Goal: Task Accomplishment & Management: Manage account settings

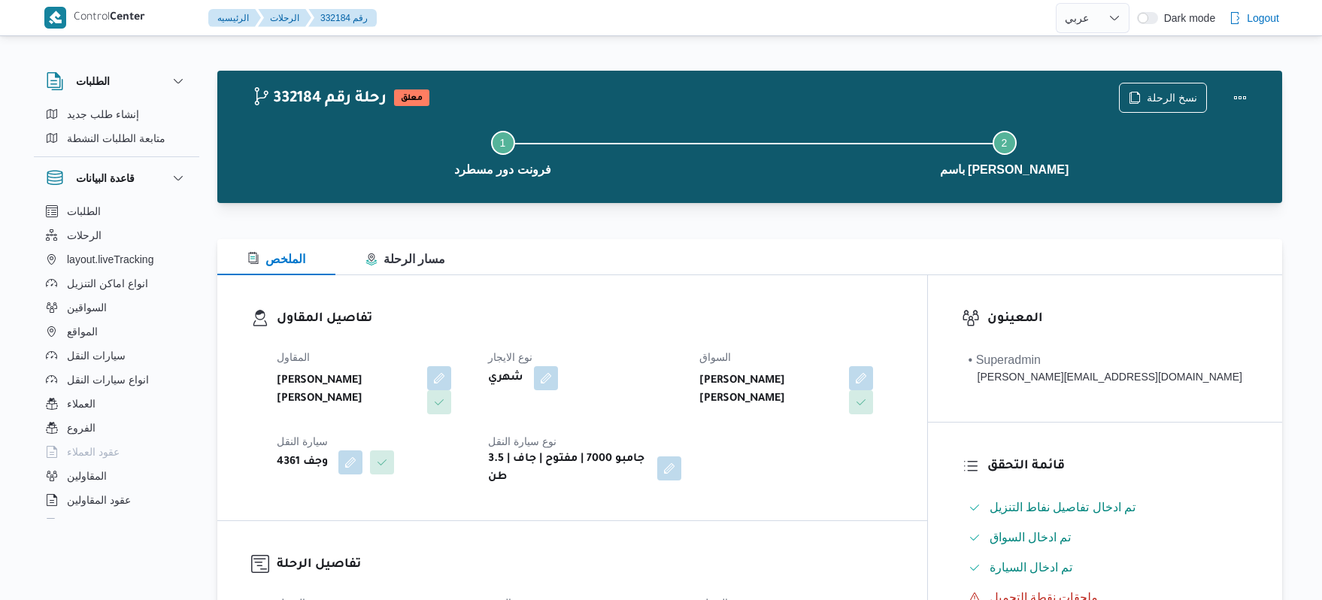
select select "ar"
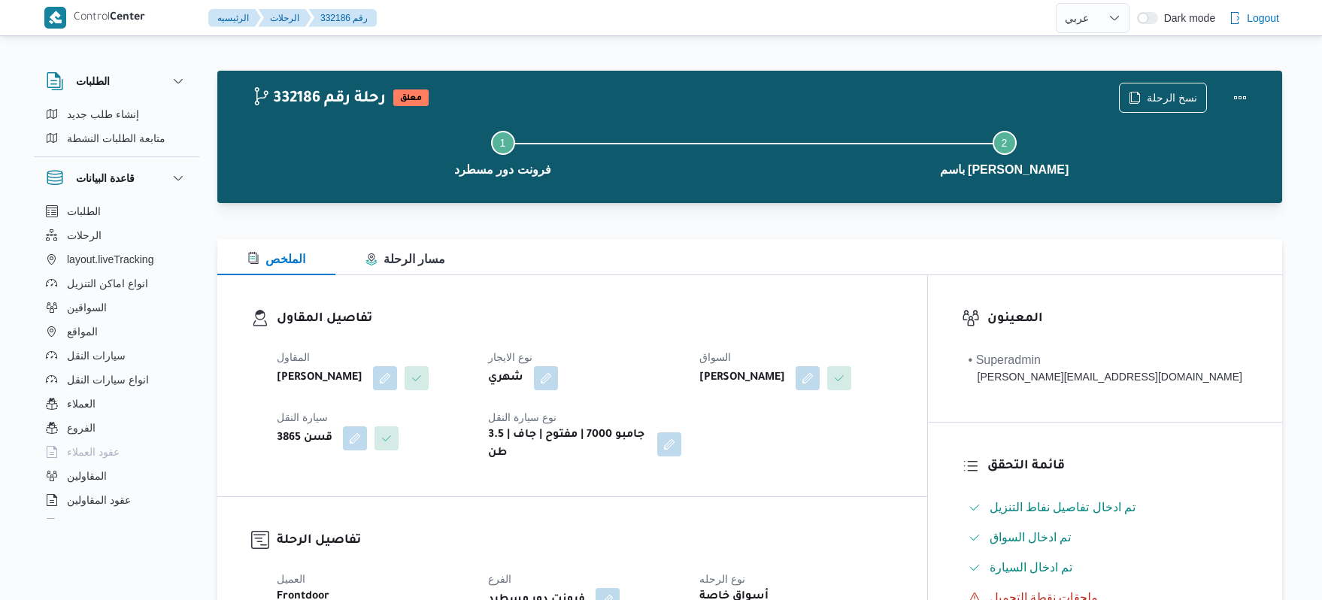
select select "ar"
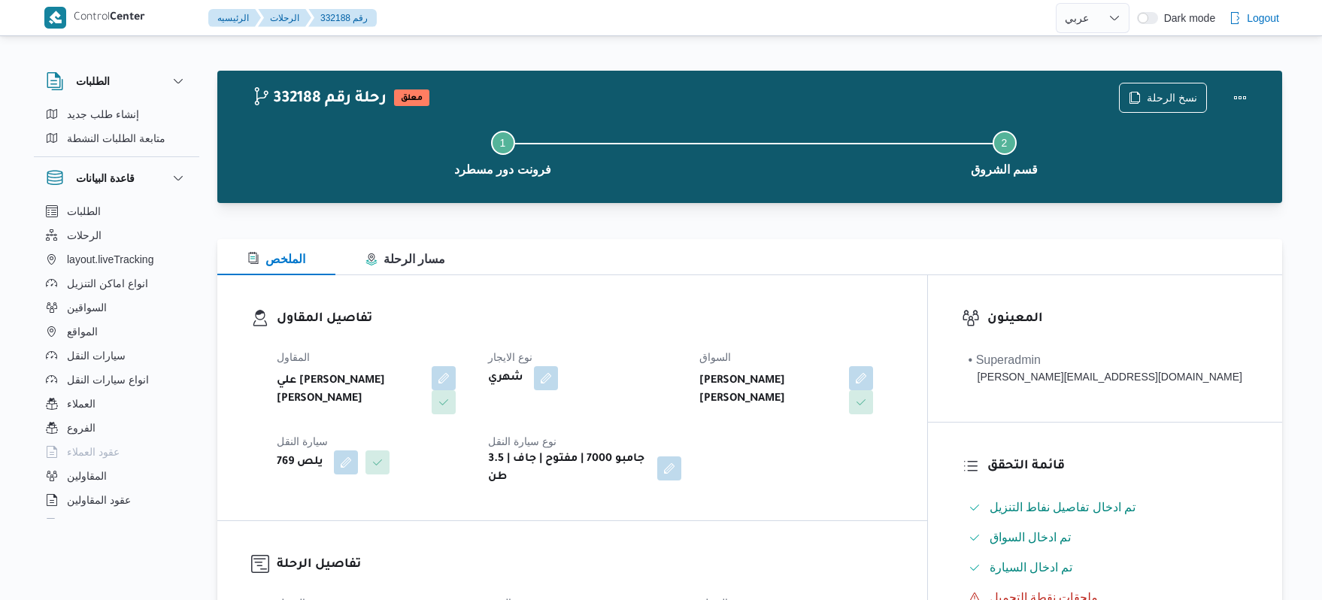
select select "ar"
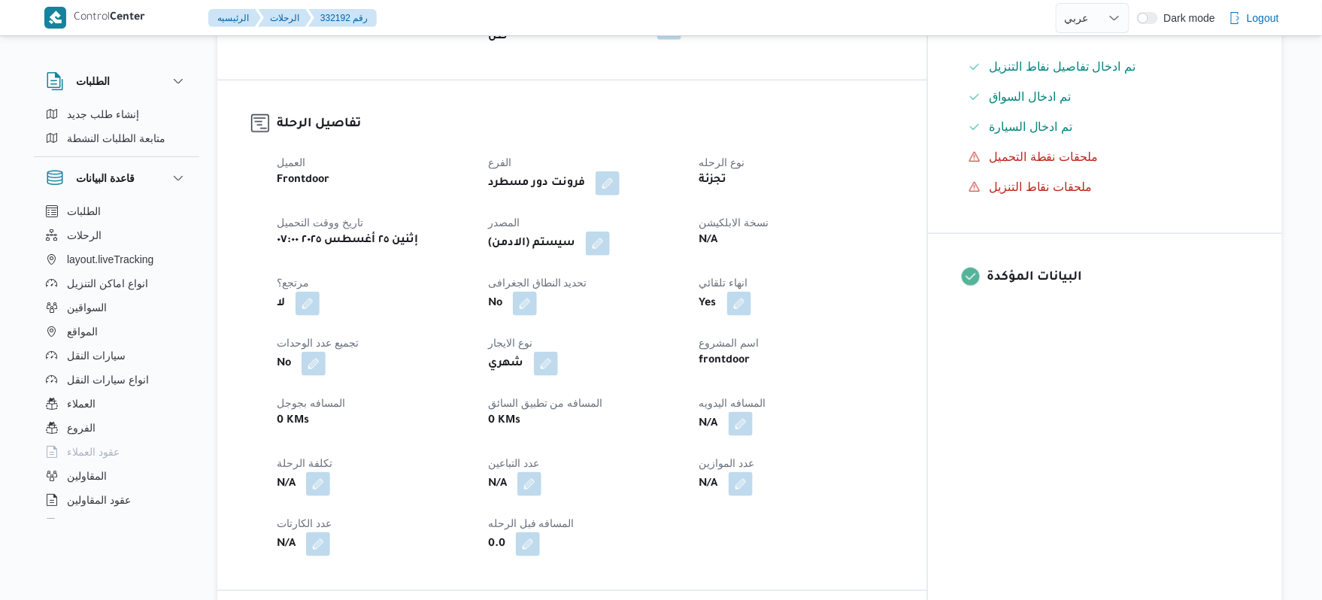
scroll to position [441, 0]
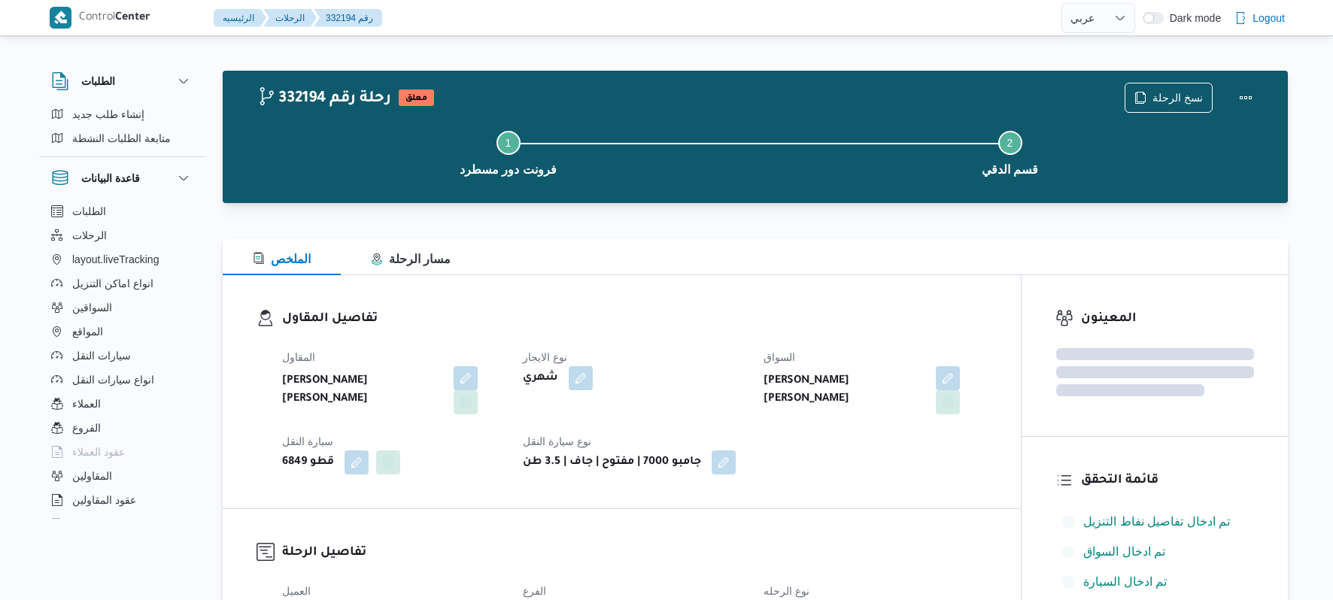
select select "ar"
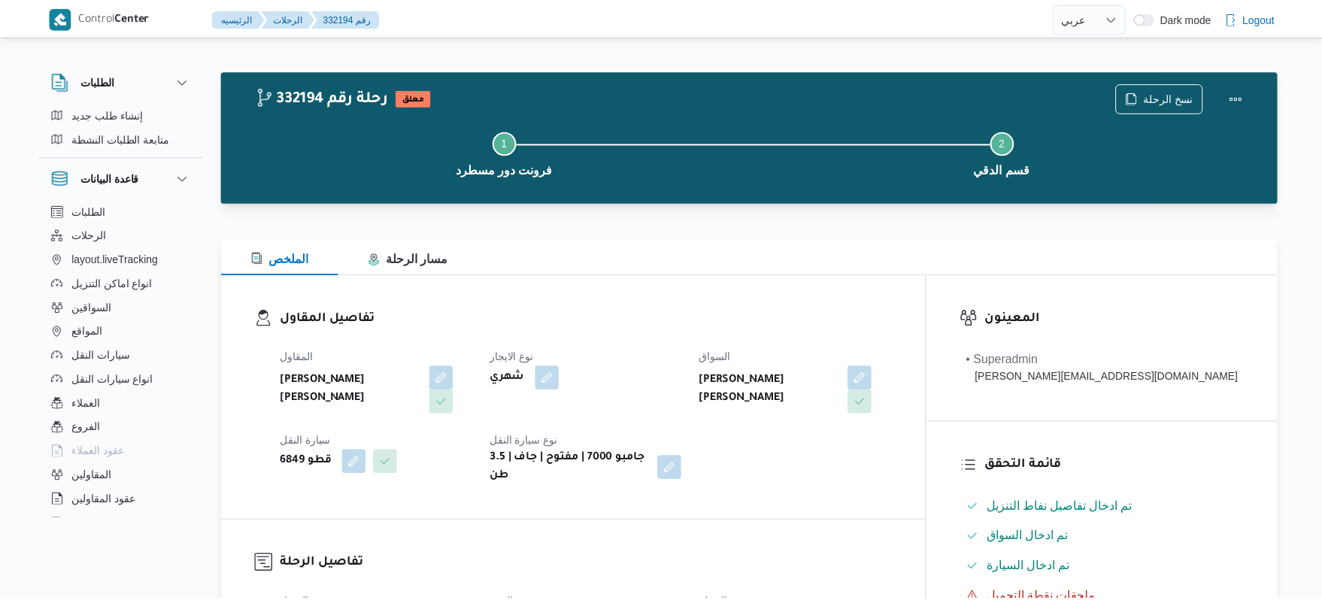
scroll to position [41, 0]
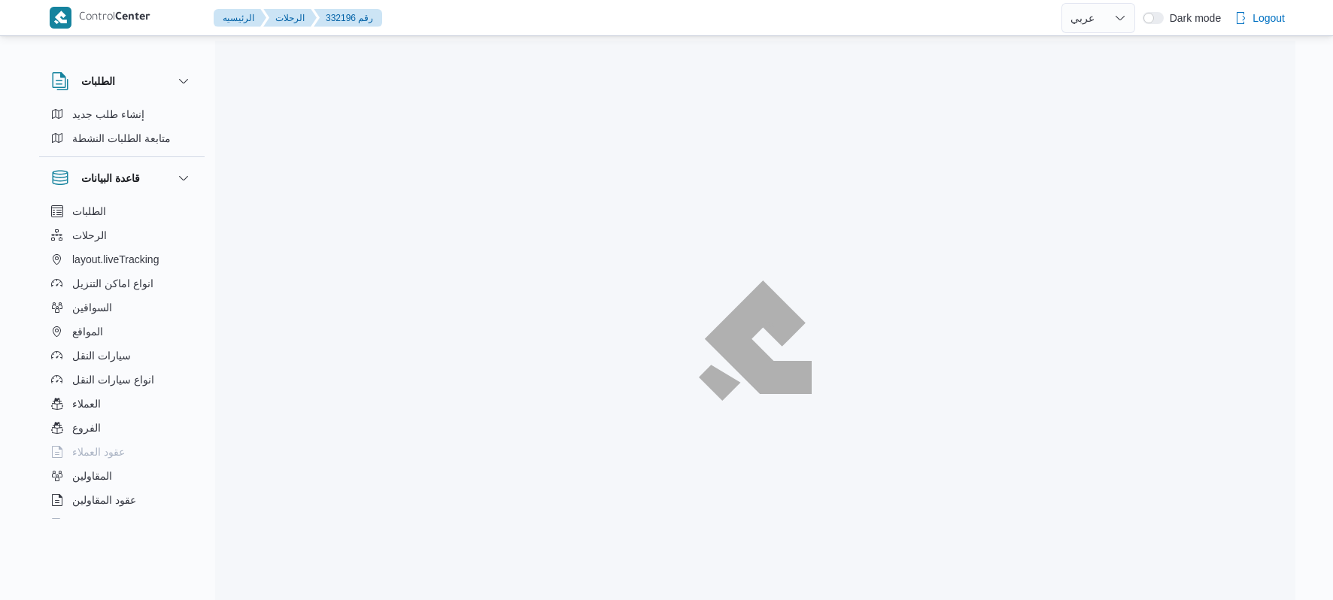
select select "ar"
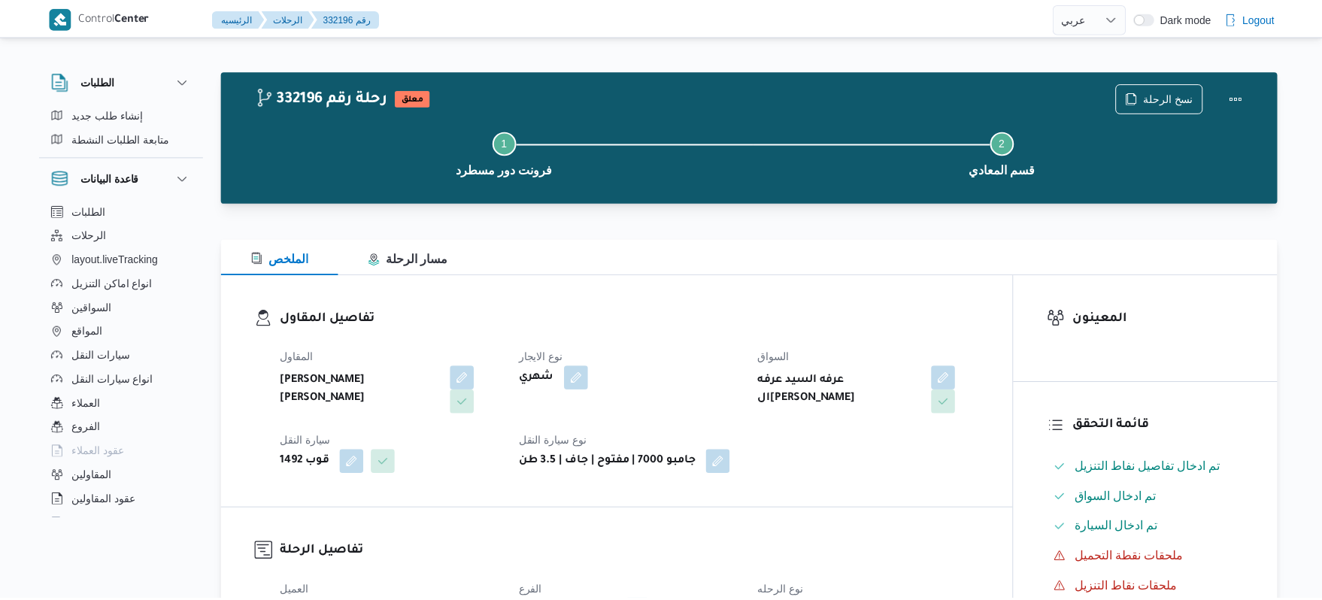
scroll to position [401, 0]
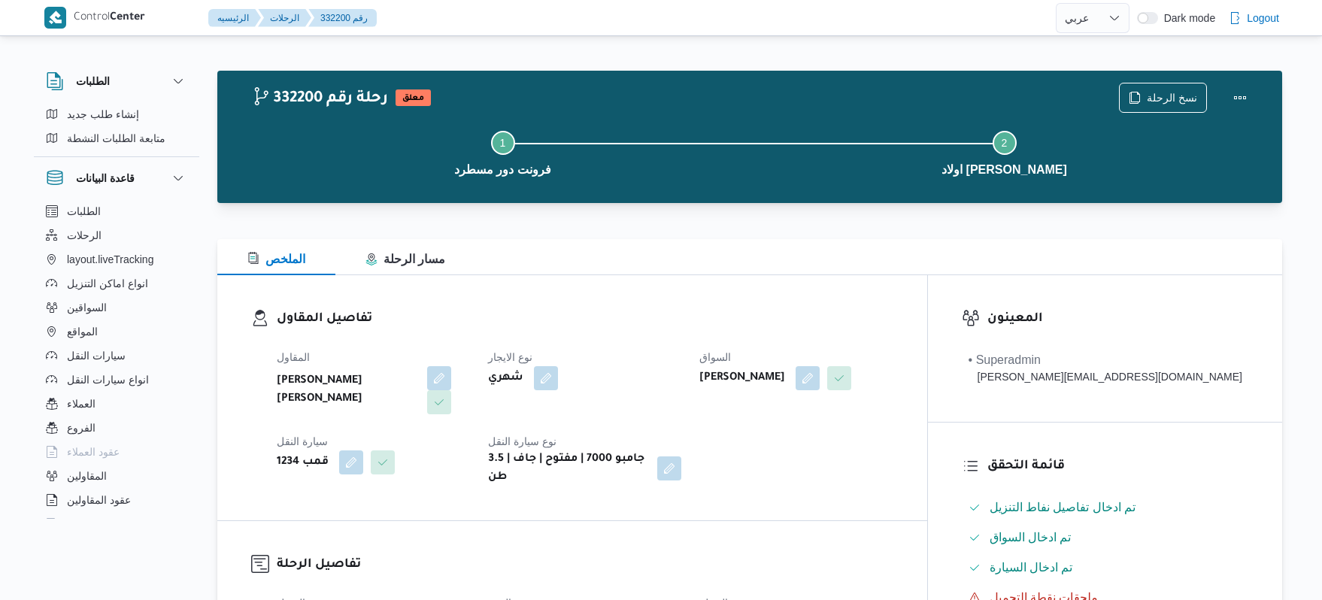
select select "ar"
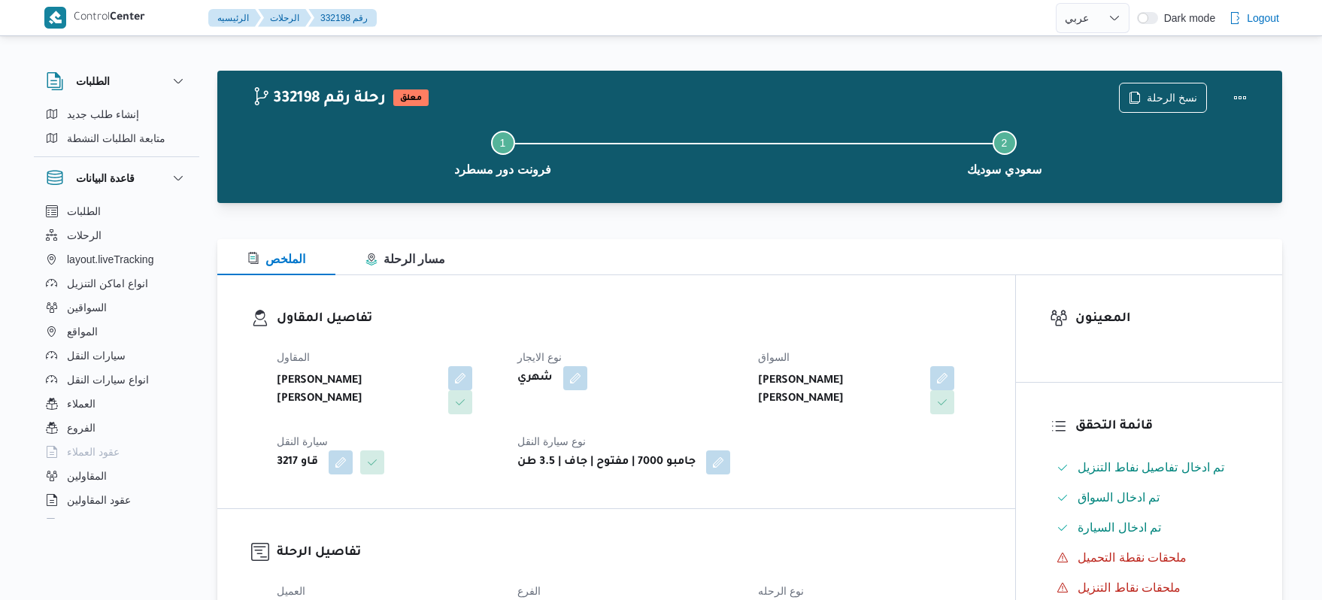
select select "ar"
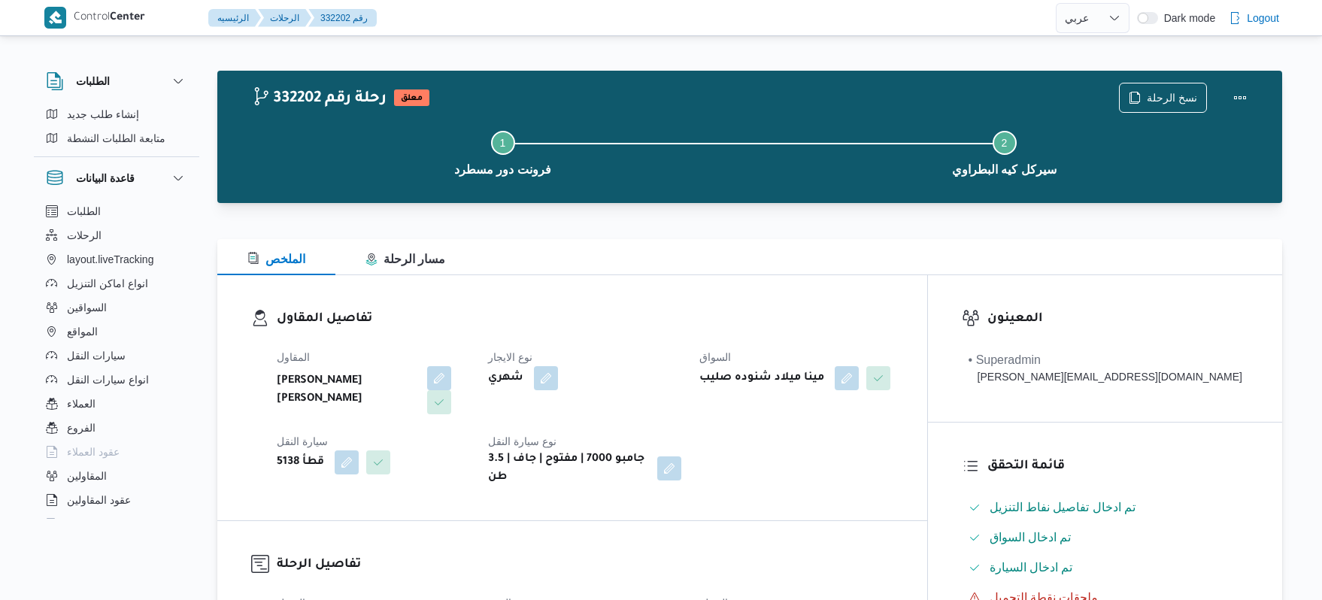
select select "ar"
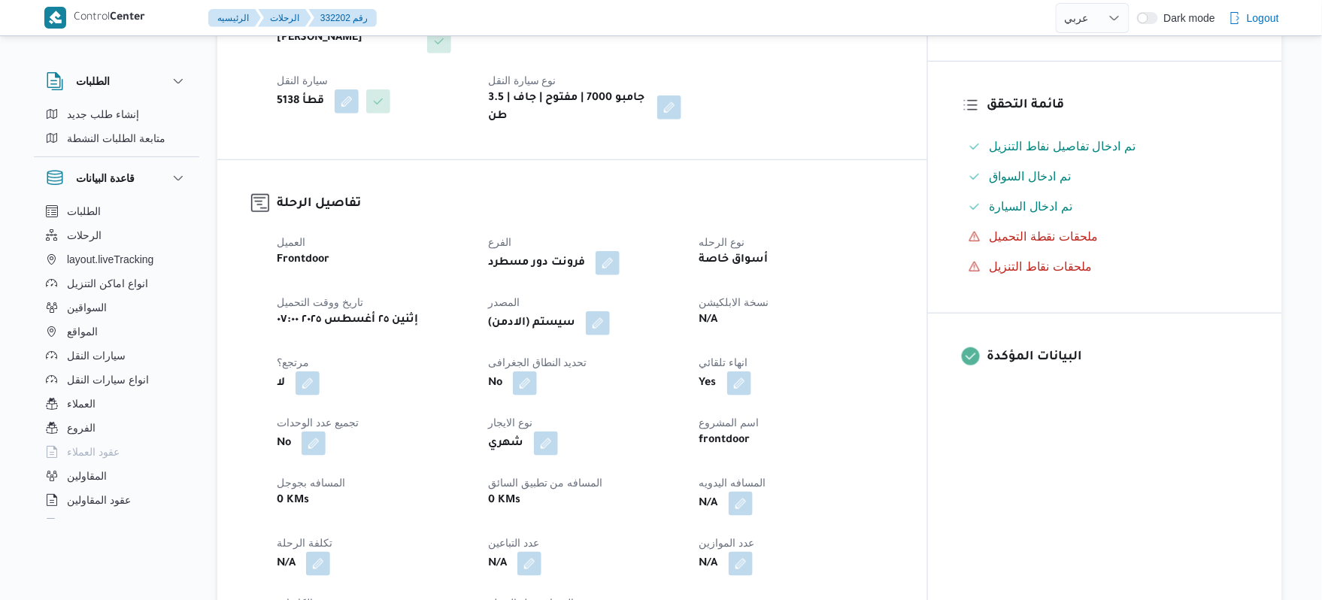
scroll to position [361, 0]
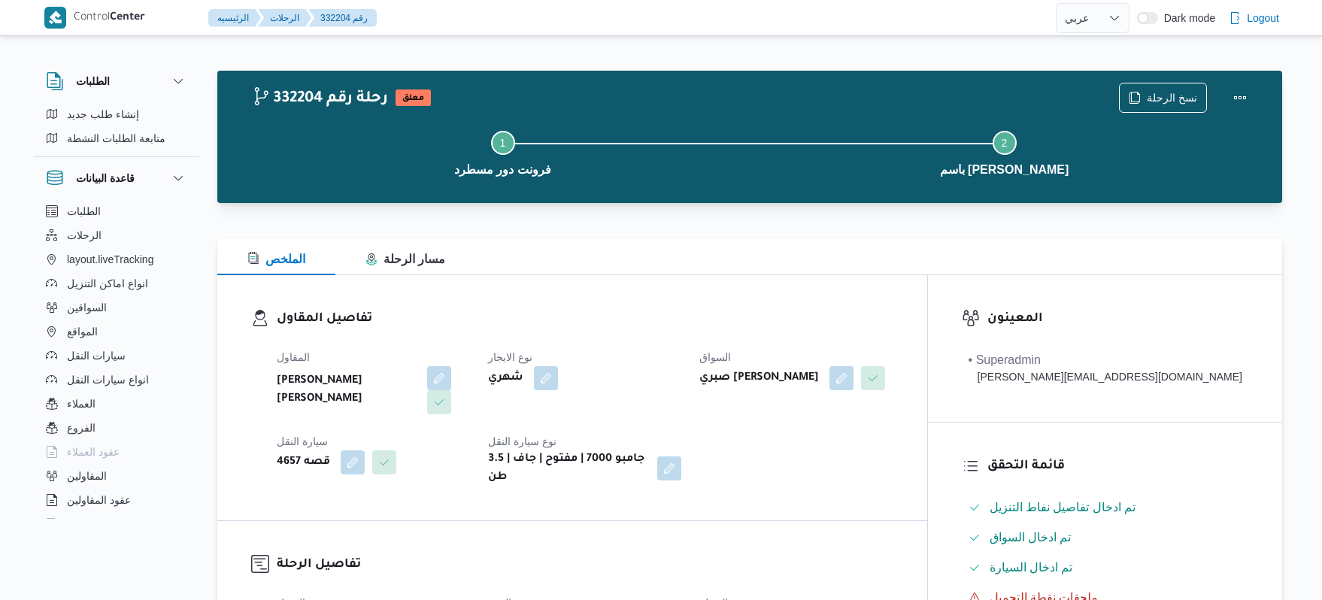
select select "ar"
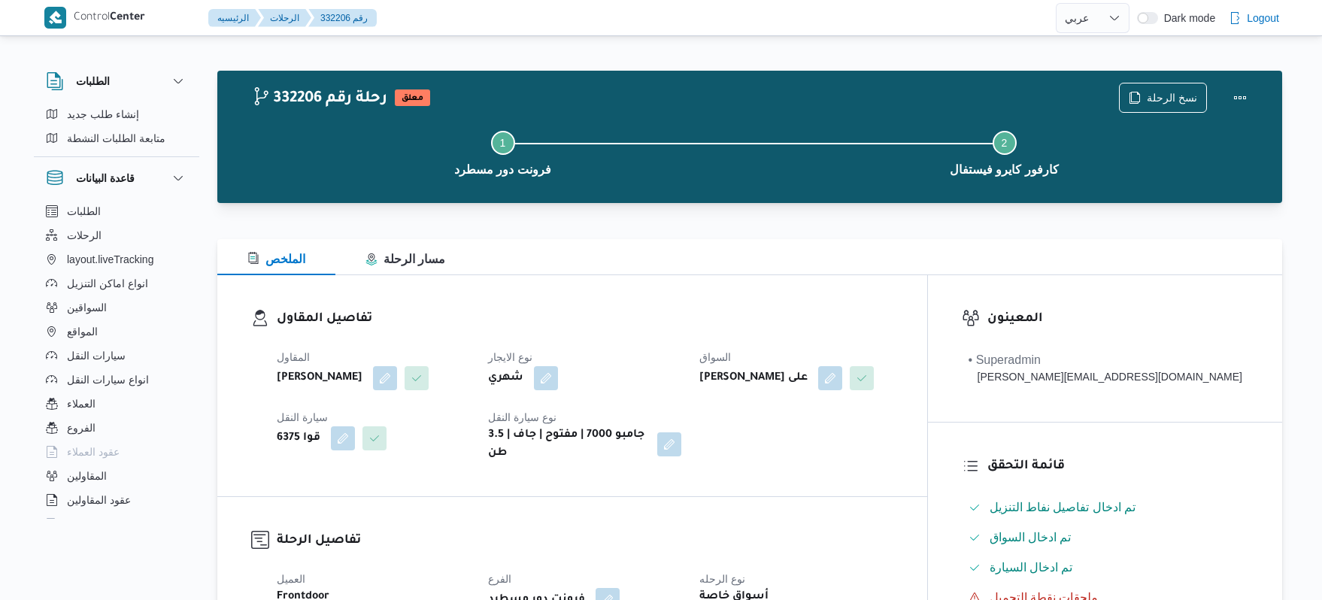
select select "ar"
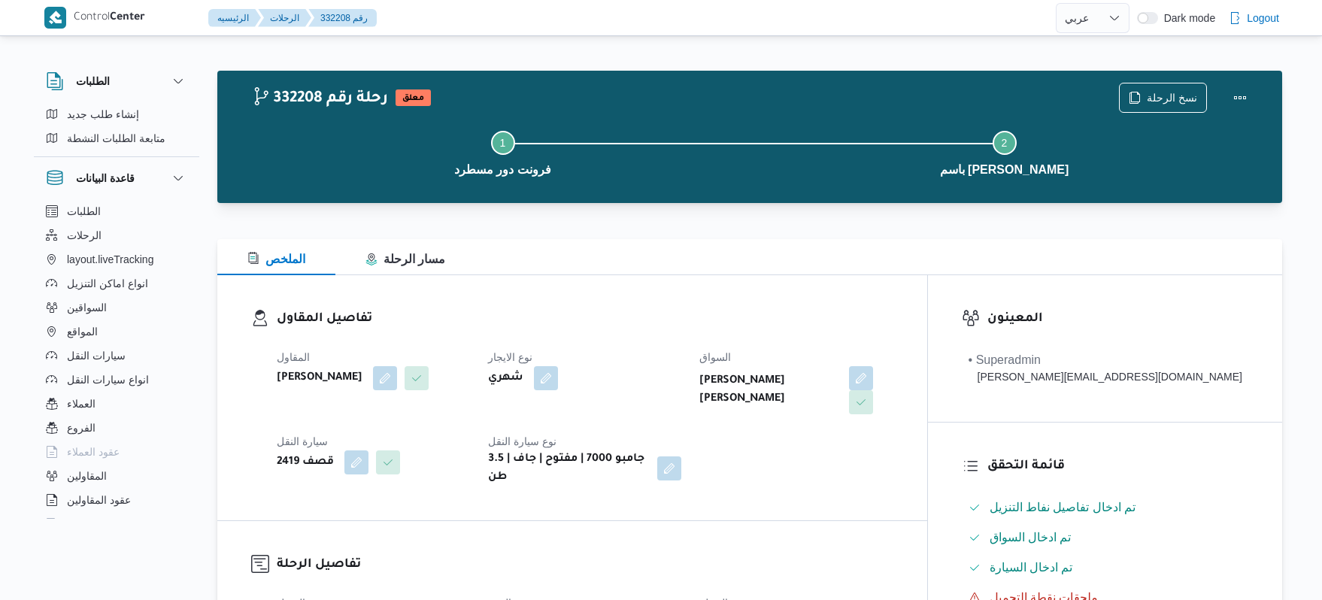
select select "ar"
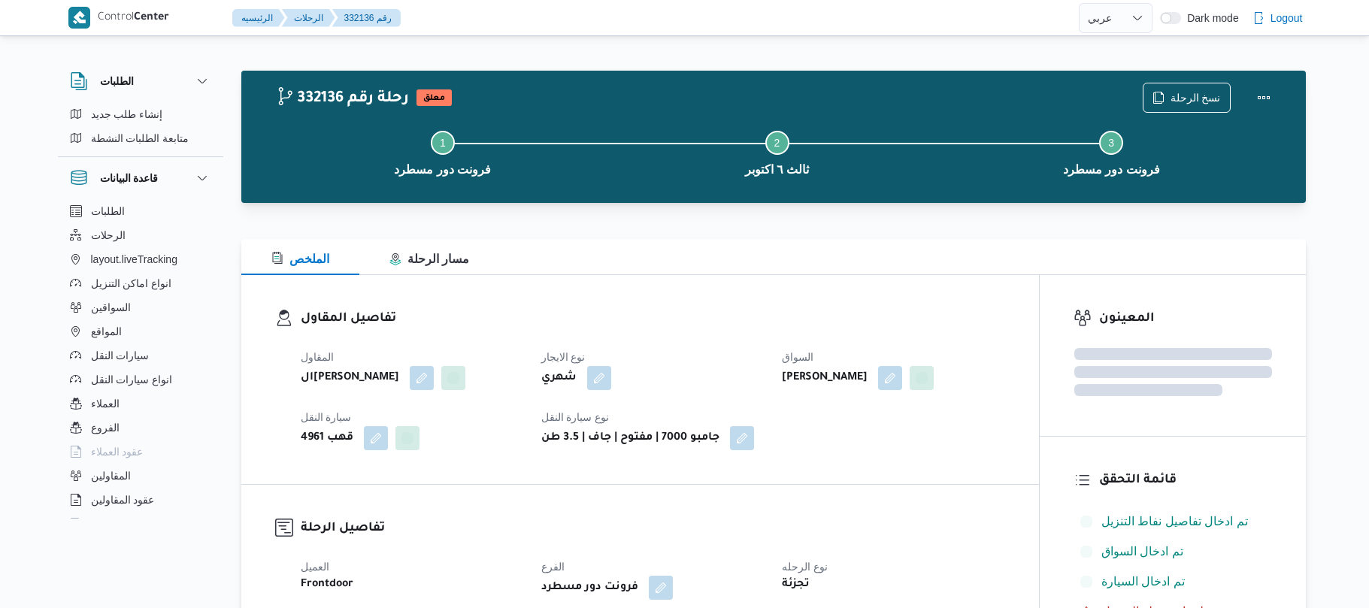
select select "ar"
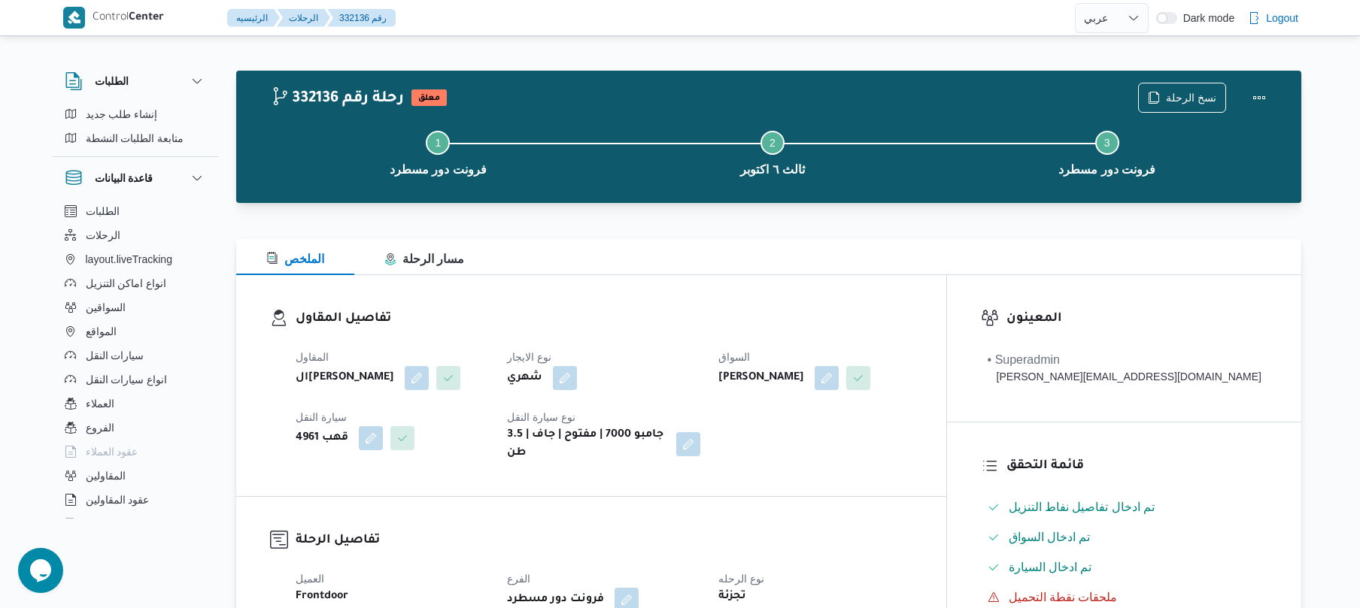
click at [701, 309] on h3 "تفاصيل المقاول" at bounding box center [604, 319] width 617 height 20
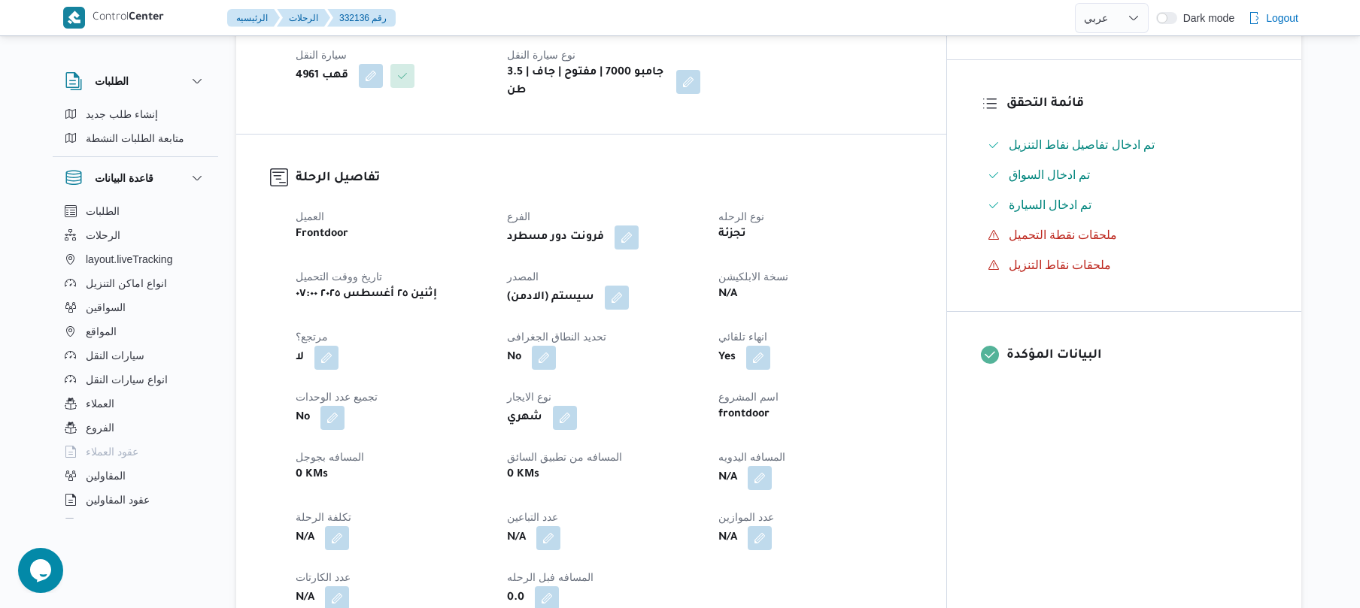
scroll to position [401, 0]
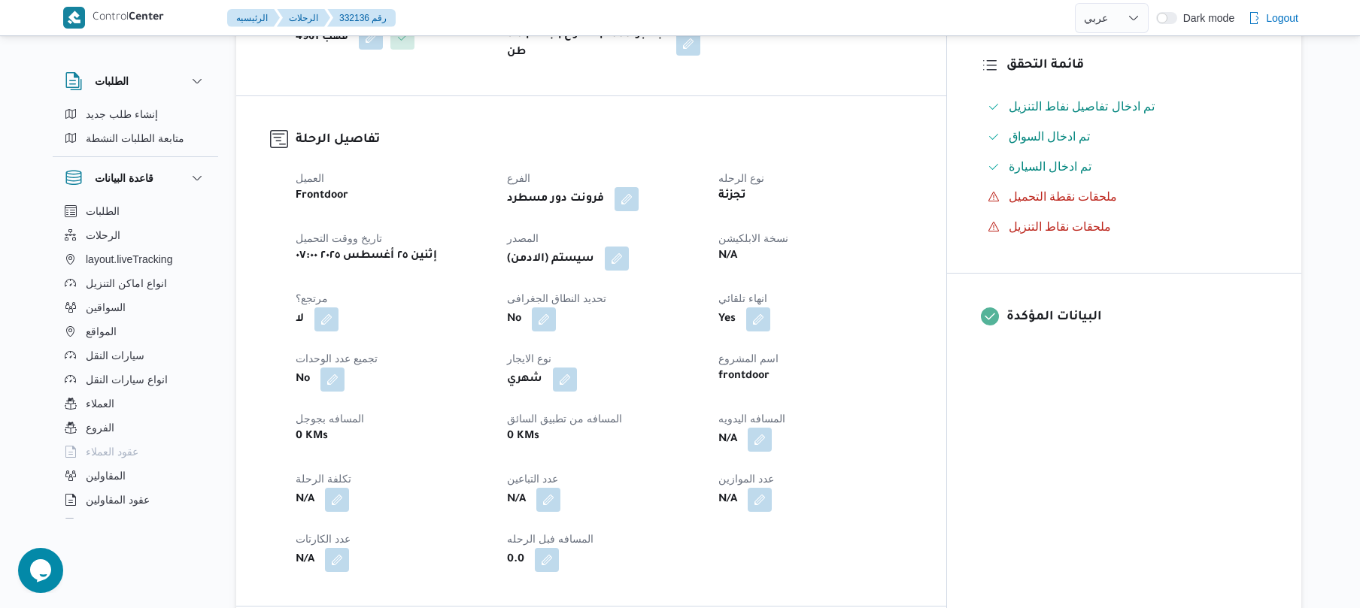
click at [629, 271] on button "button" at bounding box center [617, 259] width 24 height 24
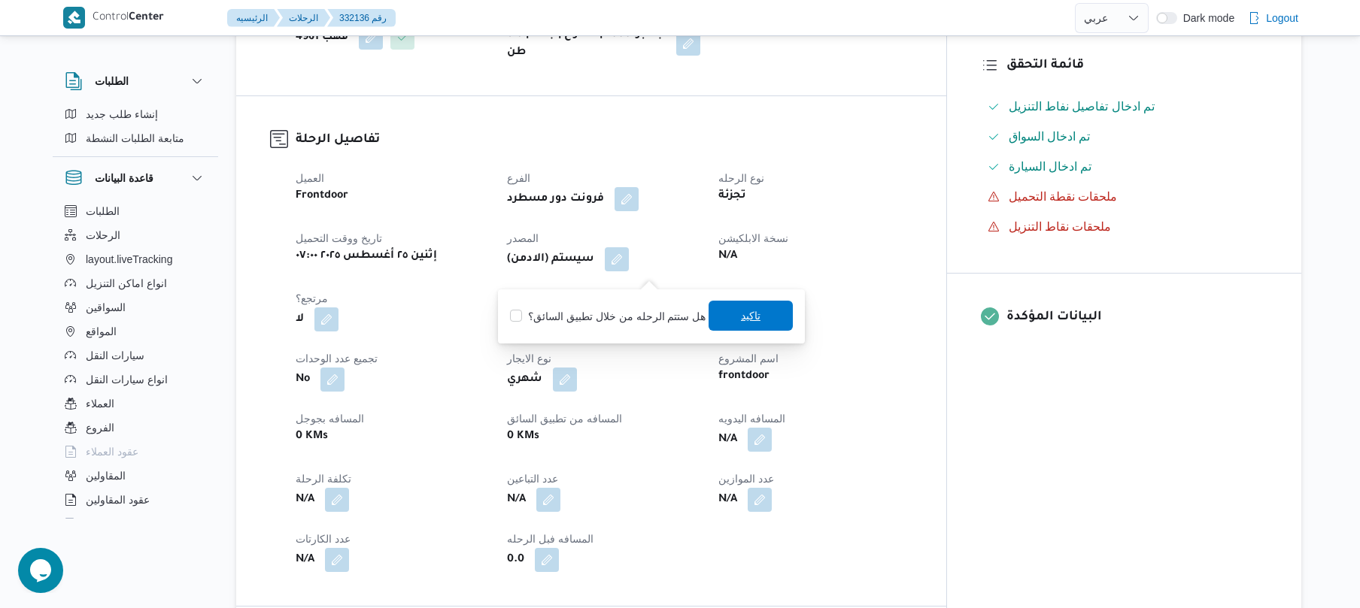
click at [725, 319] on span "تاكيد" at bounding box center [750, 316] width 84 height 30
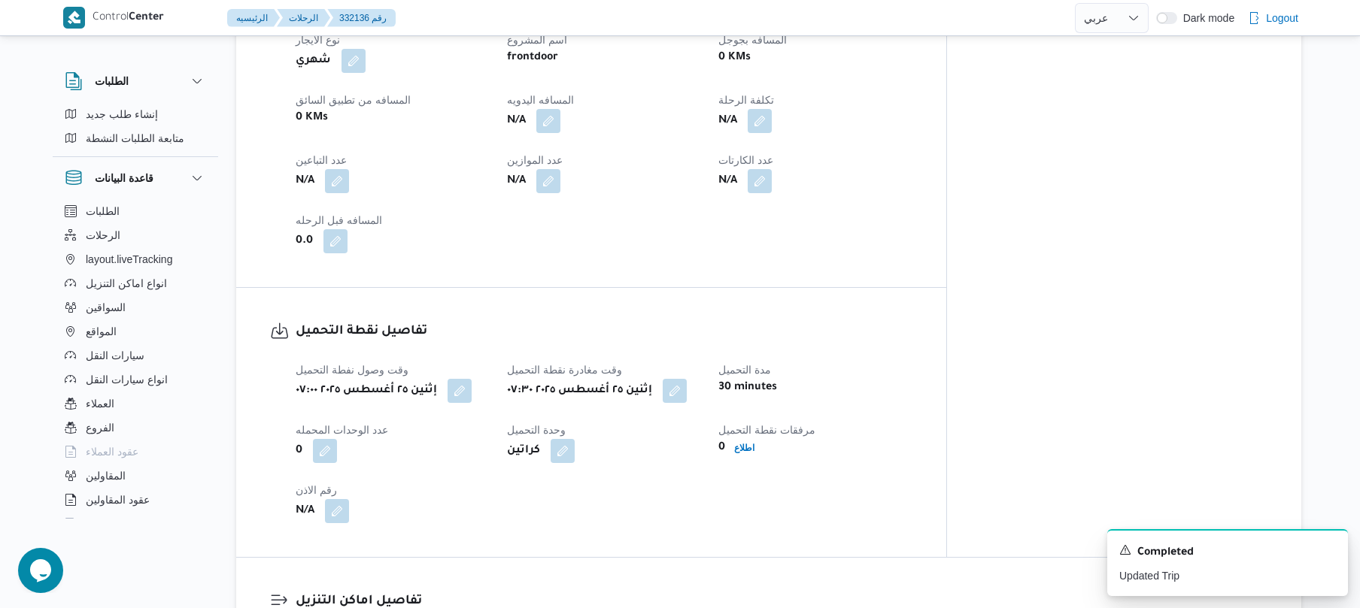
scroll to position [722, 0]
click at [560, 130] on button "button" at bounding box center [548, 118] width 24 height 24
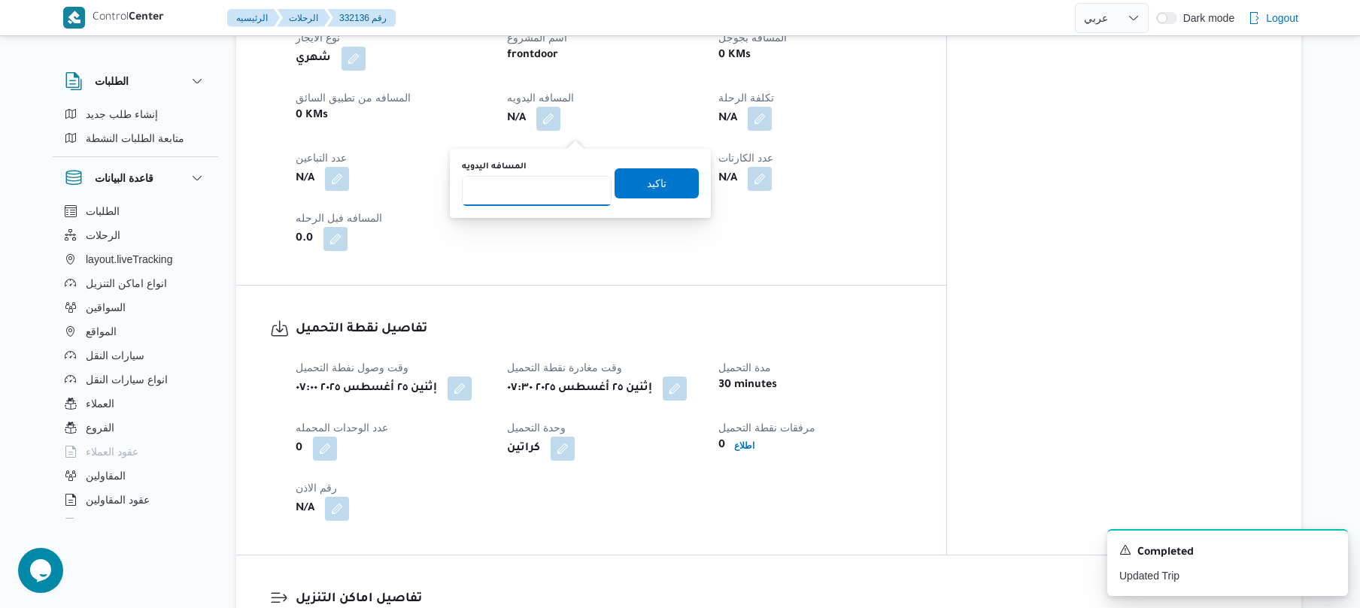
click at [551, 193] on input "المسافه اليدويه" at bounding box center [537, 191] width 150 height 30
type input "125"
click at [647, 190] on span "تاكيد" at bounding box center [657, 183] width 20 height 18
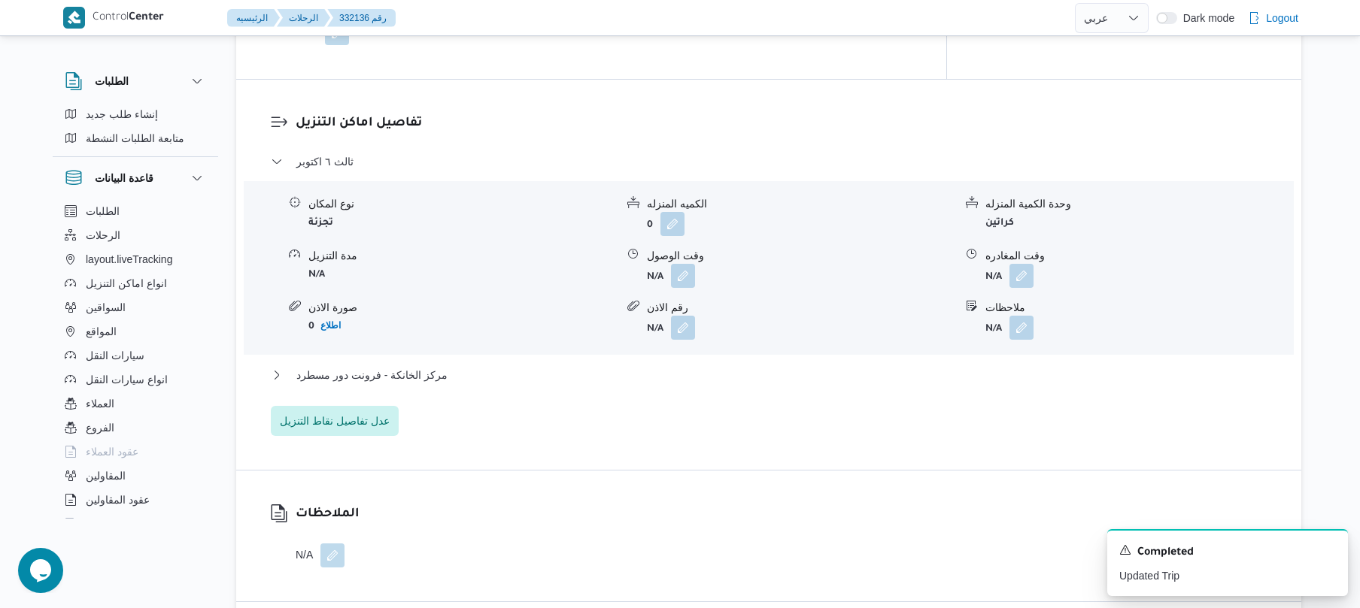
scroll to position [1243, 0]
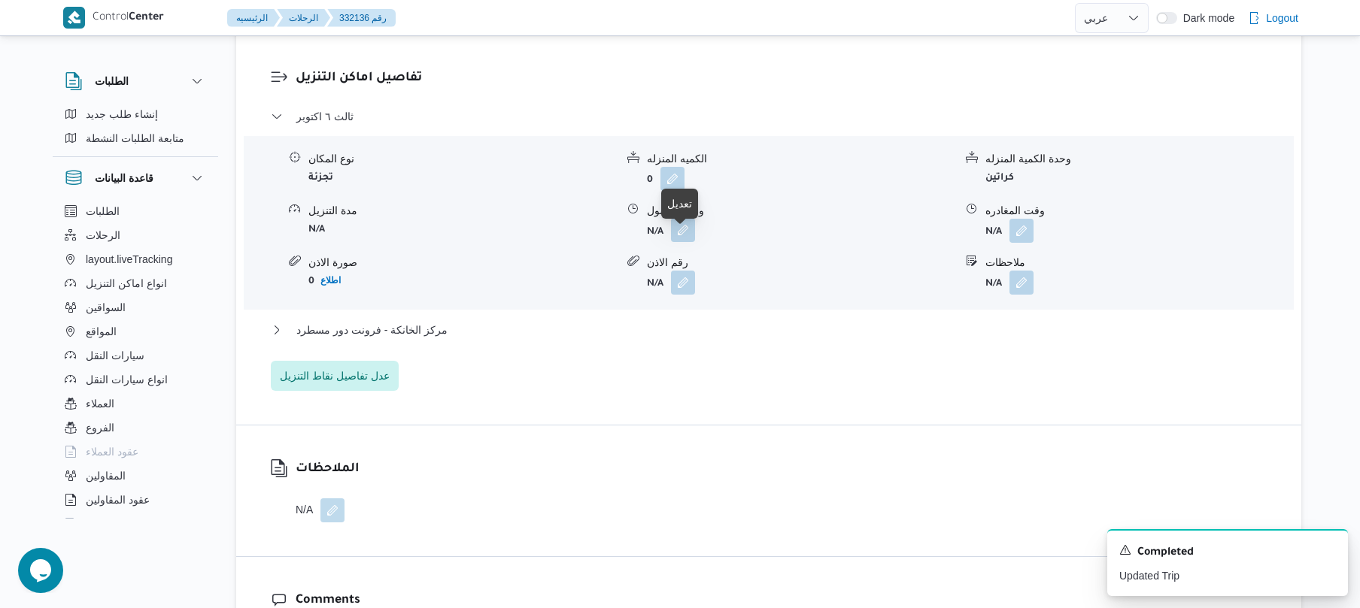
click at [683, 242] on button "button" at bounding box center [683, 230] width 24 height 24
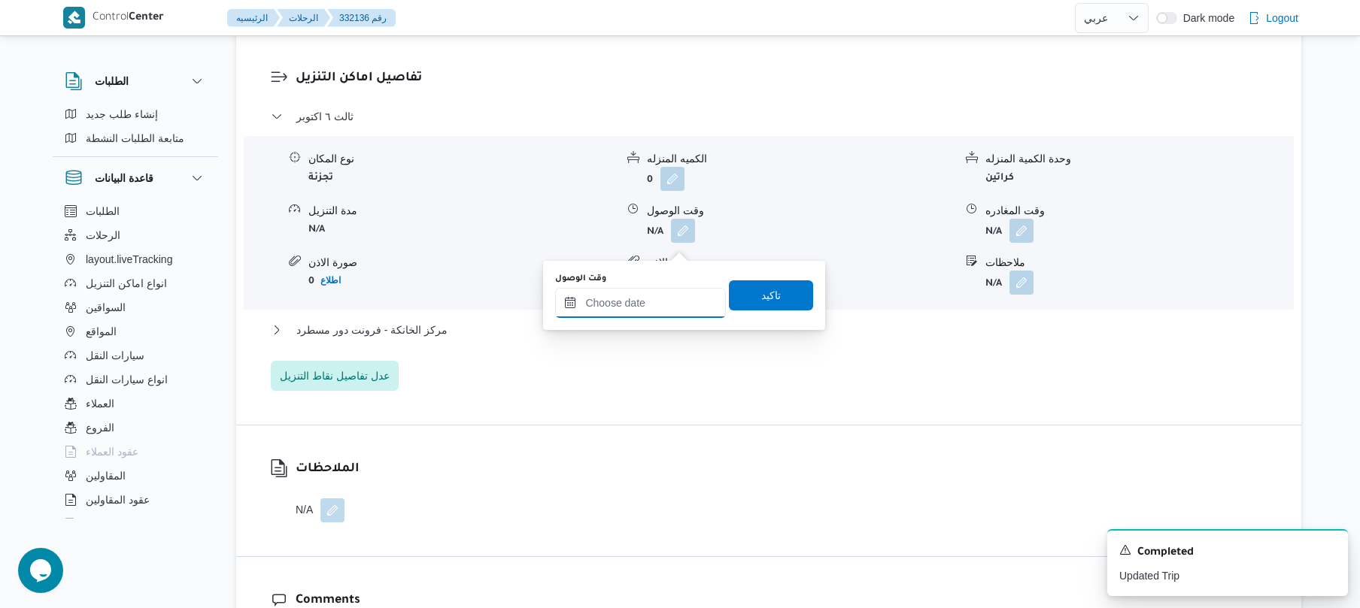
click at [630, 298] on input "وقت الوصول" at bounding box center [640, 303] width 171 height 30
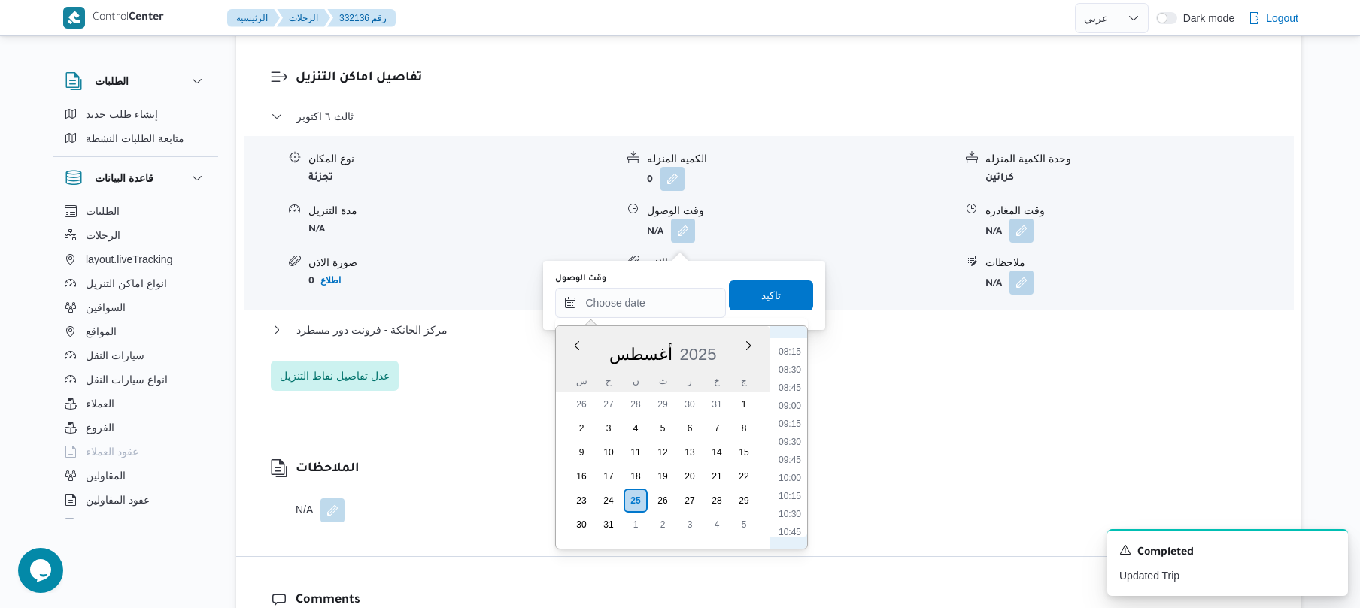
scroll to position [470, 0]
click at [795, 490] on li "08:30" at bounding box center [789, 489] width 35 height 15
type input "٢٥/٠٨/٢٠٢٥ ٠٨:٣٠"
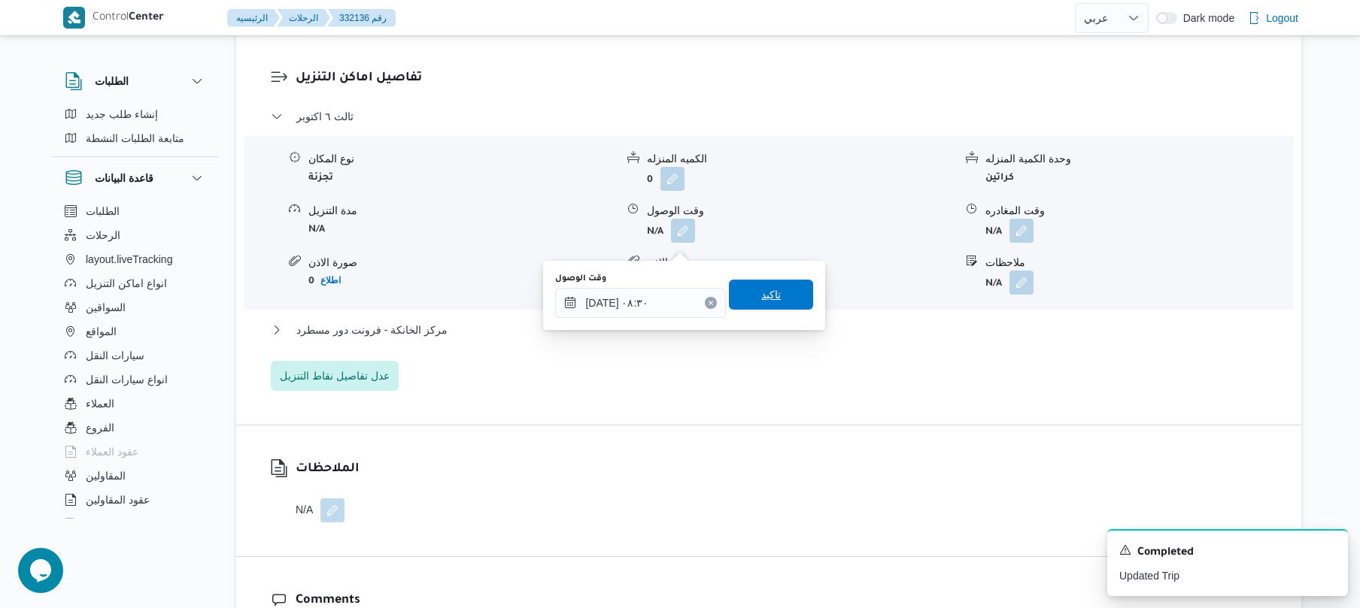
click at [777, 293] on span "تاكيد" at bounding box center [771, 295] width 84 height 30
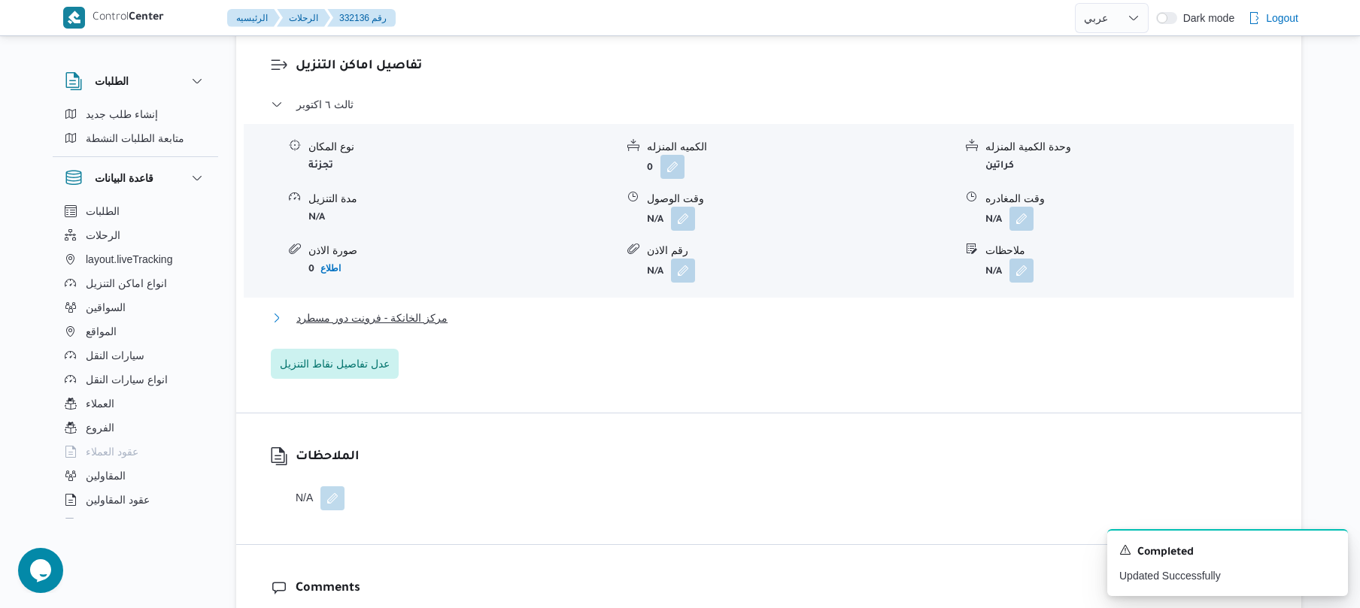
click at [714, 327] on button "مركز الخانكة - فرونت دور مسطرد" at bounding box center [769, 318] width 996 height 18
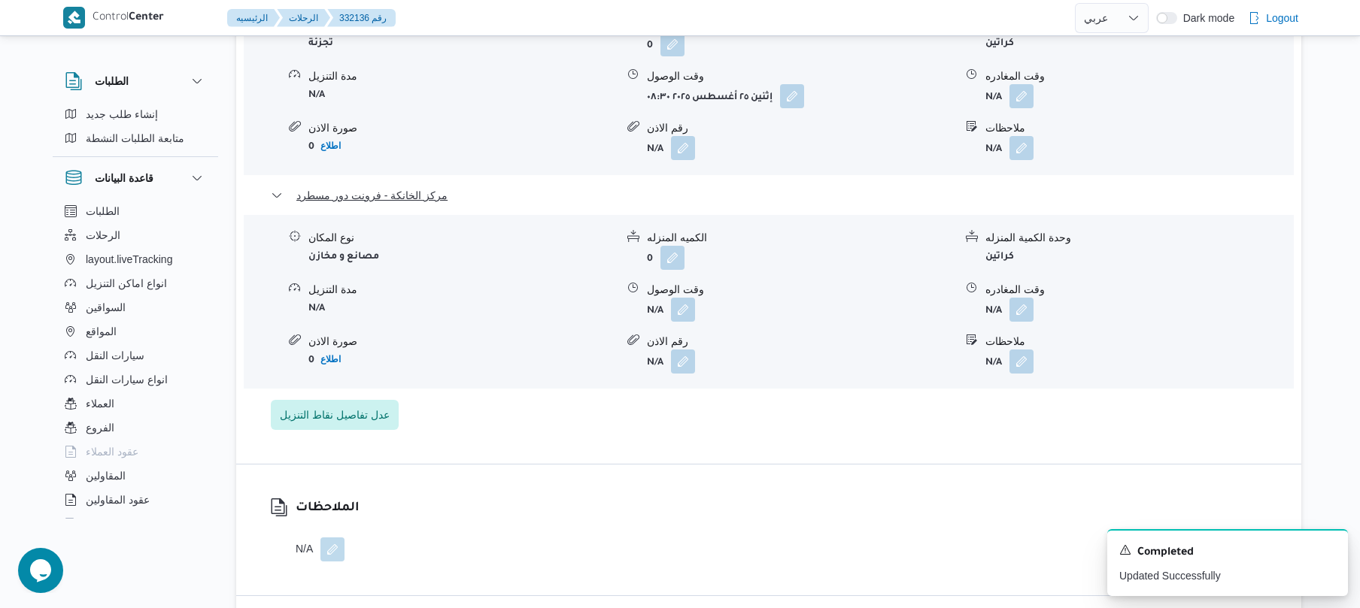
scroll to position [1444, 0]
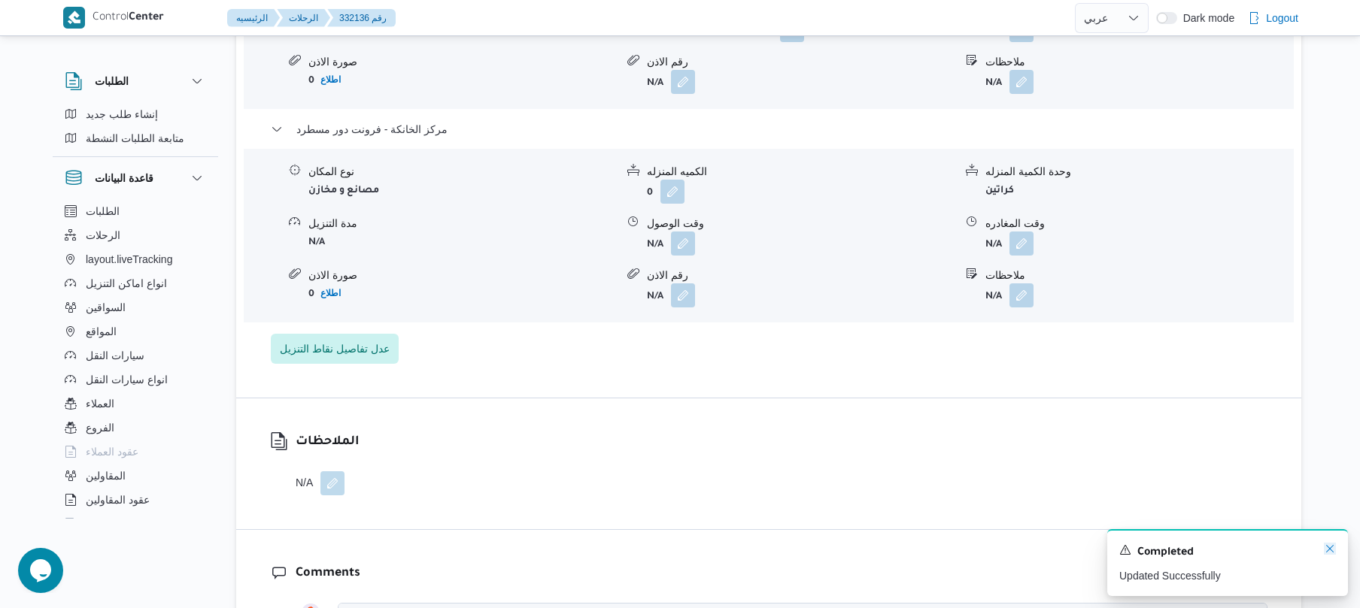
click at [1330, 547] on icon "Dismiss toast" at bounding box center [1330, 549] width 12 height 12
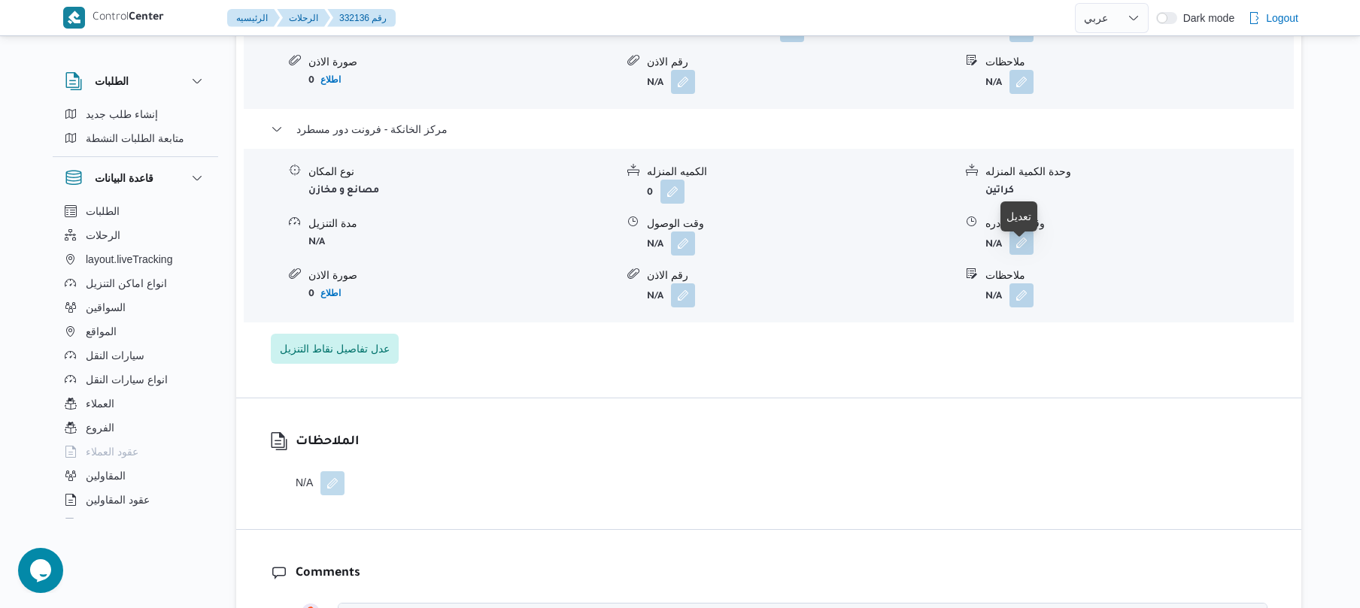
click at [1017, 255] on button "button" at bounding box center [1021, 243] width 24 height 24
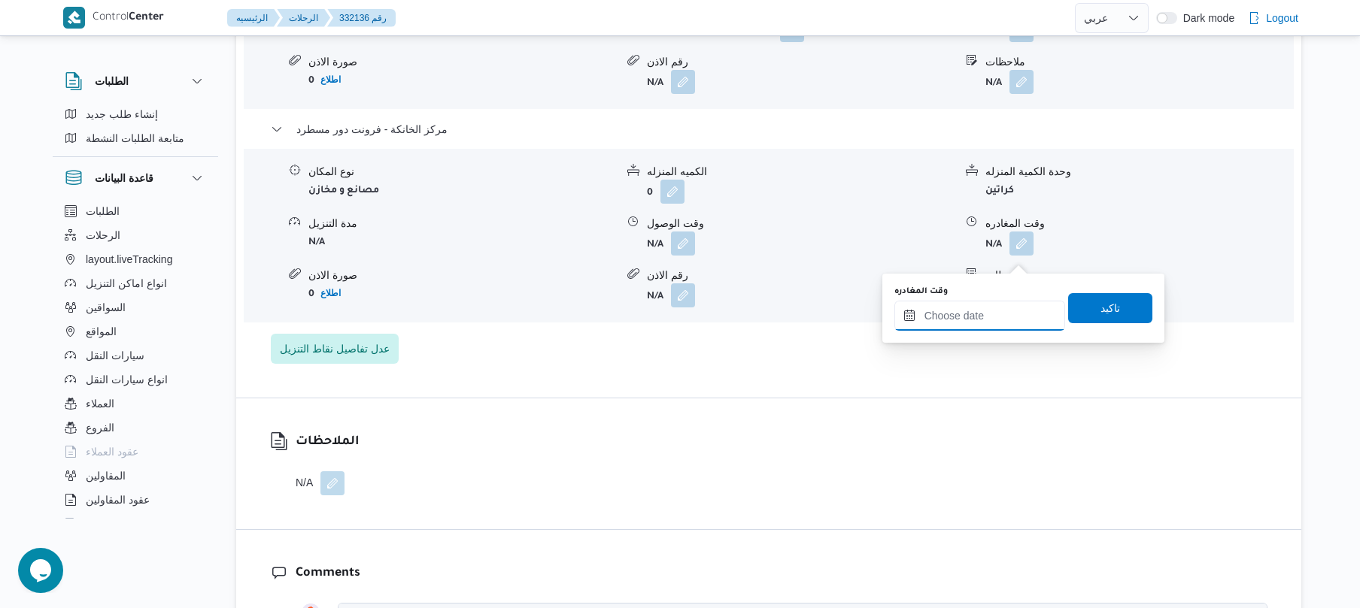
click at [955, 317] on input "وقت المغادره" at bounding box center [979, 316] width 171 height 30
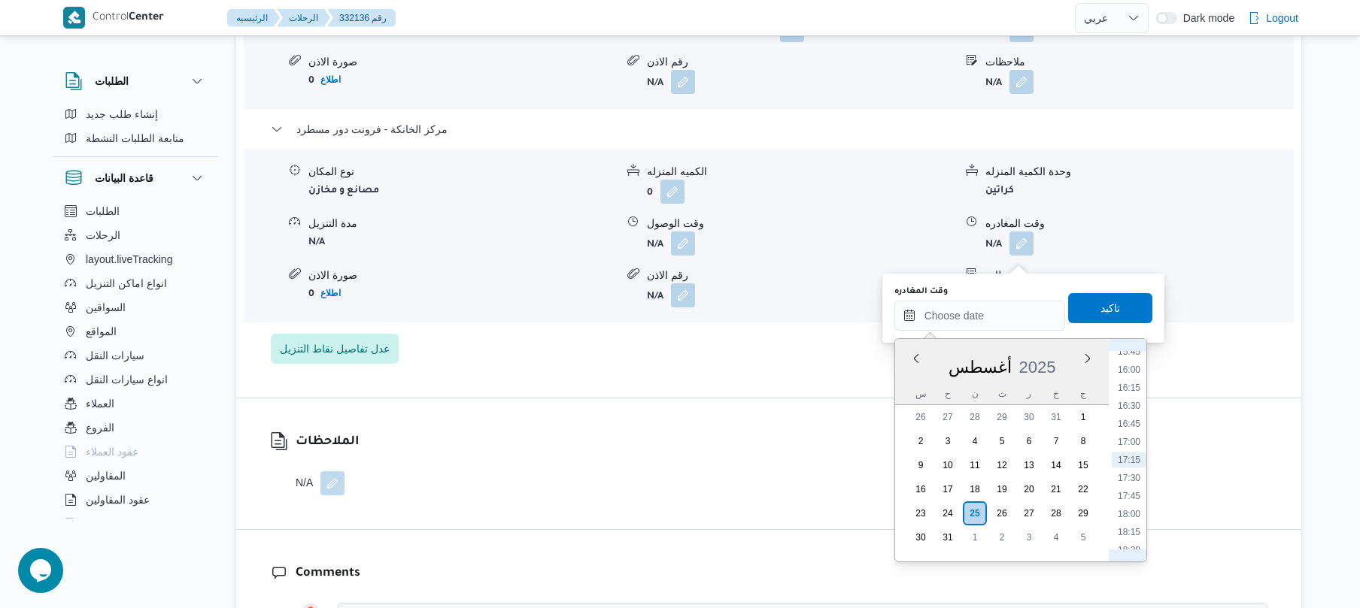
scroll to position [975, 0]
click at [1132, 449] on li "14:45" at bounding box center [1128, 448] width 35 height 15
type input "٢٥/٠٨/٢٠٢٥ ١٤:٤٥"
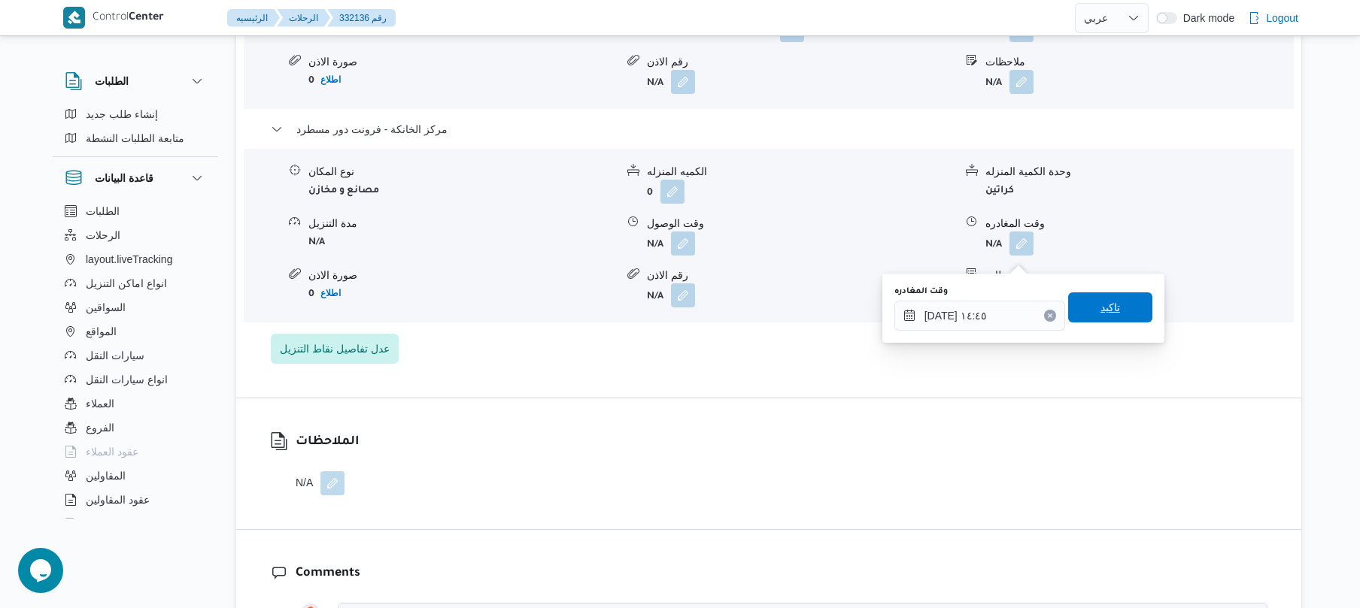
click at [1113, 313] on span "تاكيد" at bounding box center [1110, 308] width 84 height 30
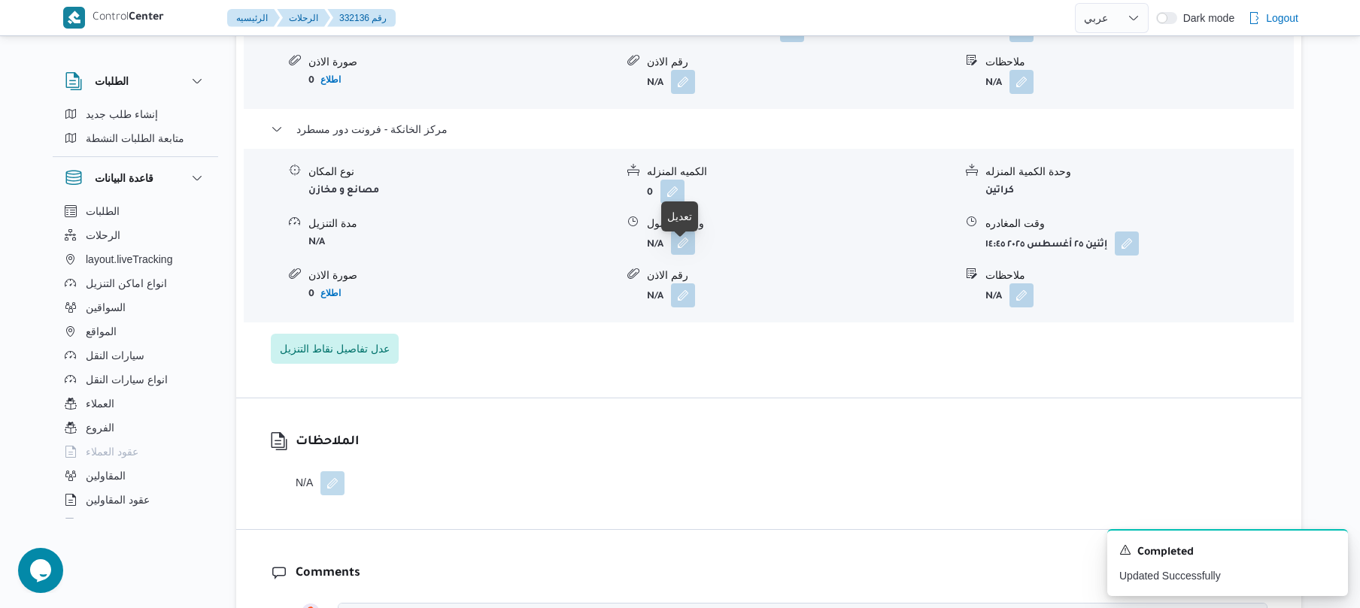
click at [687, 255] on button "button" at bounding box center [683, 243] width 24 height 24
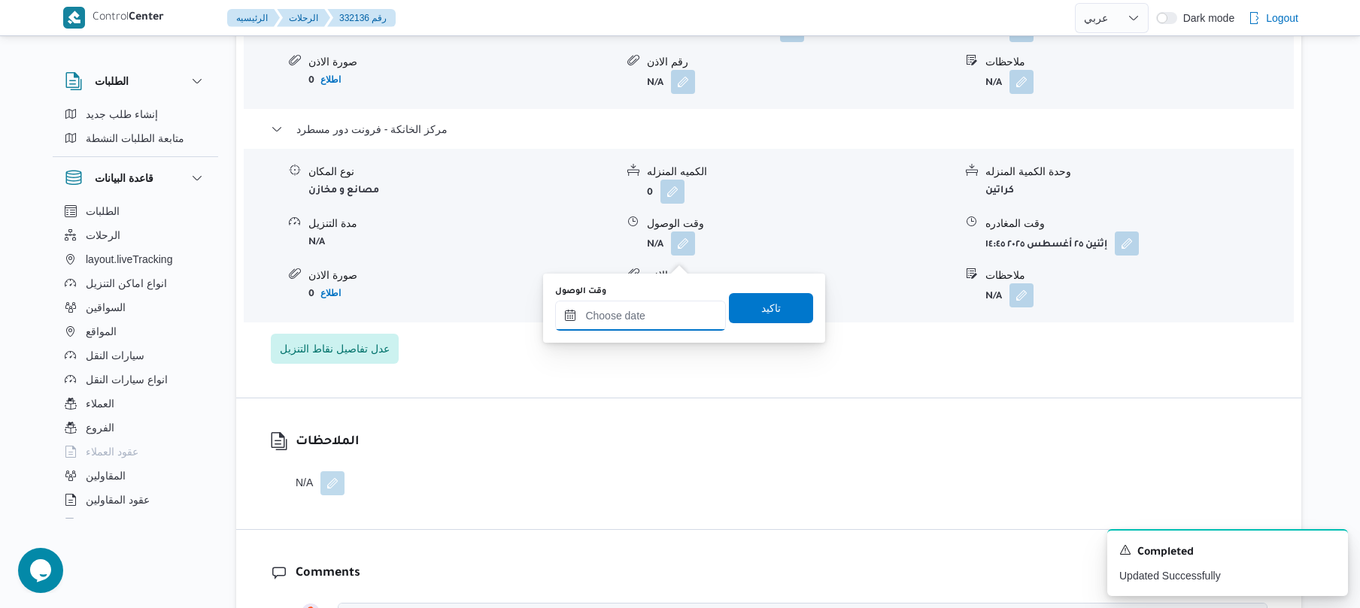
click at [644, 311] on input "وقت الوصول" at bounding box center [640, 316] width 171 height 30
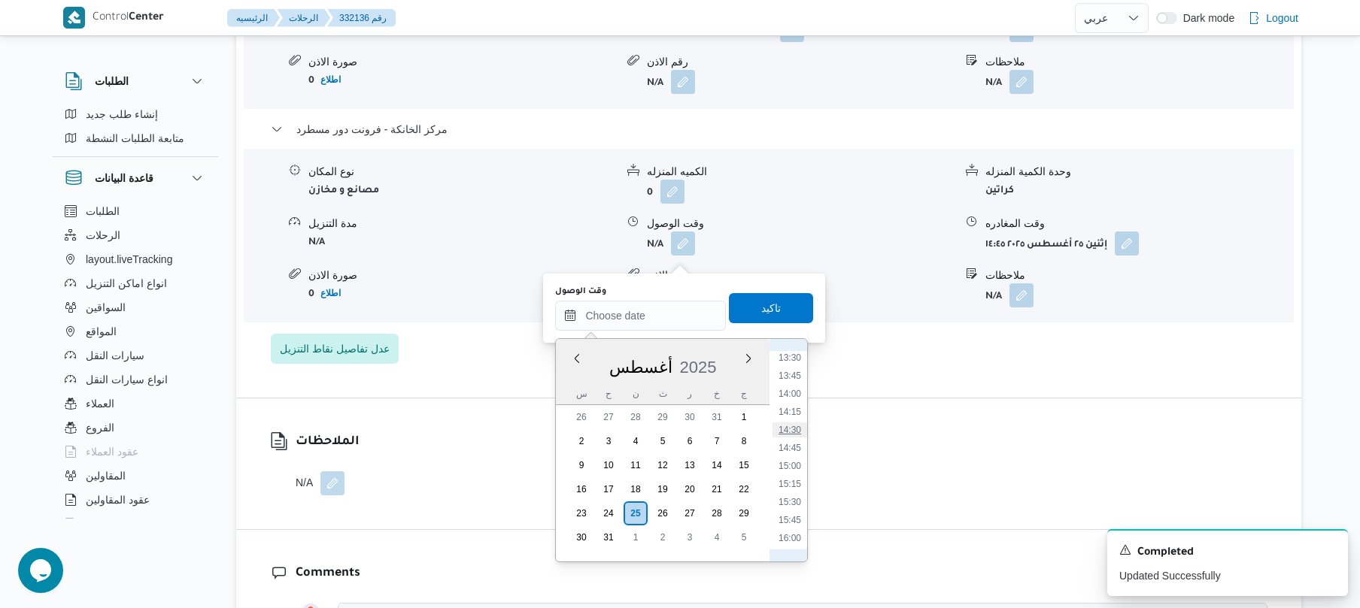
click at [792, 431] on li "14:30" at bounding box center [789, 430] width 35 height 15
type input "٢٥/٠٨/٢٠٢٥ ١٤:٣٠"
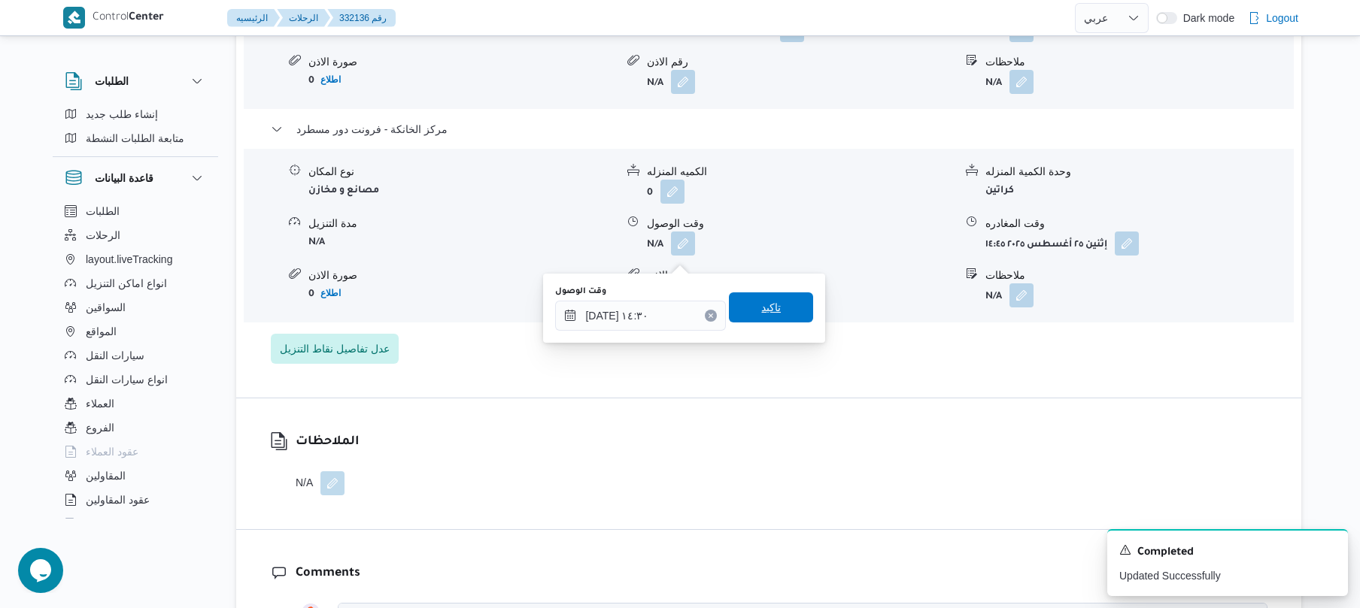
click at [779, 305] on span "تاكيد" at bounding box center [771, 308] width 84 height 30
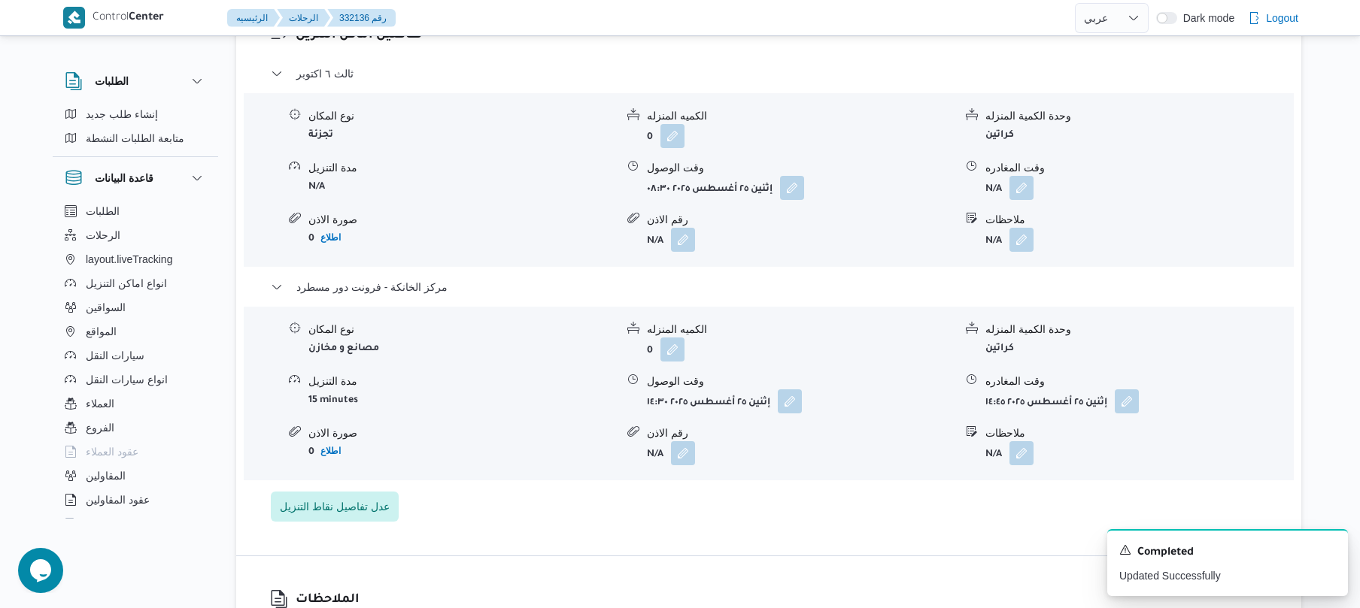
scroll to position [1283, 0]
click at [1024, 200] on button "button" at bounding box center [1021, 190] width 24 height 24
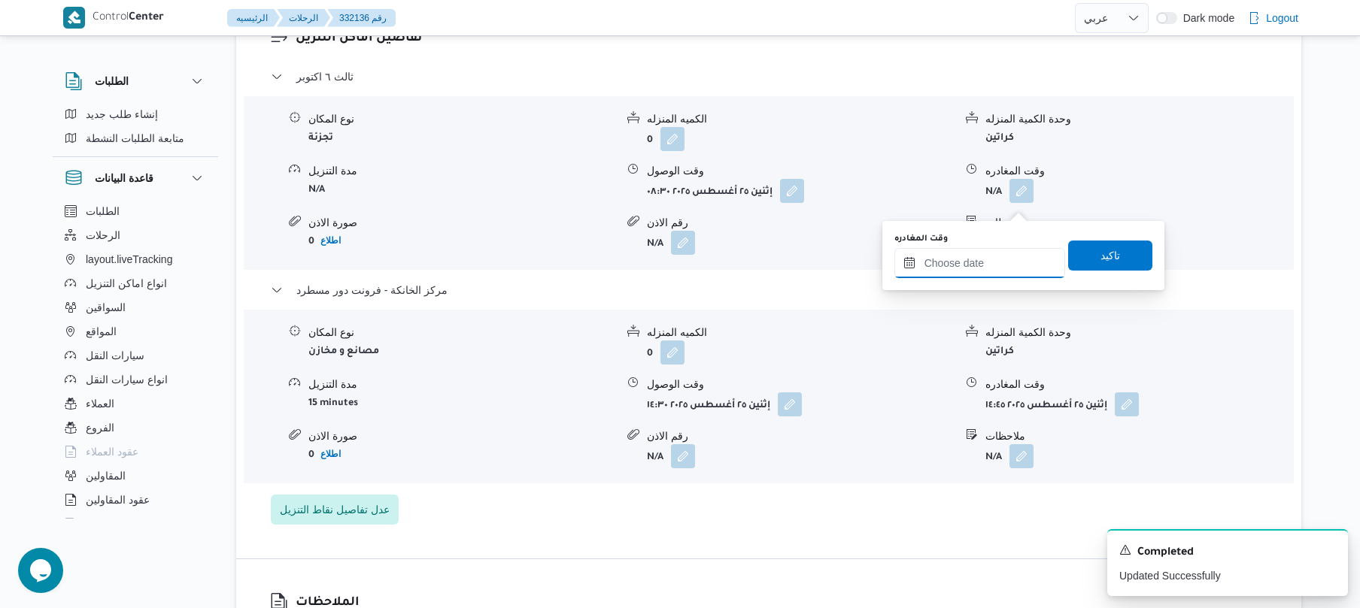
click at [972, 265] on input "وقت المغادره" at bounding box center [979, 263] width 171 height 30
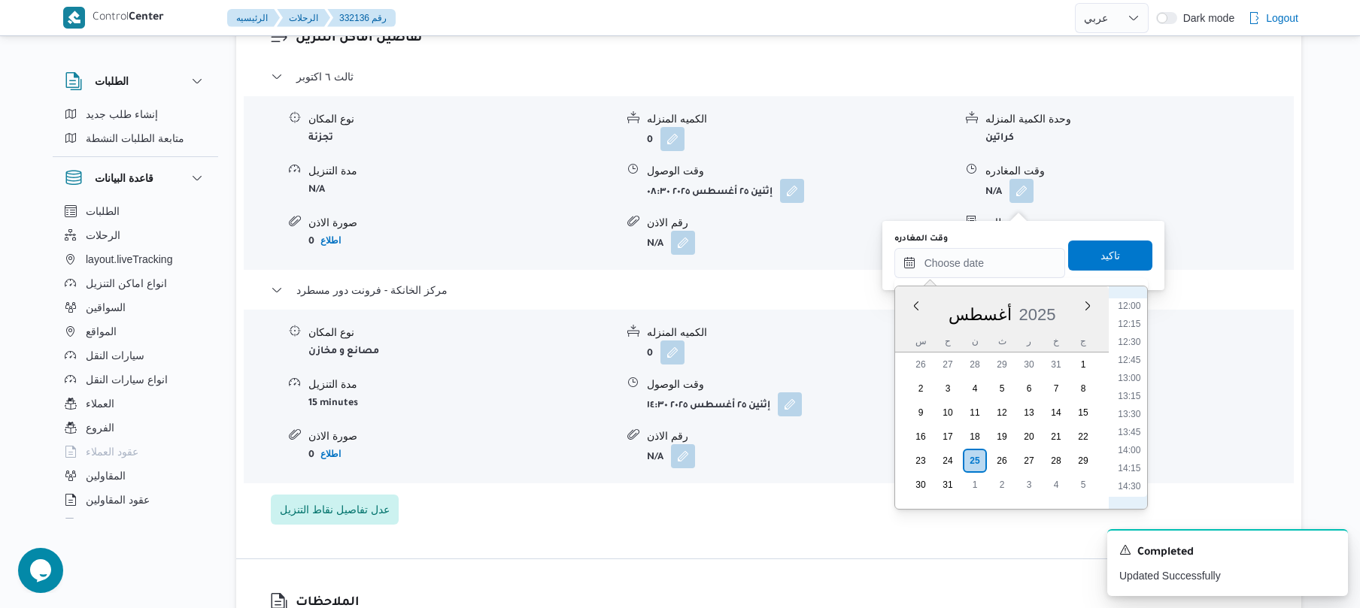
scroll to position [825, 0]
click at [1129, 457] on li "13:30" at bounding box center [1128, 455] width 35 height 15
type input "٢٥/٠٨/٢٠٢٥ ١٣:٣٠"
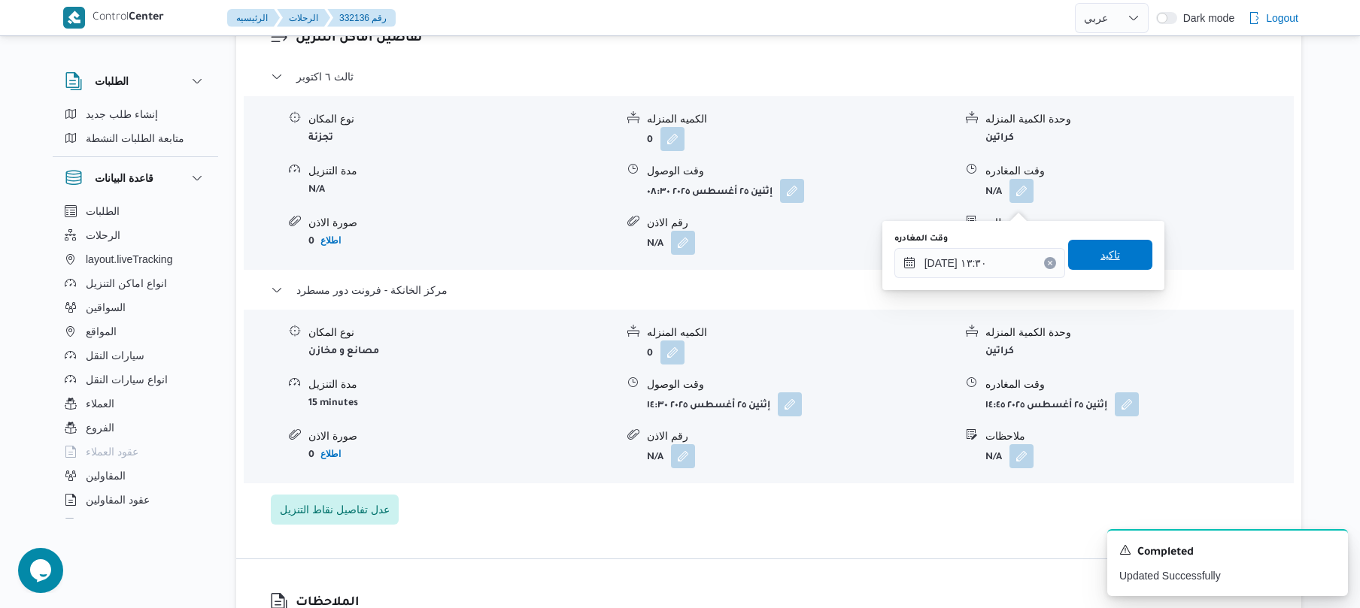
click at [1120, 260] on span "تاكيد" at bounding box center [1110, 255] width 84 height 30
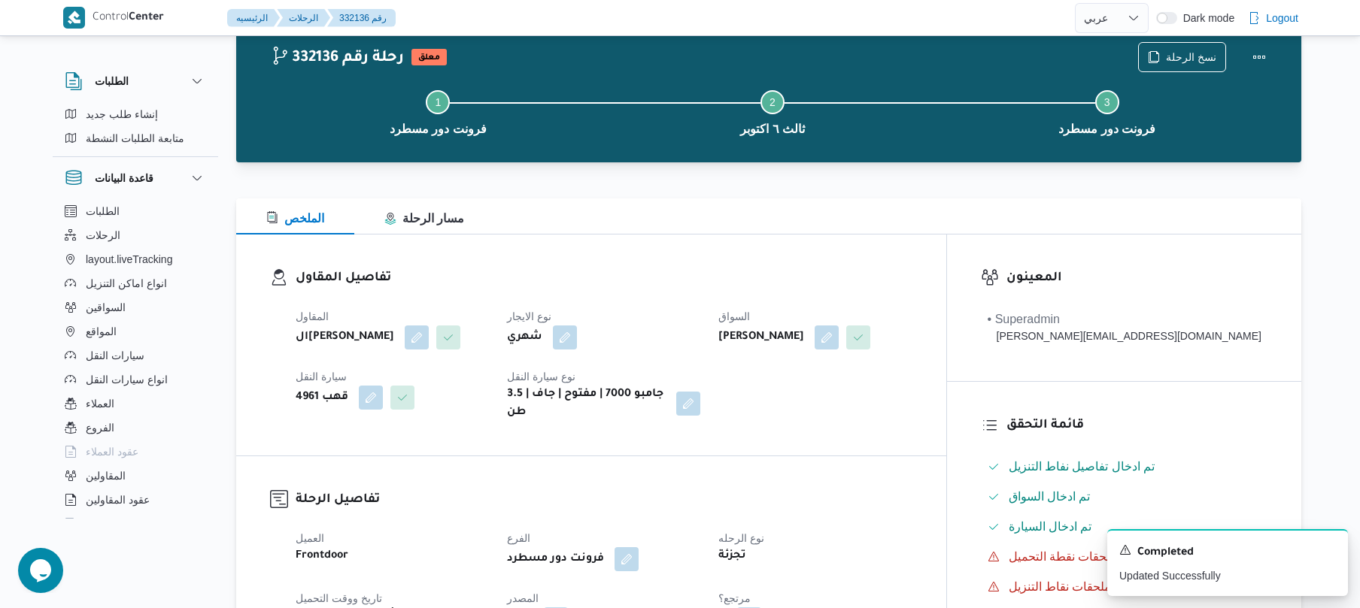
scroll to position [0, 0]
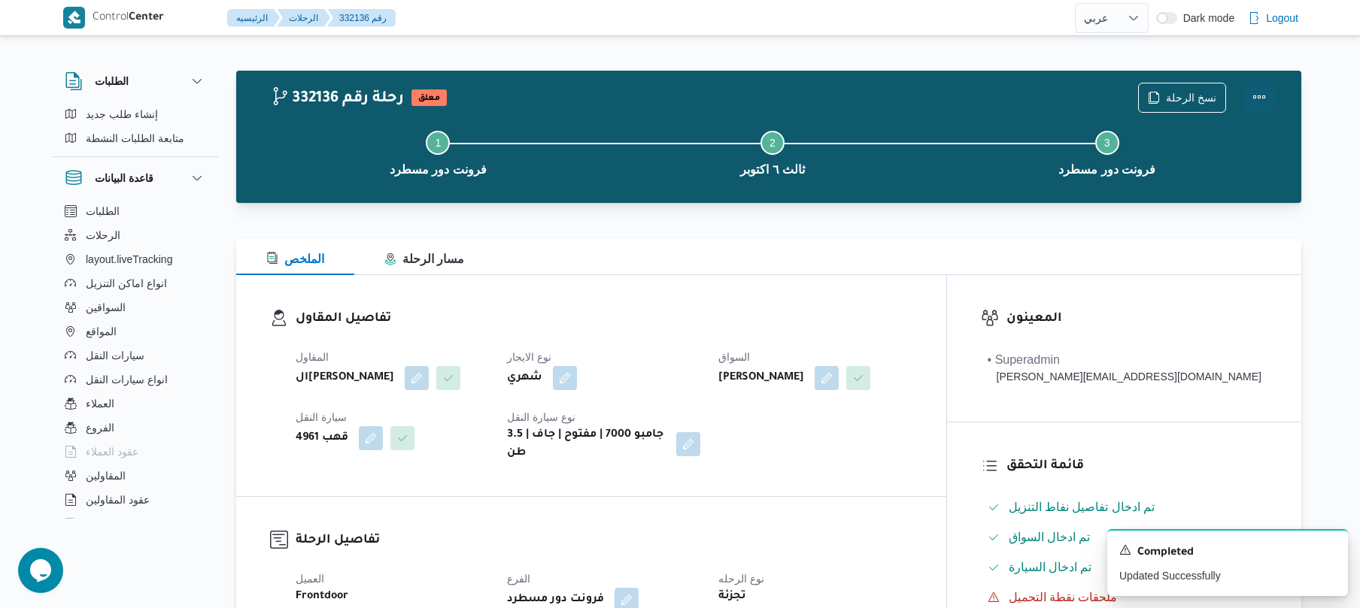
click at [1260, 99] on button "Actions" at bounding box center [1259, 97] width 30 height 30
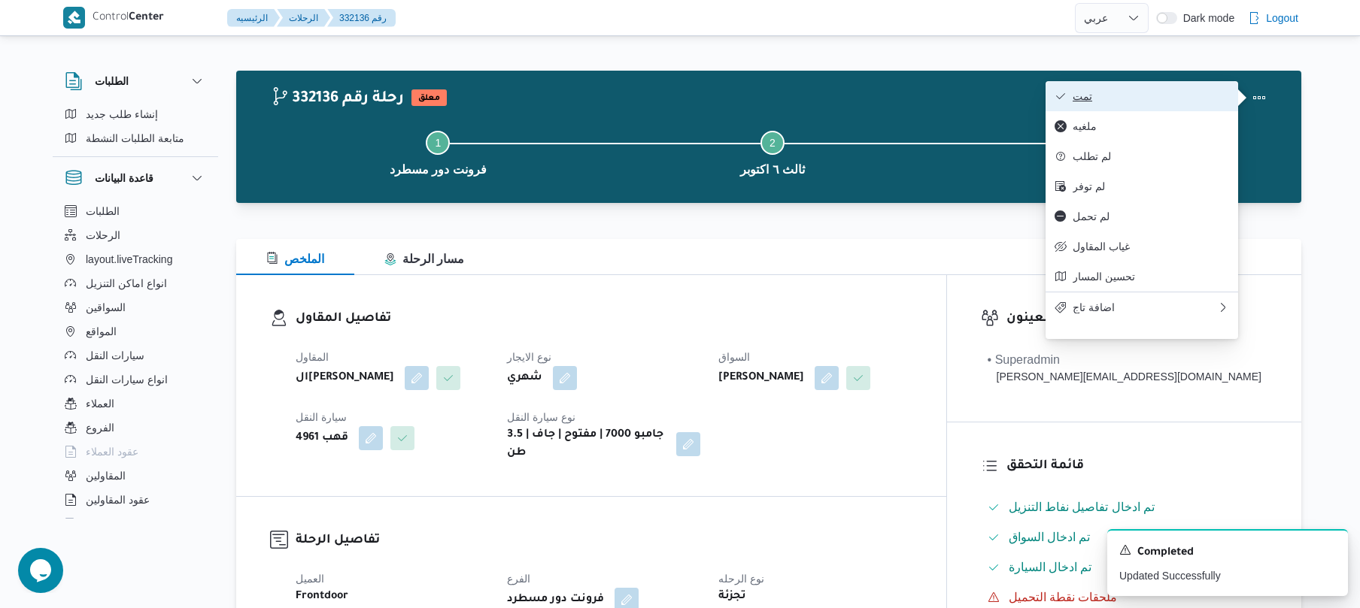
click at [1157, 97] on span "تمت" at bounding box center [1150, 96] width 156 height 12
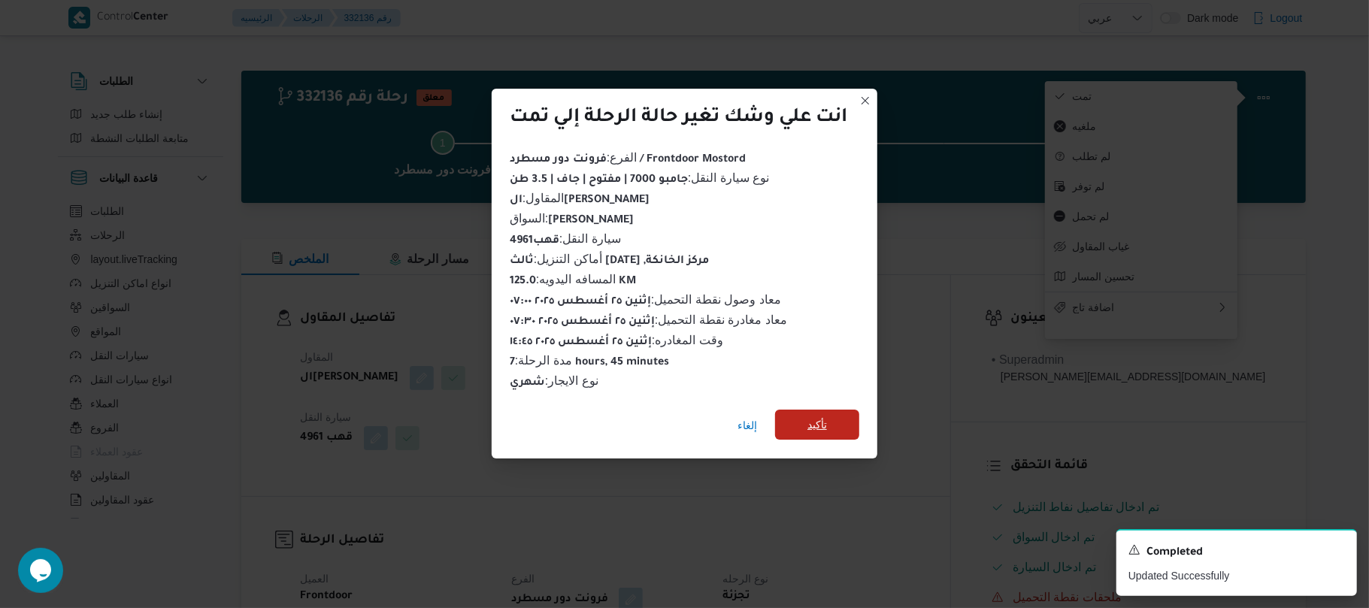
click at [836, 417] on span "تأكيد" at bounding box center [817, 425] width 84 height 30
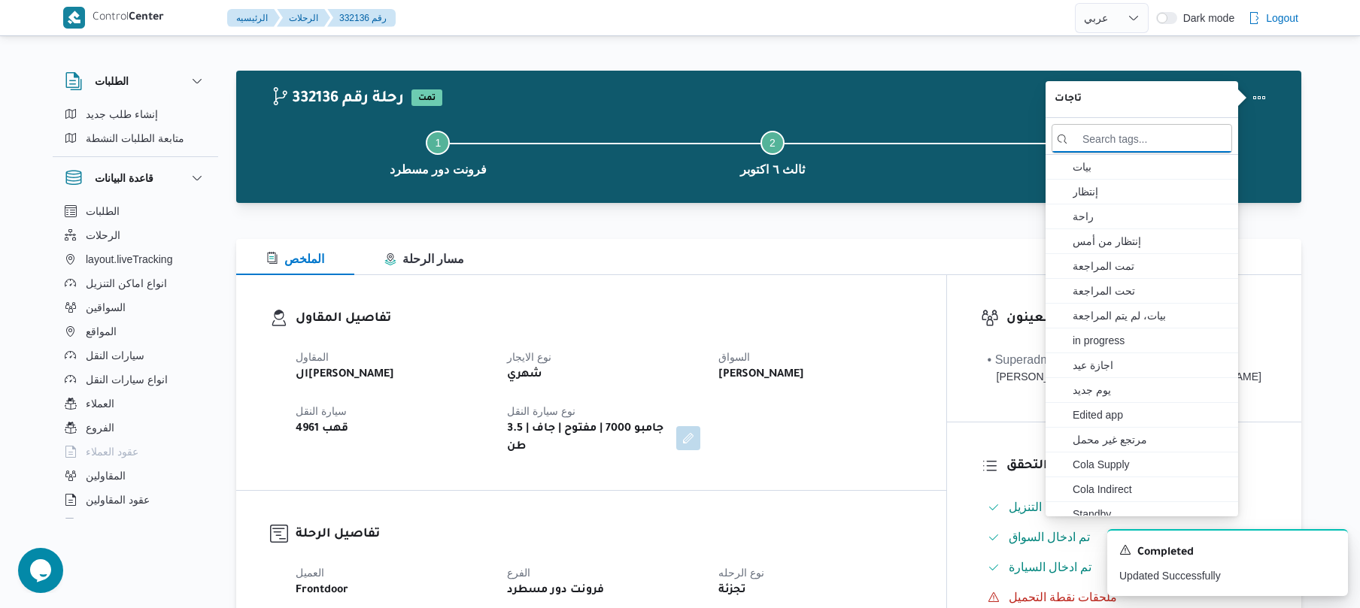
click at [680, 256] on div "الملخص مسار الرحلة" at bounding box center [768, 257] width 1065 height 36
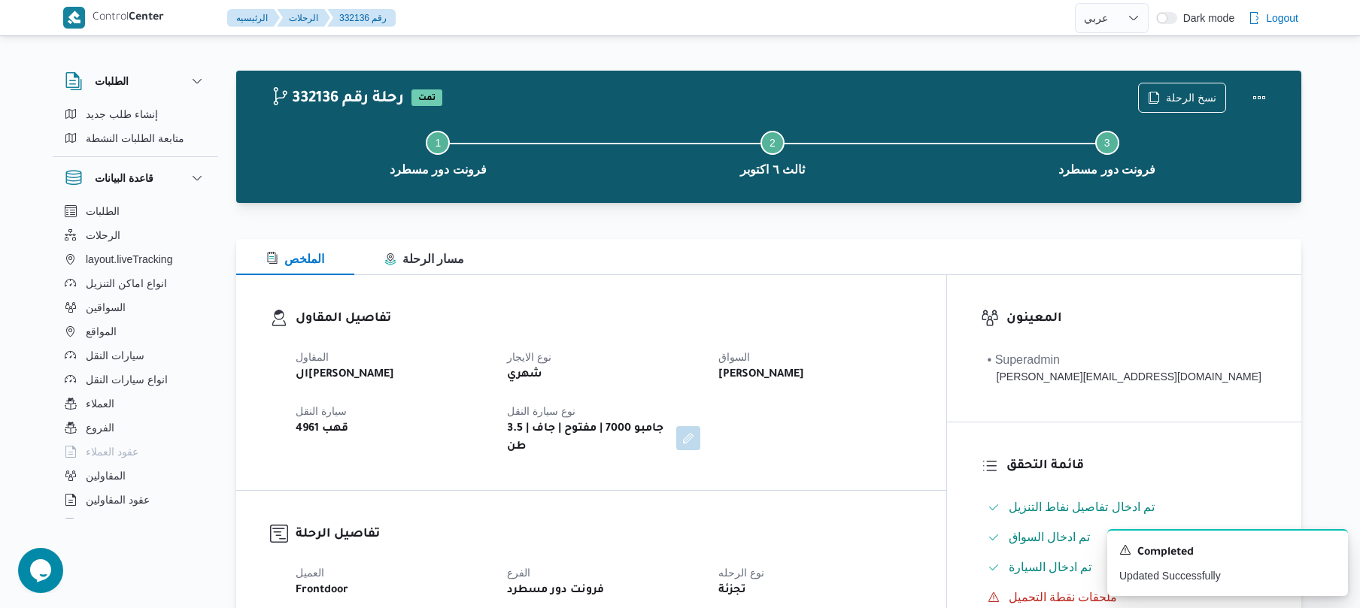
click at [708, 302] on div "تفاصيل المقاول المقاول الهامي محمد خالد علي نوع الايجار شهري السواق محمد ناصر س…" at bounding box center [591, 382] width 710 height 215
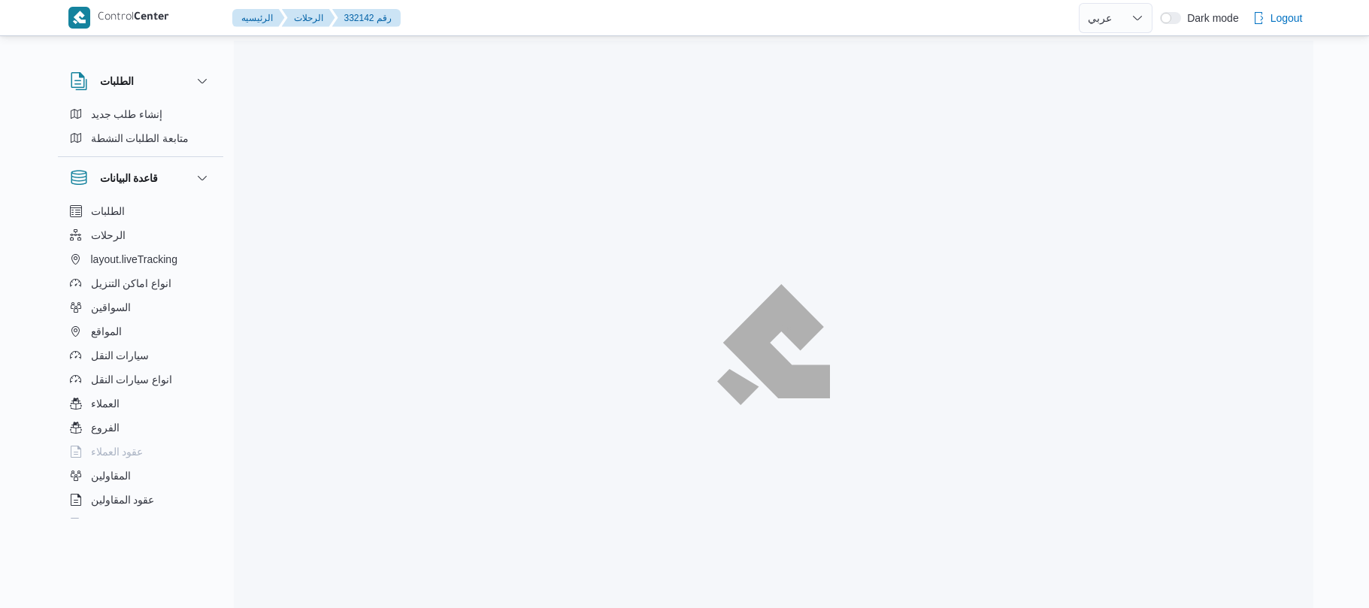
select select "ar"
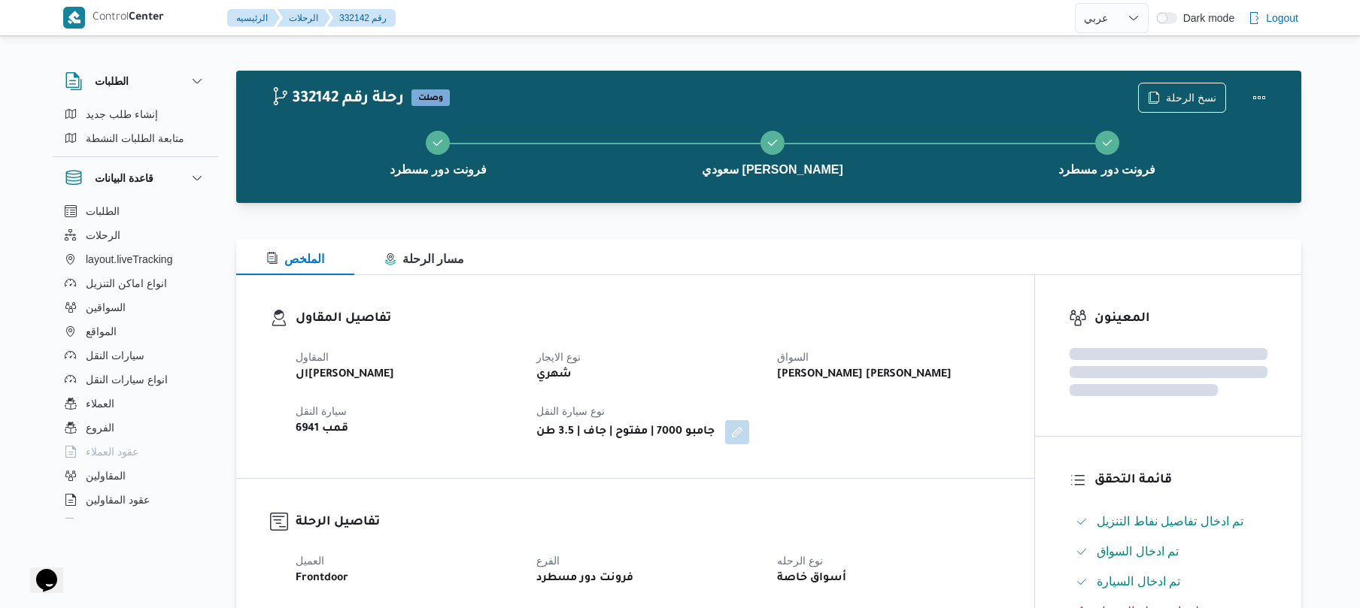
click at [728, 296] on div "تفاصيل المقاول المقاول الهامي محمد خالد علي نوع الايجار شهري السواق محمد سيد مح…" at bounding box center [635, 376] width 798 height 203
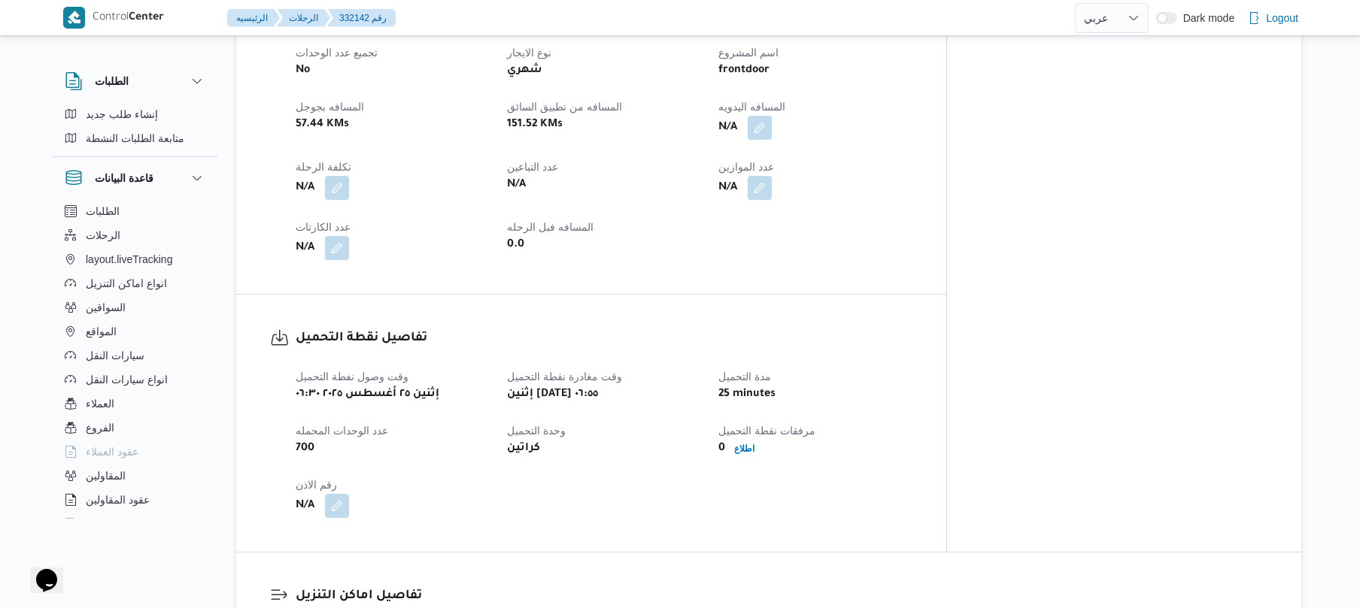
scroll to position [481, 0]
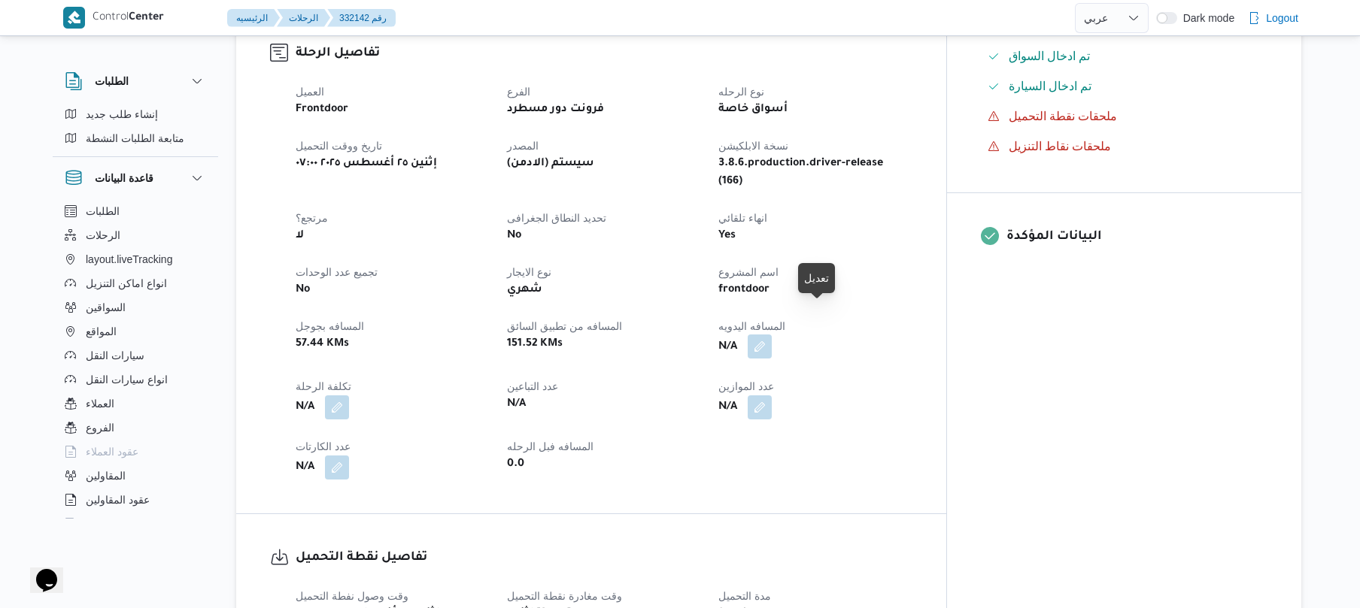
click at [772, 335] on button "button" at bounding box center [759, 347] width 24 height 24
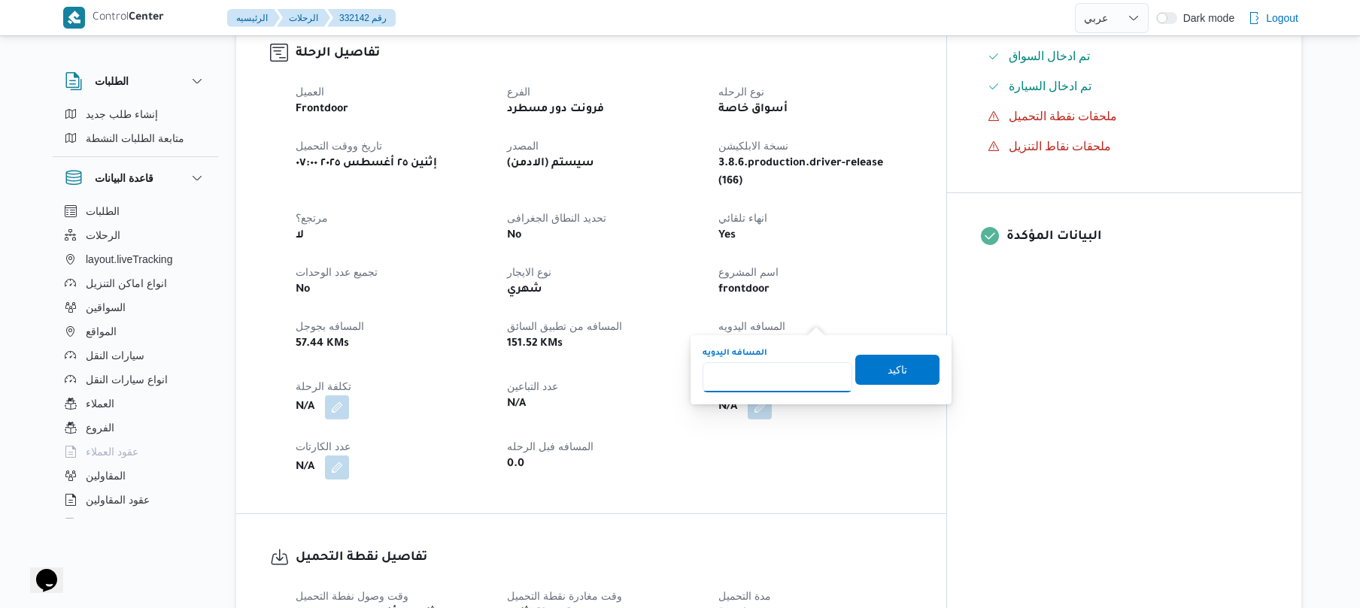
click at [791, 371] on input "المسافه اليدويه" at bounding box center [777, 377] width 150 height 30
type input "120"
click at [873, 359] on span "تاكيد" at bounding box center [897, 369] width 84 height 30
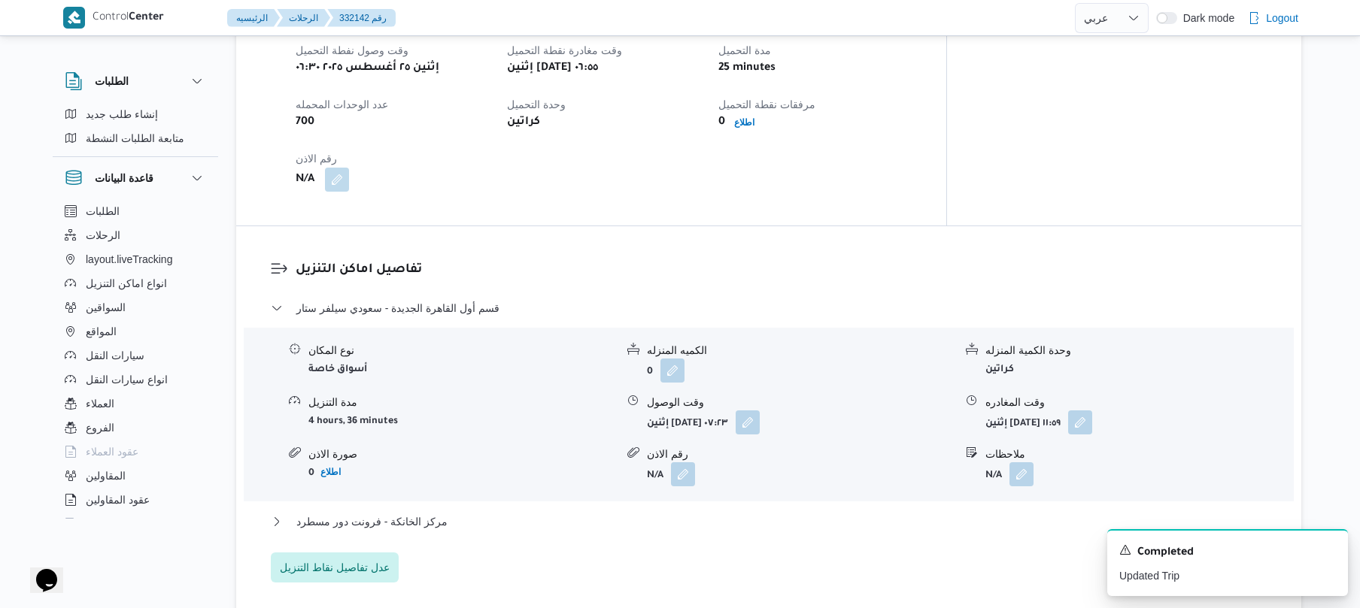
scroll to position [1042, 0]
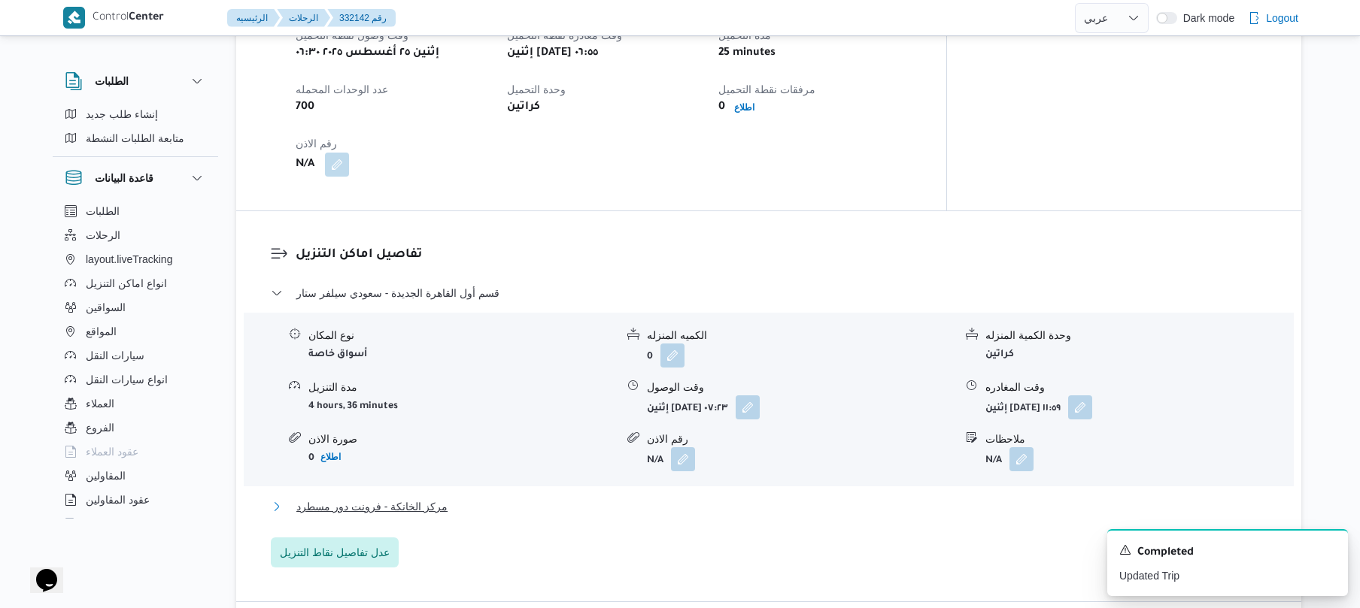
click at [701, 498] on button "مركز الخانكة - فرونت دور مسطرد" at bounding box center [769, 507] width 996 height 18
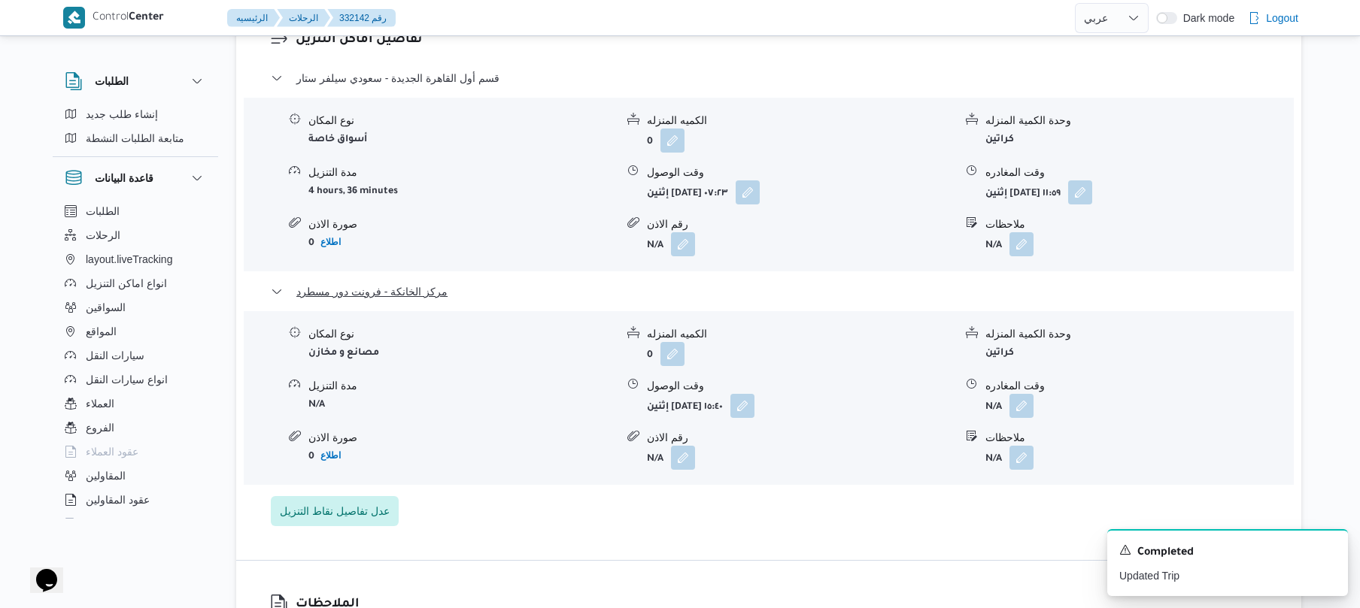
scroll to position [1283, 0]
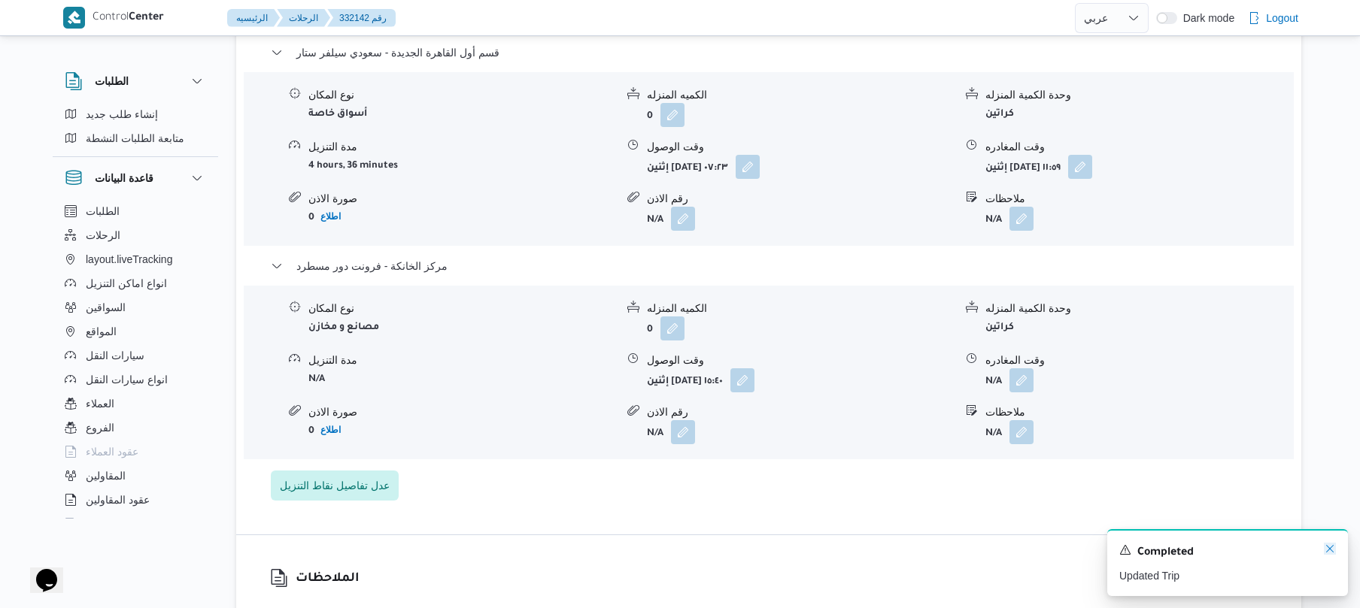
click at [1330, 549] on icon "Dismiss toast" at bounding box center [1330, 549] width 8 height 8
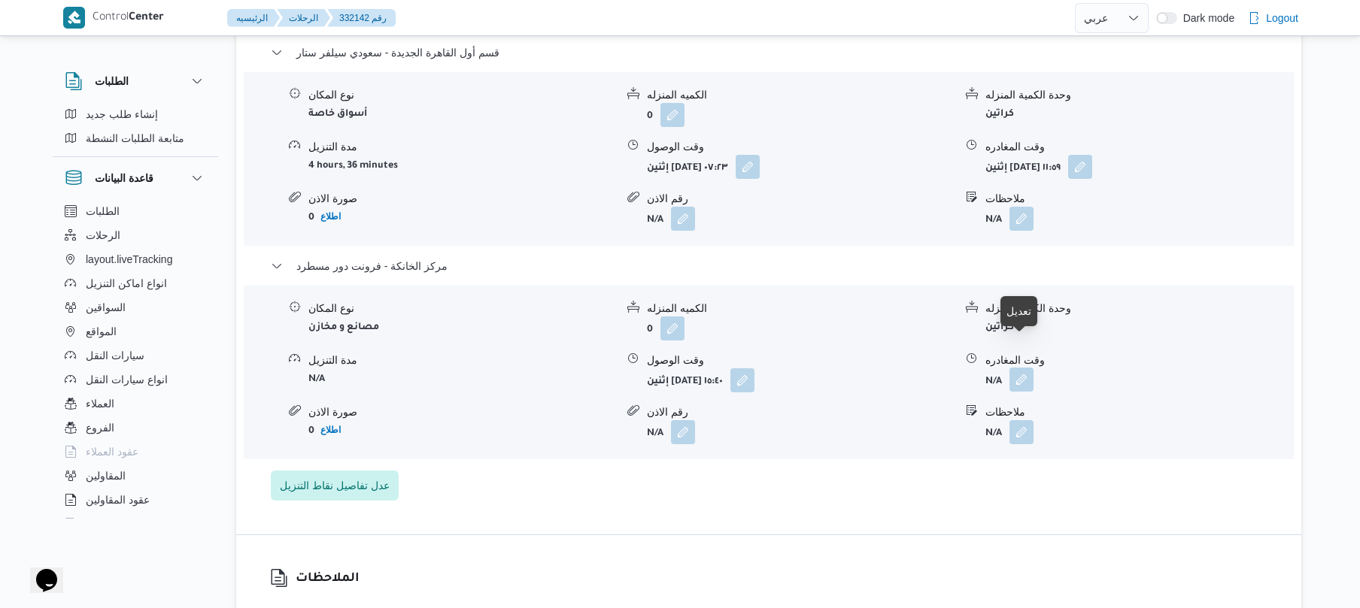
click at [1017, 368] on button "button" at bounding box center [1021, 380] width 24 height 24
click at [754, 368] on button "button" at bounding box center [742, 380] width 24 height 24
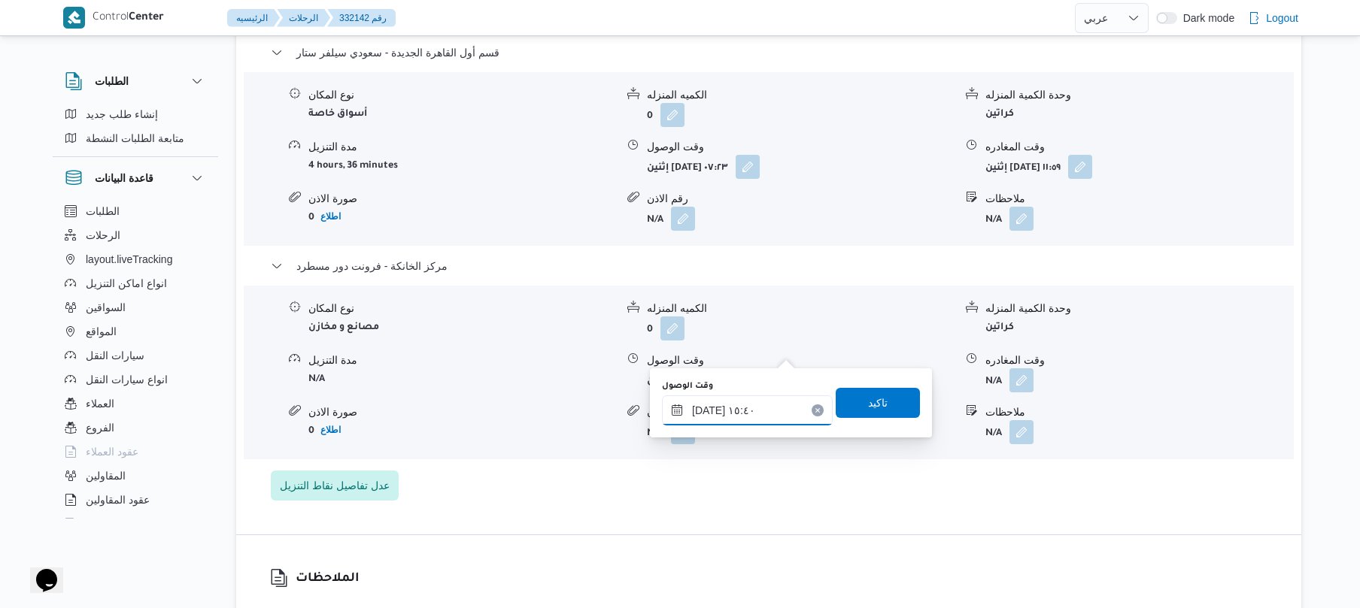
click at [734, 412] on input "٢٥/٠٨/٢٠٢٥ ١٥:٤٠" at bounding box center [747, 411] width 171 height 30
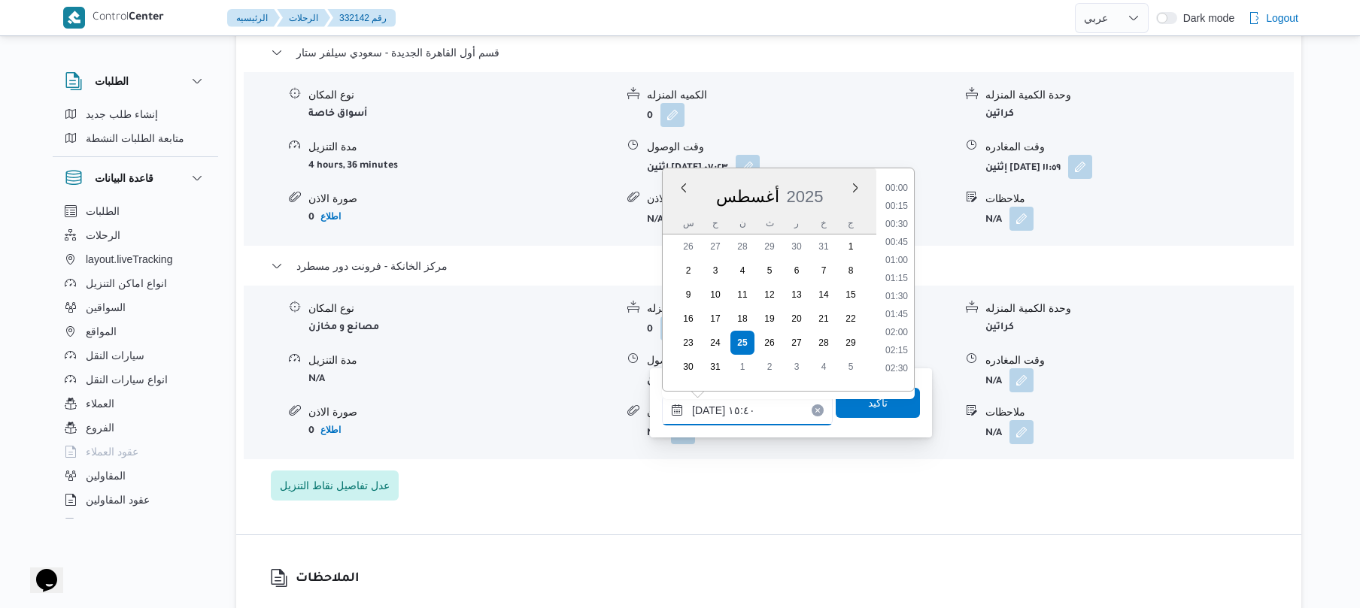
scroll to position [1017, 0]
click at [900, 221] on li "14:30" at bounding box center [896, 217] width 35 height 15
type input "٢٥/٠٨/٢٠٢٥ ١٤:٣٠"
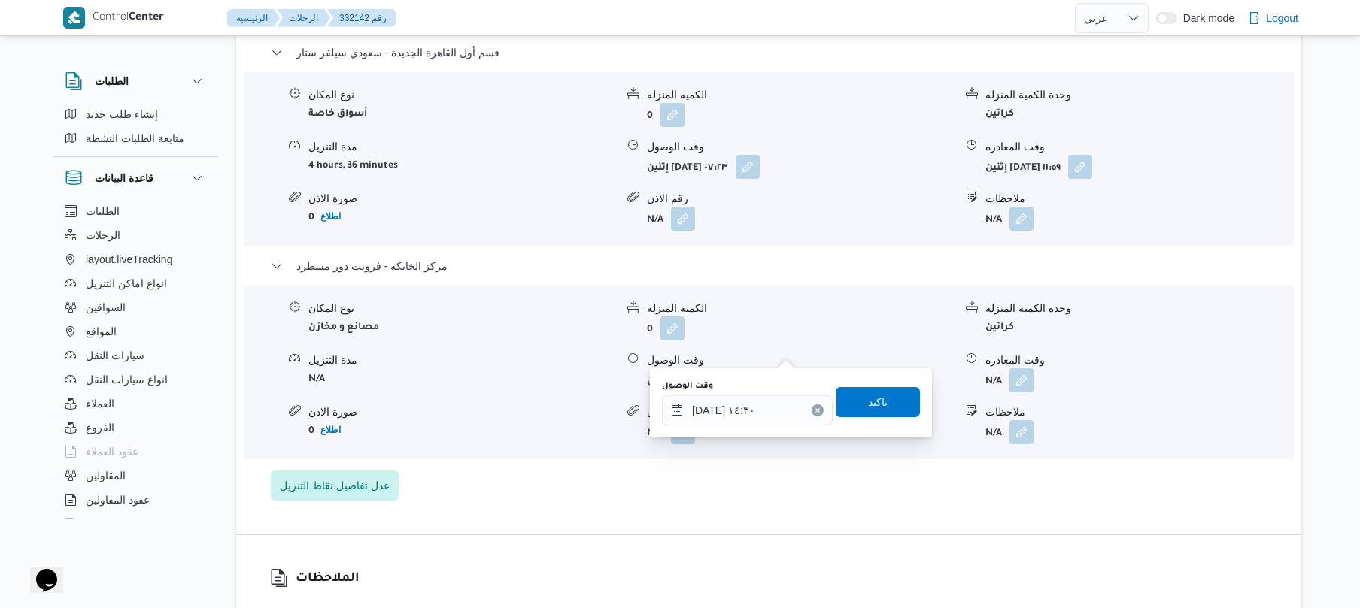
click at [868, 395] on span "تاكيد" at bounding box center [878, 402] width 20 height 18
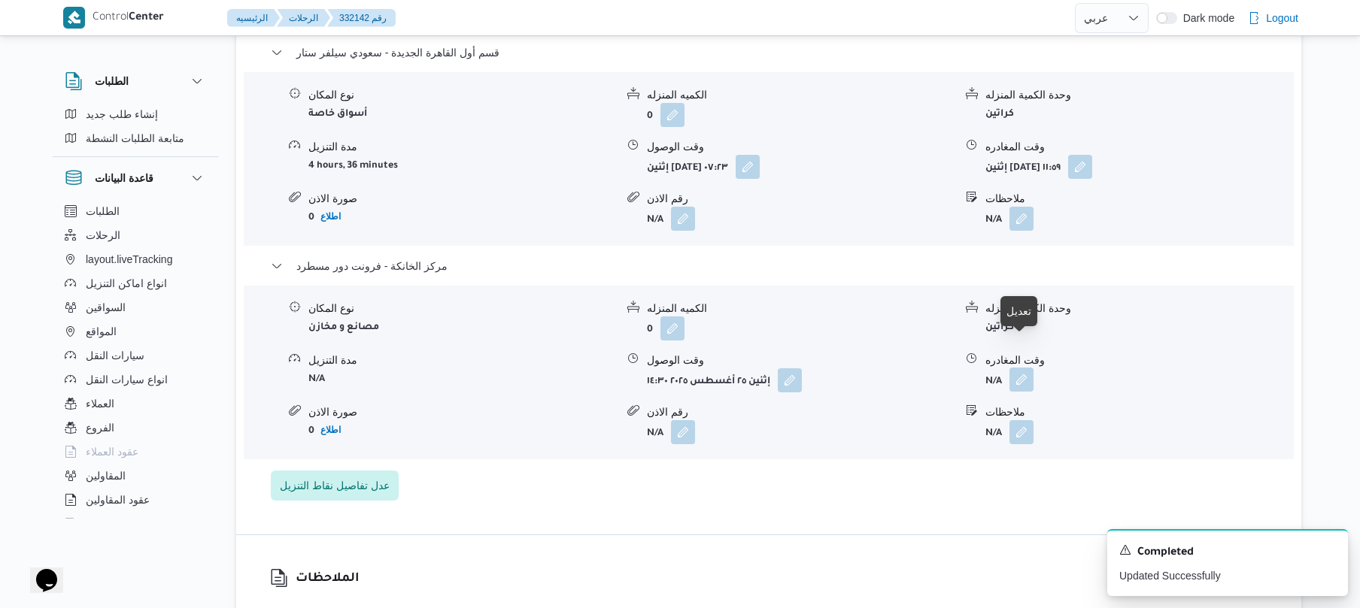
click at [1018, 368] on button "button" at bounding box center [1021, 380] width 24 height 24
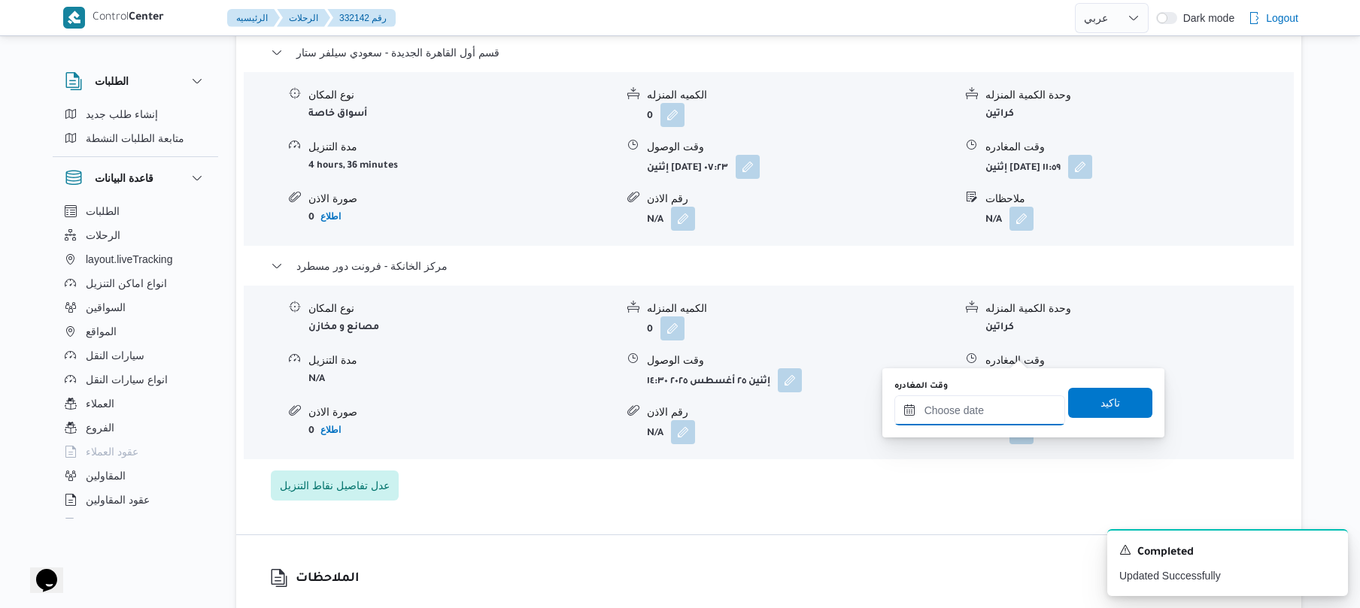
click at [951, 415] on input "وقت المغادره" at bounding box center [979, 411] width 171 height 30
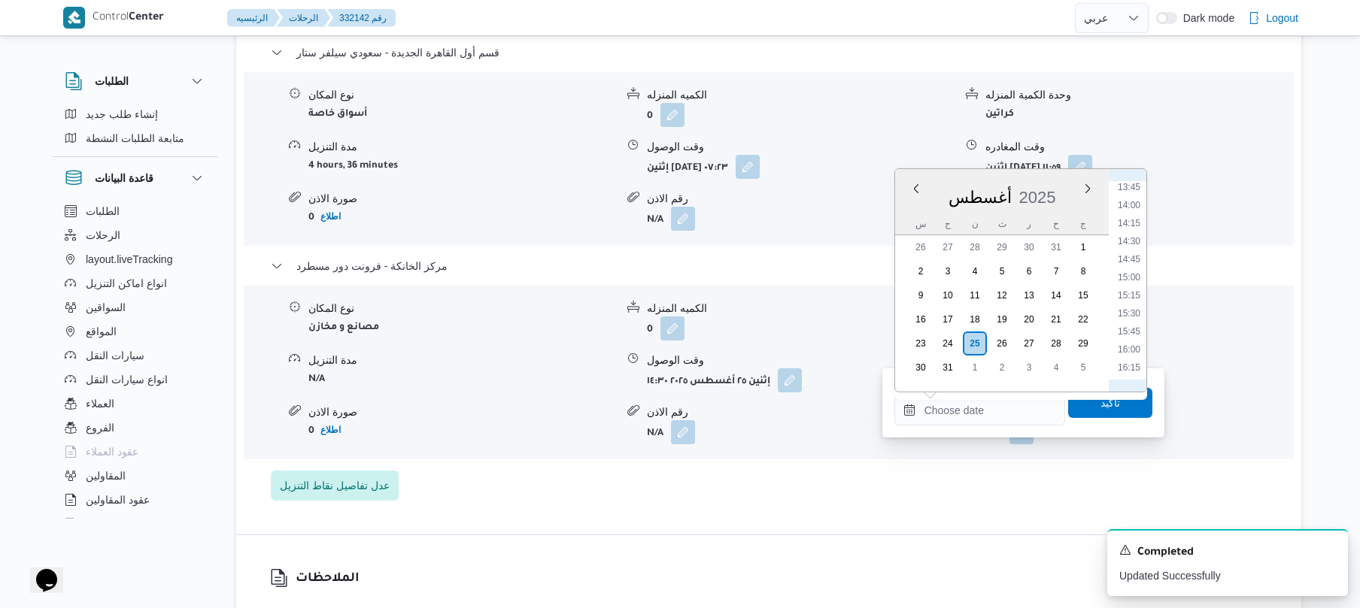
scroll to position [993, 0]
click at [1129, 260] on li "14:45" at bounding box center [1128, 260] width 35 height 15
type input "[DATE] ١٤:٤٥"
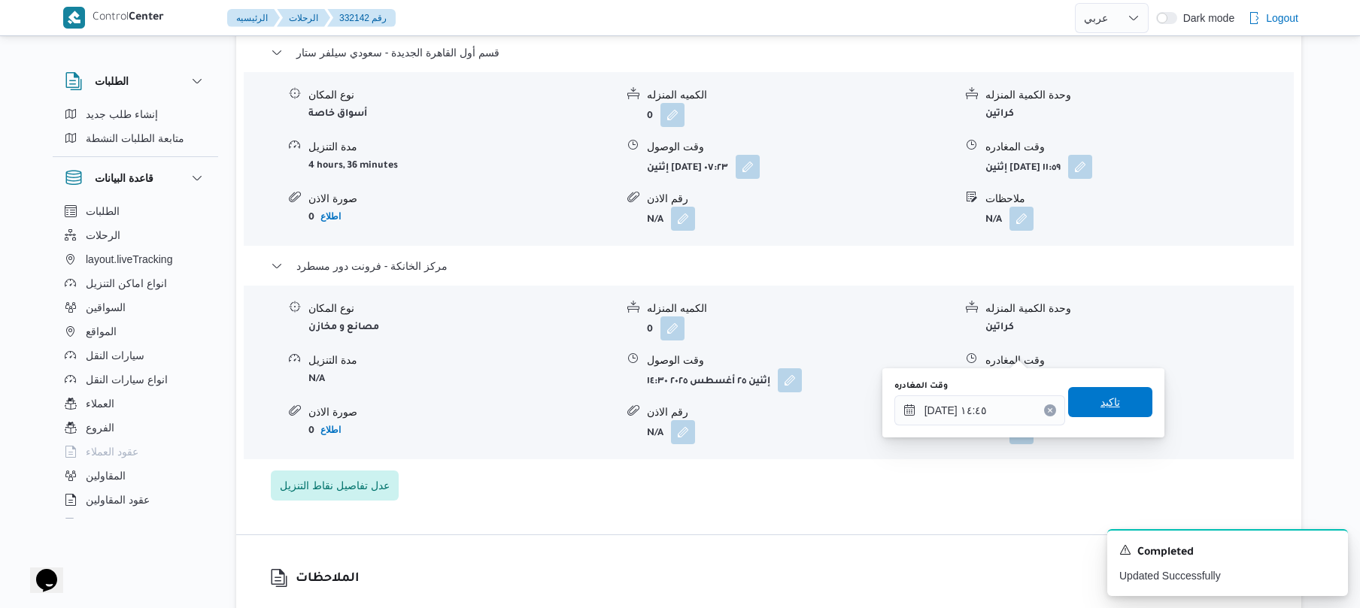
click at [1100, 401] on span "تاكيد" at bounding box center [1110, 402] width 20 height 18
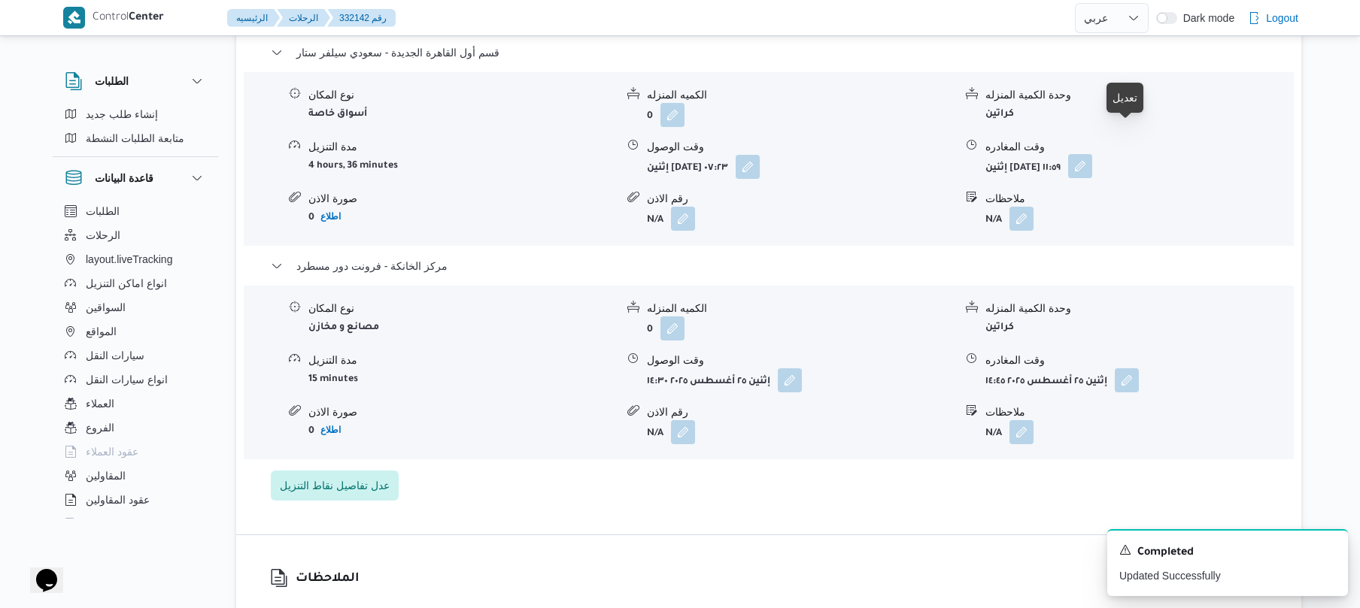
click at [1092, 154] on button "button" at bounding box center [1080, 166] width 24 height 24
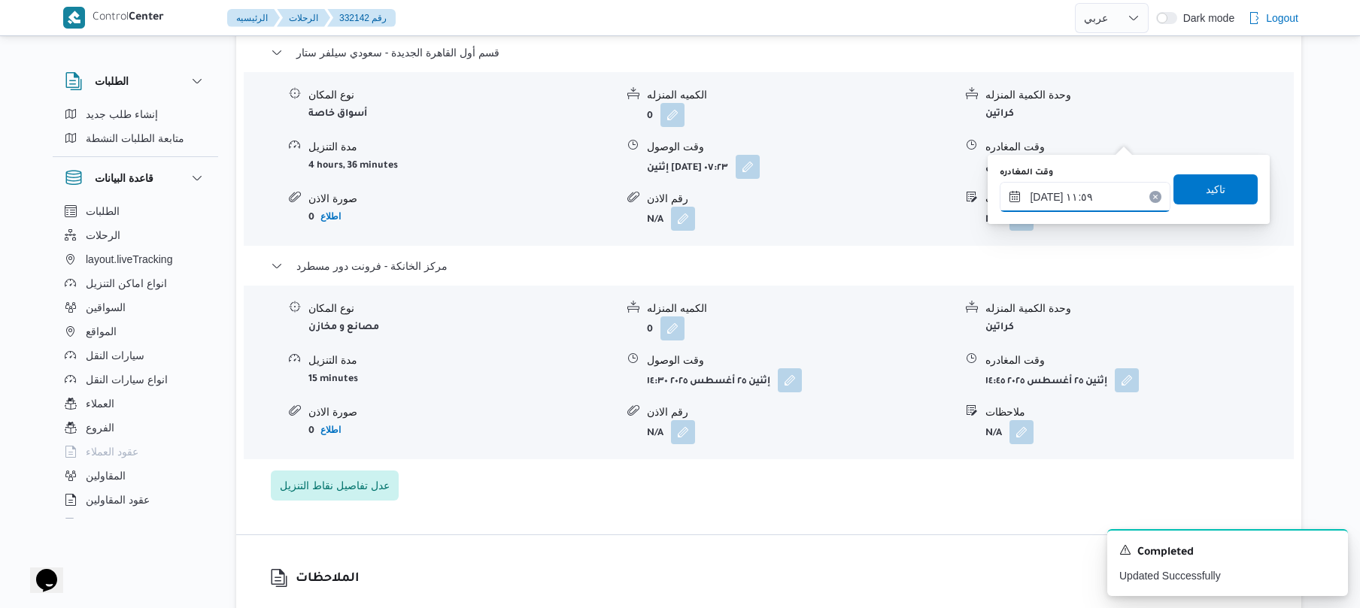
click at [1063, 199] on input "٢٥/٠٨/٢٠٢٥ ١١:٥٩" at bounding box center [1084, 197] width 171 height 30
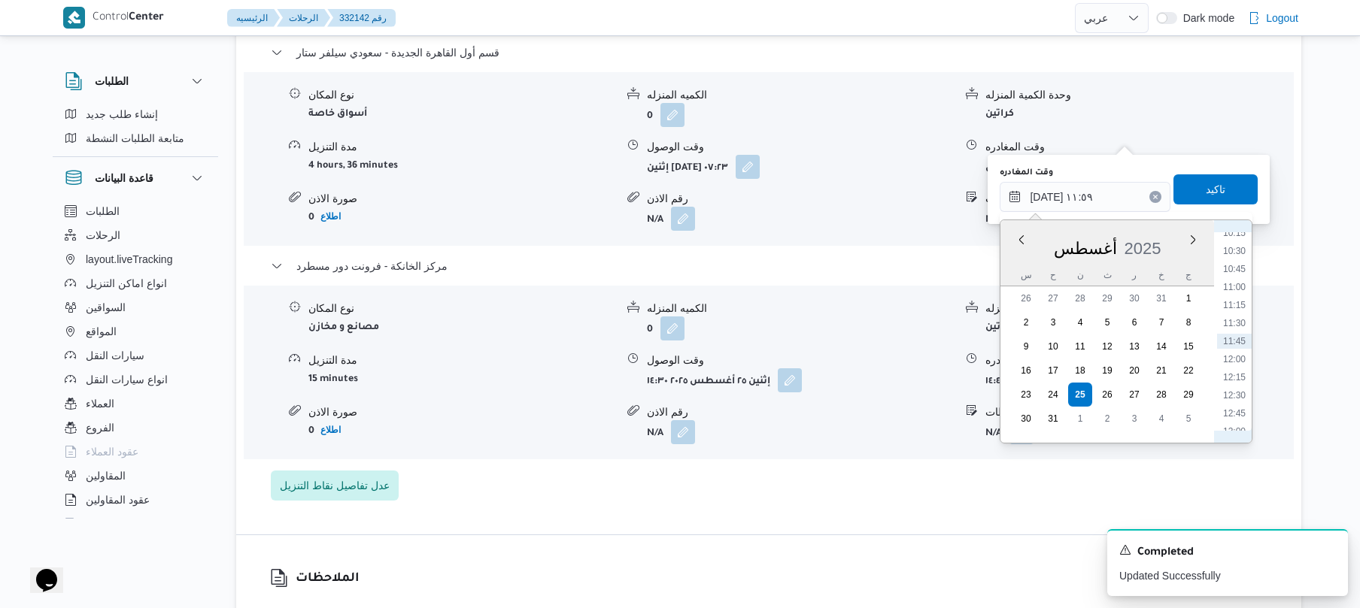
scroll to position [915, 0]
click at [1235, 313] on li "13:45" at bounding box center [1234, 317] width 35 height 15
type input "٢٥/٠٨/٢٠٢٥ ١٣:٤٥"
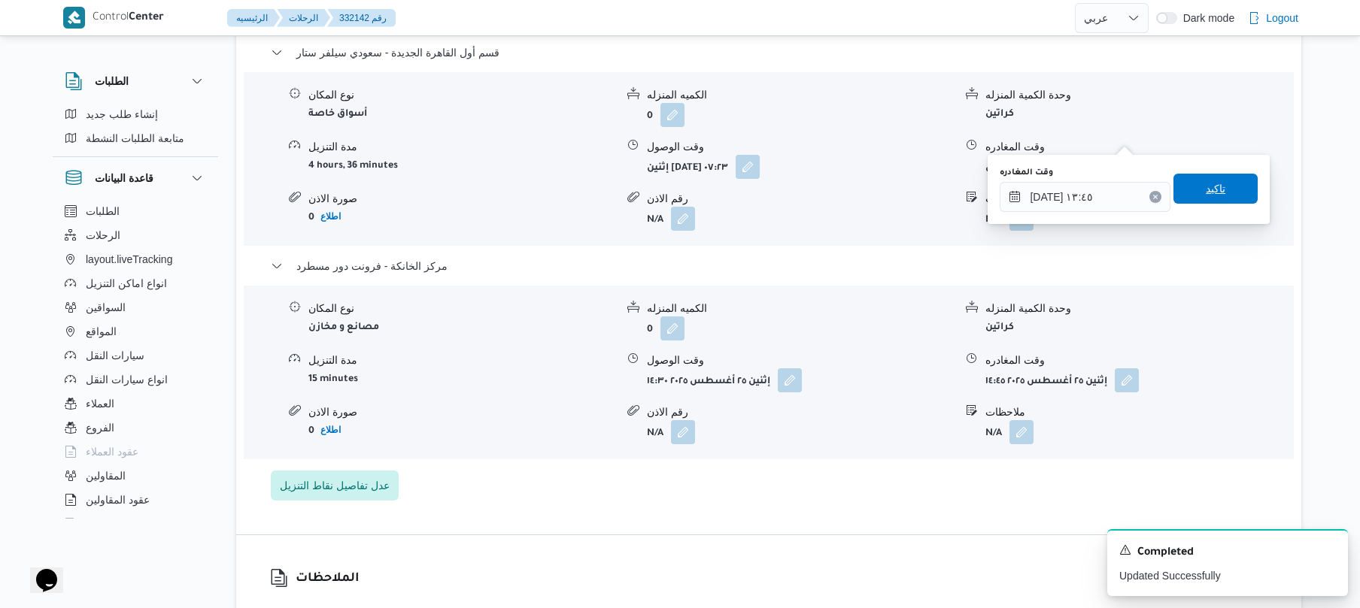
click at [1192, 191] on span "تاكيد" at bounding box center [1215, 189] width 84 height 30
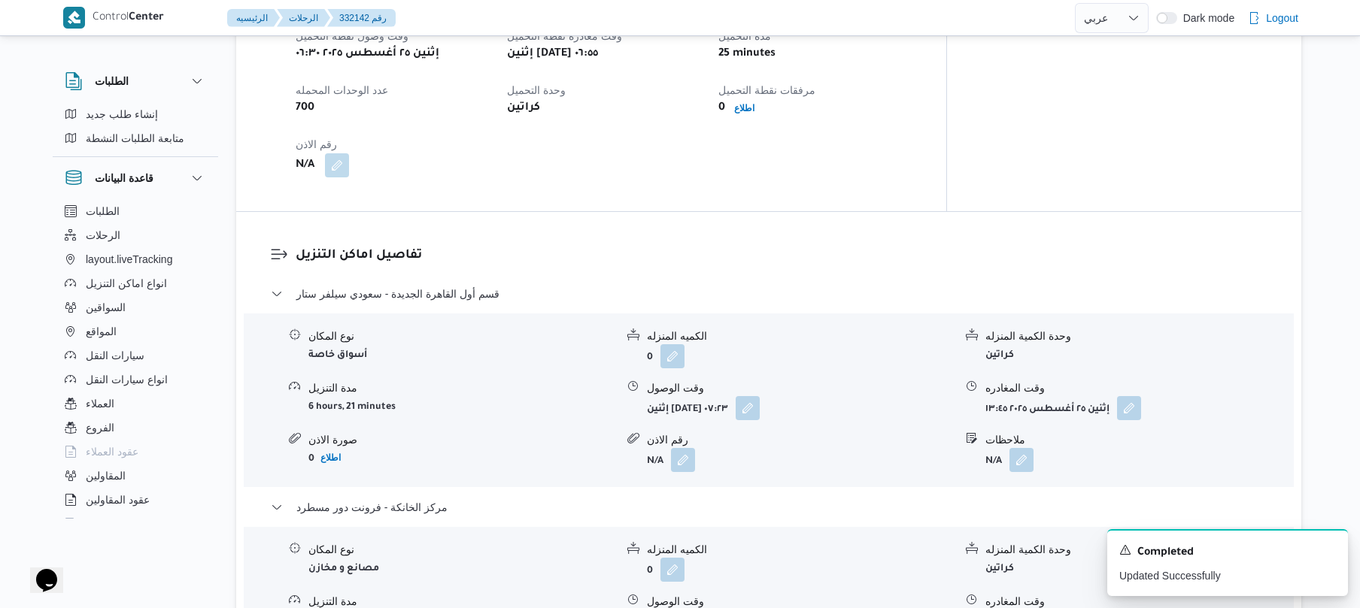
scroll to position [1042, 0]
click at [760, 395] on button "button" at bounding box center [747, 407] width 24 height 24
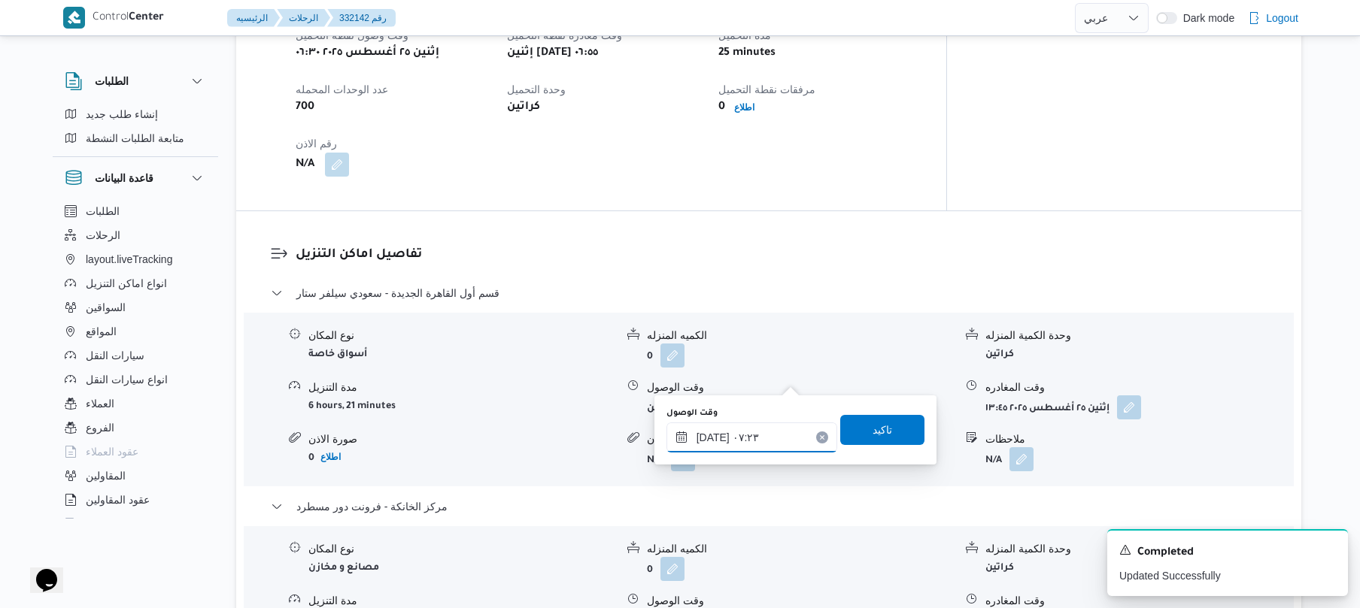
click at [744, 433] on input "٢٥/٠٨/٢٠٢٥ ٠٧:٢٣" at bounding box center [751, 438] width 171 height 30
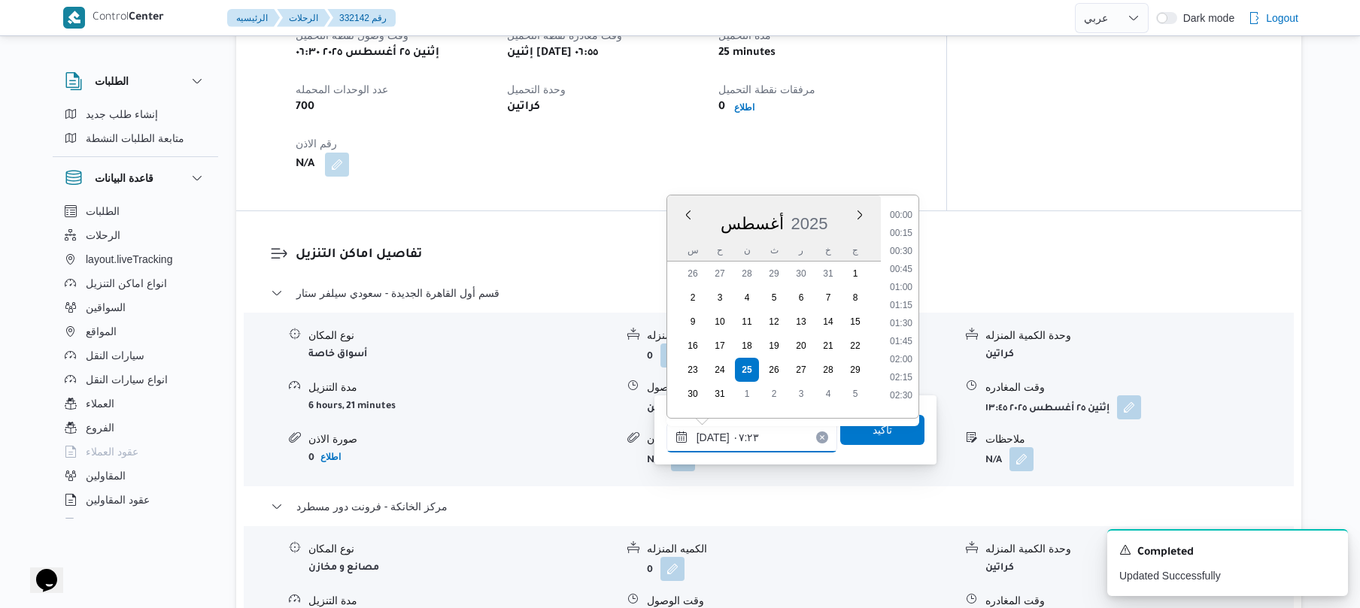
scroll to position [422, 0]
click at [897, 371] on li "08:00" at bounding box center [901, 370] width 35 height 15
type input "٢٥/٠٨/٢٠٢٥ ٠٨:٠٠"
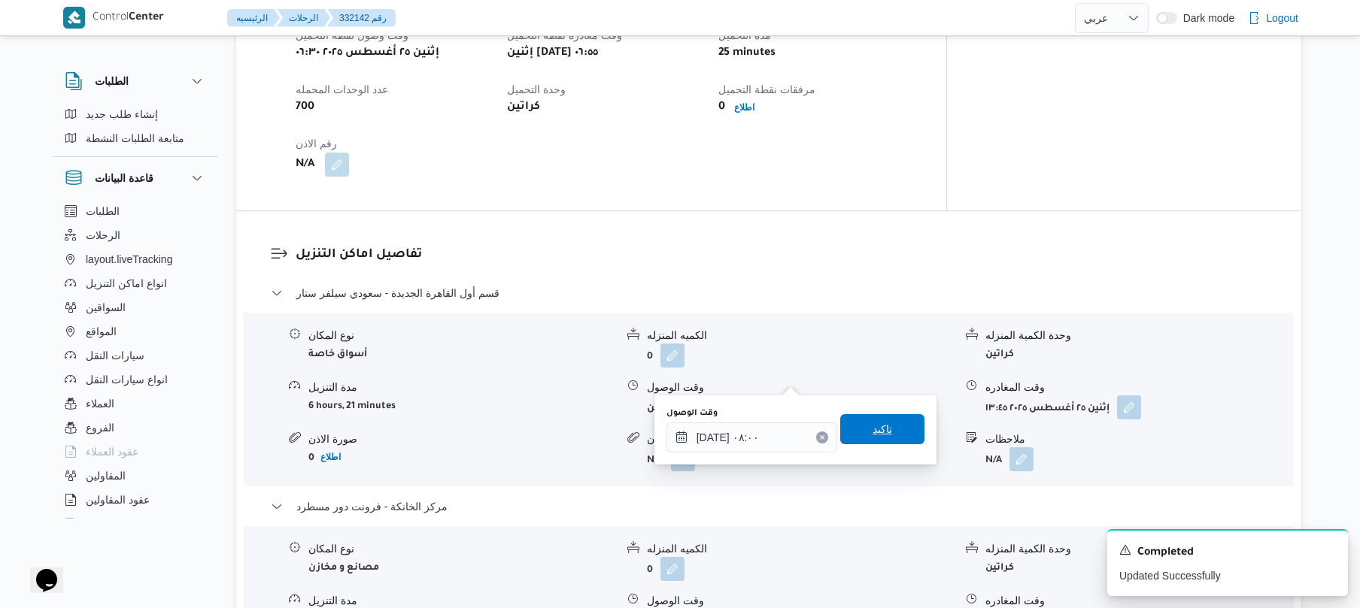
click at [872, 426] on span "تاكيد" at bounding box center [882, 429] width 20 height 18
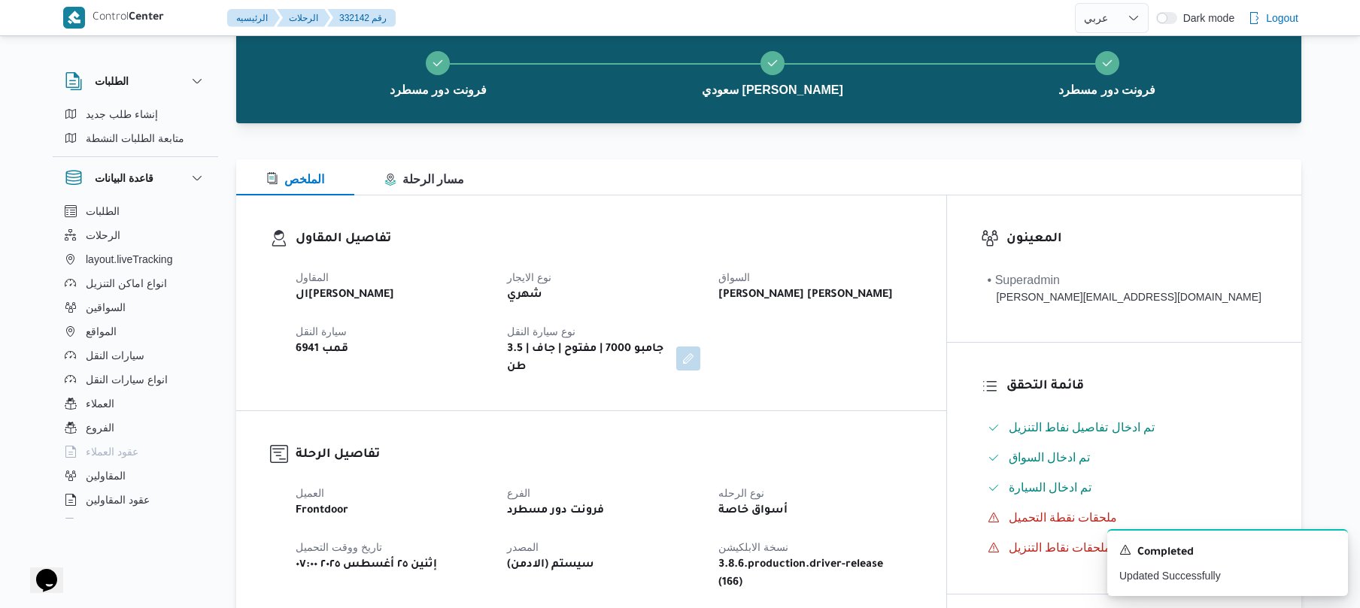
scroll to position [0, 0]
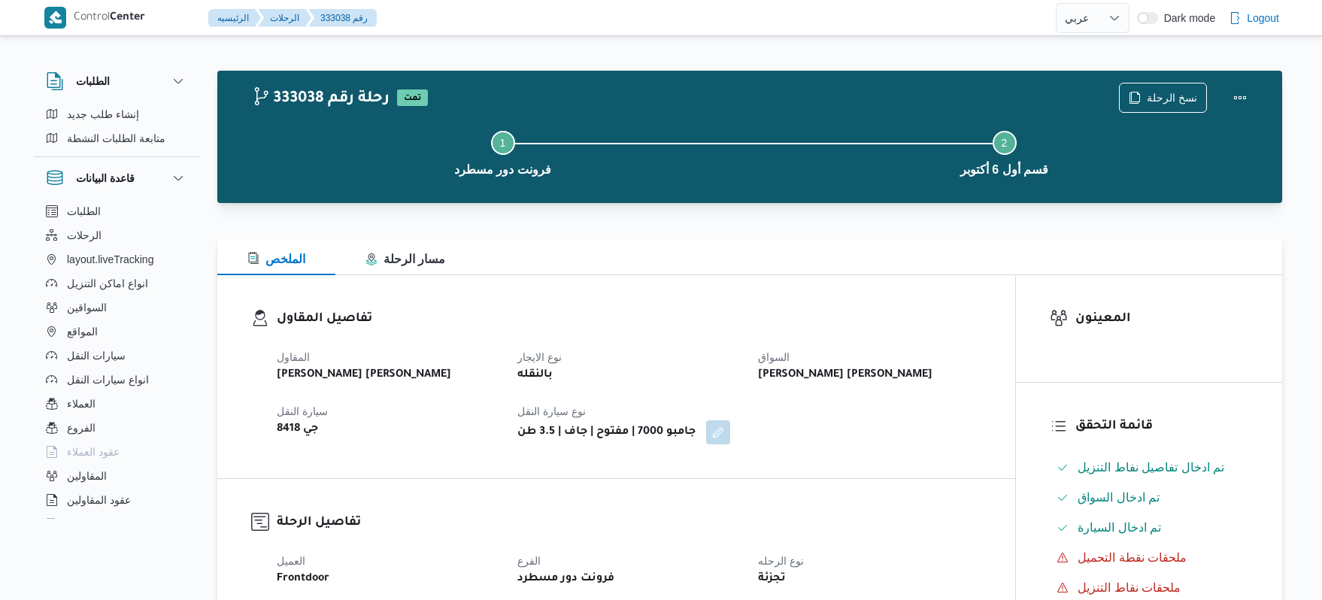
select select "ar"
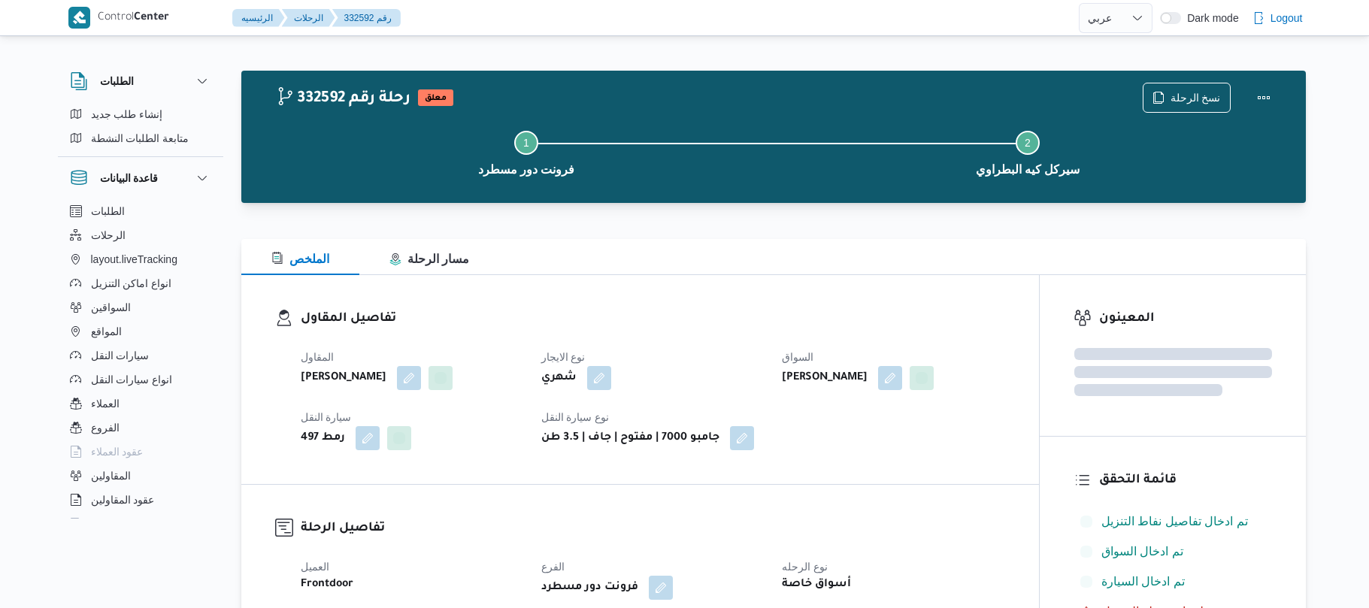
select select "ar"
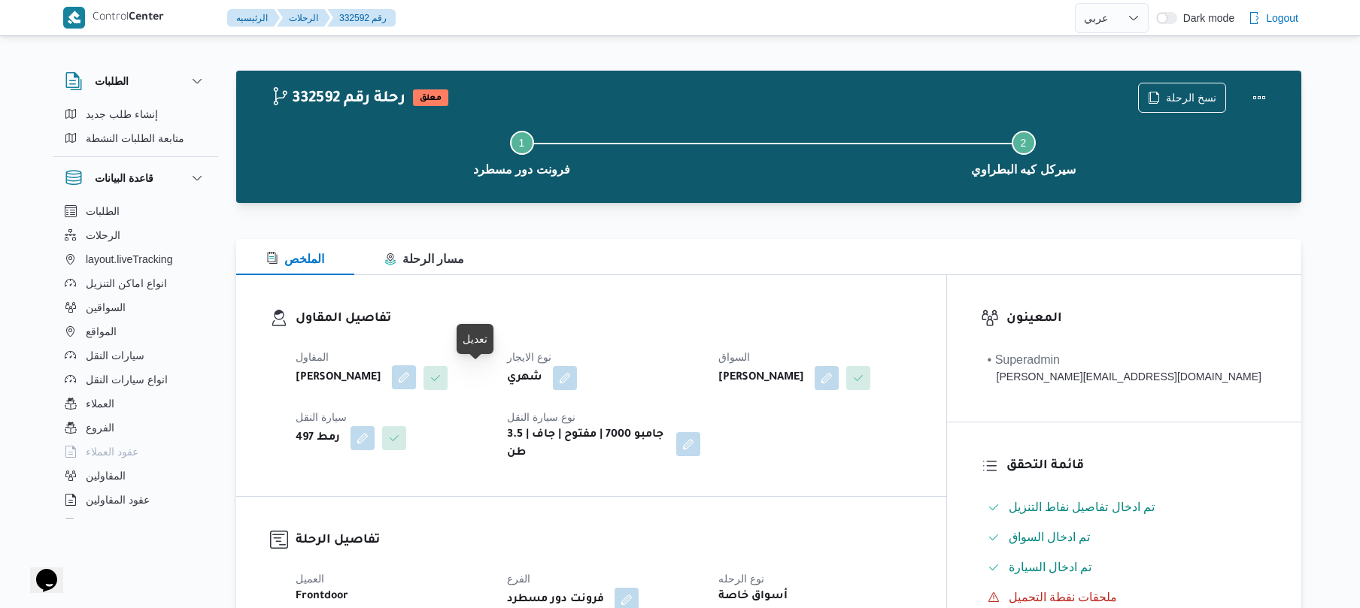
click at [416, 373] on button "button" at bounding box center [404, 377] width 24 height 24
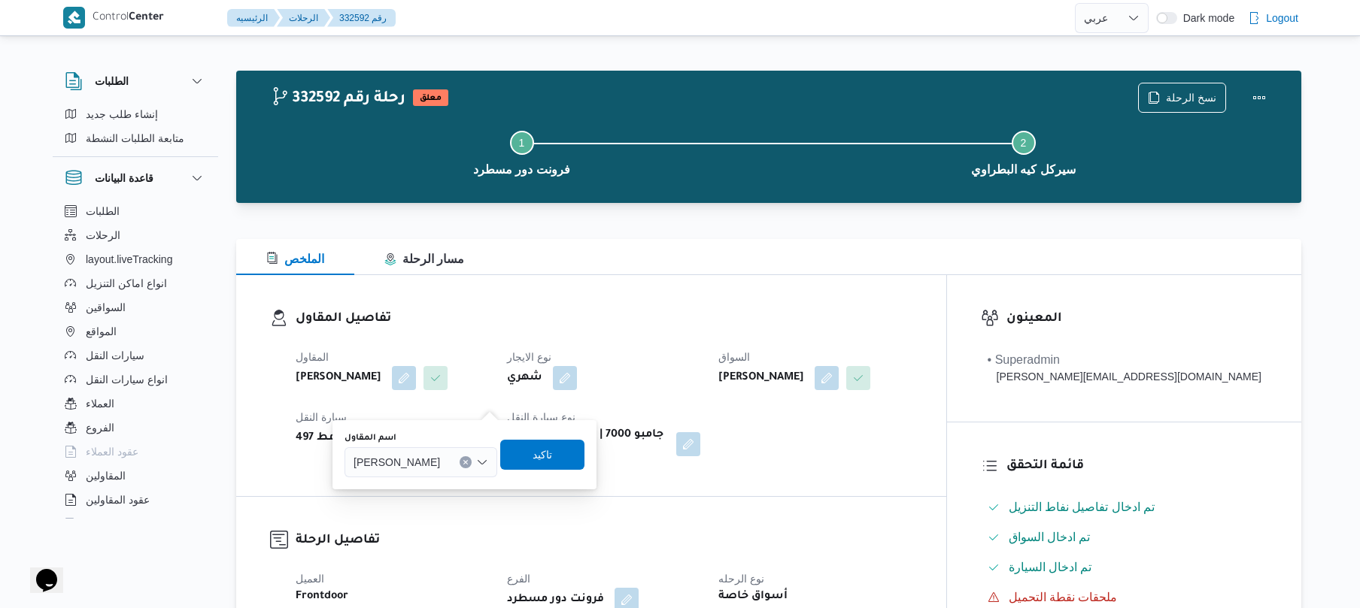
click at [430, 456] on span "محمد صلاح عبداللطيف الشريف" at bounding box center [396, 461] width 86 height 17
type input "الهامي"
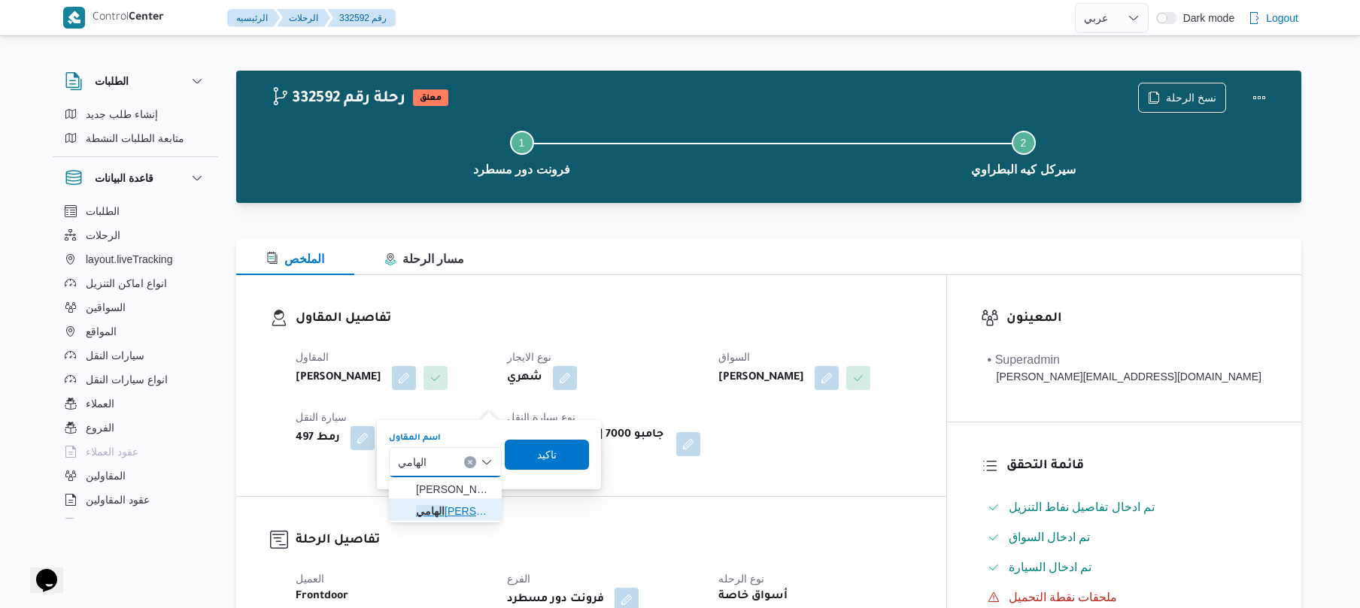
click at [456, 512] on span "الهامي محمد خالد علي" at bounding box center [454, 511] width 77 height 18
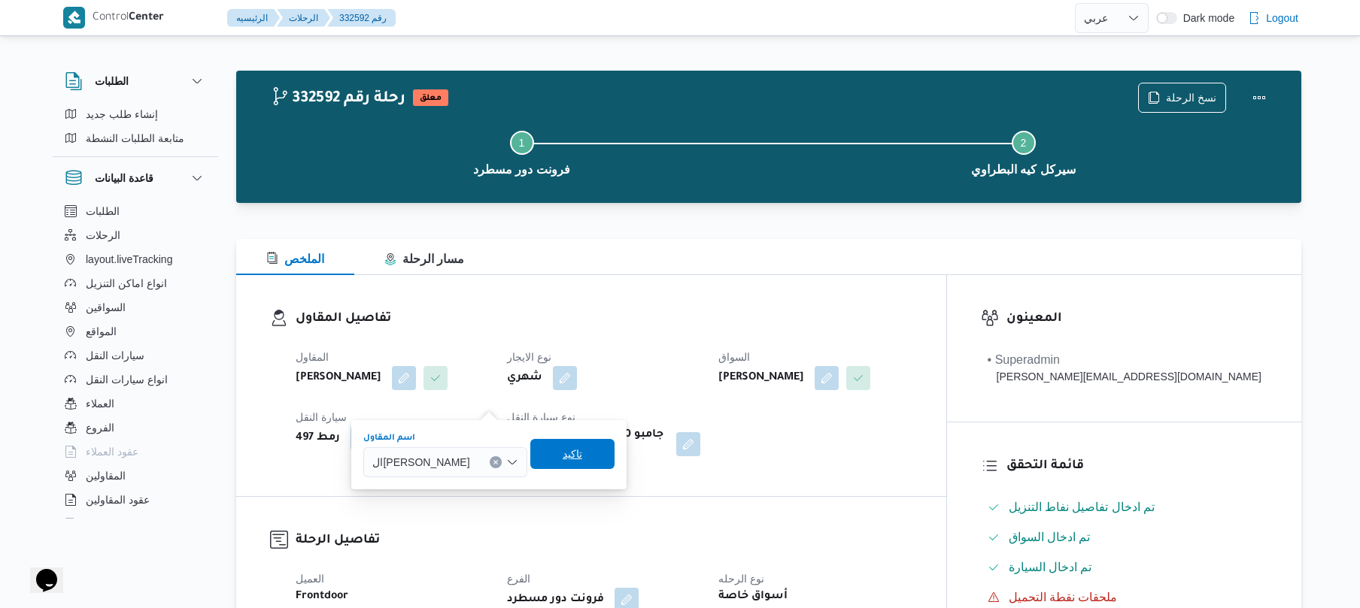
click at [559, 456] on span "تاكيد" at bounding box center [572, 454] width 84 height 30
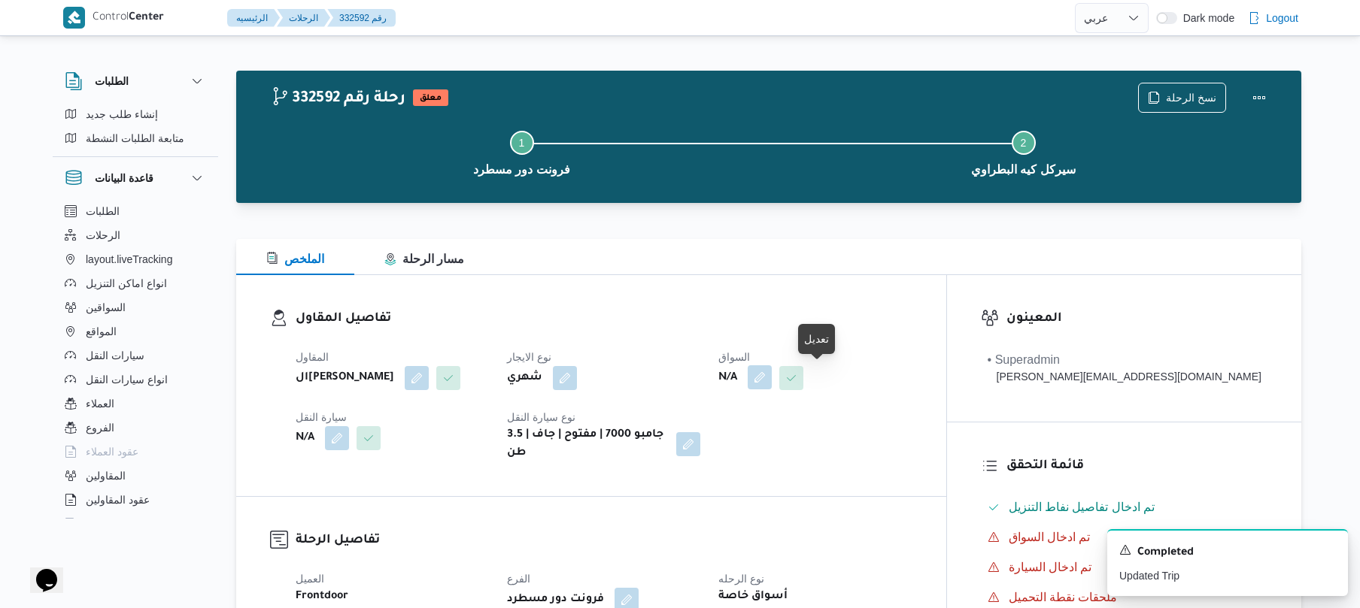
click at [772, 380] on button "button" at bounding box center [759, 377] width 24 height 24
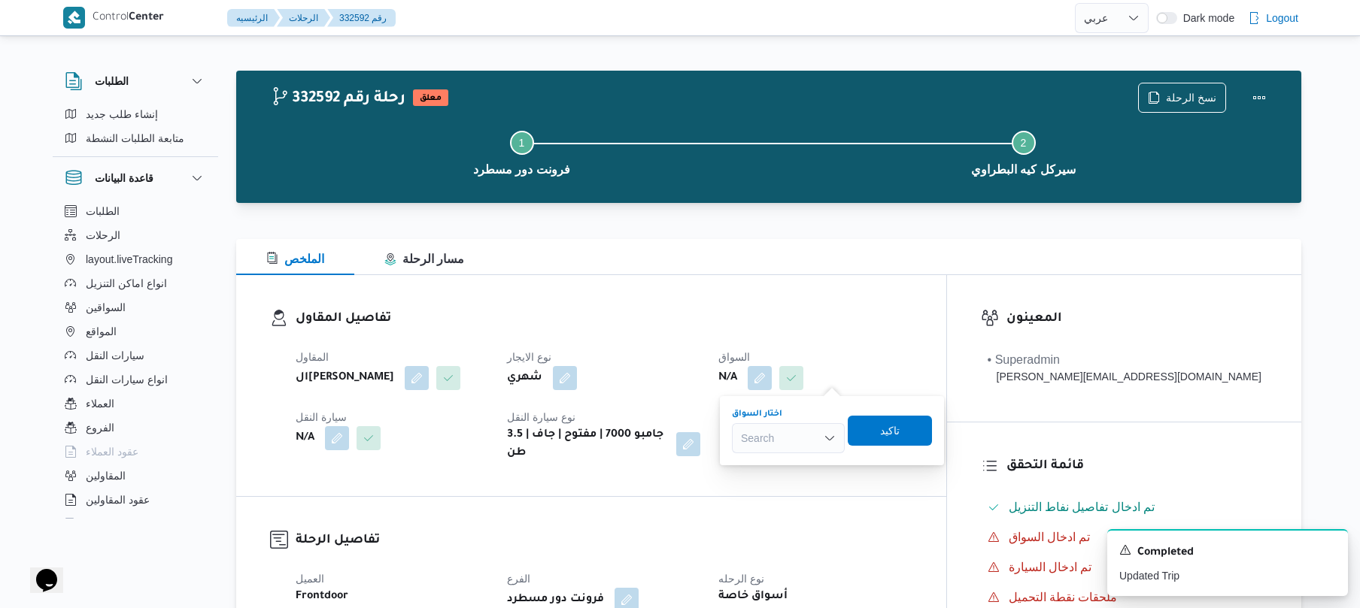
click at [794, 430] on div "Search" at bounding box center [788, 438] width 113 height 30
type input "م"
type input "محمد ناصر"
click at [815, 463] on span "محمد ناصر سعيد كامل عبدالفتاح" at bounding box center [797, 465] width 77 height 18
click at [893, 426] on span "تاكيد" at bounding box center [884, 430] width 20 height 18
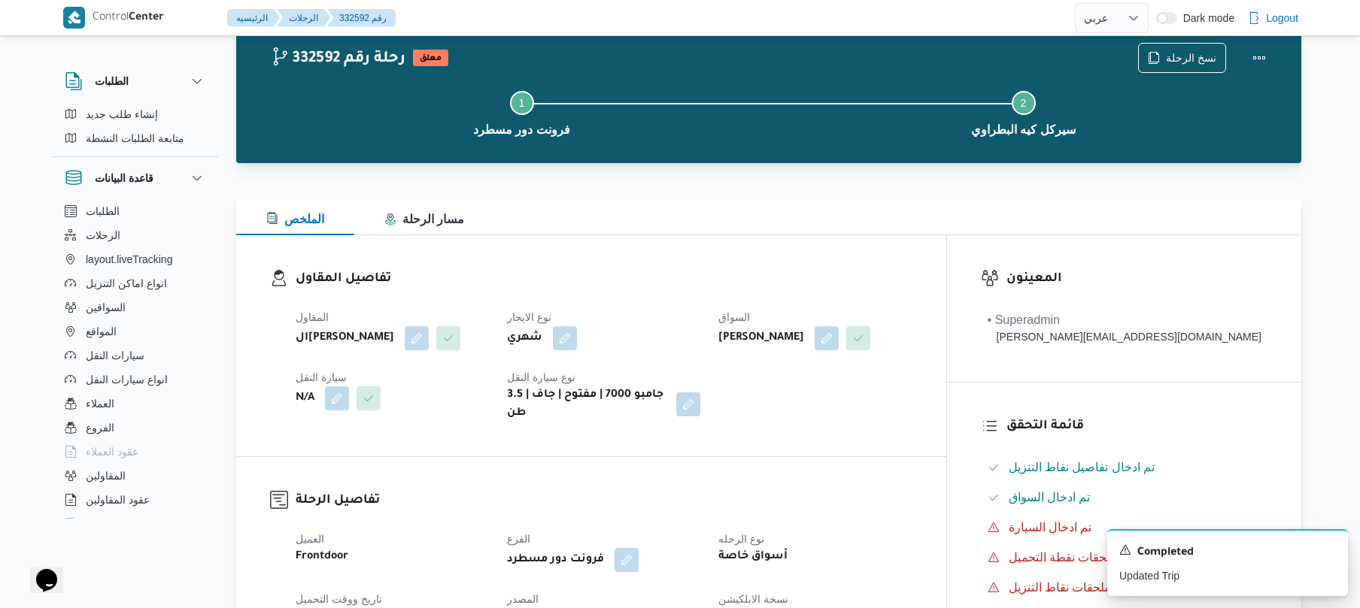
scroll to position [80, 0]
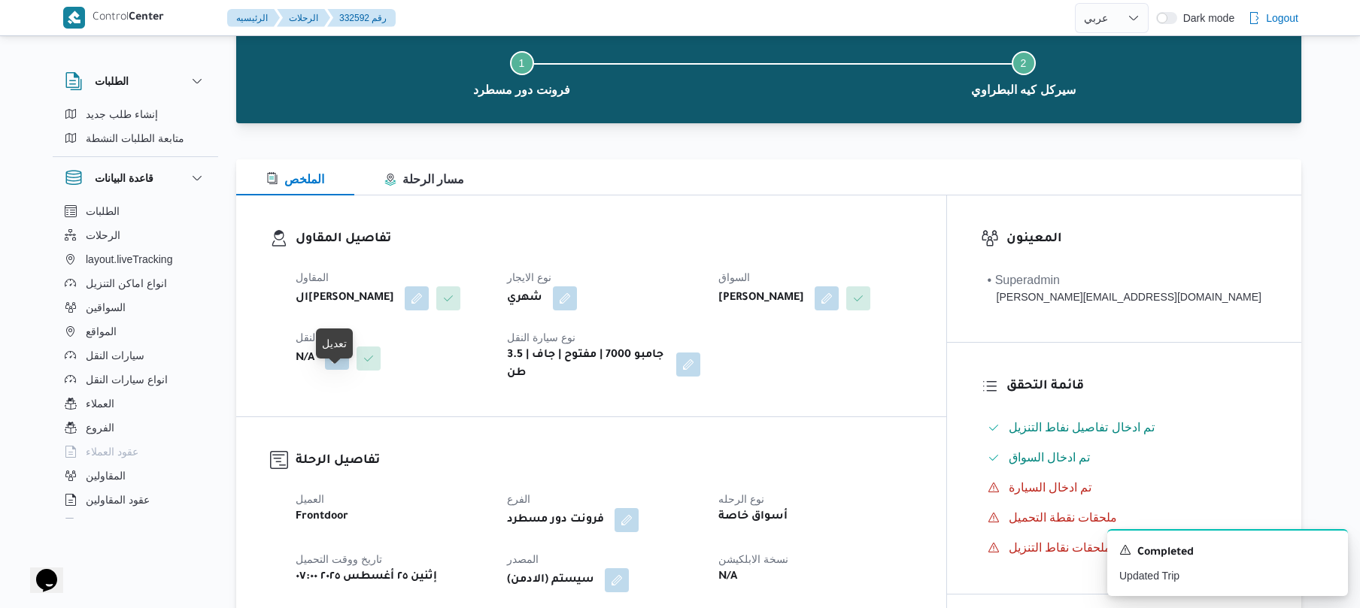
click at [344, 370] on button "button" at bounding box center [337, 358] width 24 height 24
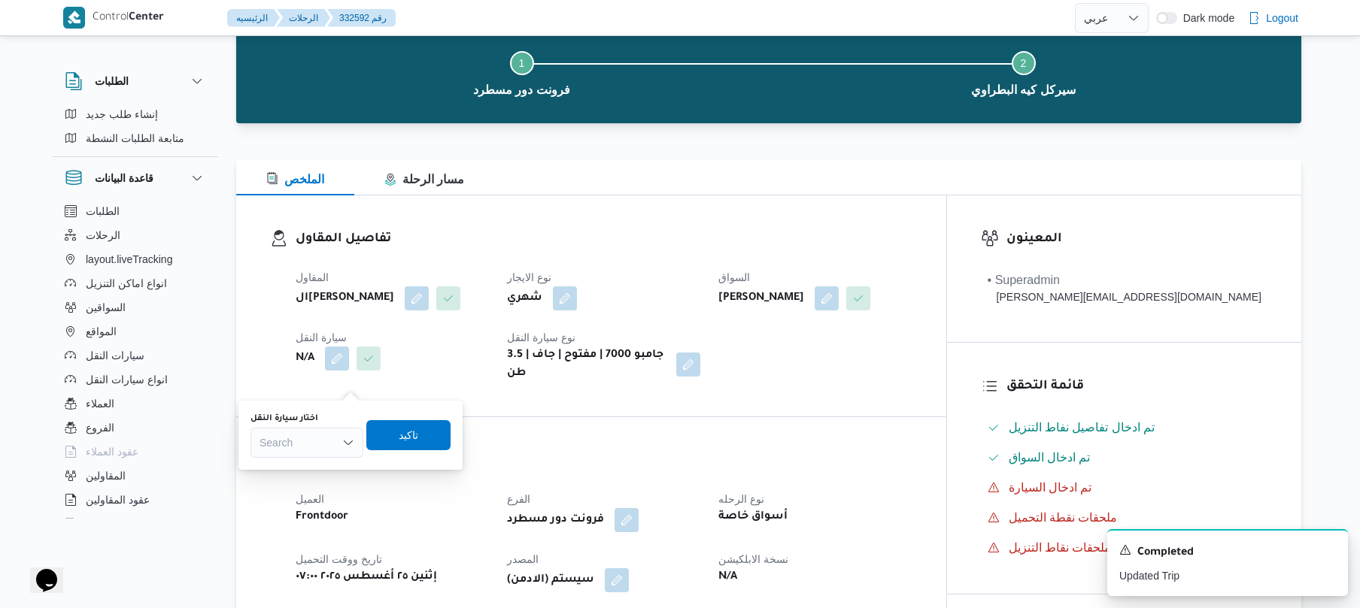
click at [313, 442] on div "Search" at bounding box center [306, 443] width 113 height 30
type input "4961"
click at [296, 470] on mark "4961" at bounding box center [288, 470] width 23 height 12
click at [423, 440] on span "تاكيد" at bounding box center [420, 435] width 20 height 18
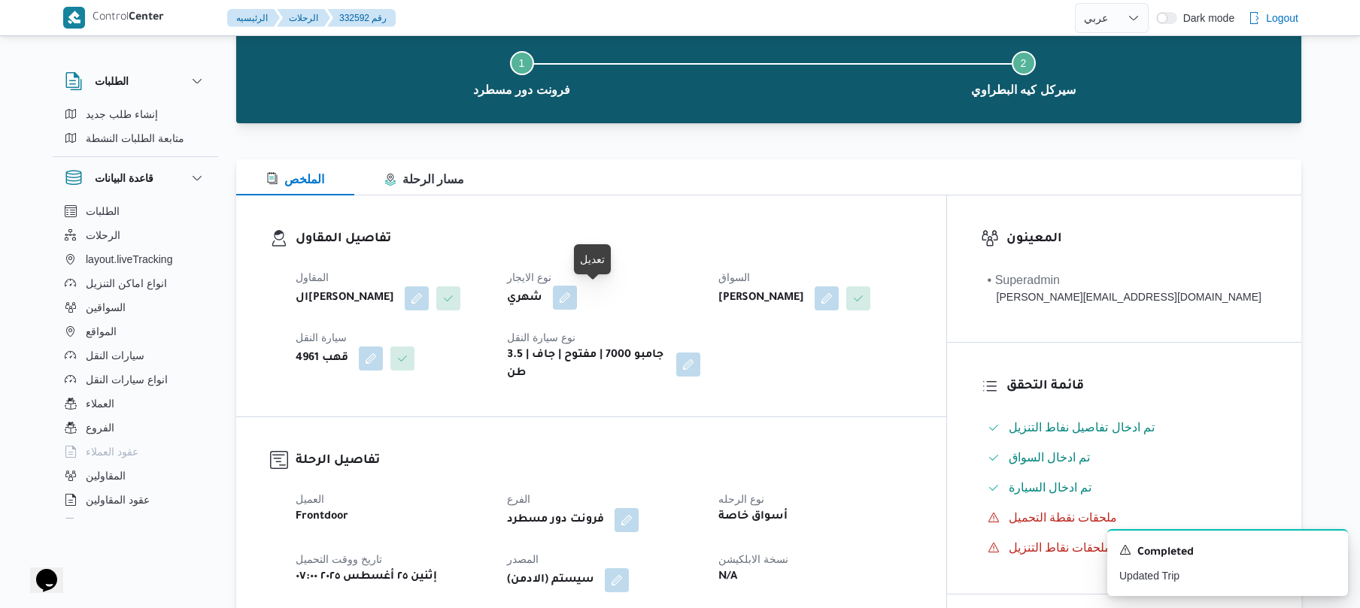
click at [577, 305] on button "button" at bounding box center [565, 298] width 24 height 24
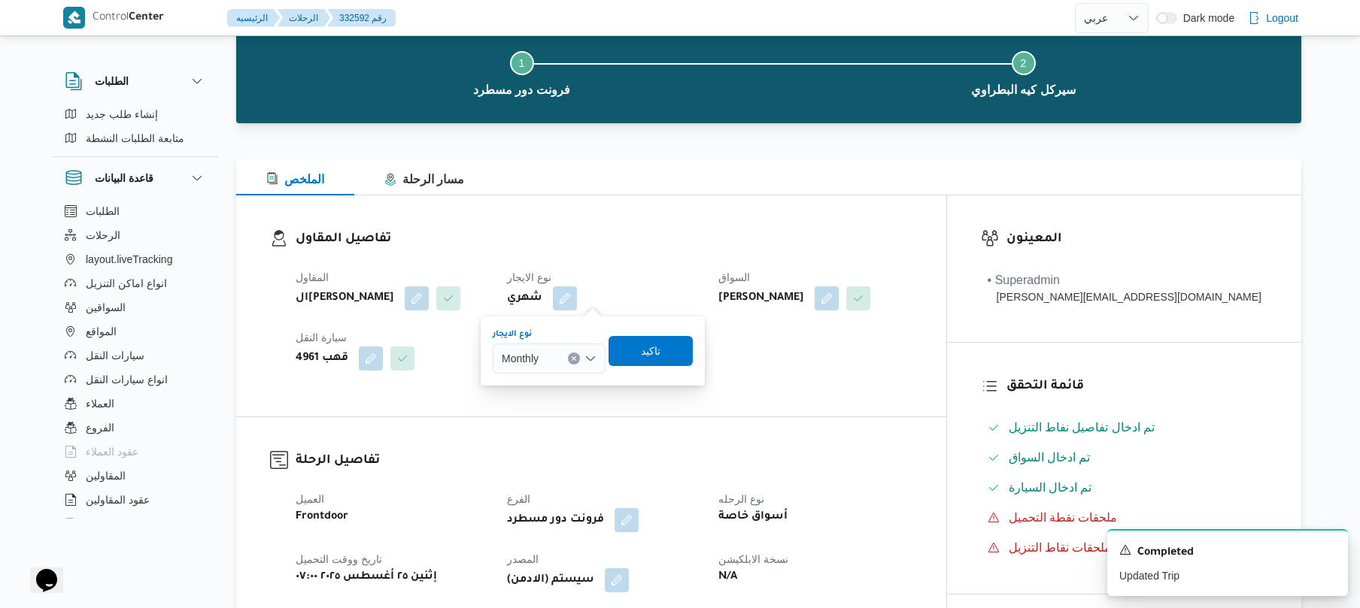
click at [590, 356] on icon "Open list of options" at bounding box center [590, 359] width 12 height 12
click at [555, 403] on span "On Demand" at bounding box center [558, 408] width 77 height 18
click at [646, 350] on span "تاكيد" at bounding box center [656, 350] width 20 height 18
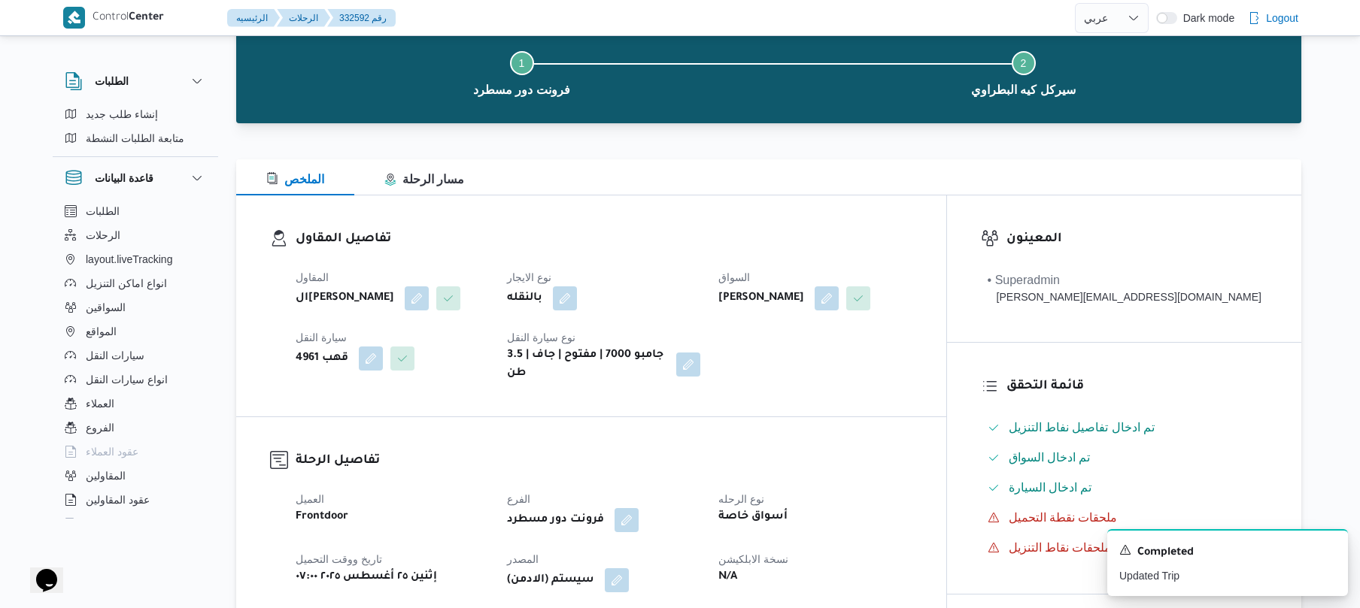
click at [687, 265] on div "المقاول الهامي محمد خالد علي نوع الايجار بالنقله السواق محمد ناصر سعيد كامل عبد…" at bounding box center [604, 325] width 635 height 132
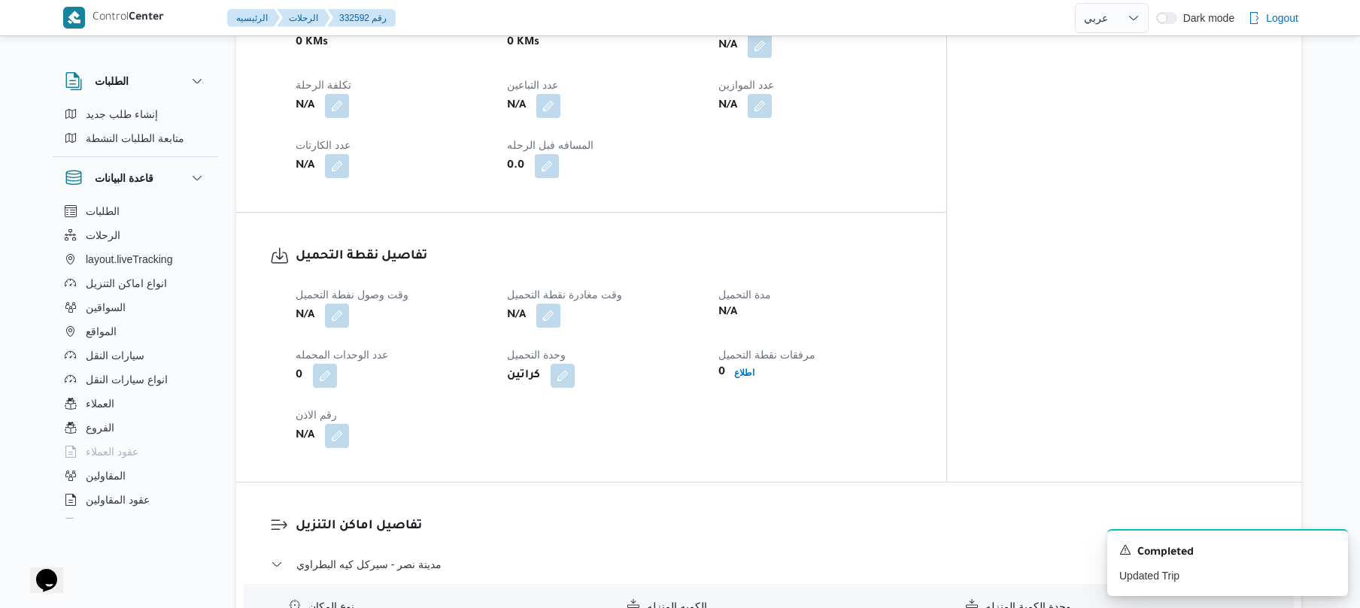
scroll to position [842, 0]
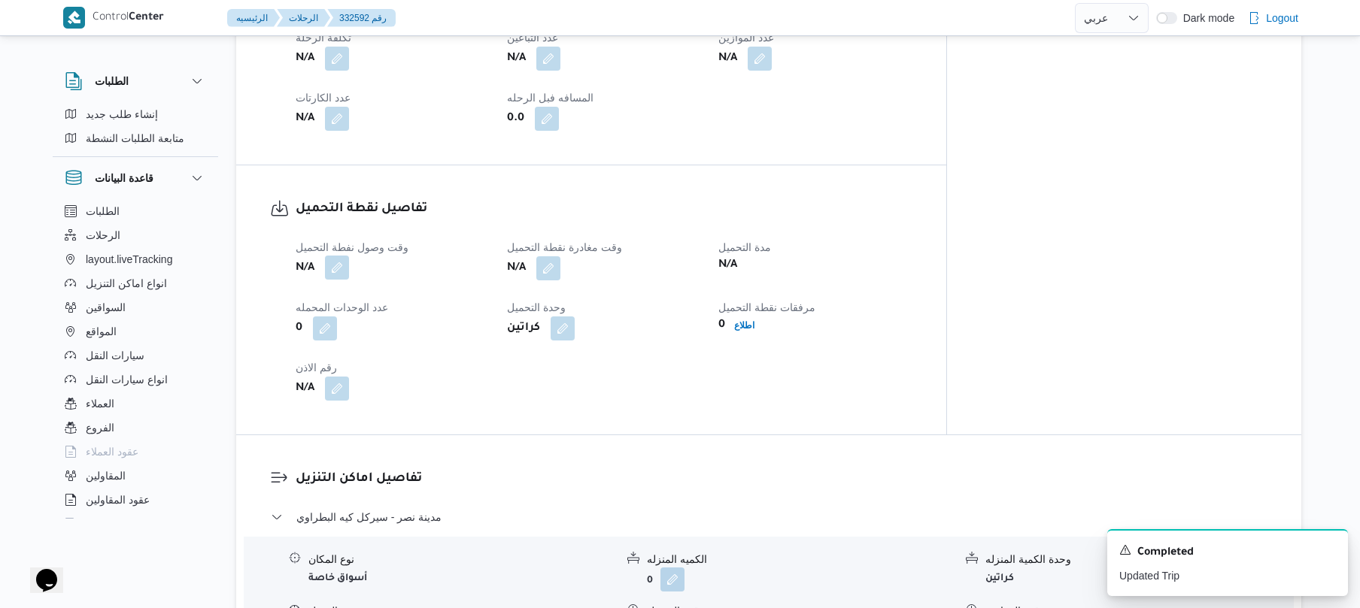
click at [341, 280] on button "button" at bounding box center [337, 268] width 24 height 24
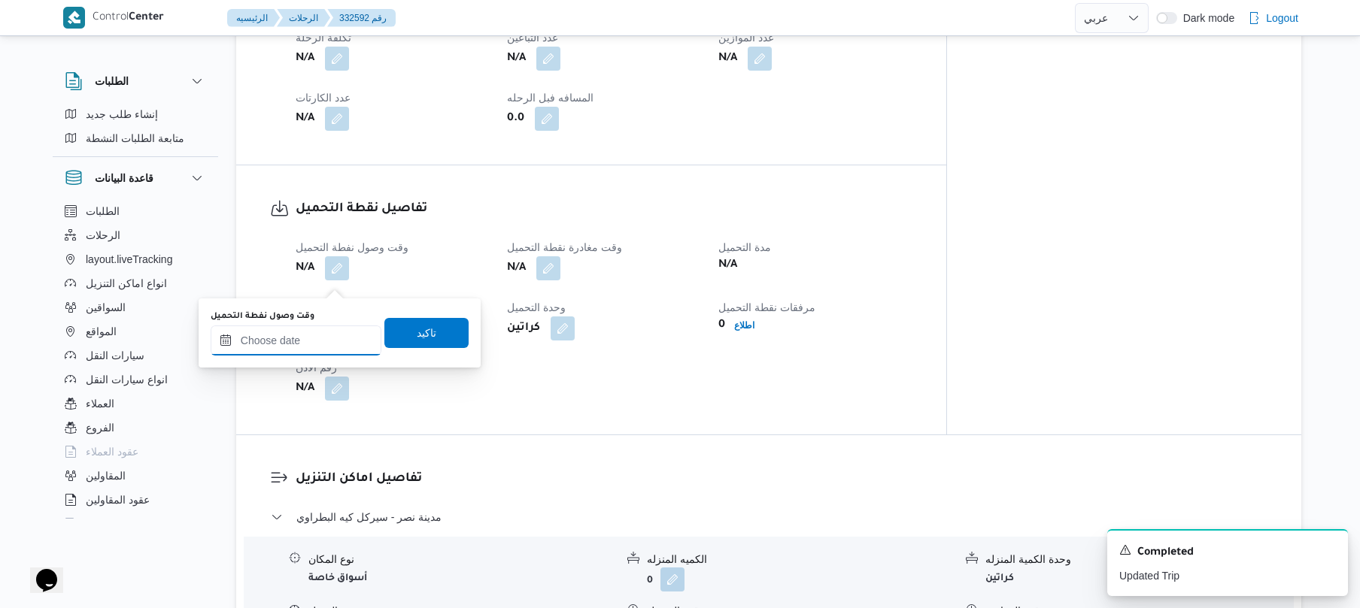
click at [299, 332] on input "وقت وصول نفطة التحميل" at bounding box center [296, 341] width 171 height 30
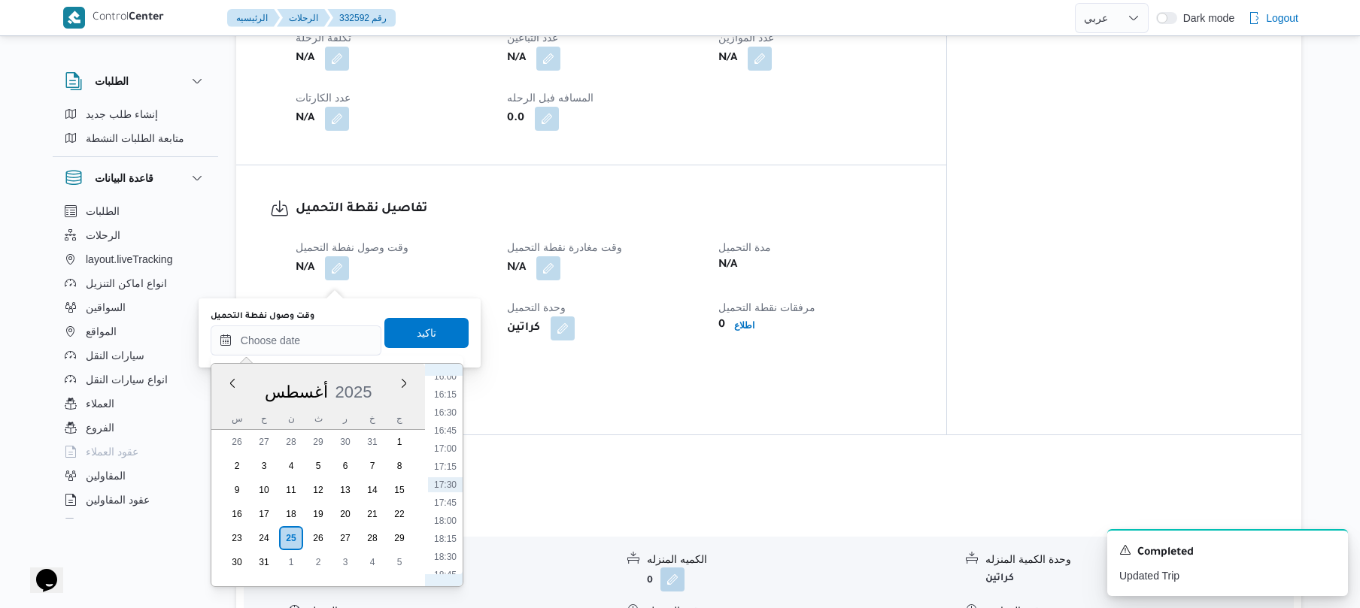
scroll to position [993, 0]
click at [444, 468] on li "15:00" at bounding box center [445, 472] width 35 height 15
type input "[DATE] ١٥:٠٠"
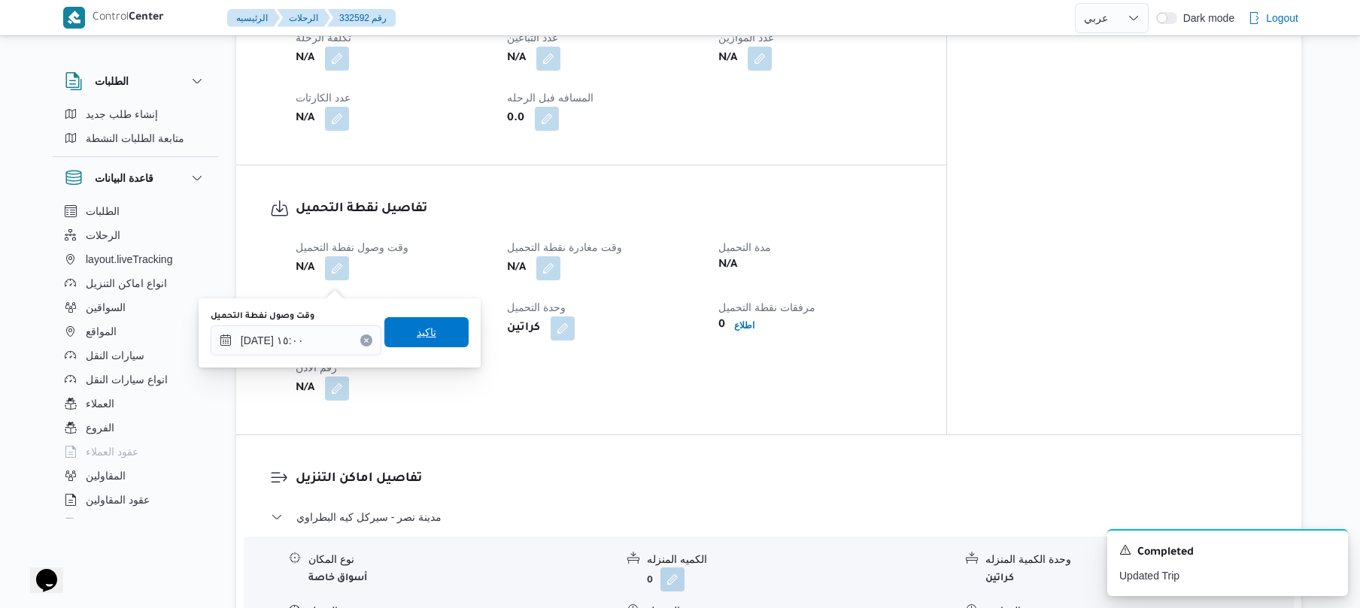
click at [426, 344] on span "تاكيد" at bounding box center [426, 332] width 84 height 30
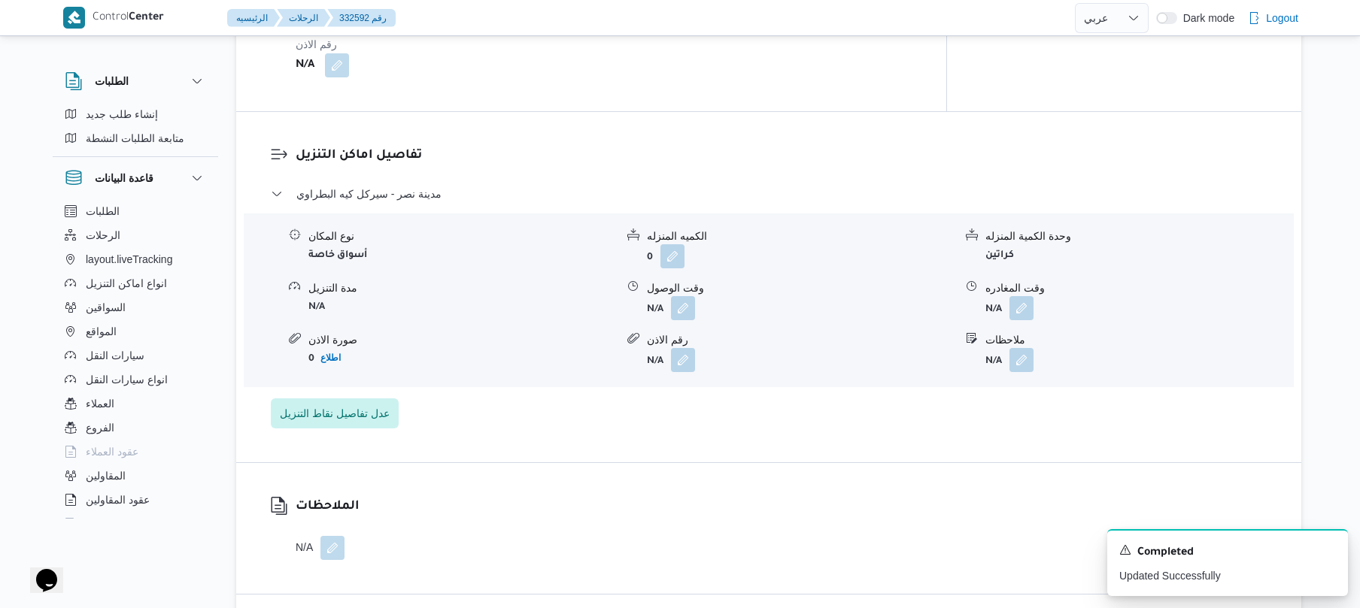
scroll to position [1203, 0]
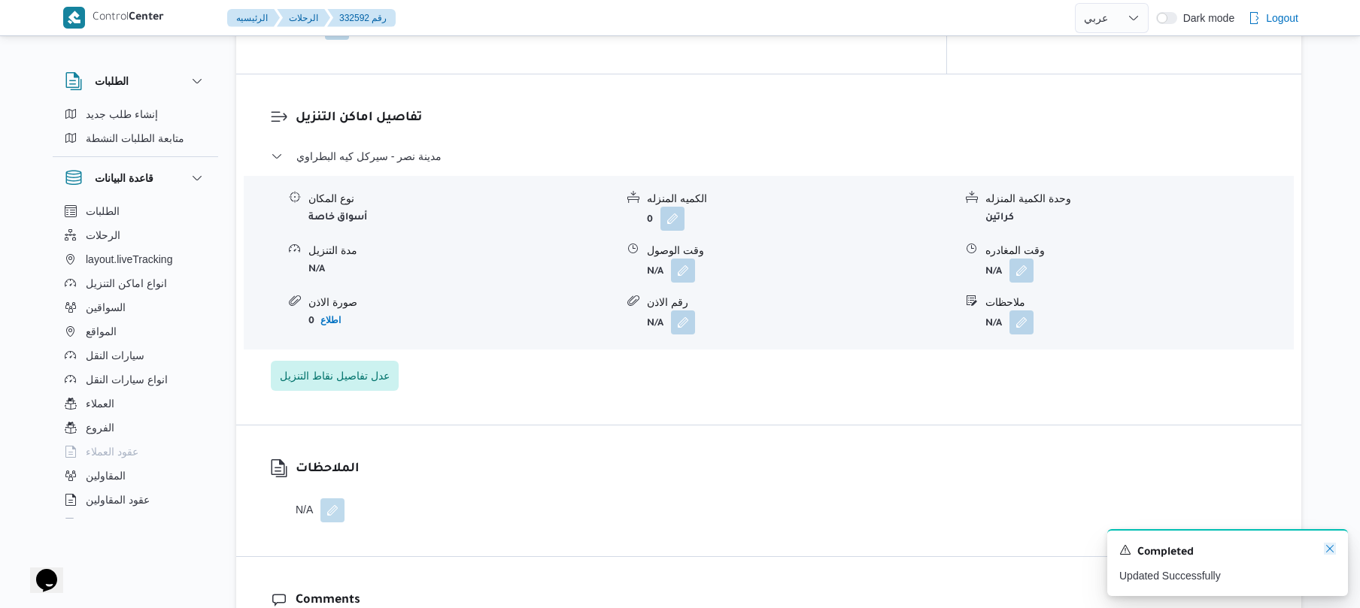
click at [1333, 551] on icon "Dismiss toast" at bounding box center [1330, 549] width 12 height 12
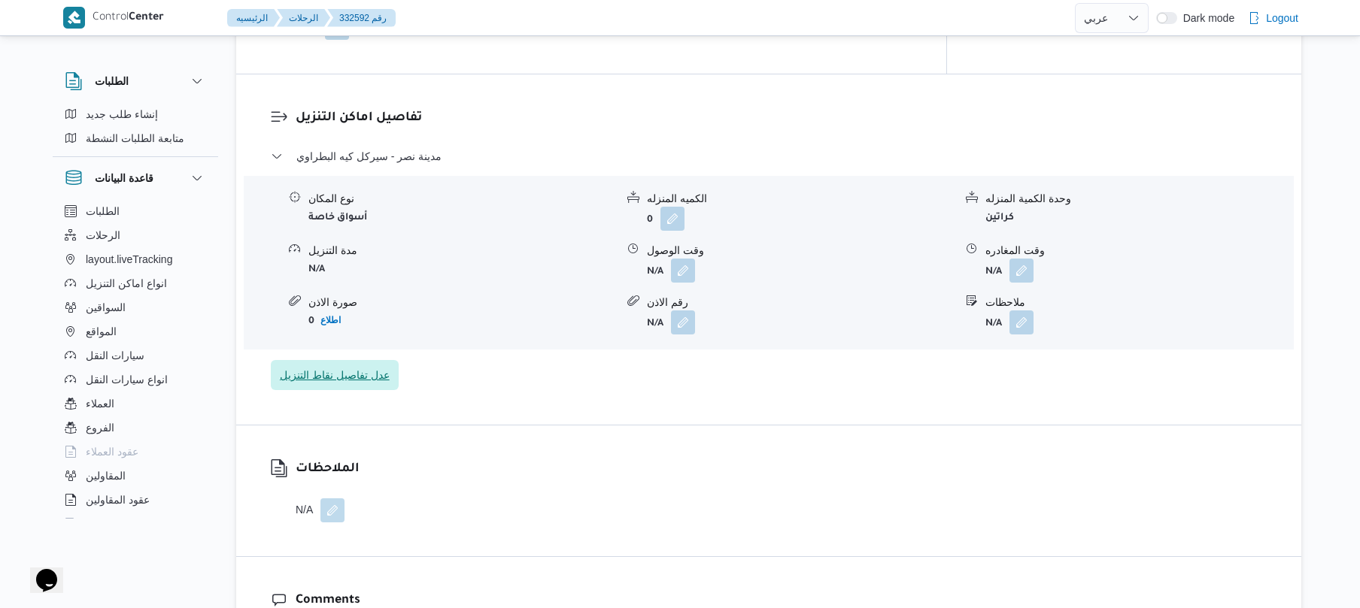
click at [320, 382] on span "عدل تفاصيل نقاط التنزيل" at bounding box center [335, 375] width 110 height 18
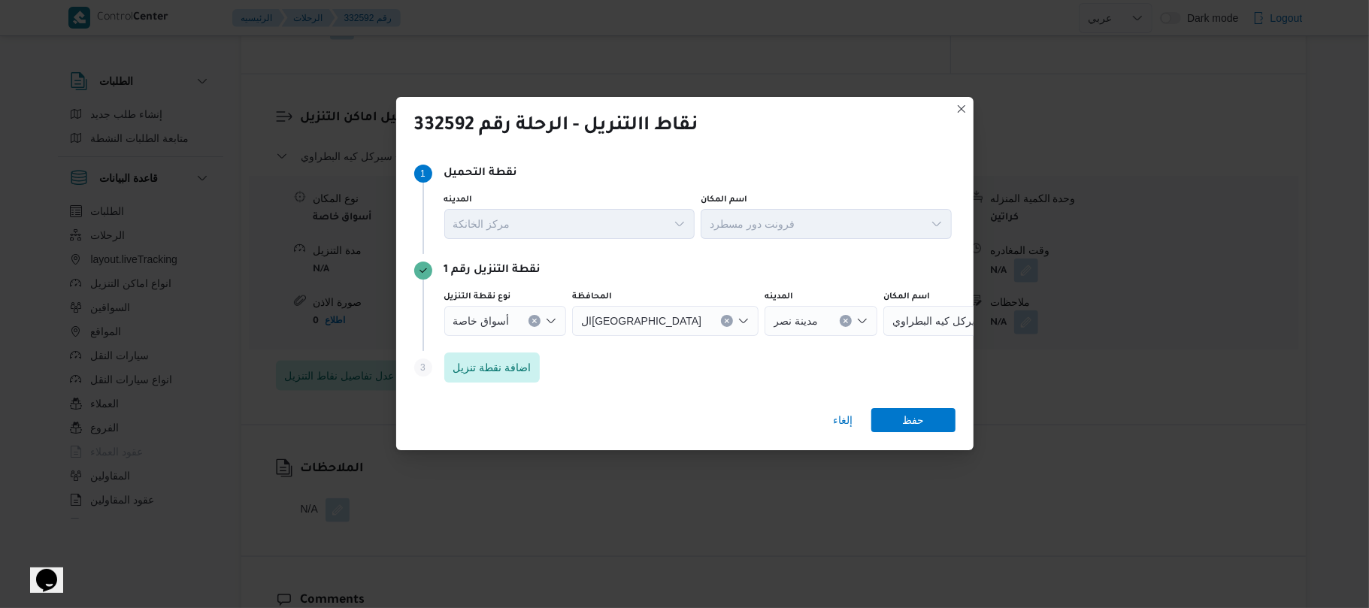
click at [549, 320] on icon "Open list of options" at bounding box center [551, 321] width 12 height 12
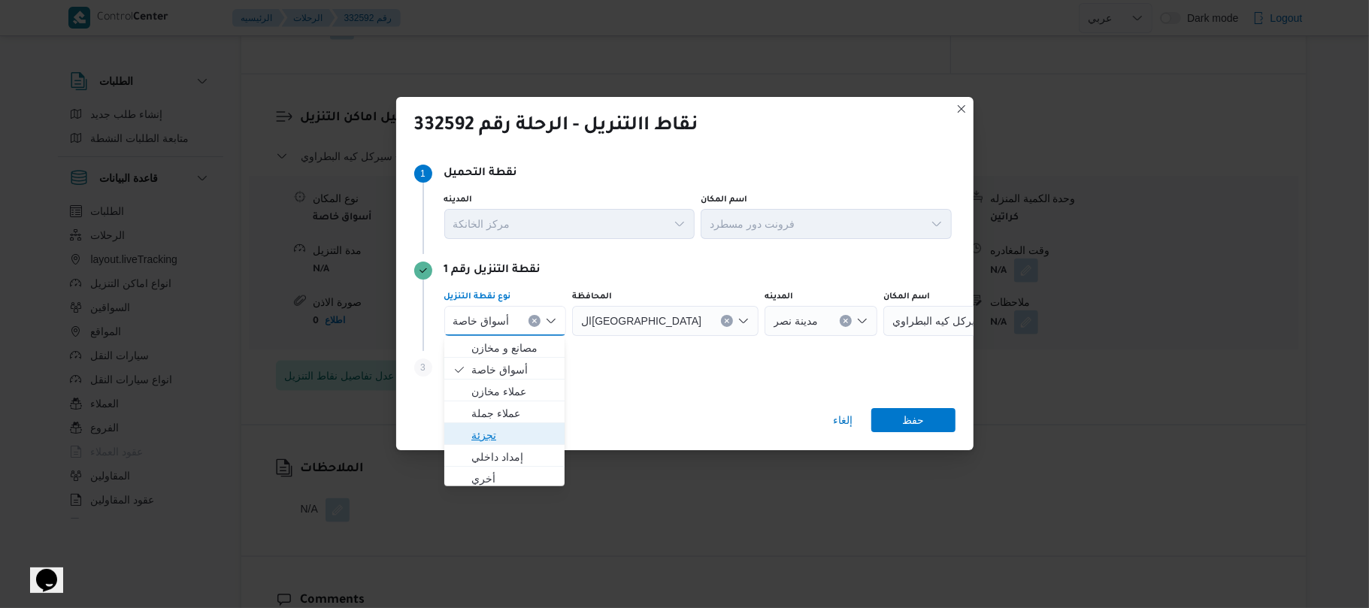
click at [506, 429] on span "تجزئة" at bounding box center [513, 435] width 85 height 18
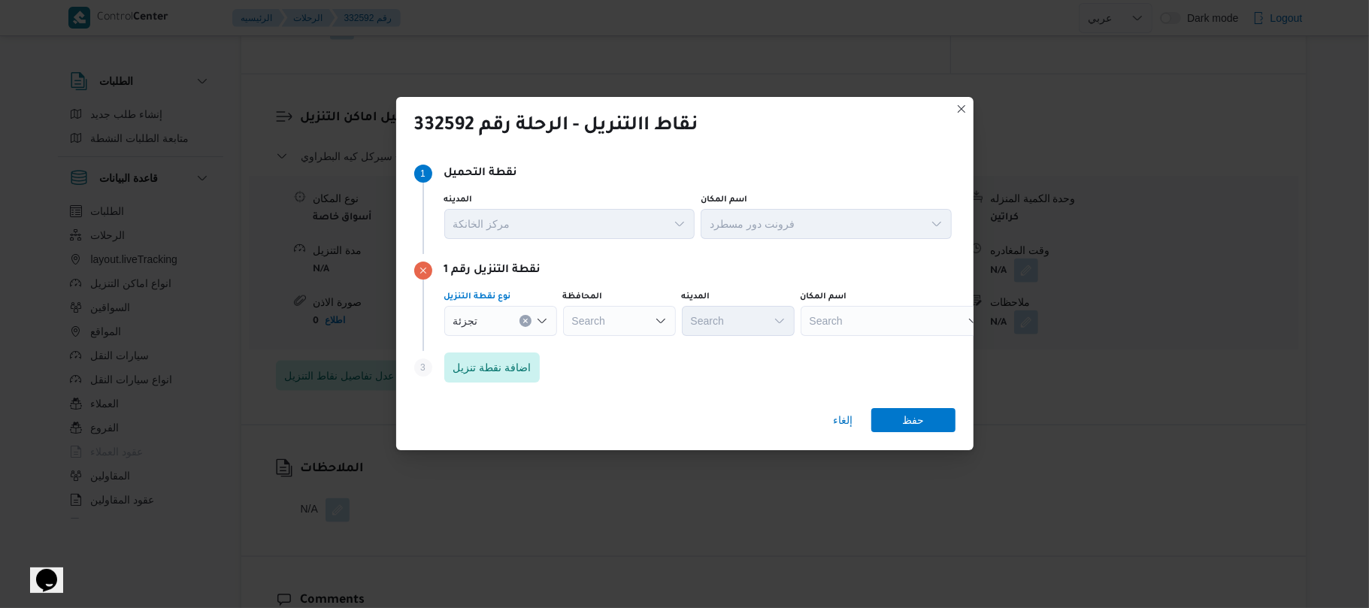
click at [857, 320] on div "Search" at bounding box center [895, 321] width 188 height 30
click at [629, 314] on div "Search" at bounding box center [619, 321] width 113 height 30
type input "القاهر"
click at [617, 349] on mark "القاهر" at bounding box center [609, 348] width 26 height 12
click at [755, 320] on div "Search" at bounding box center [811, 321] width 113 height 30
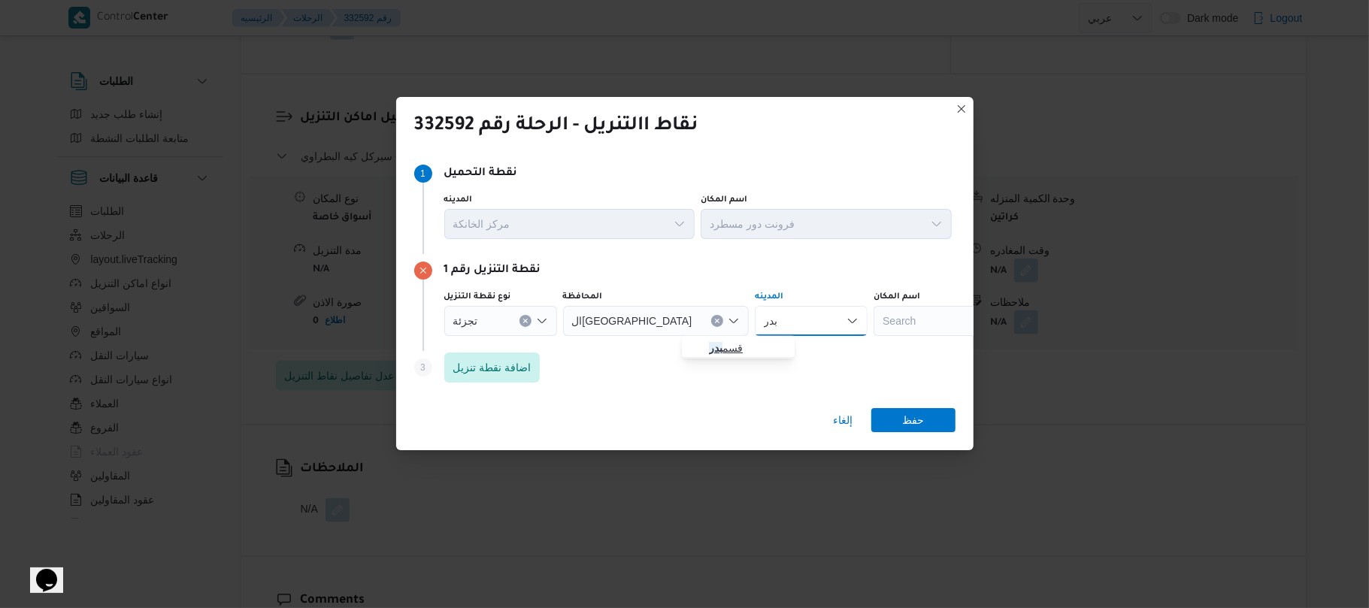
type input "بدر"
click at [720, 347] on mark "بدر" at bounding box center [716, 348] width 14 height 12
click at [905, 419] on span "حفظ" at bounding box center [913, 420] width 22 height 24
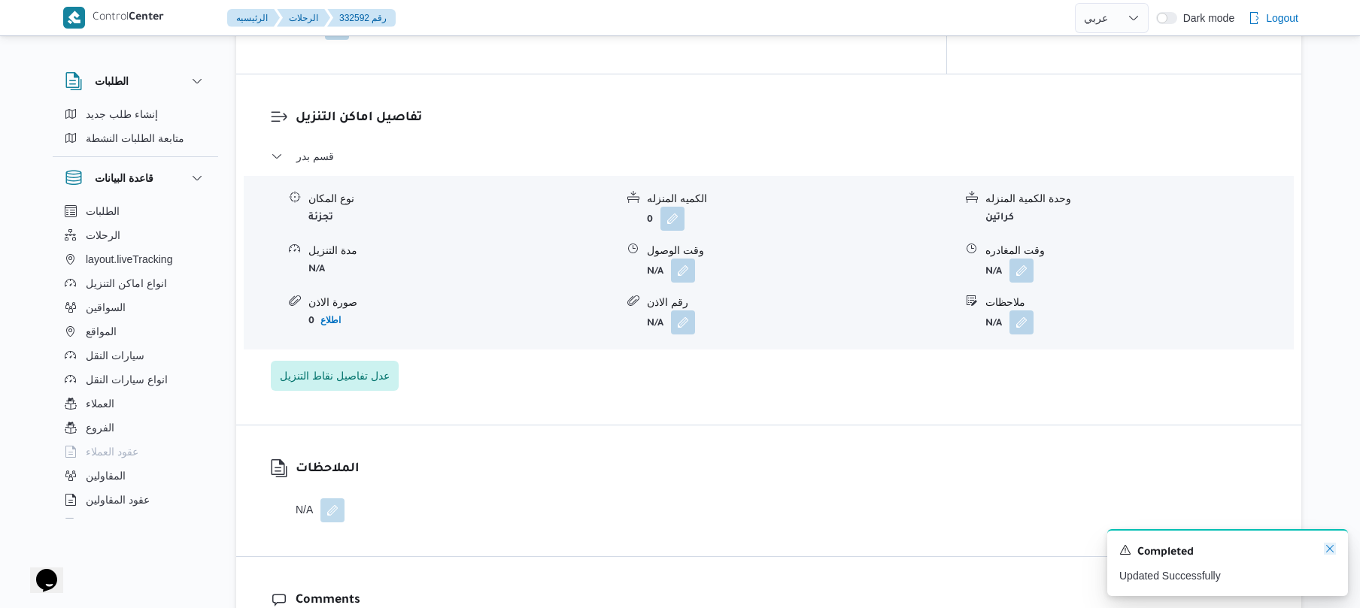
click at [1327, 549] on icon "Dismiss toast" at bounding box center [1330, 549] width 12 height 12
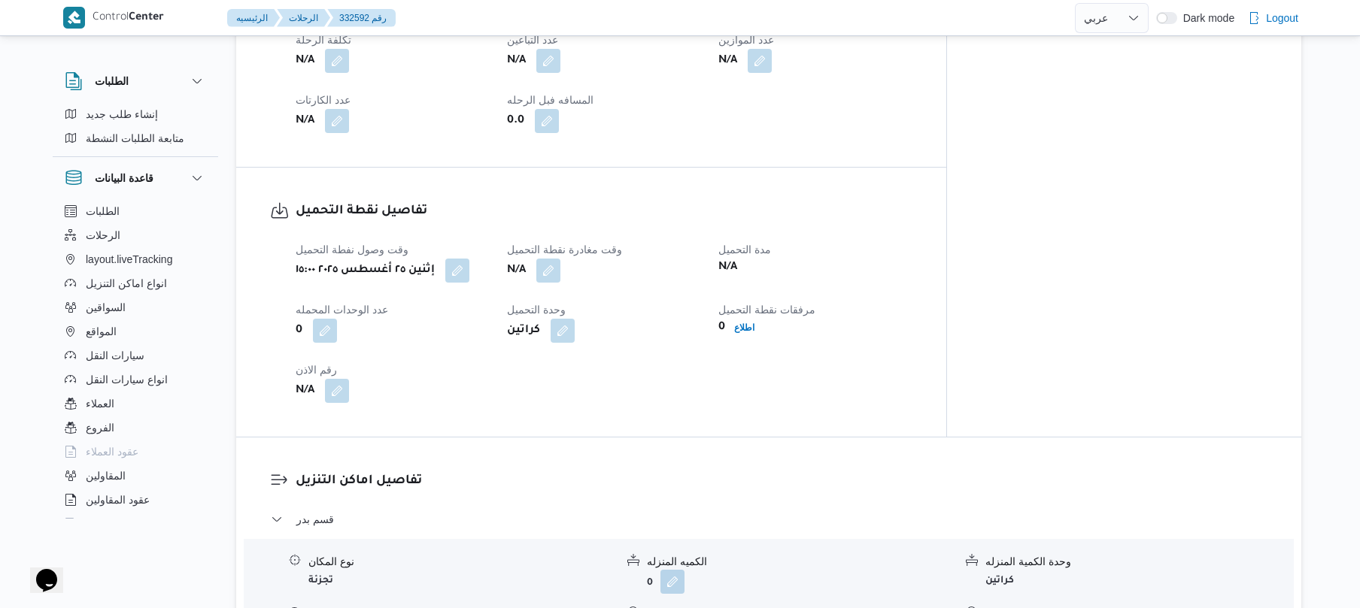
scroll to position [842, 0]
click at [560, 280] on button "button" at bounding box center [548, 268] width 24 height 24
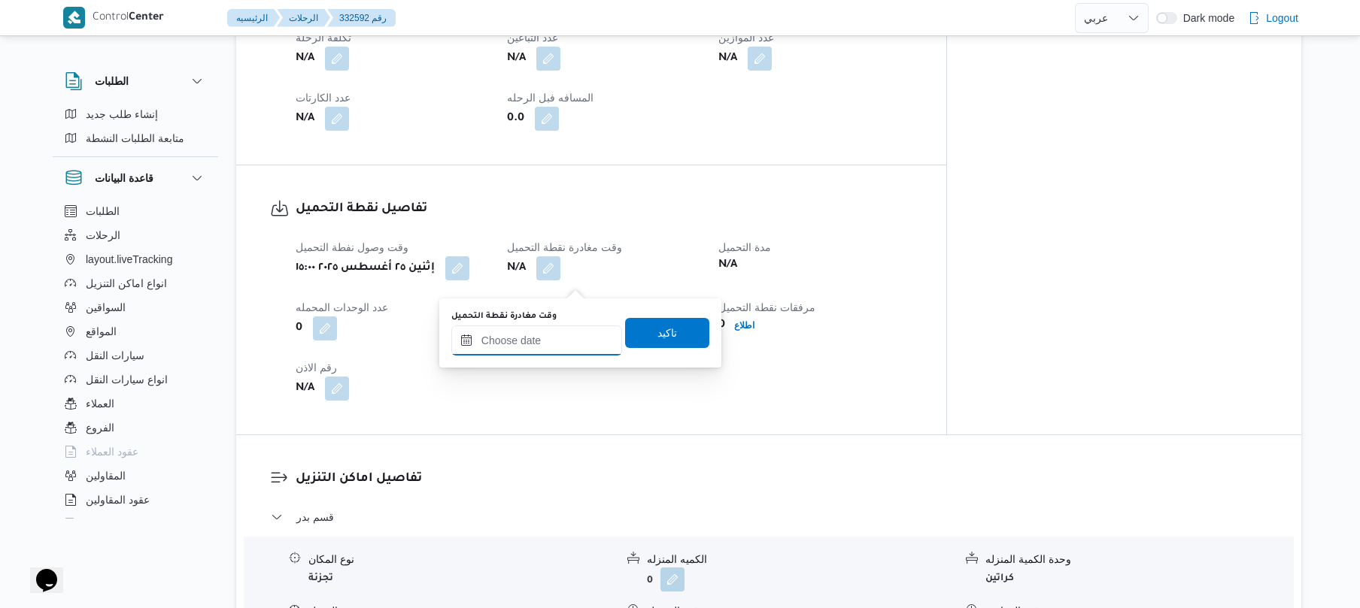
click at [516, 338] on input "وقت مغادرة نقطة التحميل" at bounding box center [536, 341] width 171 height 30
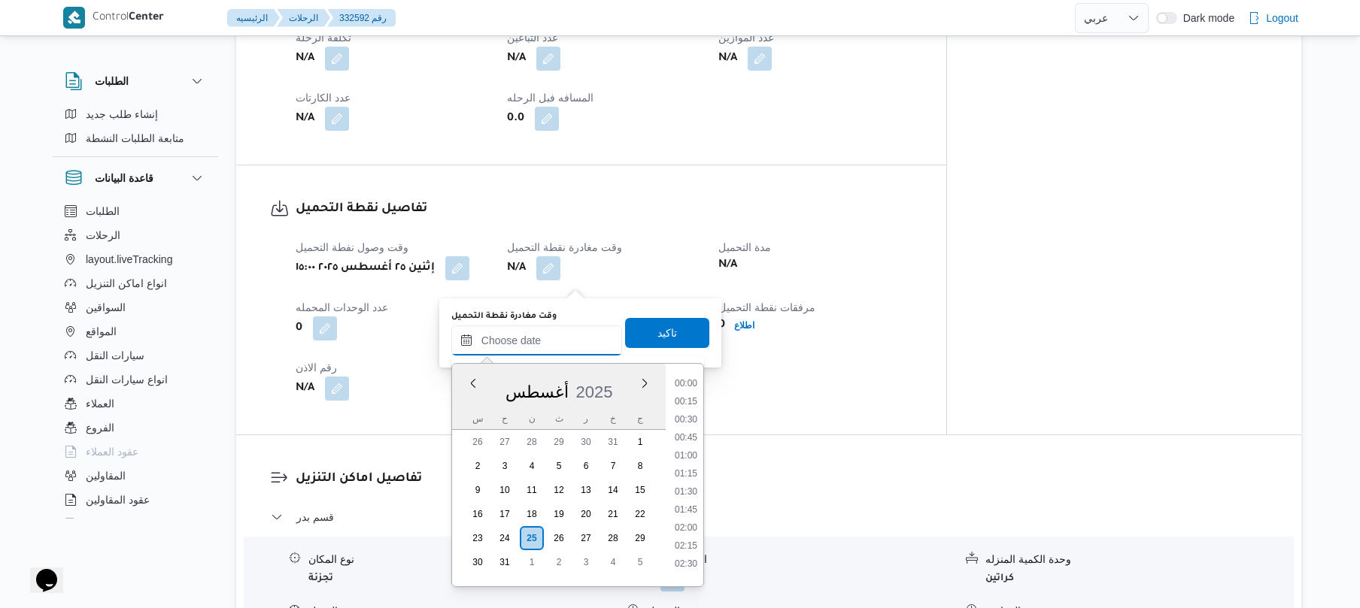
scroll to position [1162, 0]
click at [693, 383] on li "16:00" at bounding box center [686, 376] width 35 height 15
type input "٢٥/٠٨/٢٠٢٥ ١٦:٠٠"
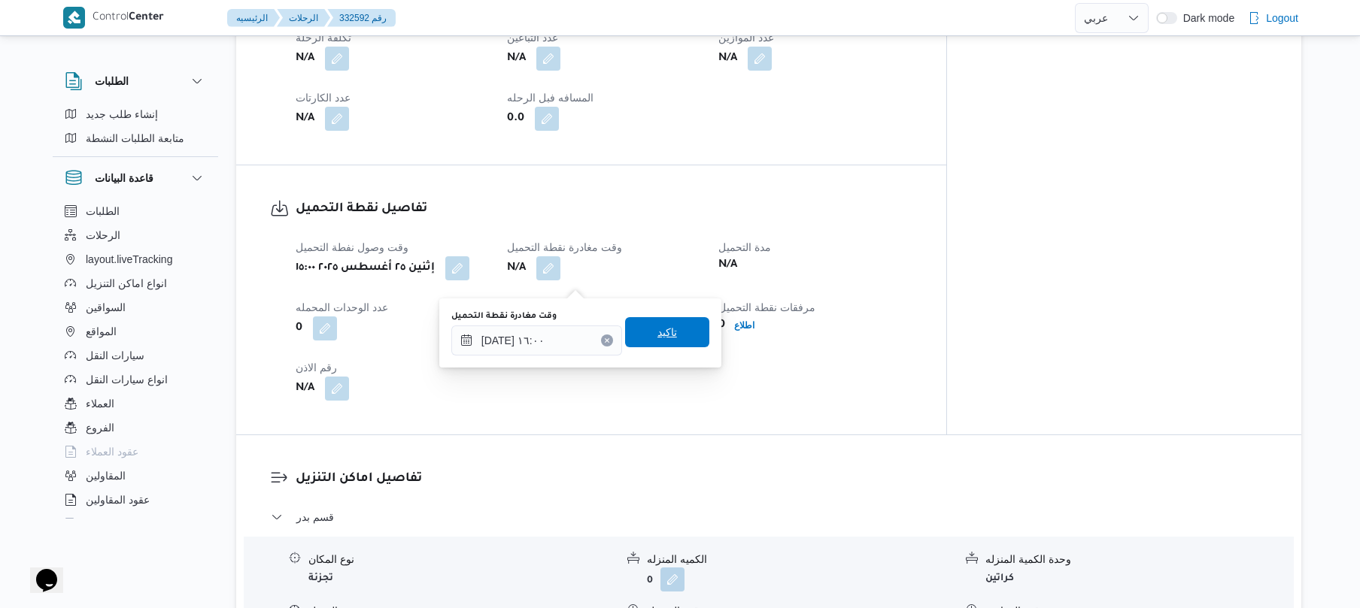
click at [657, 332] on span "تاكيد" at bounding box center [667, 332] width 20 height 18
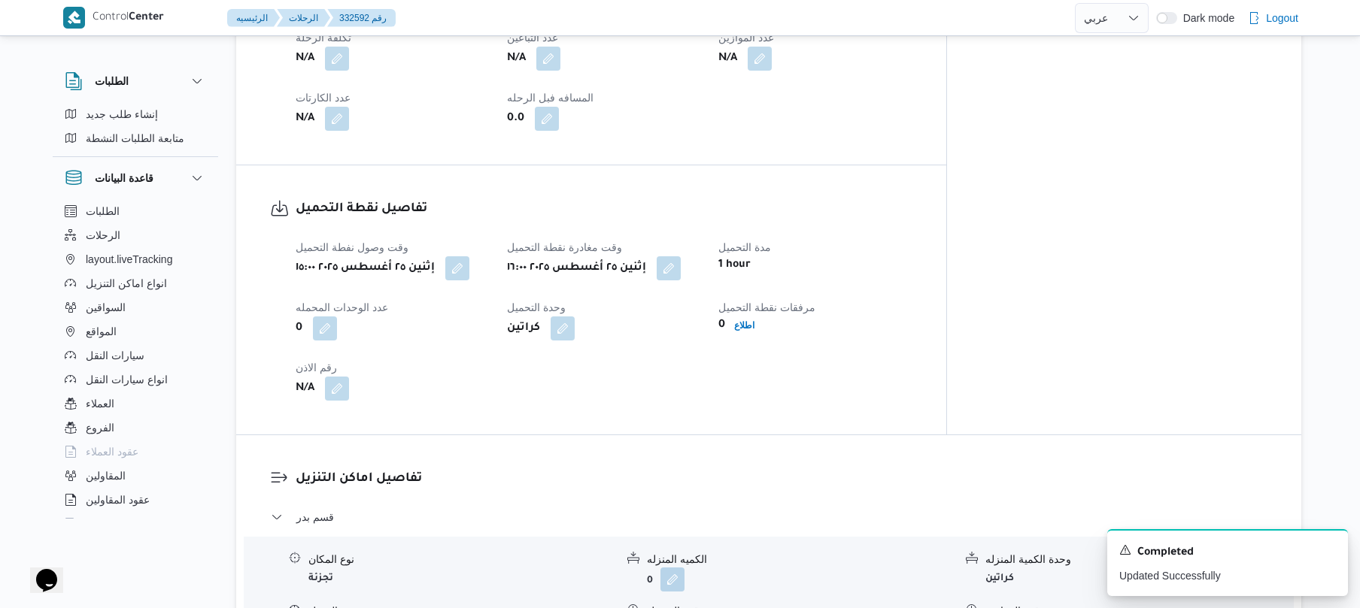
click at [666, 407] on div "وقت وصول نفطة التحميل إثنين ٢٥ أغسطس ٢٠٢٥ ١٥:٠٠ وقت مغادرة نقطة التحميل إثنين ٢…" at bounding box center [604, 319] width 635 height 180
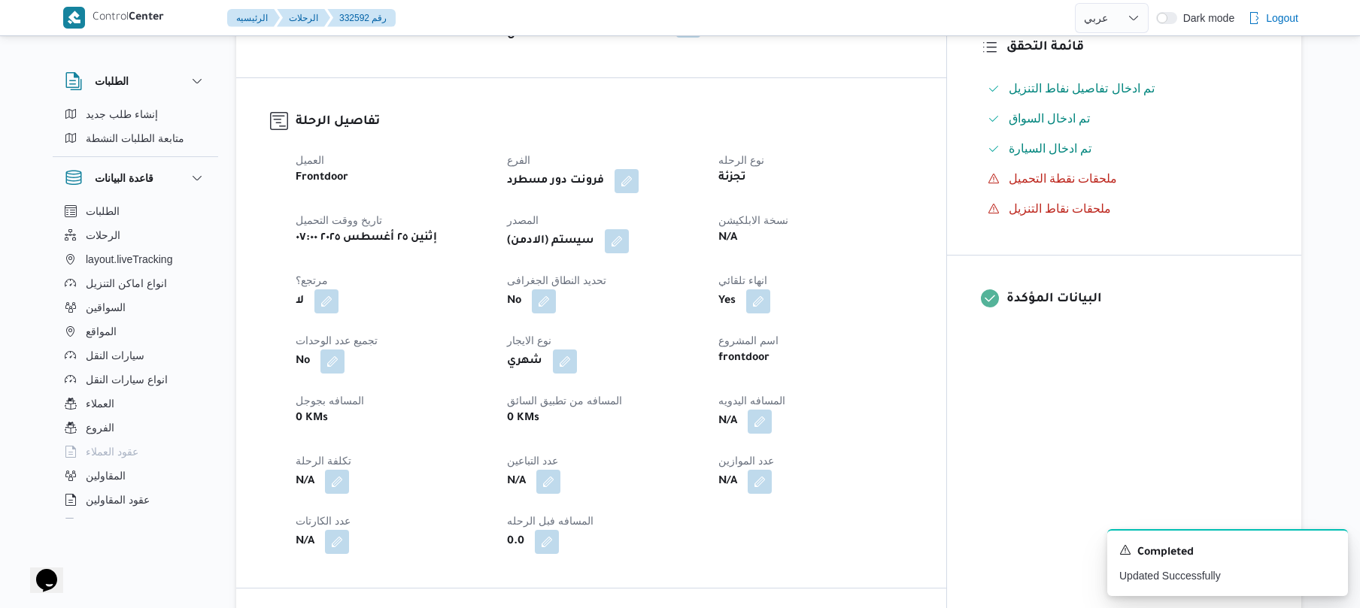
scroll to position [320, 0]
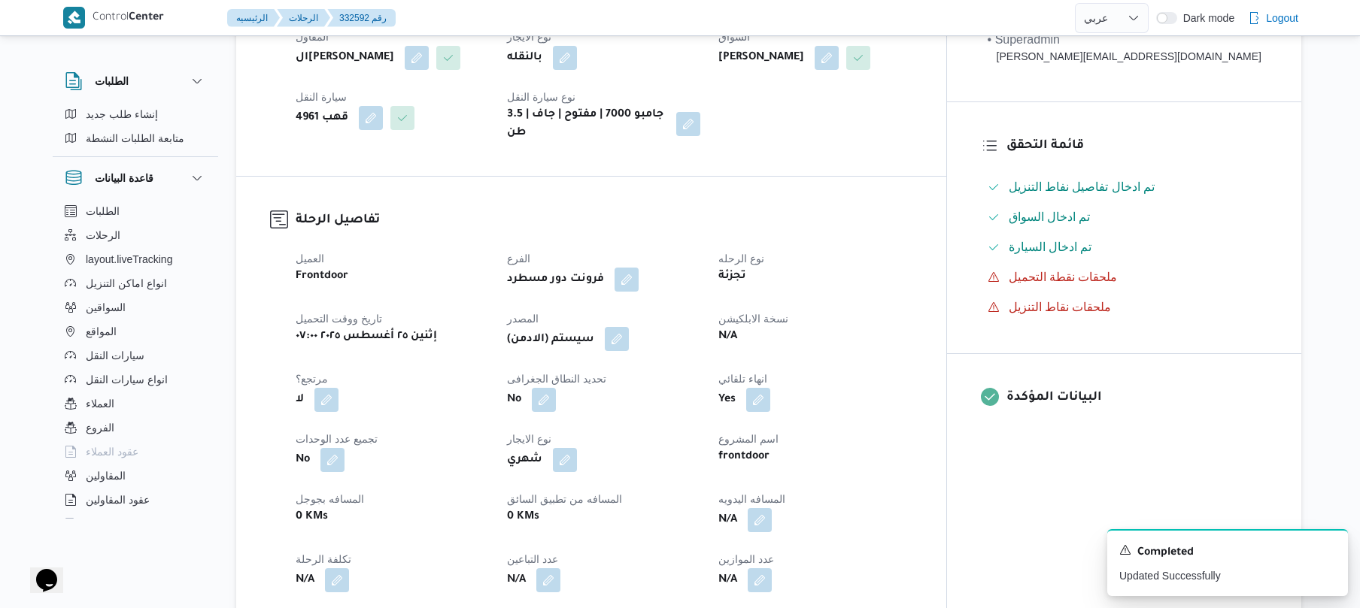
click at [629, 351] on button "button" at bounding box center [617, 339] width 24 height 24
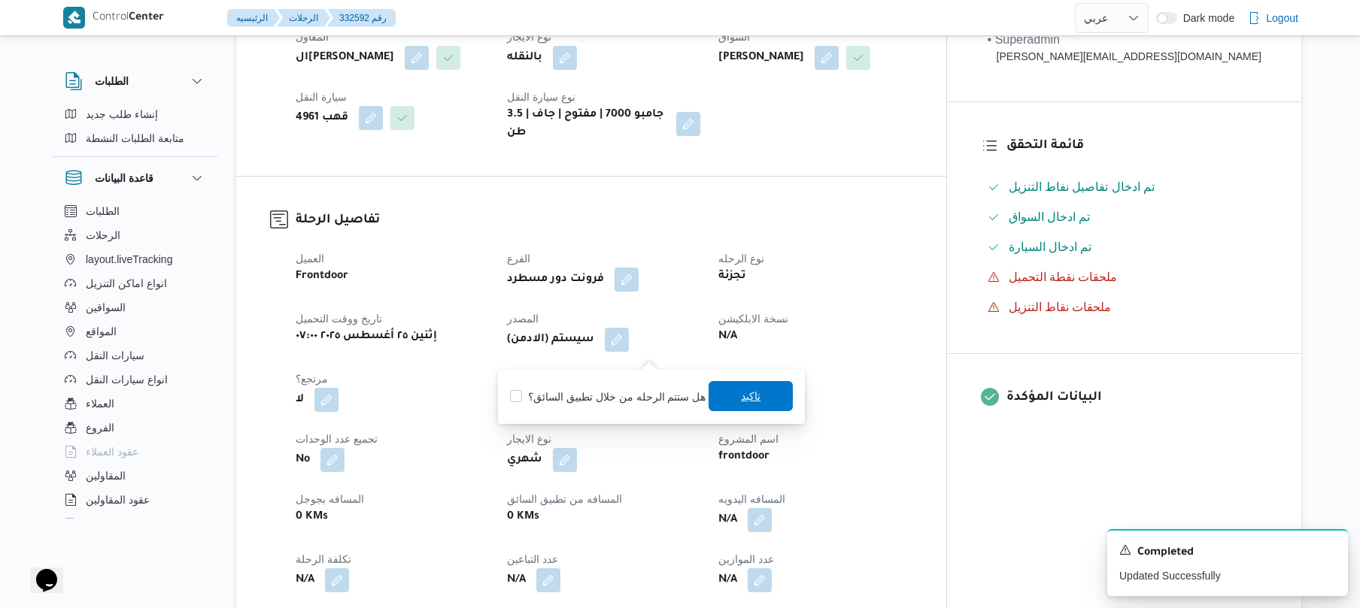
click at [750, 403] on span "تاكيد" at bounding box center [751, 396] width 20 height 18
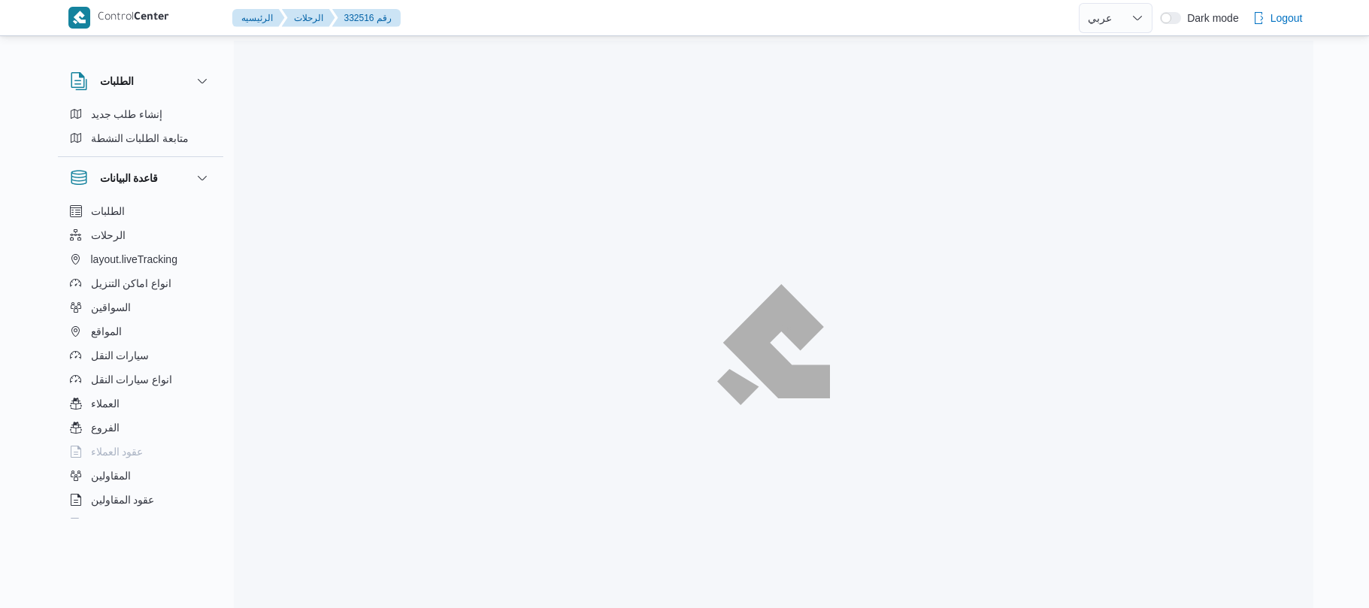
select select "ar"
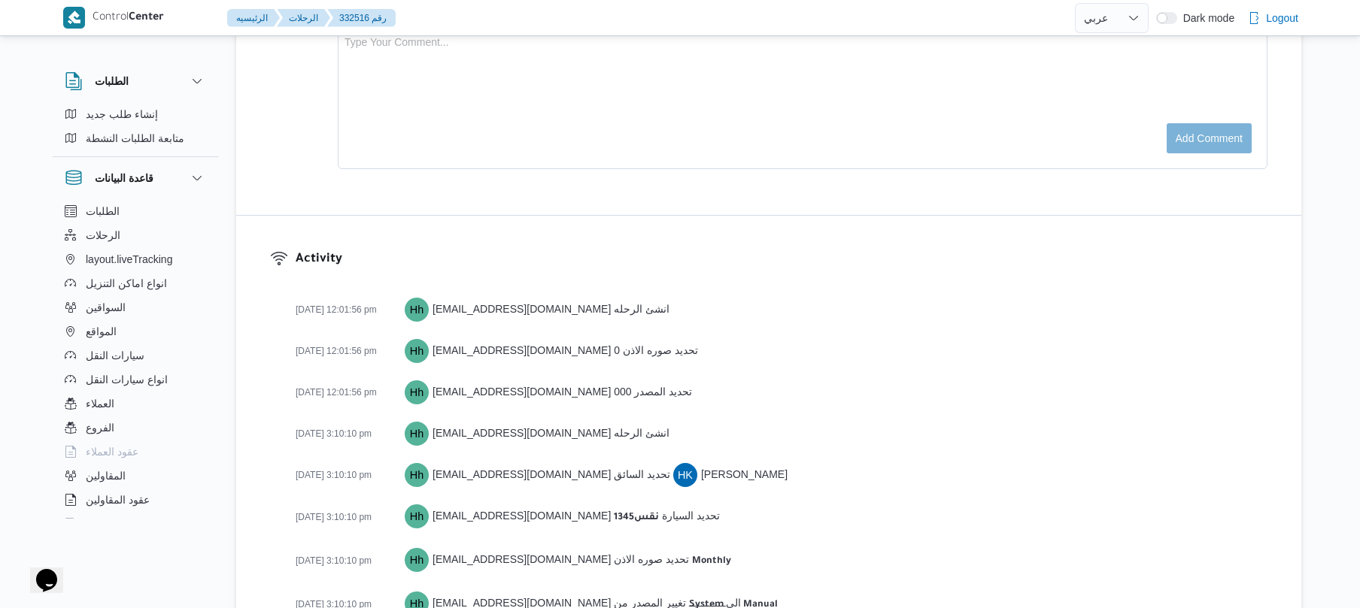
scroll to position [1925, 0]
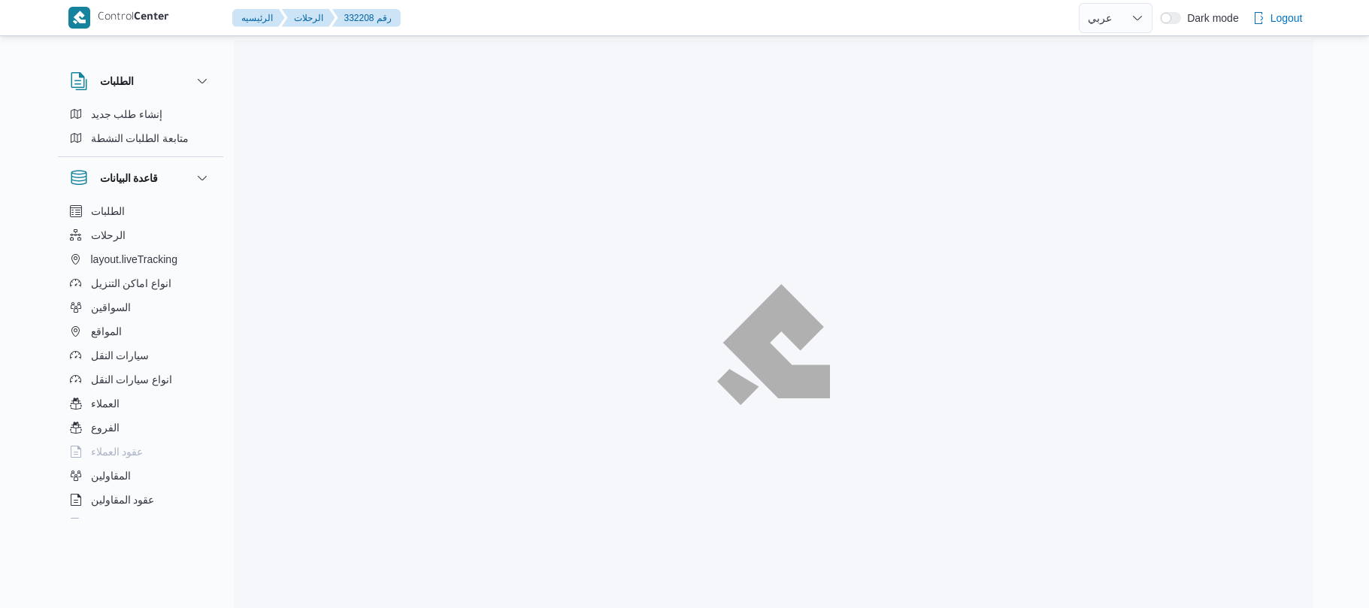
select select "ar"
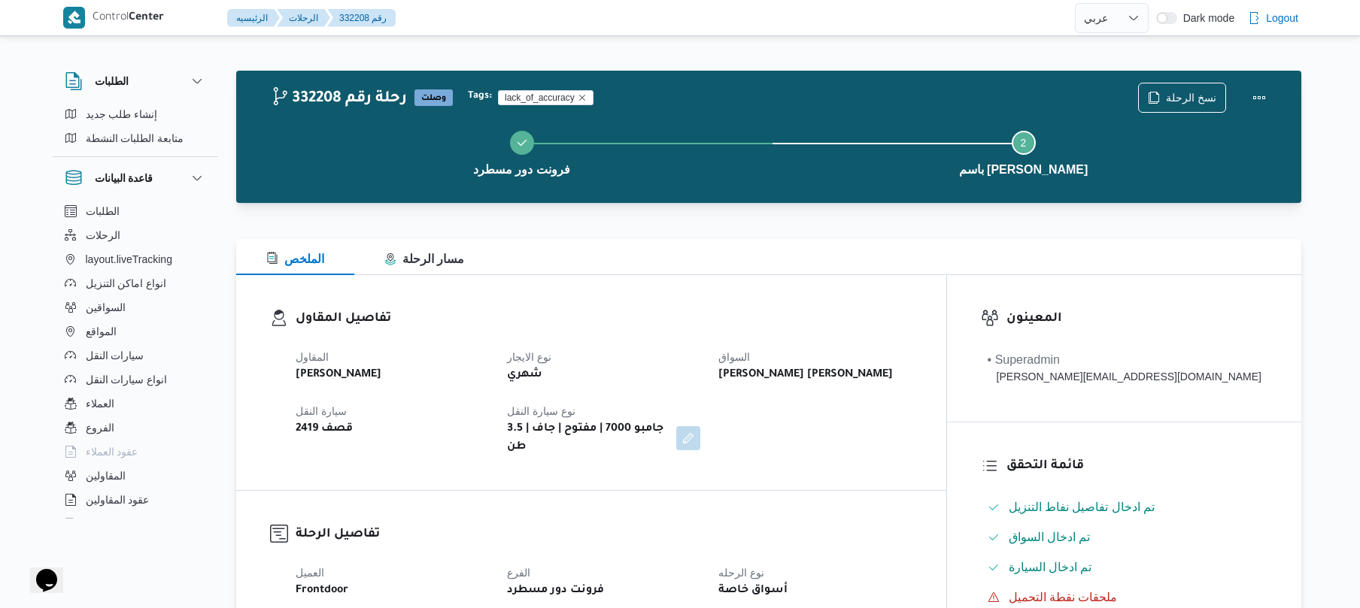
click at [753, 299] on div "تفاصيل المقاول المقاول [PERSON_NAME] نوع الايجار شهري السواق [PERSON_NAME] [PER…" at bounding box center [591, 382] width 710 height 215
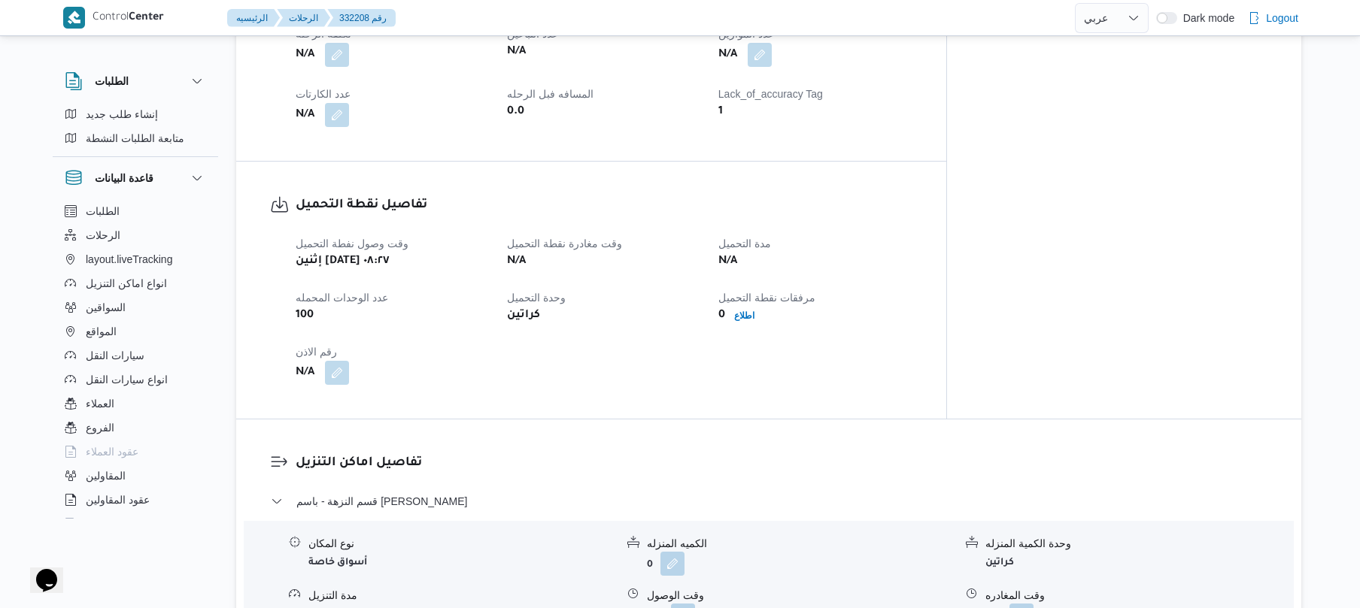
scroll to position [802, 0]
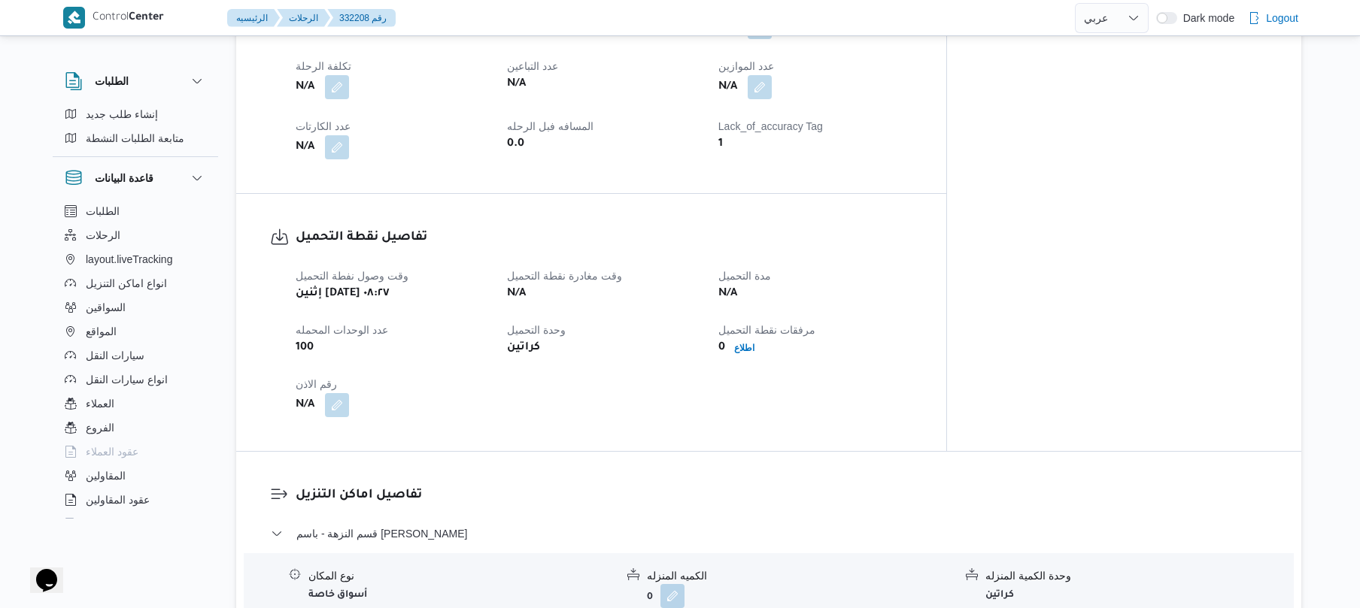
click at [912, 228] on h3 "تفاصيل نقطة التحميل" at bounding box center [604, 238] width 617 height 20
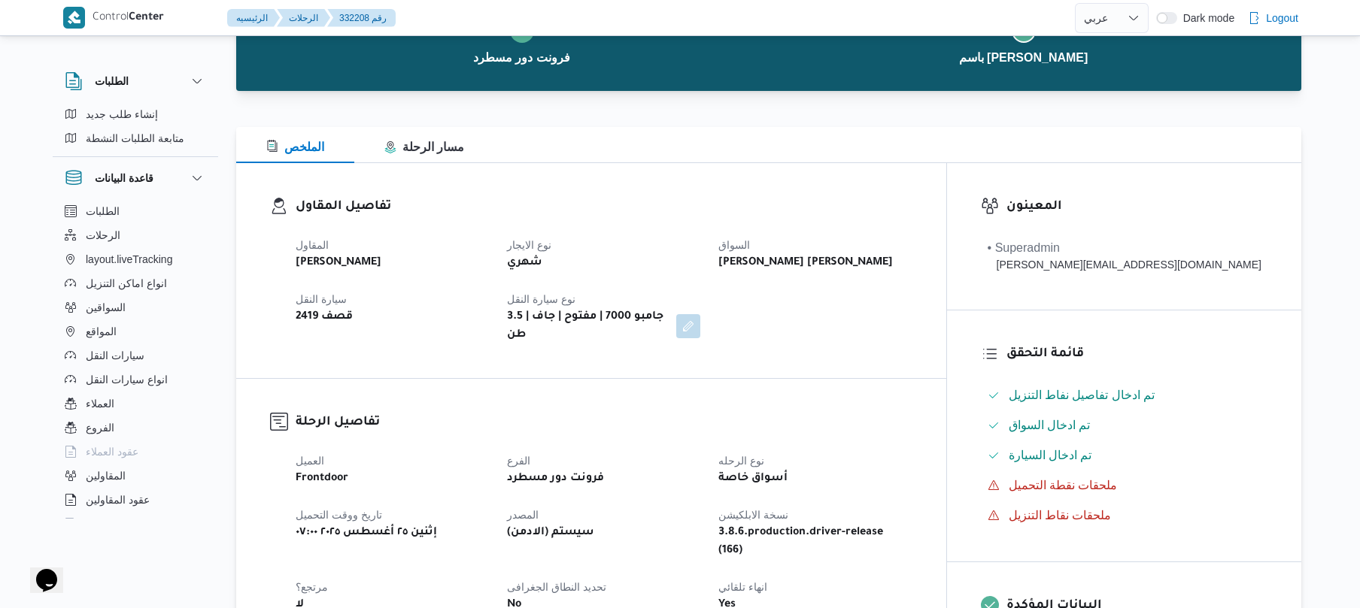
scroll to position [80, 0]
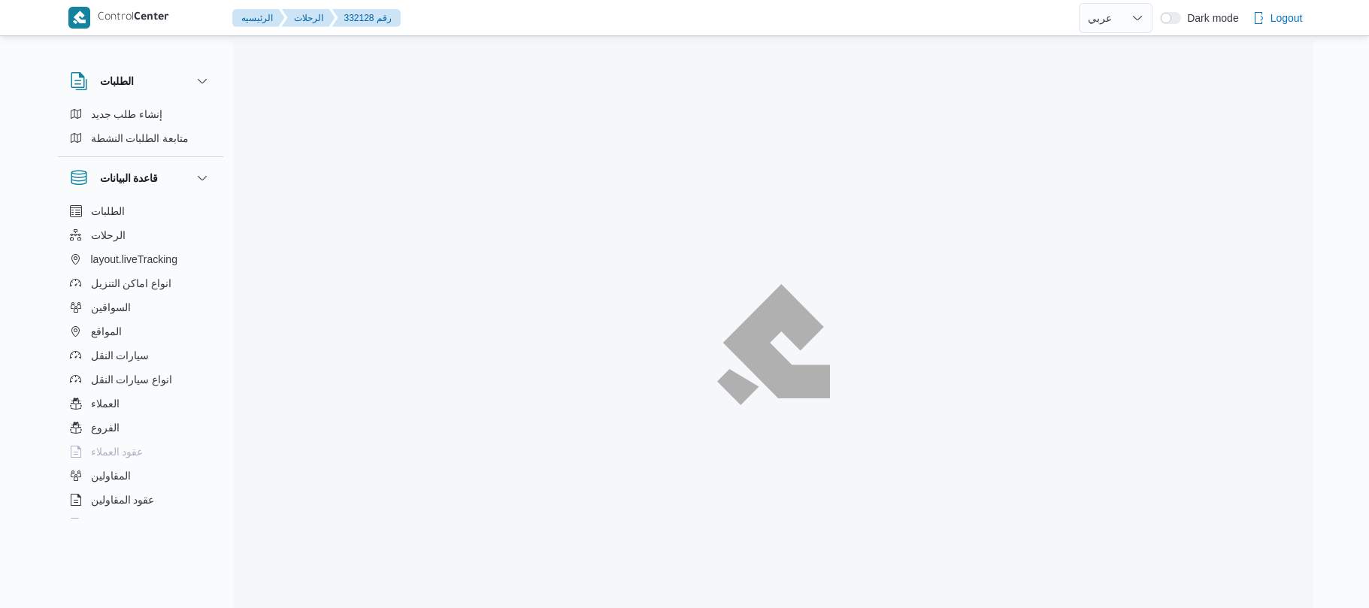
select select "ar"
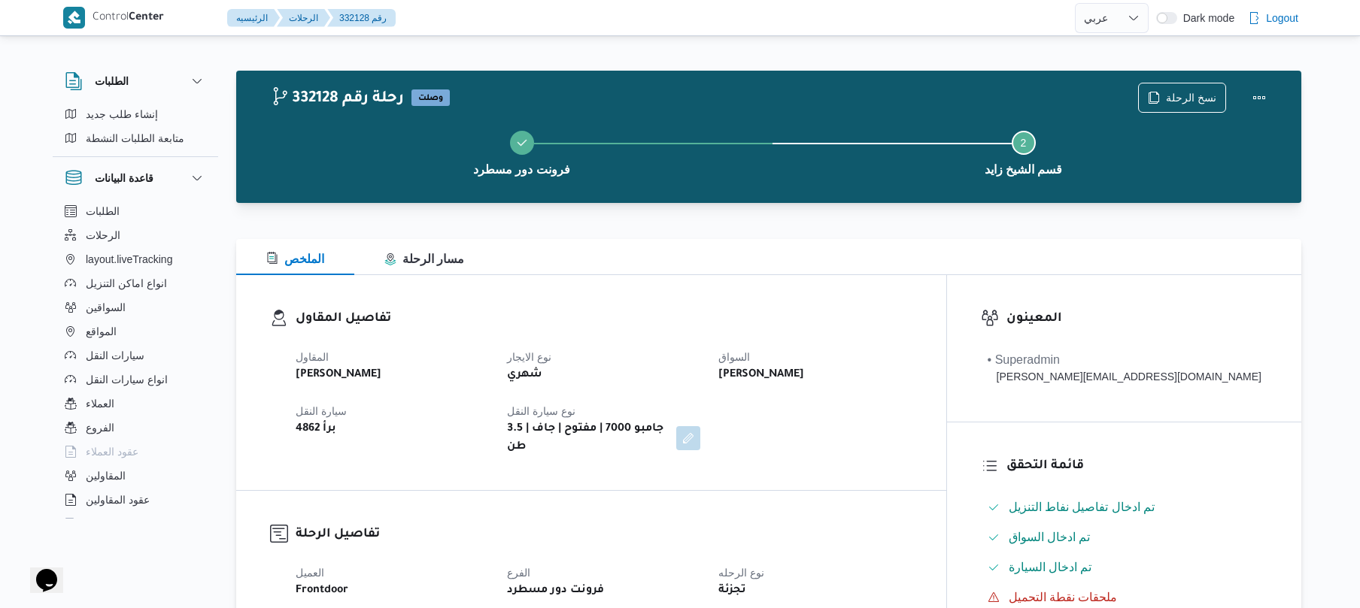
click at [857, 250] on div "الملخص مسار الرحلة" at bounding box center [768, 257] width 1065 height 36
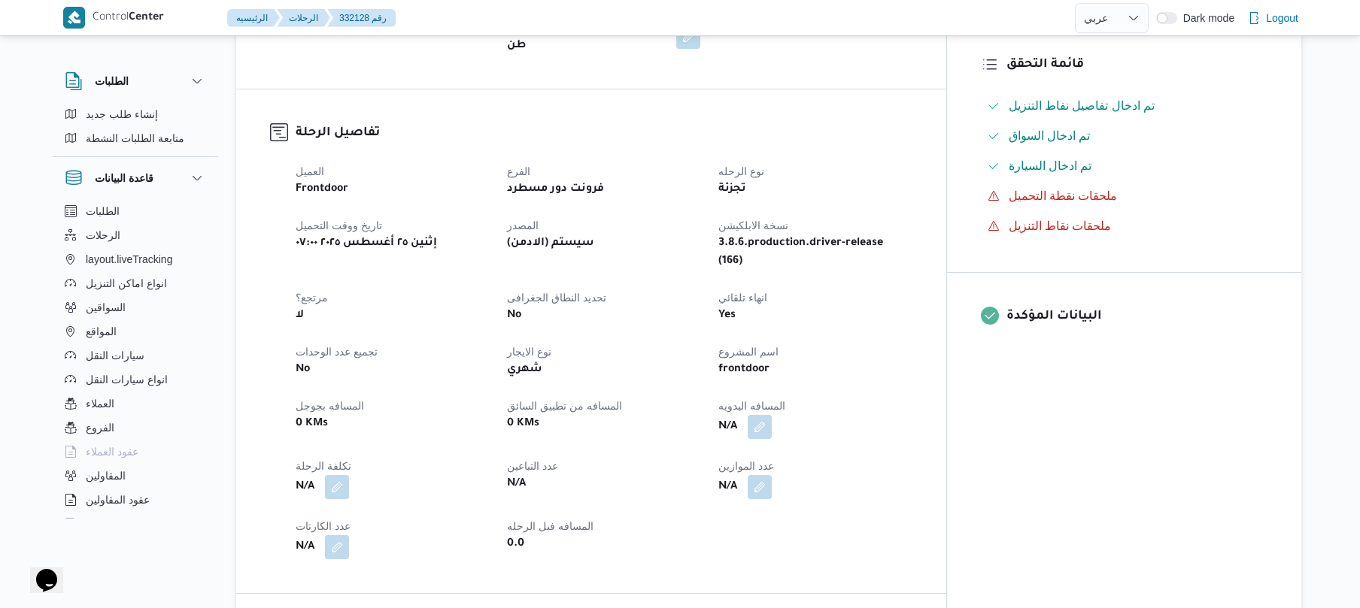
scroll to position [441, 0]
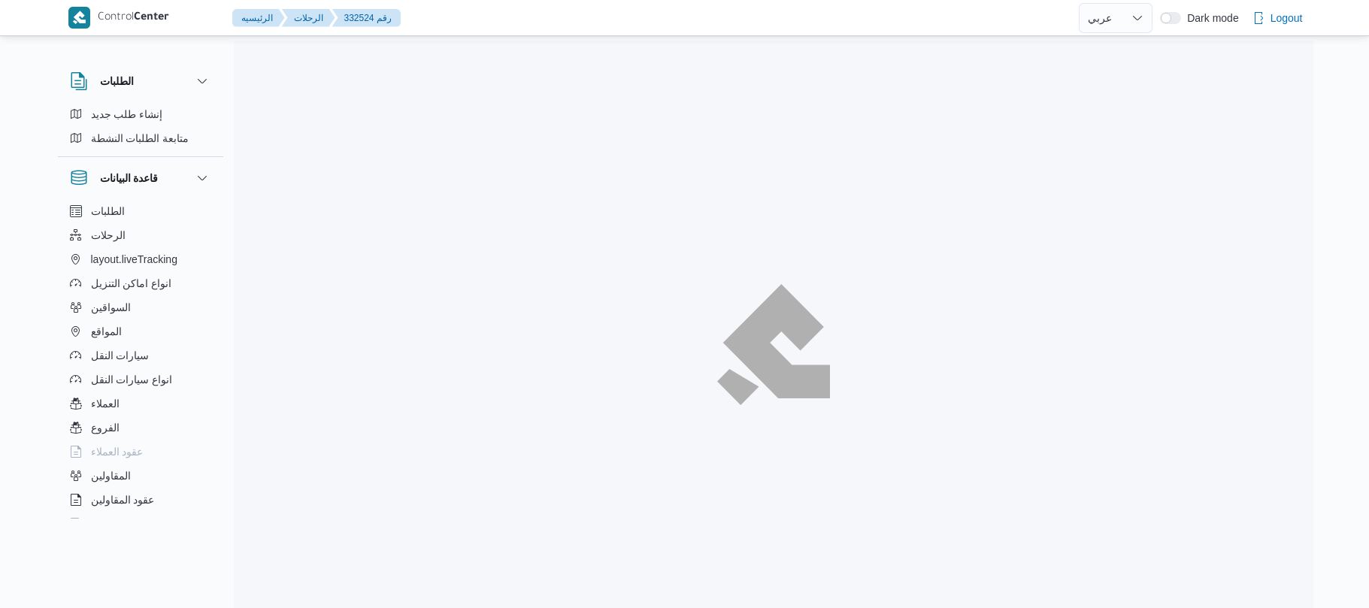
select select "ar"
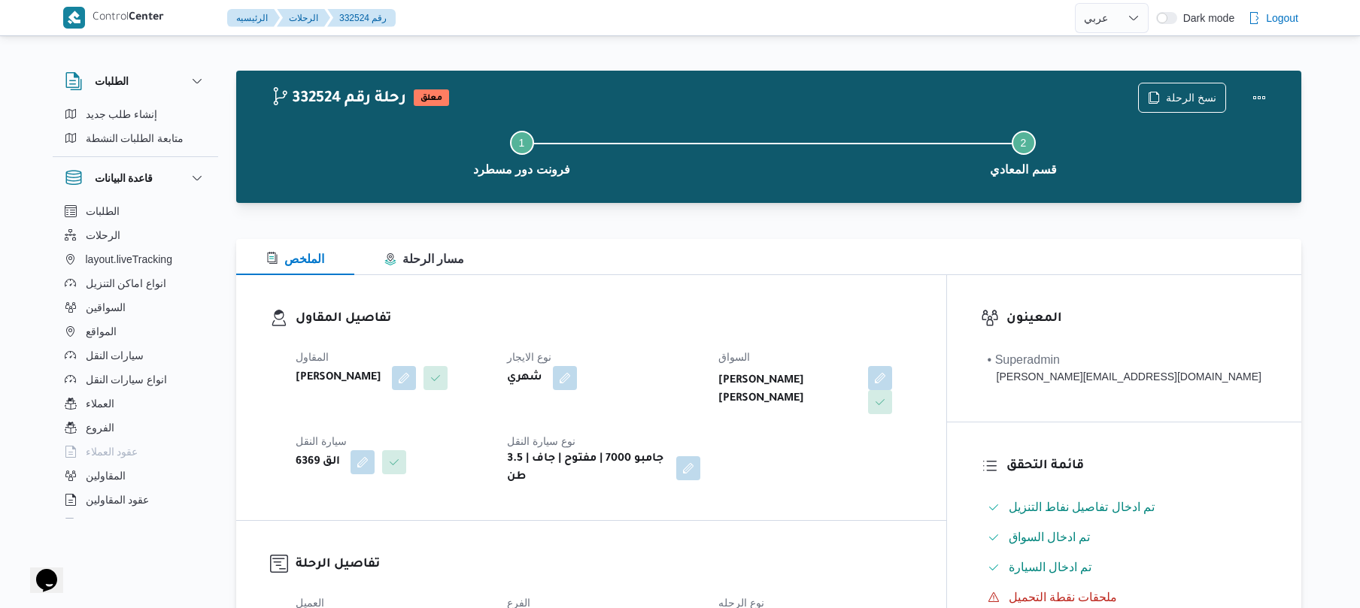
click at [741, 326] on h3 "تفاصيل المقاول" at bounding box center [604, 319] width 617 height 20
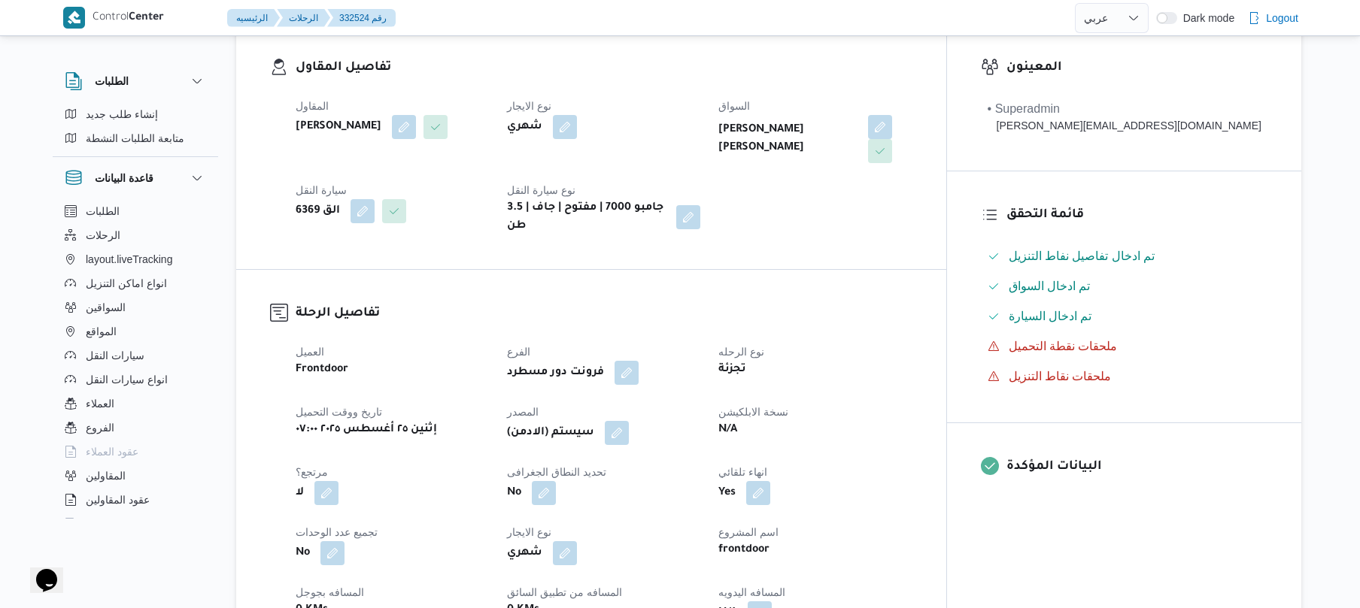
scroll to position [481, 0]
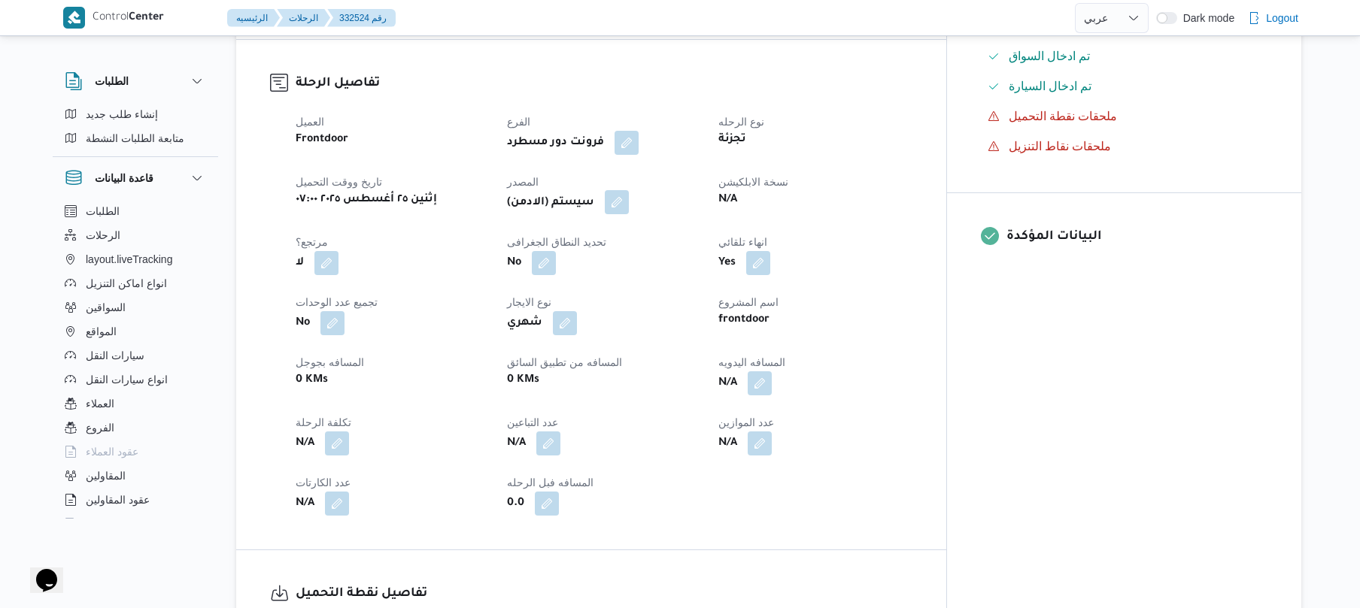
click at [629, 199] on button "button" at bounding box center [617, 202] width 24 height 24
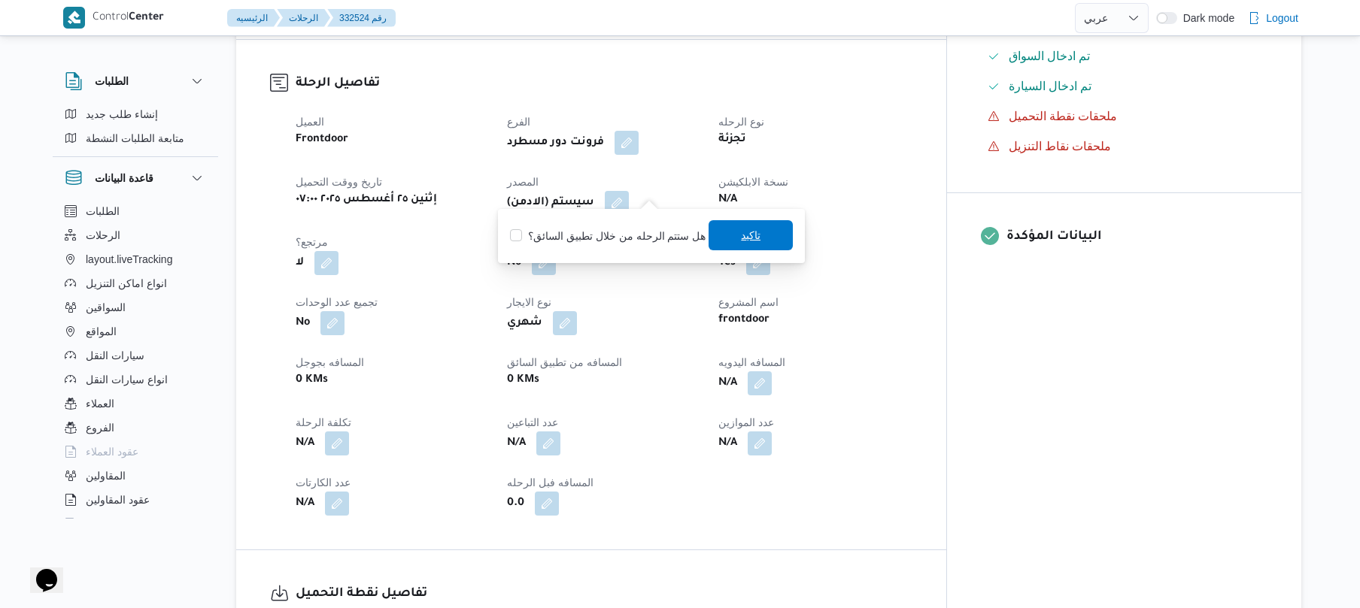
click at [749, 238] on span "تاكيد" at bounding box center [751, 235] width 20 height 18
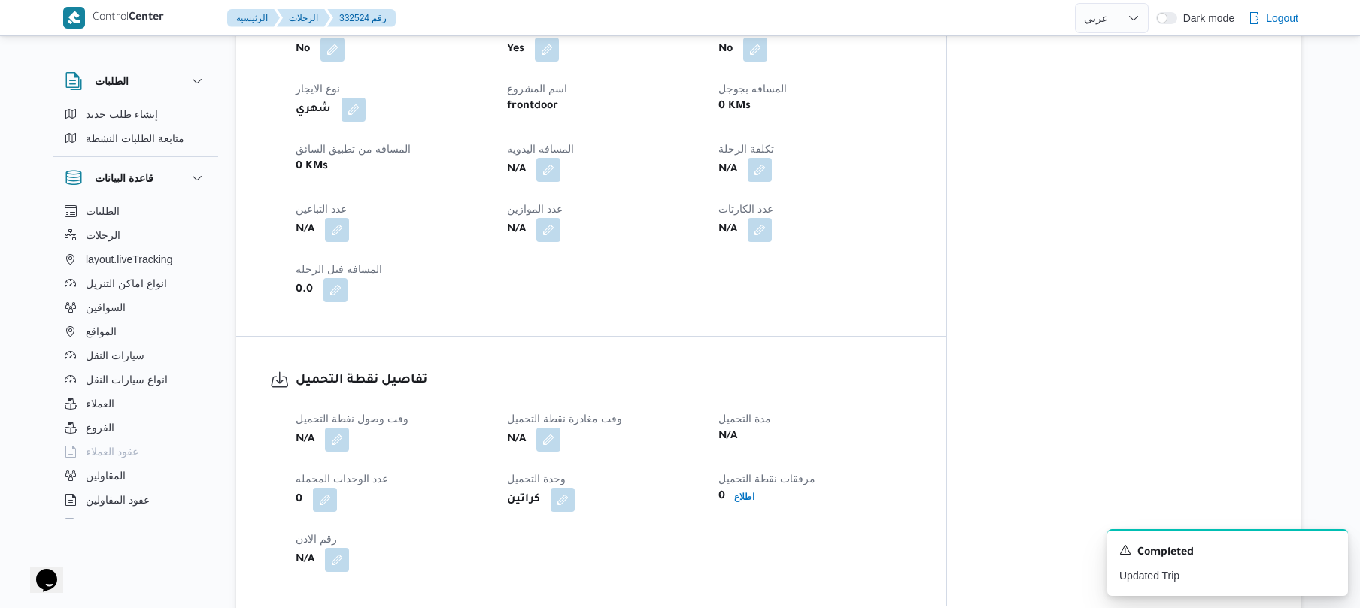
scroll to position [842, 0]
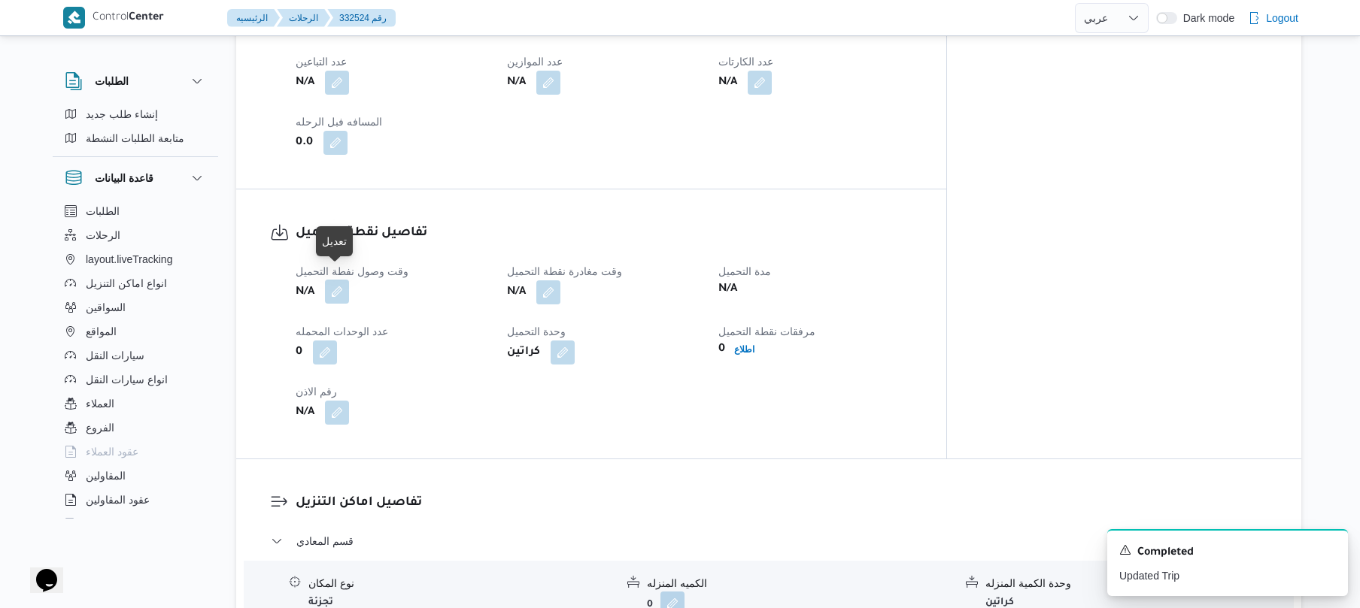
click at [341, 286] on button "button" at bounding box center [337, 292] width 24 height 24
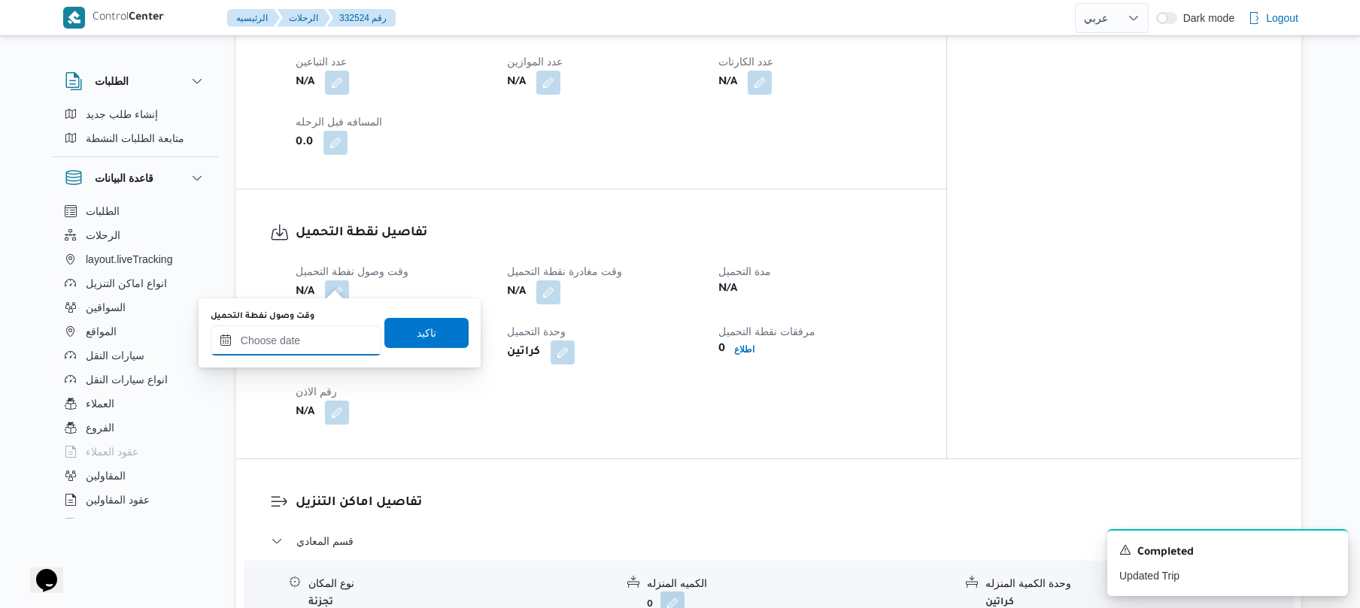
click at [290, 343] on input "وقت وصول نفطة التحميل" at bounding box center [296, 341] width 171 height 30
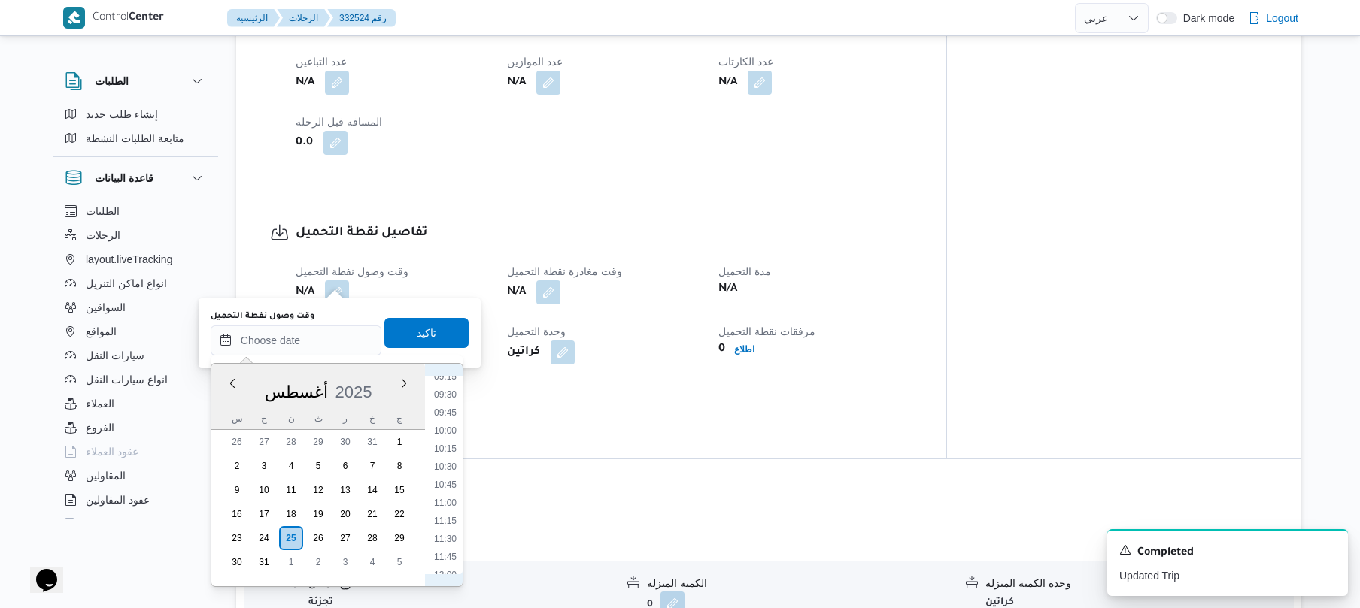
scroll to position [506, 0]
click at [449, 384] on li "07:00" at bounding box center [445, 382] width 35 height 15
type input "[DATE] ٠٧:٠٠"
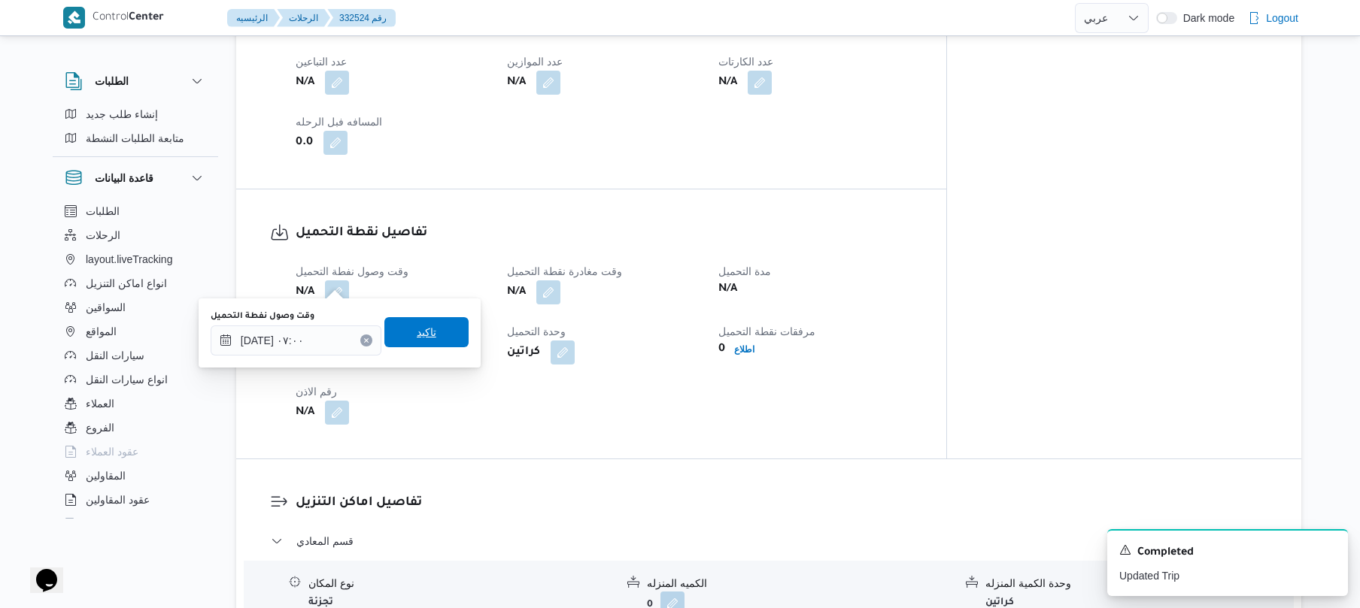
click at [443, 329] on span "تاكيد" at bounding box center [426, 332] width 84 height 30
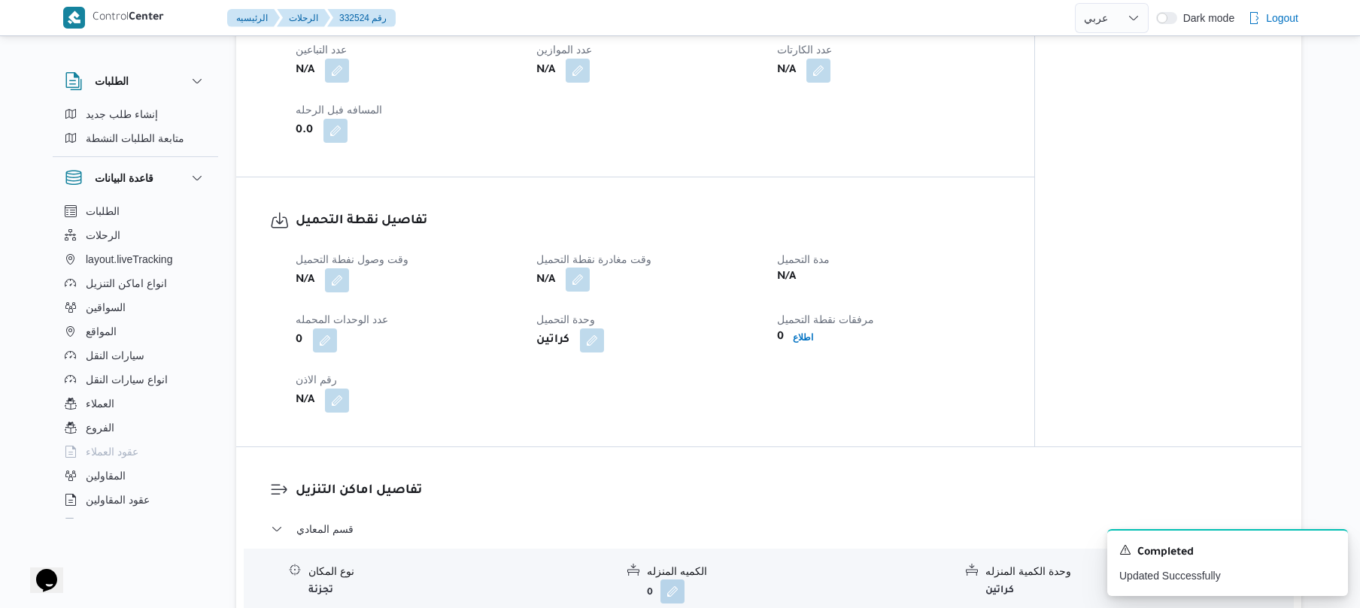
click at [575, 284] on button "button" at bounding box center [577, 280] width 24 height 24
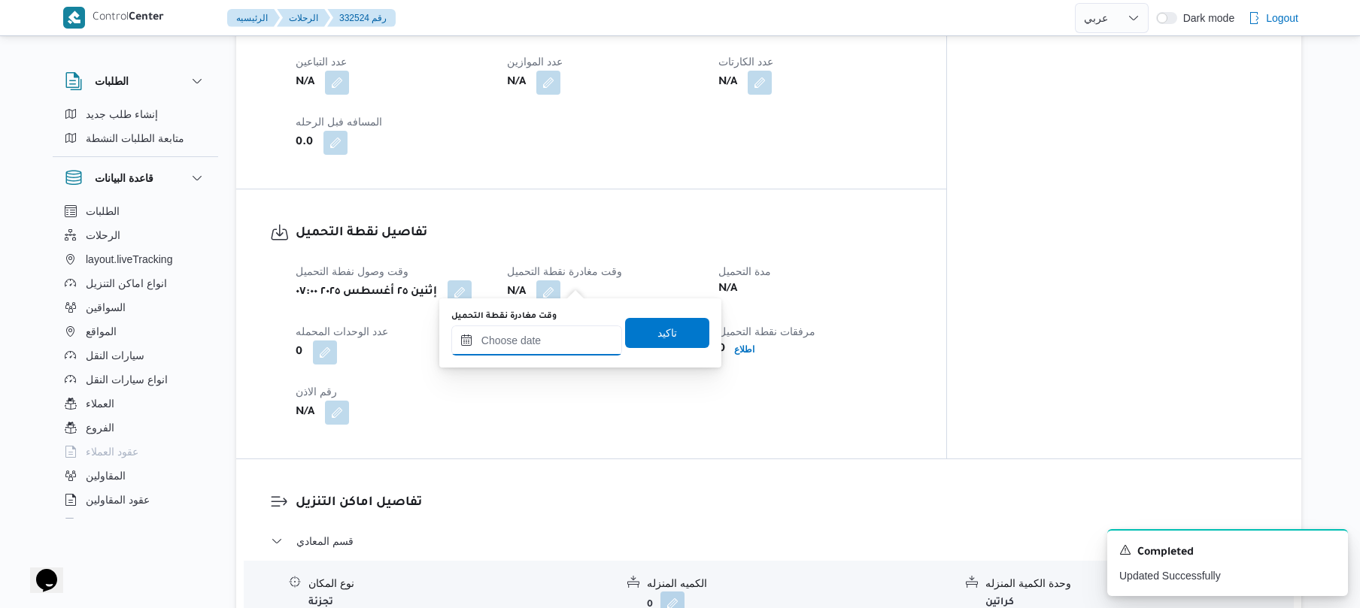
click at [525, 343] on input "وقت مغادرة نقطة التحميل" at bounding box center [536, 341] width 171 height 30
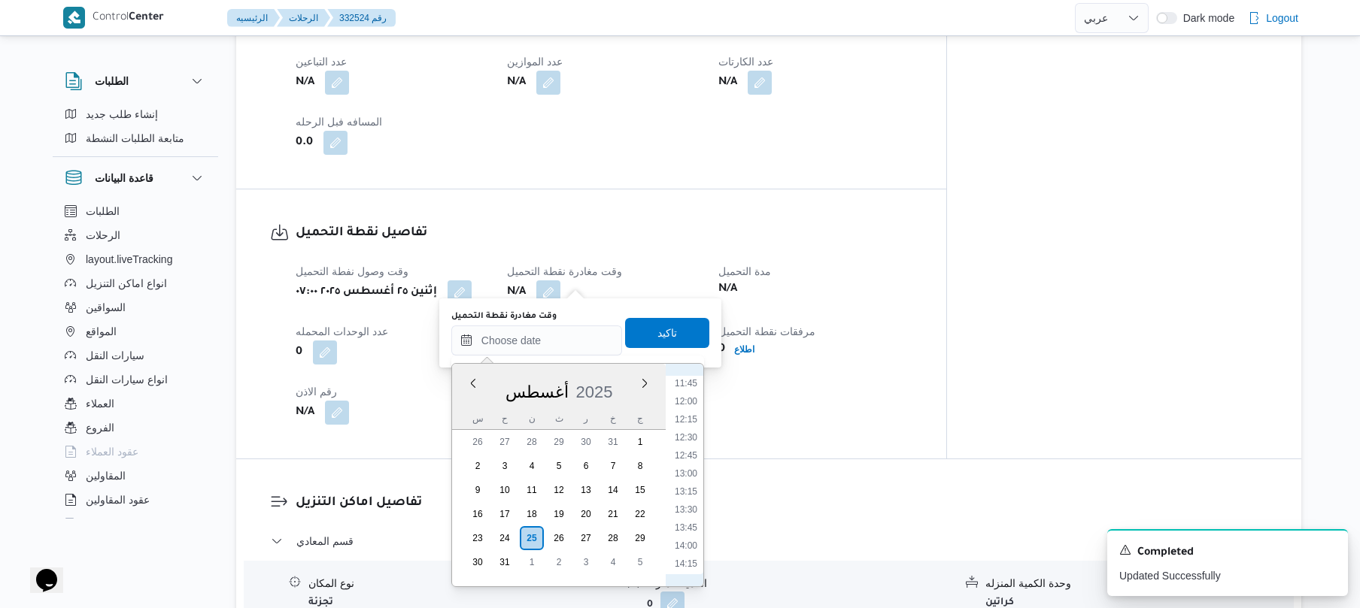
scroll to position [843, 0]
click at [690, 550] on li "14:00" at bounding box center [686, 551] width 35 height 15
type input "[DATE] ١٤:٠٠"
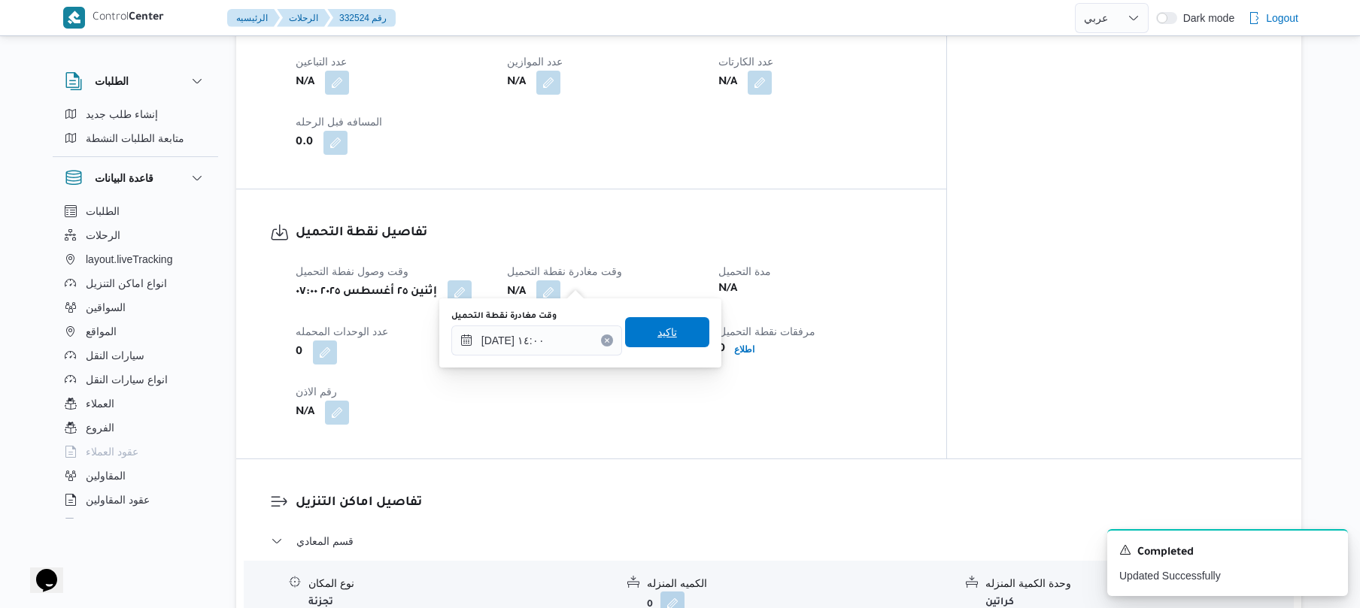
click at [663, 337] on span "تاكيد" at bounding box center [667, 332] width 20 height 18
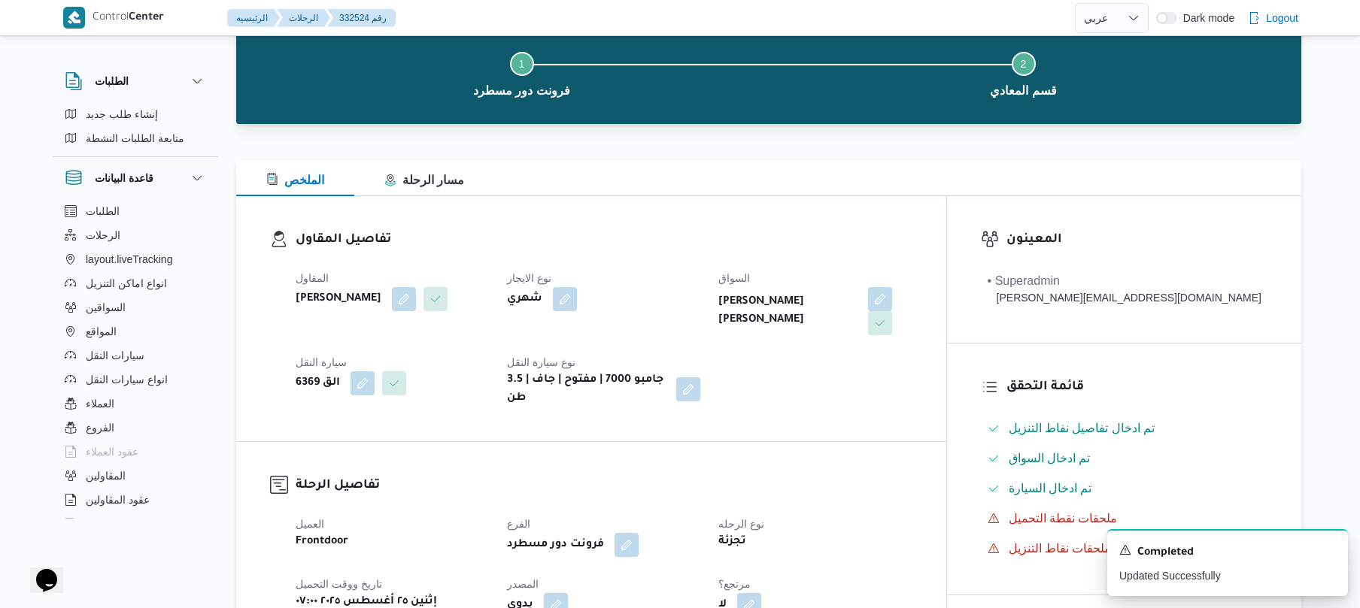
scroll to position [0, 0]
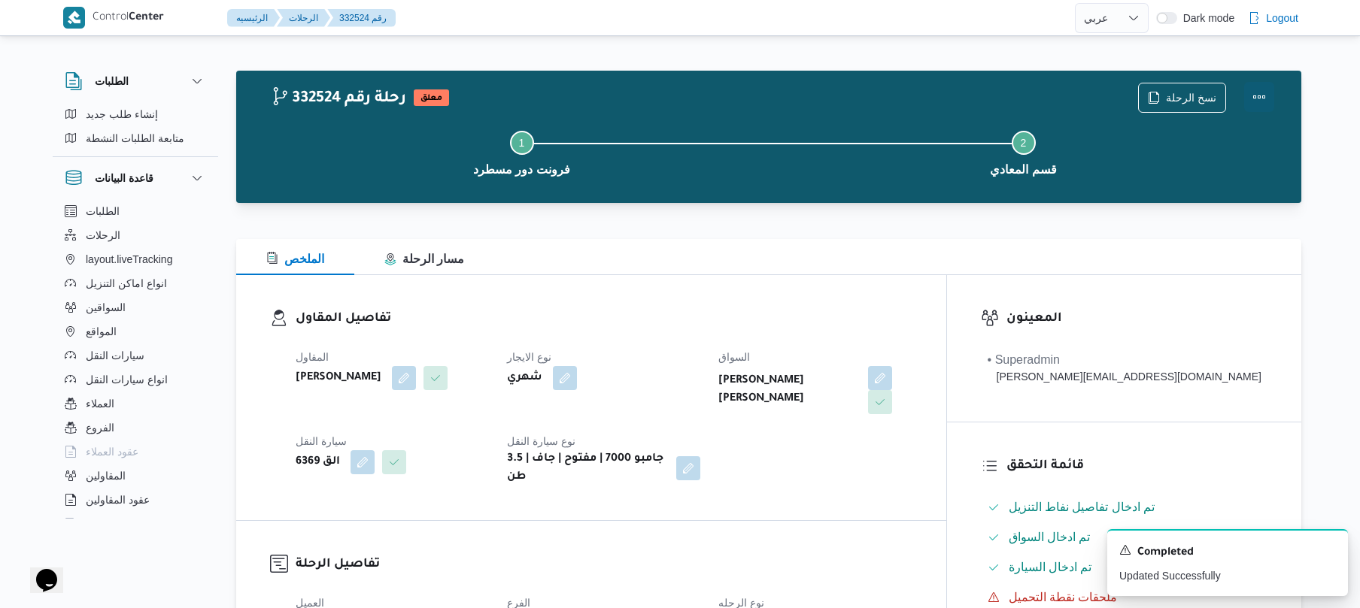
click at [1257, 96] on button "Actions" at bounding box center [1259, 97] width 30 height 30
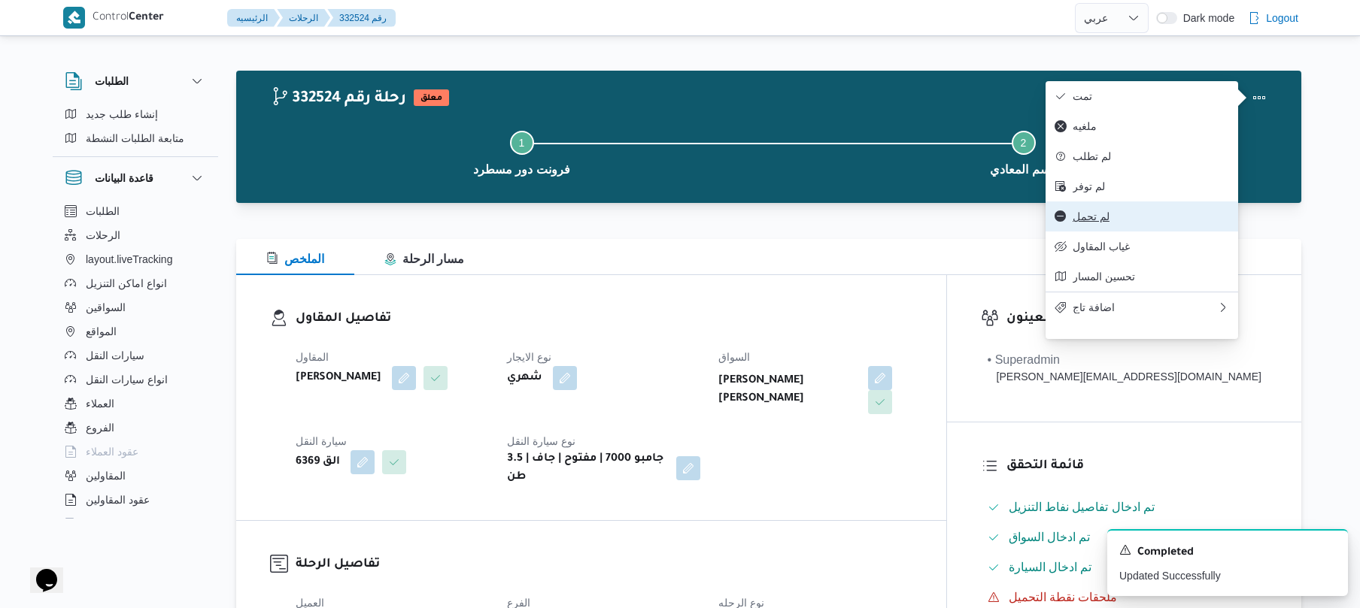
click at [1102, 232] on button "لم تحمل" at bounding box center [1141, 217] width 193 height 30
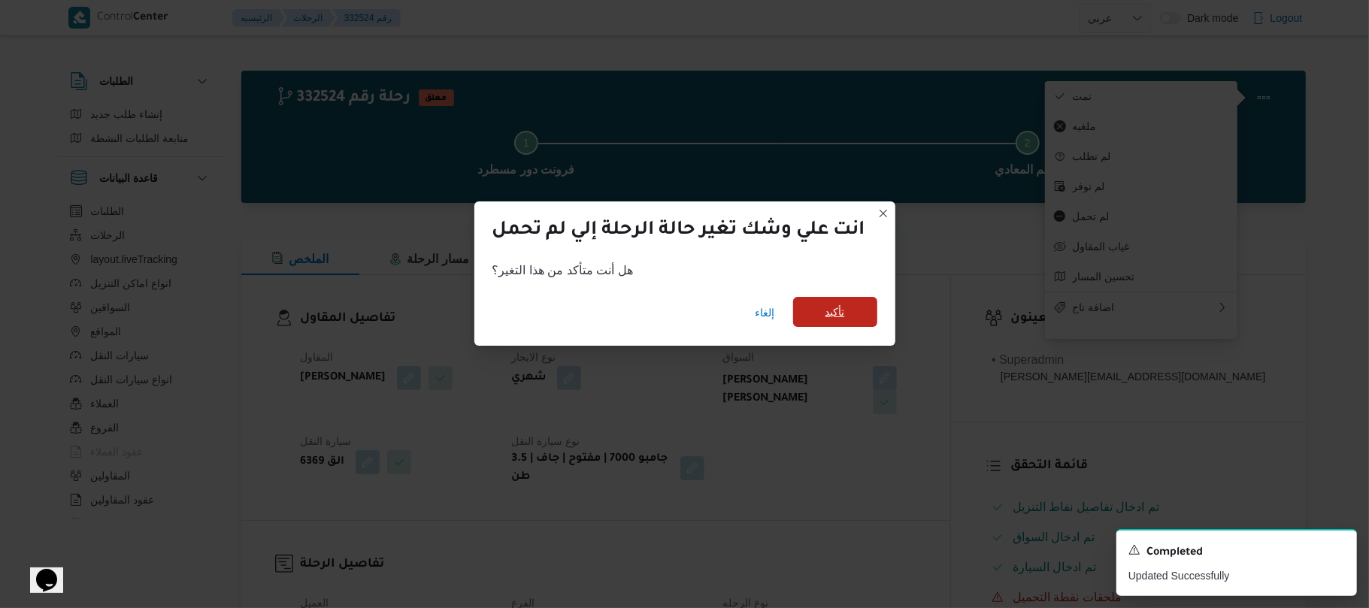
click at [839, 314] on span "تأكيد" at bounding box center [836, 312] width 20 height 18
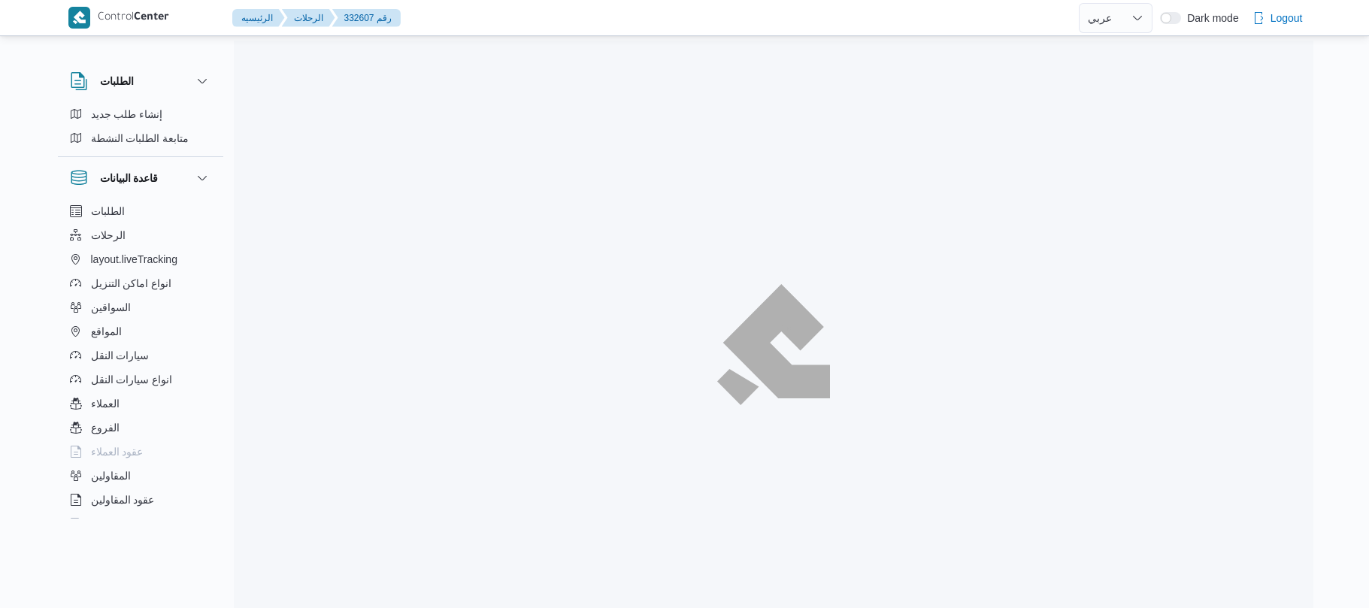
select select "ar"
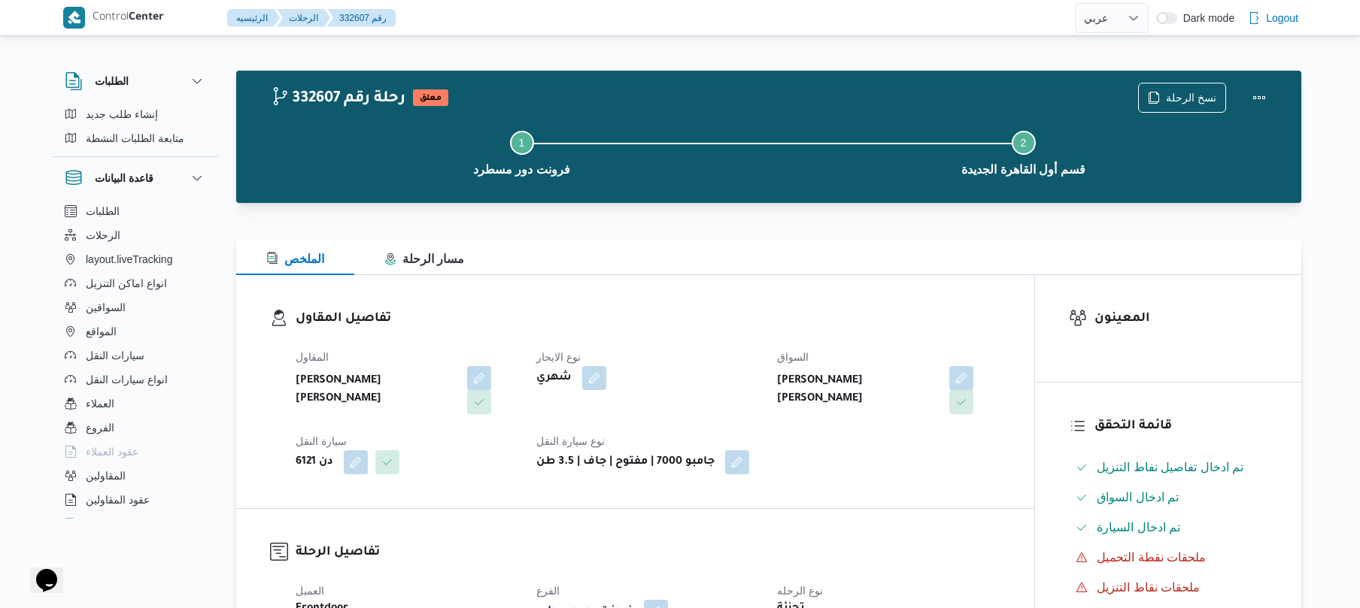
click at [884, 293] on div "تفاصيل المقاول المقاول [PERSON_NAME] [PERSON_NAME] نوع الايجار شهري السواق [PER…" at bounding box center [635, 391] width 798 height 233
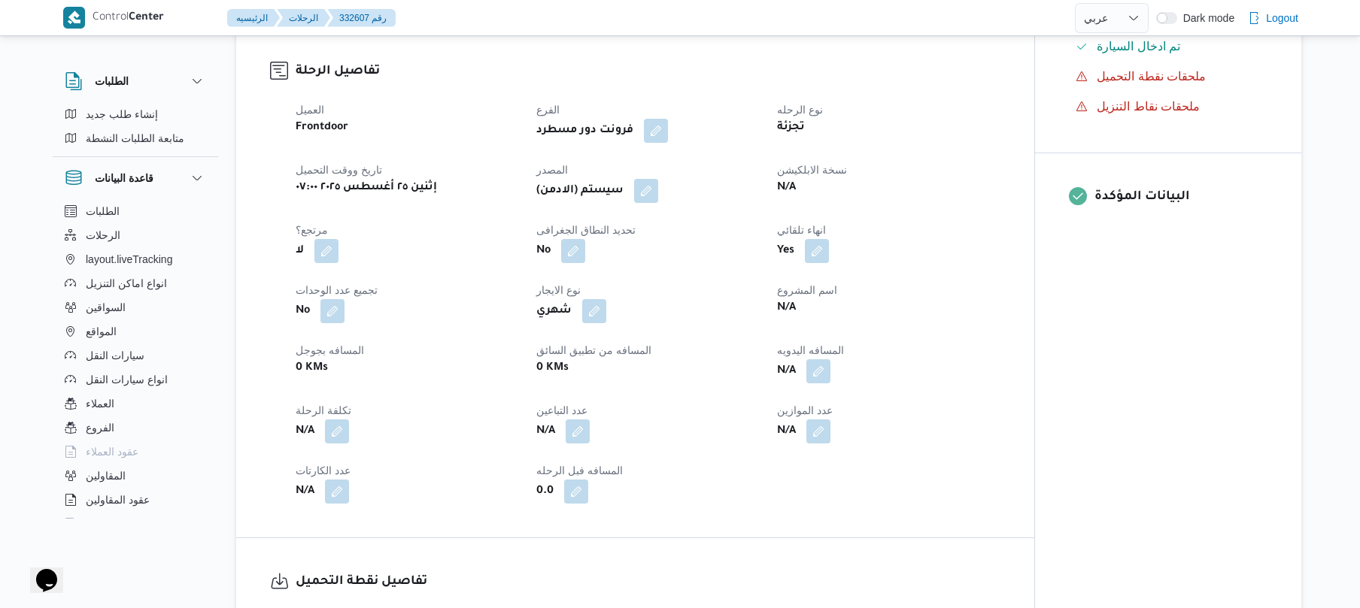
scroll to position [521, 0]
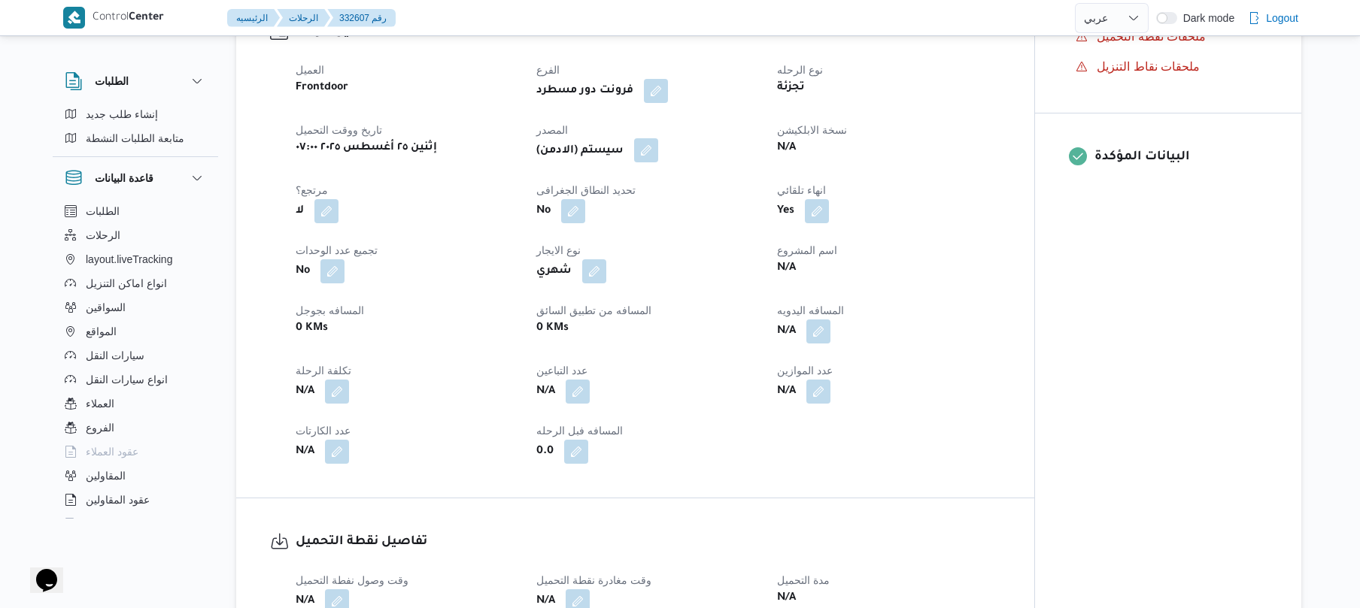
click at [657, 155] on button "button" at bounding box center [646, 150] width 24 height 24
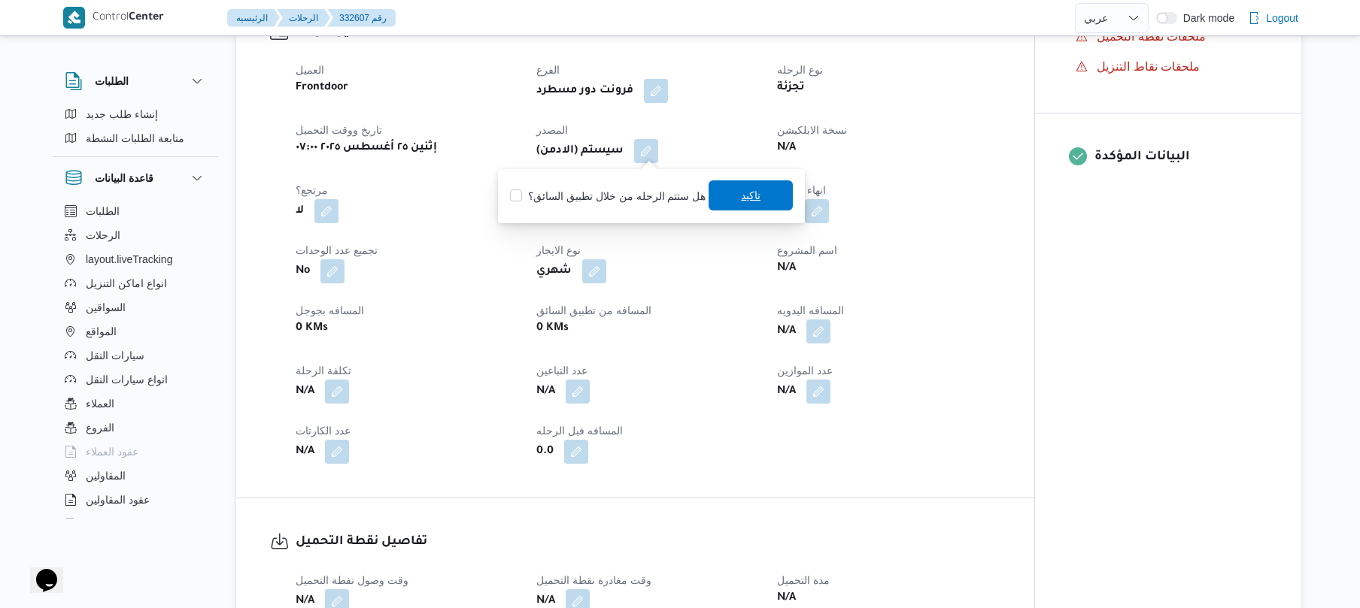
click at [723, 188] on span "تاكيد" at bounding box center [750, 195] width 84 height 30
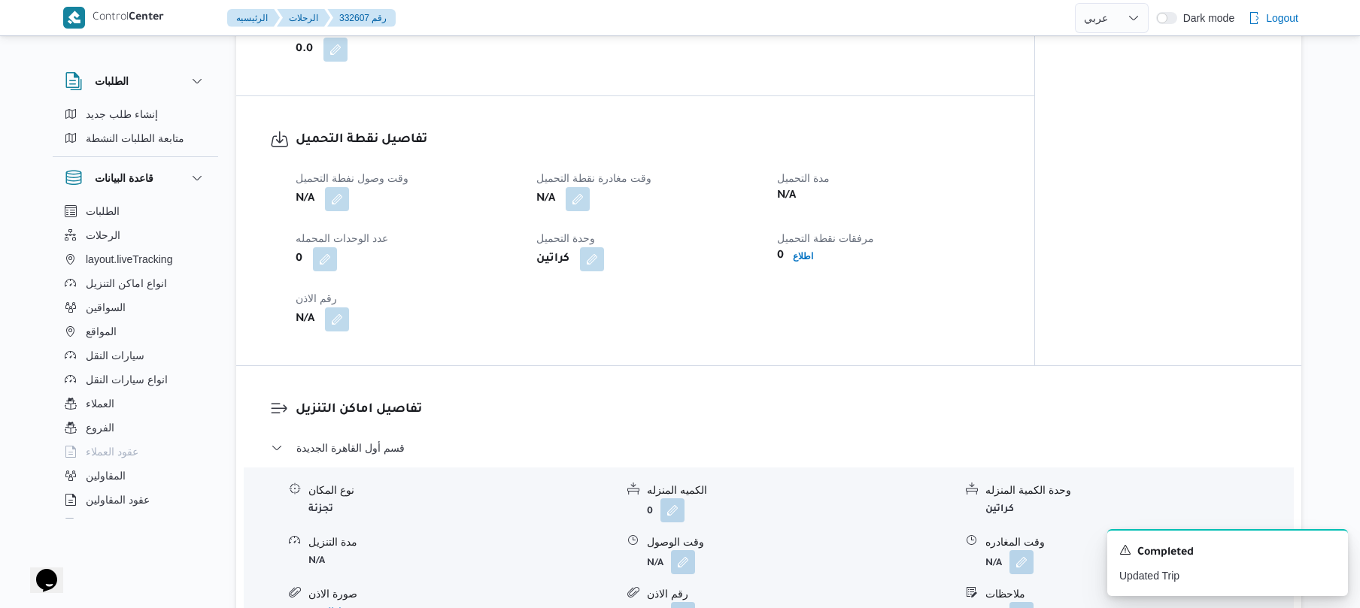
scroll to position [963, 0]
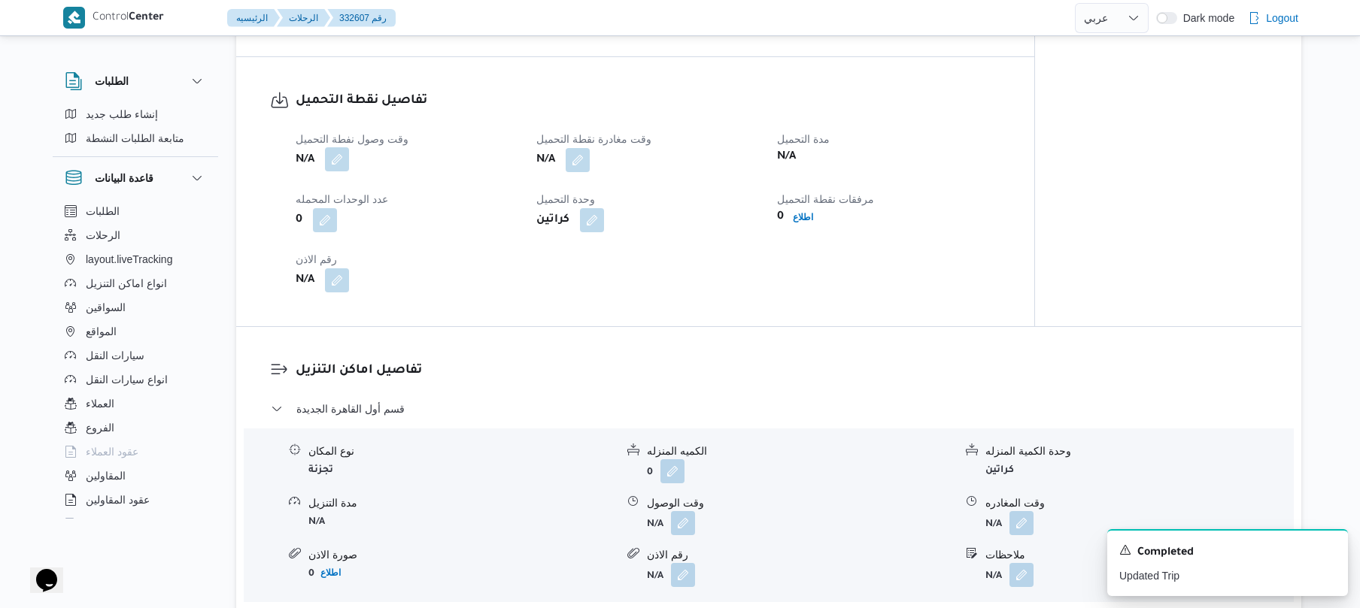
click at [347, 157] on button "button" at bounding box center [337, 159] width 24 height 24
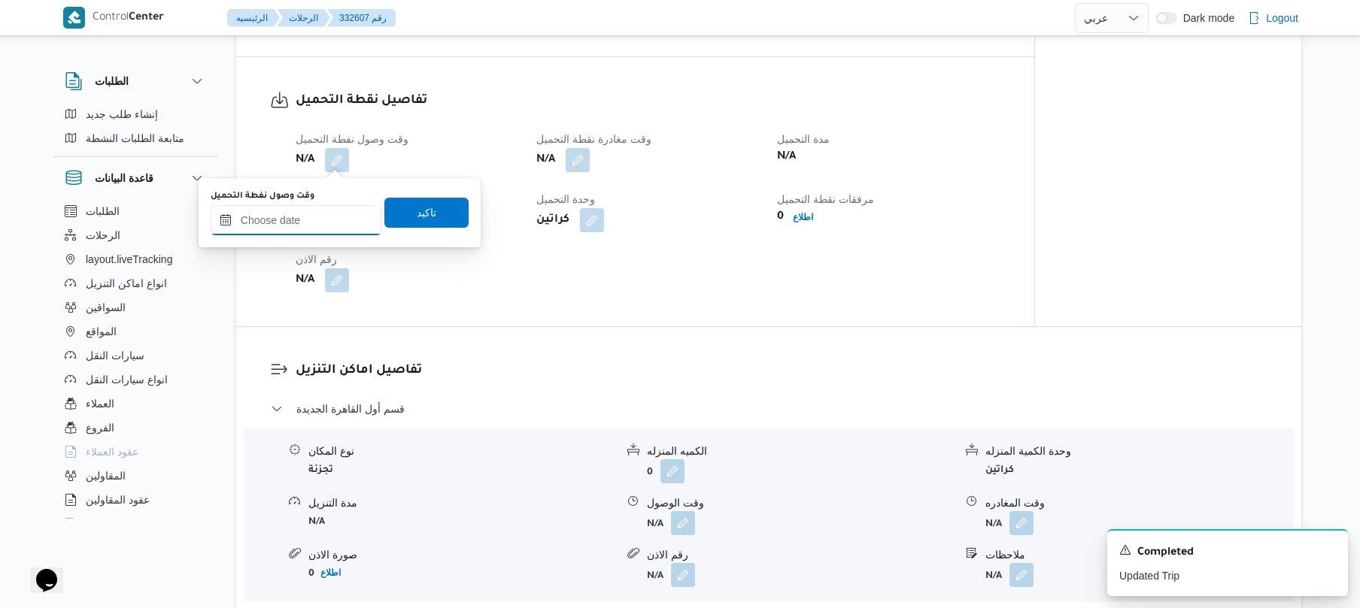
click at [320, 220] on input "وقت وصول نفطة التحميل" at bounding box center [296, 220] width 171 height 30
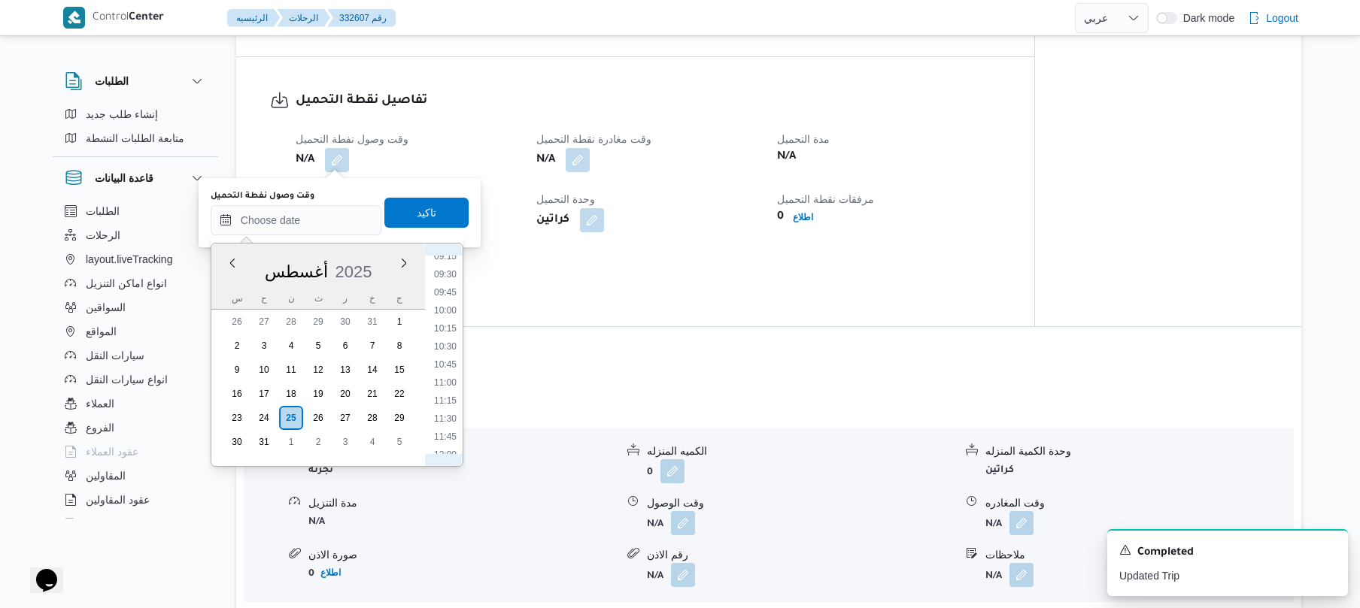
scroll to position [506, 0]
click at [444, 265] on li "07:00" at bounding box center [445, 262] width 35 height 15
type input "[DATE] ٠٧:٠٠"
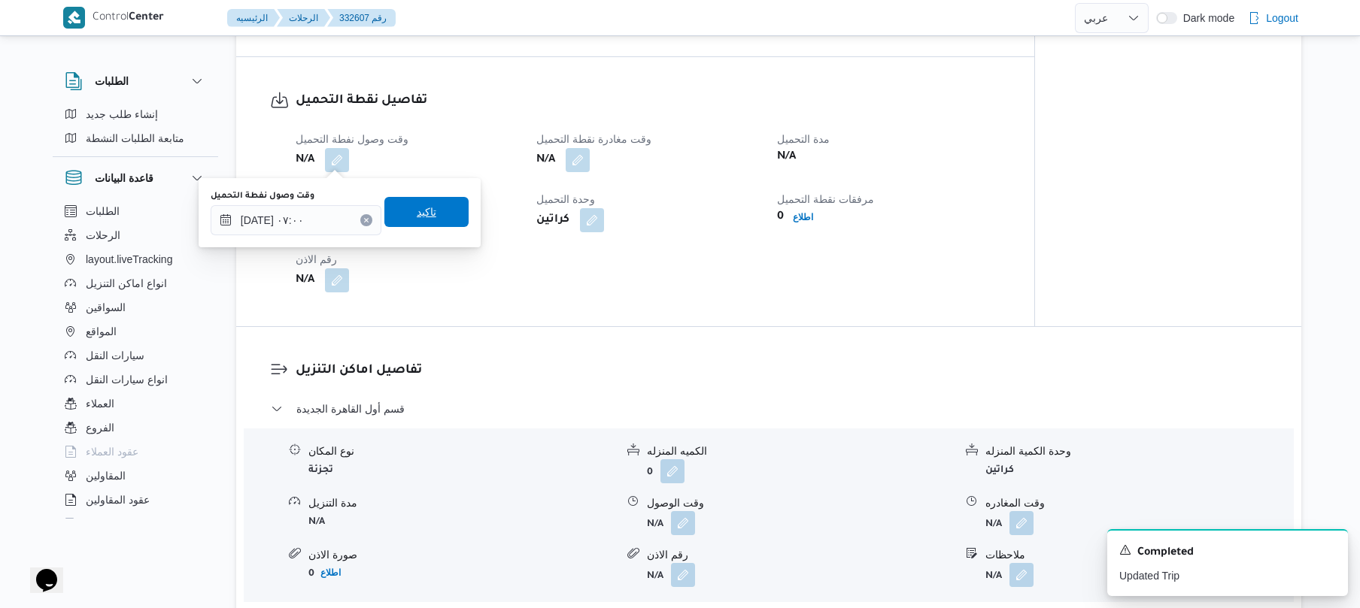
click at [426, 208] on span "تاكيد" at bounding box center [427, 212] width 20 height 18
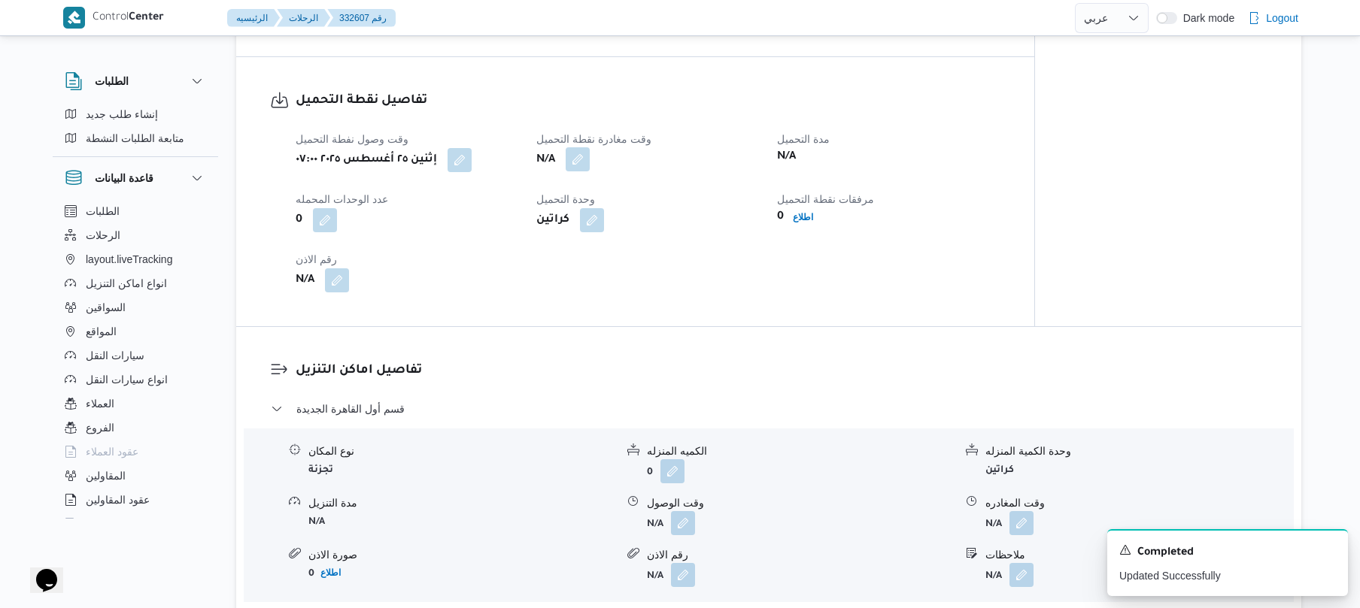
click at [584, 156] on button "button" at bounding box center [577, 159] width 24 height 24
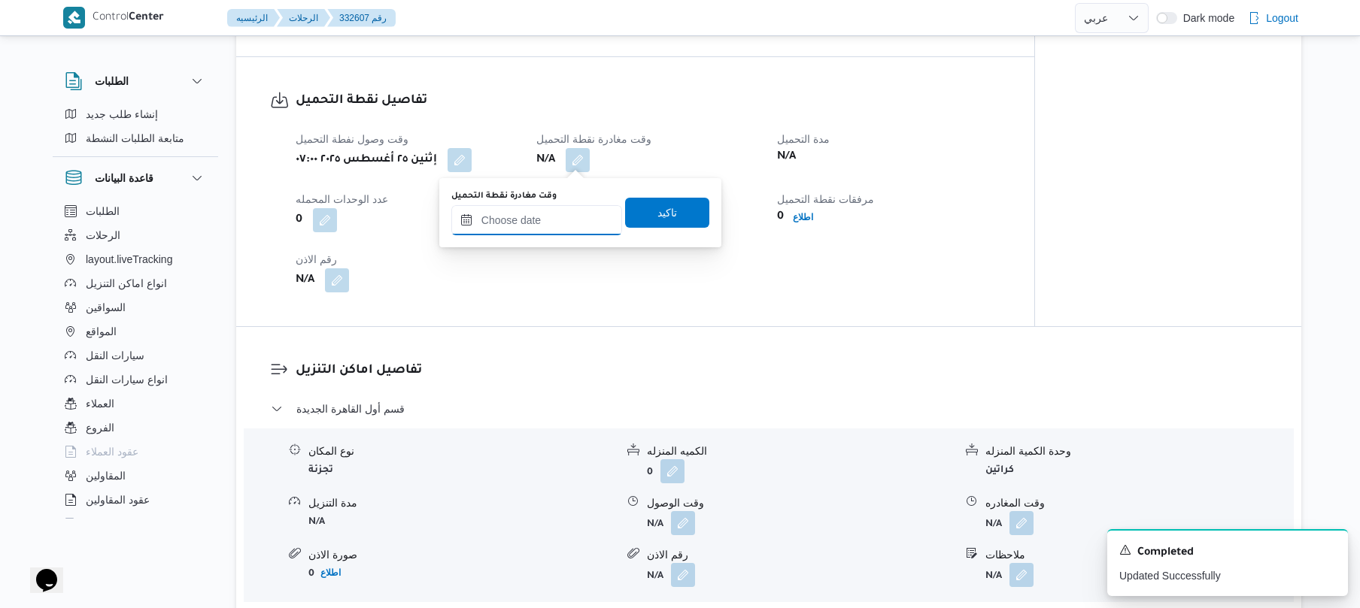
click at [550, 218] on input "وقت مغادرة نقطة التحميل" at bounding box center [536, 220] width 171 height 30
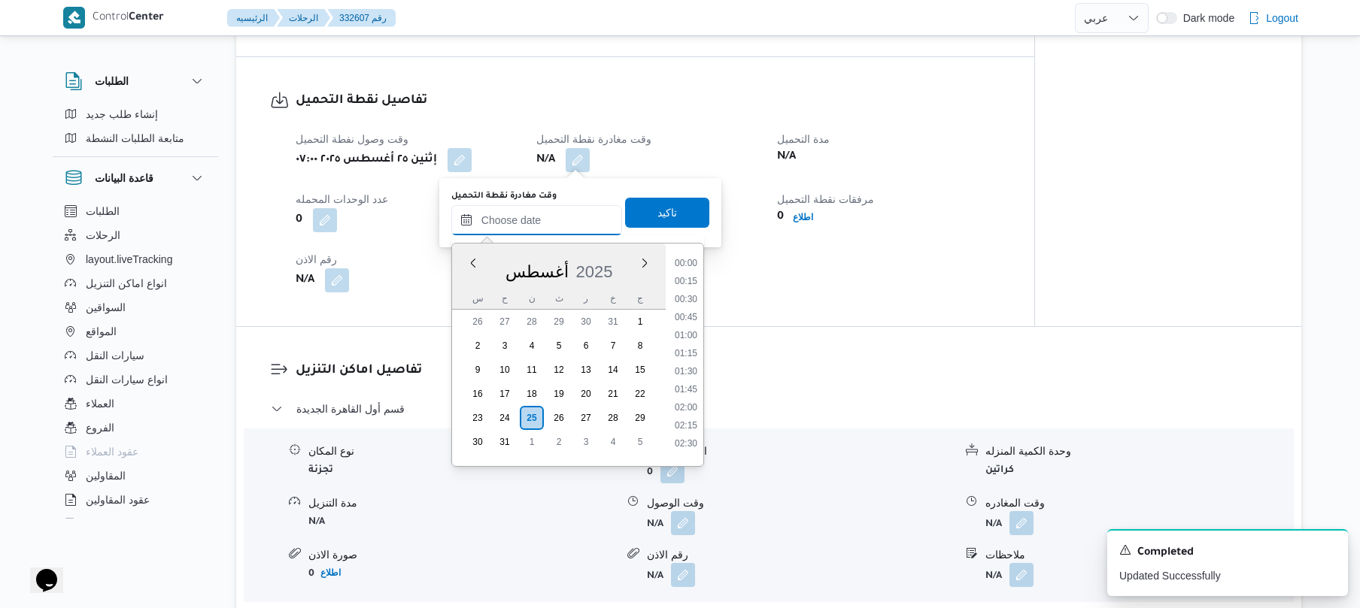
scroll to position [1180, 0]
click at [704, 299] on div "Previous Month Next month أغسطس ٢٠٢٥ أغسطس 2025 س ح ن ث ر خ ج 26 27 28 29 30 31…" at bounding box center [577, 355] width 253 height 224
click at [678, 262] on li "14:00" at bounding box center [686, 262] width 35 height 15
type input "[DATE] ١٤:٠٠"
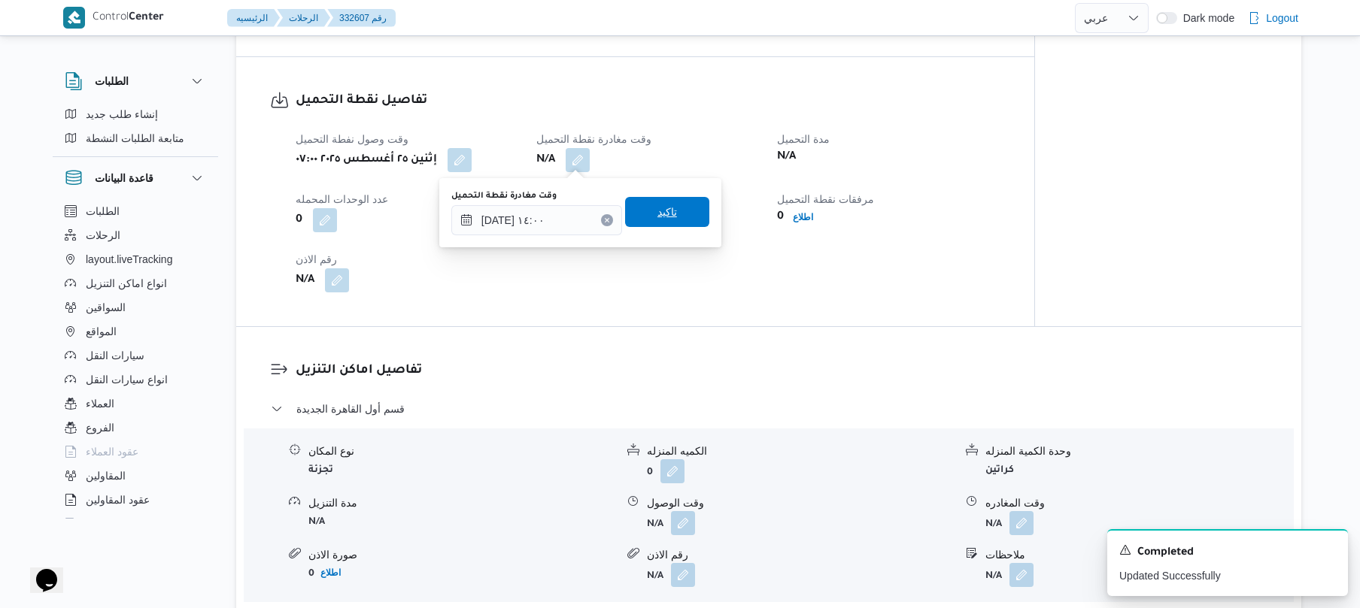
click at [675, 214] on span "تاكيد" at bounding box center [667, 212] width 84 height 30
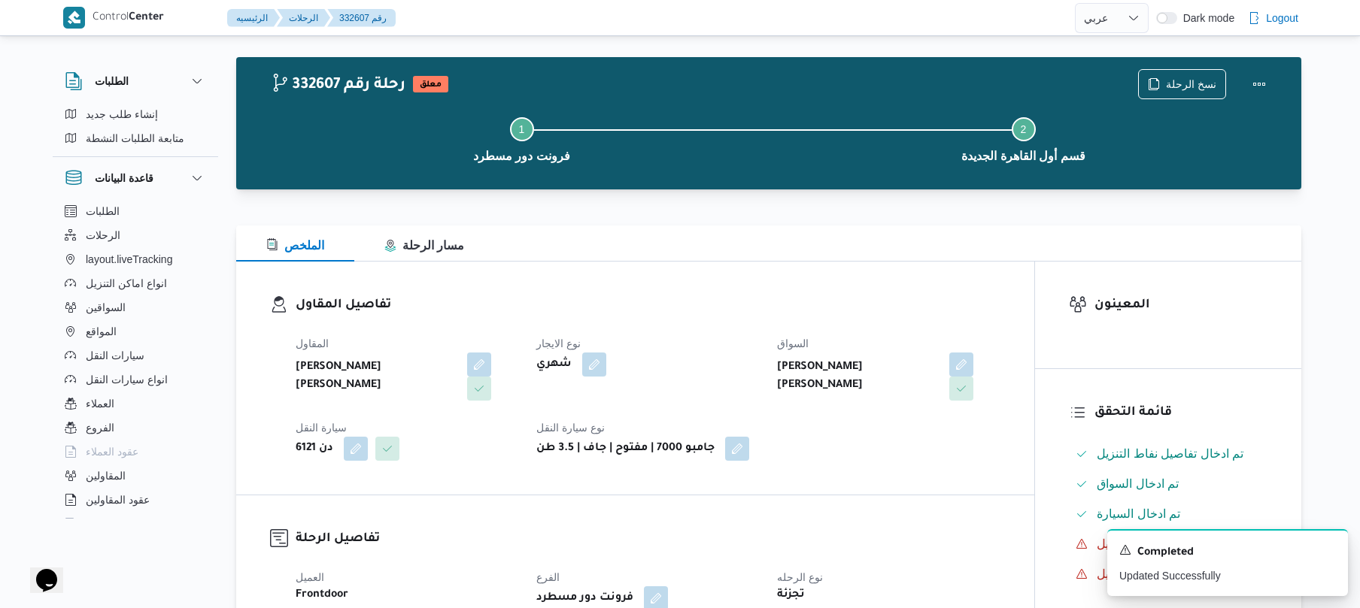
scroll to position [0, 0]
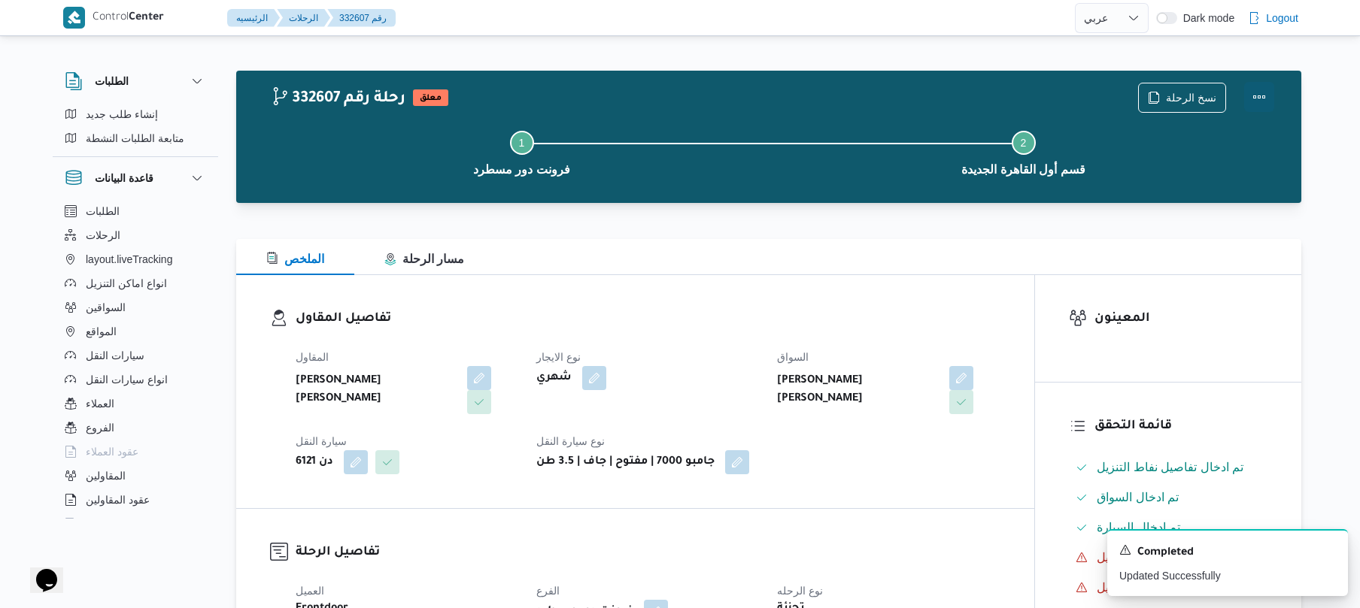
click at [1254, 95] on button "Actions" at bounding box center [1259, 97] width 30 height 30
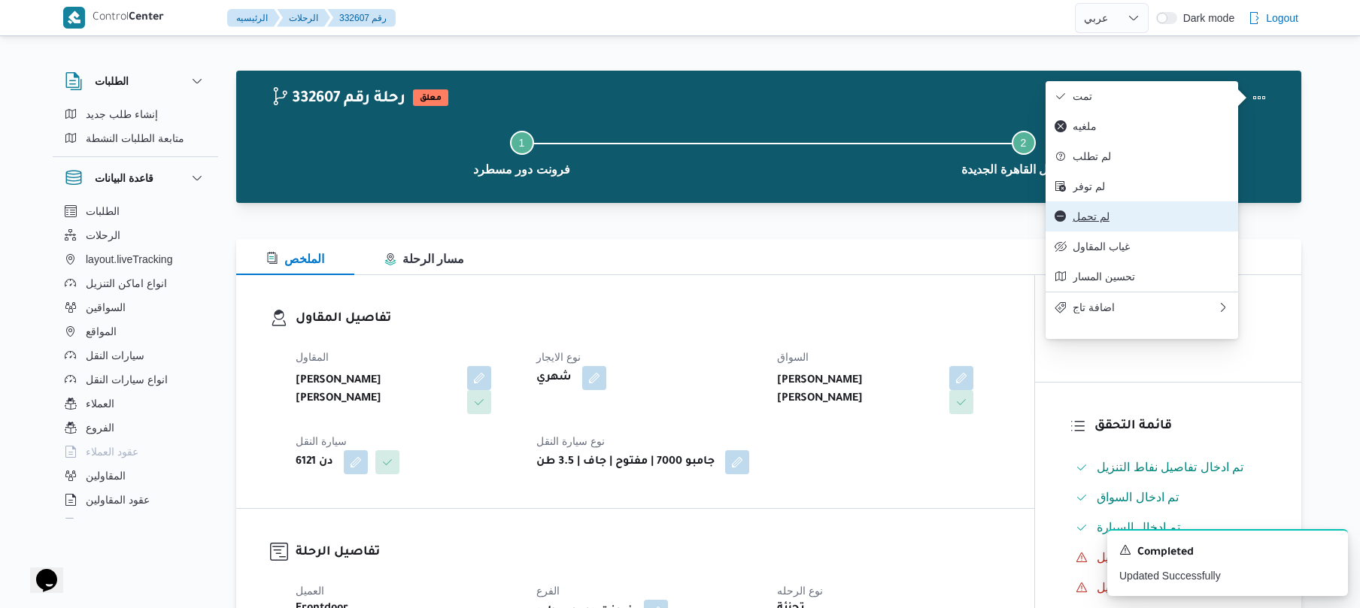
click at [1111, 232] on button "لم تحمل" at bounding box center [1141, 217] width 193 height 30
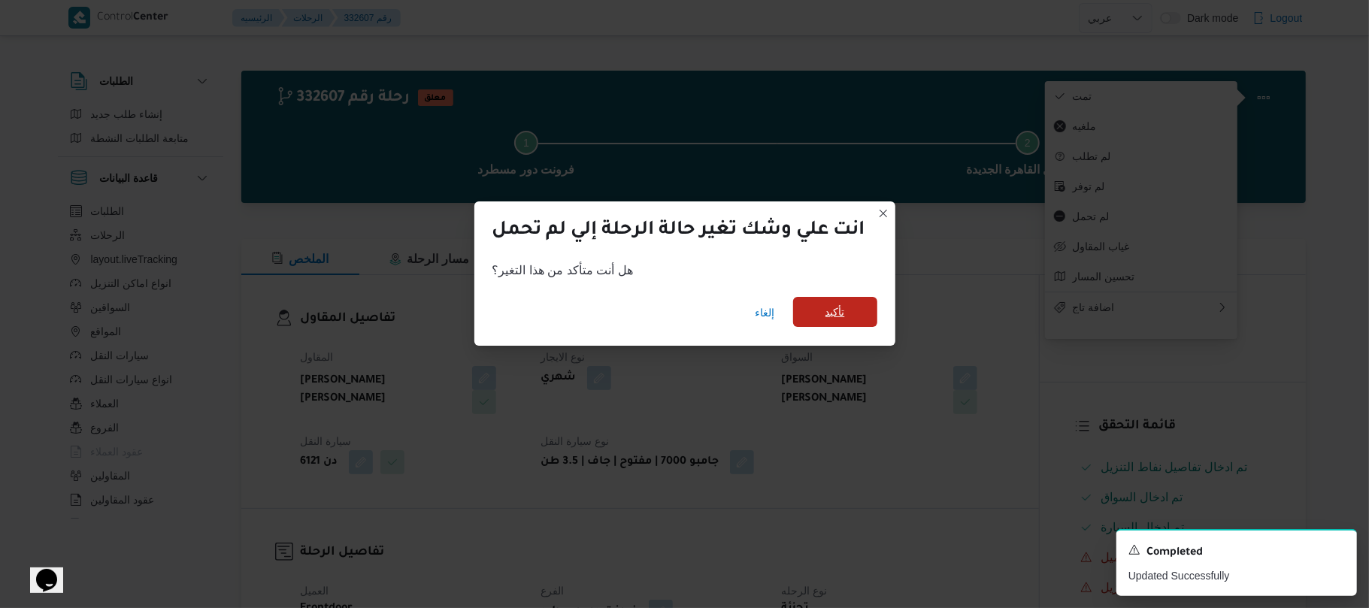
click at [845, 317] on span "تأكيد" at bounding box center [836, 312] width 20 height 18
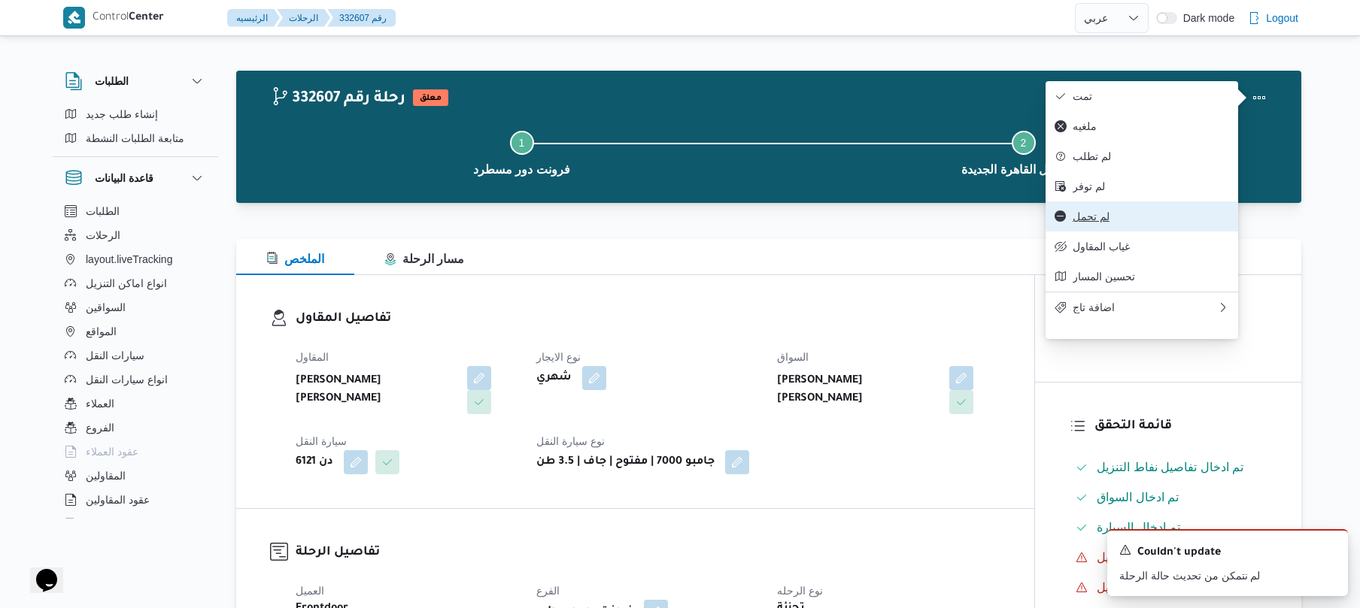
click at [1138, 223] on span "لم تحمل" at bounding box center [1150, 217] width 156 height 12
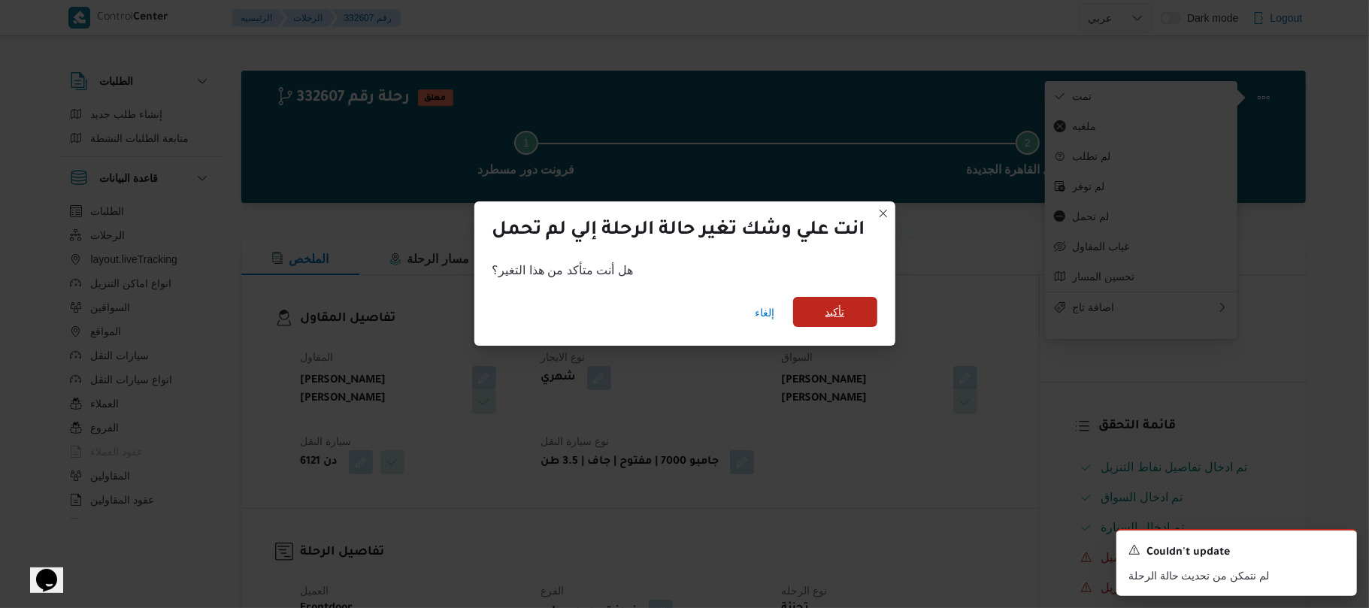
click at [854, 308] on span "تأكيد" at bounding box center [835, 312] width 84 height 30
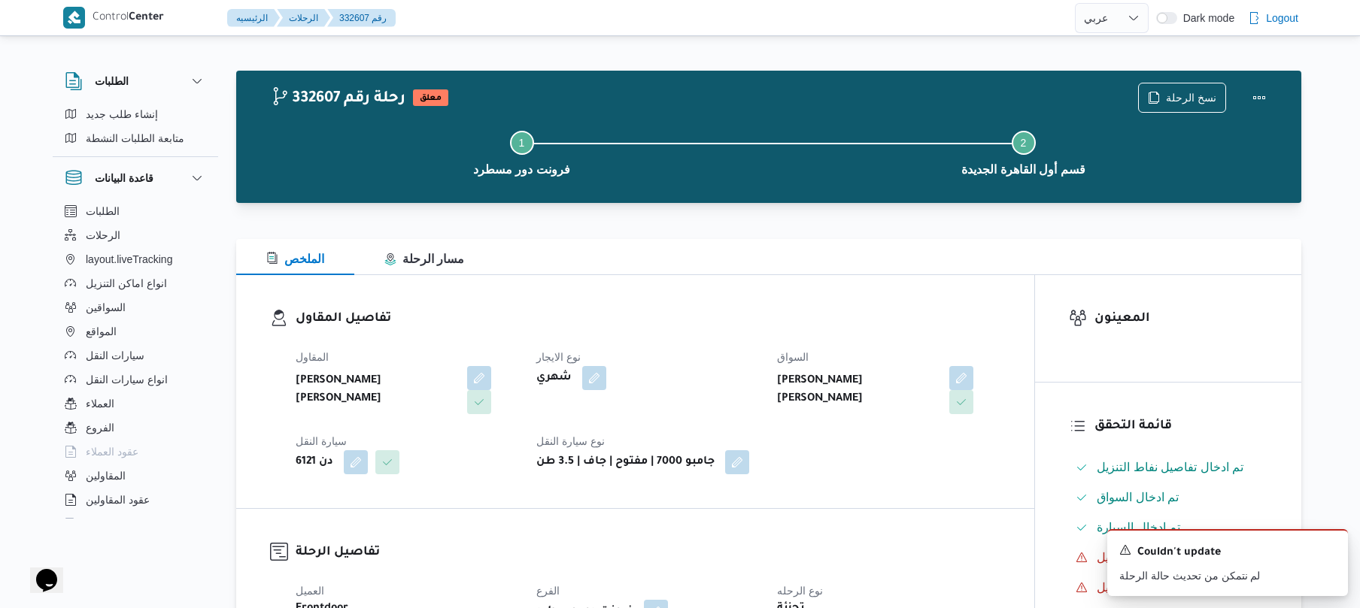
click at [749, 299] on div "تفاصيل المقاول المقاول عليوه سراج الدين عليوه محمد نوع الايجار شهري السواق احمد…" at bounding box center [635, 391] width 798 height 233
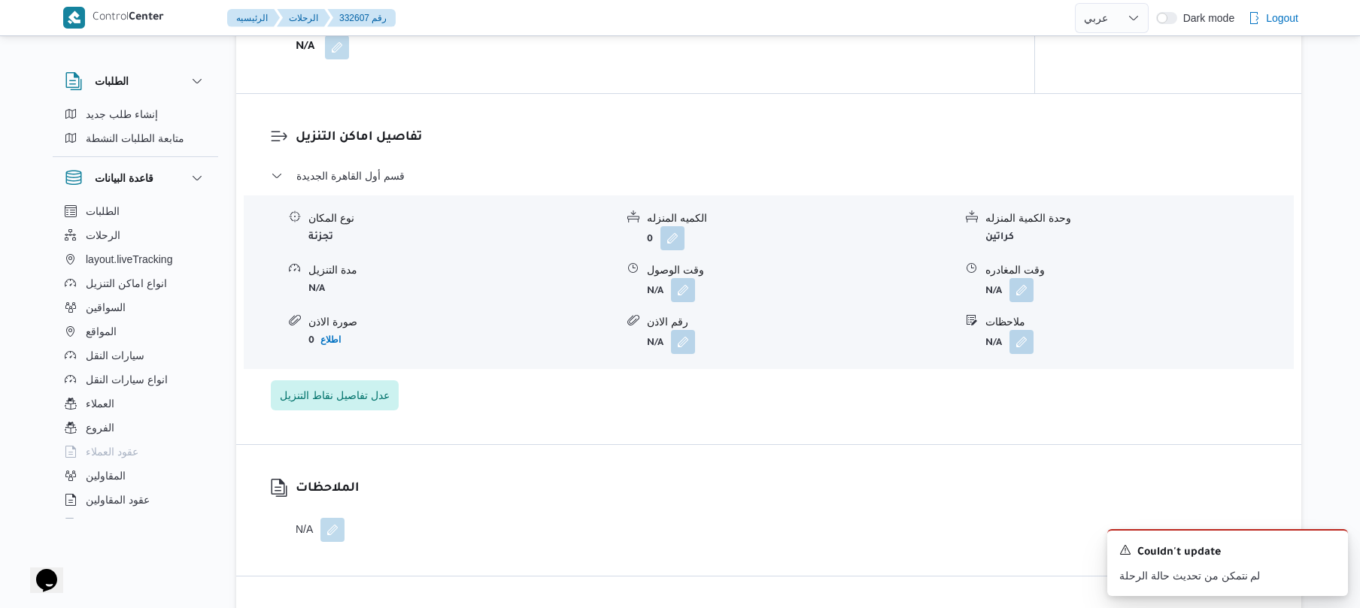
scroll to position [1203, 0]
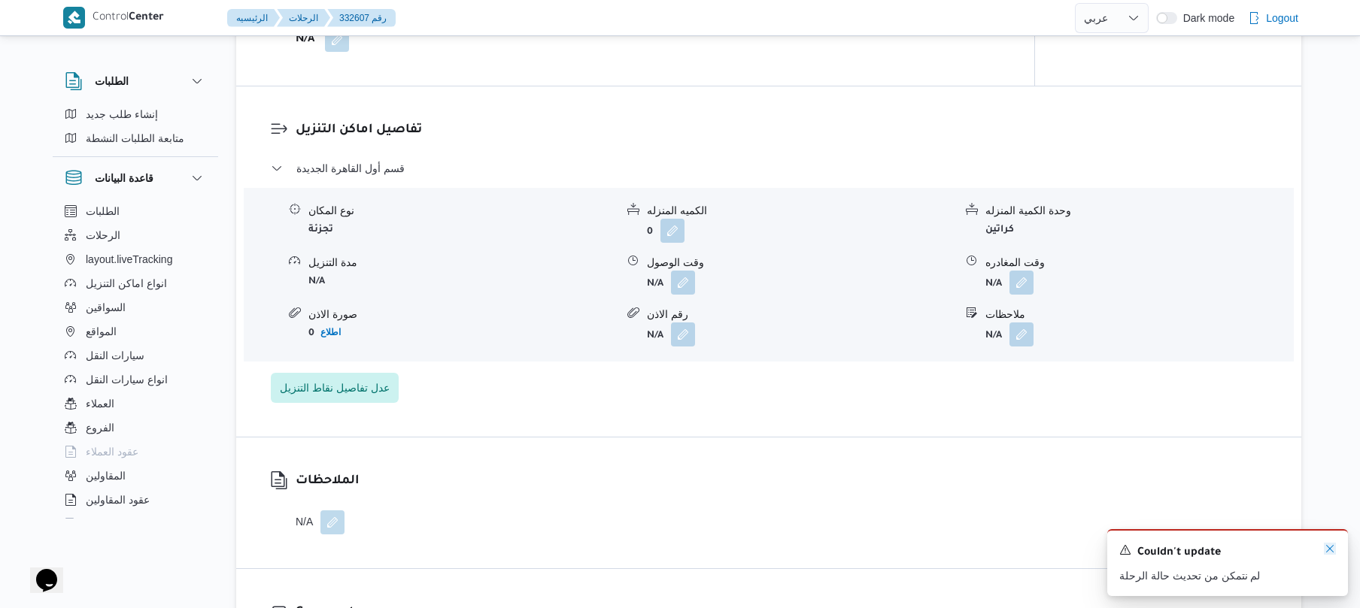
click at [1327, 550] on icon "Dismiss toast" at bounding box center [1330, 549] width 12 height 12
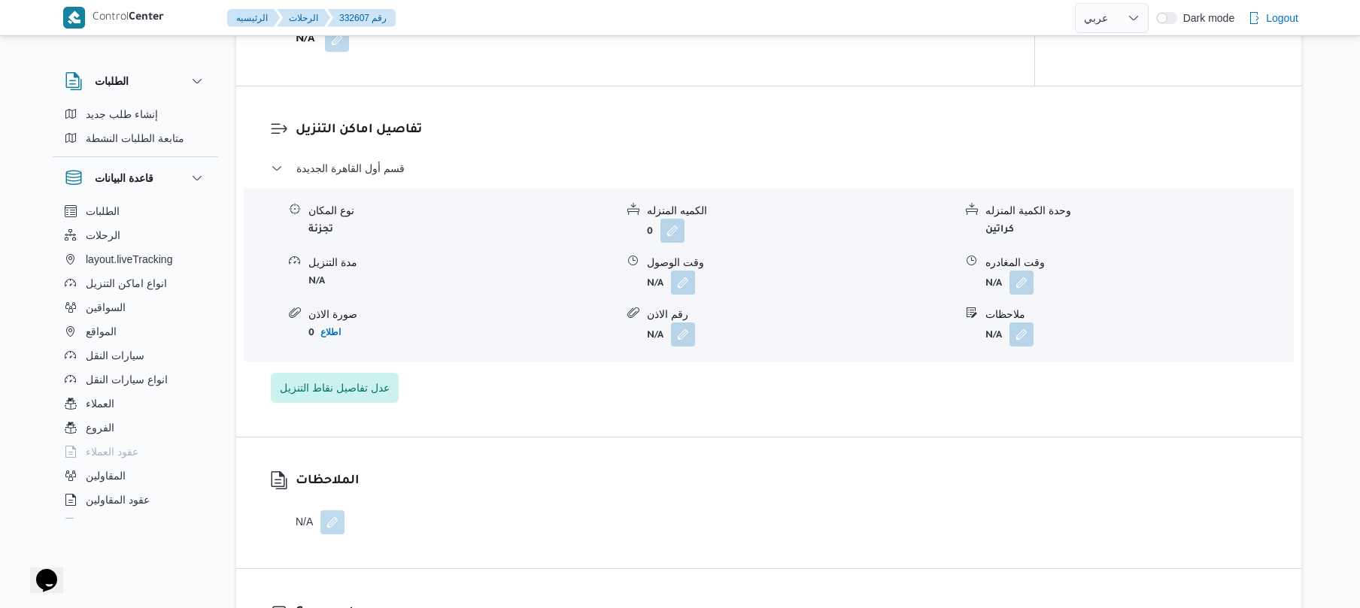
click at [1002, 495] on div "الملاحظات N/A" at bounding box center [768, 503] width 1065 height 131
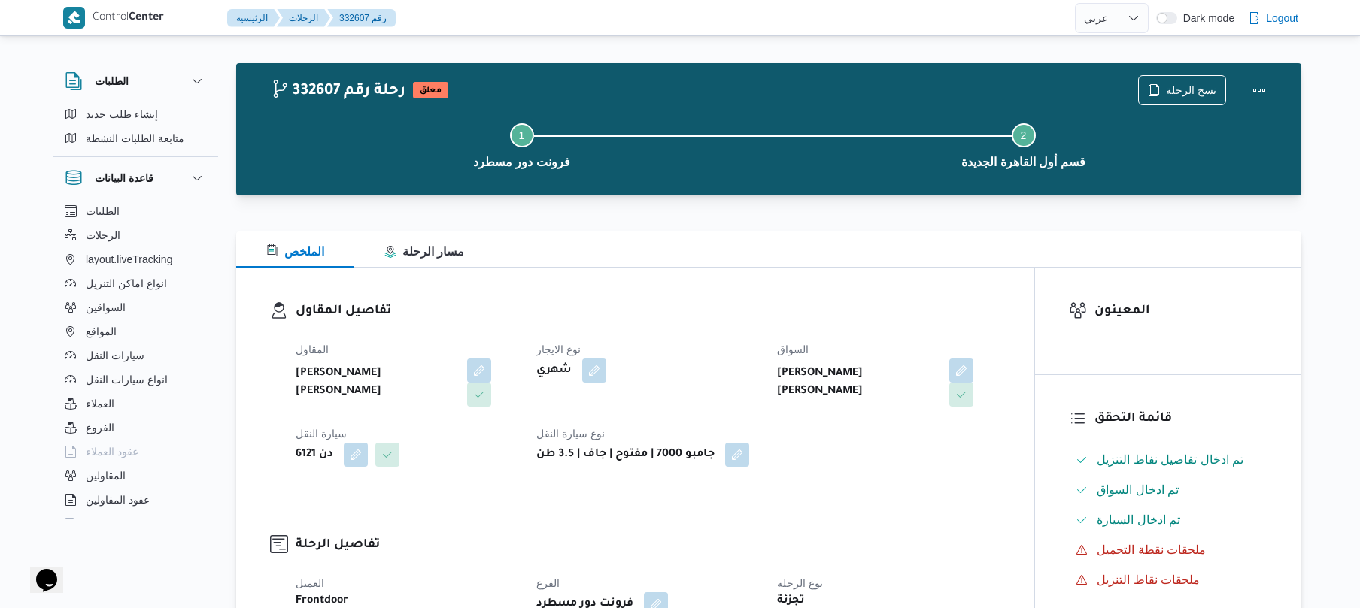
scroll to position [0, 0]
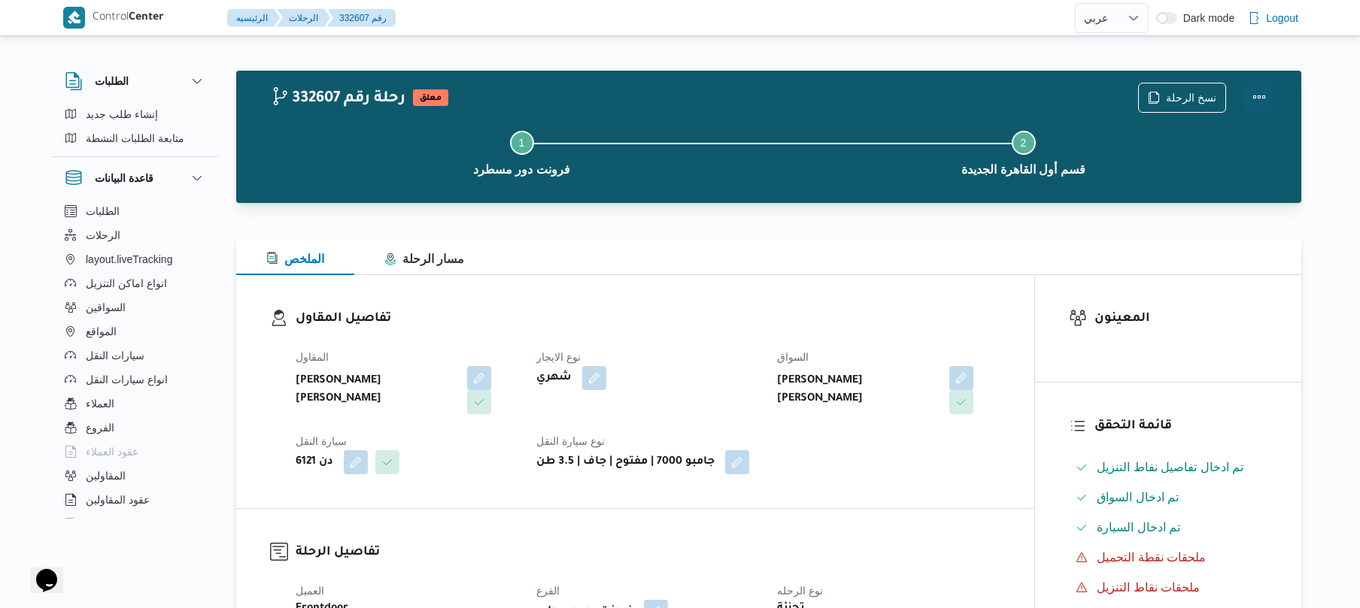
click at [1260, 91] on button "Actions" at bounding box center [1259, 97] width 30 height 30
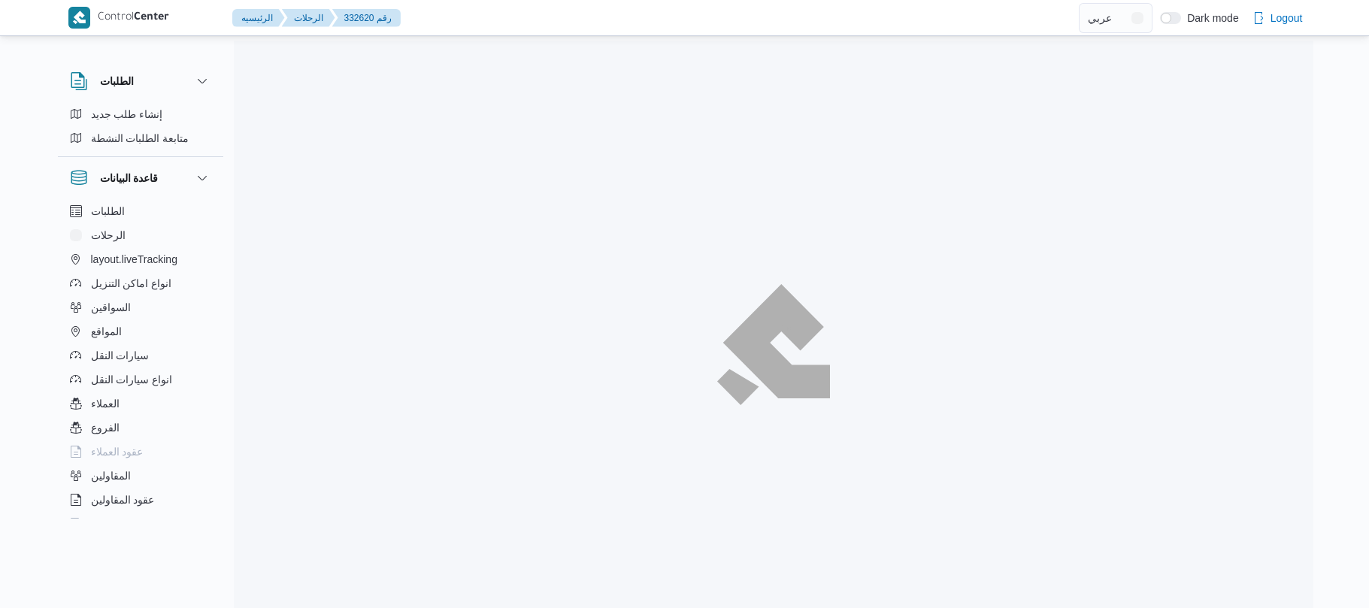
select select "ar"
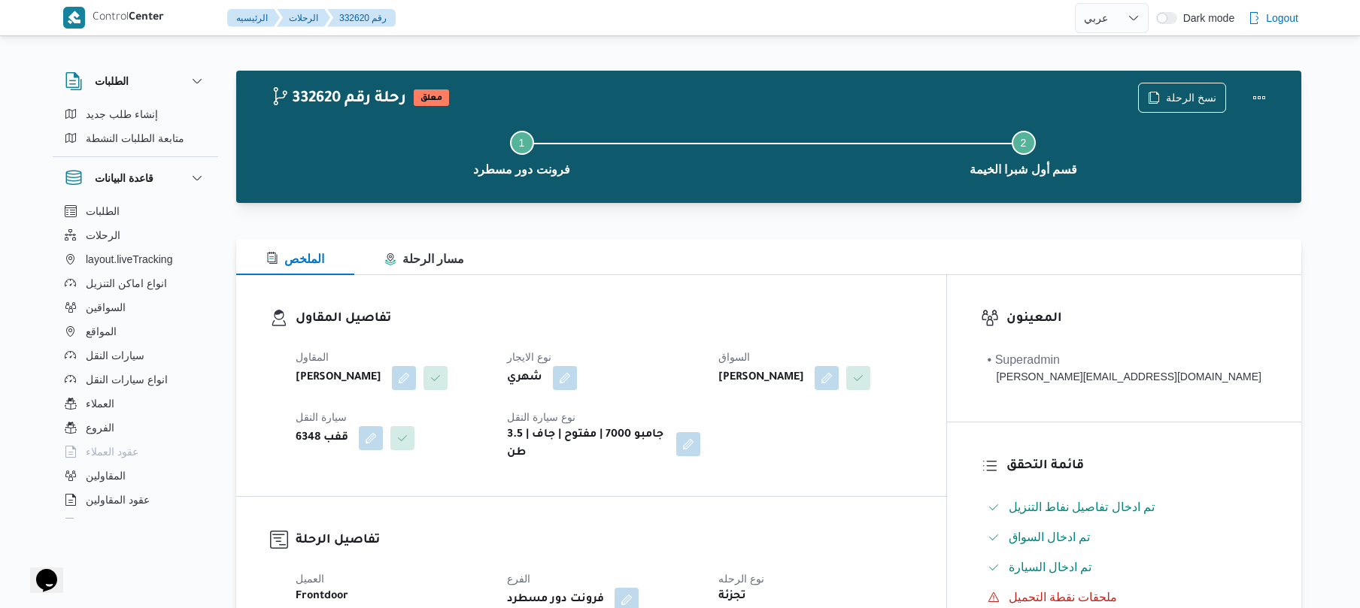
click at [674, 350] on dt "نوع الايجار" at bounding box center [603, 357] width 193 height 18
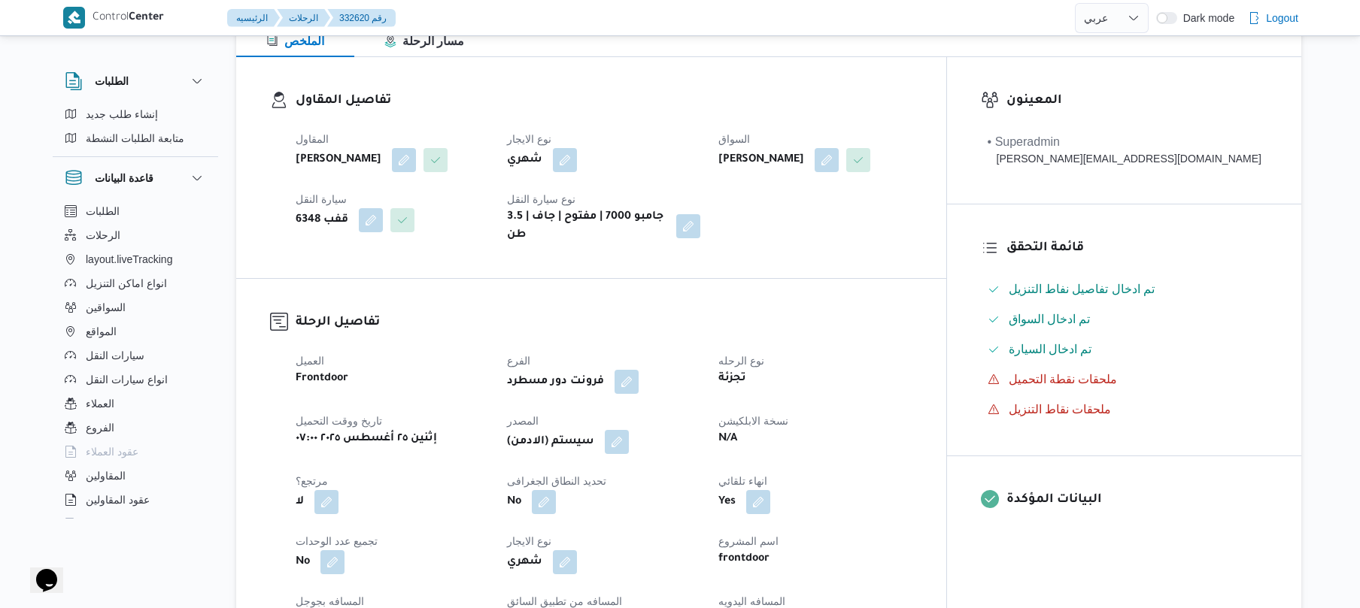
scroll to position [241, 0]
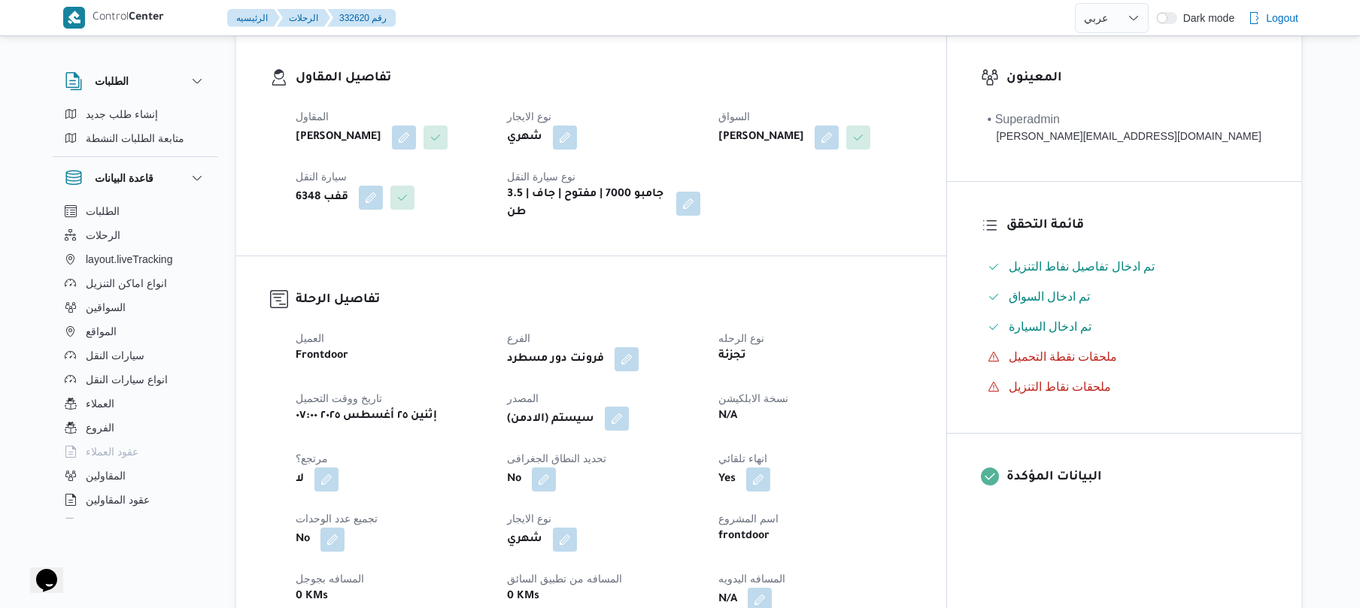
click at [629, 407] on button "button" at bounding box center [617, 419] width 24 height 24
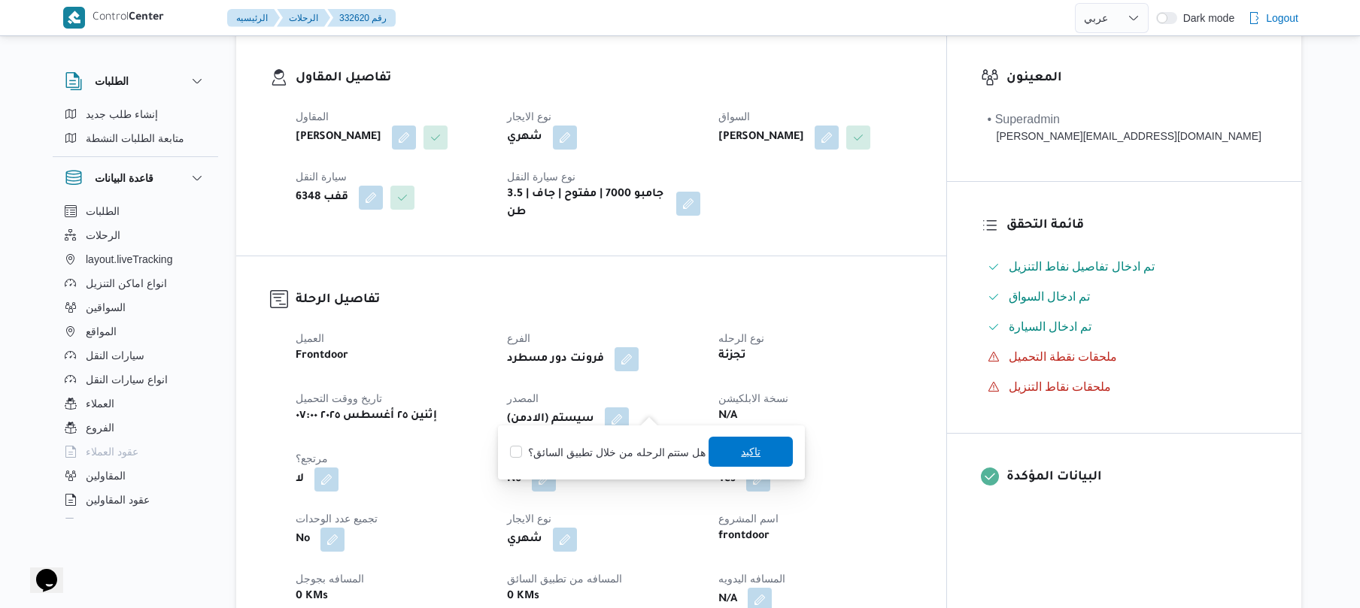
click at [747, 450] on span "تاكيد" at bounding box center [751, 452] width 20 height 18
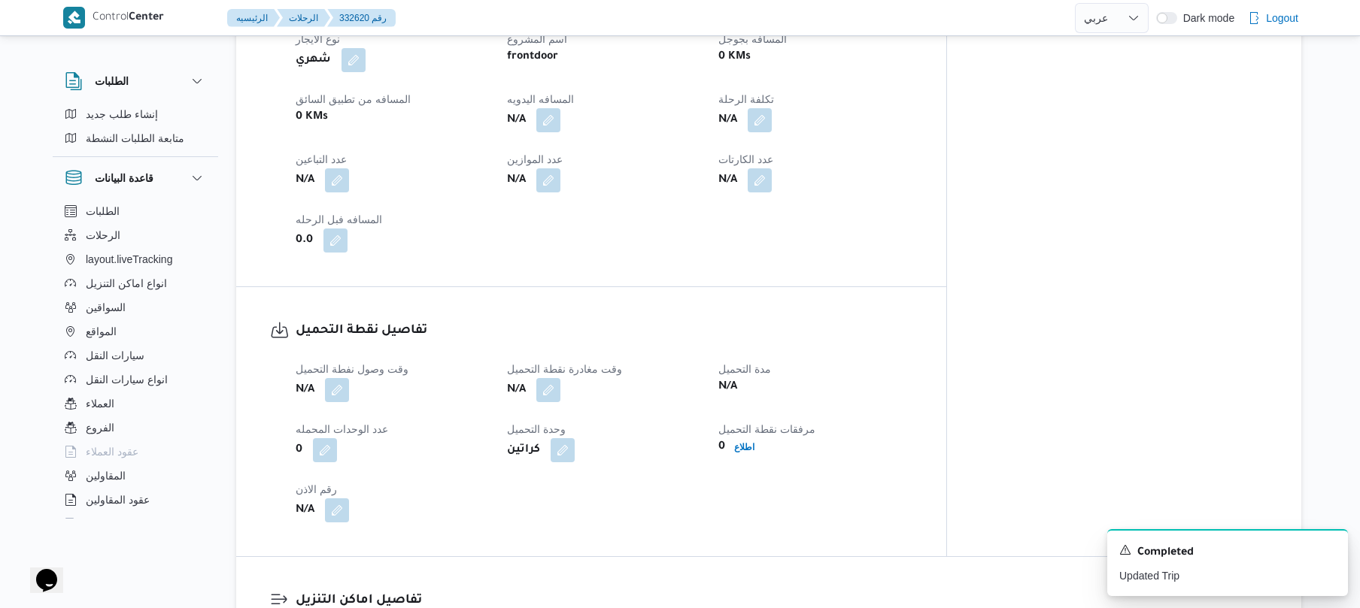
scroll to position [722, 0]
click at [332, 376] on button "button" at bounding box center [337, 388] width 24 height 24
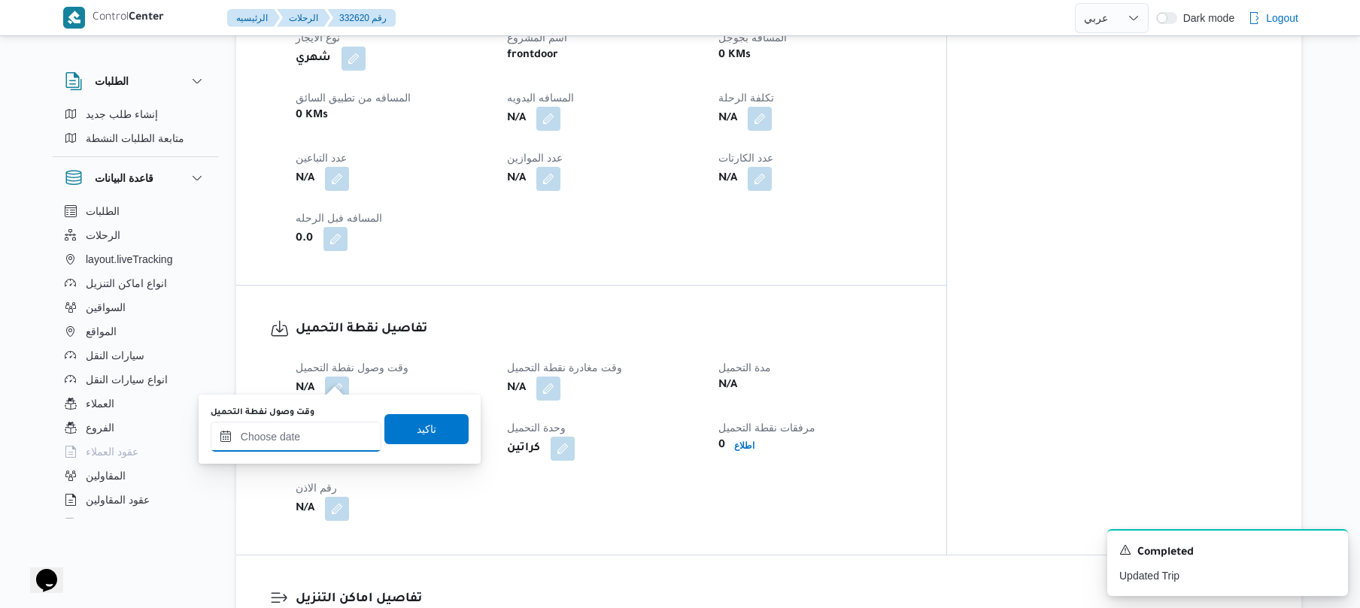
click at [332, 434] on input "وقت وصول نفطة التحميل" at bounding box center [296, 437] width 171 height 30
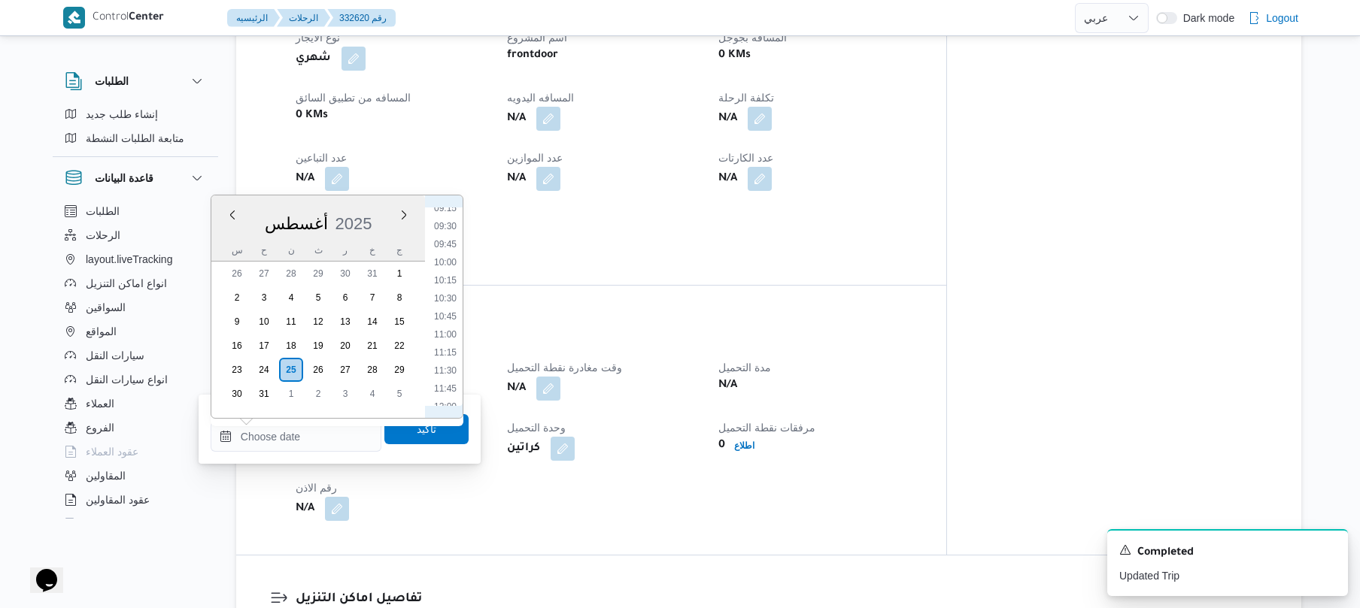
scroll to position [506, 0]
click at [448, 217] on li "07:00" at bounding box center [445, 214] width 35 height 15
type input "٢٥/٠٨/٢٠٢٥ ٠٧:٠٠"
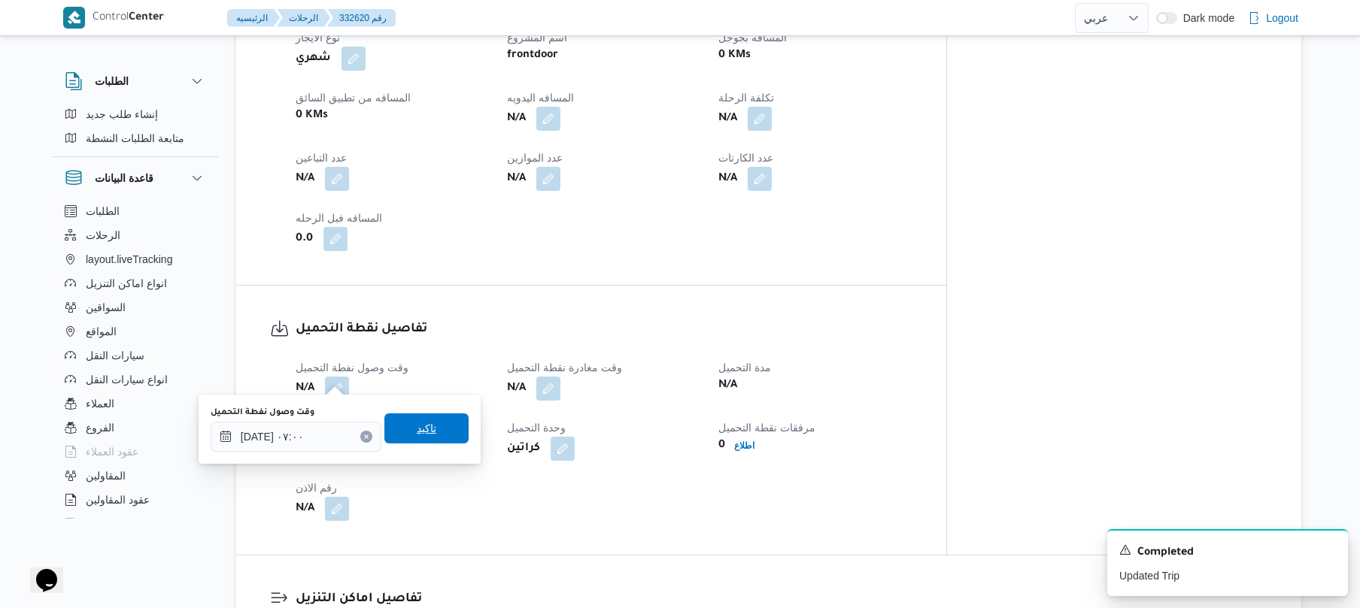
click at [421, 436] on span "تاكيد" at bounding box center [427, 429] width 20 height 18
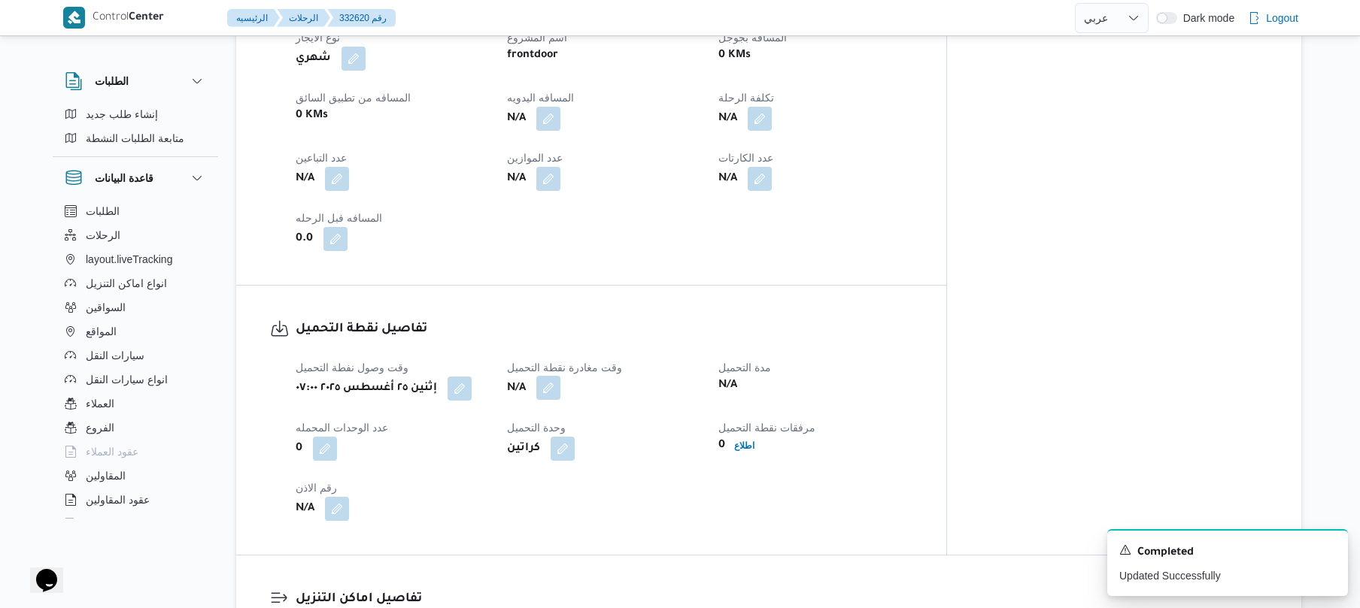
click at [560, 380] on button "button" at bounding box center [548, 388] width 24 height 24
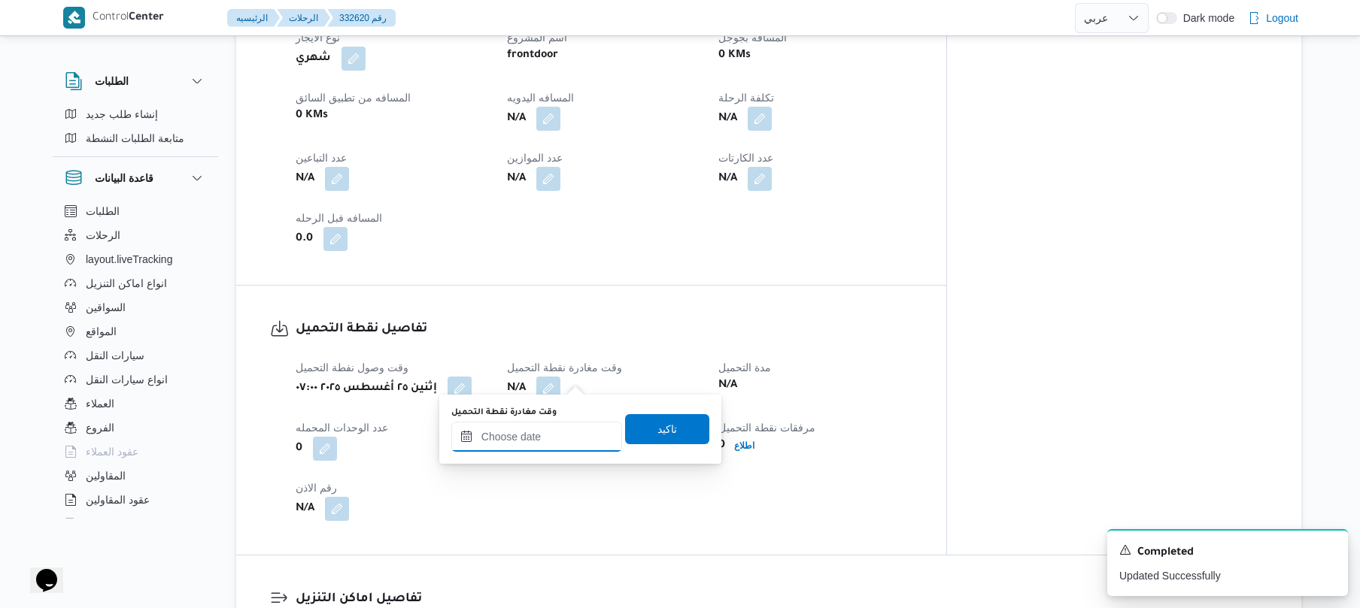
click at [532, 438] on input "وقت مغادرة نقطة التحميل" at bounding box center [536, 437] width 171 height 30
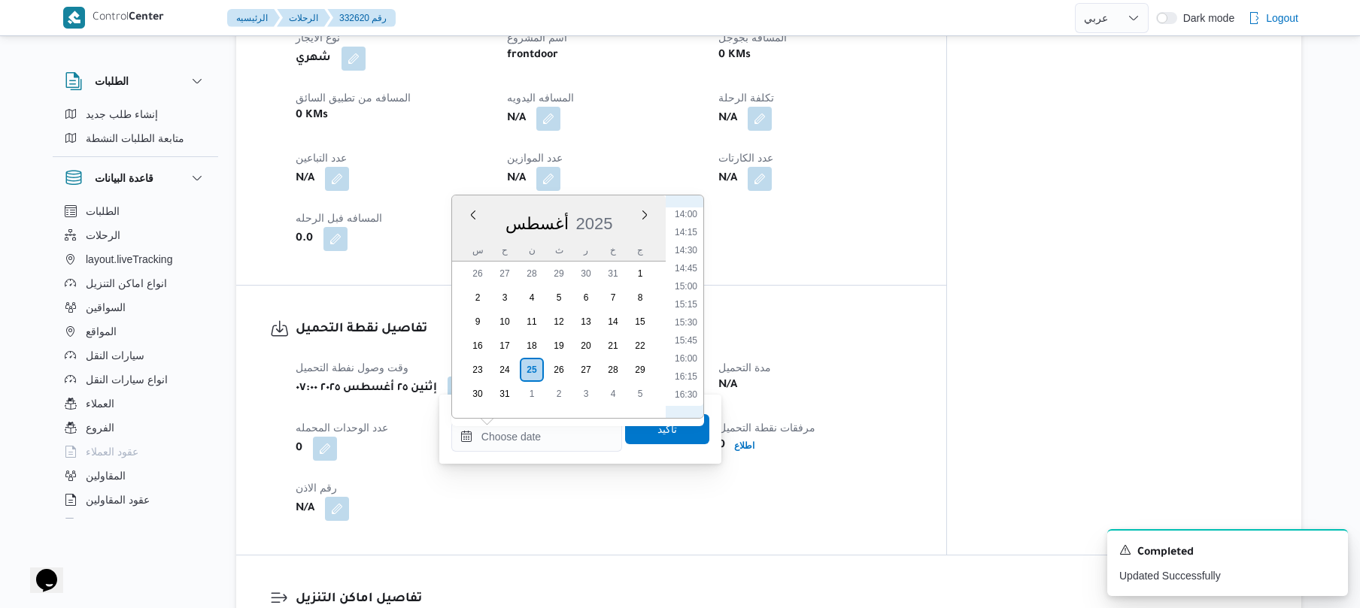
scroll to position [843, 0]
click at [687, 381] on li "14:00" at bounding box center [686, 382] width 35 height 15
type input "٢٥/٠٨/٢٠٢٥ ١٤:٠٠"
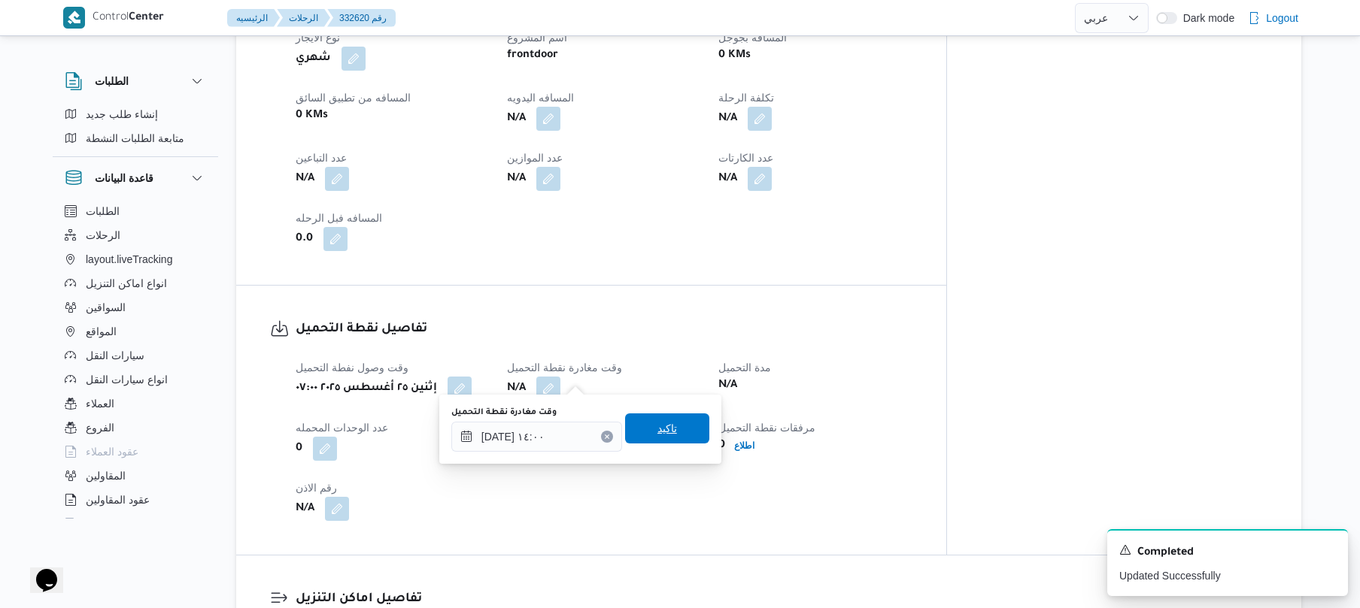
click at [663, 424] on span "تاكيد" at bounding box center [667, 429] width 20 height 18
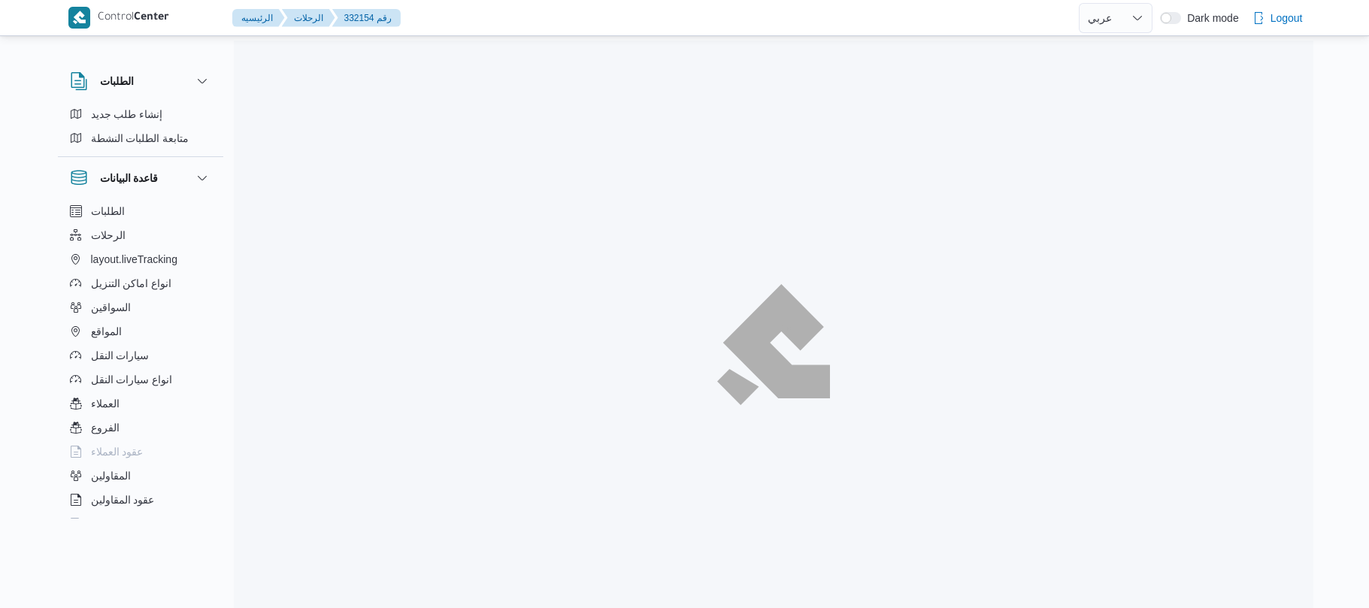
select select "ar"
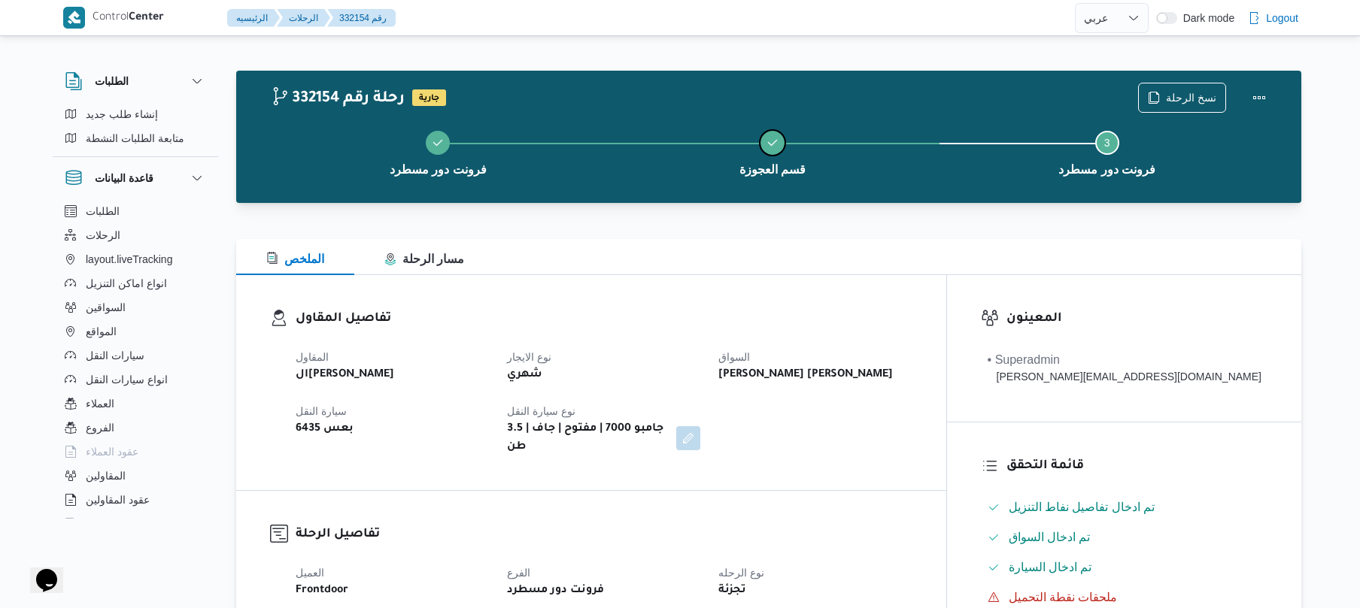
click at [909, 174] on button "قسم العجوزة" at bounding box center [772, 152] width 335 height 78
click at [757, 286] on div "تفاصيل المقاول المقاول الهامي [PERSON_NAME] نوع الايجار شهري [PERSON_NAME] [PER…" at bounding box center [591, 382] width 710 height 215
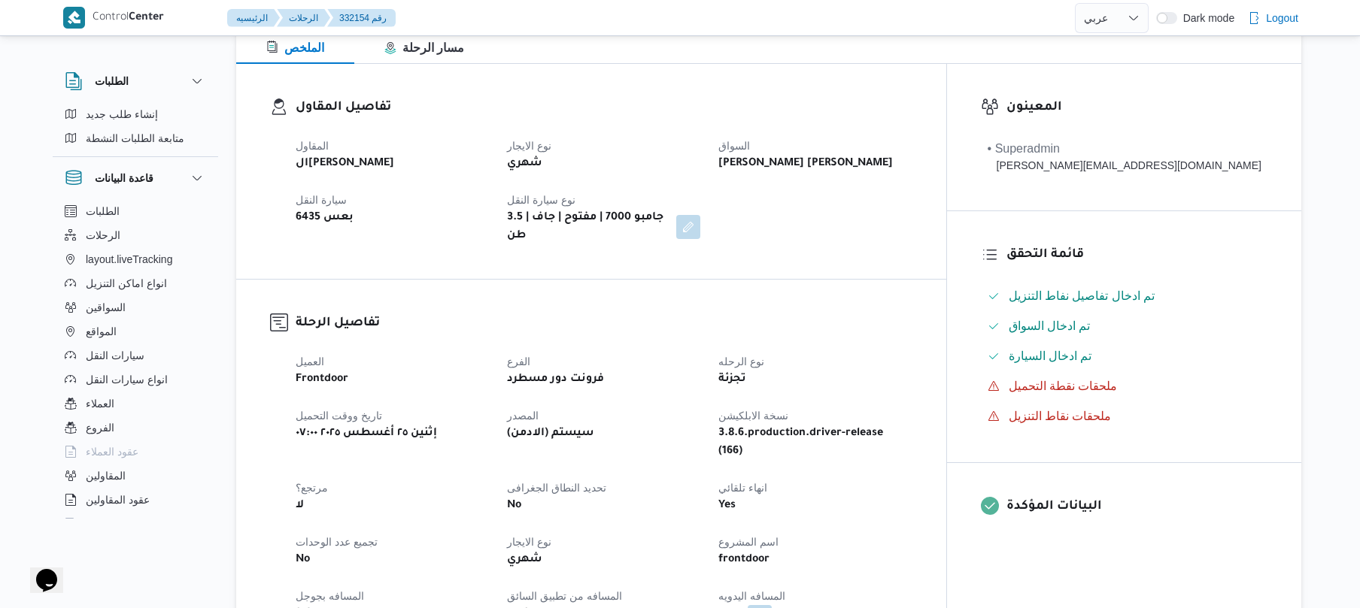
scroll to position [441, 0]
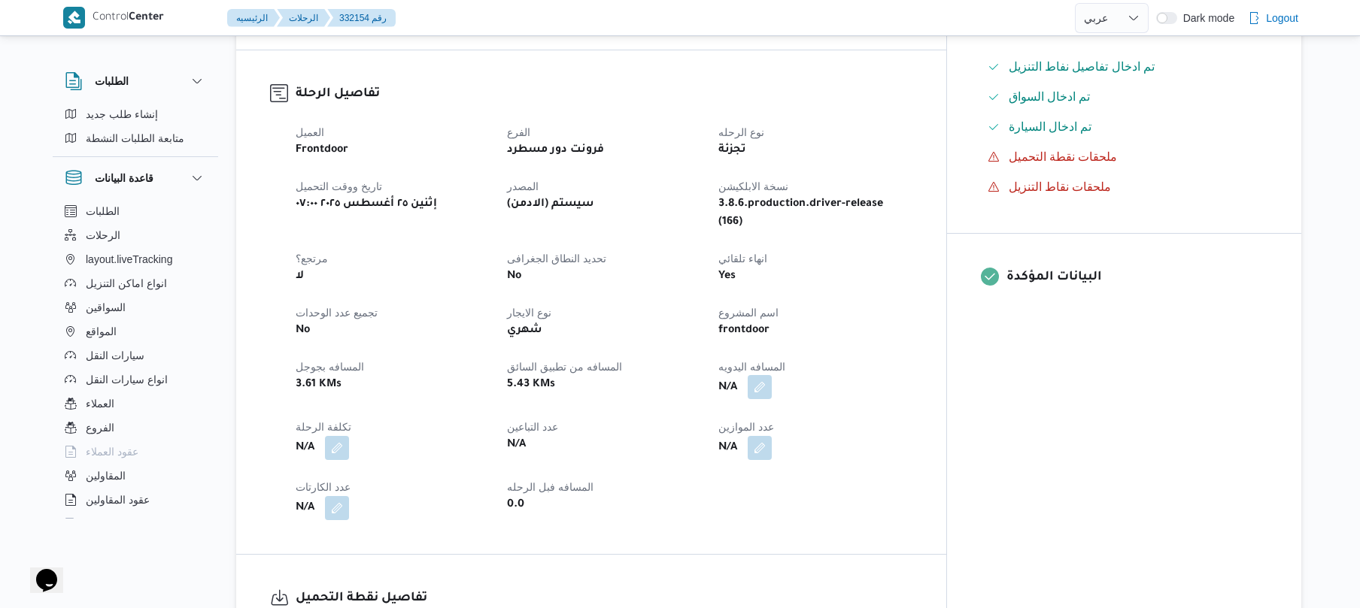
click at [772, 375] on button "button" at bounding box center [759, 387] width 24 height 24
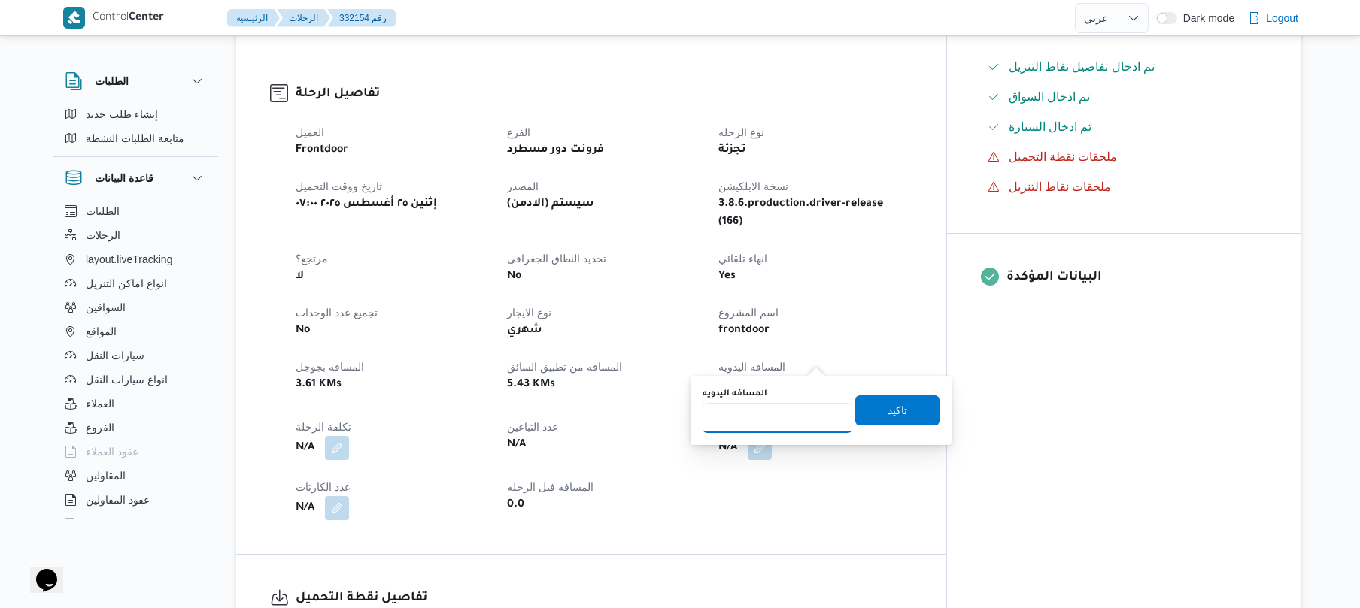
click at [784, 412] on input "المسافه اليدويه" at bounding box center [777, 418] width 150 height 30
type input "90"
click at [905, 403] on span "تاكيد" at bounding box center [897, 410] width 84 height 30
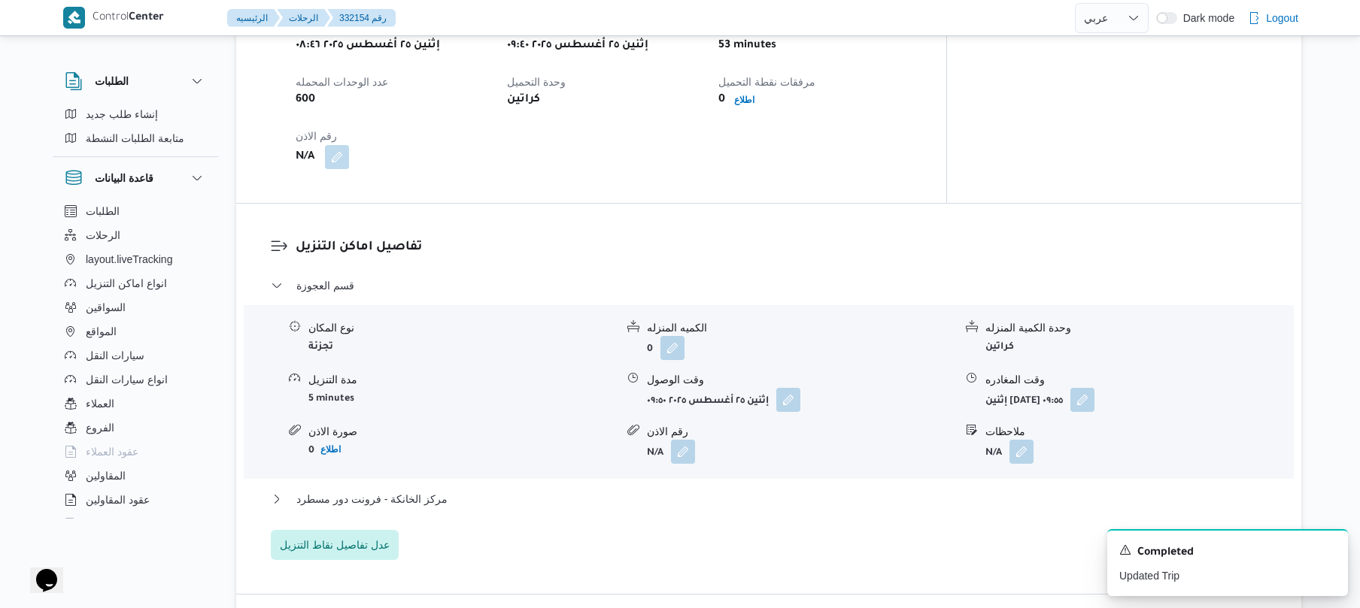
scroll to position [1083, 0]
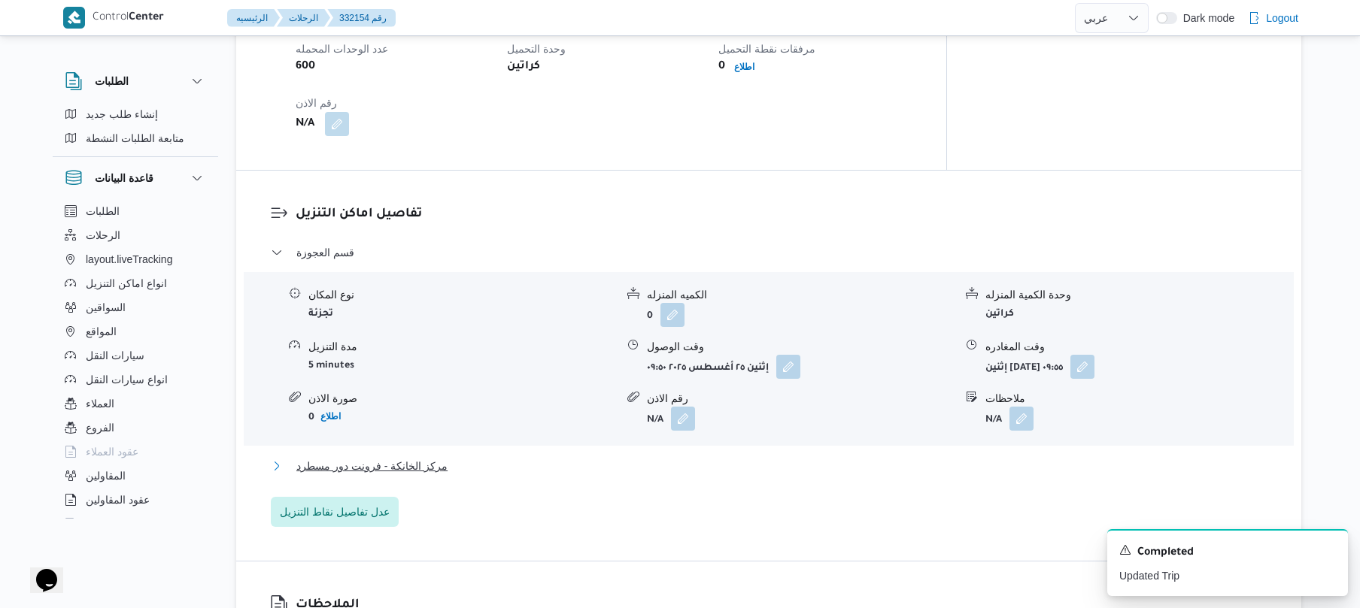
click at [720, 457] on button "مركز الخانكة - فرونت دور مسطرد" at bounding box center [769, 466] width 996 height 18
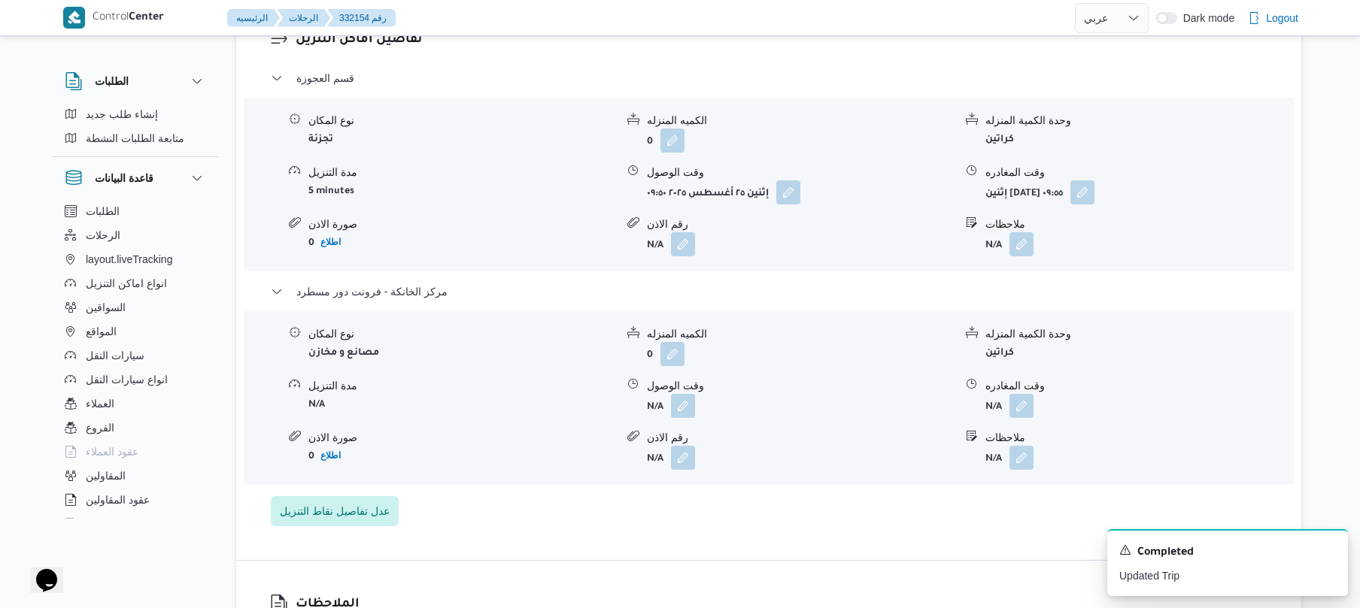
scroll to position [1283, 0]
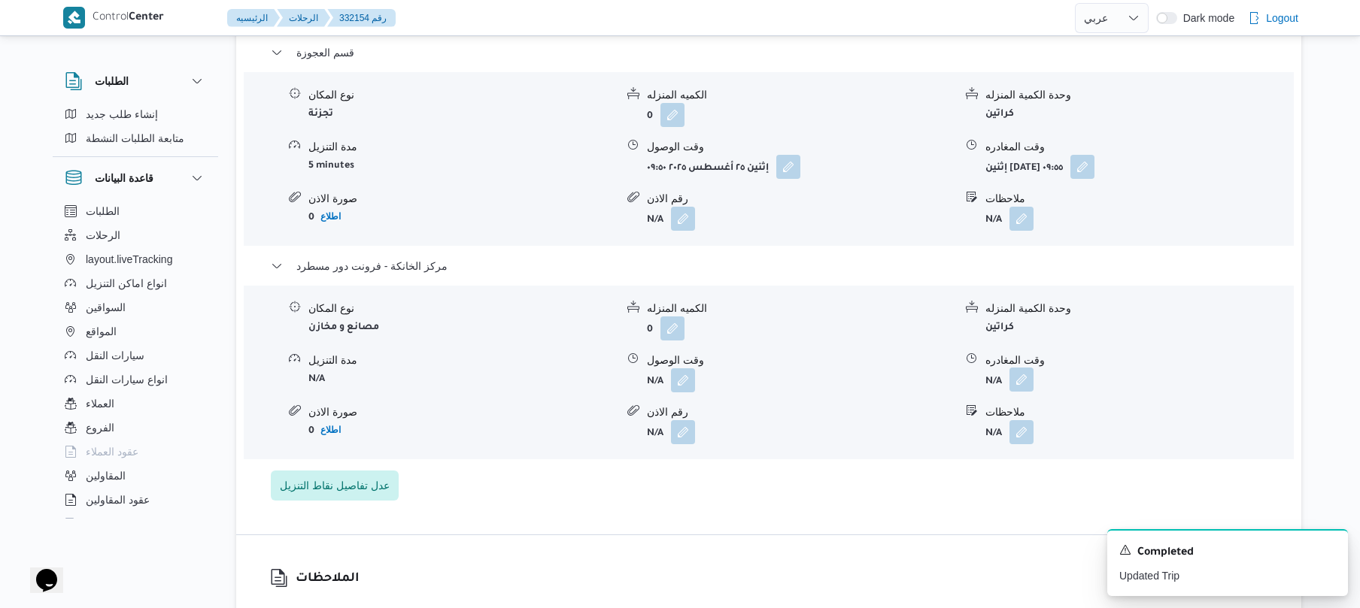
click at [1024, 368] on button "button" at bounding box center [1021, 380] width 24 height 24
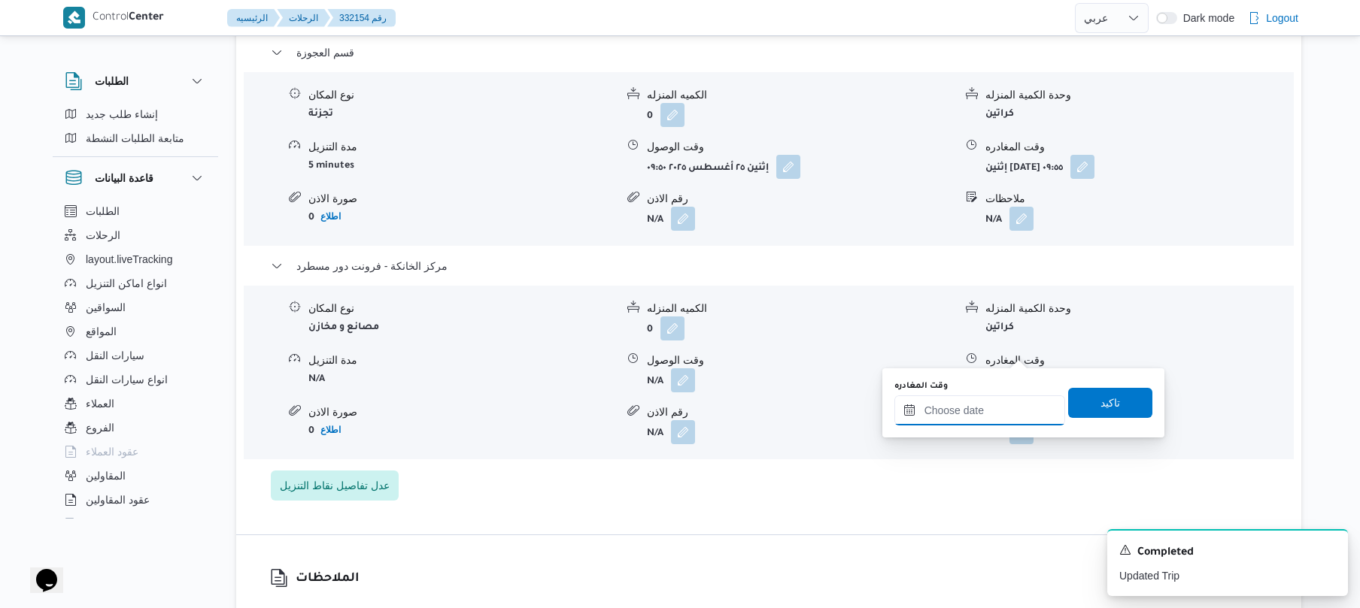
click at [963, 402] on div at bounding box center [979, 411] width 171 height 30
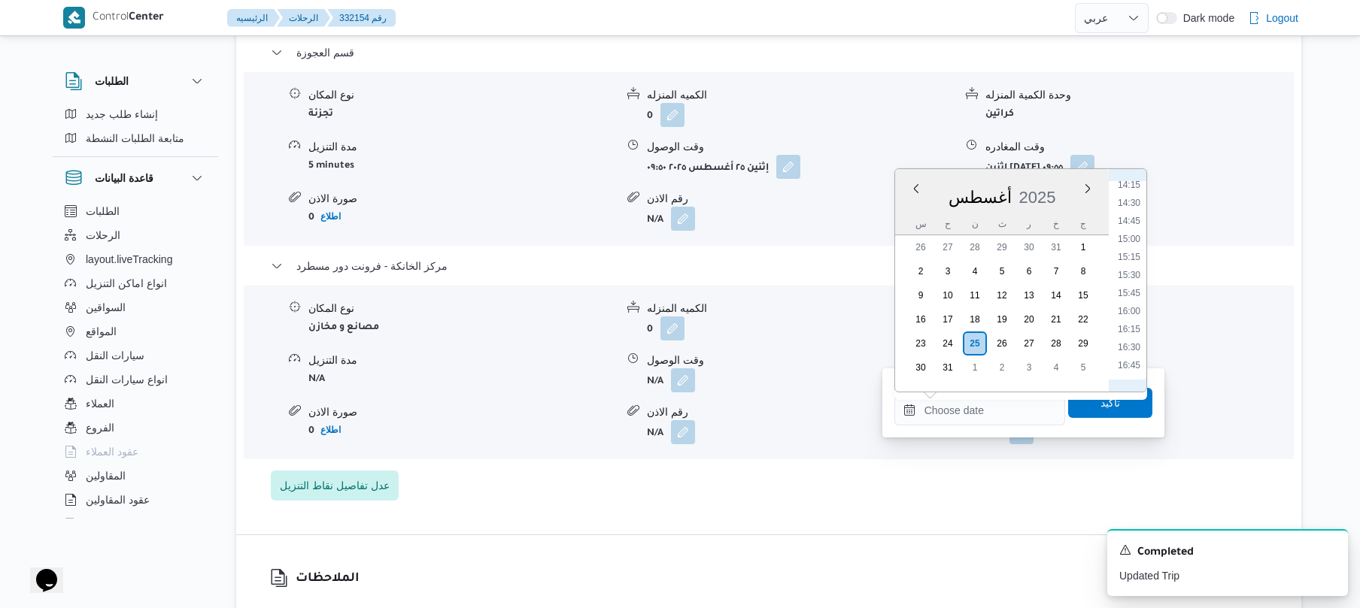
scroll to position [1029, 0]
click at [1139, 241] on li "15:00" at bounding box center [1128, 242] width 35 height 15
type input "[DATE] ١٥:٠٠"
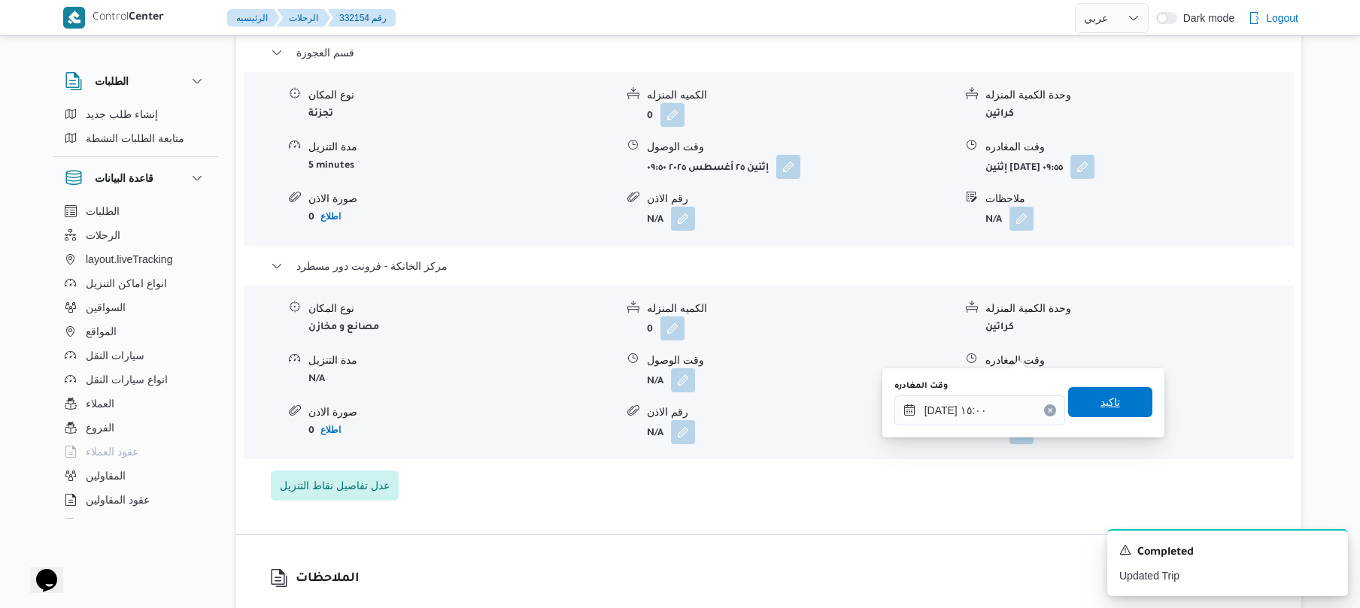
click at [1087, 401] on span "تاكيد" at bounding box center [1110, 402] width 84 height 30
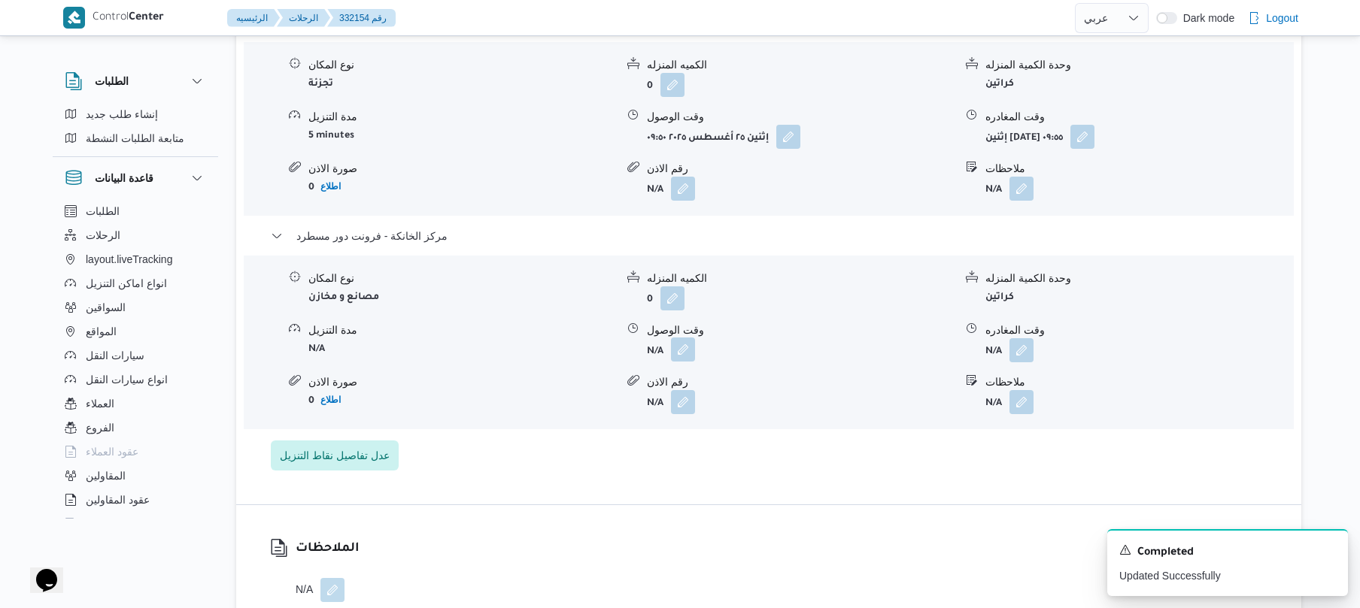
click at [684, 346] on button "button" at bounding box center [683, 350] width 24 height 24
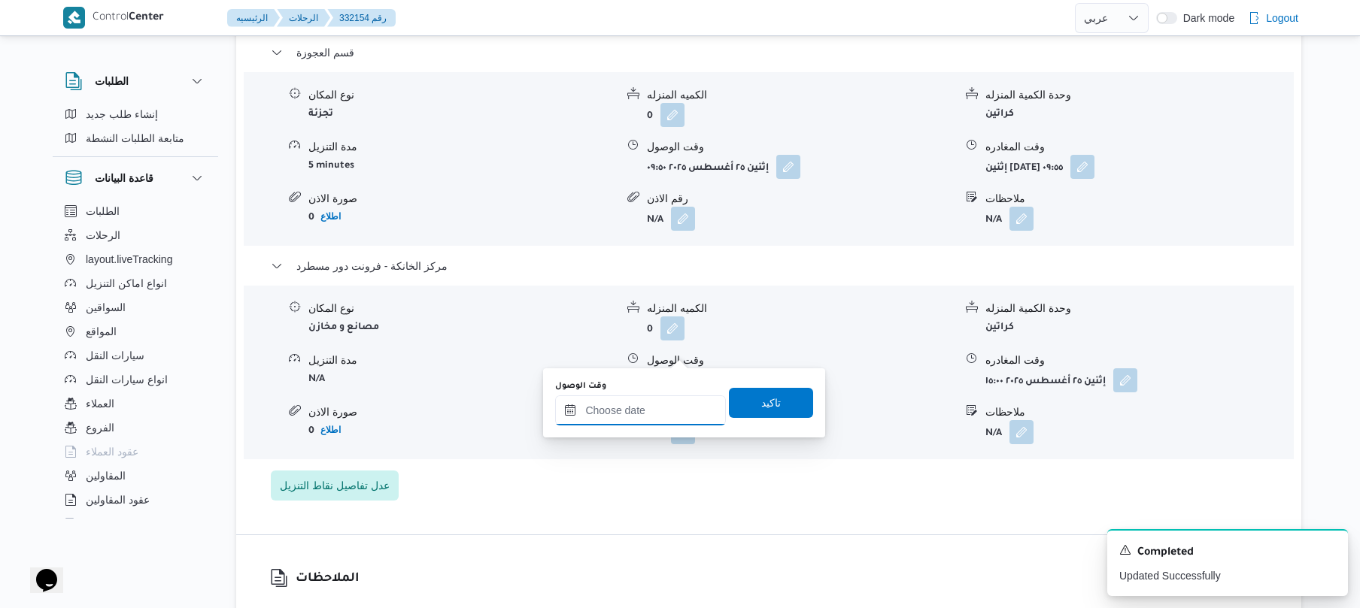
click at [638, 411] on input "وقت الوصول" at bounding box center [640, 411] width 171 height 30
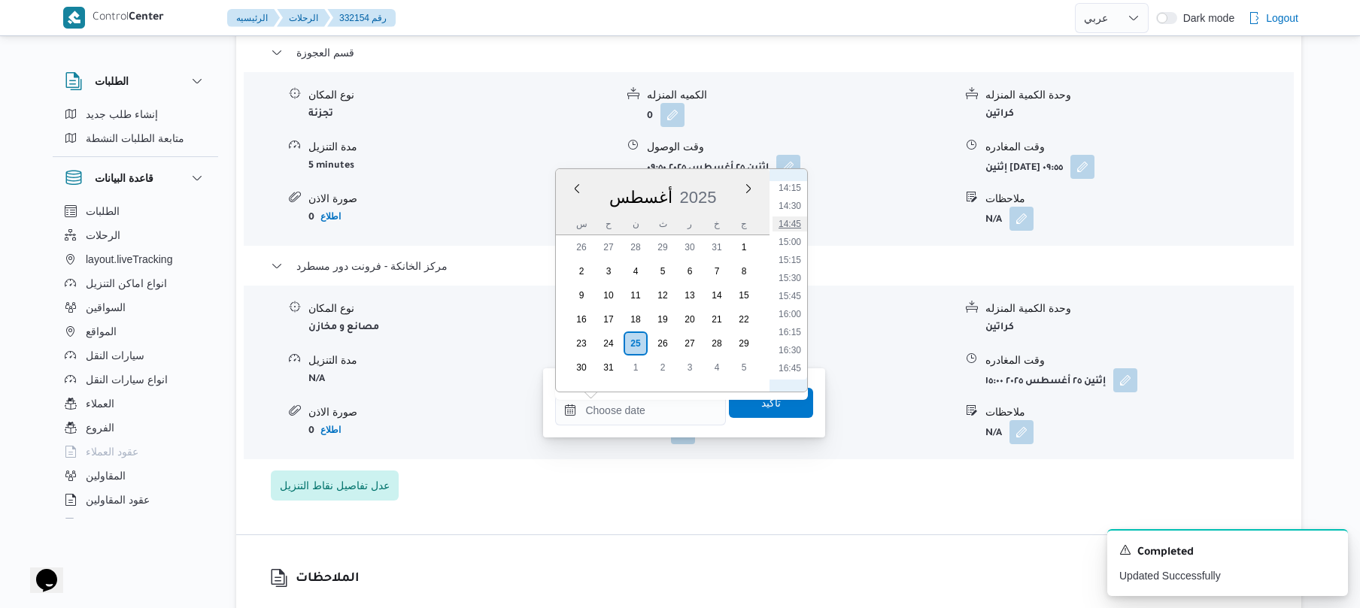
click at [796, 226] on li "14:45" at bounding box center [789, 224] width 35 height 15
type input "[DATE] ١٤:٤٥"
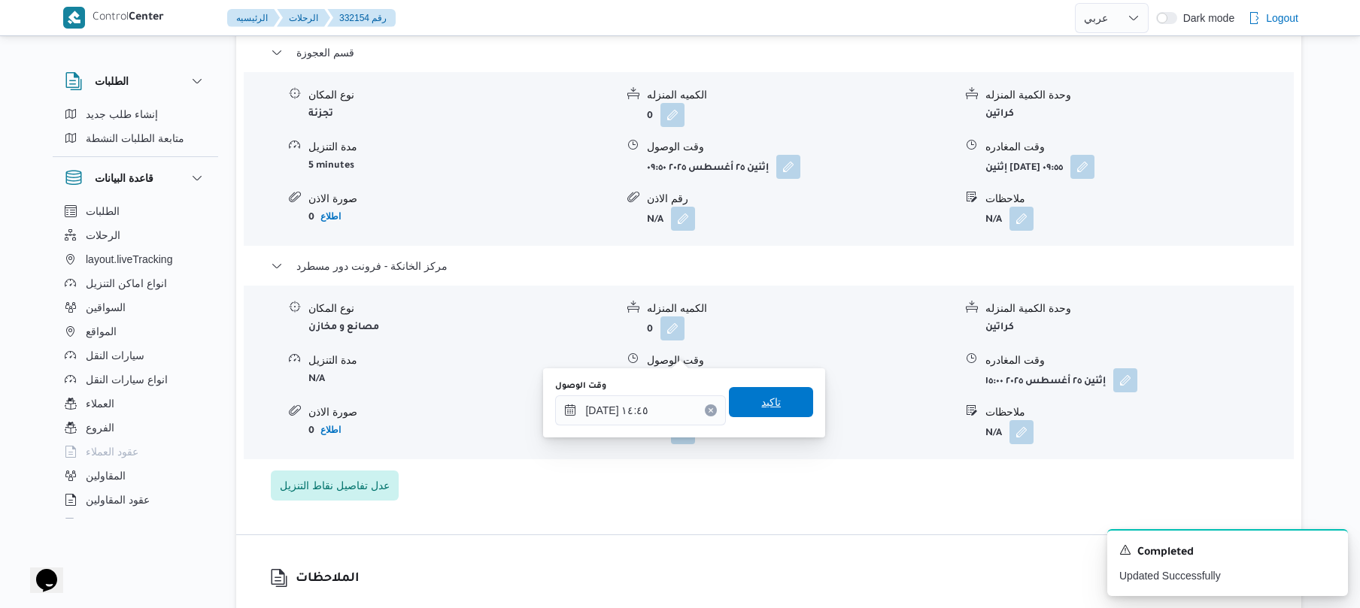
click at [762, 402] on span "تاكيد" at bounding box center [771, 402] width 20 height 18
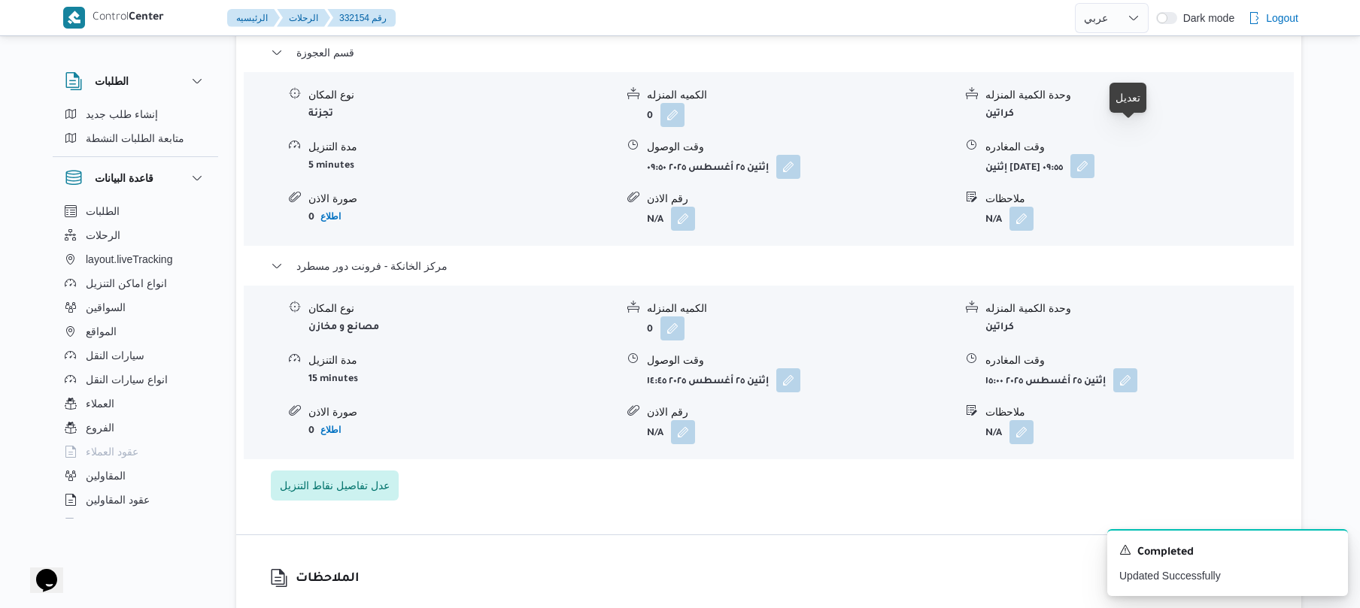
click at [1094, 154] on button "button" at bounding box center [1082, 166] width 24 height 24
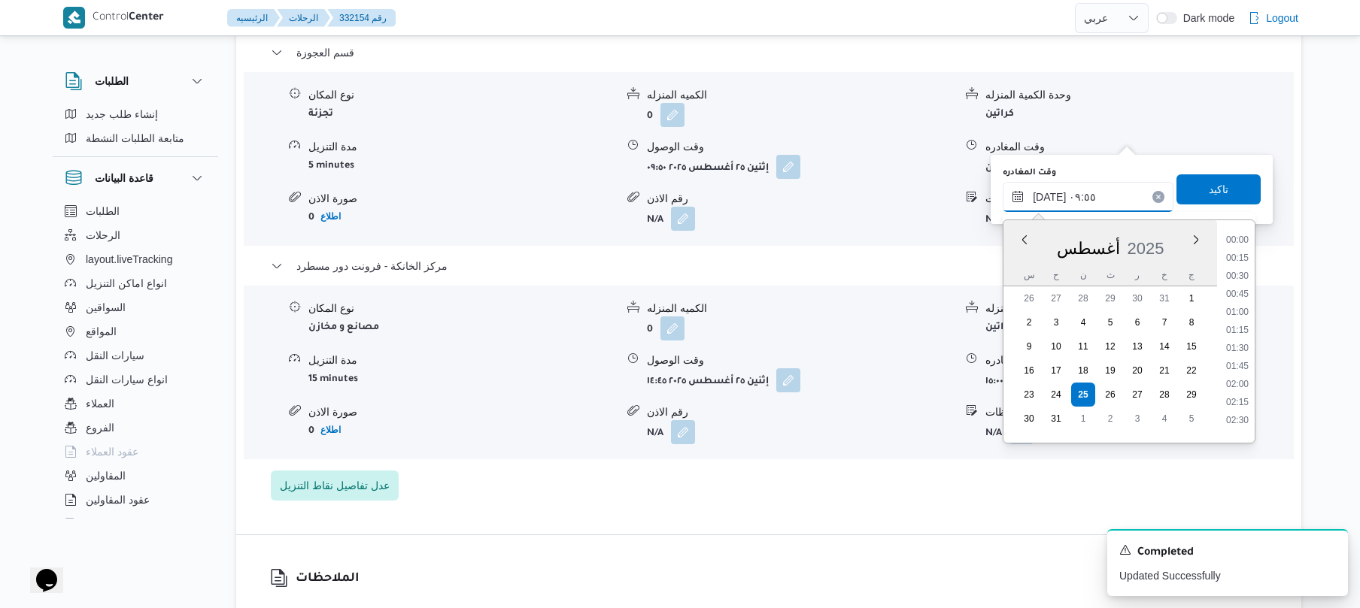
click at [1083, 187] on input "[DATE] ٠٩:٥٥" at bounding box center [1087, 197] width 171 height 30
click at [1241, 308] on li "14:00" at bounding box center [1237, 311] width 35 height 15
type input "[DATE] ١٤:٠٠"
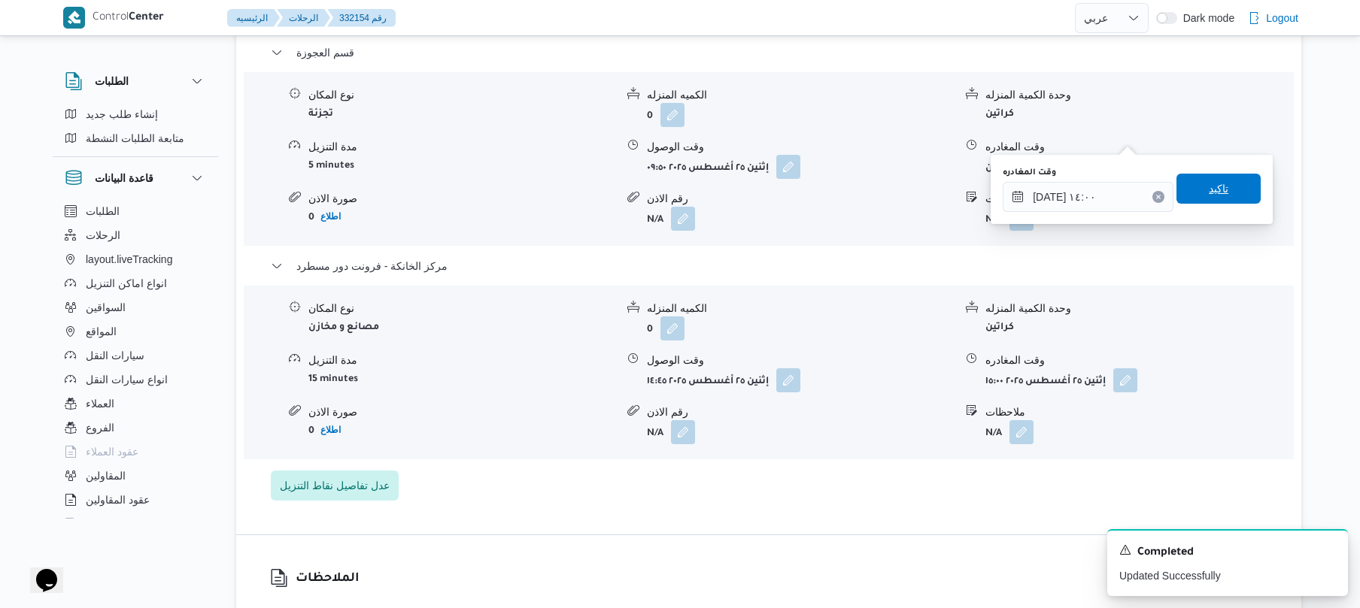
click at [1209, 200] on span "تاكيد" at bounding box center [1218, 189] width 84 height 30
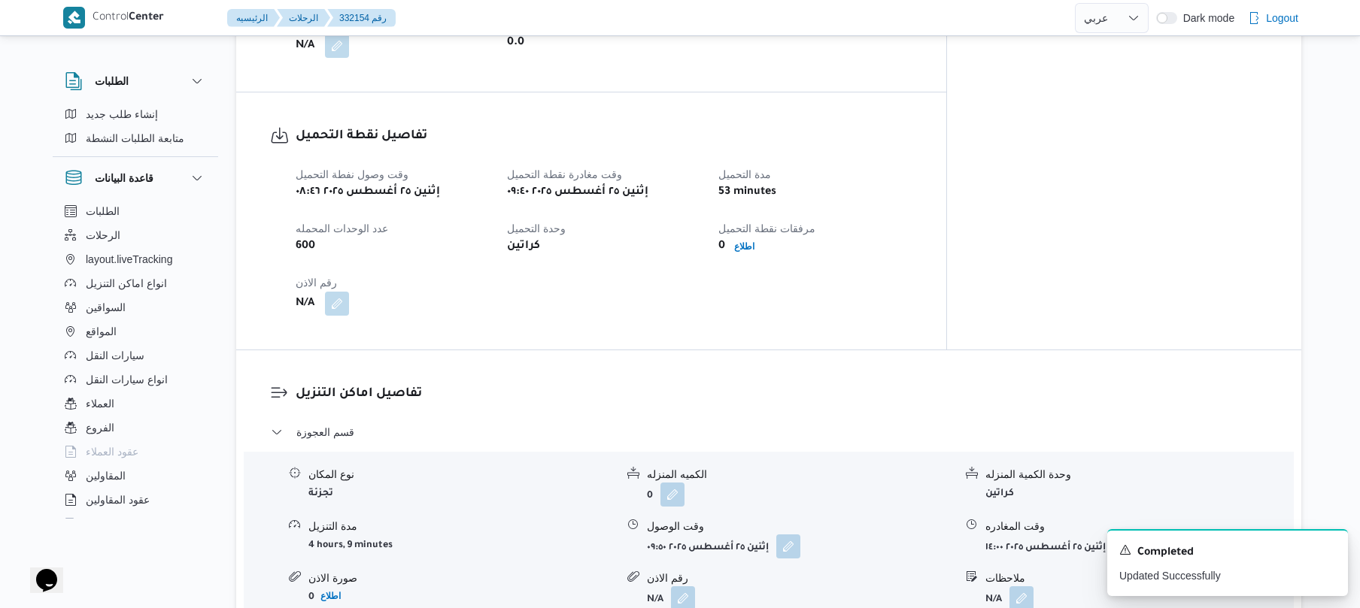
scroll to position [898, 0]
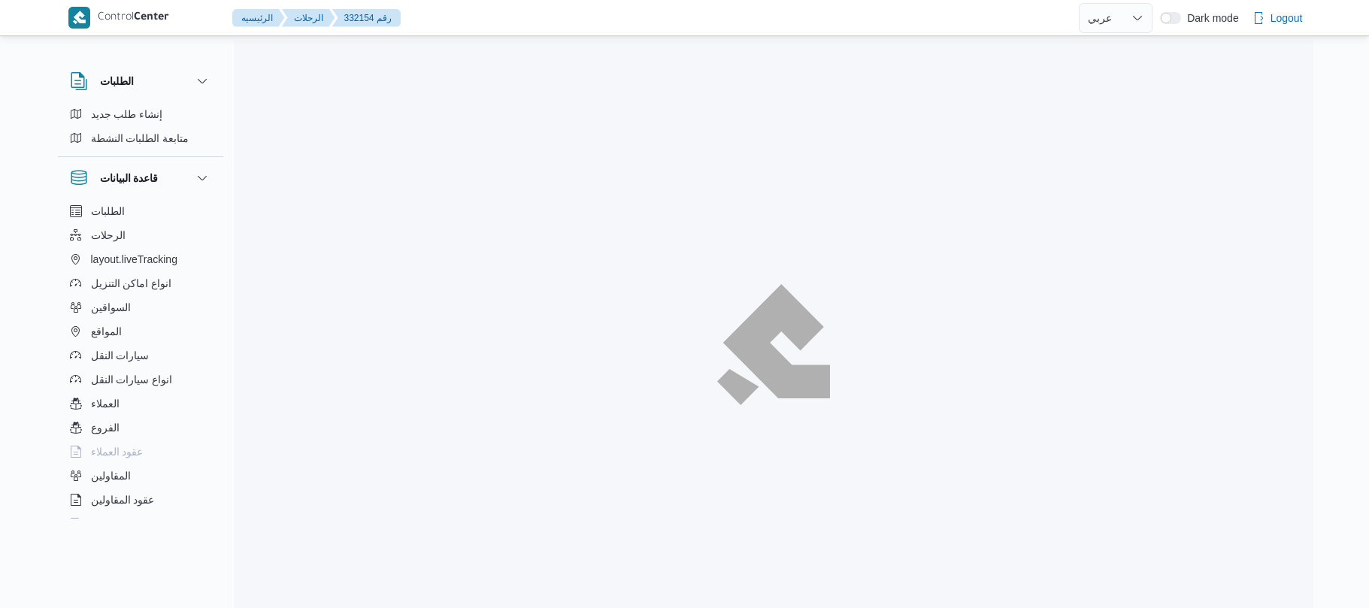
select select "ar"
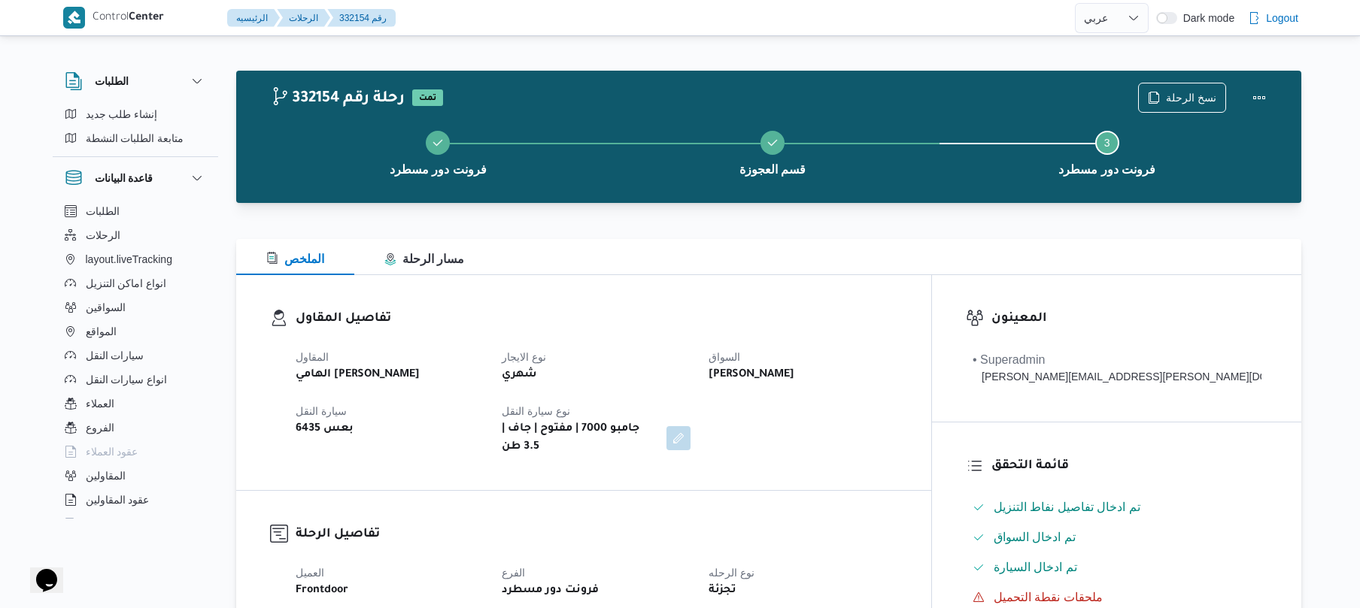
click at [771, 239] on div "الملخص مسار الرحلة" at bounding box center [768, 257] width 1065 height 36
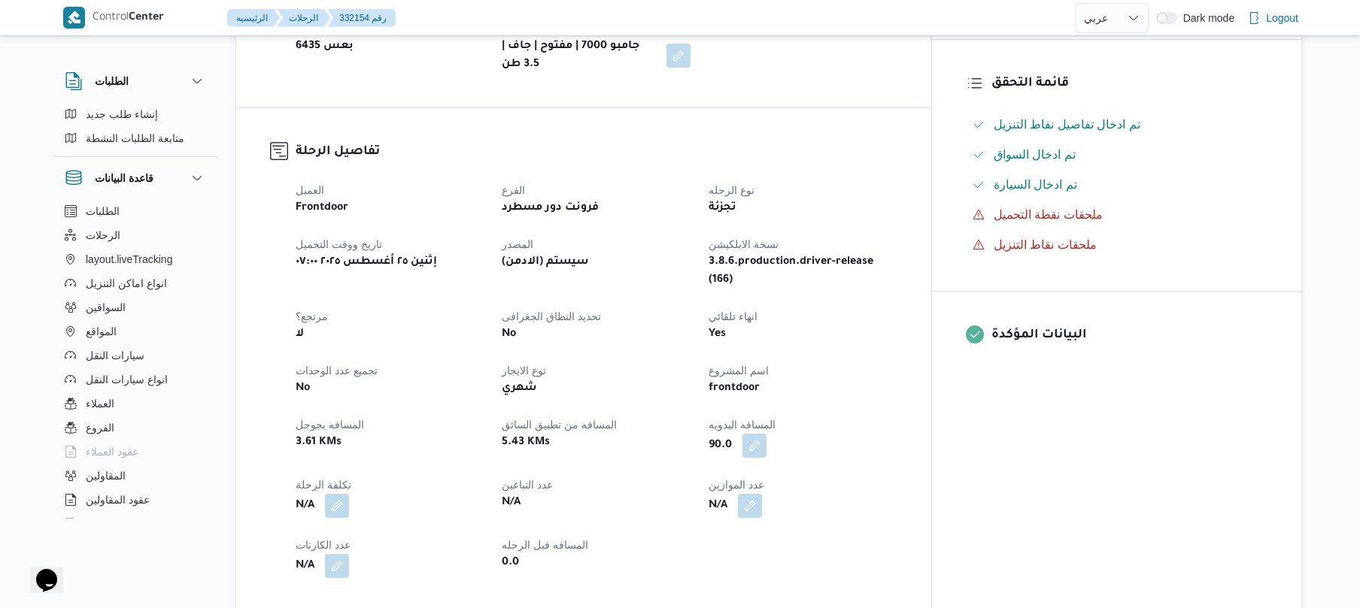
scroll to position [441, 0]
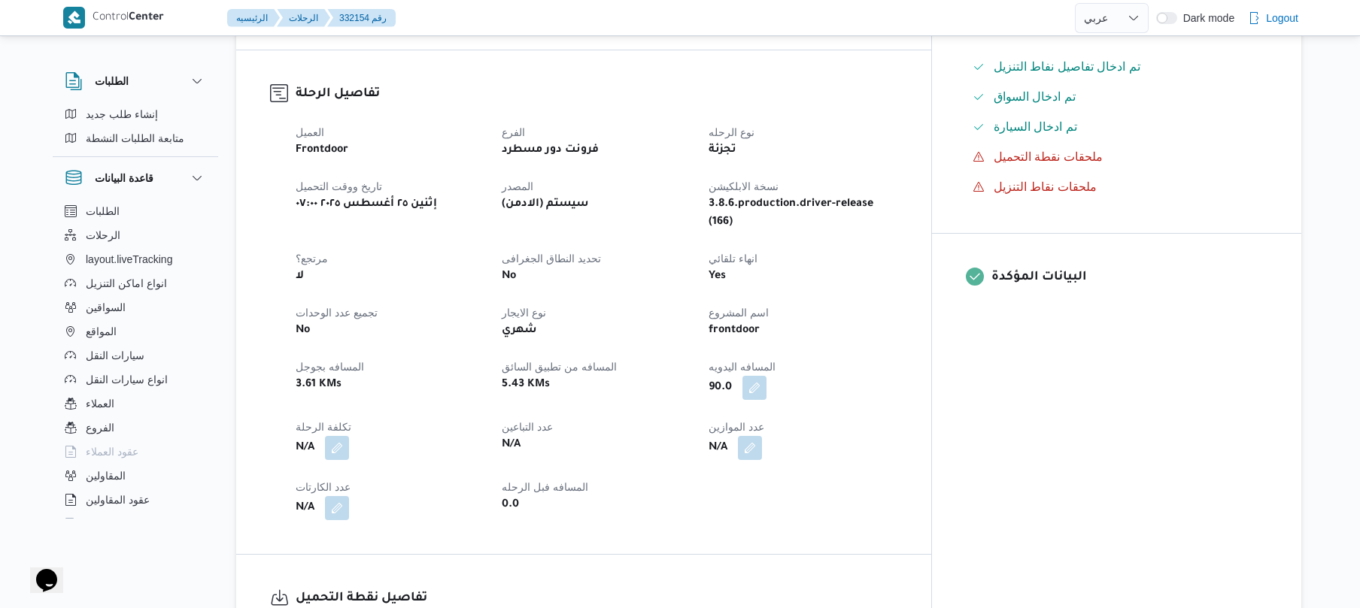
click at [690, 478] on dt "المسافه فبل الرحله" at bounding box center [596, 487] width 188 height 18
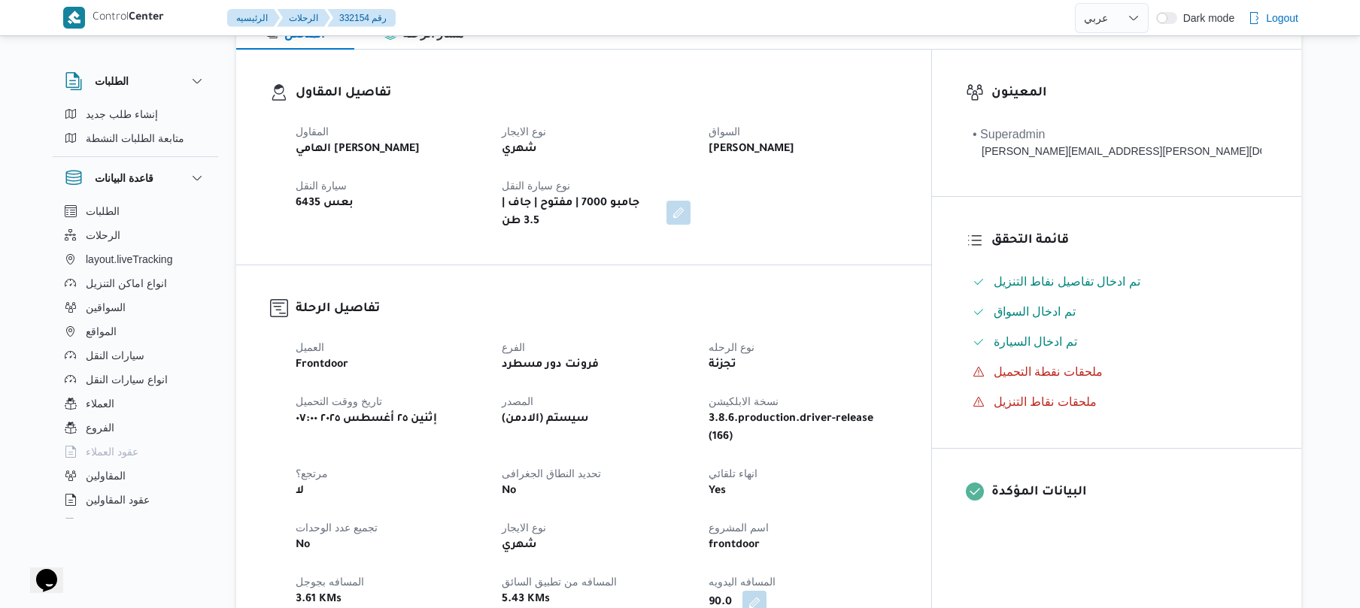
scroll to position [80, 0]
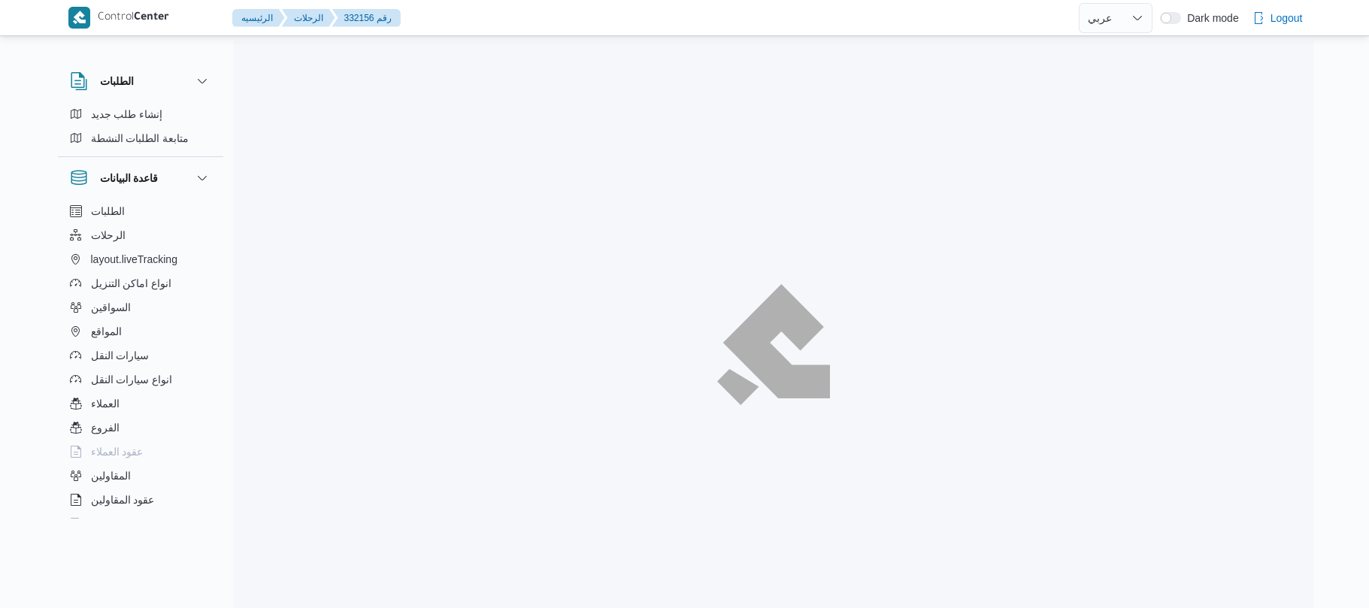
select select "ar"
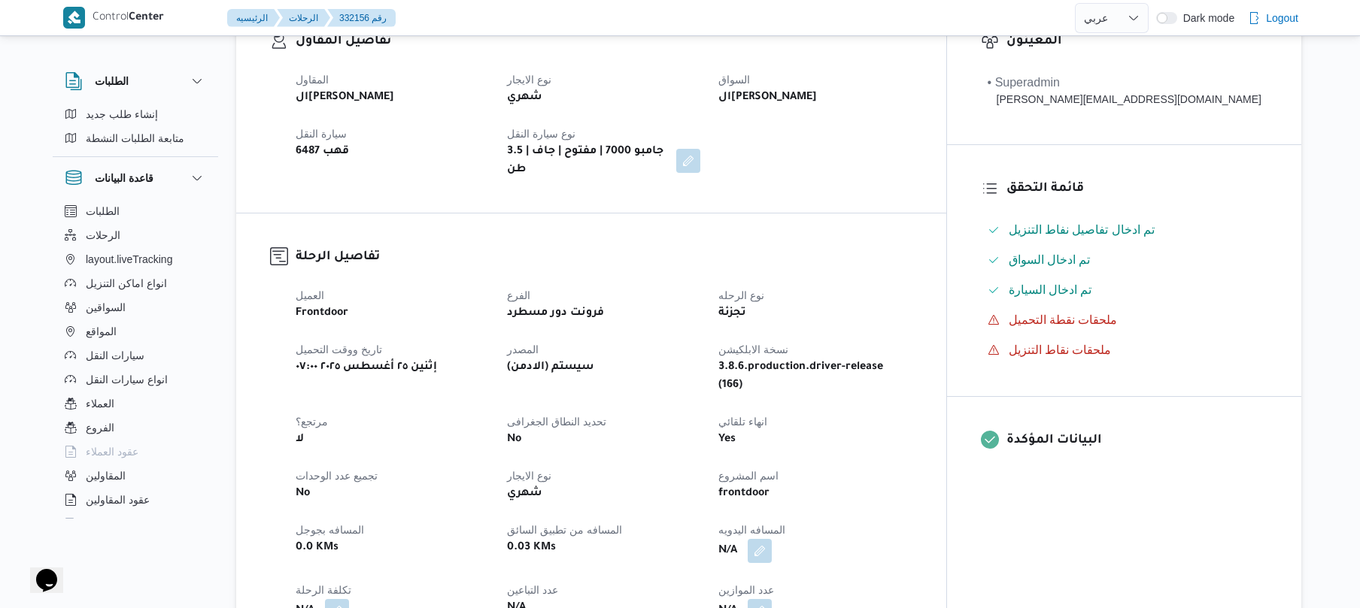
scroll to position [481, 0]
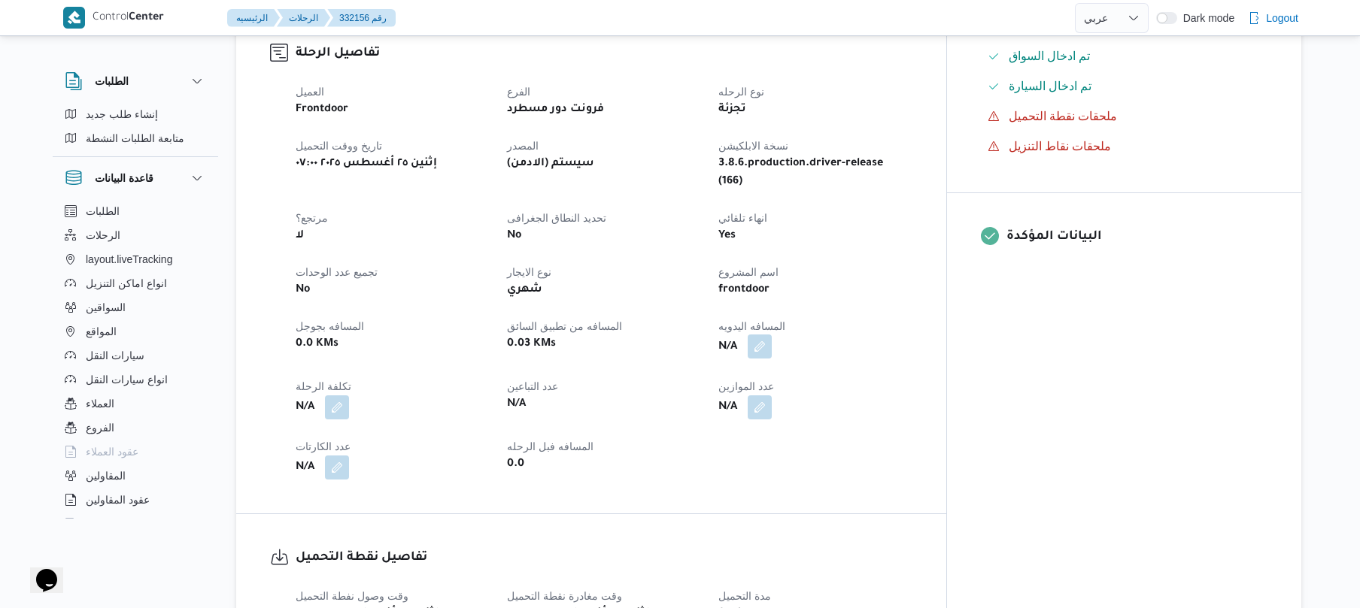
click at [772, 335] on button "button" at bounding box center [759, 347] width 24 height 24
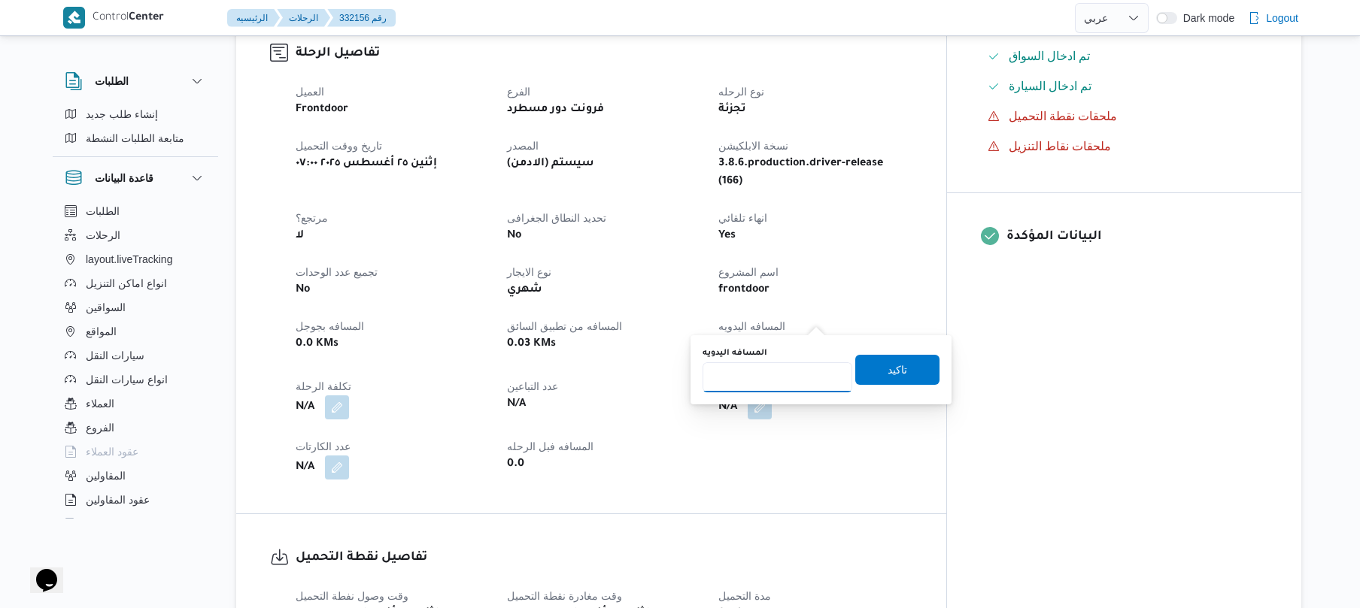
click at [780, 374] on input "المسافه اليدويه" at bounding box center [777, 377] width 150 height 30
type input "120"
click at [858, 376] on span "تاكيد" at bounding box center [897, 369] width 84 height 30
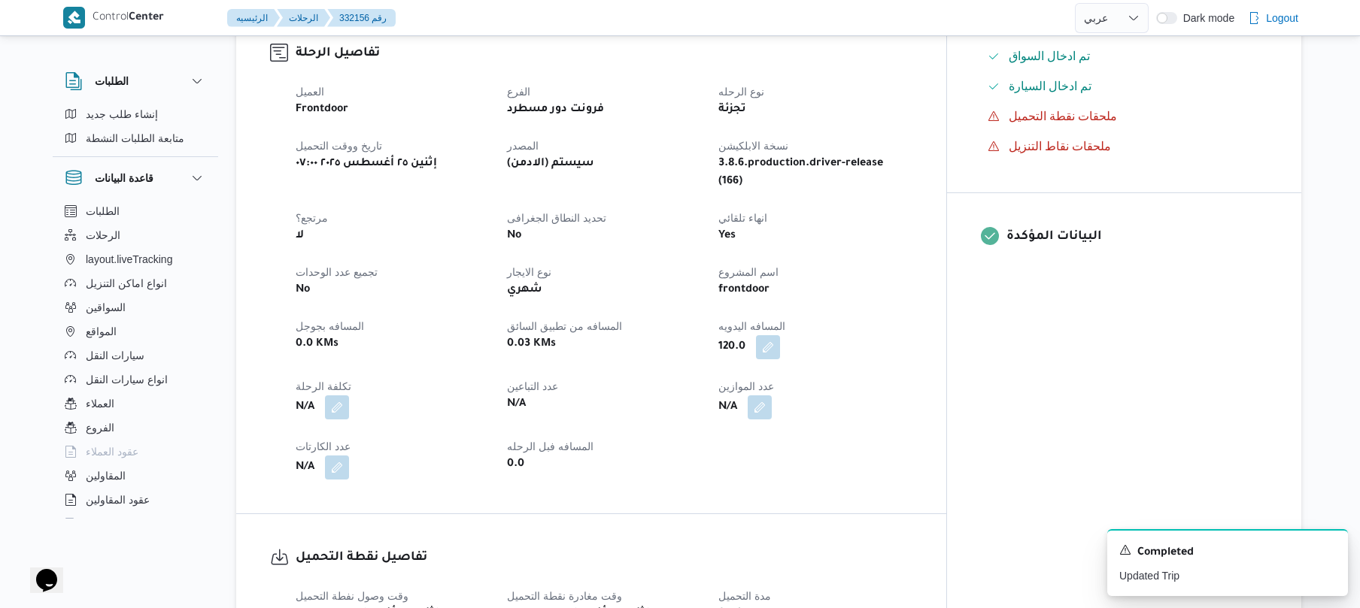
click at [908, 404] on div "العميل Frontdoor الفرع فرونت دور مسطرد نوع الرحله تجزئة تاريخ ووقت التحميل إثني…" at bounding box center [604, 281] width 635 height 415
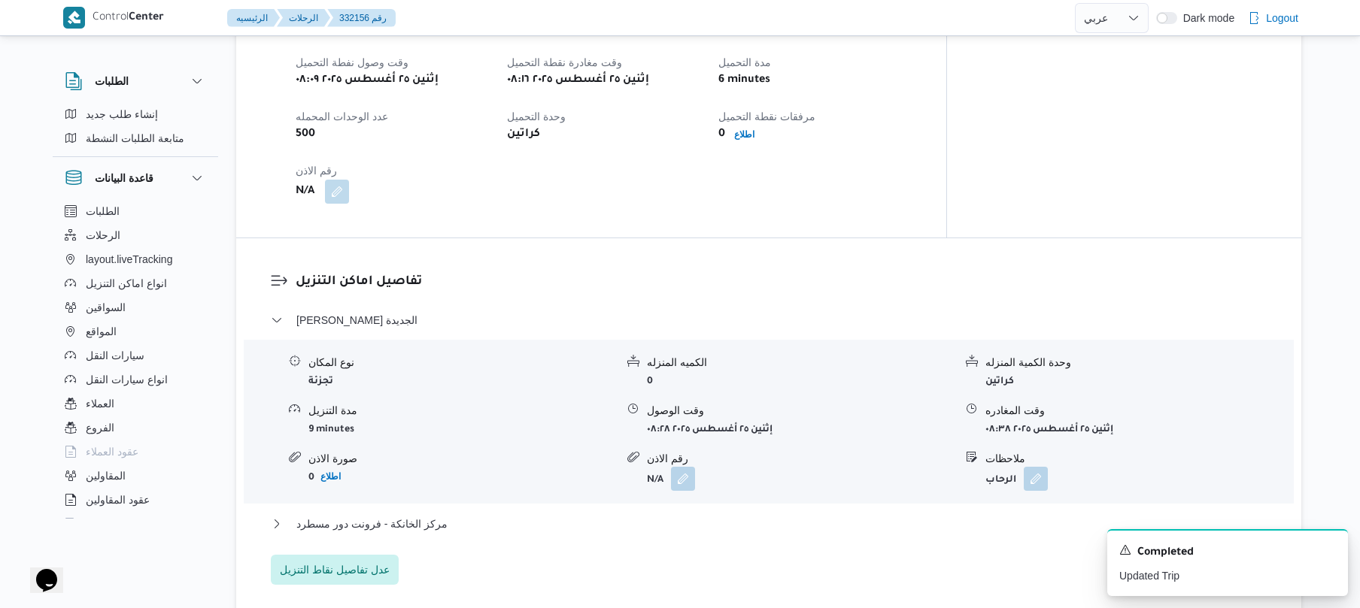
scroll to position [1042, 0]
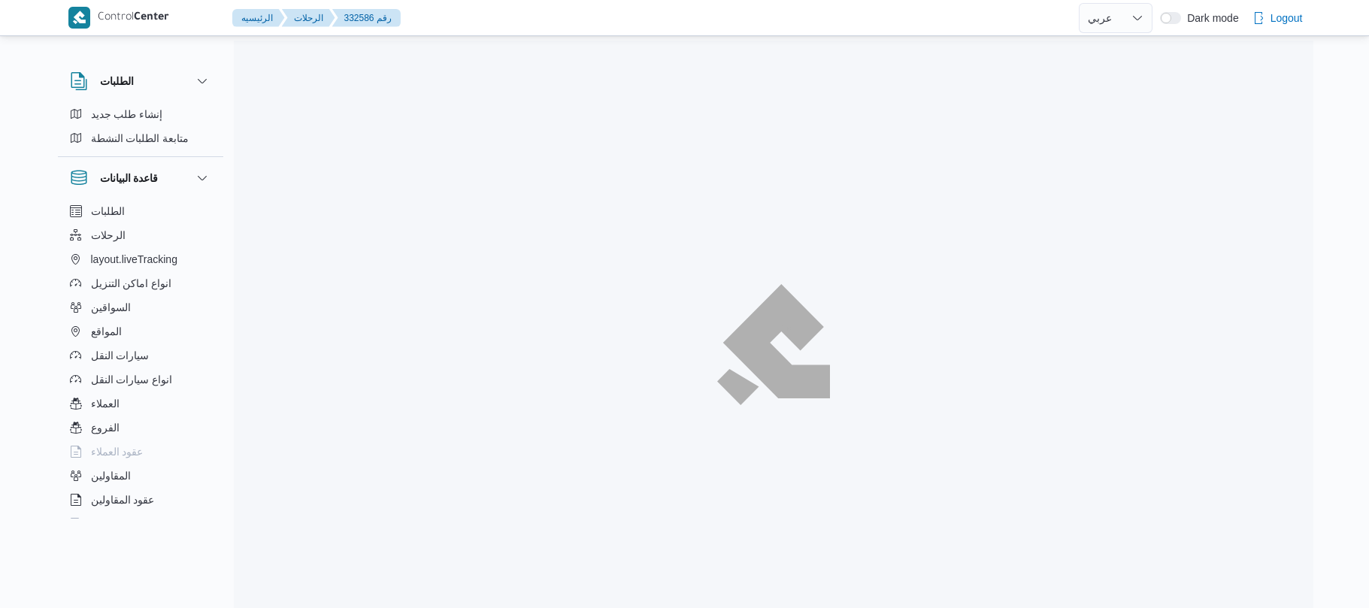
select select "ar"
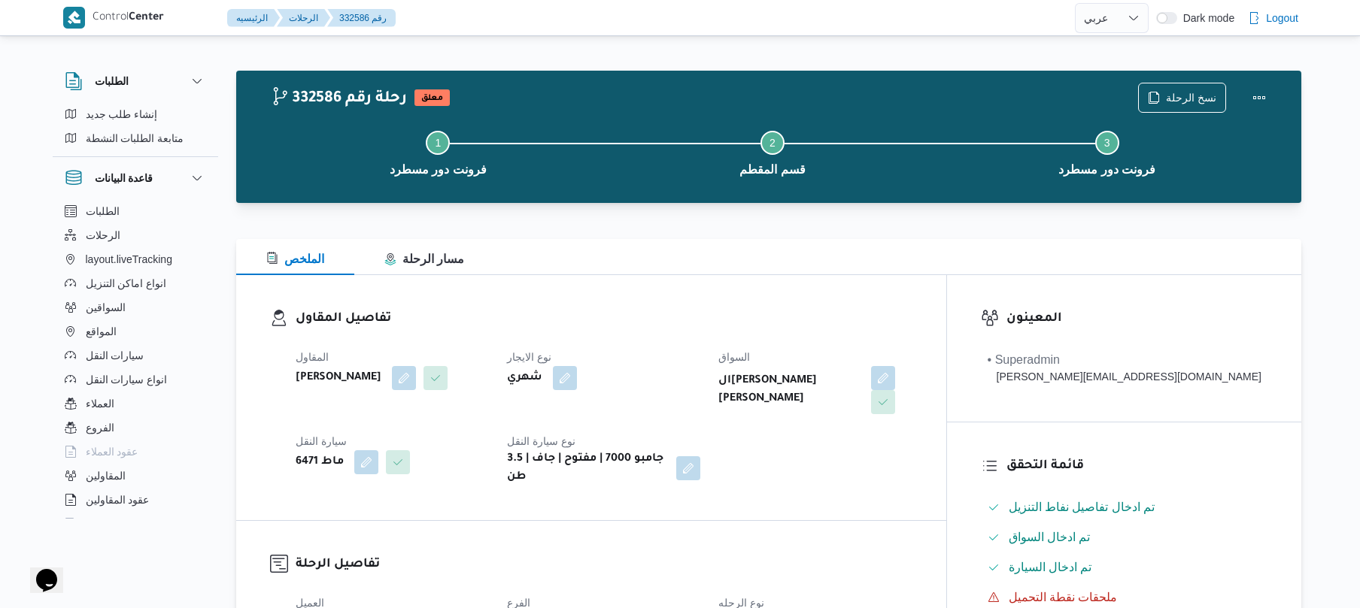
click at [828, 339] on div "المقاول [PERSON_NAME] نوع الايجار شهري السواق ال[PERSON_NAME] سيارة النقل ماط 6…" at bounding box center [604, 417] width 635 height 156
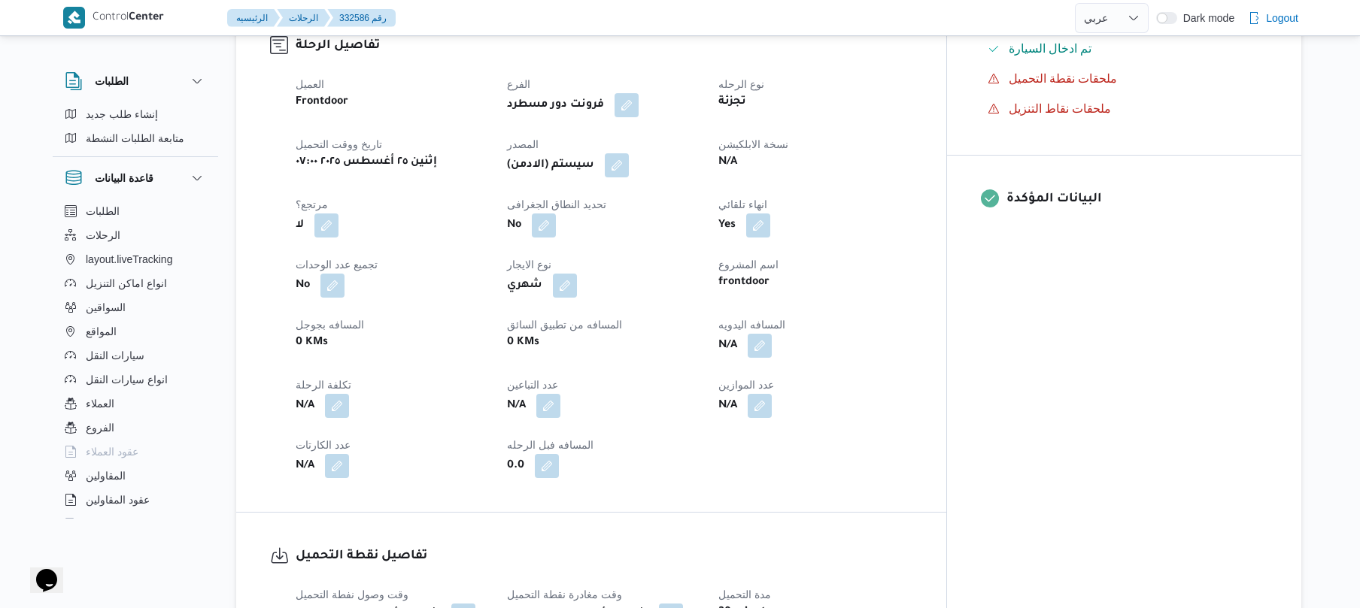
scroll to position [521, 0]
click at [772, 332] on button "button" at bounding box center [759, 343] width 24 height 24
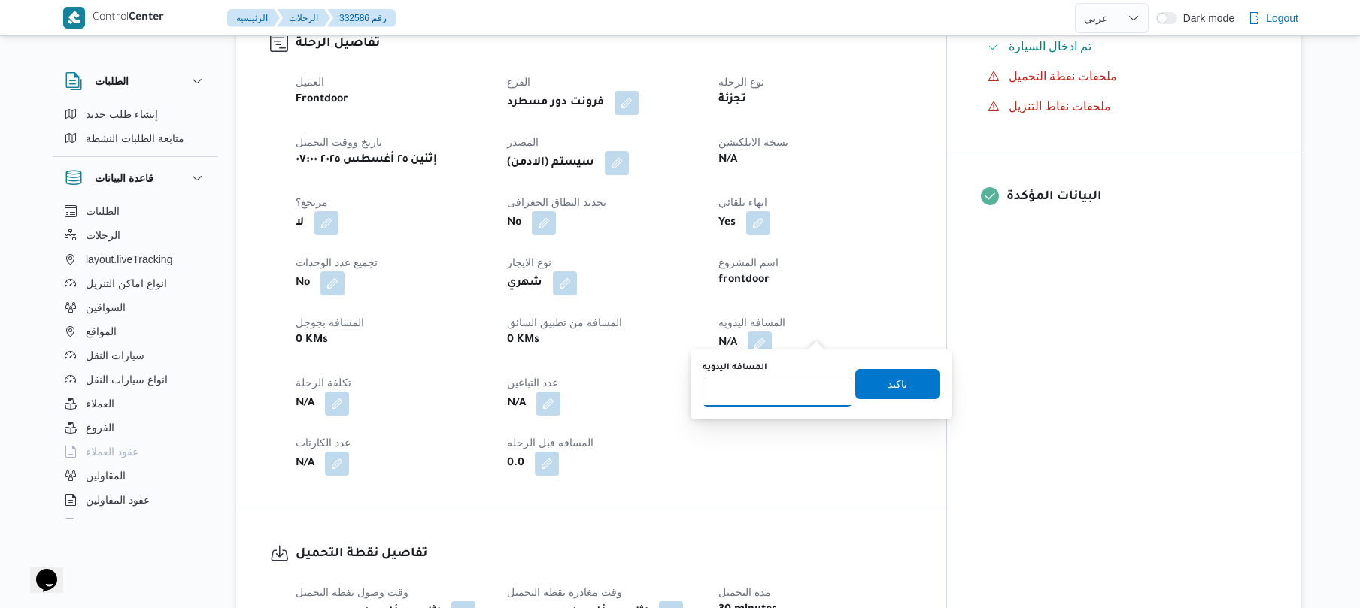
click at [776, 385] on input "المسافه اليدويه" at bounding box center [777, 392] width 150 height 30
type input "120"
click at [903, 384] on span "تاكيد" at bounding box center [897, 383] width 84 height 30
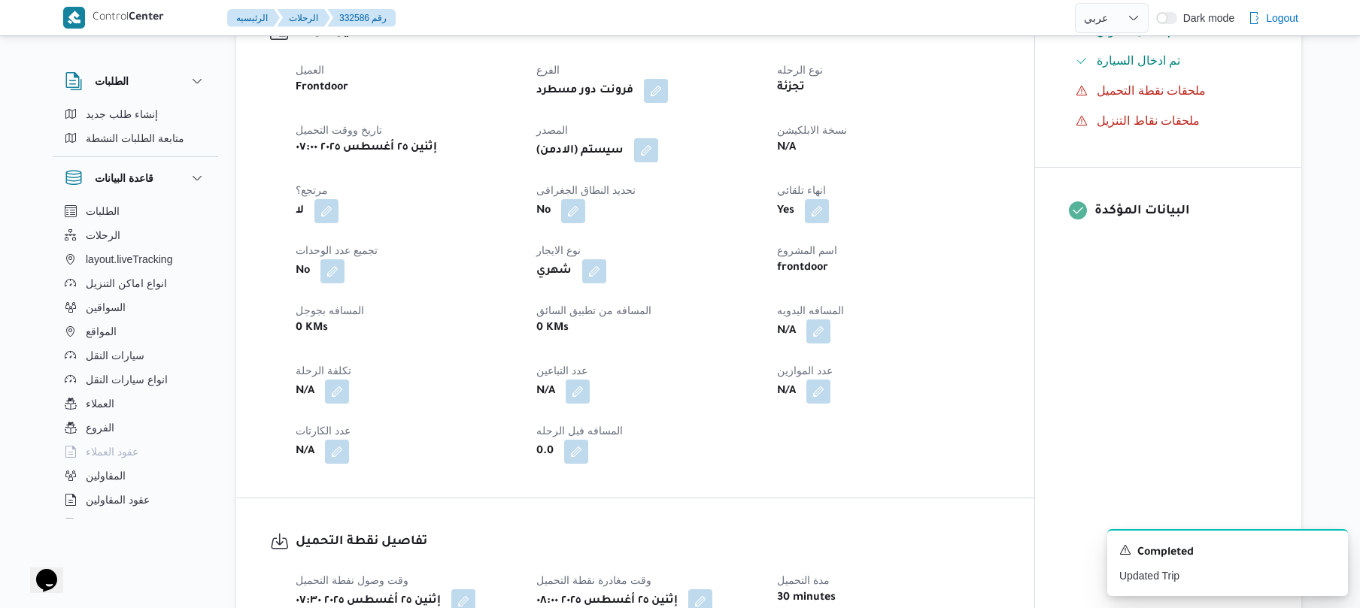
click at [651, 148] on button "button" at bounding box center [646, 150] width 24 height 24
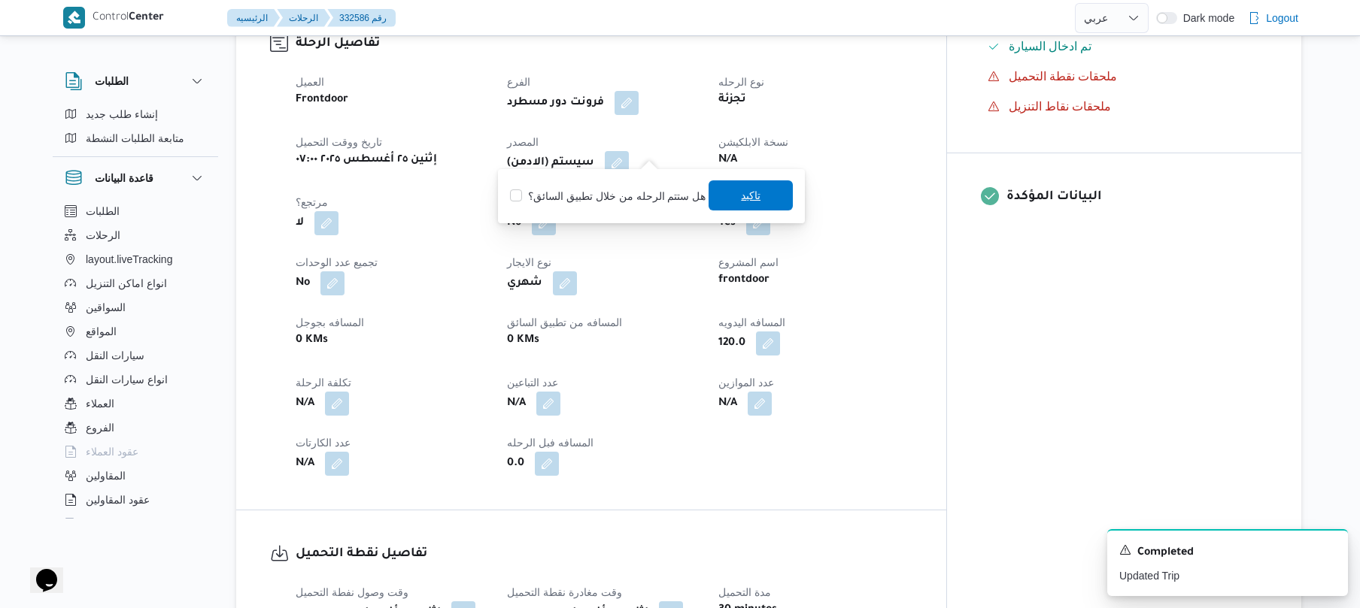
click at [728, 203] on span "تاكيد" at bounding box center [750, 195] width 84 height 30
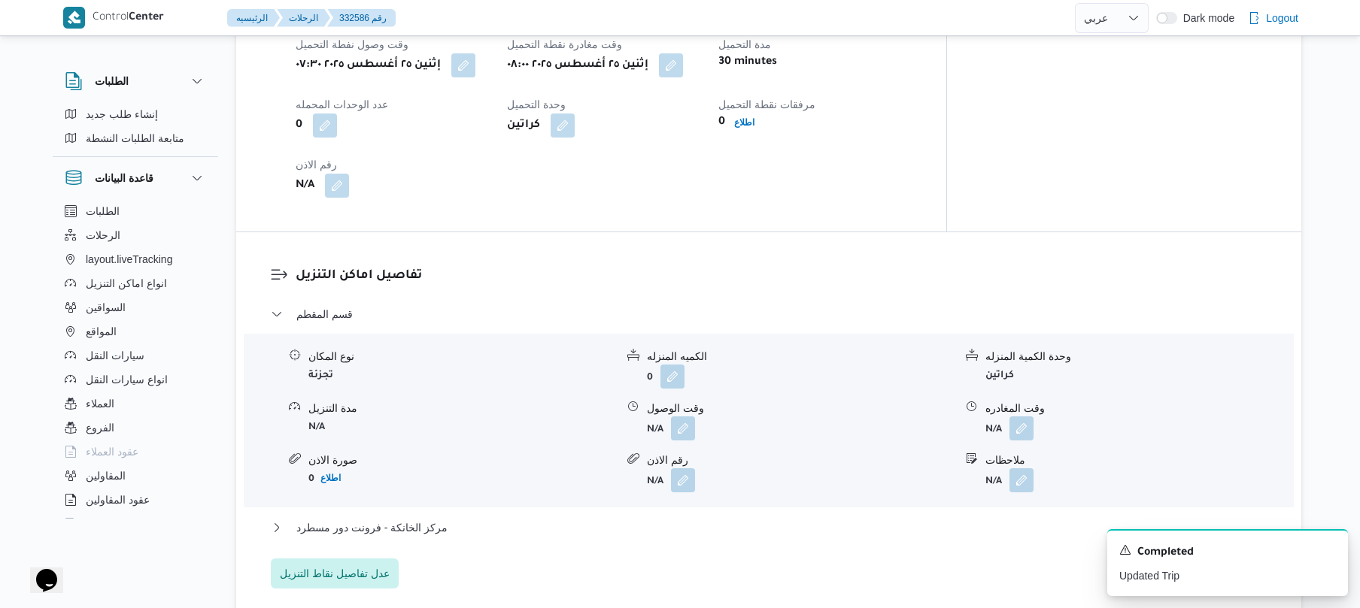
scroll to position [1083, 0]
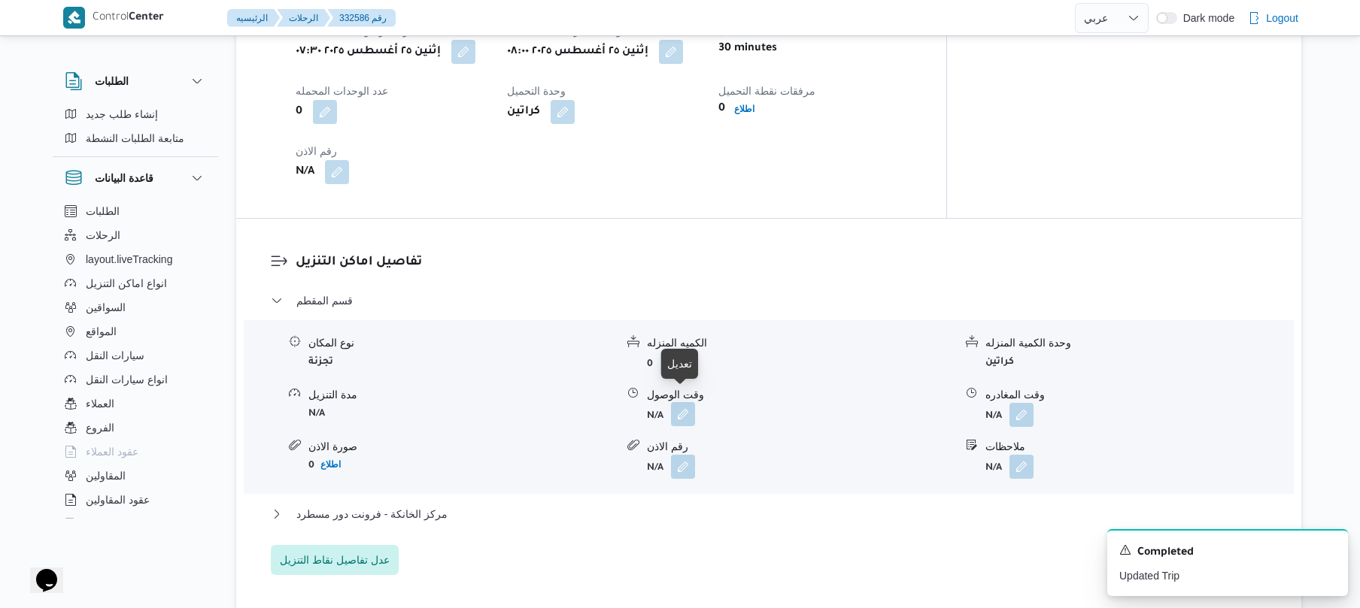
click at [684, 402] on button "button" at bounding box center [683, 414] width 24 height 24
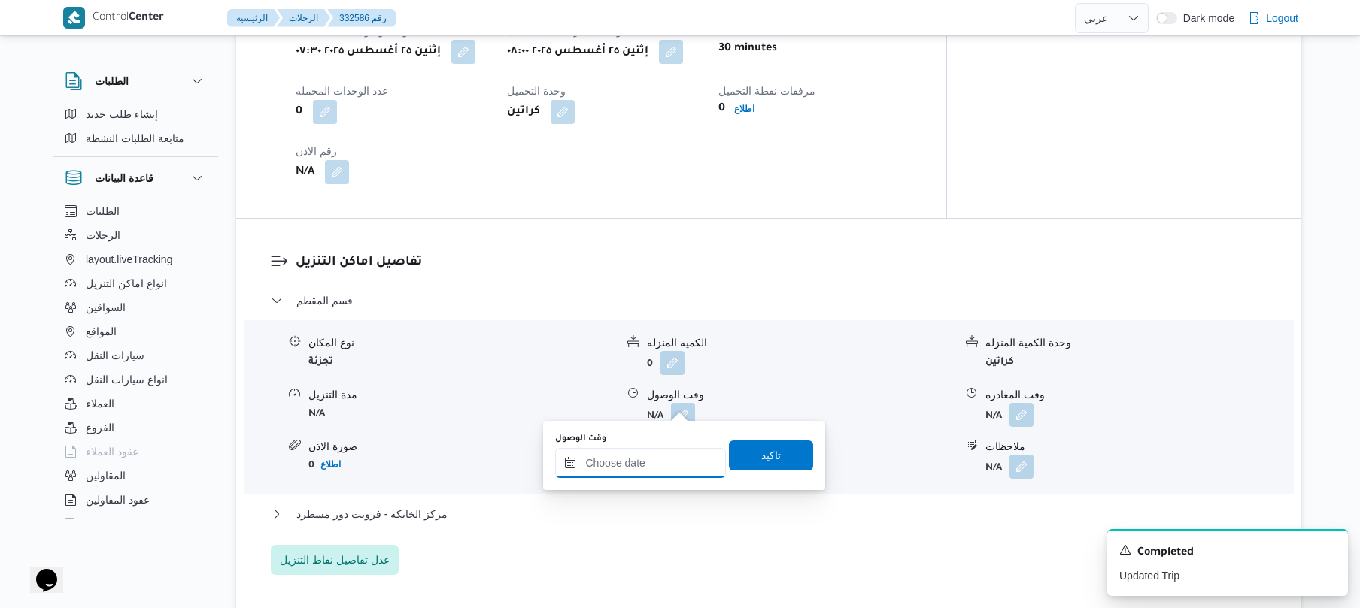
click at [645, 462] on input "وقت الوصول" at bounding box center [640, 463] width 171 height 30
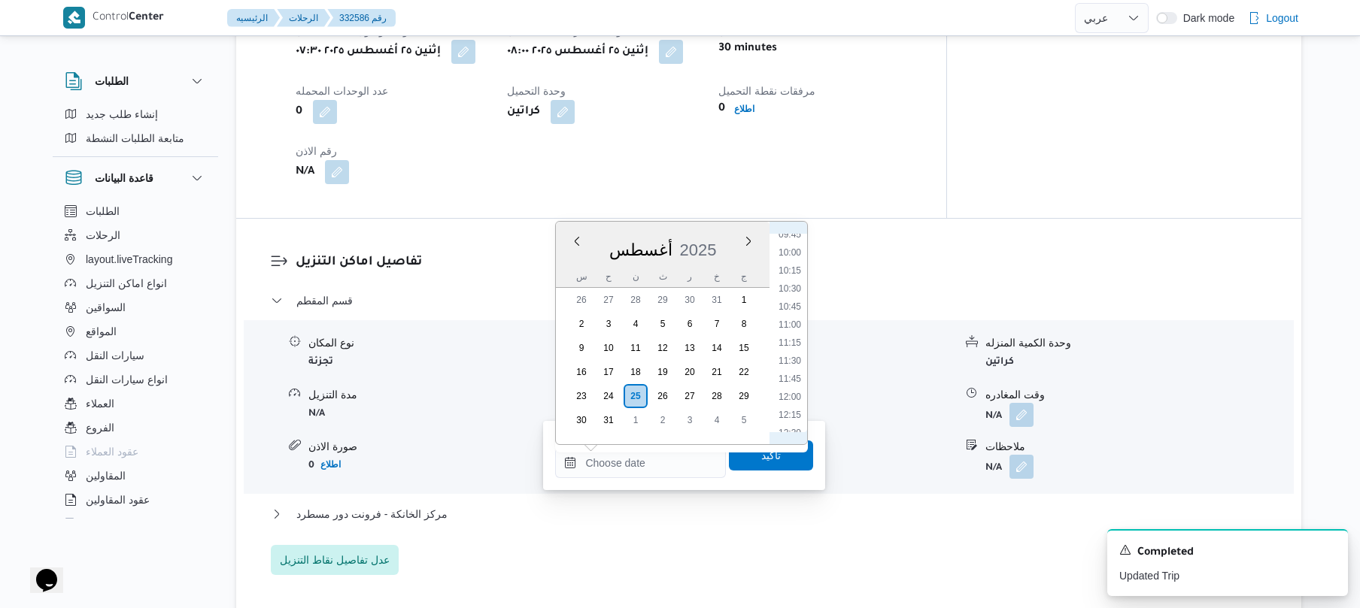
scroll to position [542, 0]
click at [798, 343] on li "09:00" at bounding box center [789, 348] width 35 height 15
type input "٢٥/٠٨/٢٠٢٥ ٠٩:٠٠"
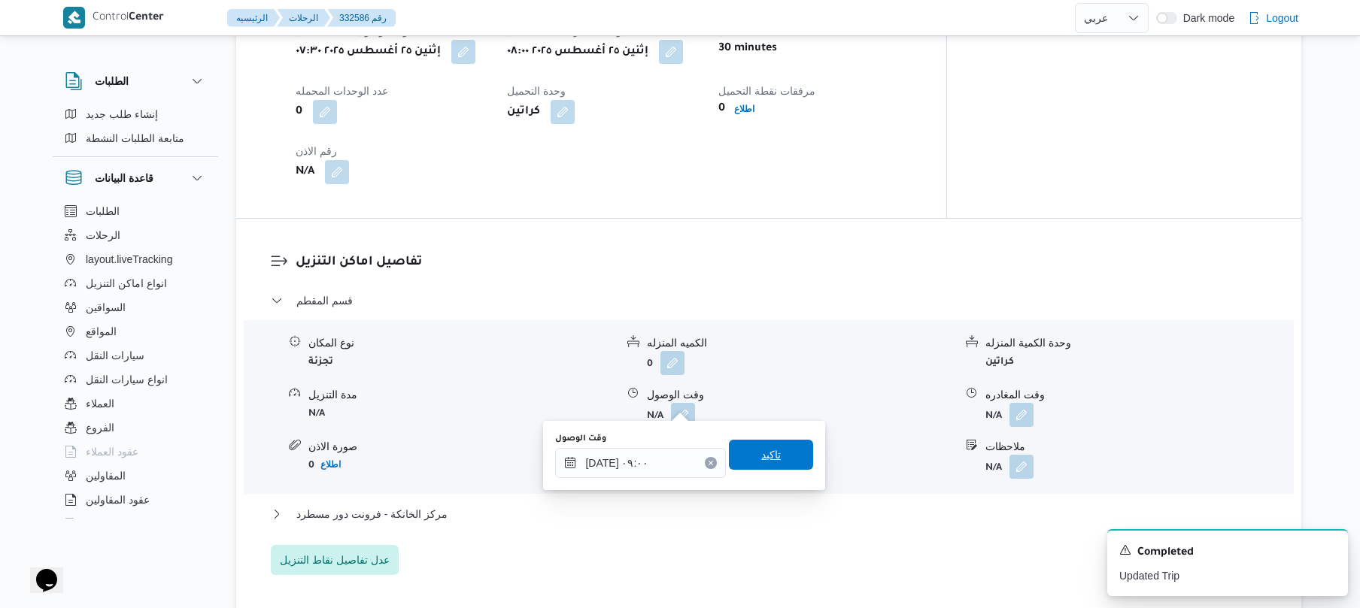
click at [761, 460] on span "تاكيد" at bounding box center [771, 455] width 20 height 18
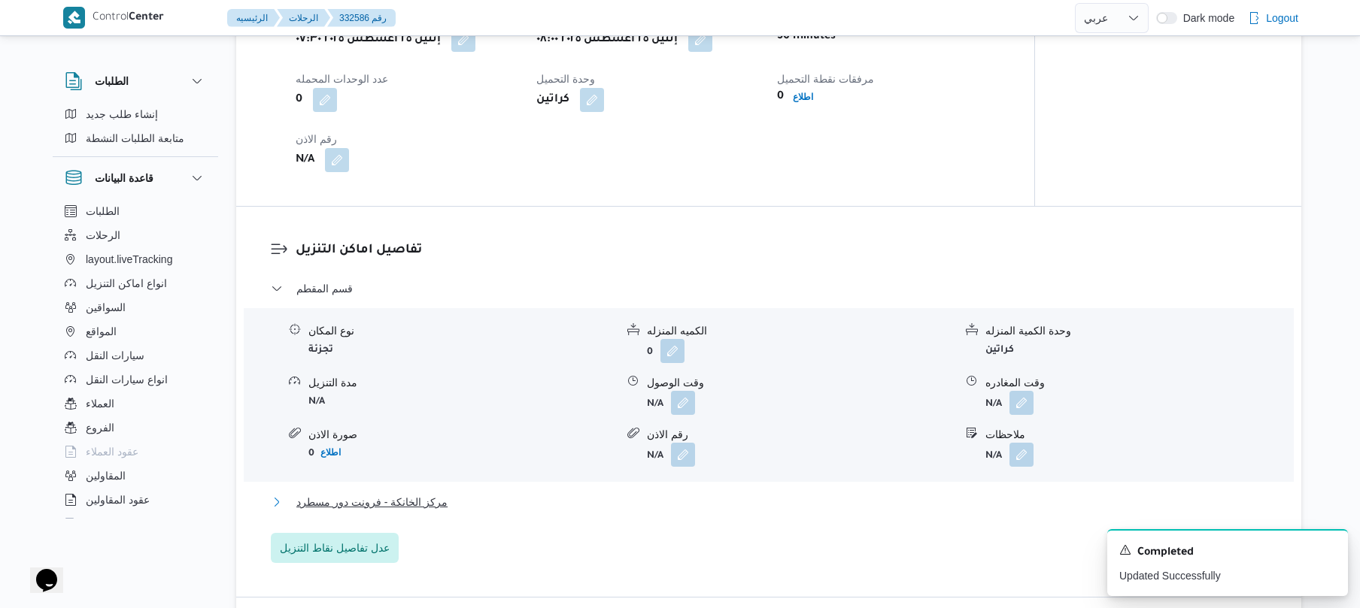
click at [695, 499] on button "مركز الخانكة - فرونت دور مسطرد" at bounding box center [769, 502] width 996 height 18
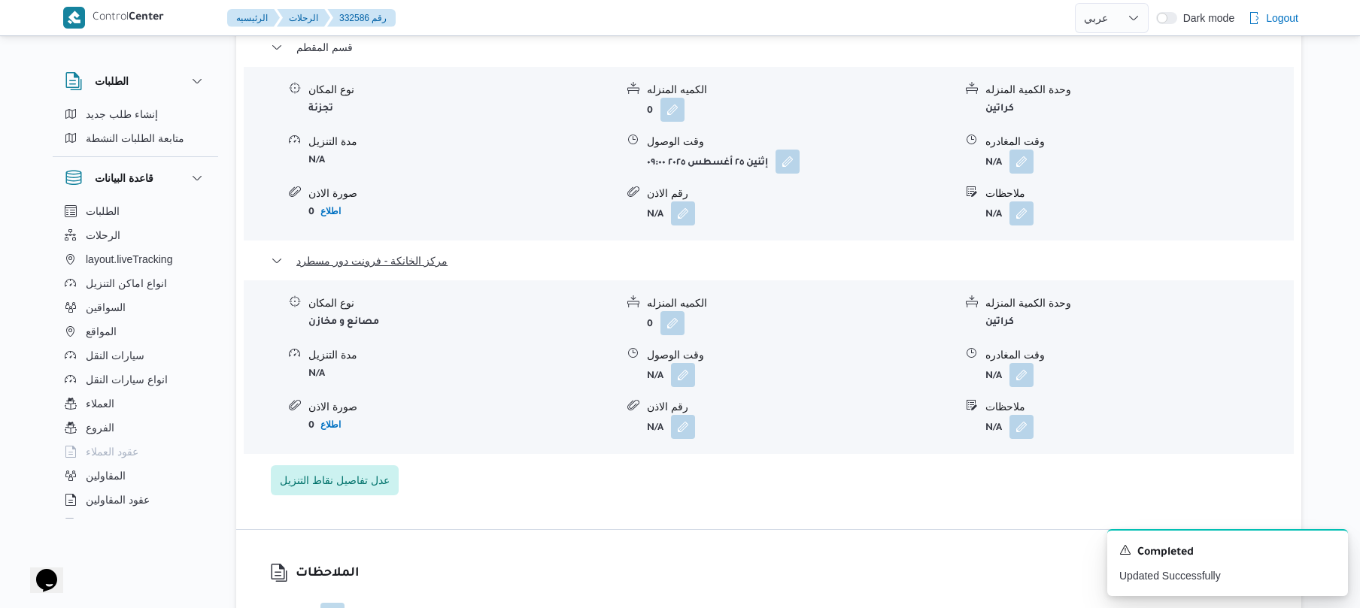
scroll to position [1484, 0]
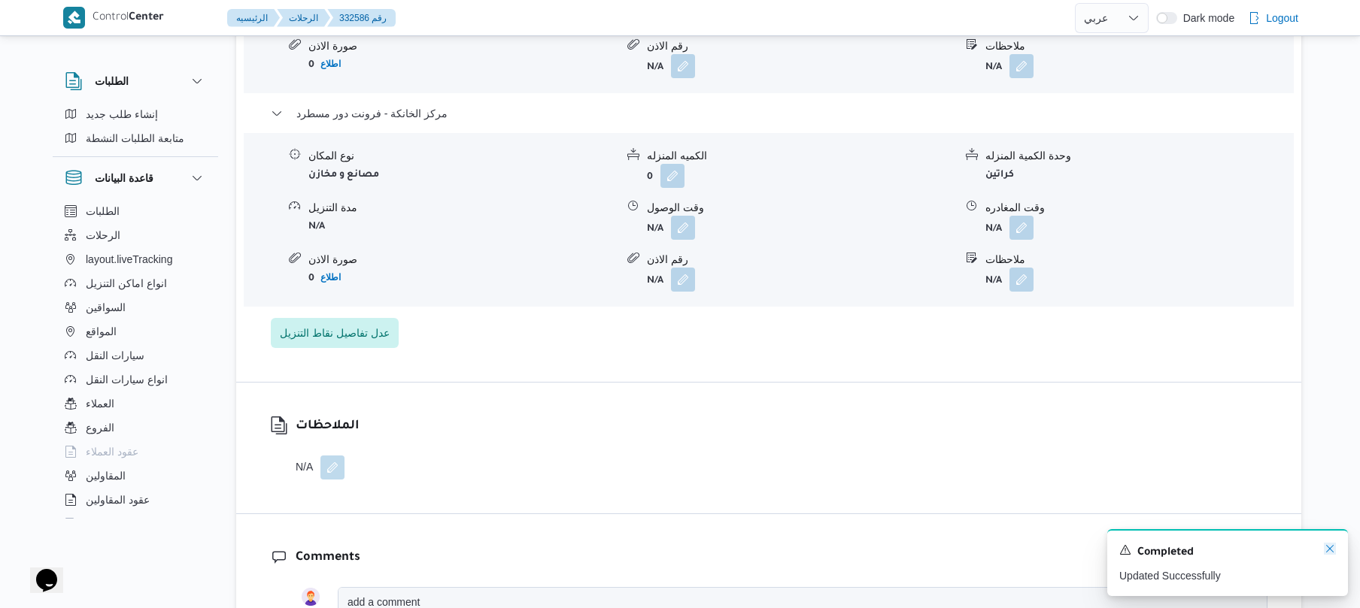
click at [1330, 550] on icon "Dismiss toast" at bounding box center [1330, 549] width 8 height 8
click at [1026, 221] on button "button" at bounding box center [1021, 227] width 24 height 24
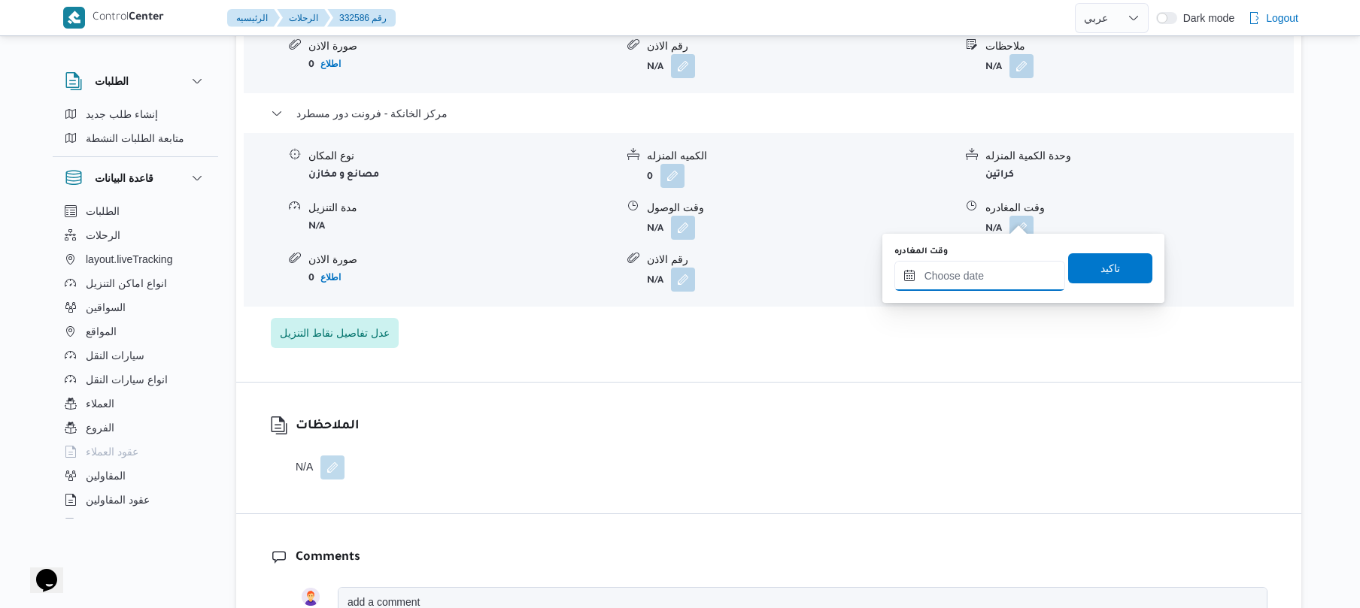
click at [999, 277] on input "وقت المغادره" at bounding box center [979, 276] width 171 height 30
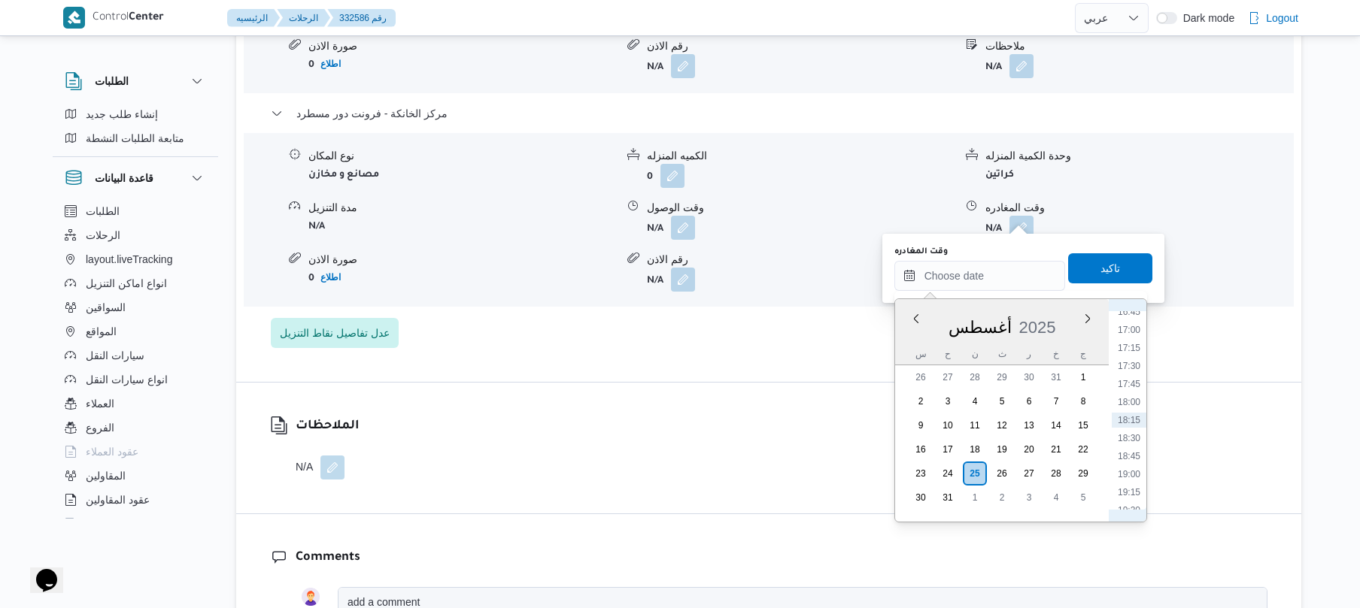
scroll to position [1048, 0]
click at [1132, 349] on li "15:00" at bounding box center [1128, 354] width 35 height 15
type input "[DATE] ١٥:٠٠"
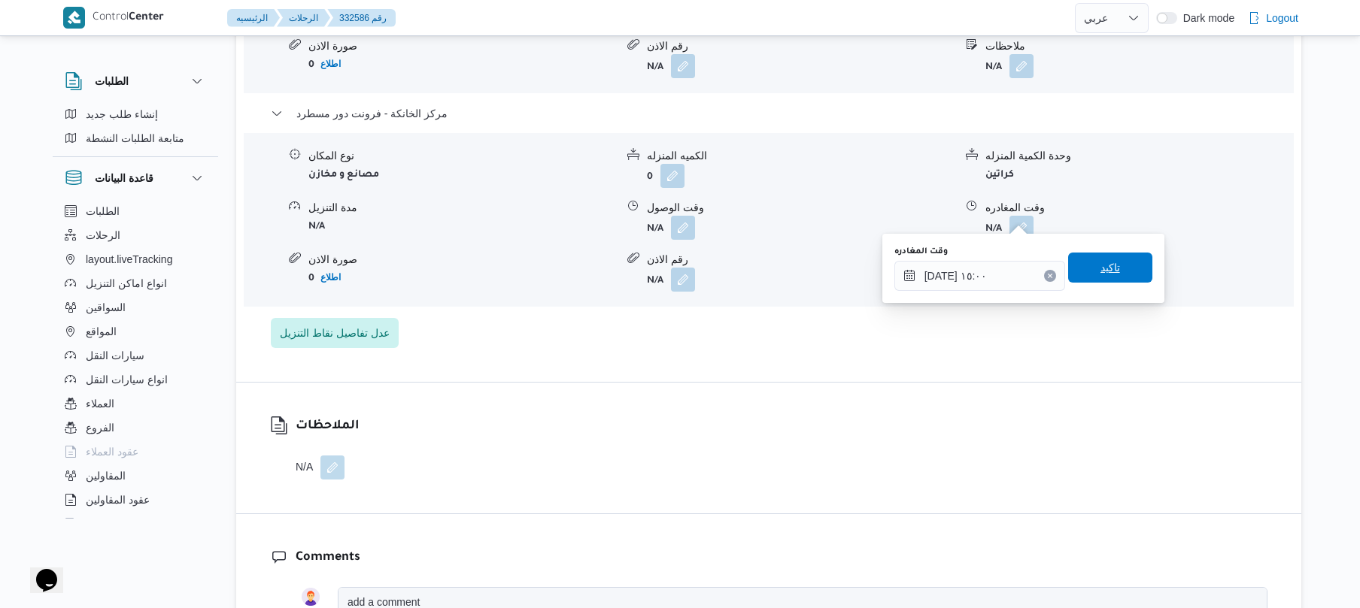
click at [1114, 272] on span "تاكيد" at bounding box center [1110, 268] width 84 height 30
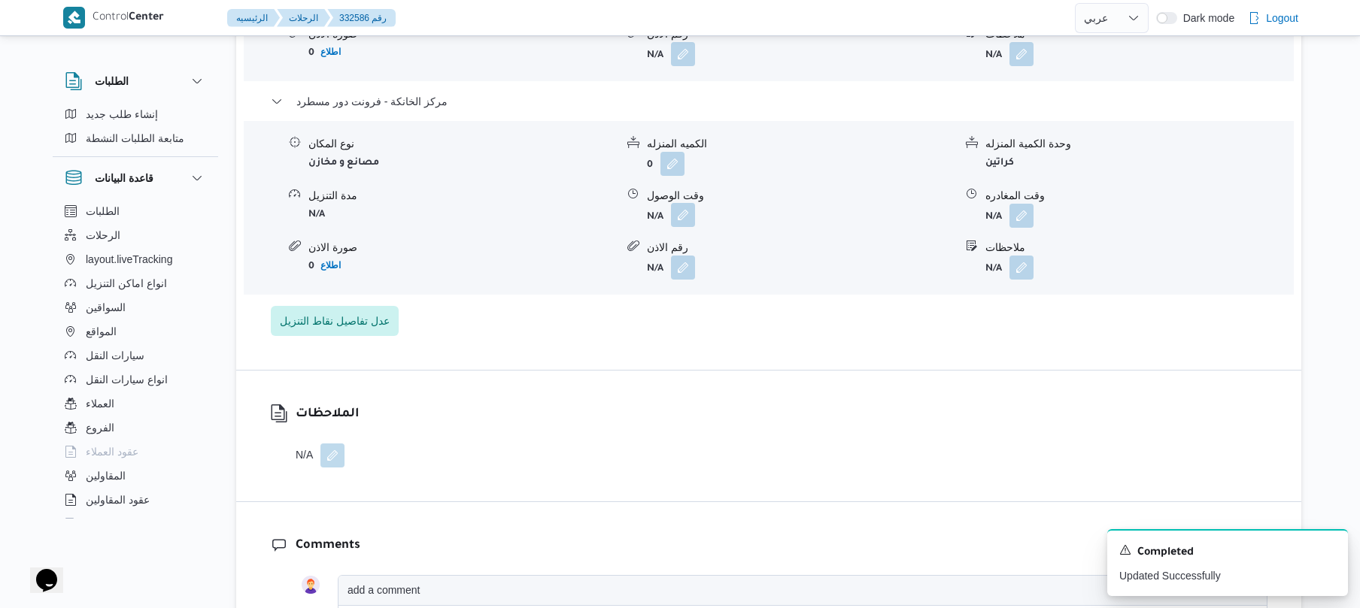
click at [689, 214] on button "button" at bounding box center [683, 215] width 24 height 24
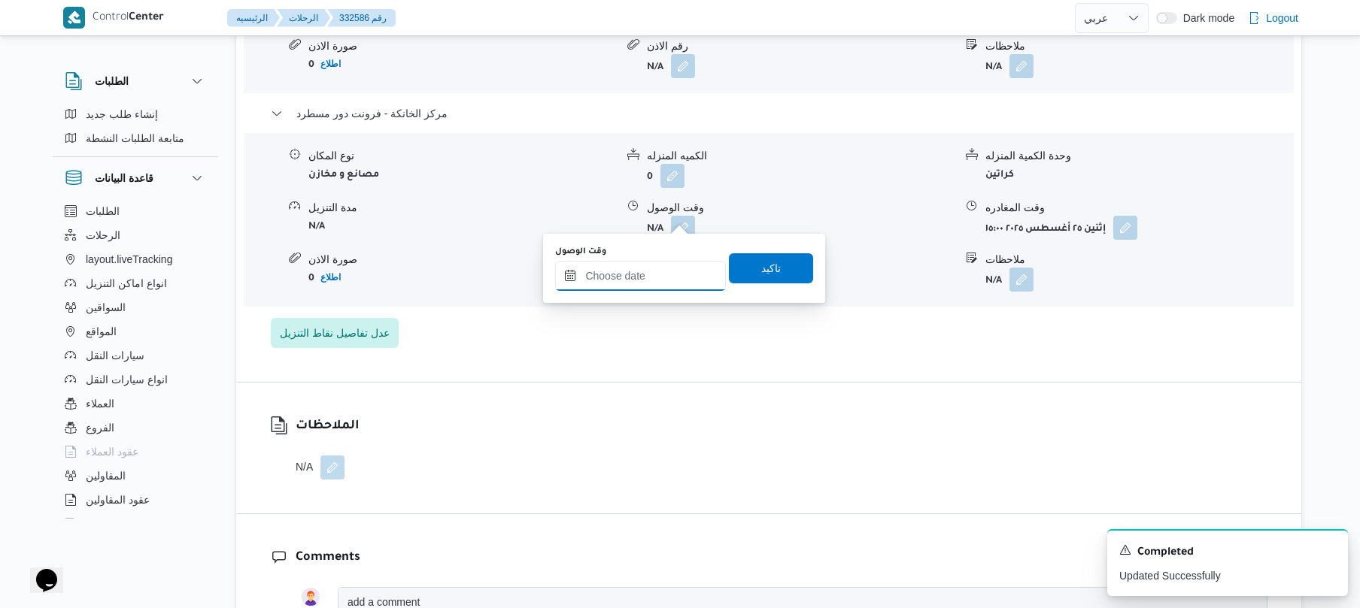
click at [665, 263] on input "وقت الوصول" at bounding box center [640, 276] width 171 height 30
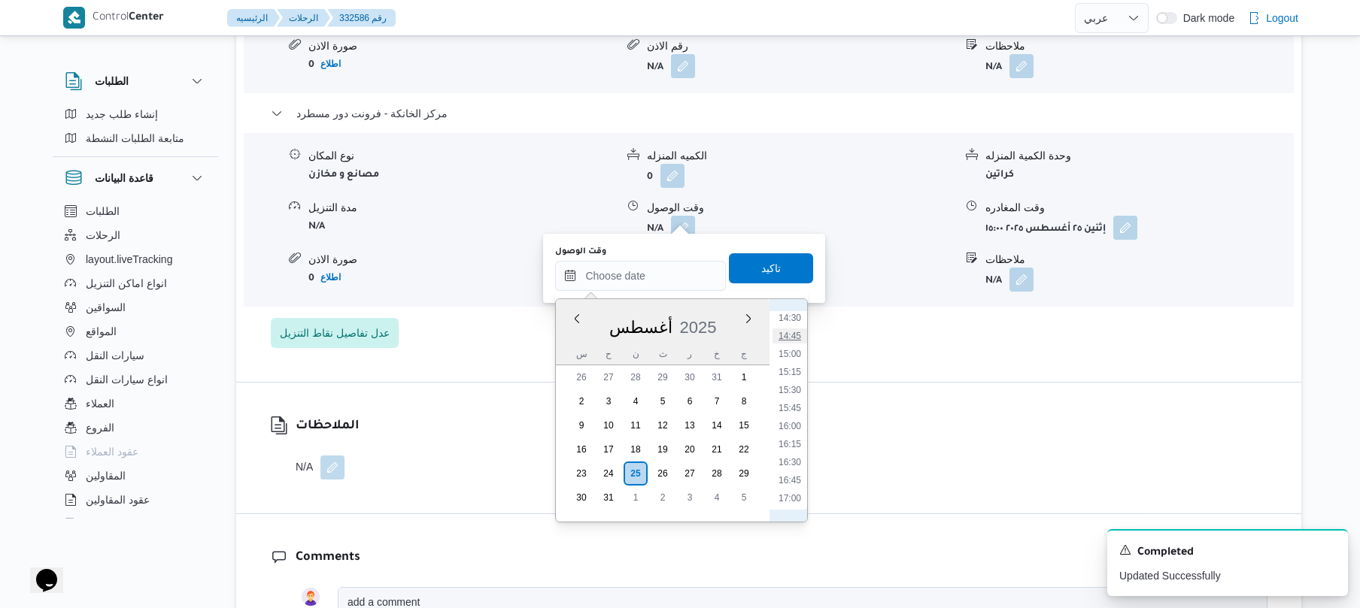
click at [792, 334] on li "14:45" at bounding box center [789, 336] width 35 height 15
type input "٢٥/٠٨/٢٠٢٥ ١٤:٤٥"
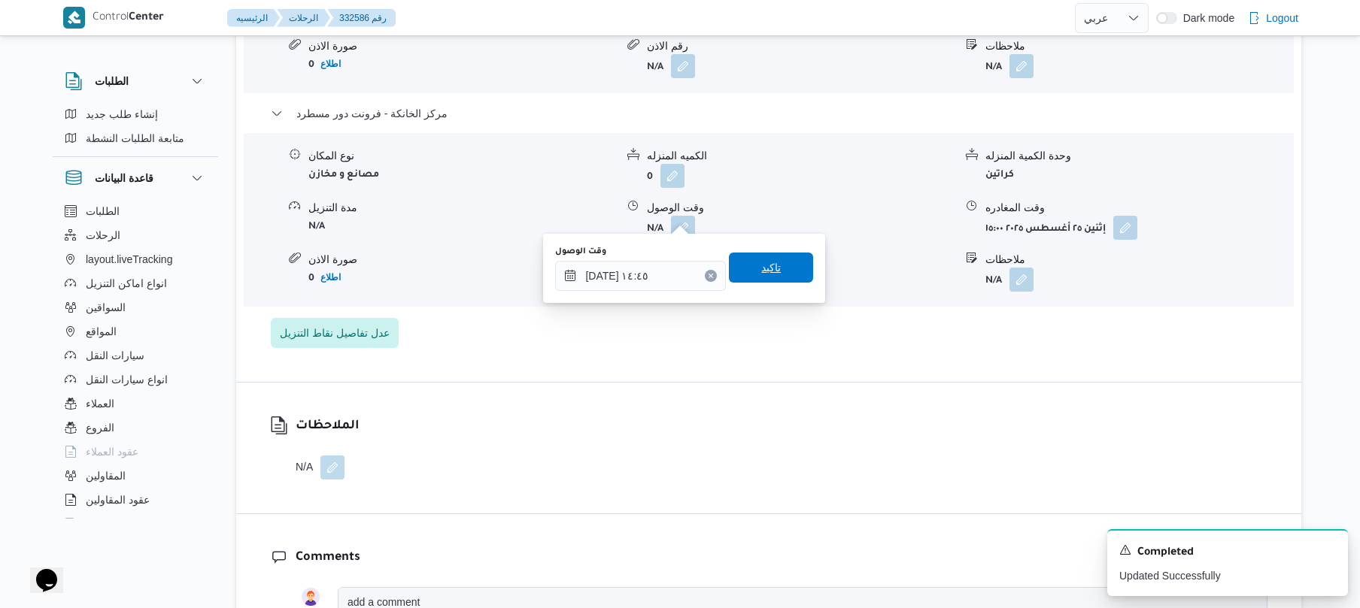
click at [768, 268] on span "تاكيد" at bounding box center [771, 268] width 20 height 18
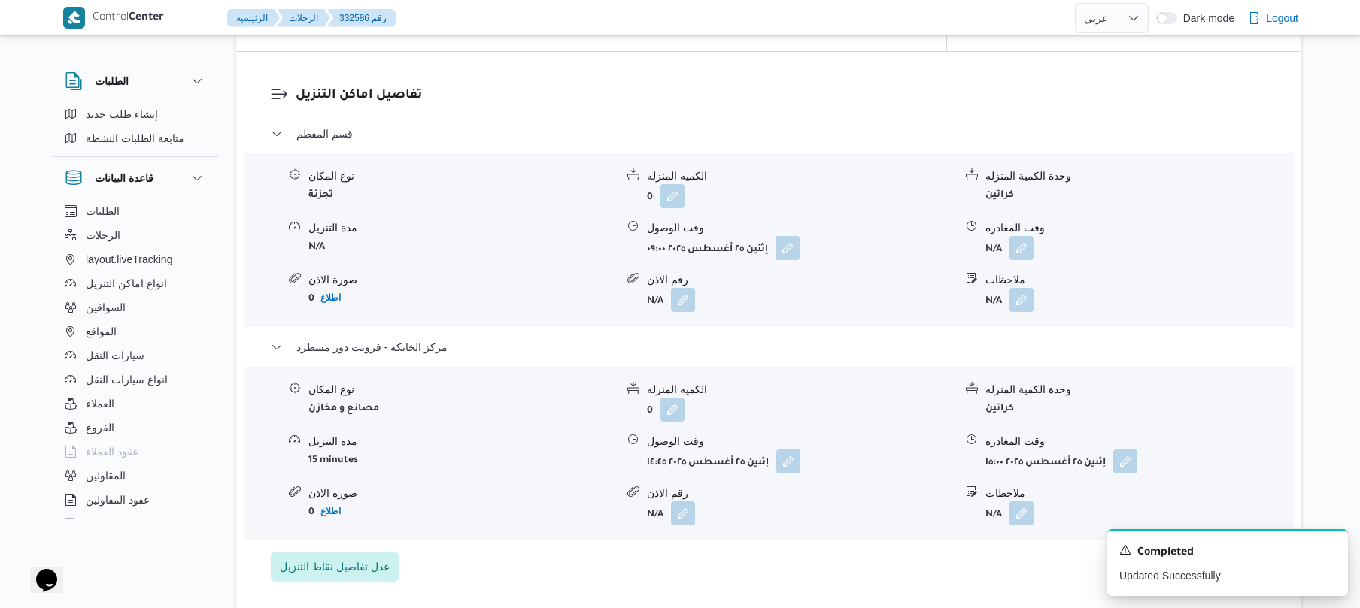
scroll to position [1203, 0]
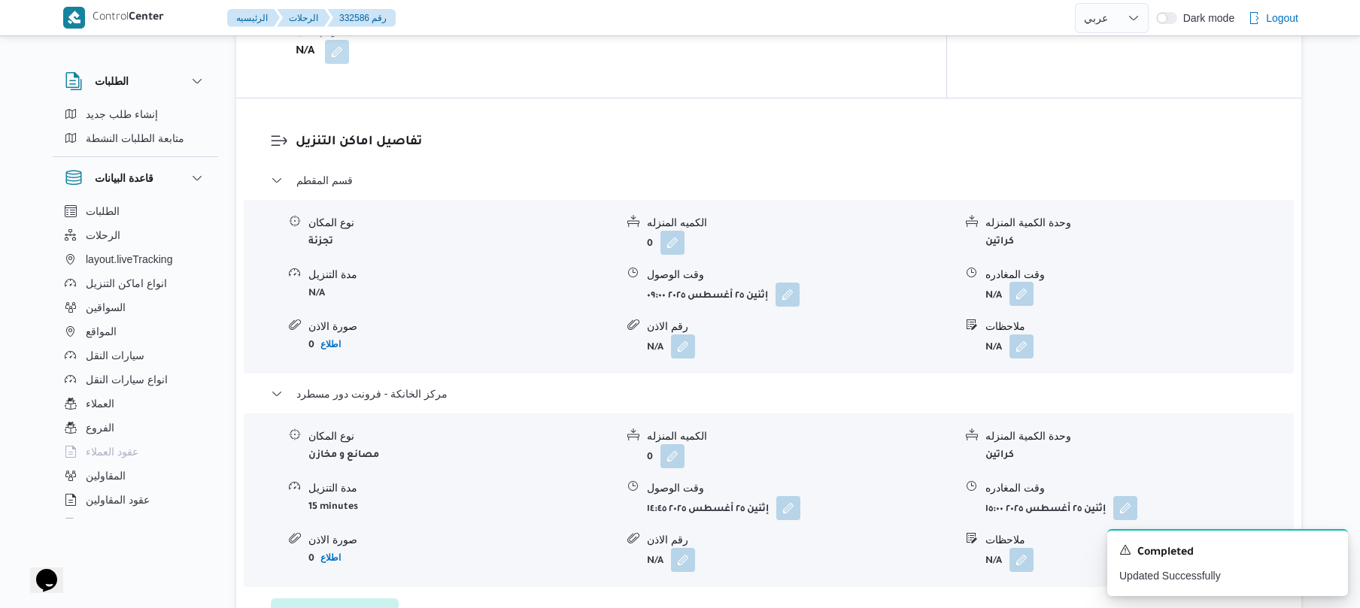
click at [1027, 284] on button "button" at bounding box center [1021, 294] width 24 height 24
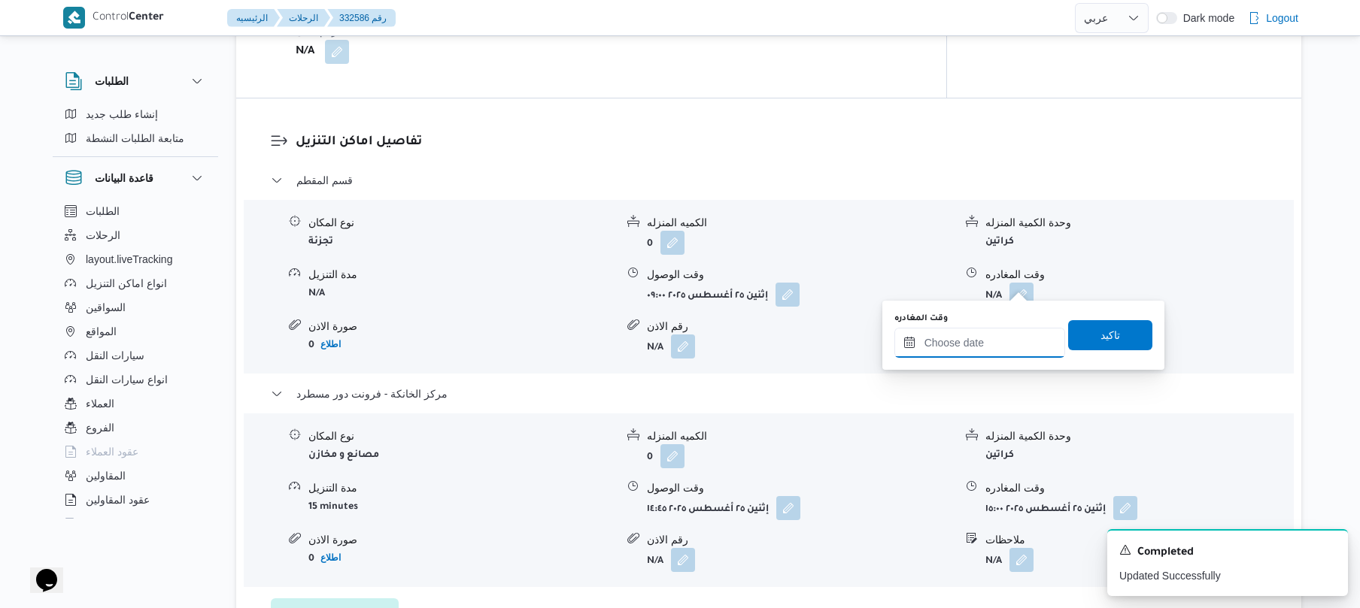
click at [969, 337] on input "وقت المغادره" at bounding box center [979, 343] width 171 height 30
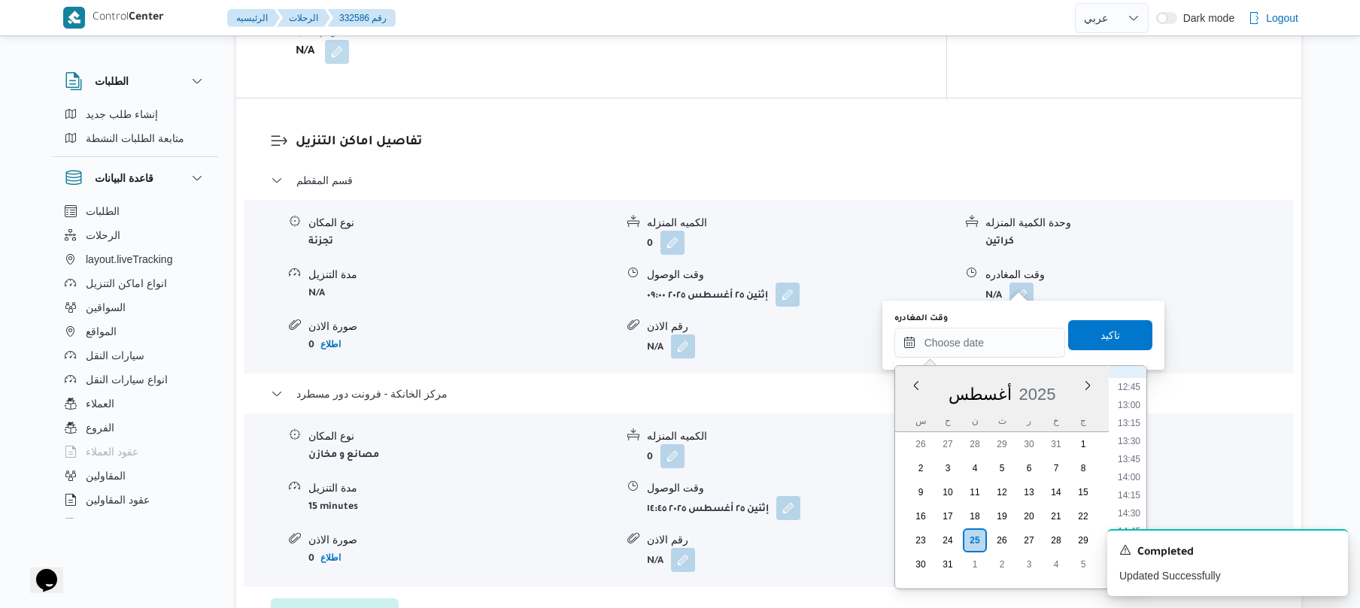
scroll to position [879, 0]
click at [1136, 494] on li "13:45" at bounding box center [1128, 499] width 35 height 15
type input "٢٥/٠٨/٢٠٢٥ ١٣:٤٥"
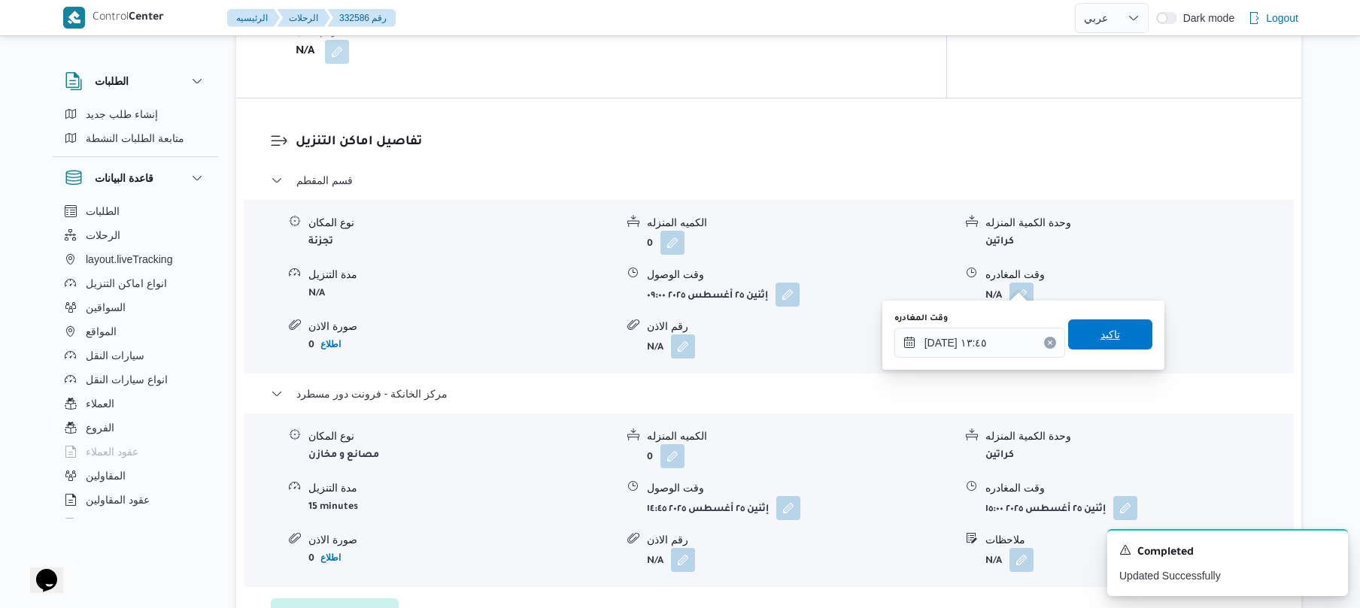
click at [1101, 341] on span "تاكيد" at bounding box center [1110, 335] width 20 height 18
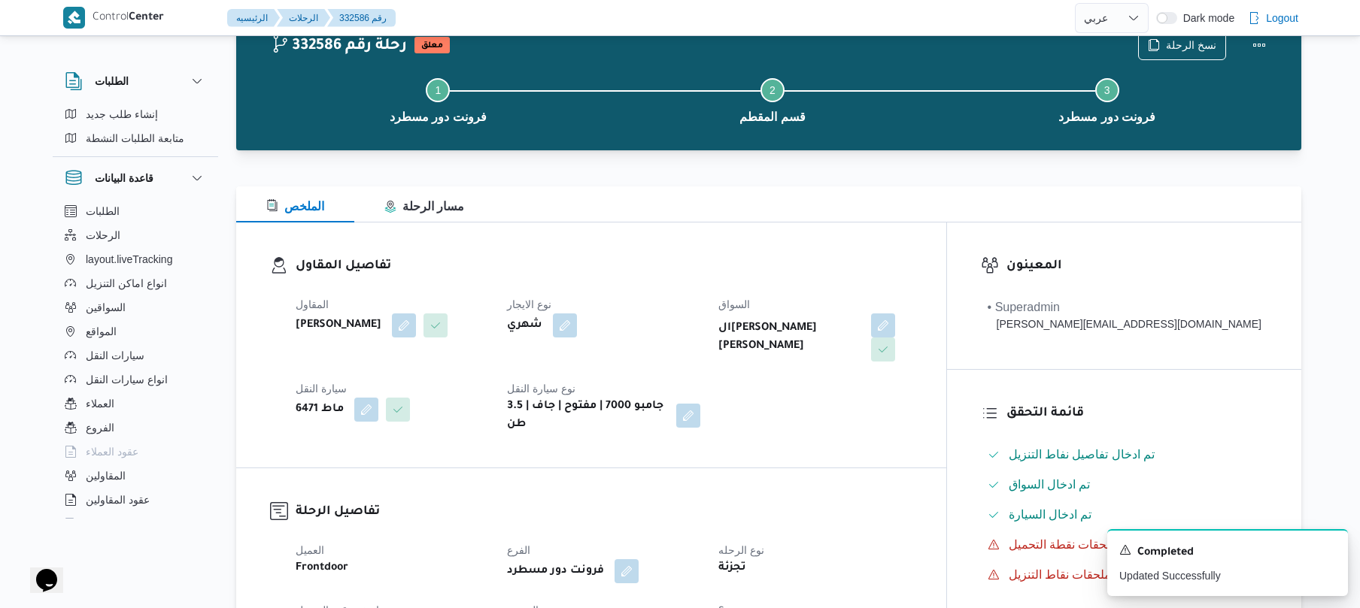
scroll to position [0, 0]
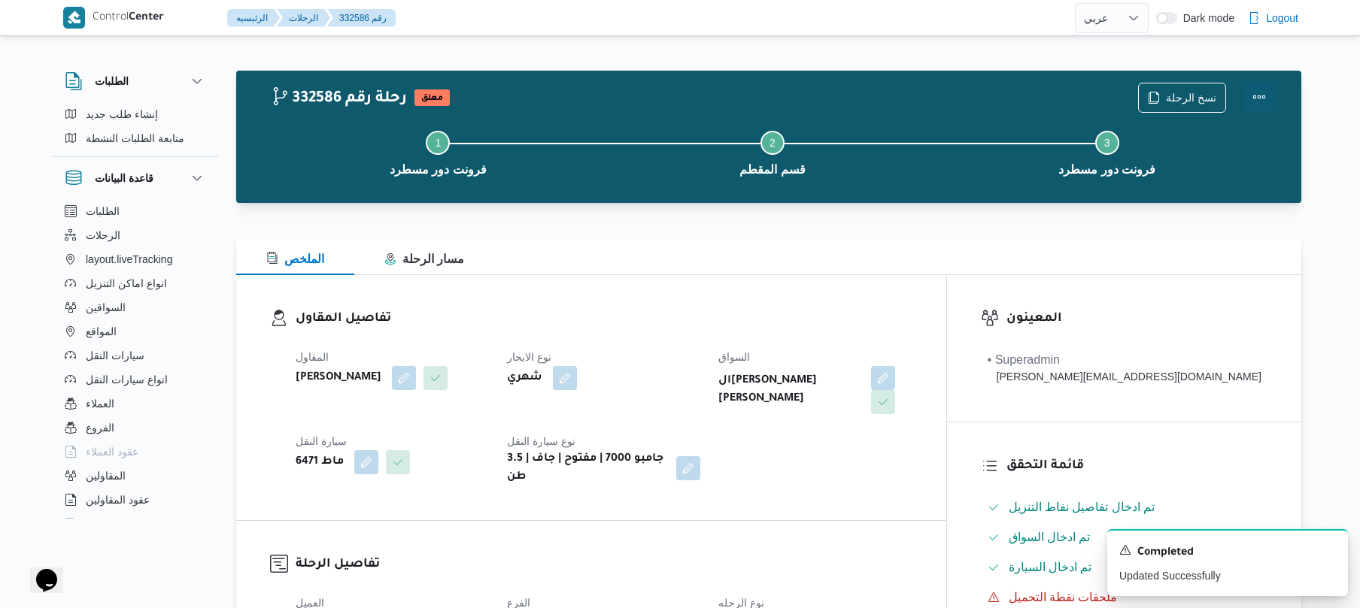
click at [1263, 86] on button "Actions" at bounding box center [1259, 97] width 30 height 30
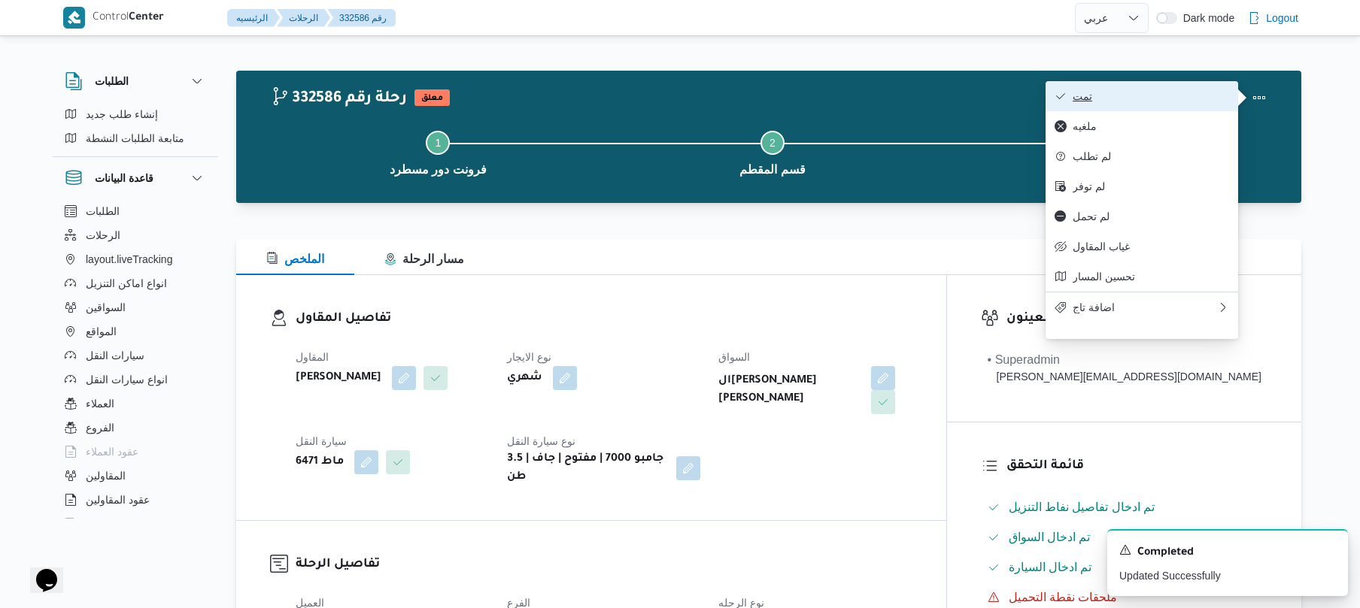
click at [1191, 93] on span "تمت" at bounding box center [1150, 96] width 156 height 12
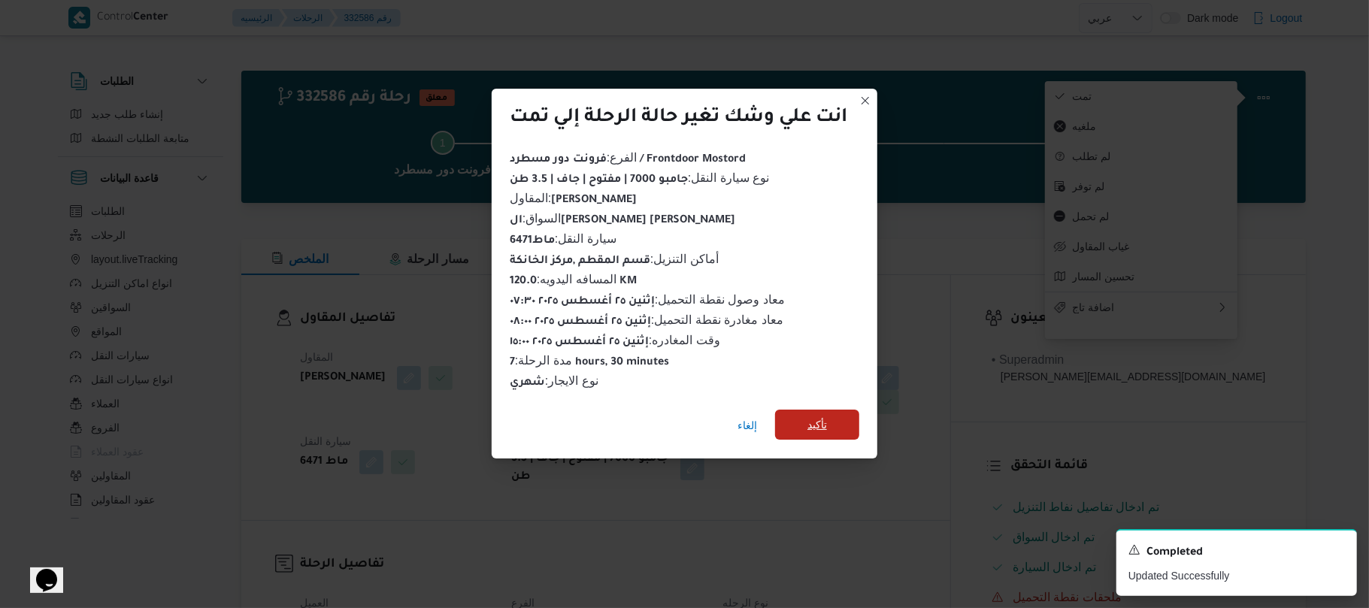
click at [845, 419] on span "تأكيد" at bounding box center [817, 425] width 84 height 30
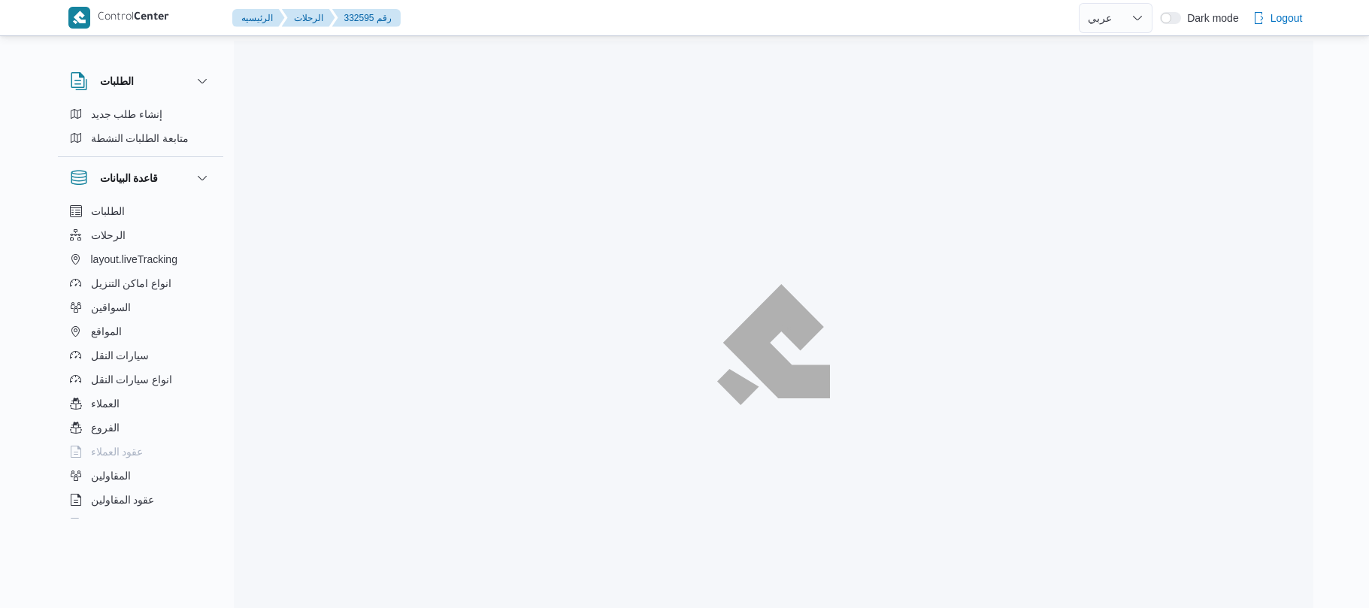
select select "ar"
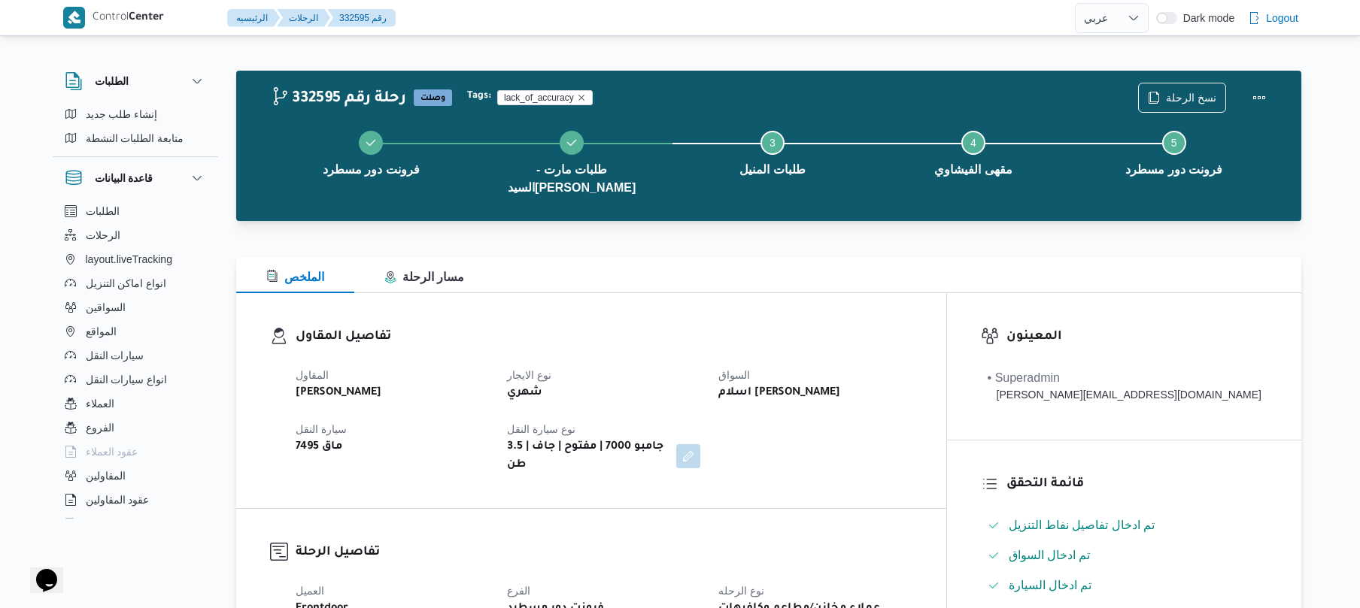
click at [759, 293] on div "تفاصيل المقاول المقاول [PERSON_NAME] نوع الايجار شهري السواق اسلام [PERSON_NAME…" at bounding box center [591, 400] width 710 height 215
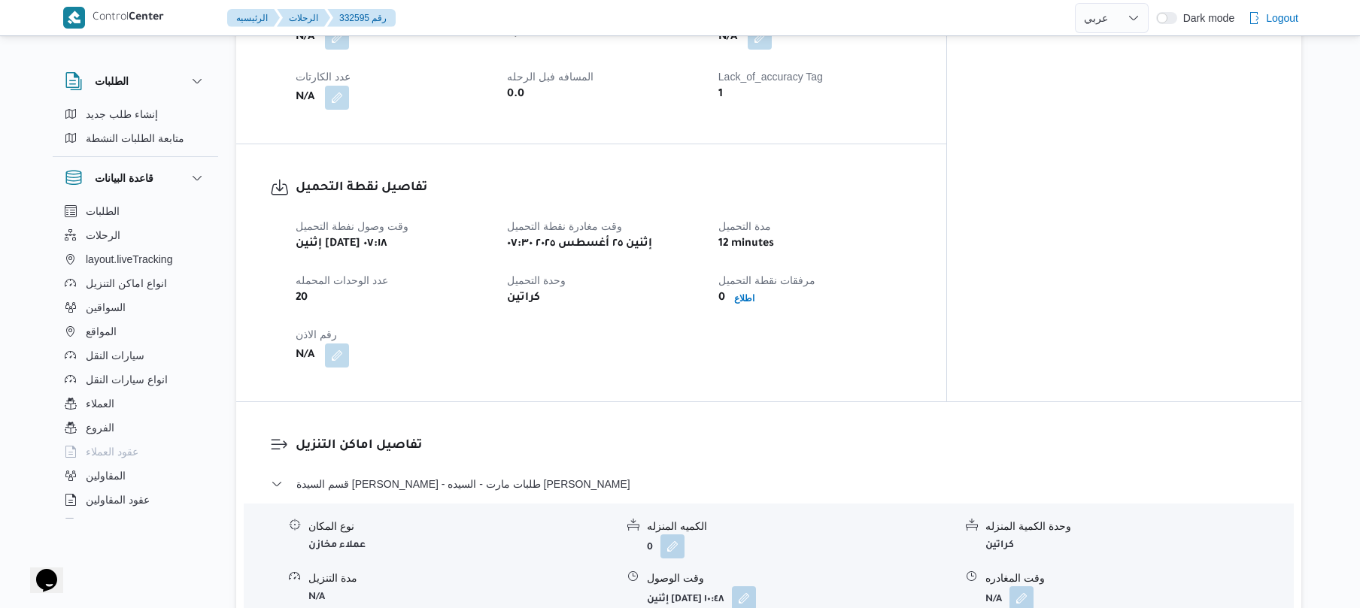
scroll to position [641, 0]
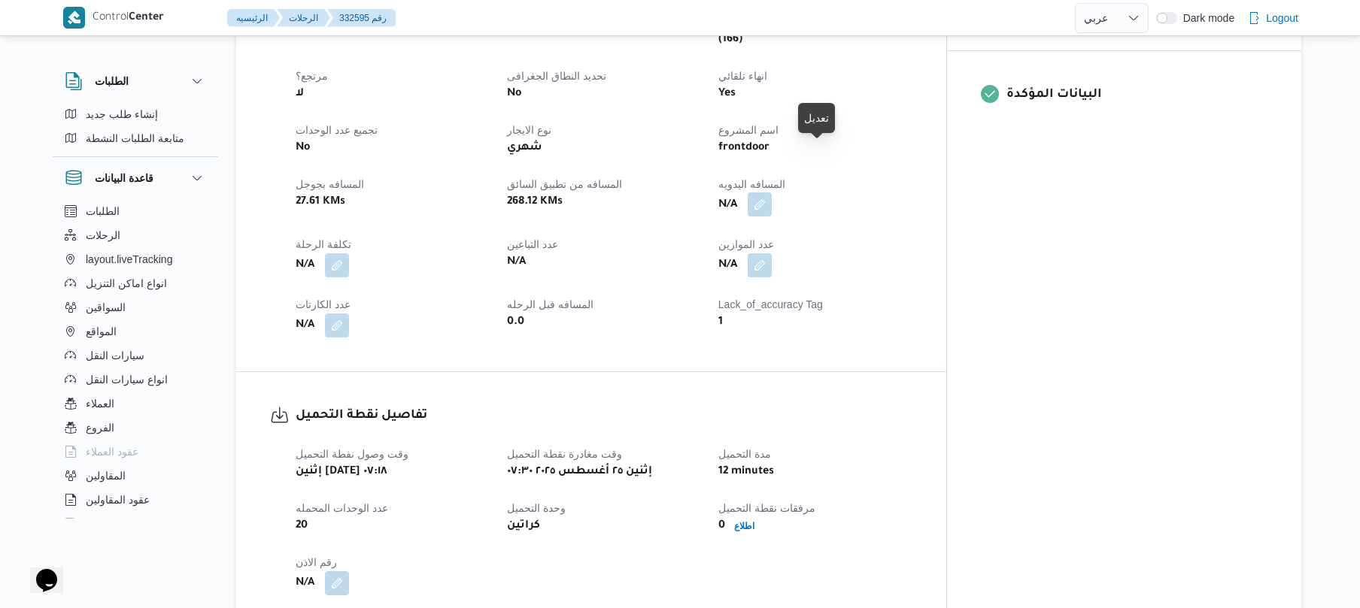
click at [772, 193] on button "button" at bounding box center [759, 205] width 24 height 24
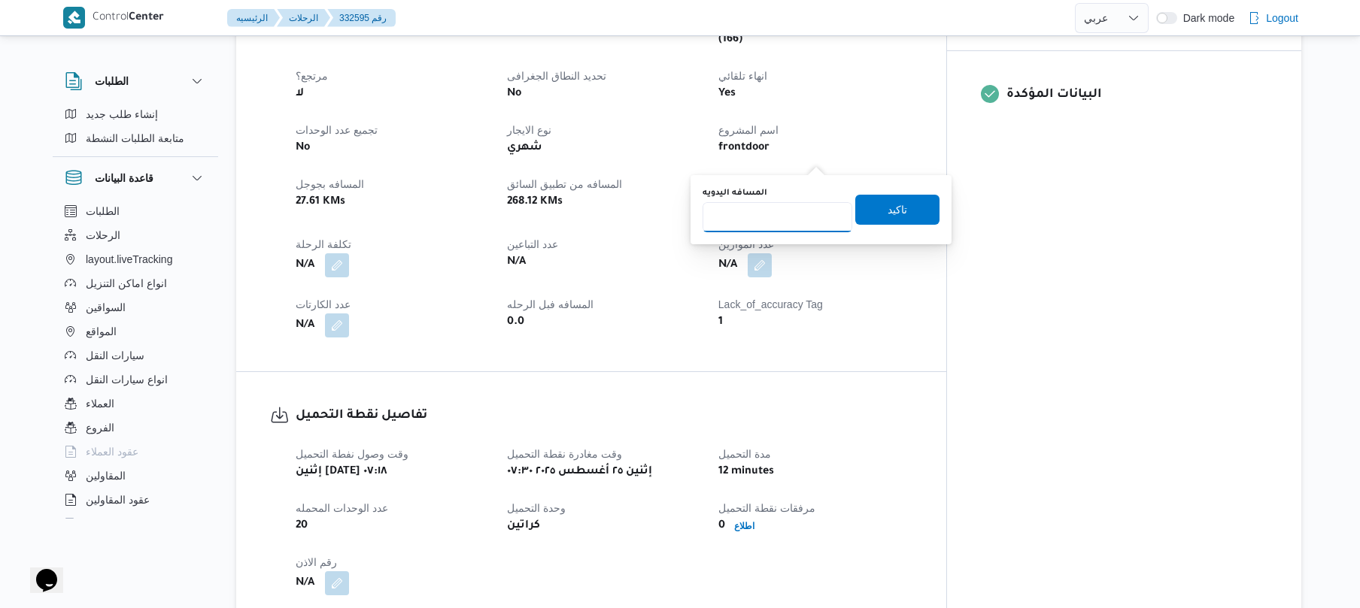
click at [781, 214] on input "المسافه اليدويه" at bounding box center [777, 217] width 150 height 30
type input "110"
click at [887, 212] on span "تاكيد" at bounding box center [897, 209] width 20 height 18
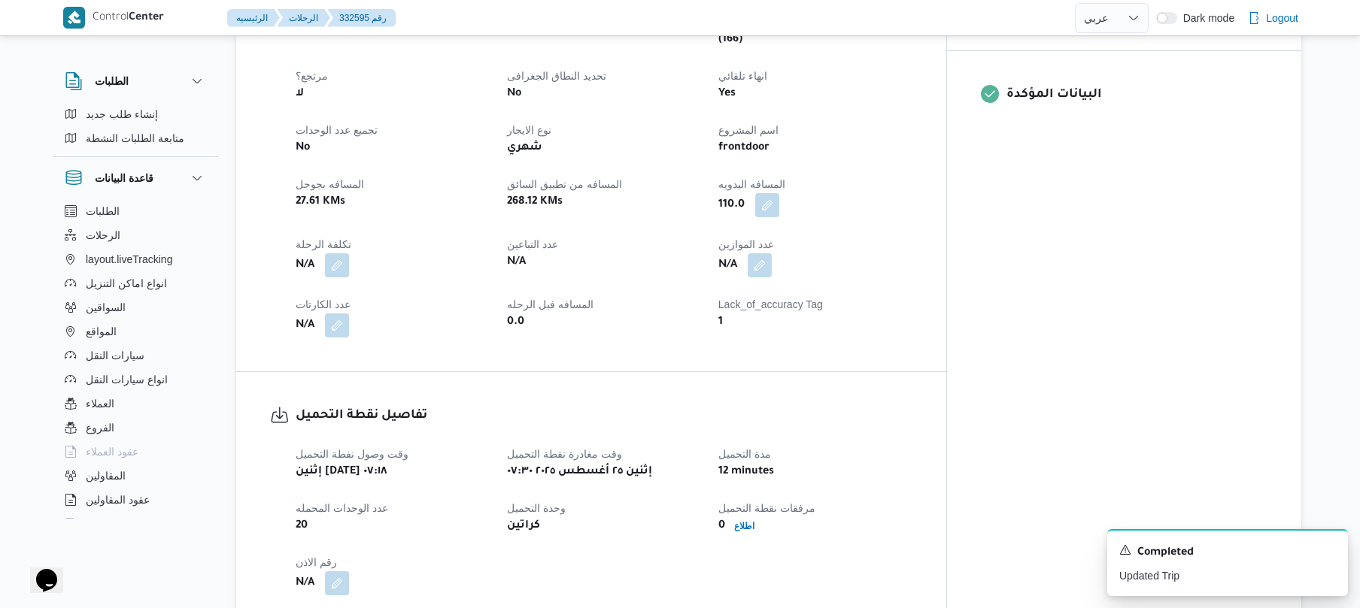
click at [677, 319] on div "تفاصيل الرحلة العميل Frontdoor الفرع فرونت دور مسطرد نوع الرحله عملاء مخازن/مطا…" at bounding box center [591, 120] width 710 height 504
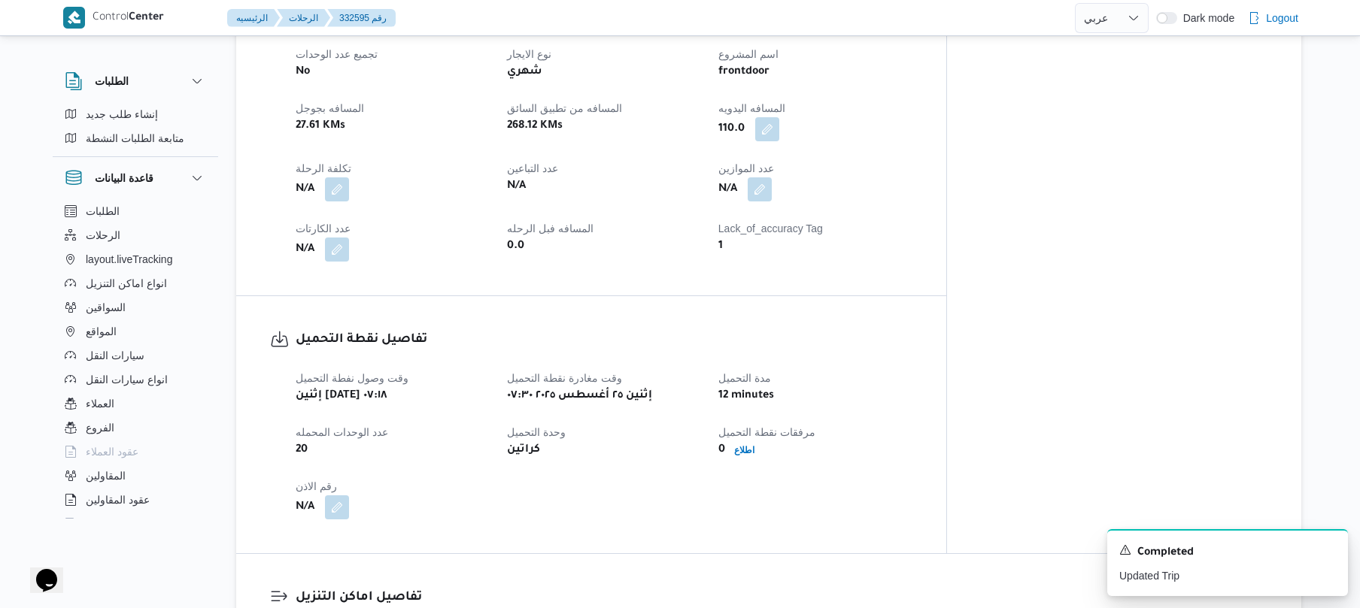
scroll to position [722, 0]
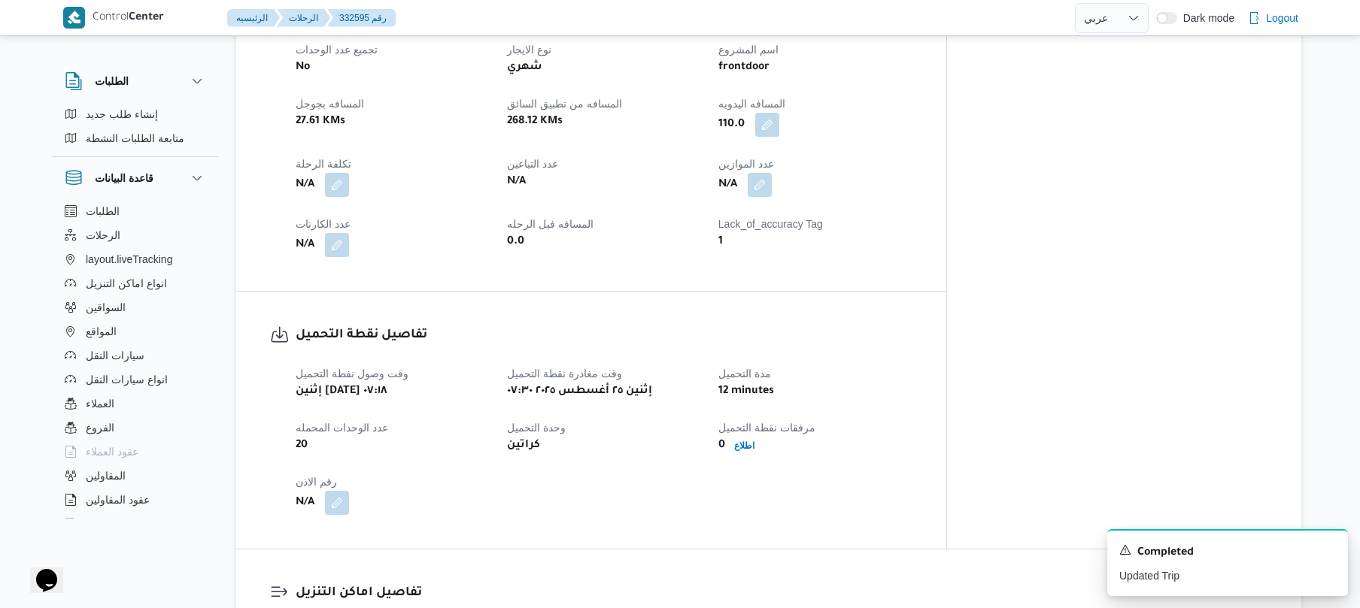
click at [792, 292] on div "تفاصيل نقطة التحميل وقت وصول نفطة التحميل إثنين ٢٥ أغسطس ٢٠٢٥ ٠٧:١٨ وقت مغادرة …" at bounding box center [591, 420] width 710 height 257
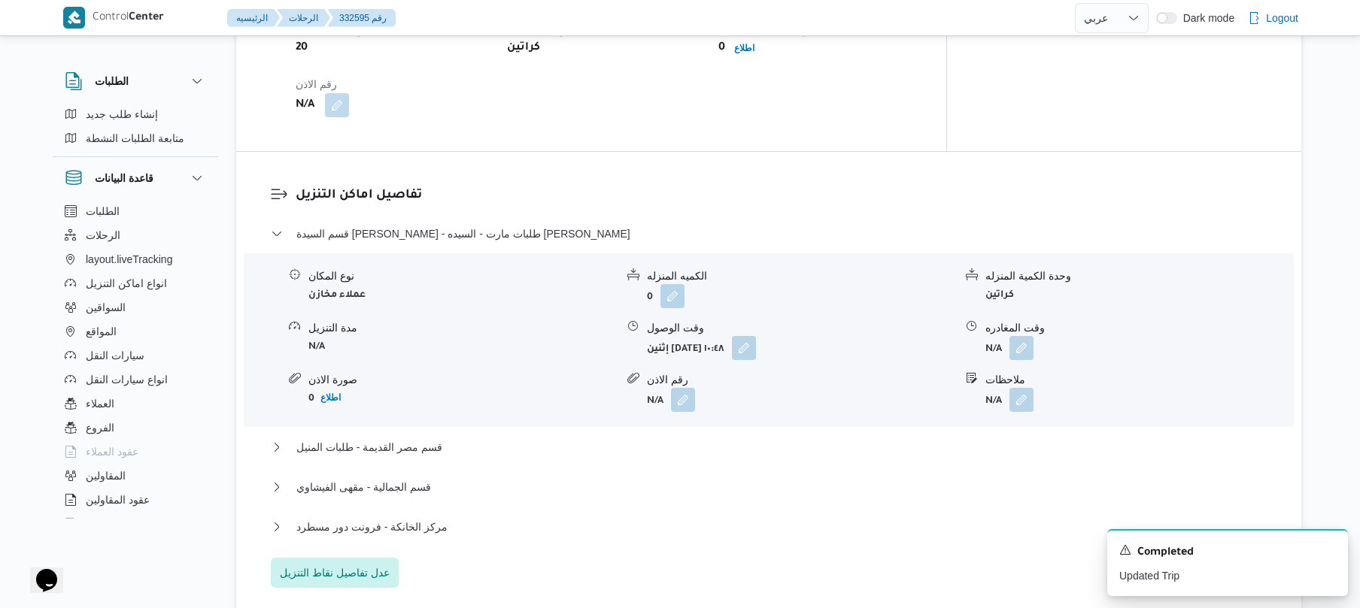
scroll to position [1123, 0]
click at [1330, 549] on icon "Dismiss toast" at bounding box center [1330, 549] width 8 height 8
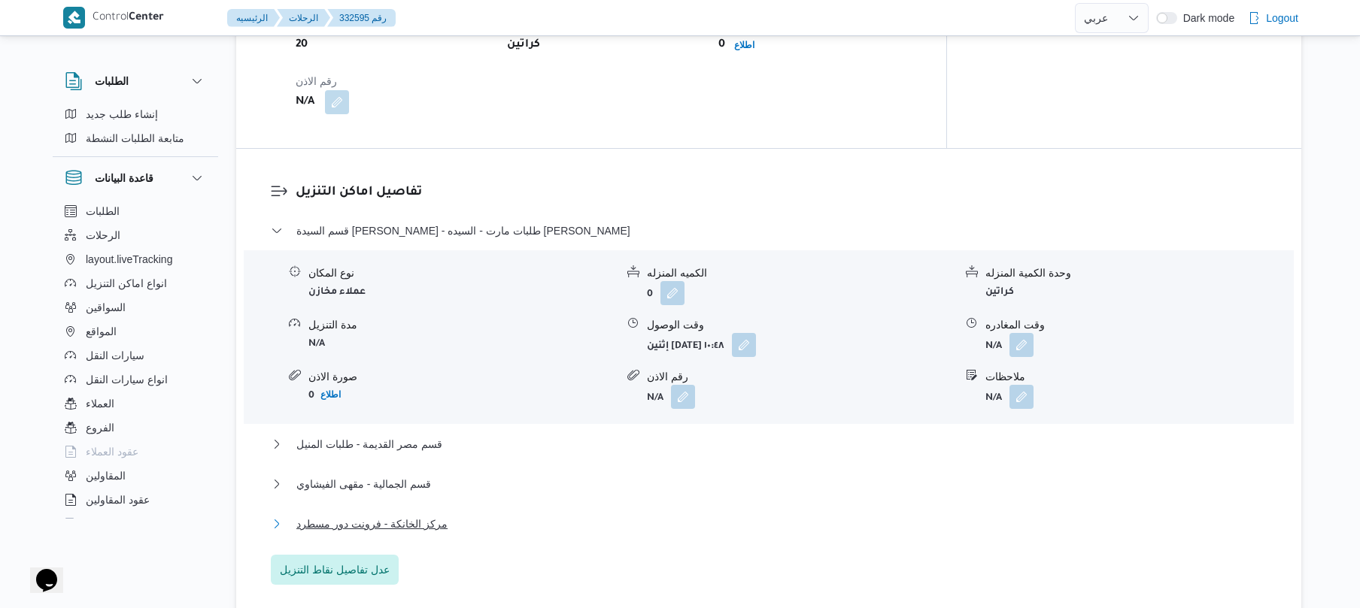
click at [696, 515] on button "مركز الخانكة - فرونت دور مسطرد" at bounding box center [769, 524] width 996 height 18
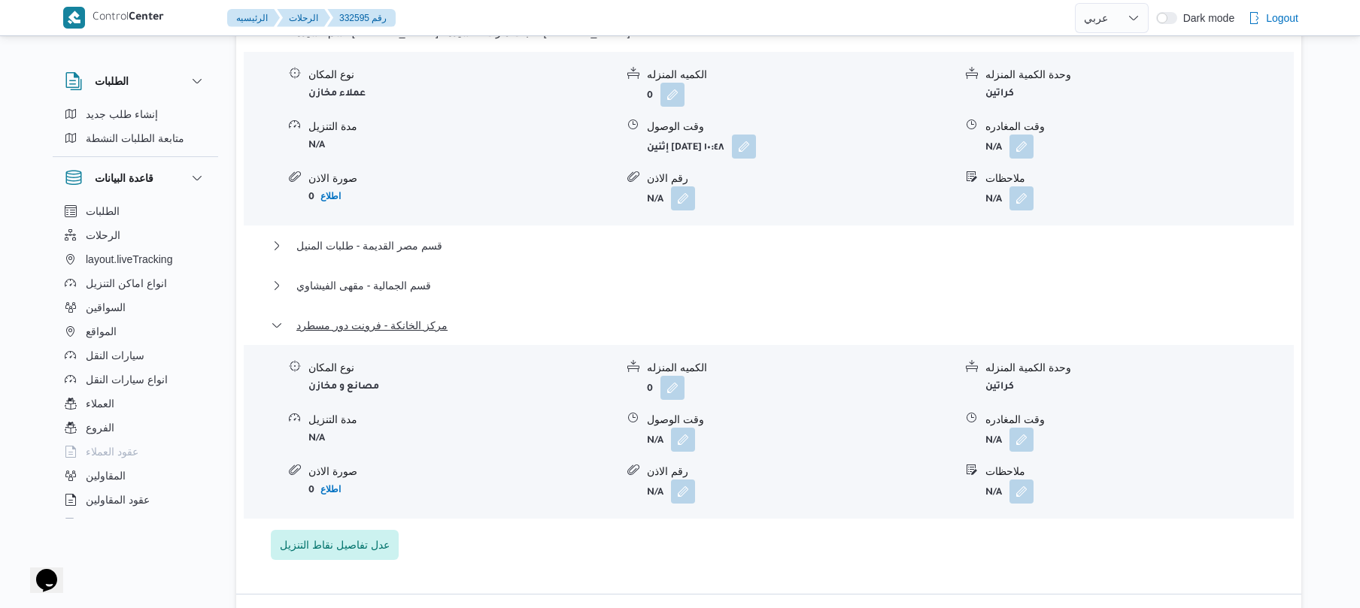
scroll to position [1324, 0]
click at [582, 274] on button "قسم الجمالية - مقهى الفيشاوي" at bounding box center [769, 283] width 996 height 18
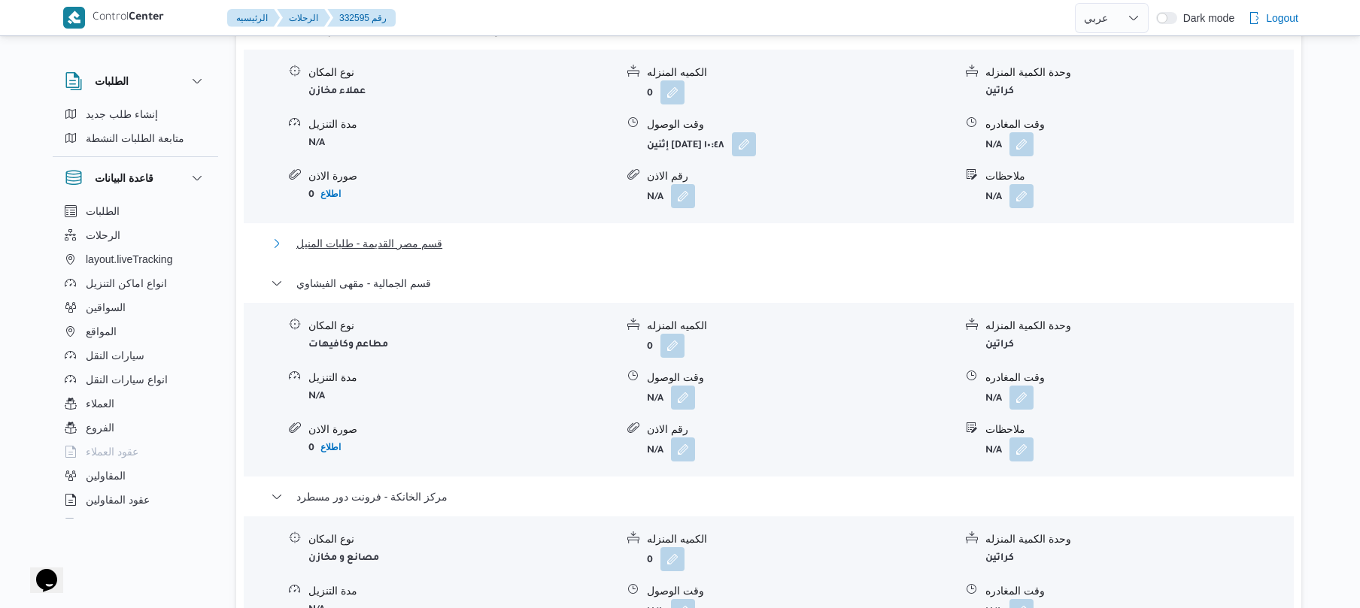
click at [644, 235] on button "قسم مصر القديمة - طلبات المنيل" at bounding box center [769, 244] width 996 height 18
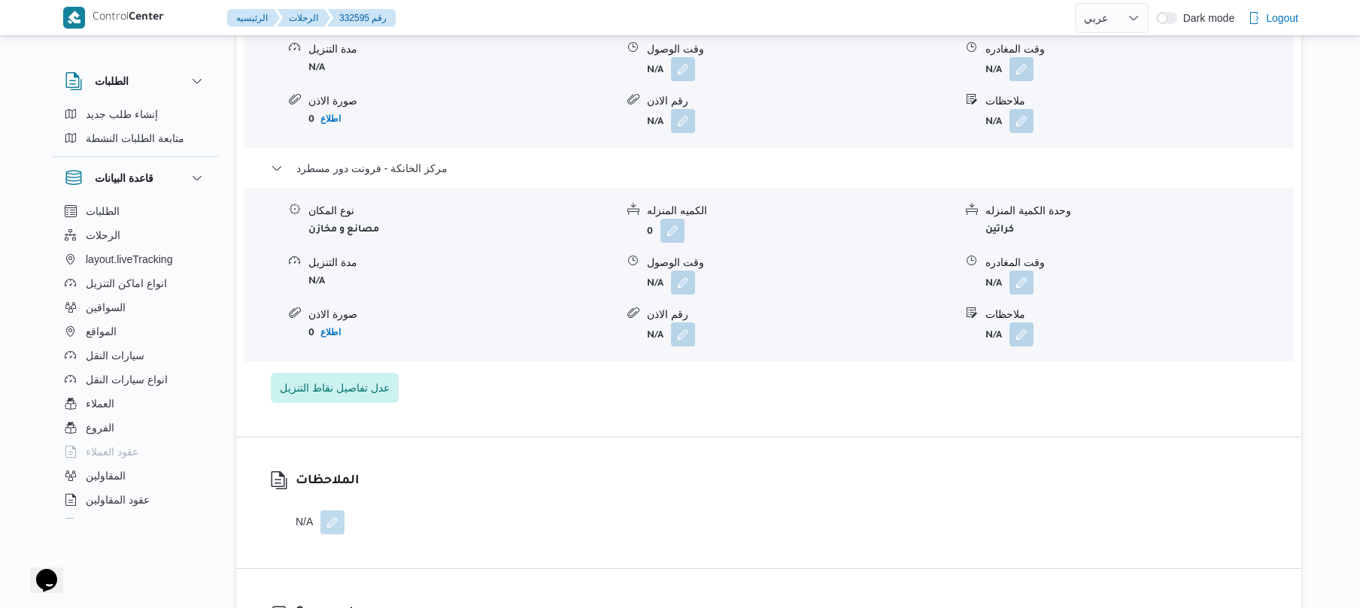
scroll to position [1845, 0]
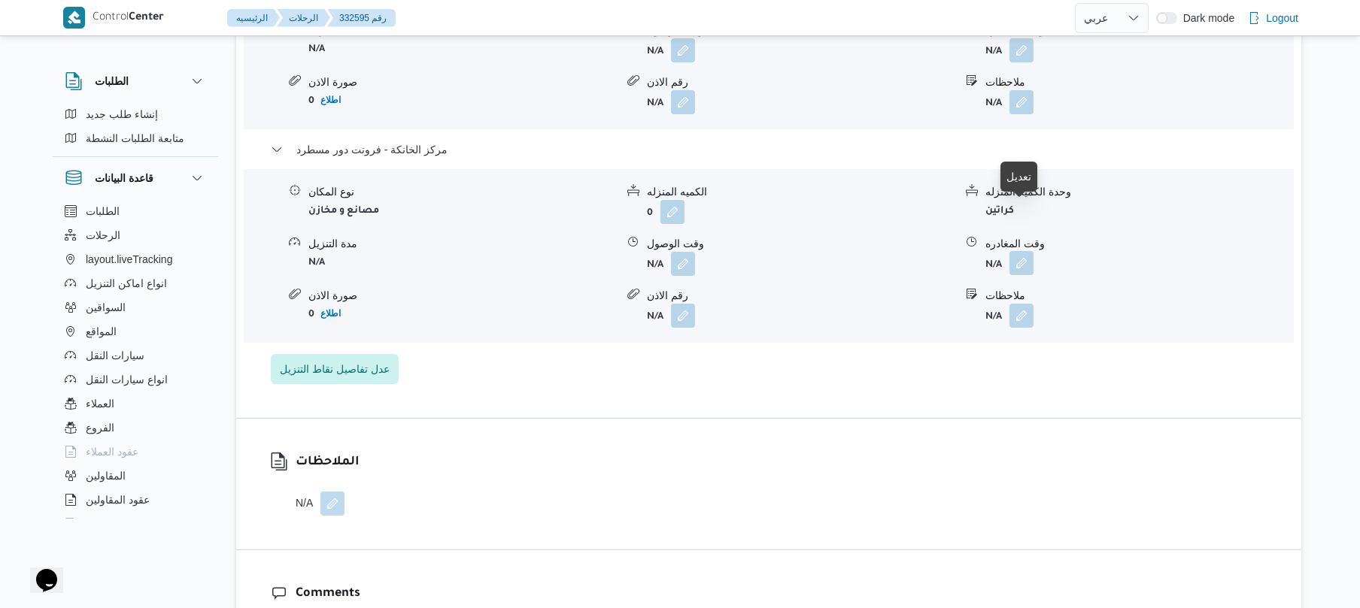
click at [1023, 251] on button "button" at bounding box center [1021, 263] width 24 height 24
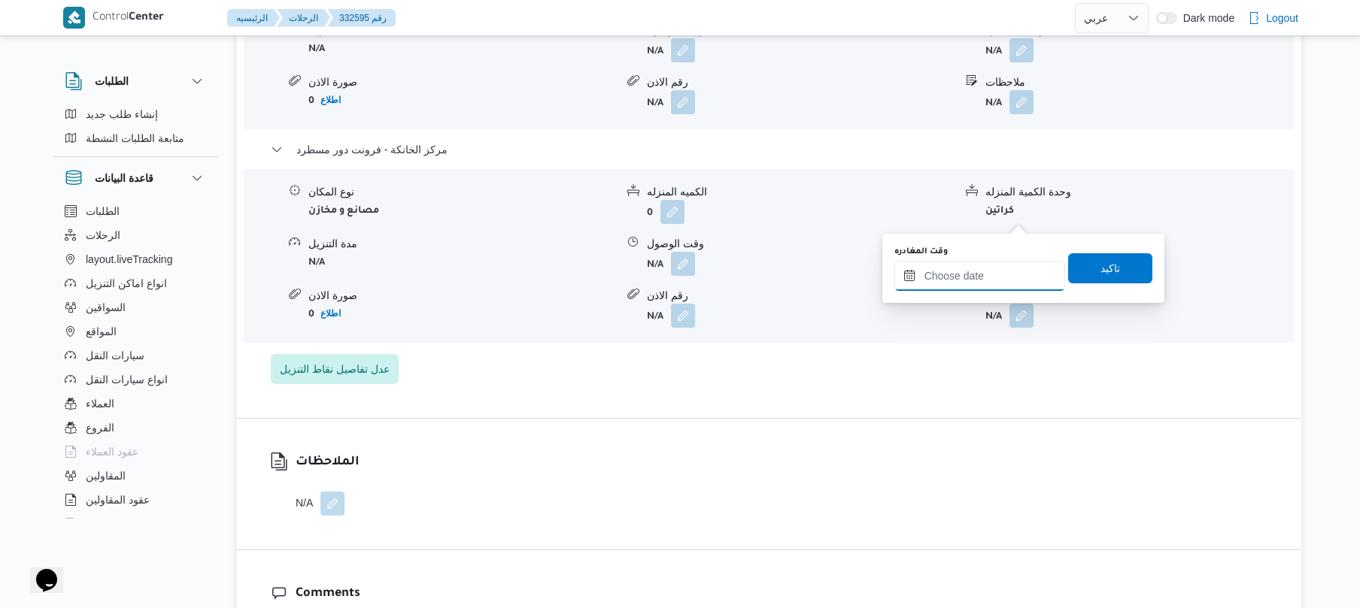
click at [1006, 274] on input "وقت المغادره" at bounding box center [979, 276] width 171 height 30
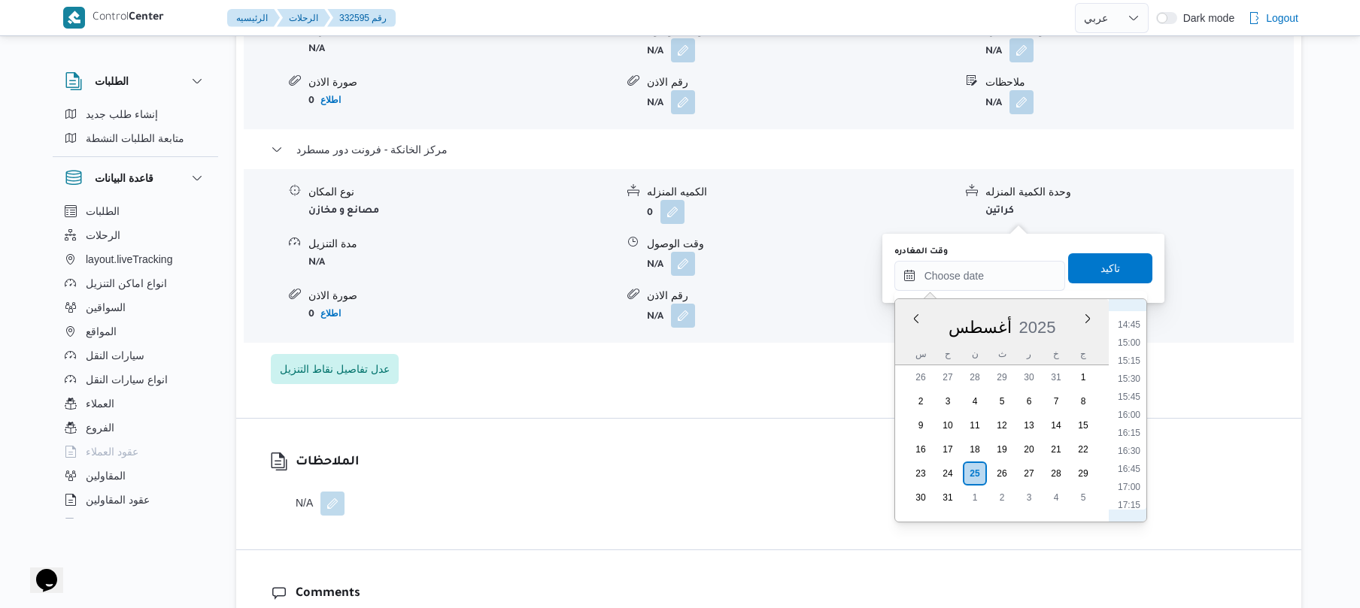
scroll to position [1048, 0]
click at [1132, 358] on li "15:00" at bounding box center [1128, 354] width 35 height 15
type input "[DATE] ١٥:٠٠"
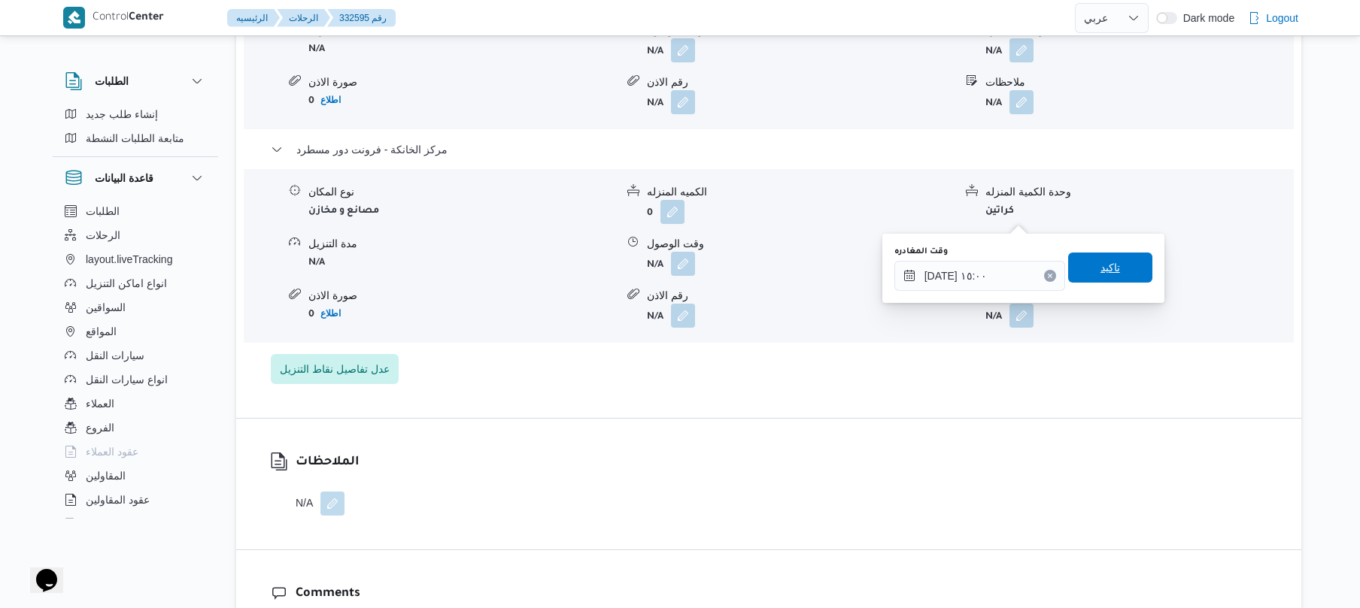
click at [1108, 271] on span "تاكيد" at bounding box center [1110, 268] width 20 height 18
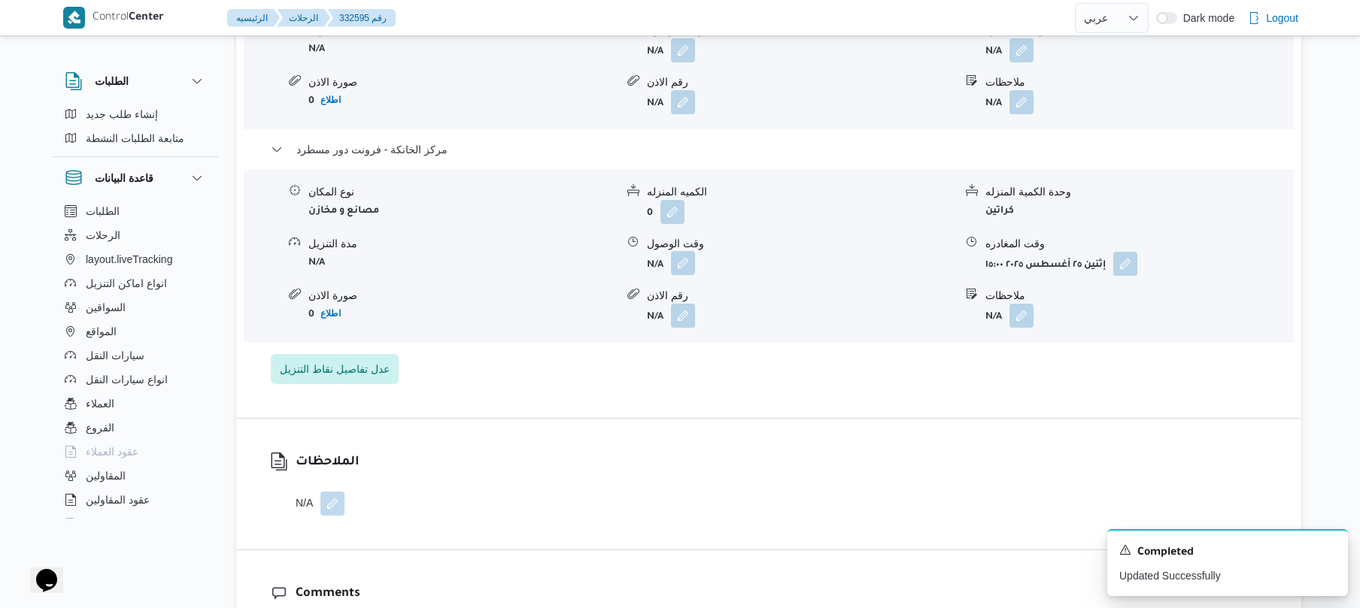
click at [693, 251] on button "button" at bounding box center [683, 263] width 24 height 24
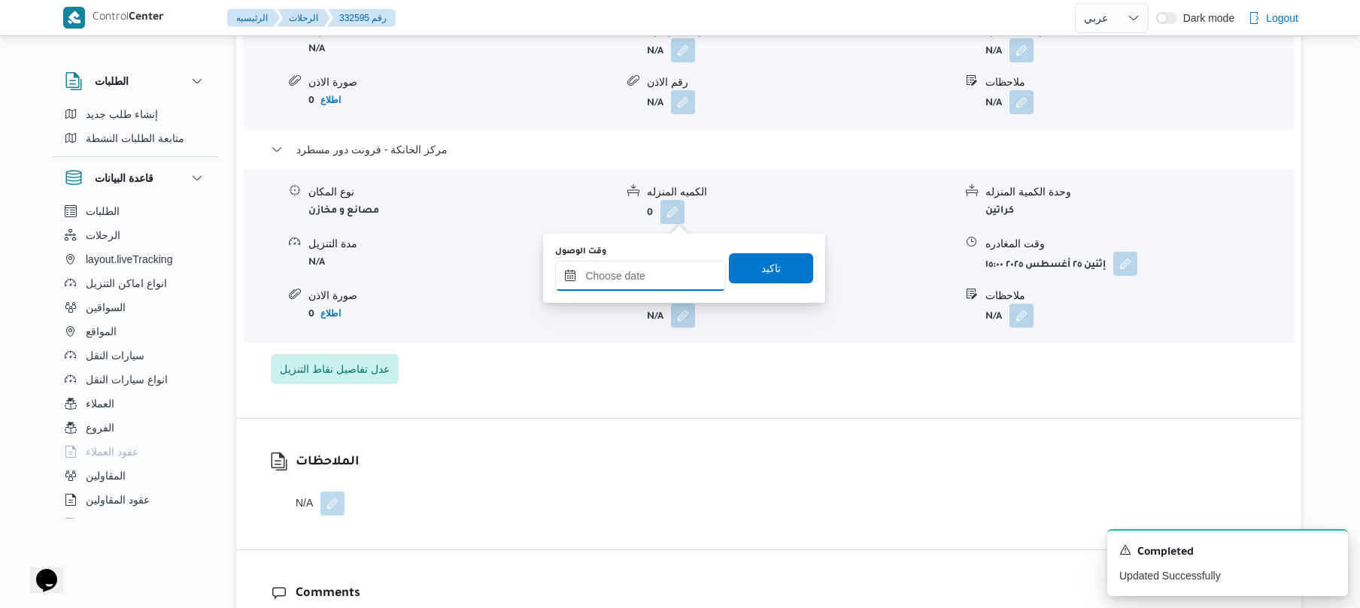
click at [647, 280] on input "وقت الوصول" at bounding box center [640, 276] width 171 height 30
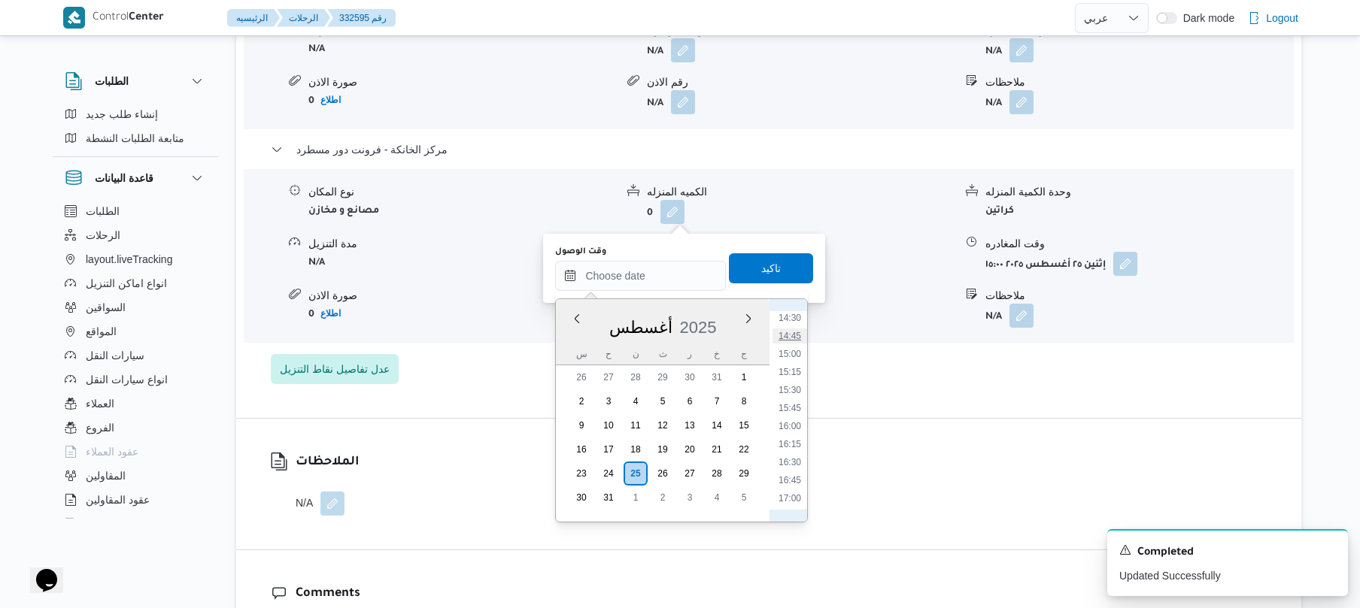
click at [793, 335] on li "14:45" at bounding box center [789, 336] width 35 height 15
type input "٢٥/٠٨/٢٠٢٥ ١٤:٤٥"
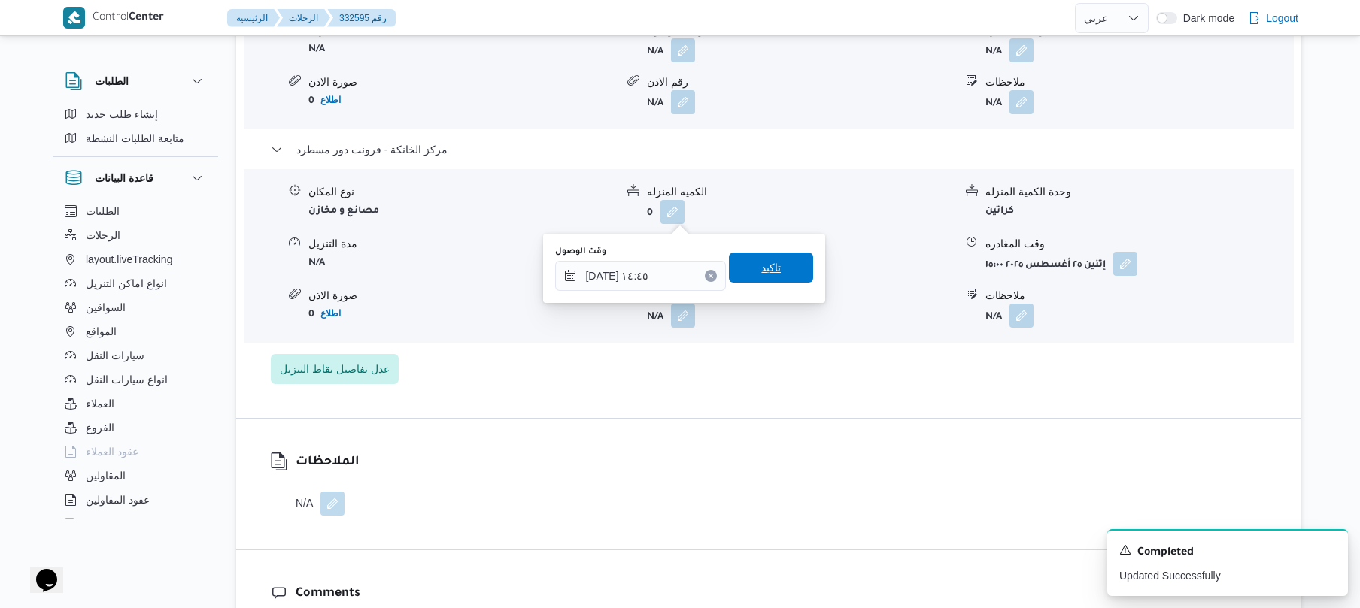
click at [777, 268] on span "تاكيد" at bounding box center [771, 268] width 84 height 30
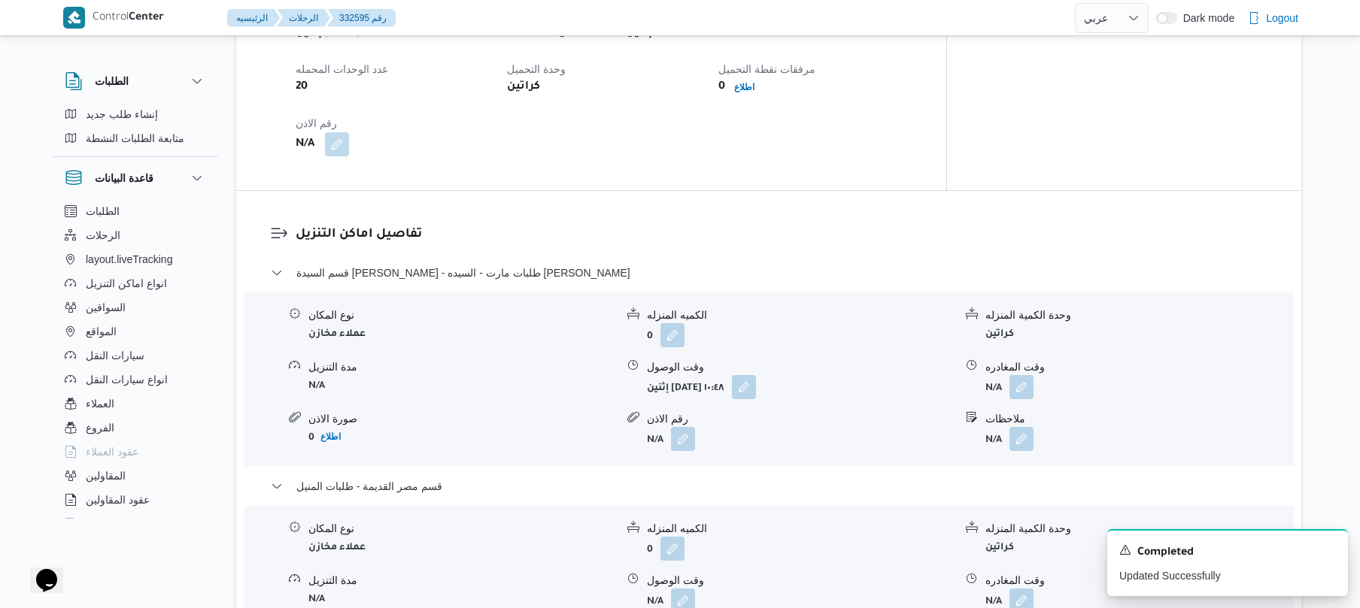
scroll to position [1083, 0]
click at [690, 121] on div "تفاصيل نقطة التحميل وقت وصول نفطة التحميل إثنين ٢٥ أغسطس ٢٠٢٥ ٠٧:١٨ وقت مغادرة …" at bounding box center [591, 59] width 710 height 257
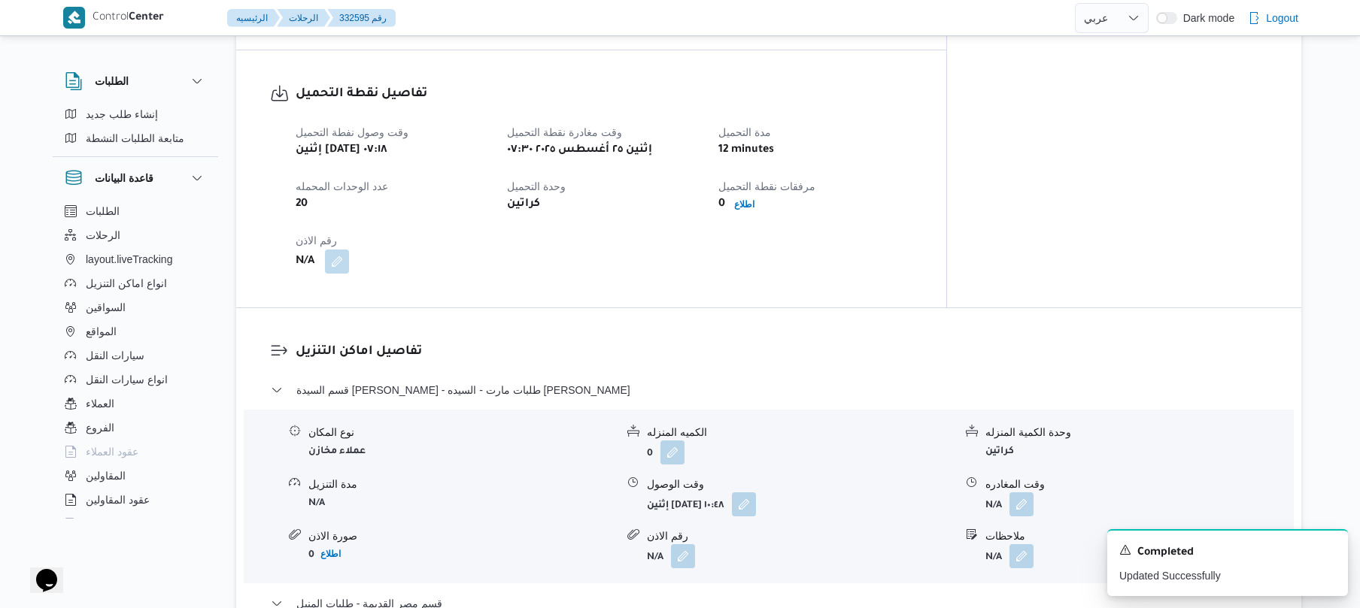
scroll to position [1002, 0]
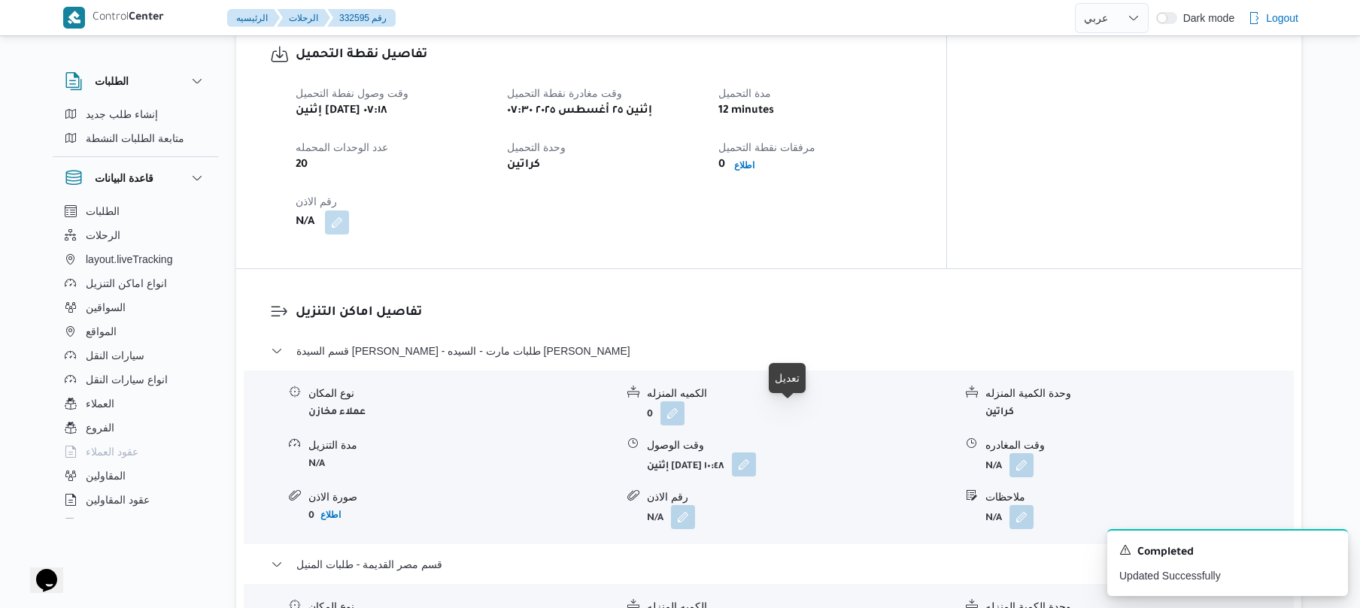
click at [756, 453] on button "button" at bounding box center [744, 465] width 24 height 24
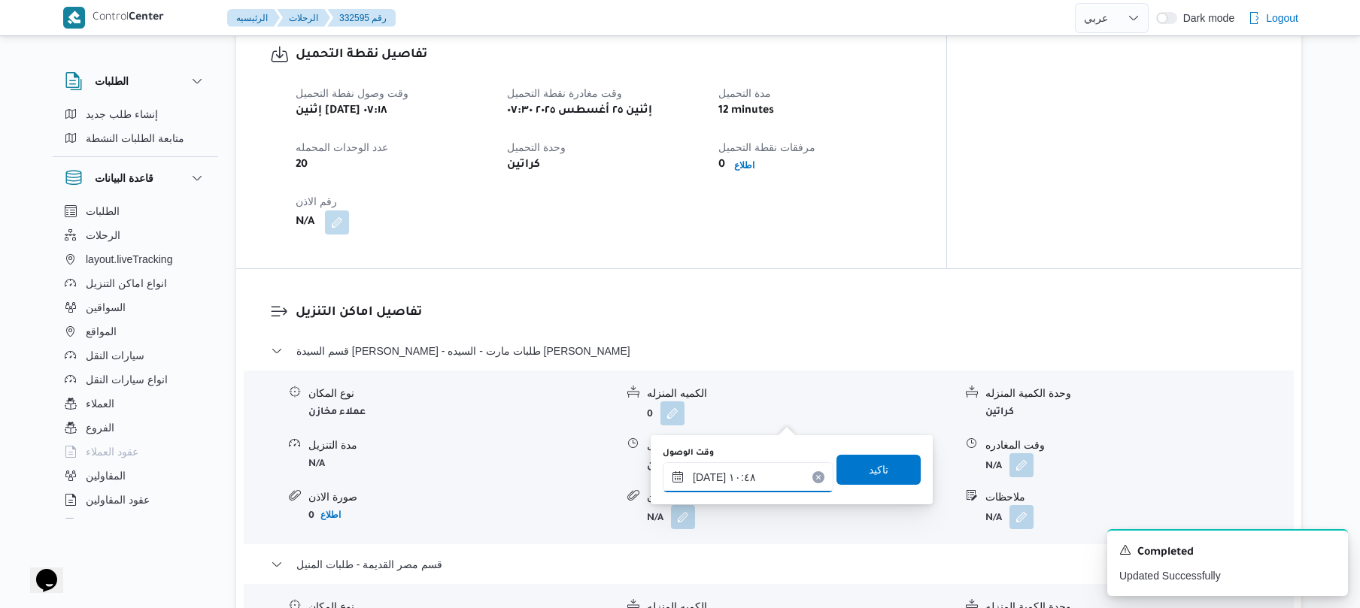
click at [732, 482] on input "٢٥/٠٨/٢٠٢٥ ١٠:٤٨" at bounding box center [748, 477] width 171 height 30
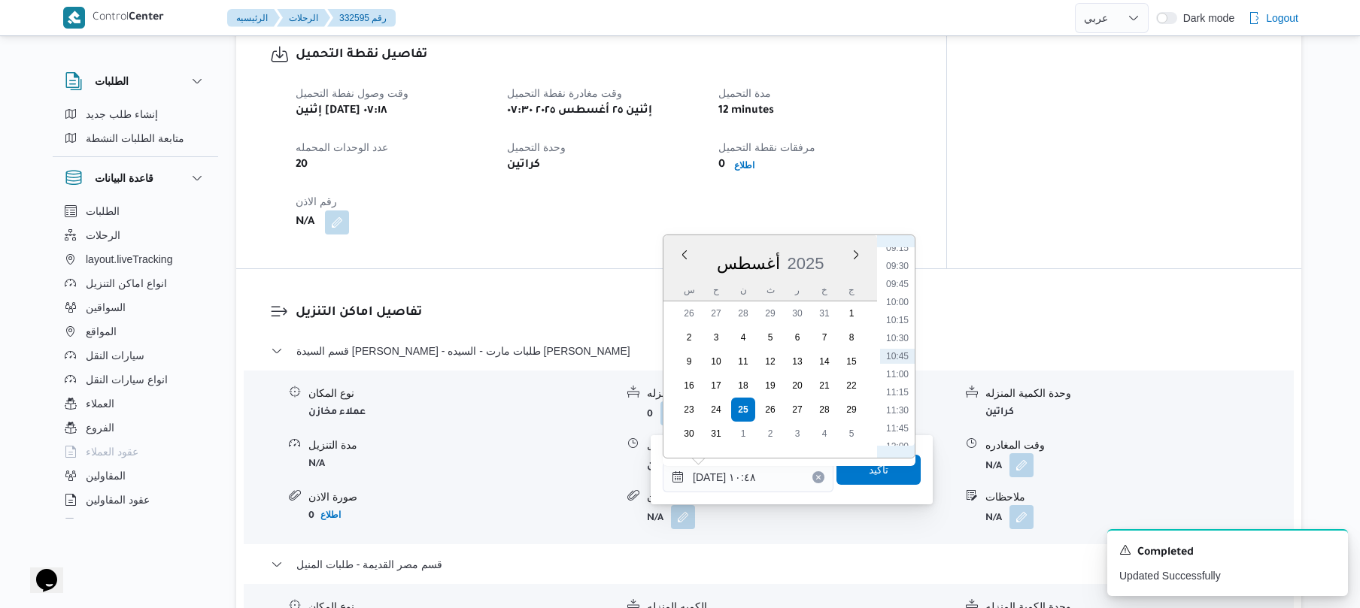
scroll to position [505, 0]
click at [899, 362] on li "08:30" at bounding box center [897, 363] width 35 height 15
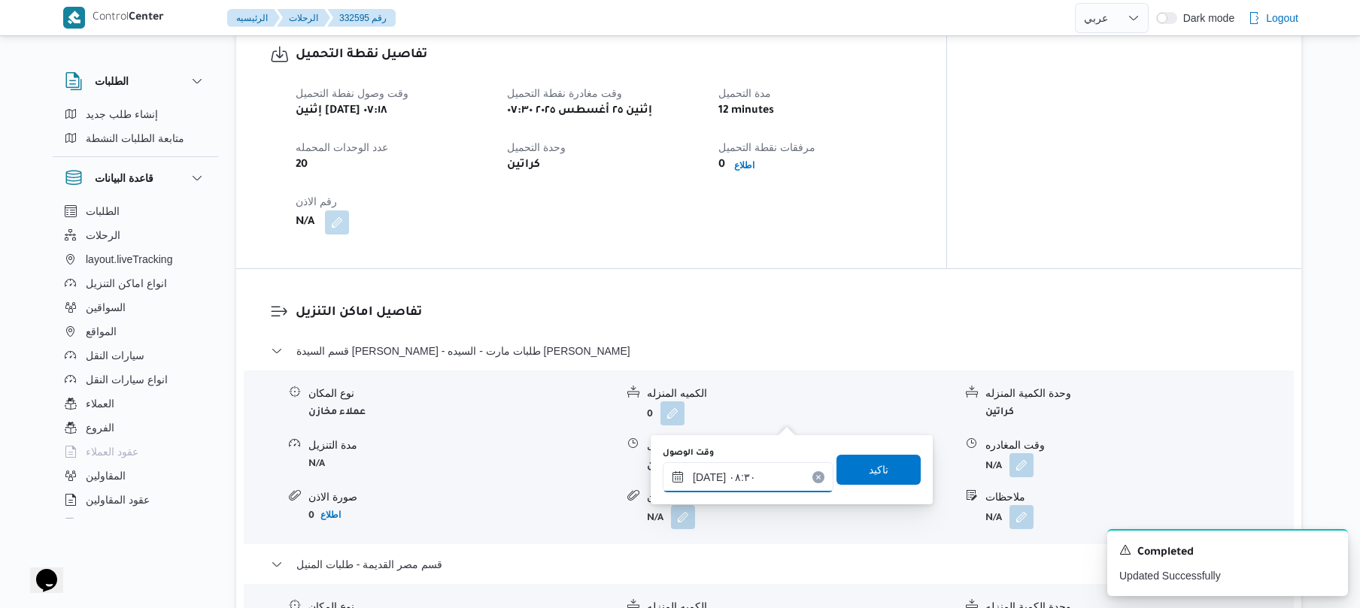
type input "٢٥/٠٨/٢٠٢٥ ٠٨:٣٠"
click at [869, 474] on span "تاكيد" at bounding box center [879, 469] width 20 height 18
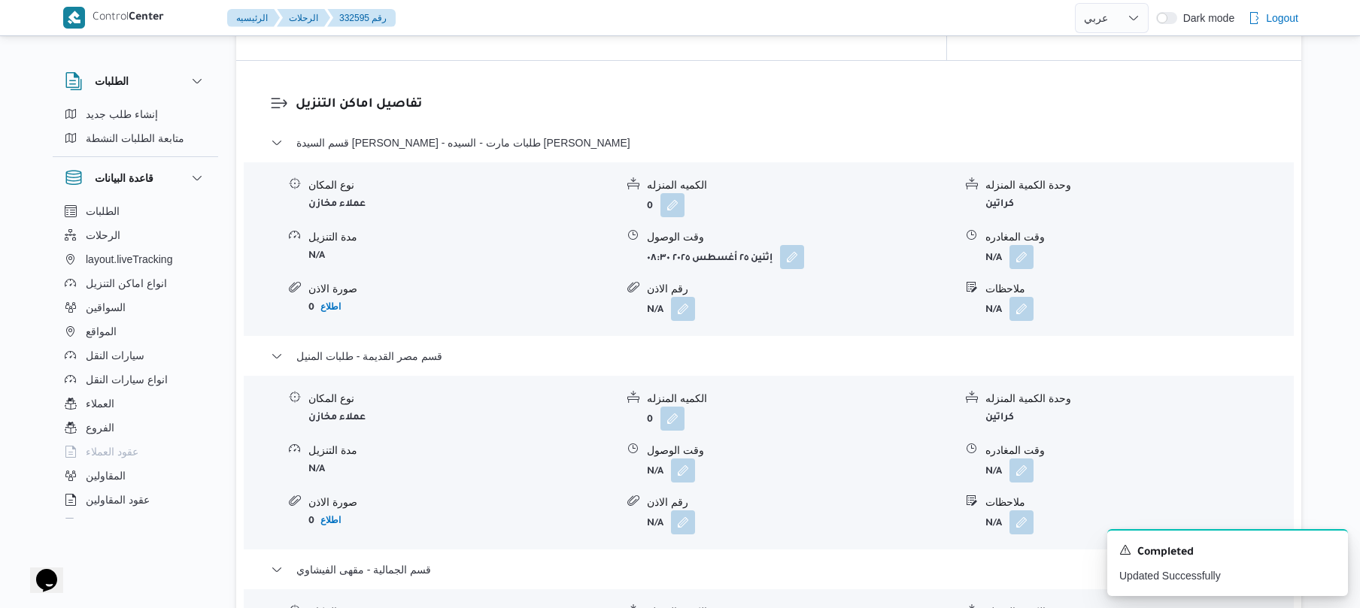
scroll to position [1243, 0]
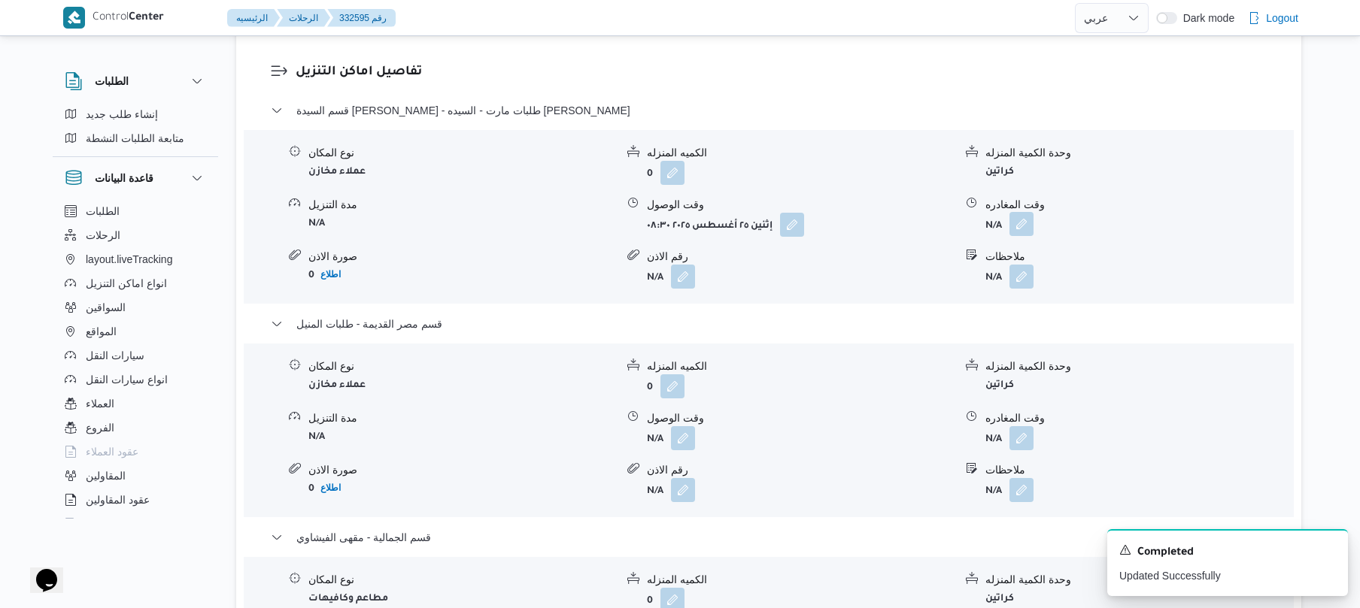
click at [1023, 212] on button "button" at bounding box center [1021, 224] width 24 height 24
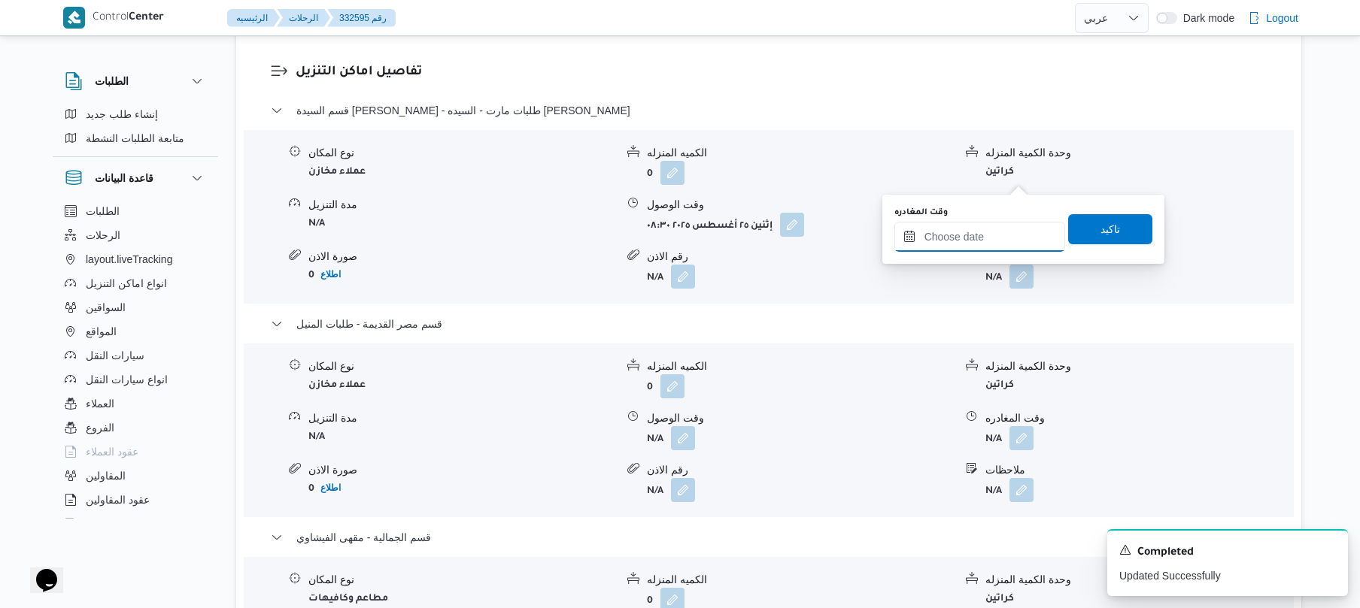
click at [954, 230] on input "وقت المغادره" at bounding box center [979, 237] width 171 height 30
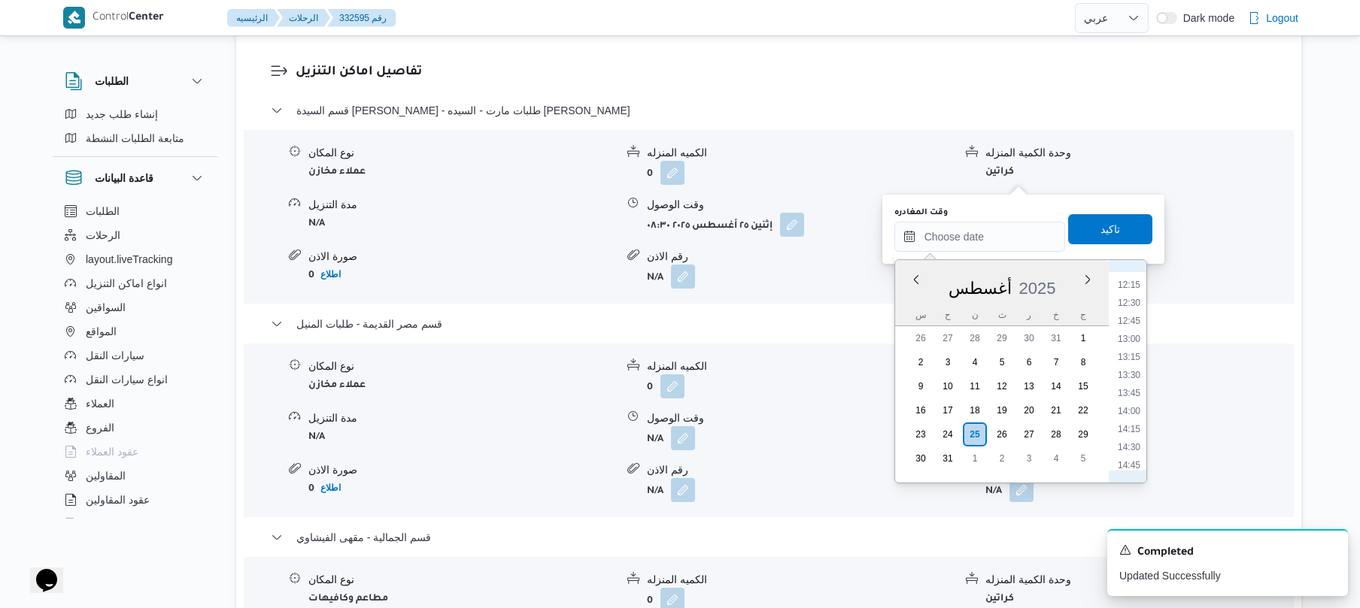
scroll to position [711, 0]
click at [1134, 293] on li "10:00" at bounding box center [1128, 291] width 35 height 15
type input "٢٥/٠٨/٢٠٢٥ ١٠:٠٠"
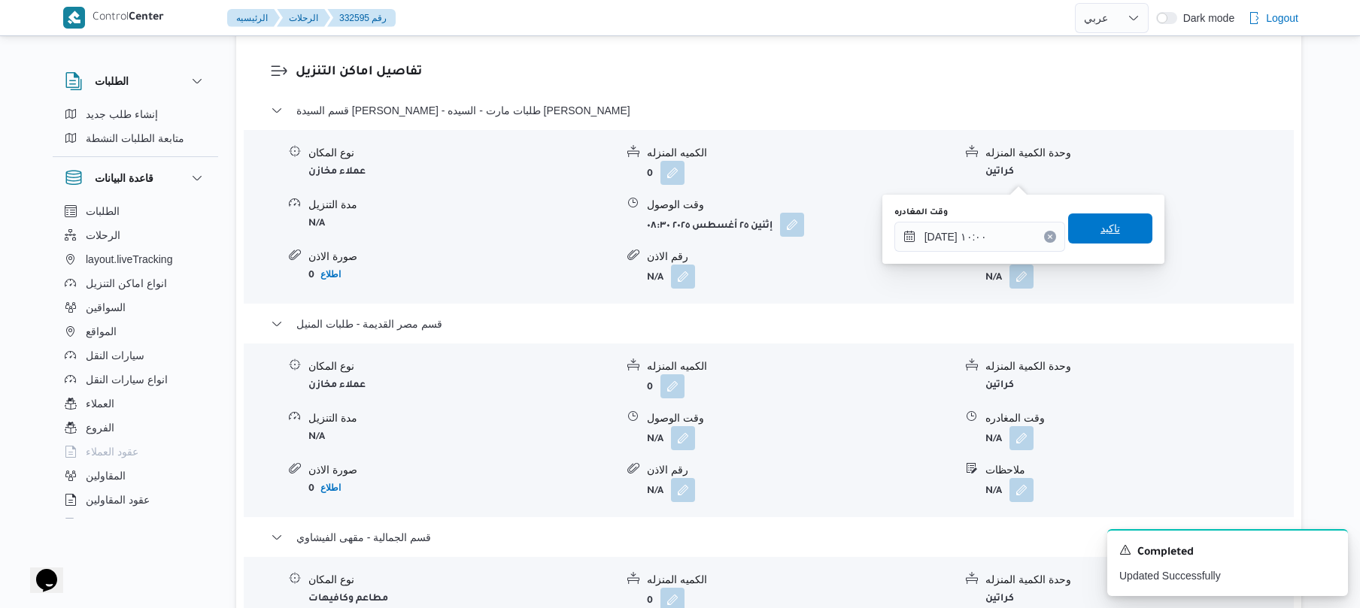
click at [1113, 235] on span "تاكيد" at bounding box center [1110, 229] width 84 height 30
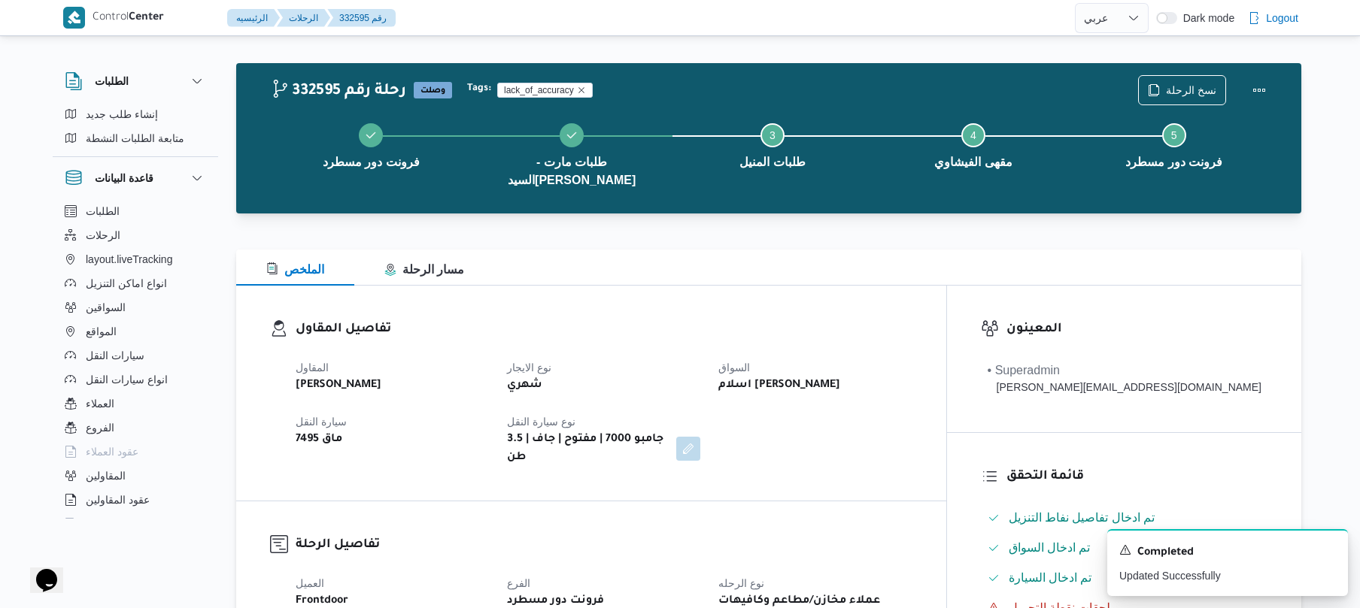
scroll to position [0, 0]
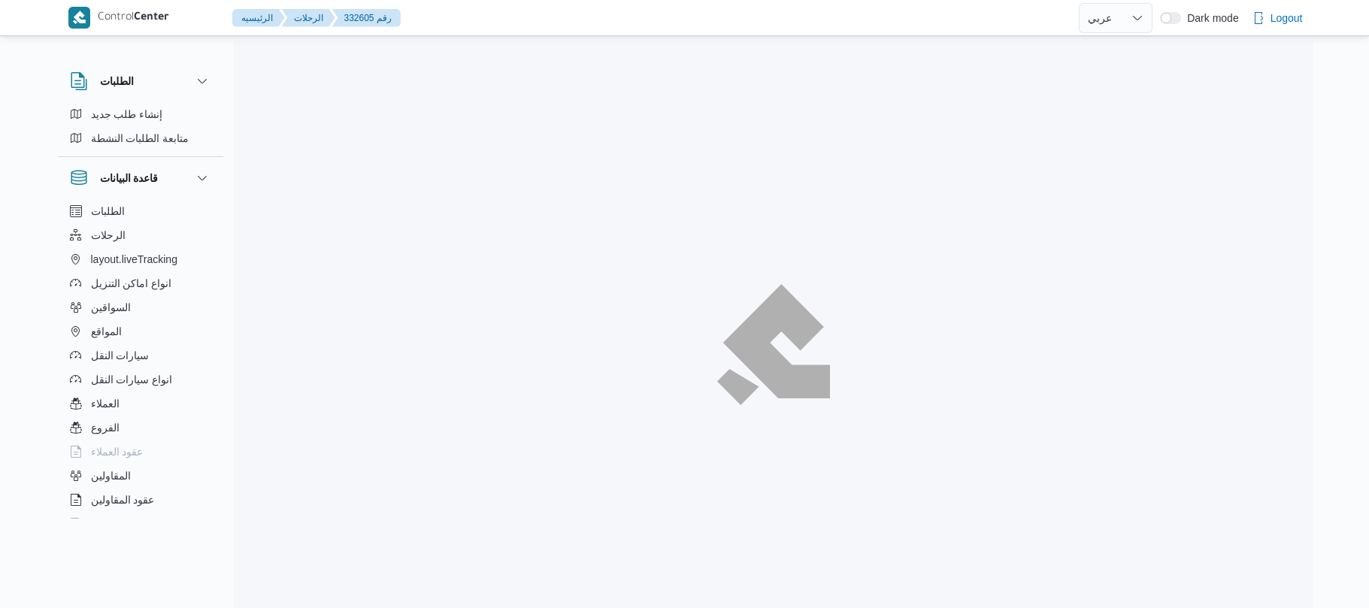
select select "ar"
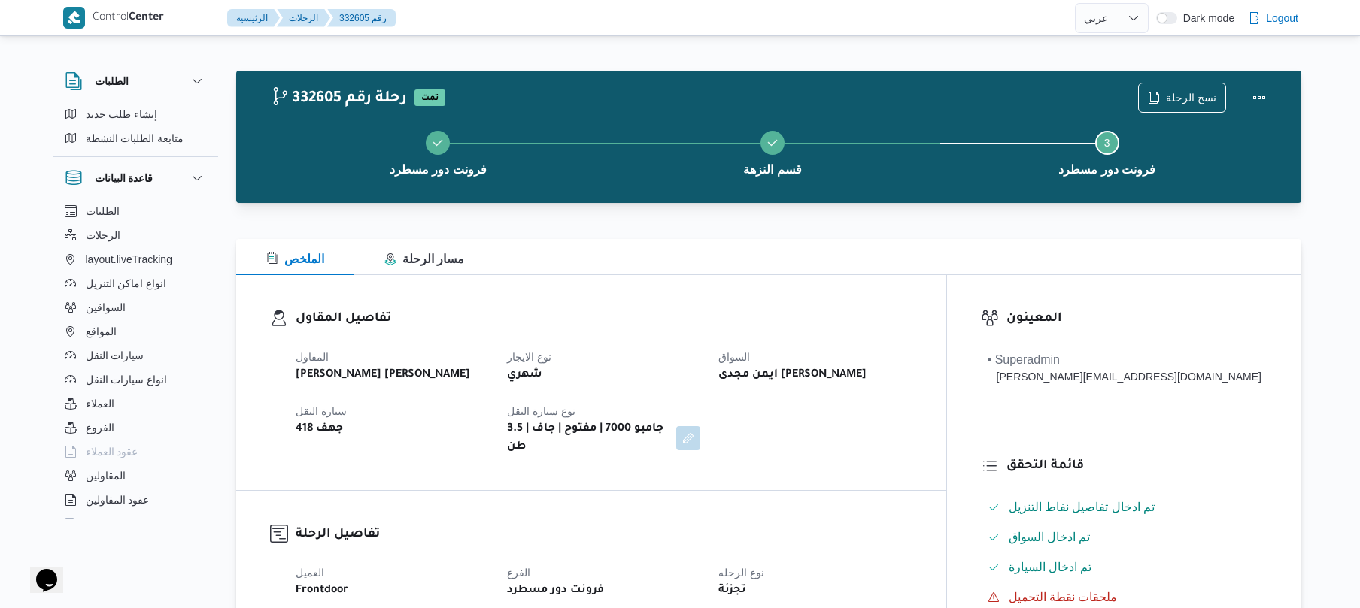
click at [735, 278] on div "تفاصيل المقاول المقاول [PERSON_NAME] [PERSON_NAME] نوع الايجار شهري السواق ايمن…" at bounding box center [591, 382] width 710 height 215
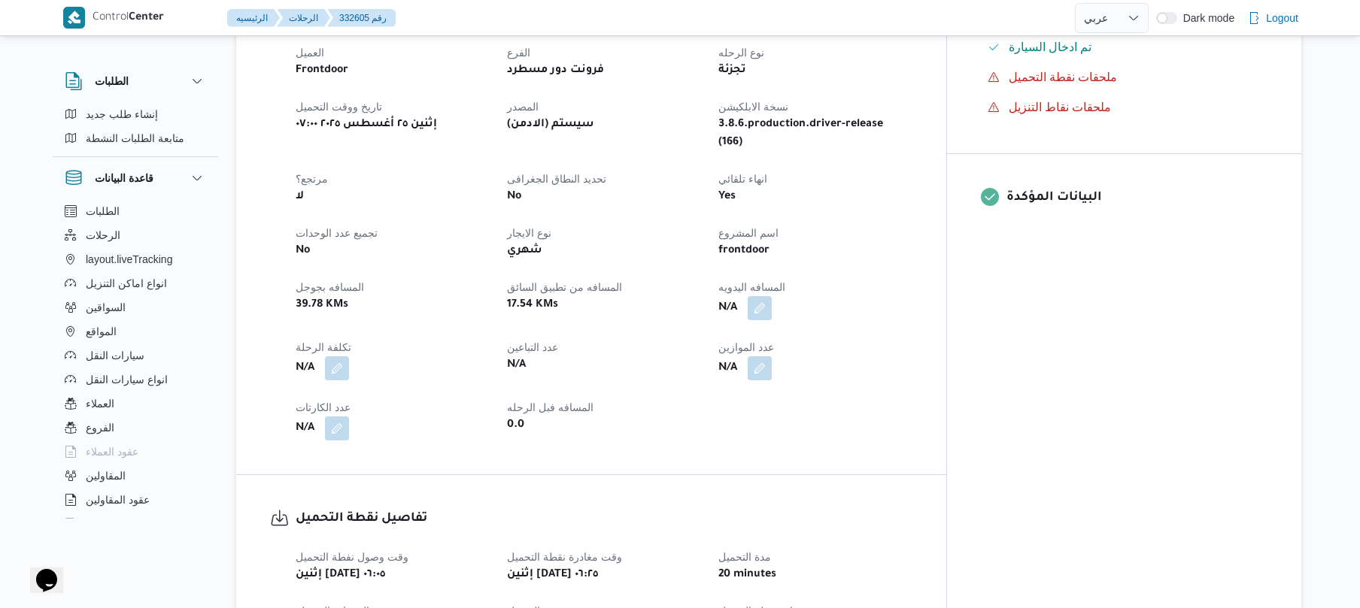
scroll to position [521, 0]
click at [772, 295] on button "button" at bounding box center [759, 307] width 24 height 24
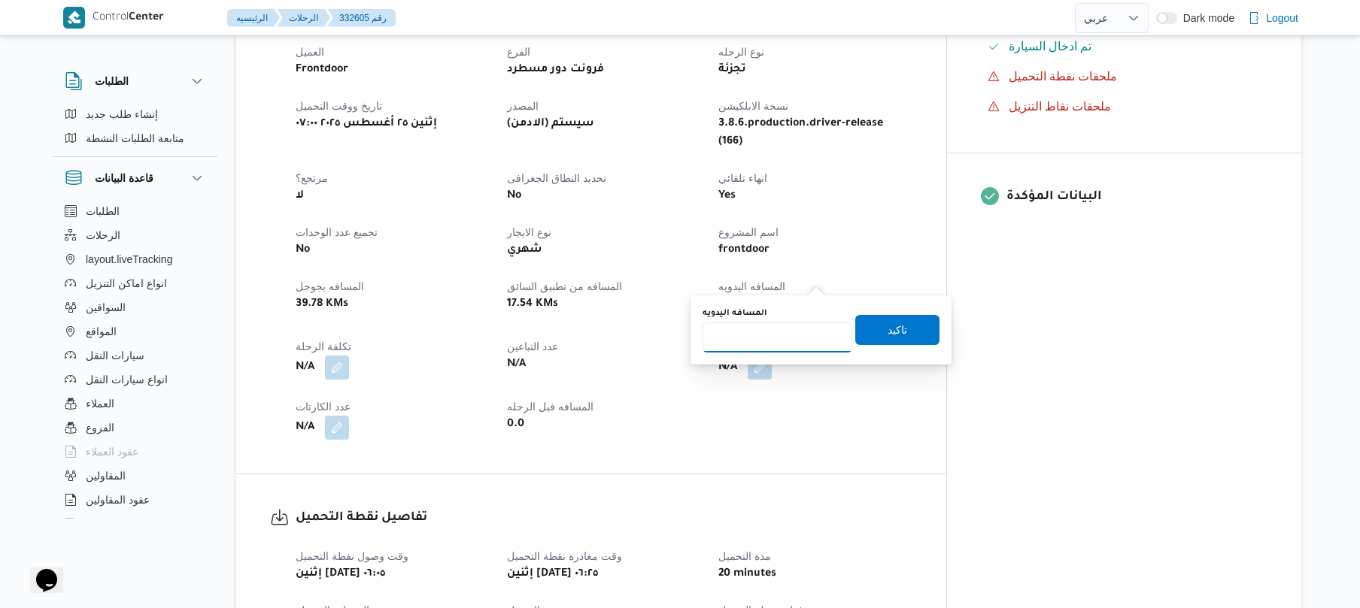
click at [770, 346] on input "المسافه اليدويه" at bounding box center [777, 338] width 150 height 30
type input "70"
drag, startPoint x: 878, startPoint y: 329, endPoint x: 901, endPoint y: 332, distance: 22.8
click at [901, 332] on span "تاكيد" at bounding box center [897, 330] width 84 height 30
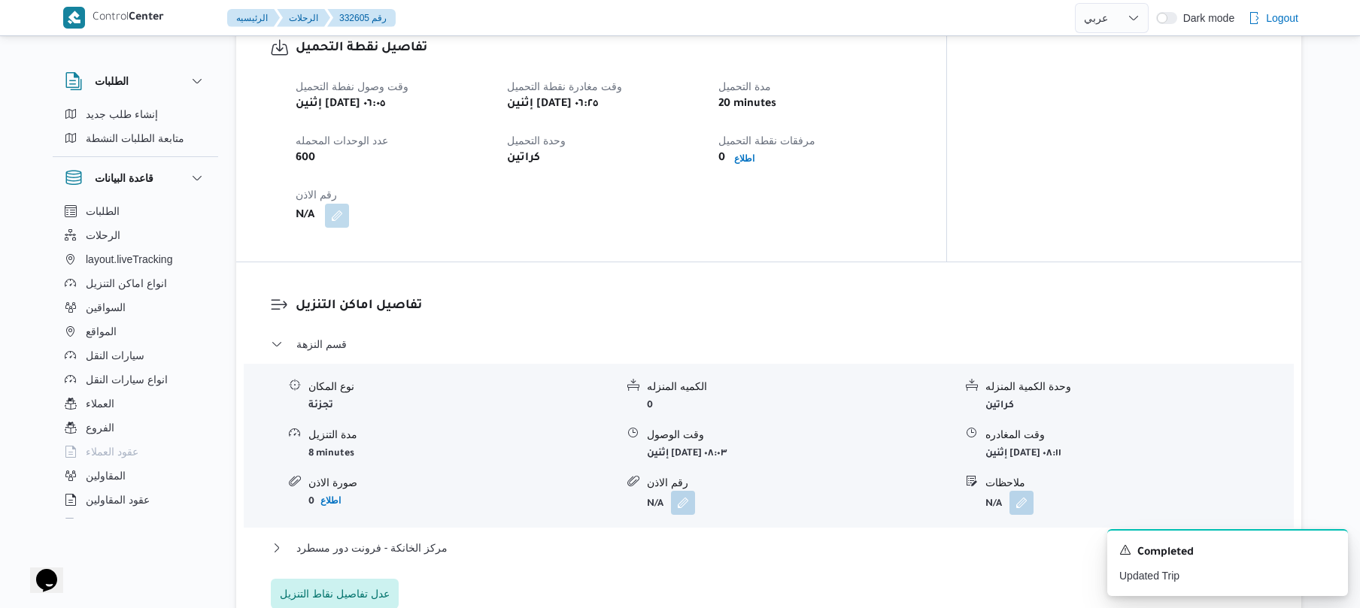
scroll to position [1002, 0]
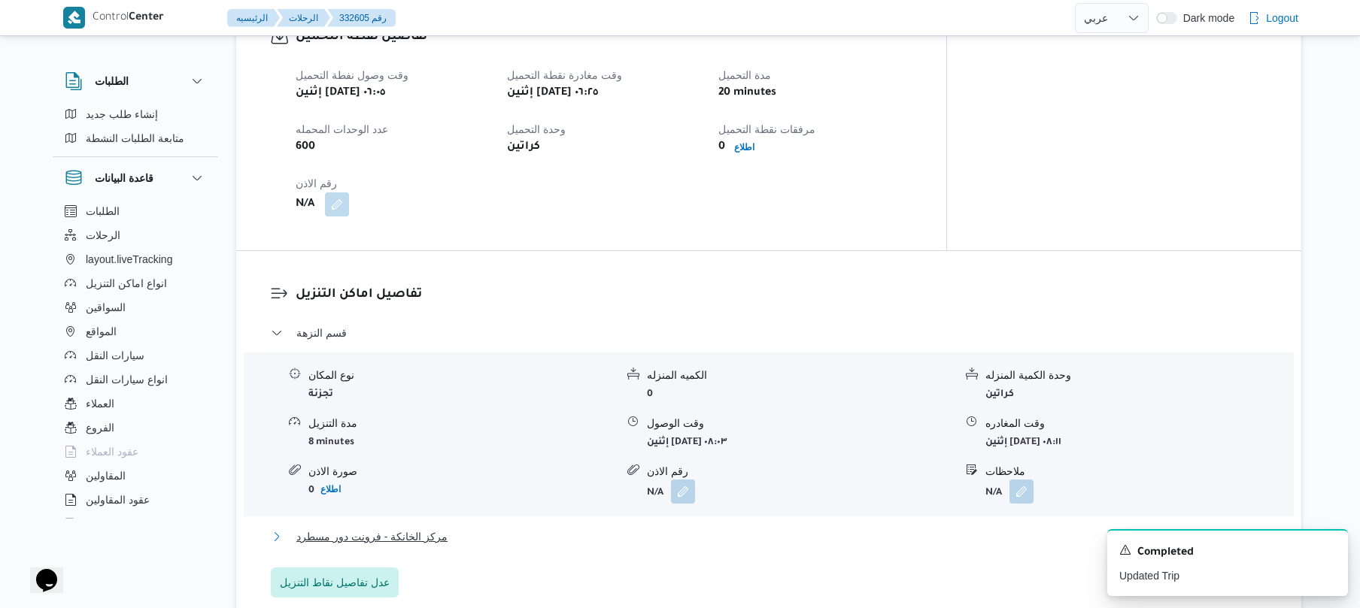
click at [671, 528] on button "مركز الخانكة - فرونت دور مسطرد" at bounding box center [769, 537] width 996 height 18
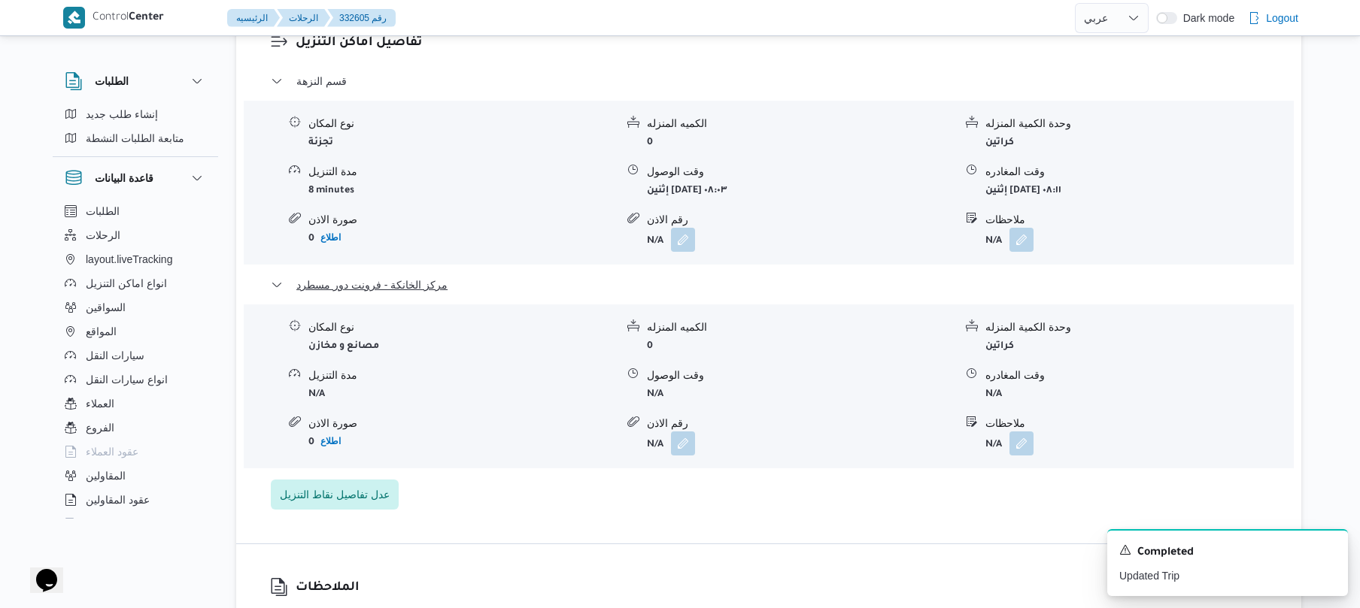
scroll to position [1324, 0]
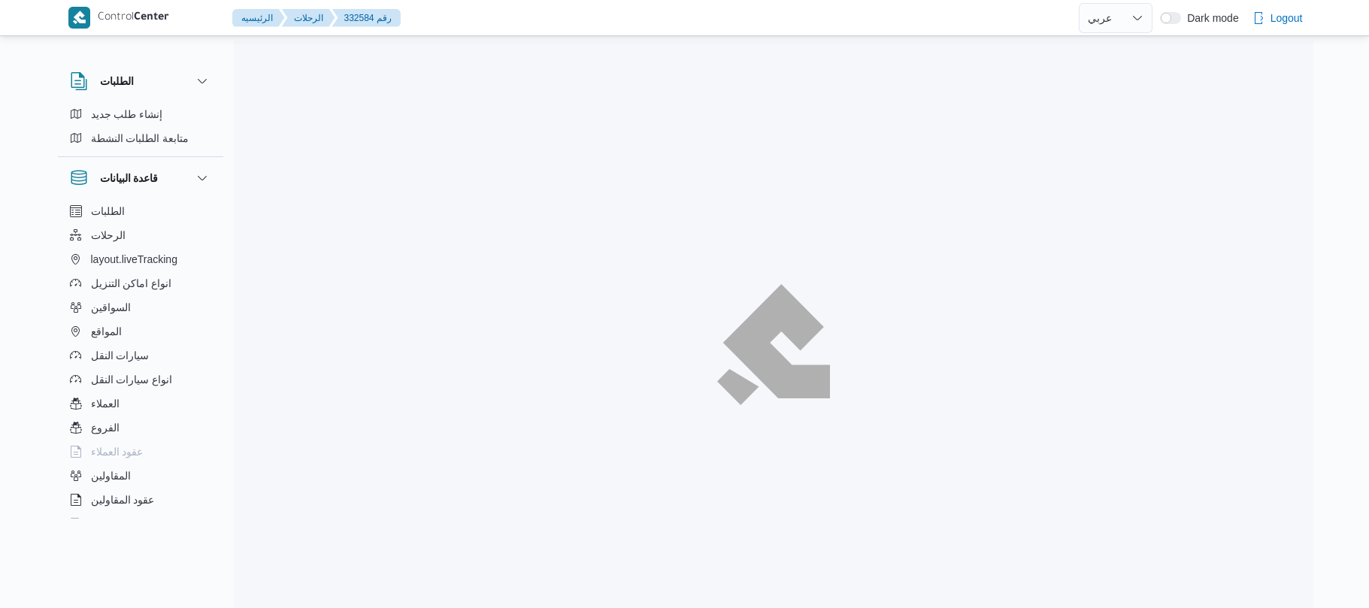
select select "ar"
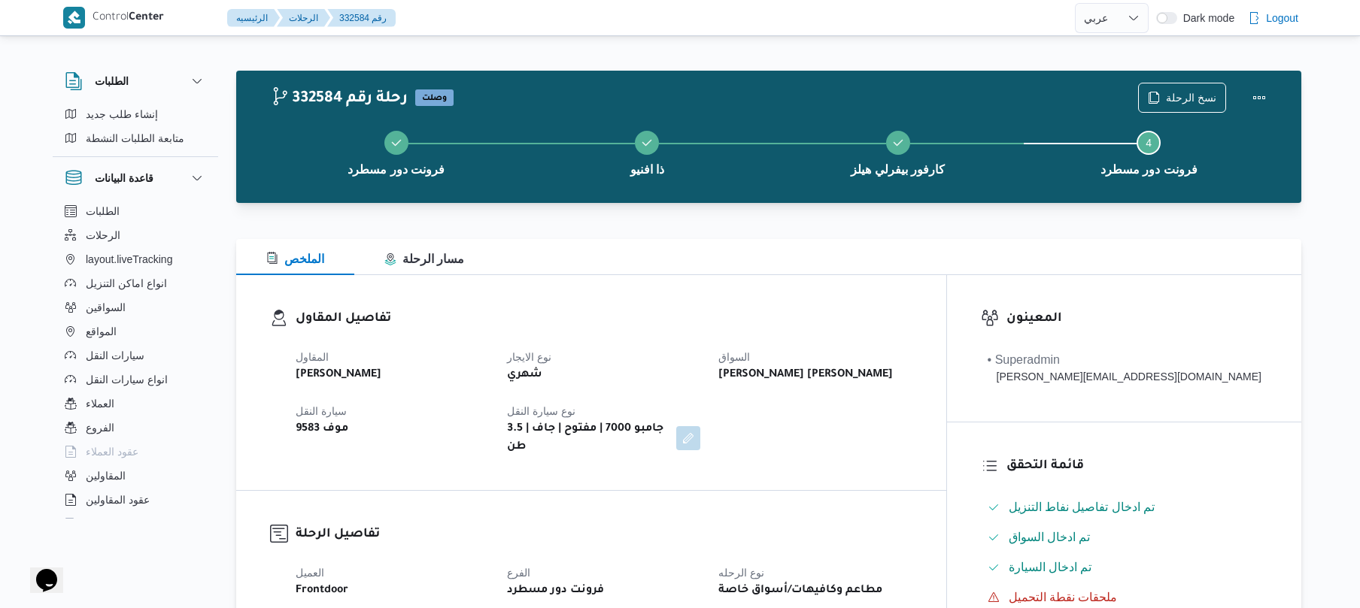
click at [765, 314] on h3 "تفاصيل المقاول" at bounding box center [604, 319] width 617 height 20
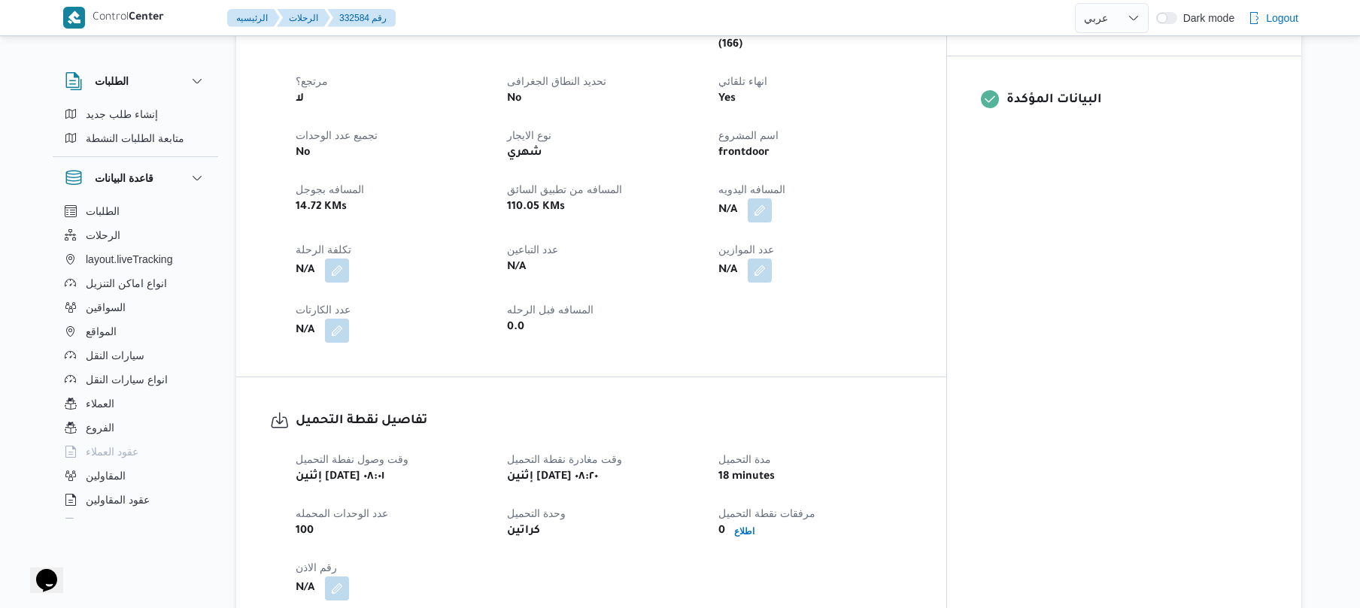
scroll to position [561, 0]
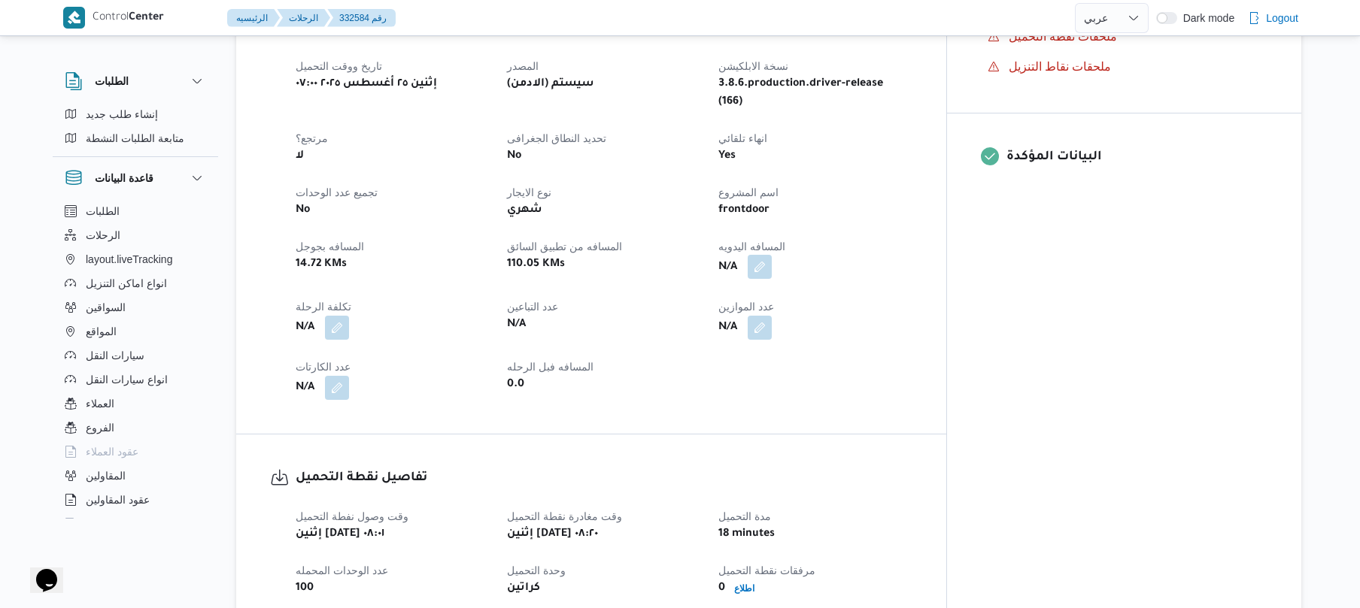
click at [772, 255] on button "button" at bounding box center [759, 267] width 24 height 24
click at [772, 319] on div "You are in a dialog. To close this dialog, hit escape. المسافه اليدويه تاكيد" at bounding box center [820, 290] width 261 height 69
click at [779, 301] on input "المسافه اليدويه" at bounding box center [777, 298] width 150 height 30
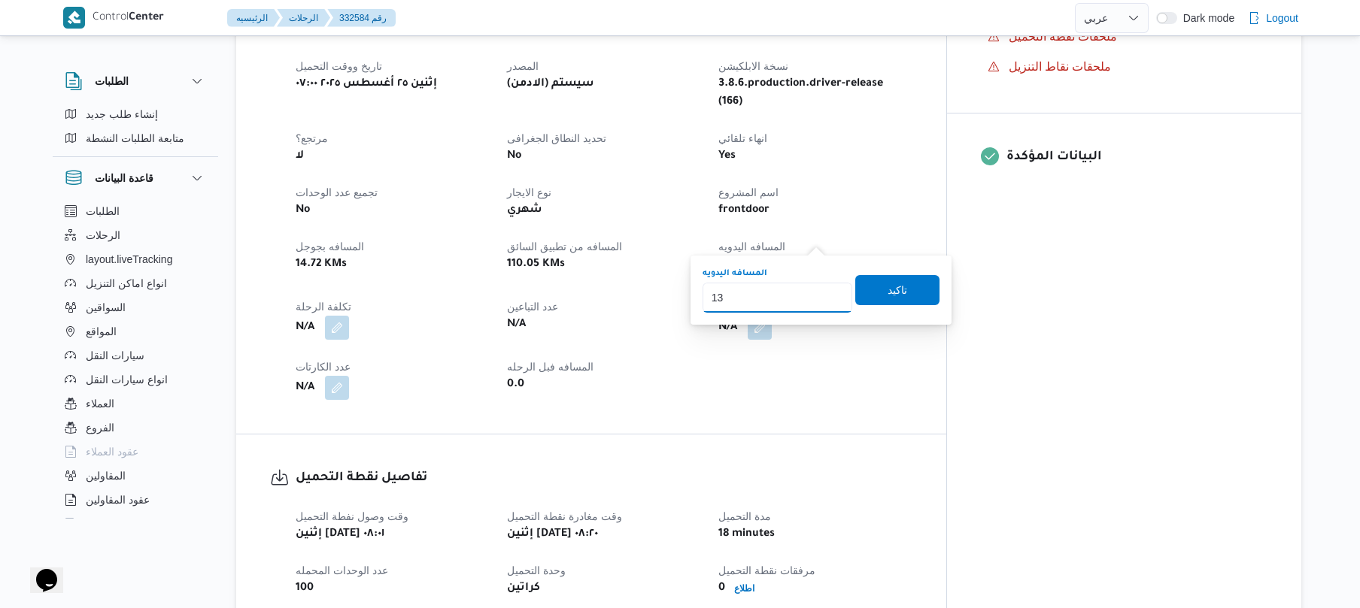
type input "130"
click at [887, 296] on span "تاكيد" at bounding box center [897, 289] width 20 height 18
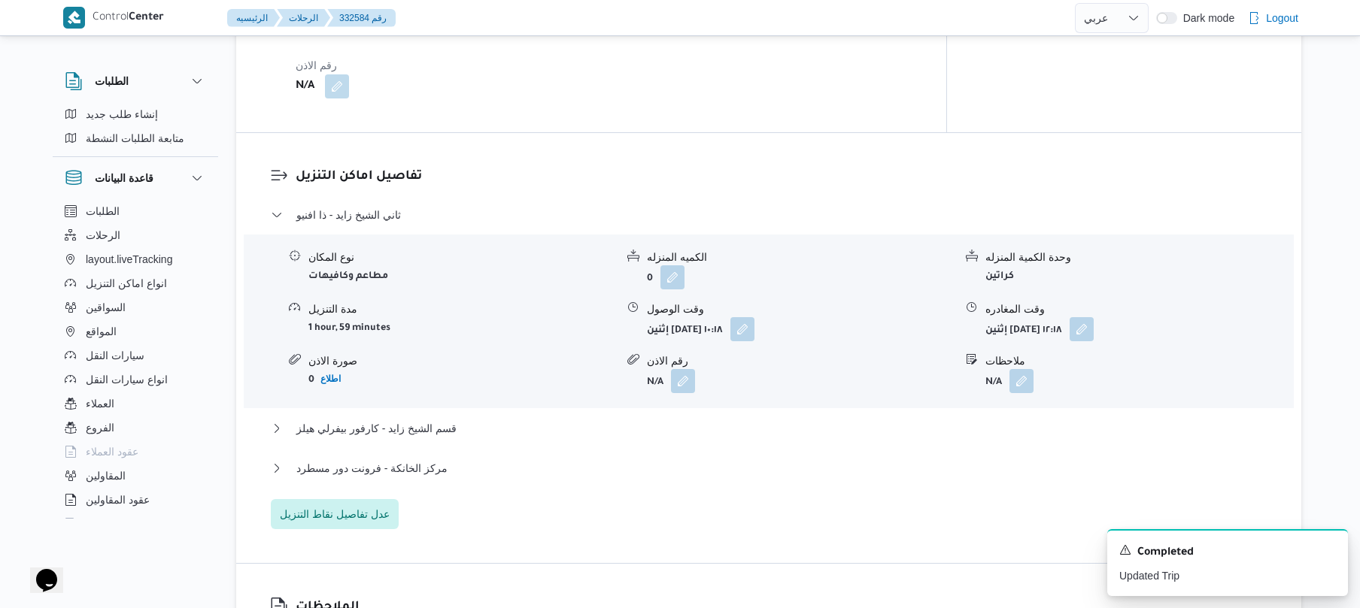
scroll to position [1123, 0]
click at [693, 417] on button "قسم الشيخ زايد - كارفور بيفرلي هيلز" at bounding box center [769, 426] width 996 height 18
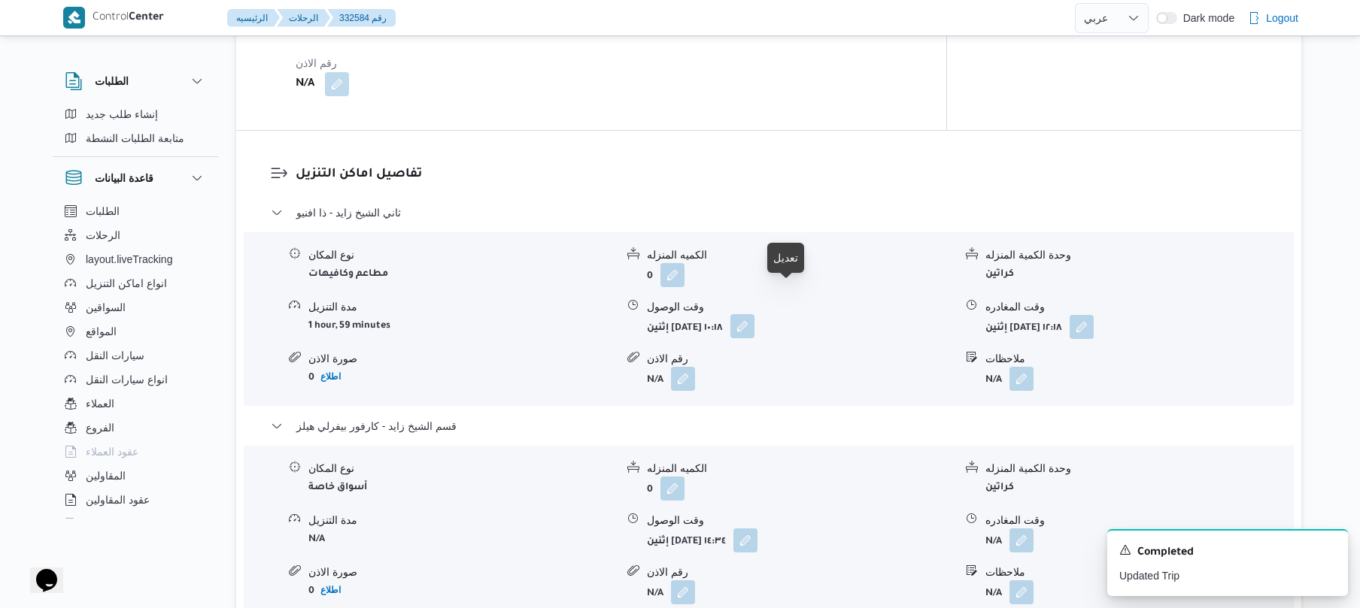
click at [754, 314] on button "button" at bounding box center [742, 326] width 24 height 24
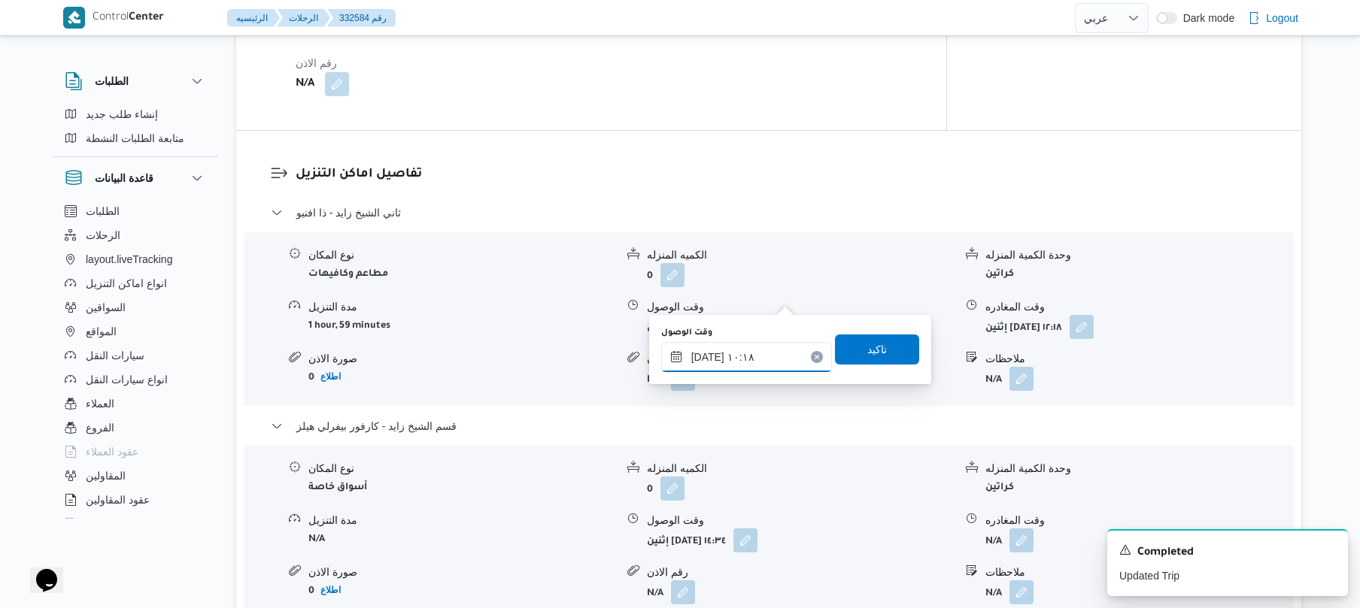
click at [738, 346] on input "[DATE] ١٠:١٨" at bounding box center [746, 357] width 171 height 30
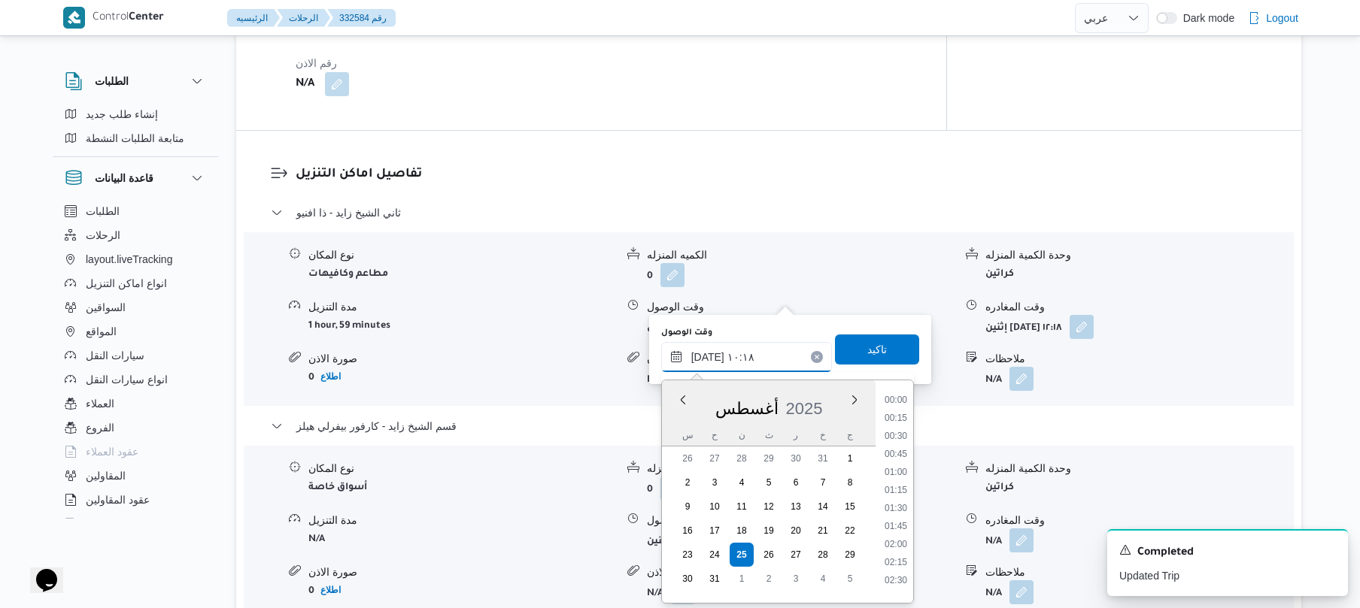
scroll to position [638, 0]
click at [902, 430] on li "09:15" at bounding box center [895, 429] width 35 height 15
type input "٢٥/٠٨/٢٠٢٥ ٠٩:١٥"
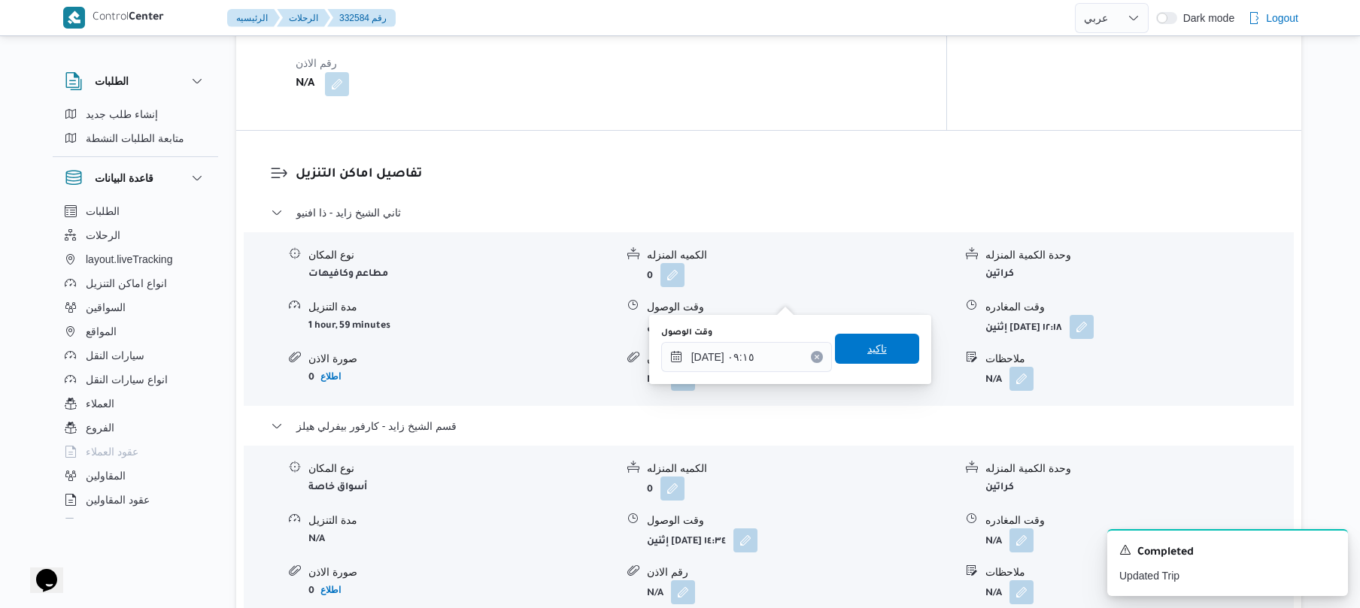
click at [882, 356] on span "تاكيد" at bounding box center [877, 349] width 84 height 30
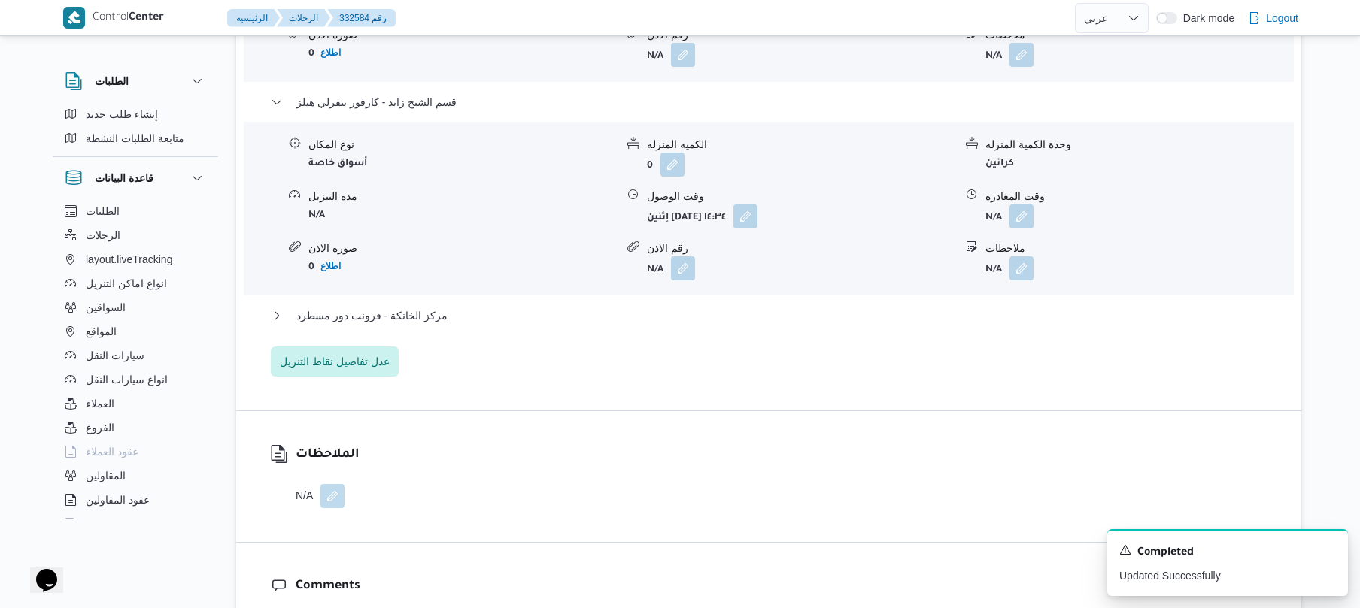
scroll to position [1524, 0]
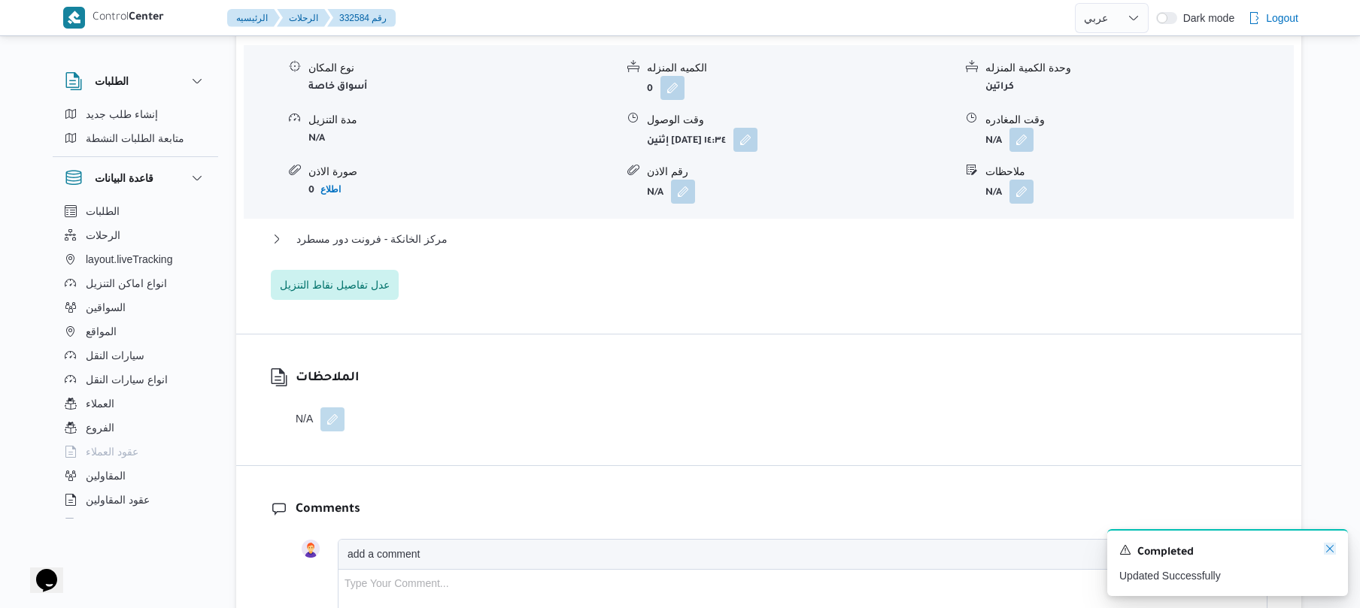
click at [1333, 550] on icon "Dismiss toast" at bounding box center [1330, 549] width 12 height 12
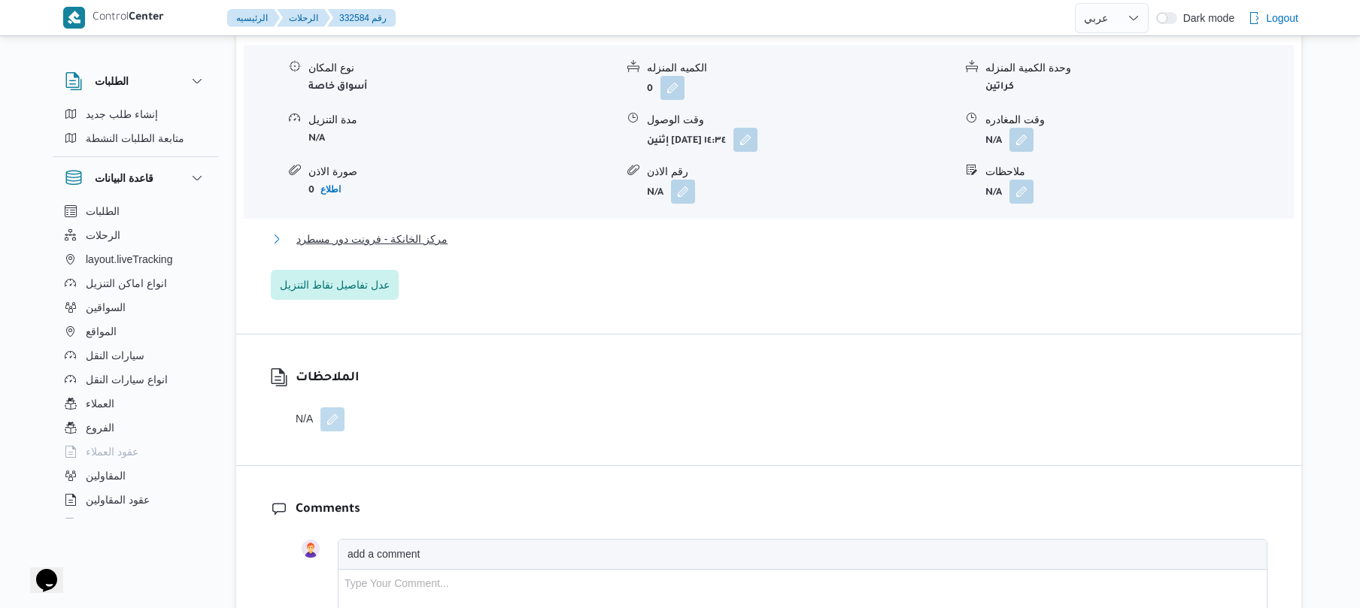
click at [587, 230] on button "مركز الخانكة - فرونت دور مسطرد" at bounding box center [769, 239] width 996 height 18
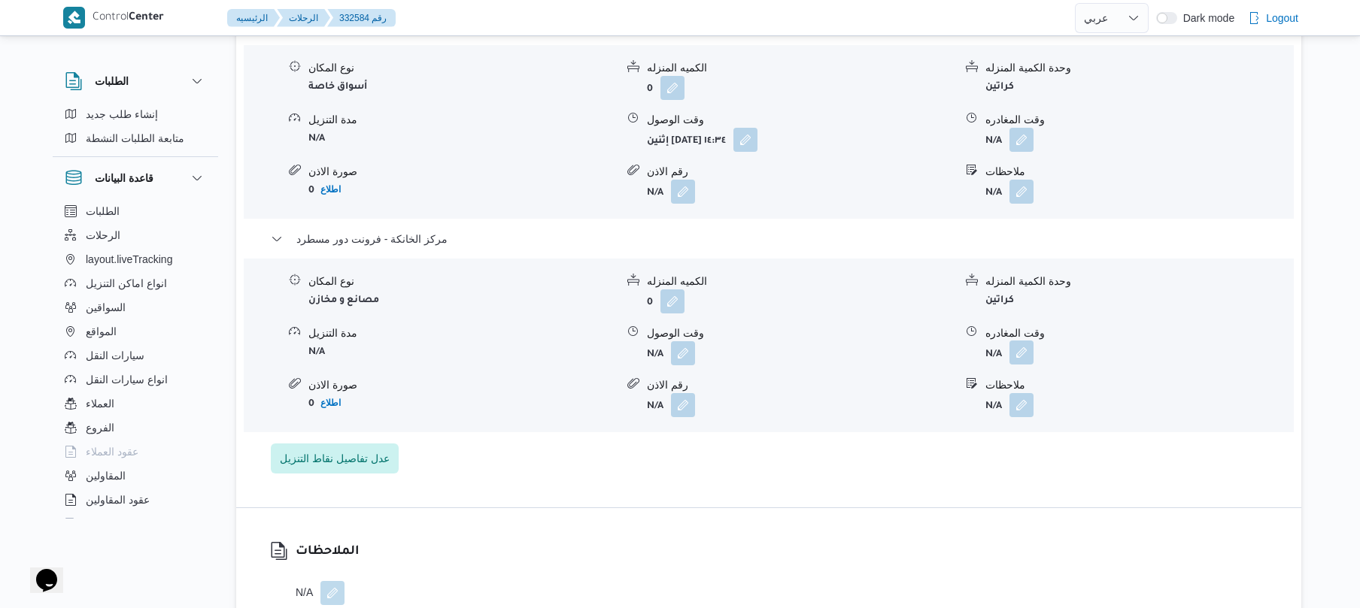
click at [1018, 341] on button "button" at bounding box center [1021, 353] width 24 height 24
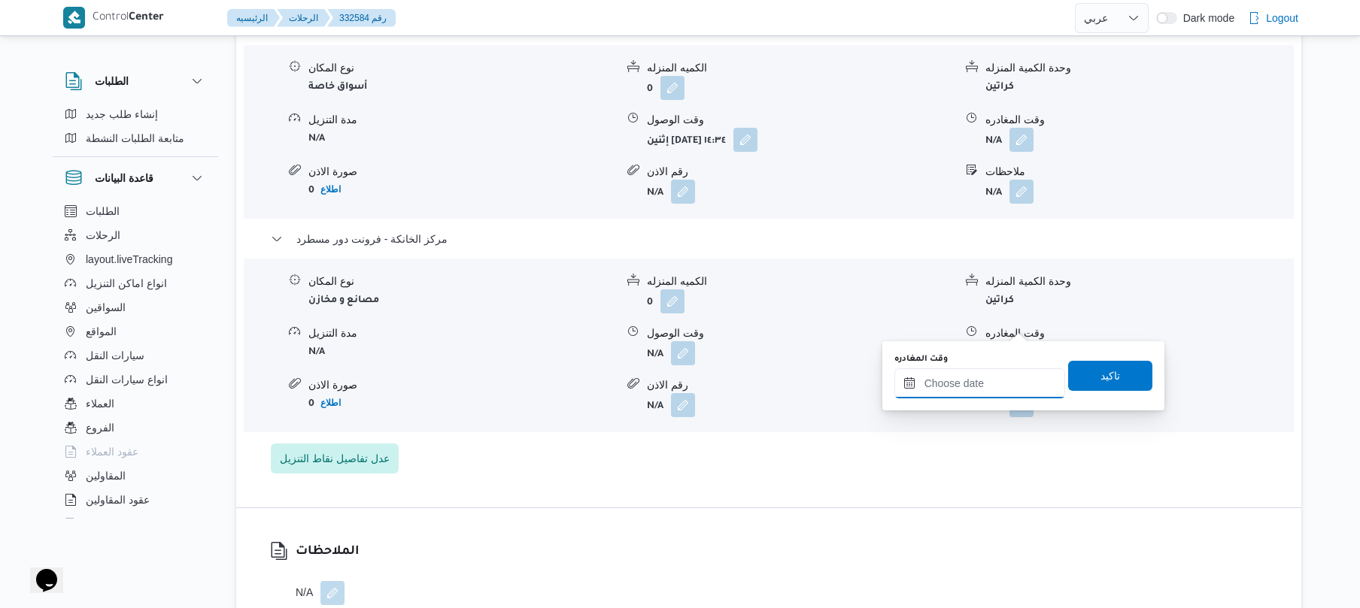
click at [967, 376] on input "وقت المغادره" at bounding box center [979, 383] width 171 height 30
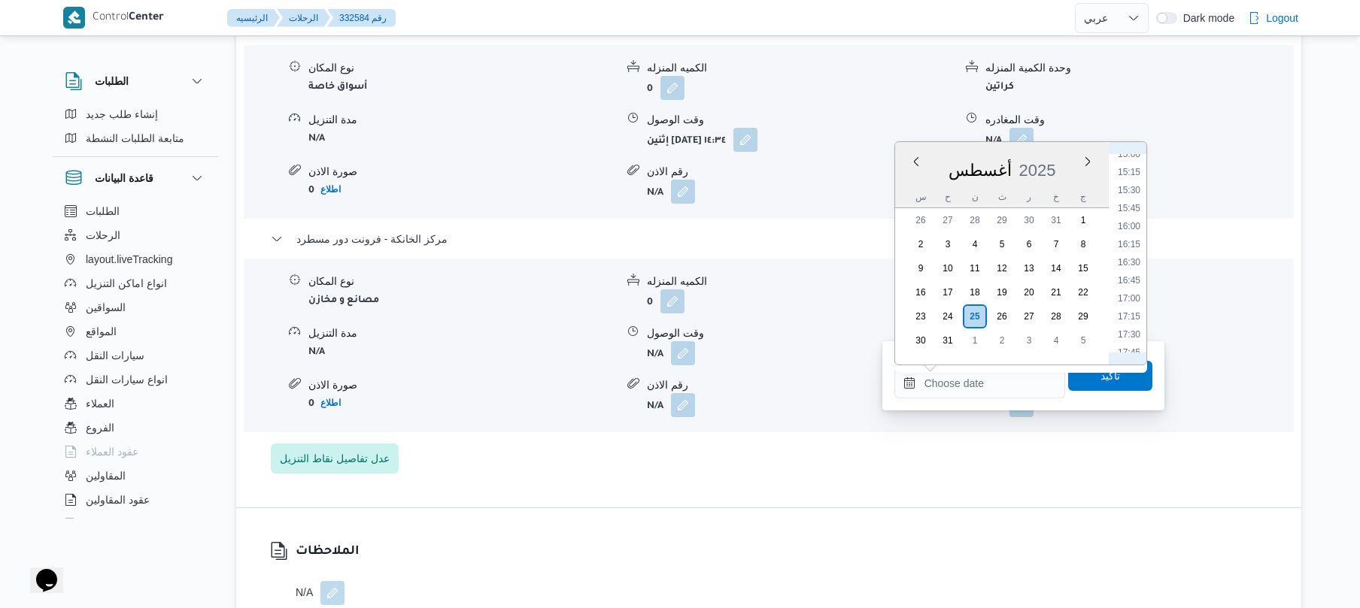
scroll to position [1066, 0]
click at [1135, 194] on li "15:15" at bounding box center [1128, 197] width 35 height 15
type input "٢٥/٠٨/٢٠٢٥ ١٥:١٥"
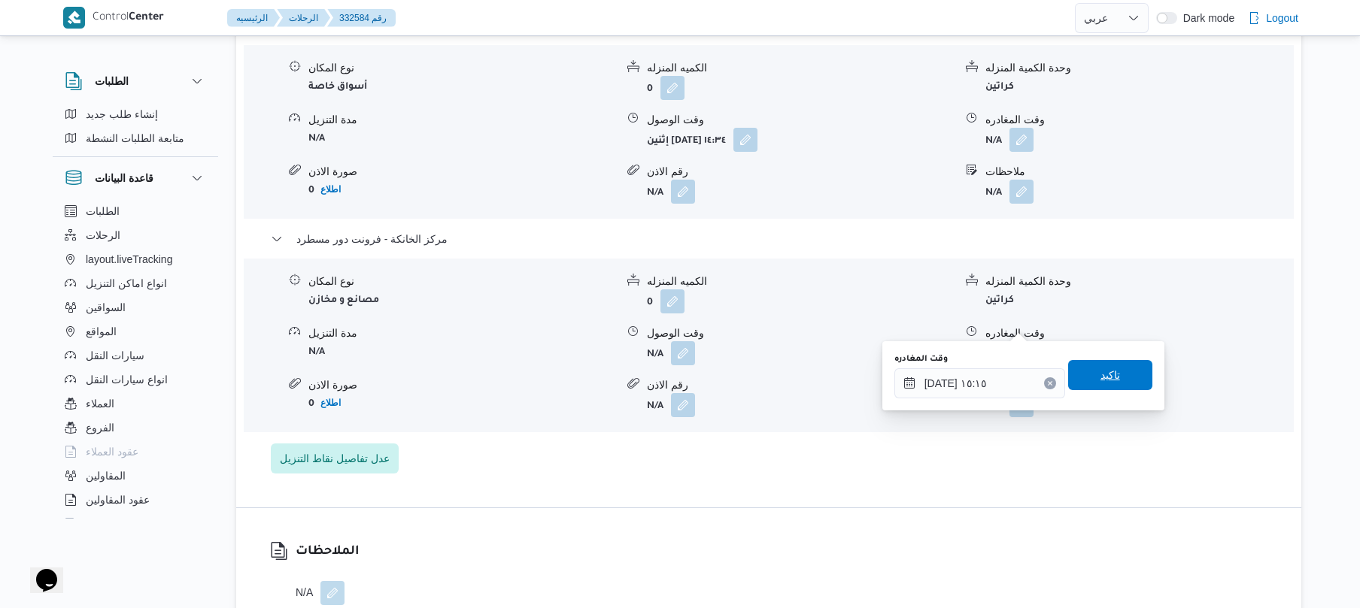
click at [1100, 373] on span "تاكيد" at bounding box center [1110, 375] width 20 height 18
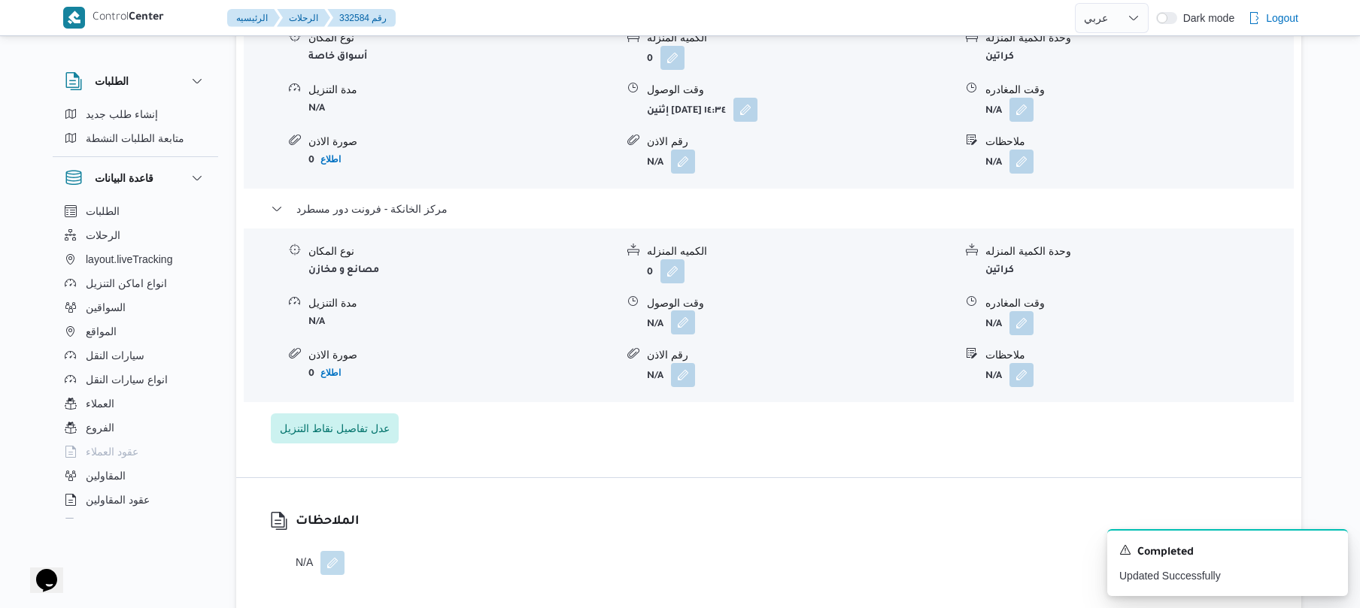
click at [686, 320] on button "button" at bounding box center [683, 323] width 24 height 24
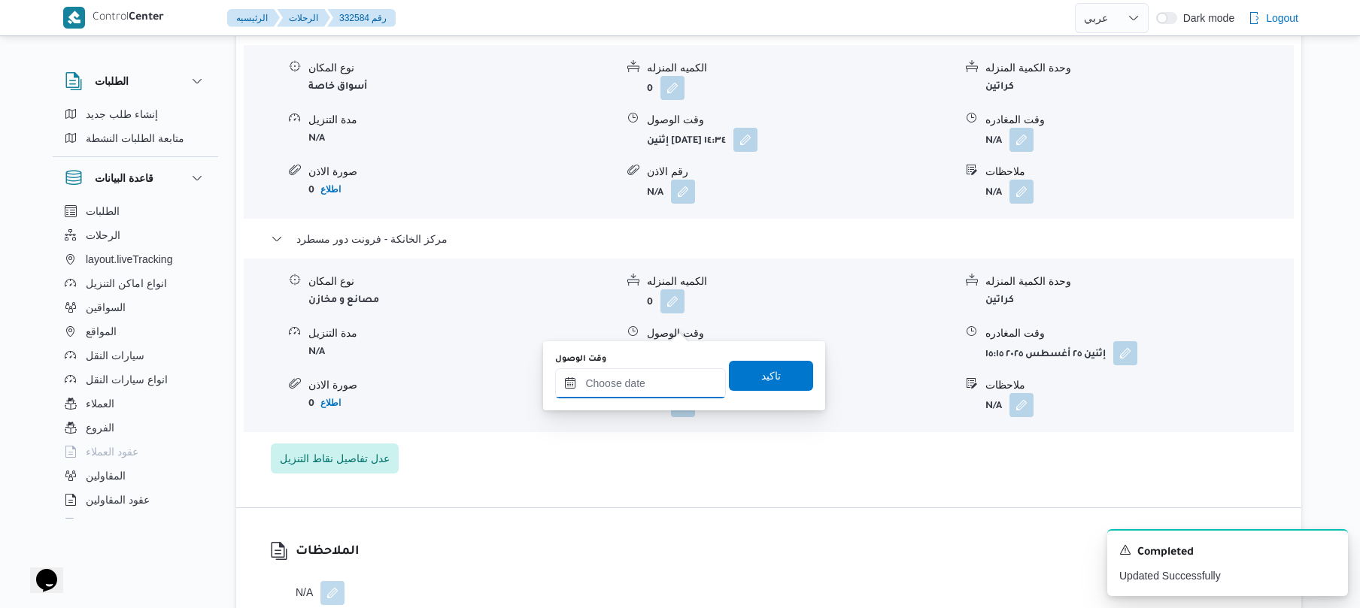
click at [662, 381] on input "وقت الوصول" at bounding box center [640, 383] width 171 height 30
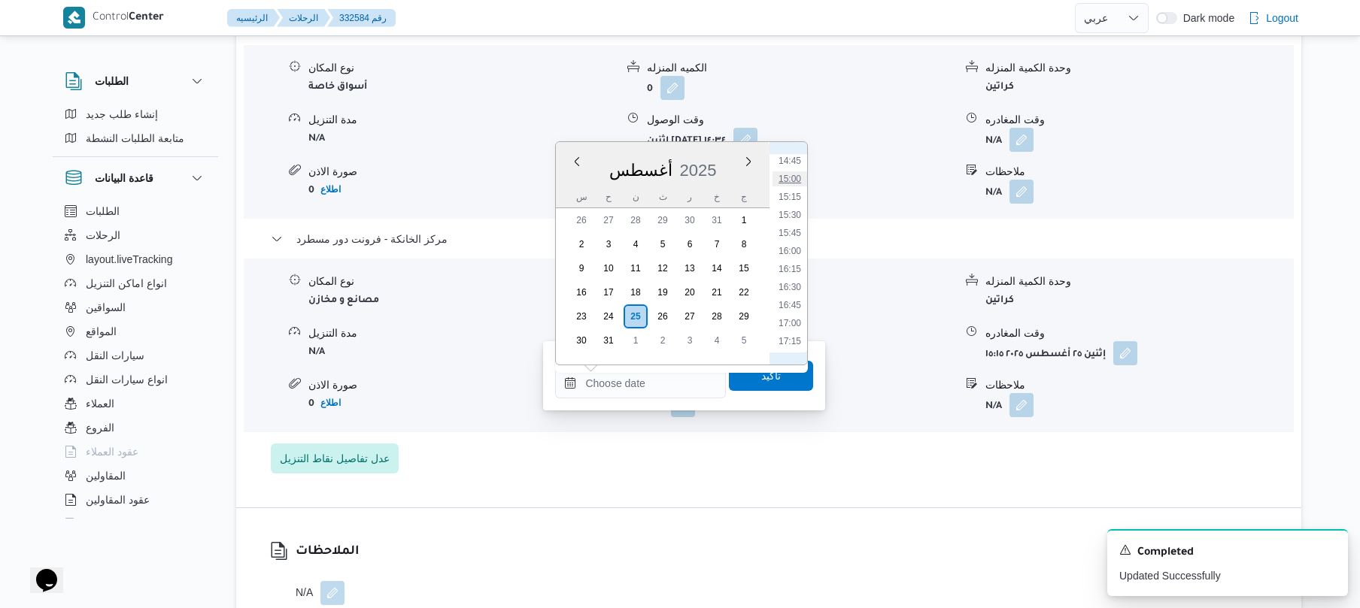
click at [787, 178] on li "15:00" at bounding box center [789, 178] width 35 height 15
type input "٢٥/٠٨/٢٠٢٥ ١٥:٠٠"
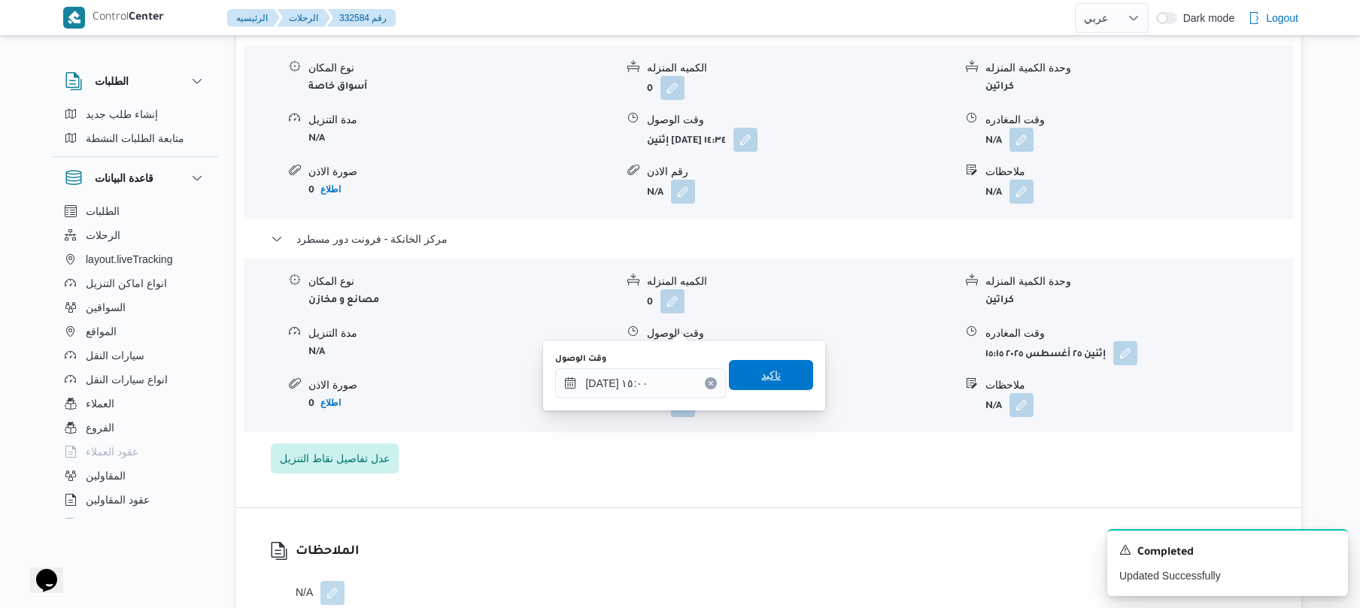
click at [761, 371] on span "تاكيد" at bounding box center [771, 375] width 20 height 18
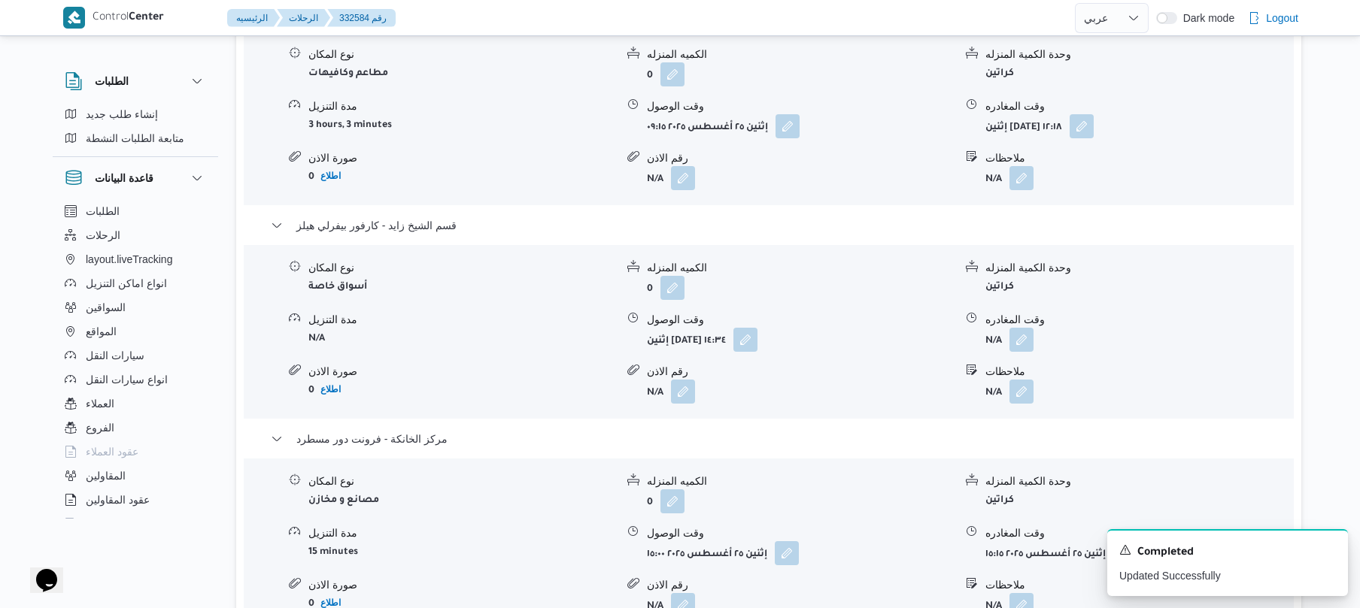
scroll to position [1283, 0]
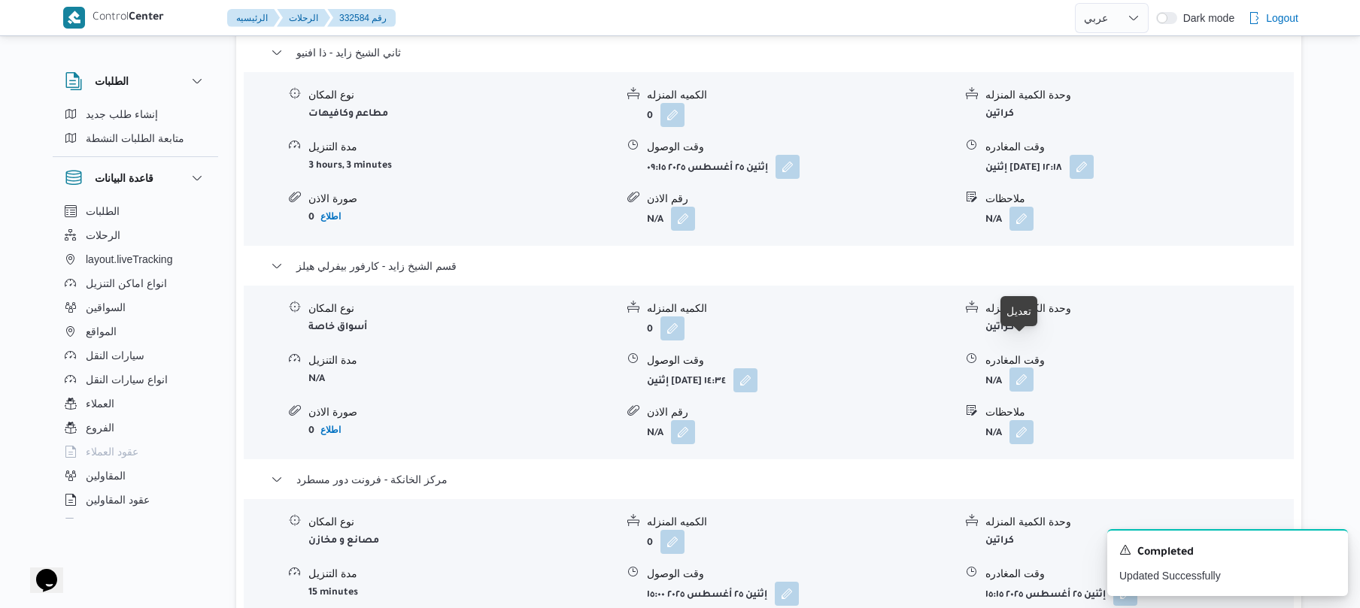
click at [1017, 368] on button "button" at bounding box center [1021, 380] width 24 height 24
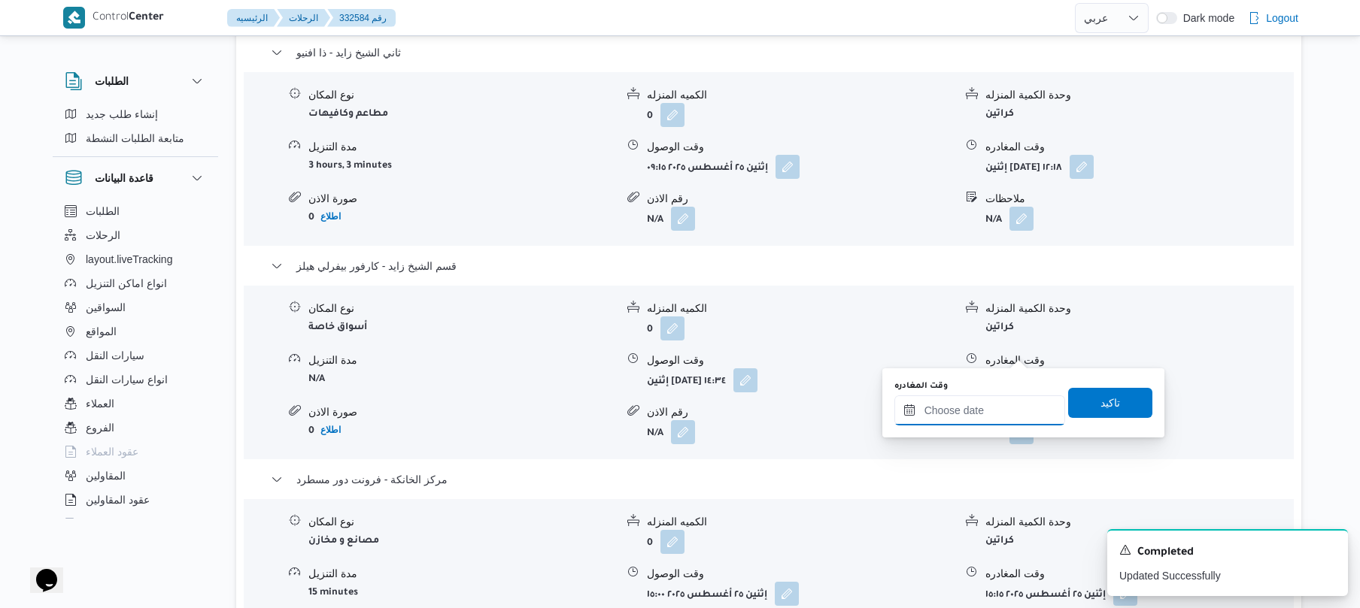
click at [969, 401] on div at bounding box center [979, 411] width 171 height 30
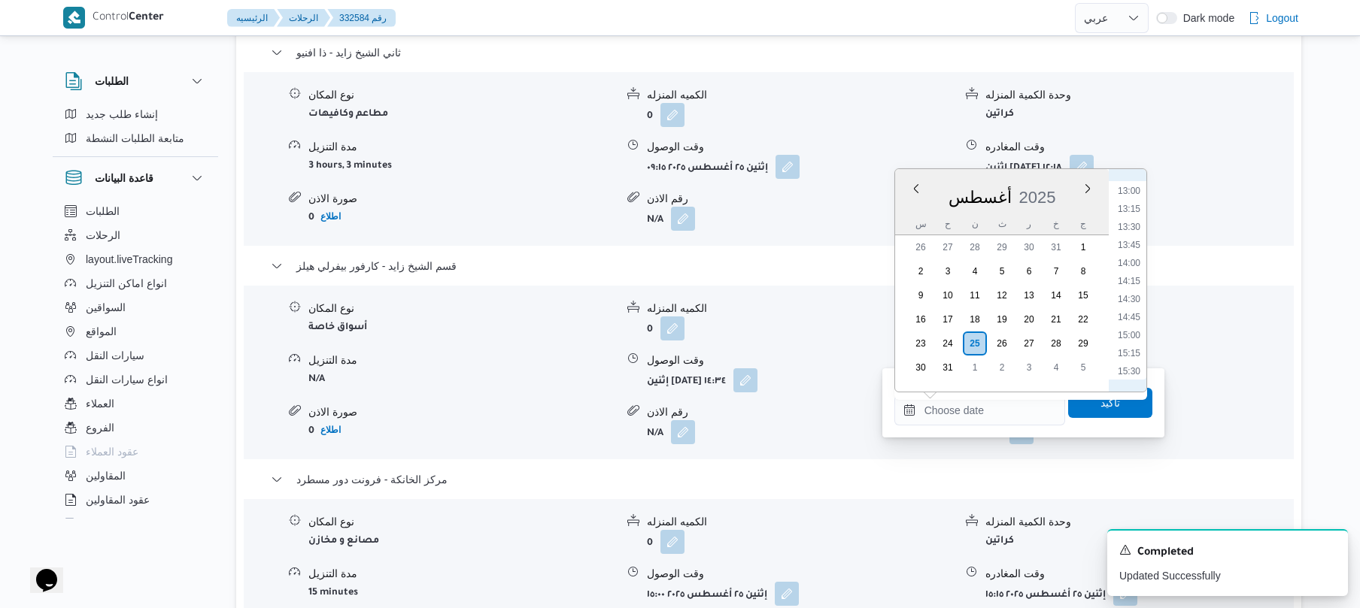
scroll to position [897, 0]
click at [1131, 314] on li "14:15" at bounding box center [1128, 320] width 35 height 15
type input "٢٥/٠٨/٢٠٢٥ ١٤:١٥"
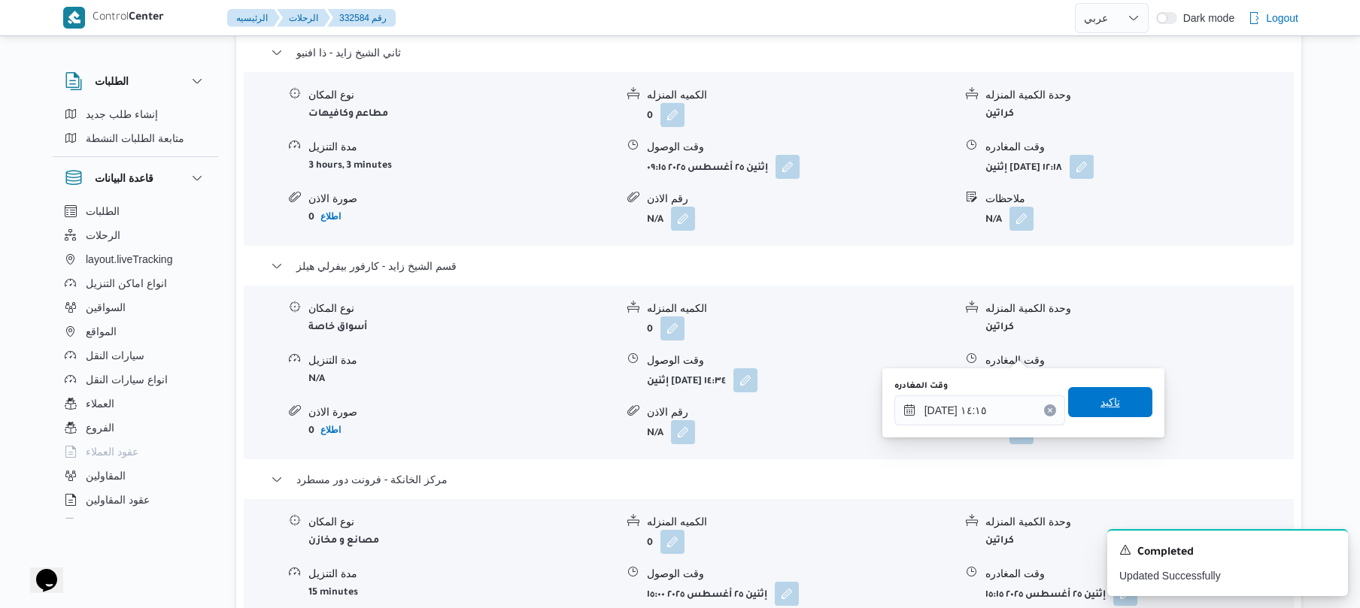
click at [1100, 405] on span "تاكيد" at bounding box center [1110, 402] width 20 height 18
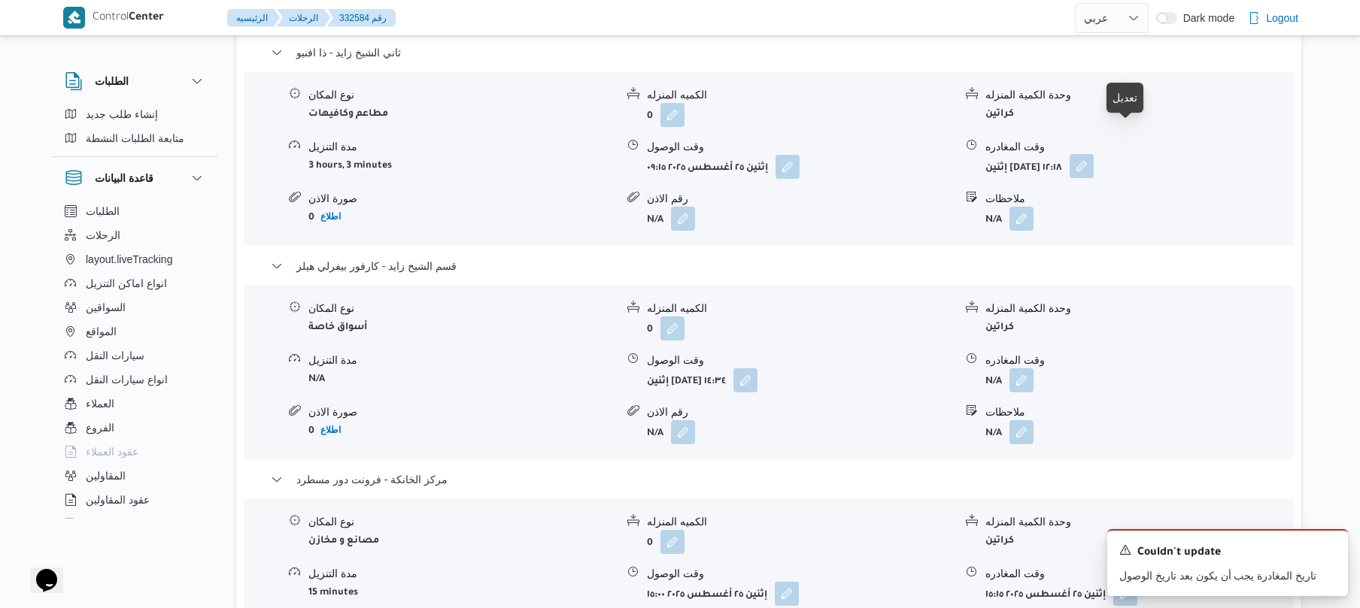
click at [1093, 154] on button "button" at bounding box center [1081, 166] width 24 height 24
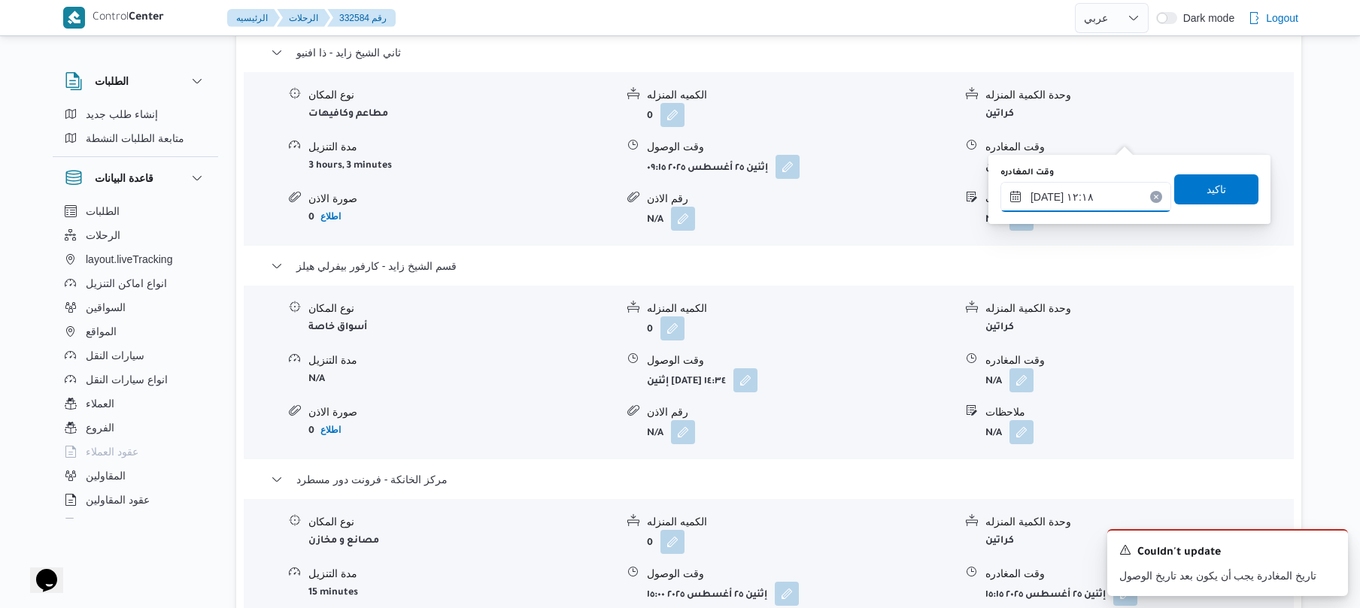
click at [1072, 190] on input "٢٥/٠٨/٢٠٢٥ ١٢:١٨" at bounding box center [1085, 197] width 171 height 30
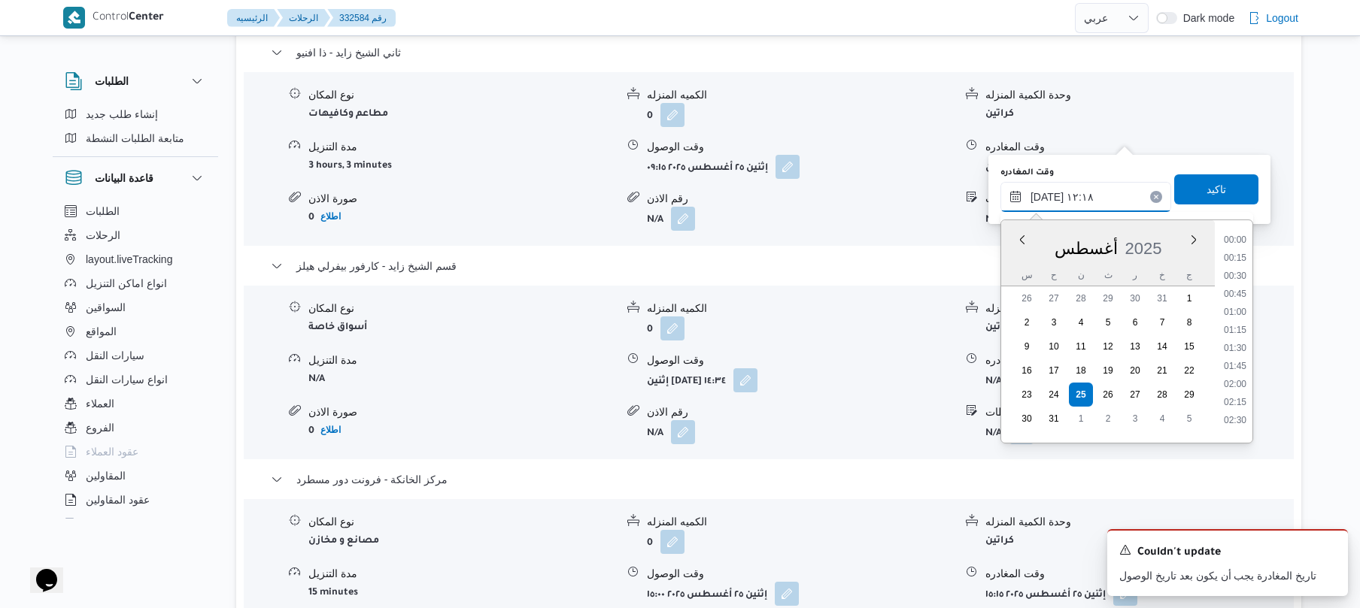
scroll to position [783, 0]
click at [1237, 325] on li "12:00" at bounding box center [1234, 323] width 35 height 15
type input "٢٥/٠٨/٢٠٢٥ ١٢:٠٠"
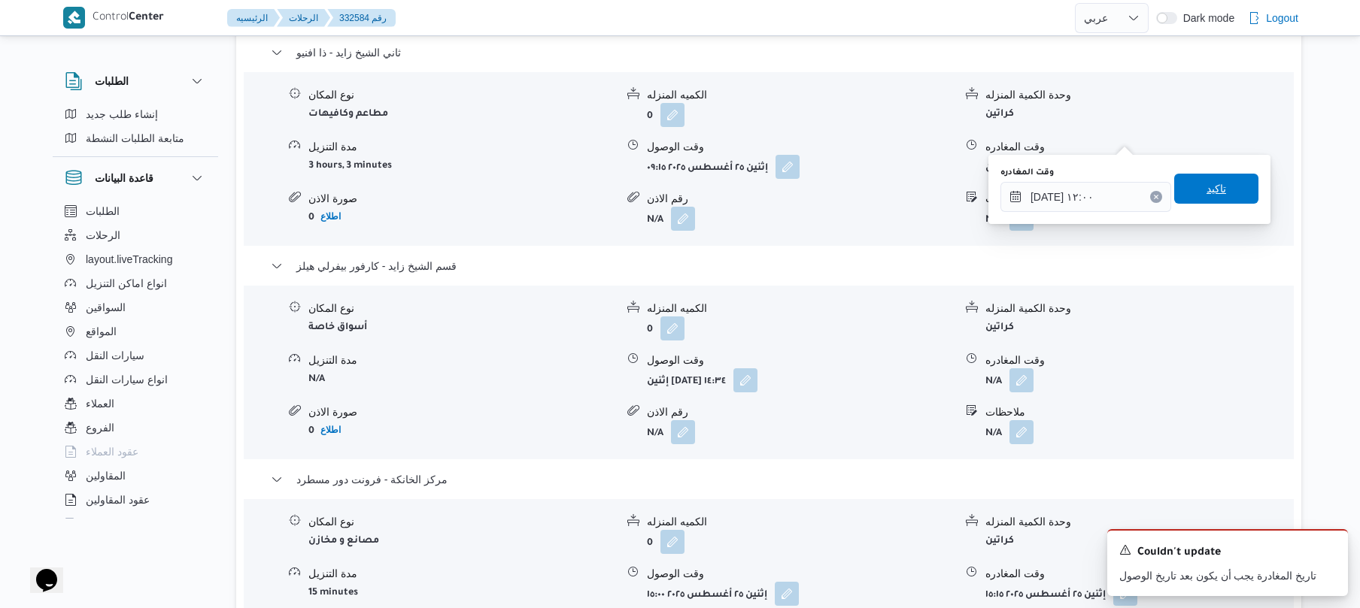
click at [1217, 193] on span "تاكيد" at bounding box center [1216, 189] width 84 height 30
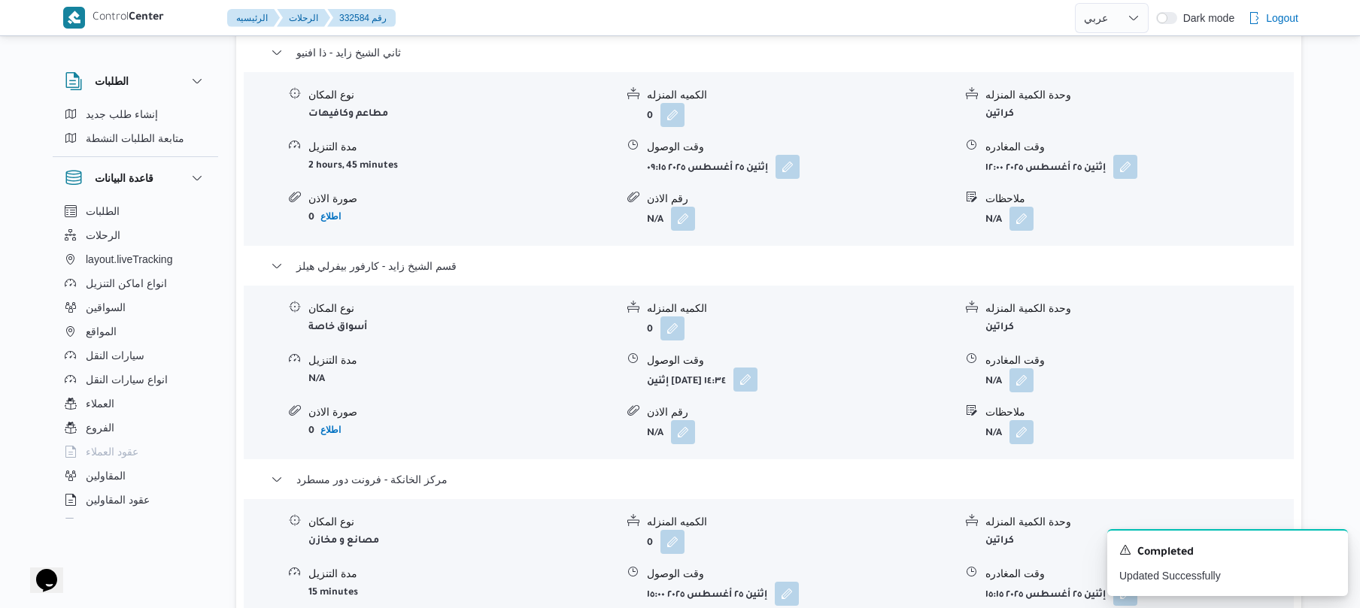
click at [757, 368] on button "button" at bounding box center [745, 380] width 24 height 24
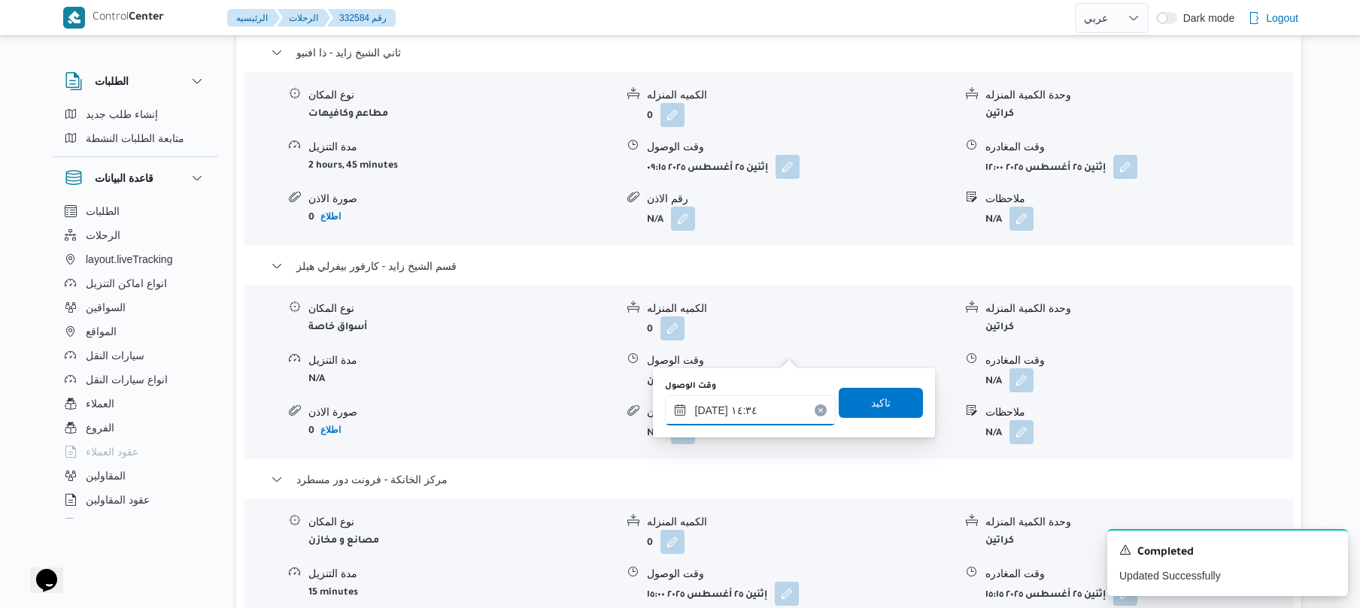
click at [729, 408] on input "٢٥/٠٨/٢٠٢٥ ١٤:٣٤" at bounding box center [750, 411] width 171 height 30
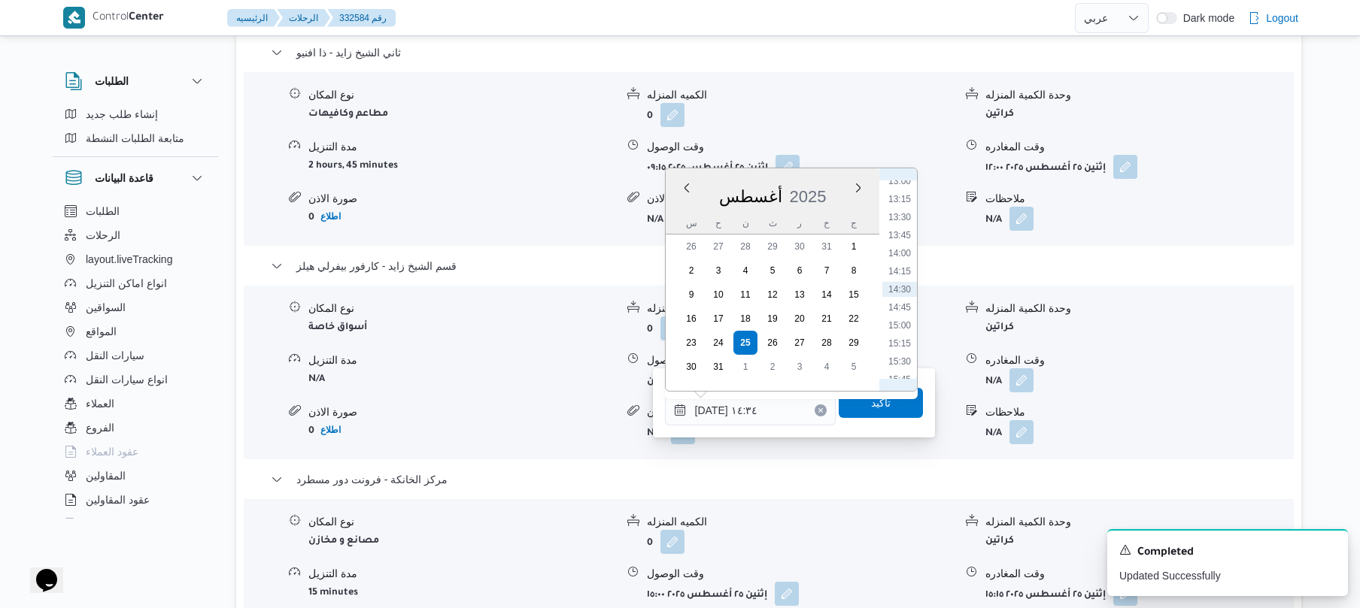
scroll to position [776, 0]
click at [904, 296] on li "12:15" at bounding box center [899, 296] width 35 height 15
type input "٢٥/٠٨/٢٠٢٥ ١٢:١٥"
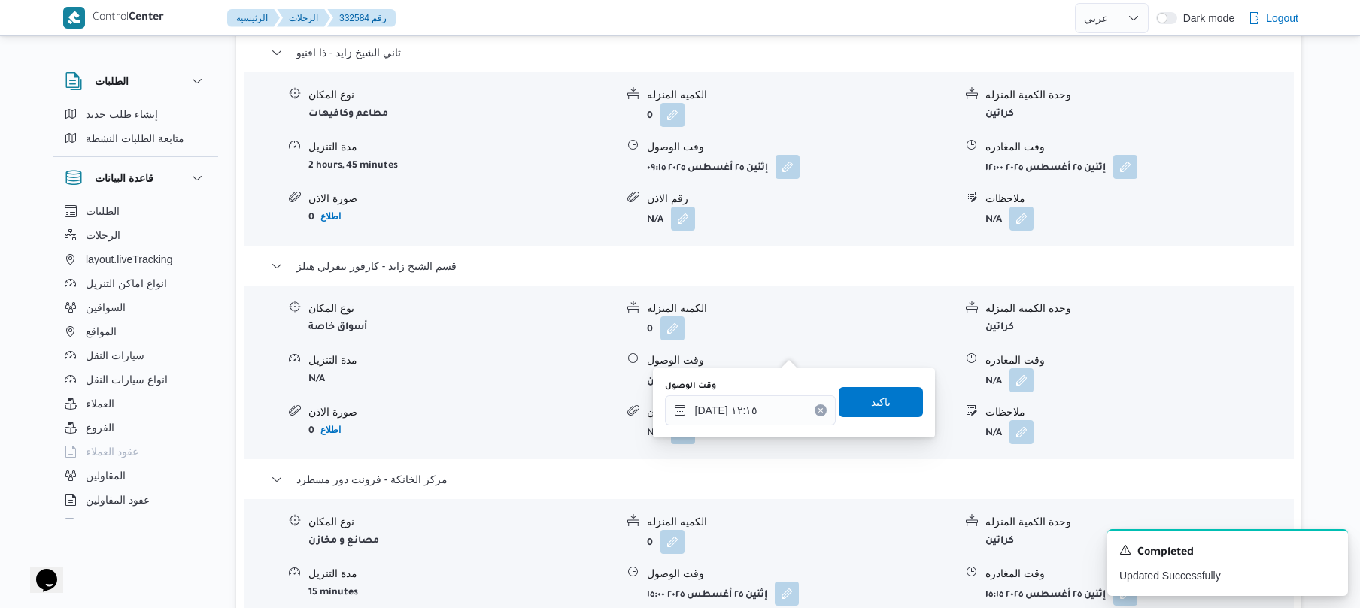
click at [877, 399] on span "تاكيد" at bounding box center [881, 402] width 20 height 18
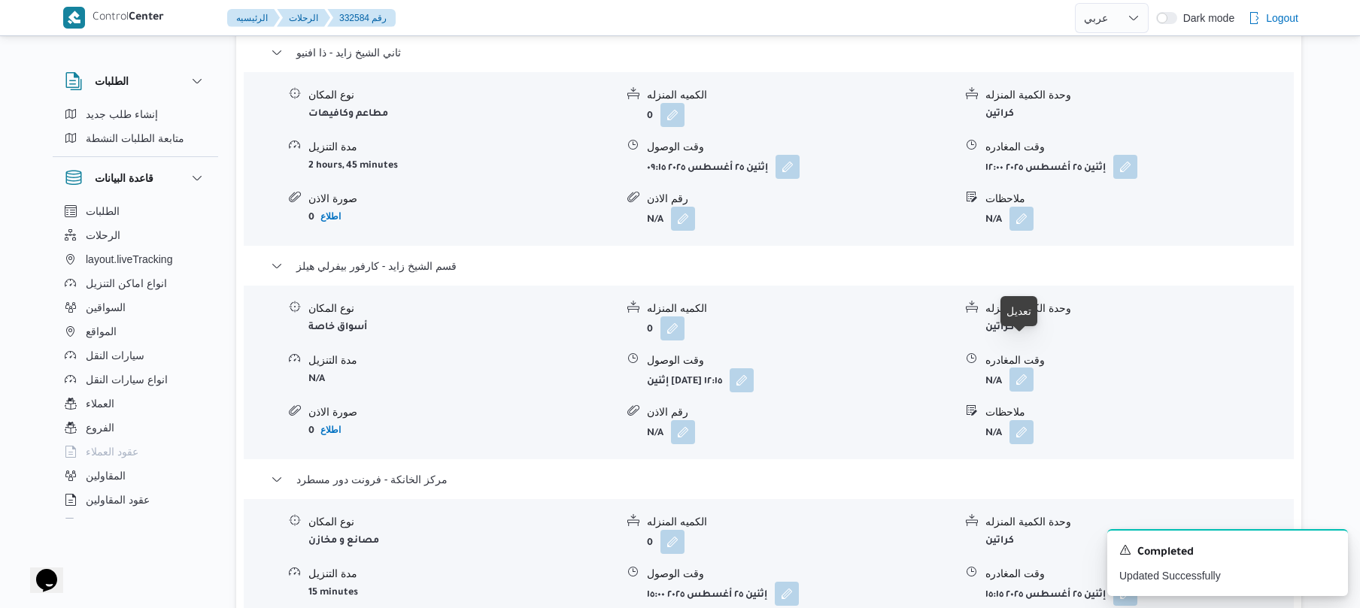
click at [1023, 368] on button "button" at bounding box center [1021, 380] width 24 height 24
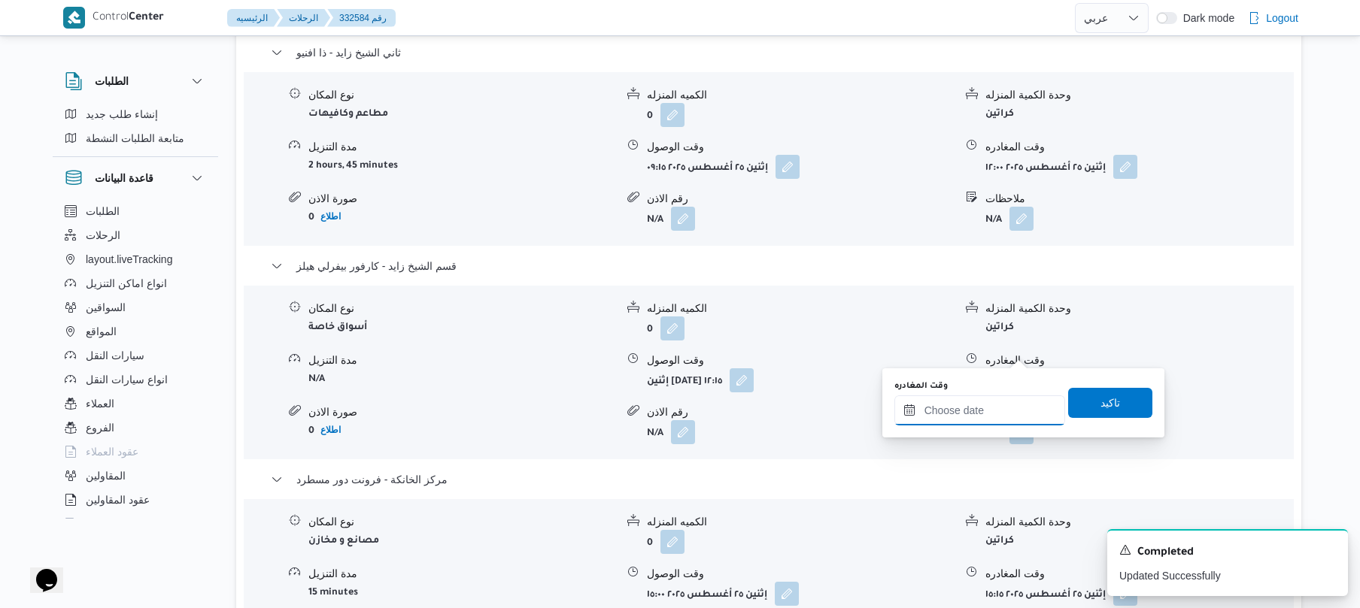
click at [972, 405] on input "وقت المغادره" at bounding box center [979, 411] width 171 height 30
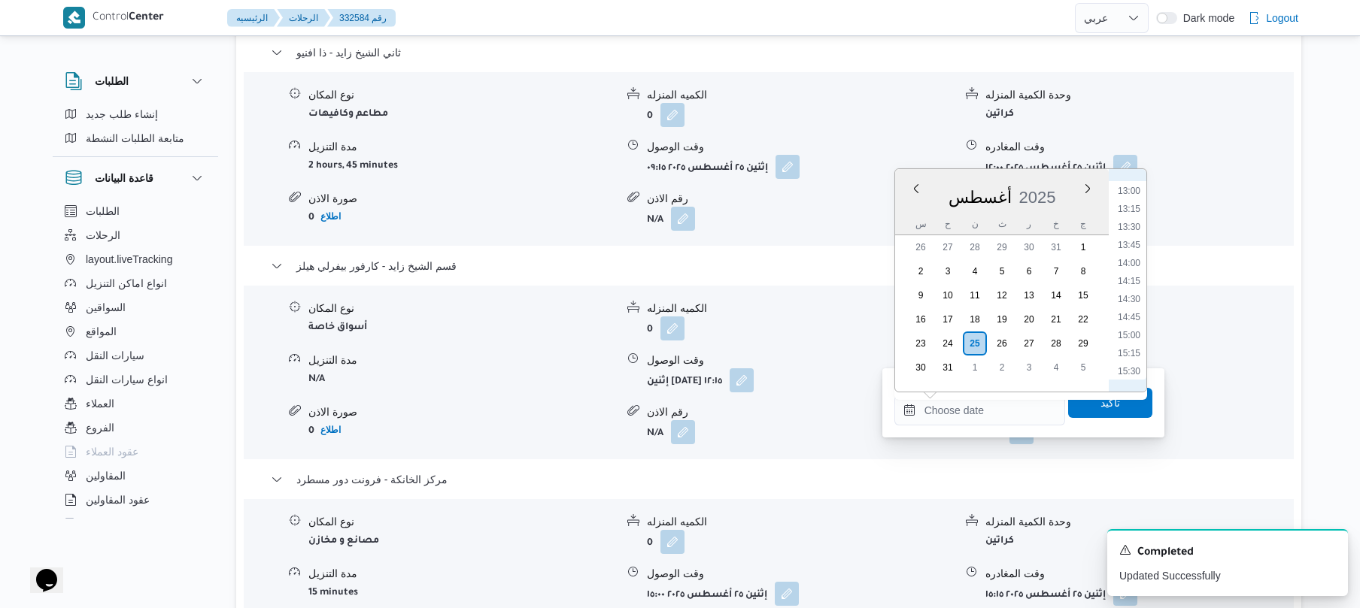
scroll to position [897, 0]
click at [1131, 316] on li "14:15" at bounding box center [1128, 320] width 35 height 15
type input "٢٥/٠٨/٢٠٢٥ ١٤:١٥"
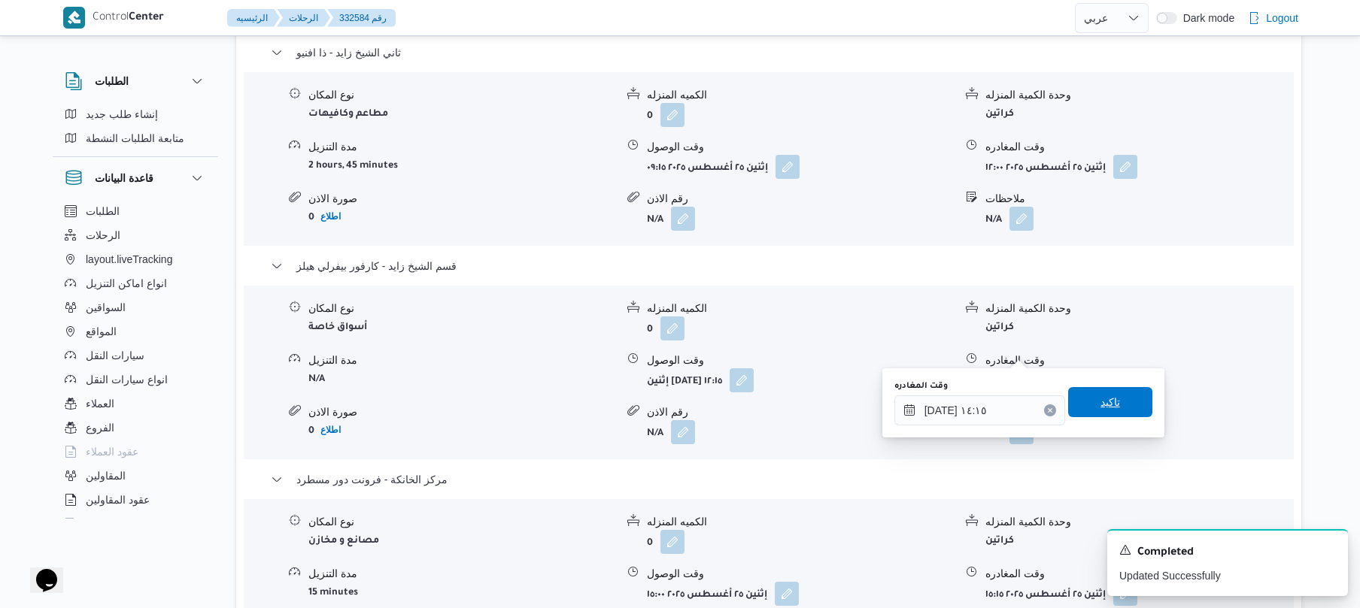
click at [1100, 398] on span "تاكيد" at bounding box center [1110, 402] width 20 height 18
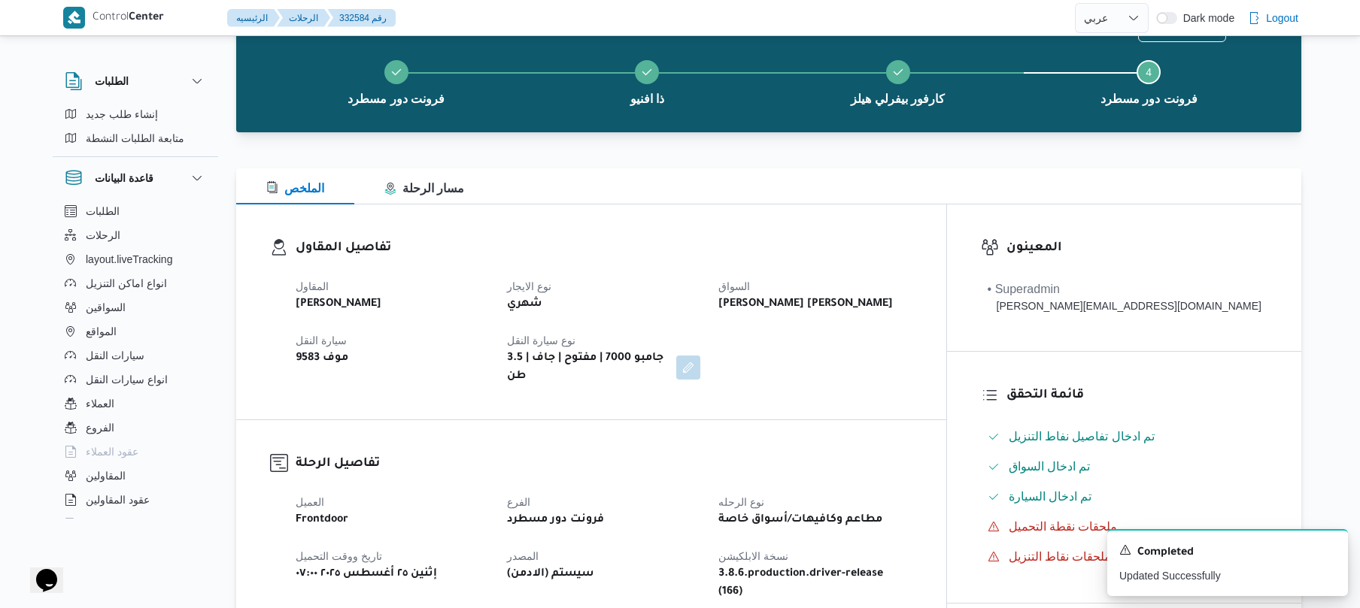
scroll to position [0, 0]
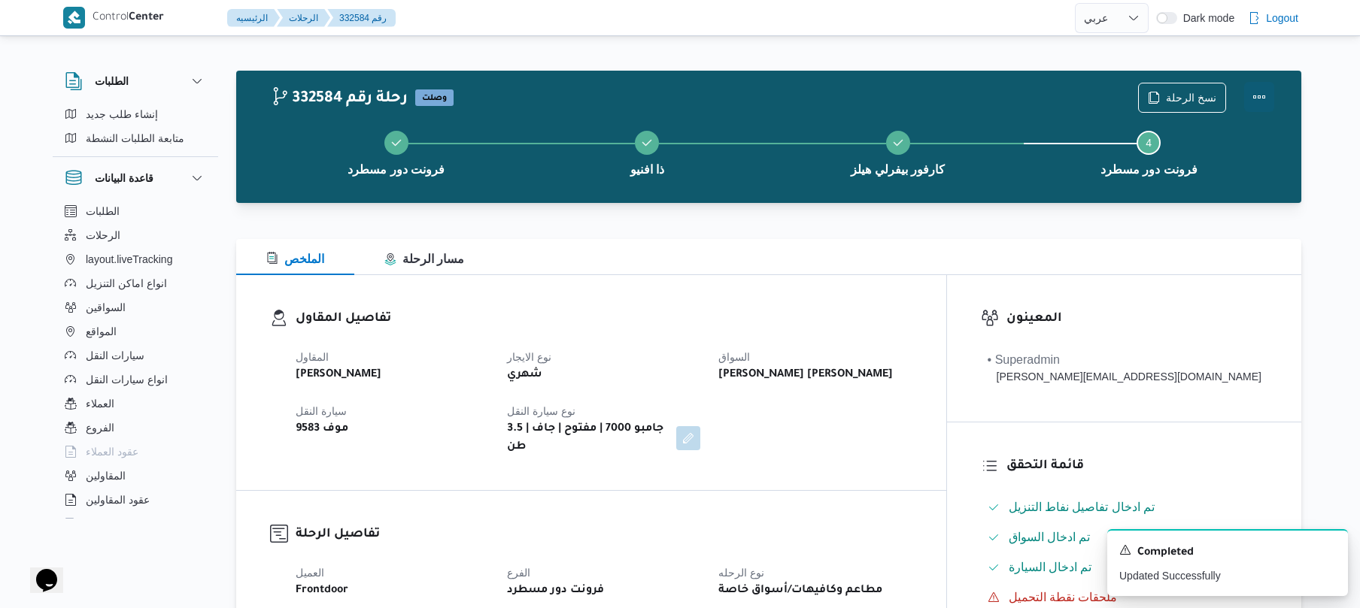
click at [1259, 99] on button "Actions" at bounding box center [1259, 97] width 30 height 30
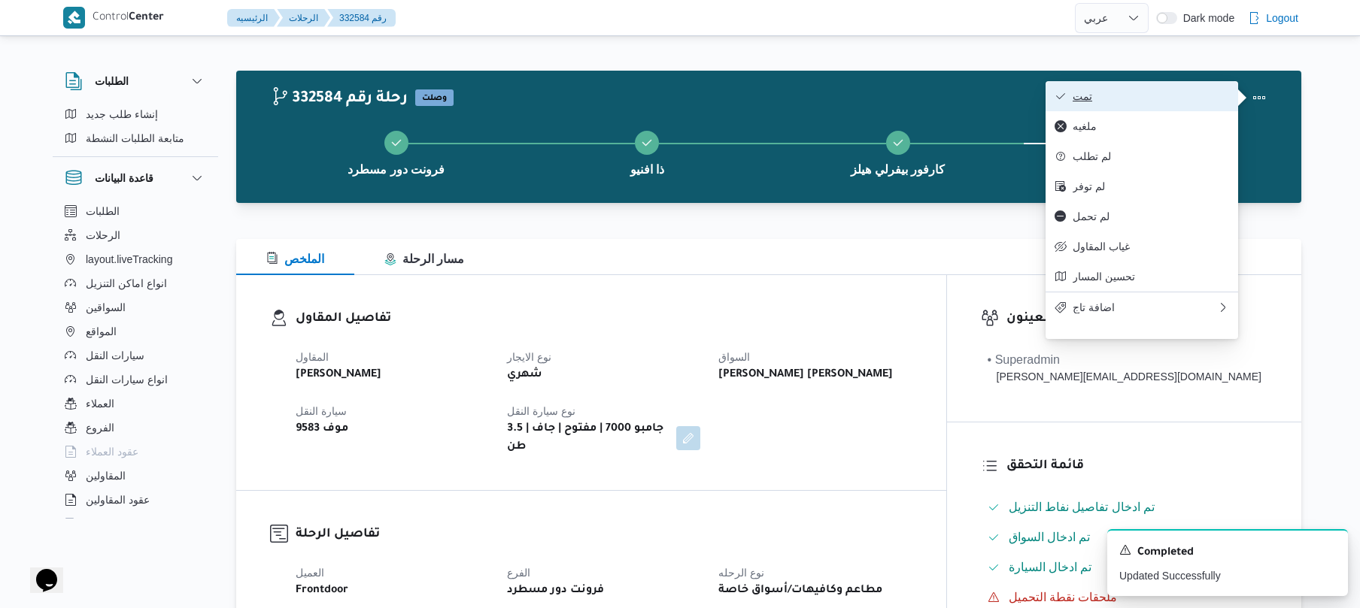
click at [1125, 98] on span "تمت" at bounding box center [1150, 96] width 156 height 12
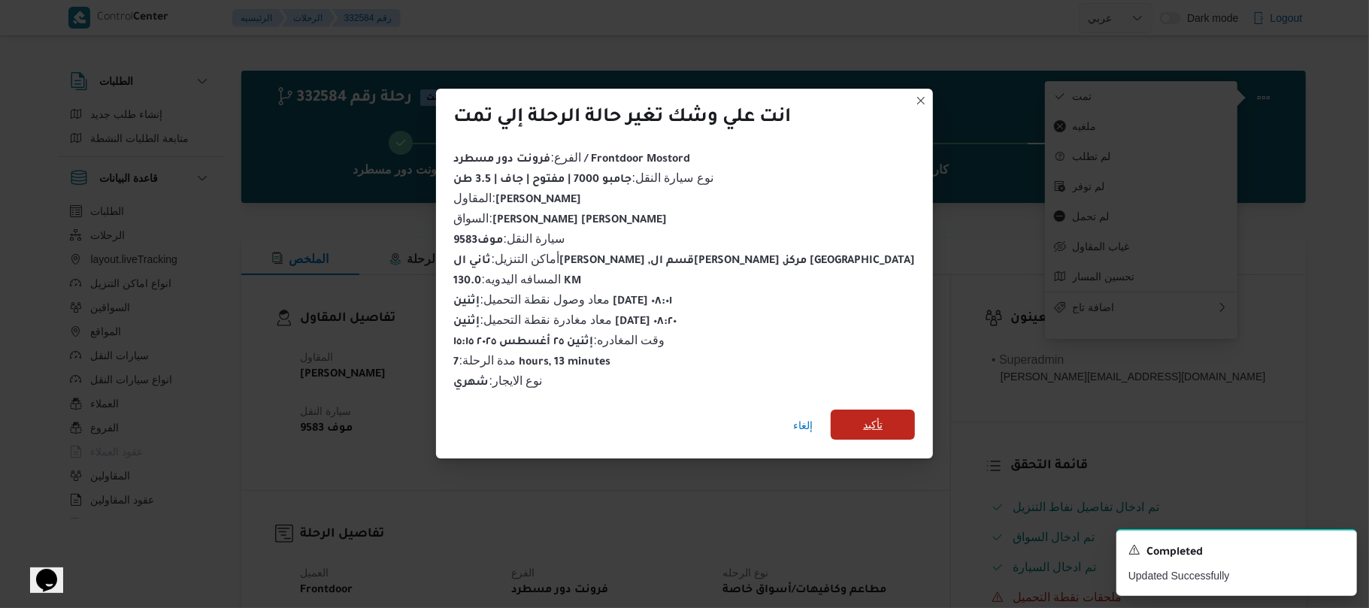
click at [863, 423] on span "تأكيد" at bounding box center [873, 425] width 20 height 18
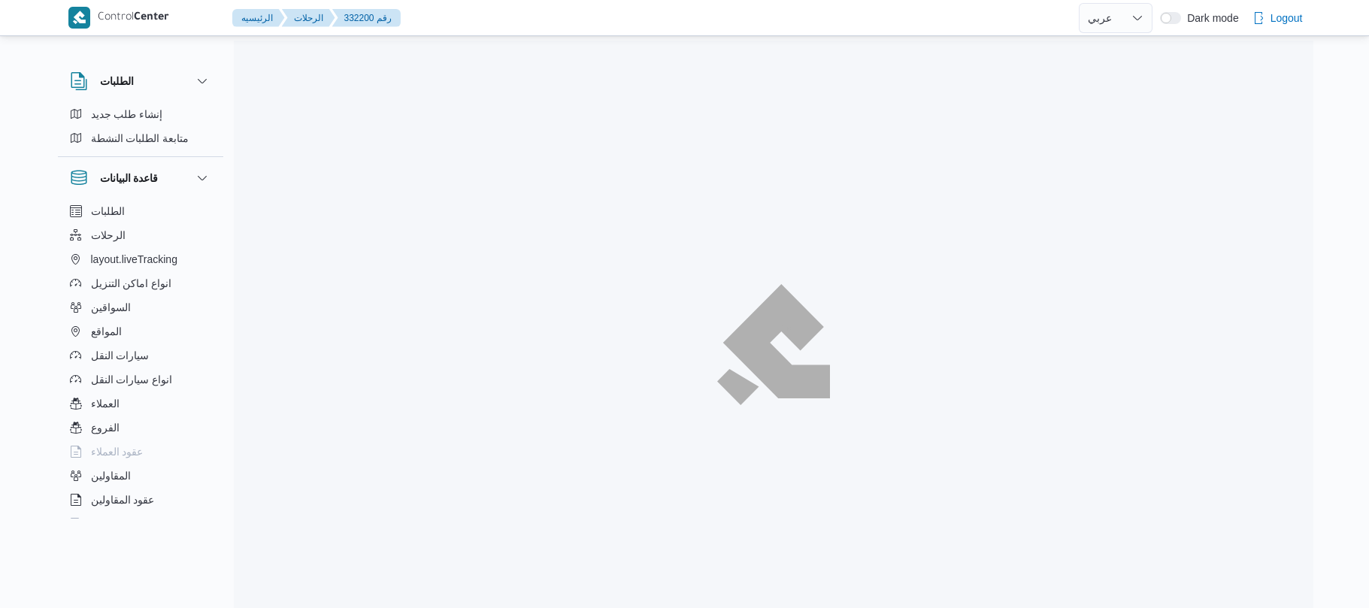
select select "ar"
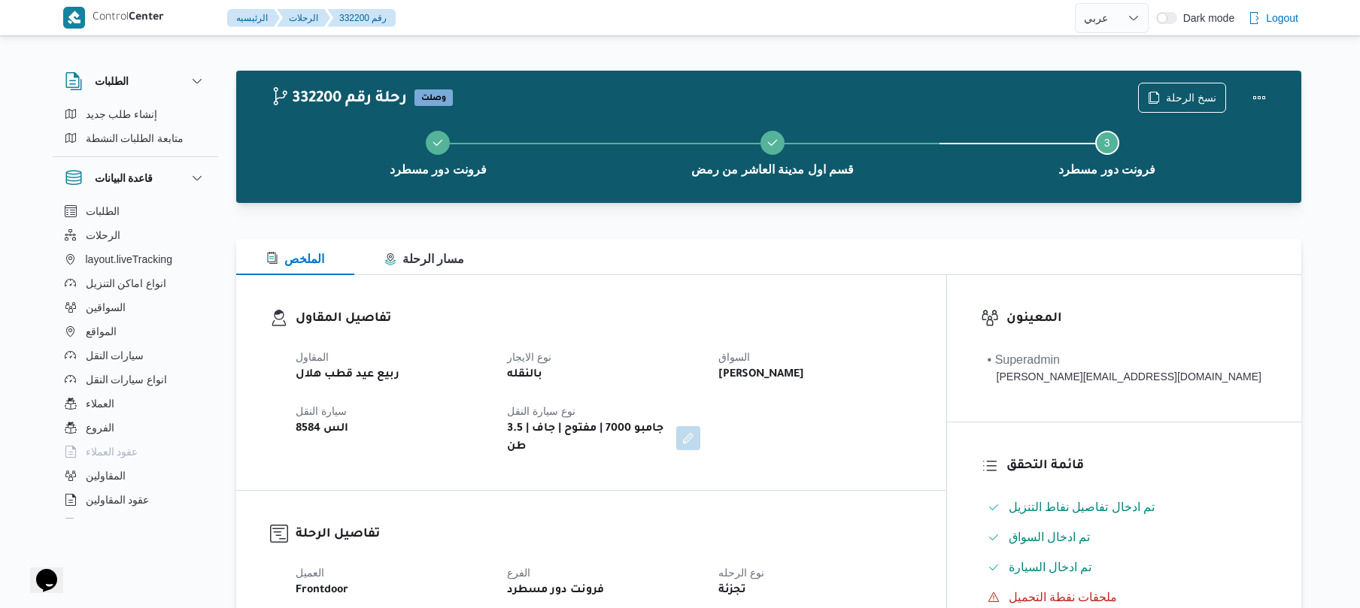
click at [750, 287] on div "تفاصيل المقاول المقاول ربيع عيد قطب هلال نوع الايجار بالنقله السواق [PERSON_NAM…" at bounding box center [591, 382] width 710 height 215
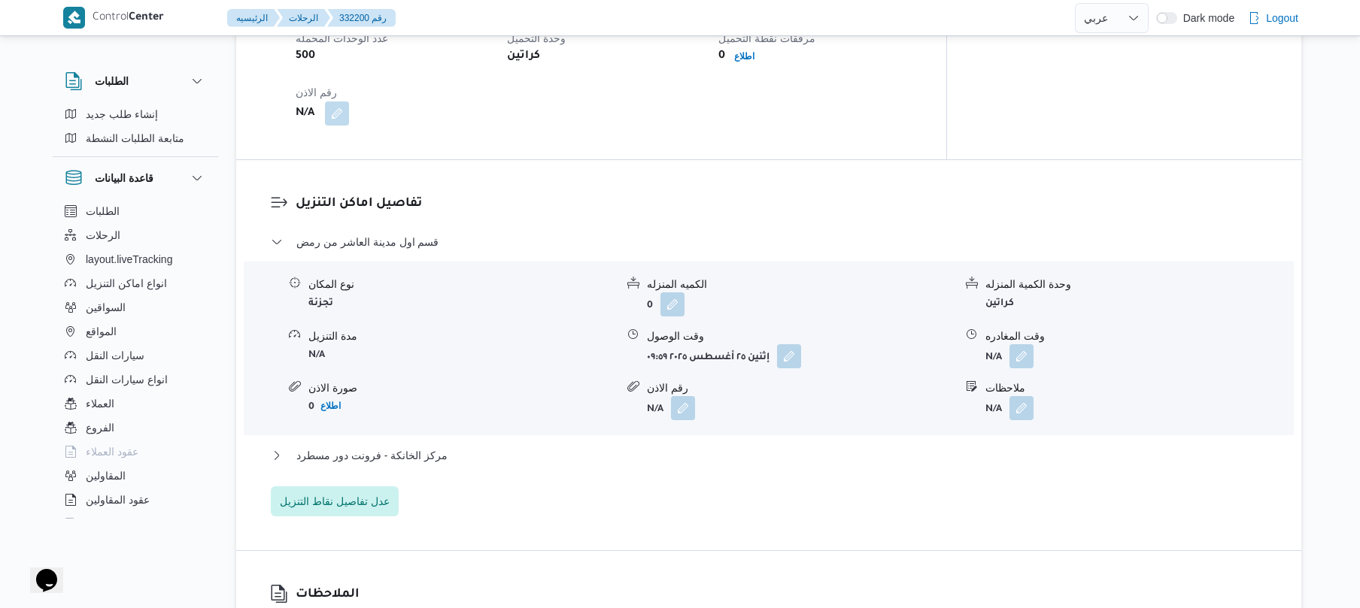
scroll to position [1123, 0]
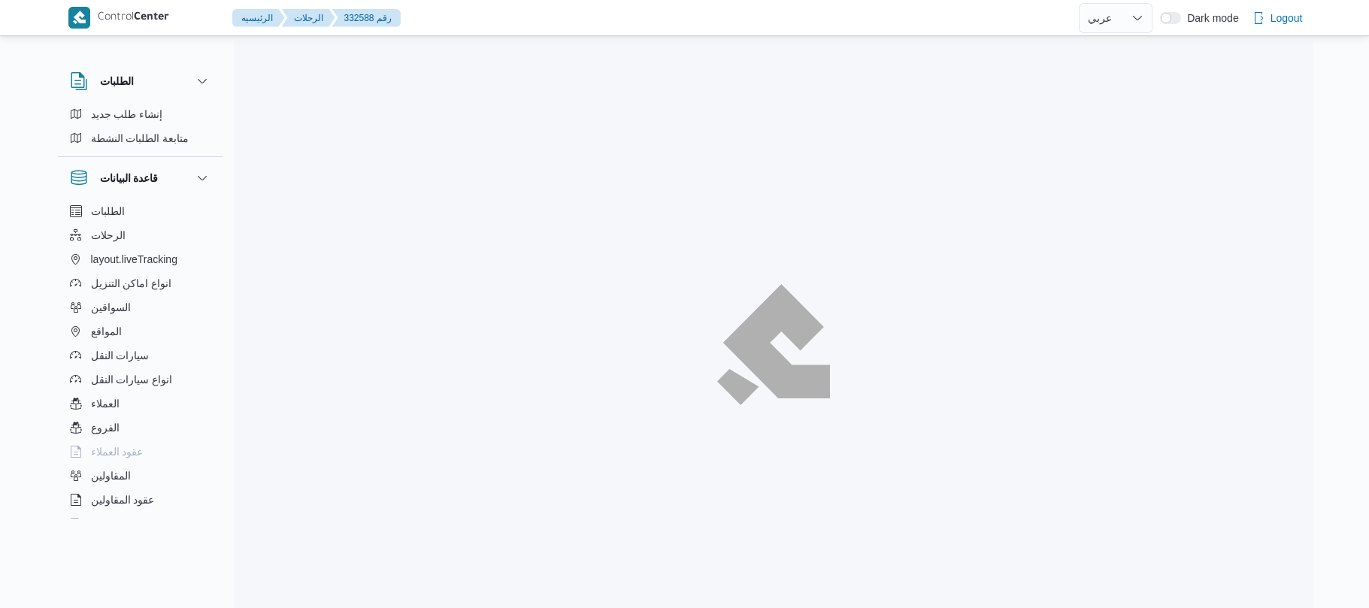
select select "ar"
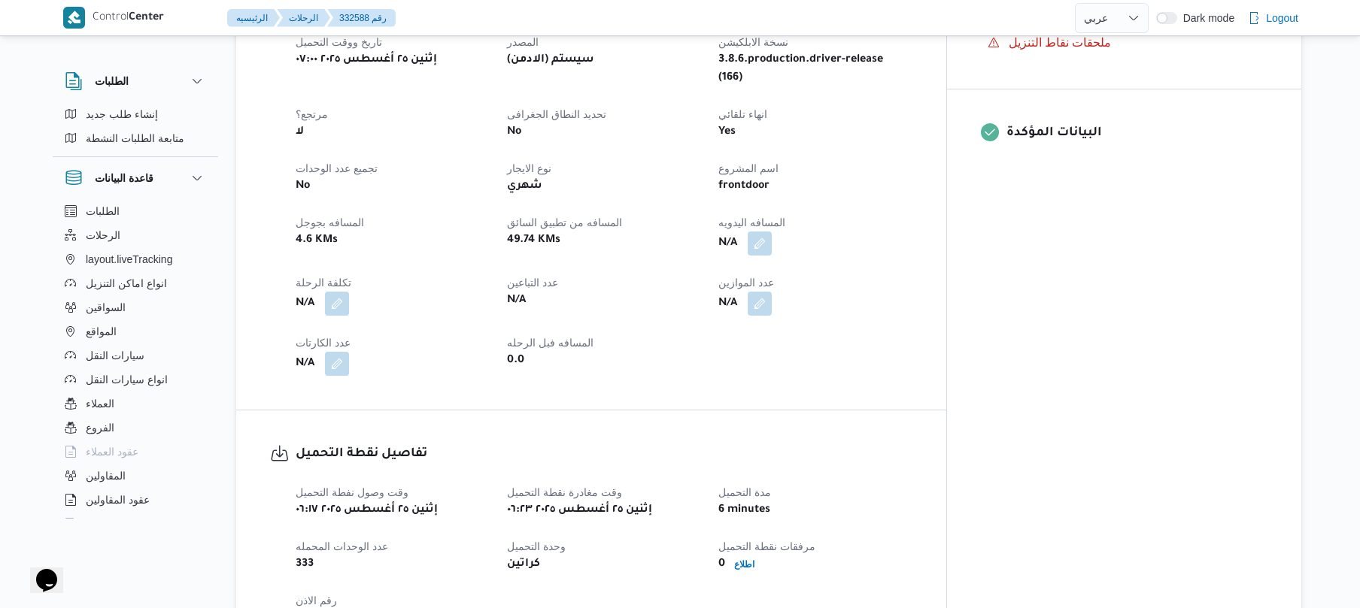
scroll to position [481, 0]
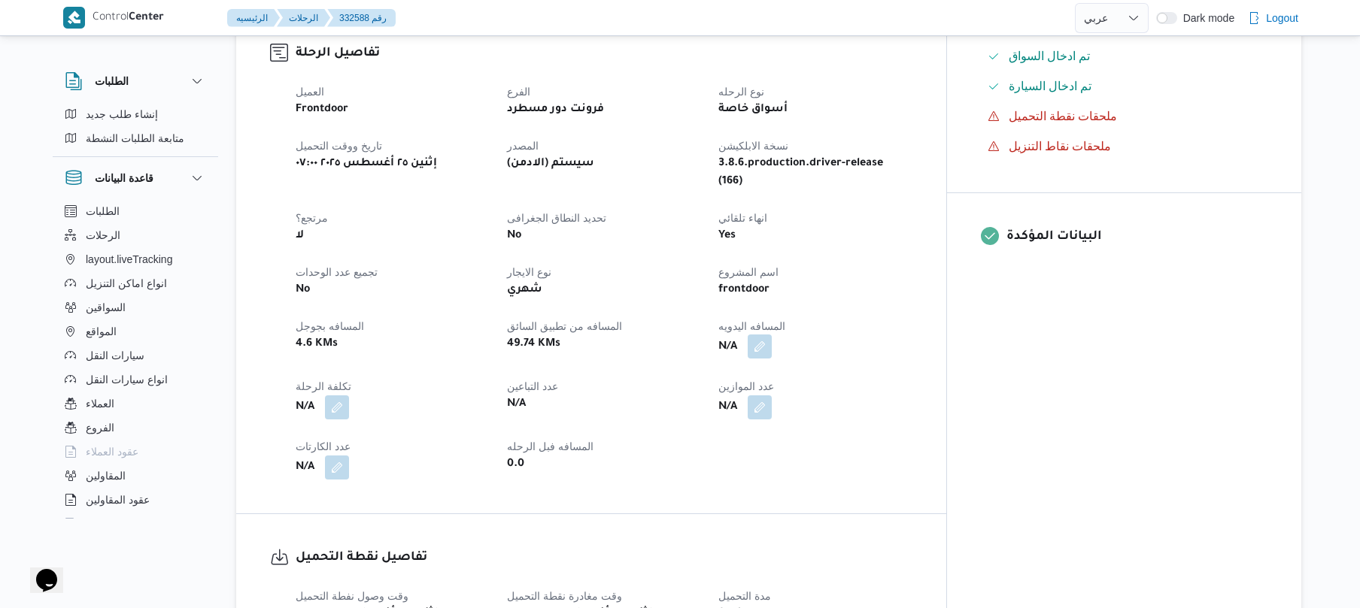
click at [772, 335] on button "button" at bounding box center [759, 347] width 24 height 24
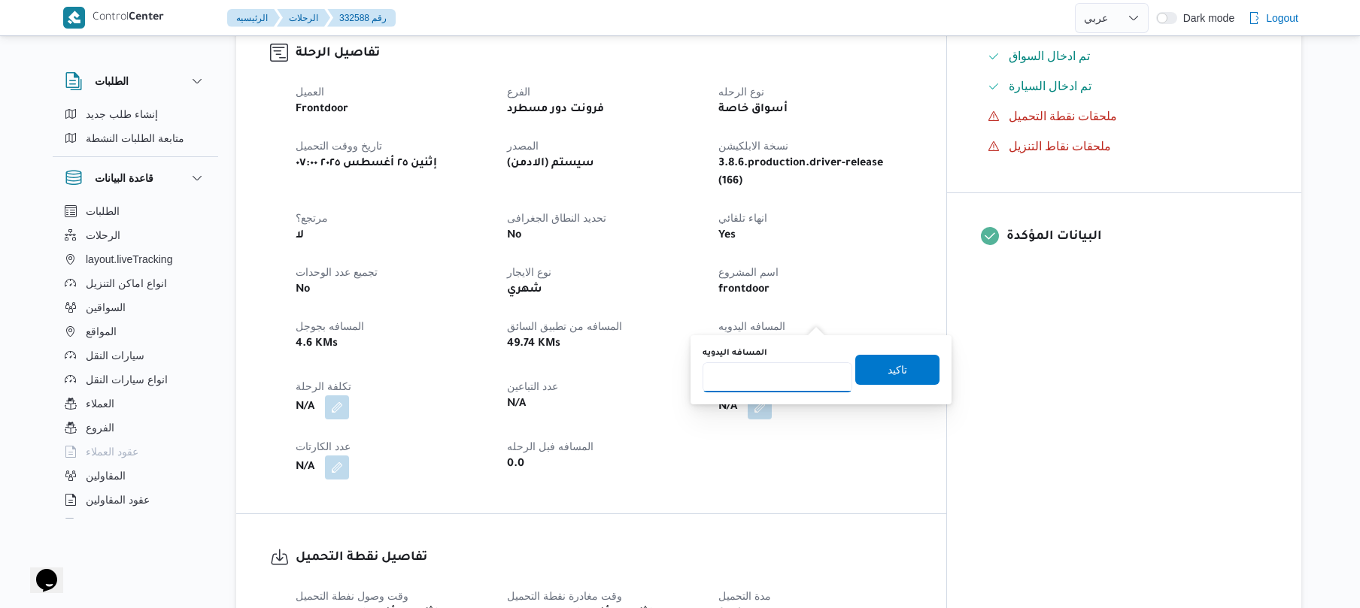
click at [789, 368] on input "المسافه اليدويه" at bounding box center [777, 377] width 150 height 30
type input "90"
click at [889, 377] on span "تاكيد" at bounding box center [897, 369] width 20 height 18
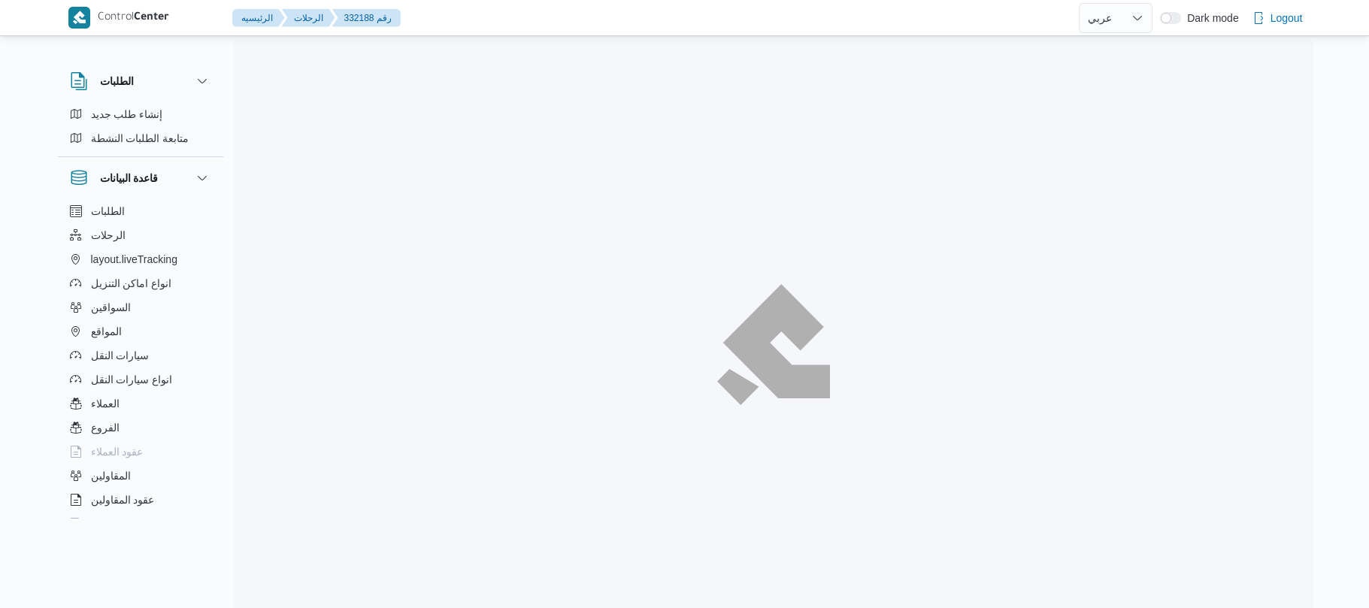
select select "ar"
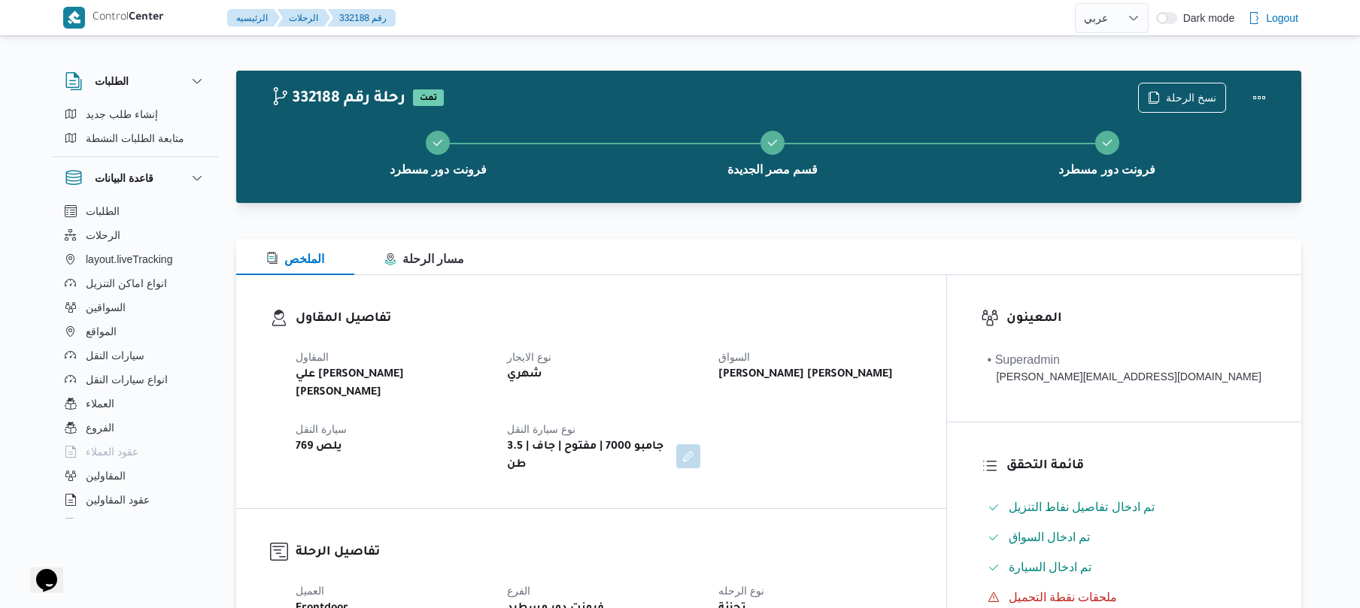
click at [672, 353] on dt "نوع الايجار" at bounding box center [603, 357] width 193 height 18
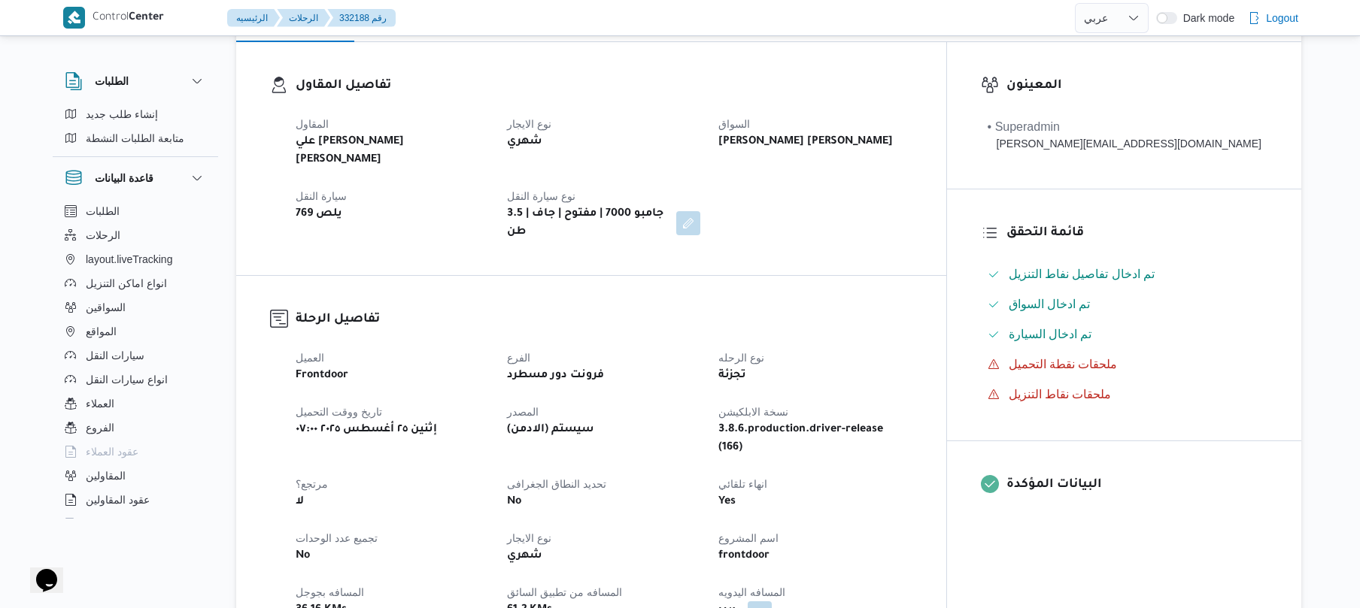
scroll to position [280, 0]
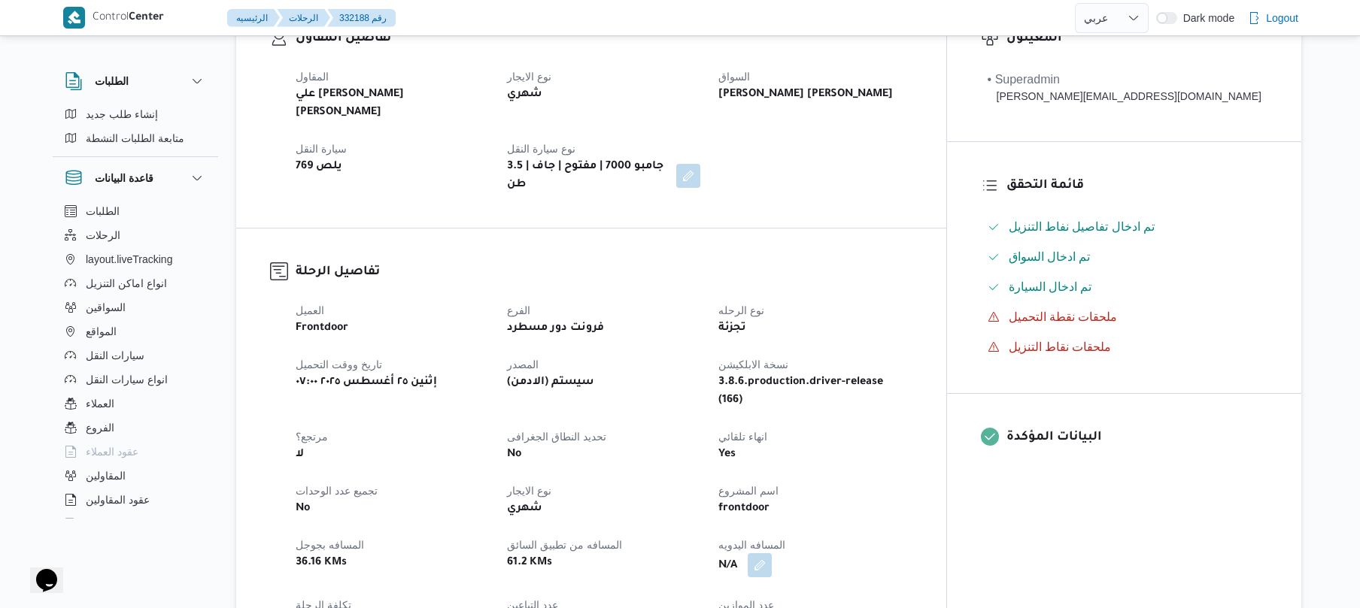
click at [772, 553] on button "button" at bounding box center [759, 565] width 24 height 24
click at [785, 481] on input "المسافه اليدويه" at bounding box center [777, 473] width 150 height 30
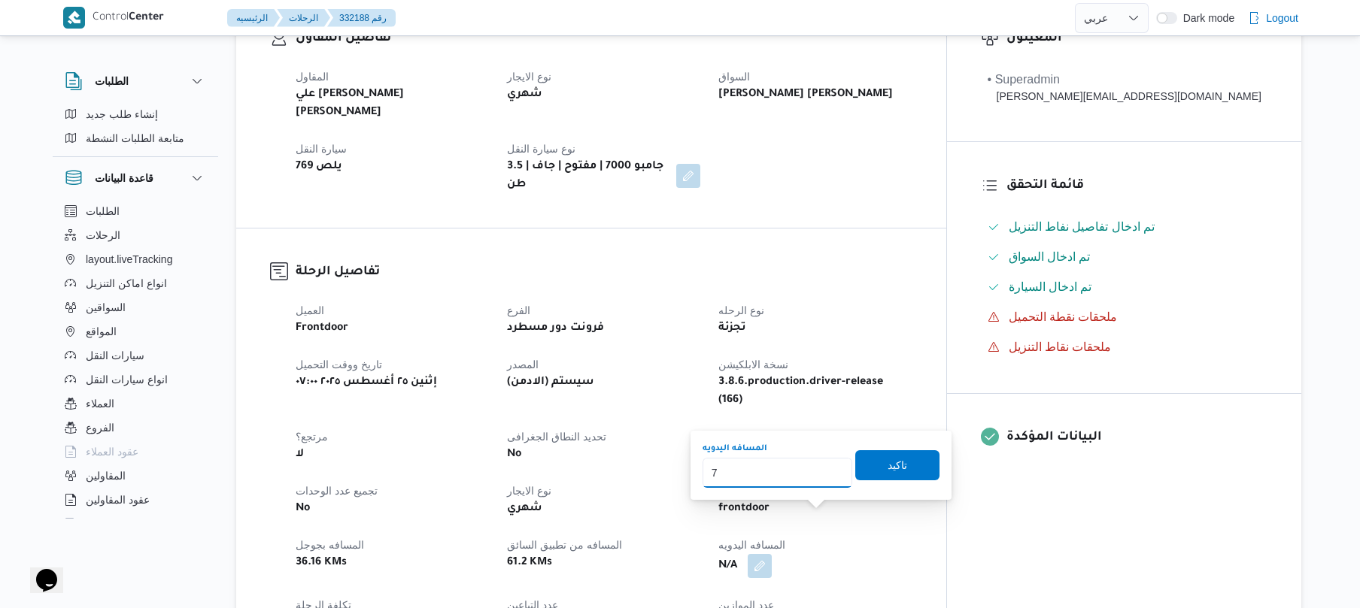
type input "70"
click at [887, 465] on span "تاكيد" at bounding box center [897, 465] width 20 height 18
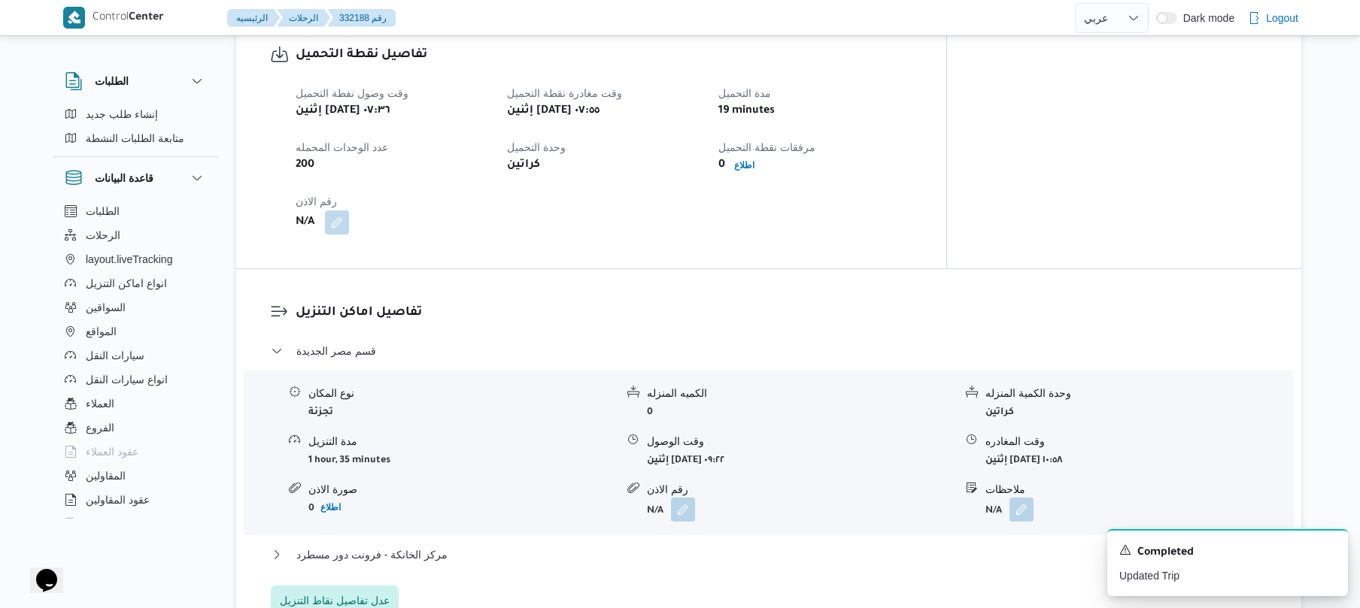
scroll to position [1123, 0]
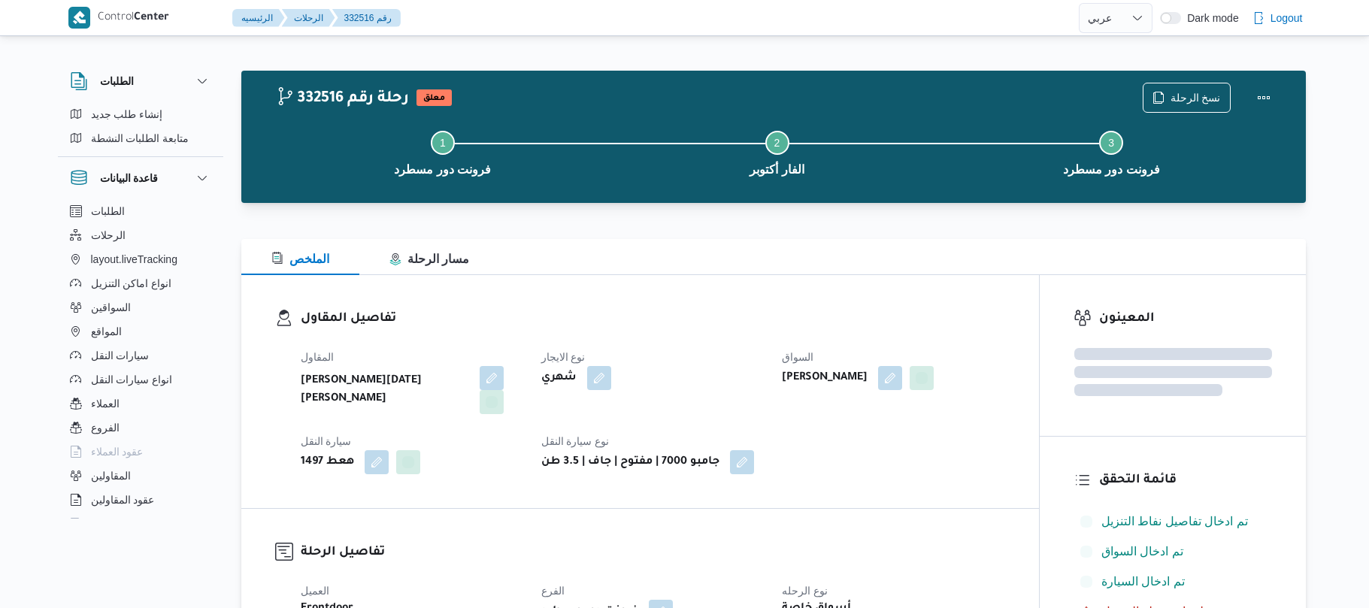
select select "ar"
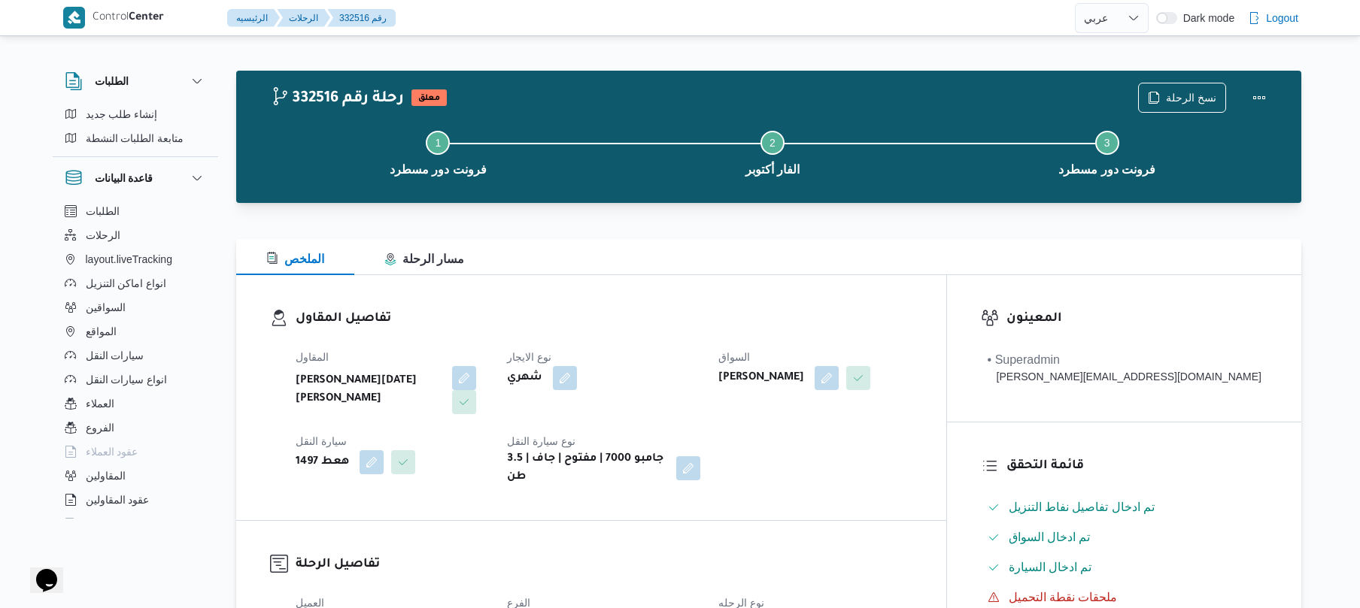
click at [702, 379] on div "شهري" at bounding box center [603, 378] width 196 height 27
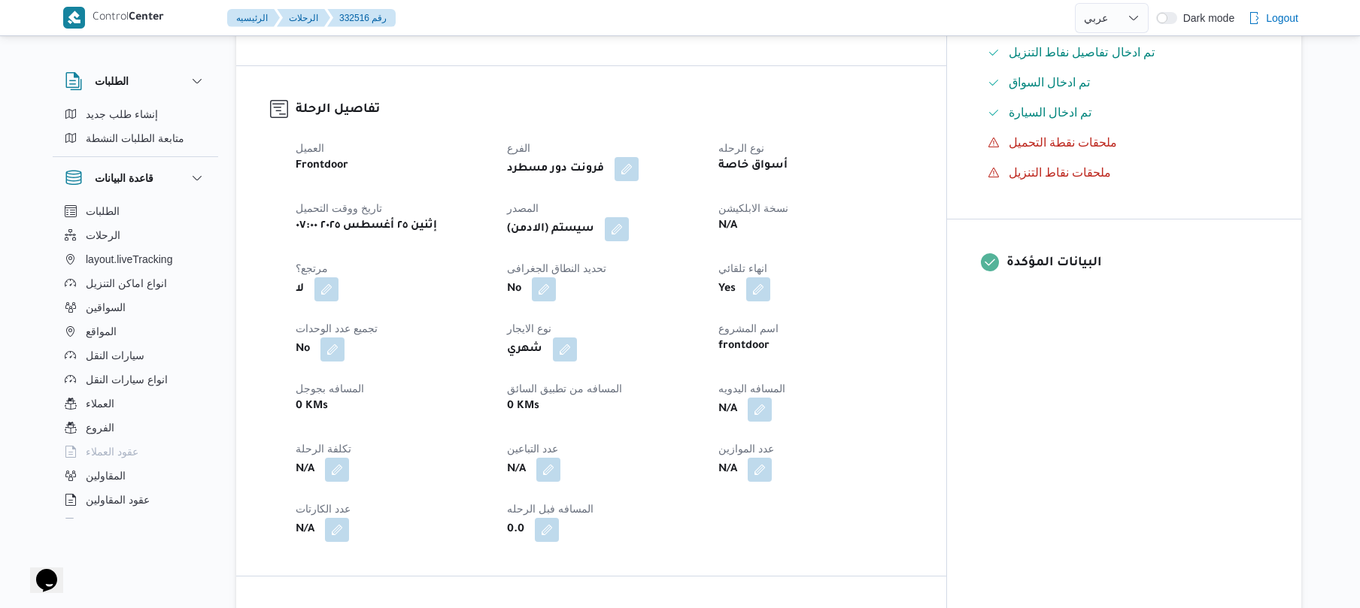
scroll to position [481, 0]
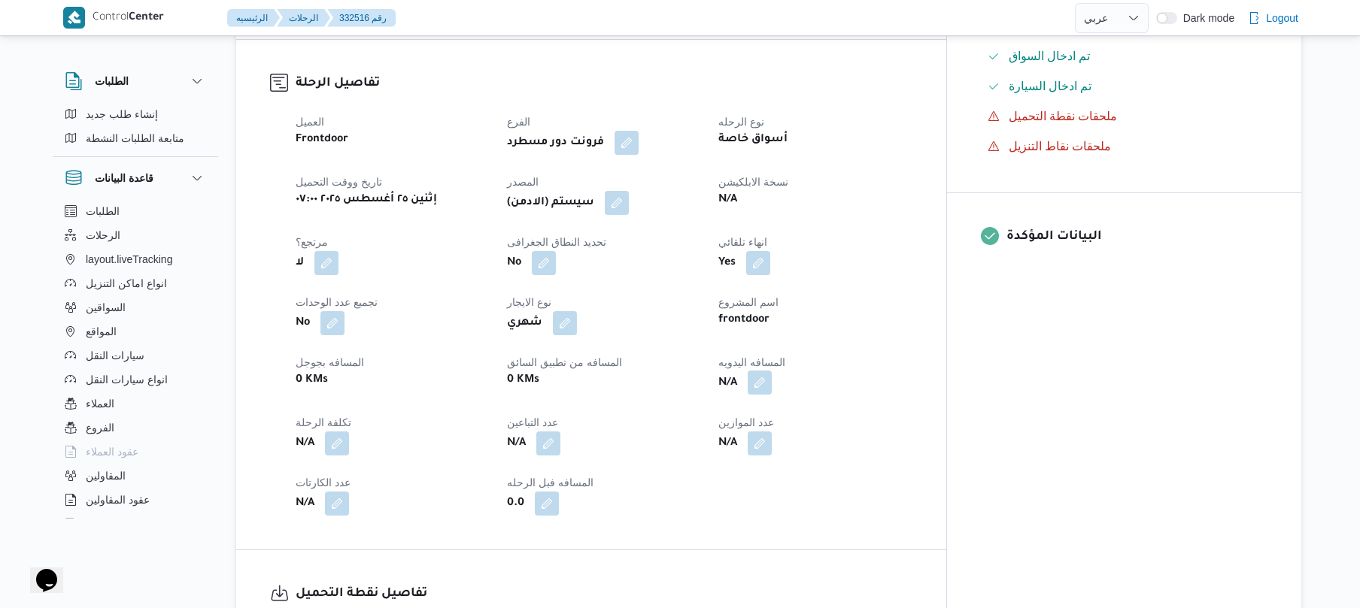
click at [772, 371] on button "button" at bounding box center [759, 383] width 24 height 24
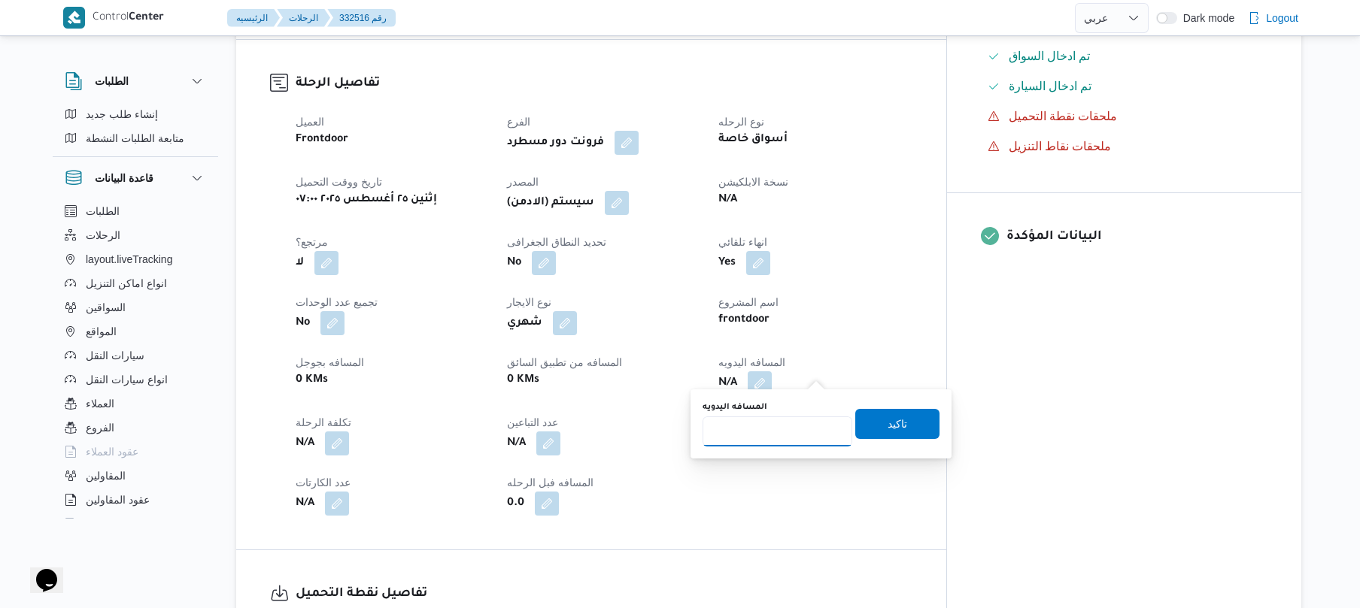
click at [778, 422] on input "المسافه اليدويه" at bounding box center [777, 432] width 150 height 30
type input "130"
click at [888, 432] on span "تاكيد" at bounding box center [897, 423] width 20 height 18
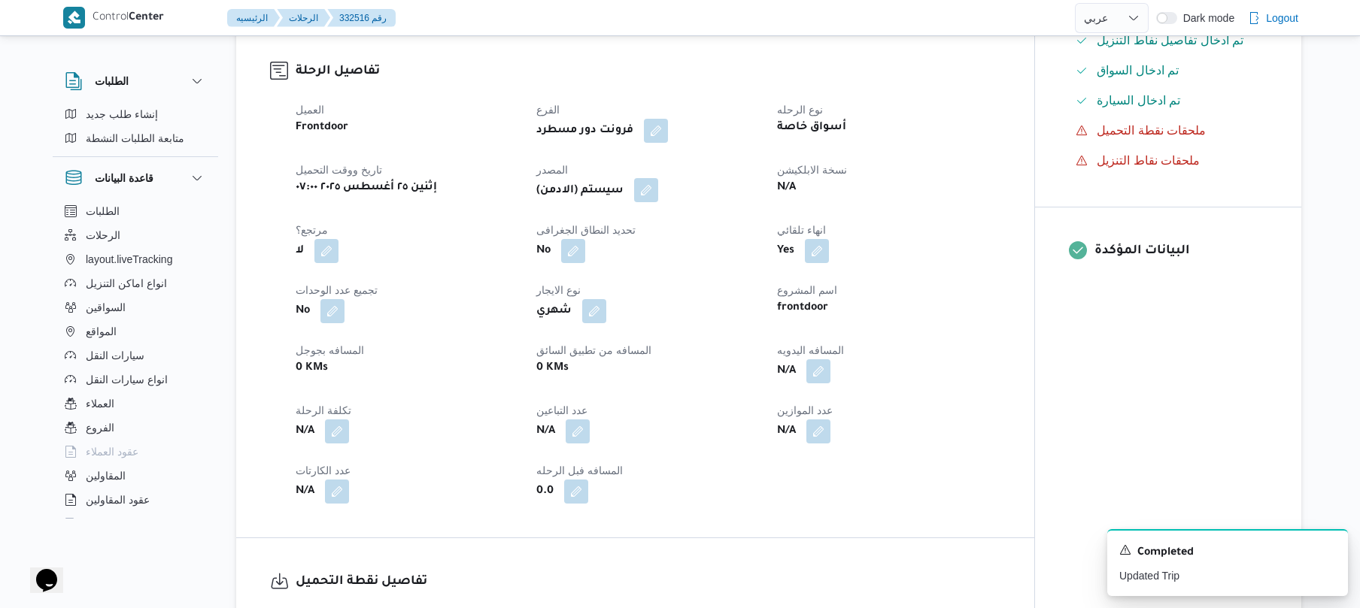
click at [647, 200] on button "button" at bounding box center [646, 190] width 24 height 24
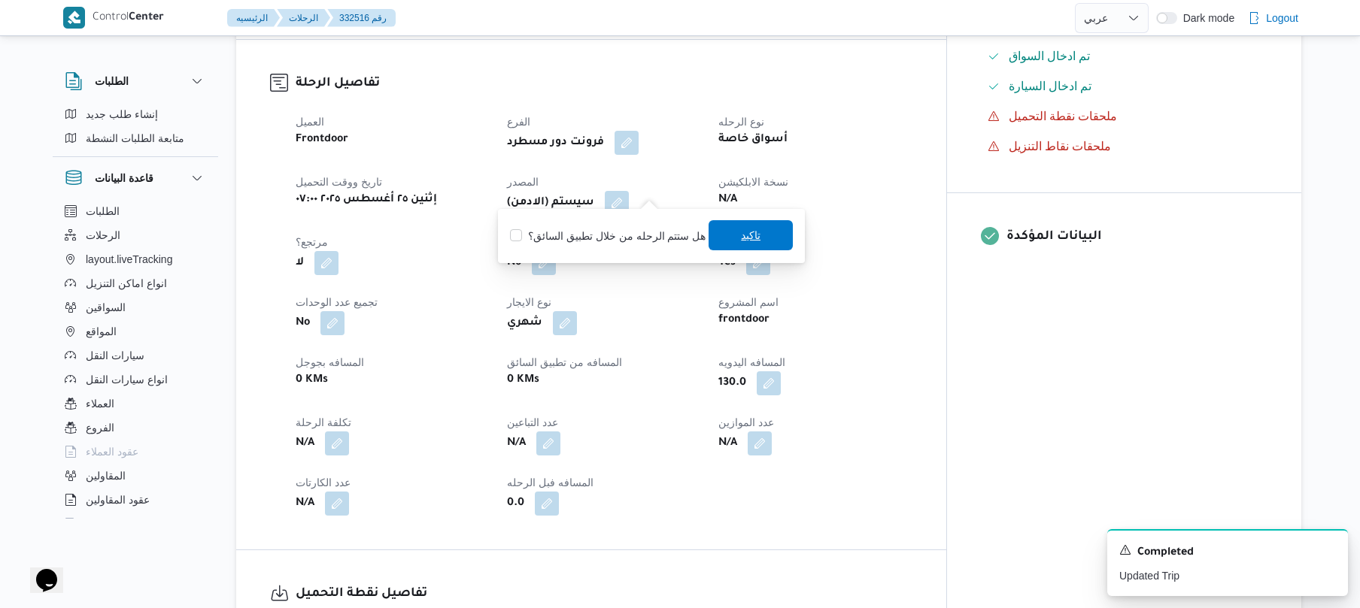
click at [722, 244] on span "تاكيد" at bounding box center [750, 235] width 84 height 30
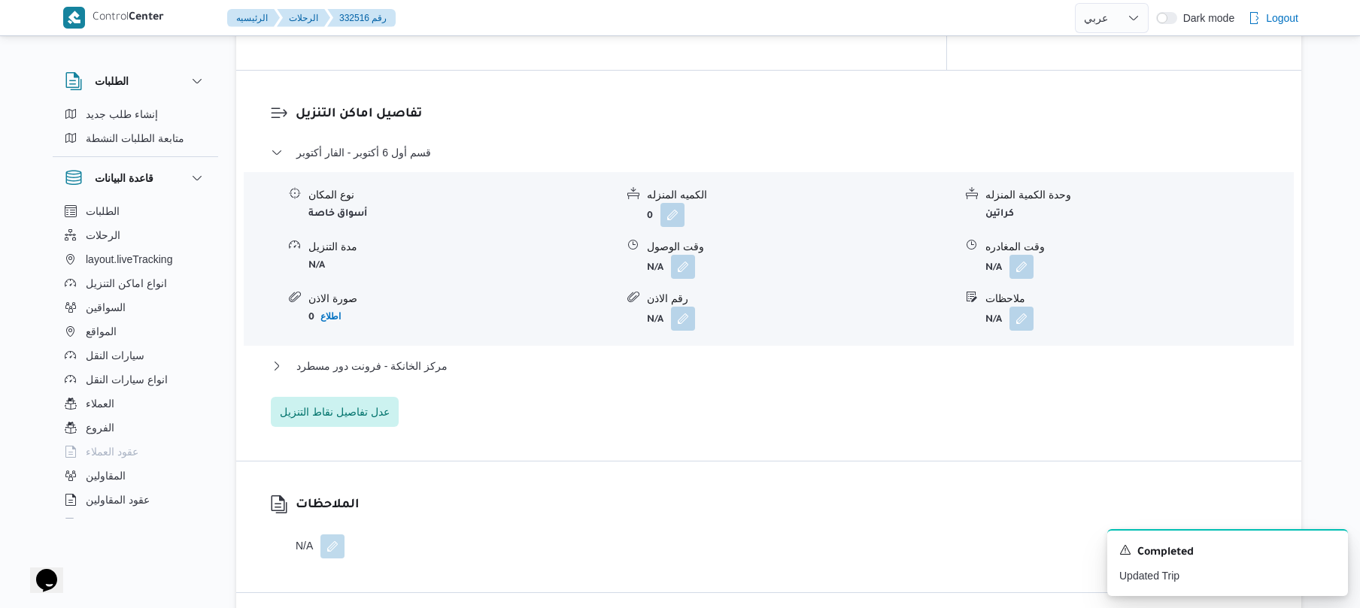
scroll to position [1243, 0]
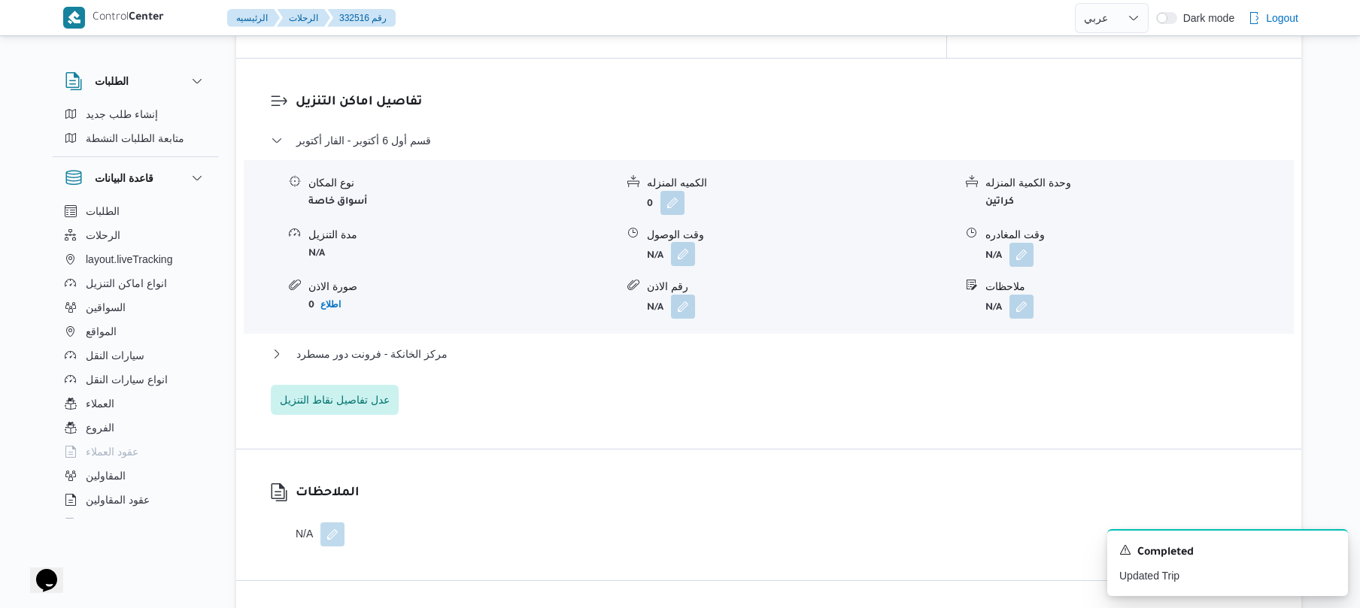
click at [684, 244] on button "button" at bounding box center [683, 254] width 24 height 24
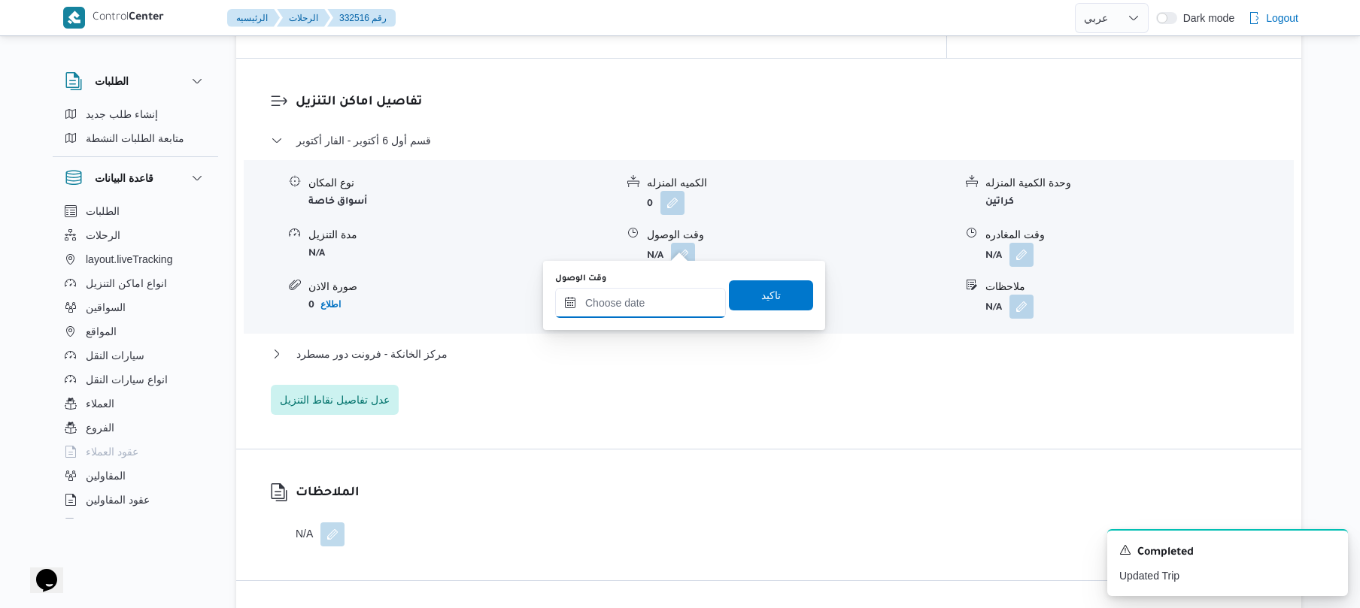
click at [657, 305] on input "وقت الوصول" at bounding box center [640, 303] width 171 height 30
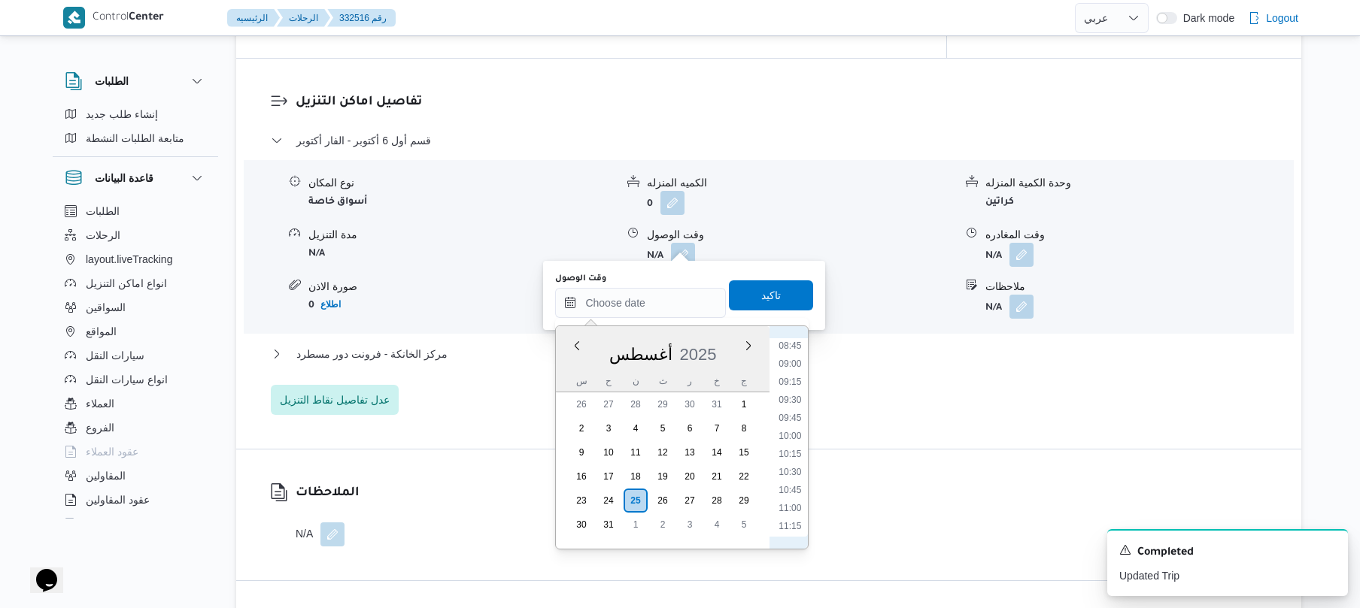
scroll to position [596, 0]
click at [787, 400] on li "09:00" at bounding box center [790, 399] width 35 height 15
type input "٢٥/٠٨/٢٠٢٥ ٠٩:٠٠"
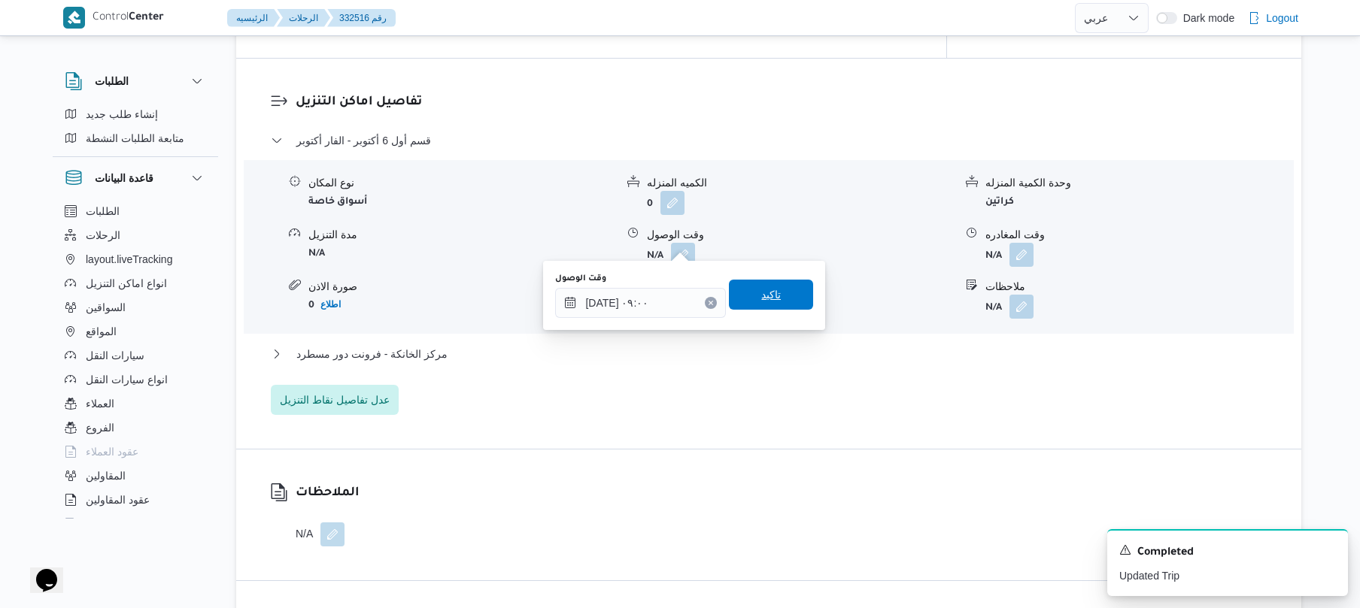
click at [764, 286] on span "تاكيد" at bounding box center [771, 295] width 84 height 30
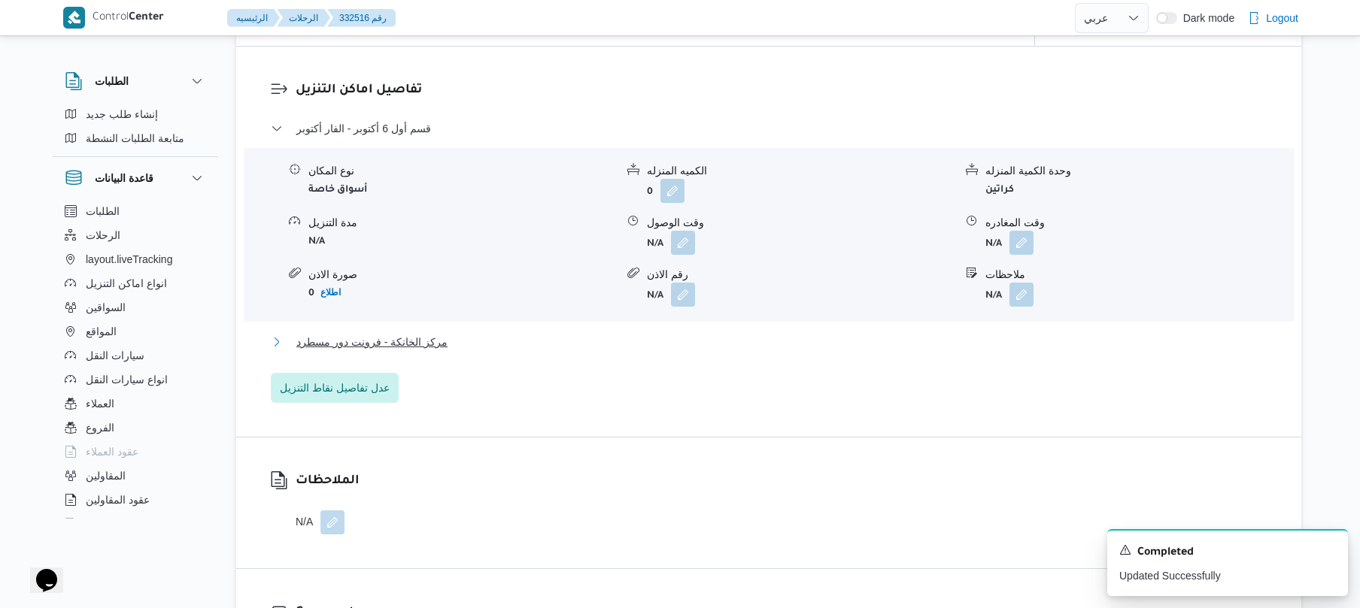
click at [642, 343] on button "مركز الخانكة - فرونت دور مسطرد" at bounding box center [769, 342] width 996 height 18
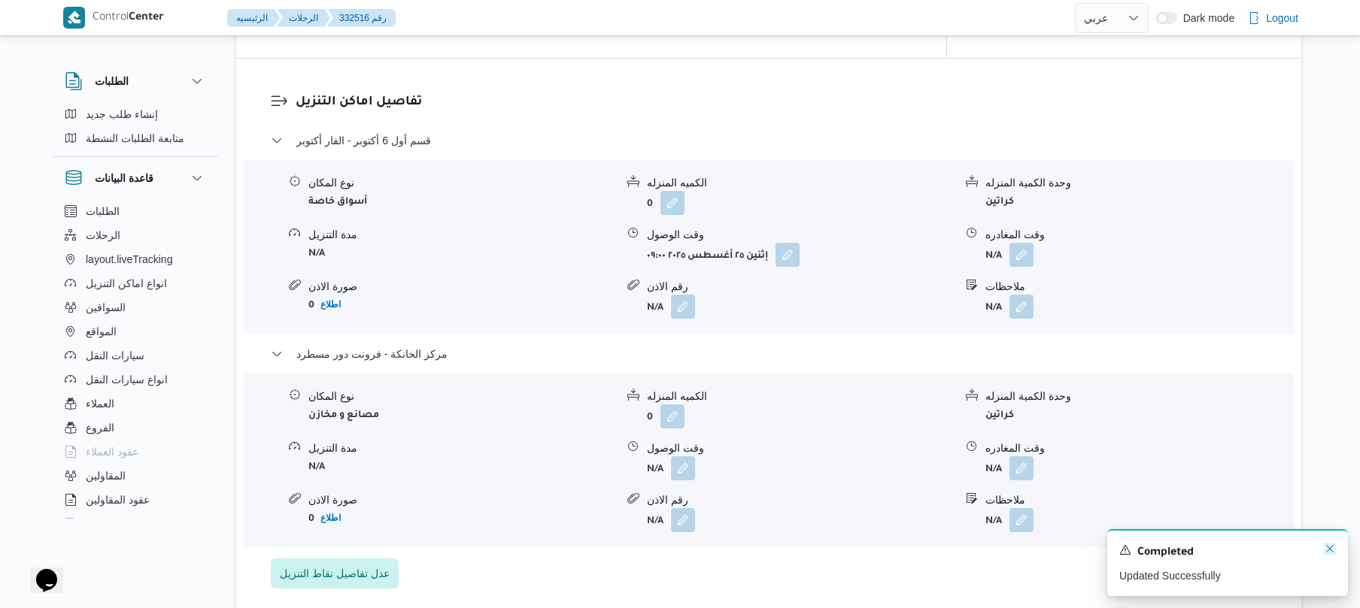
click at [1331, 546] on icon "Dismiss toast" at bounding box center [1330, 549] width 12 height 12
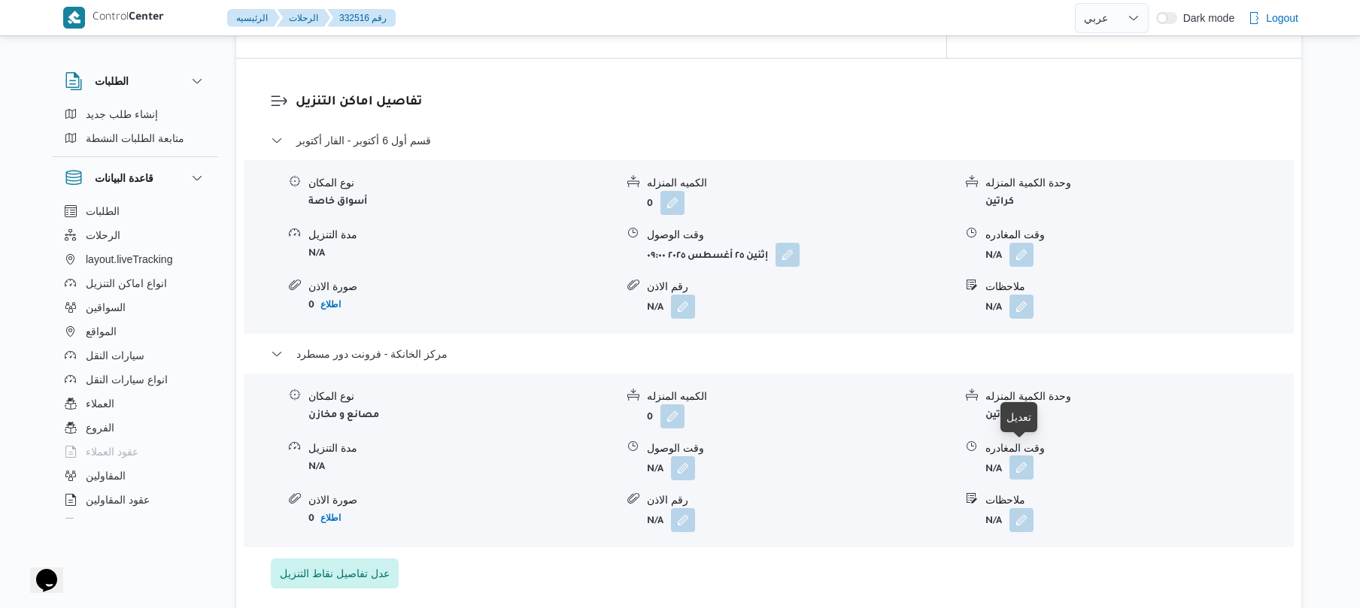
click at [1026, 461] on button "button" at bounding box center [1021, 468] width 24 height 24
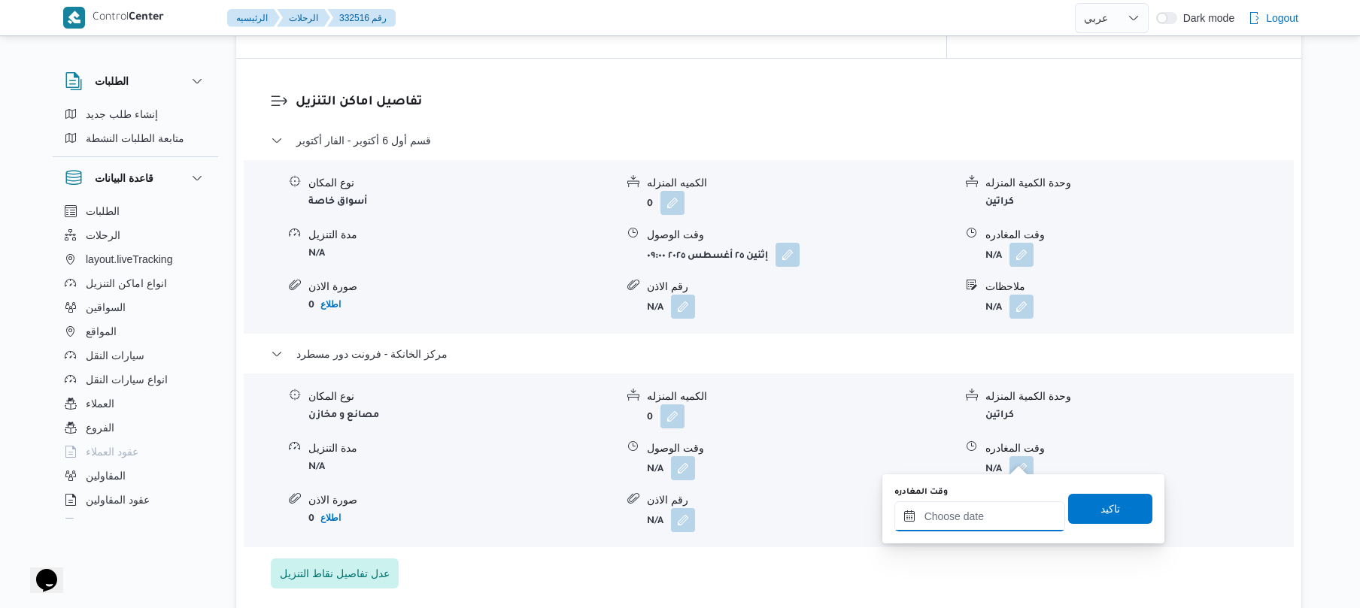
click at [946, 513] on input "وقت المغادره" at bounding box center [979, 517] width 171 height 30
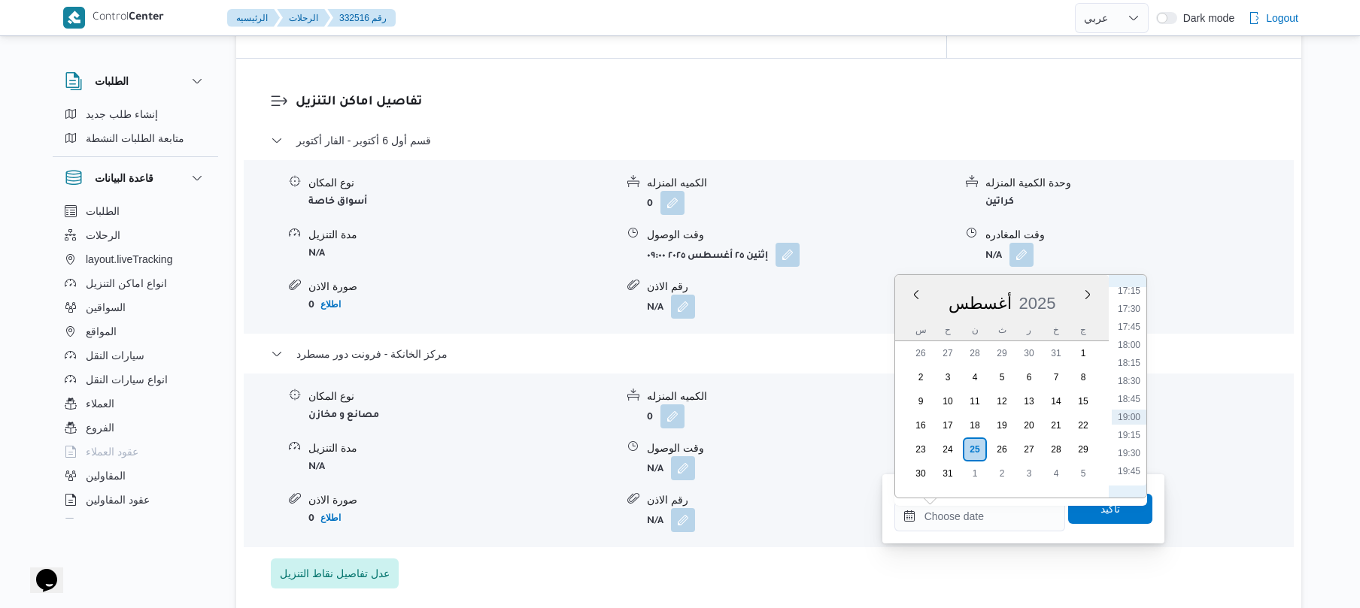
scroll to position [1270, 0]
click at [1132, 323] on li "18:00" at bounding box center [1128, 324] width 35 height 15
type input "[DATE] ١٨:٠٠"
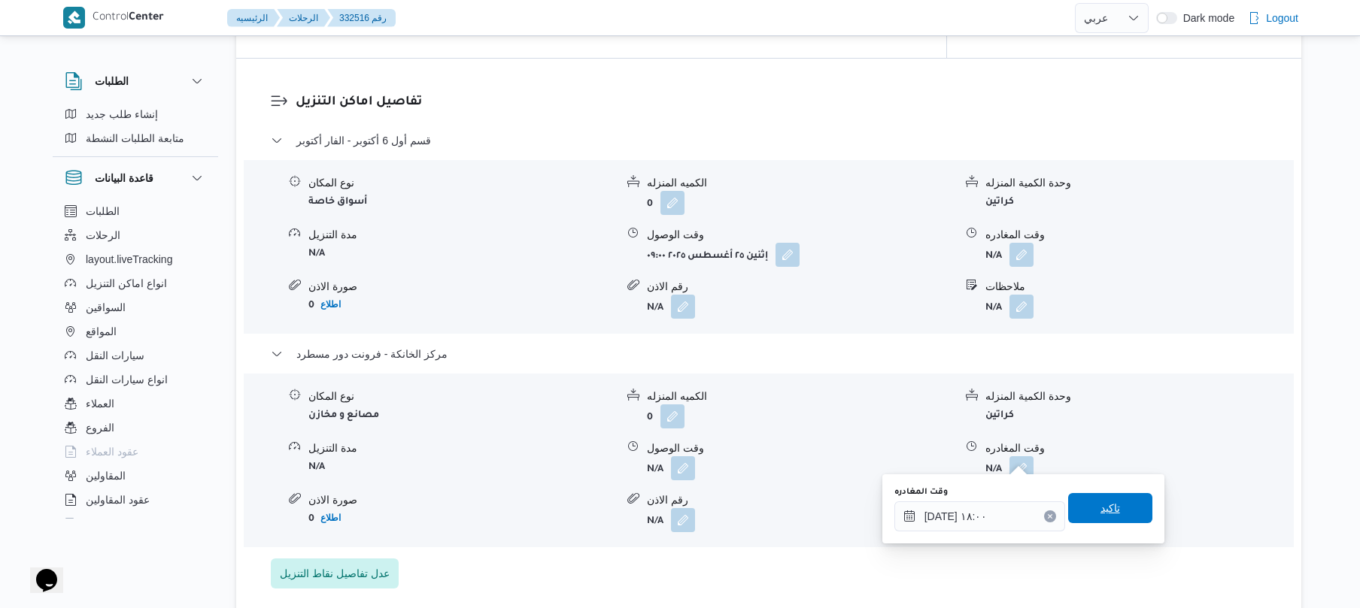
click at [1100, 509] on span "تاكيد" at bounding box center [1110, 508] width 20 height 18
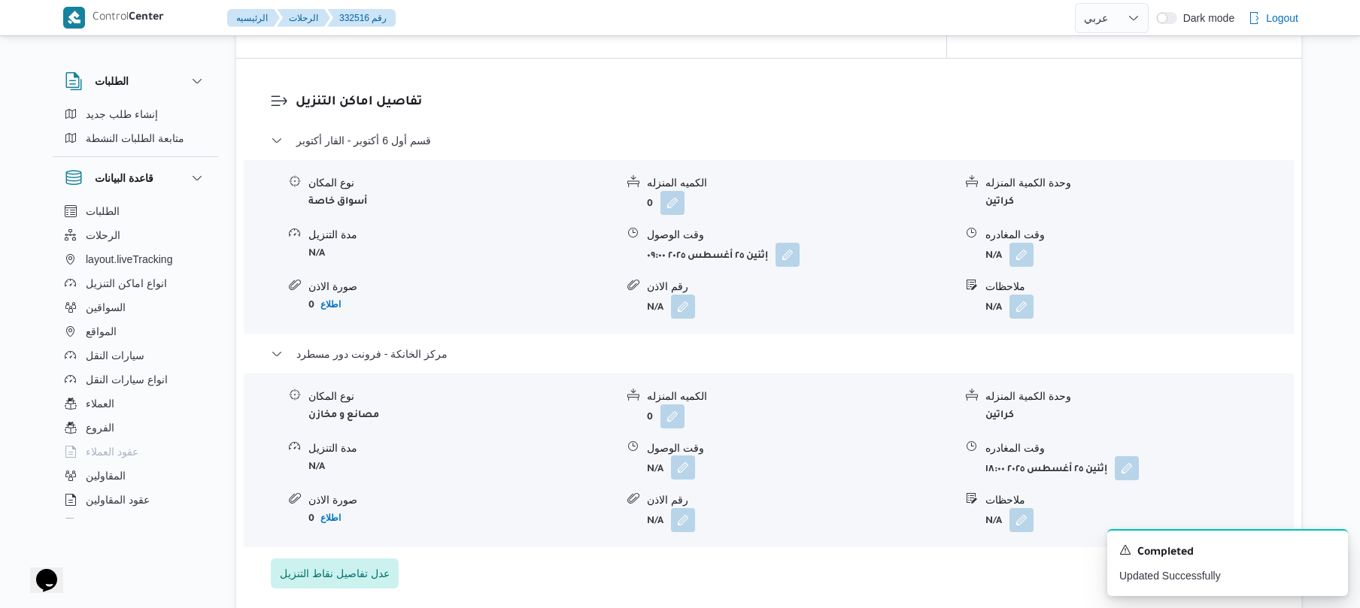
click at [681, 457] on button "button" at bounding box center [683, 468] width 24 height 24
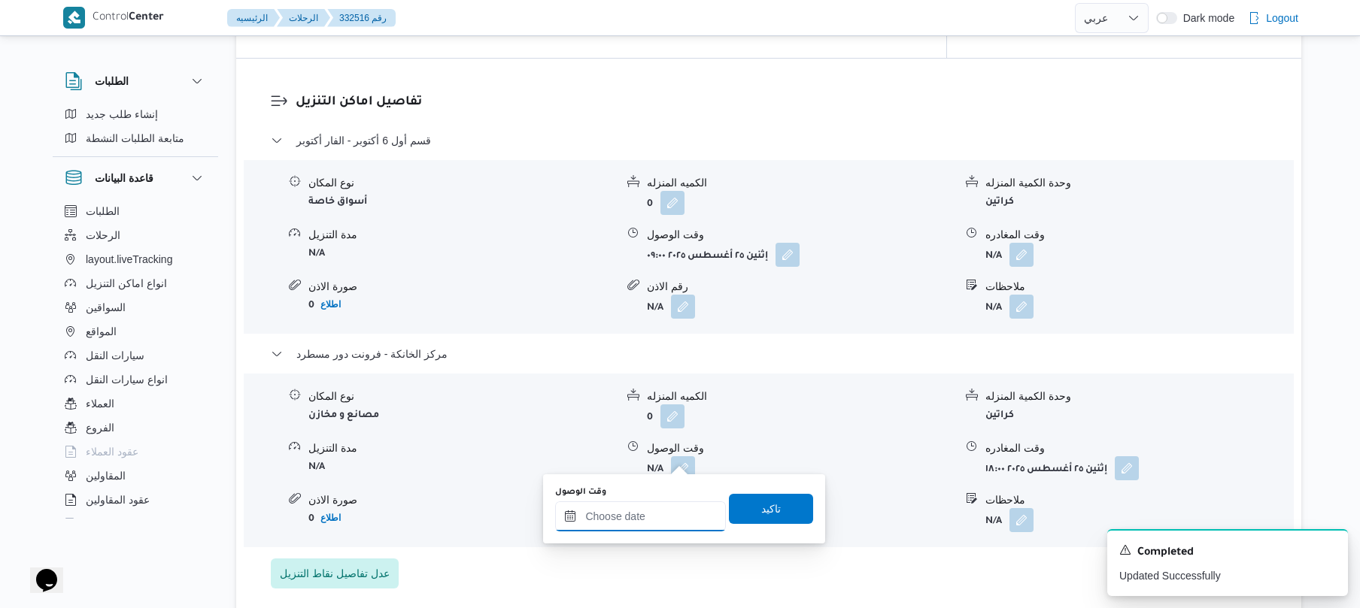
click at [623, 511] on input "وقت الوصول" at bounding box center [640, 517] width 171 height 30
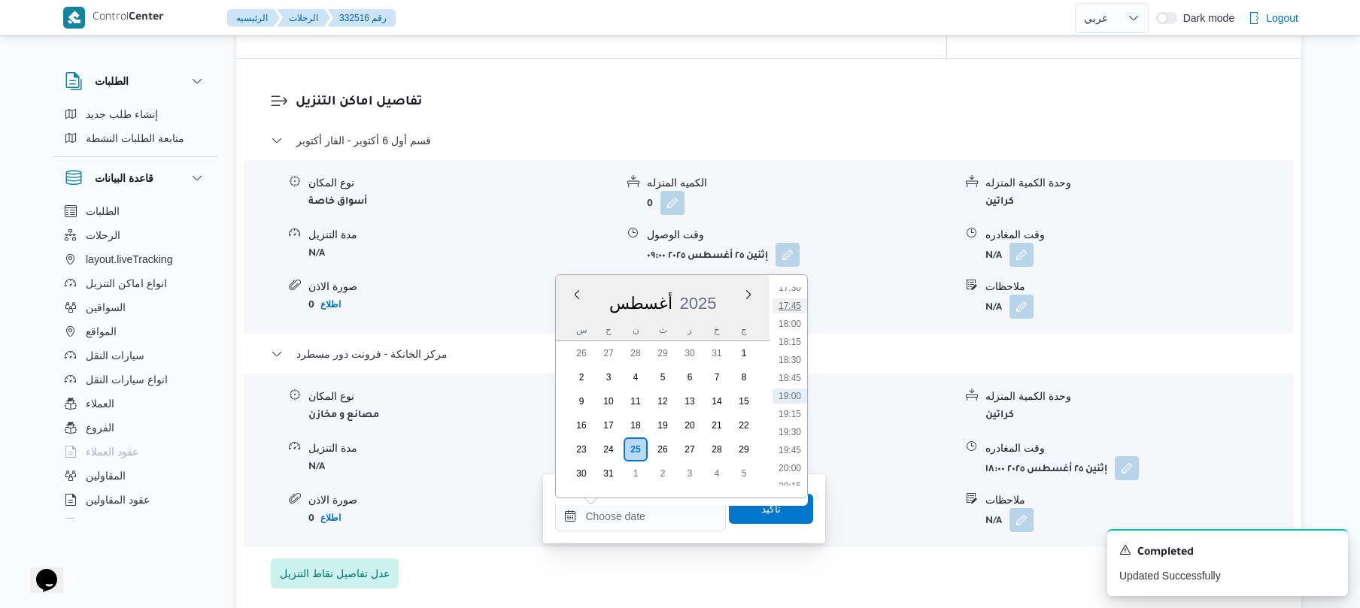
click at [794, 311] on li "17:45" at bounding box center [789, 306] width 35 height 15
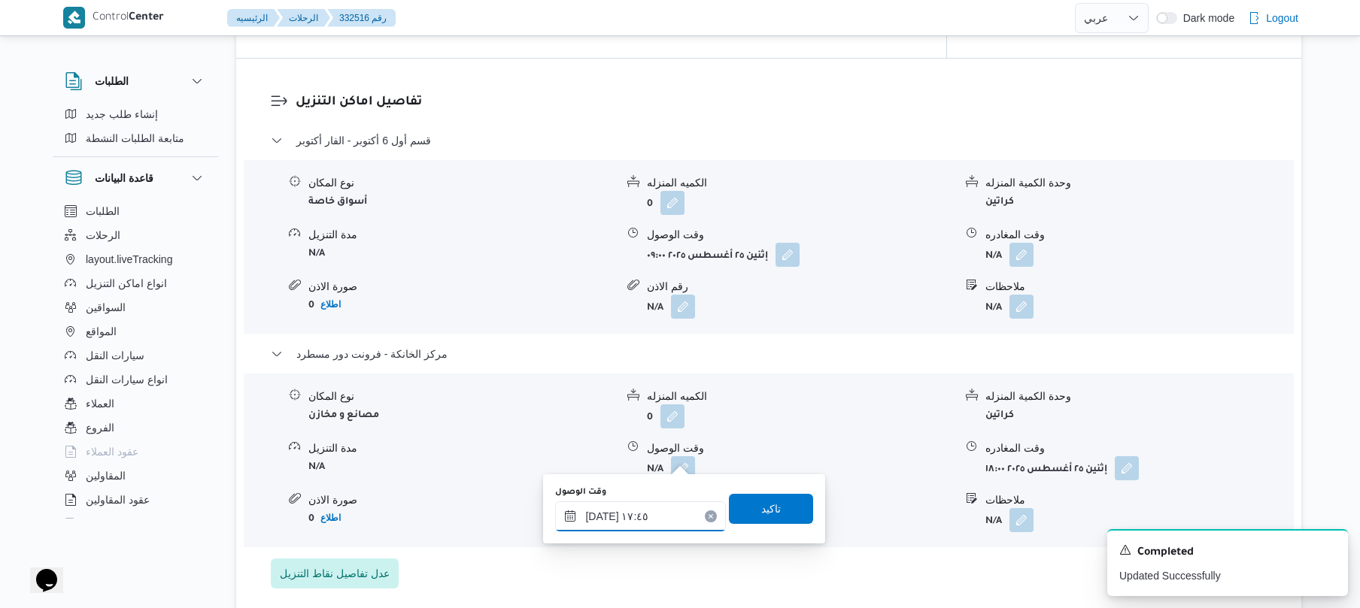
type input "[DATE] ١٧:٤٥"
click at [775, 516] on span "تاكيد" at bounding box center [771, 508] width 84 height 30
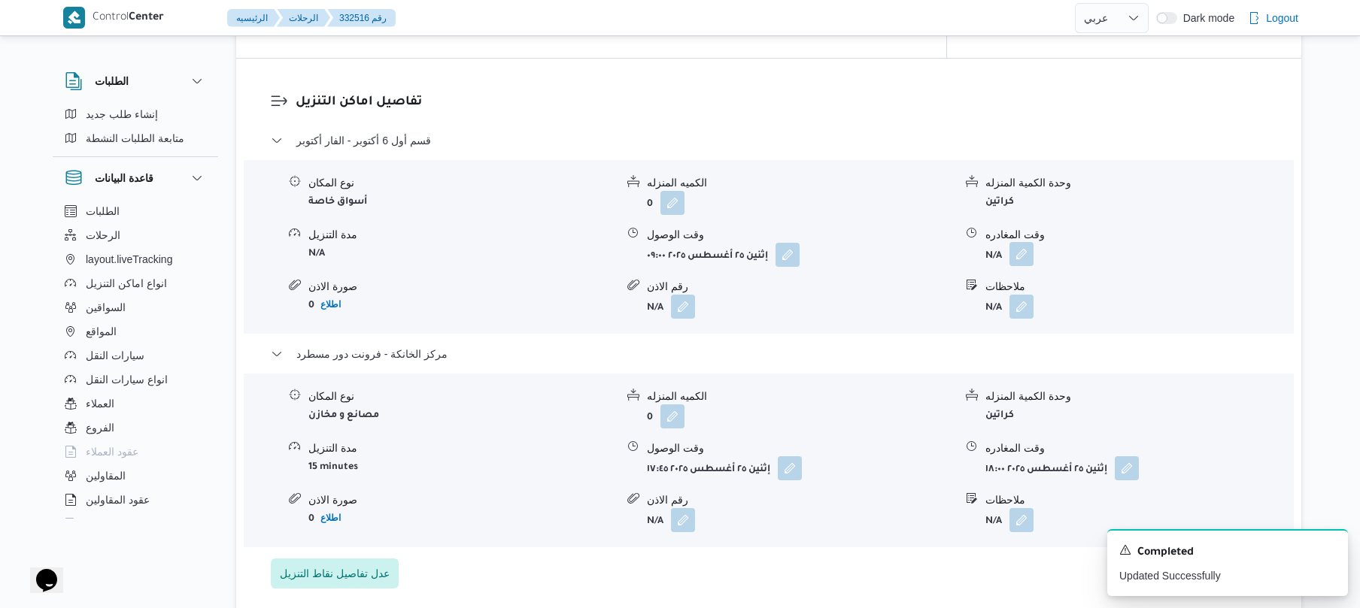
click at [1017, 250] on button "button" at bounding box center [1021, 254] width 24 height 24
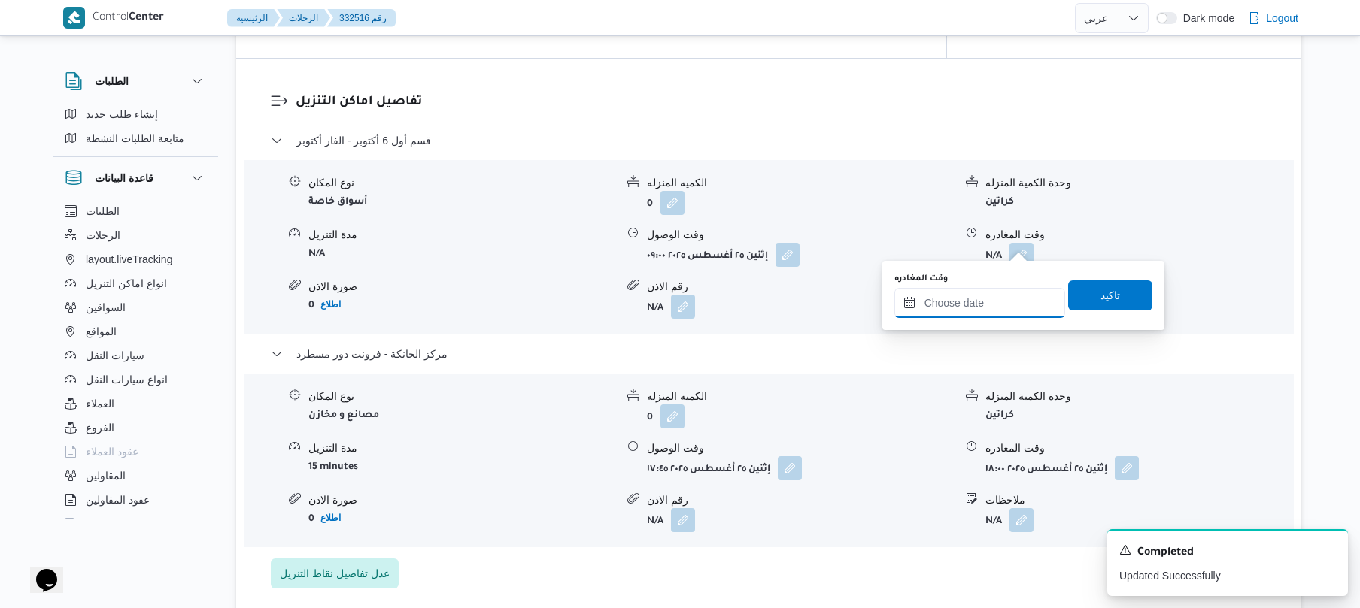
click at [970, 301] on input "وقت المغادره" at bounding box center [979, 303] width 171 height 30
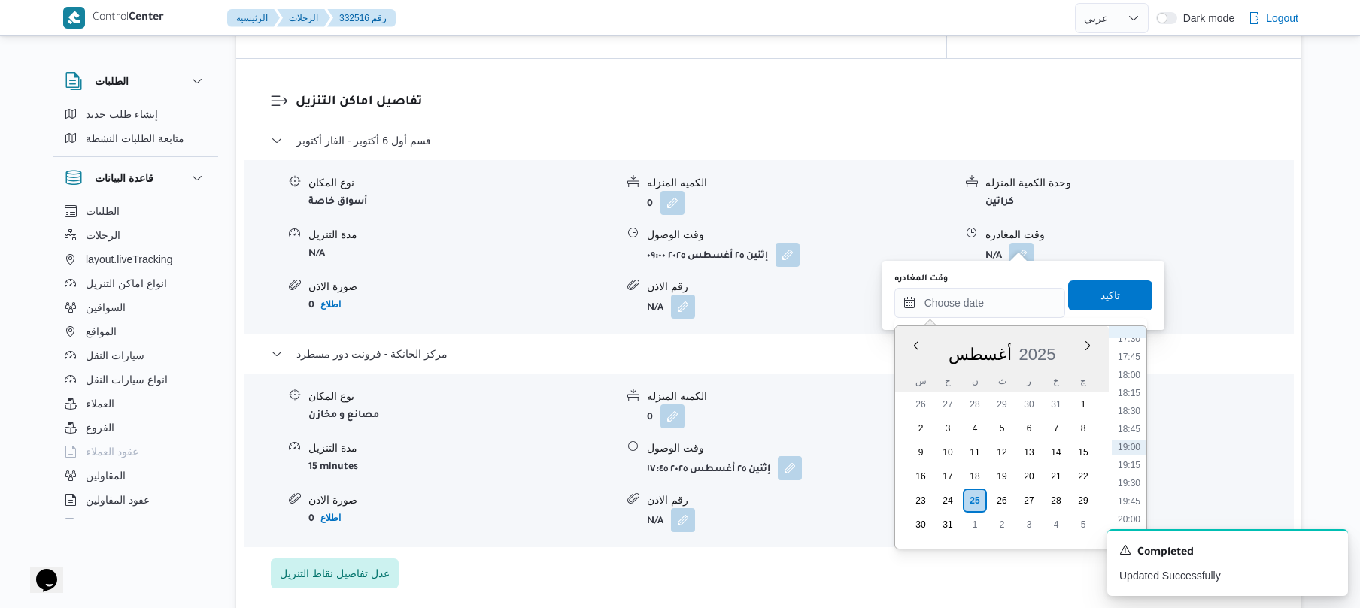
scroll to position [1102, 0]
click at [1132, 456] on li "16:45" at bounding box center [1128, 453] width 35 height 15
type input "٢٥/٠٨/٢٠٢٥ ١٦:٤٥"
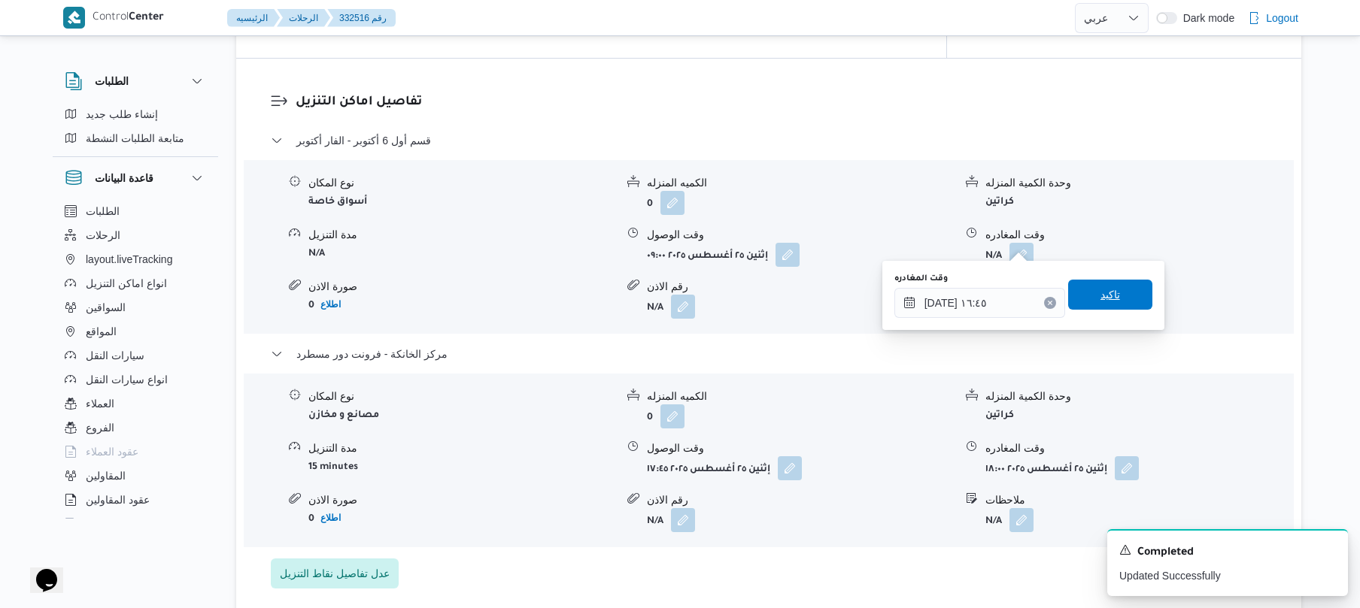
click at [1114, 305] on span "تاكيد" at bounding box center [1110, 295] width 84 height 30
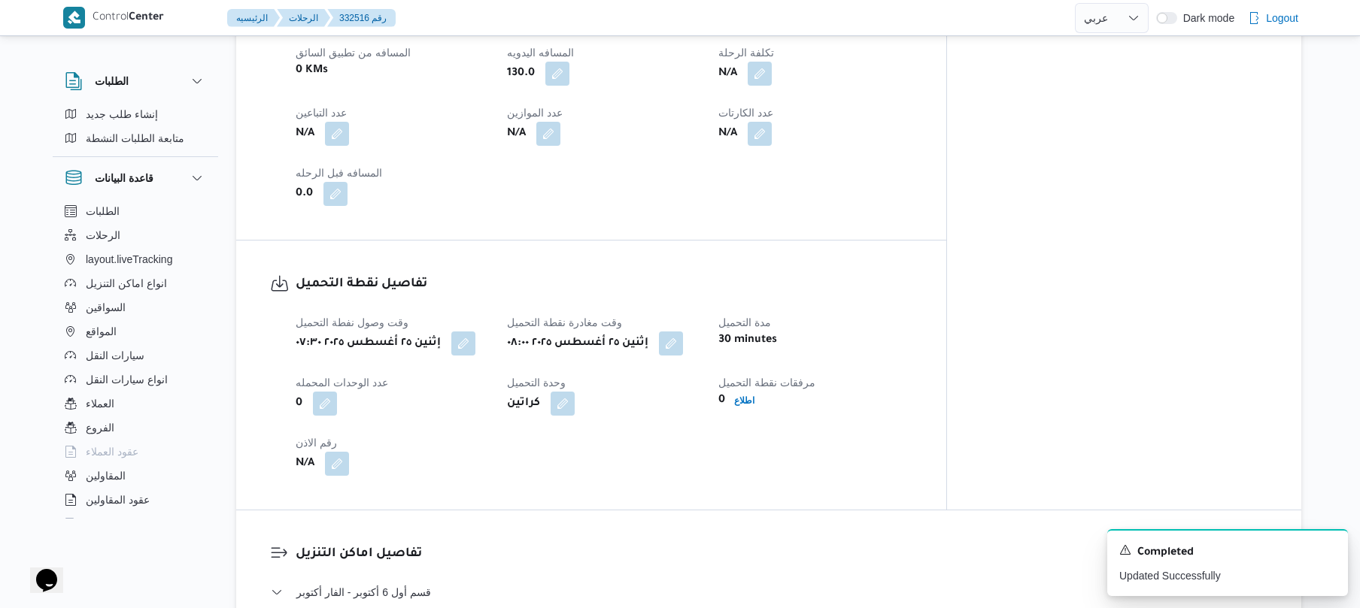
scroll to position [695, 0]
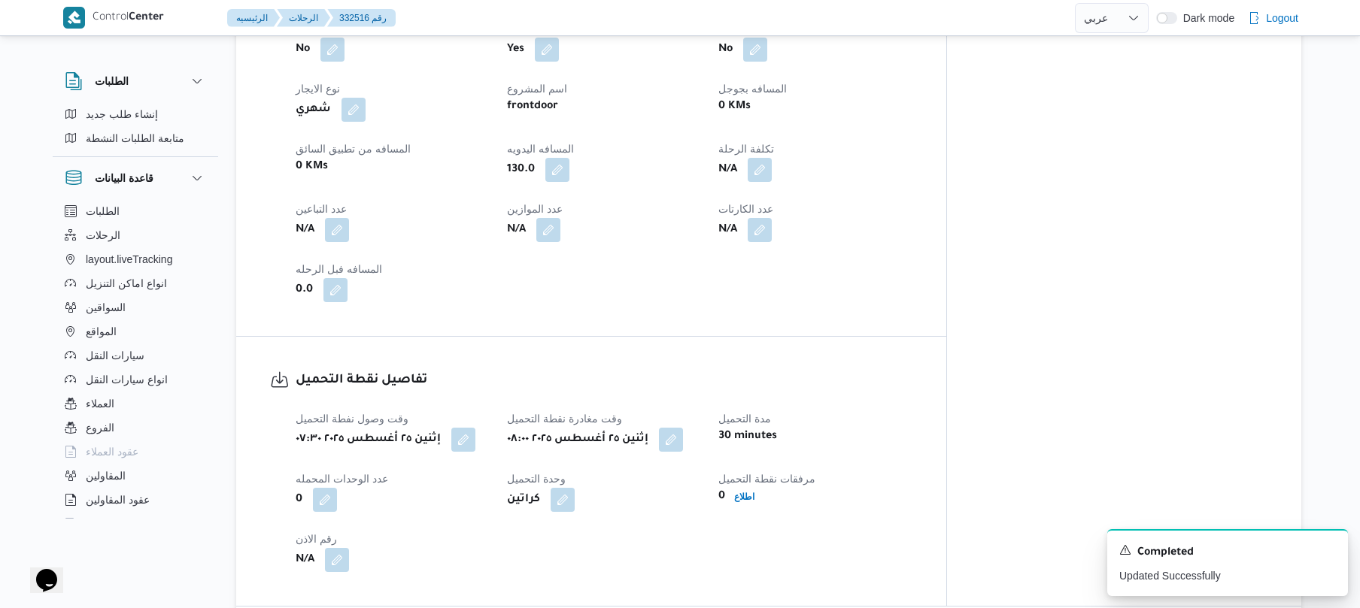
click at [921, 254] on div "العميل Frontdoor الفرع فرونت دور مسطرد نوع الرحله أسواق خاصة تاريخ ووقت التحميل…" at bounding box center [604, 100] width 635 height 421
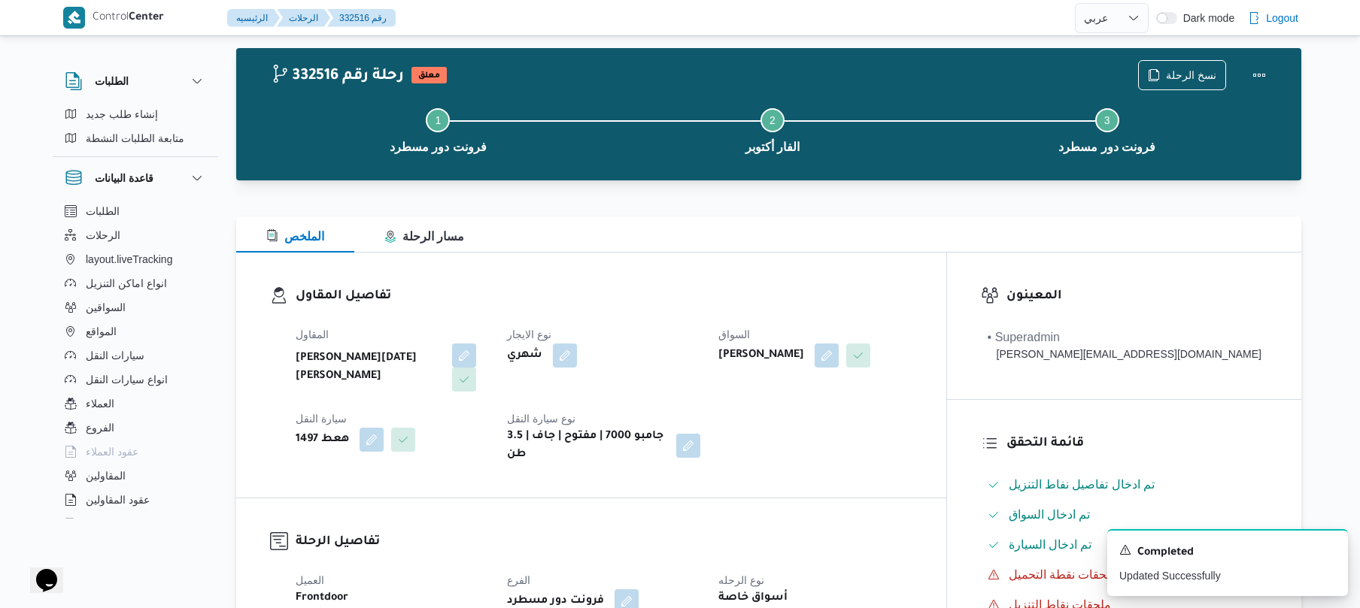
scroll to position [0, 0]
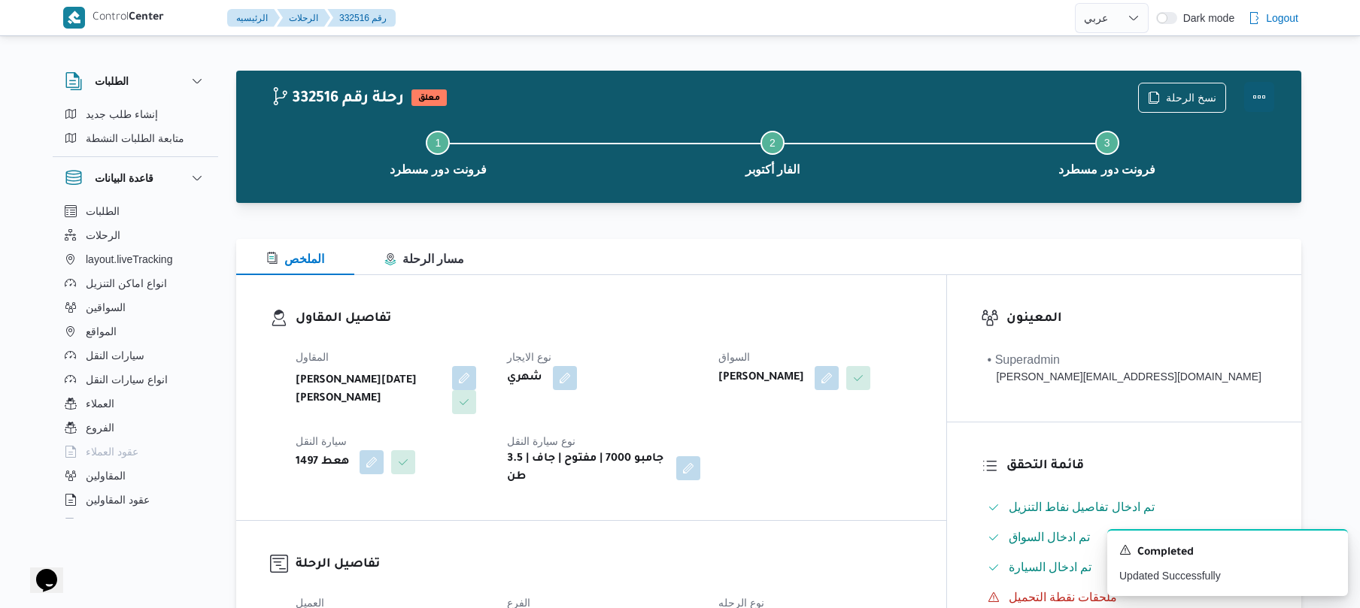
click at [1263, 84] on button "Actions" at bounding box center [1259, 97] width 30 height 30
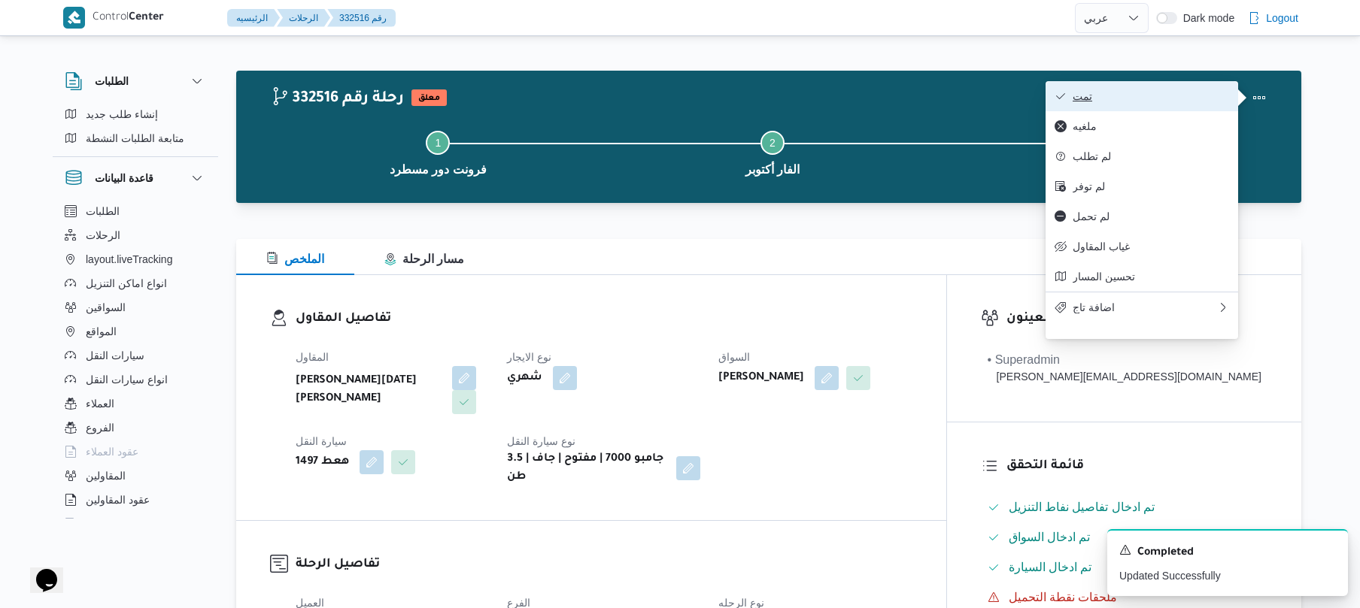
click at [1151, 93] on span "تمت" at bounding box center [1150, 96] width 156 height 12
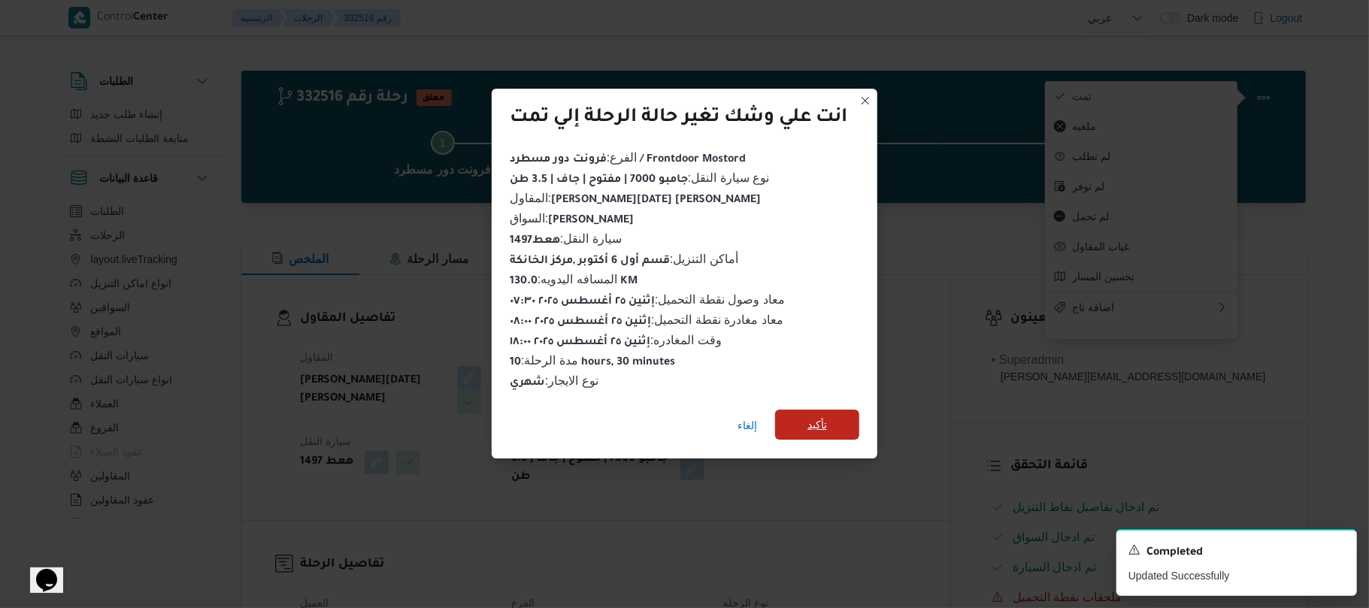
click at [821, 418] on span "تأكيد" at bounding box center [818, 425] width 20 height 18
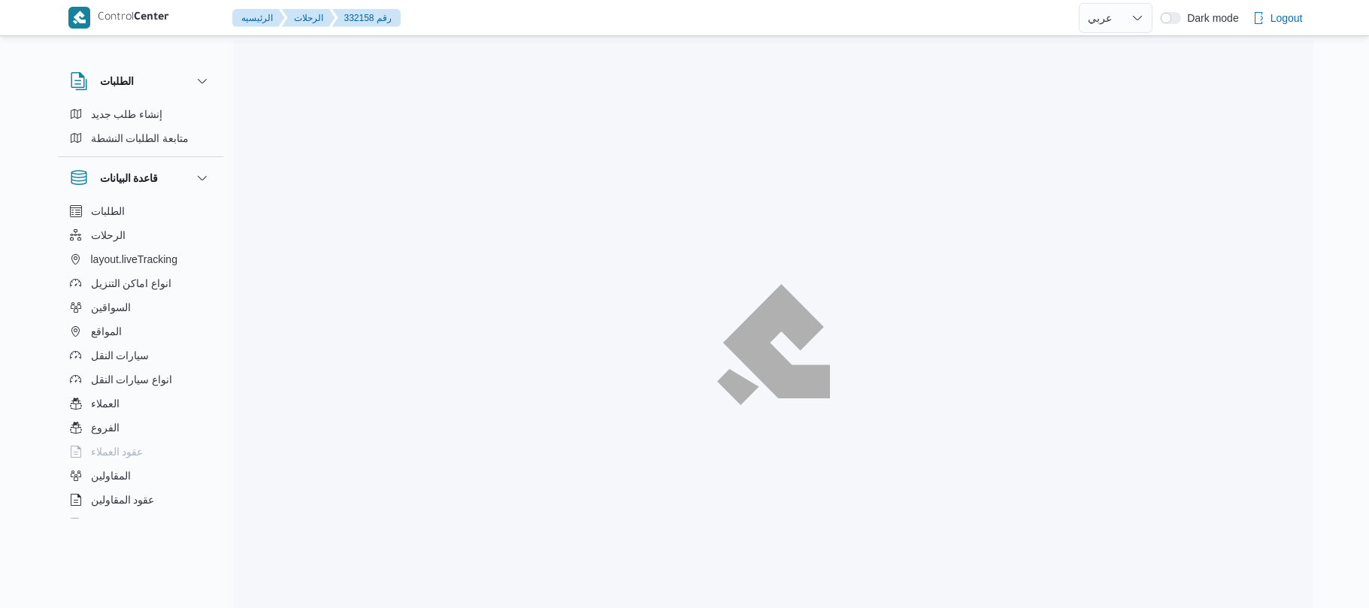
select select "ar"
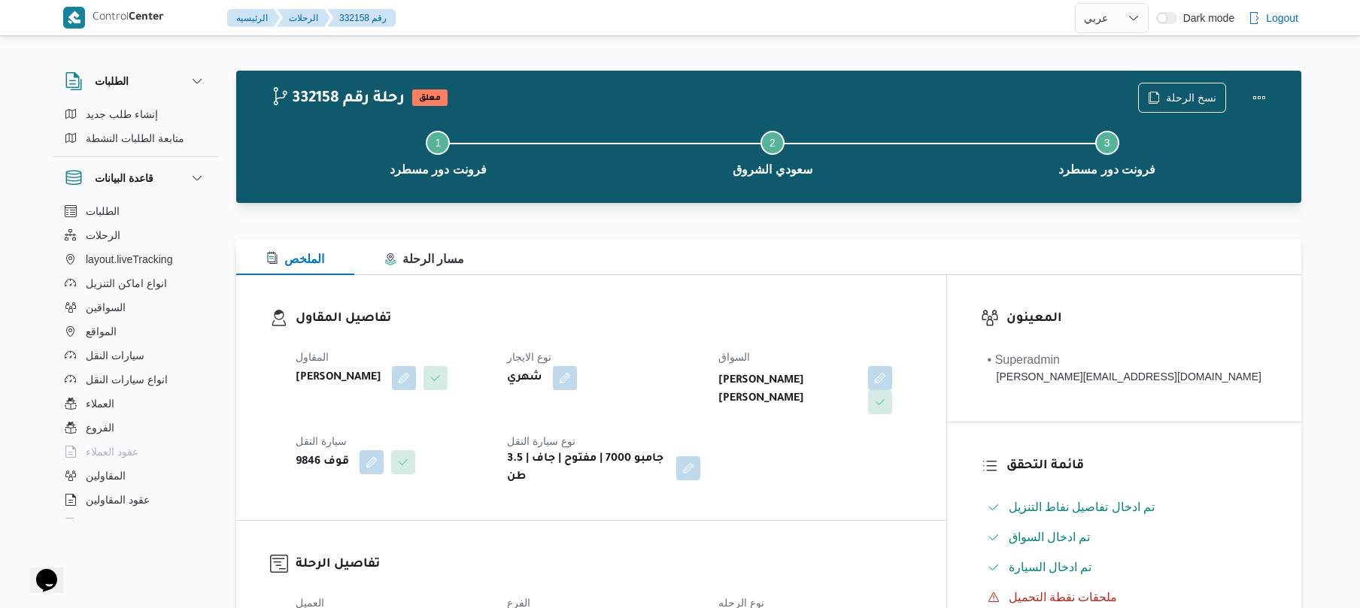
click at [699, 328] on h3 "تفاصيل المقاول" at bounding box center [604, 319] width 617 height 20
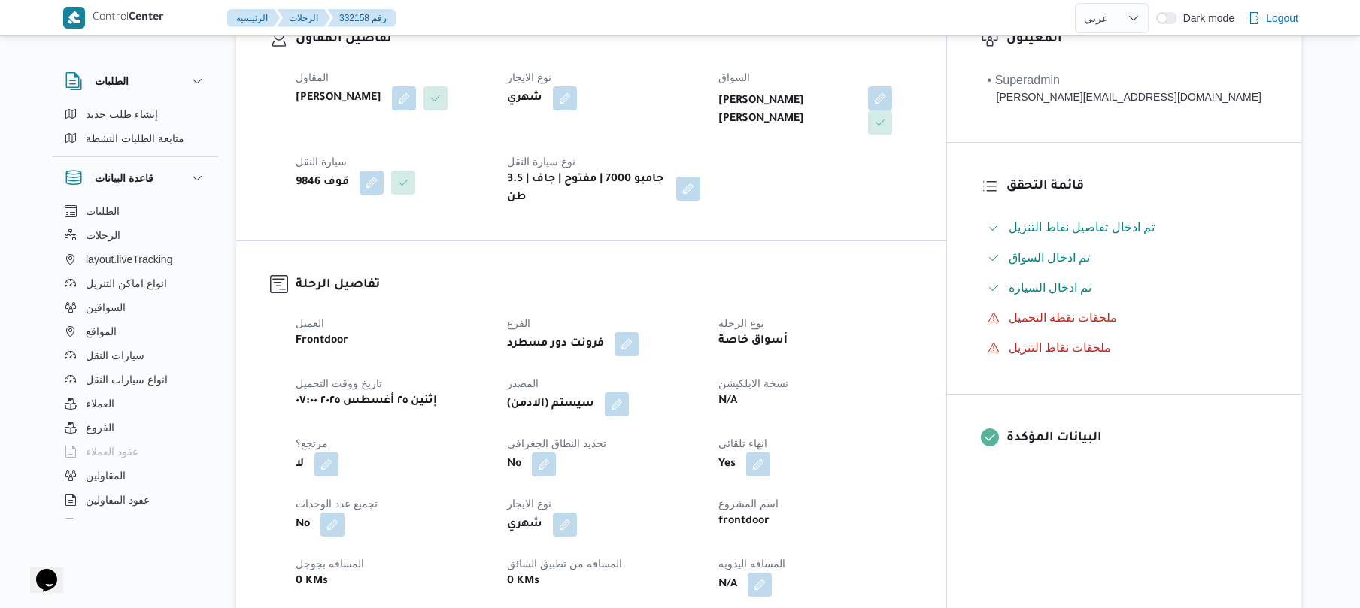
scroll to position [441, 0]
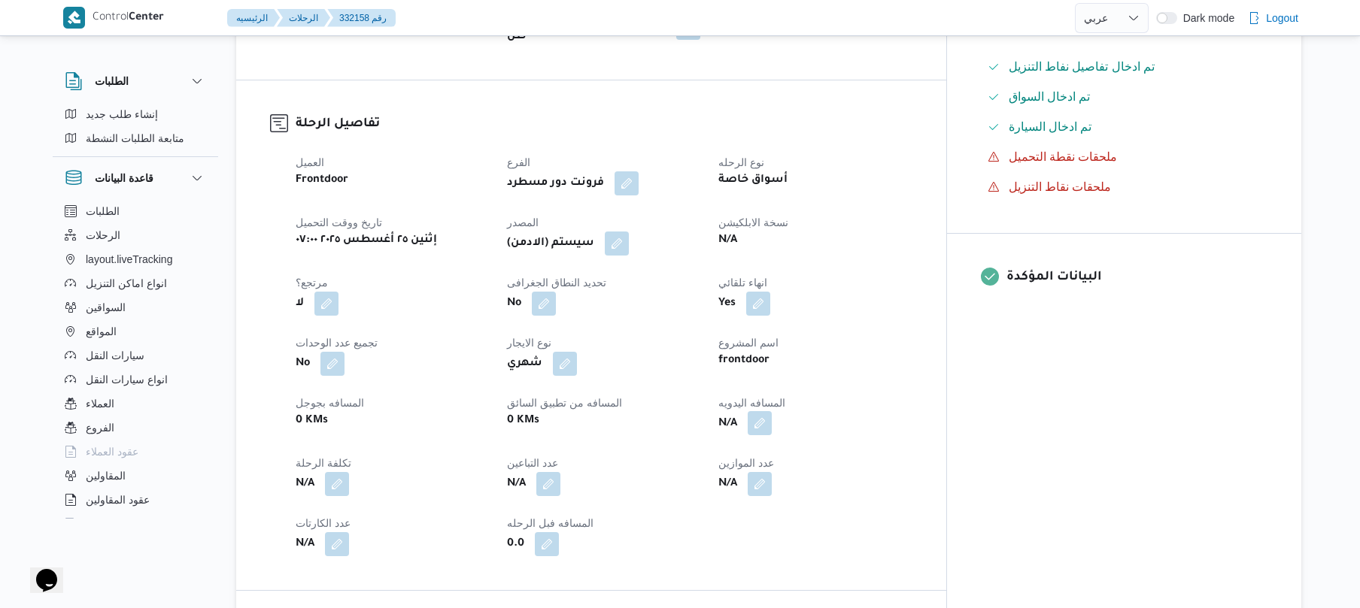
click at [772, 422] on button "button" at bounding box center [759, 423] width 24 height 24
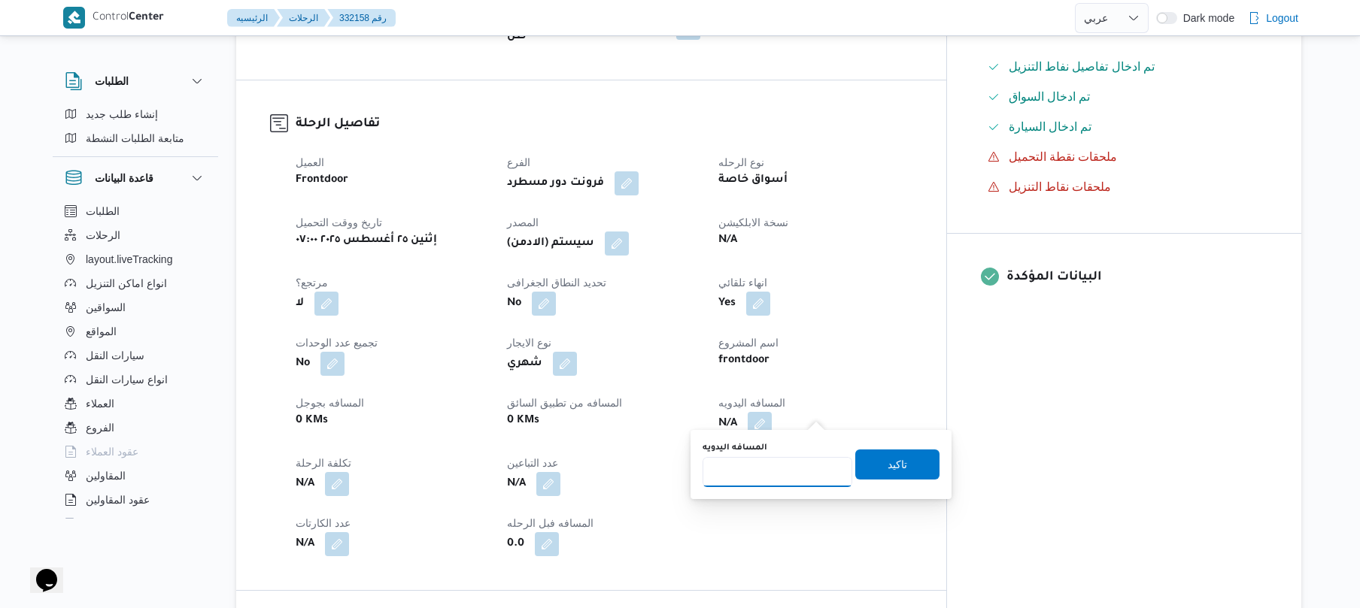
click at [765, 472] on input "المسافه اليدويه" at bounding box center [777, 472] width 150 height 30
type input "120"
click at [872, 466] on span "تاكيد" at bounding box center [897, 464] width 84 height 30
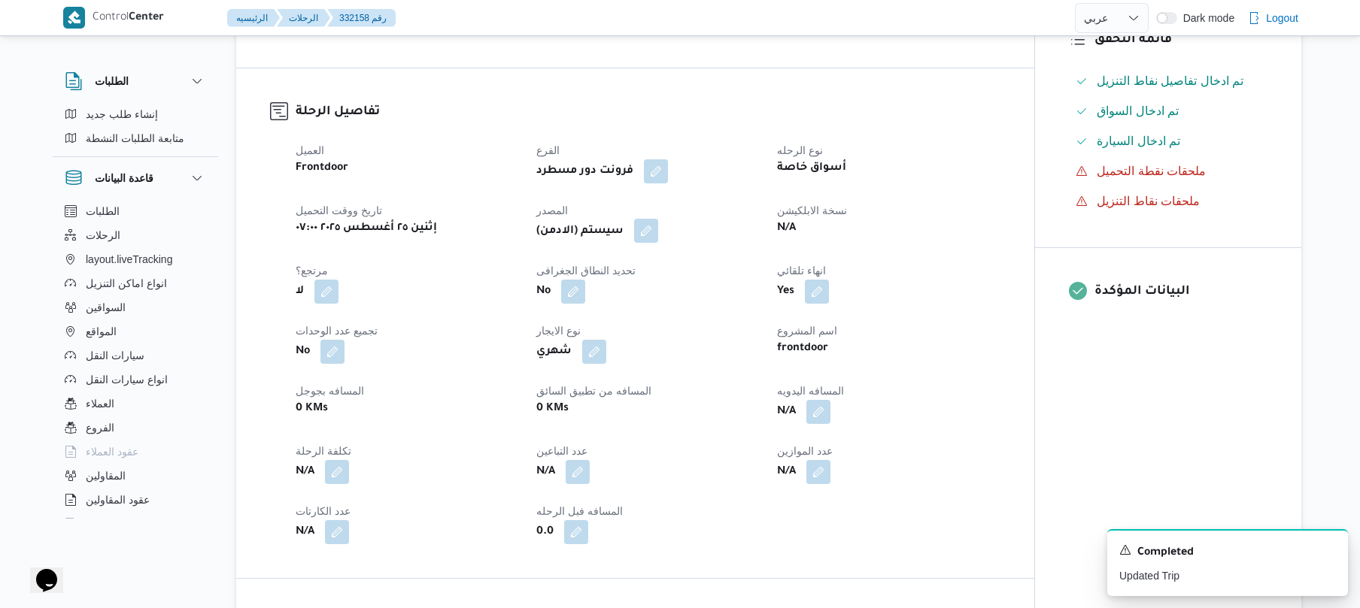
click at [657, 242] on button "button" at bounding box center [646, 231] width 24 height 24
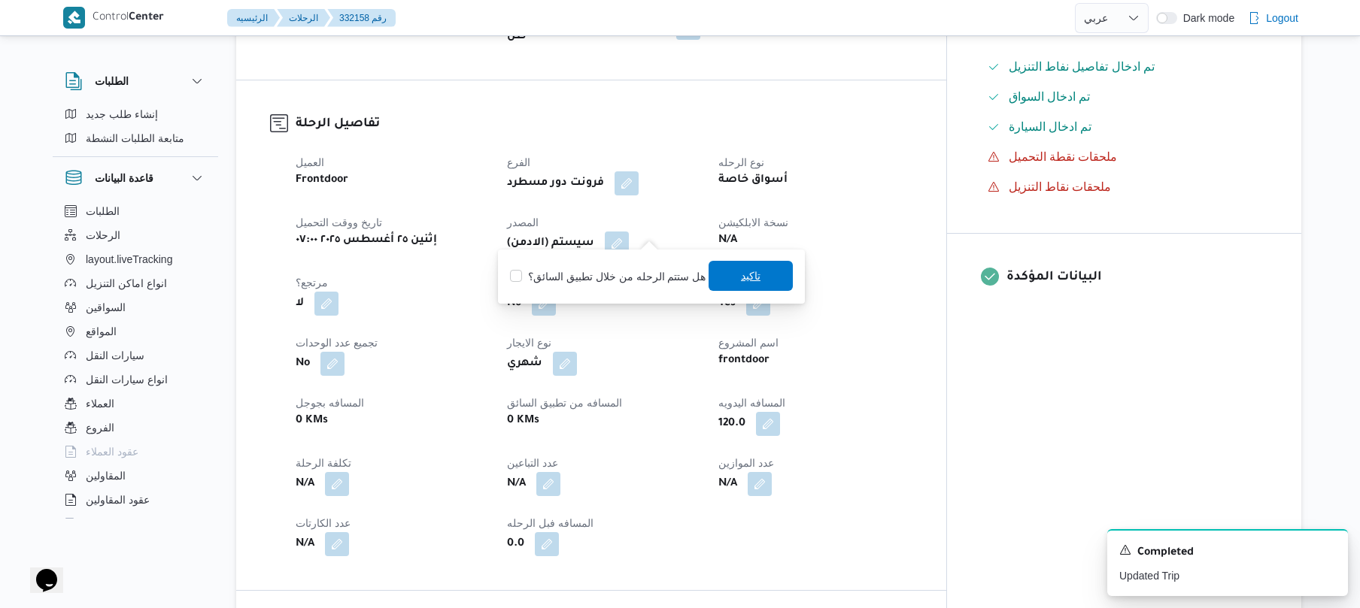
click at [728, 275] on span "تاكيد" at bounding box center [750, 276] width 84 height 30
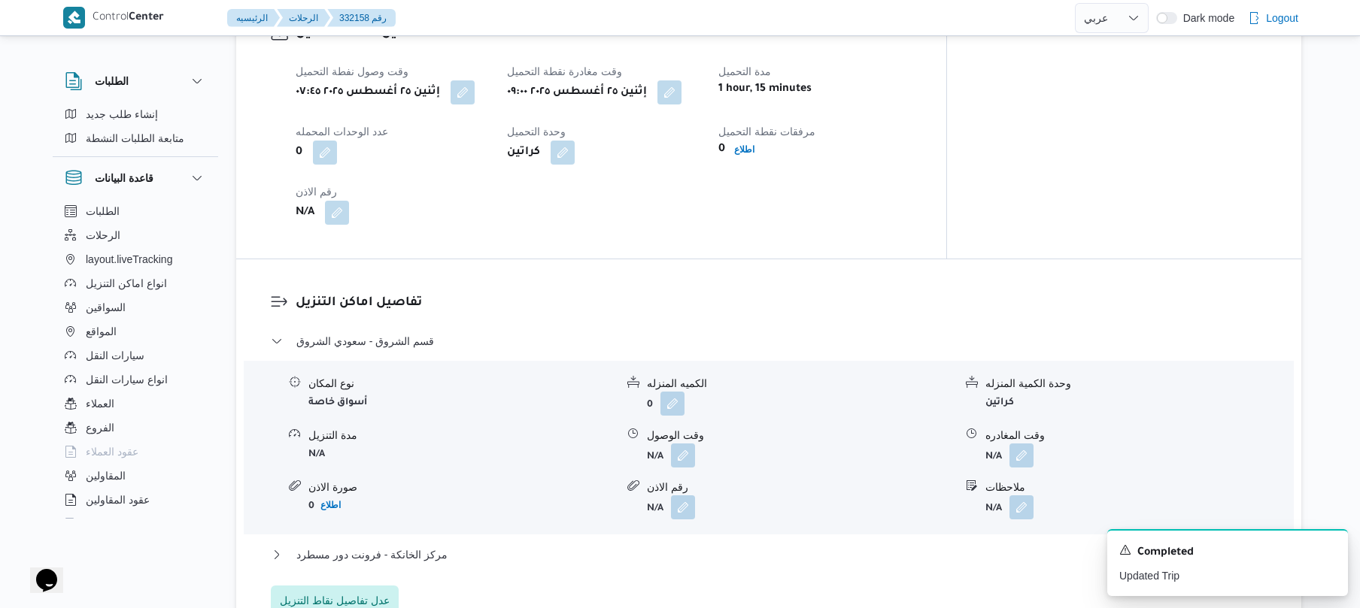
scroll to position [1083, 0]
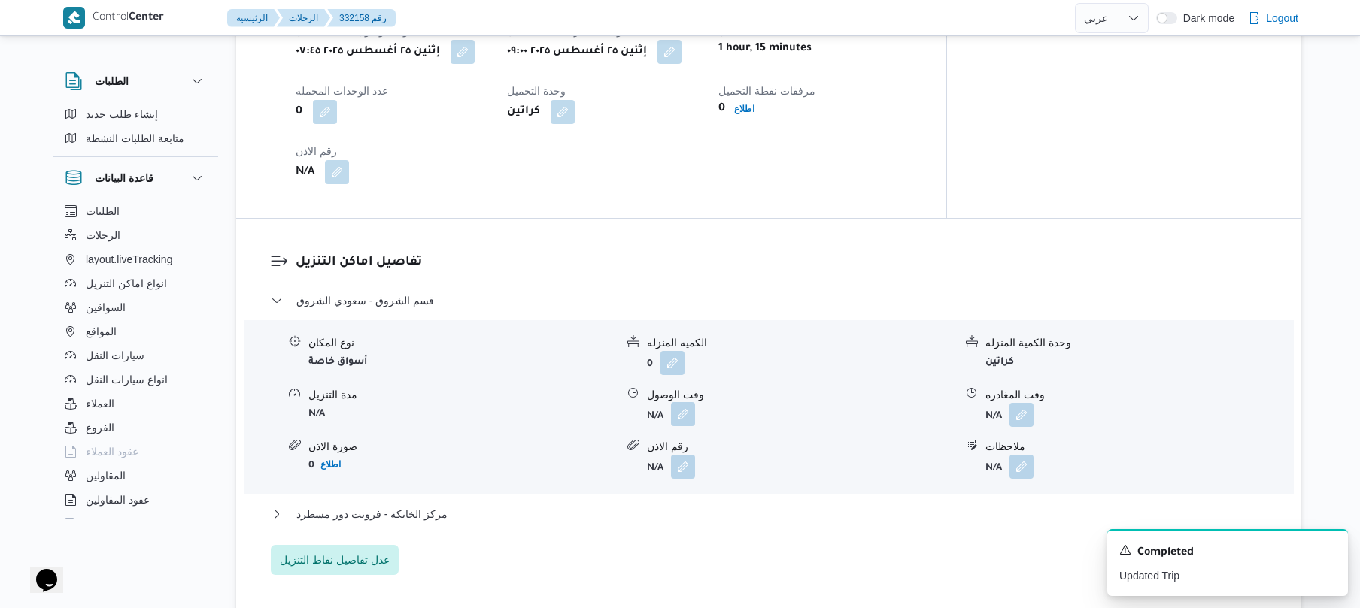
click at [684, 407] on button "button" at bounding box center [683, 414] width 24 height 24
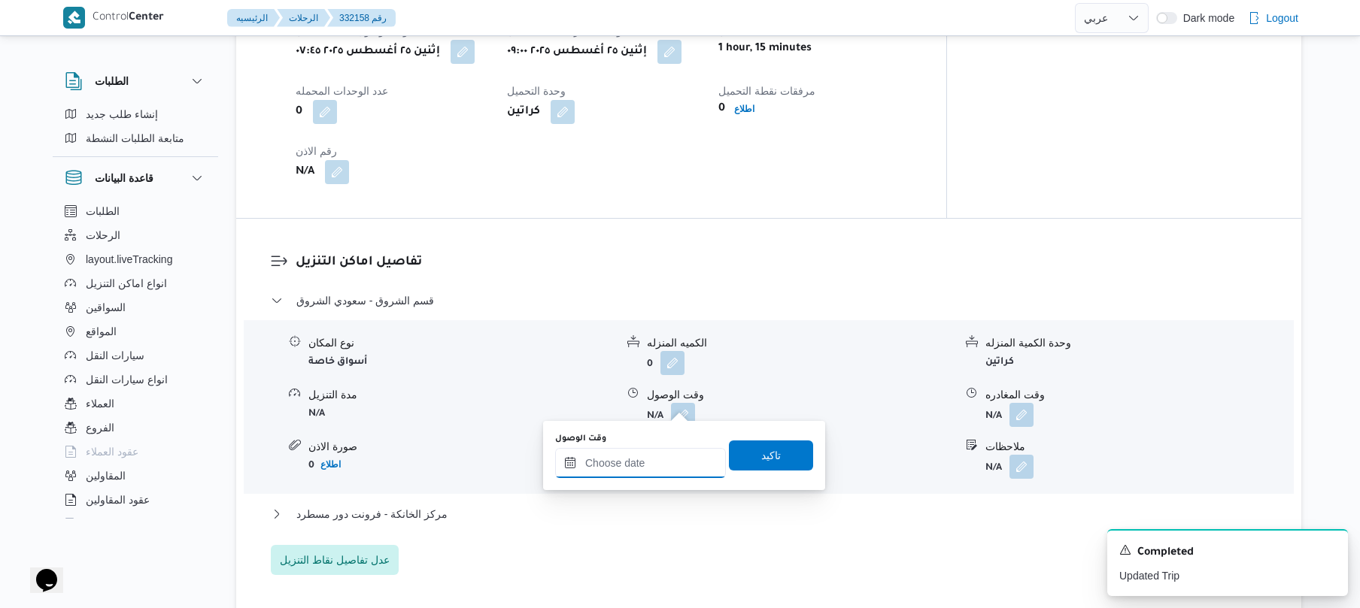
click at [648, 461] on input "وقت الوصول" at bounding box center [640, 463] width 171 height 30
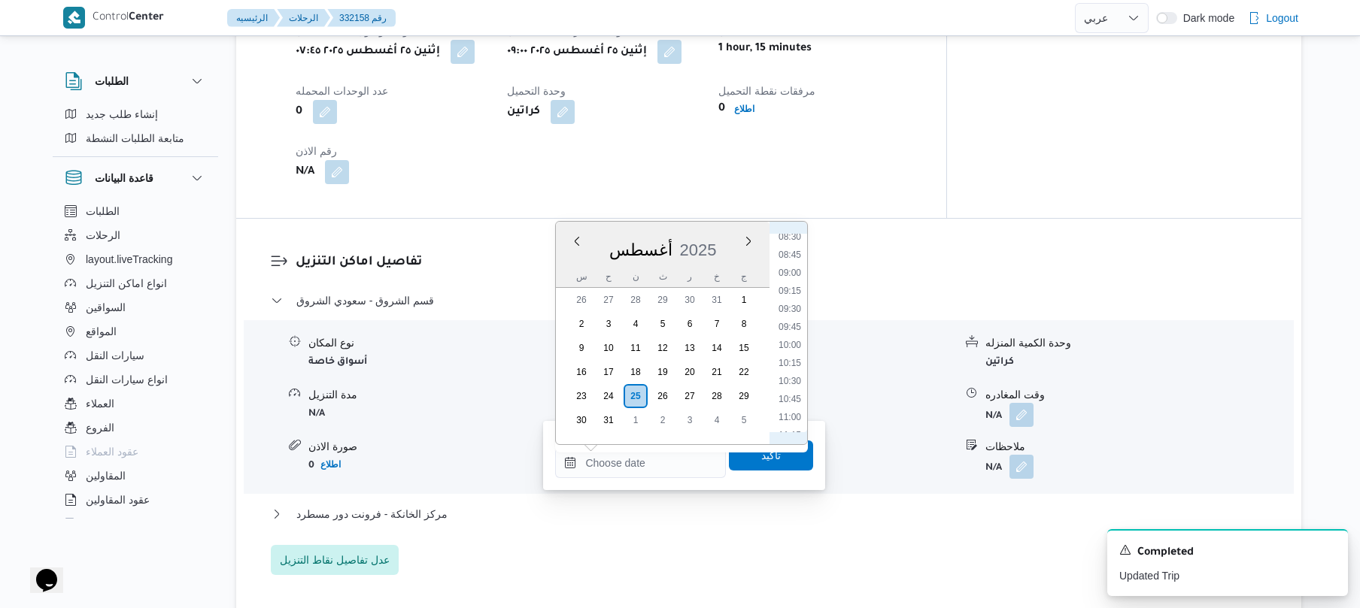
scroll to position [596, 0]
click at [789, 341] on li "09:45" at bounding box center [789, 348] width 35 height 15
type input "٢٥/٠٨/٢٠٢٥ ٠٩:٤٥"
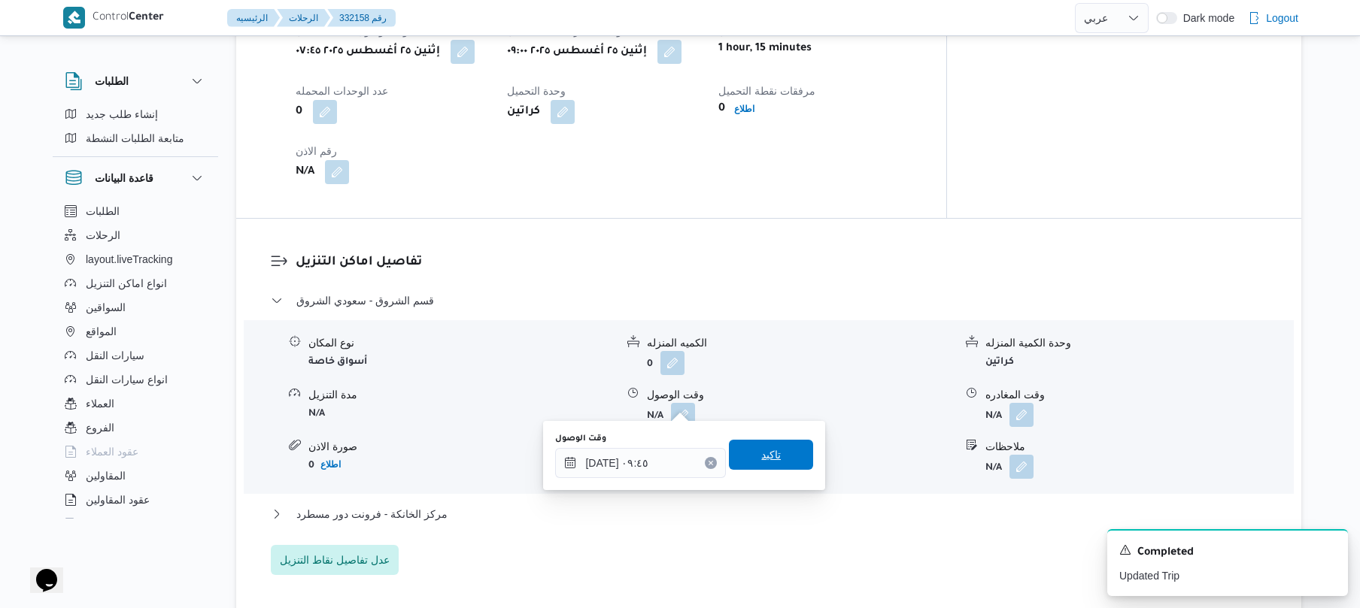
click at [761, 452] on span "تاكيد" at bounding box center [771, 455] width 20 height 18
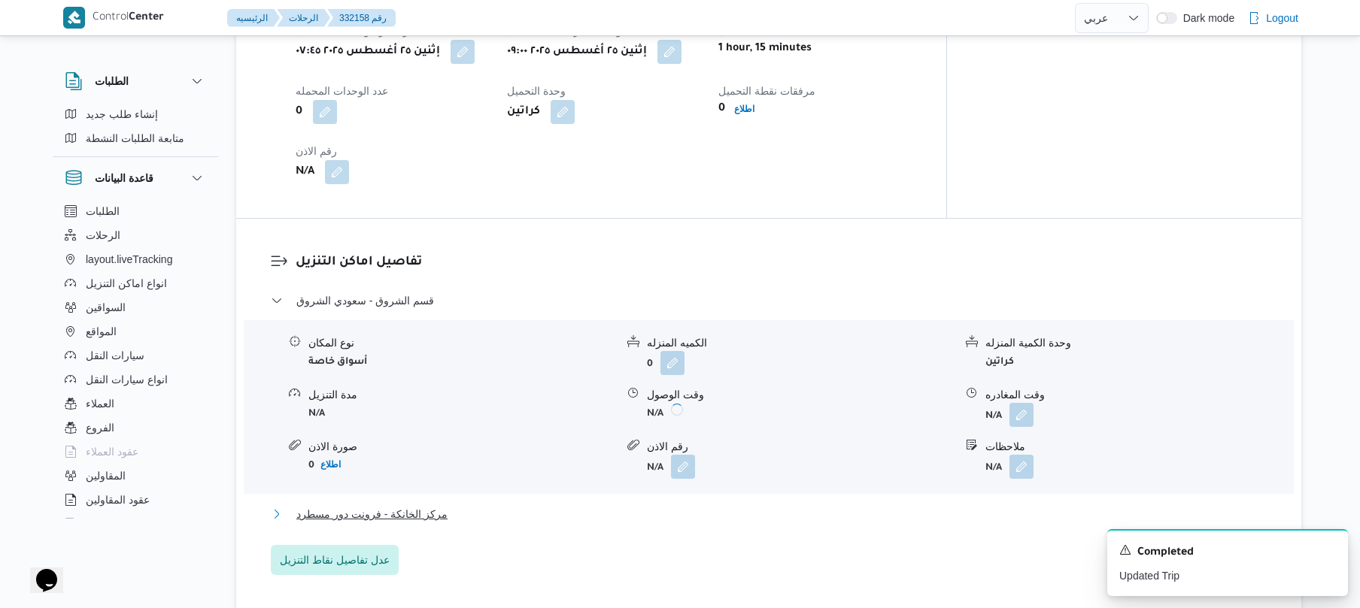
click at [674, 505] on button "مركز الخانكة - فرونت دور مسطرد" at bounding box center [769, 514] width 996 height 18
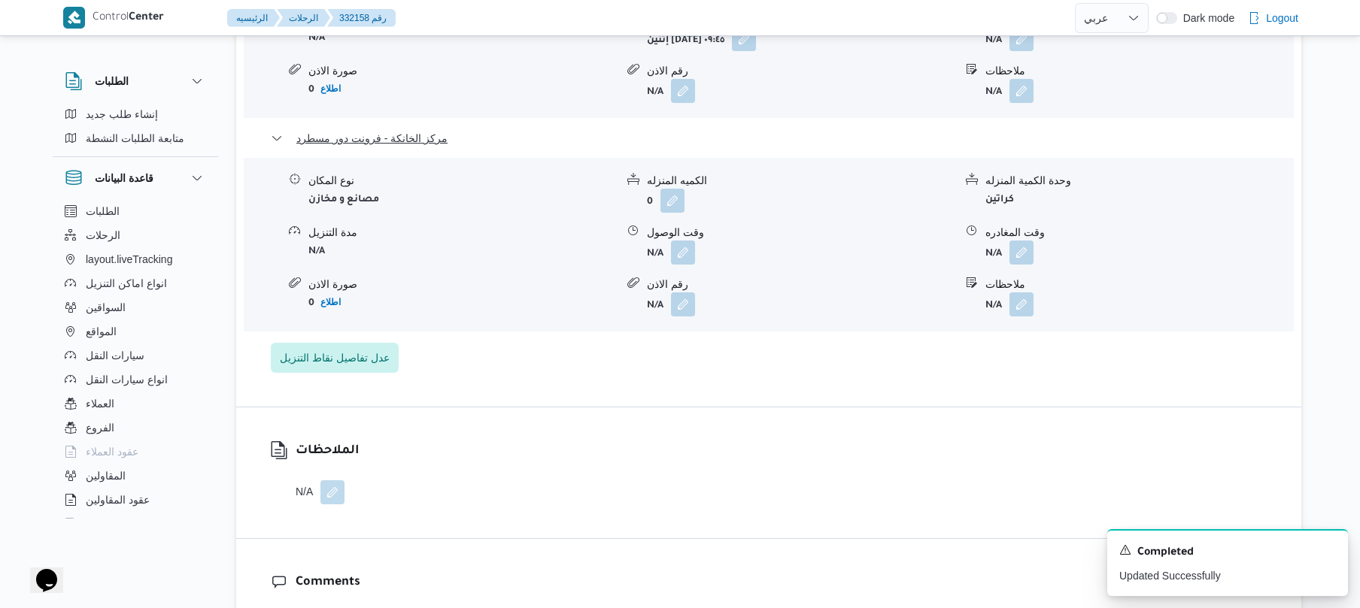
scroll to position [1484, 0]
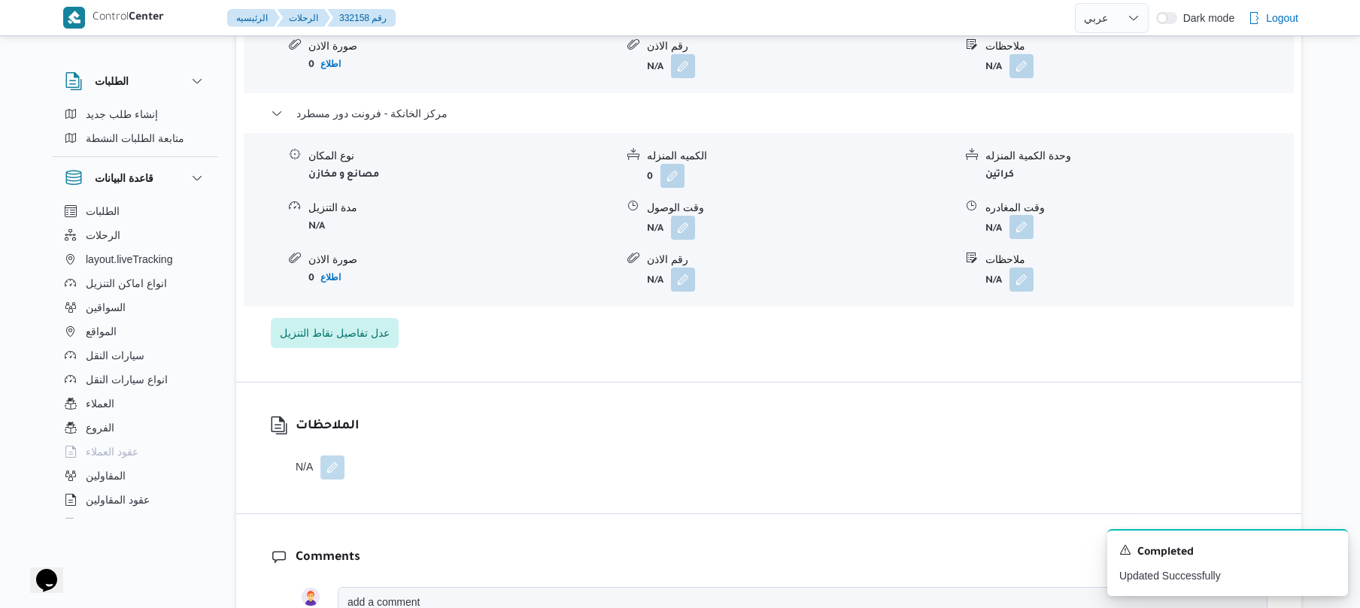
click at [1020, 215] on button "button" at bounding box center [1021, 227] width 24 height 24
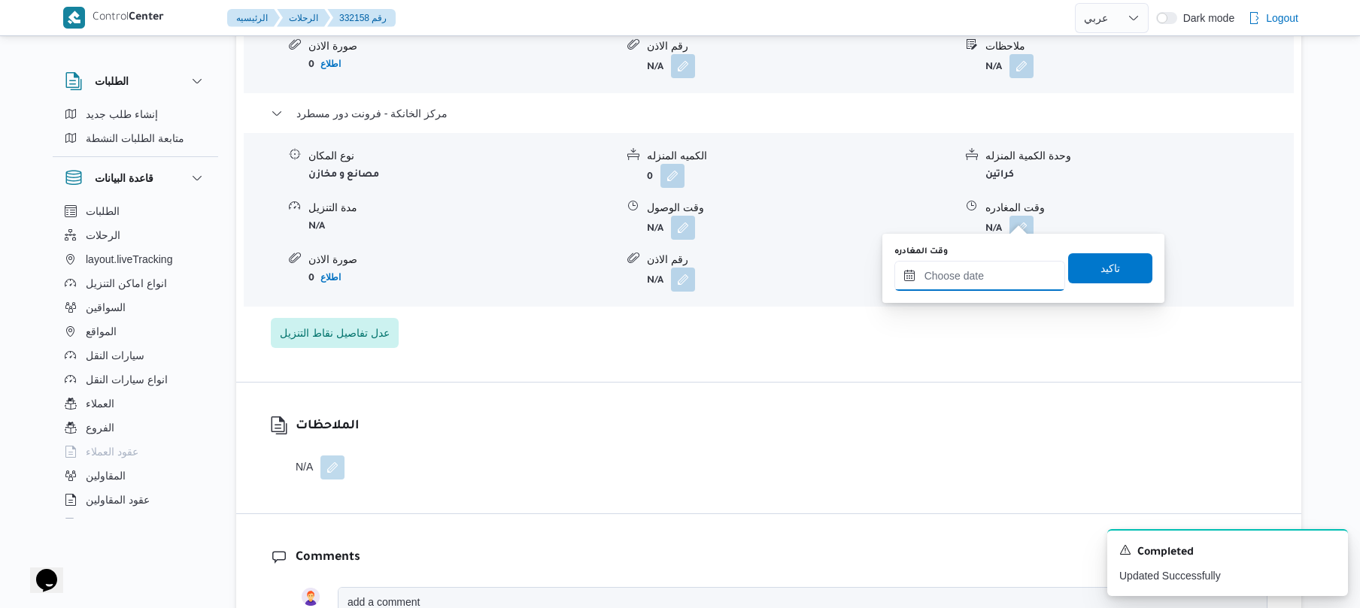
click at [966, 265] on input "وقت المغادره" at bounding box center [979, 276] width 171 height 30
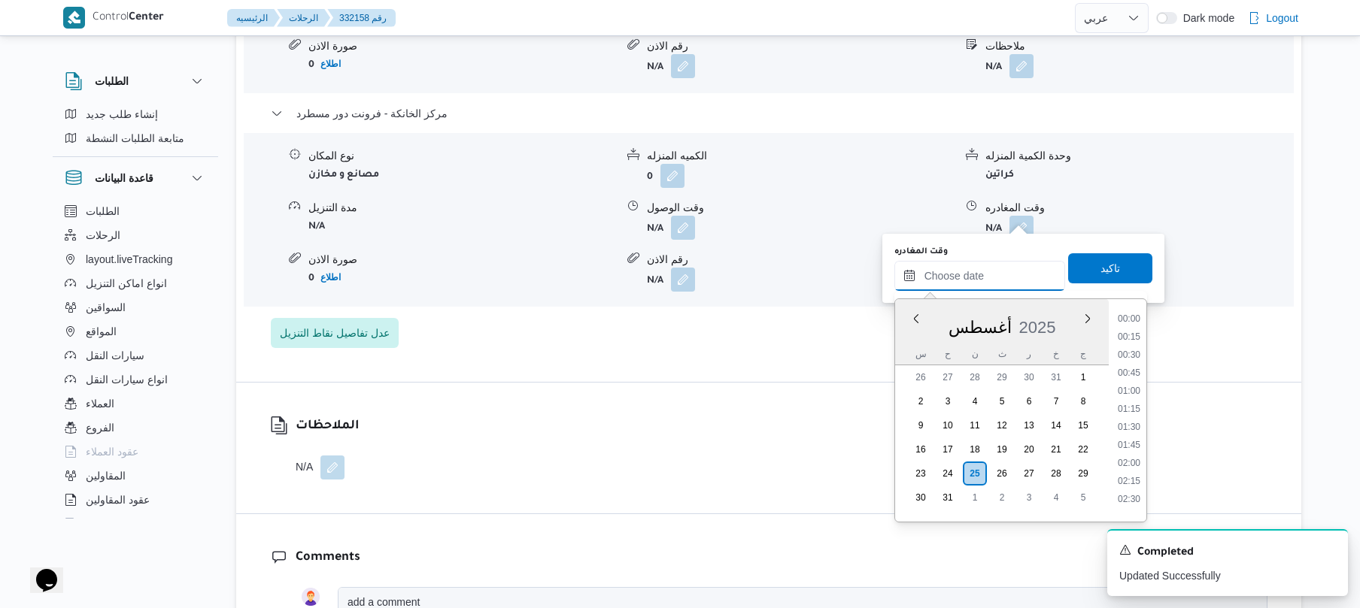
scroll to position [1270, 0]
click at [1134, 334] on li "17:45" at bounding box center [1128, 330] width 35 height 15
type input "[DATE] ١٧:٤٥"
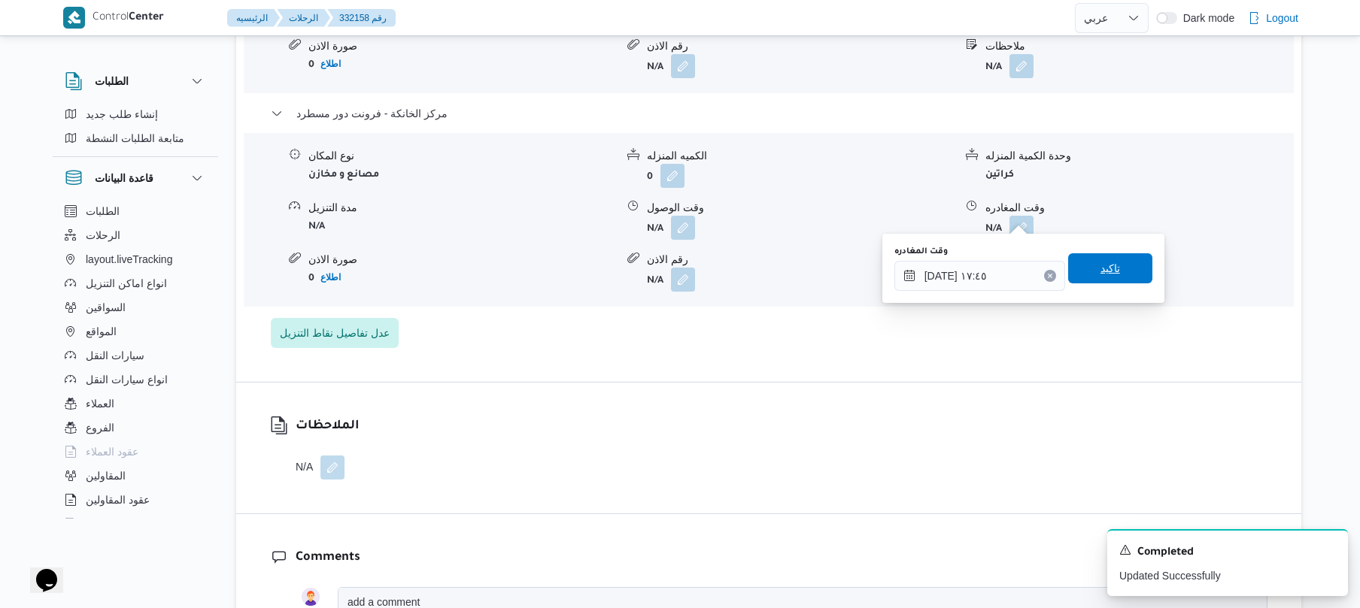
click at [1117, 293] on div "You are in a dialog. To close this dialog, hit escape. وقت المغادره ٢٥/٠٨/٢٠٢٥ …" at bounding box center [1023, 268] width 282 height 69
click at [1077, 263] on span "تاكيد" at bounding box center [1110, 268] width 84 height 30
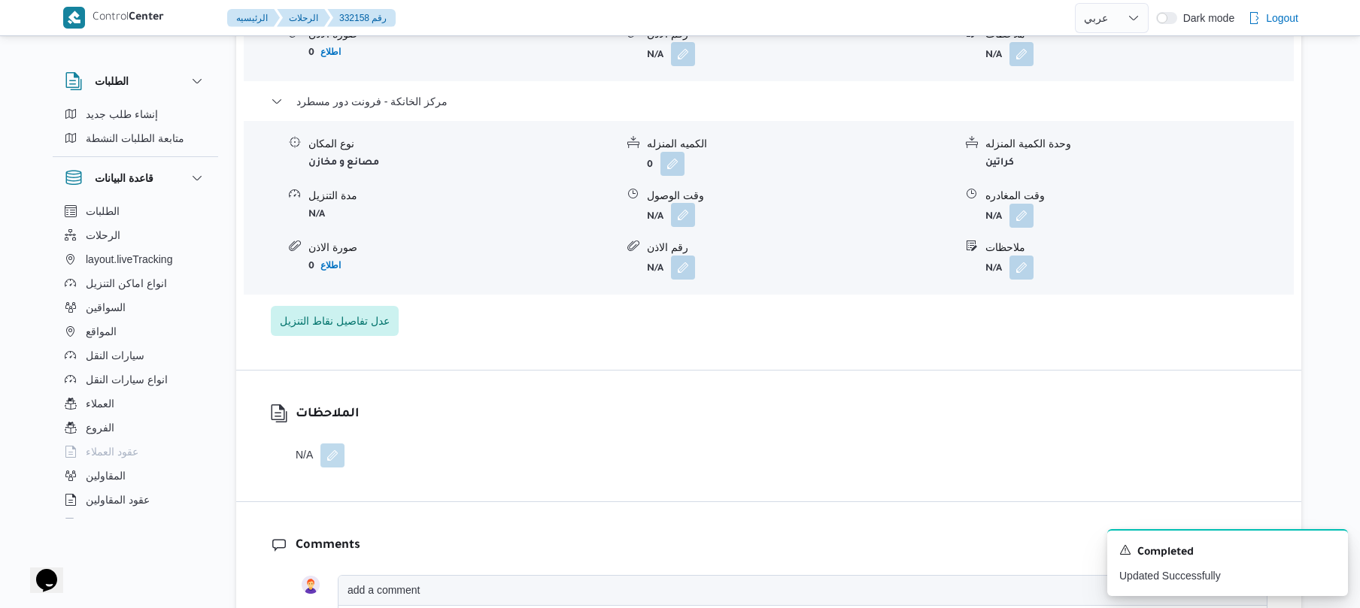
click at [687, 215] on button "button" at bounding box center [683, 215] width 24 height 24
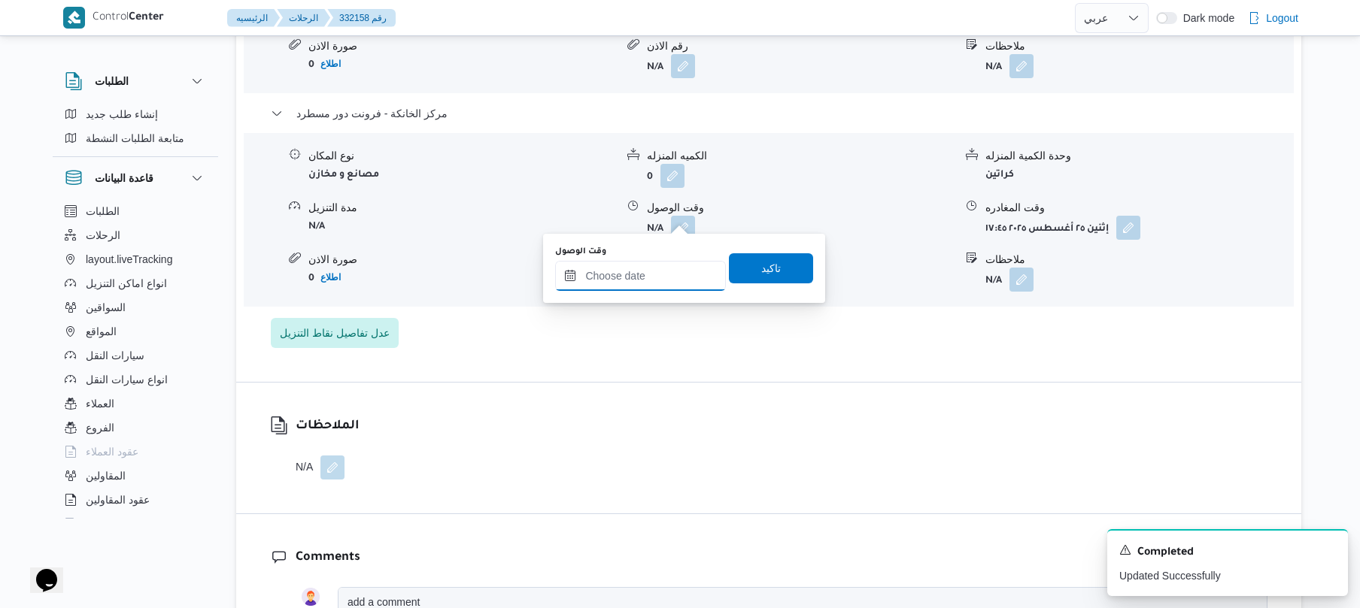
click at [665, 268] on input "وقت الوصول" at bounding box center [640, 276] width 171 height 30
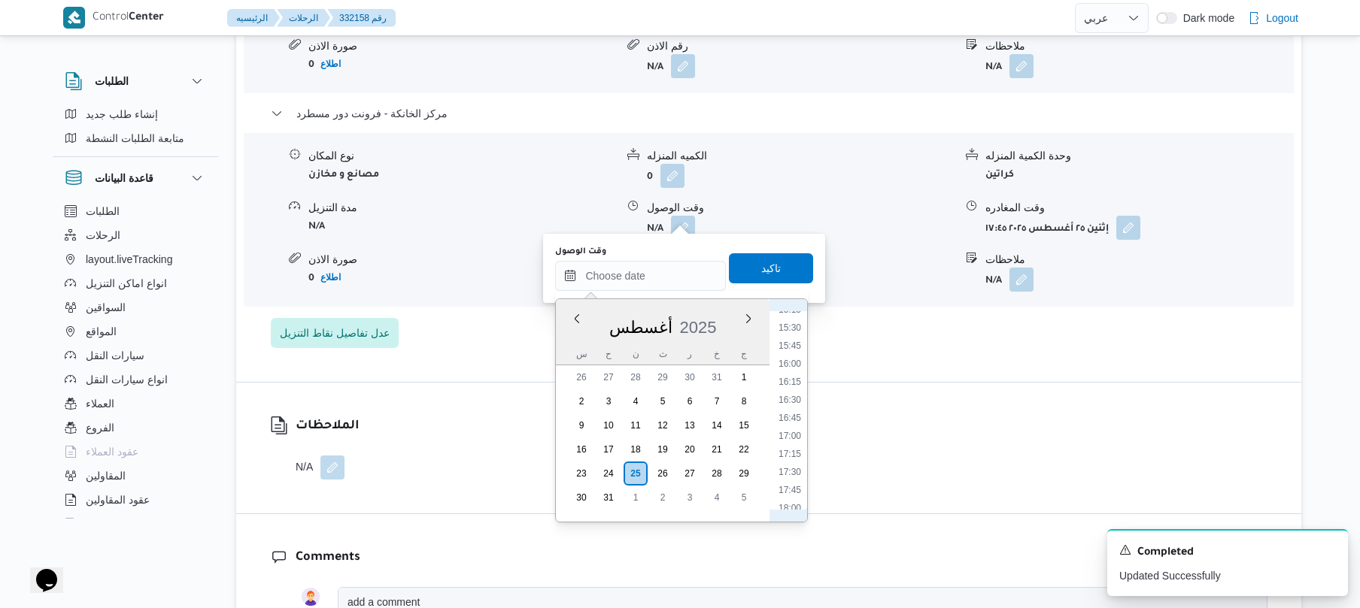
scroll to position [1102, 0]
click at [794, 475] on li "17:30" at bounding box center [789, 480] width 35 height 15
type input "٢٥/٠٨/٢٠٢٥ ١٧:٣٠"
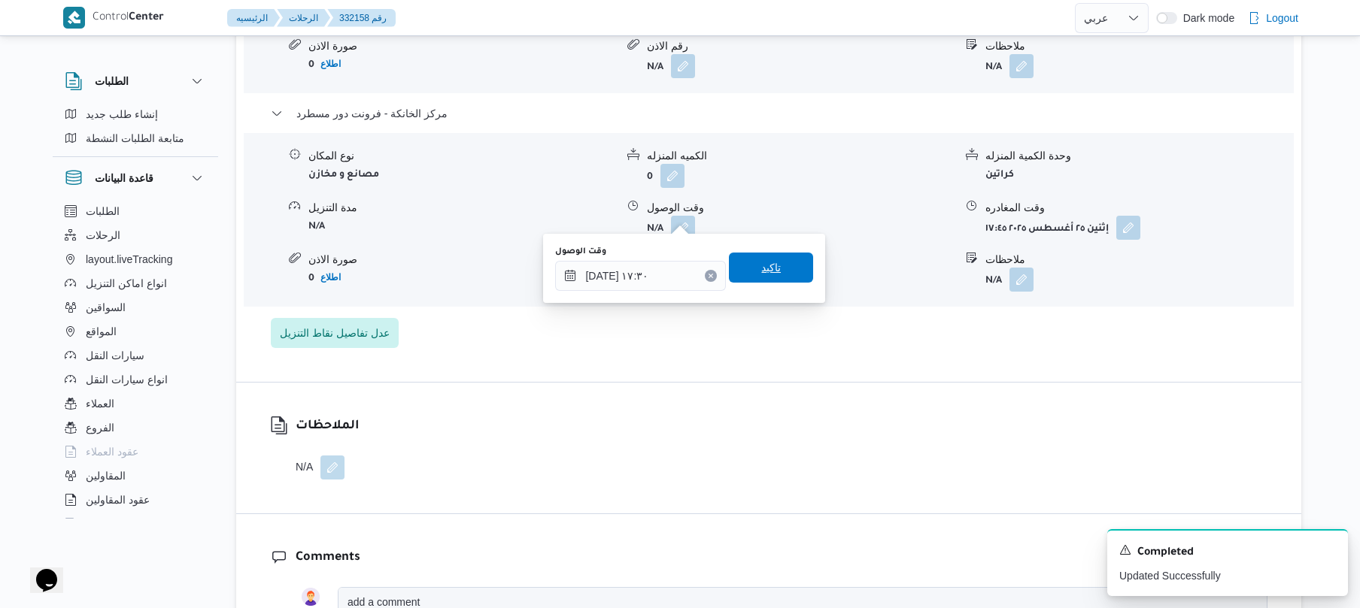
click at [767, 266] on span "تاكيد" at bounding box center [771, 268] width 20 height 18
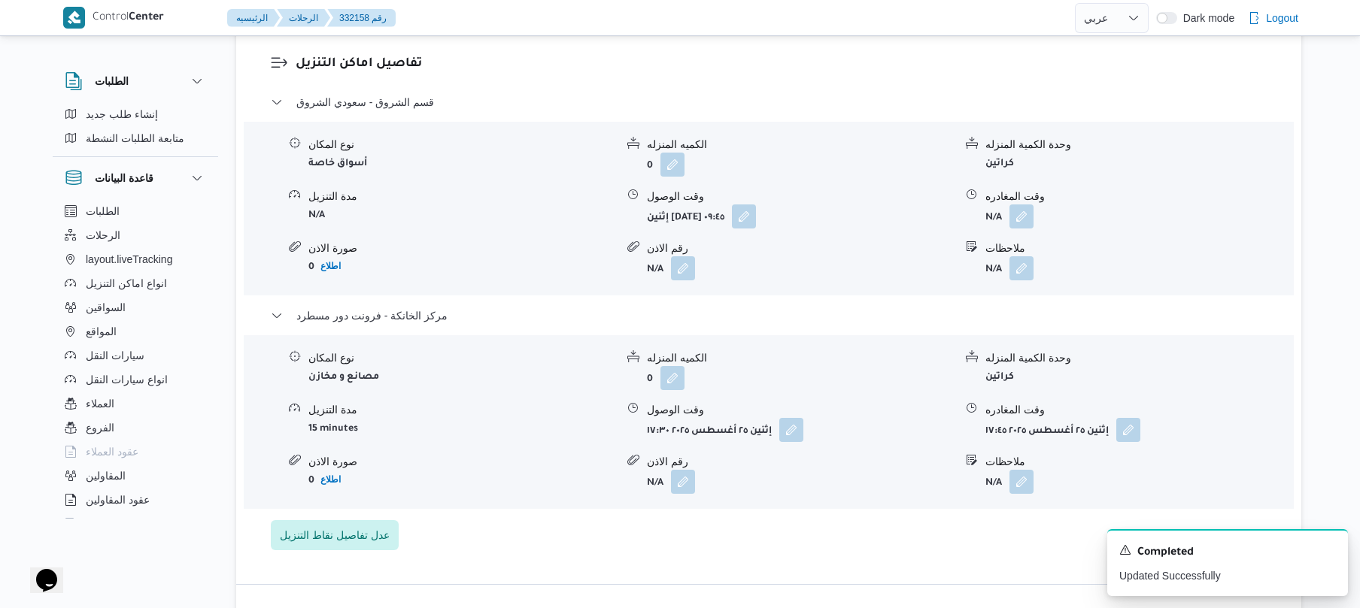
scroll to position [1243, 0]
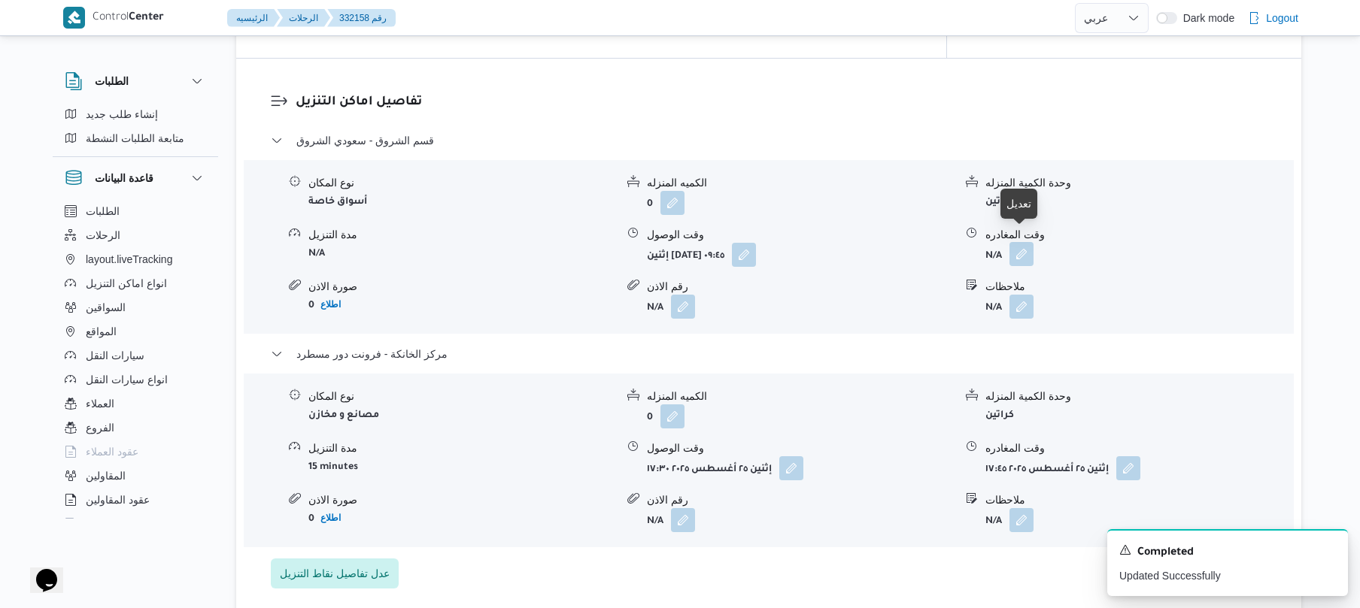
click at [1026, 245] on button "button" at bounding box center [1021, 254] width 24 height 24
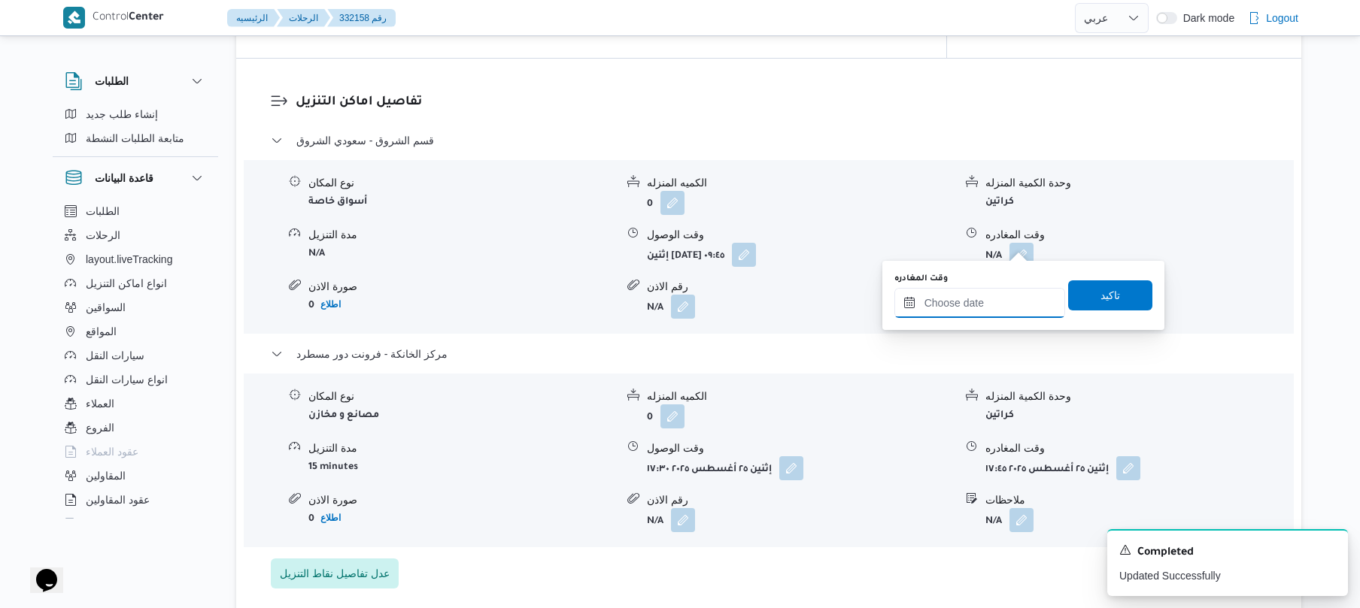
click at [966, 299] on input "وقت المغادره" at bounding box center [979, 303] width 171 height 30
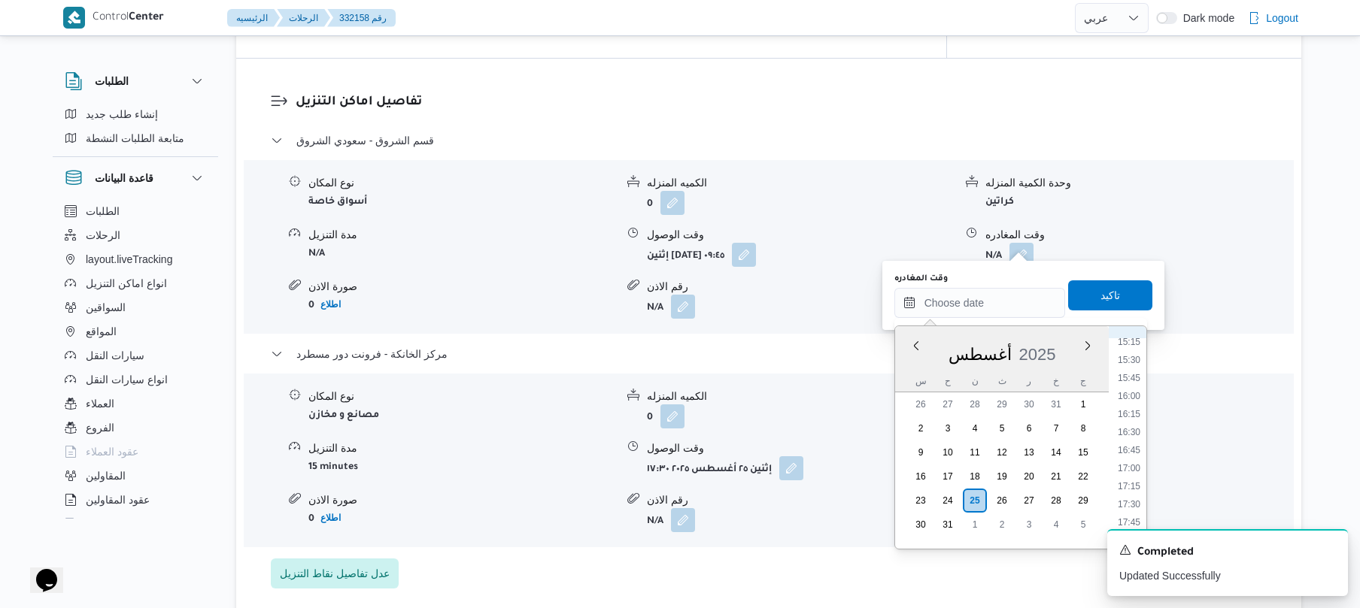
scroll to position [1102, 0]
click at [1134, 458] on li "16:45" at bounding box center [1128, 453] width 35 height 15
type input "[DATE] ١٦:٤٥"
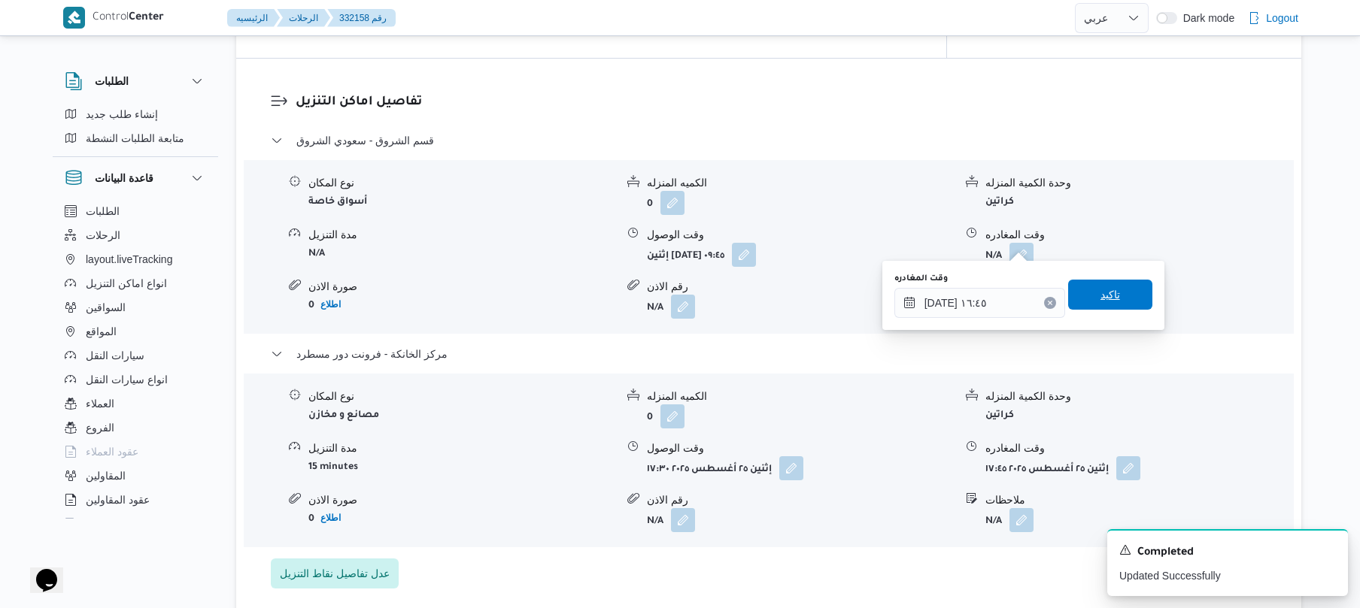
click at [1120, 305] on span "تاكيد" at bounding box center [1110, 295] width 84 height 30
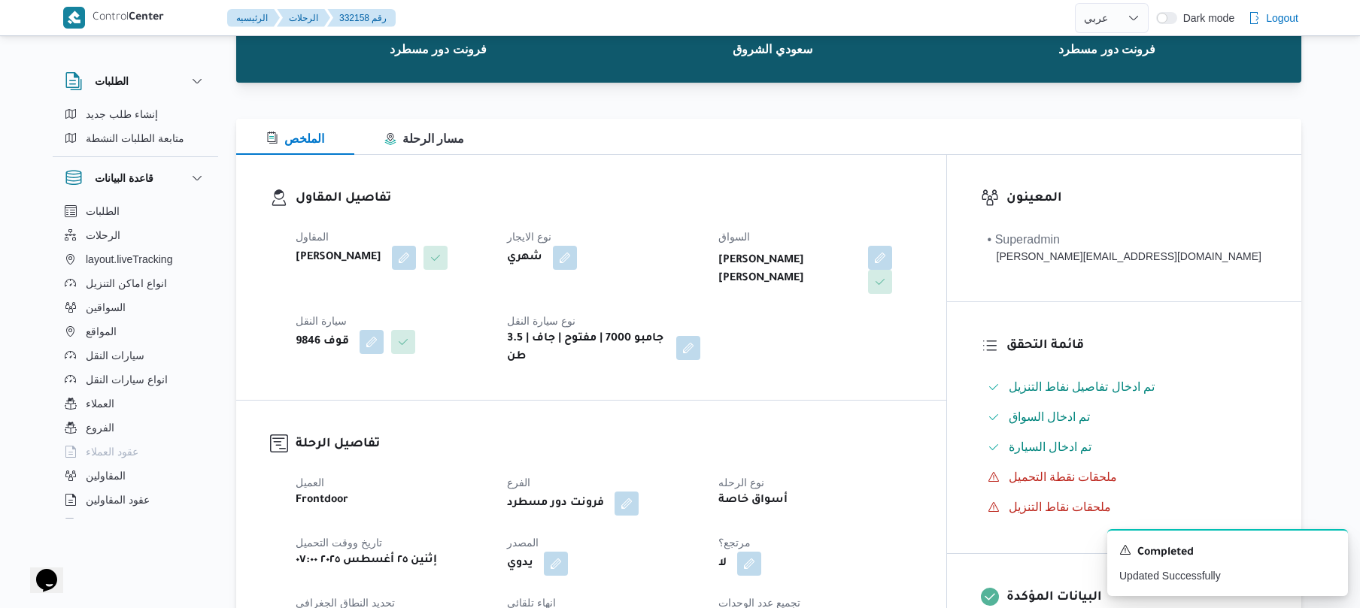
scroll to position [0, 0]
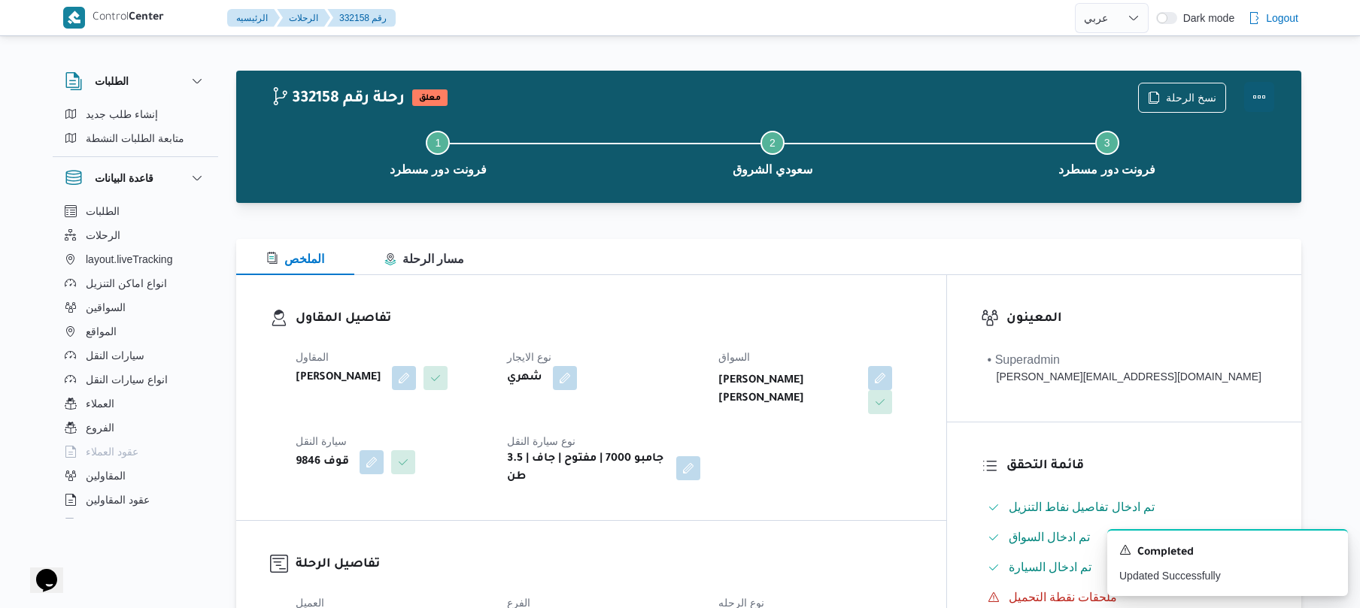
click at [1259, 96] on button "Actions" at bounding box center [1259, 97] width 30 height 30
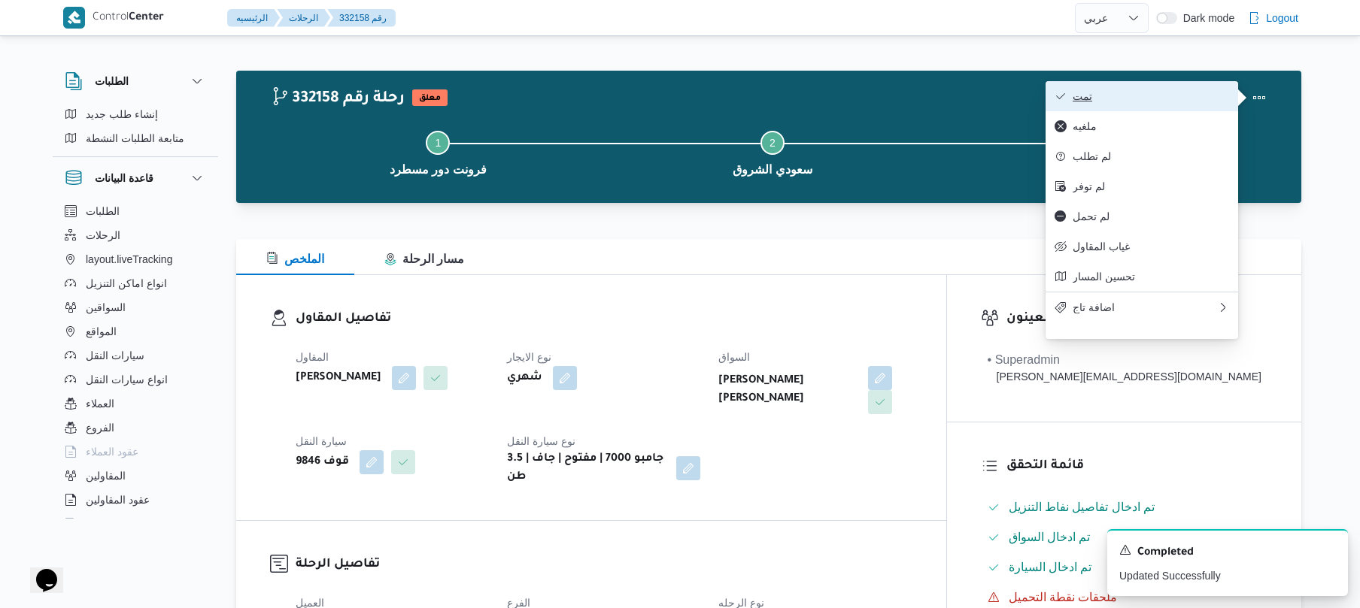
click at [1175, 93] on span "تمت" at bounding box center [1150, 96] width 156 height 12
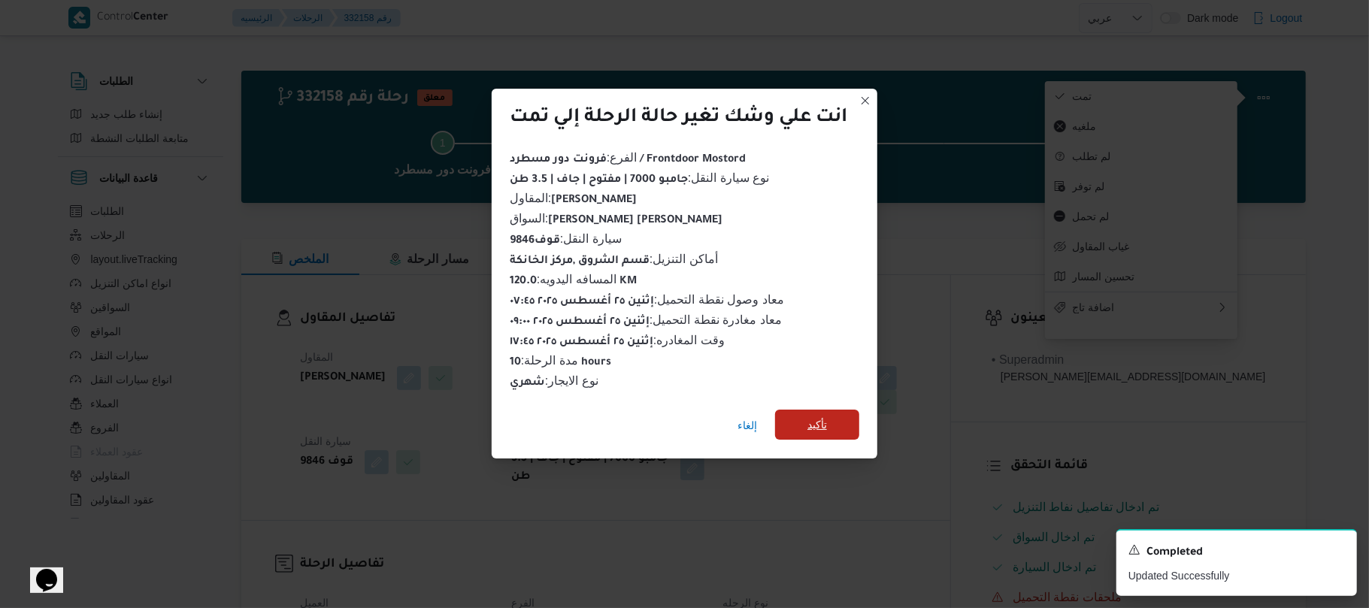
click at [832, 420] on span "تأكيد" at bounding box center [817, 425] width 84 height 30
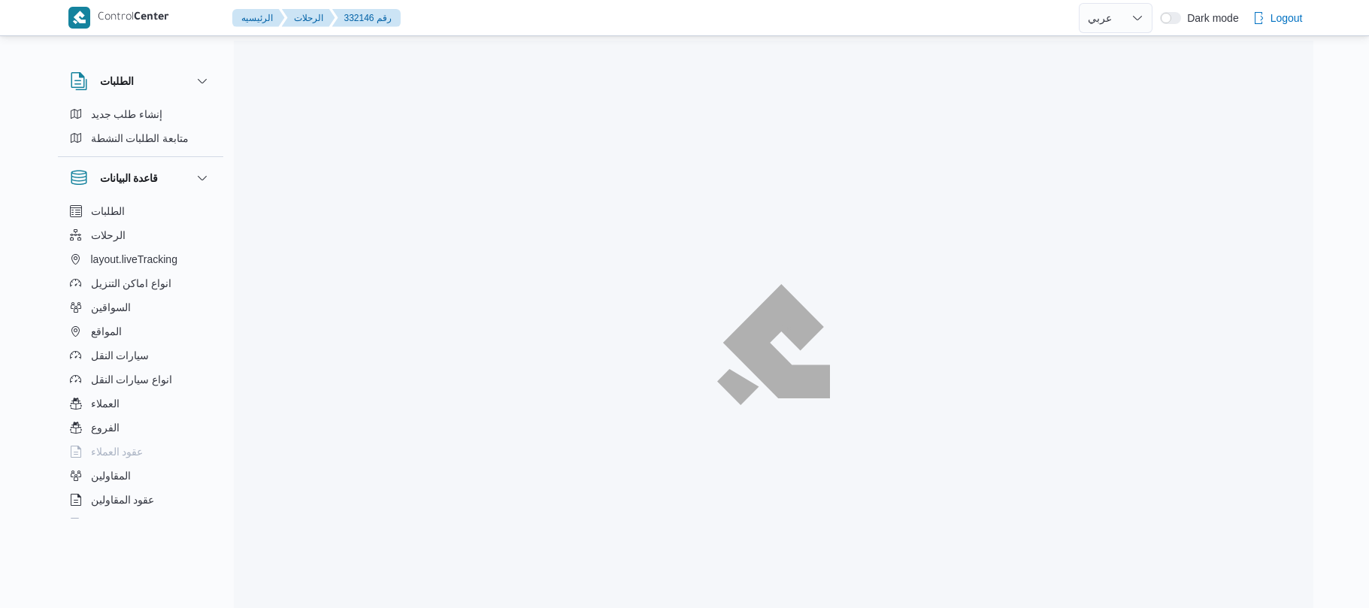
select select "ar"
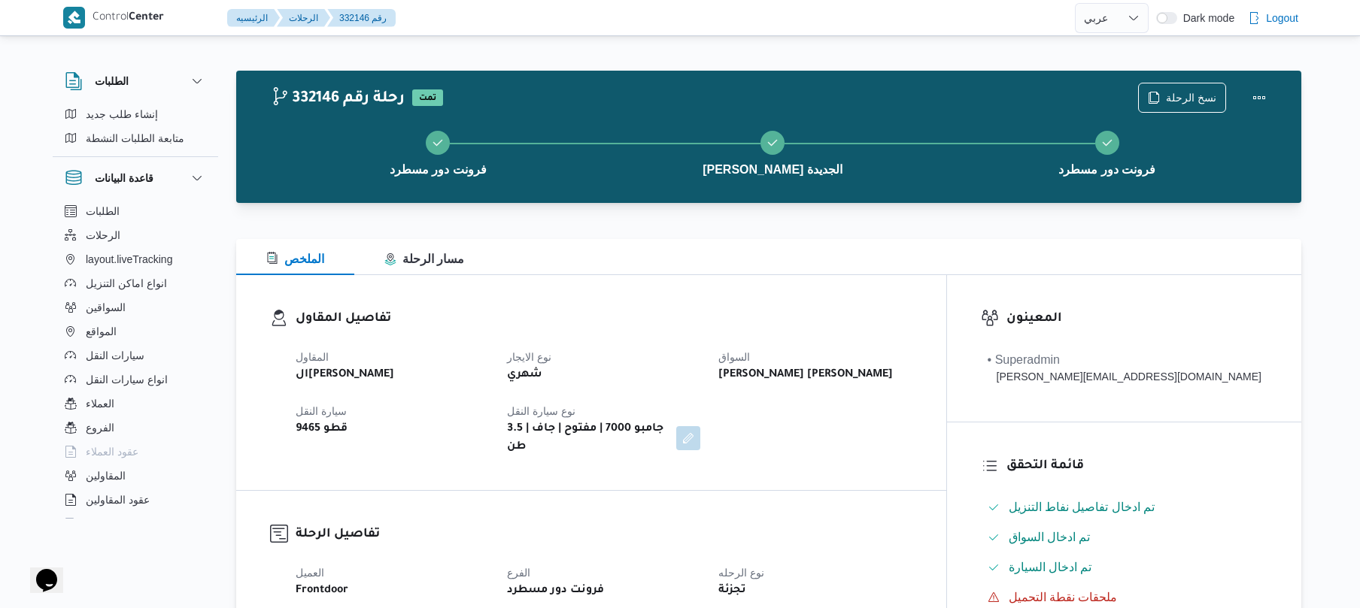
click at [653, 323] on h3 "تفاصيل المقاول" at bounding box center [604, 319] width 617 height 20
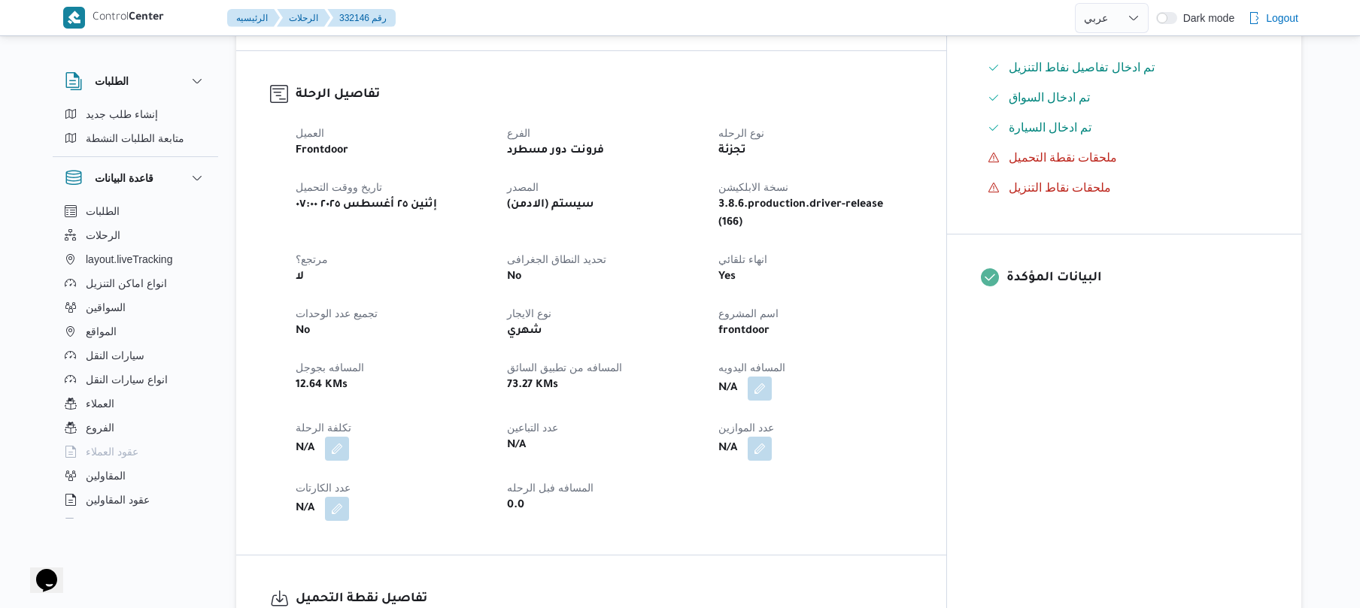
scroll to position [441, 0]
click at [772, 375] on button "button" at bounding box center [759, 387] width 24 height 24
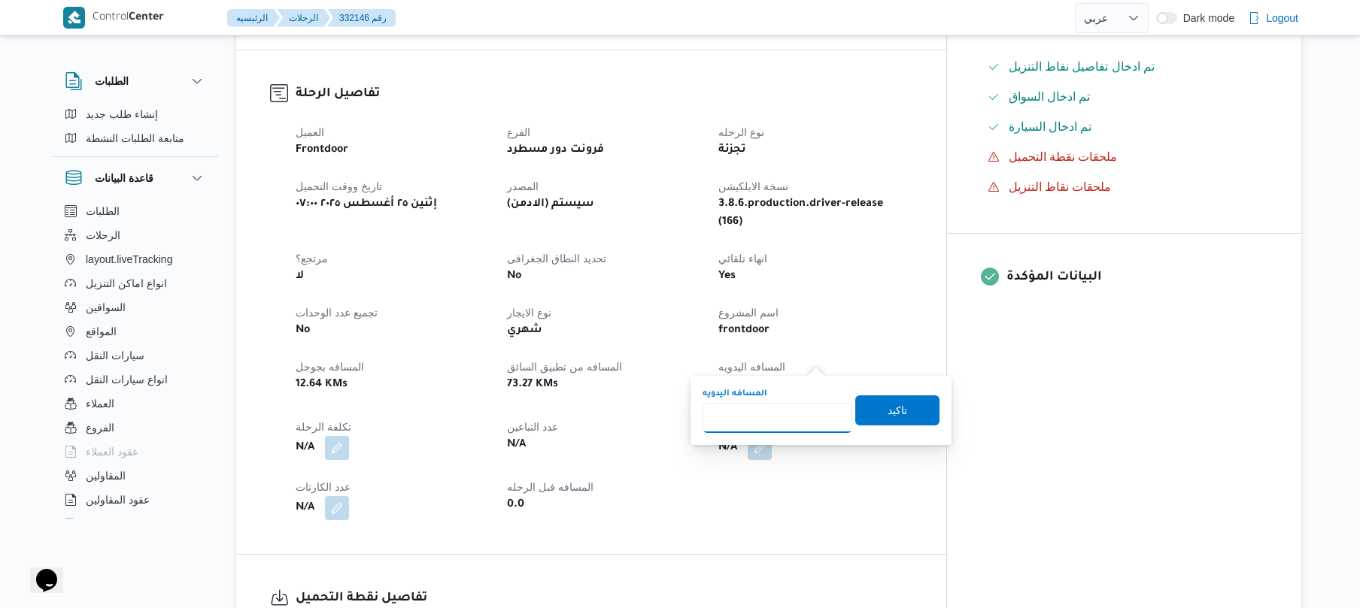
click at [772, 414] on input "المسافه اليدويه" at bounding box center [777, 418] width 150 height 30
type input "120"
click at [870, 417] on span "تاكيد" at bounding box center [897, 410] width 84 height 30
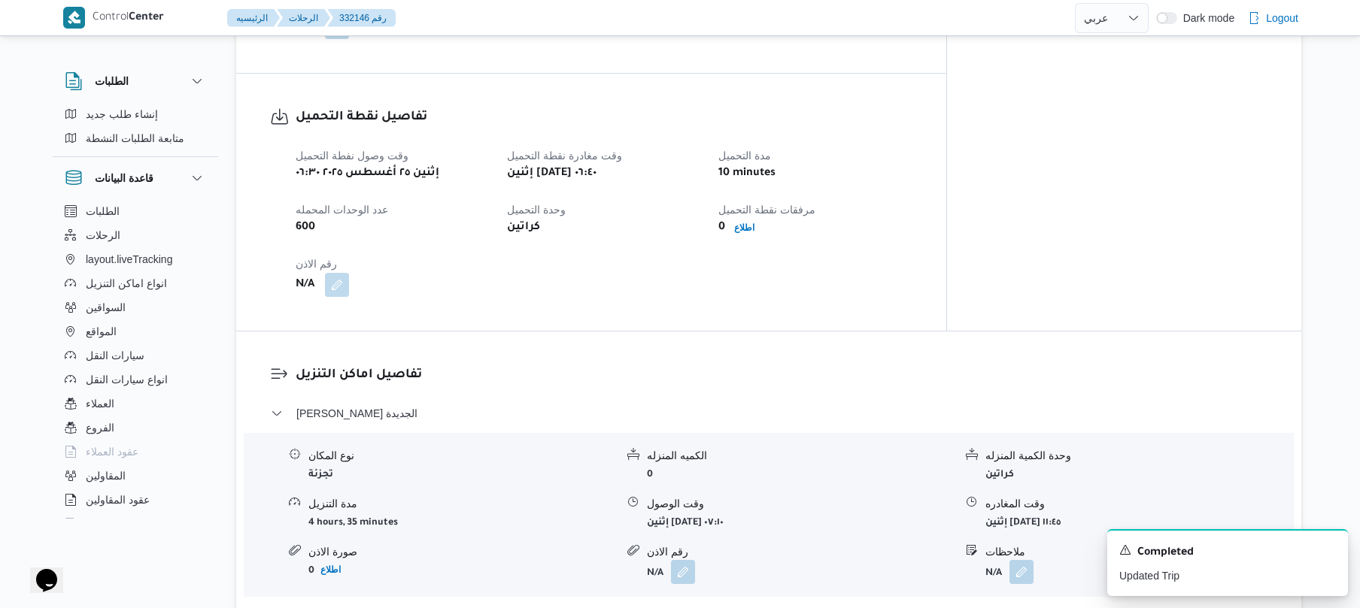
scroll to position [963, 0]
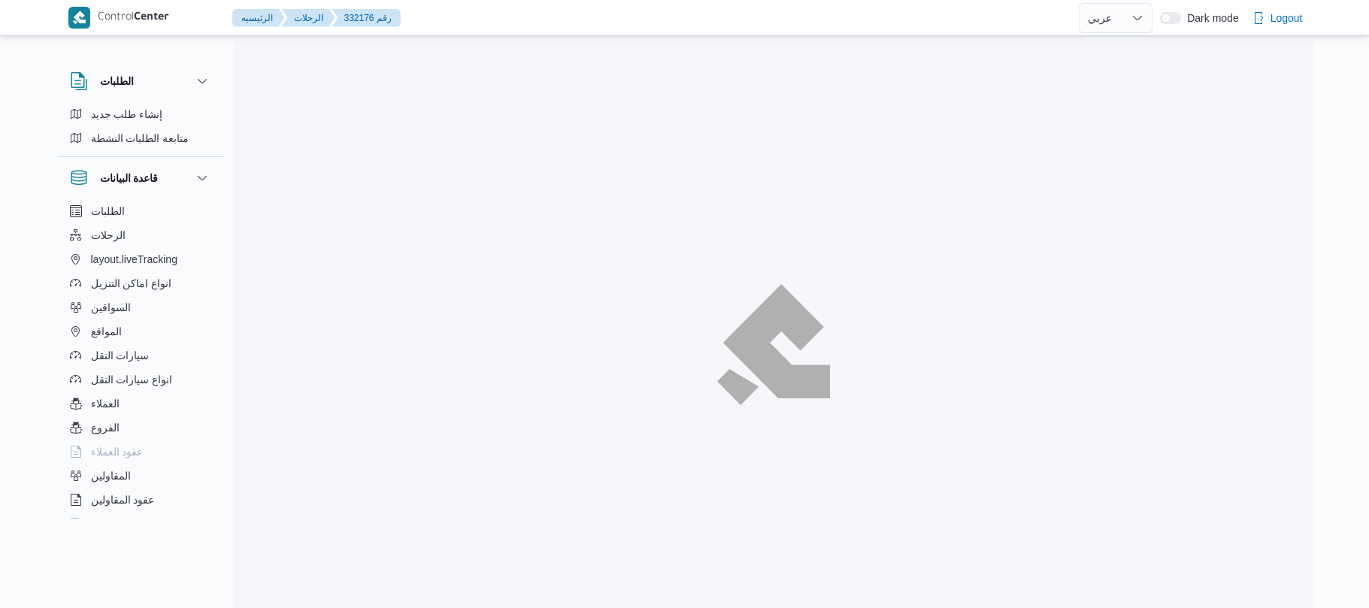
select select "ar"
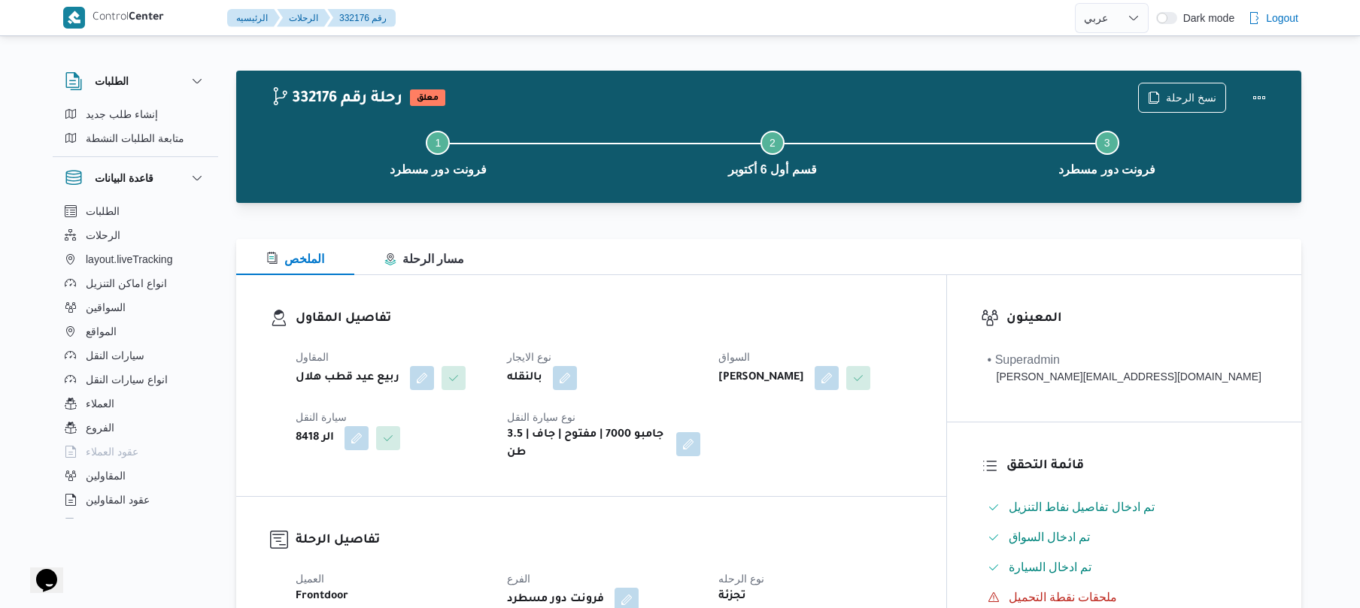
click at [777, 244] on div "الملخص مسار الرحلة" at bounding box center [768, 257] width 1065 height 36
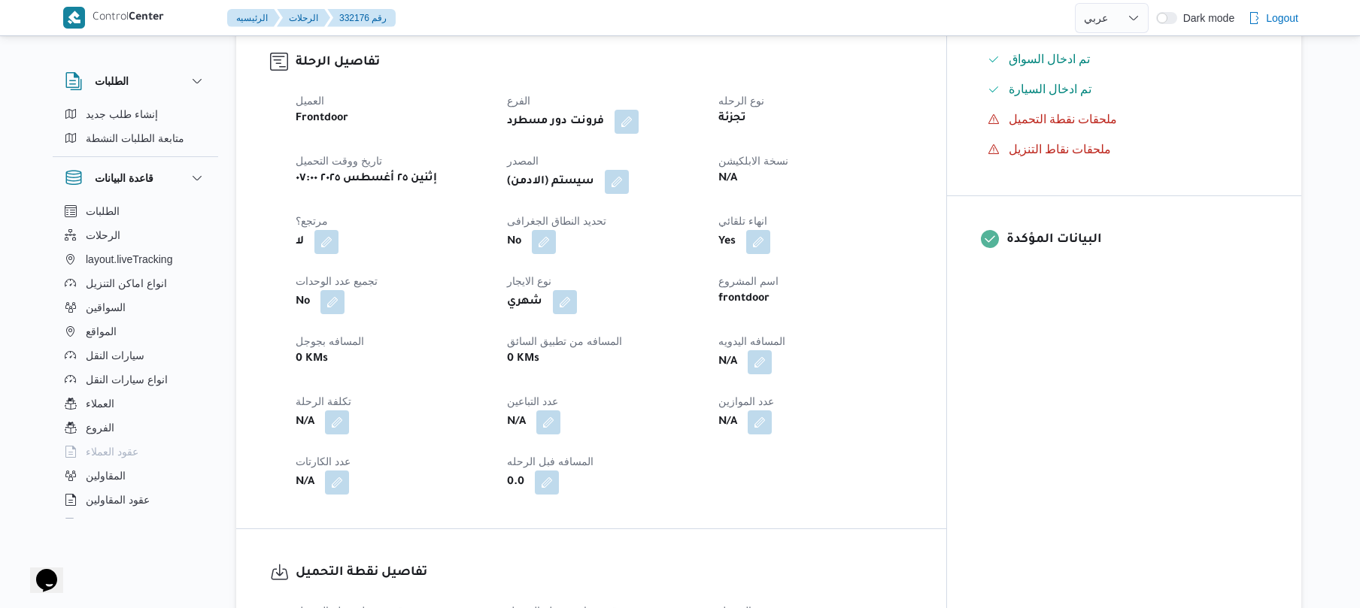
scroll to position [481, 0]
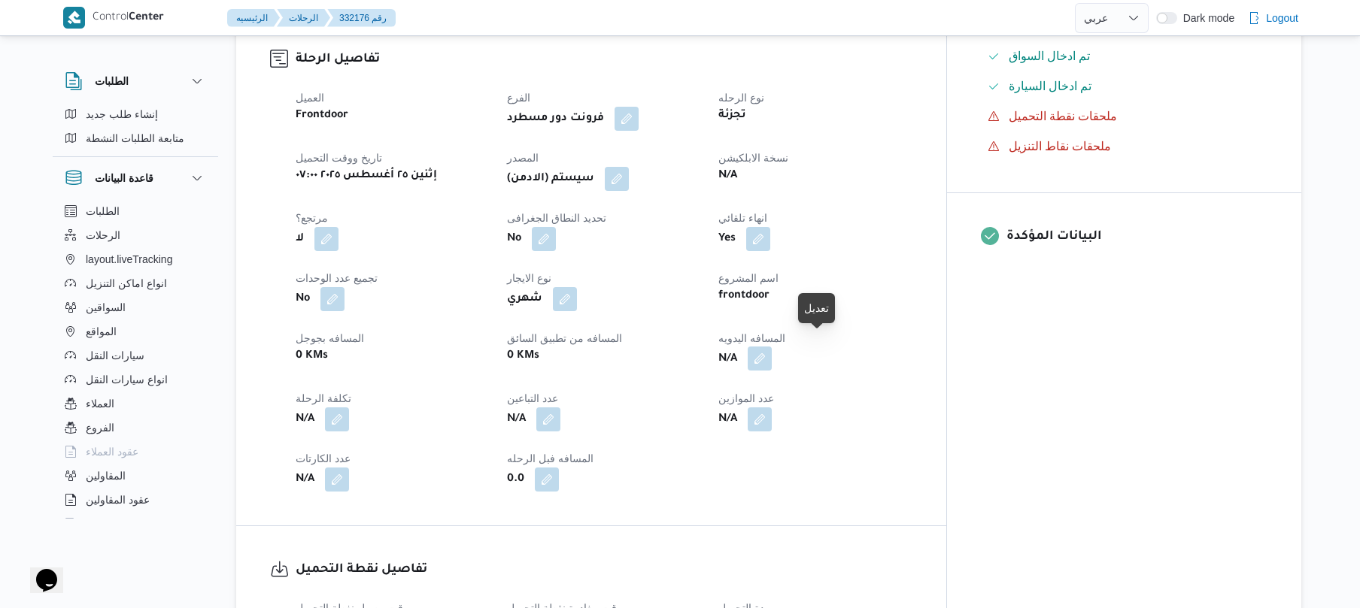
click at [772, 350] on button "button" at bounding box center [759, 359] width 24 height 24
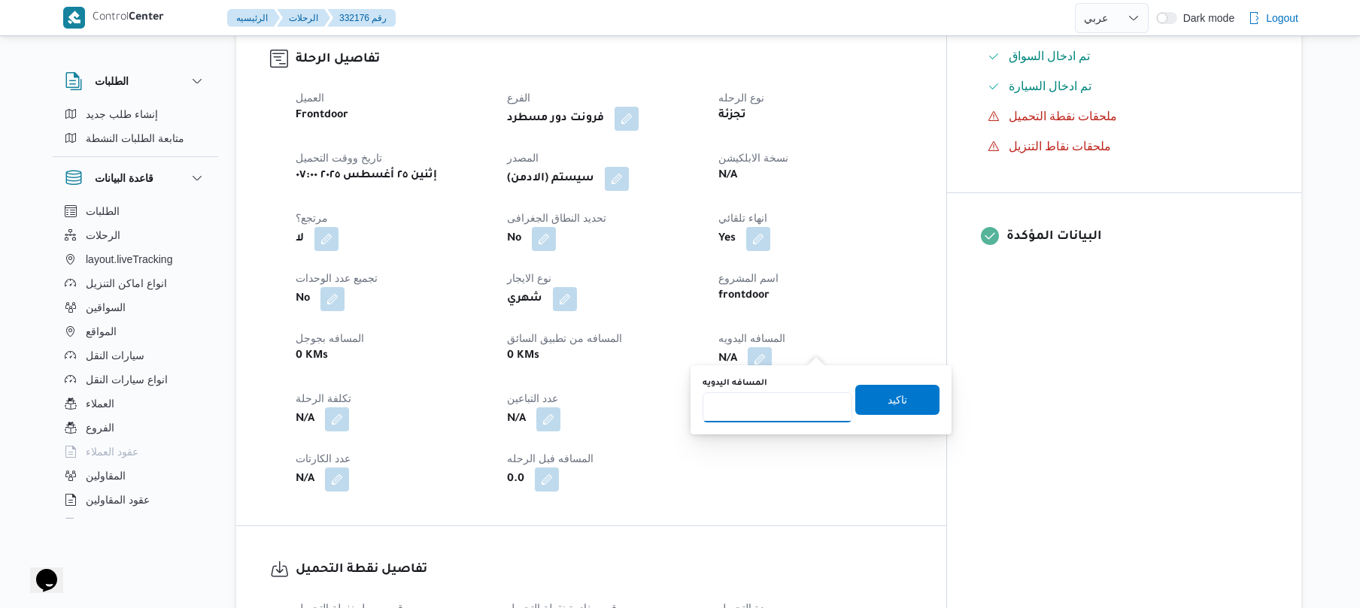
click at [764, 408] on input "المسافه اليدويه" at bounding box center [777, 408] width 150 height 30
type input "130"
click at [874, 408] on span "تاكيد" at bounding box center [897, 399] width 84 height 30
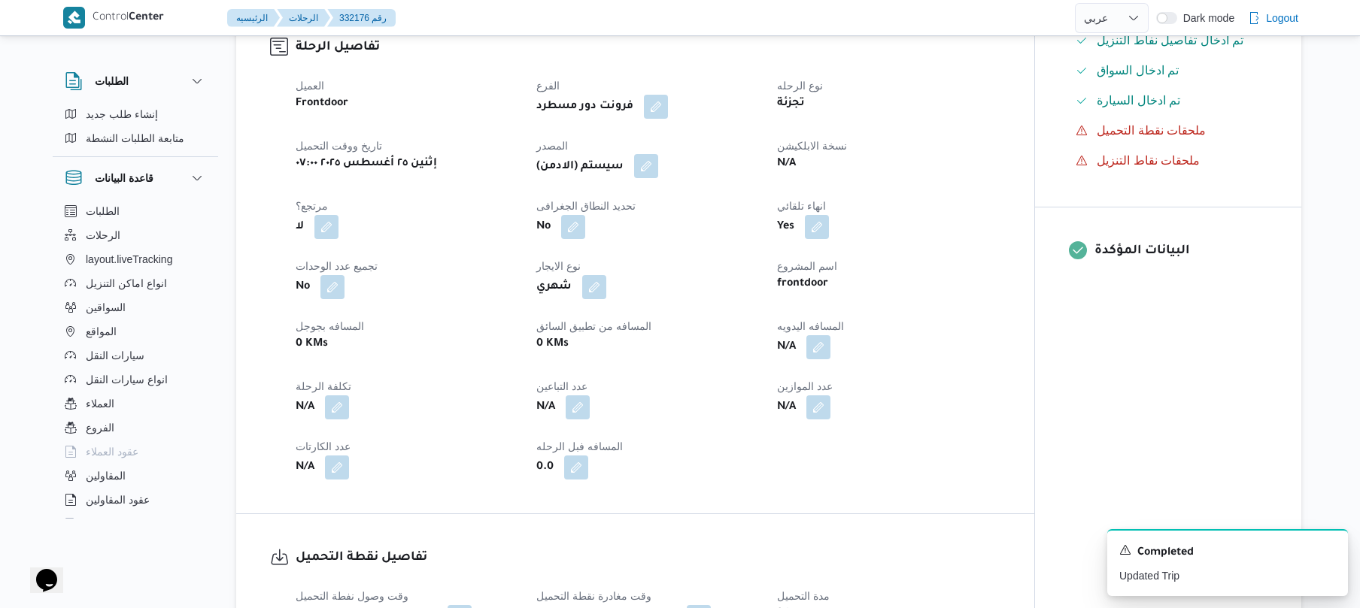
drag, startPoint x: 654, startPoint y: 164, endPoint x: 662, endPoint y: 169, distance: 9.2
click at [656, 164] on button "button" at bounding box center [646, 166] width 24 height 24
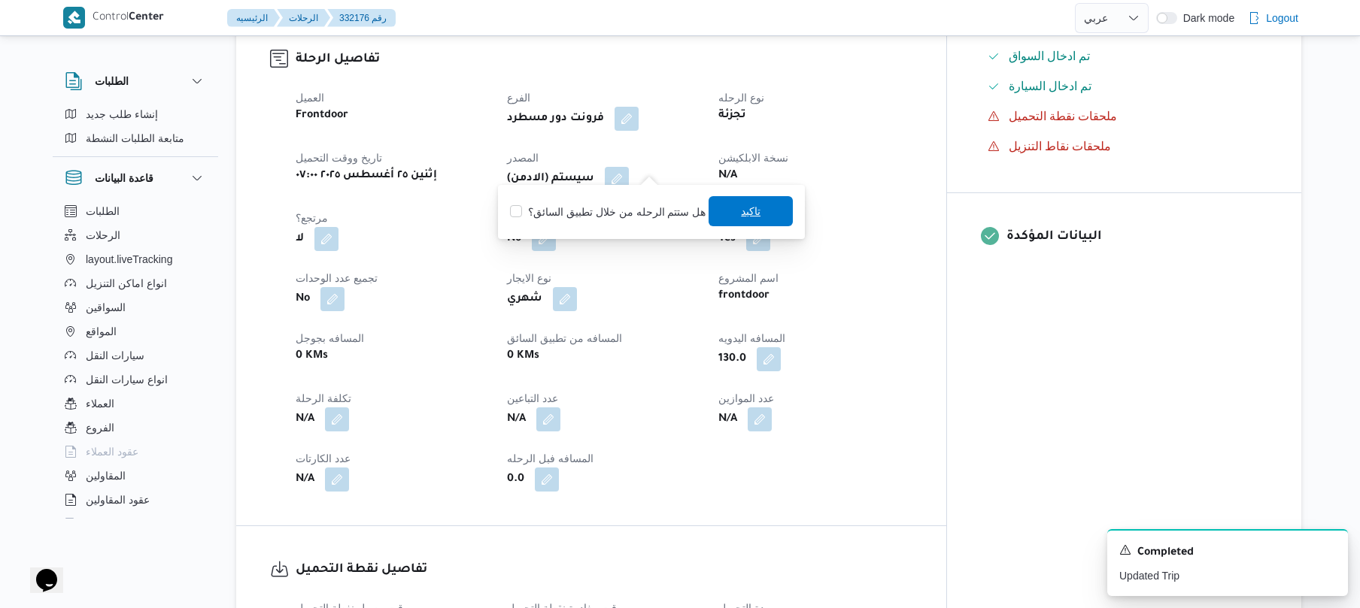
click at [735, 202] on span "تاكيد" at bounding box center [750, 211] width 84 height 30
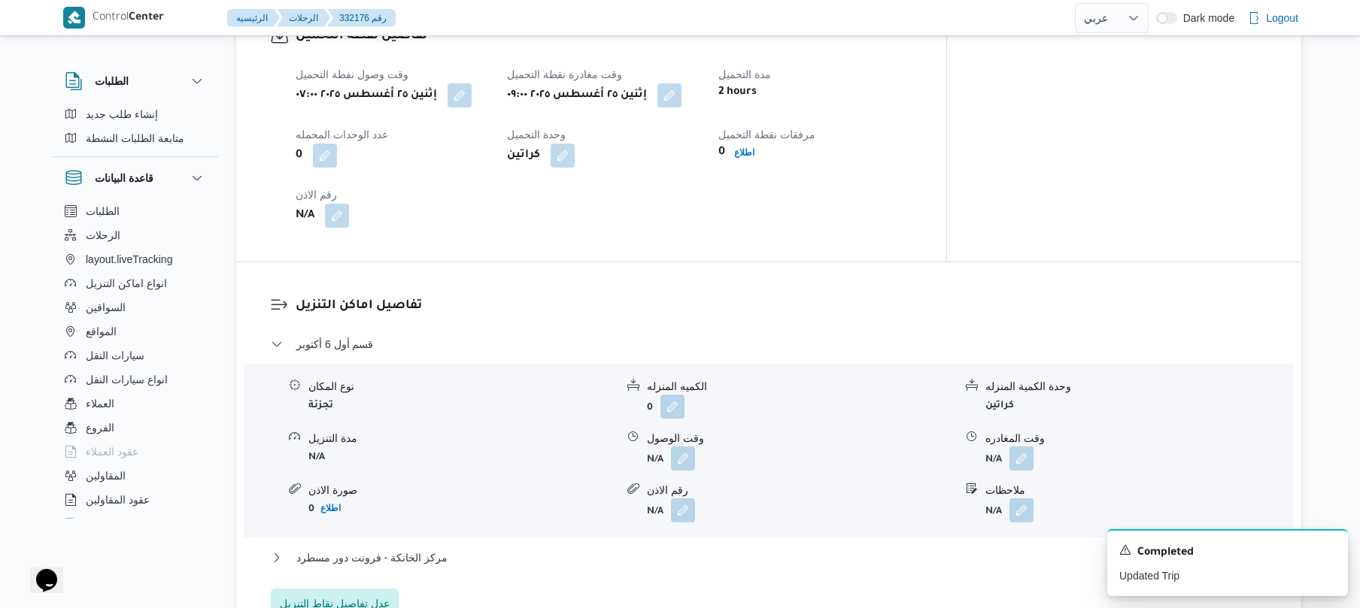
scroll to position [1042, 0]
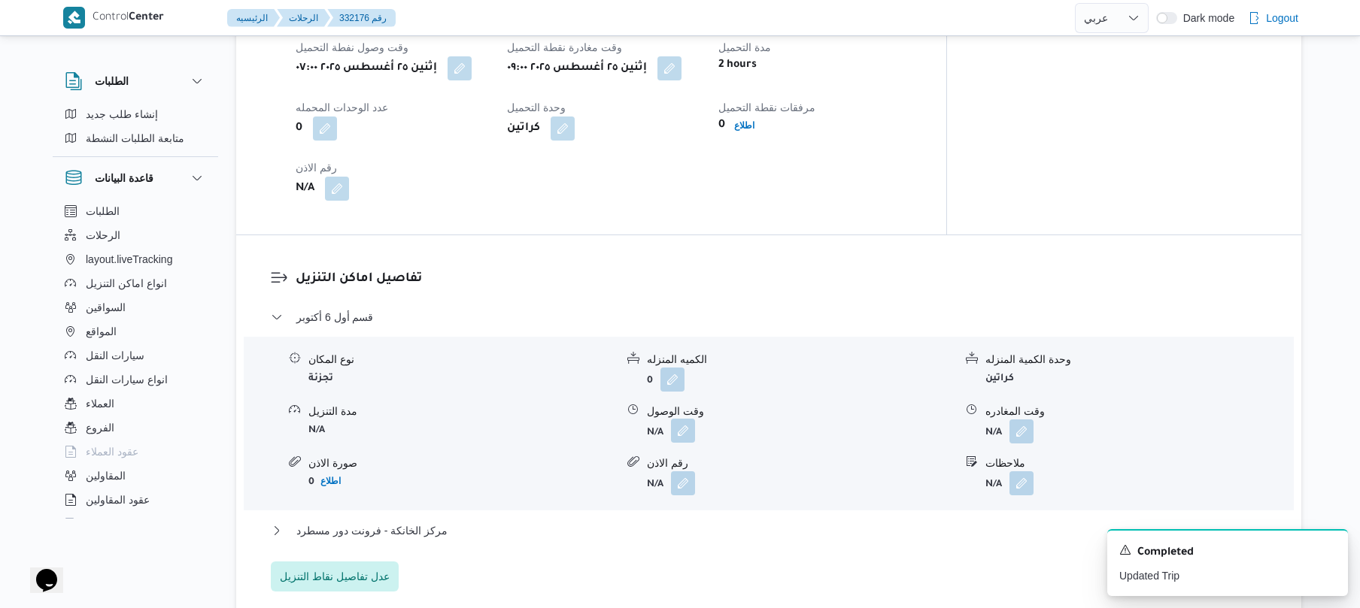
click at [684, 425] on button "button" at bounding box center [683, 431] width 24 height 24
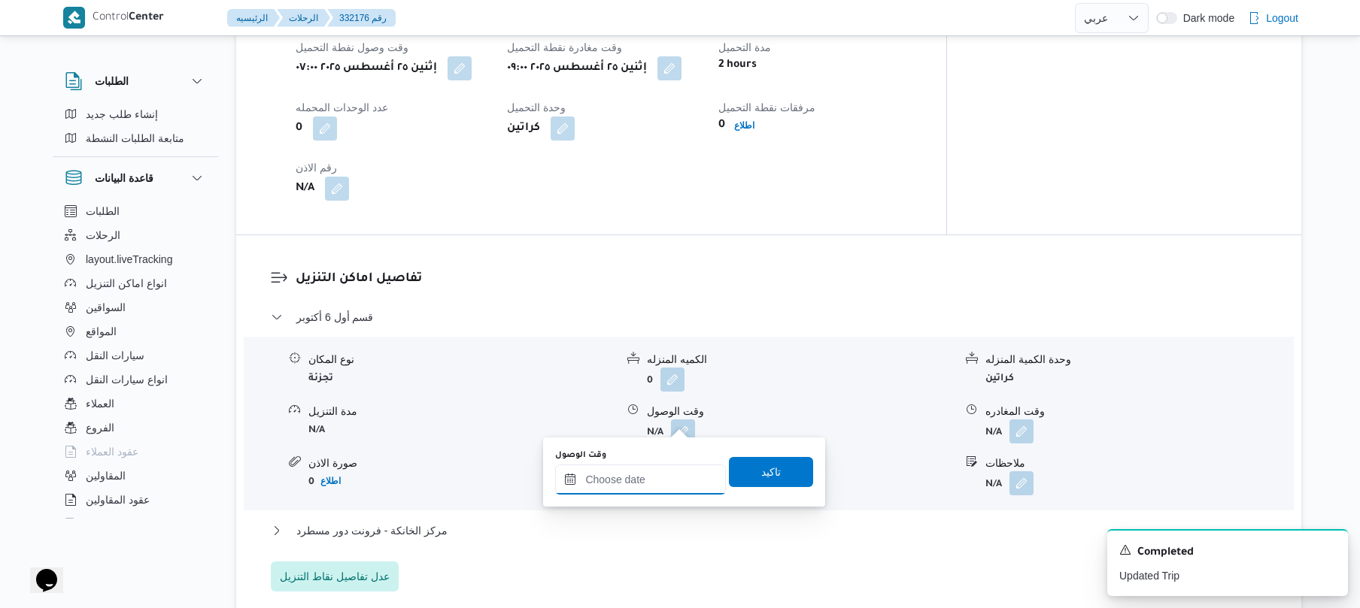
click at [665, 485] on input "وقت الوصول" at bounding box center [640, 480] width 171 height 30
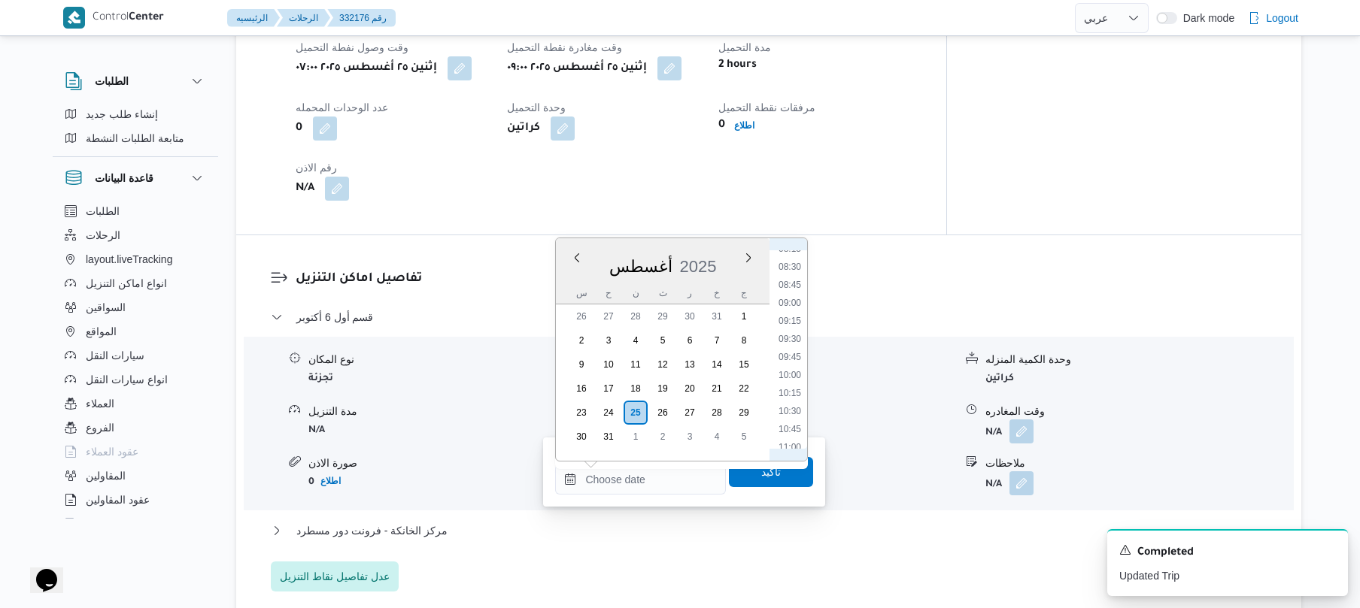
scroll to position [596, 0]
click at [793, 384] on li "10:00" at bounding box center [789, 383] width 35 height 15
type input "[DATE] ١٠:٠٠"
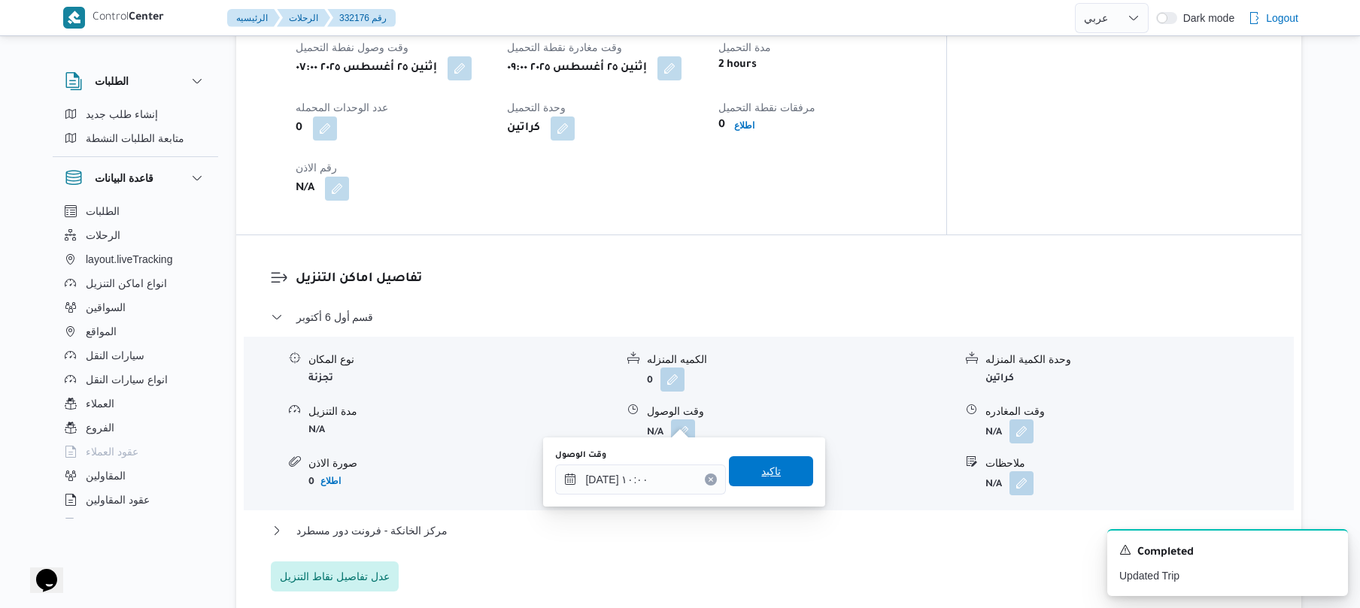
click at [767, 477] on span "تاكيد" at bounding box center [771, 471] width 20 height 18
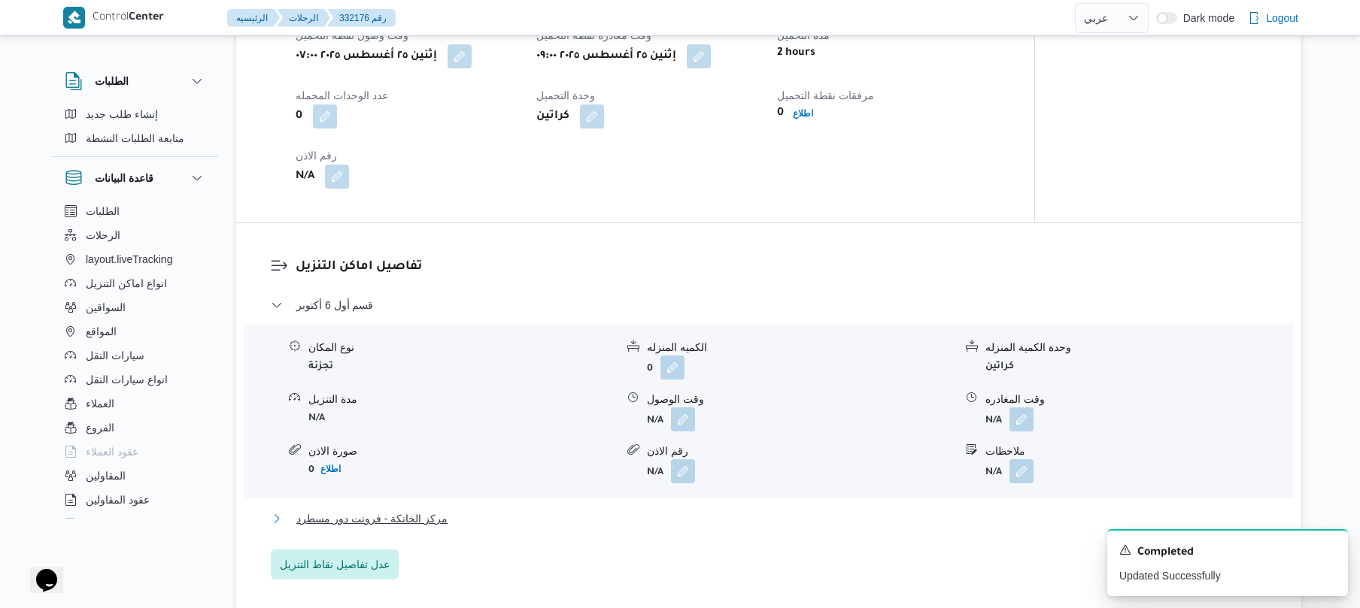
click at [708, 526] on button "مركز الخانكة - فرونت دور مسطرد" at bounding box center [769, 519] width 996 height 18
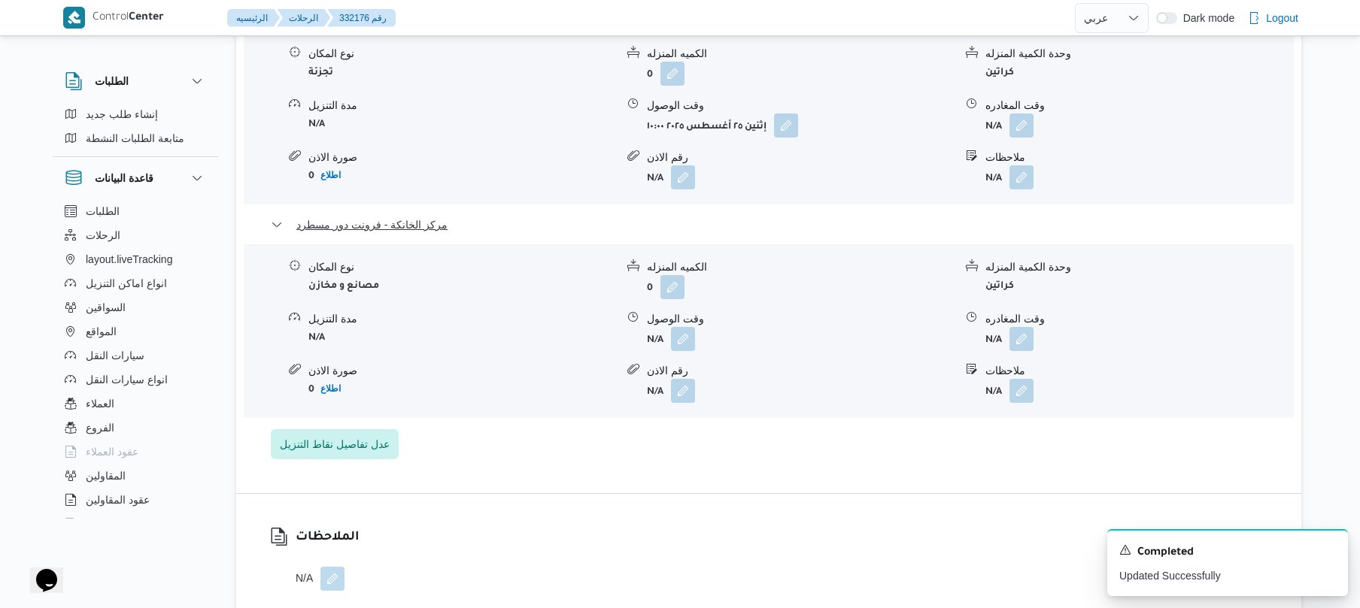
scroll to position [1484, 0]
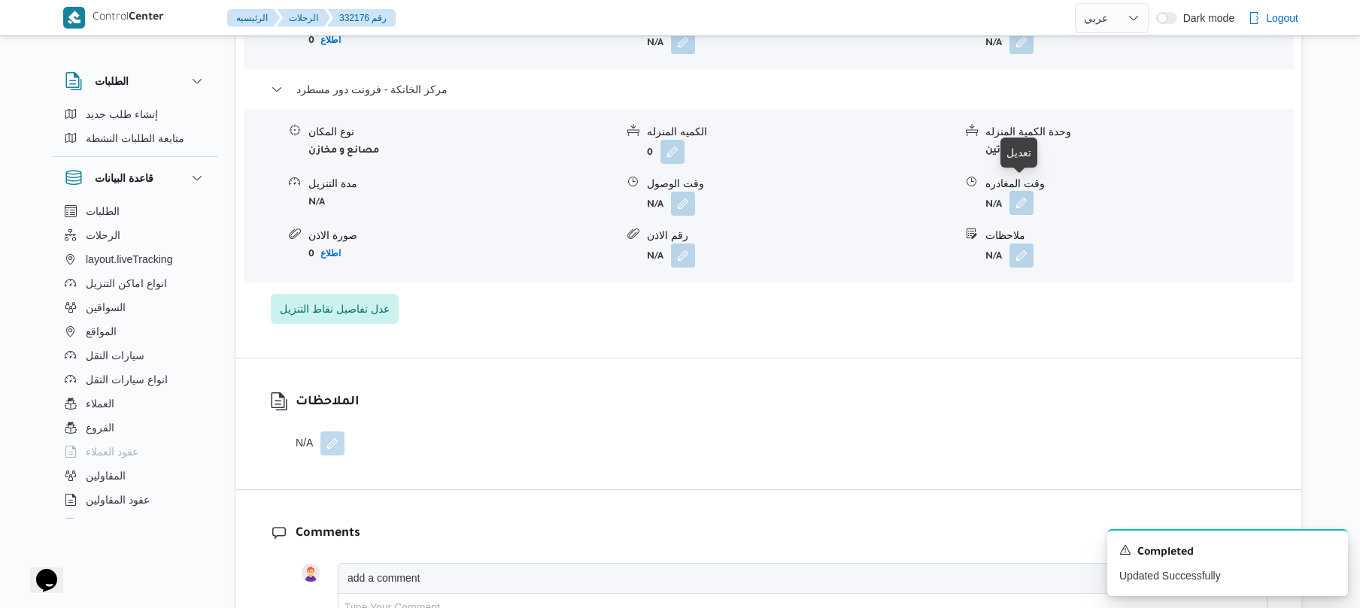
click at [1024, 196] on button "button" at bounding box center [1021, 203] width 24 height 24
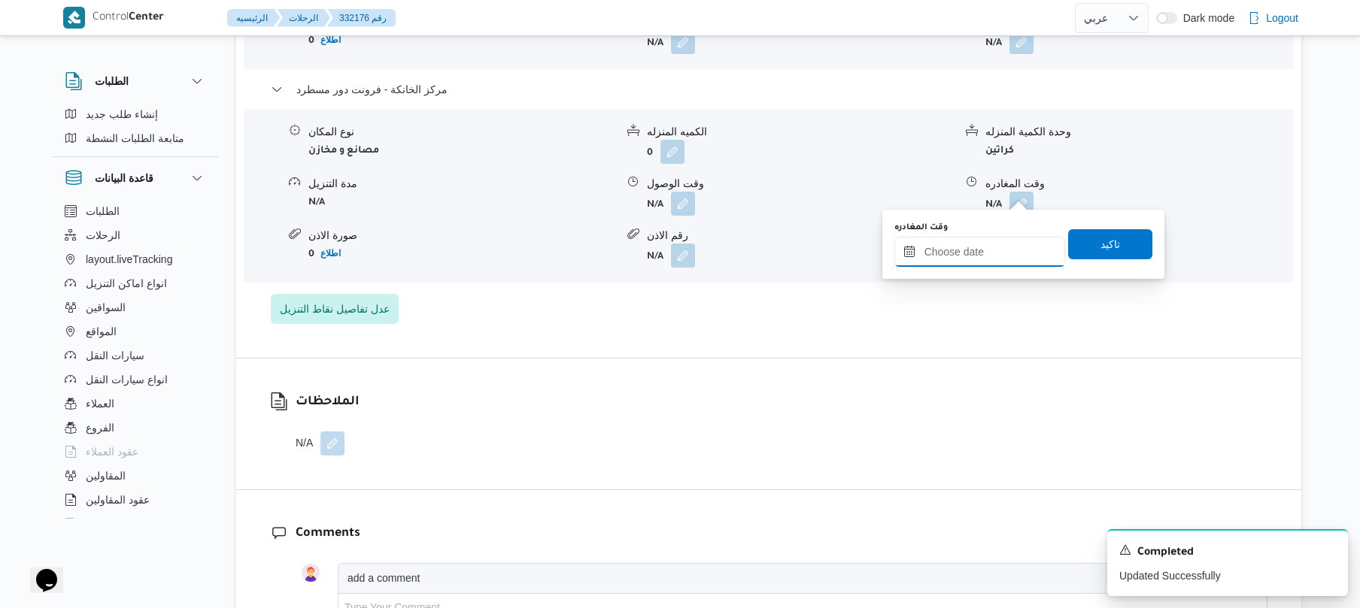
click at [958, 256] on input "وقت المغادره" at bounding box center [979, 252] width 171 height 30
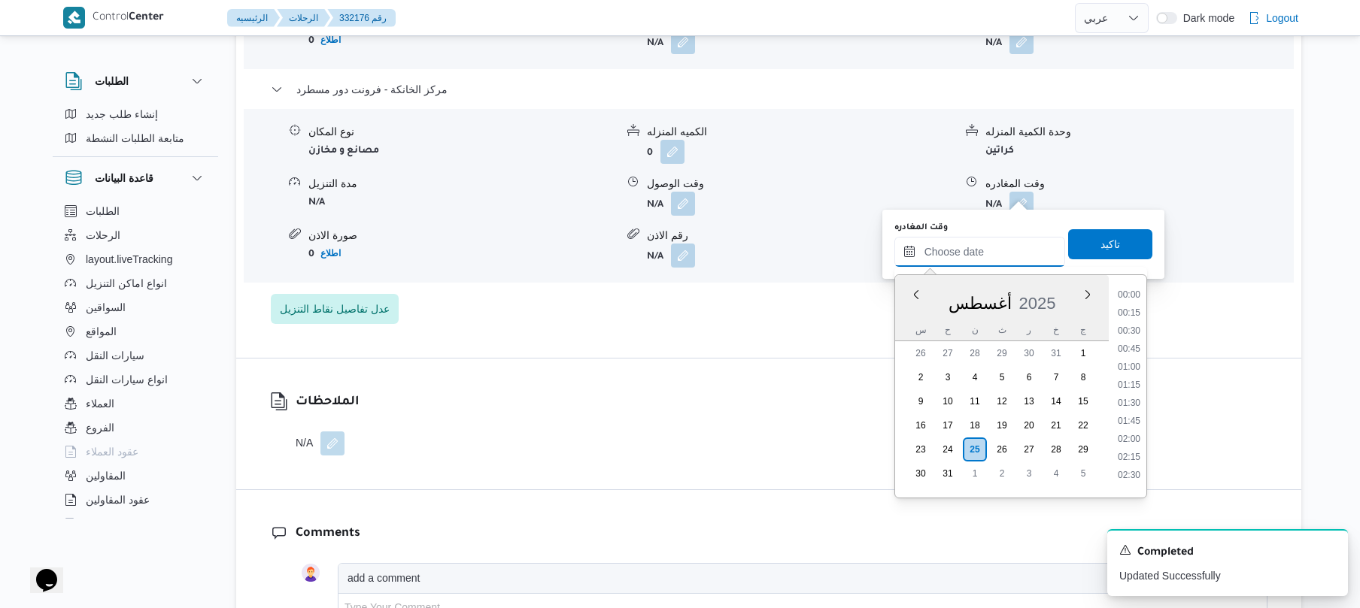
scroll to position [1270, 0]
click at [1132, 326] on li "18:00" at bounding box center [1128, 324] width 35 height 15
type input "٢٥/٠٨/٢٠٢٥ ١٨:٠٠"
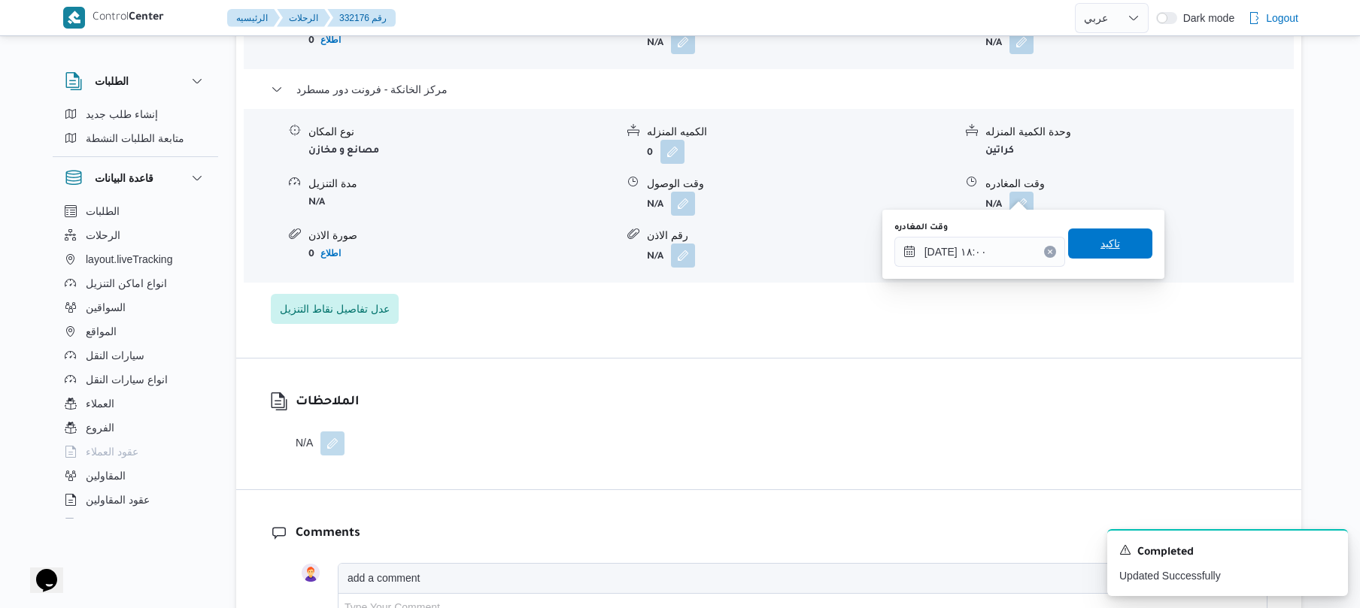
click at [1120, 239] on span "تاكيد" at bounding box center [1110, 244] width 84 height 30
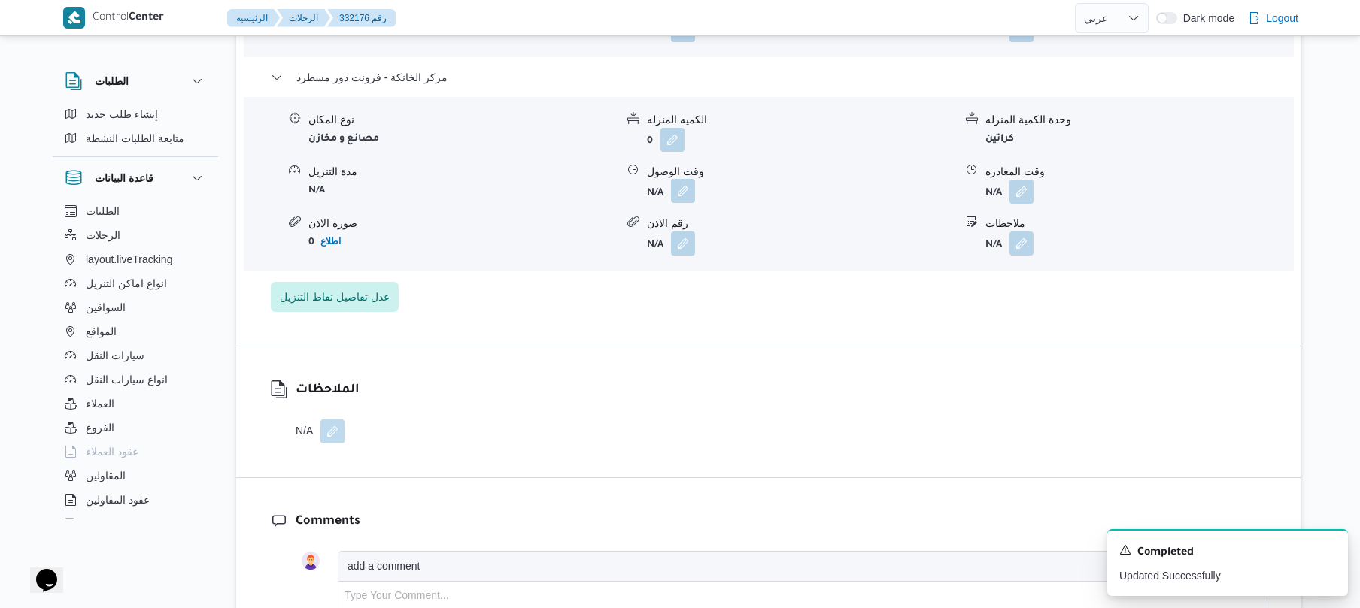
click at [687, 197] on button "button" at bounding box center [683, 191] width 24 height 24
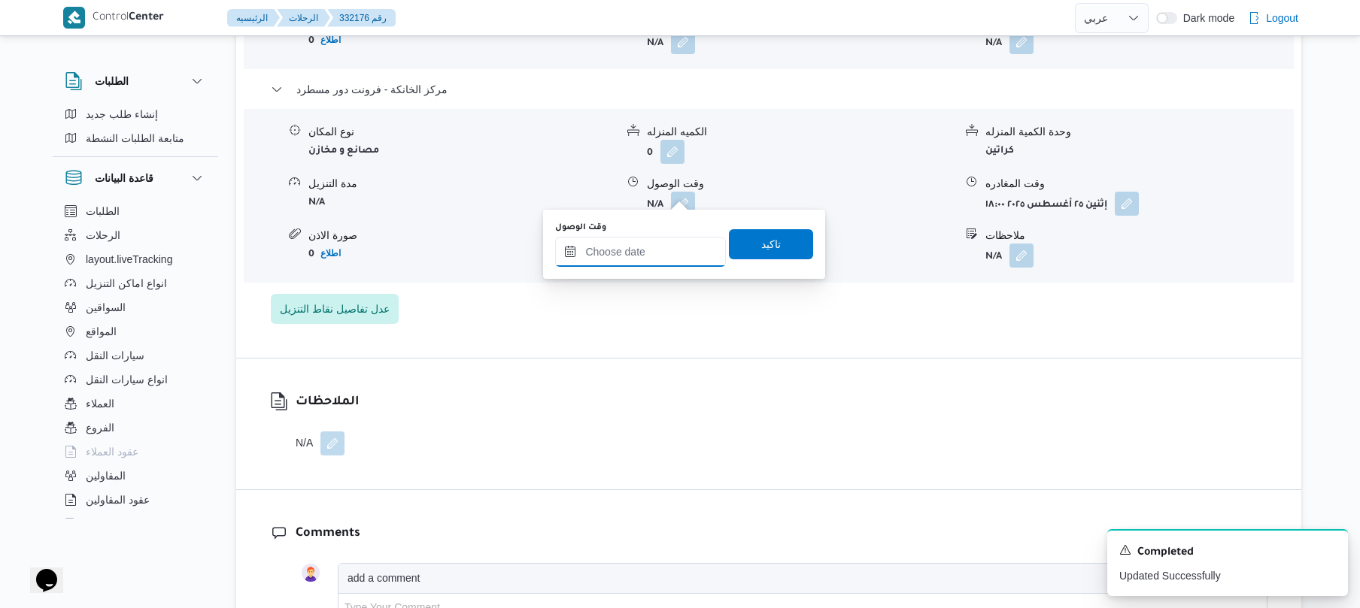
click at [660, 253] on input "وقت الوصول" at bounding box center [640, 252] width 171 height 30
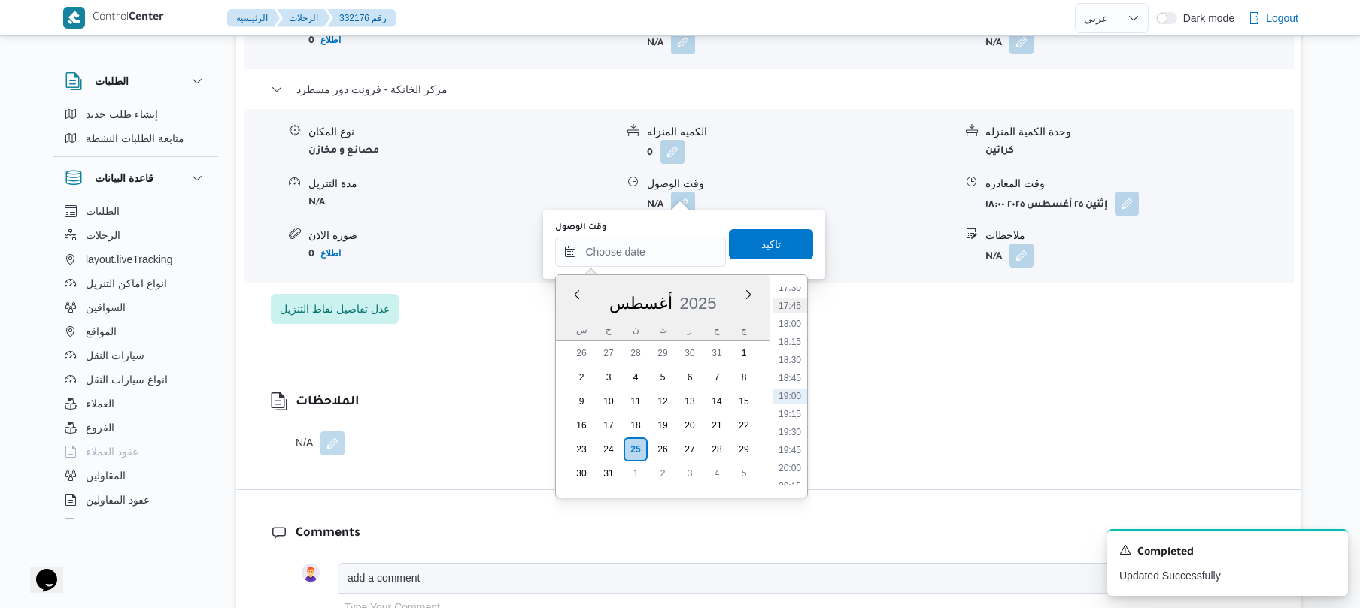
click at [789, 307] on li "17:45" at bounding box center [789, 306] width 35 height 15
type input "[DATE] ١٧:٤٥"
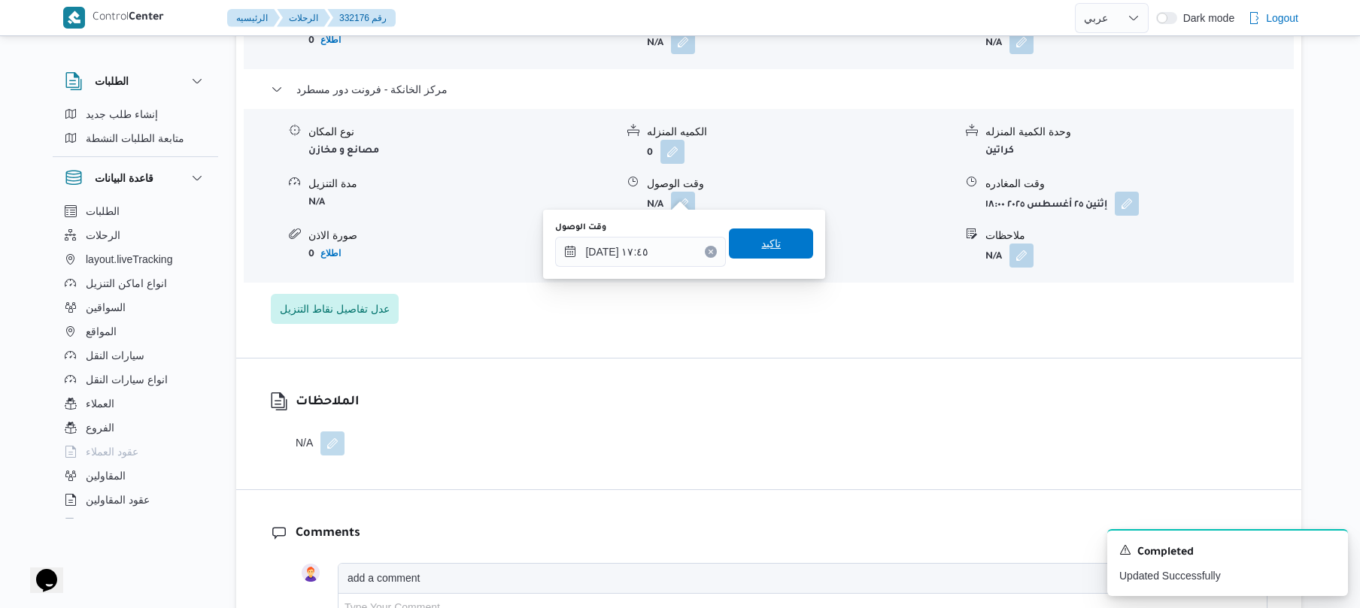
click at [787, 254] on span "تاكيد" at bounding box center [771, 244] width 84 height 30
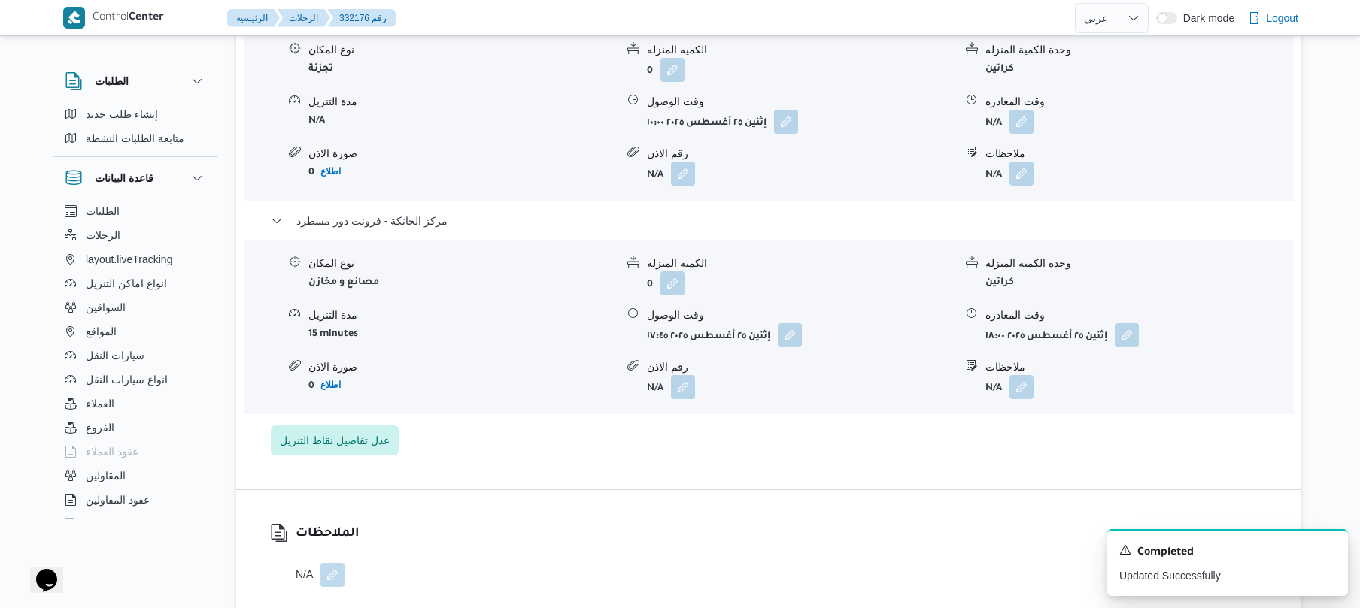
scroll to position [1283, 0]
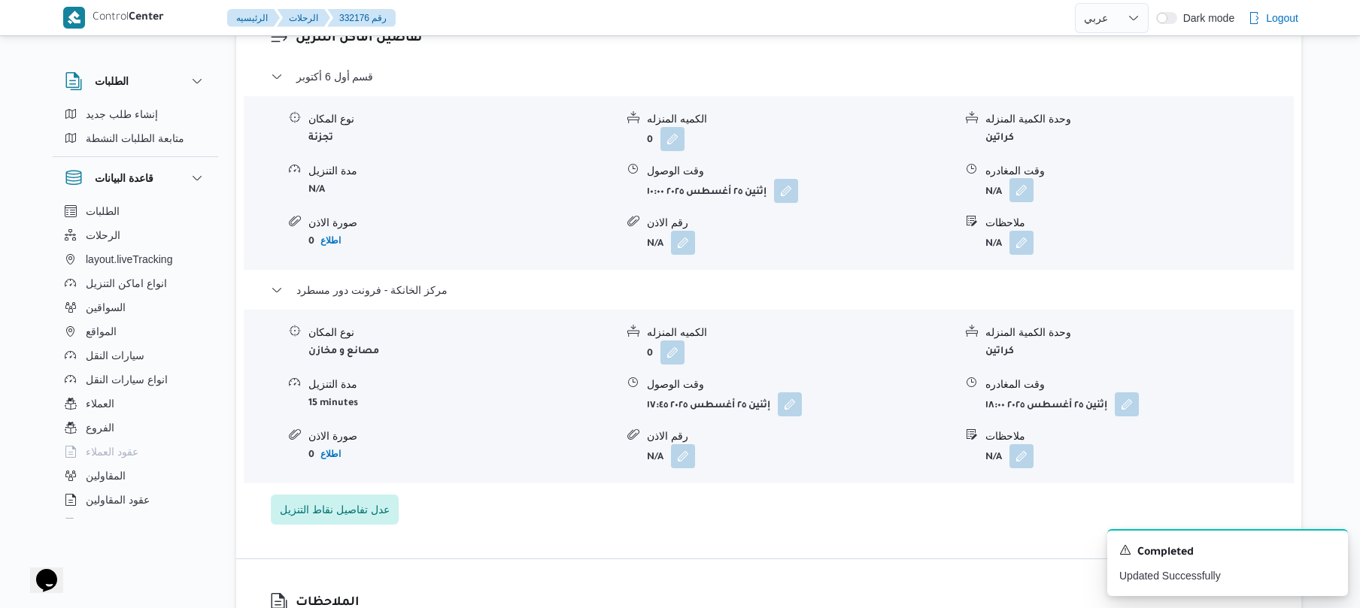
click at [1017, 182] on button "button" at bounding box center [1021, 190] width 24 height 24
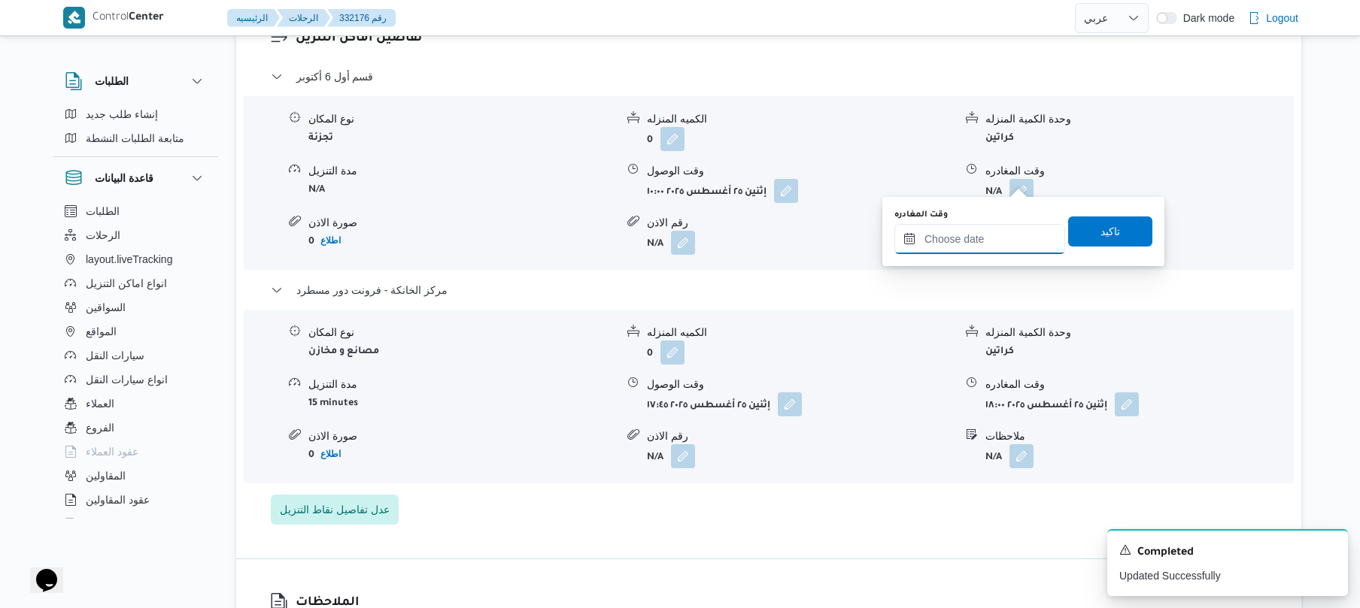
click at [972, 245] on input "وقت المغادره" at bounding box center [979, 239] width 171 height 30
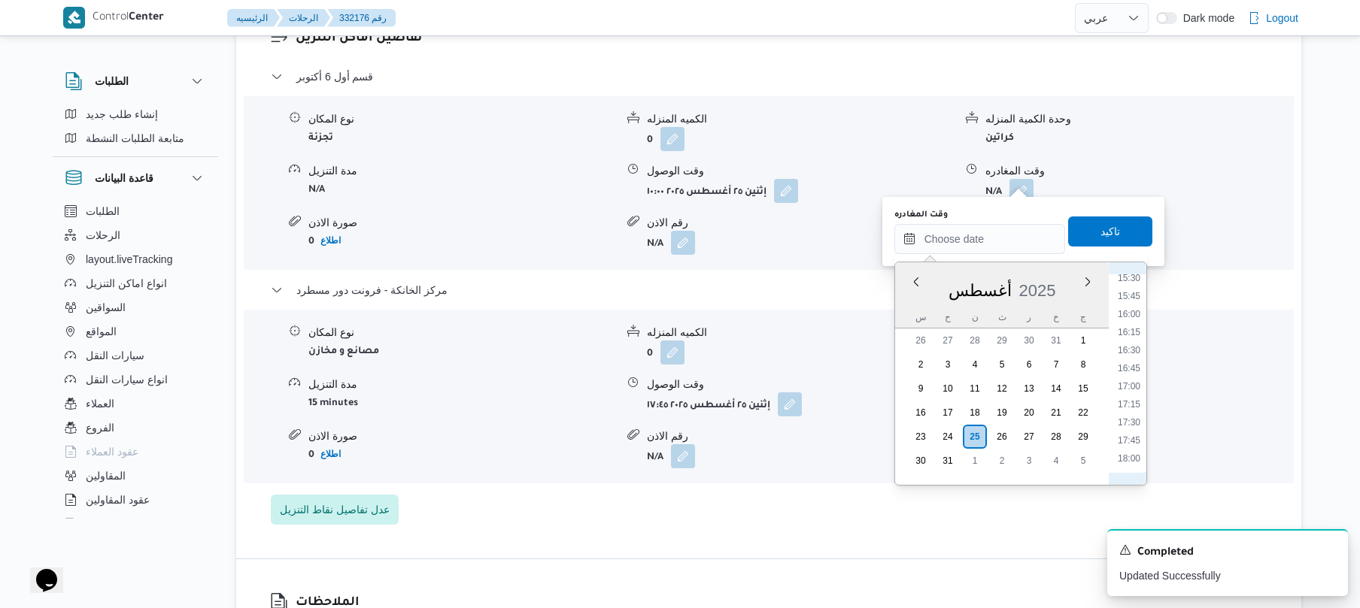
scroll to position [1102, 0]
click at [1129, 388] on li "16:45" at bounding box center [1128, 389] width 35 height 15
type input "[DATE] ١٦:٤٥"
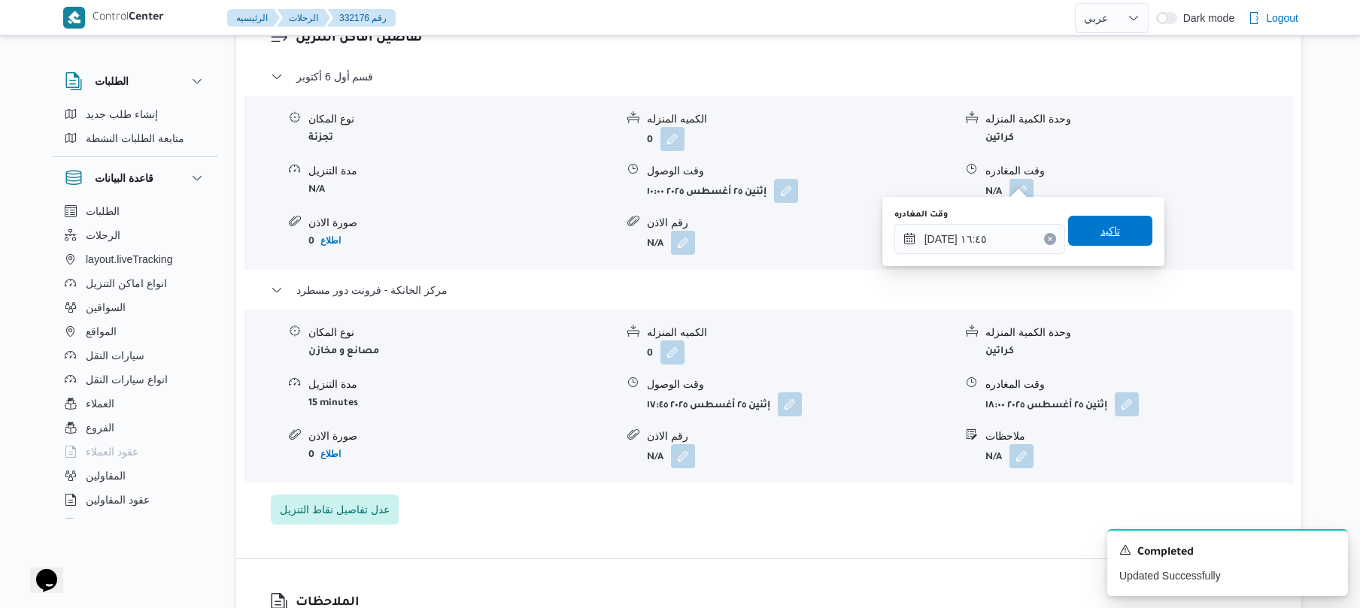
click at [1120, 223] on span "تاكيد" at bounding box center [1110, 231] width 84 height 30
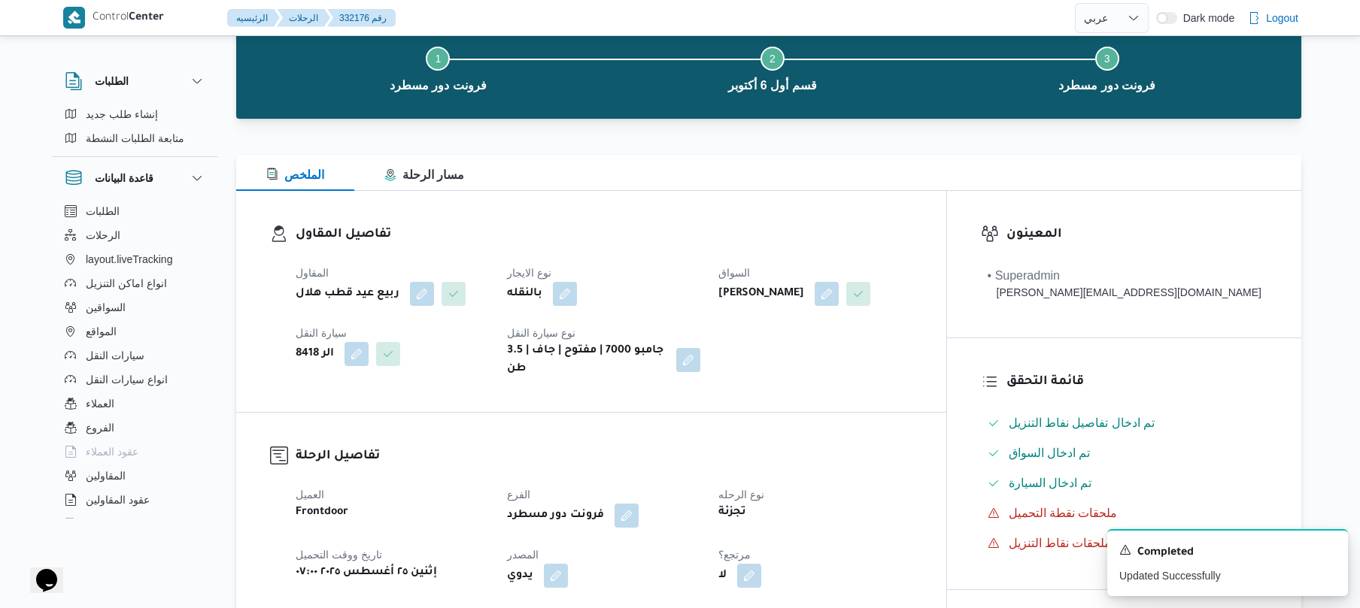
scroll to position [0, 0]
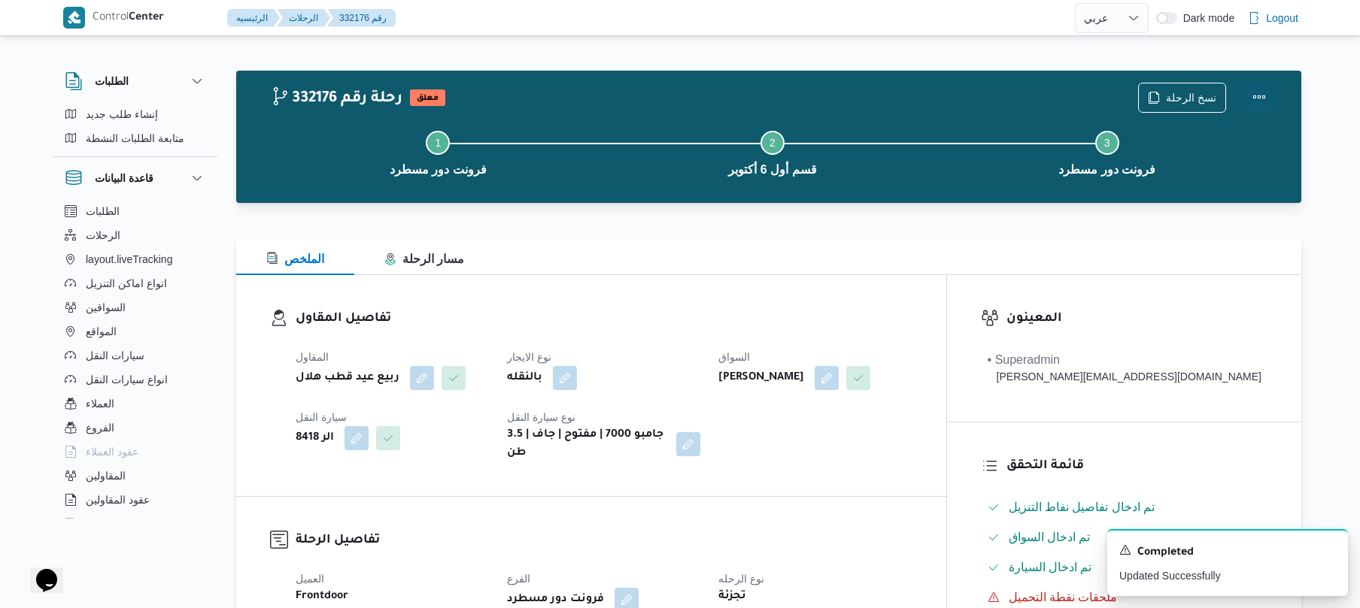
click at [1257, 105] on button "Actions" at bounding box center [1259, 97] width 30 height 30
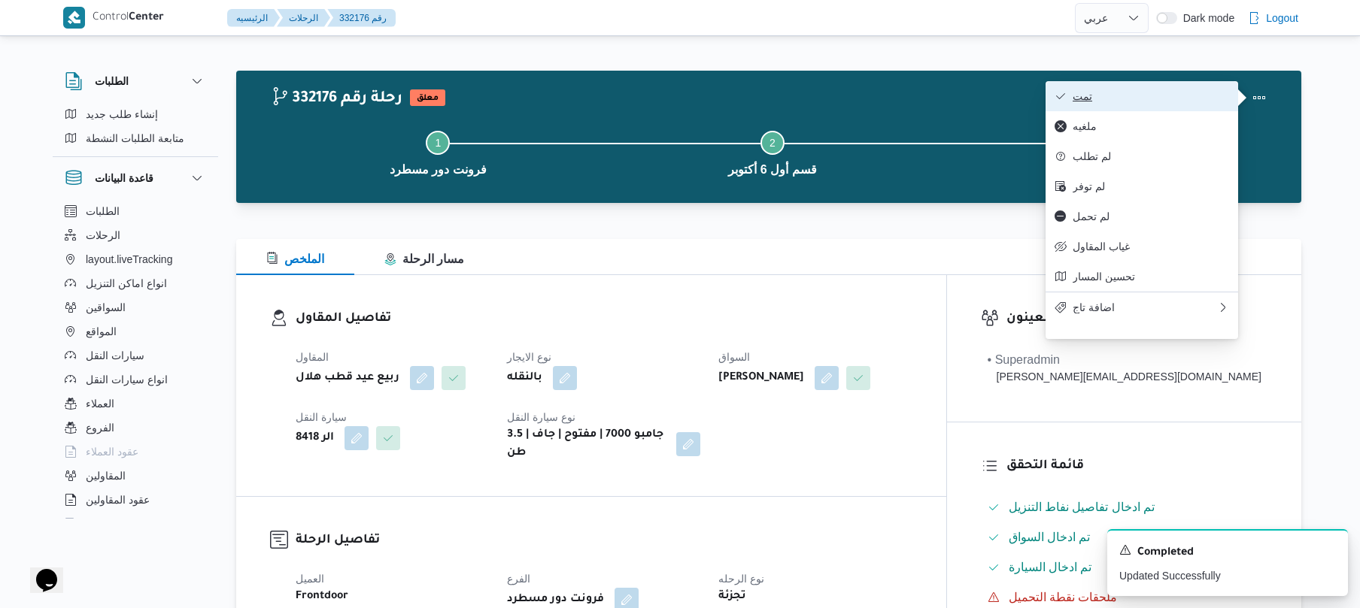
click at [1151, 98] on span "تمت" at bounding box center [1150, 96] width 156 height 12
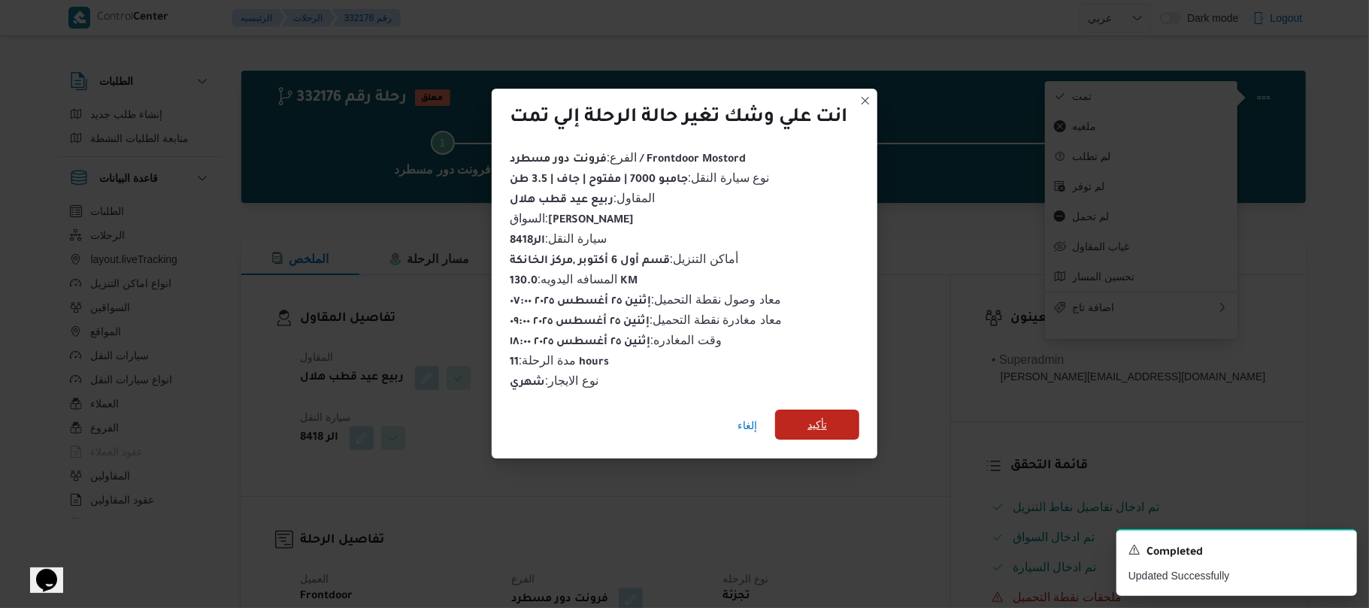
click at [823, 416] on span "تأكيد" at bounding box center [818, 425] width 20 height 18
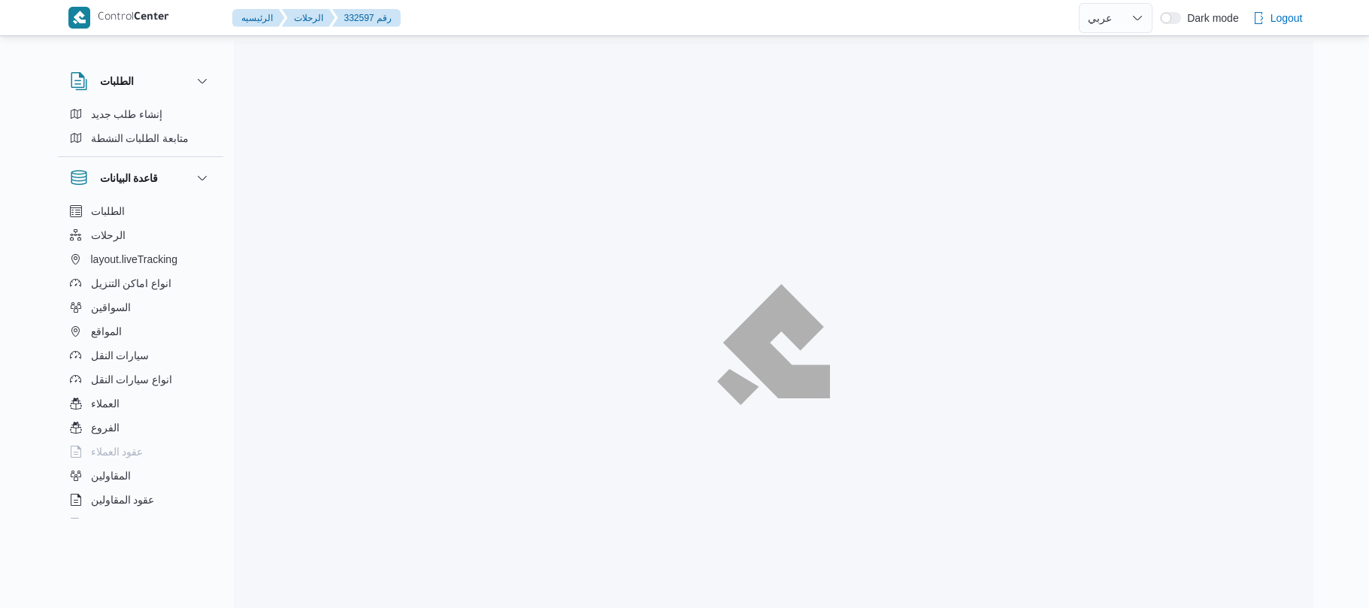
select select "ar"
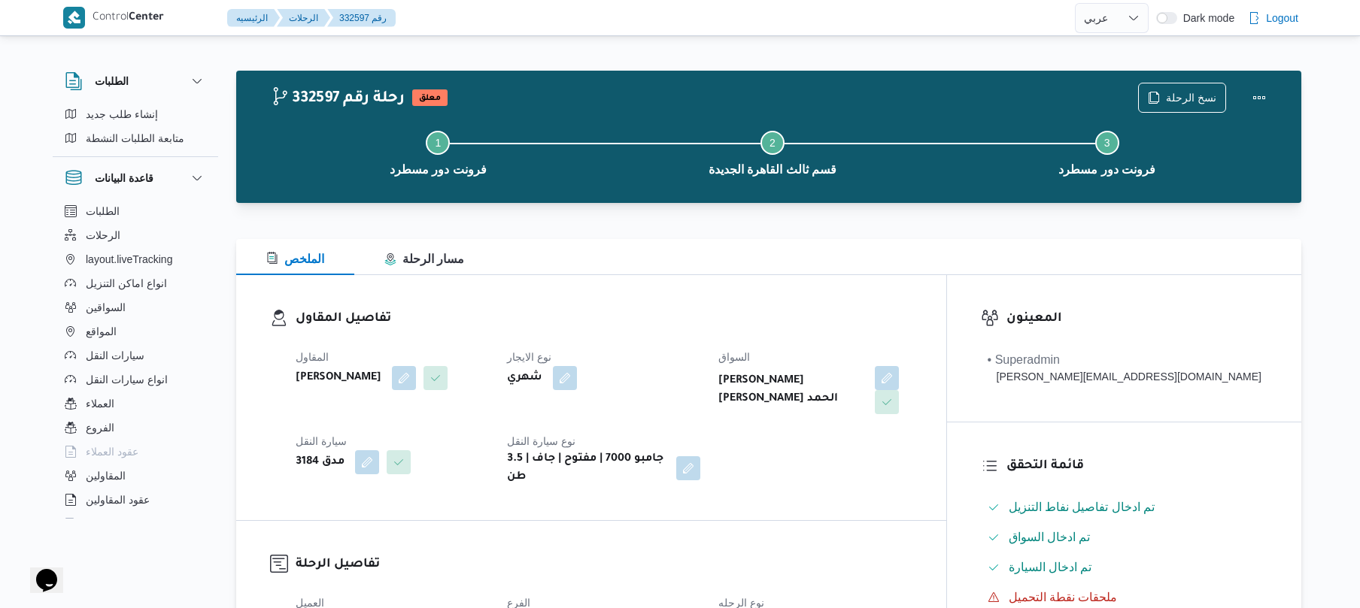
click at [797, 307] on div "تفاصيل المقاول المقاول [PERSON_NAME] نوع الايجار شهري السواق [PERSON_NAME] [PER…" at bounding box center [591, 397] width 710 height 245
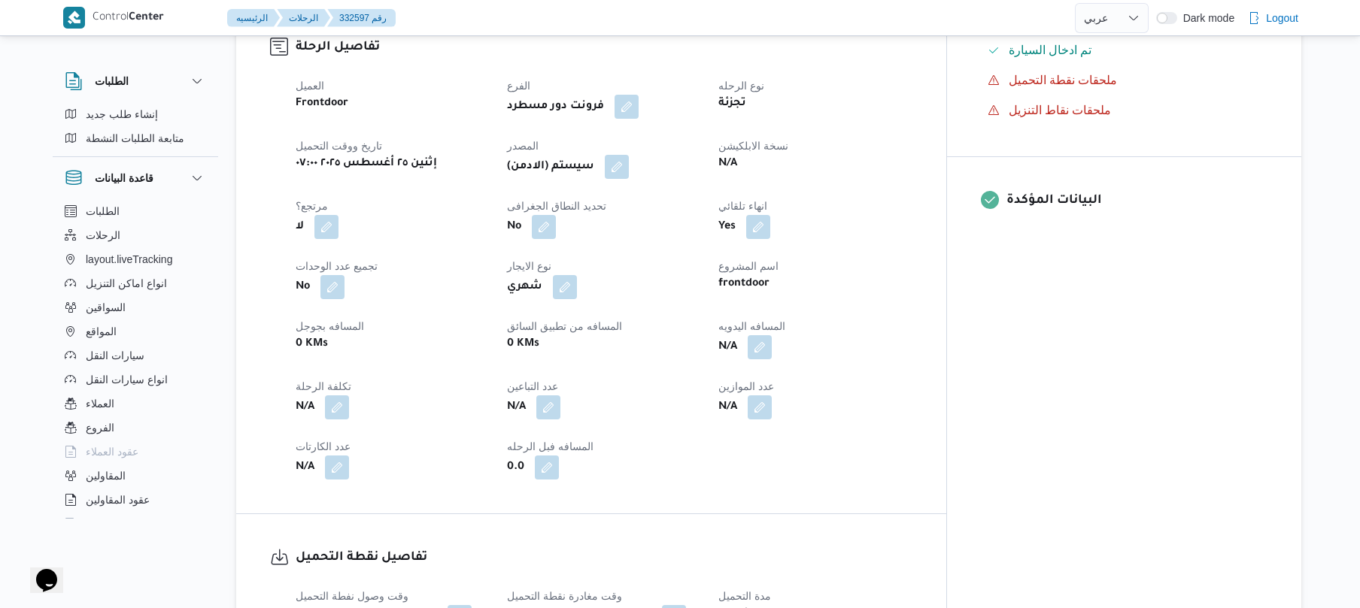
scroll to position [521, 0]
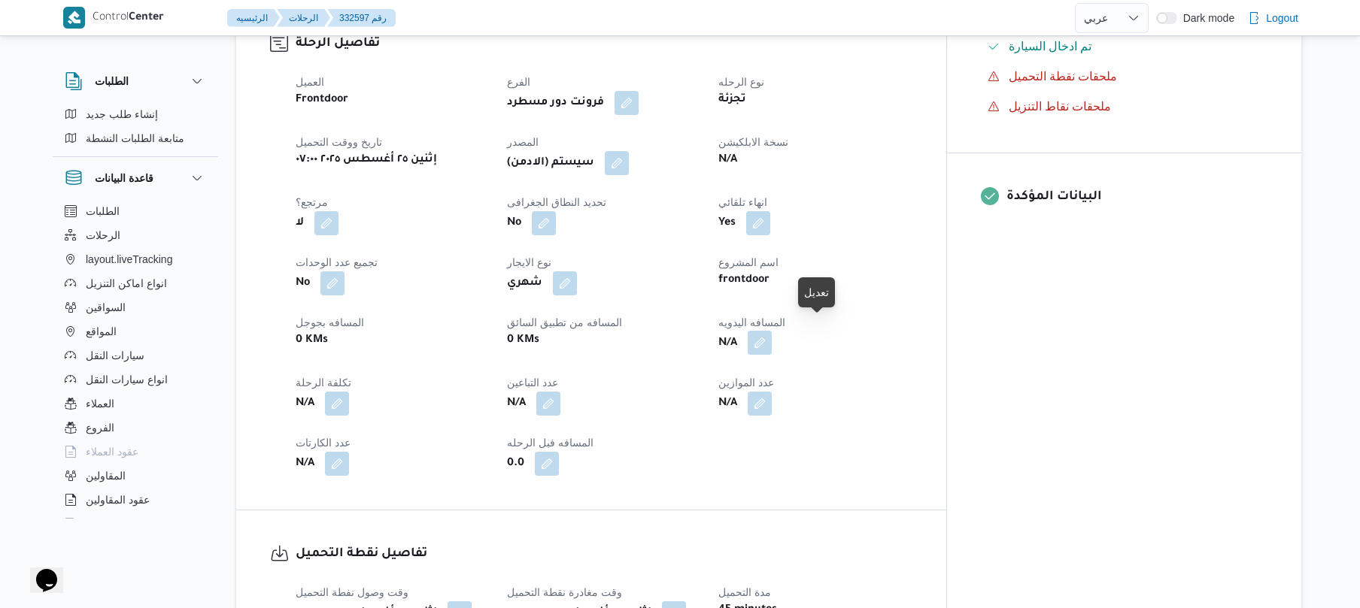
click at [772, 331] on button "button" at bounding box center [759, 343] width 24 height 24
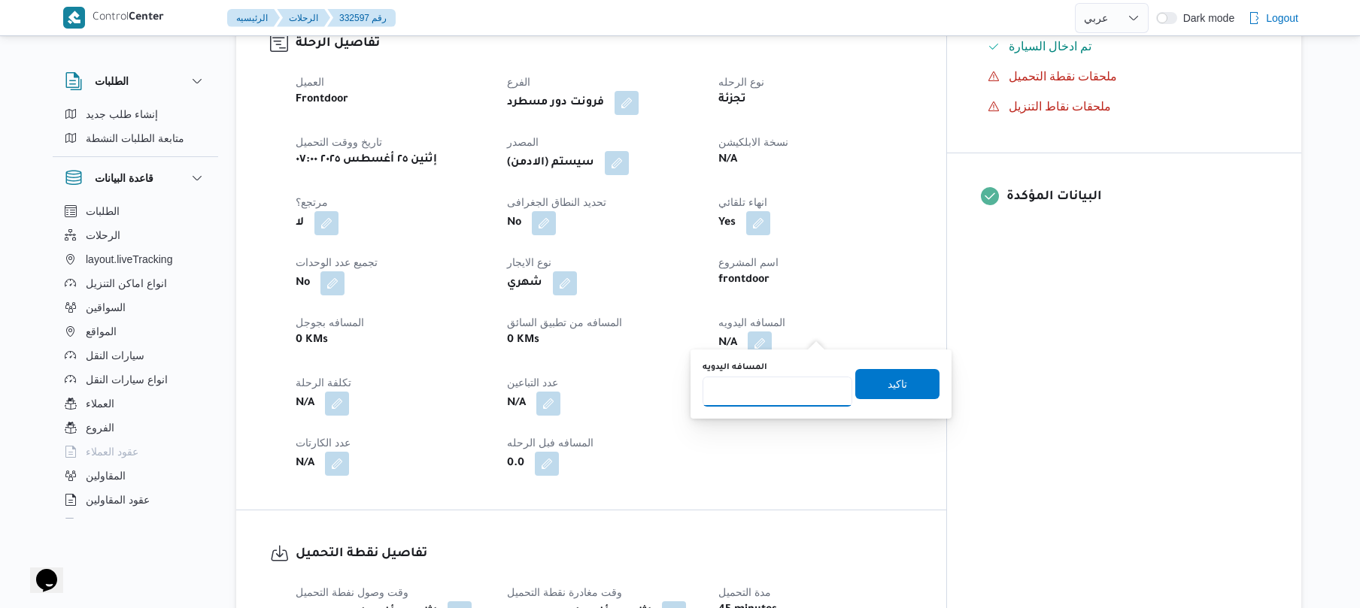
click at [772, 386] on input "المسافه اليدويه" at bounding box center [777, 392] width 150 height 30
type input "120"
click at [887, 384] on span "تاكيد" at bounding box center [897, 383] width 20 height 18
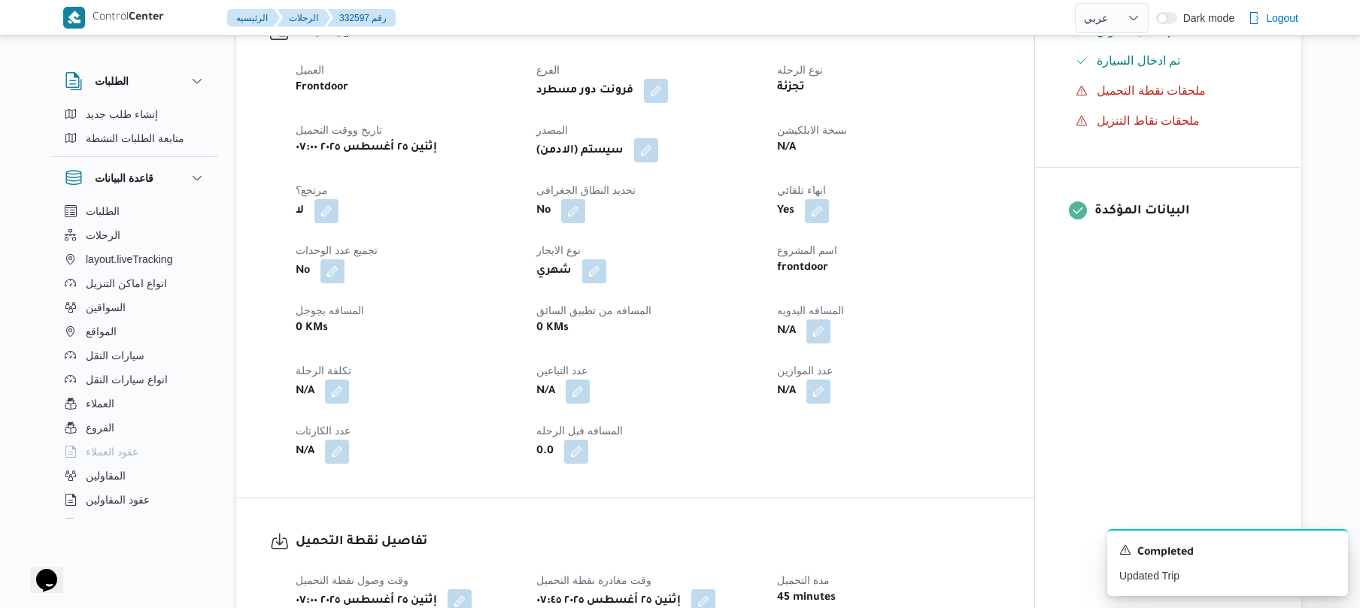
click at [651, 151] on button "button" at bounding box center [646, 150] width 24 height 24
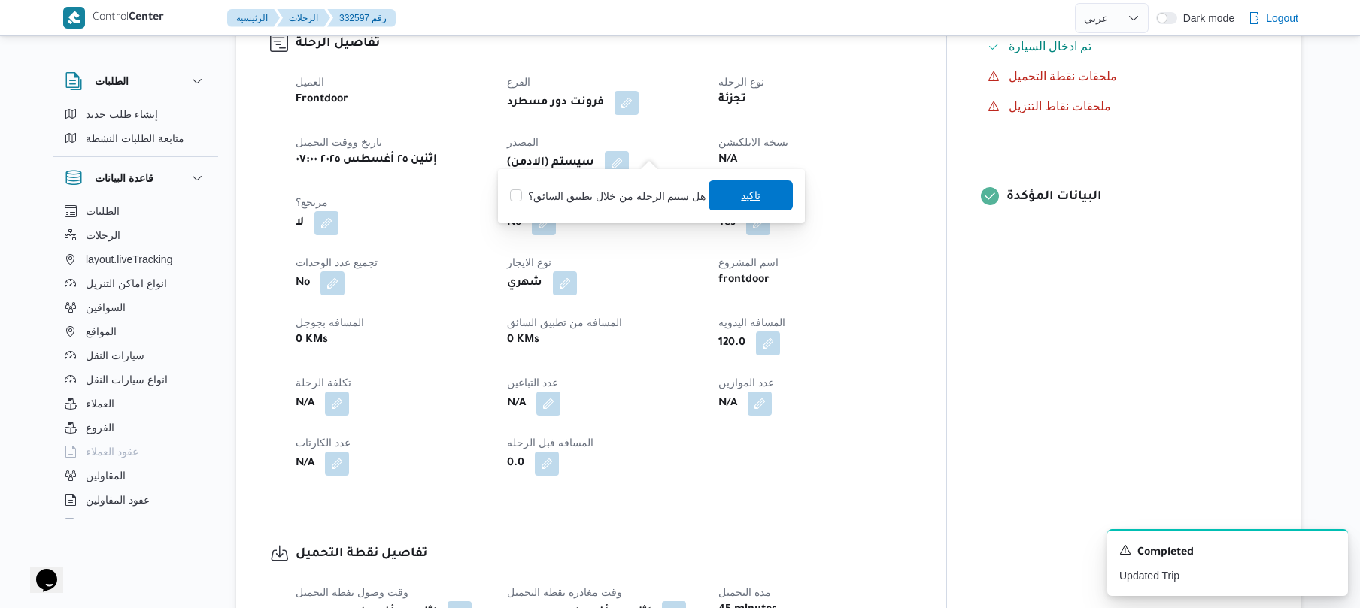
click at [740, 186] on span "تاكيد" at bounding box center [750, 195] width 84 height 30
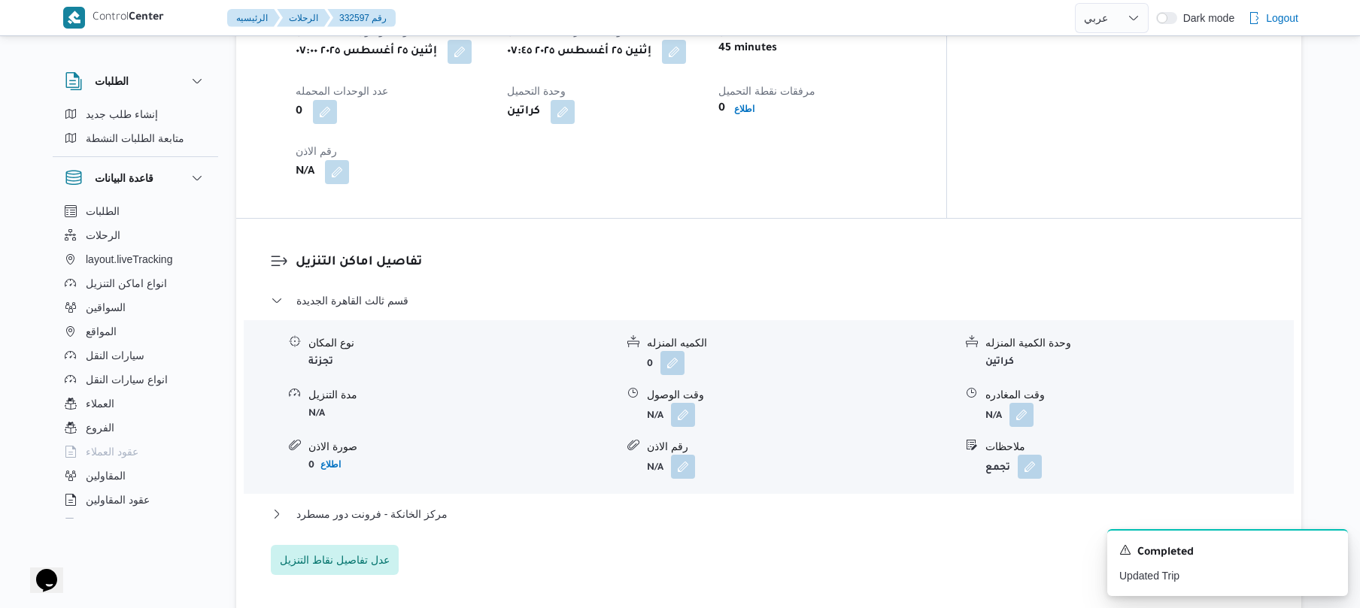
scroll to position [1123, 0]
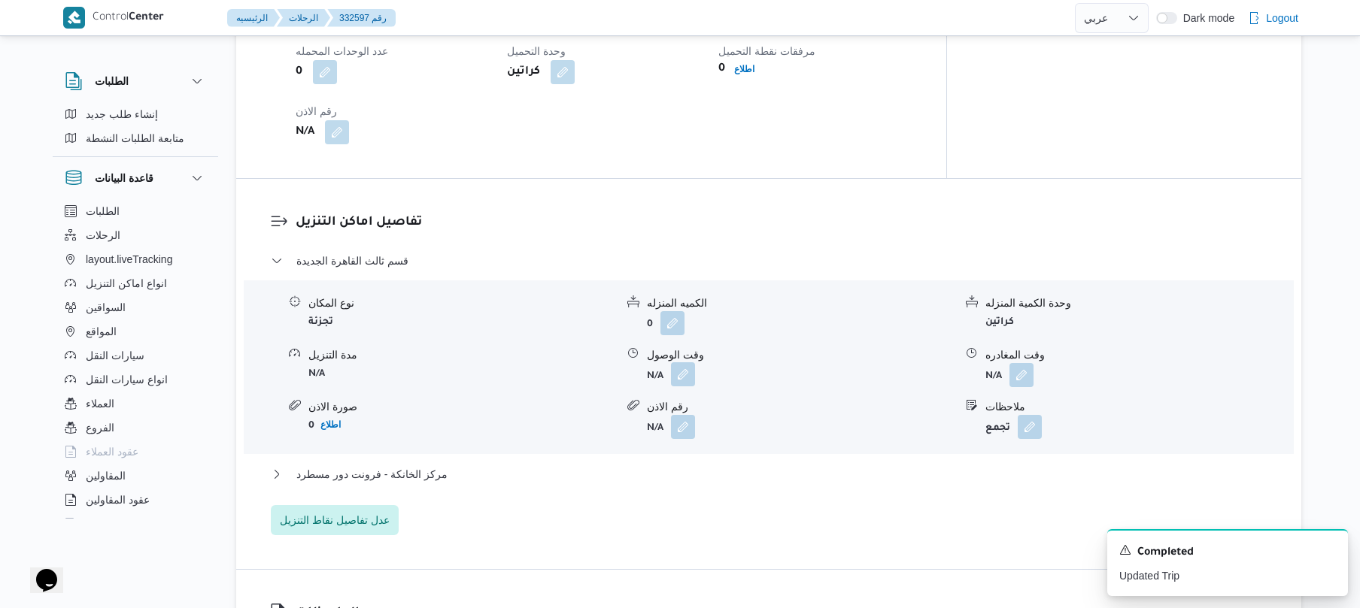
click at [684, 362] on button "button" at bounding box center [683, 374] width 24 height 24
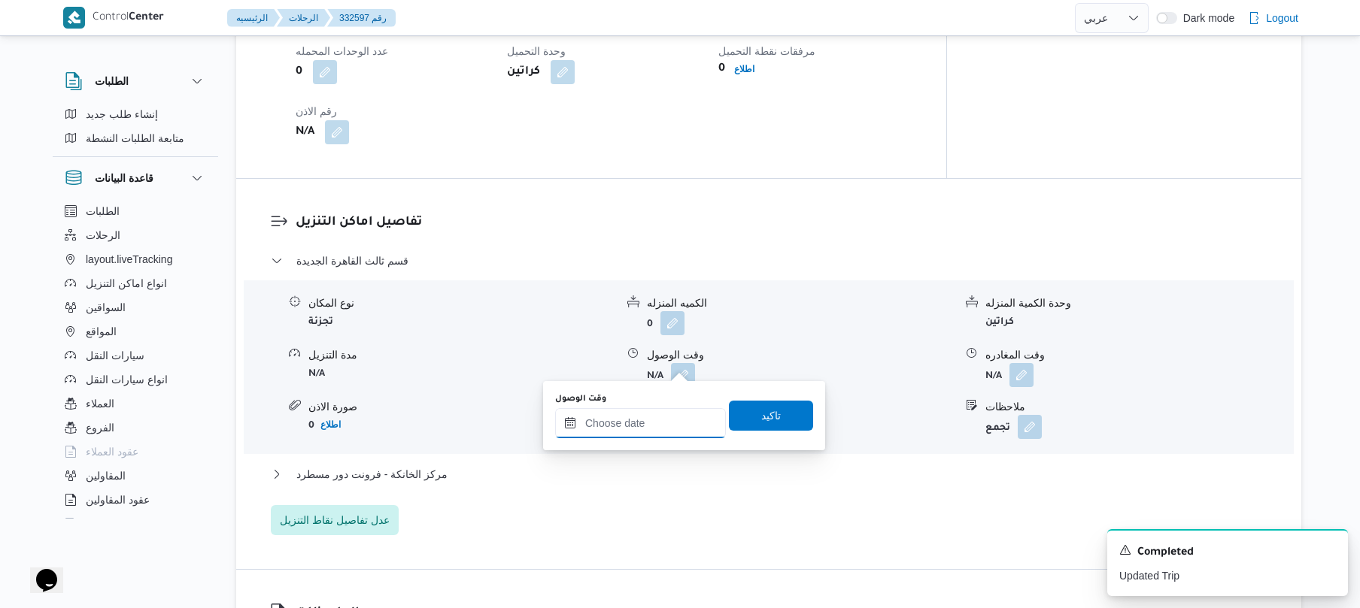
click at [648, 421] on input "وقت الوصول" at bounding box center [640, 423] width 171 height 30
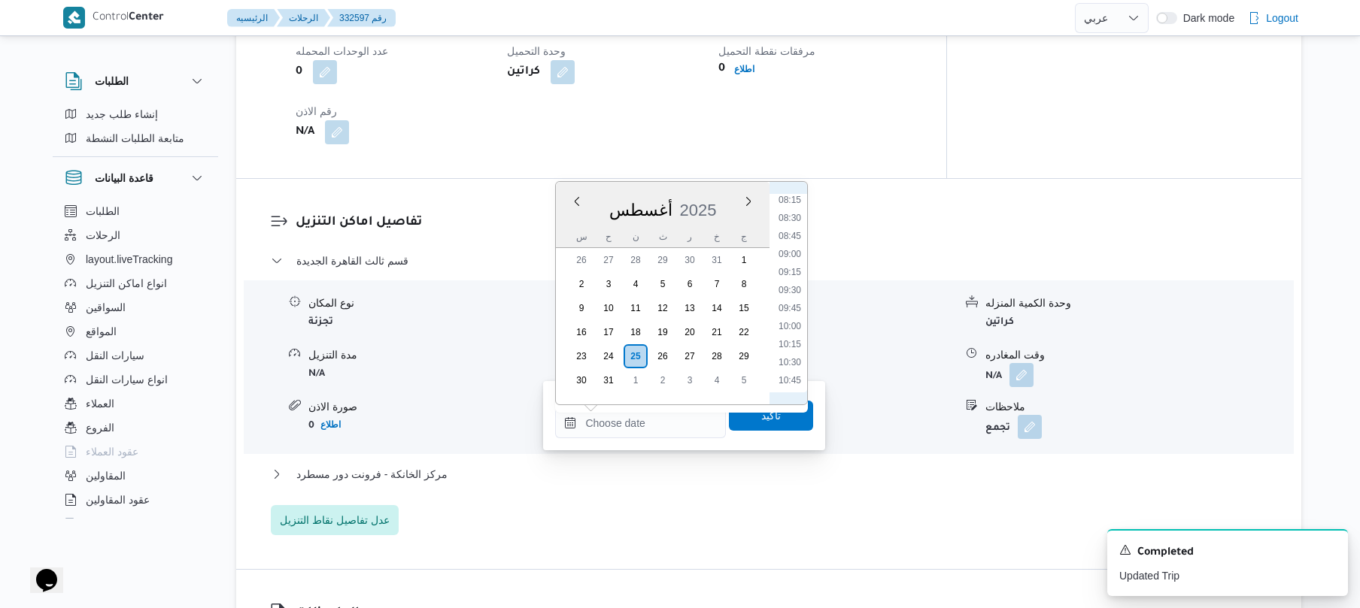
scroll to position [596, 0]
click at [790, 218] on li "08:30" at bounding box center [789, 218] width 35 height 15
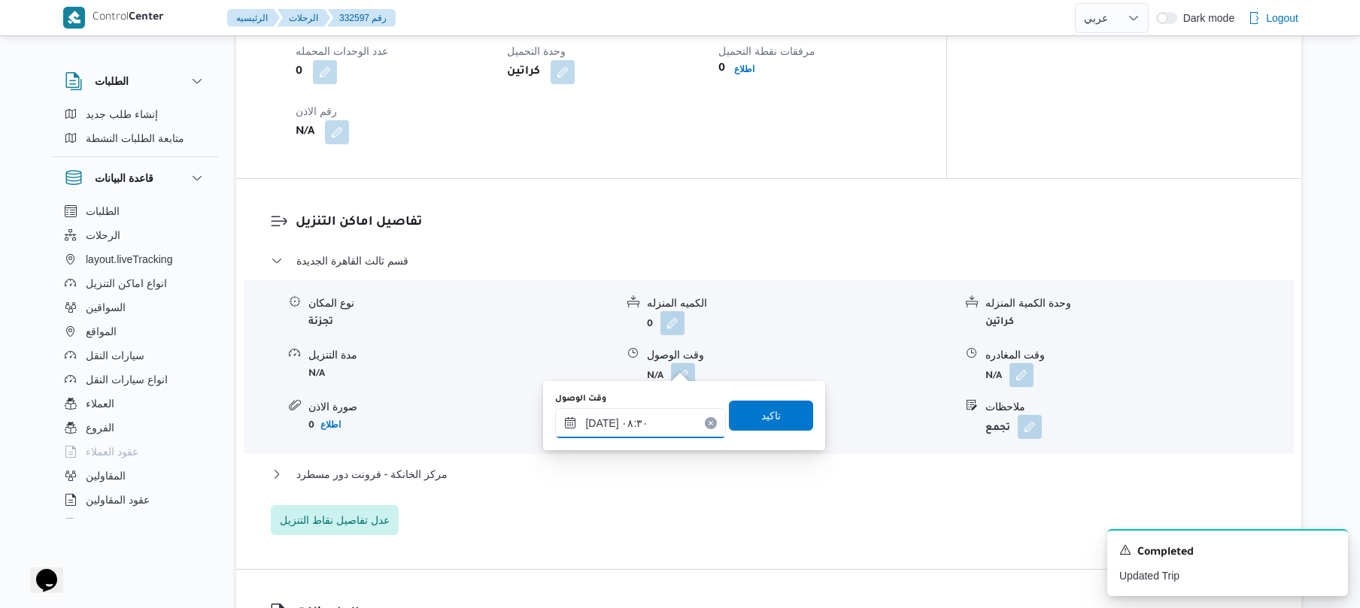
type input "٢٥/٠٨/٢٠٢٥ ٠٨:٣٠"
click at [761, 417] on span "تاكيد" at bounding box center [771, 415] width 20 height 18
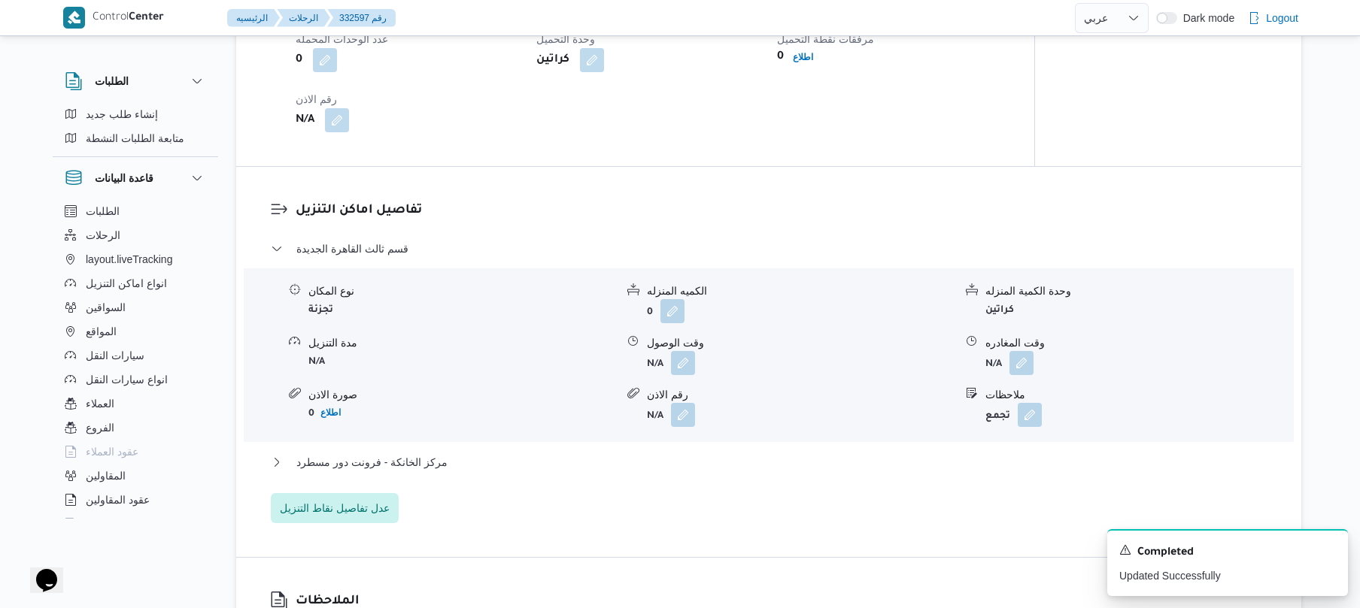
click at [729, 449] on div "قسم ثالث القاهرة الجديدة نوع المكان تجزئة الكميه المنزله 0 وحدة الكمية المنزله …" at bounding box center [769, 382] width 996 height 284
click at [726, 456] on button "مركز الخانكة - فرونت دور مسطرد" at bounding box center [769, 462] width 996 height 18
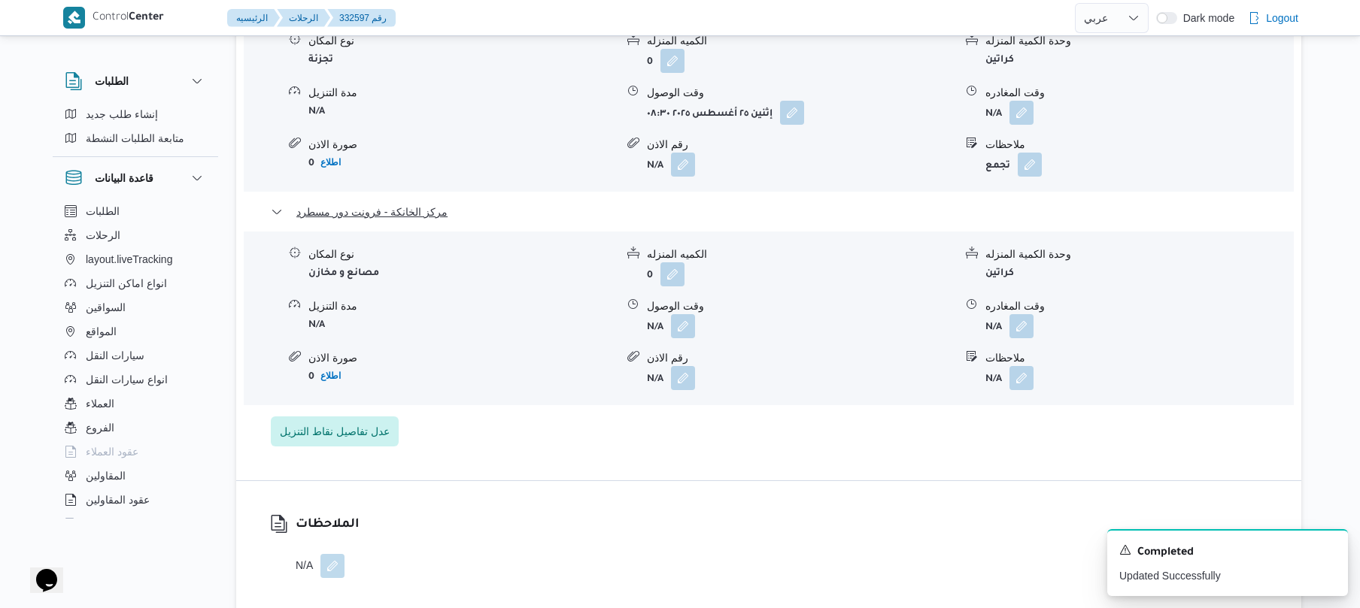
scroll to position [1484, 0]
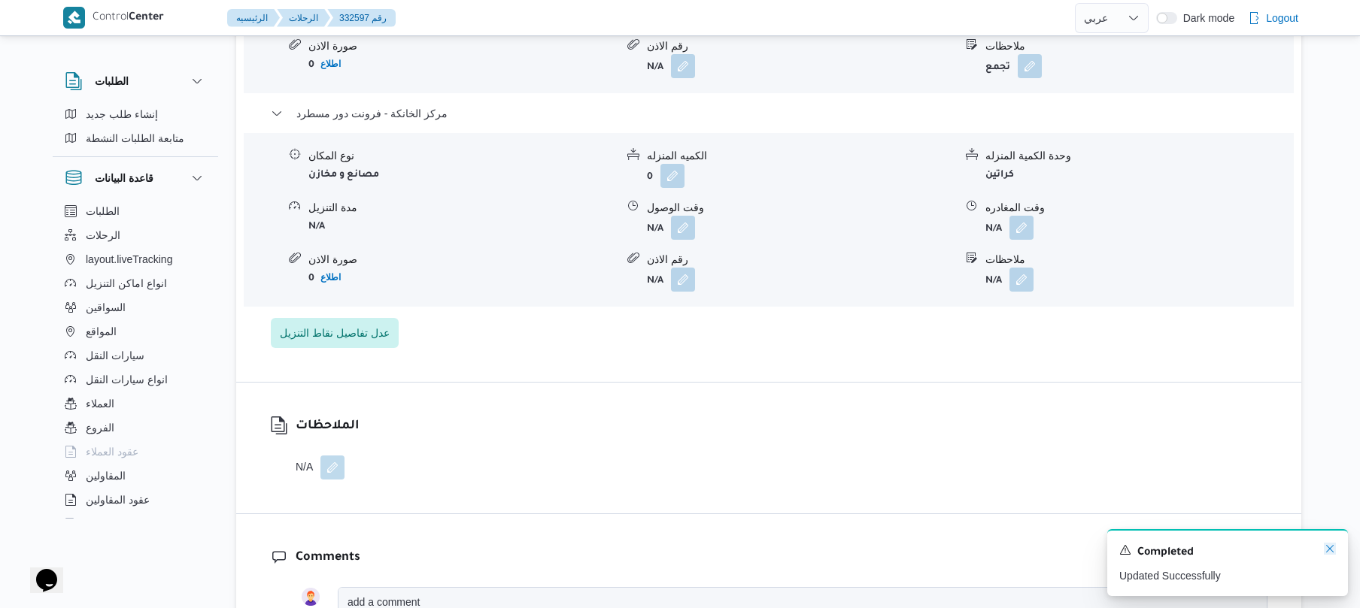
click at [1330, 548] on icon "Dismiss toast" at bounding box center [1330, 549] width 12 height 12
click at [1017, 215] on button "button" at bounding box center [1021, 227] width 24 height 24
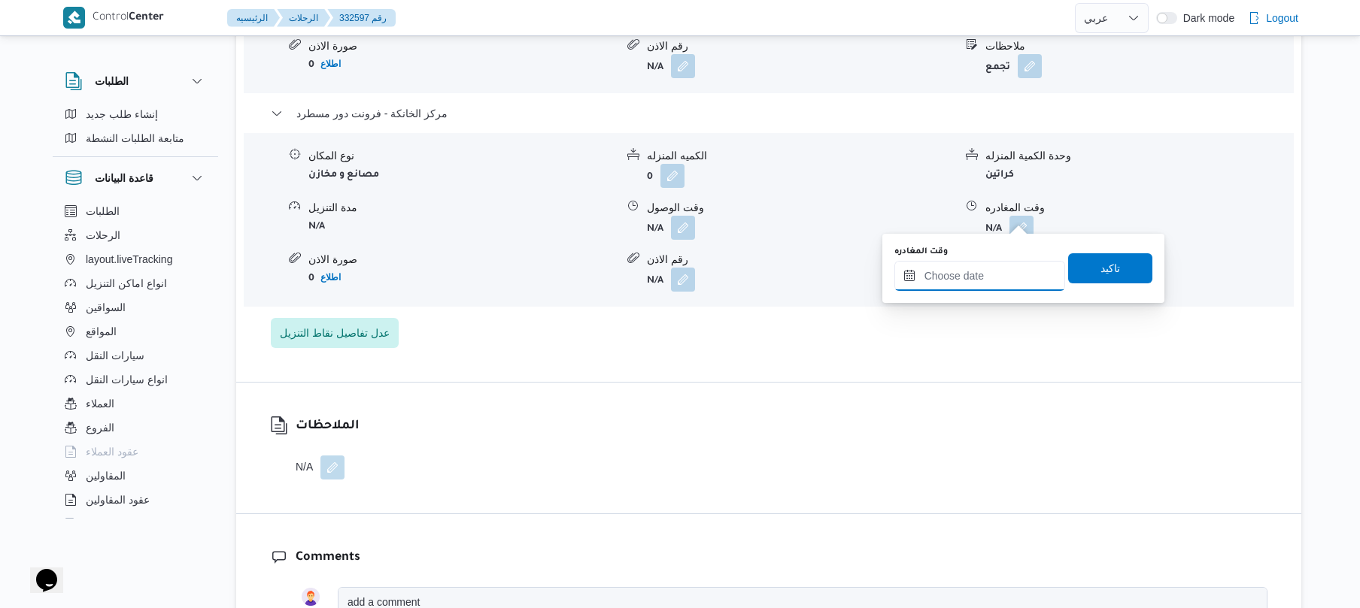
click at [954, 280] on input "وقت المغادره" at bounding box center [979, 276] width 171 height 30
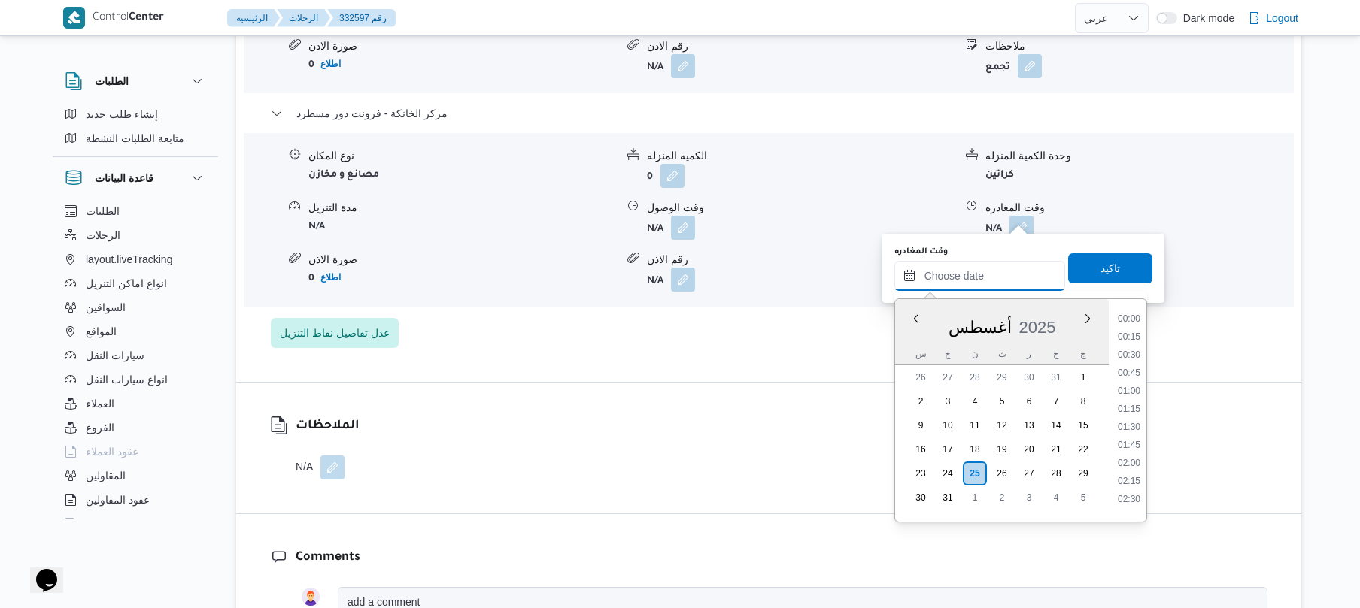
scroll to position [1270, 0]
click at [1132, 332] on li "17:45" at bounding box center [1128, 330] width 35 height 15
type input "٢٥/٠٨/٢٠٢٥ ١٧:٤٥"
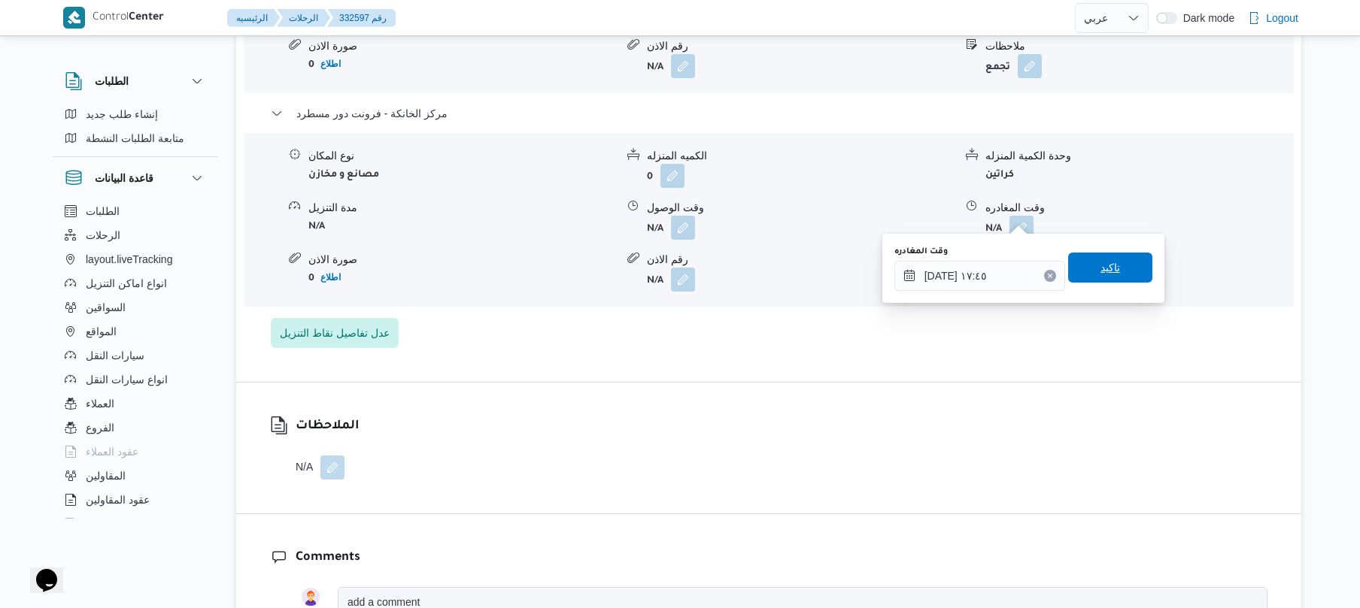
click at [1102, 260] on span "تاكيد" at bounding box center [1110, 268] width 20 height 18
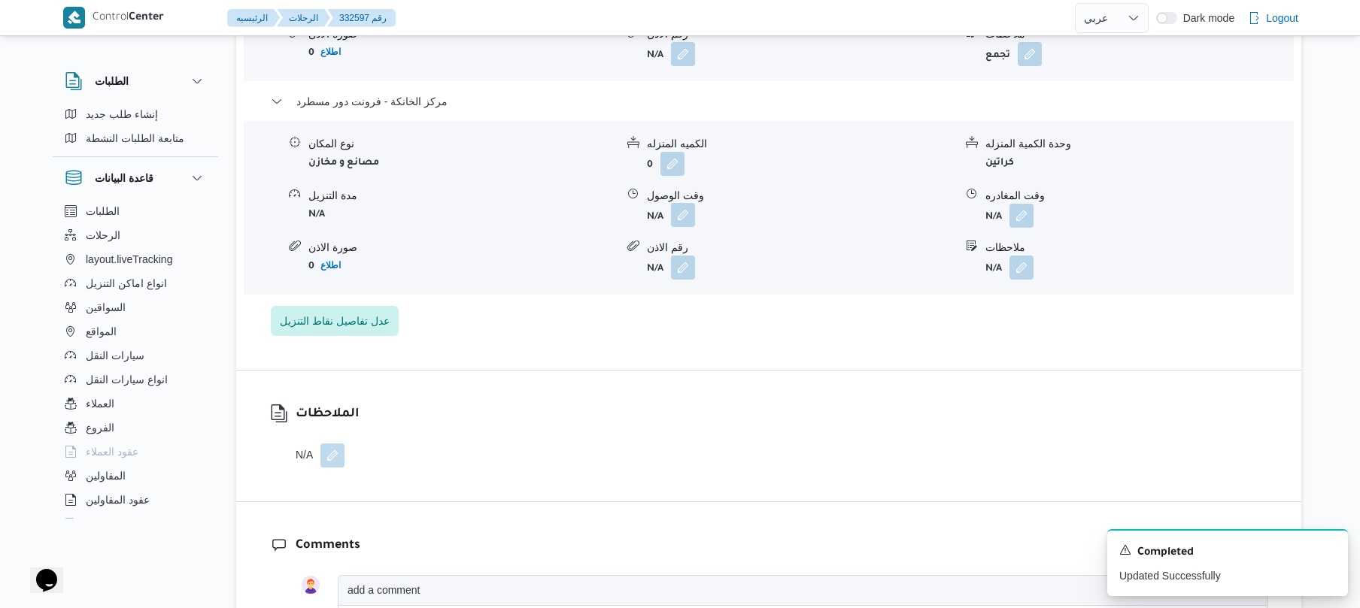
click at [686, 217] on button "button" at bounding box center [683, 215] width 24 height 24
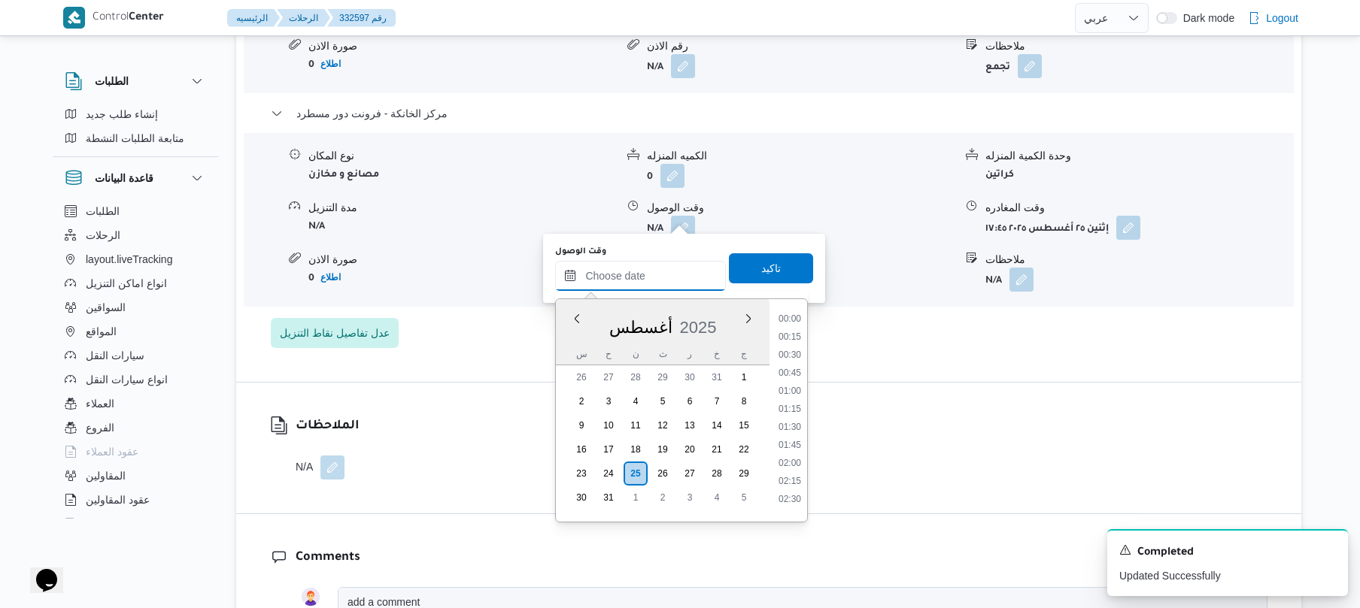
click at [666, 266] on input "وقت الوصول" at bounding box center [640, 276] width 171 height 30
click at [794, 313] on li "17:30" at bounding box center [789, 312] width 35 height 15
type input "٢٥/٠٨/٢٠٢٥ ١٧:٣٠"
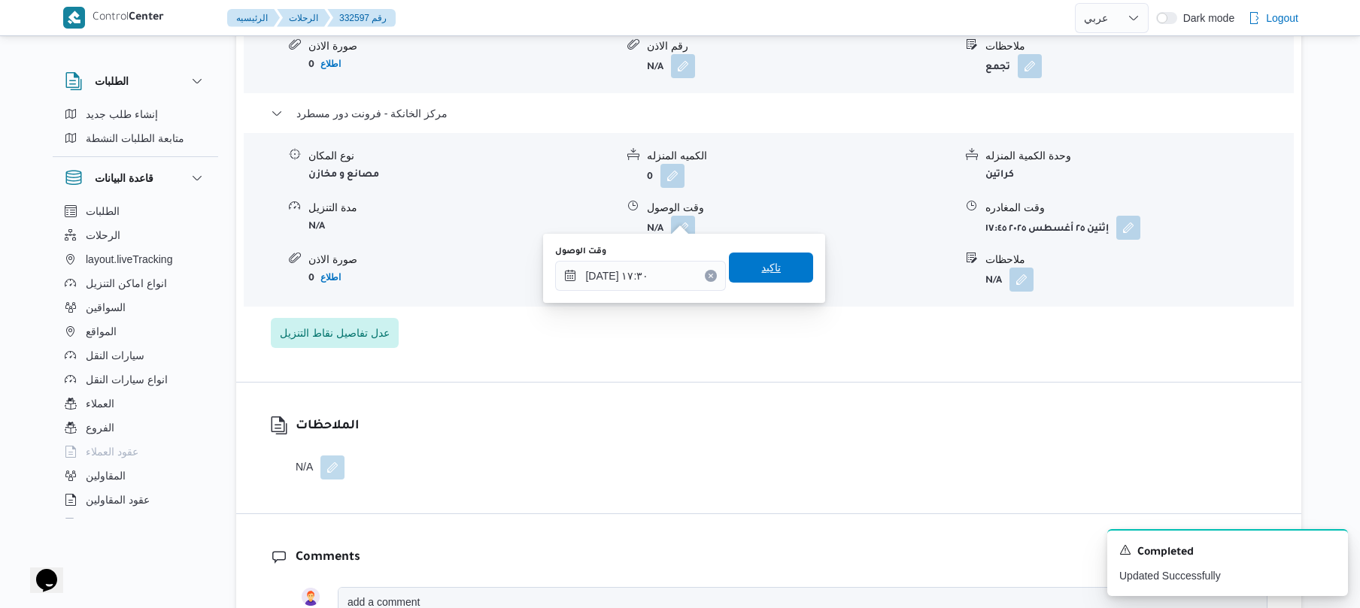
click at [782, 275] on span "تاكيد" at bounding box center [771, 268] width 84 height 30
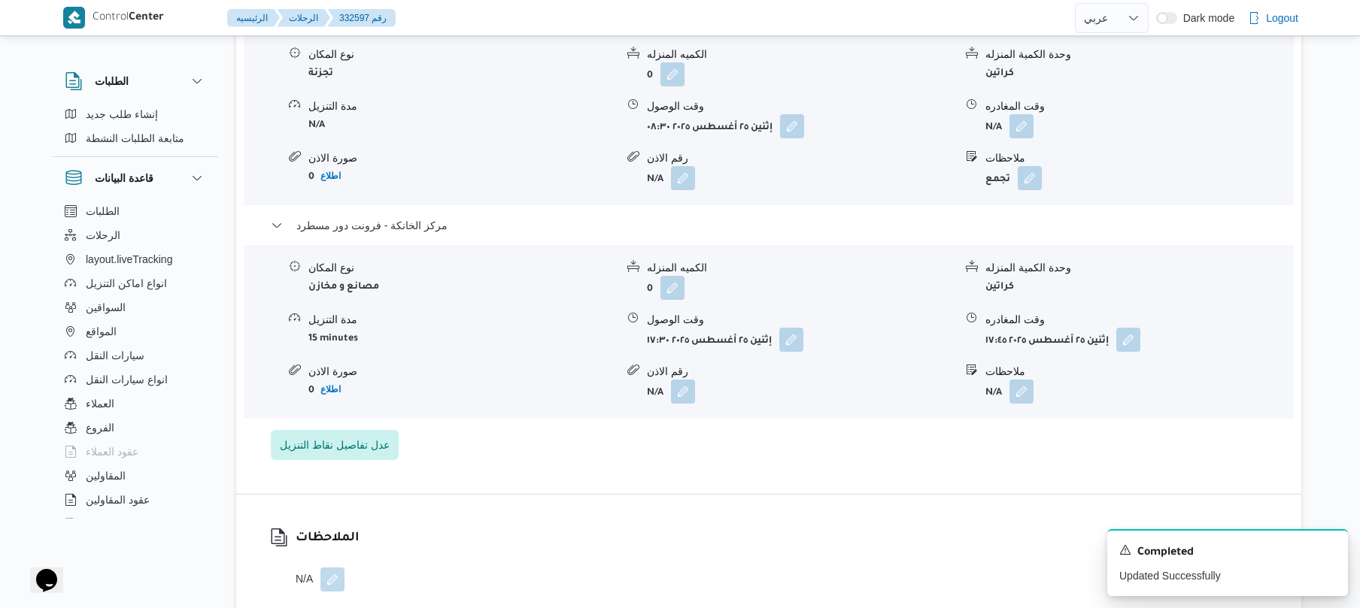
scroll to position [1324, 0]
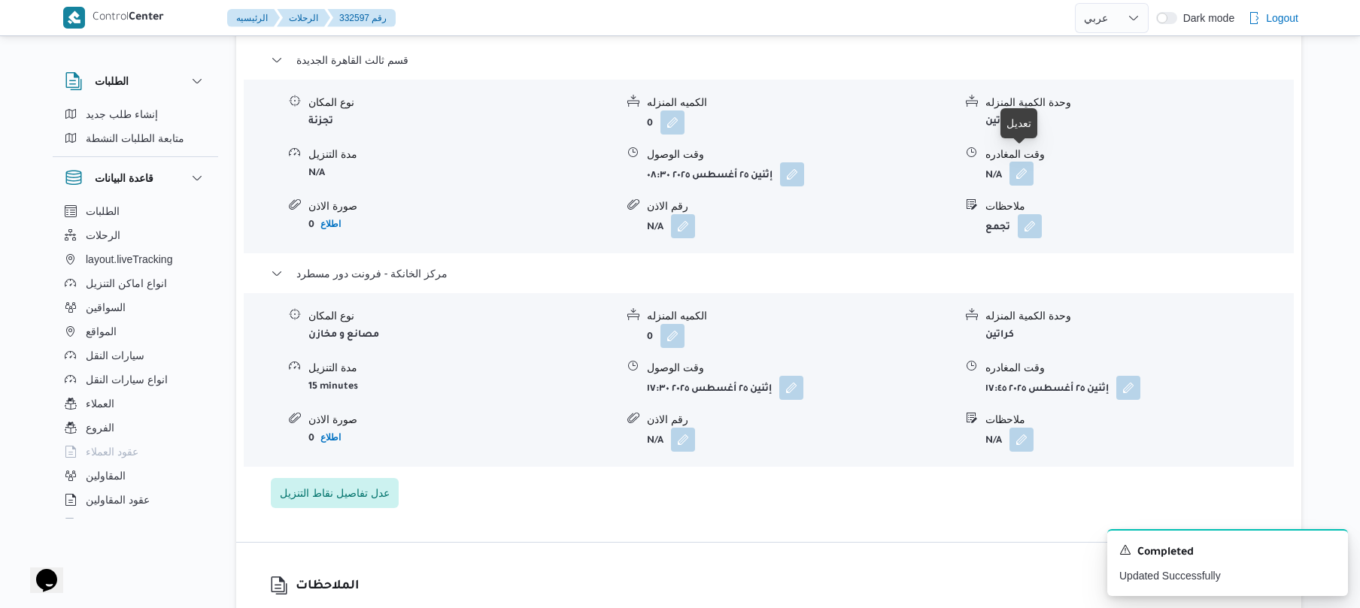
click at [1023, 162] on button "button" at bounding box center [1021, 174] width 24 height 24
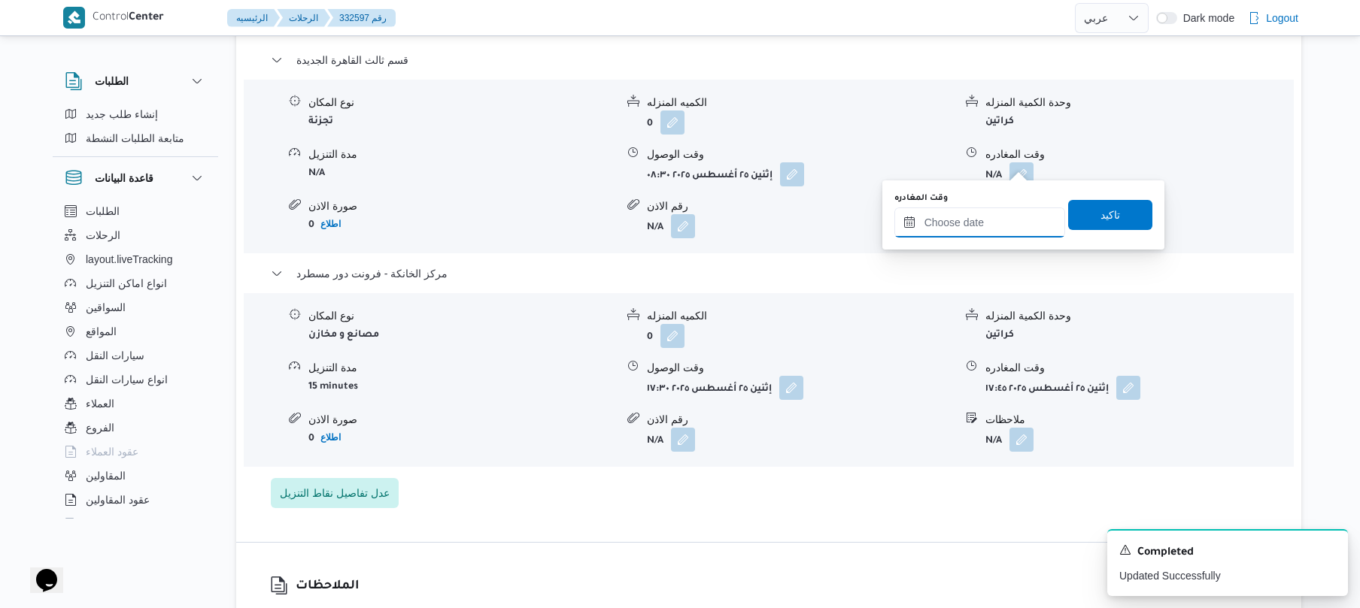
click at [993, 217] on input "وقت المغادره" at bounding box center [979, 223] width 171 height 30
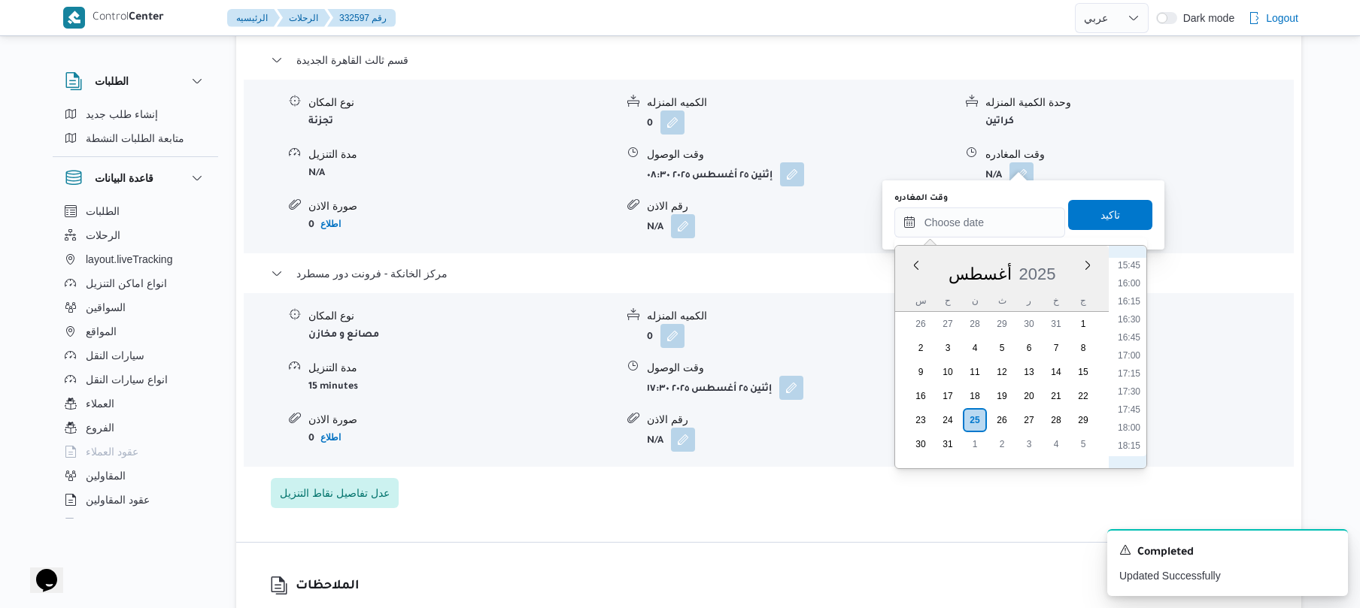
scroll to position [1102, 0]
click at [1132, 374] on li "16:45" at bounding box center [1128, 372] width 35 height 15
type input "٢٥/٠٨/٢٠٢٥ ١٦:٤٥"
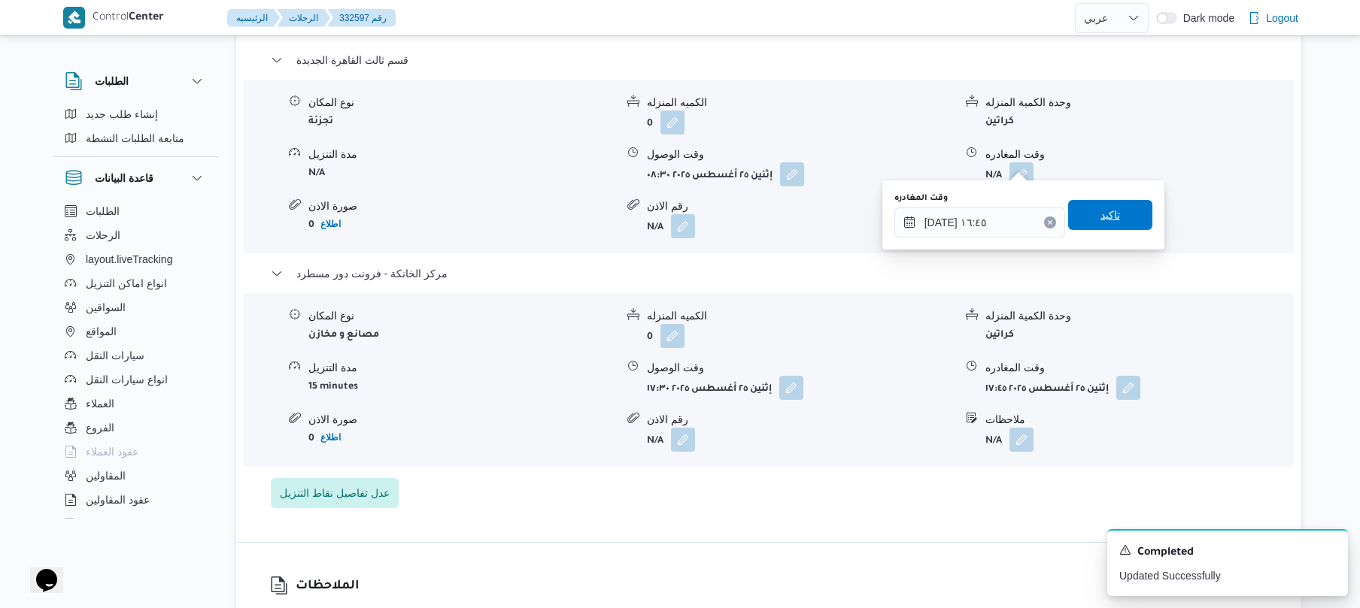
click at [1110, 208] on span "تاكيد" at bounding box center [1110, 215] width 20 height 18
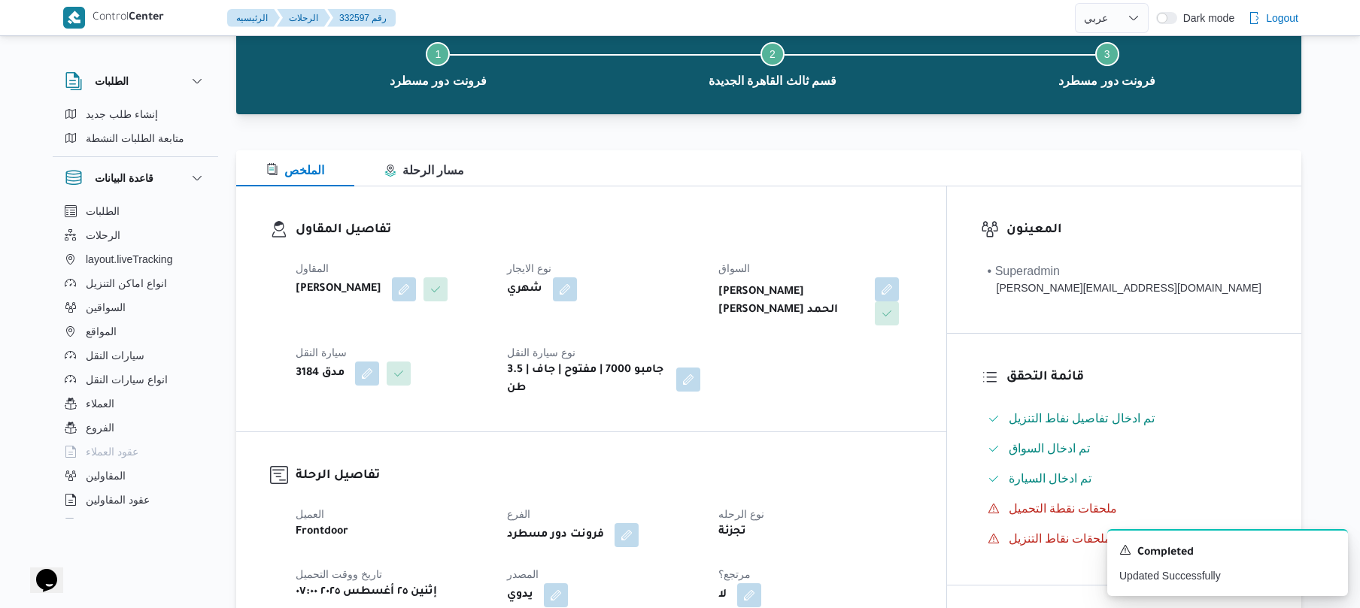
scroll to position [0, 0]
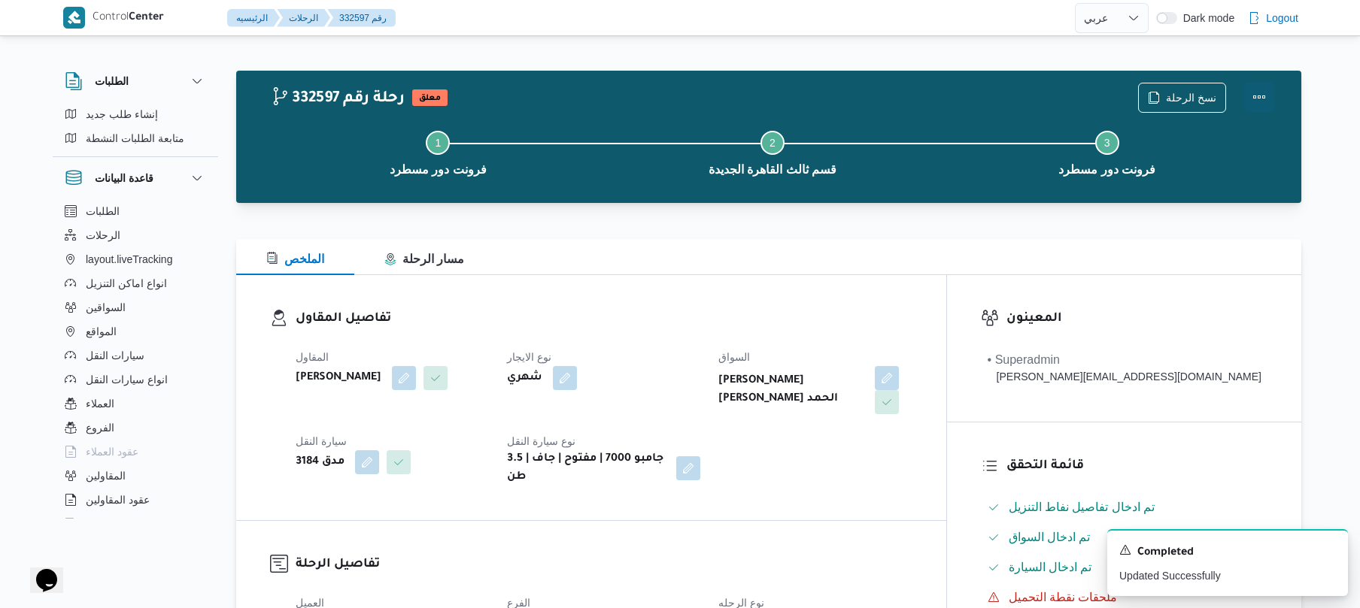
click at [1260, 96] on button "Actions" at bounding box center [1259, 97] width 30 height 30
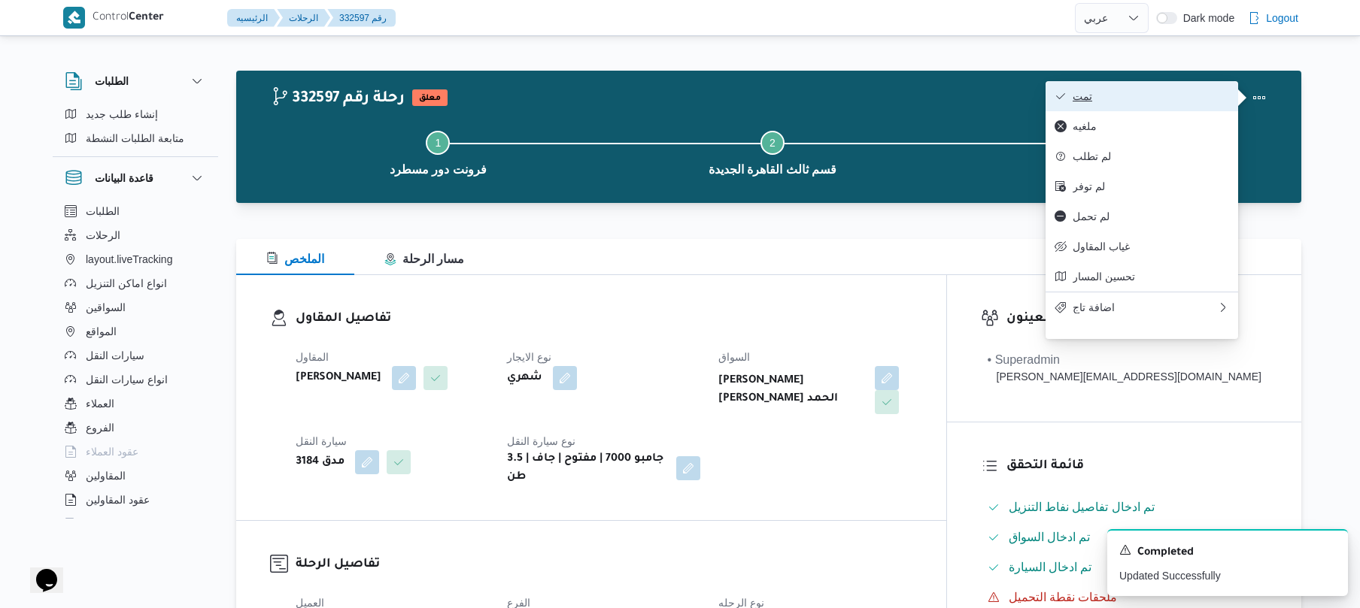
click at [1143, 104] on button "تمت" at bounding box center [1141, 96] width 193 height 30
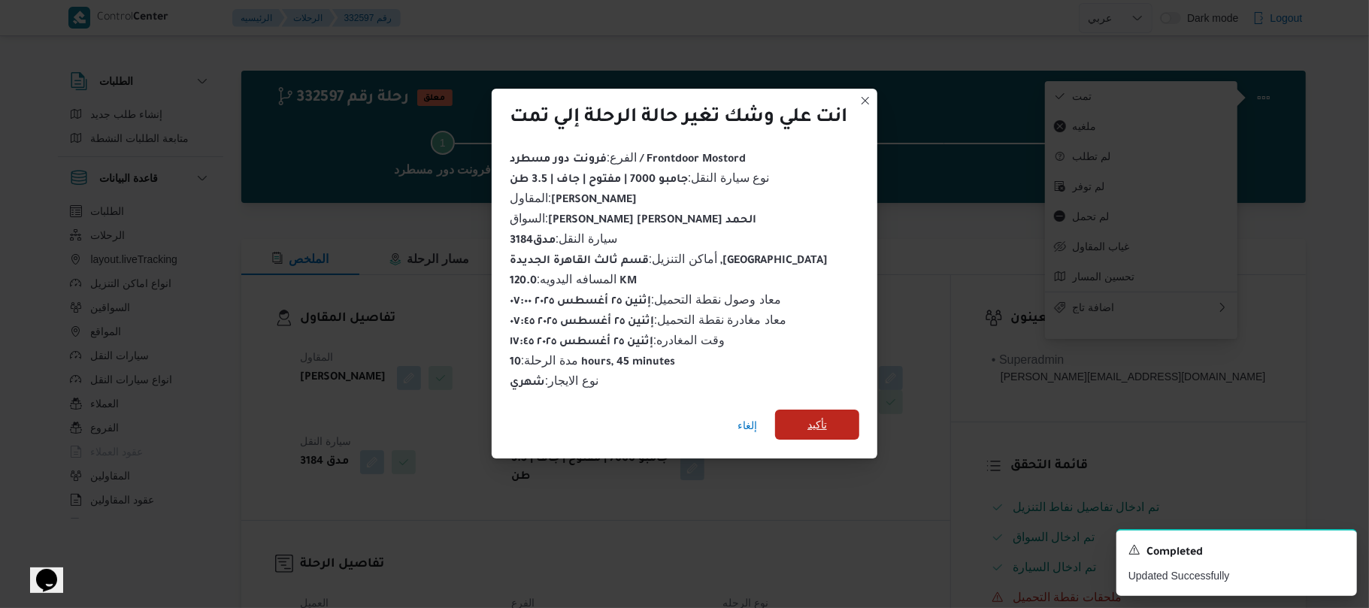
click at [811, 422] on span "تأكيد" at bounding box center [818, 425] width 20 height 18
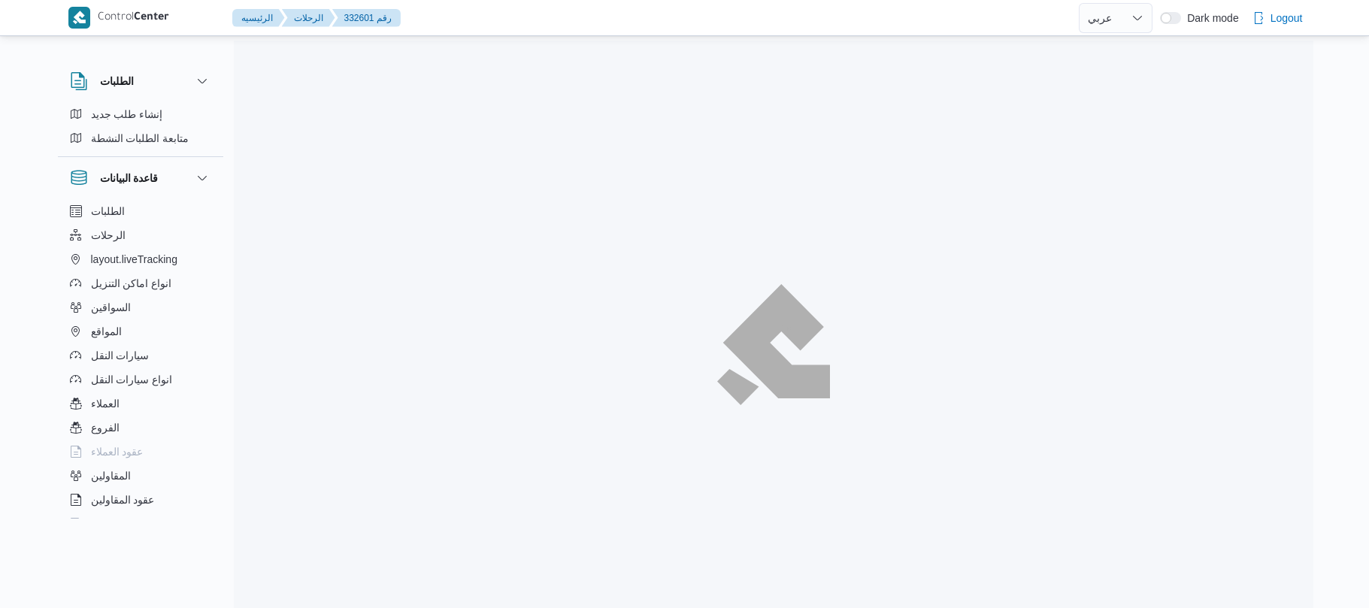
select select "ar"
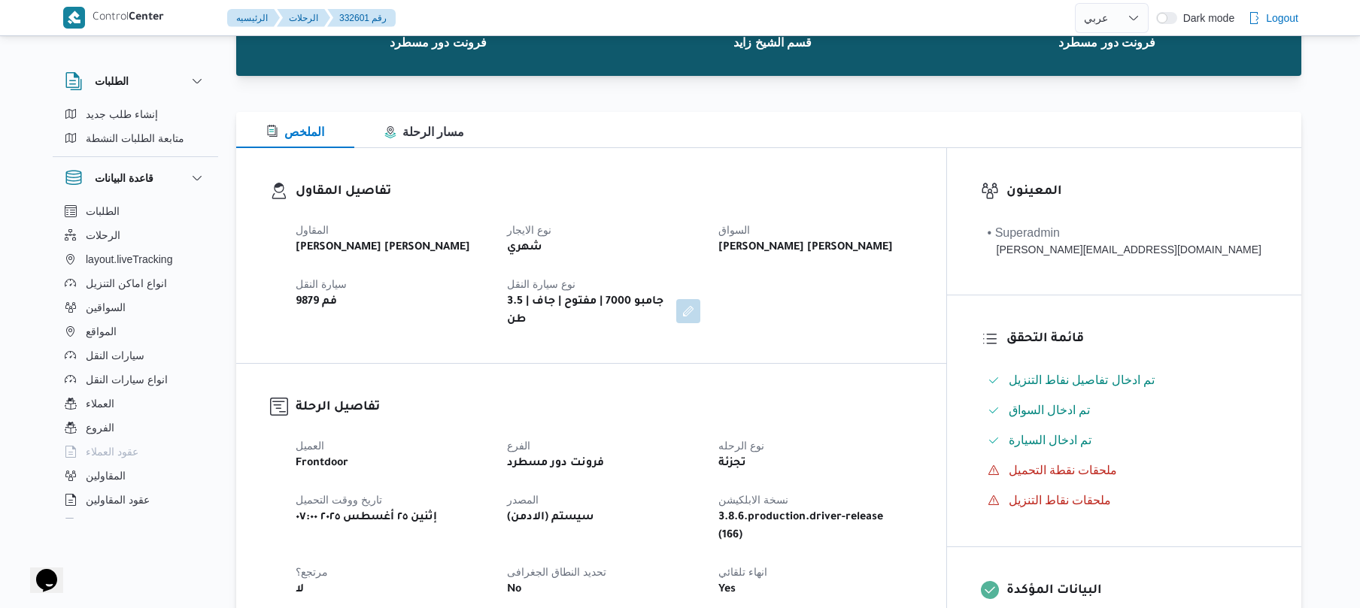
scroll to position [401, 0]
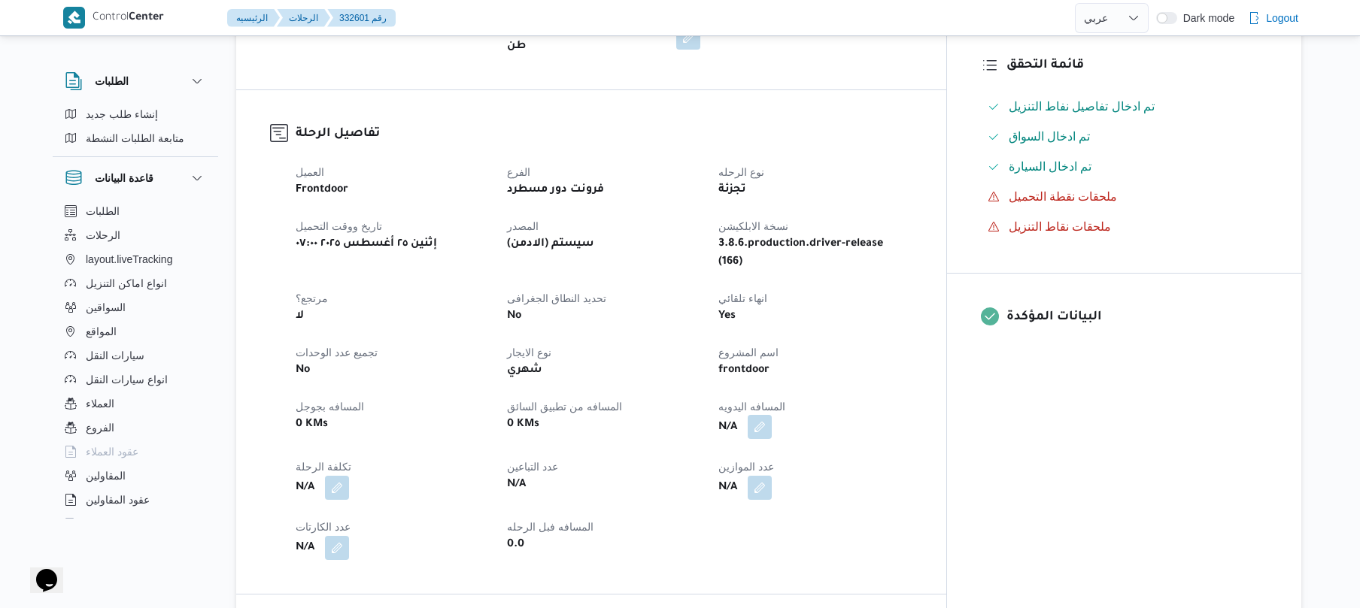
click at [772, 415] on button "button" at bounding box center [759, 427] width 24 height 24
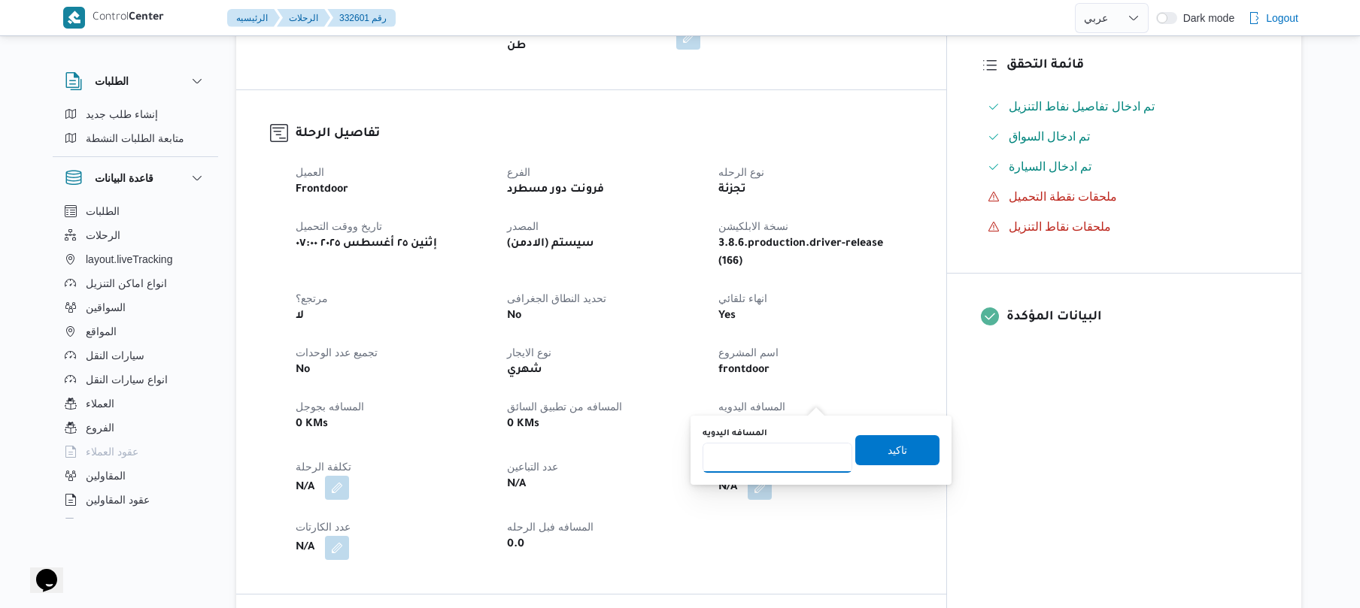
click at [783, 457] on input "المسافه اليدويه" at bounding box center [777, 458] width 150 height 30
type input "130"
click at [880, 462] on span "تاكيد" at bounding box center [897, 450] width 84 height 30
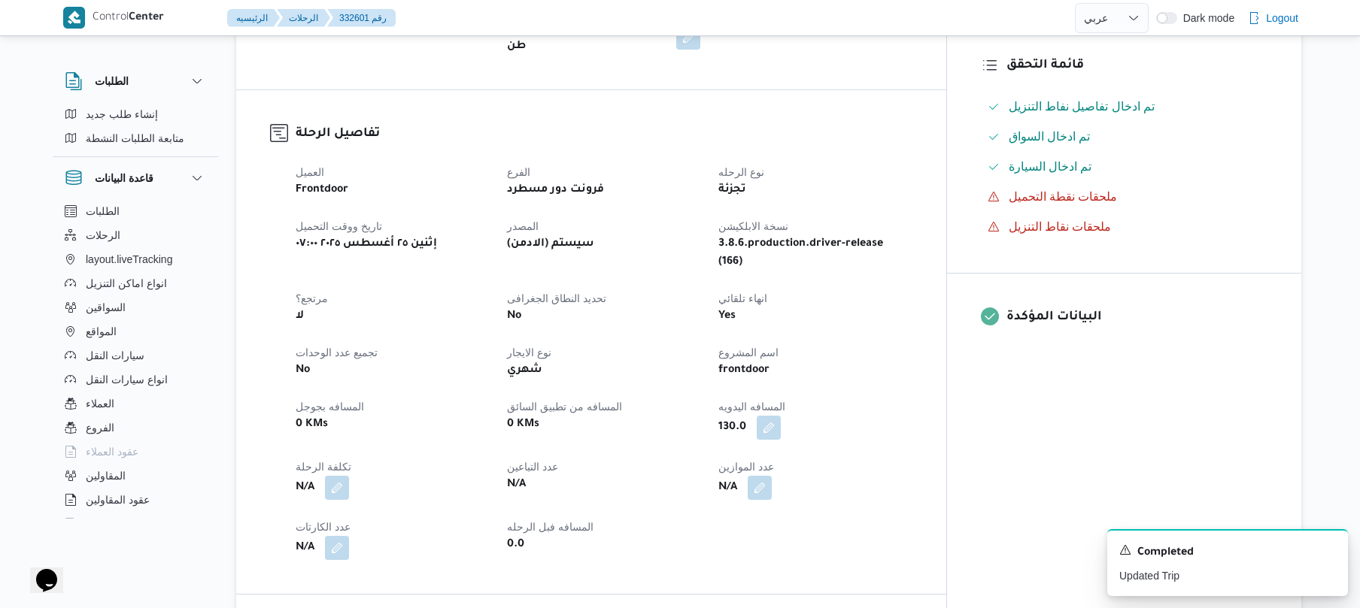
click at [896, 163] on dt "نوع الرحله" at bounding box center [814, 172] width 193 height 18
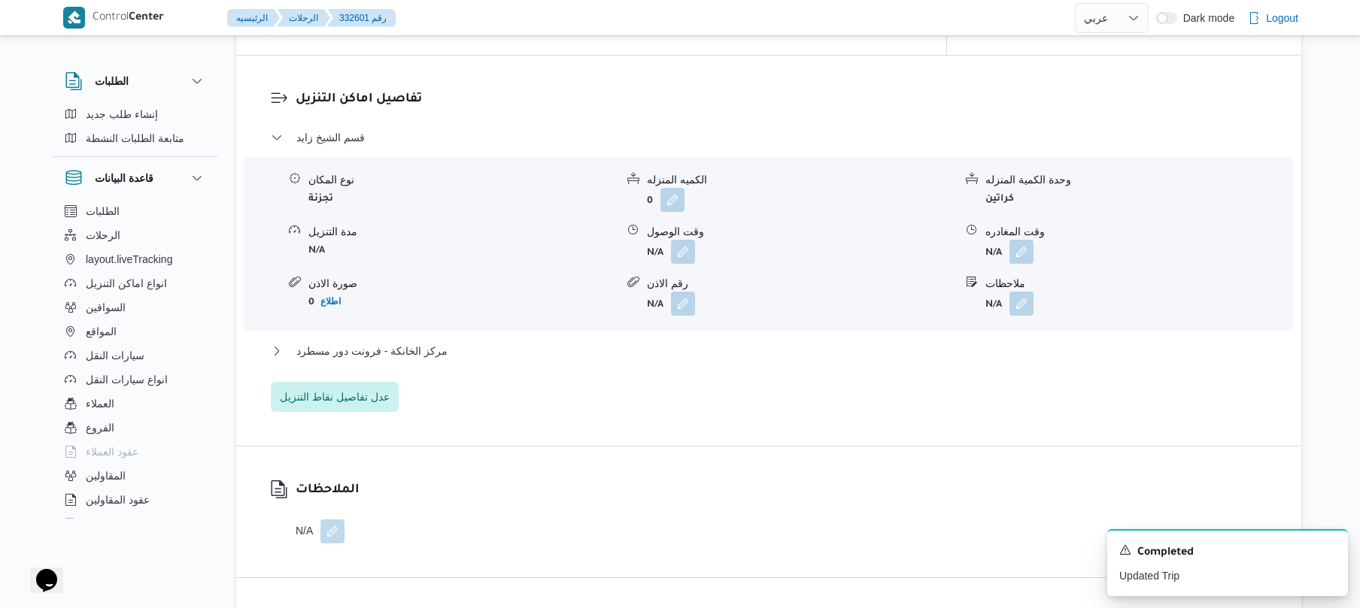
scroll to position [1203, 0]
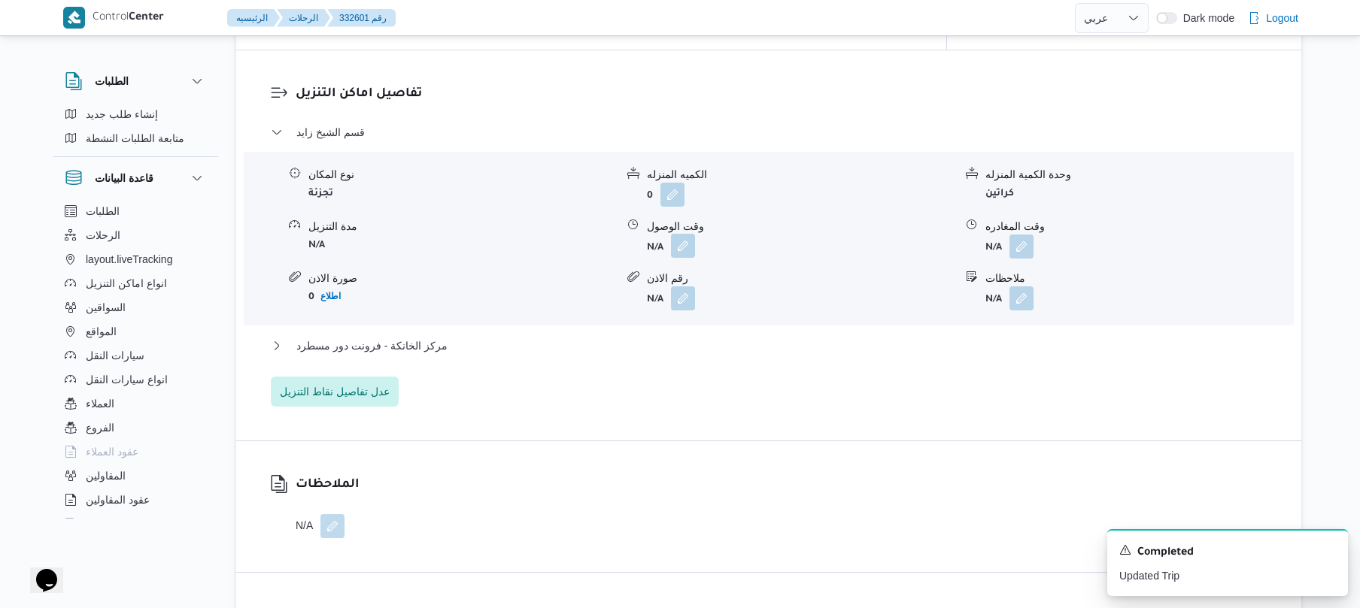
click at [687, 234] on button "button" at bounding box center [683, 246] width 24 height 24
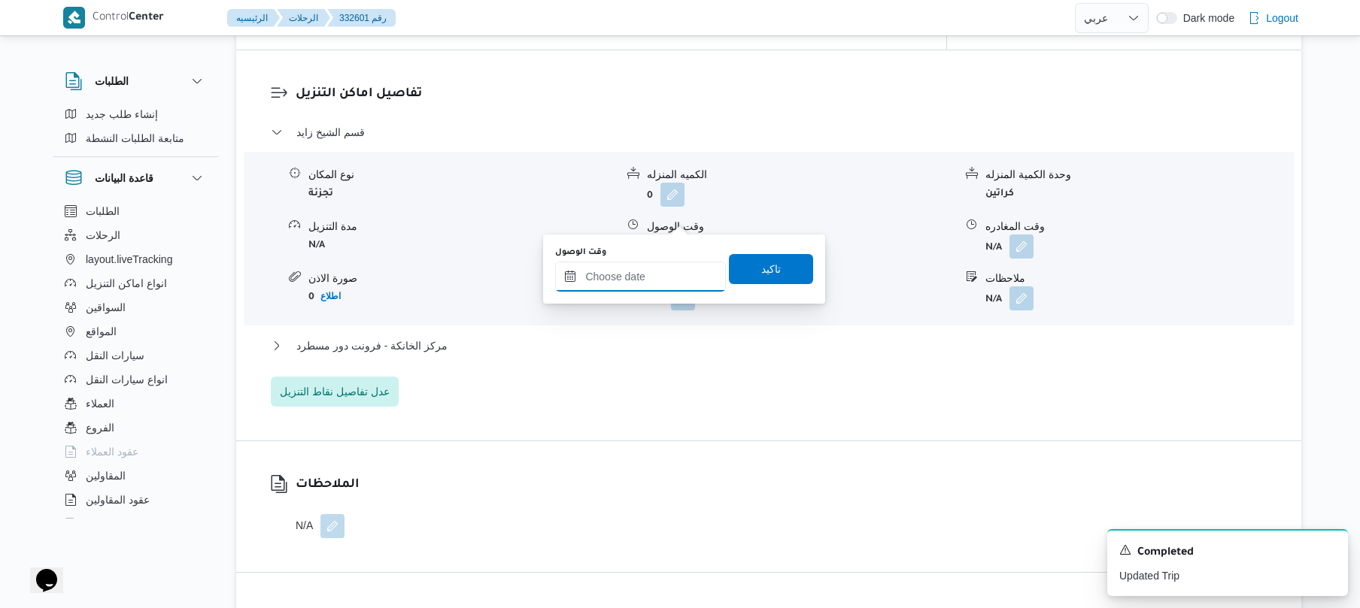
click at [641, 277] on input "وقت الوصول" at bounding box center [640, 277] width 171 height 30
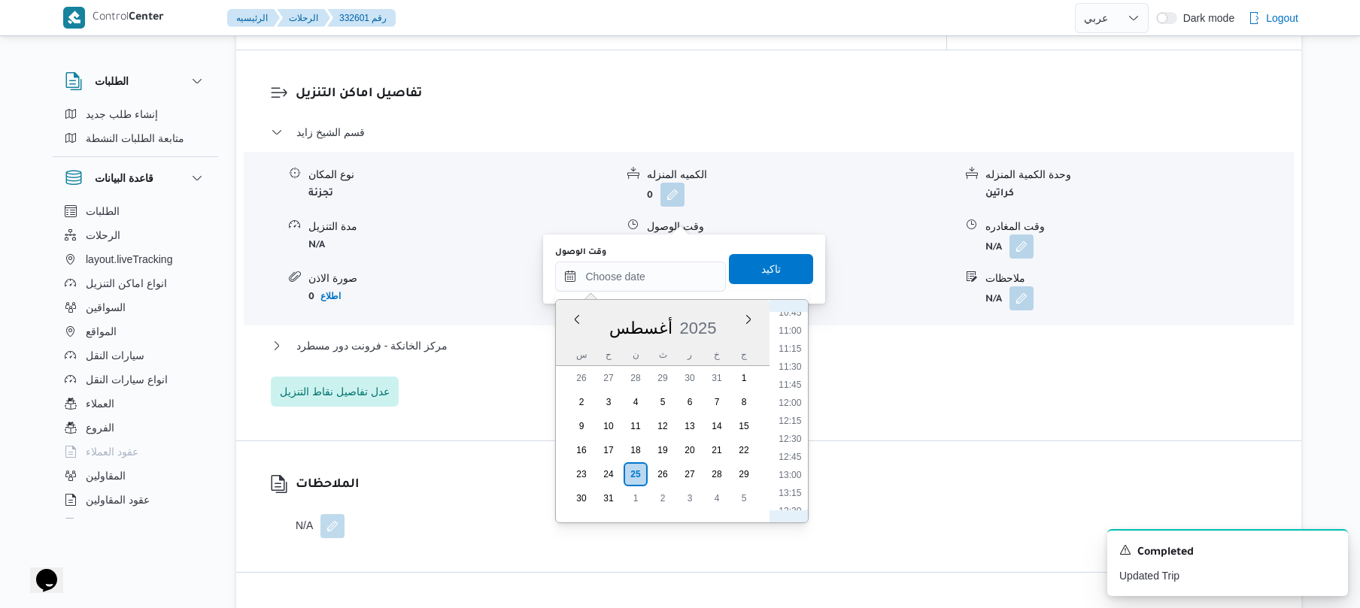
scroll to position [614, 0]
click at [788, 447] on li "10:15" at bounding box center [790, 445] width 35 height 15
type input "[DATE] ١٠:١٥"
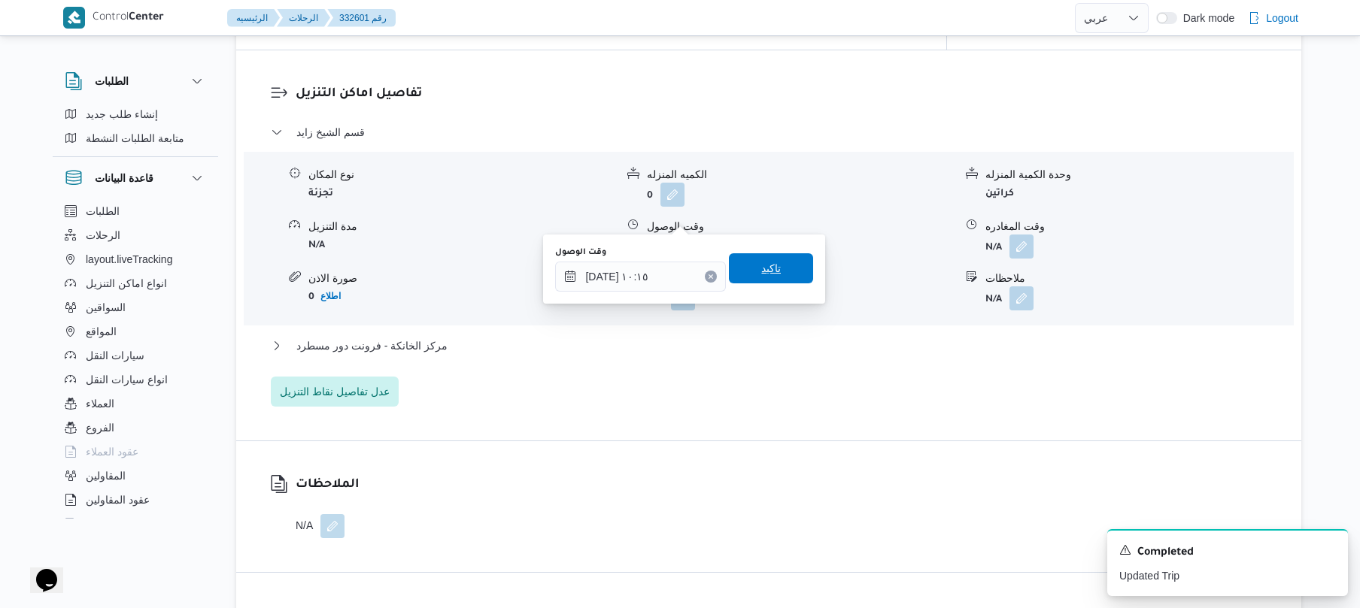
click at [769, 260] on span "تاكيد" at bounding box center [771, 268] width 20 height 18
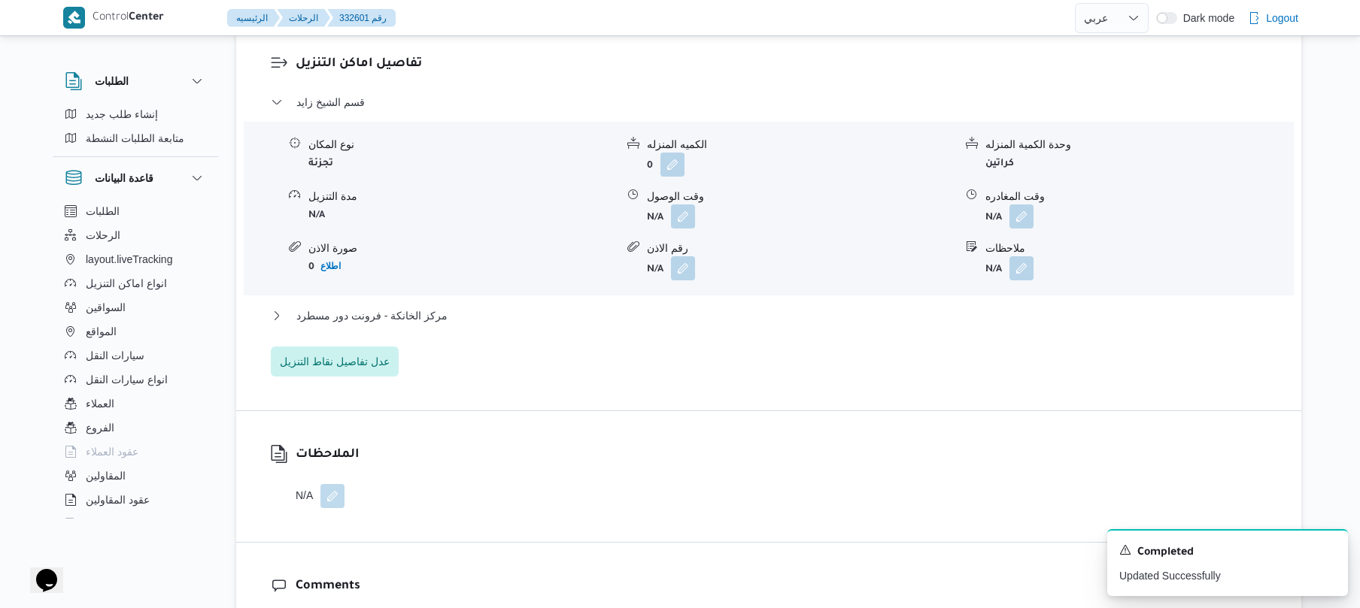
click at [720, 326] on div "مركز الخانكة - فرونت دور مسطرد" at bounding box center [769, 321] width 996 height 29
click at [720, 325] on div "مركز الخانكة - فرونت دور مسطرد" at bounding box center [769, 321] width 996 height 29
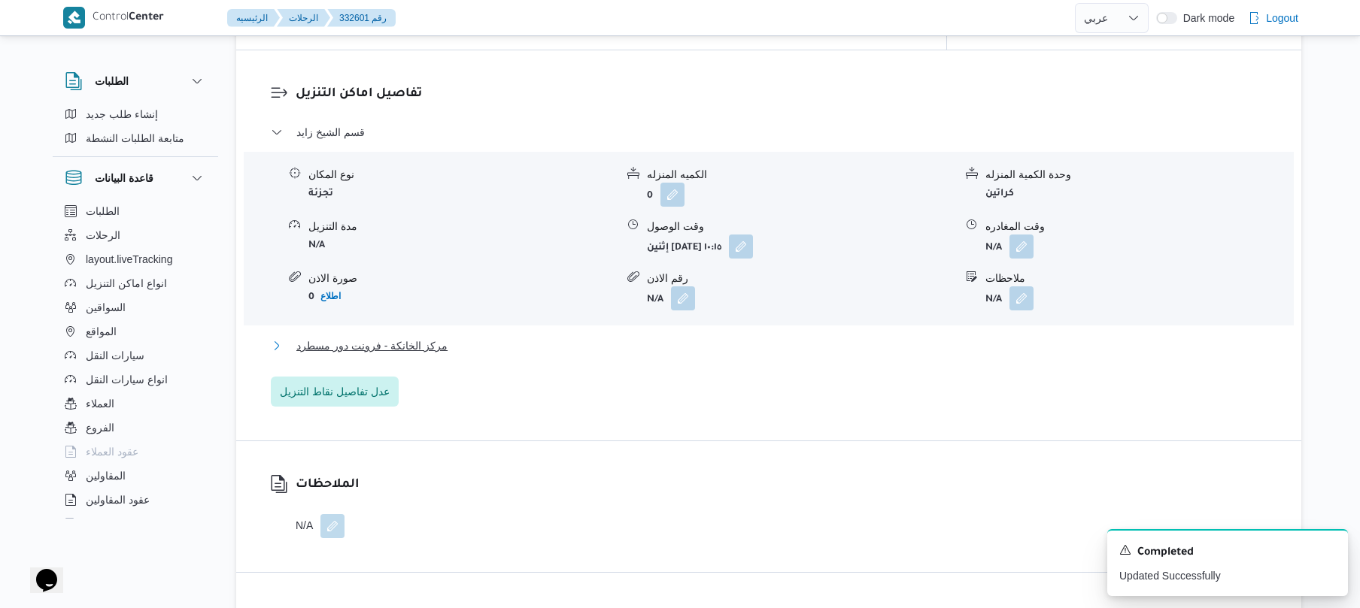
click at [738, 337] on button "مركز الخانكة - فرونت دور مسطرد" at bounding box center [769, 346] width 996 height 18
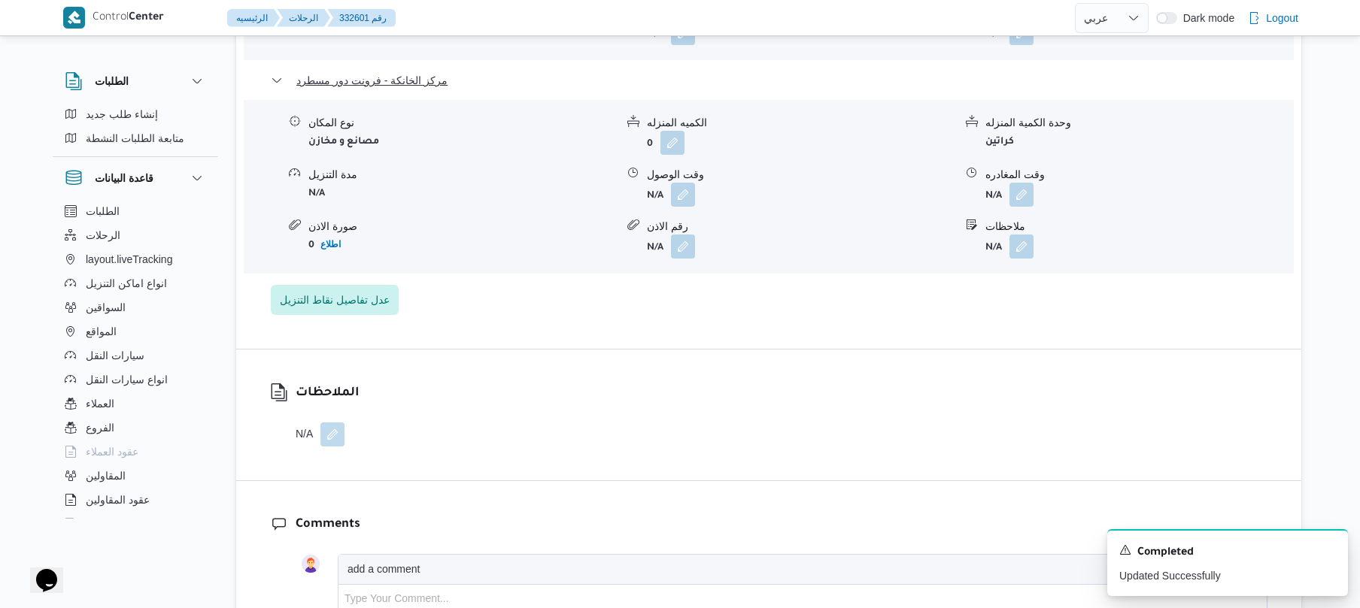
scroll to position [1484, 0]
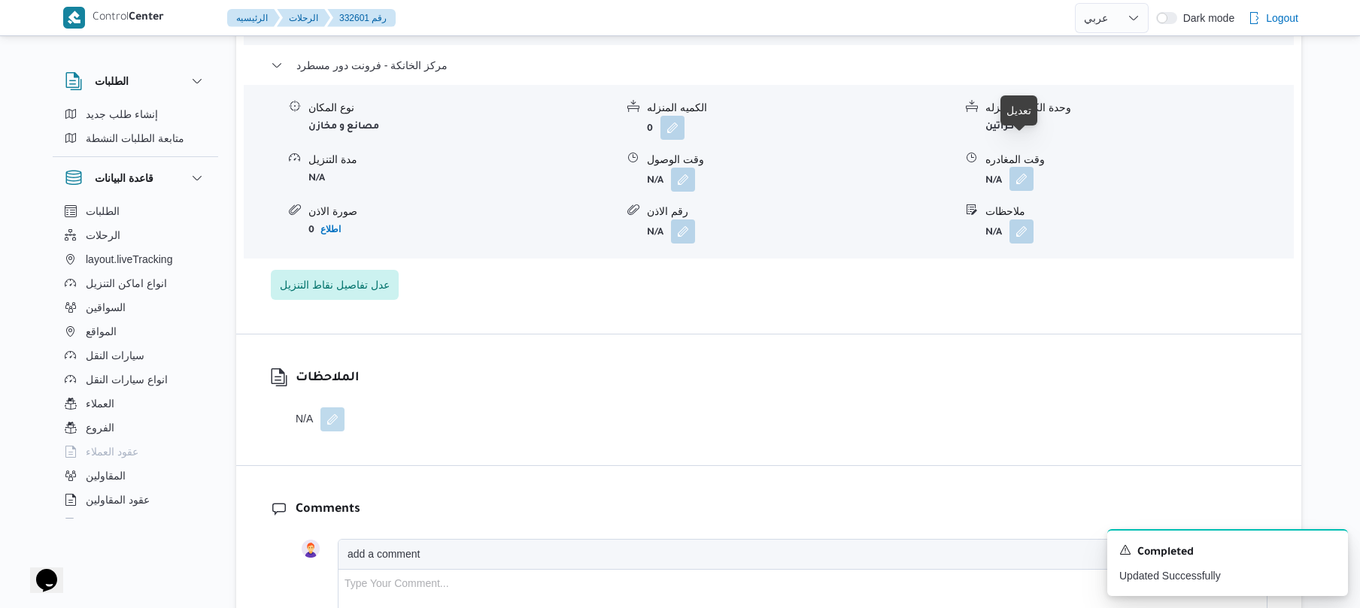
click at [1017, 167] on button "button" at bounding box center [1021, 179] width 24 height 24
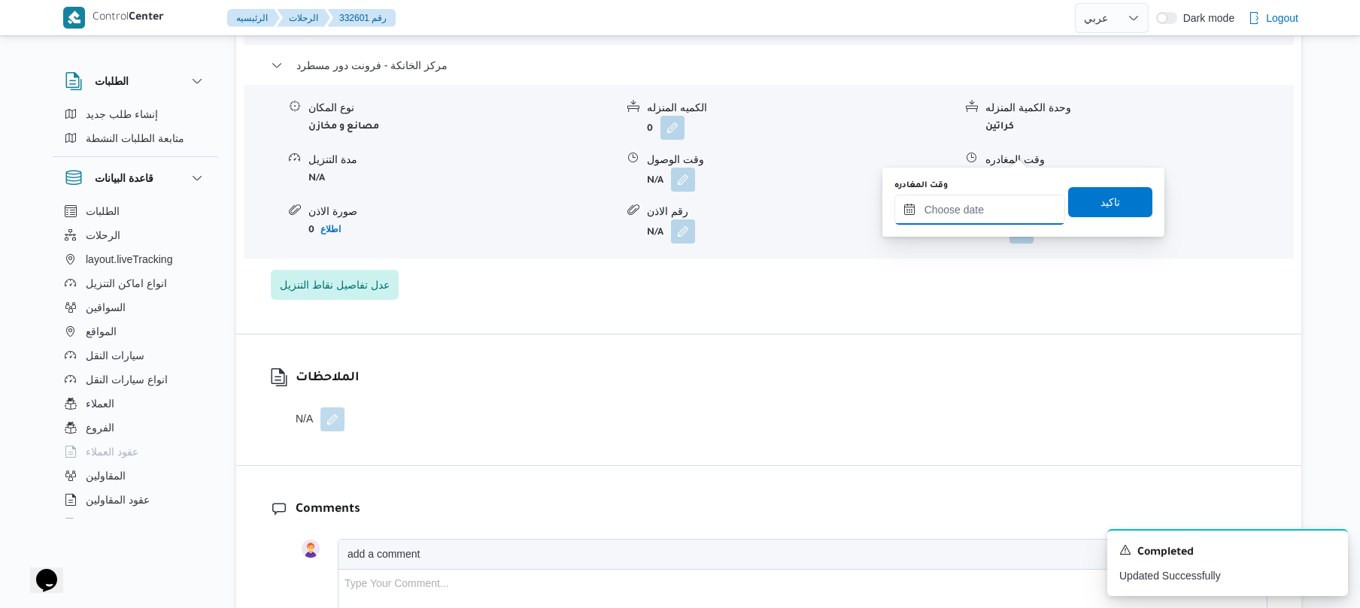
click at [961, 209] on input "وقت المغادره" at bounding box center [979, 210] width 171 height 30
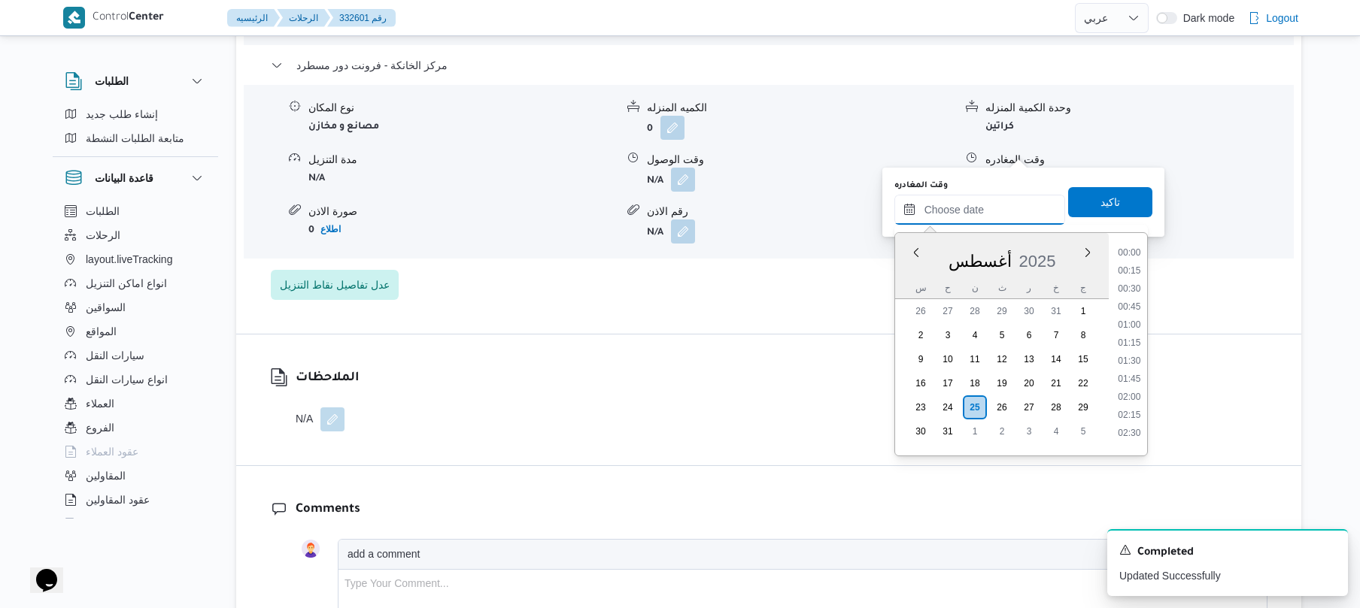
scroll to position [1288, 0]
click at [1126, 281] on li "18:15" at bounding box center [1128, 281] width 35 height 15
type input "٢٥/٠٨/٢٠٢٥ ١٨:١٥"
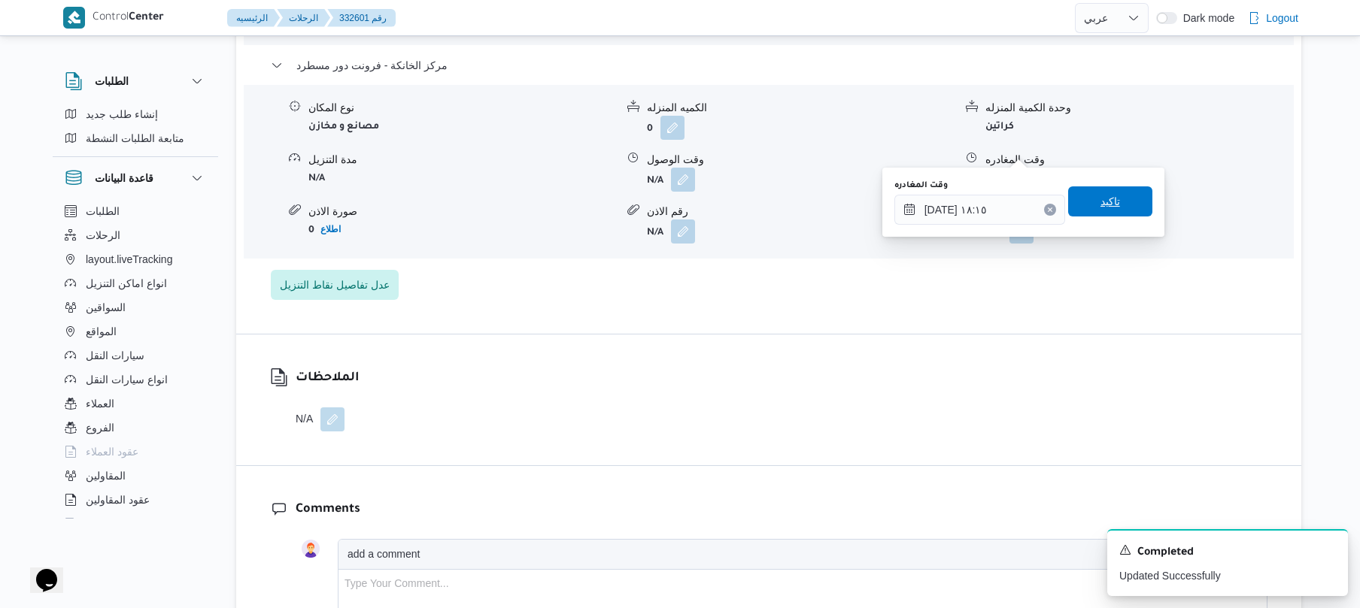
click at [1113, 199] on span "تاكيد" at bounding box center [1110, 201] width 84 height 30
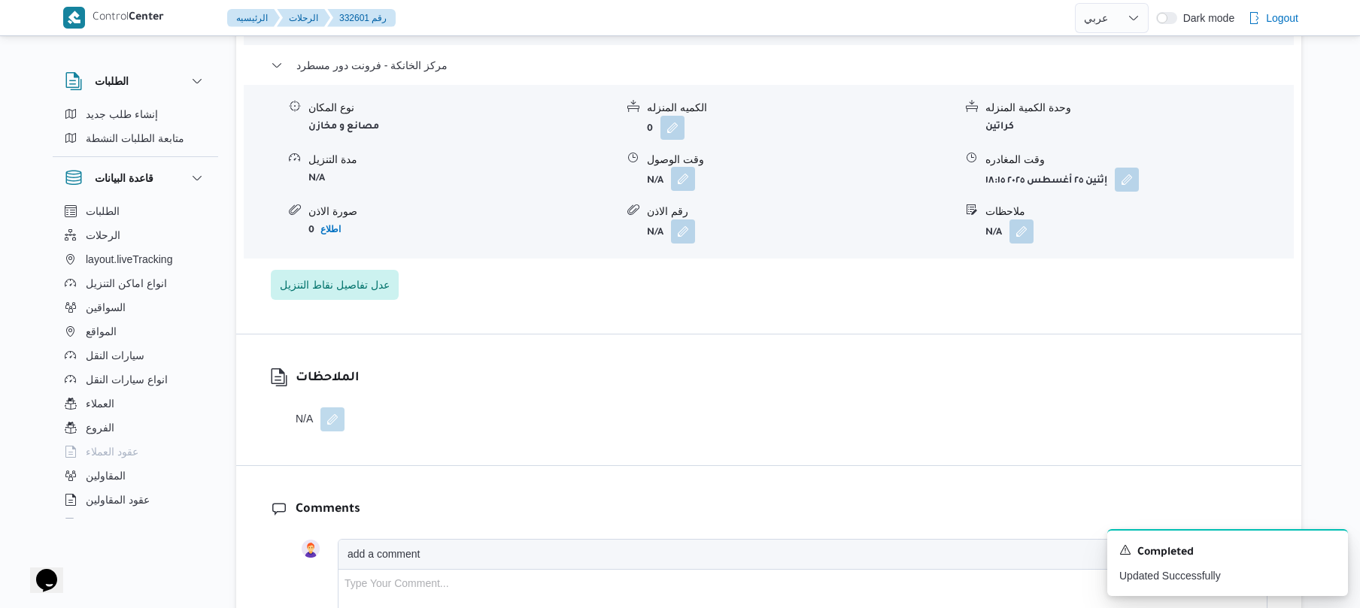
click at [681, 167] on button "button" at bounding box center [683, 179] width 24 height 24
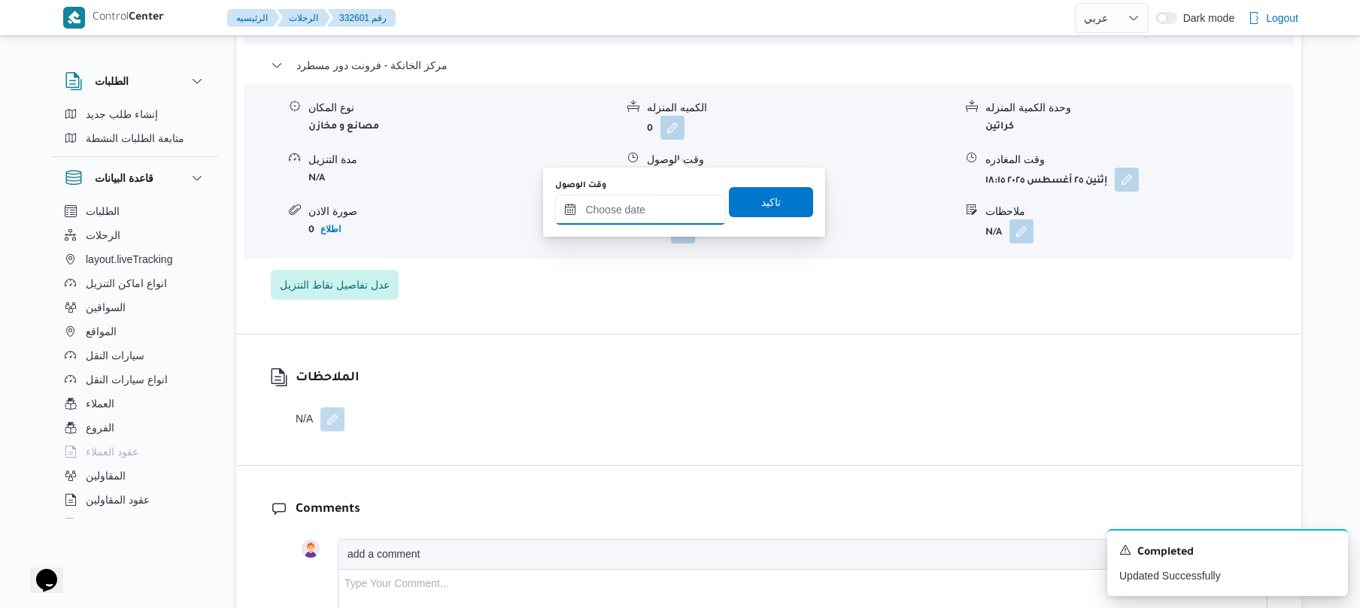
click at [656, 212] on input "وقت الوصول" at bounding box center [640, 210] width 171 height 30
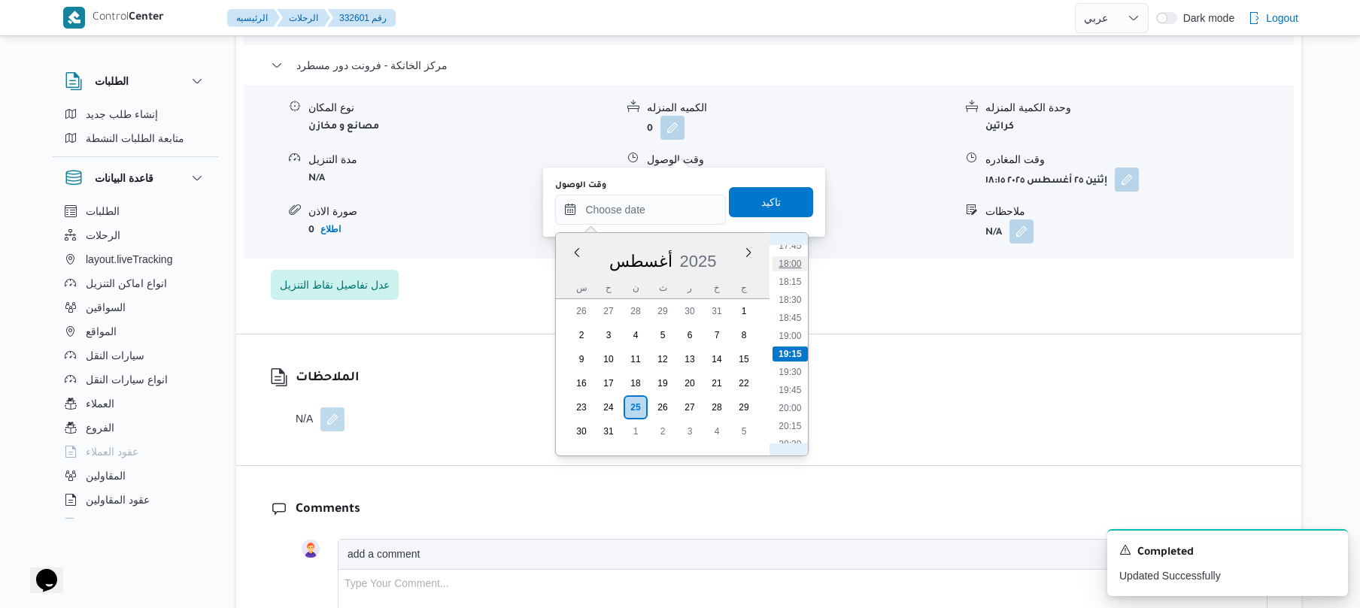
click at [789, 265] on li "18:00" at bounding box center [790, 263] width 35 height 15
type input "٢٥/٠٨/٢٠٢٥ ١٨:٠٠"
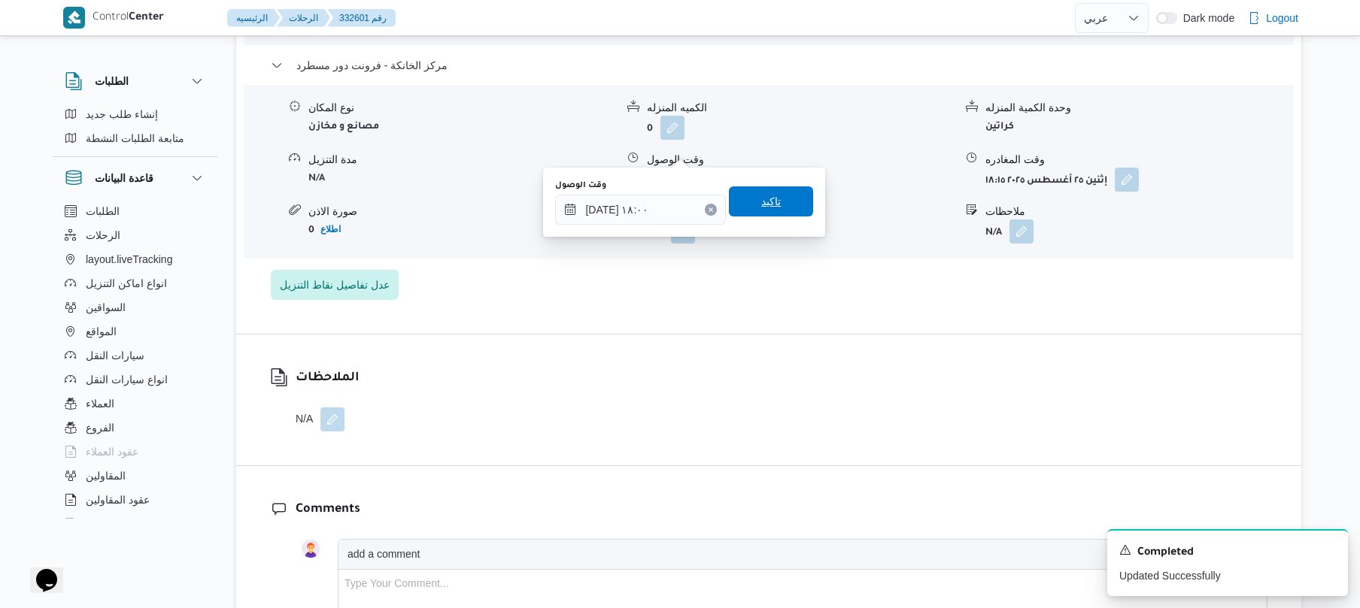
click at [783, 209] on span "تاكيد" at bounding box center [771, 201] width 84 height 30
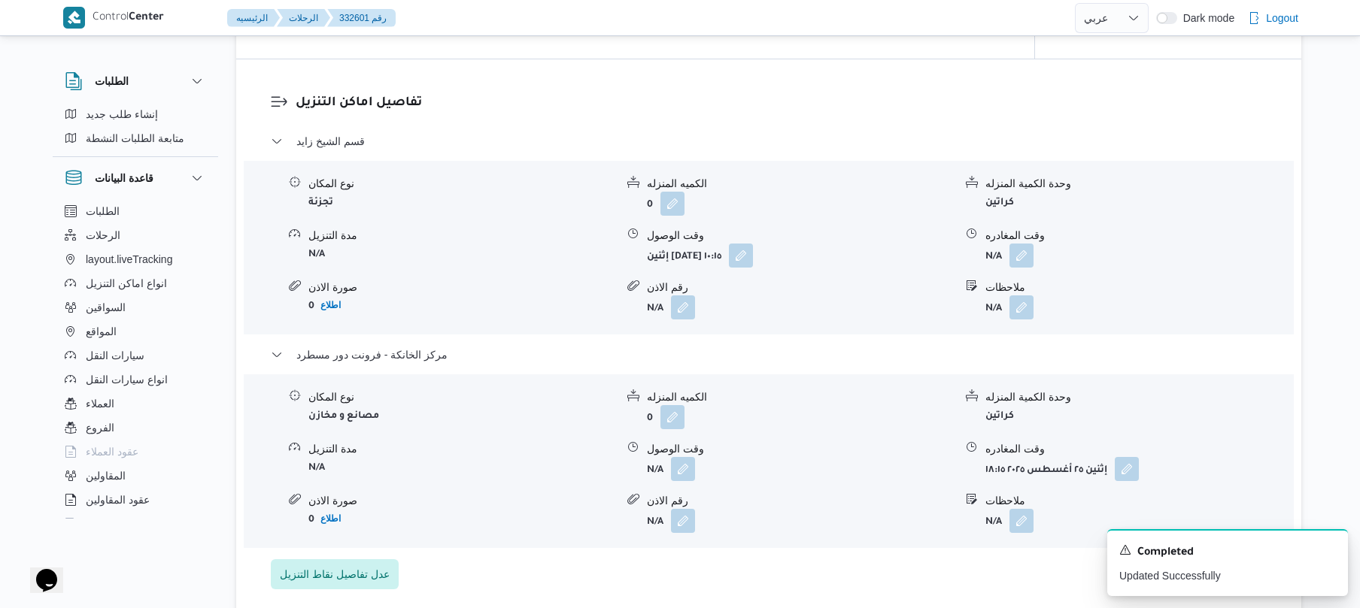
scroll to position [1163, 0]
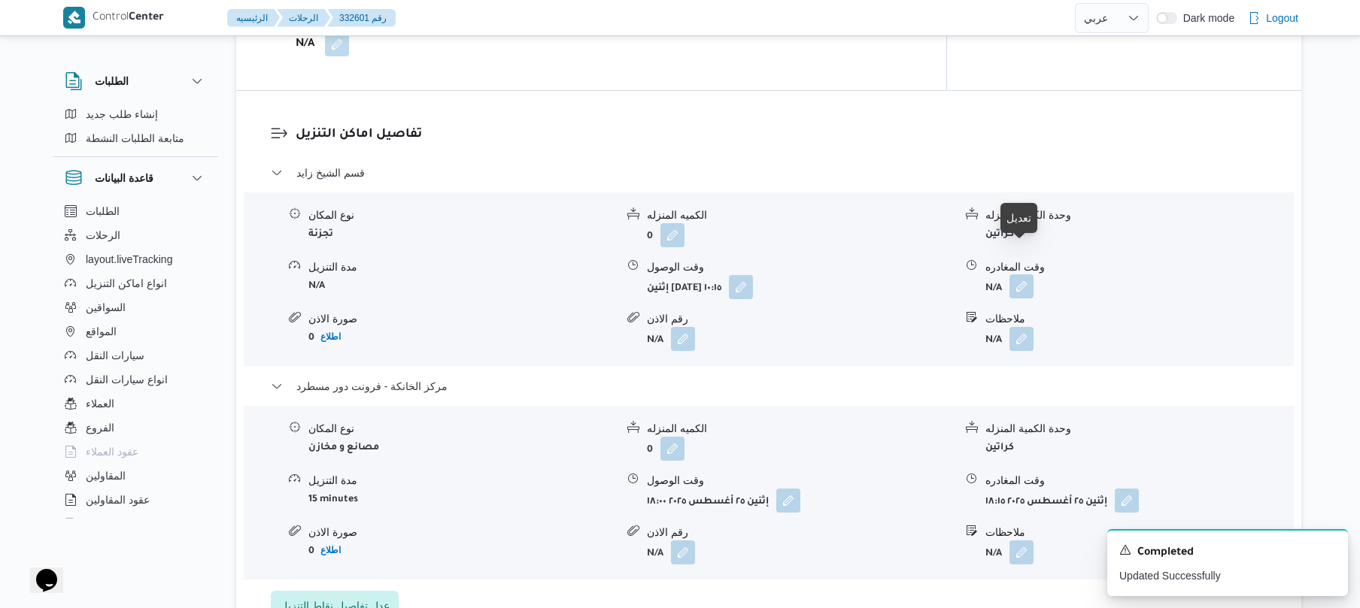
click at [1032, 274] on button "button" at bounding box center [1021, 286] width 24 height 24
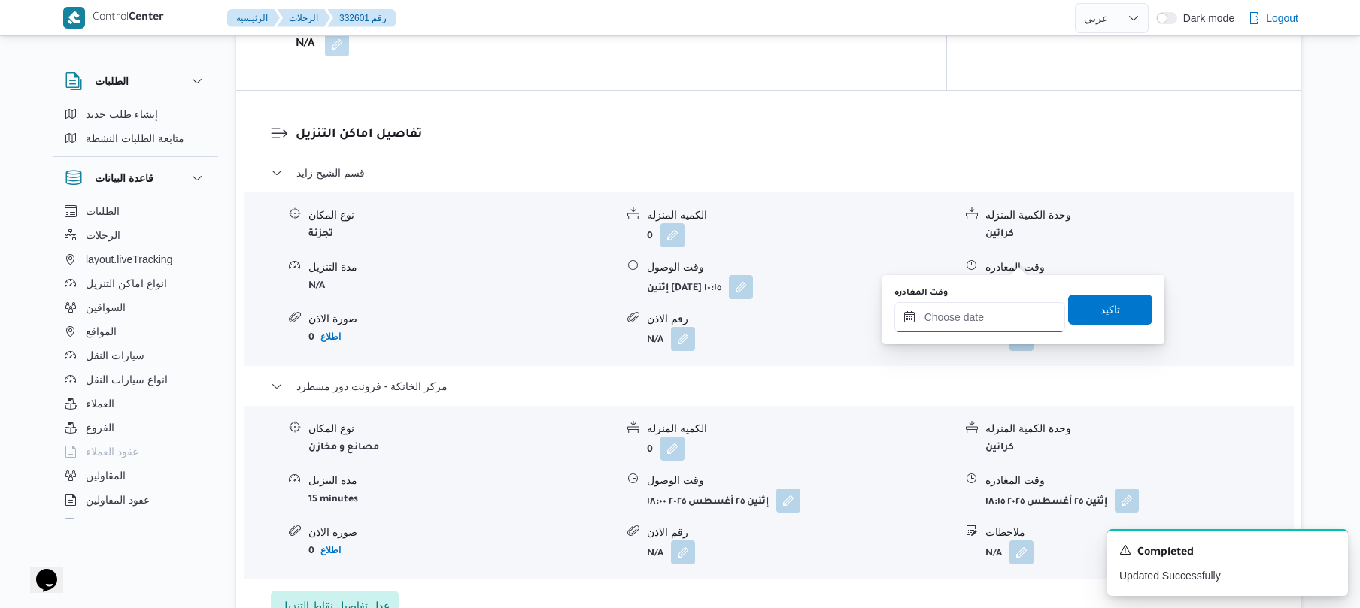
click at [988, 311] on input "وقت المغادره" at bounding box center [979, 317] width 171 height 30
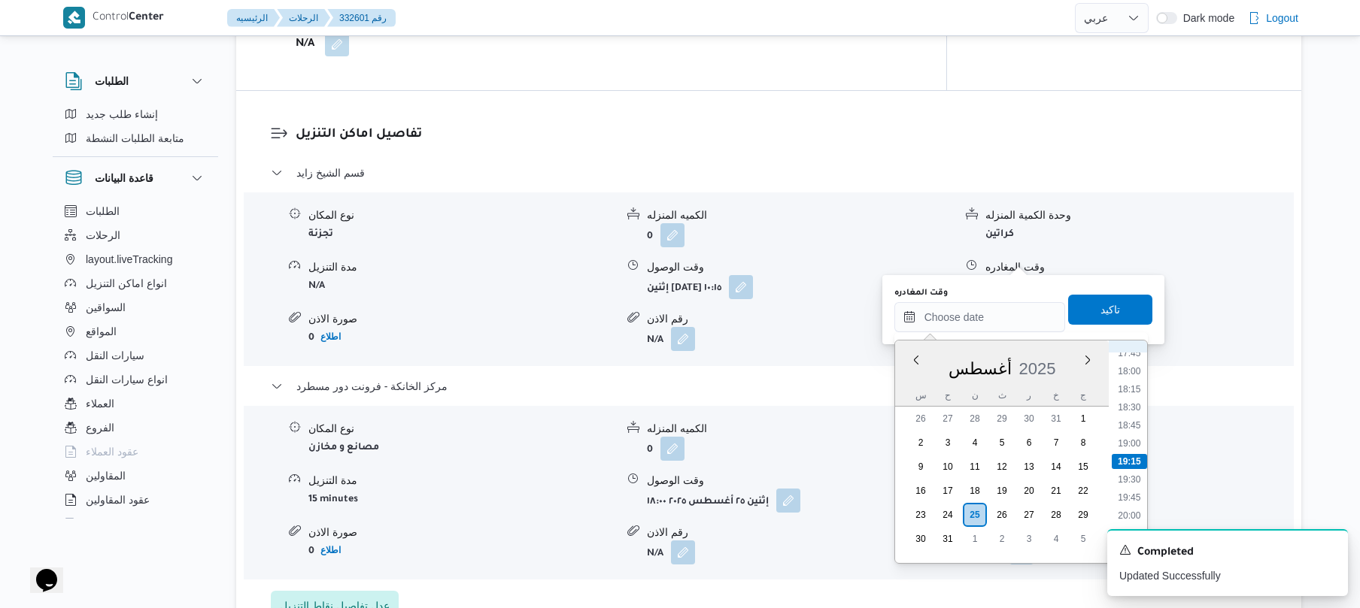
scroll to position [1120, 0]
click at [1129, 465] on li "17:00" at bounding box center [1128, 467] width 35 height 15
type input "٢٥/٠٨/٢٠٢٥ ١٧:٠٠"
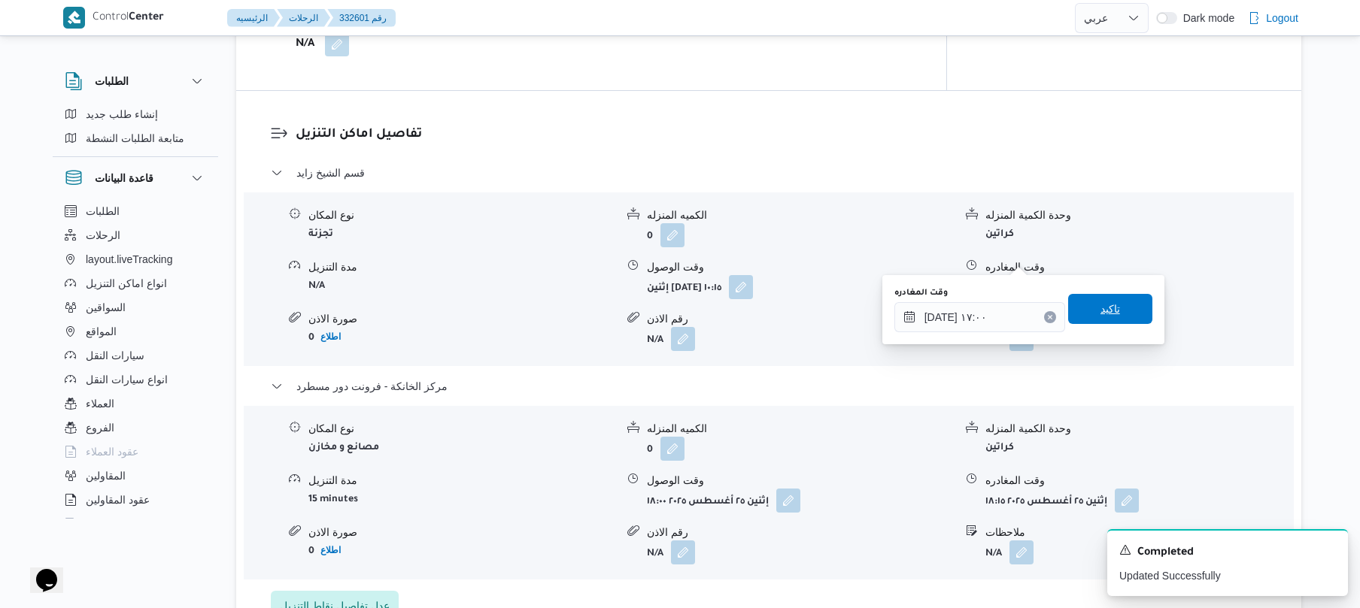
click at [1110, 317] on span "تاكيد" at bounding box center [1110, 309] width 84 height 30
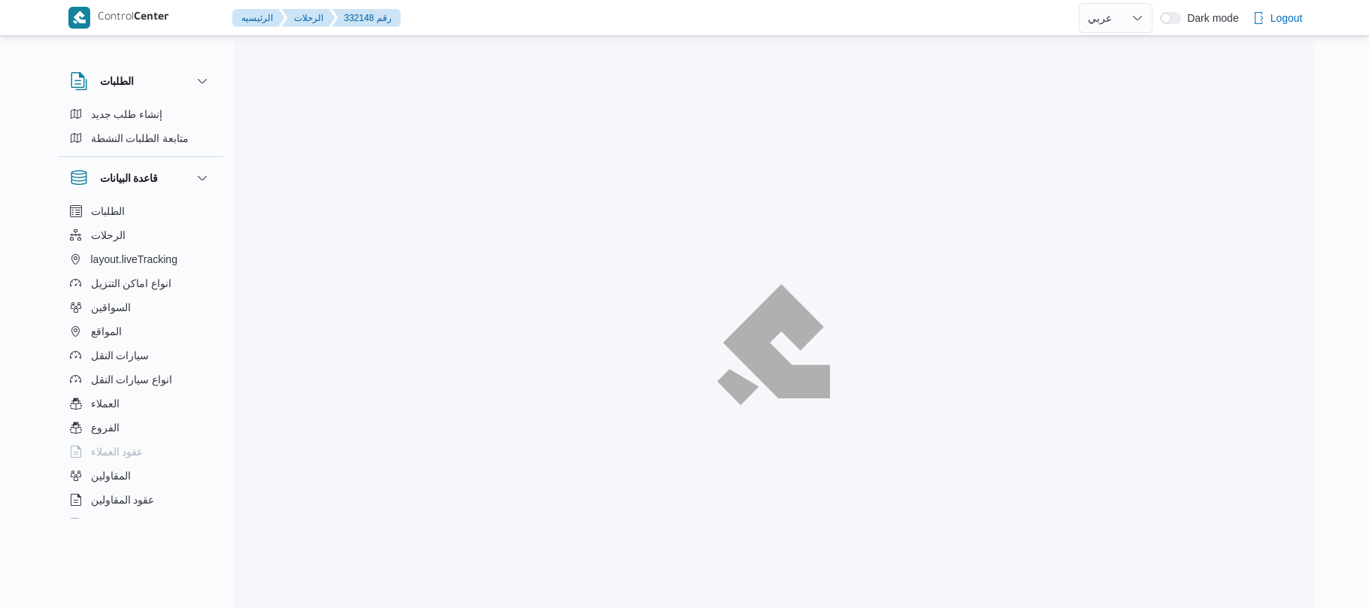
select select "ar"
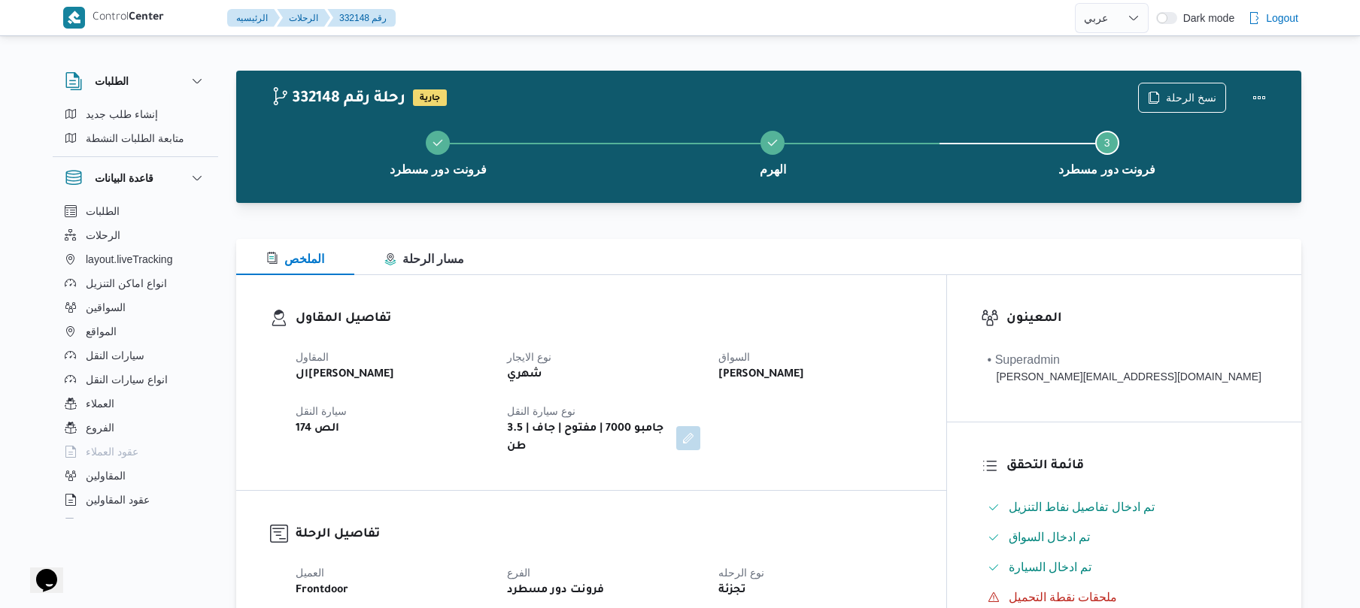
click at [861, 301] on div "تفاصيل المقاول المقاول الهامي [PERSON_NAME] نوع الايجار شهري السواق [PERSON_NAM…" at bounding box center [591, 382] width 710 height 215
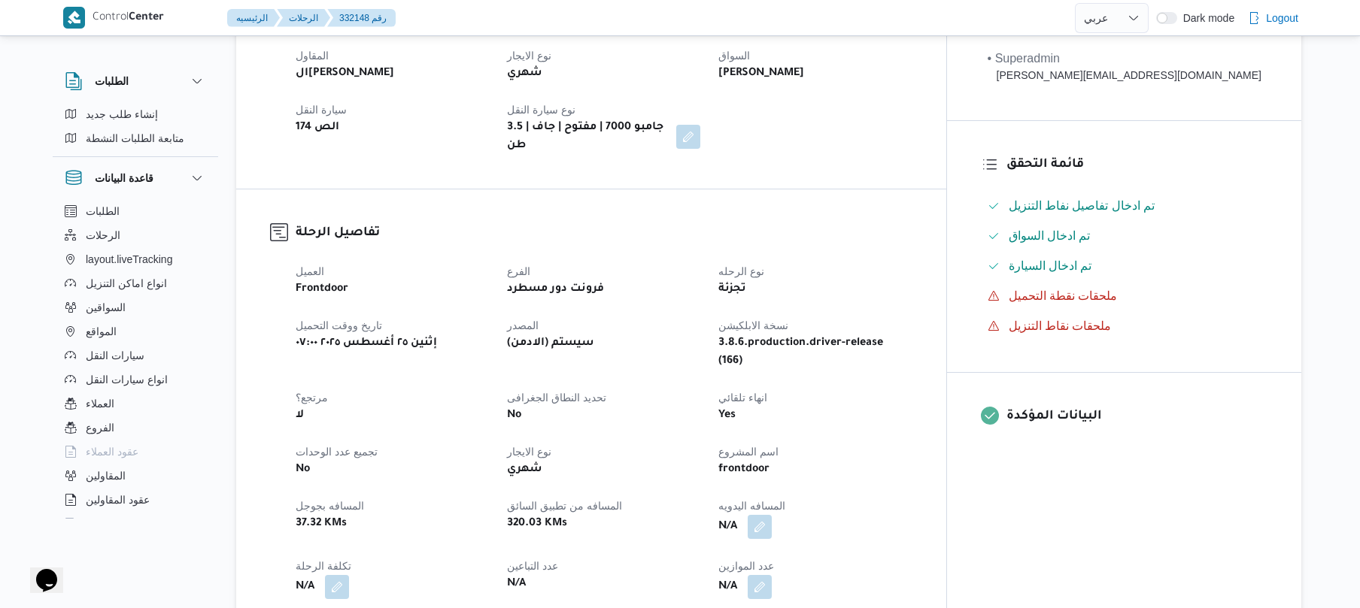
scroll to position [401, 0]
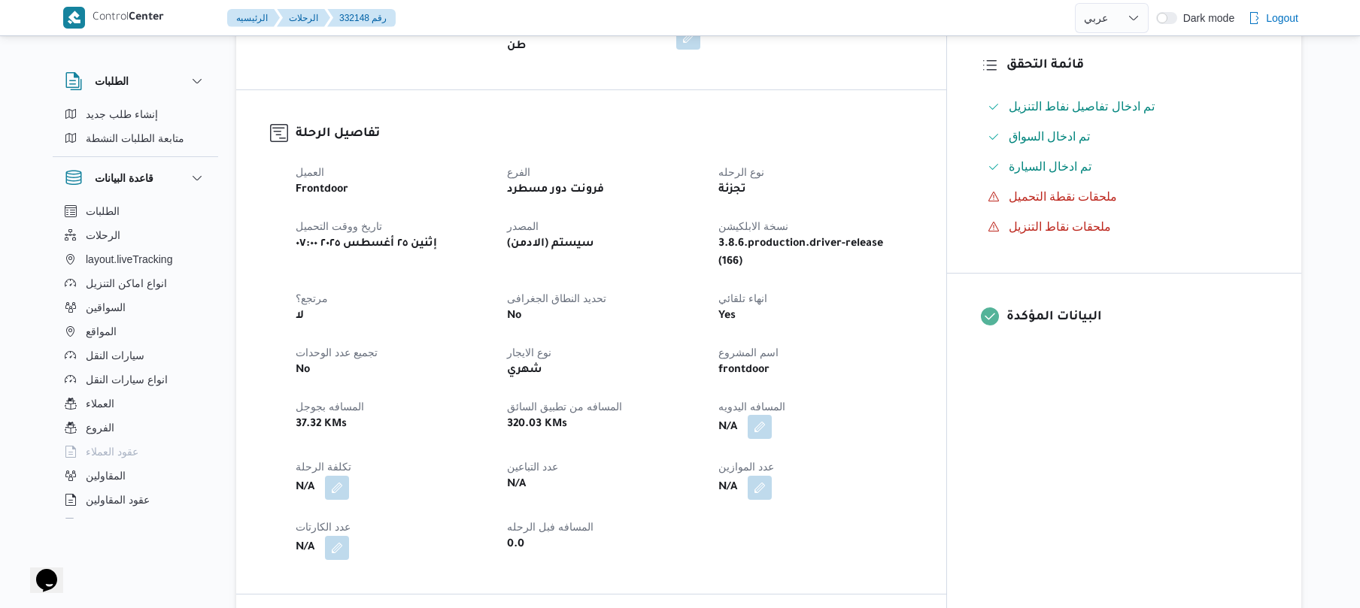
click at [772, 415] on button "button" at bounding box center [759, 427] width 24 height 24
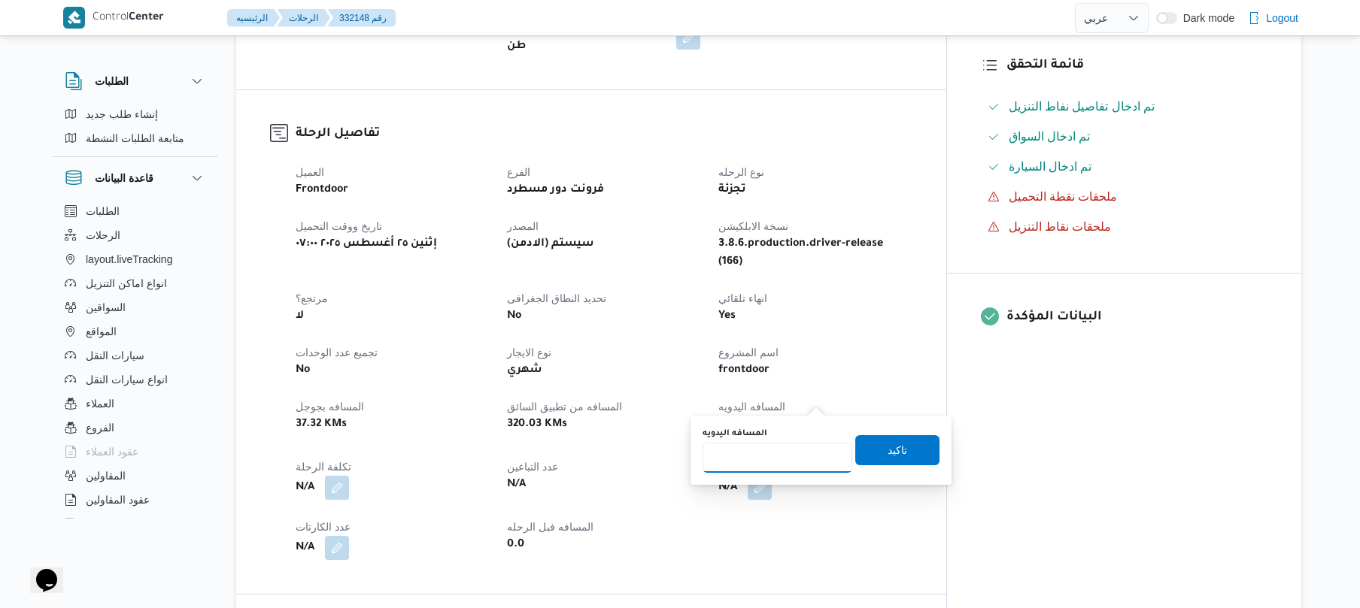
click at [790, 448] on input "المسافه اليدويه" at bounding box center [777, 458] width 150 height 30
type input "90"
click at [890, 452] on span "تاكيد" at bounding box center [897, 450] width 20 height 18
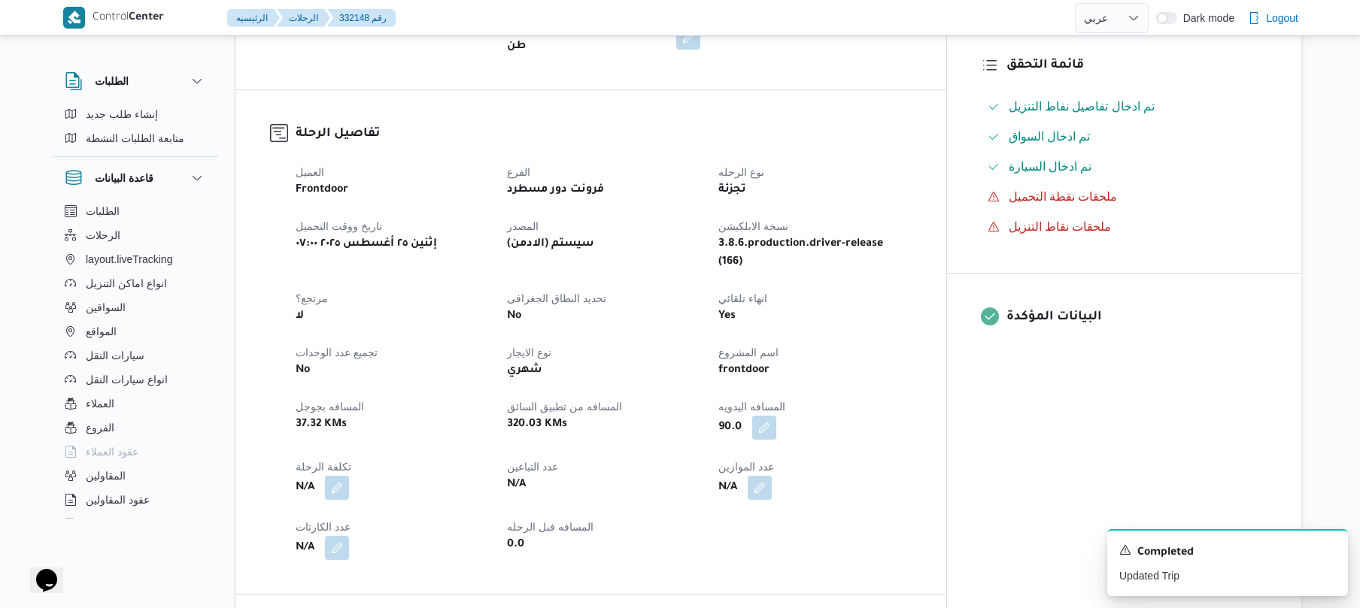
click at [913, 414] on div "90.0" at bounding box center [815, 427] width 196 height 27
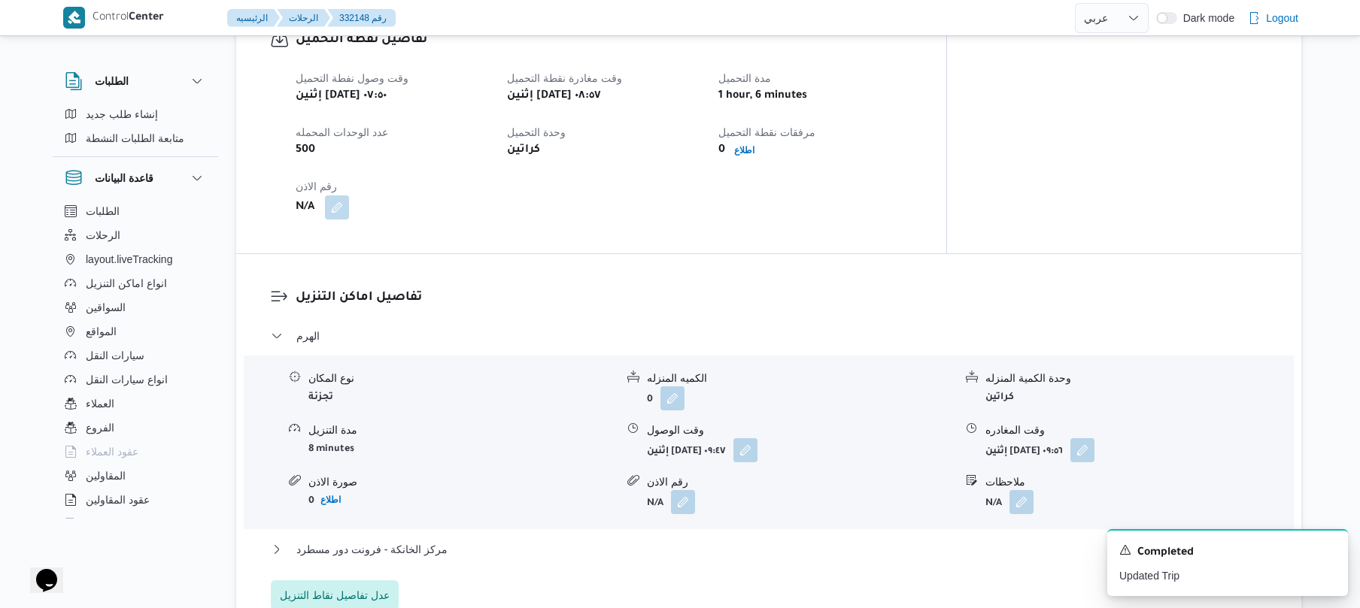
scroll to position [1002, 0]
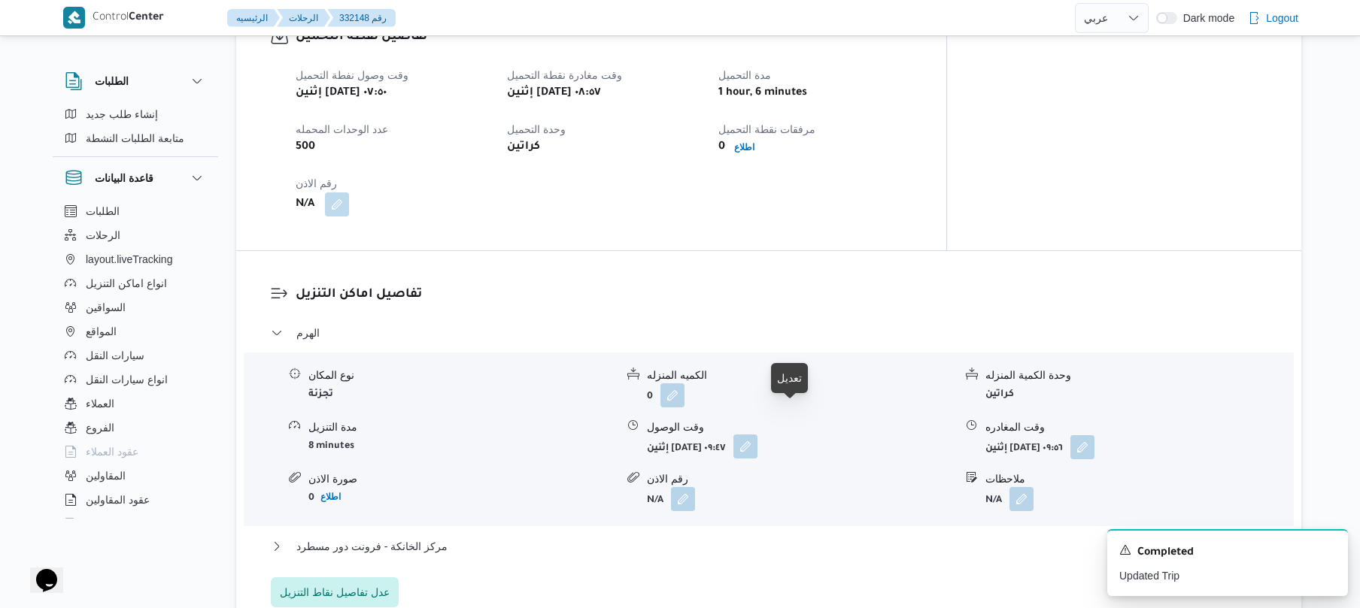
click at [757, 435] on button "button" at bounding box center [745, 447] width 24 height 24
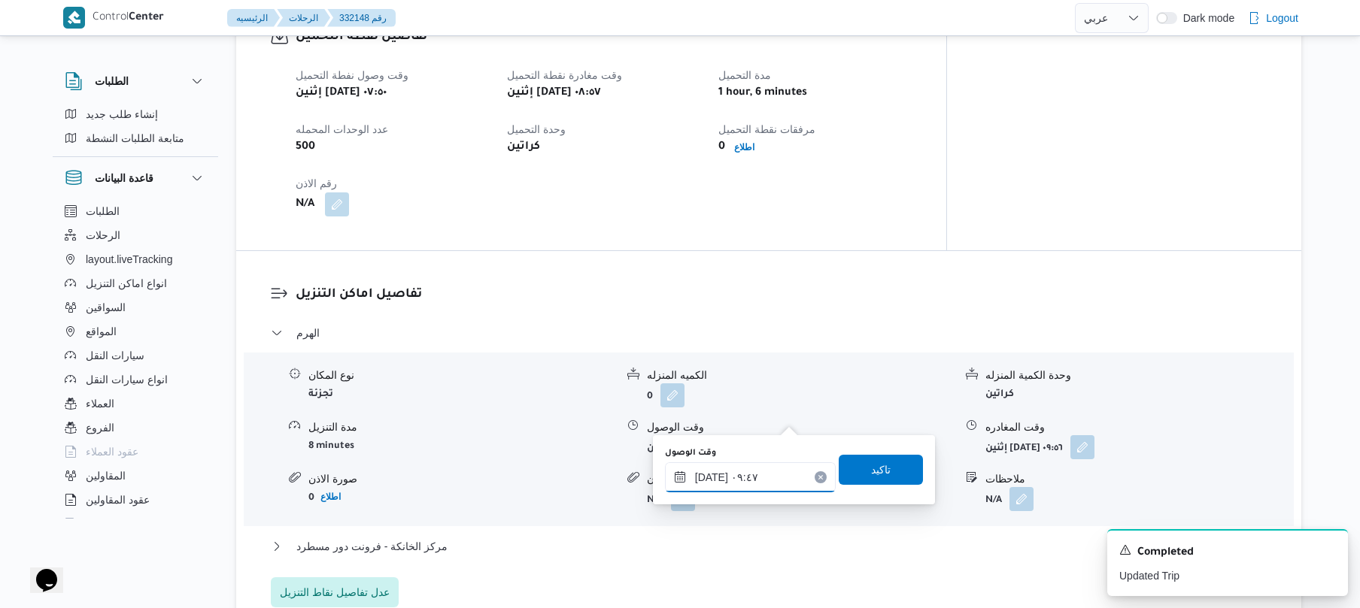
click at [729, 479] on input "[DATE] ٠٩:٤٧" at bounding box center [750, 477] width 171 height 30
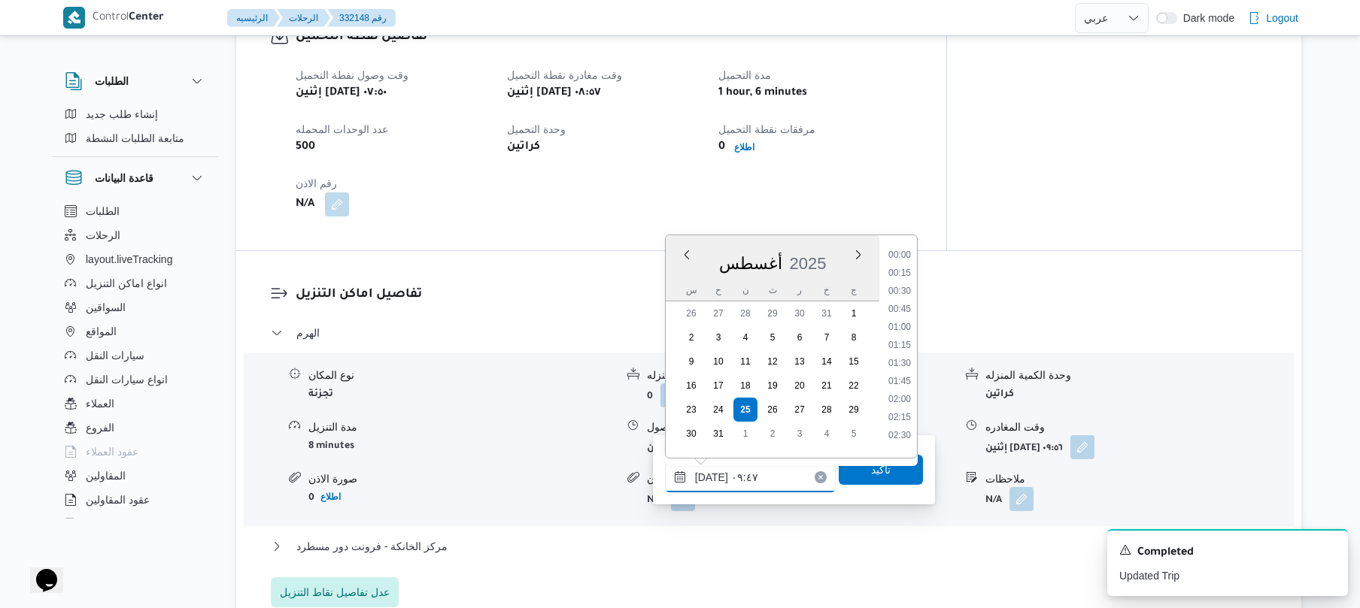
scroll to position [602, 0]
click at [901, 356] on li "09:45" at bounding box center [899, 356] width 35 height 15
type input "[DATE] ٠٩:٤٥"
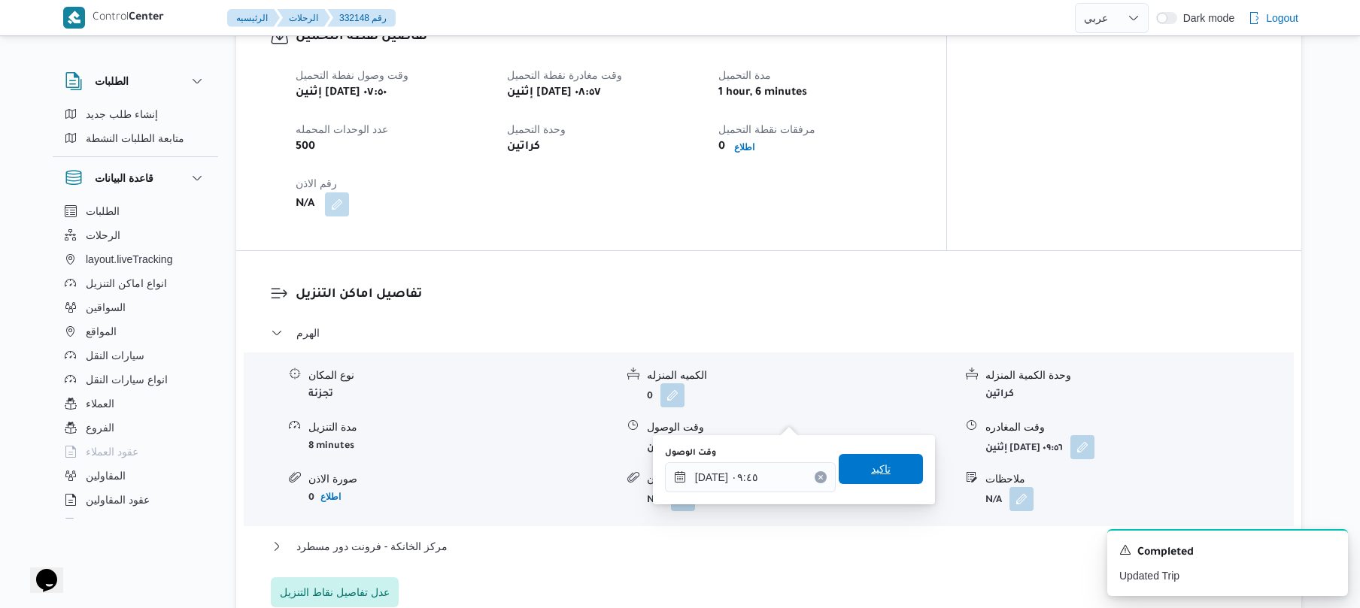
click at [881, 468] on span "تاكيد" at bounding box center [880, 469] width 84 height 30
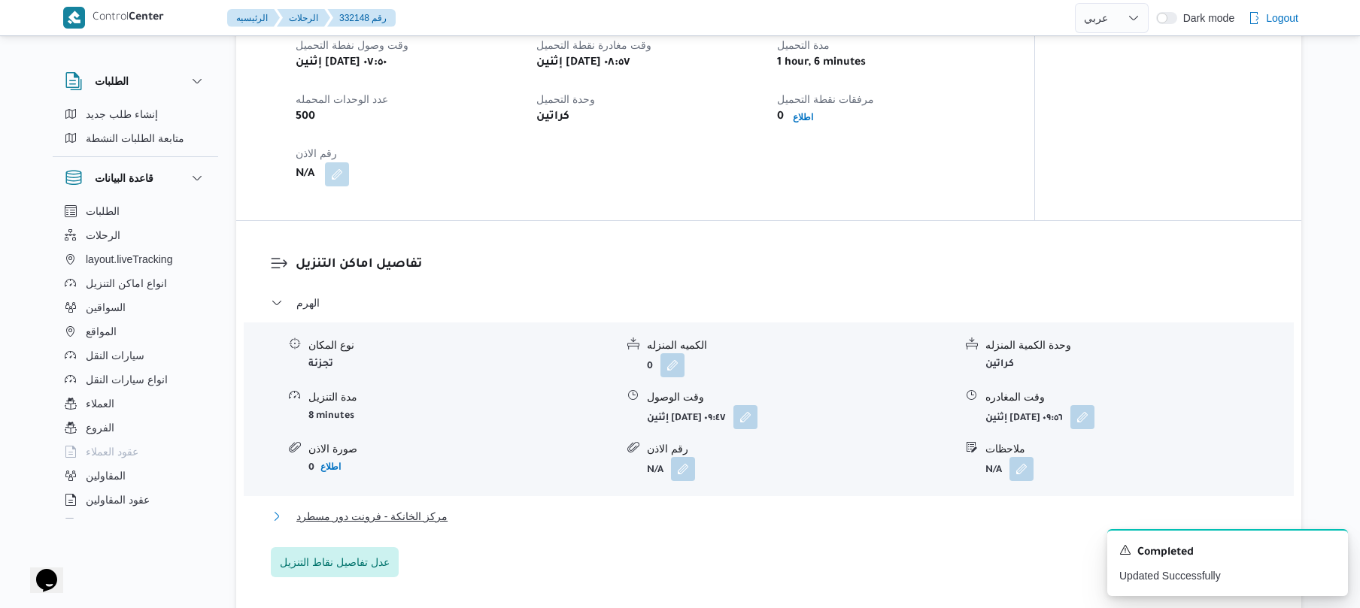
click at [763, 511] on button "مركز الخانكة - فرونت دور مسطرد" at bounding box center [769, 517] width 996 height 18
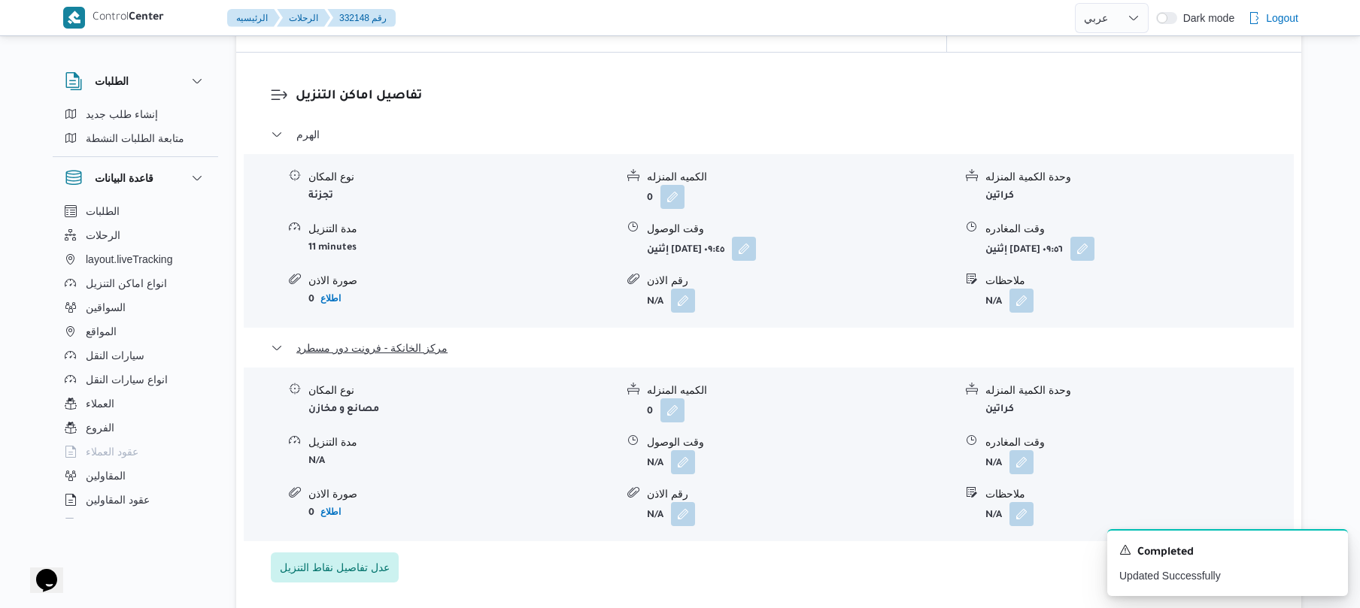
scroll to position [1363, 0]
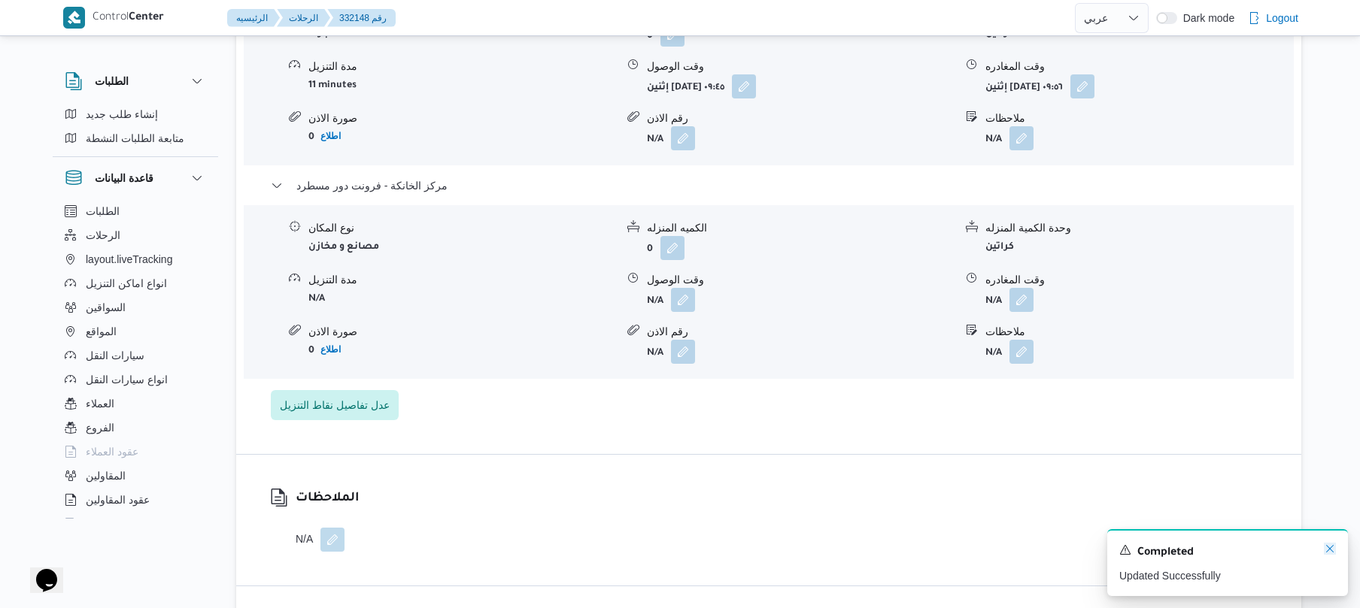
click at [1324, 546] on icon "Dismiss toast" at bounding box center [1330, 549] width 12 height 12
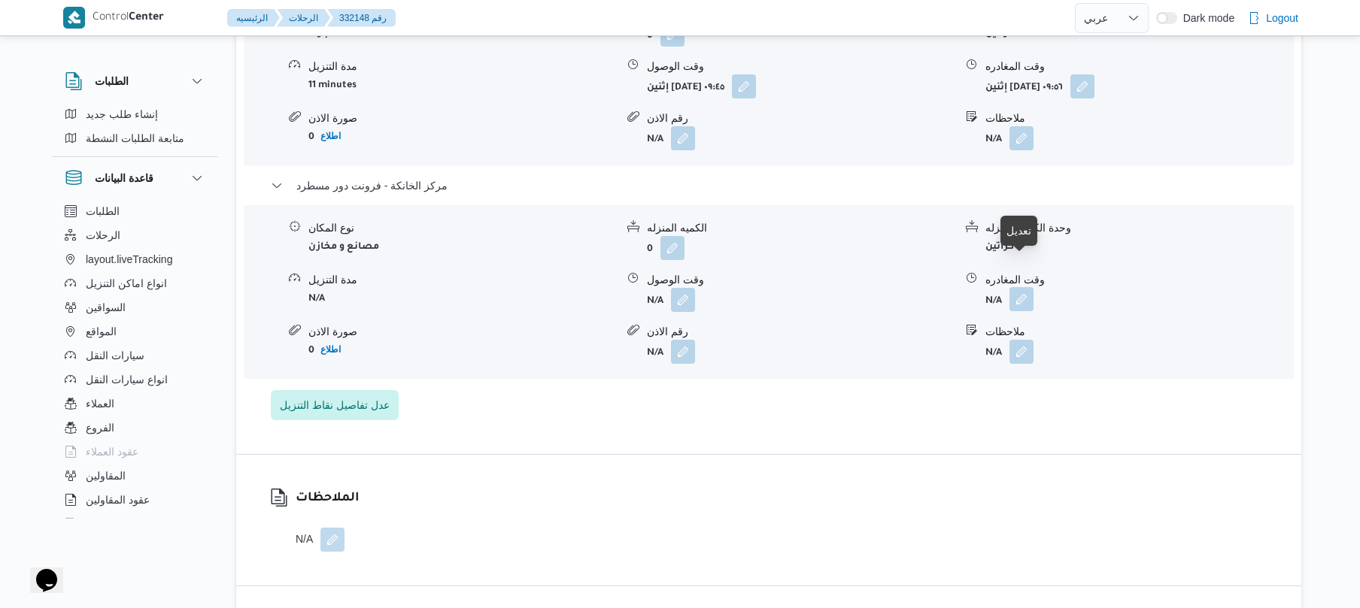
click at [1021, 287] on button "button" at bounding box center [1021, 299] width 24 height 24
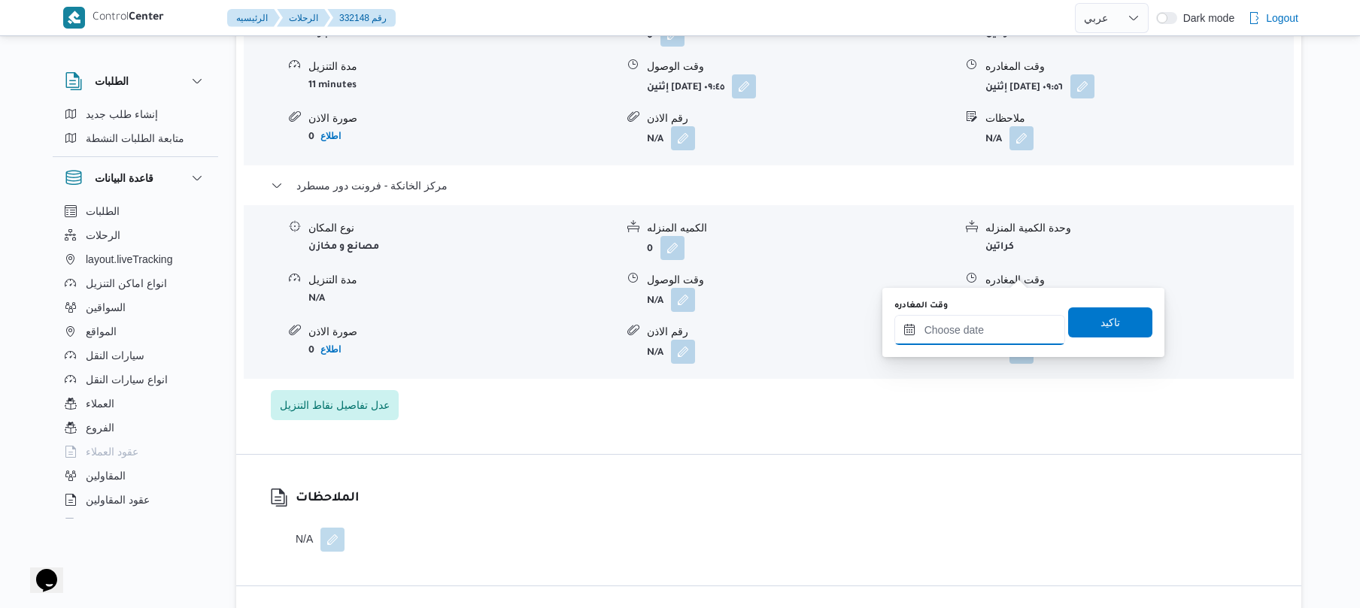
click at [984, 338] on input "وقت المغادره" at bounding box center [979, 330] width 171 height 30
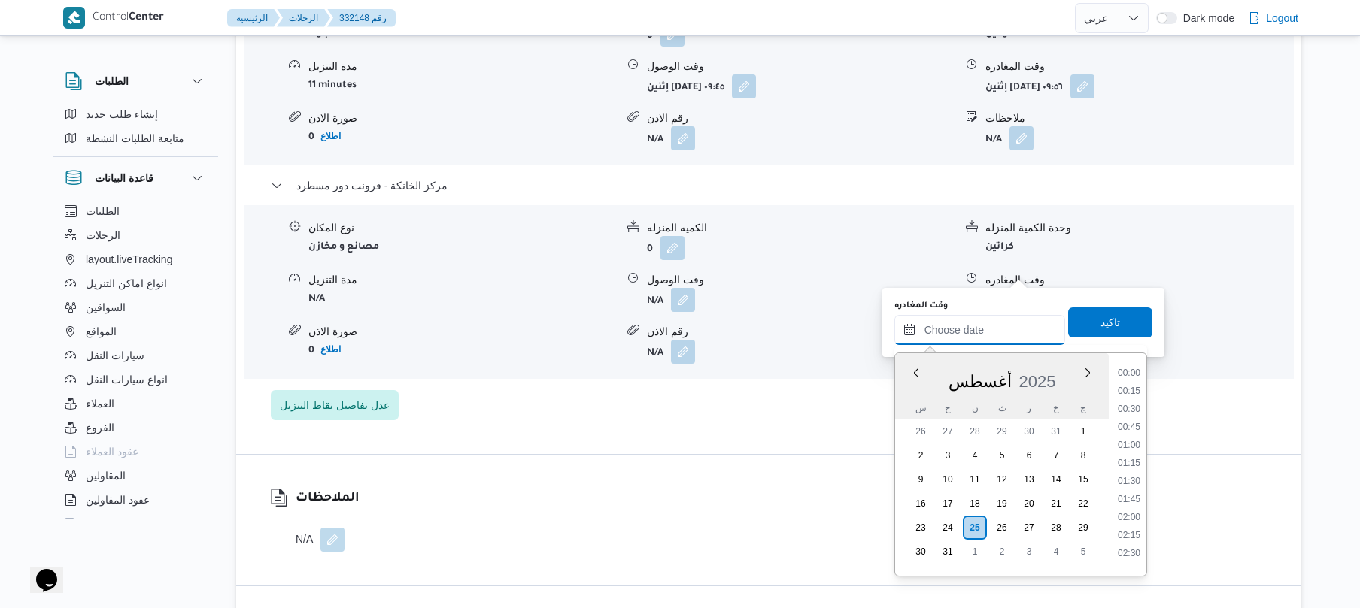
scroll to position [1288, 0]
click at [1132, 380] on li "18:00" at bounding box center [1128, 384] width 35 height 15
type input "[DATE] ١٨:٠٠"
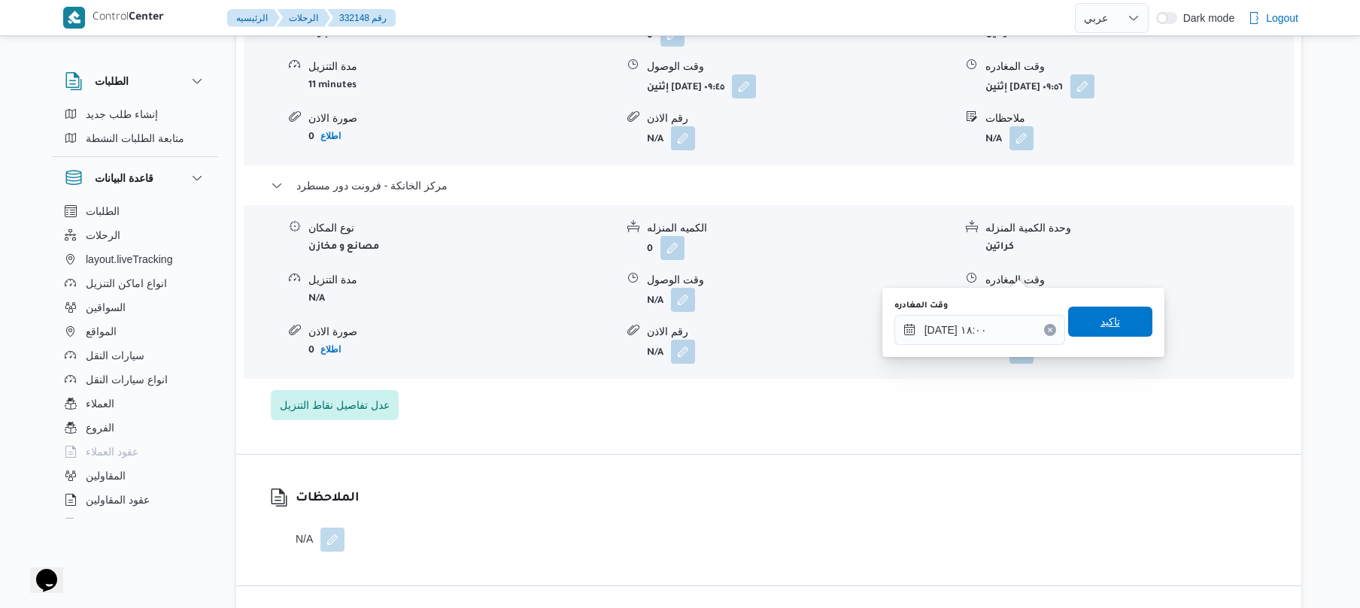
click at [1111, 335] on span "تاكيد" at bounding box center [1110, 322] width 84 height 30
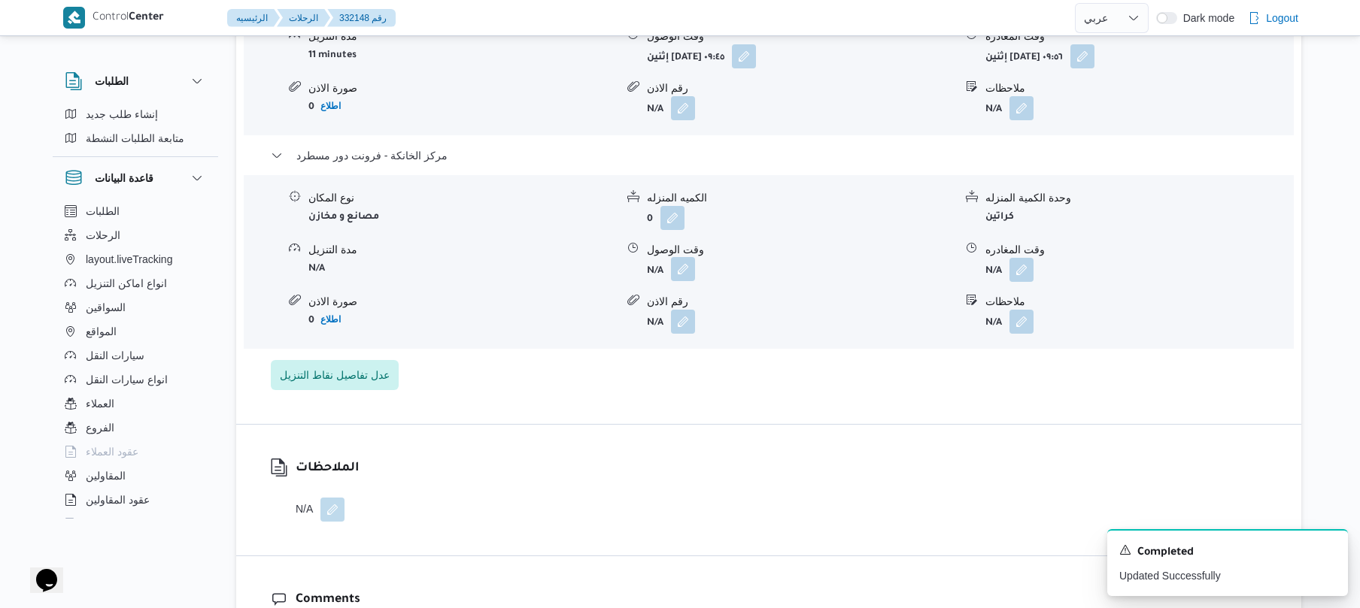
click at [683, 265] on button "button" at bounding box center [683, 269] width 24 height 24
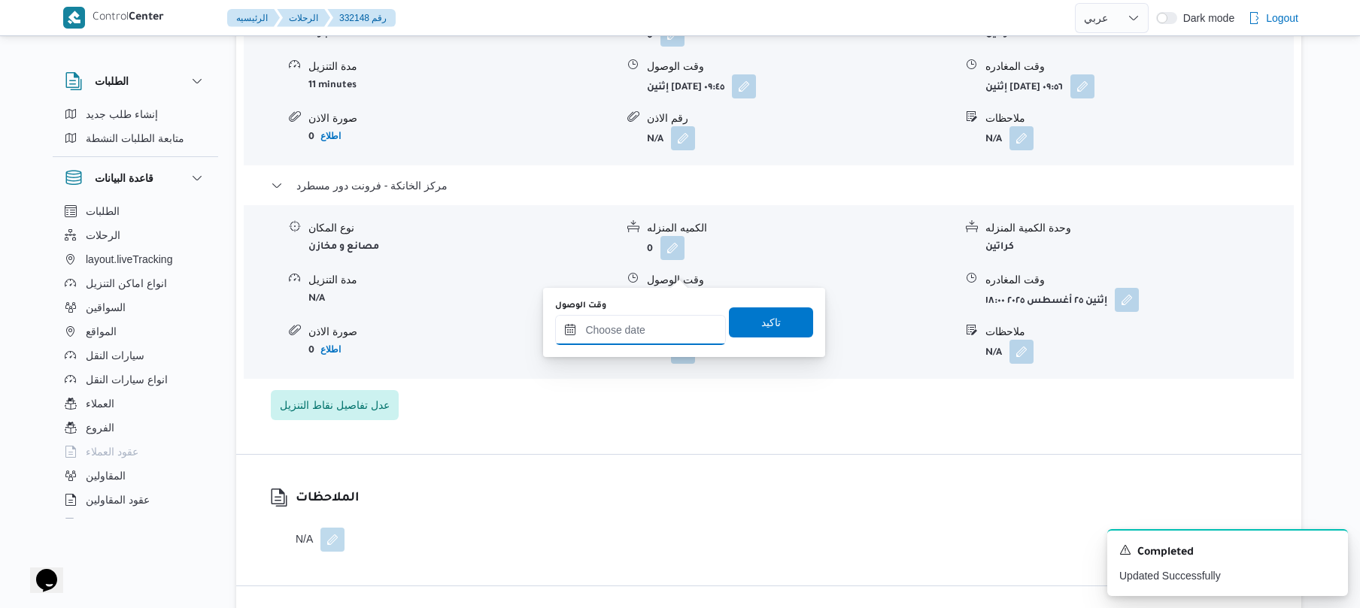
click at [659, 326] on input "وقت الوصول" at bounding box center [640, 330] width 171 height 30
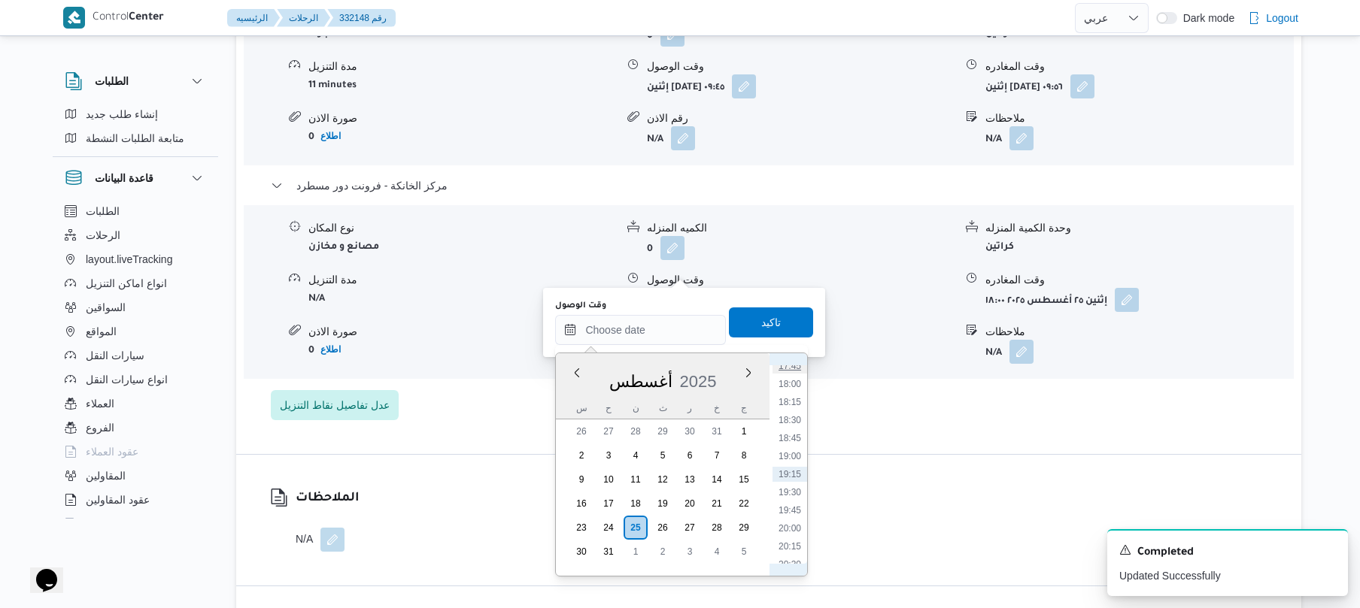
click at [794, 367] on li "17:45" at bounding box center [789, 366] width 35 height 15
type input "[DATE] ١٧:٤٥"
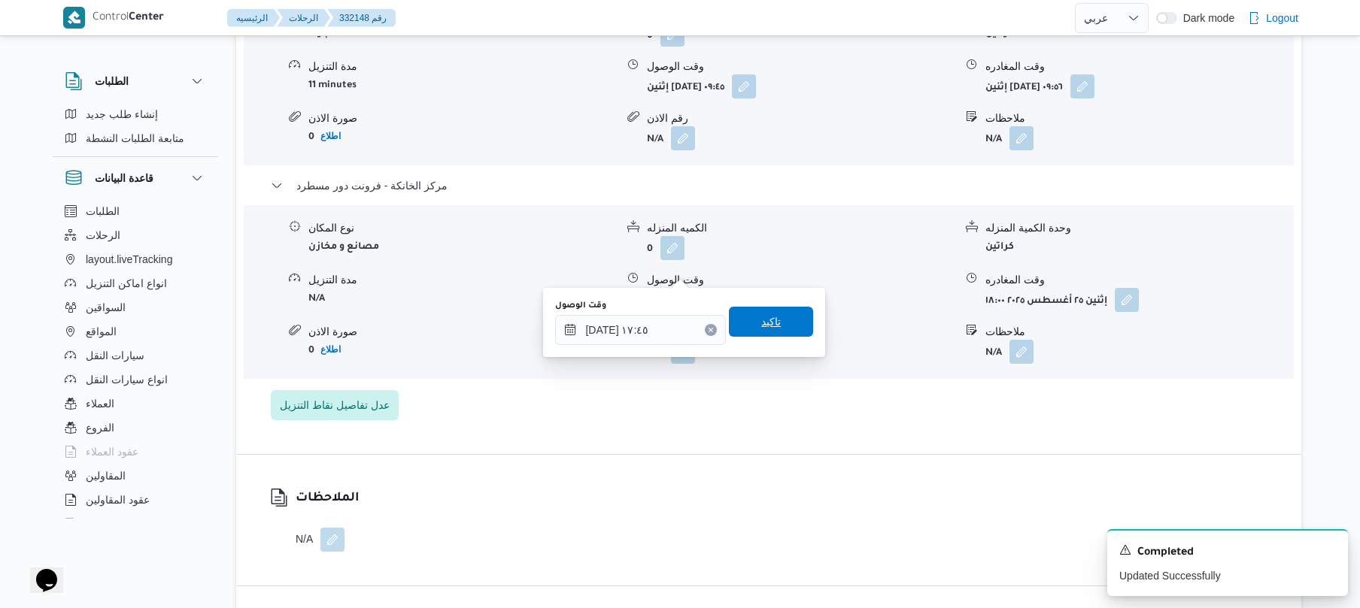
click at [782, 323] on span "تاكيد" at bounding box center [771, 322] width 84 height 30
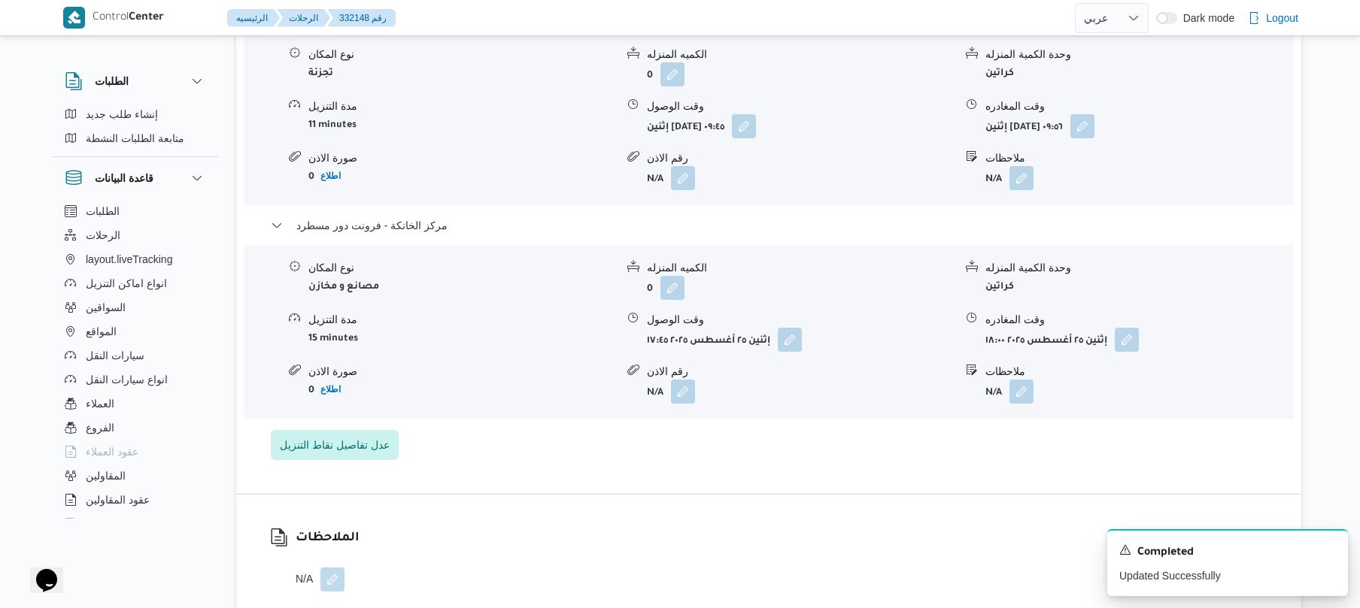
scroll to position [1283, 0]
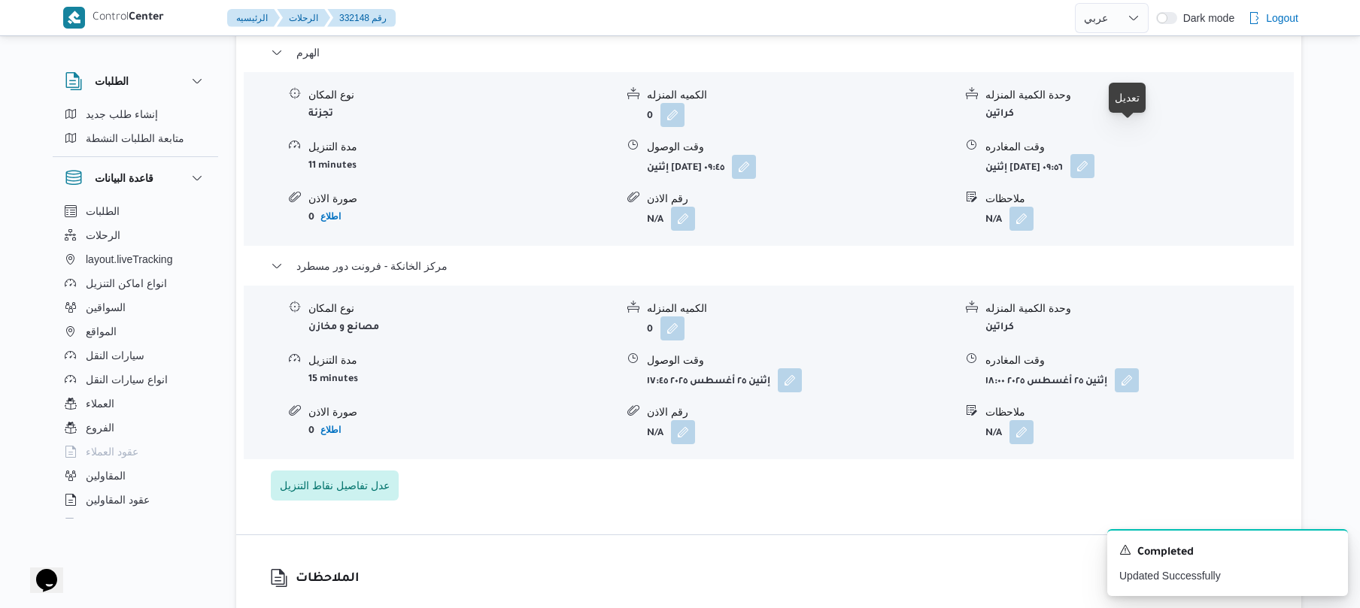
click at [1094, 154] on button "button" at bounding box center [1082, 166] width 24 height 24
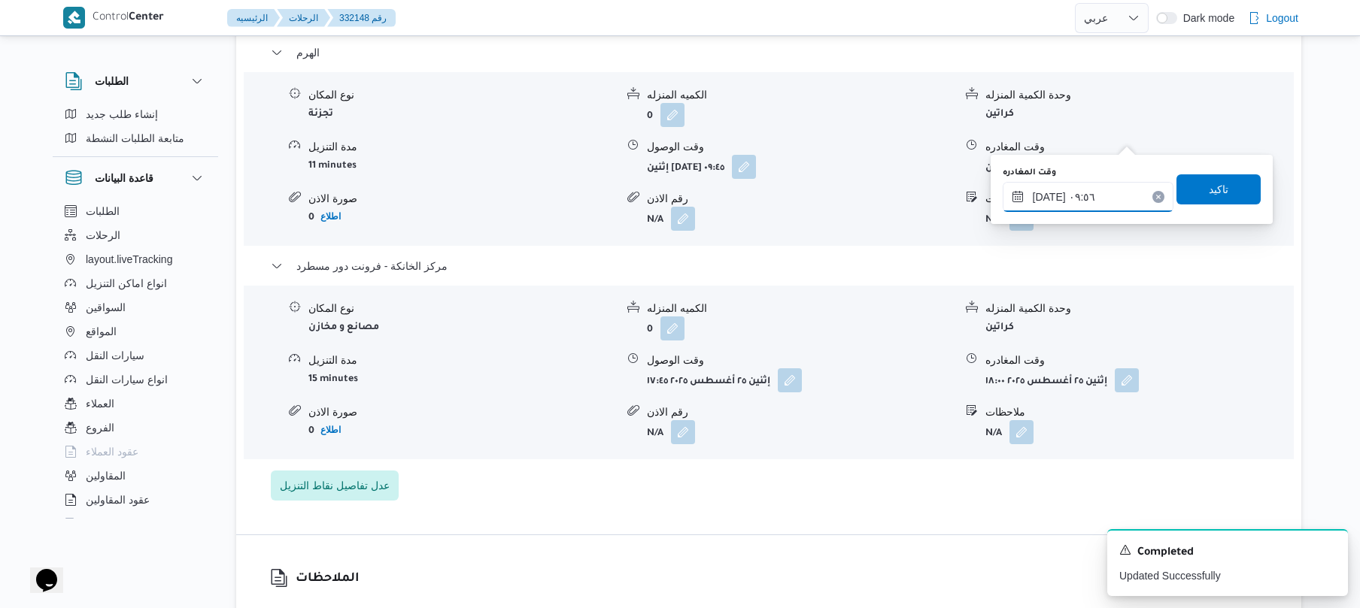
click at [1048, 196] on input "٢٥/٠٨/٢٠٢٥ ٠٩:٥٦" at bounding box center [1087, 197] width 171 height 30
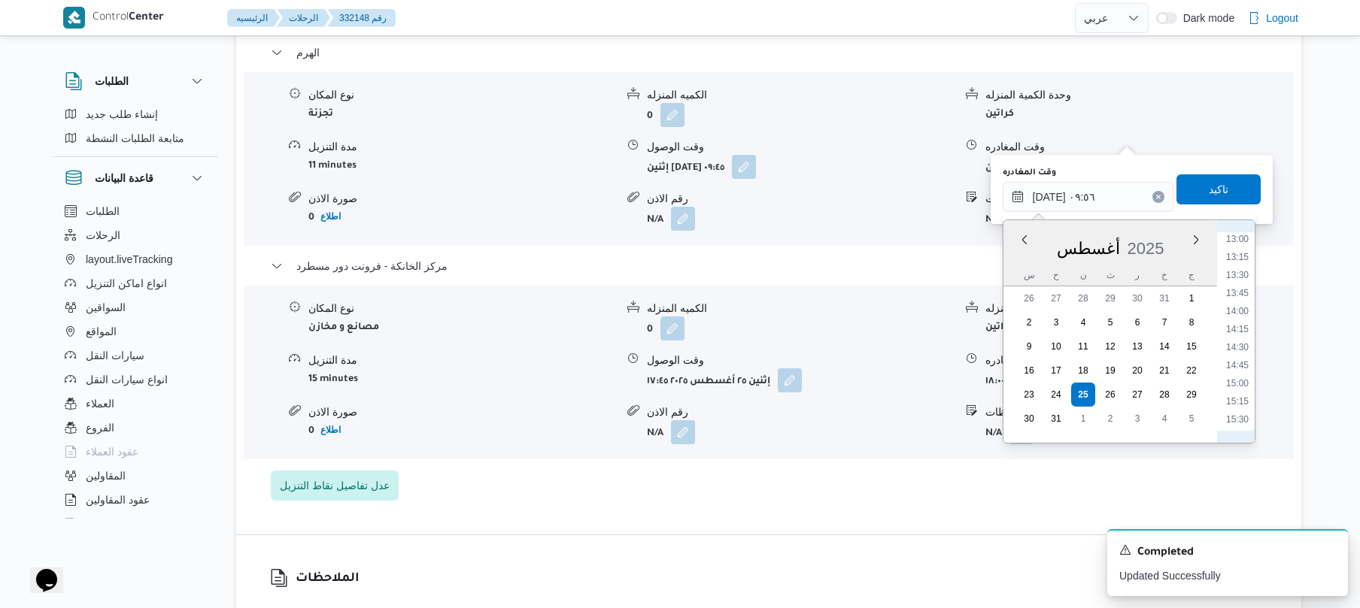
scroll to position [1108, 0]
click at [1231, 325] on li "16:30" at bounding box center [1237, 323] width 35 height 15
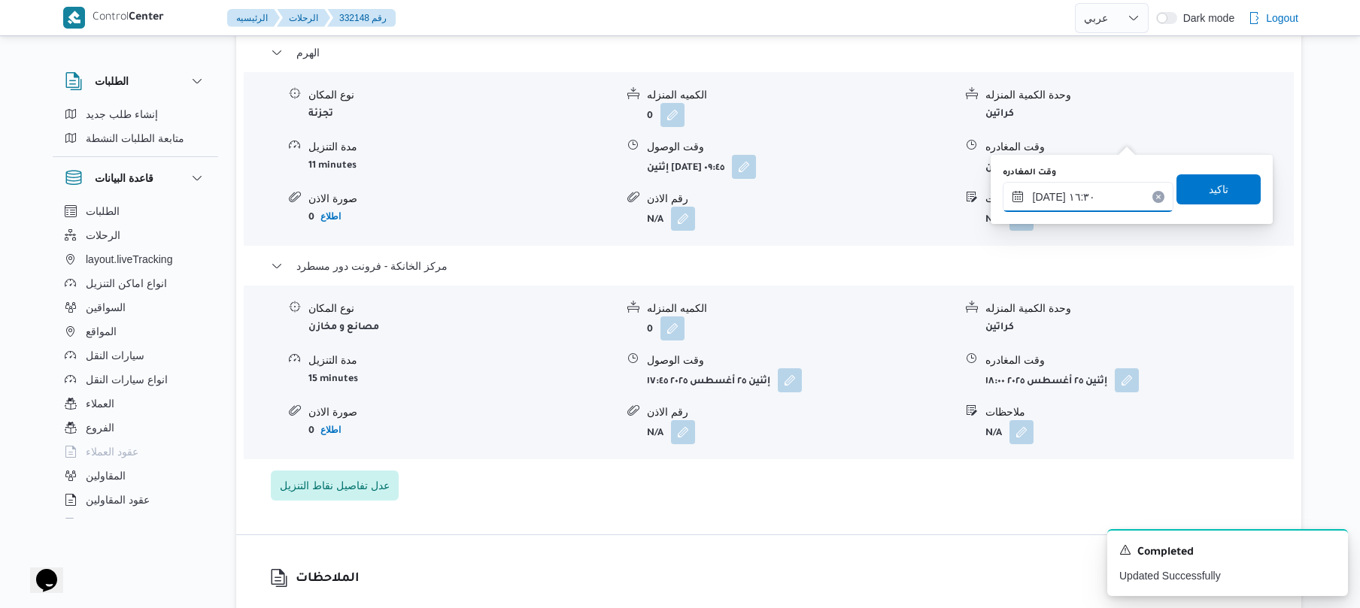
click at [1048, 193] on input "[DATE] ١٦:٣٠" at bounding box center [1087, 197] width 171 height 30
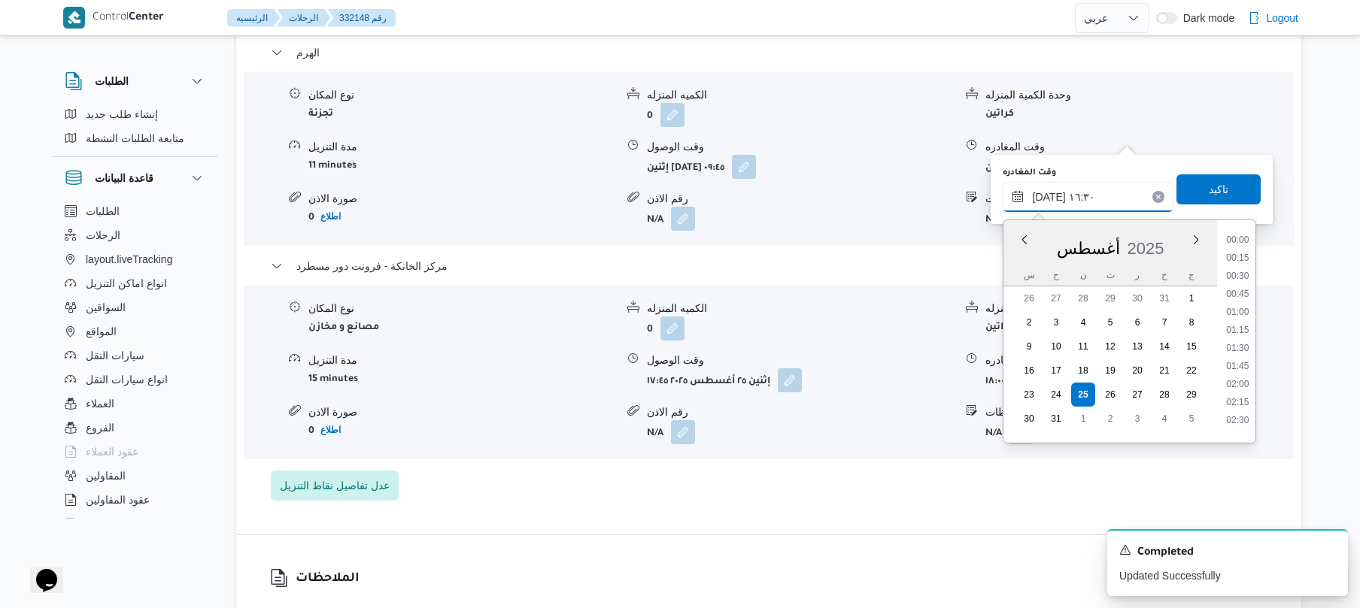
click at [1048, 193] on input "[DATE] ١٦:٣٠" at bounding box center [1087, 197] width 171 height 30
type input "٢٥/٠٨/٢٠٢٥ ١٦:55"
click at [1209, 193] on span "تاكيد" at bounding box center [1218, 189] width 20 height 18
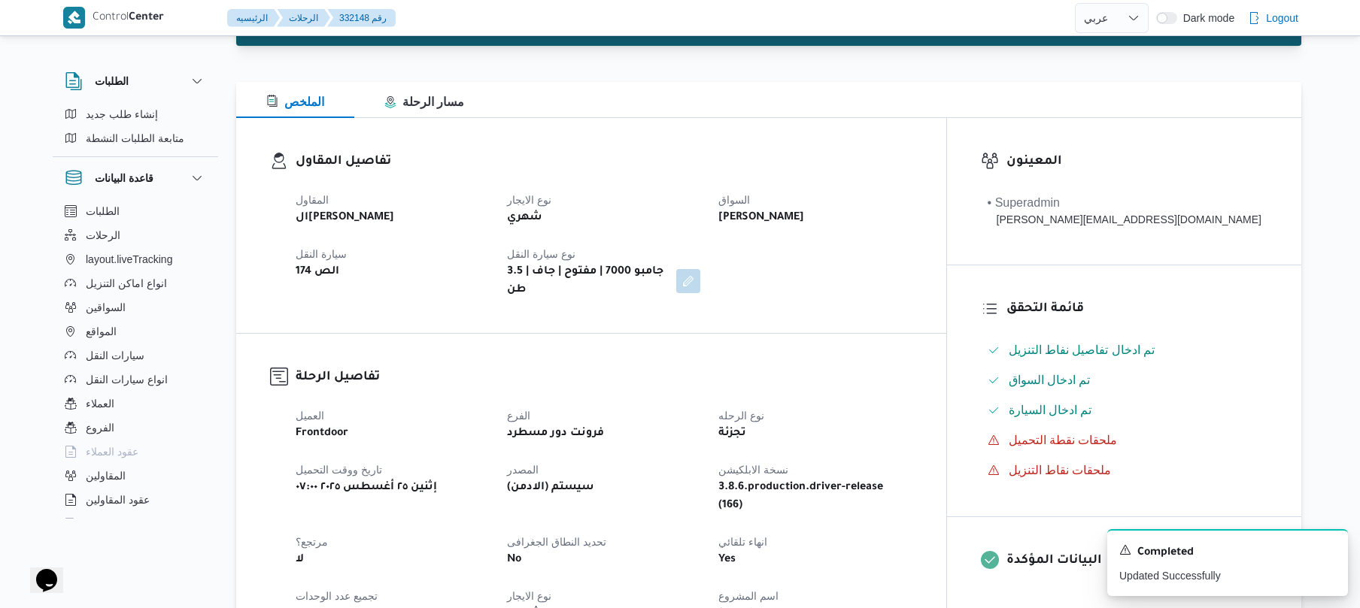
scroll to position [0, 0]
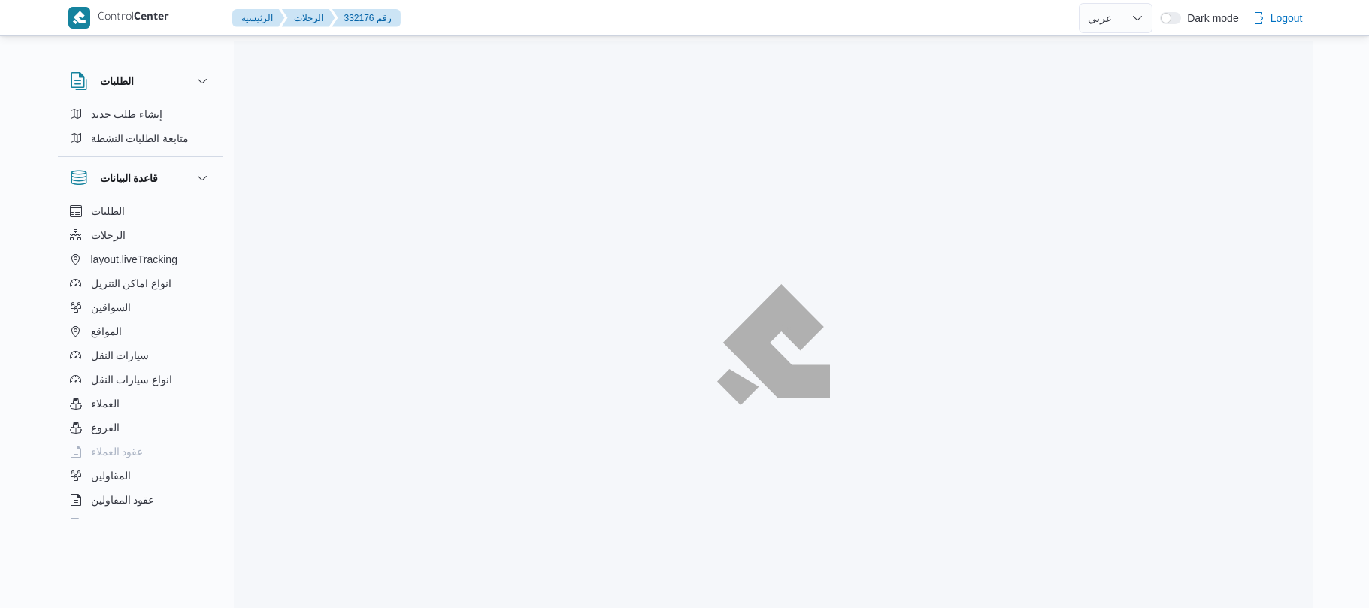
select select "ar"
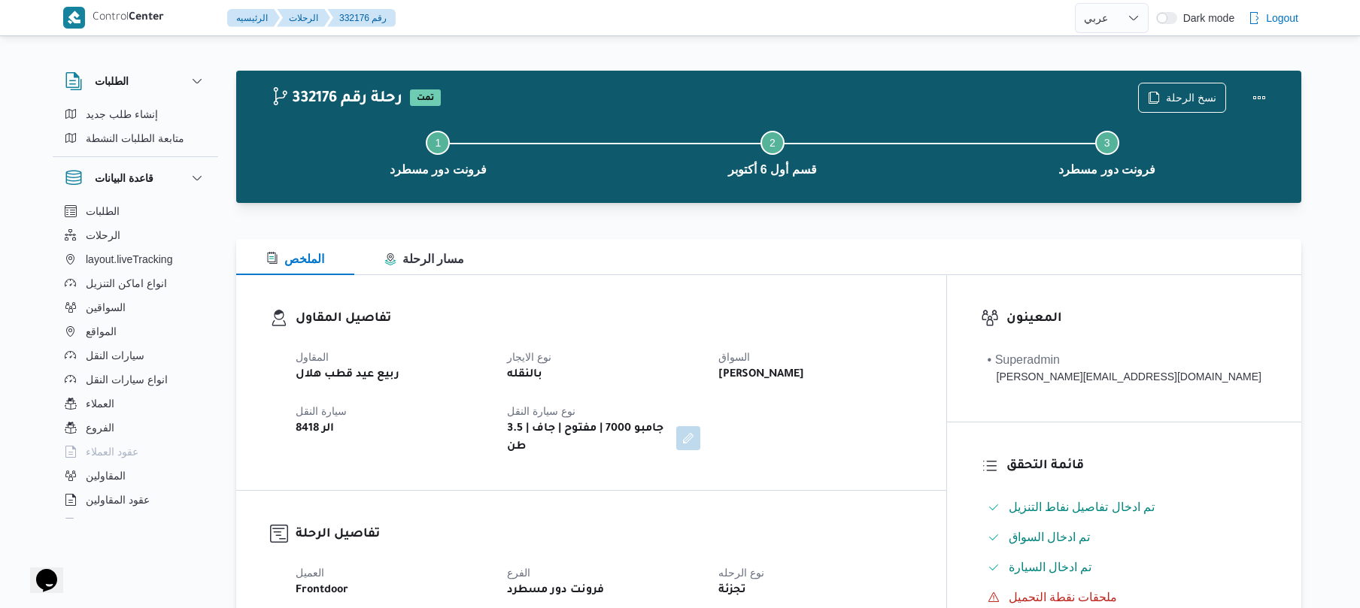
click at [588, 299] on div "تفاصيل المقاول المقاول ربيع عيد قطب هلال نوع الايجار بالنقله السواق [PERSON_NAM…" at bounding box center [591, 382] width 710 height 215
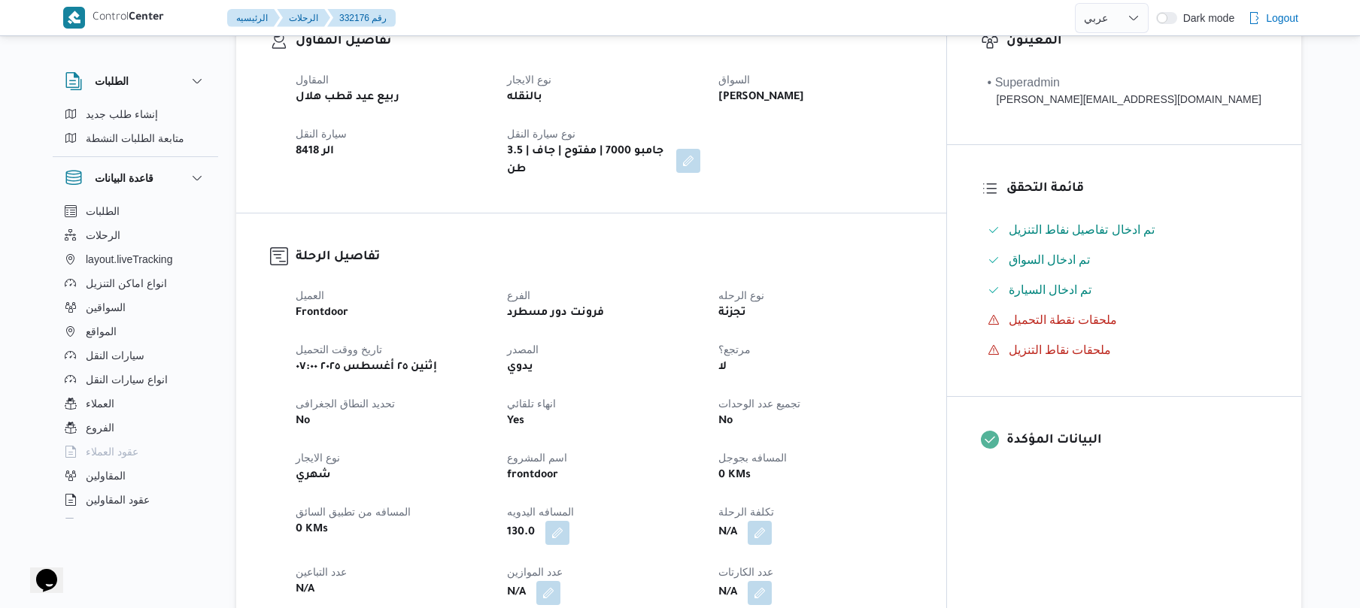
scroll to position [481, 0]
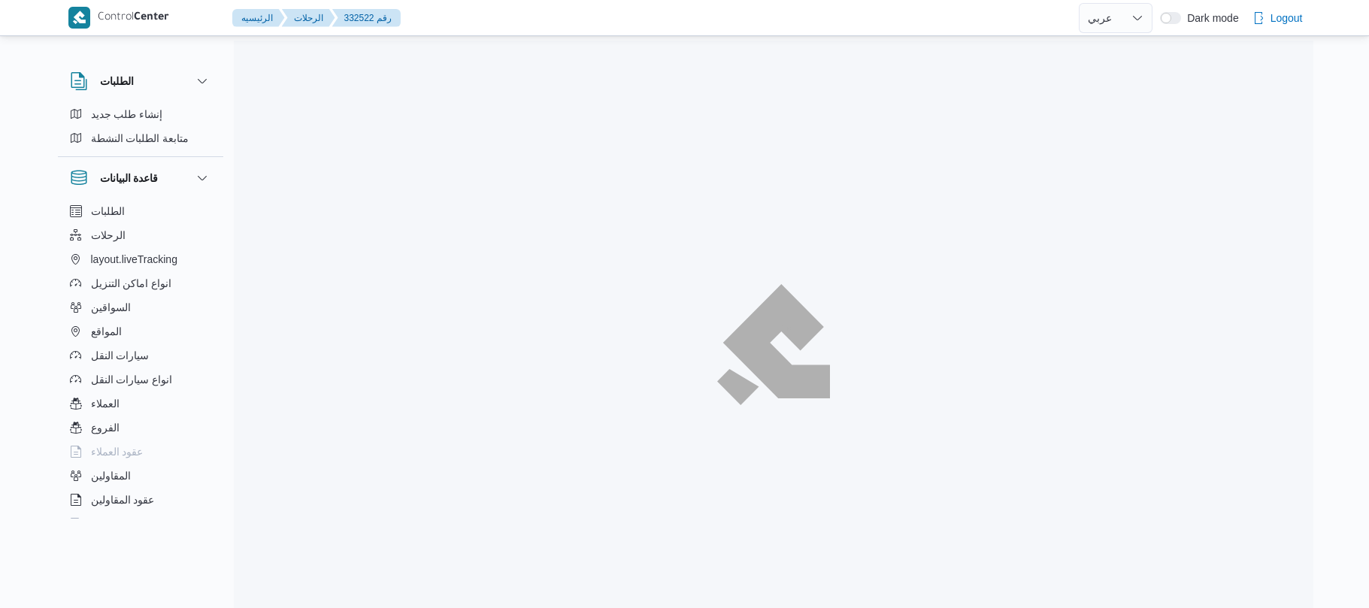
select select "ar"
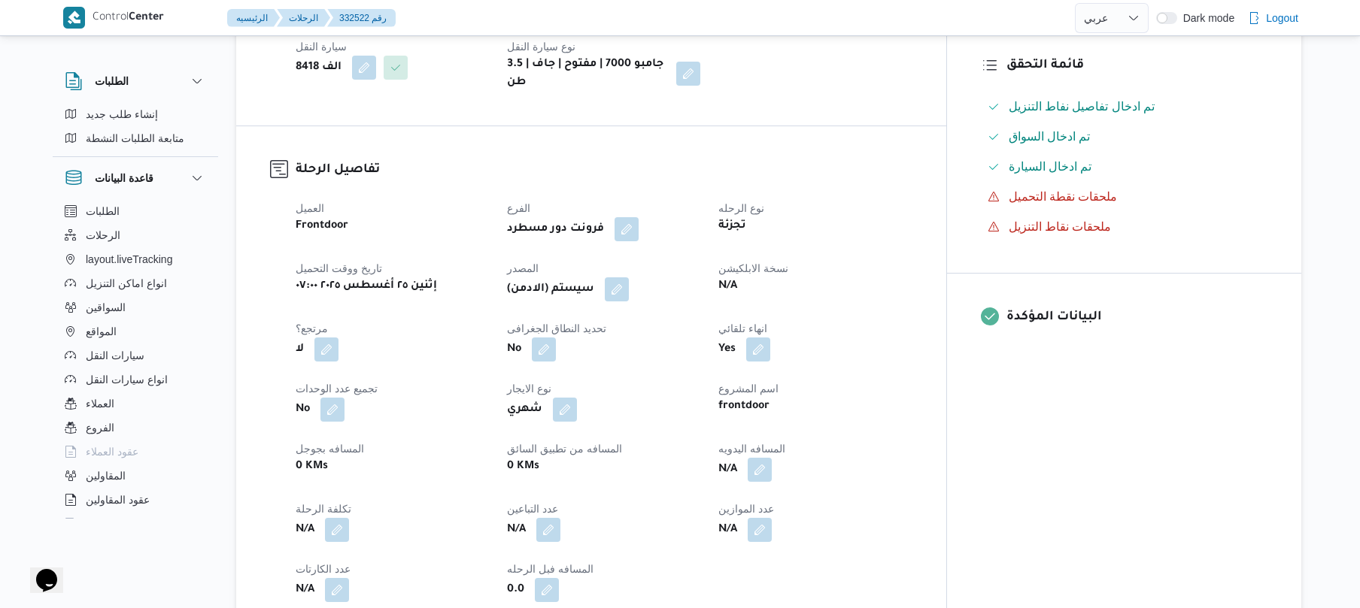
scroll to position [441, 0]
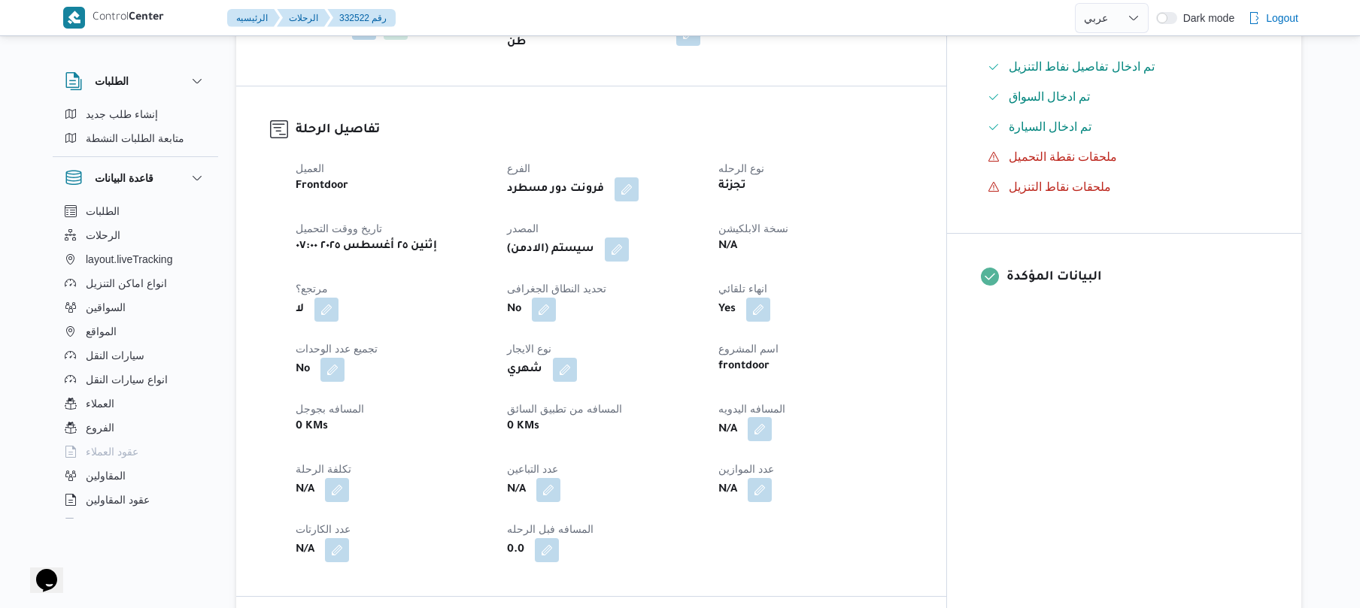
click at [772, 417] on button "button" at bounding box center [759, 429] width 24 height 24
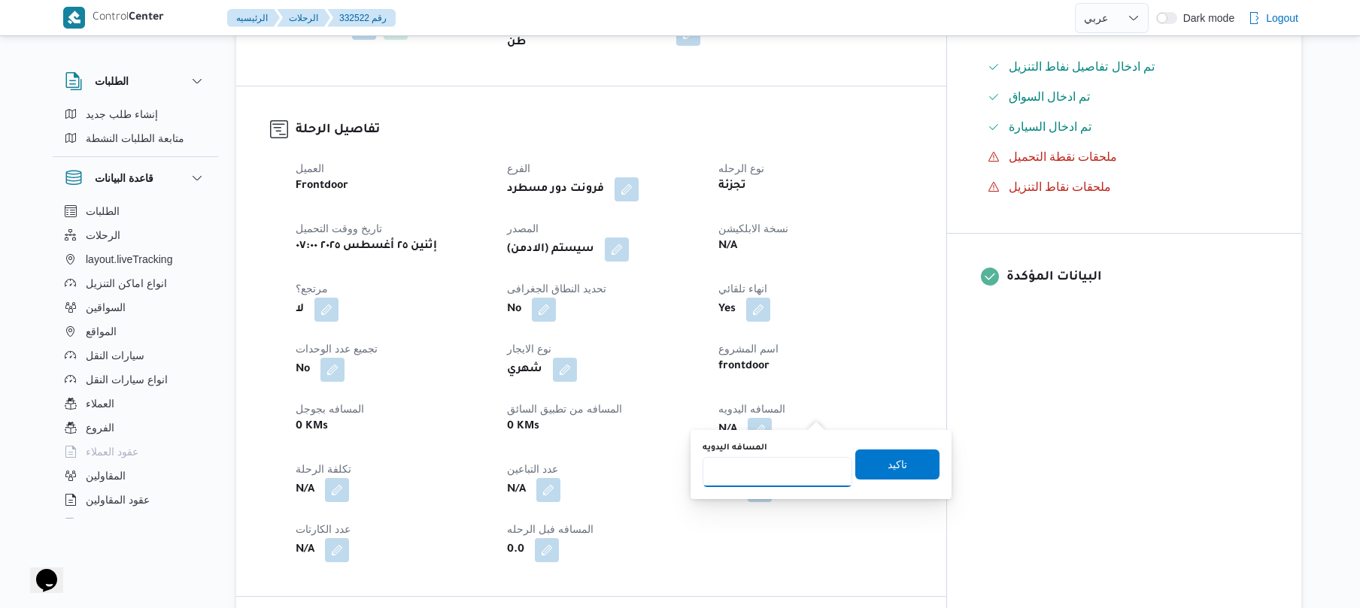
click at [789, 474] on input "المسافه اليدويه" at bounding box center [777, 472] width 150 height 30
type input "120"
click at [885, 453] on span "تاكيد" at bounding box center [897, 464] width 84 height 30
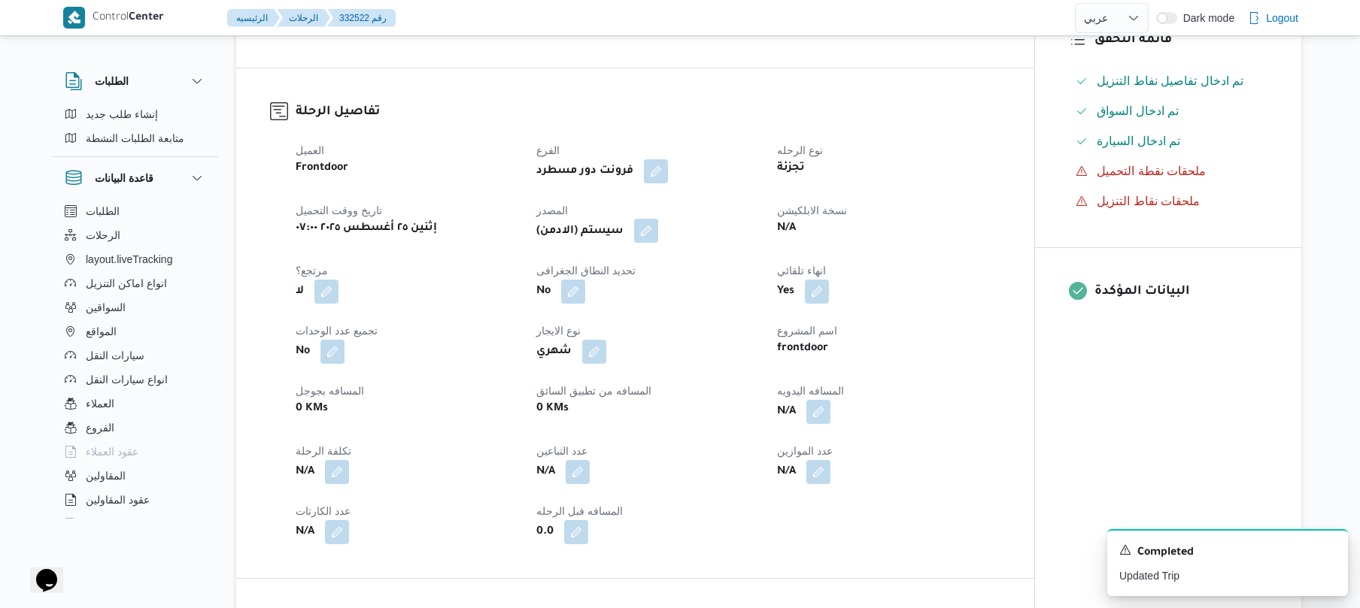
click at [658, 238] on button "button" at bounding box center [646, 231] width 24 height 24
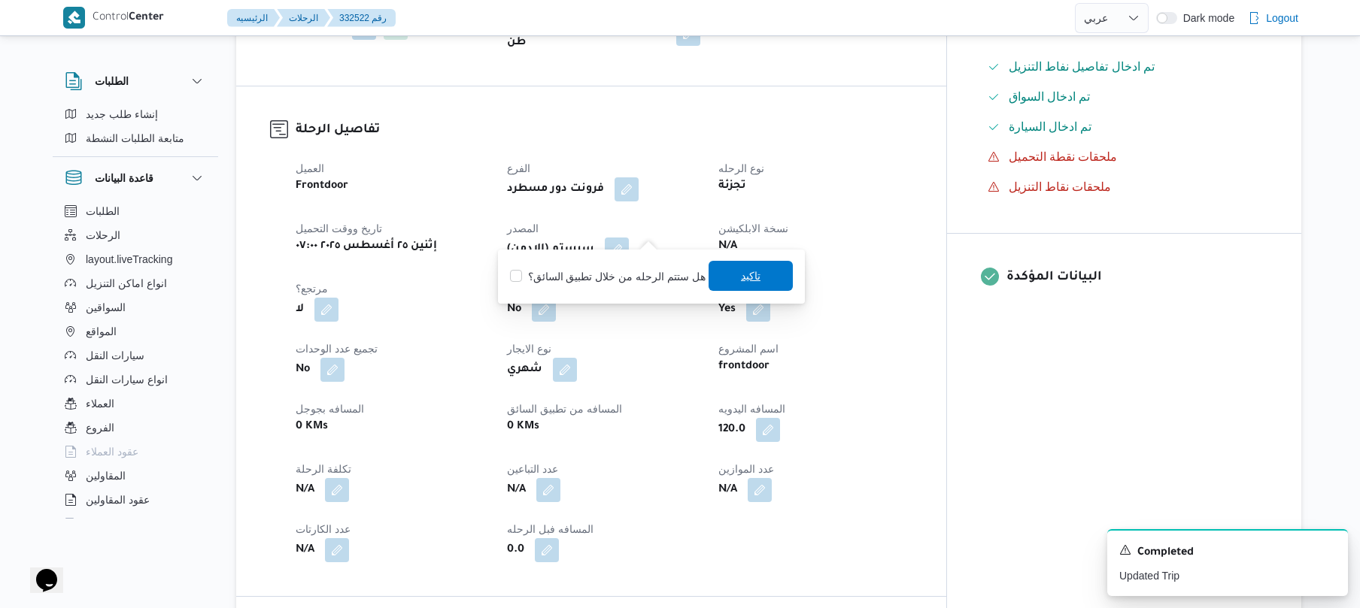
click at [723, 277] on span "تاكيد" at bounding box center [750, 276] width 84 height 30
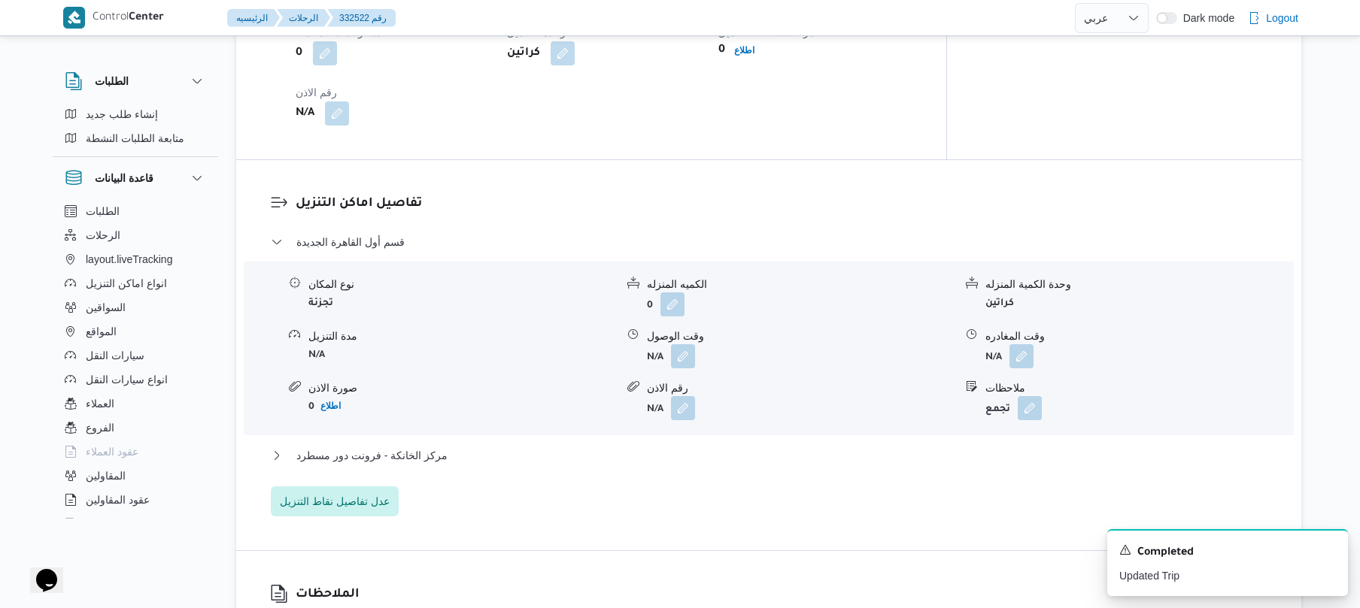
scroll to position [1163, 0]
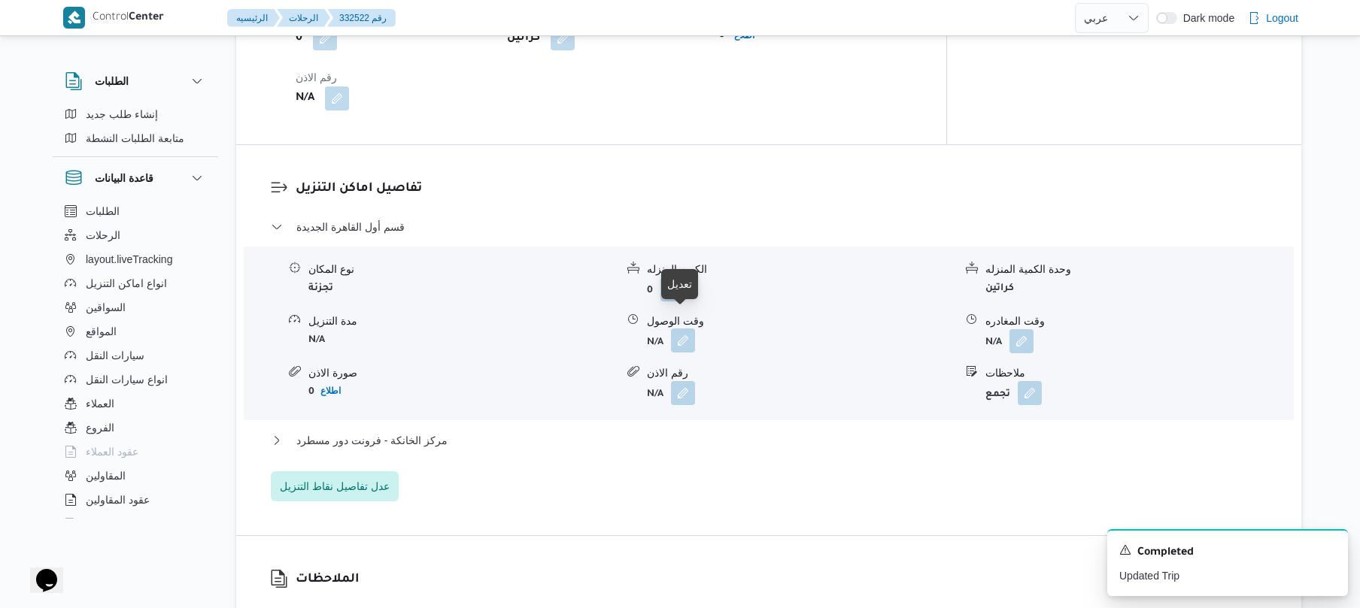
click at [683, 329] on button "button" at bounding box center [683, 341] width 24 height 24
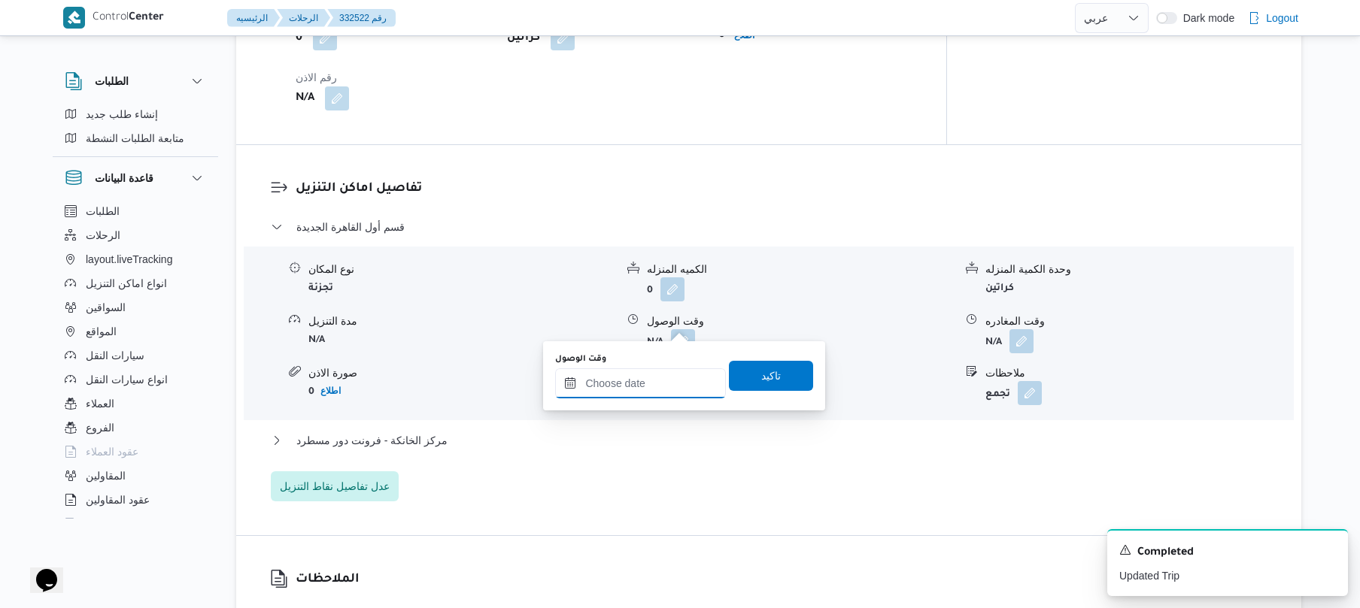
click at [662, 381] on input "وقت الوصول" at bounding box center [640, 383] width 171 height 30
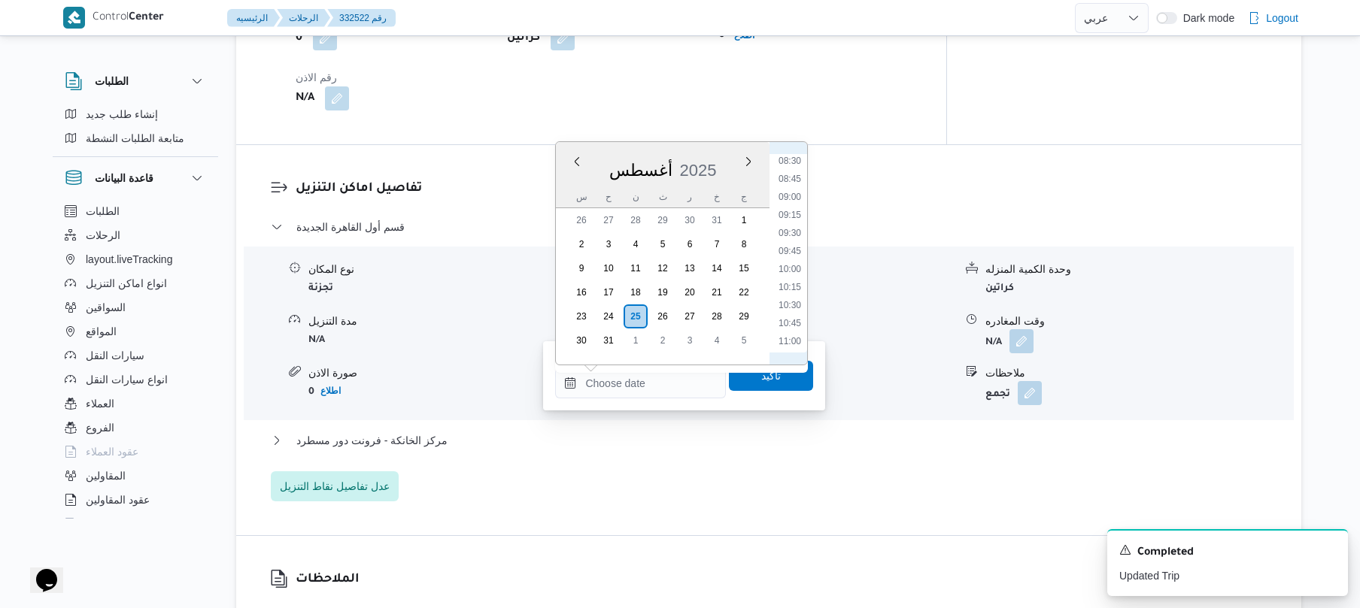
scroll to position [446, 0]
click at [787, 308] on li "08:15" at bounding box center [789, 311] width 35 height 15
type input "٢٥/٠٨/٢٠٢٥ ٠٨:١٥"
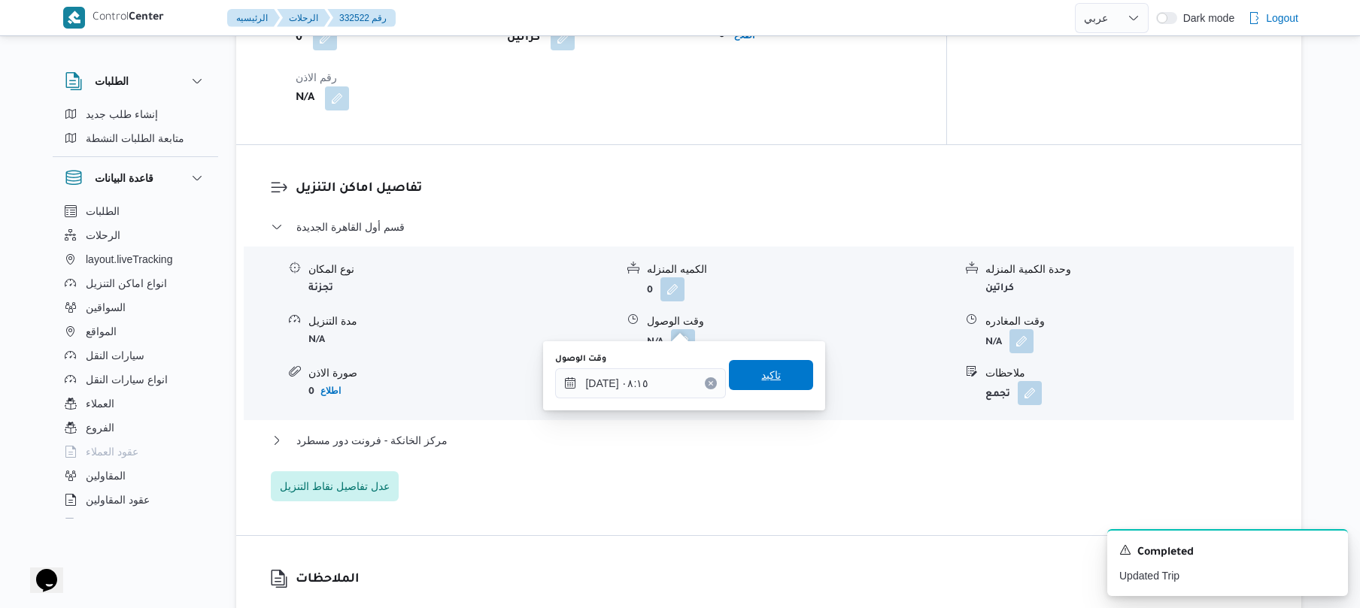
click at [775, 368] on span "تاكيد" at bounding box center [771, 375] width 84 height 30
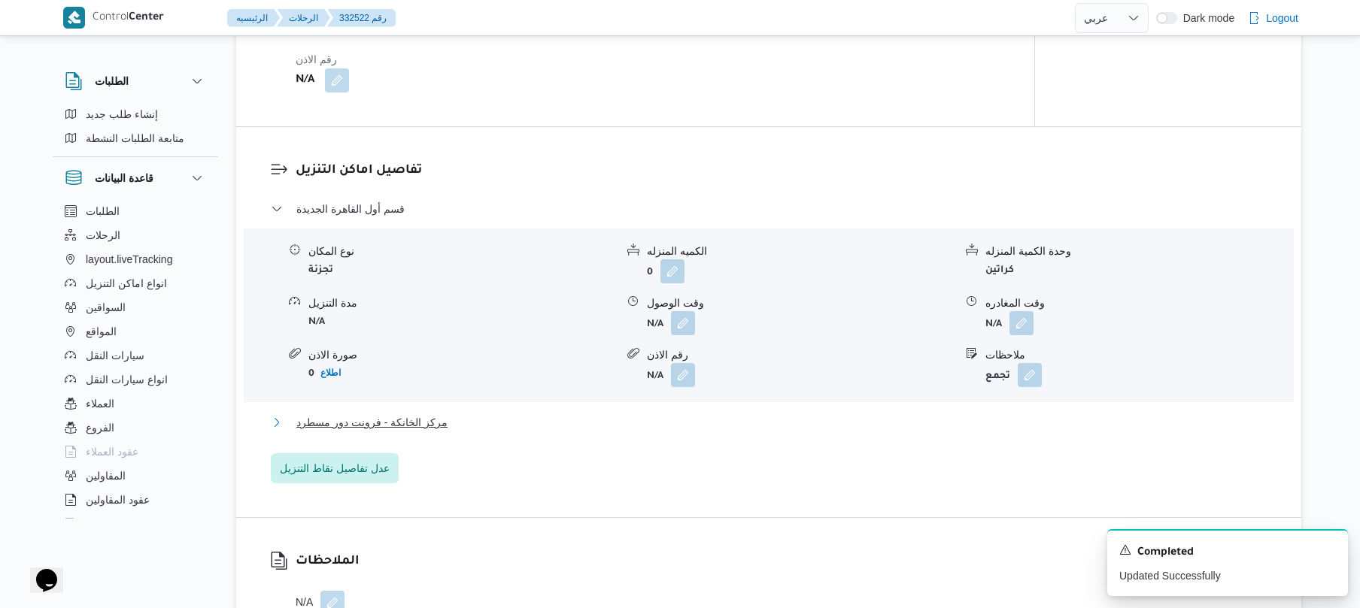
click at [696, 428] on button "مركز الخانكة - فرونت دور مسطرد" at bounding box center [769, 423] width 996 height 18
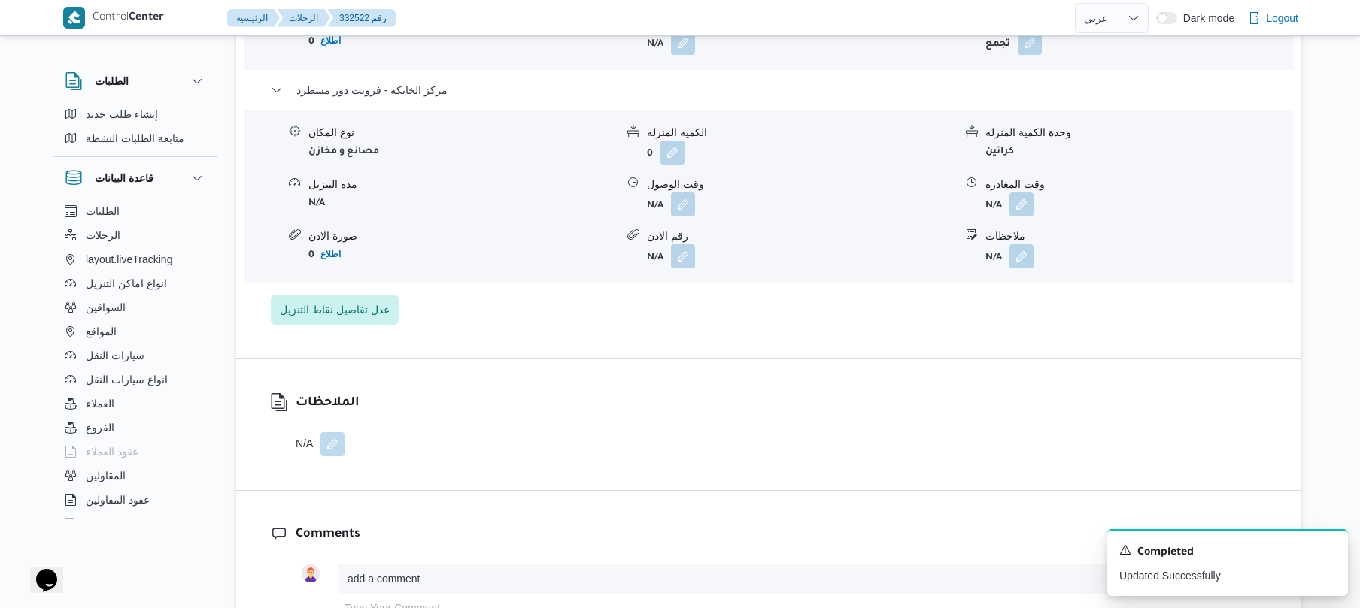
scroll to position [1524, 0]
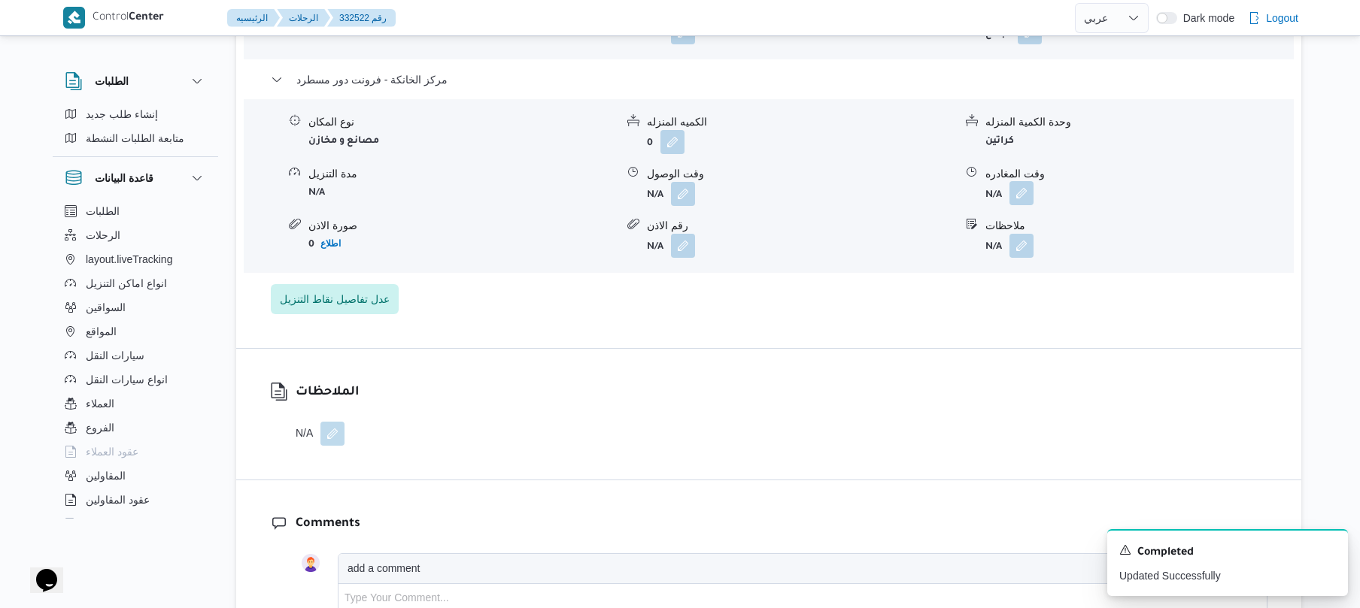
click at [1020, 181] on button "button" at bounding box center [1021, 193] width 24 height 24
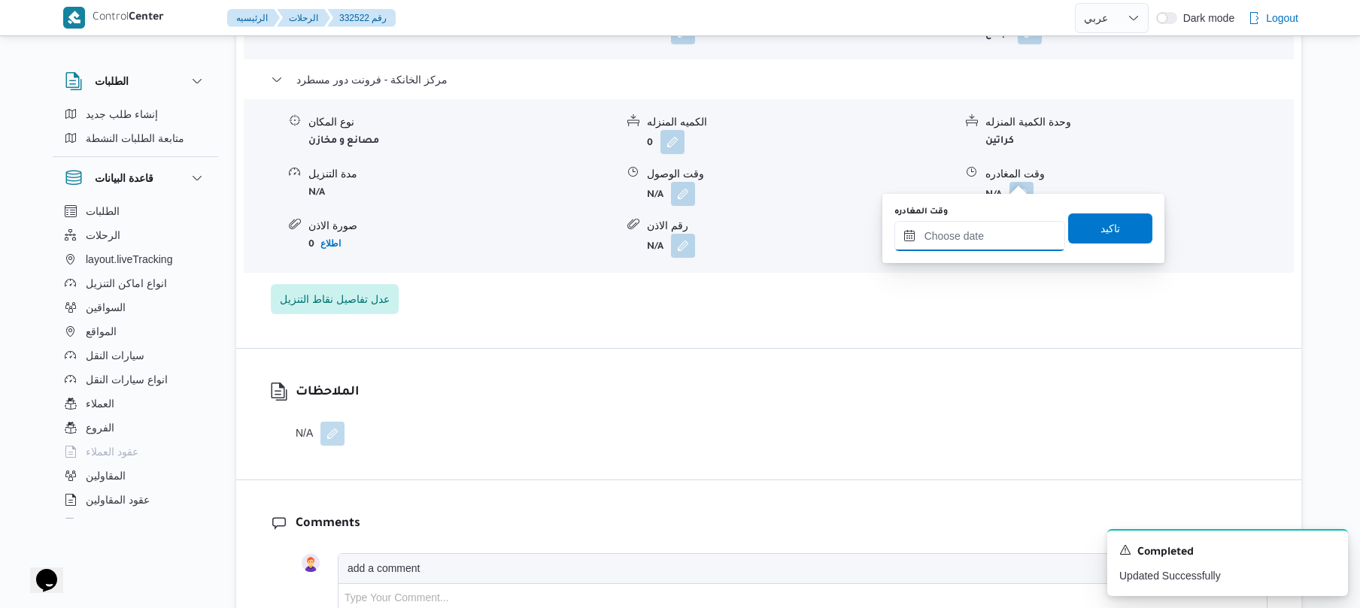
click at [978, 232] on input "وقت المغادره" at bounding box center [979, 236] width 171 height 30
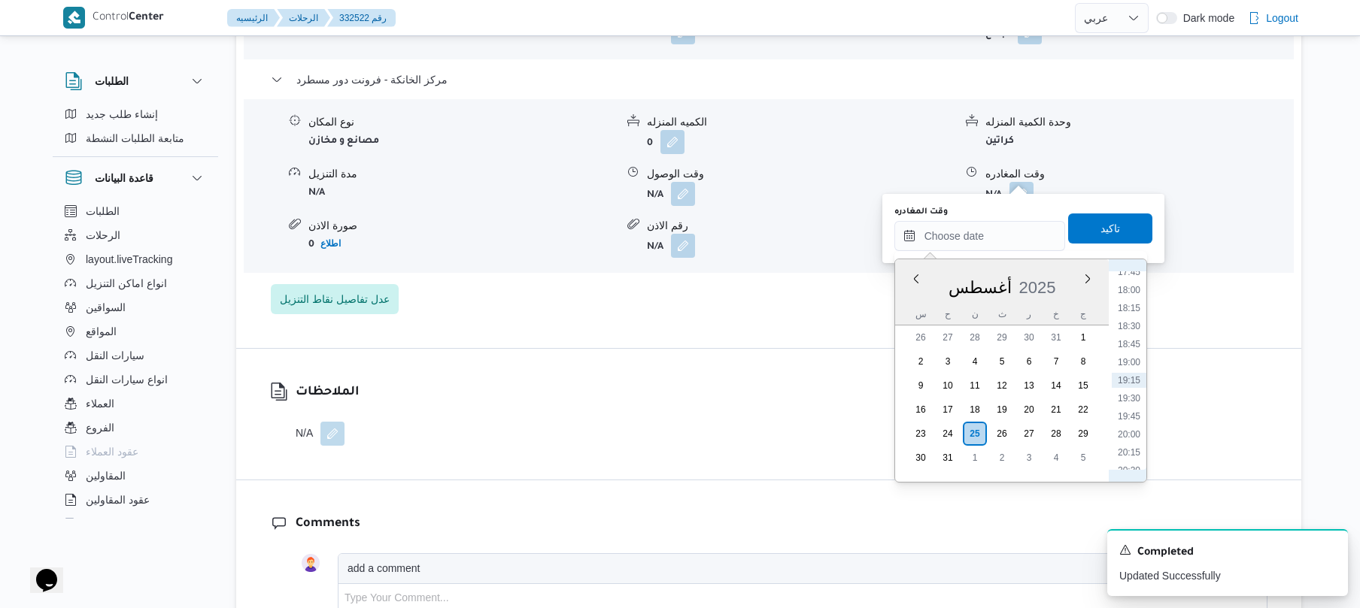
scroll to position [1120, 0]
click at [1131, 416] on li "17:30" at bounding box center [1128, 422] width 35 height 15
type input "[DATE] ١٧:٣٠"
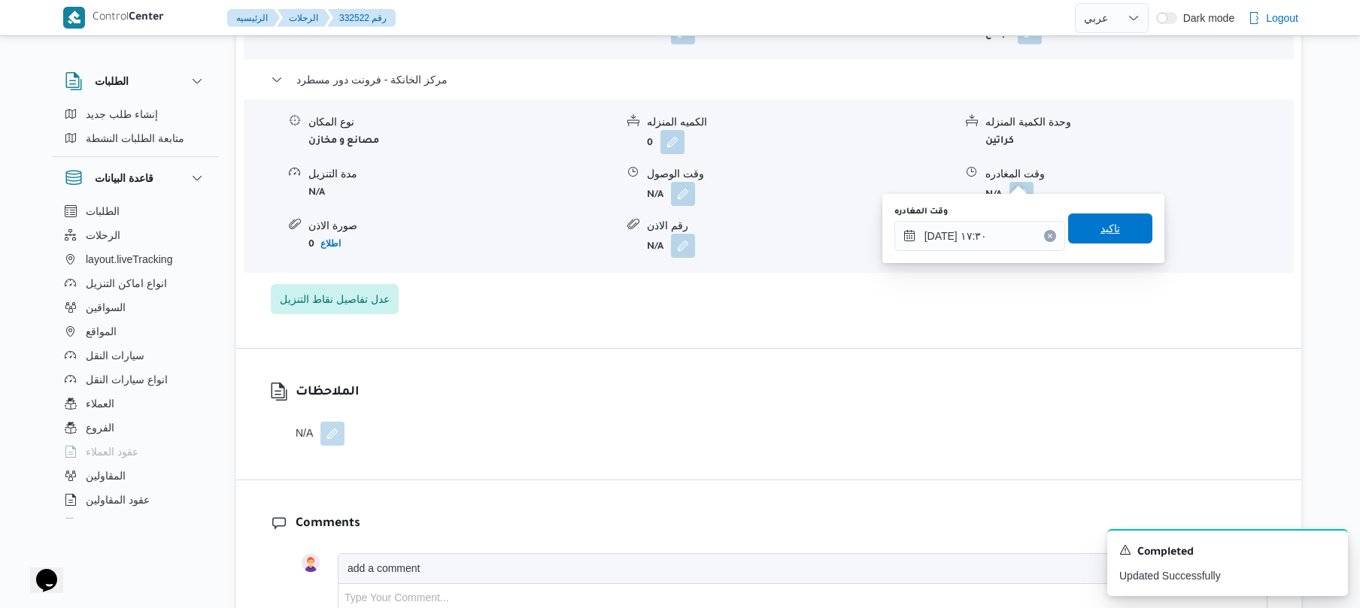
click at [1100, 226] on span "تاكيد" at bounding box center [1110, 229] width 20 height 18
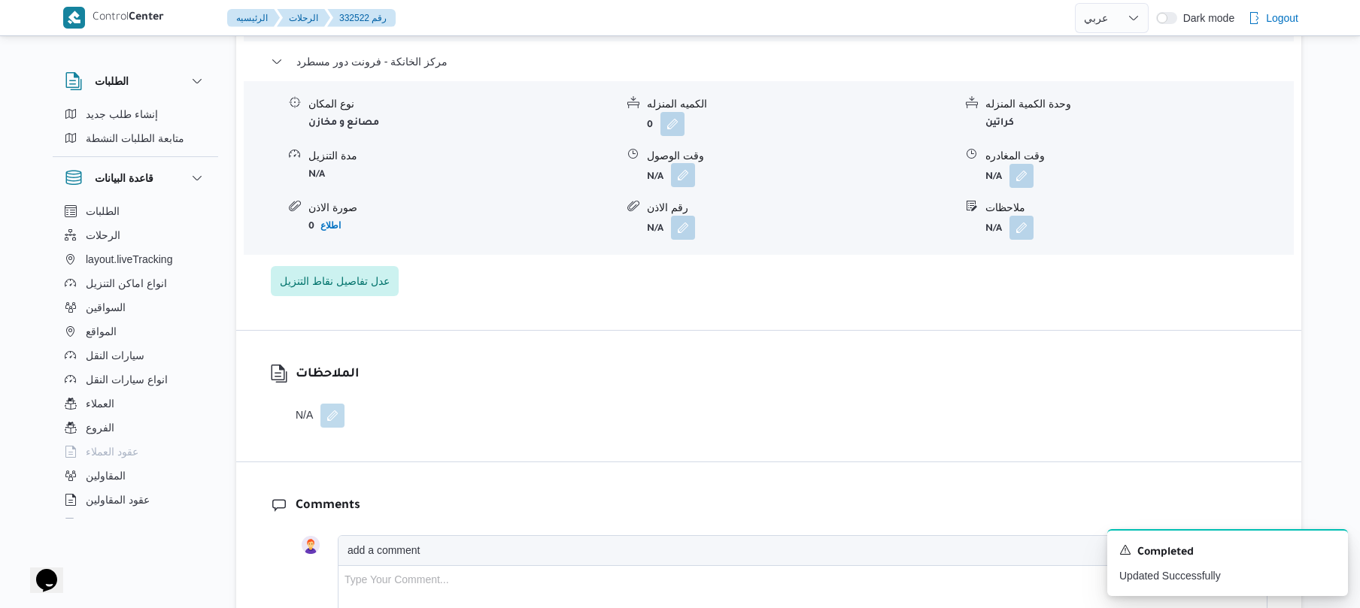
click at [689, 176] on button "button" at bounding box center [683, 175] width 24 height 24
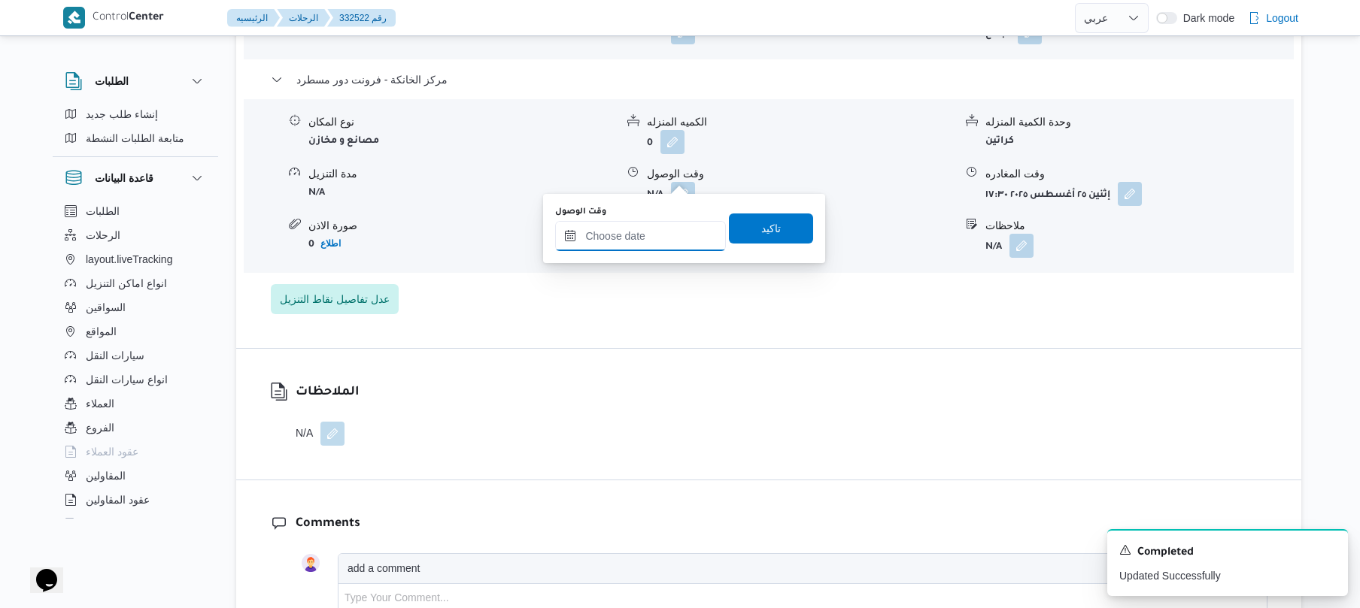
click at [696, 241] on input "وقت الوصول" at bounding box center [640, 236] width 171 height 30
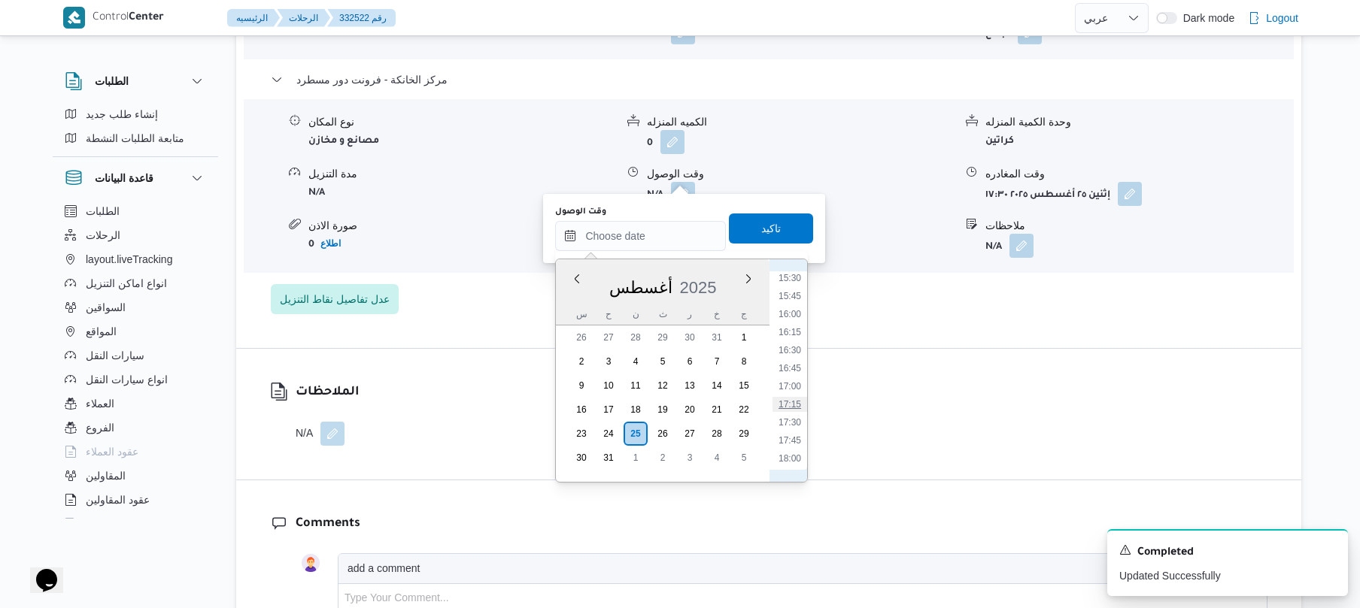
click at [795, 406] on li "17:15" at bounding box center [789, 404] width 35 height 15
type input "٢٥/٠٨/٢٠٢٥ ١٧:١٥"
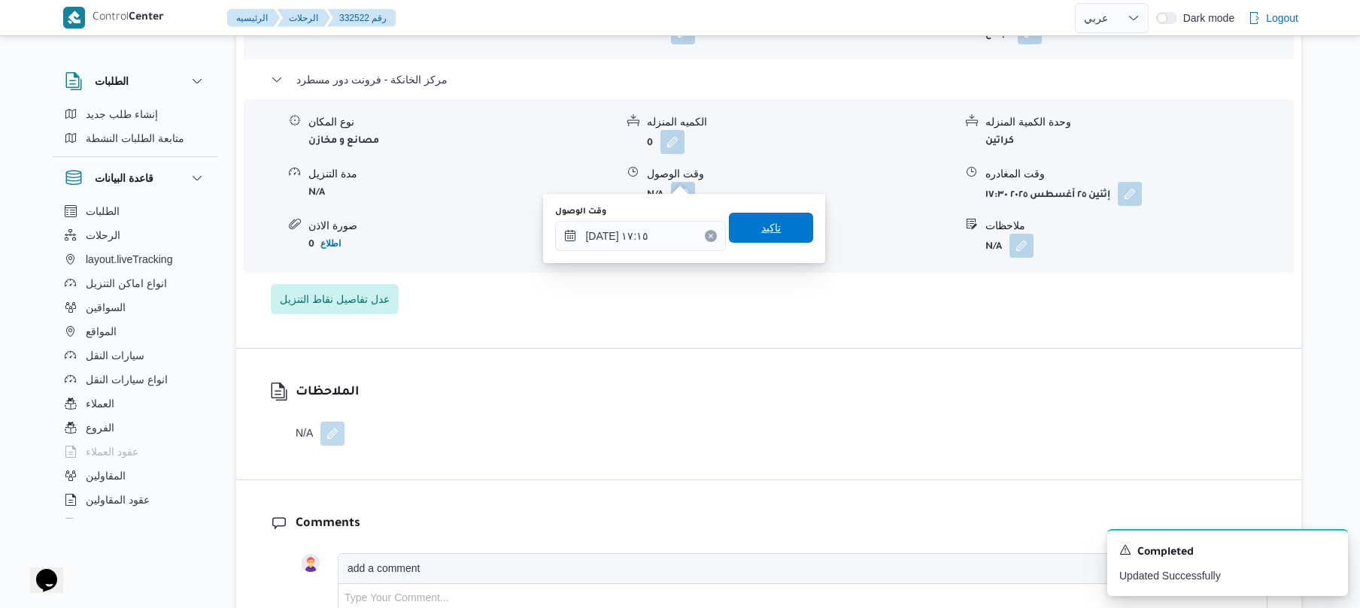
click at [762, 233] on span "تاكيد" at bounding box center [771, 228] width 20 height 18
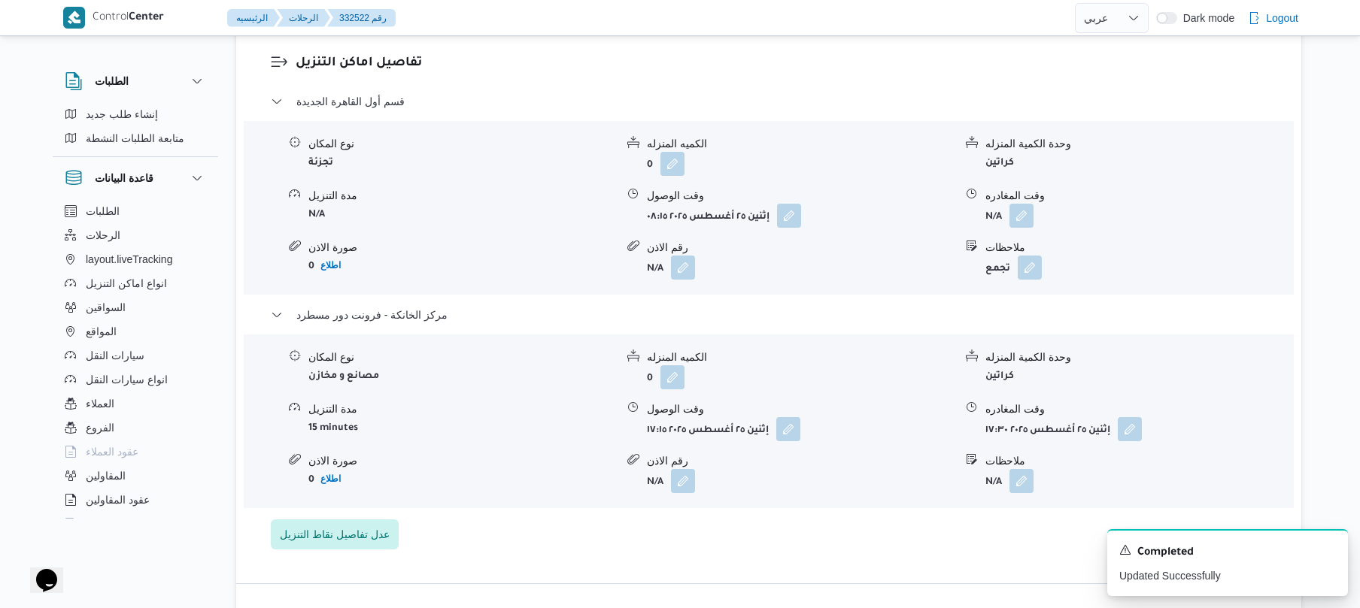
scroll to position [1283, 0]
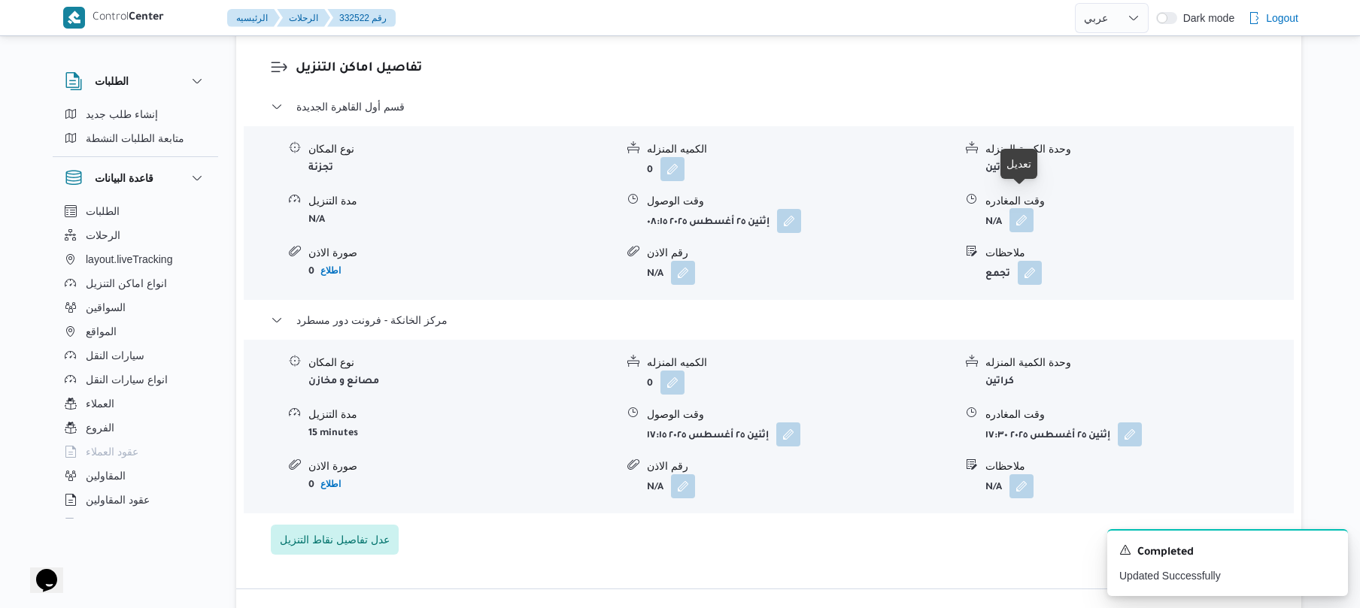
click at [1026, 208] on button "button" at bounding box center [1021, 220] width 24 height 24
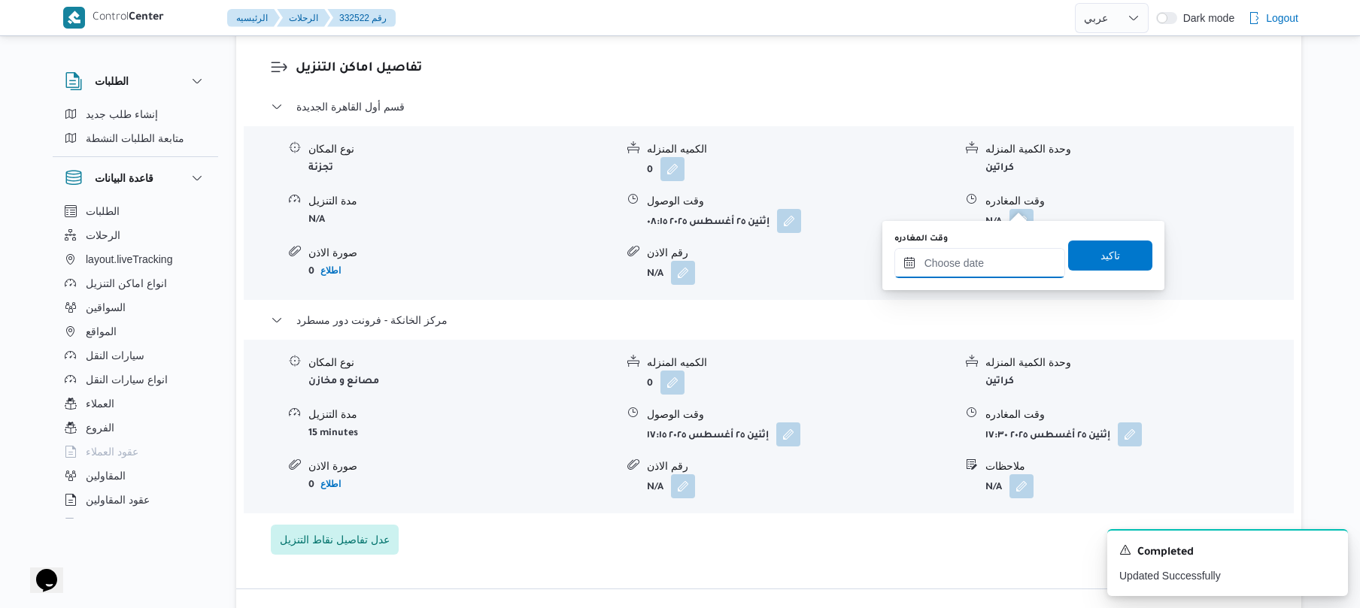
click at [976, 256] on input "وقت المغادره" at bounding box center [979, 263] width 171 height 30
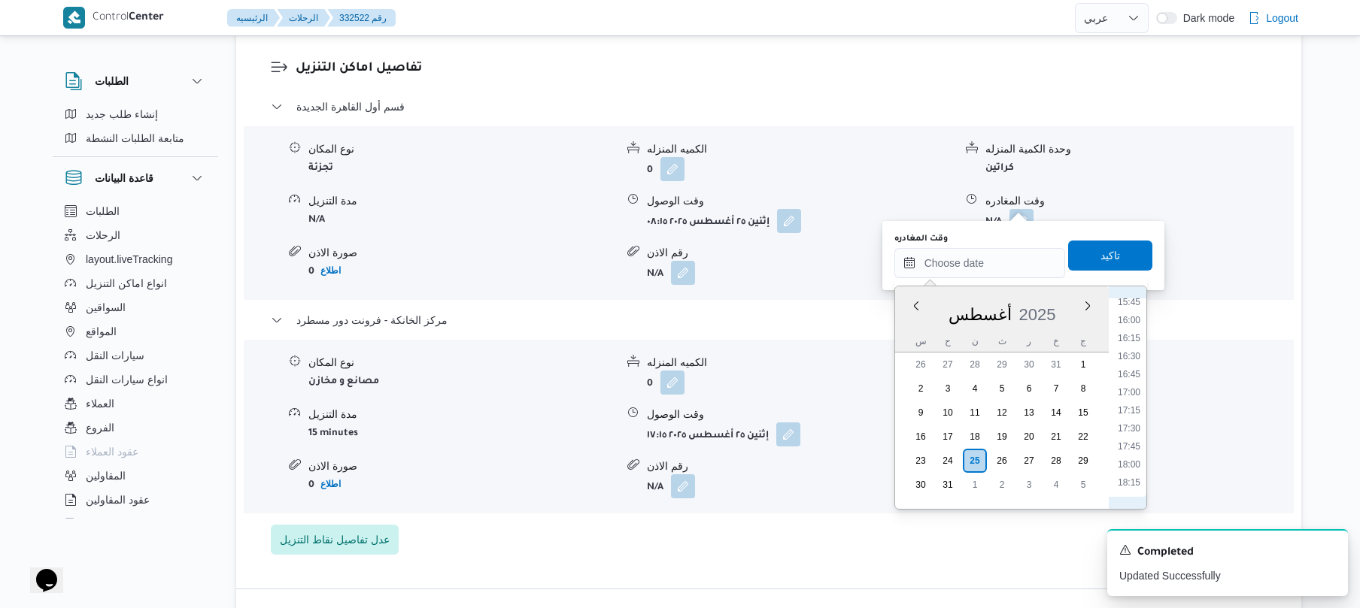
scroll to position [1120, 0]
click at [1136, 382] on li "16:30" at bounding box center [1128, 377] width 35 height 15
type input "٢٥/٠٨/٢٠٢٥ ١٦:٣٠"
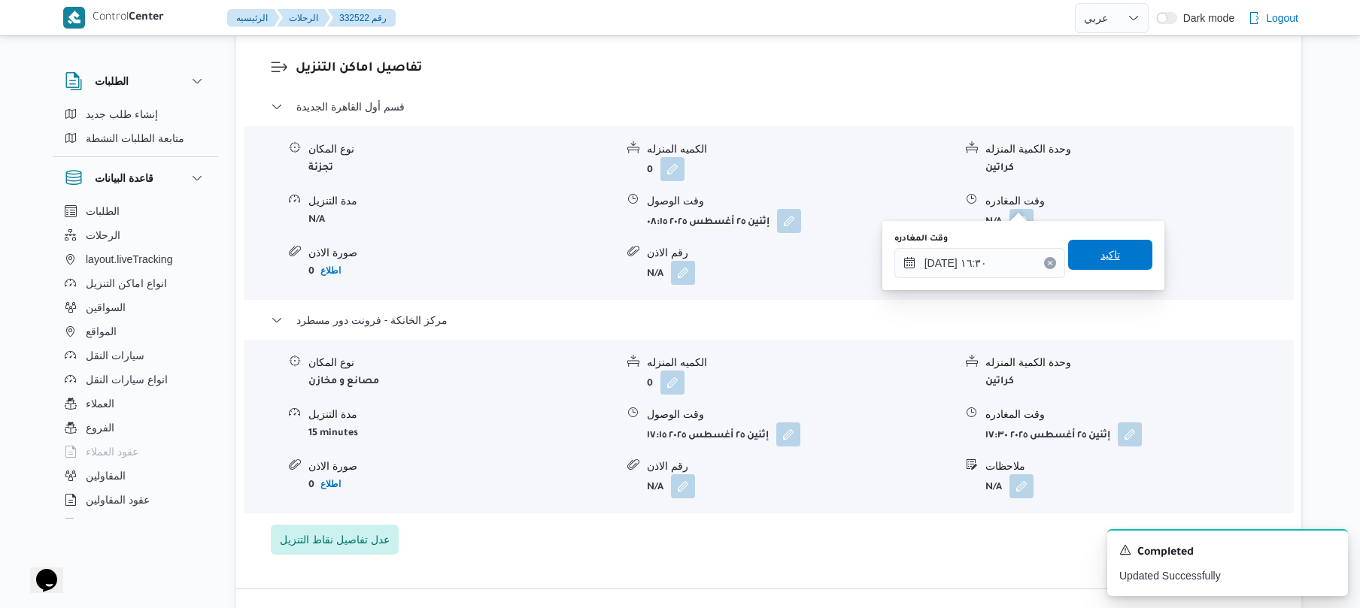
click at [1100, 250] on span "تاكيد" at bounding box center [1110, 255] width 20 height 18
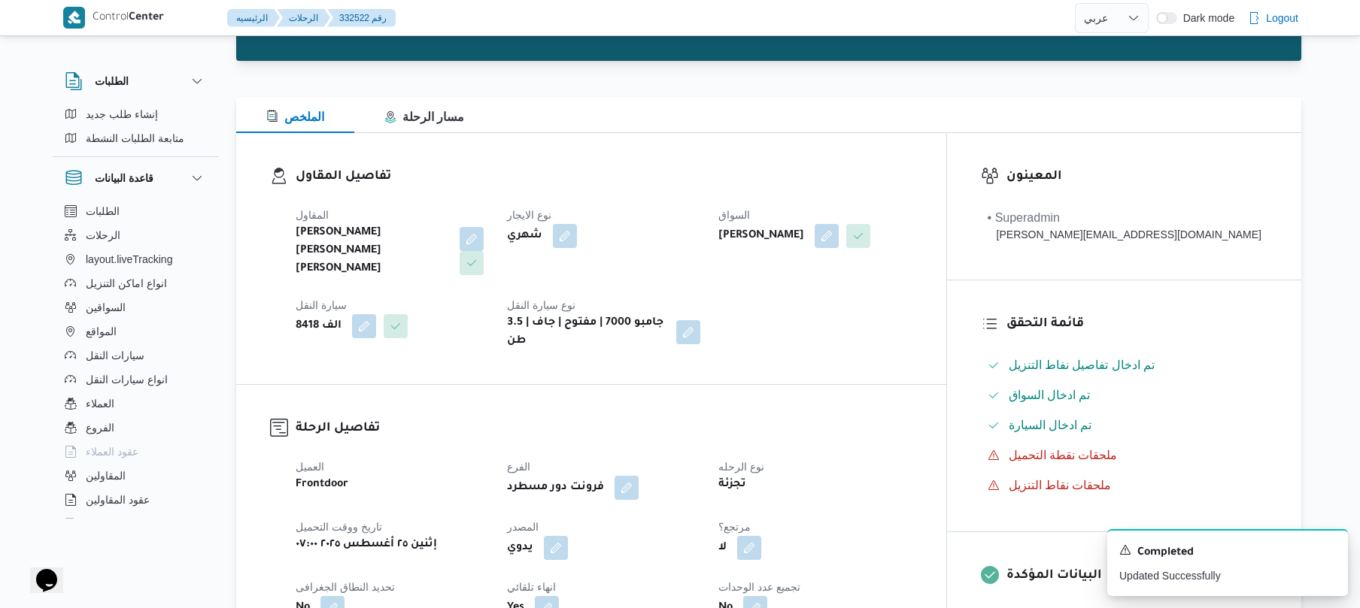
scroll to position [0, 0]
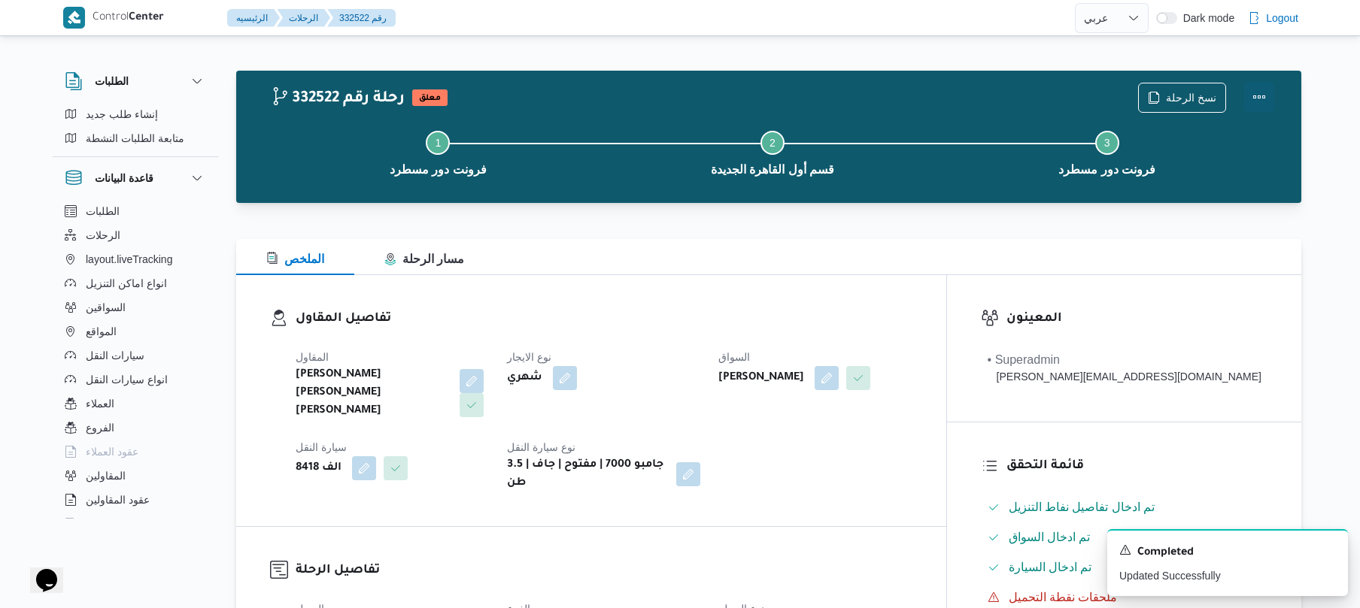
click at [1256, 83] on div at bounding box center [1259, 98] width 30 height 30
click at [1256, 94] on button "Actions" at bounding box center [1259, 97] width 30 height 30
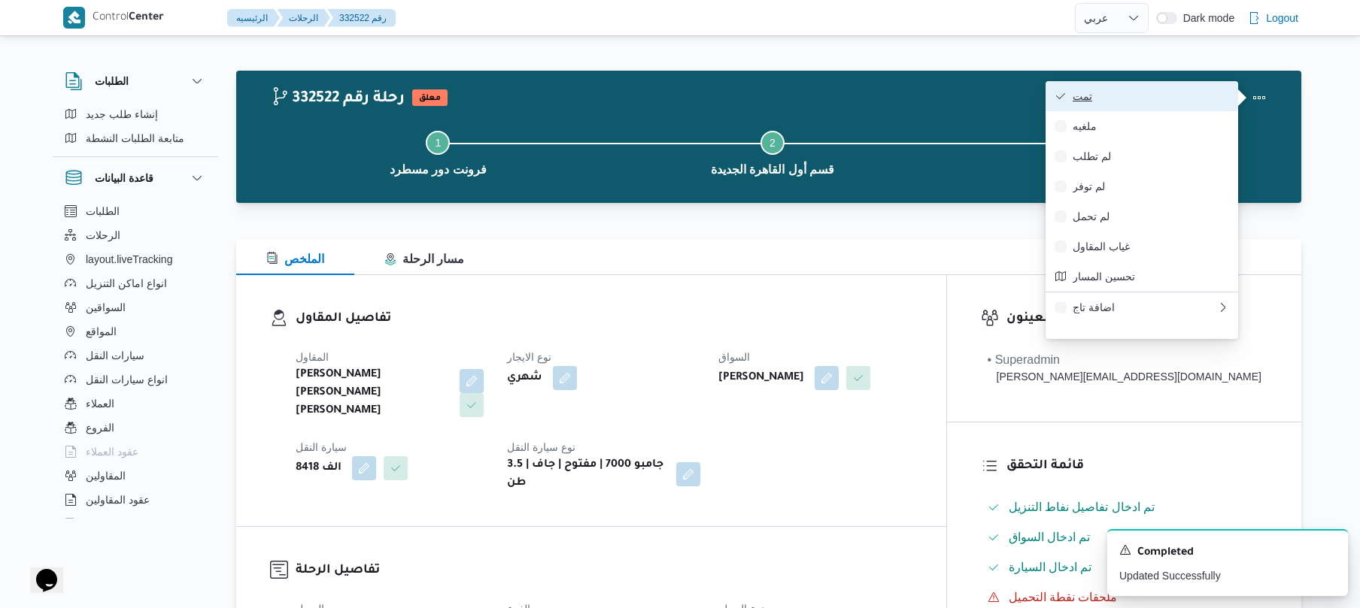
click at [1172, 101] on span "تمت" at bounding box center [1150, 96] width 156 height 12
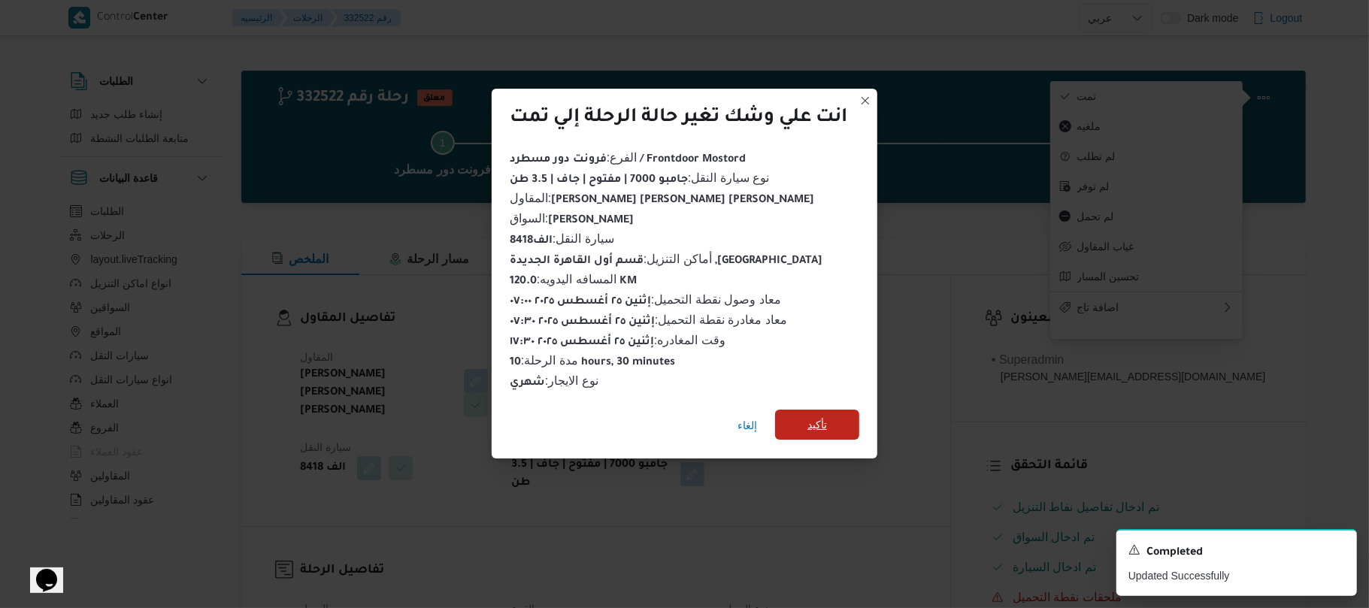
click at [848, 412] on span "تأكيد" at bounding box center [817, 425] width 84 height 30
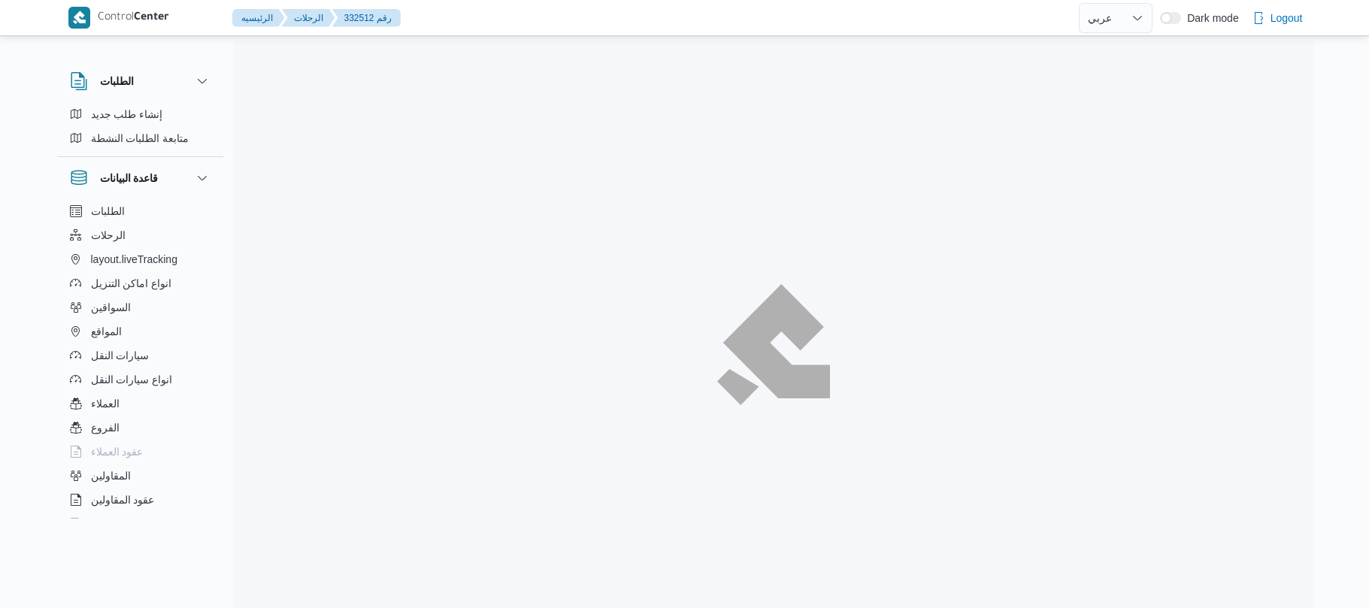
select select "ar"
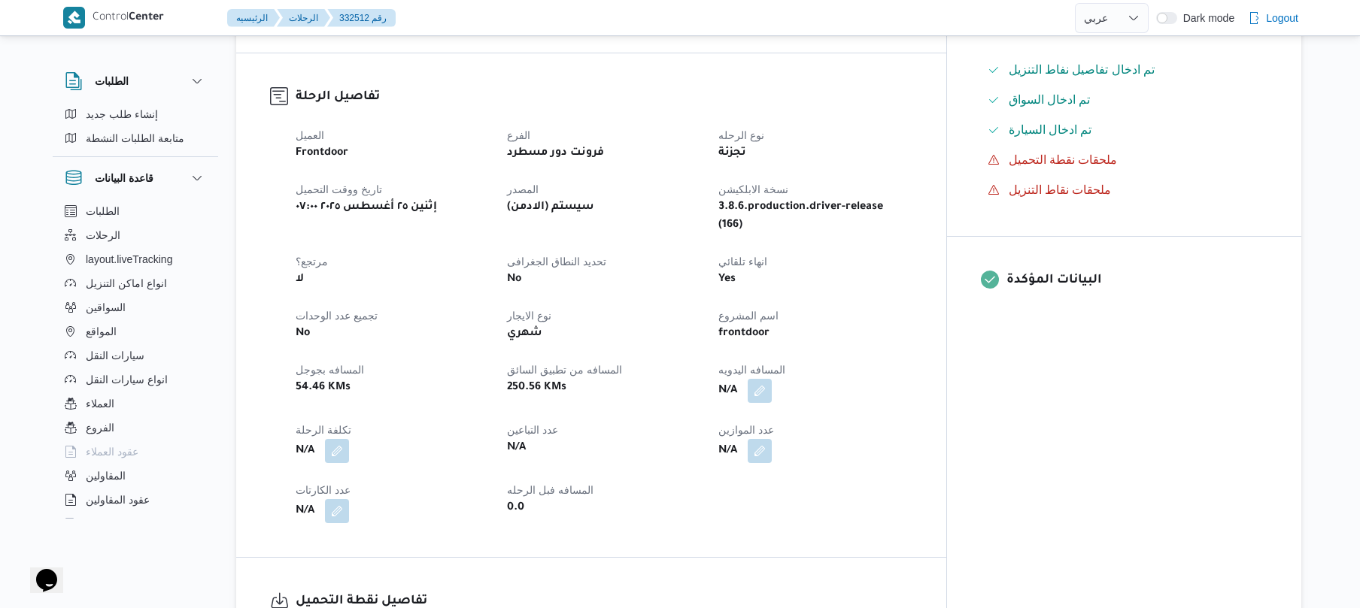
scroll to position [441, 0]
click at [772, 375] on button "button" at bounding box center [759, 387] width 24 height 24
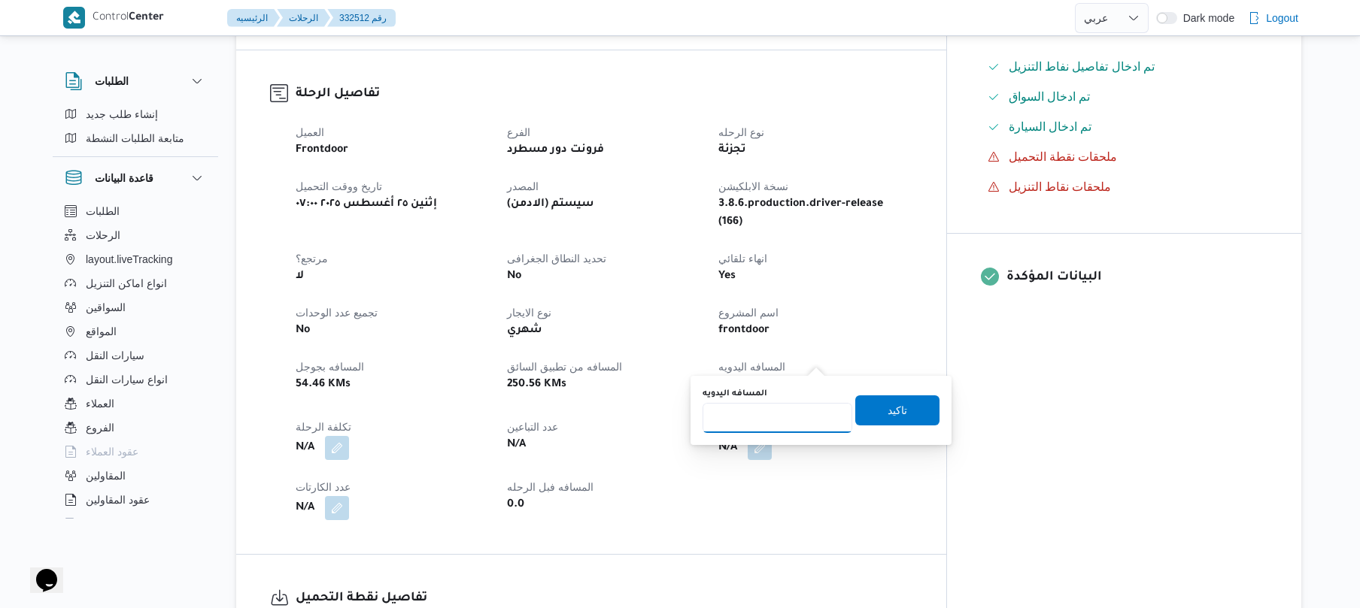
click at [800, 416] on input "المسافه اليدويه" at bounding box center [777, 418] width 150 height 30
type input "125"
click at [872, 414] on span "تاكيد" at bounding box center [897, 410] width 84 height 30
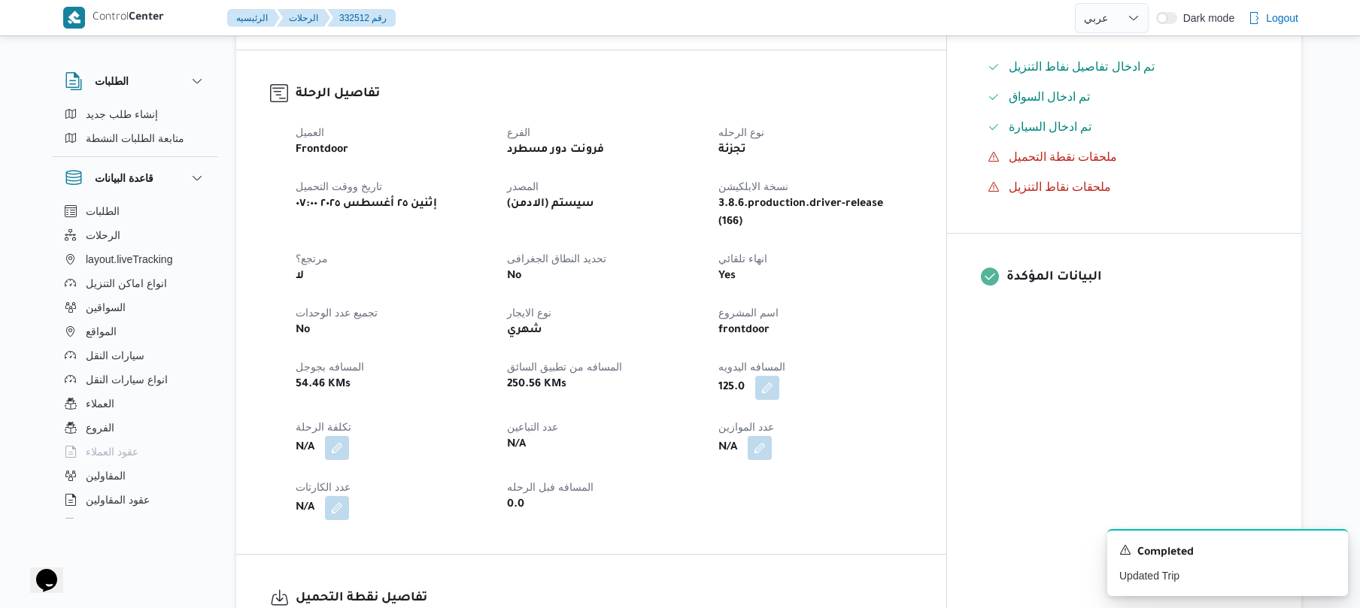
click at [921, 441] on div "العميل Frontdoor الفرع فرونت دور مسطرد نوع الرحله تجزئة تاريخ ووقت التحميل إثني…" at bounding box center [604, 321] width 635 height 415
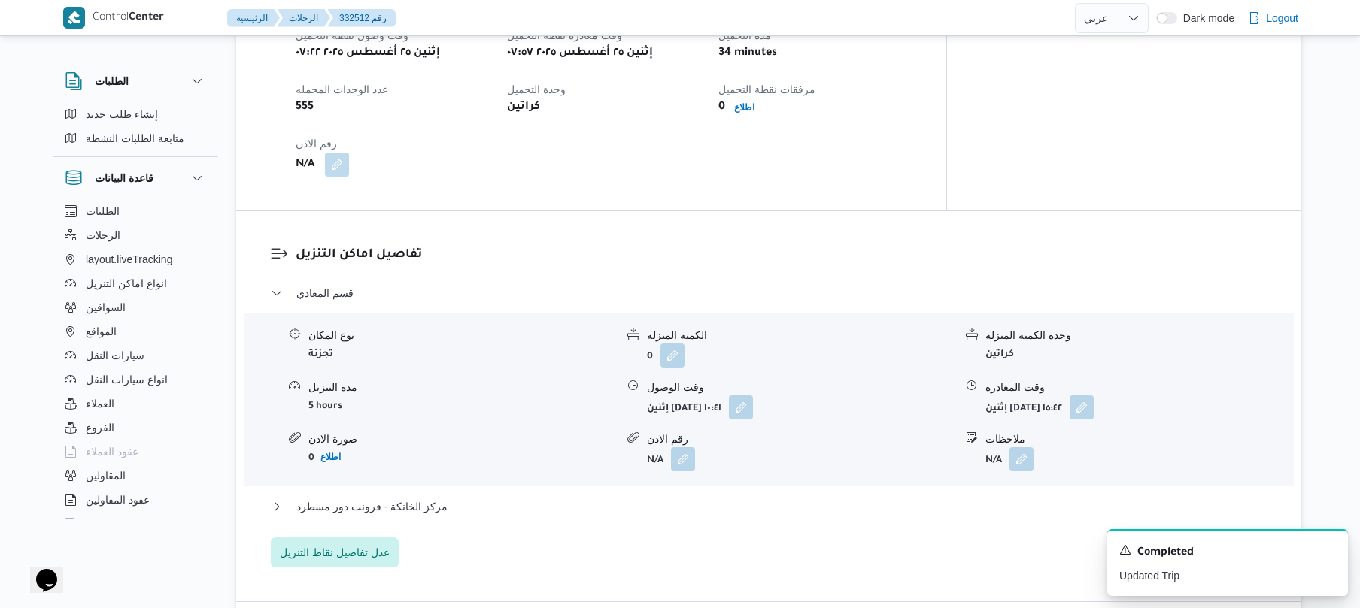
scroll to position [1002, 0]
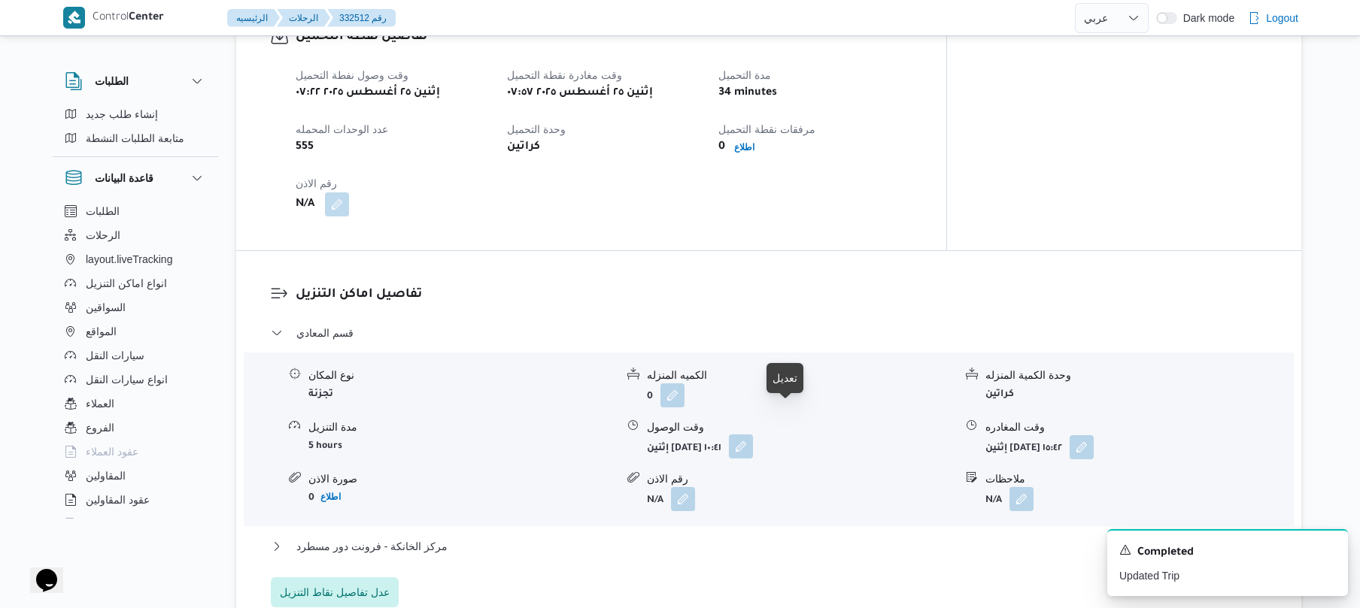
click at [753, 435] on button "button" at bounding box center [741, 447] width 24 height 24
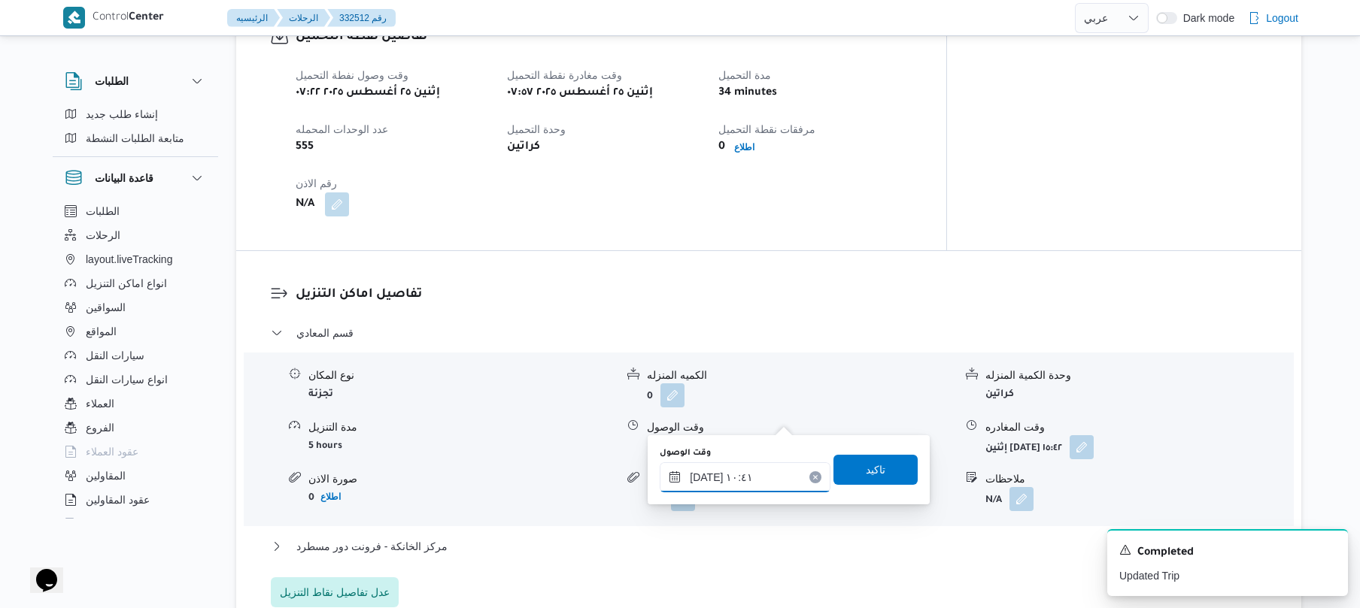
click at [738, 469] on div "[DATE] ١٠:٤١" at bounding box center [744, 477] width 171 height 30
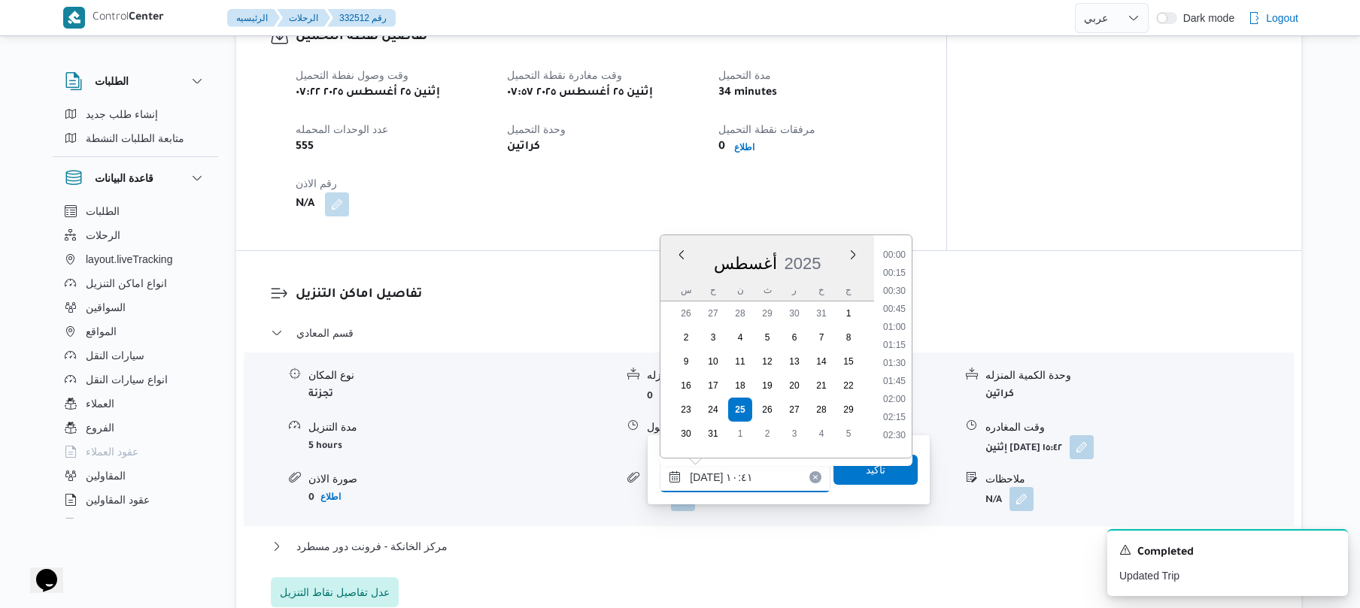
scroll to position [656, 0]
click at [902, 254] on li "09:00" at bounding box center [894, 248] width 35 height 15
type input "[DATE] ٠٩:٠٠"
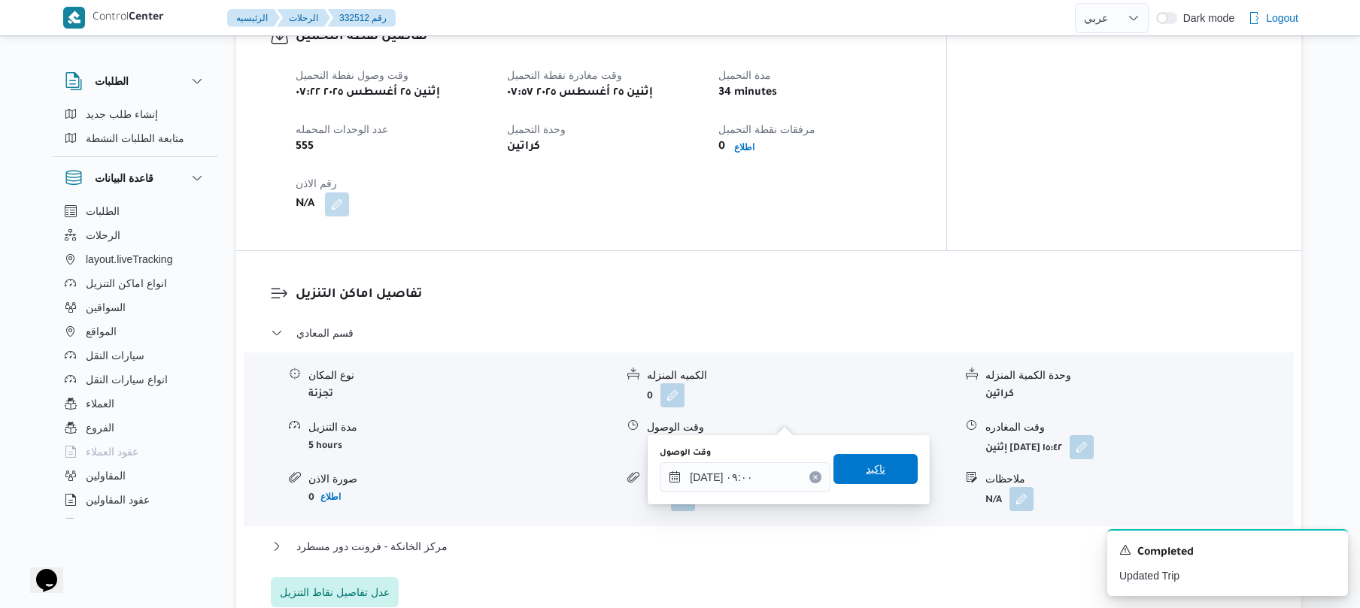
click at [878, 473] on span "تاكيد" at bounding box center [875, 469] width 84 height 30
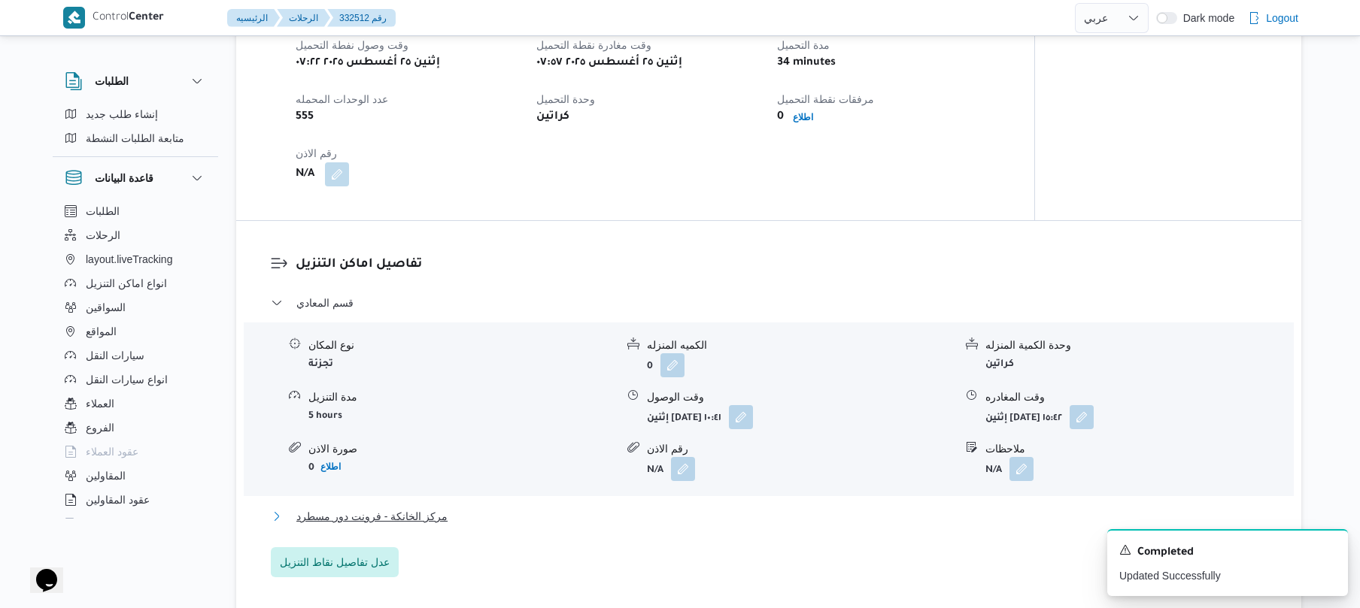
click at [747, 514] on button "مركز الخانكة - فرونت دور مسطرد" at bounding box center [769, 517] width 996 height 18
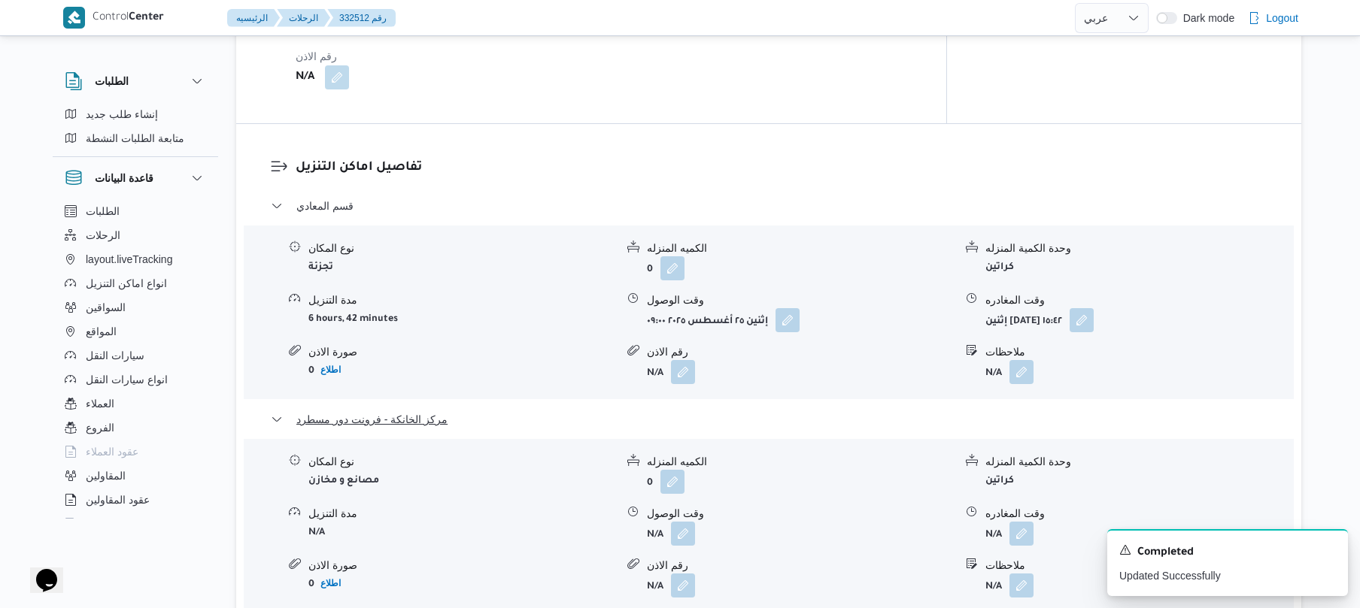
scroll to position [1403, 0]
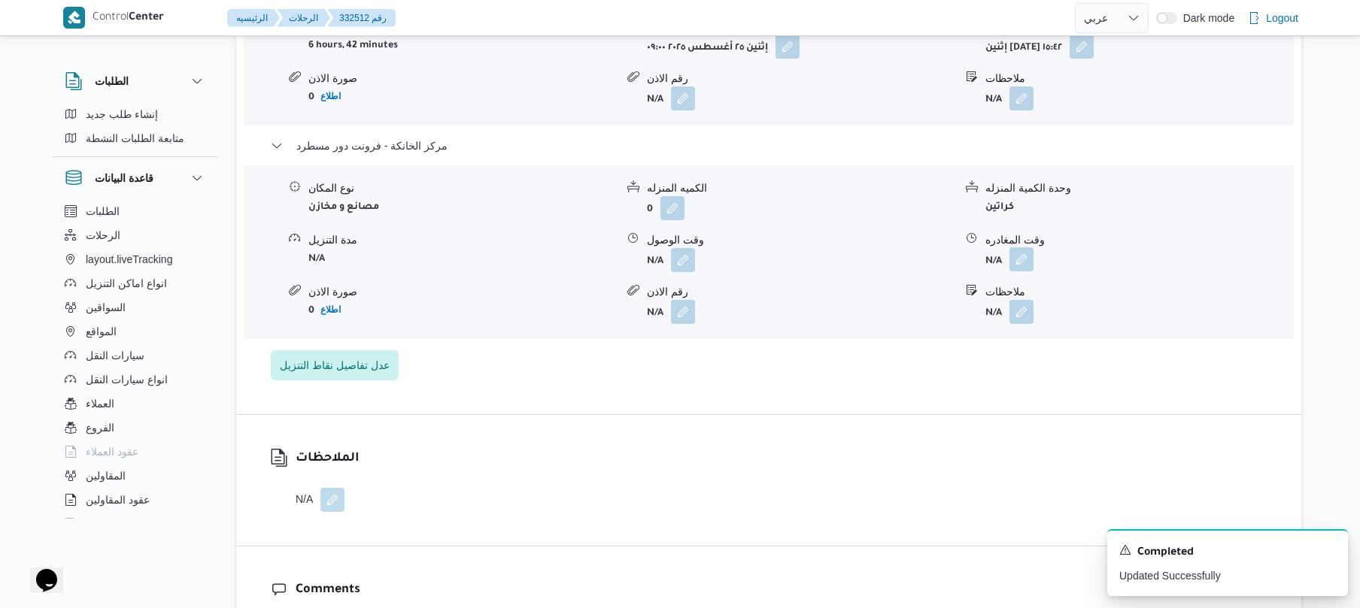
click at [1023, 247] on button "button" at bounding box center [1021, 259] width 24 height 24
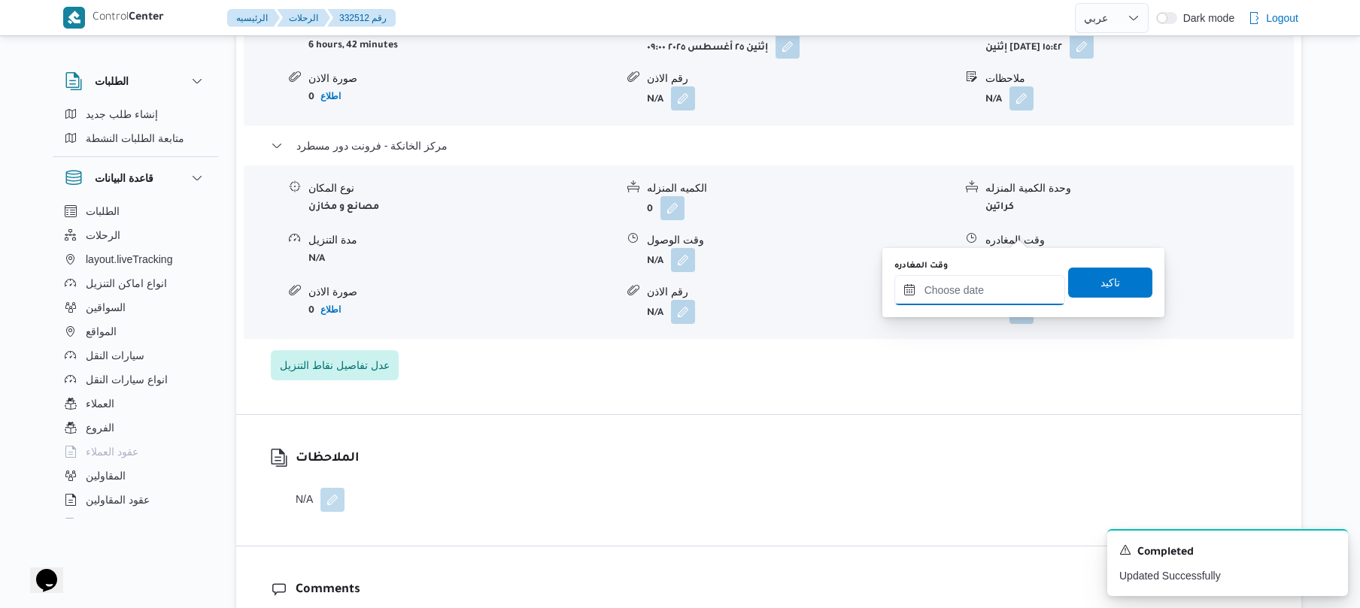
click at [979, 284] on input "وقت المغادره" at bounding box center [979, 290] width 171 height 30
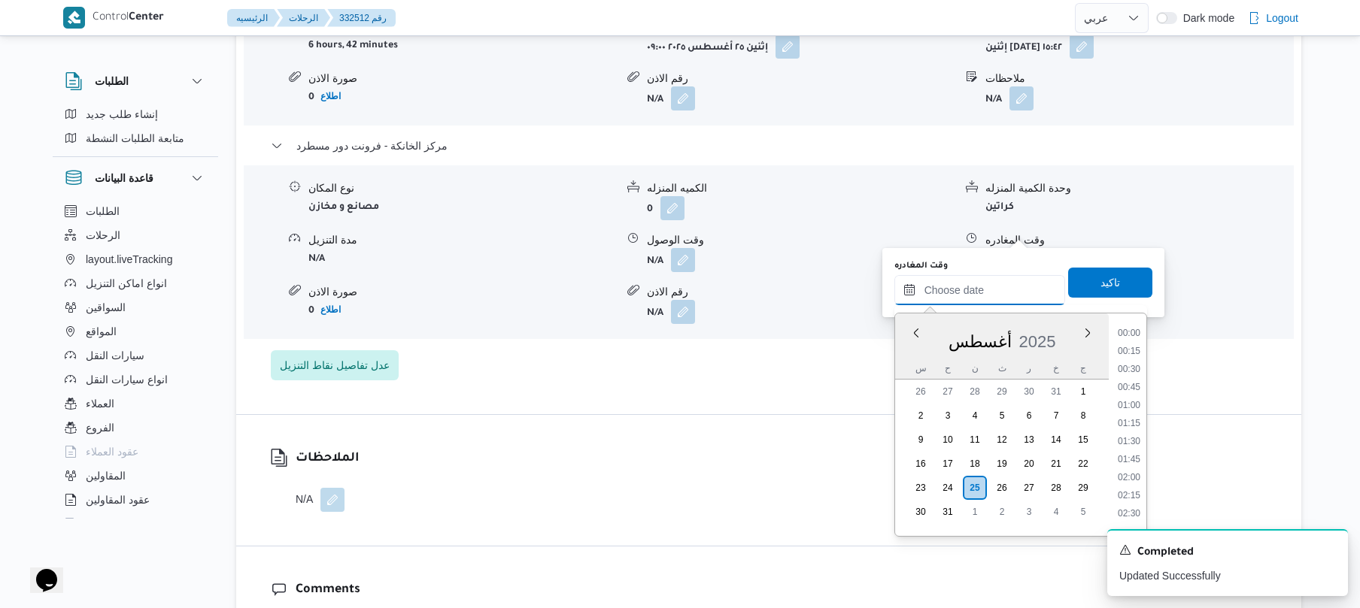
scroll to position [1288, 0]
click at [1129, 331] on li "17:45" at bounding box center [1128, 326] width 35 height 15
type input "[DATE] ١٧:٤٥"
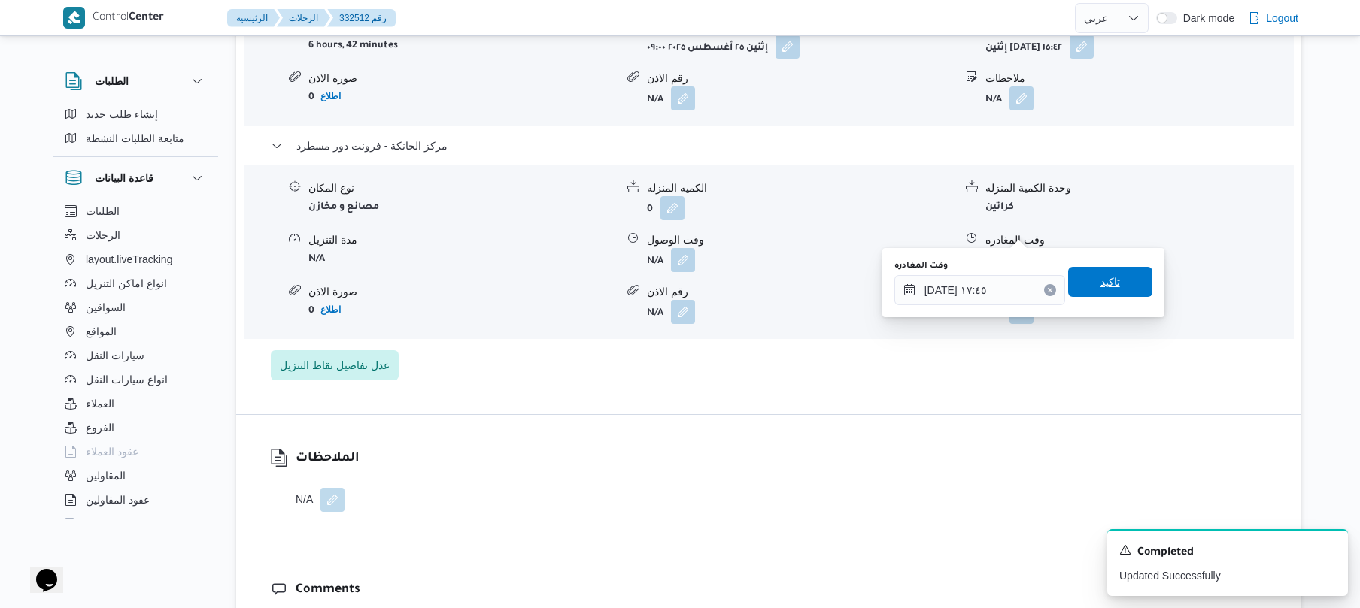
click at [1110, 287] on span "تاكيد" at bounding box center [1110, 282] width 20 height 18
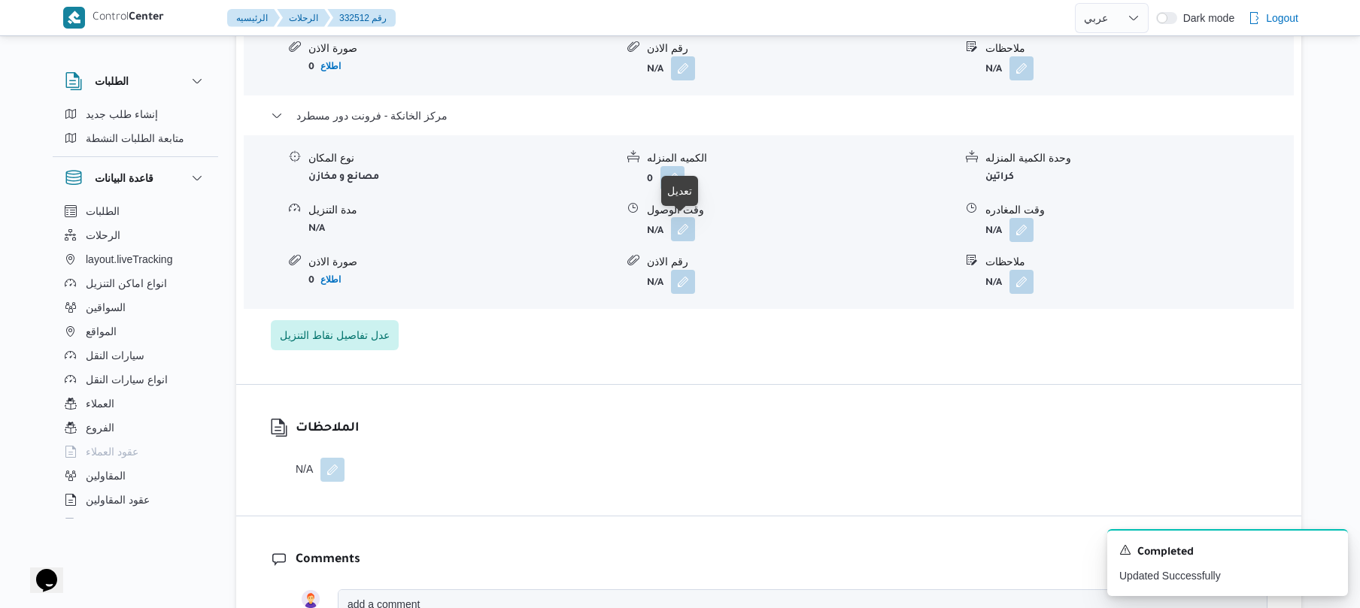
click at [681, 226] on button "button" at bounding box center [683, 229] width 24 height 24
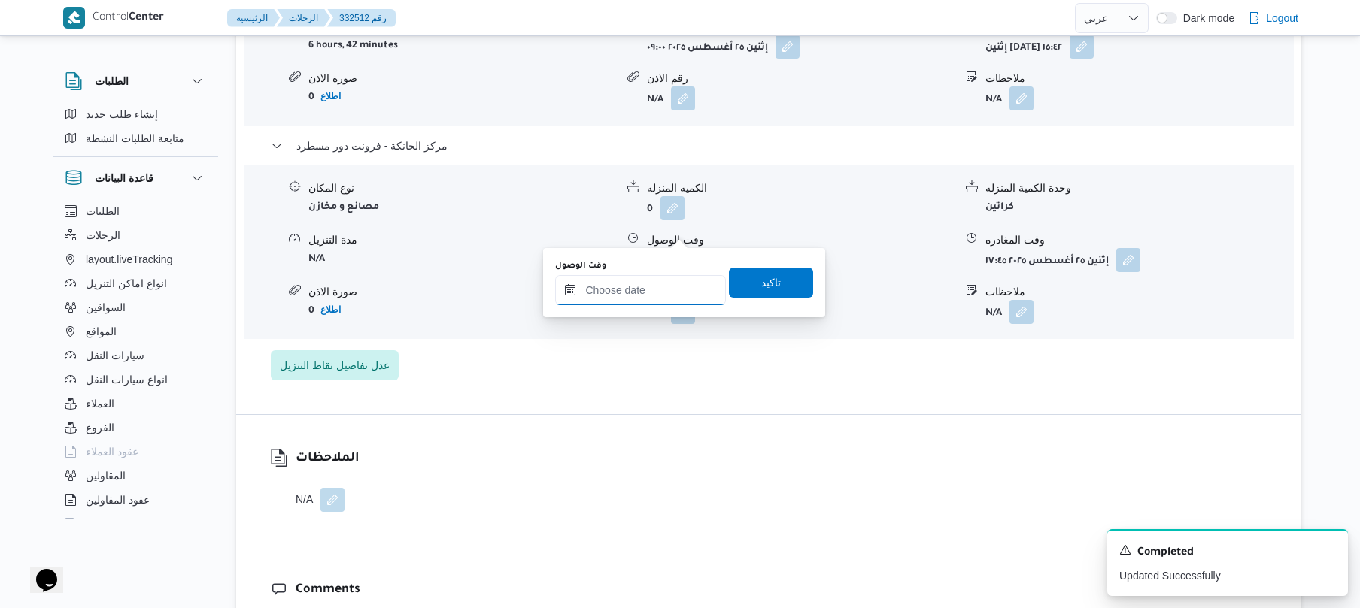
click at [654, 290] on input "وقت الوصول" at bounding box center [640, 290] width 171 height 30
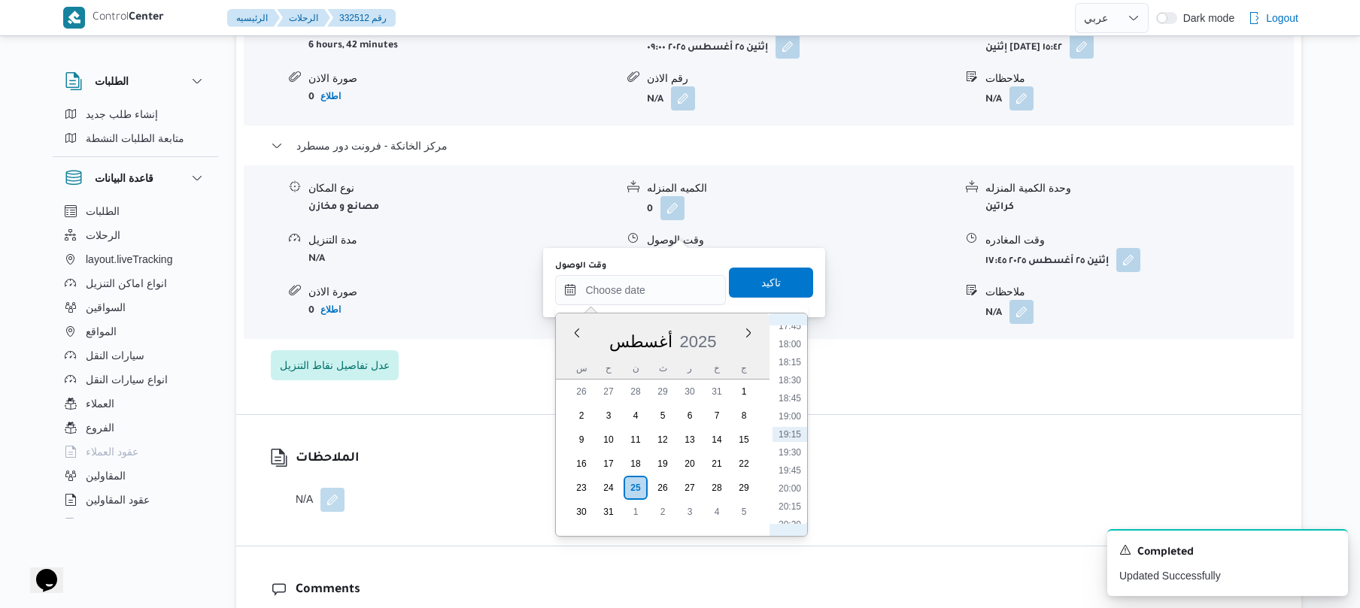
scroll to position [1120, 0]
click at [789, 475] on li "17:30" at bounding box center [789, 476] width 35 height 15
type input "[DATE] ١٧:٣٠"
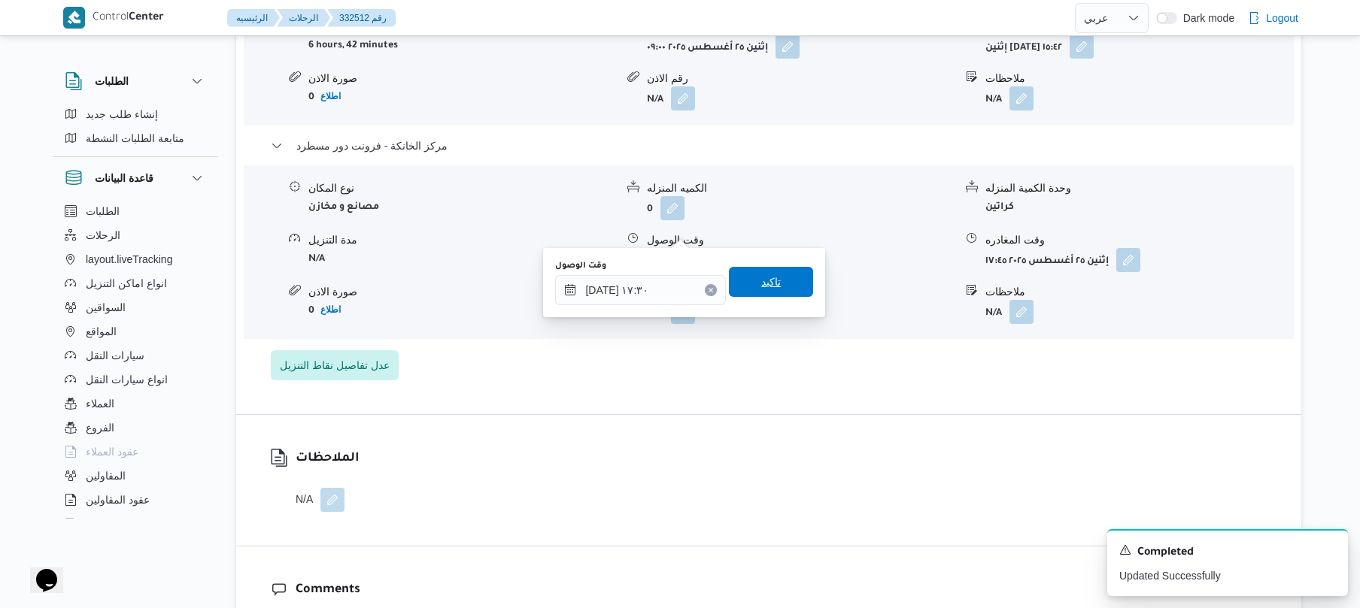
click at [773, 280] on span "تاكيد" at bounding box center [771, 282] width 84 height 30
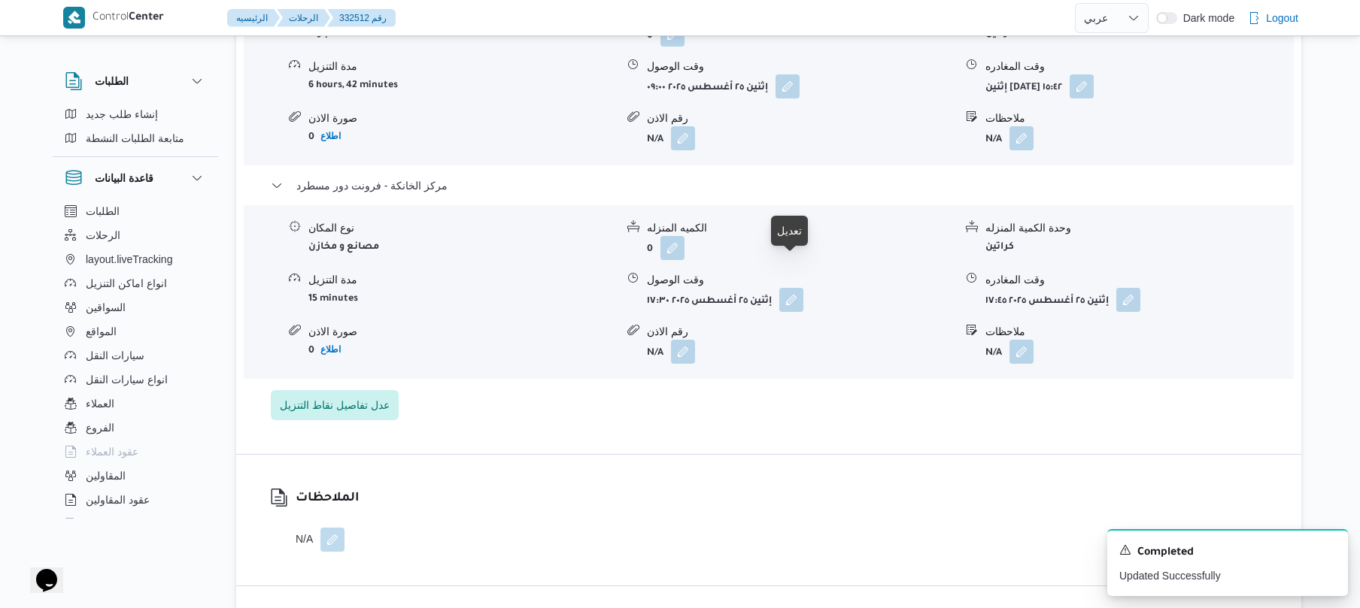
scroll to position [1243, 0]
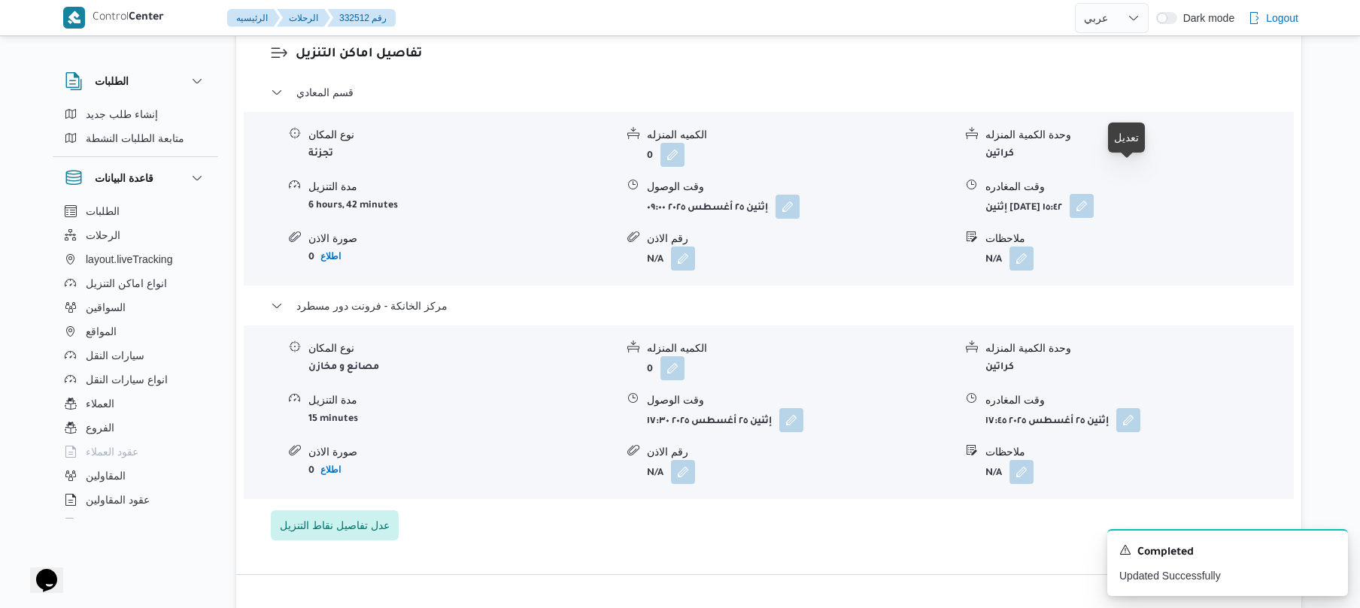
click at [1093, 194] on button "button" at bounding box center [1081, 206] width 24 height 24
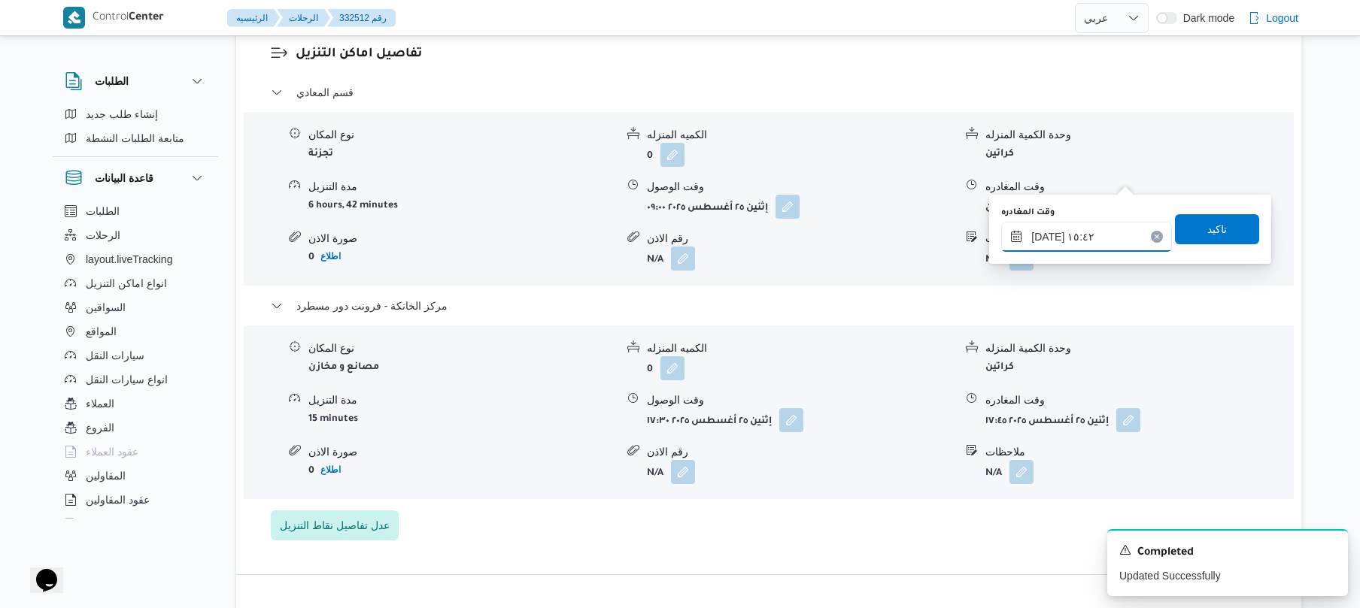
click at [1054, 245] on input "[DATE] ١٥:٤٢" at bounding box center [1086, 237] width 171 height 30
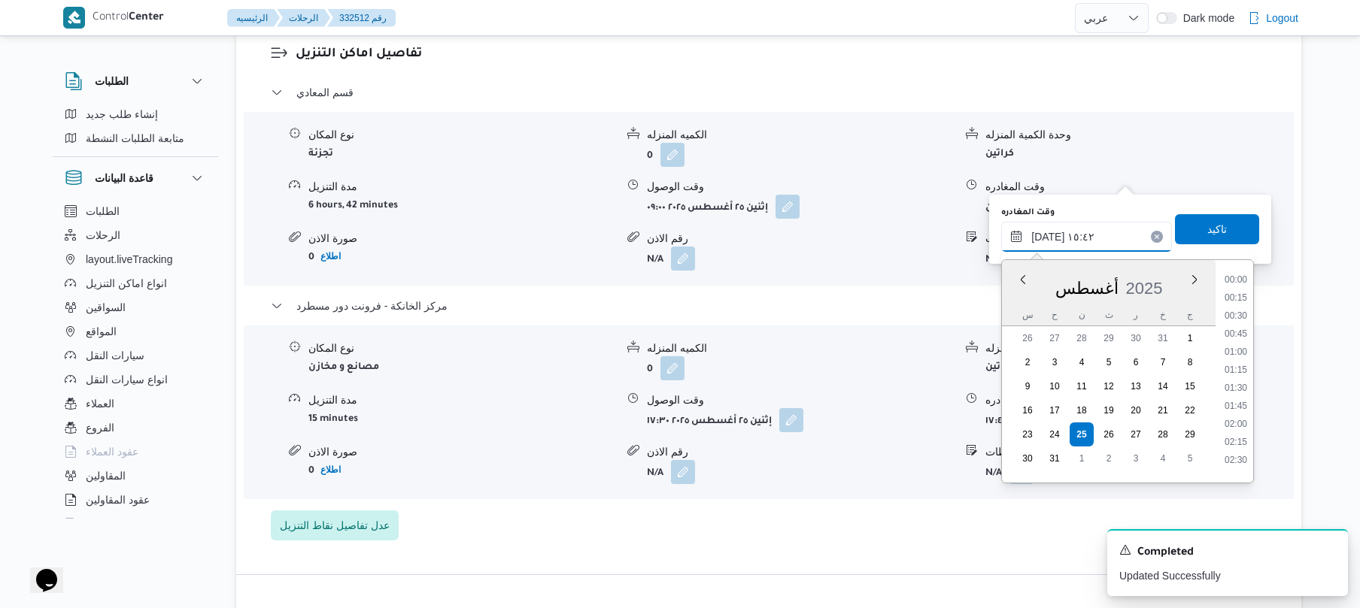
scroll to position [1017, 0]
click at [1241, 446] on li "16:30" at bounding box center [1235, 453] width 35 height 15
type input "[DATE] ١٦:٣٠"
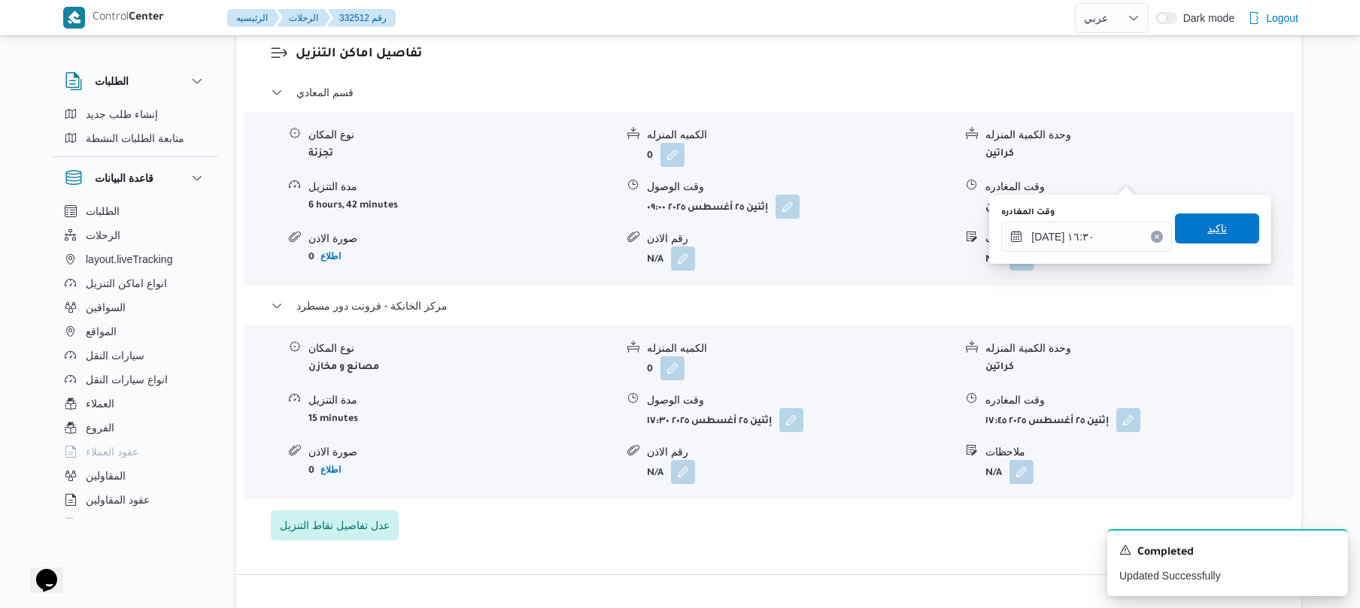
click at [1194, 235] on span "تاكيد" at bounding box center [1217, 229] width 84 height 30
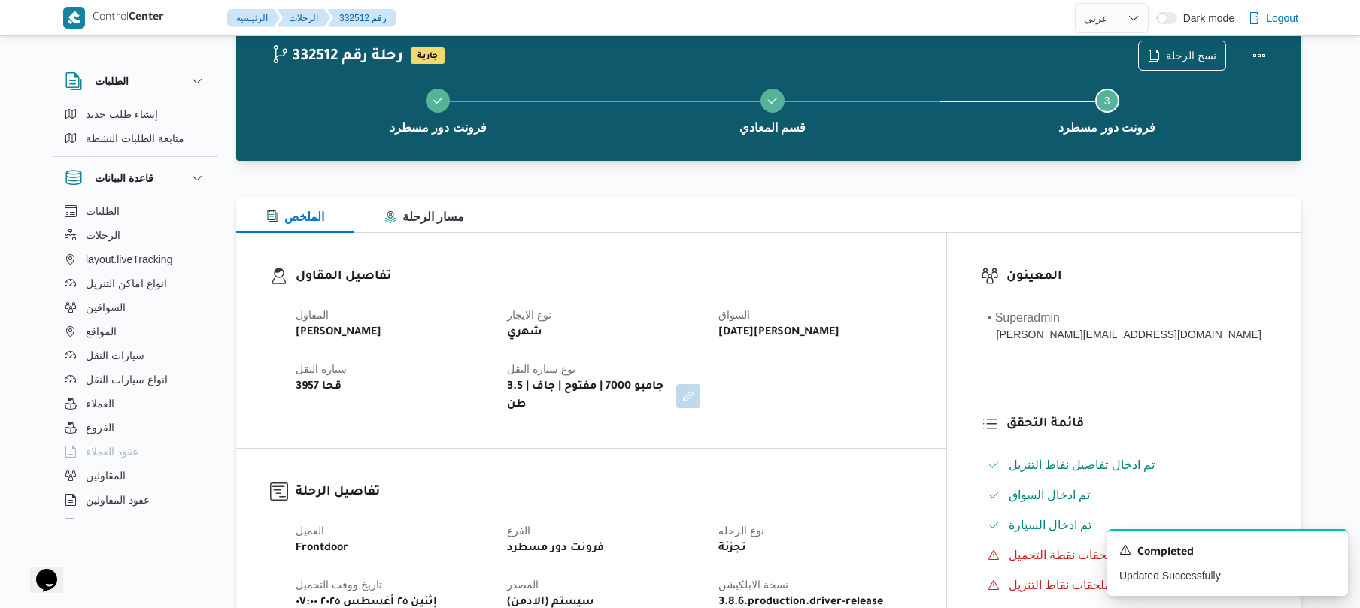
scroll to position [0, 0]
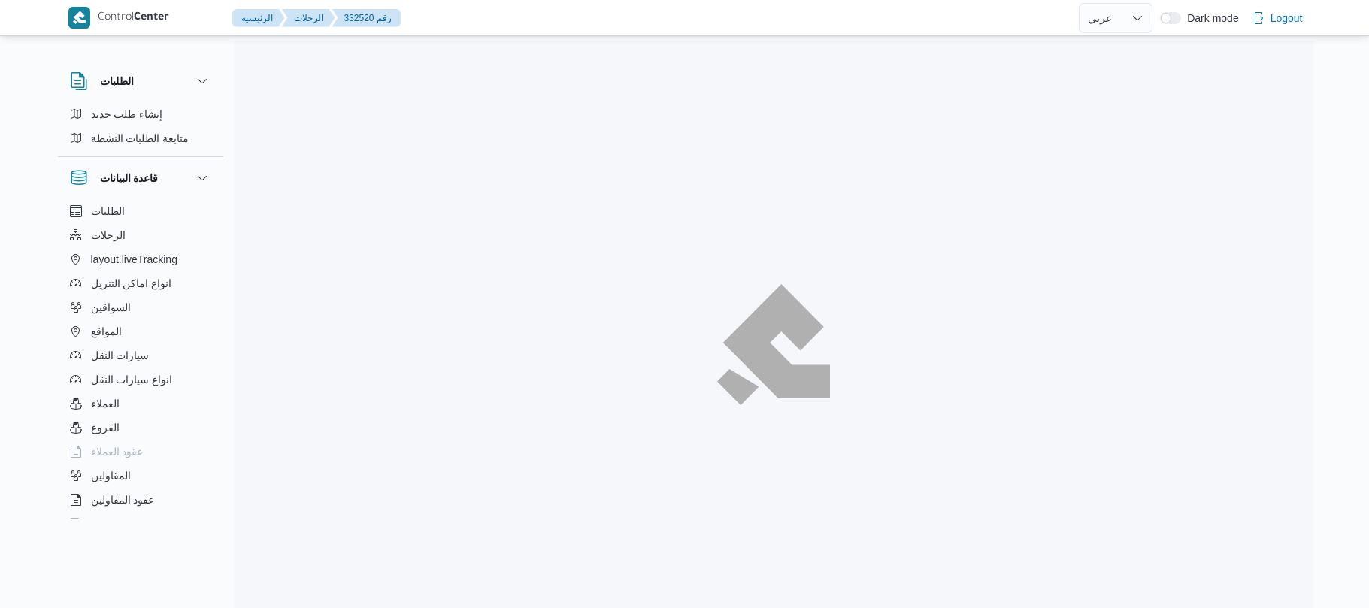
select select "ar"
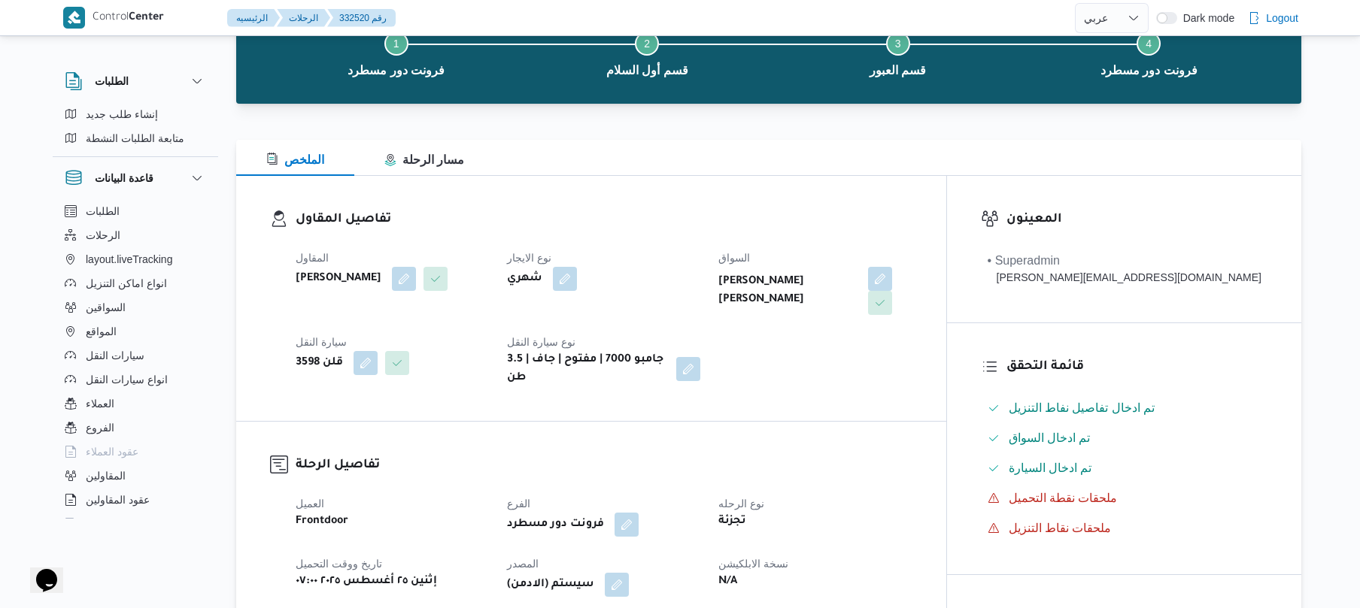
scroll to position [120, 0]
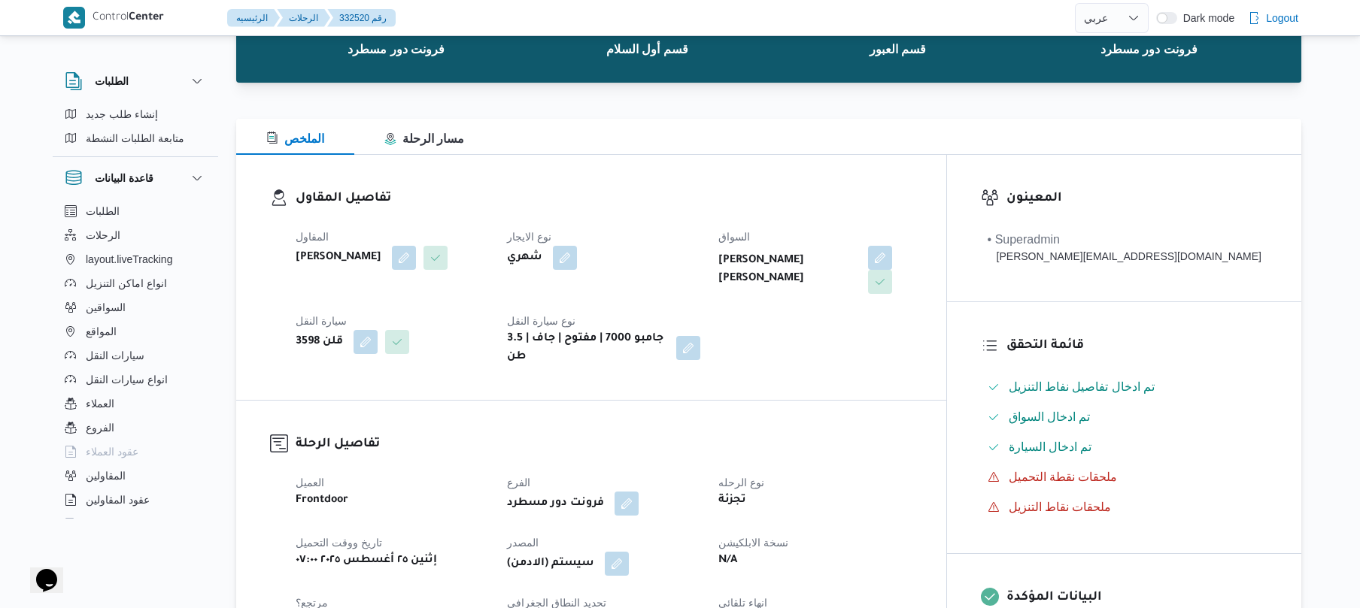
click at [914, 325] on div "المقاول [PERSON_NAME] نوع الايجار شهري [PERSON_NAME] [PERSON_NAME] سيارة النقل …" at bounding box center [604, 297] width 635 height 156
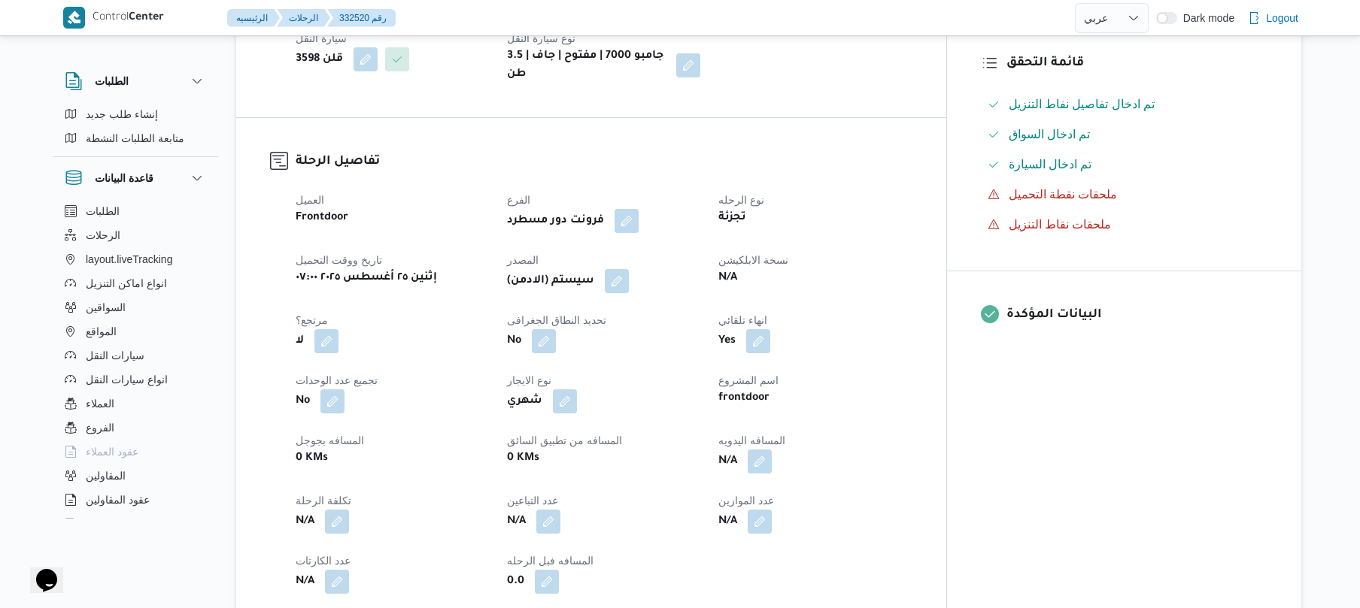
scroll to position [521, 0]
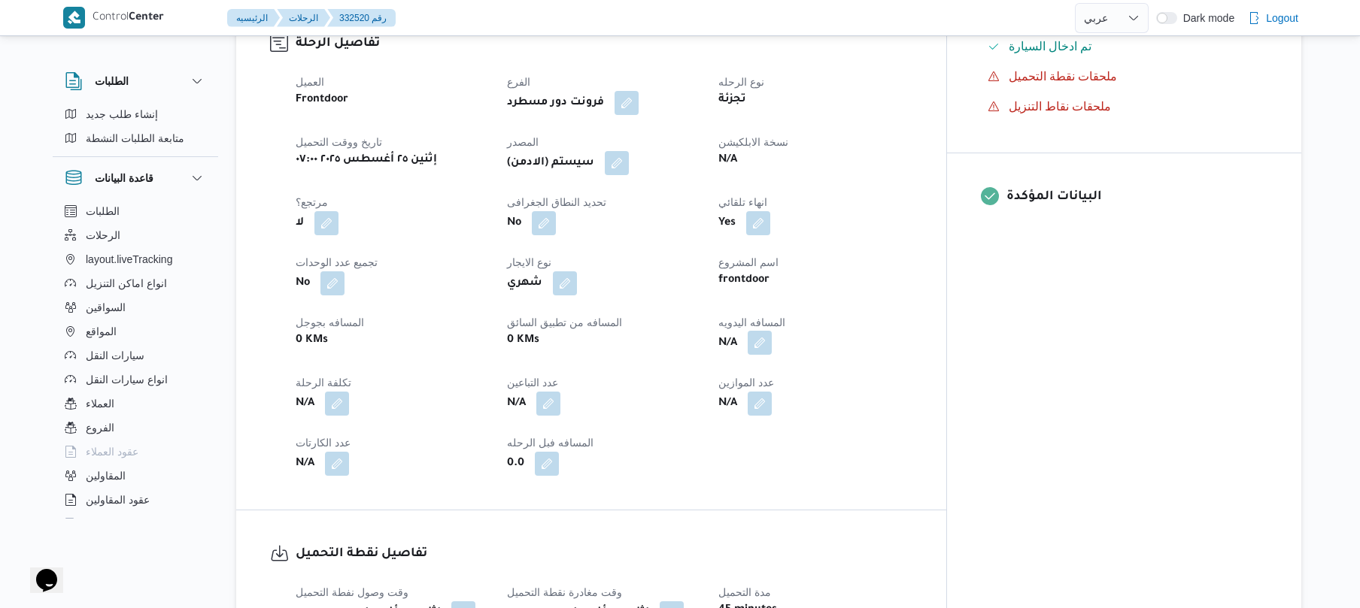
click at [772, 335] on button "button" at bounding box center [759, 343] width 24 height 24
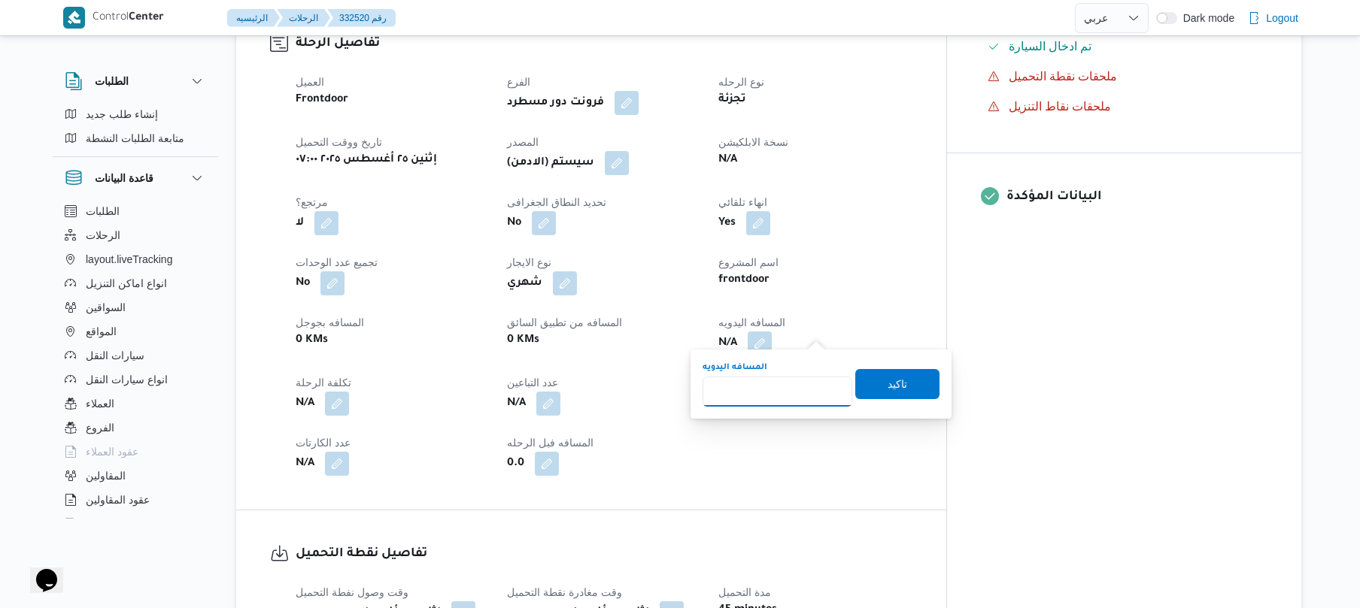
click at [793, 379] on input "المسافه اليدويه" at bounding box center [777, 392] width 150 height 30
type input "70"
click at [865, 385] on span "تاكيد" at bounding box center [897, 383] width 84 height 30
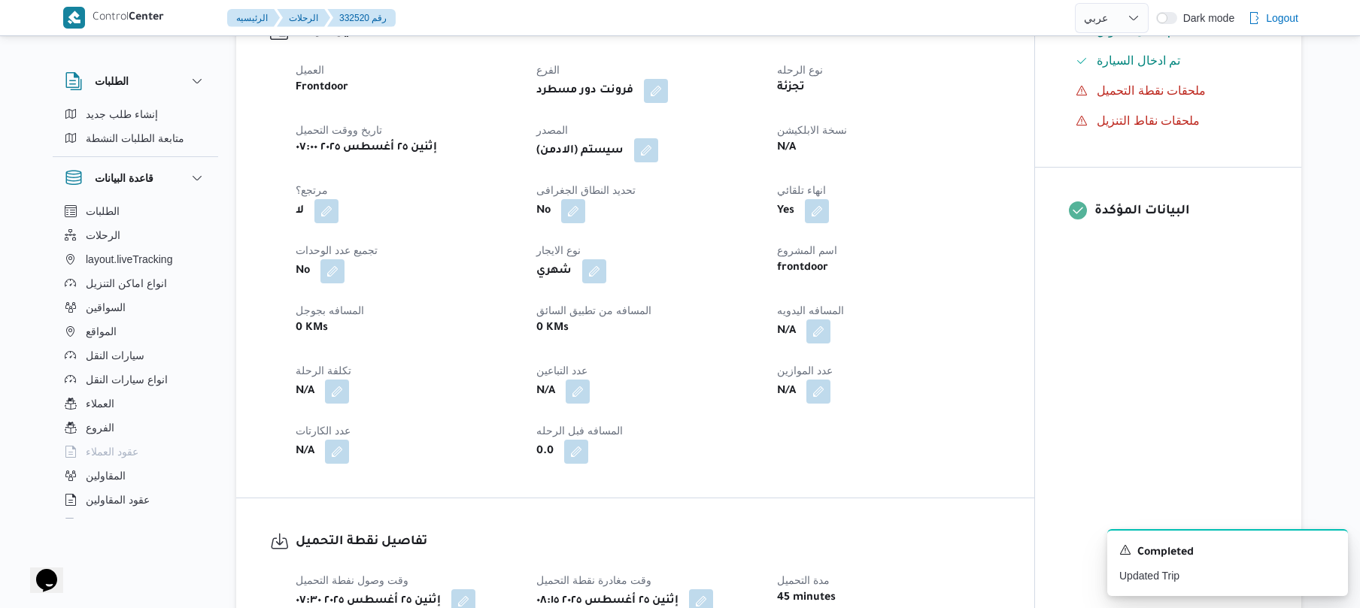
click at [657, 152] on button "button" at bounding box center [646, 150] width 24 height 24
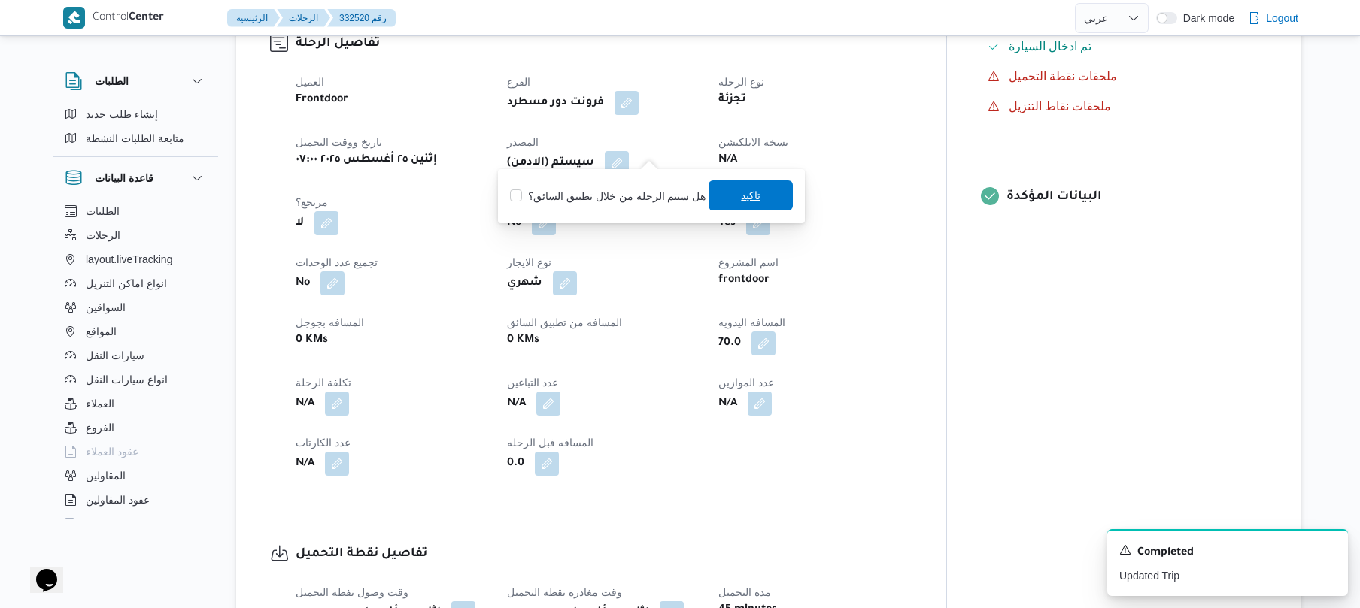
click at [723, 193] on span "تاكيد" at bounding box center [750, 195] width 84 height 30
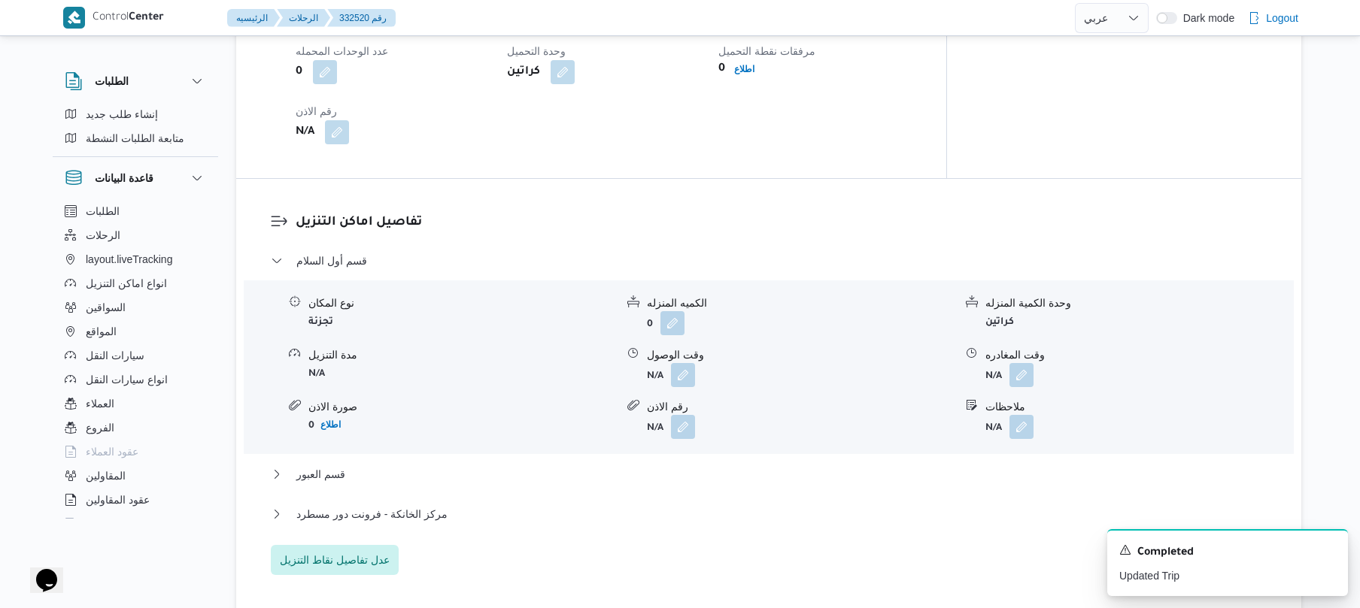
scroll to position [1163, 0]
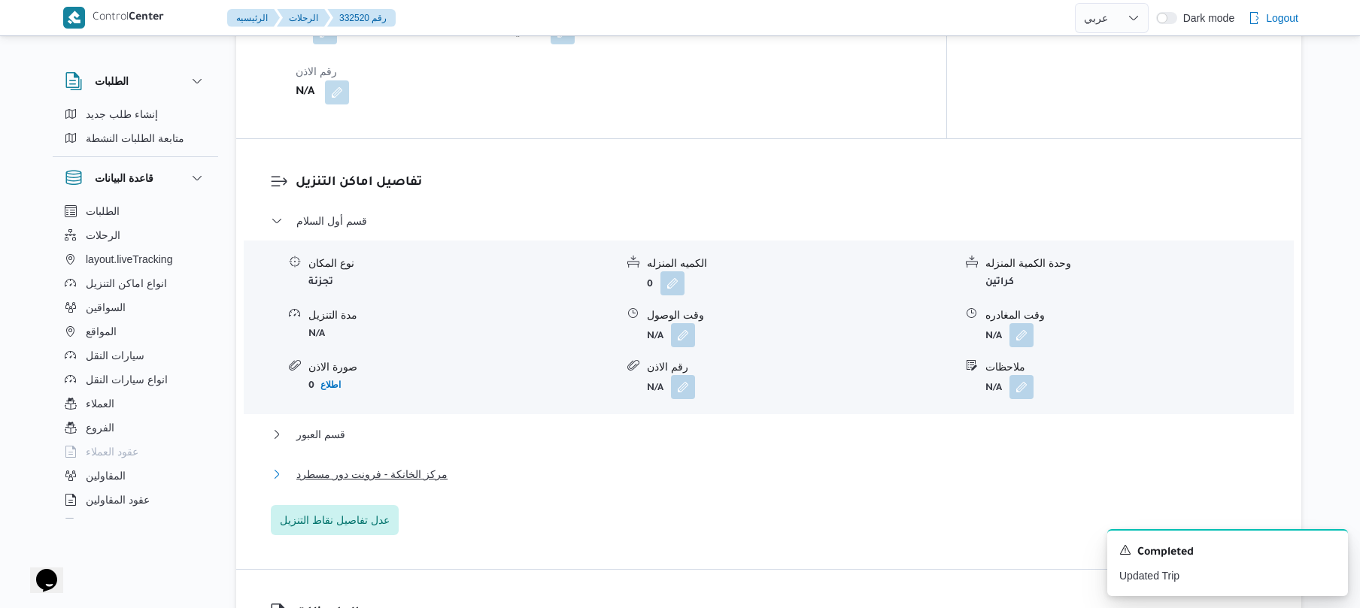
click at [543, 468] on button "مركز الخانكة - فرونت دور مسطرد" at bounding box center [769, 474] width 996 height 18
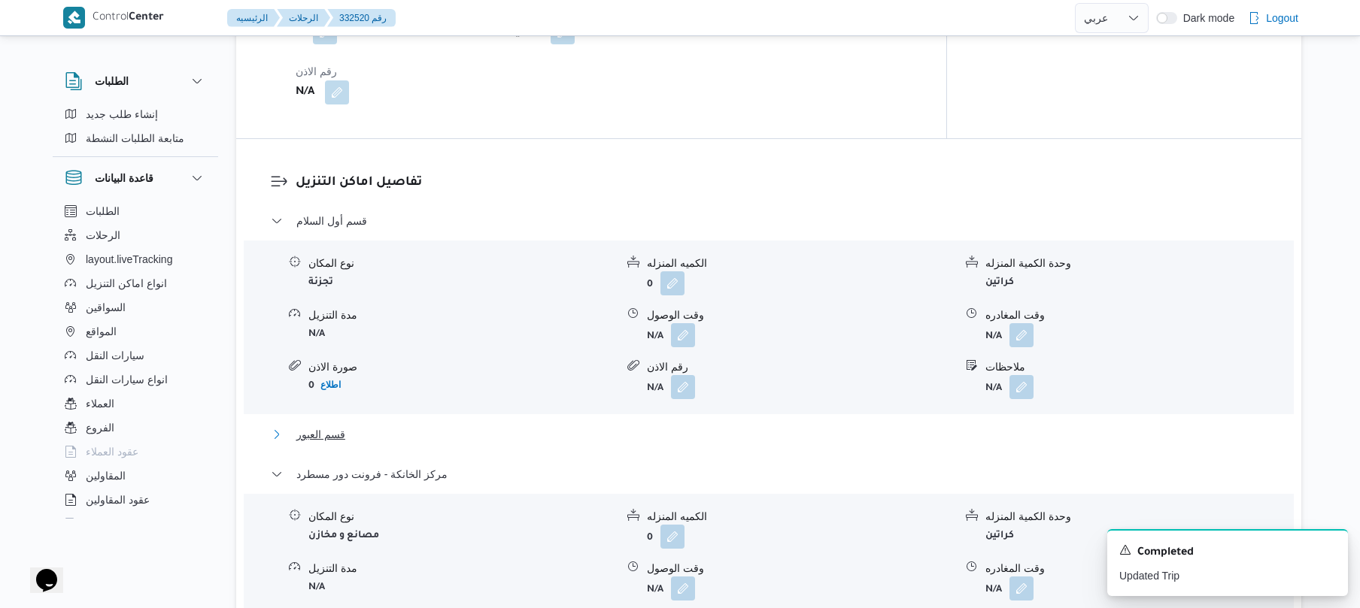
click at [572, 426] on button "قسم العبور" at bounding box center [769, 435] width 996 height 18
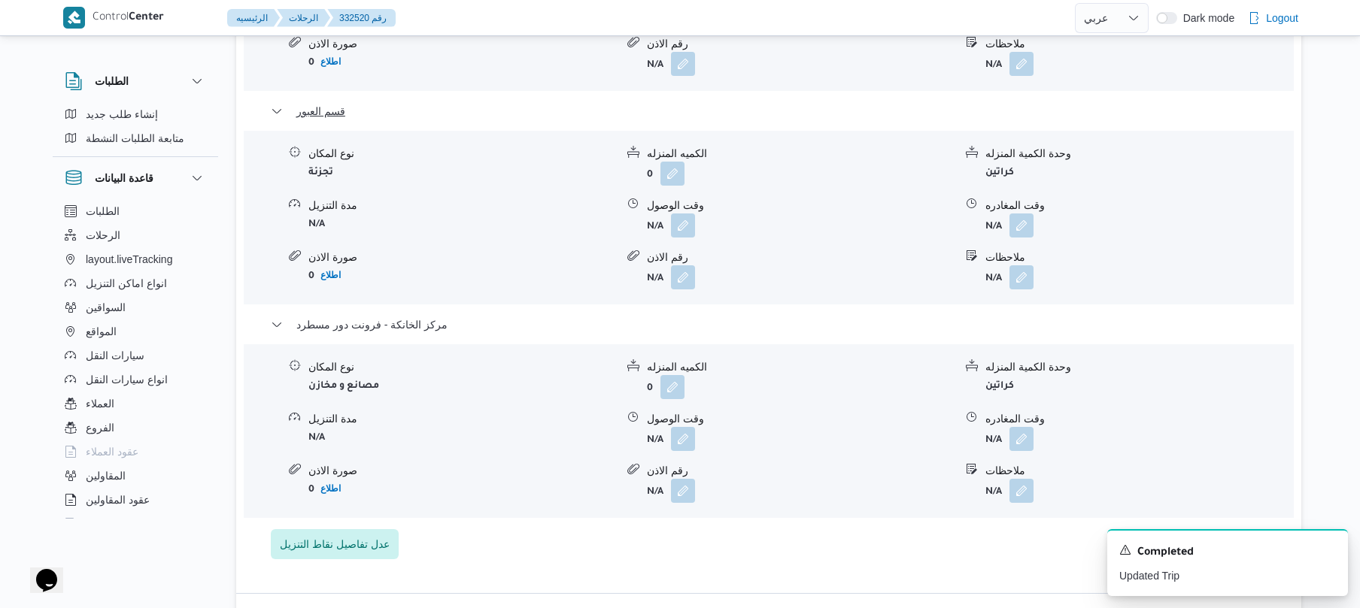
scroll to position [1524, 0]
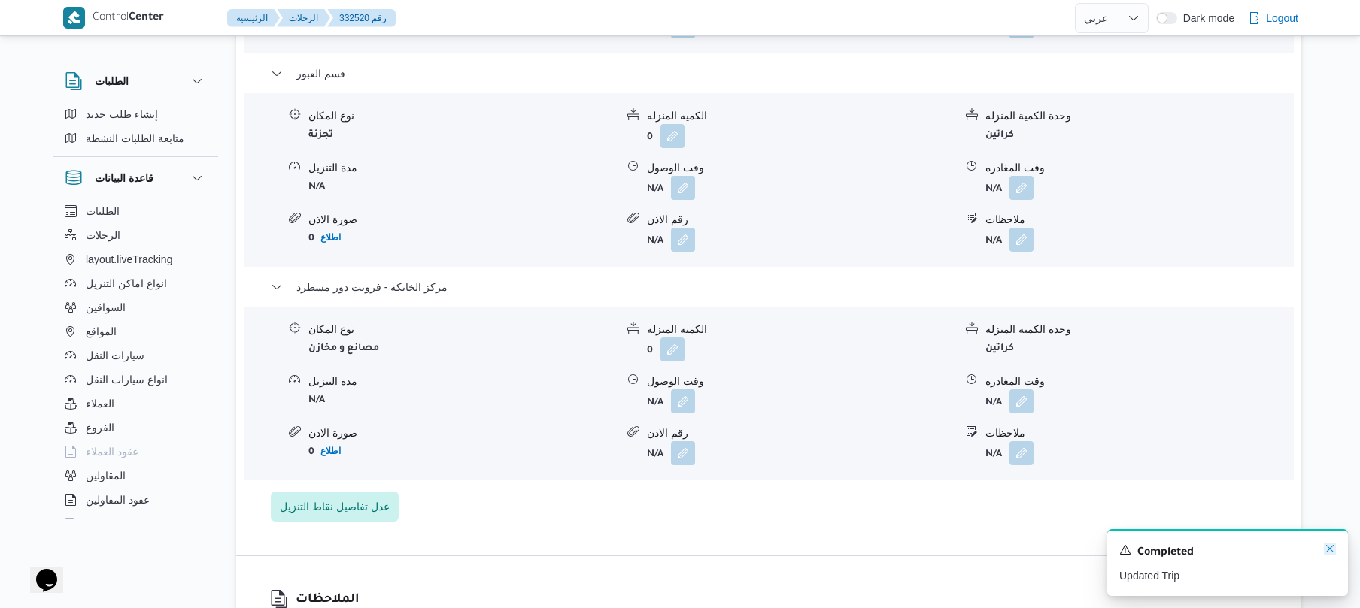
click at [1331, 547] on icon "Dismiss toast" at bounding box center [1330, 549] width 12 height 12
click at [1029, 389] on button "button" at bounding box center [1021, 401] width 24 height 24
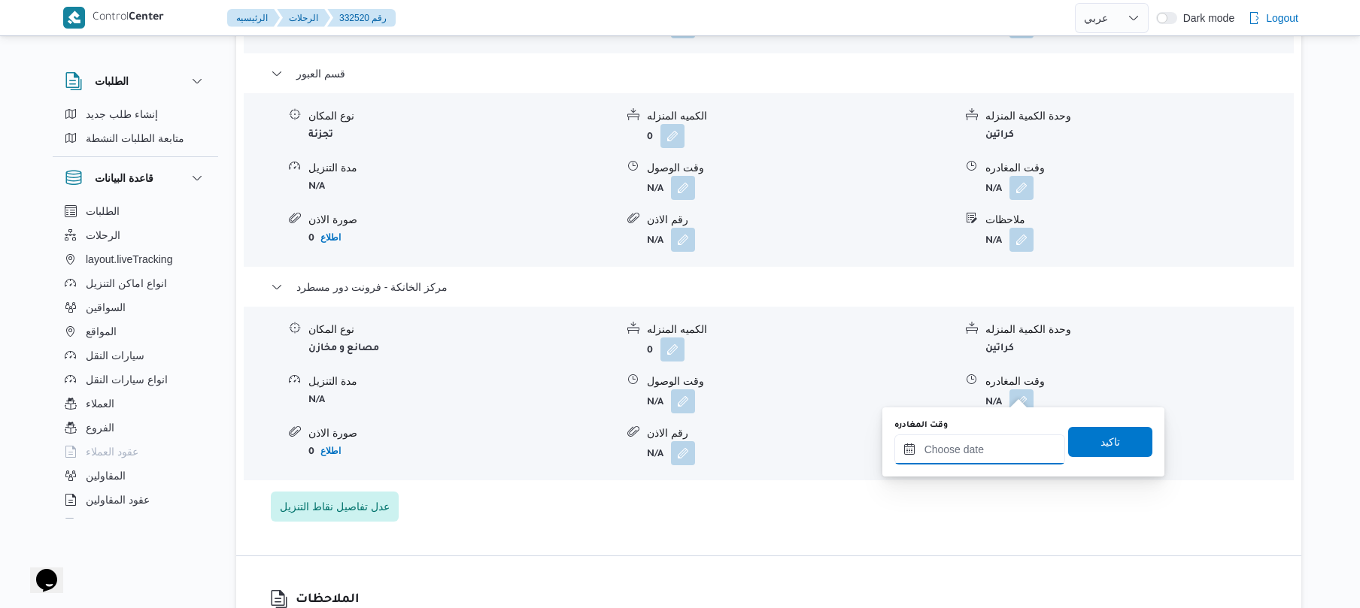
click at [957, 447] on input "وقت المغادره" at bounding box center [979, 450] width 171 height 30
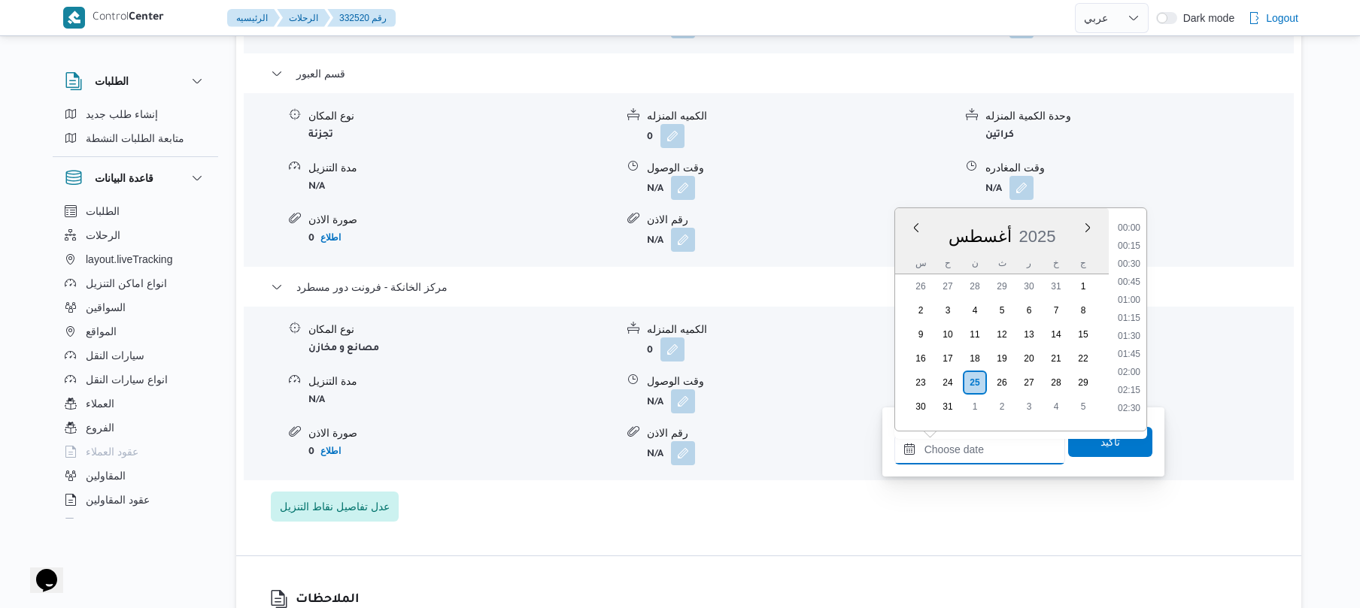
scroll to position [1288, 0]
click at [1132, 239] on li "18:00" at bounding box center [1128, 239] width 35 height 15
type input "٢٥/٠٨/٢٠٢٥ ١٨:٠٠"
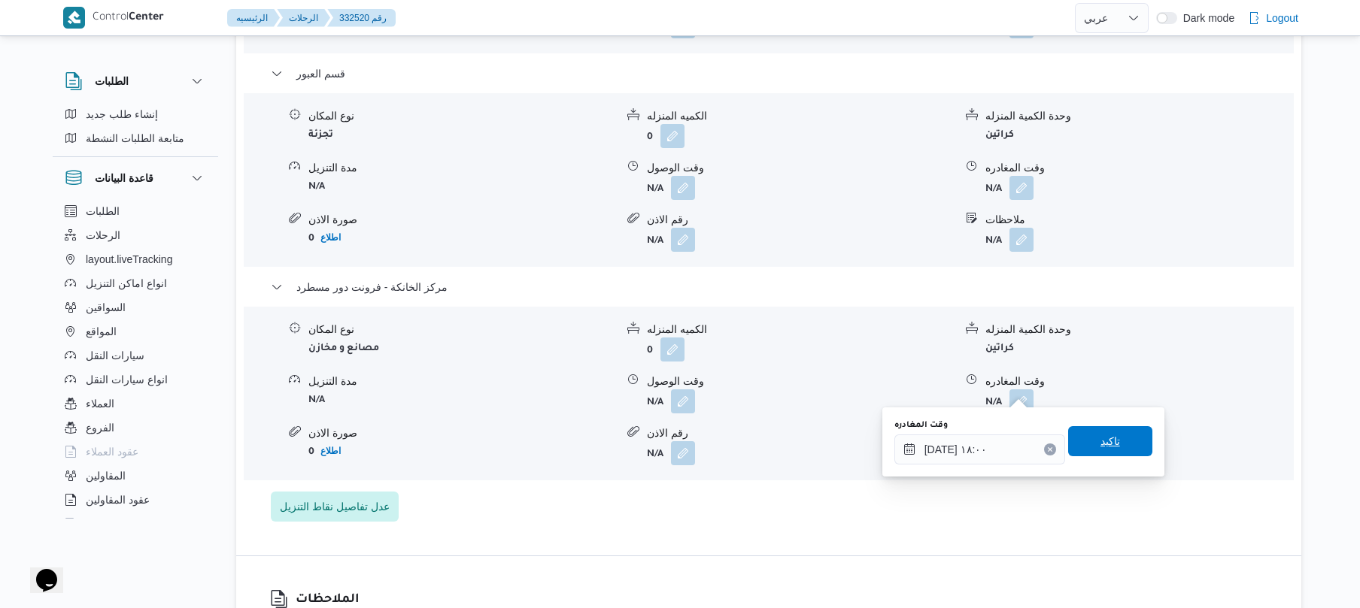
click at [1100, 437] on span "تاكيد" at bounding box center [1110, 441] width 20 height 18
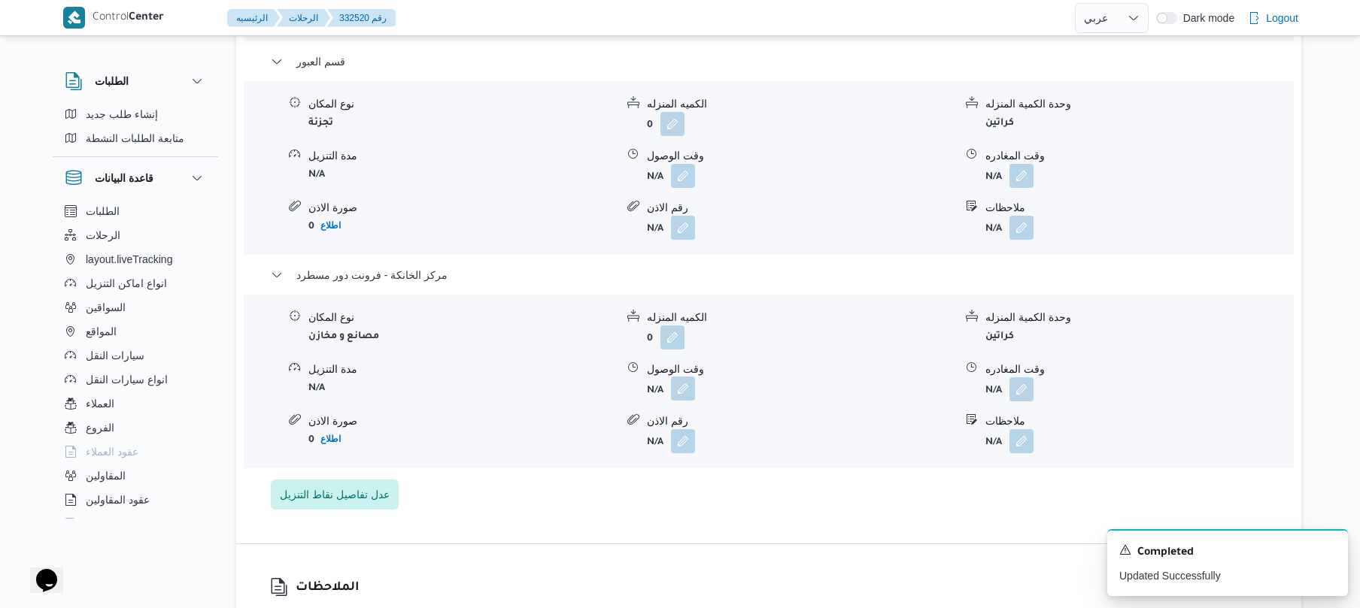
click at [684, 395] on button "button" at bounding box center [683, 389] width 24 height 24
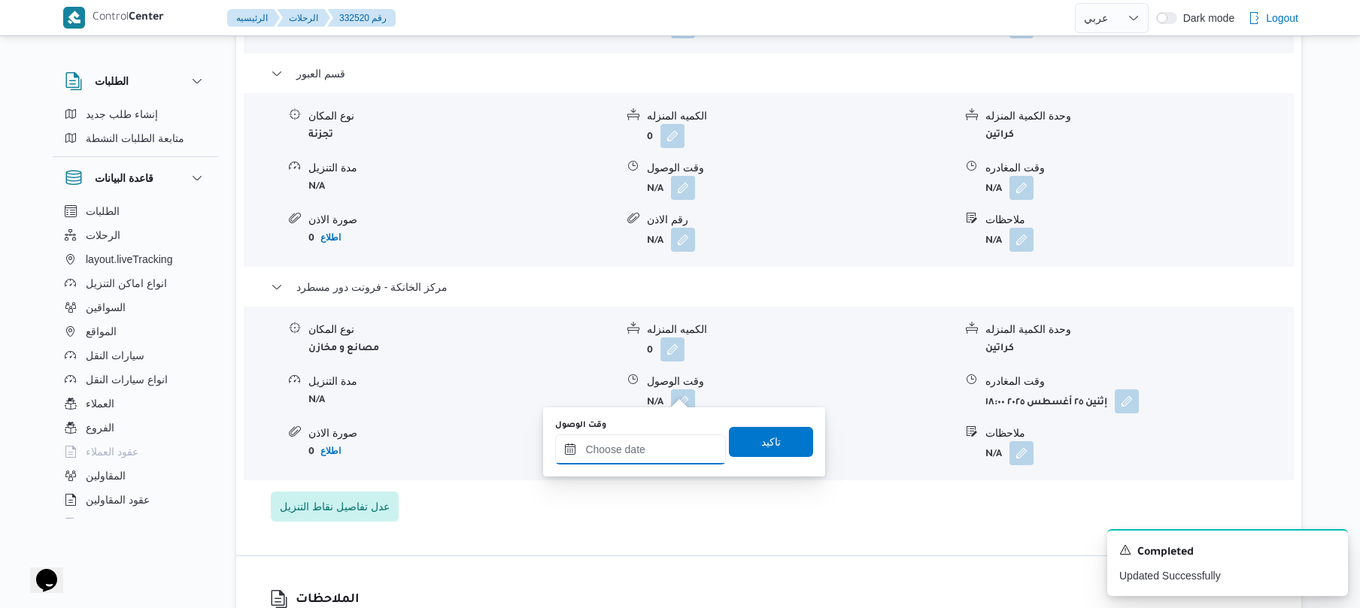
click at [675, 439] on input "وقت الوصول" at bounding box center [640, 450] width 171 height 30
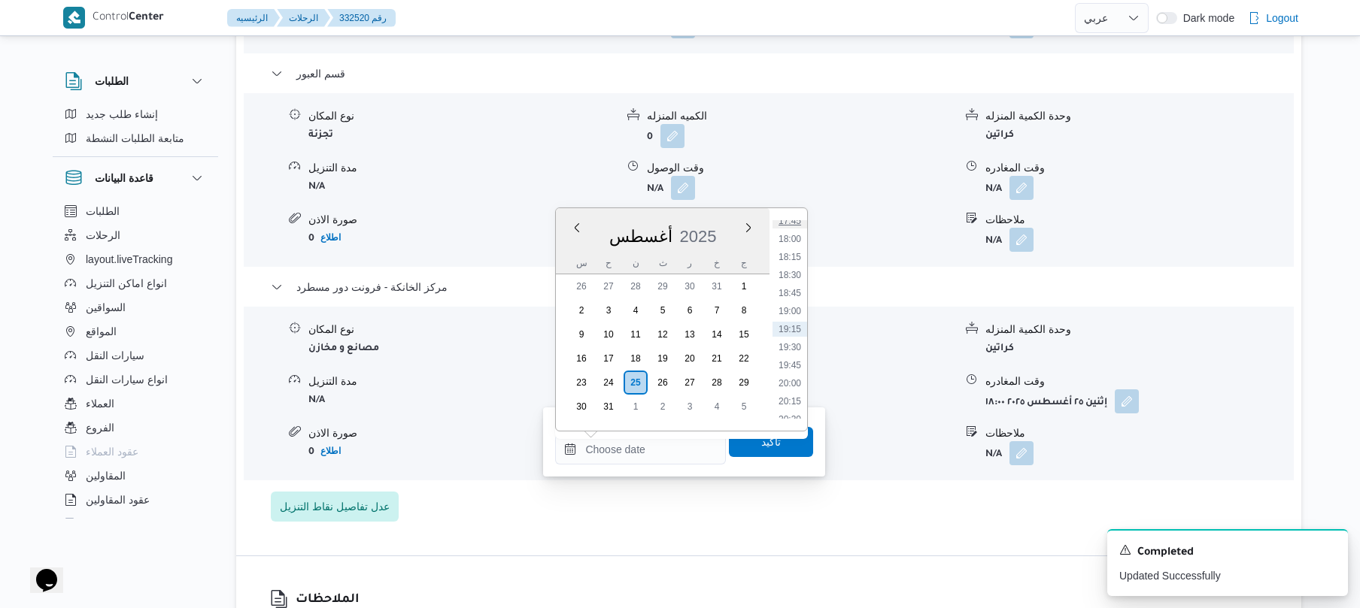
click at [792, 223] on li "17:45" at bounding box center [789, 221] width 35 height 15
type input "[DATE] ١٧:٤٥"
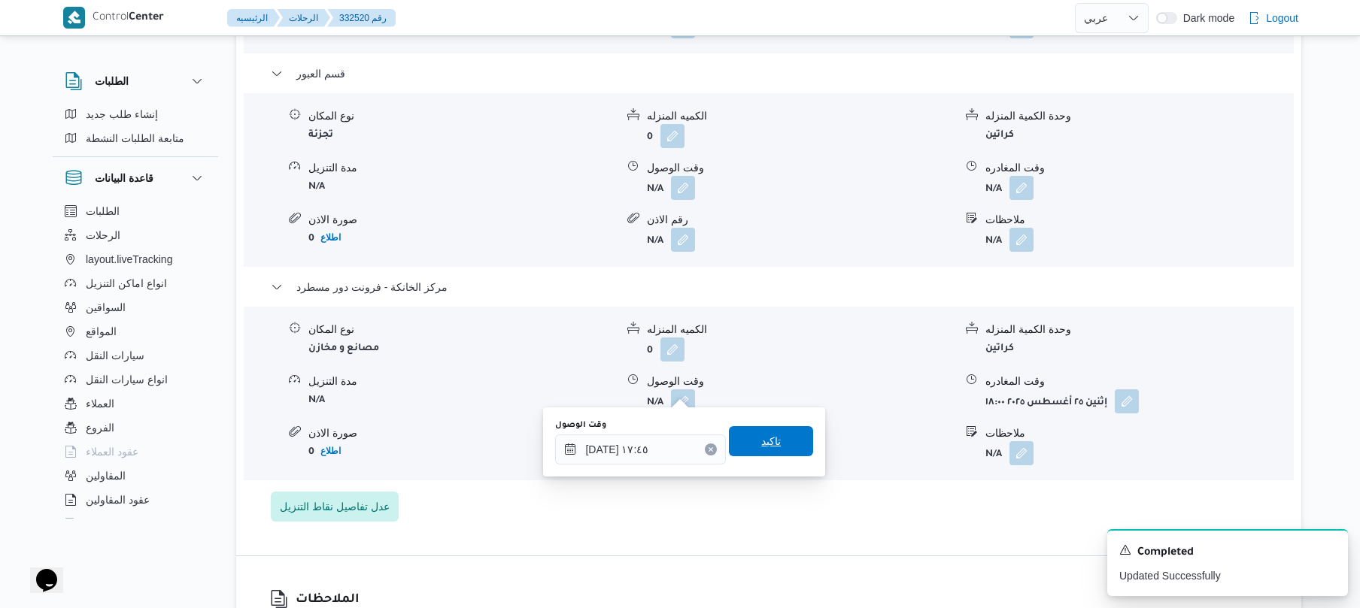
click at [778, 446] on span "تاكيد" at bounding box center [771, 441] width 84 height 30
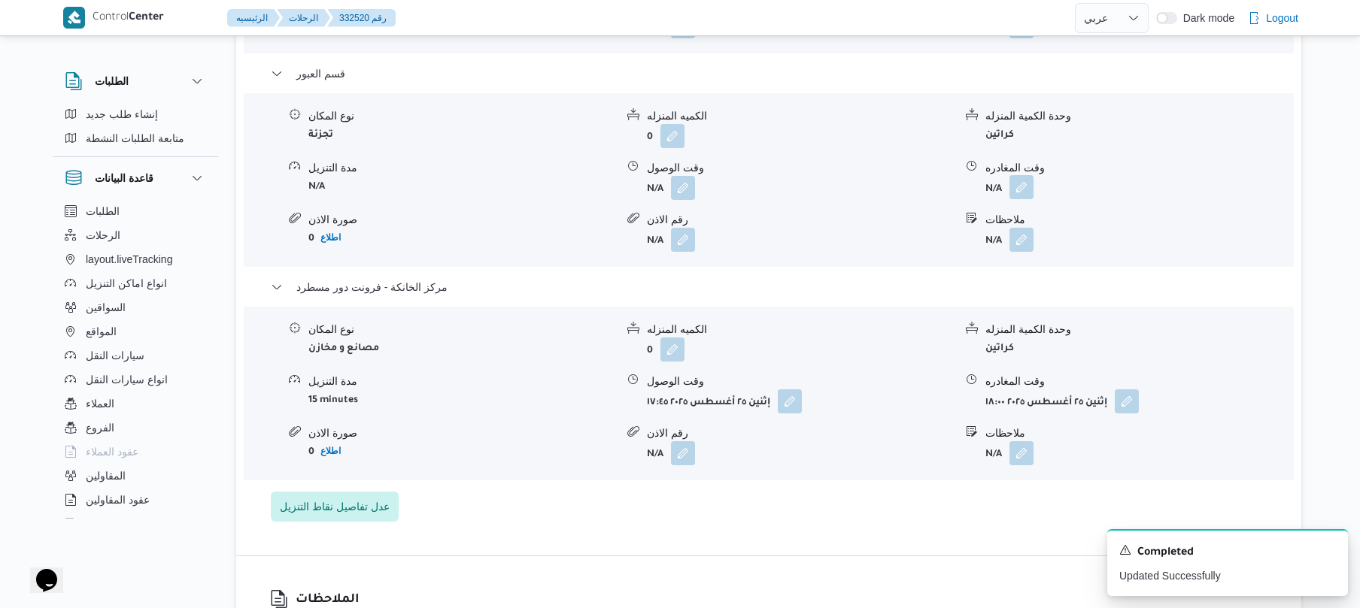
click at [1024, 175] on button "button" at bounding box center [1021, 187] width 24 height 24
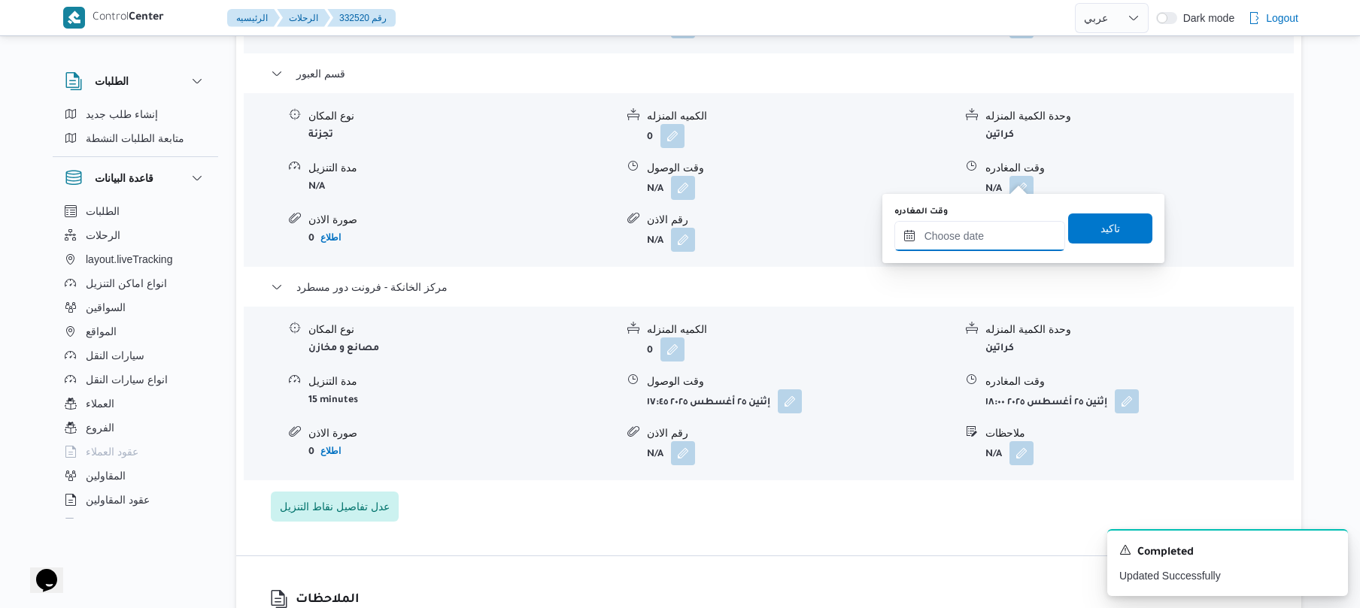
click at [975, 235] on input "وقت المغادره" at bounding box center [979, 236] width 171 height 30
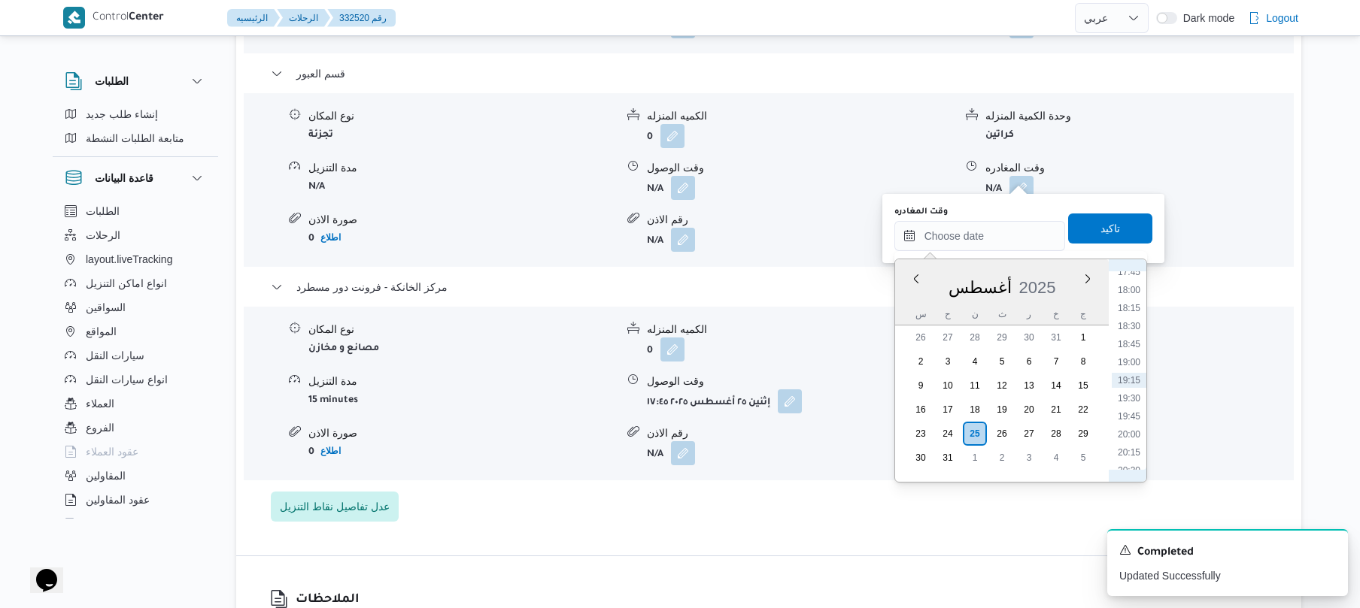
scroll to position [1120, 0]
click at [1129, 405] on li "17:15" at bounding box center [1128, 404] width 35 height 15
type input "٢٥/٠٨/٢٠٢٥ ١٧:١٥"
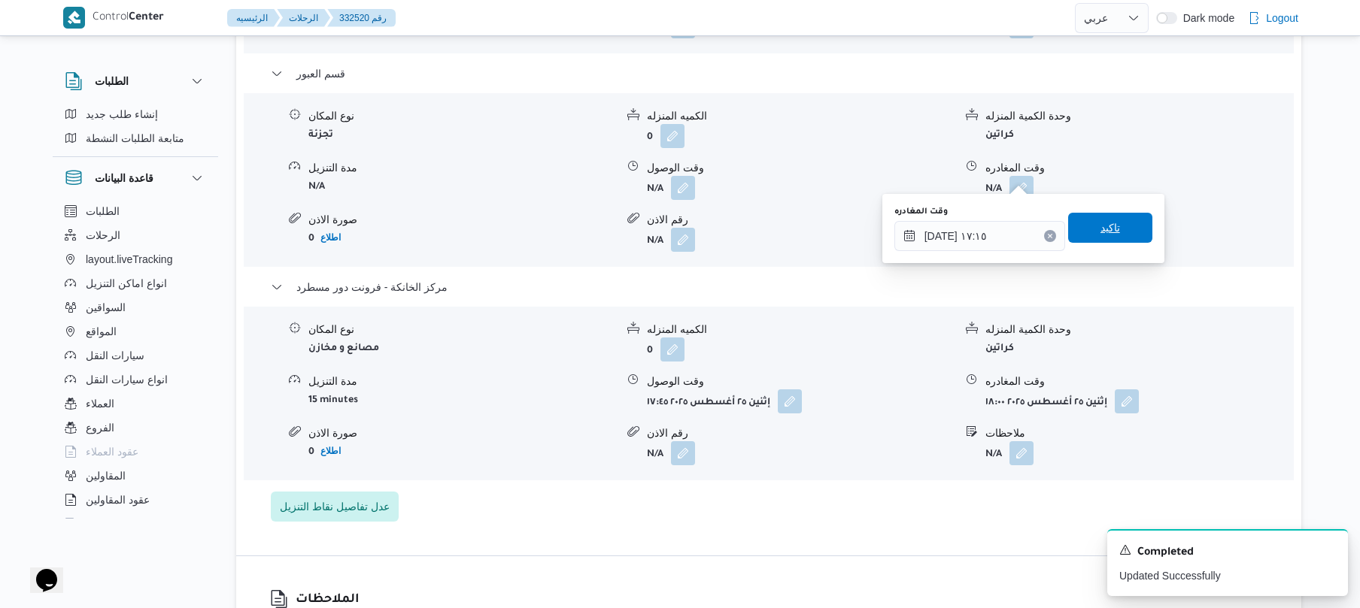
click at [1113, 235] on span "تاكيد" at bounding box center [1110, 228] width 84 height 30
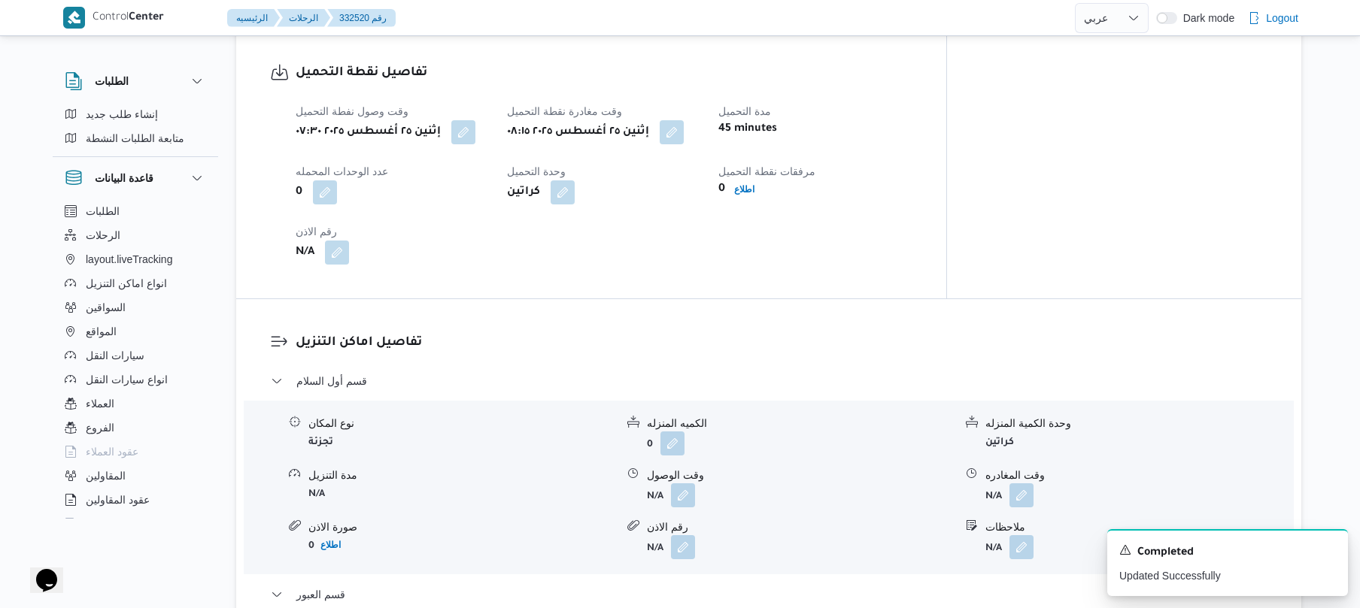
scroll to position [1123, 0]
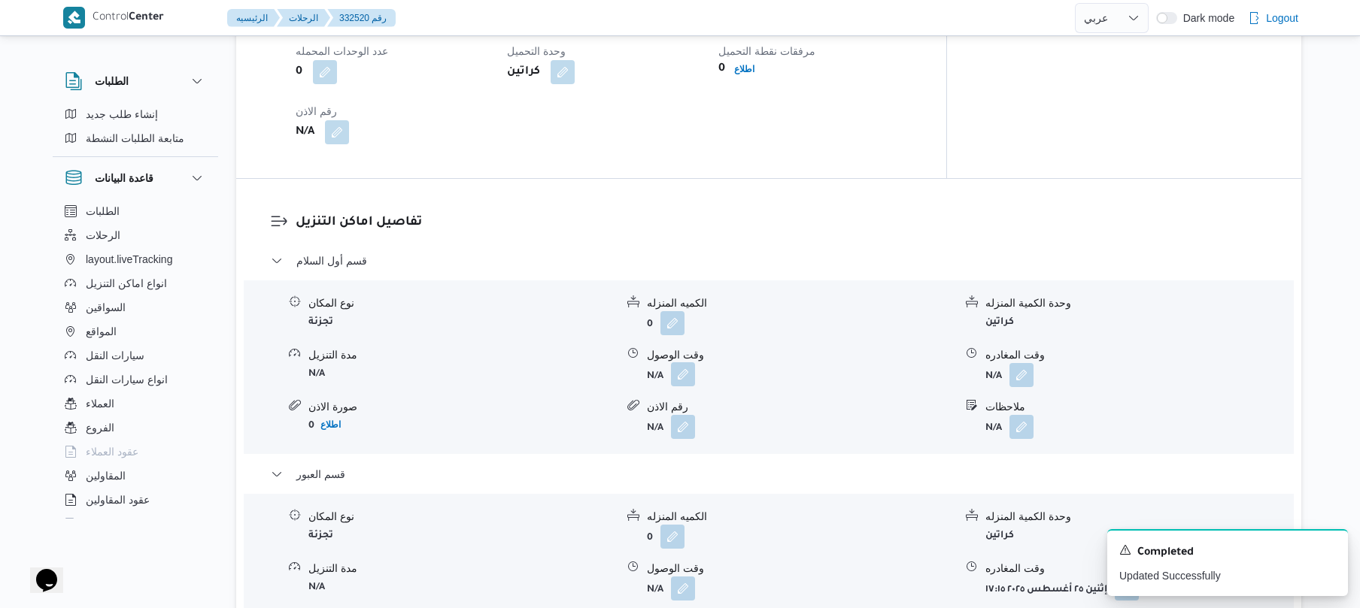
click at [681, 365] on button "button" at bounding box center [683, 374] width 24 height 24
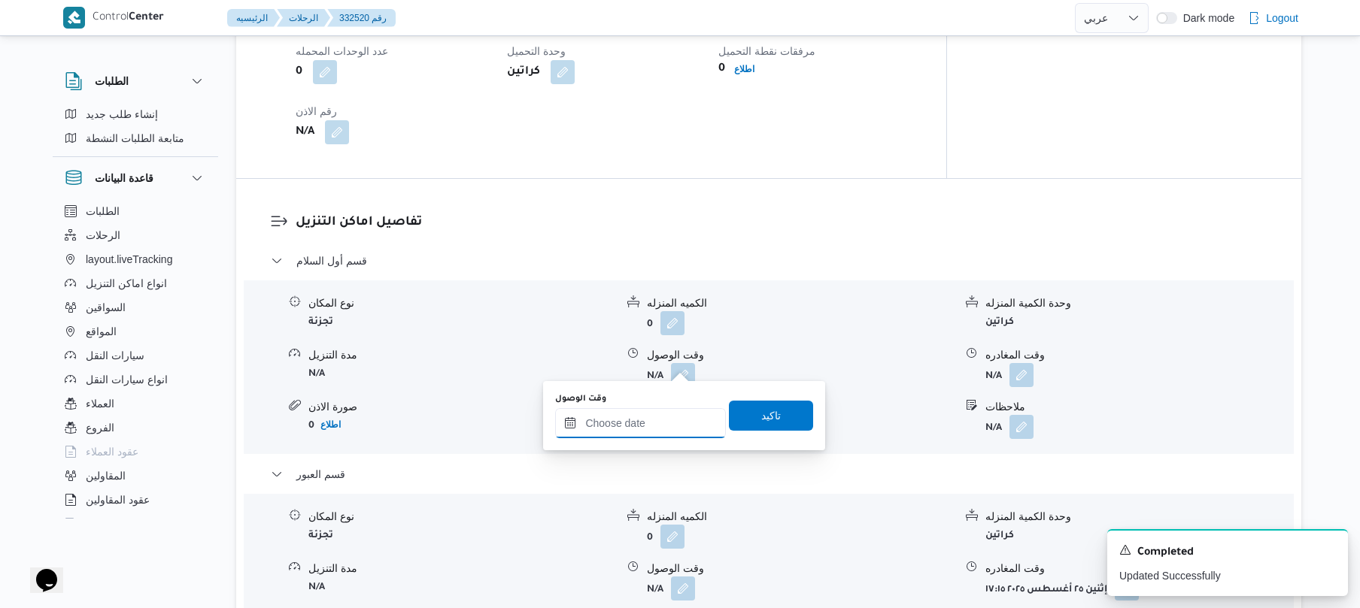
click at [626, 430] on input "وقت الوصول" at bounding box center [640, 423] width 171 height 30
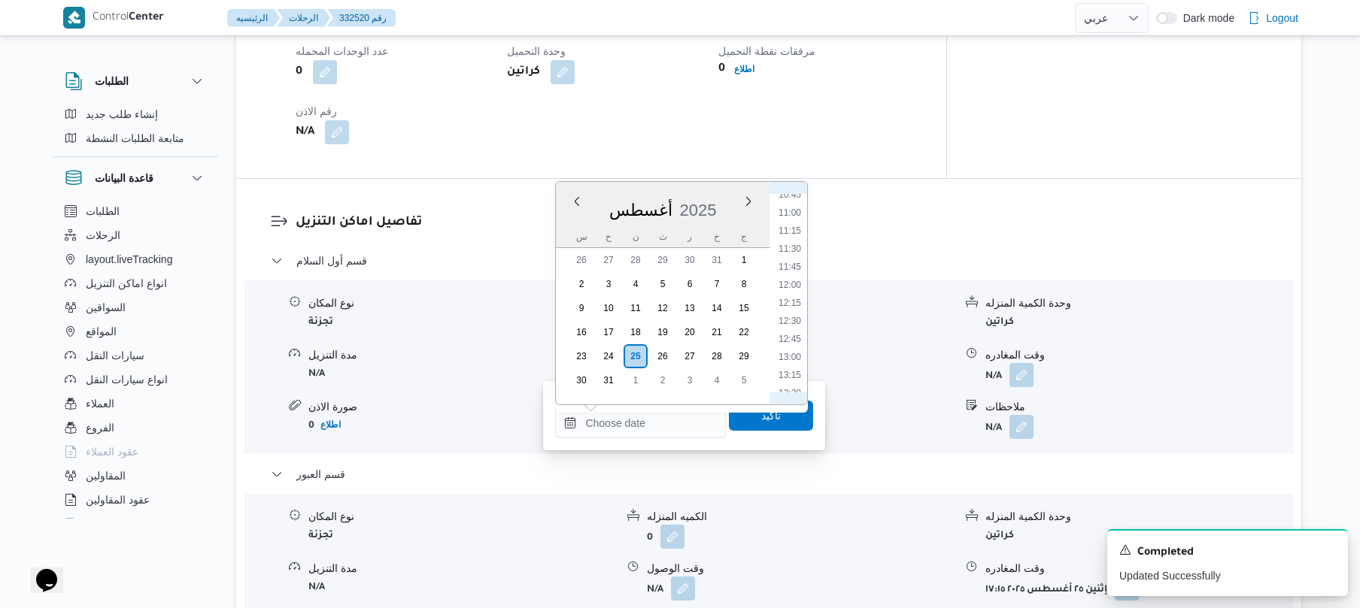
scroll to position [614, 0]
click at [795, 220] on li "08:45" at bounding box center [789, 218] width 35 height 15
type input "٢٥/٠٨/٢٠٢٥ ٠٨:٤٥"
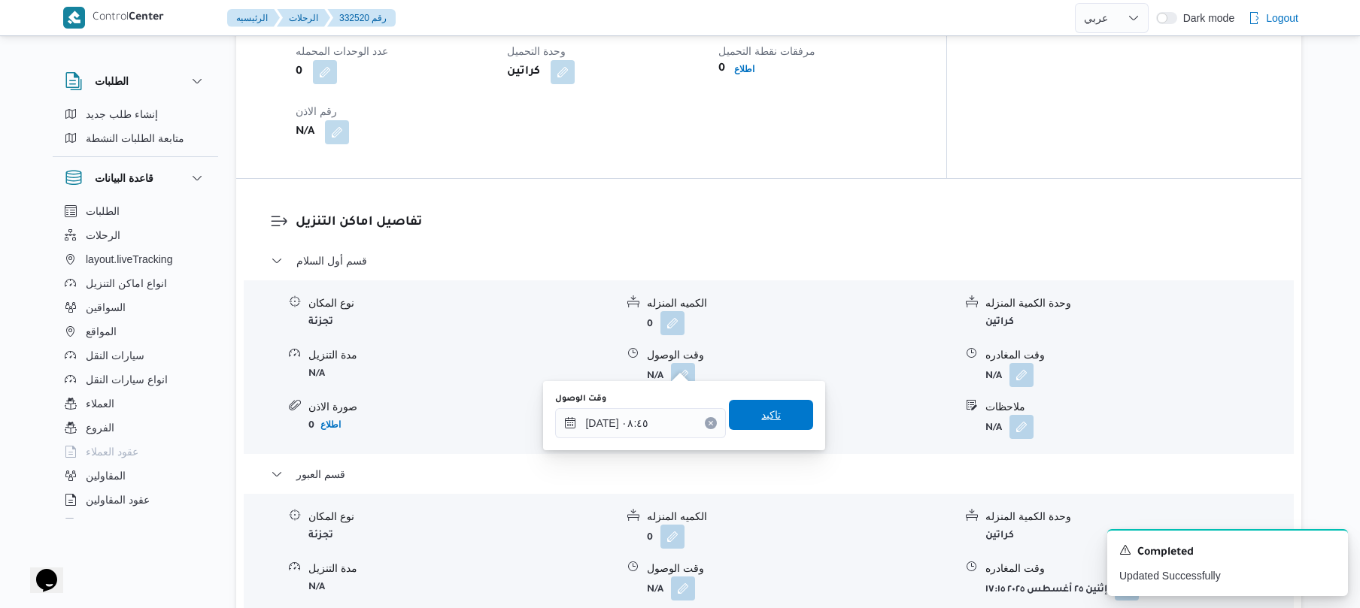
click at [761, 412] on span "تاكيد" at bounding box center [771, 415] width 20 height 18
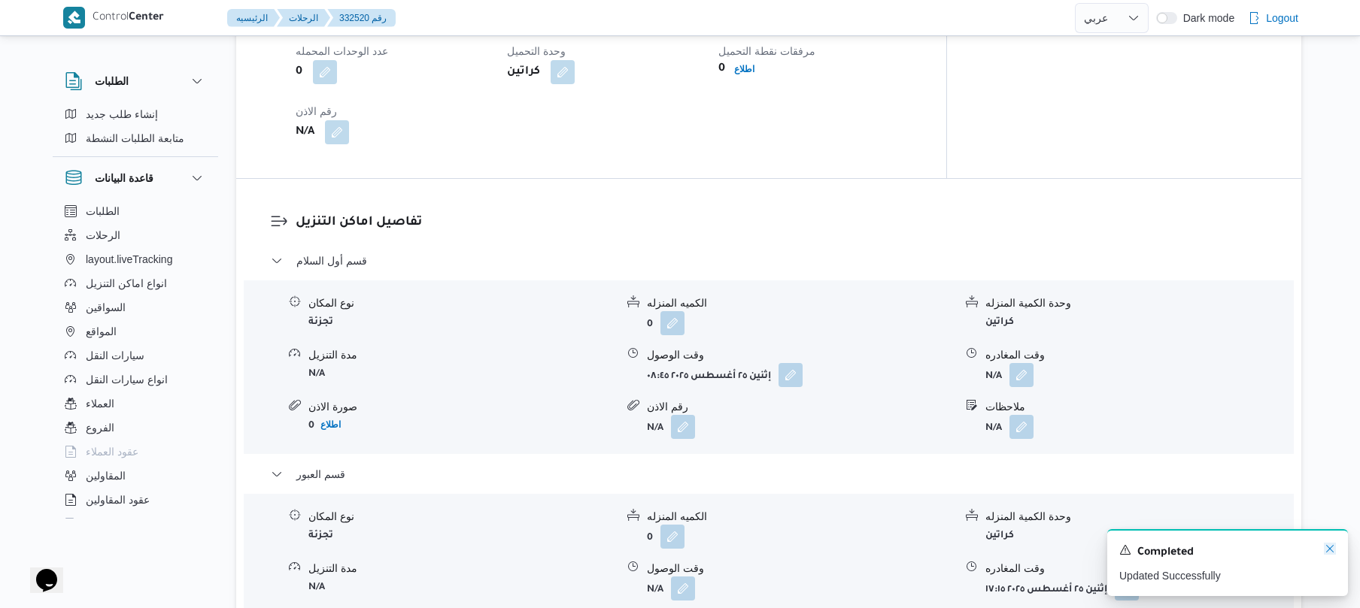
click at [1325, 549] on icon "Dismiss toast" at bounding box center [1330, 549] width 12 height 12
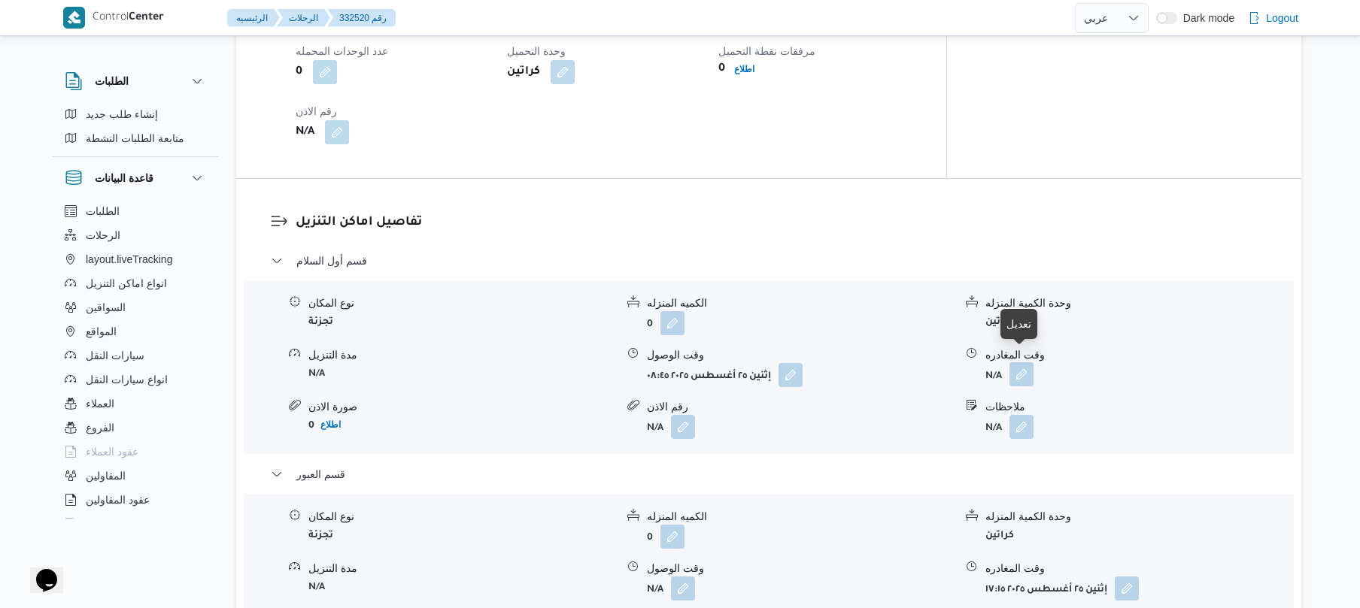
click at [1026, 362] on button "button" at bounding box center [1021, 374] width 24 height 24
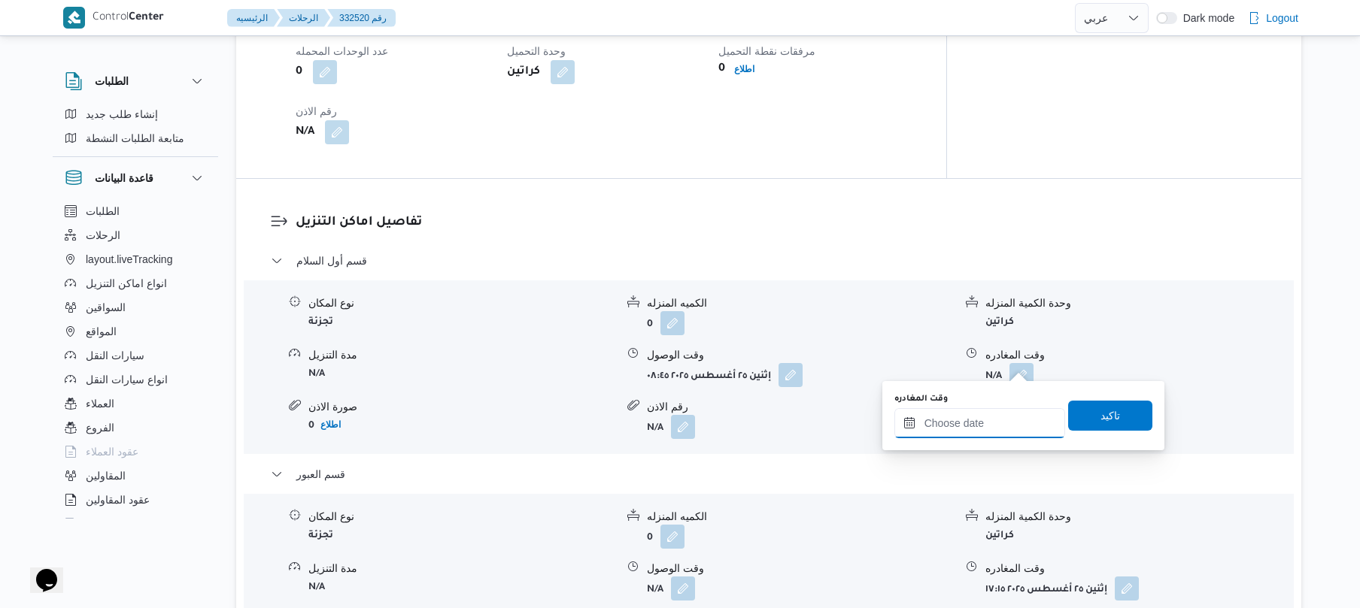
click at [964, 428] on input "وقت المغادره" at bounding box center [979, 423] width 171 height 30
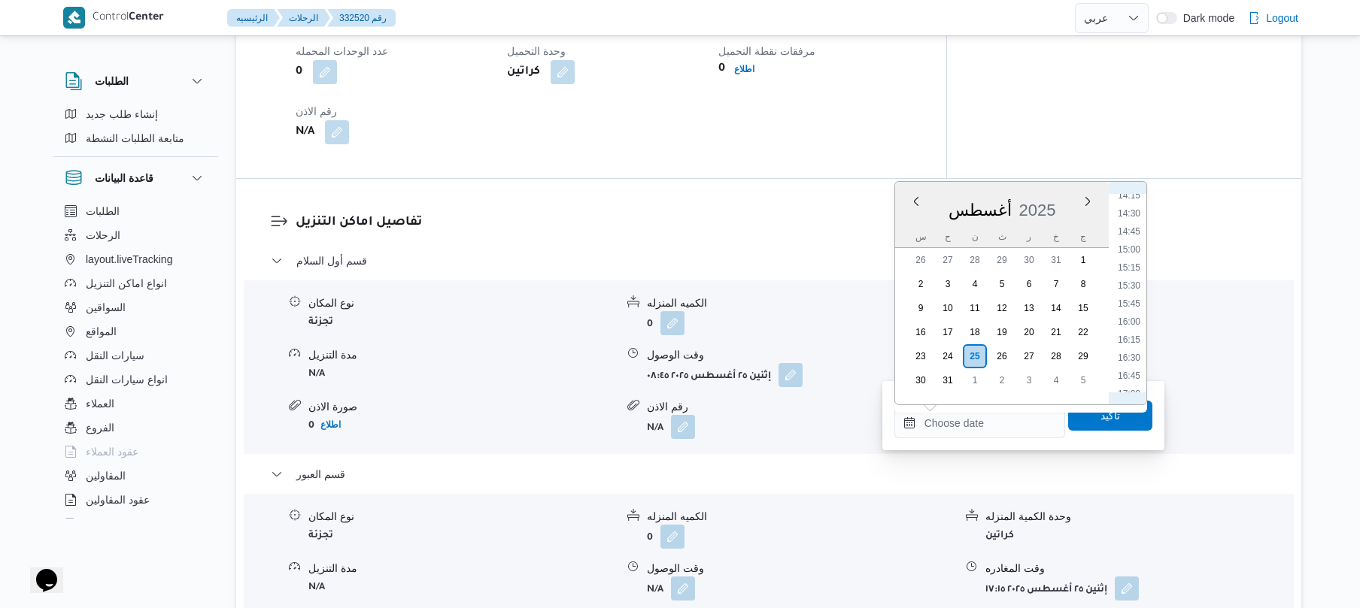
scroll to position [951, 0]
click at [1132, 296] on li "14:30" at bounding box center [1128, 297] width 35 height 15
type input "٢٥/٠٨/٢٠٢٥ ١٤:٣٠"
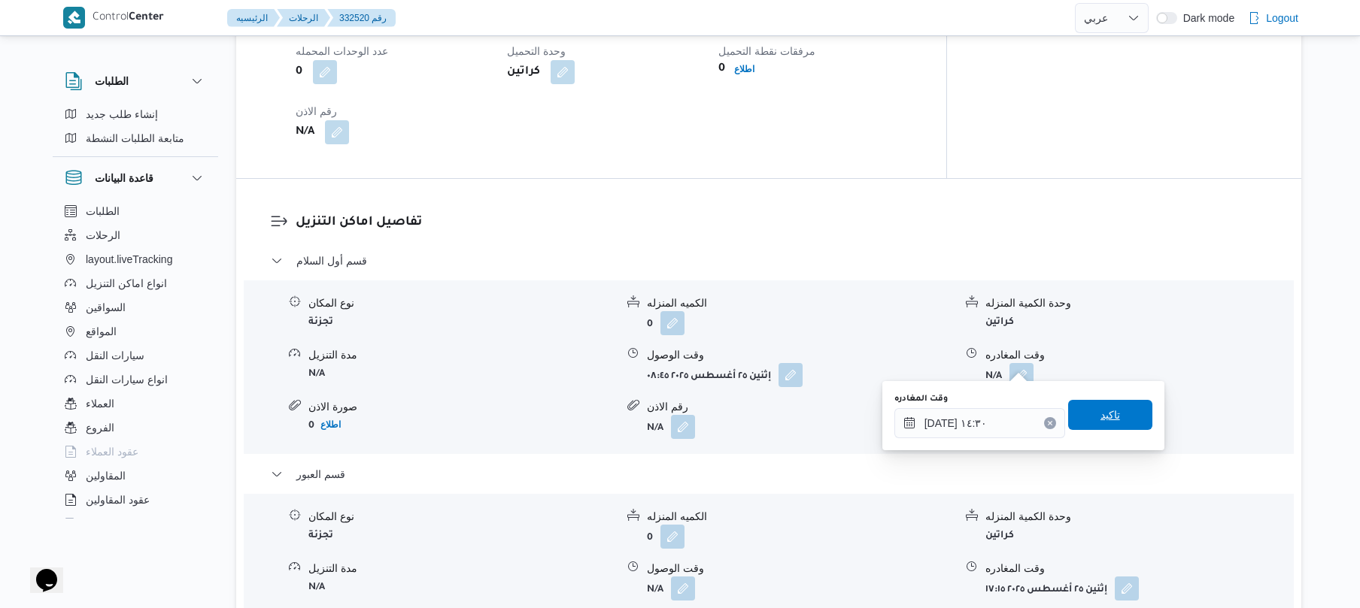
click at [1084, 416] on span "تاكيد" at bounding box center [1110, 415] width 84 height 30
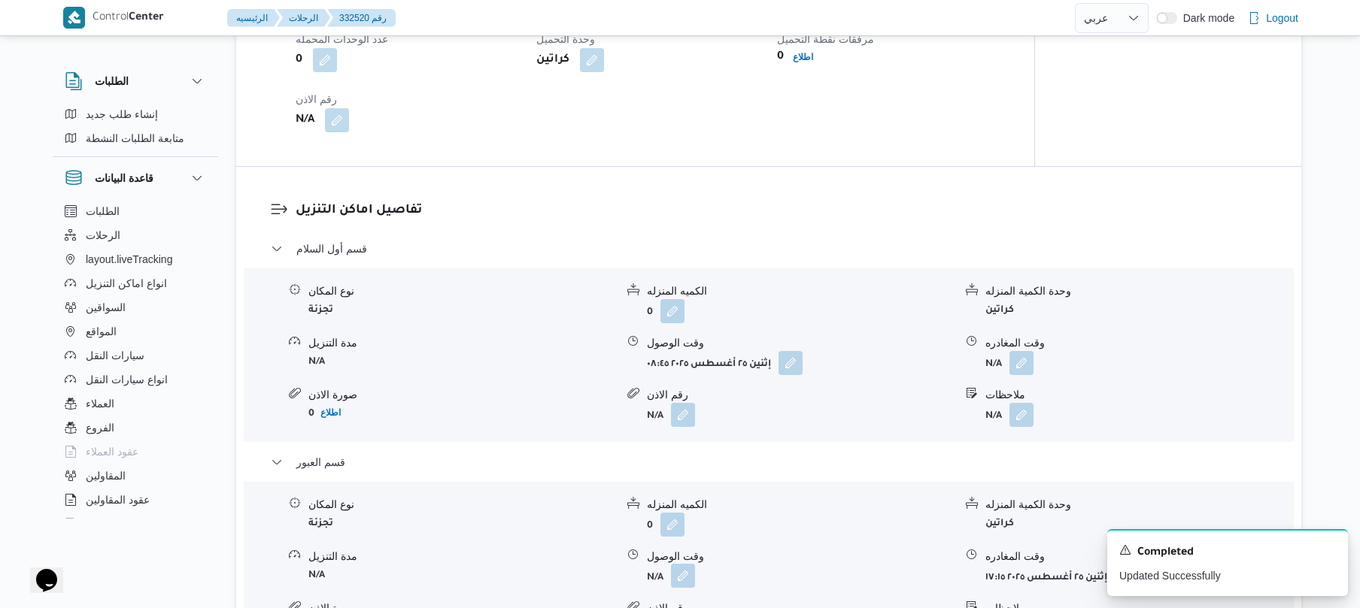
click at [681, 575] on button "button" at bounding box center [683, 576] width 24 height 24
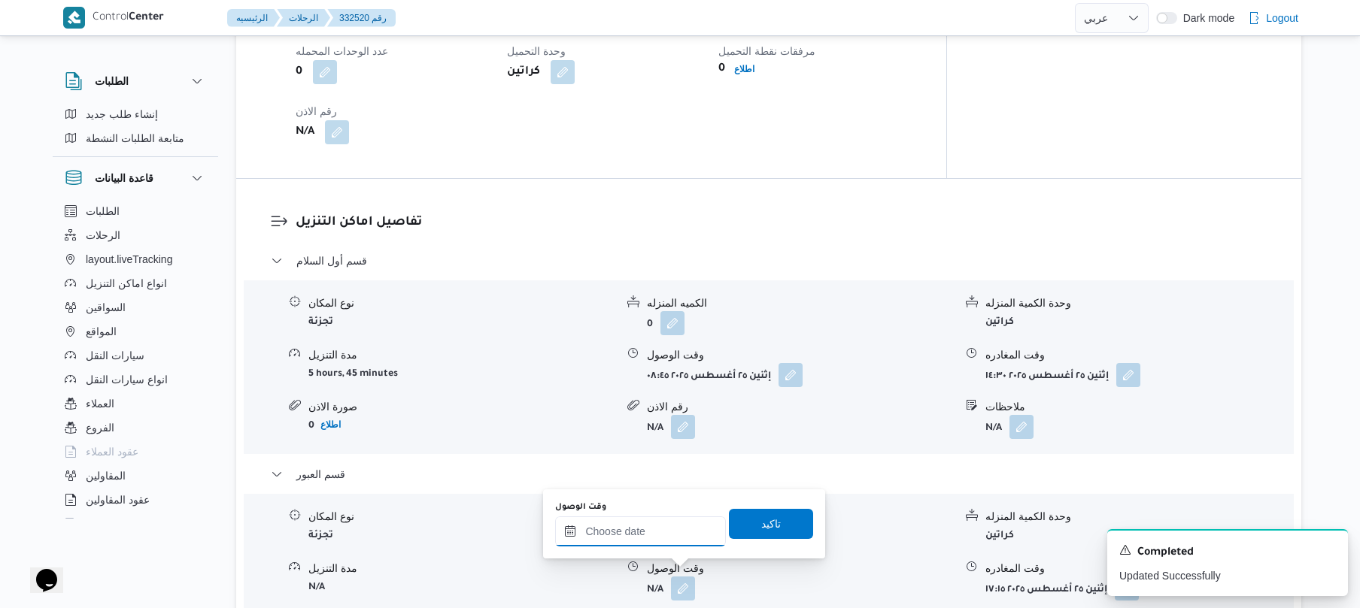
click at [666, 530] on input "وقت الوصول" at bounding box center [640, 532] width 171 height 30
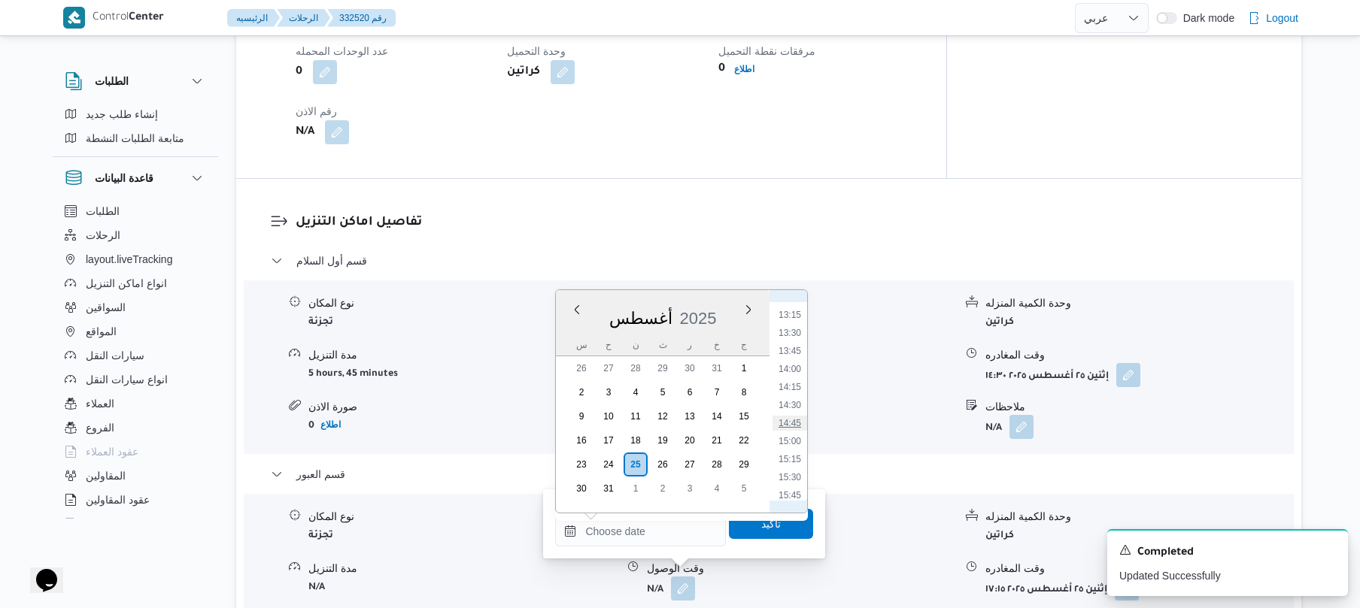
click at [792, 420] on li "14:45" at bounding box center [789, 423] width 35 height 15
type input "٢٥/٠٨/٢٠٢٥ ١٤:٤٥"
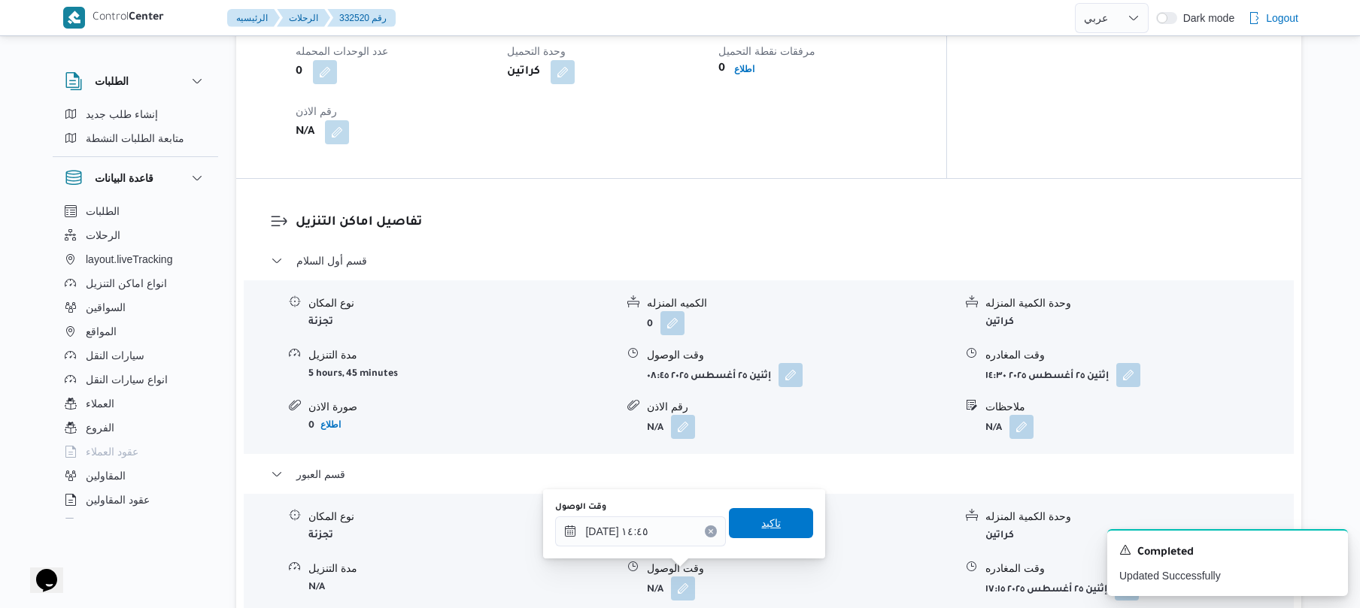
click at [765, 535] on span "تاكيد" at bounding box center [771, 523] width 84 height 30
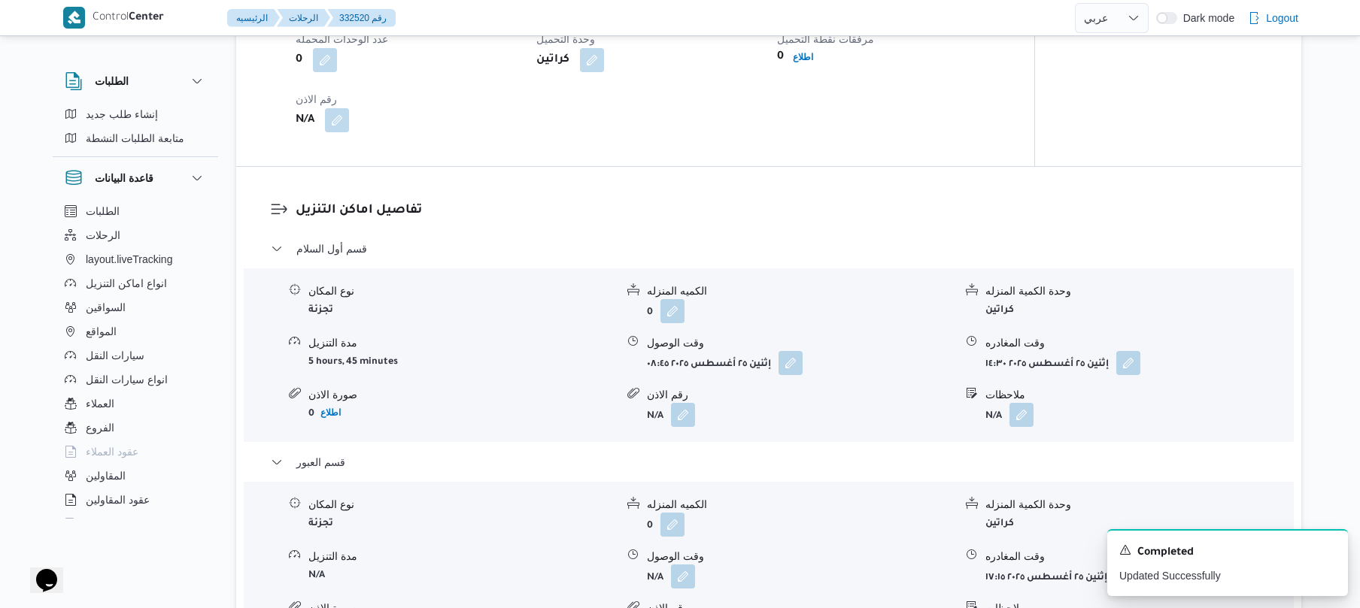
click at [765, 535] on form "0" at bounding box center [800, 525] width 307 height 24
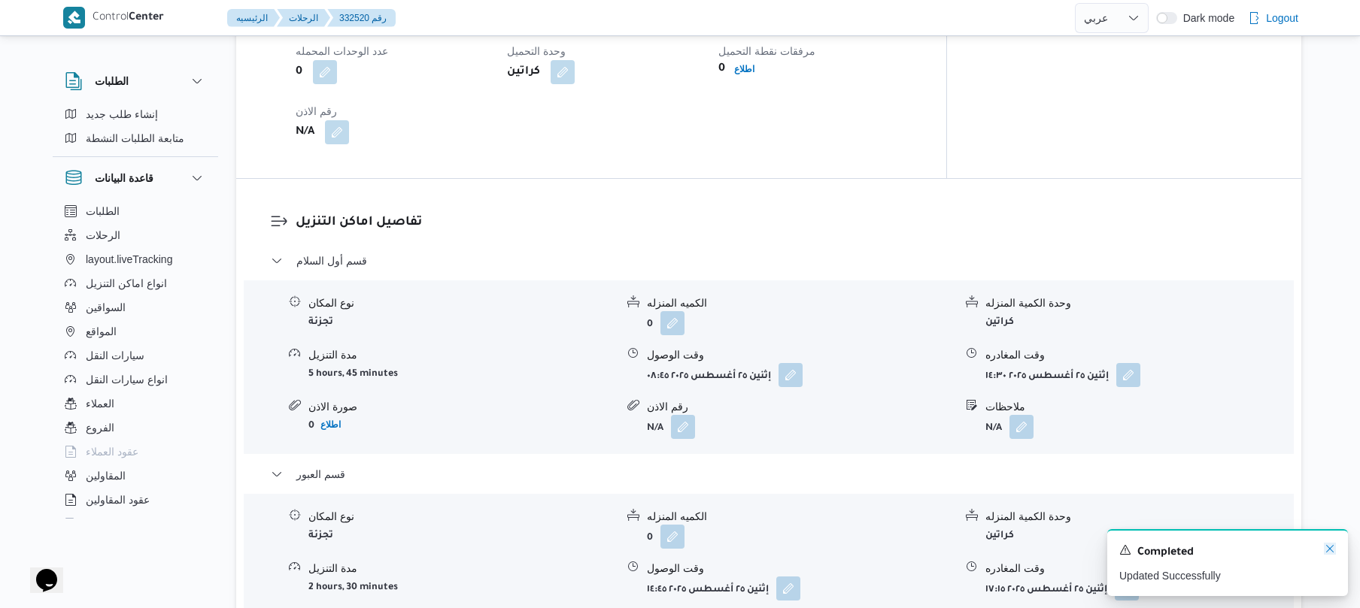
click at [1330, 550] on icon "Dismiss toast" at bounding box center [1330, 549] width 12 height 12
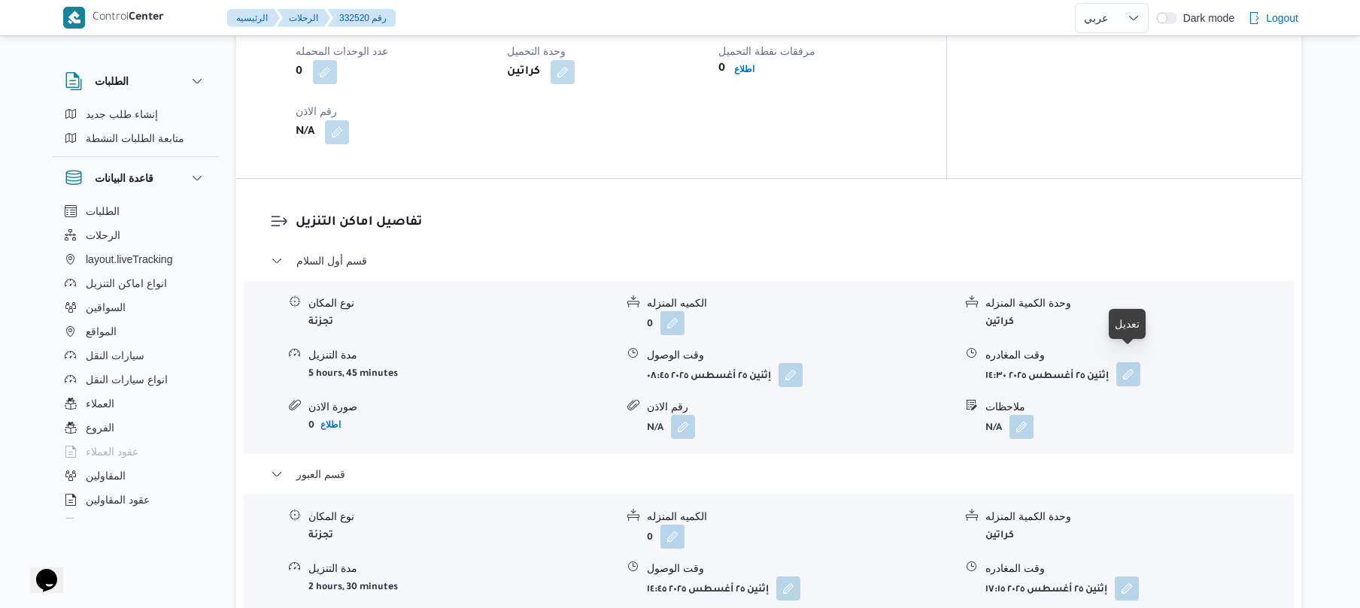
click at [1129, 365] on button "button" at bounding box center [1128, 374] width 24 height 24
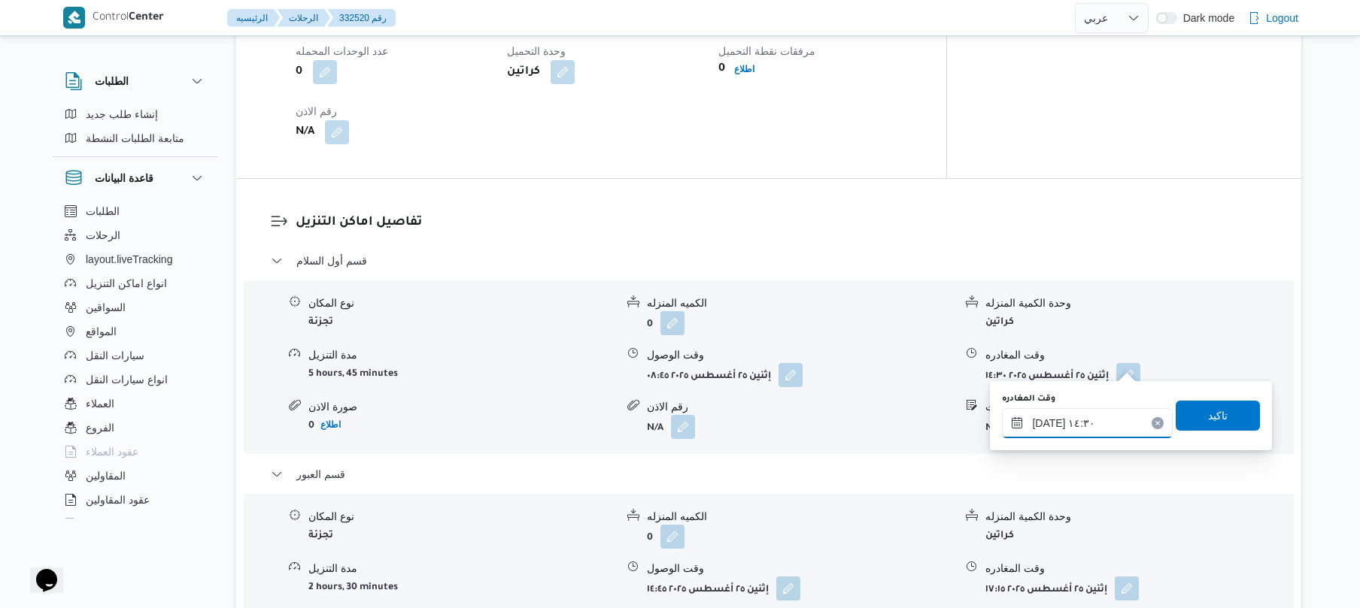
click at [1059, 422] on input "٢٥/٠٨/٢٠٢٥ ١٤:٣٠" at bounding box center [1087, 423] width 171 height 30
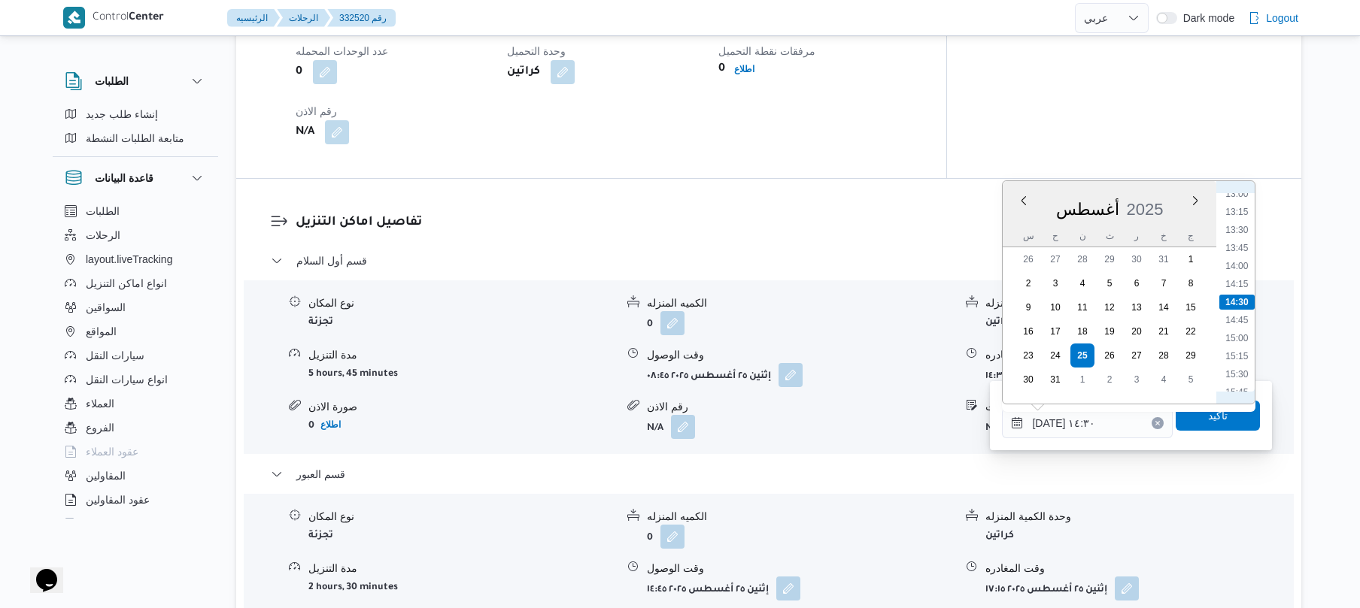
scroll to position [776, 0]
click at [1244, 344] on li "12:45" at bounding box center [1237, 345] width 35 height 15
type input "٢٥/٠٨/٢٠٢٥ ١٢:٤٥"
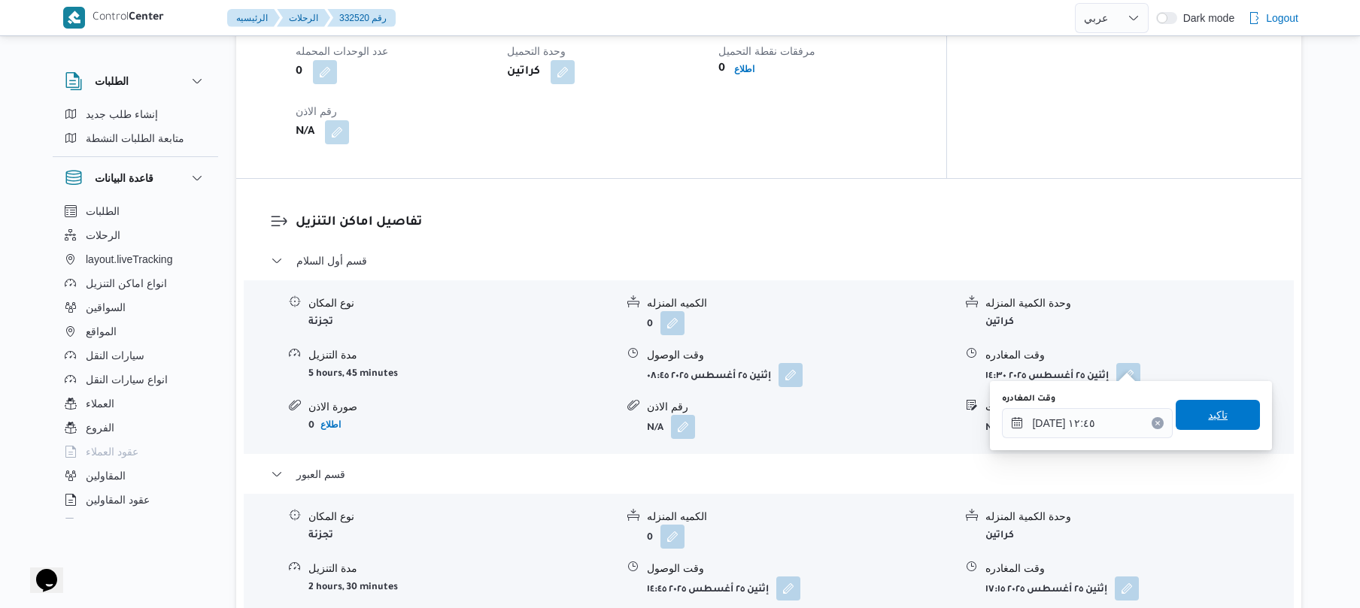
click at [1212, 410] on span "تاكيد" at bounding box center [1218, 415] width 20 height 18
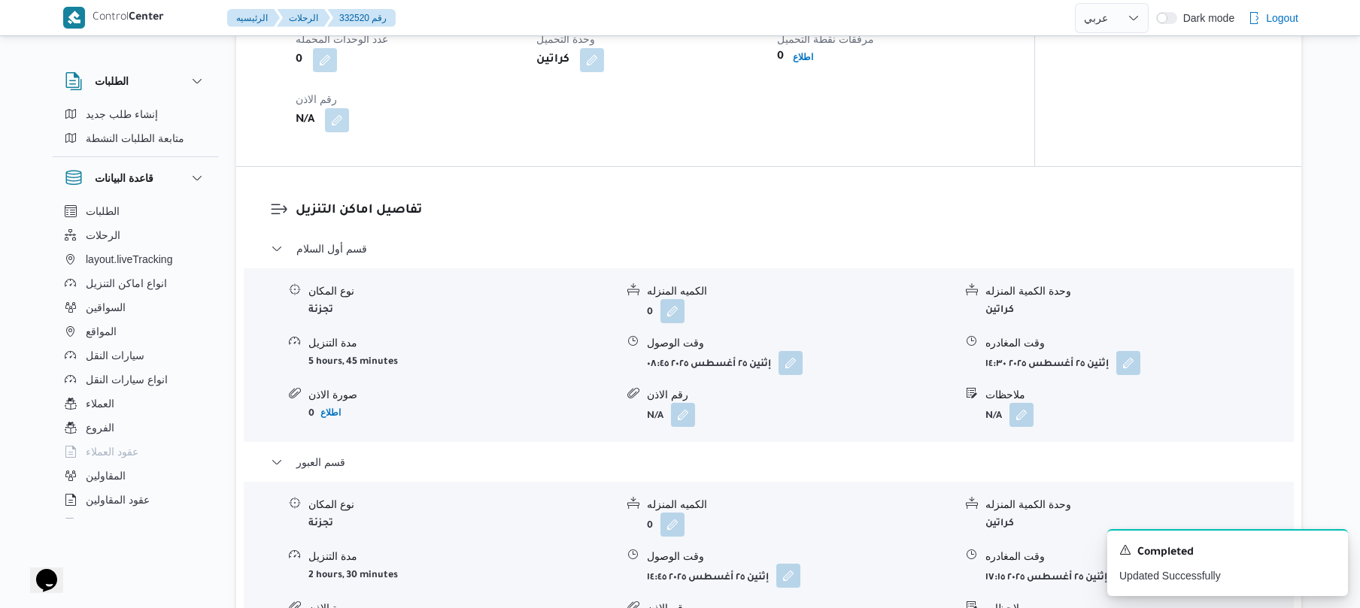
click at [794, 569] on button "button" at bounding box center [788, 576] width 24 height 24
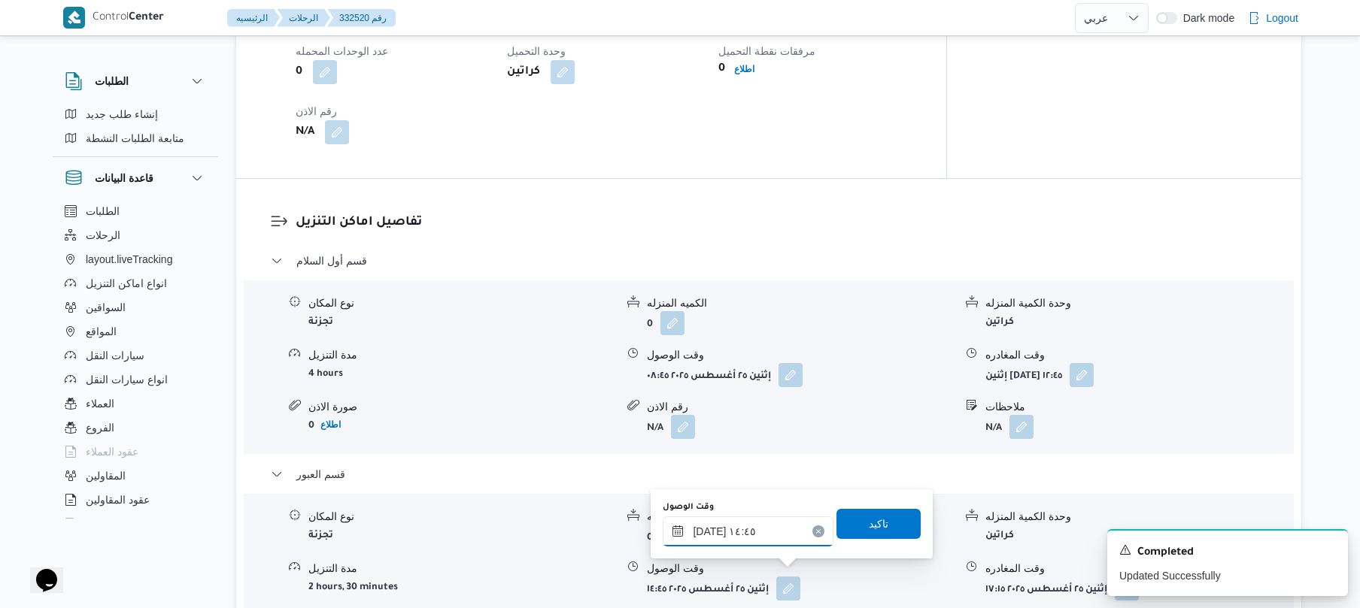
click at [774, 526] on input "٢٥/٠٨/٢٠٢٥ ١٤:٤٥" at bounding box center [748, 532] width 171 height 30
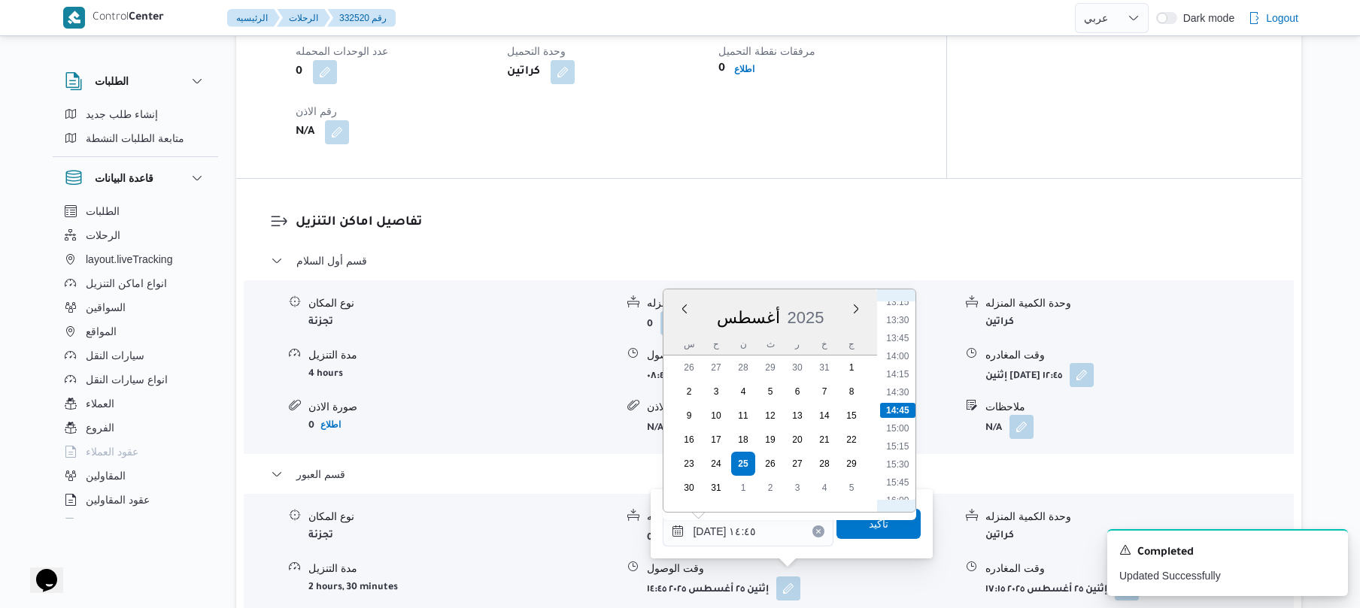
scroll to position [794, 0]
click at [902, 451] on li "13:00" at bounding box center [898, 453] width 35 height 15
type input "[DATE] ١٣:٠٠"
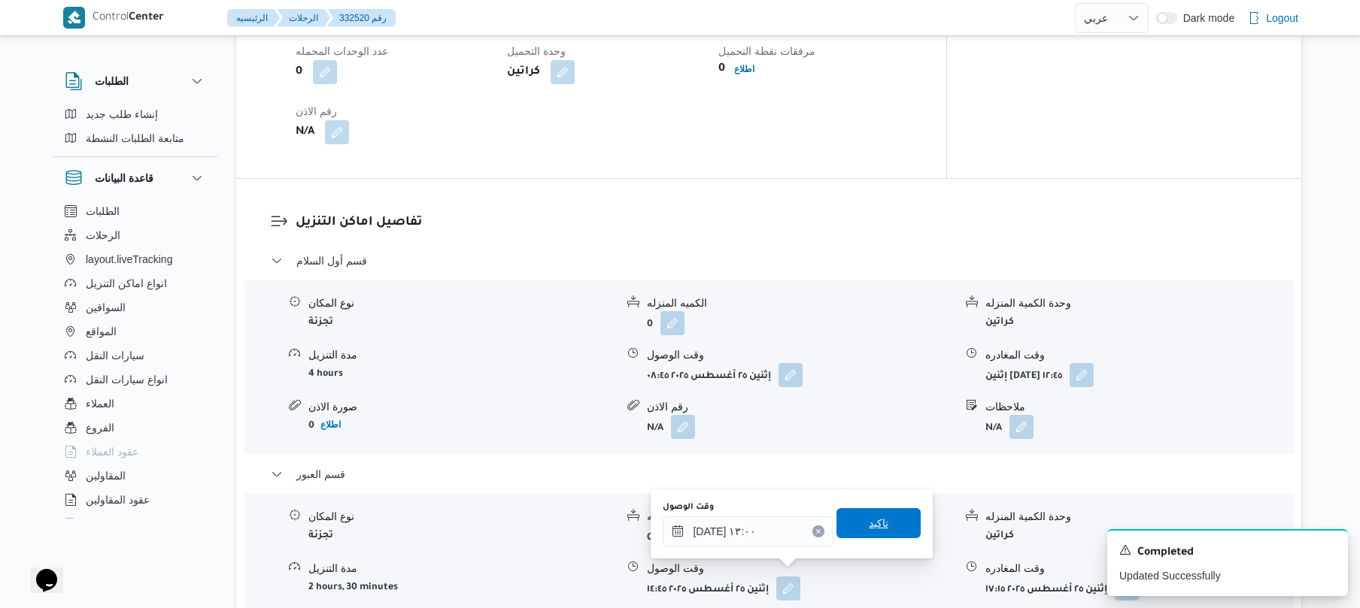
click at [876, 523] on span "تاكيد" at bounding box center [879, 523] width 20 height 18
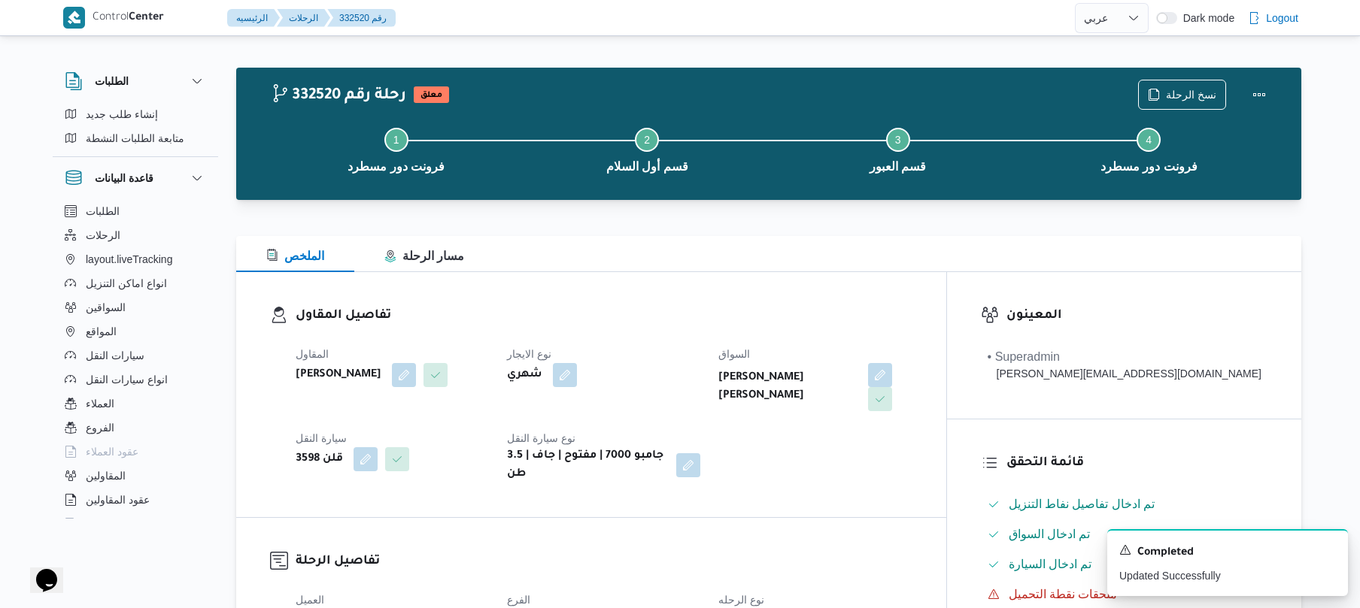
scroll to position [0, 0]
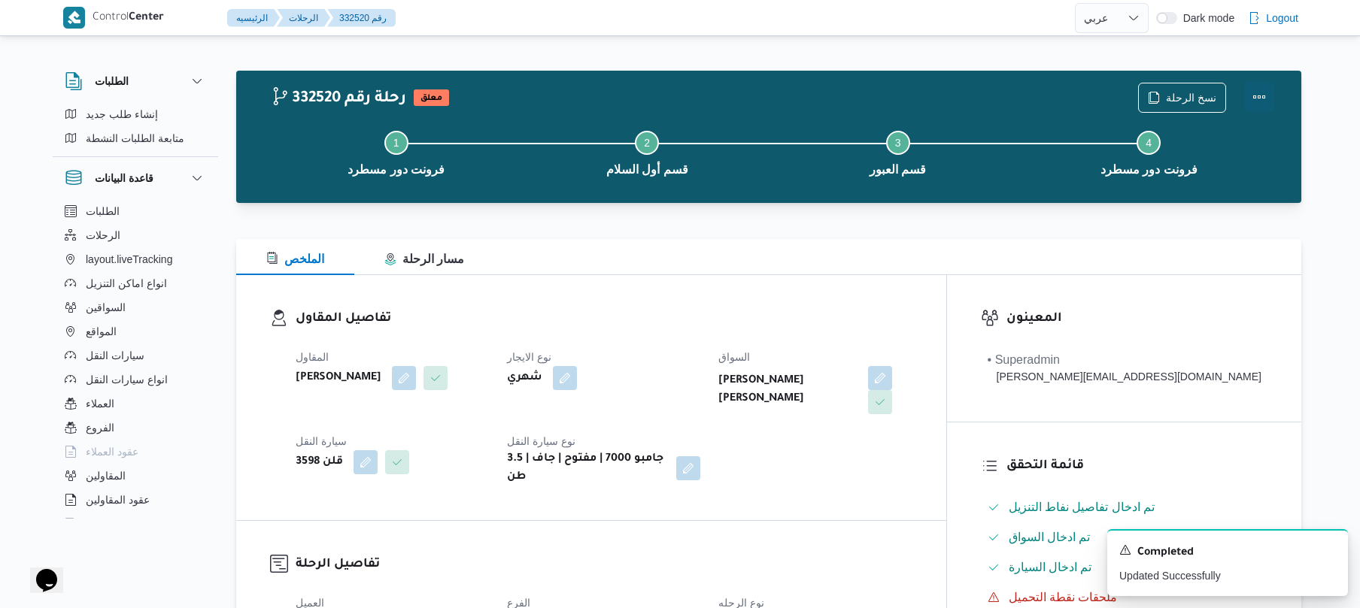
click at [1264, 104] on button "Actions" at bounding box center [1259, 97] width 30 height 30
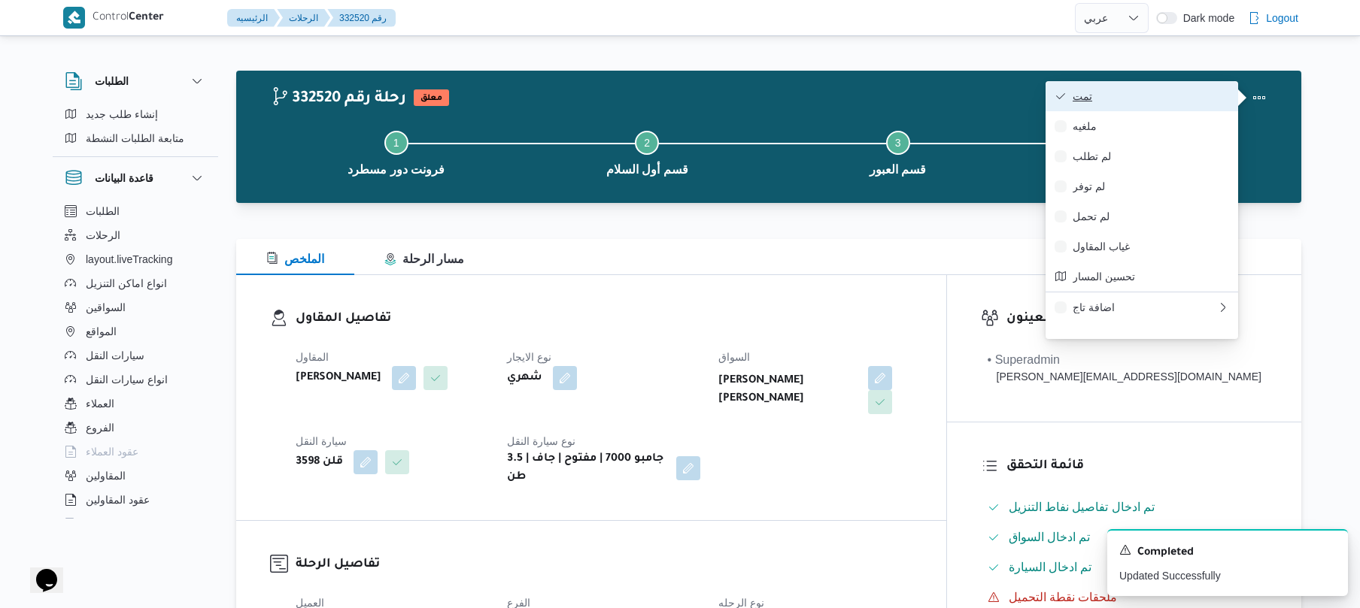
click at [1138, 106] on button "تمت" at bounding box center [1141, 96] width 193 height 30
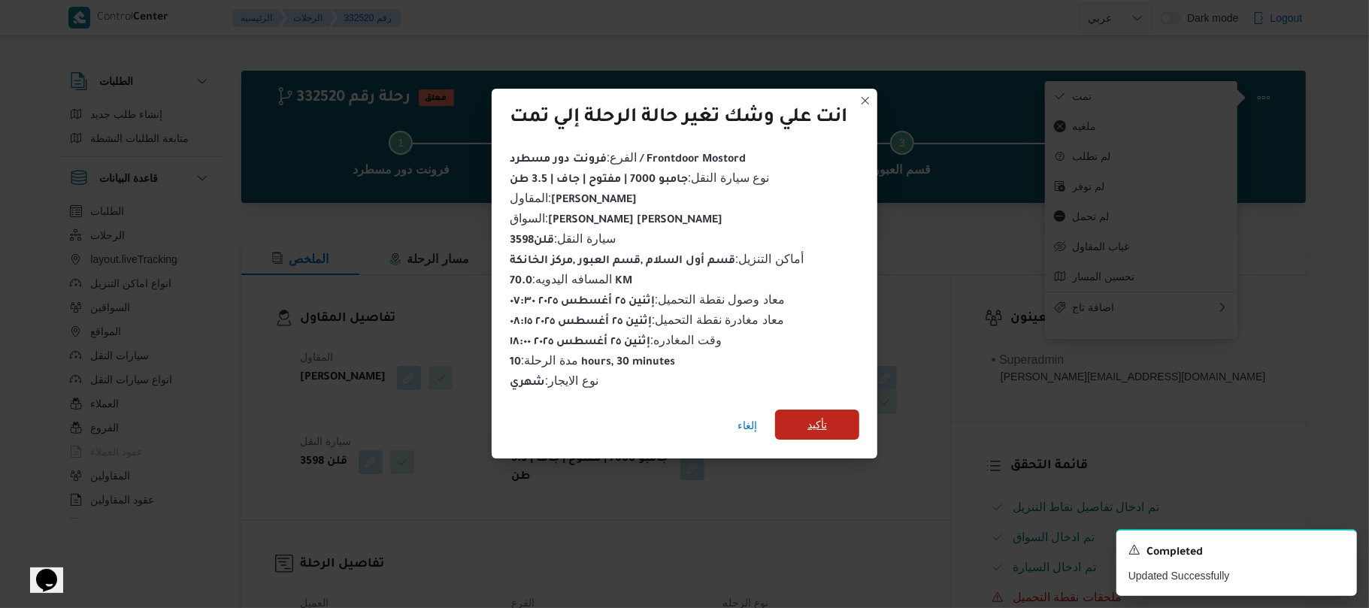
click at [836, 410] on span "تأكيد" at bounding box center [817, 425] width 84 height 30
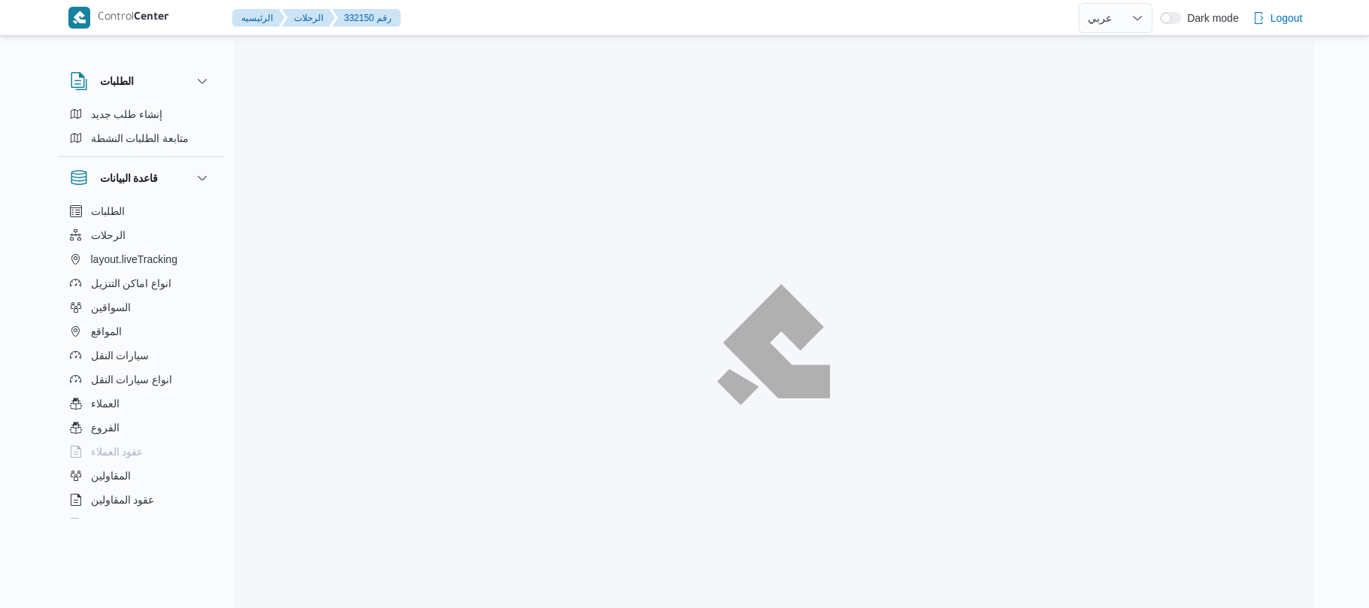
select select "ar"
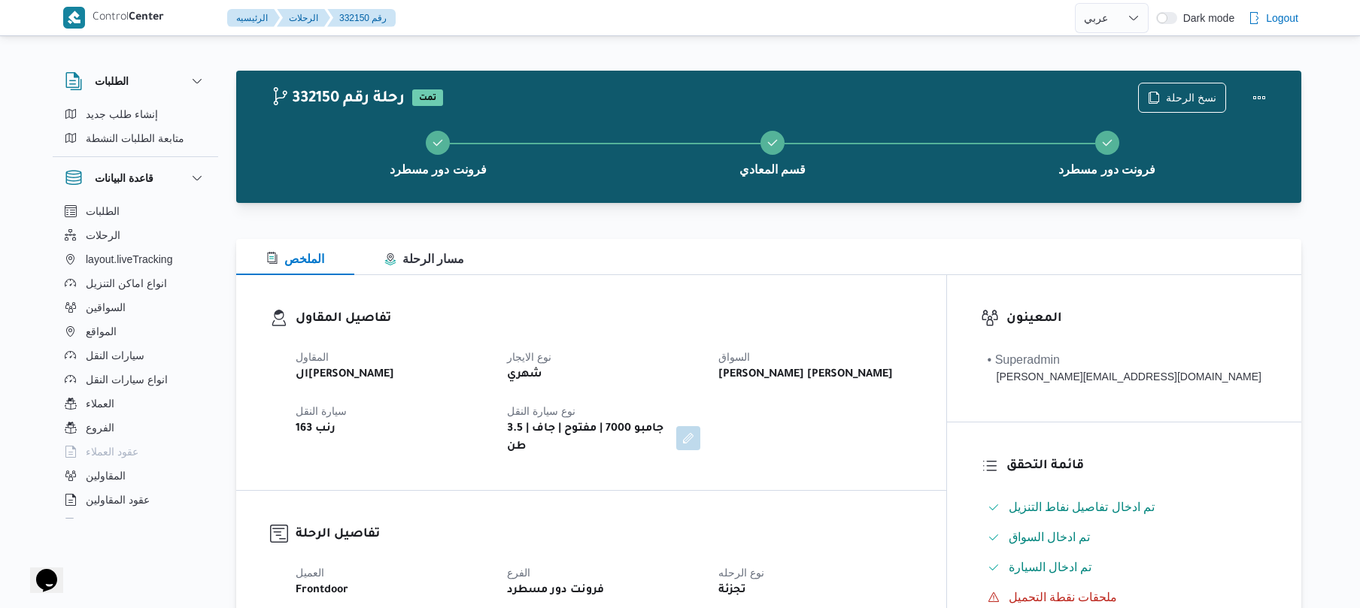
click at [776, 244] on div "الملخص مسار الرحلة" at bounding box center [768, 257] width 1065 height 36
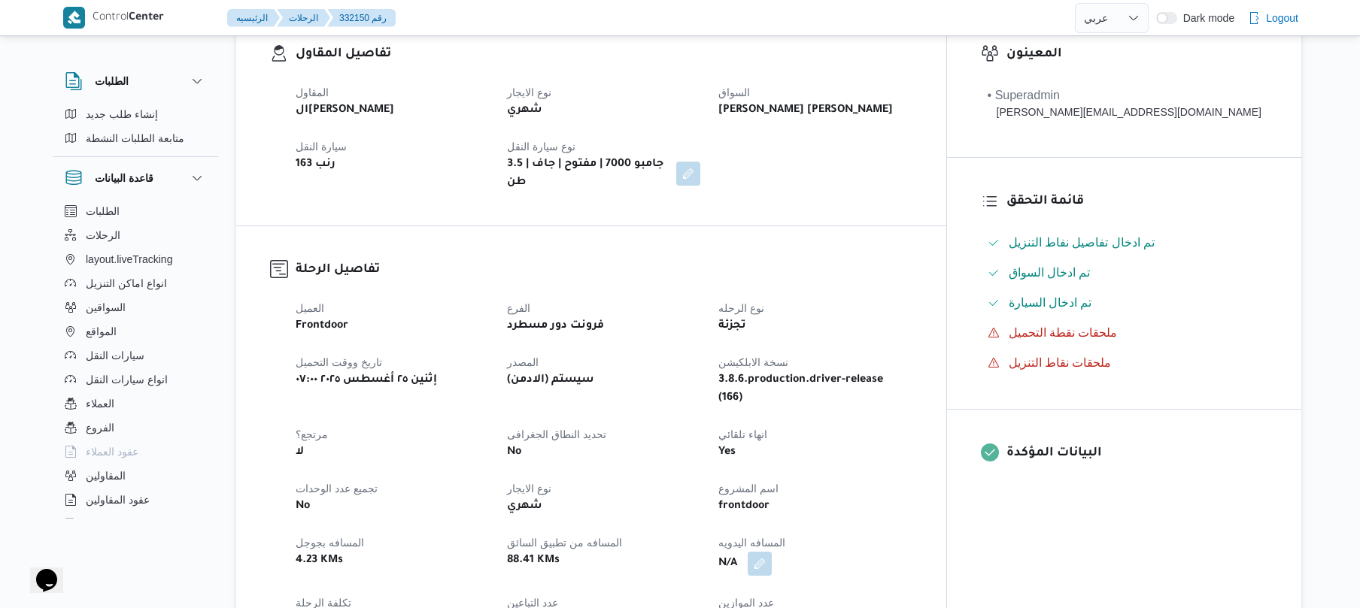
scroll to position [361, 0]
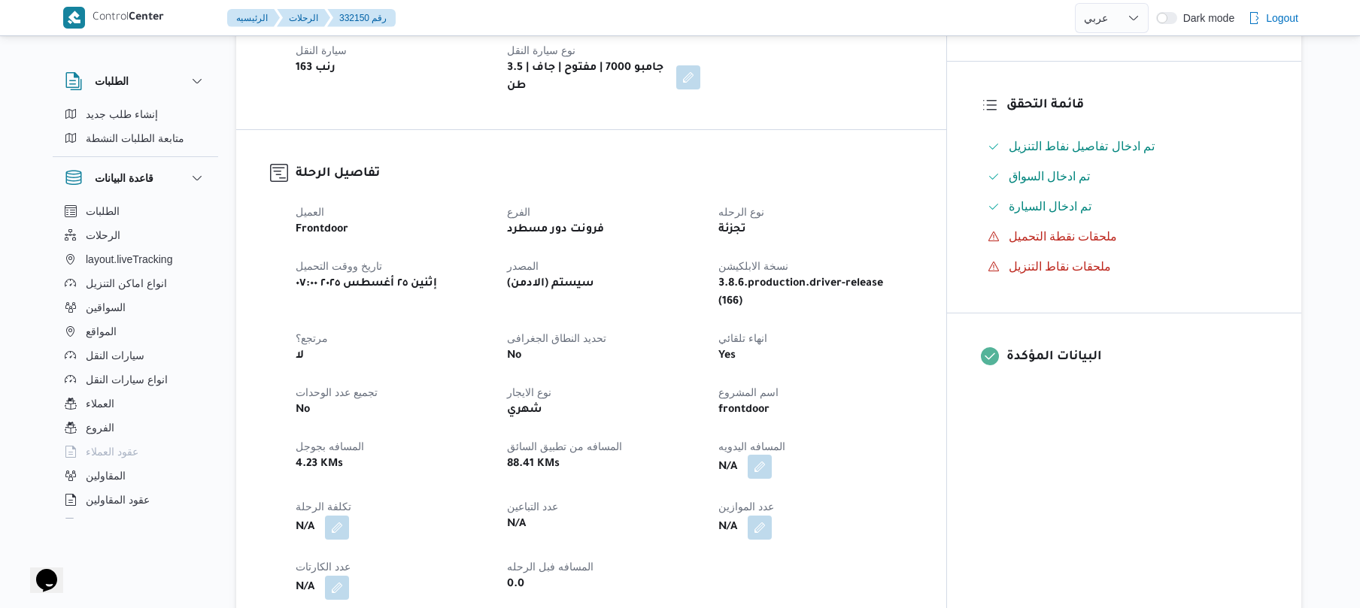
click at [772, 455] on button "button" at bounding box center [759, 467] width 24 height 24
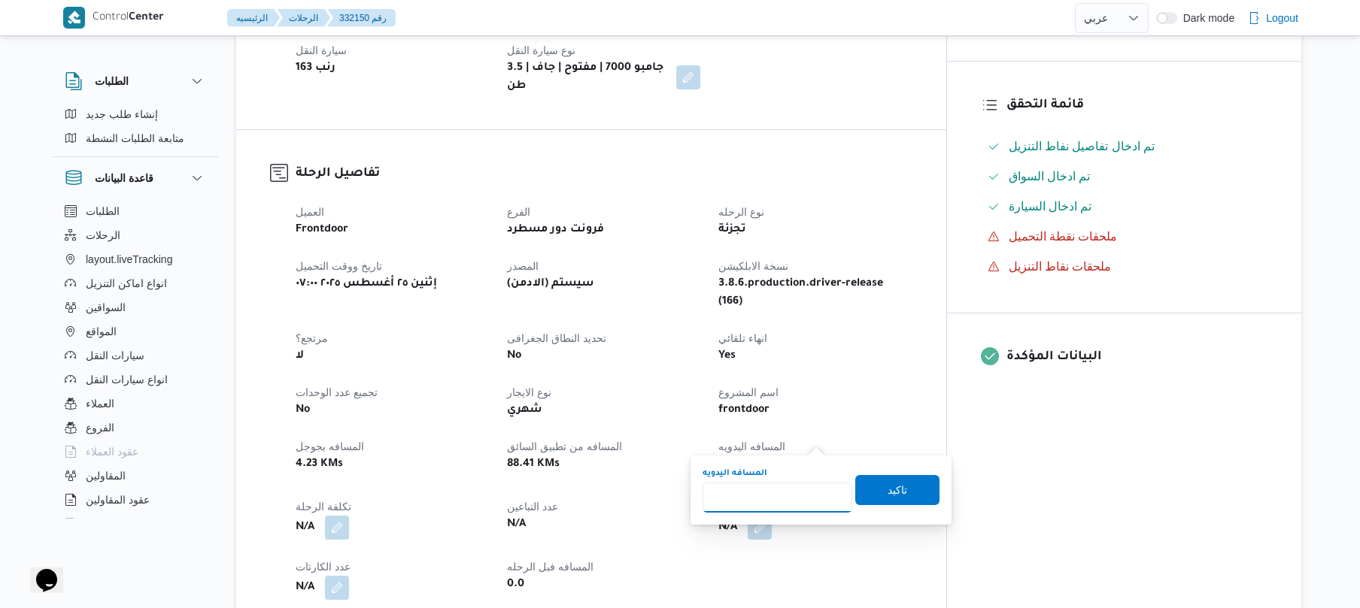
click at [777, 503] on input "المسافه اليدويه" at bounding box center [777, 498] width 150 height 30
type input "125"
click at [891, 489] on span "تاكيد" at bounding box center [897, 490] width 20 height 18
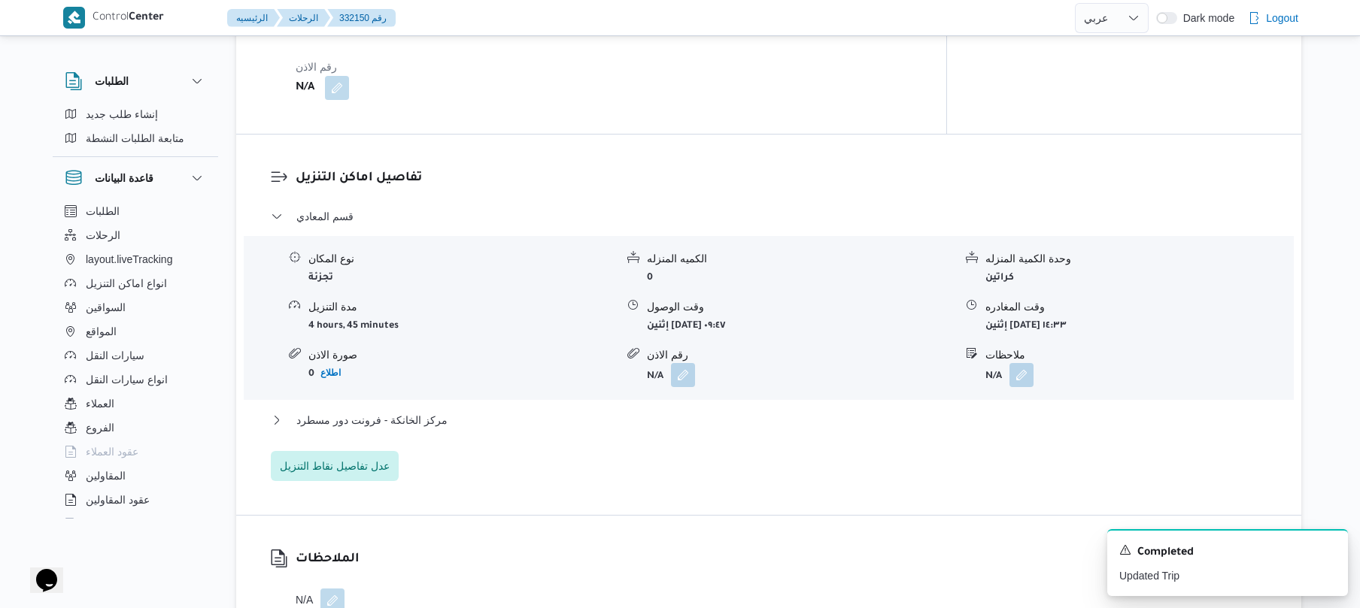
scroll to position [1123, 0]
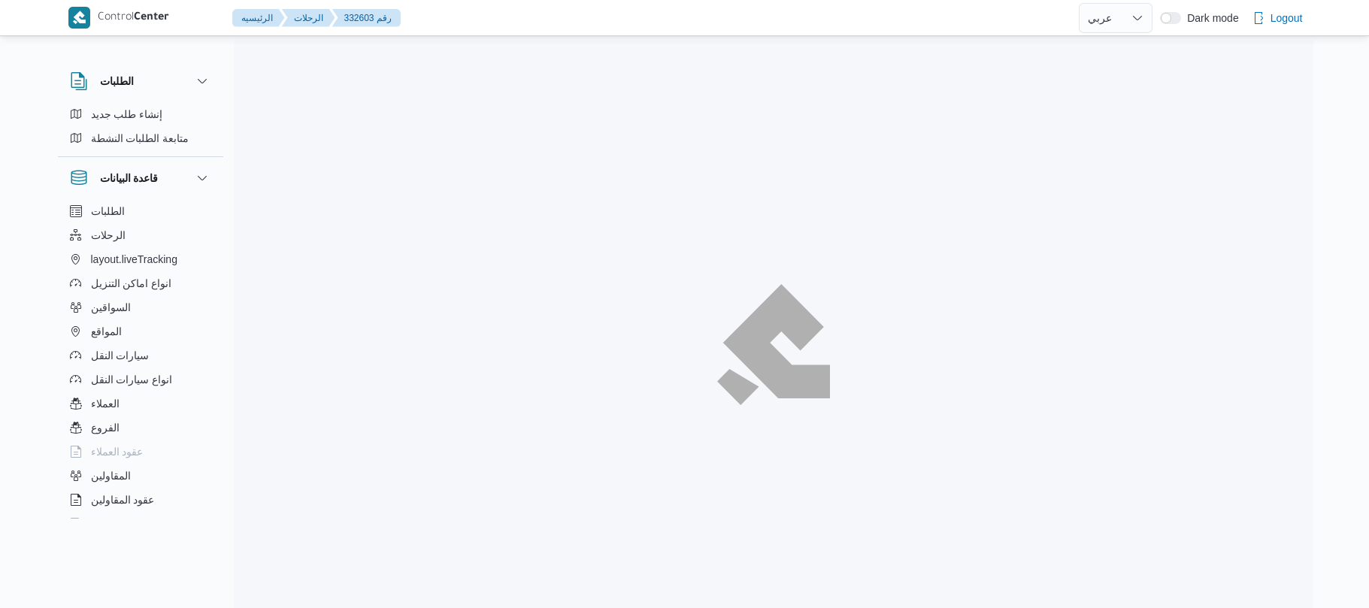
select select "ar"
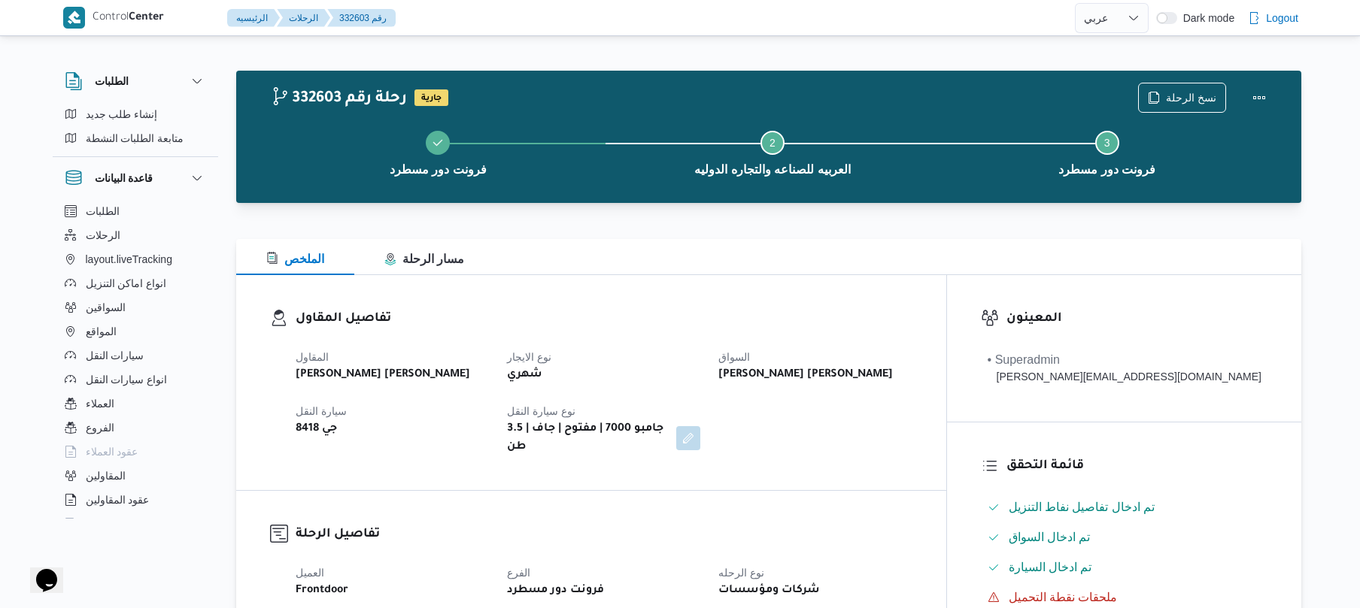
click at [829, 280] on div "تفاصيل المقاول المقاول [PERSON_NAME] [PERSON_NAME] نوع الايجار شهري السواق [PER…" at bounding box center [591, 382] width 710 height 215
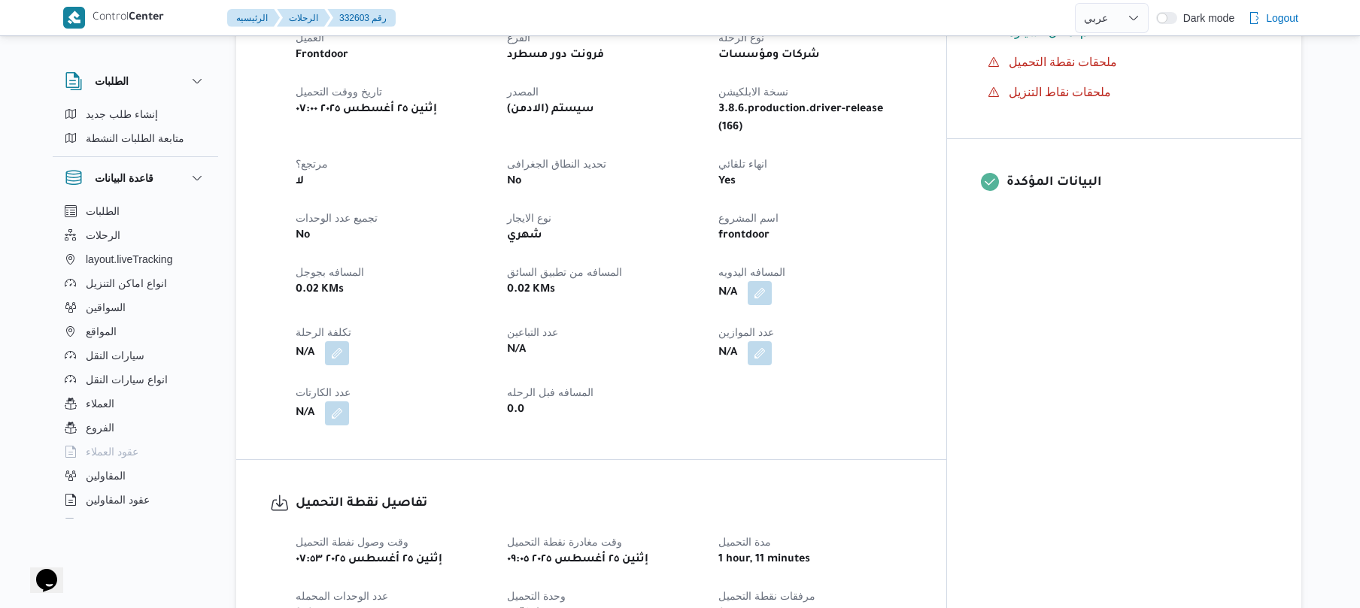
scroll to position [521, 0]
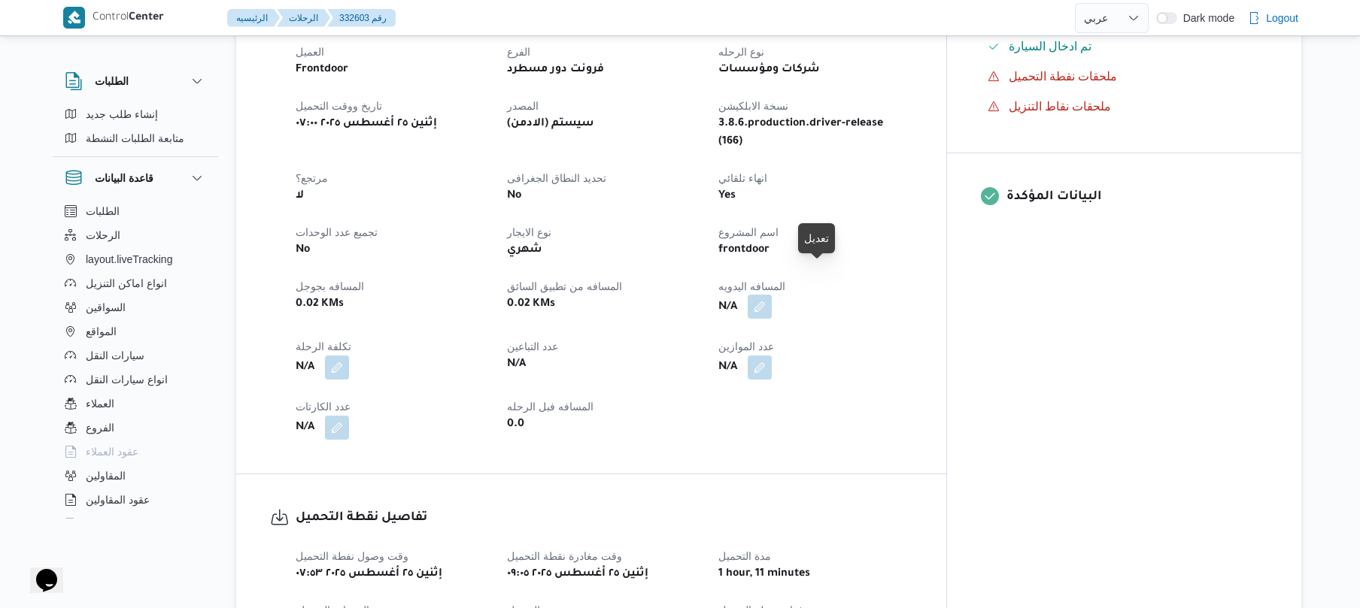
click at [772, 295] on button "button" at bounding box center [759, 307] width 24 height 24
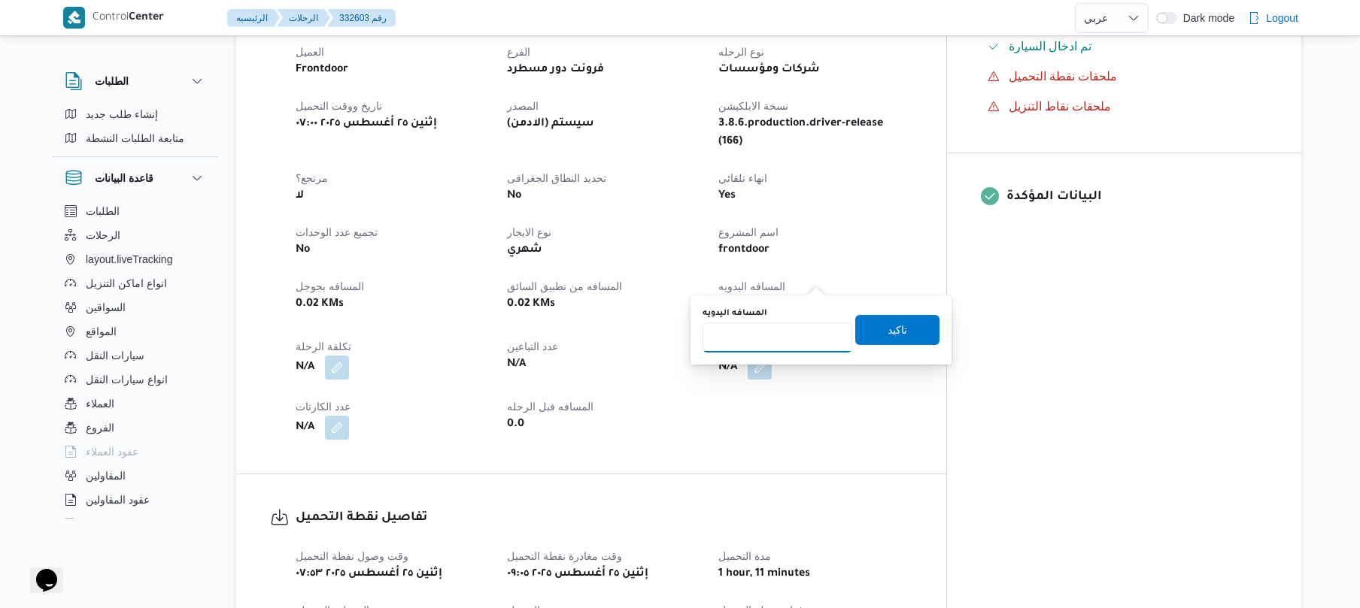
click at [793, 344] on input "المسافه اليدويه" at bounding box center [777, 338] width 150 height 30
type input "90"
click at [887, 323] on span "تاكيد" at bounding box center [897, 329] width 20 height 18
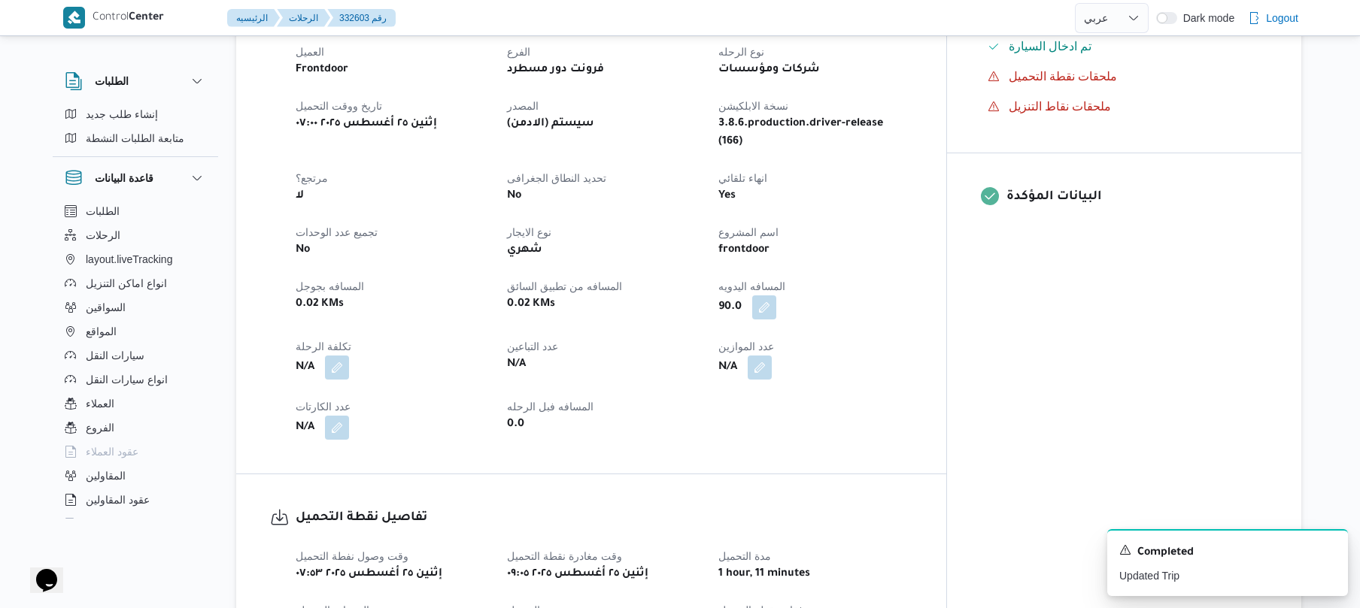
click at [921, 350] on div "العميل Frontdoor الفرع فرونت دور مسطرد نوع الرحله شركات ومؤسسات تاريخ ووقت التح…" at bounding box center [604, 241] width 635 height 415
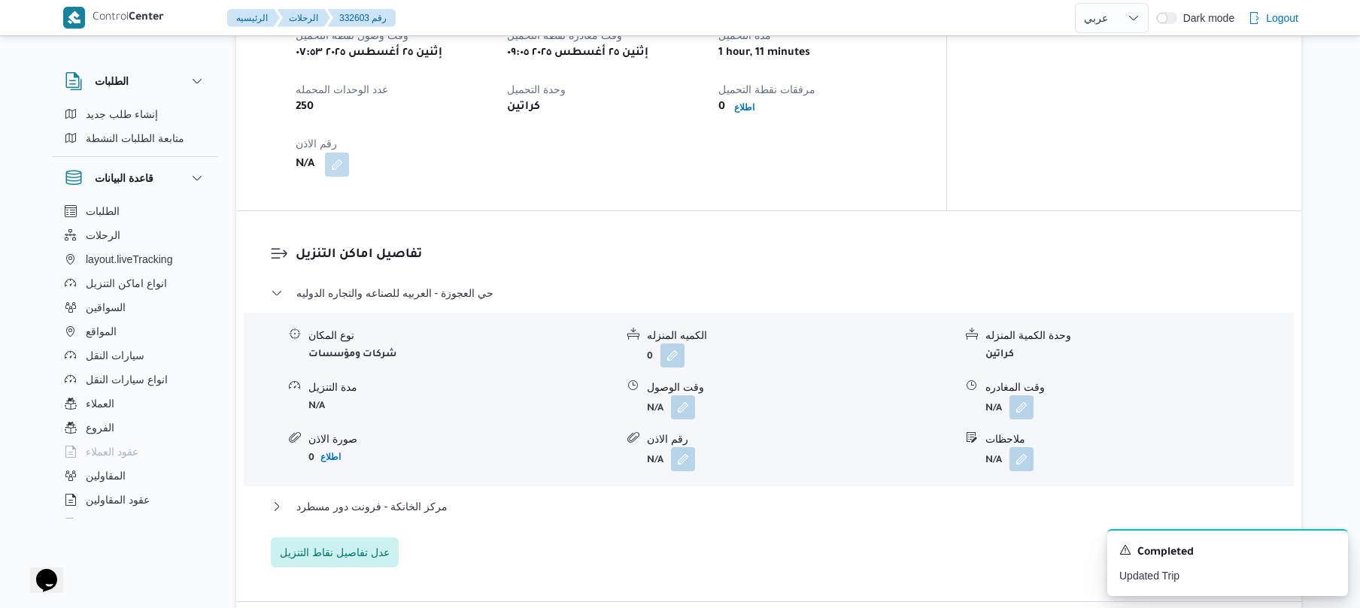
scroll to position [1083, 0]
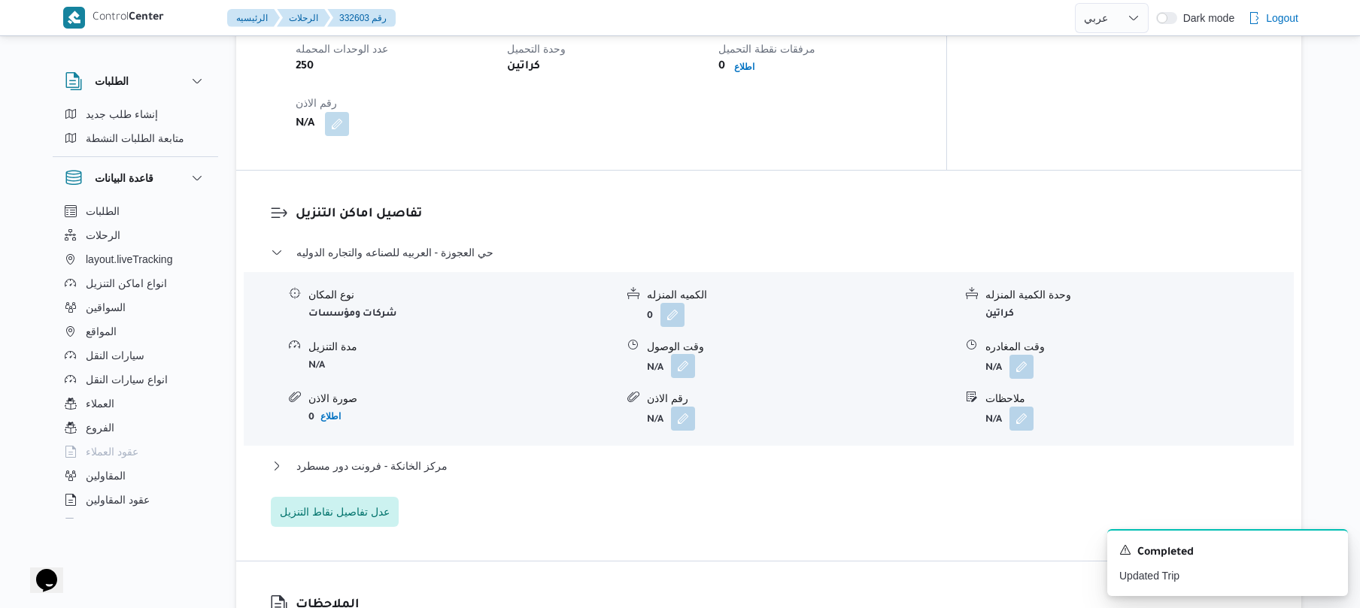
click at [686, 354] on button "button" at bounding box center [683, 366] width 24 height 24
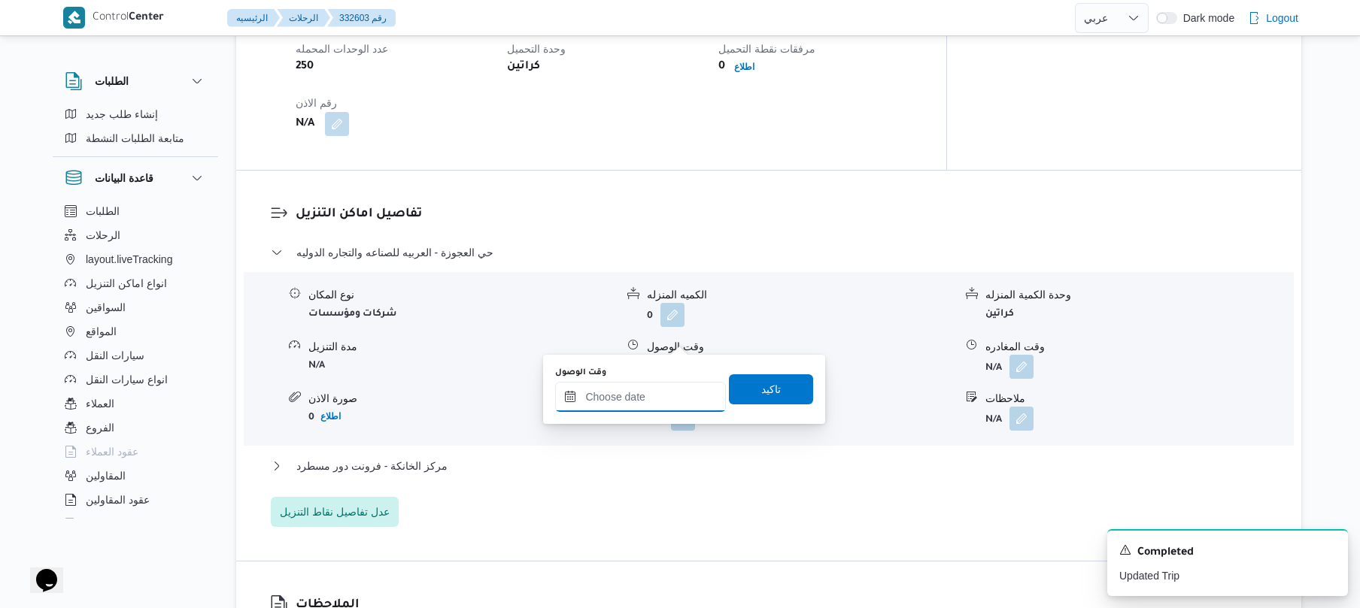
click at [641, 398] on input "وقت الوصول" at bounding box center [640, 397] width 171 height 30
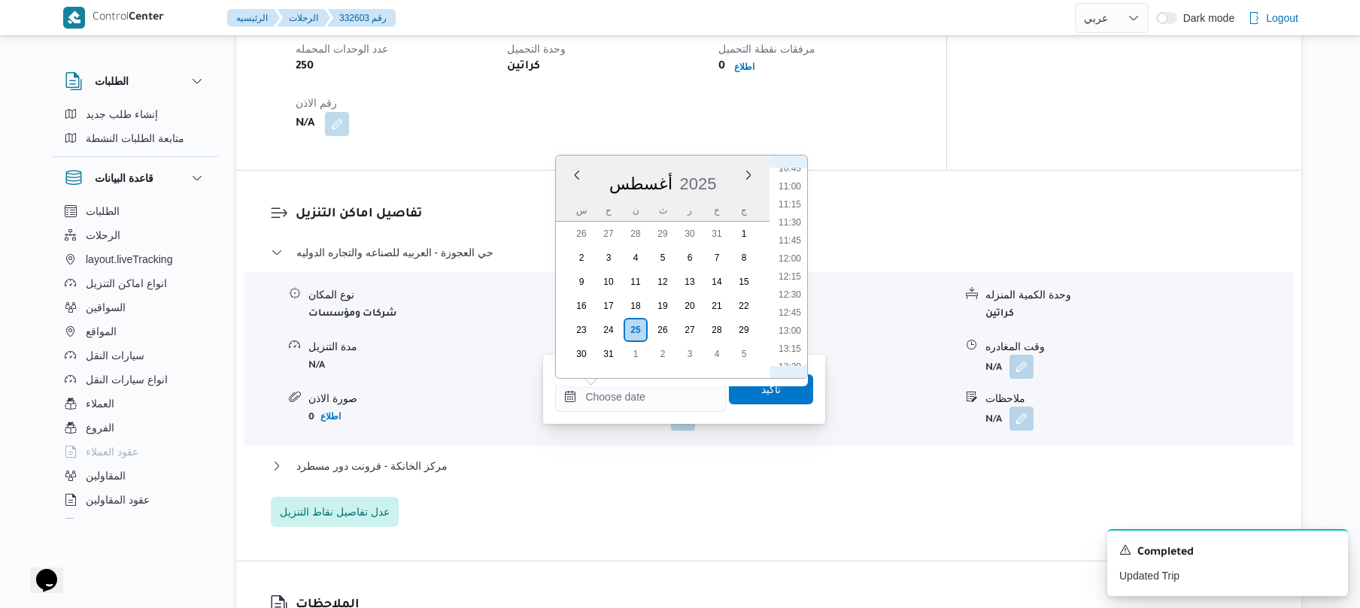
scroll to position [614, 0]
click at [798, 280] on li "10:00" at bounding box center [789, 282] width 35 height 15
type input "٢٥/٠٨/٢٠٢٥ ١٠:٠٠"
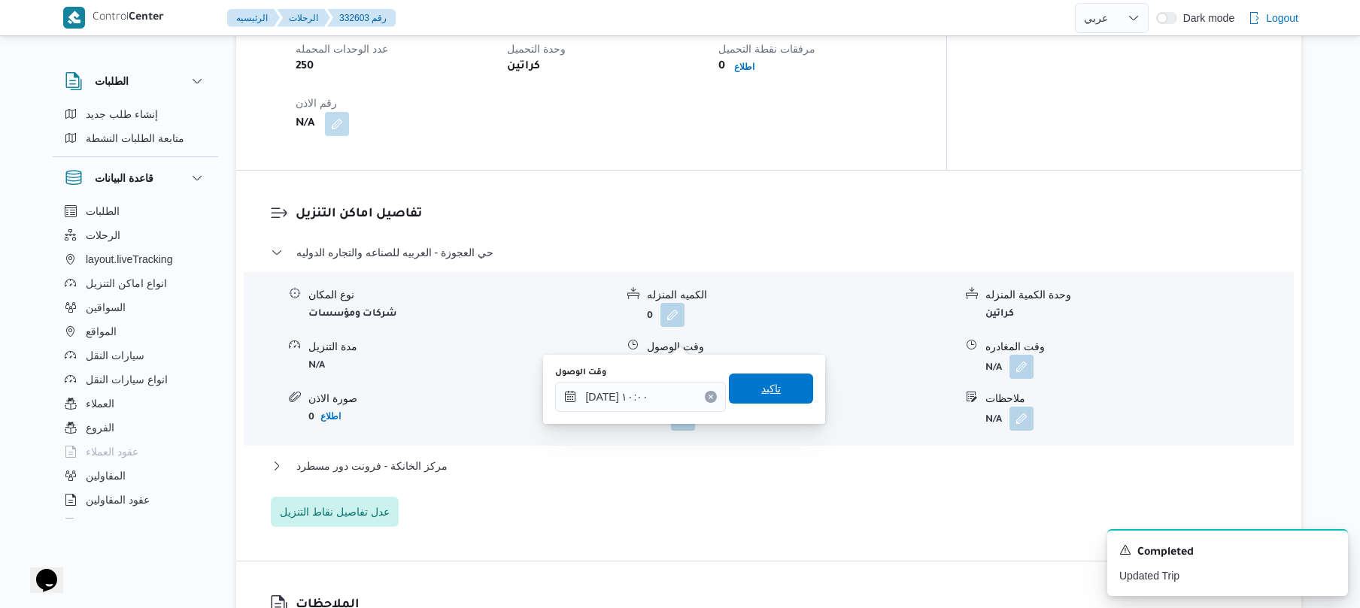
click at [766, 389] on span "تاكيد" at bounding box center [771, 389] width 20 height 18
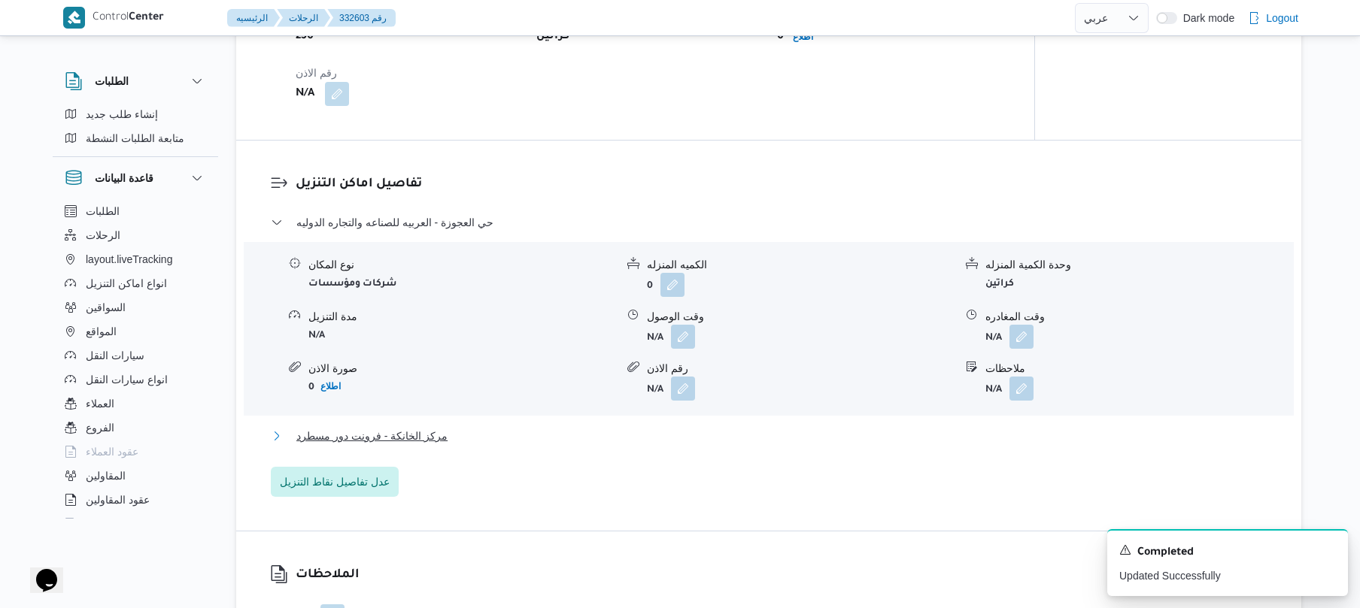
click at [708, 427] on button "مركز الخانكة - فرونت دور مسطرد" at bounding box center [769, 436] width 996 height 18
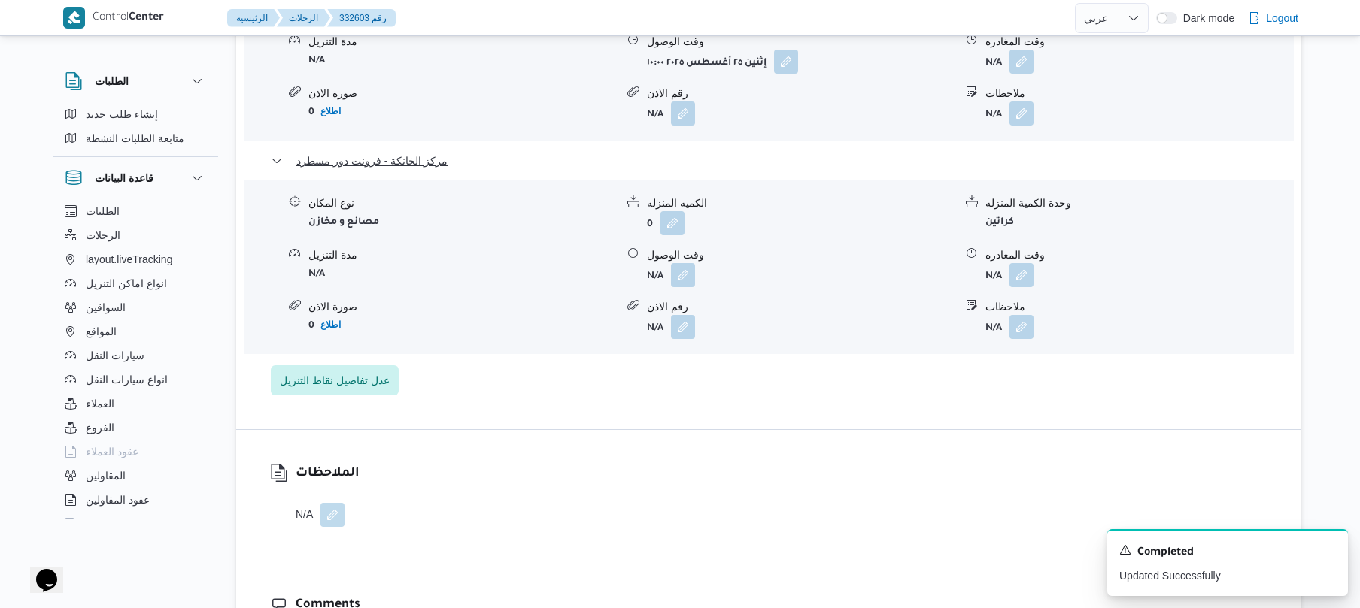
scroll to position [1403, 0]
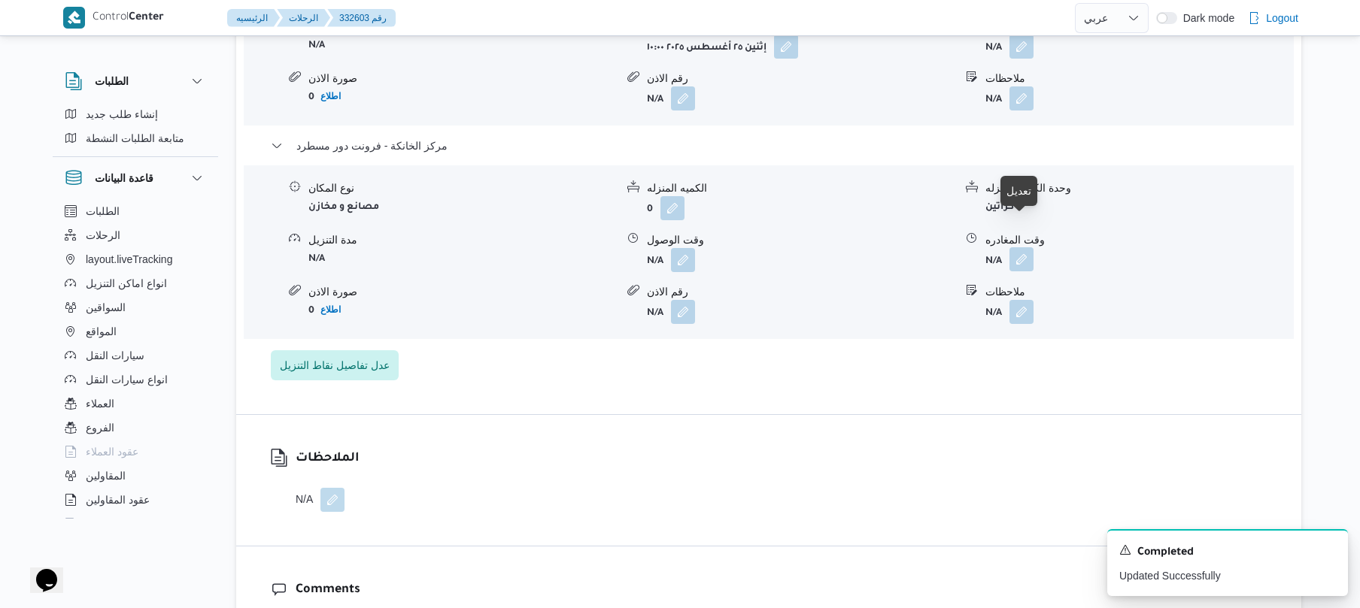
click at [1017, 247] on button "button" at bounding box center [1021, 259] width 24 height 24
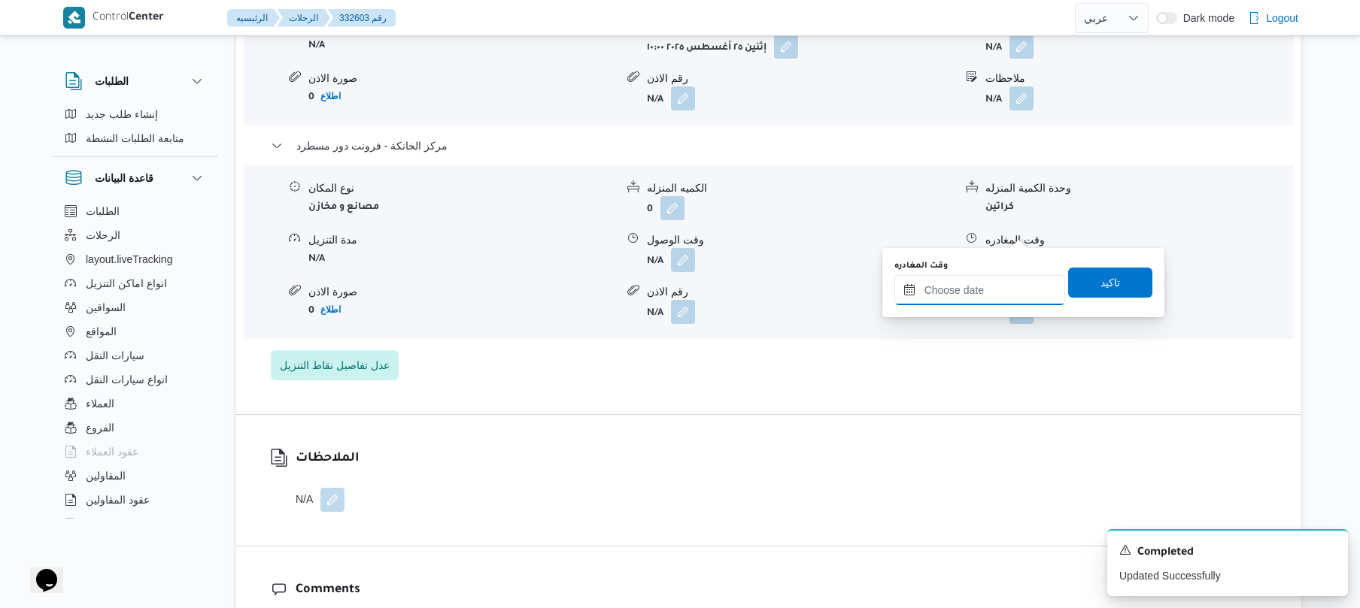
click at [978, 281] on input "وقت المغادره" at bounding box center [979, 290] width 171 height 30
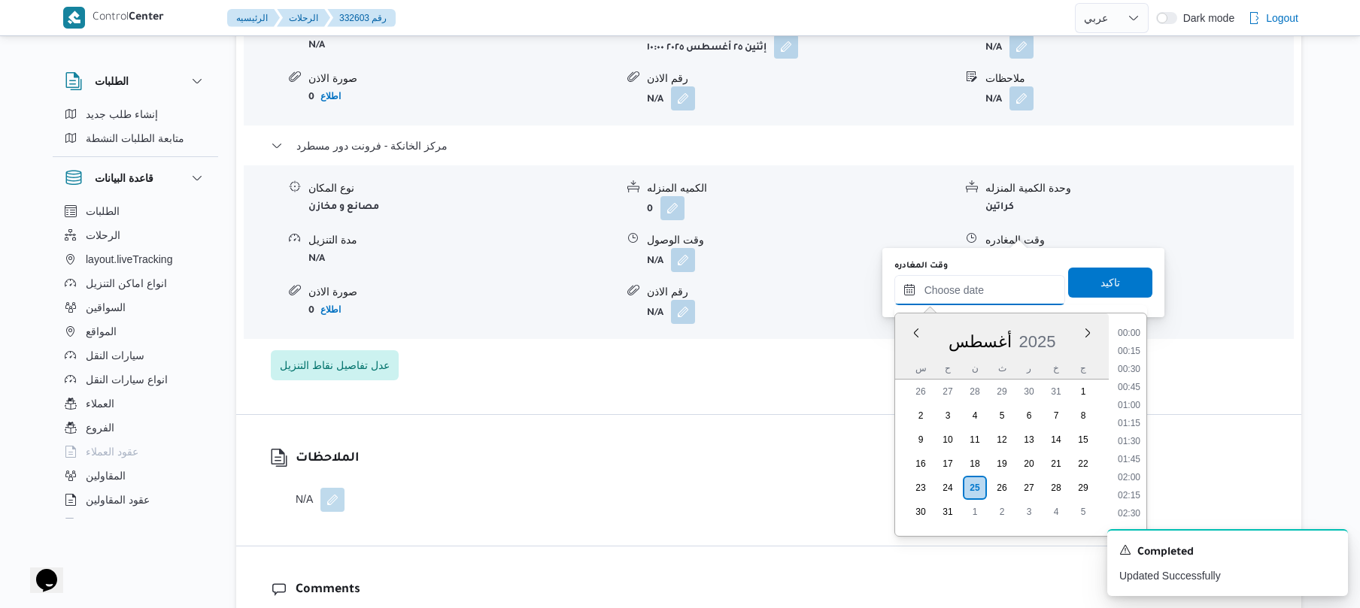
scroll to position [1288, 0]
click at [1132, 329] on li "17:45" at bounding box center [1128, 326] width 35 height 15
type input "٢٥/٠٨/٢٠٢٥ ١٧:٤٥"
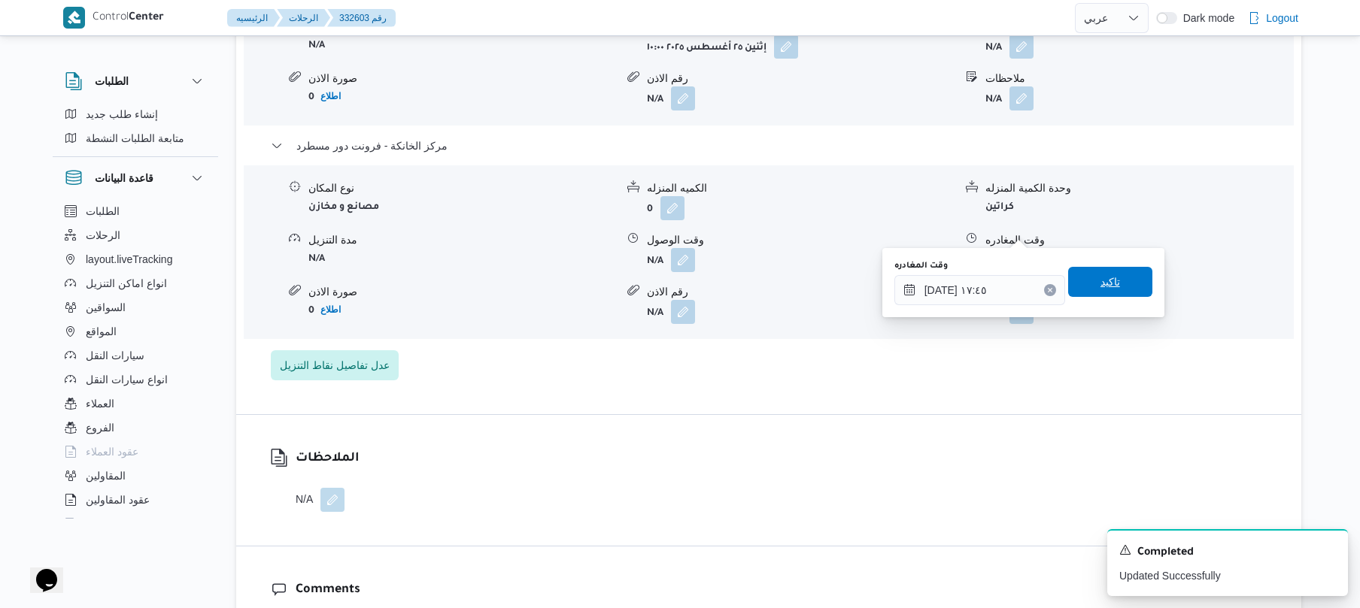
click at [1123, 293] on span "تاكيد" at bounding box center [1110, 282] width 84 height 30
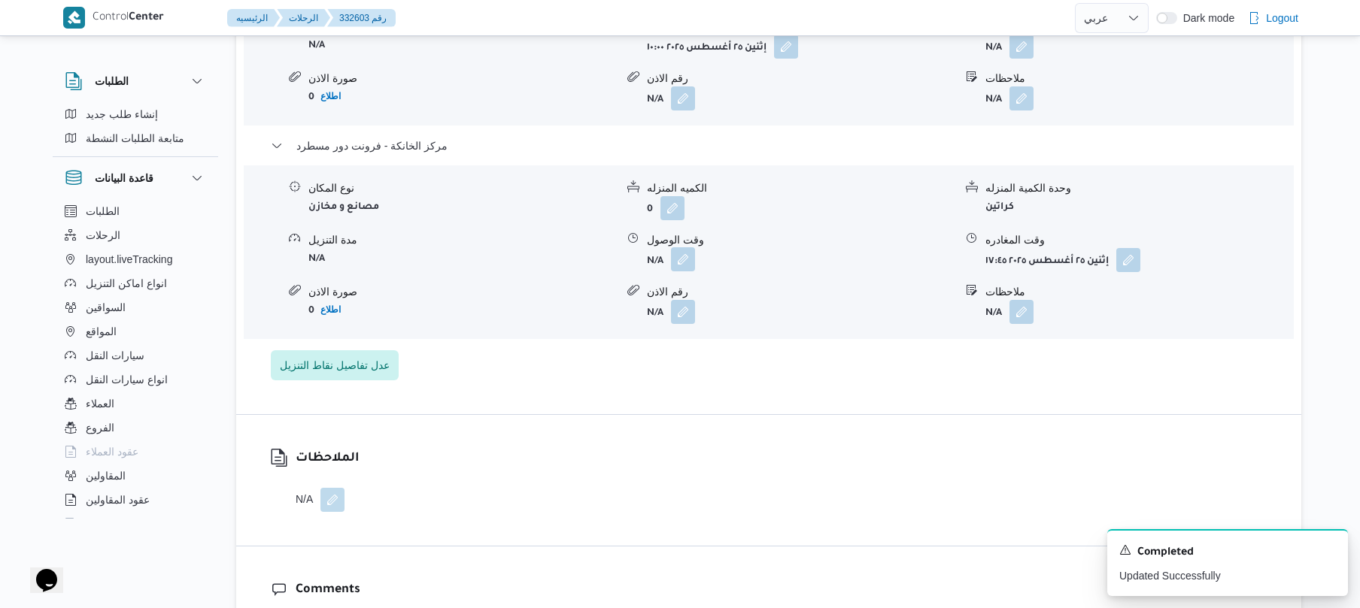
click at [683, 247] on button "button" at bounding box center [683, 259] width 24 height 24
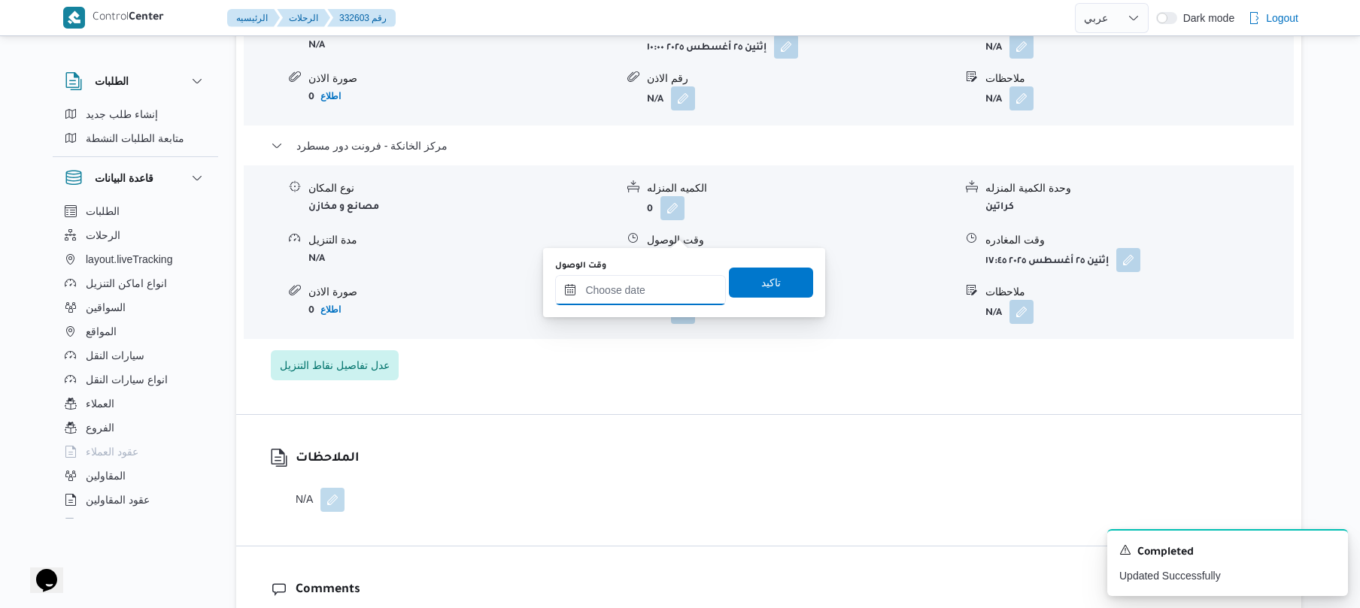
click at [644, 299] on input "وقت الوصول" at bounding box center [640, 290] width 171 height 30
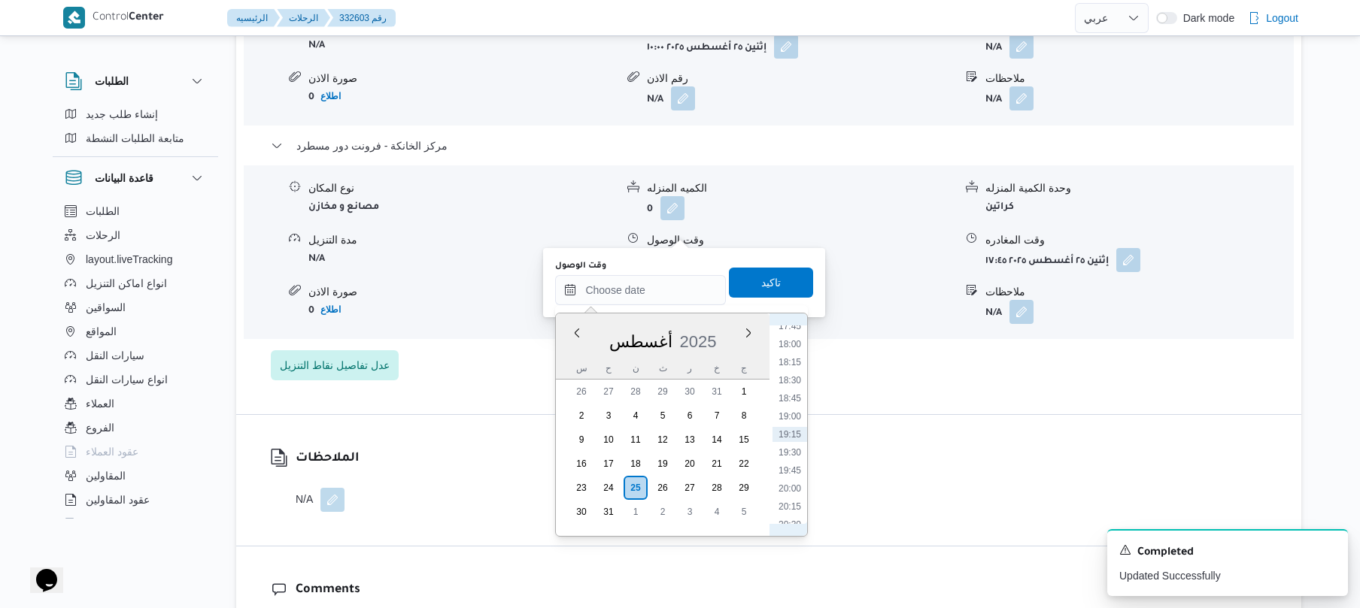
scroll to position [1120, 0]
click at [790, 476] on li "17:30" at bounding box center [789, 476] width 35 height 15
type input "[DATE] ١٧:٣٠"
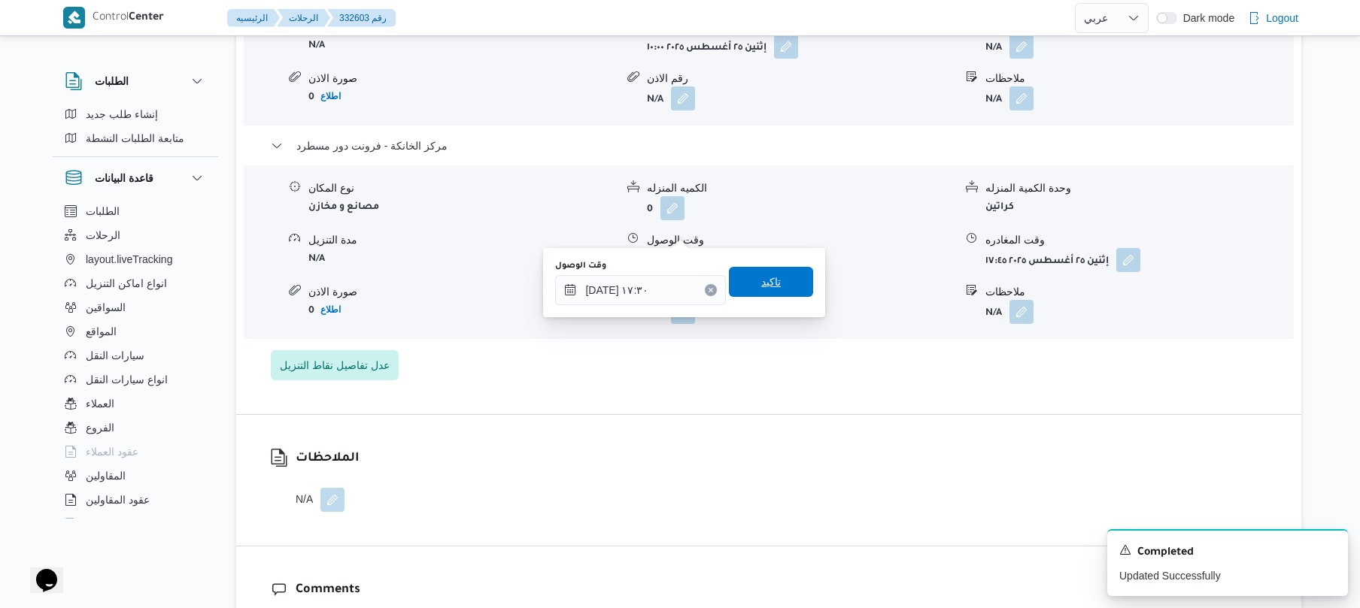
click at [776, 290] on span "تاكيد" at bounding box center [771, 282] width 84 height 30
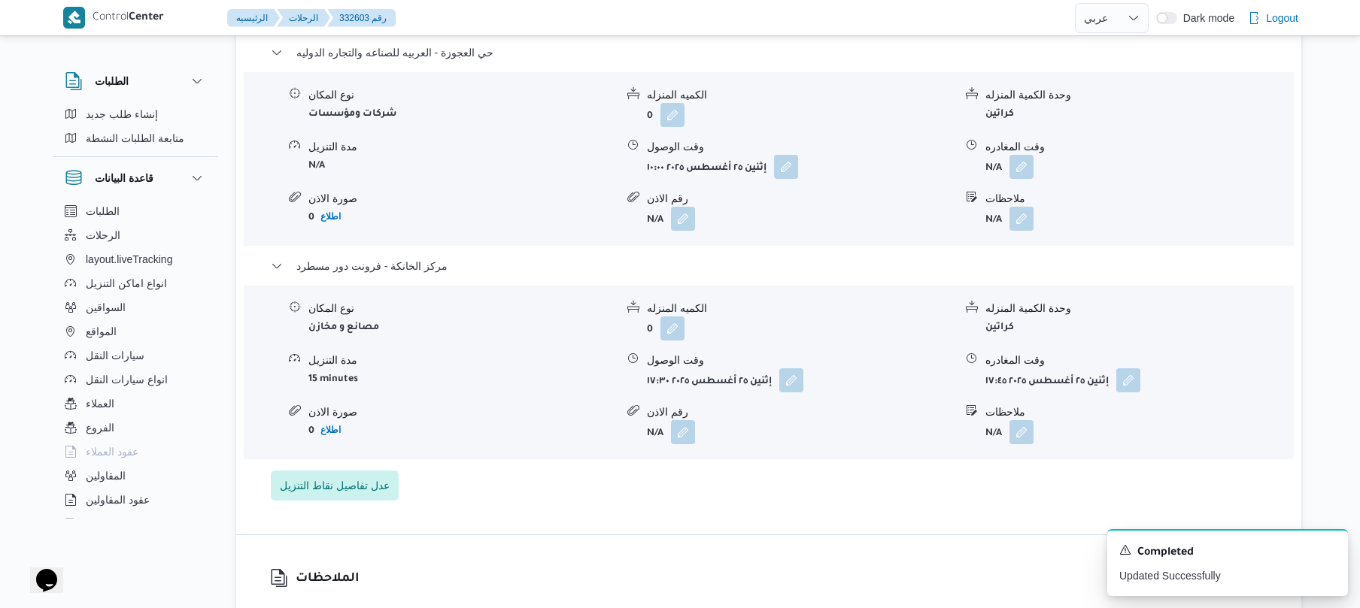
scroll to position [1243, 0]
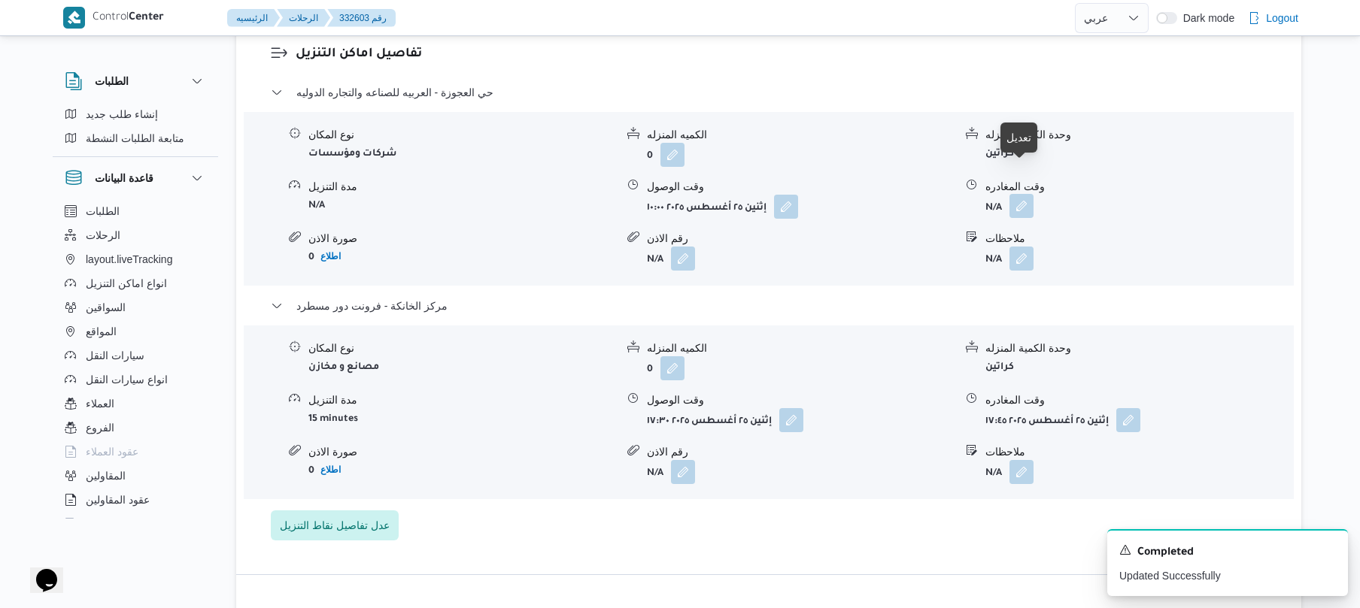
click at [1018, 194] on button "button" at bounding box center [1021, 206] width 24 height 24
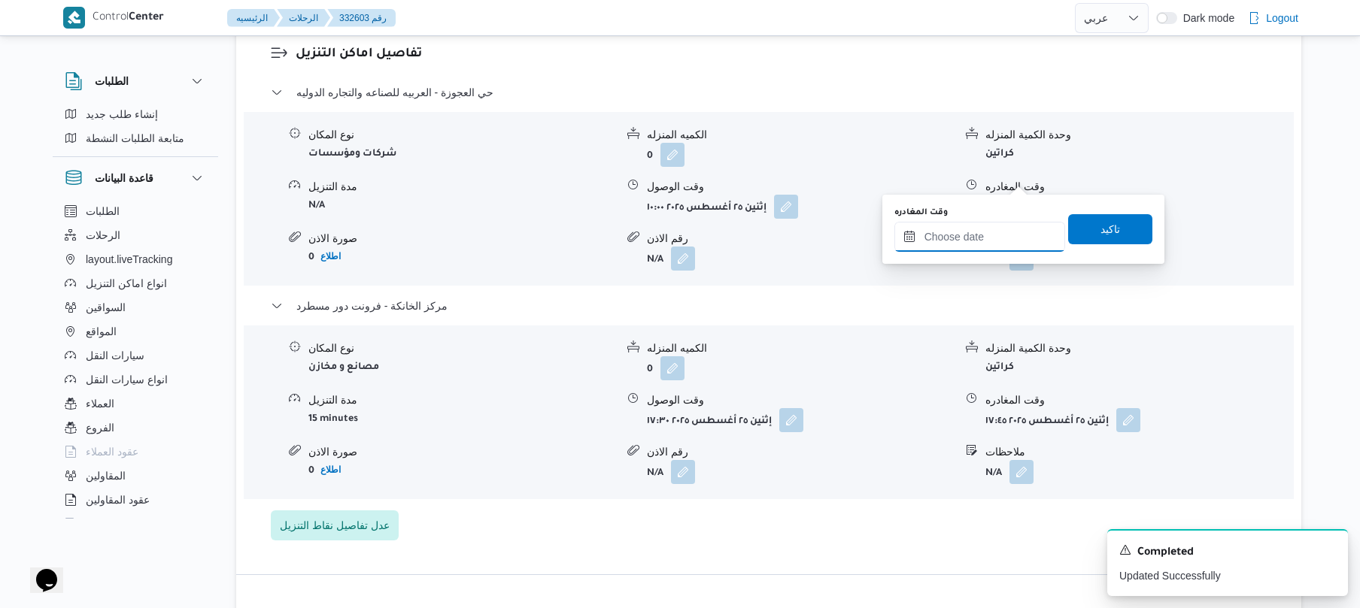
click at [972, 238] on input "وقت المغادره" at bounding box center [979, 237] width 171 height 30
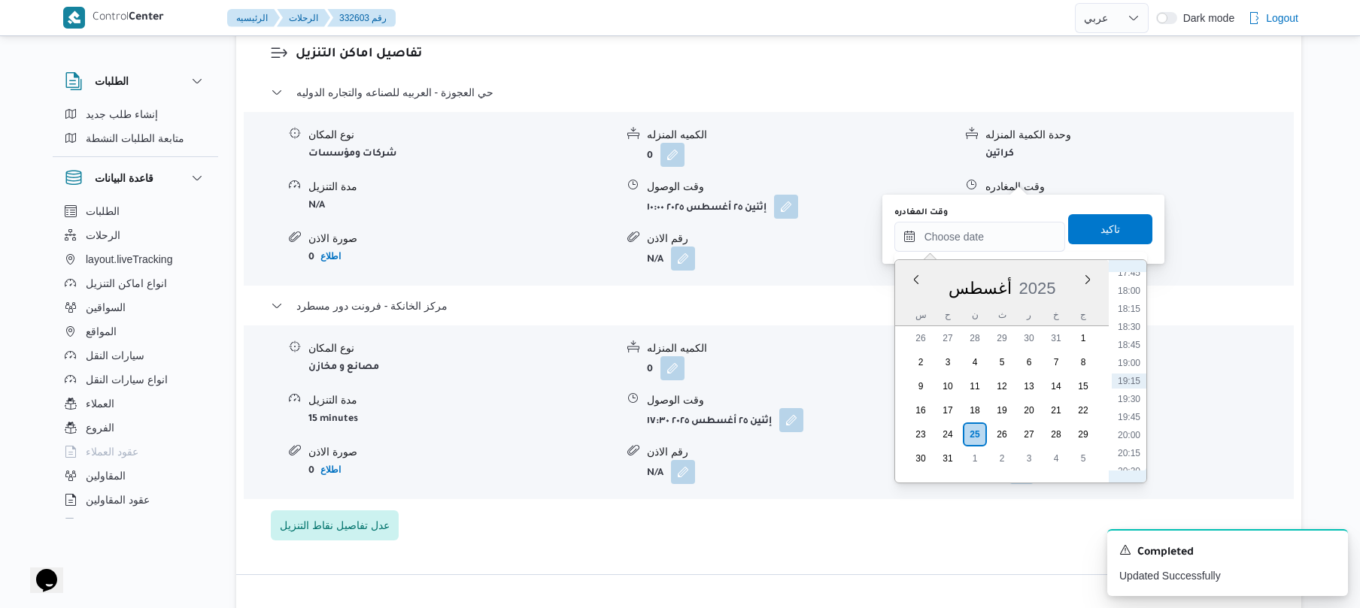
scroll to position [1120, 0]
click at [1125, 368] on li "16:45" at bounding box center [1128, 369] width 35 height 15
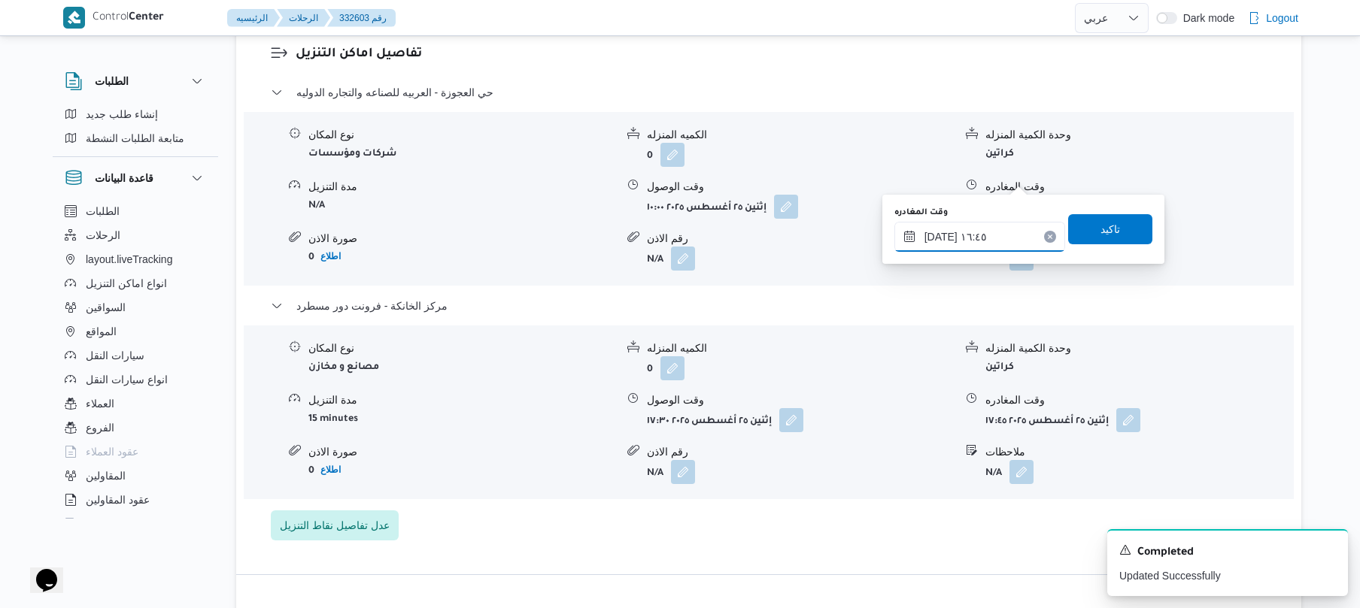
click at [939, 236] on input "٢٥/٠٨/٢٠٢٥ ١٦:٤٥" at bounding box center [979, 237] width 171 height 30
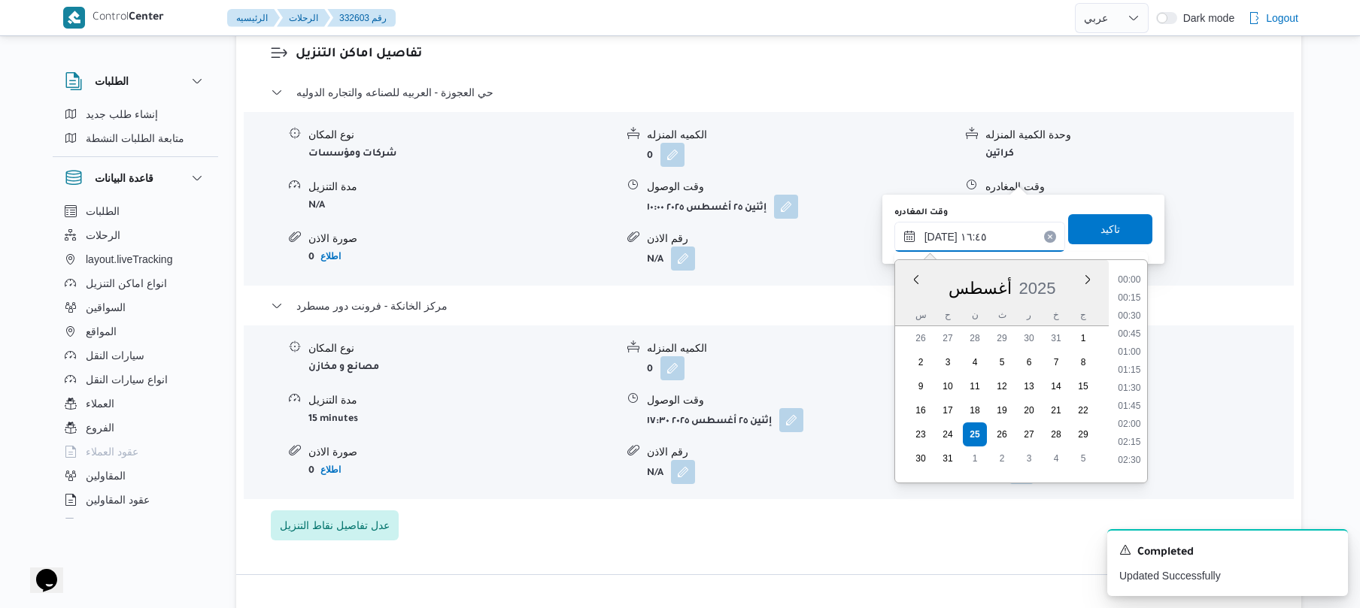
scroll to position [1108, 0]
type input "٢٥/٠٨/٢٠٢٥ ١٦:40"
click at [1100, 232] on span "تاكيد" at bounding box center [1110, 229] width 20 height 18
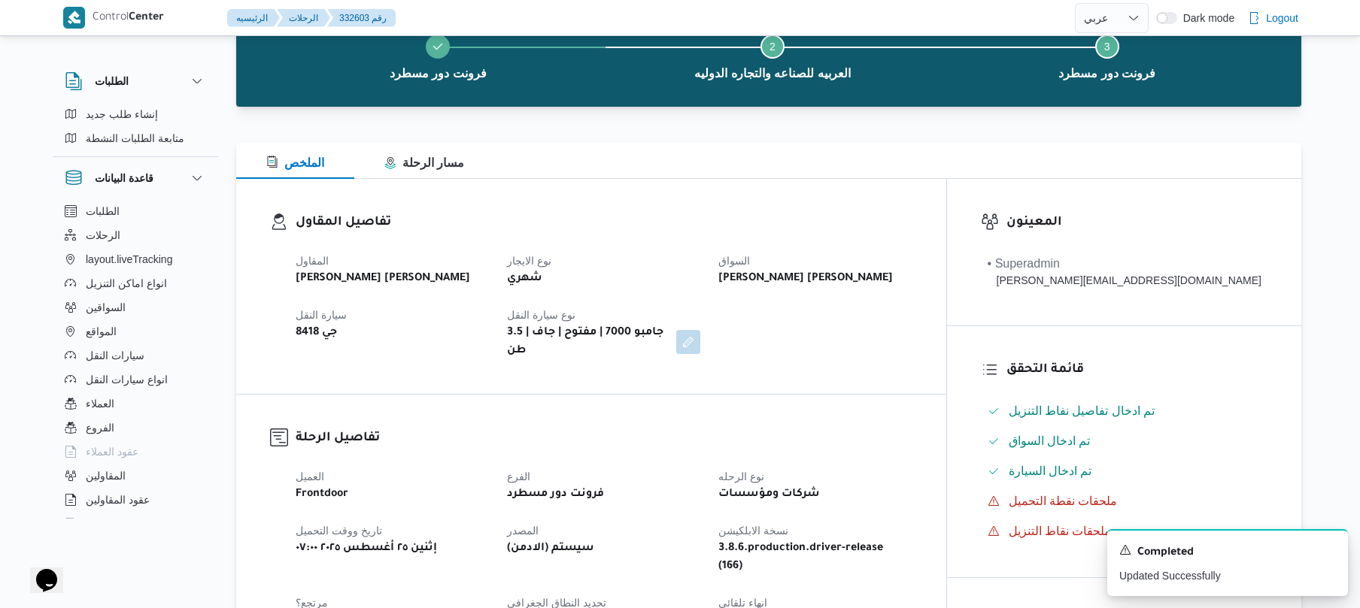
scroll to position [0, 0]
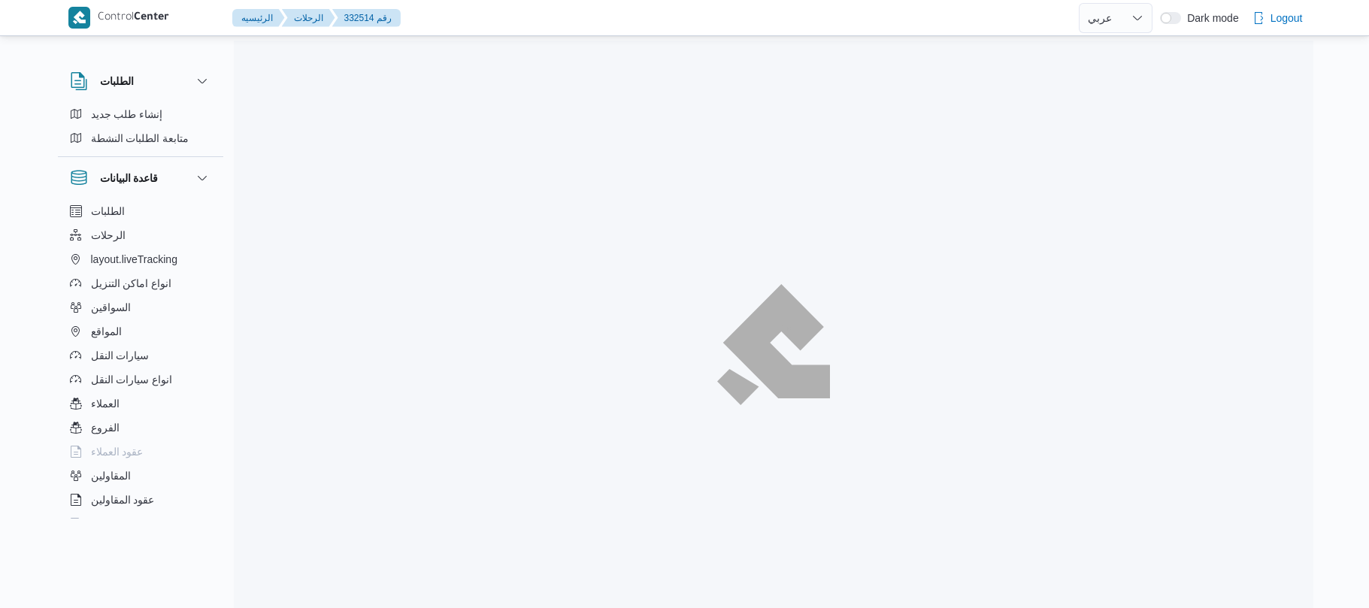
select select "ar"
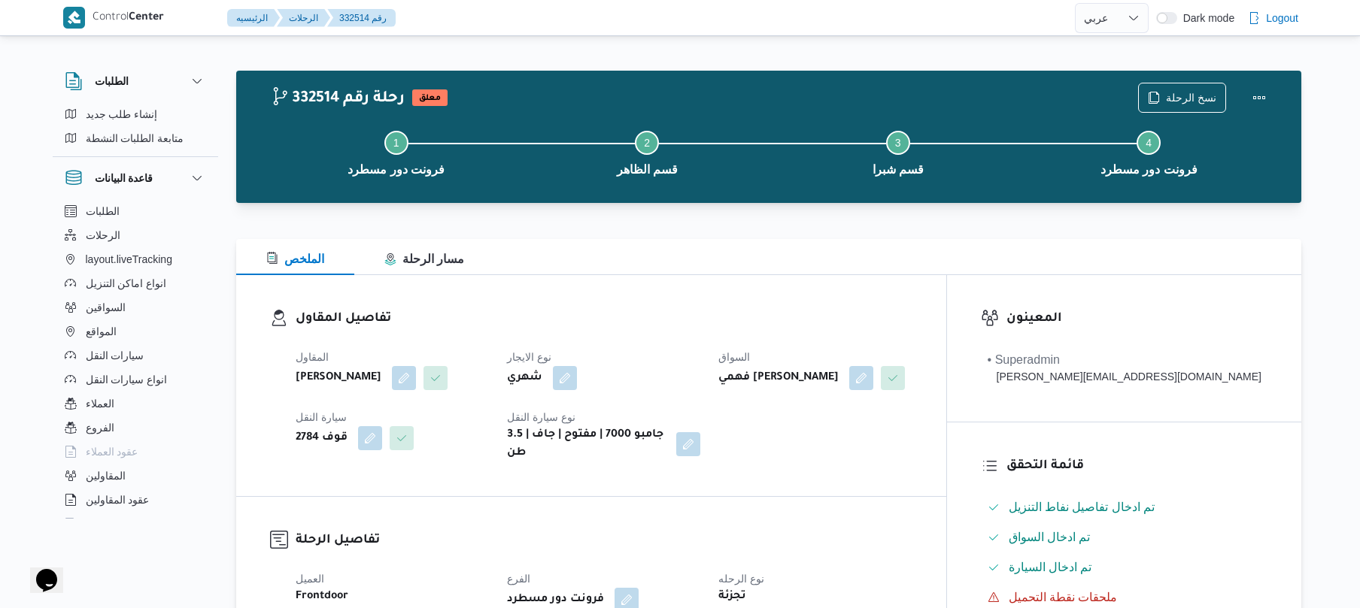
click at [848, 247] on div "الملخص مسار الرحلة" at bounding box center [768, 257] width 1065 height 36
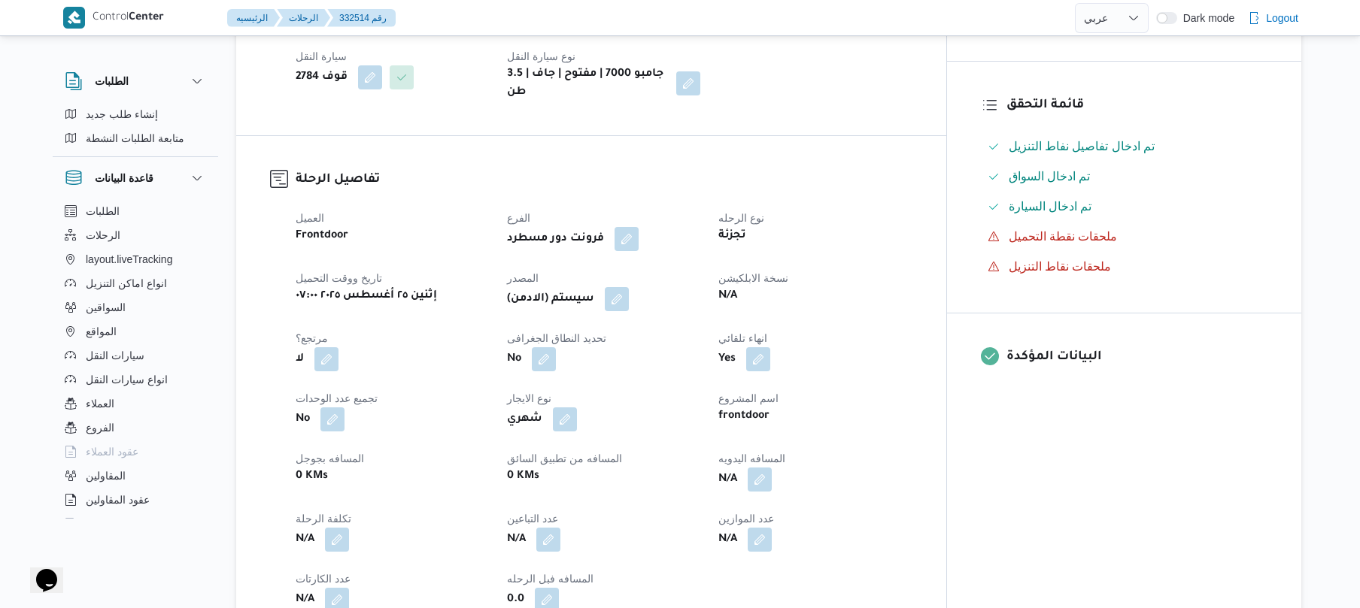
scroll to position [401, 0]
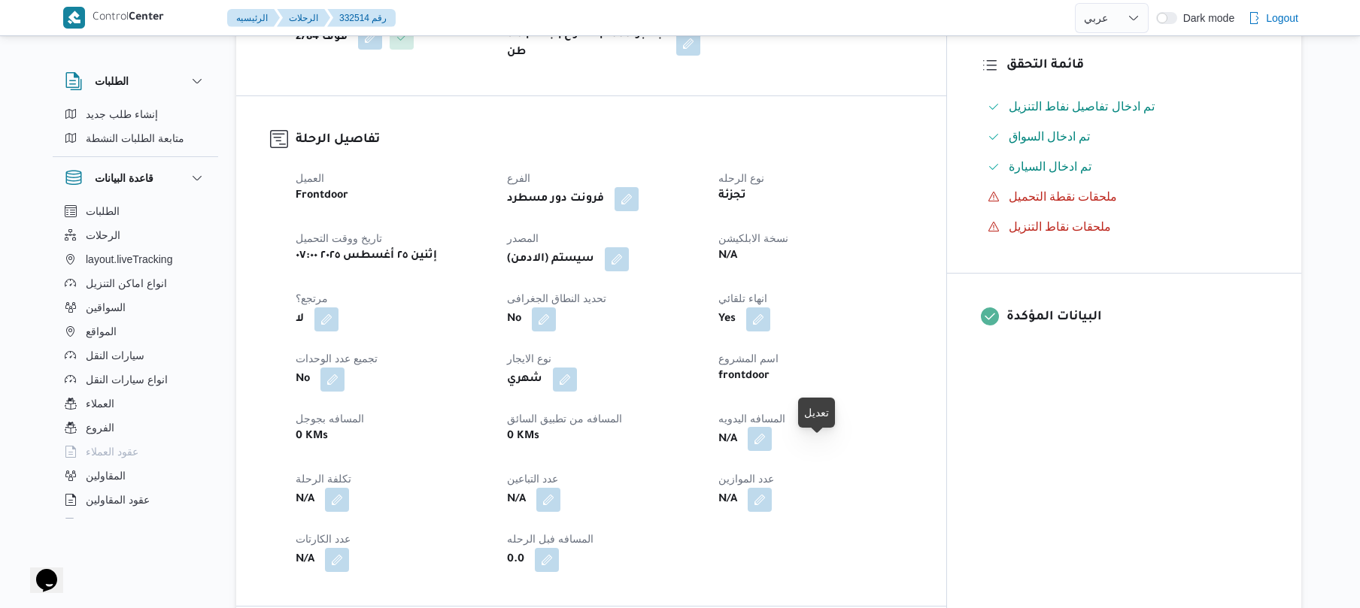
click at [772, 450] on button "button" at bounding box center [759, 439] width 24 height 24
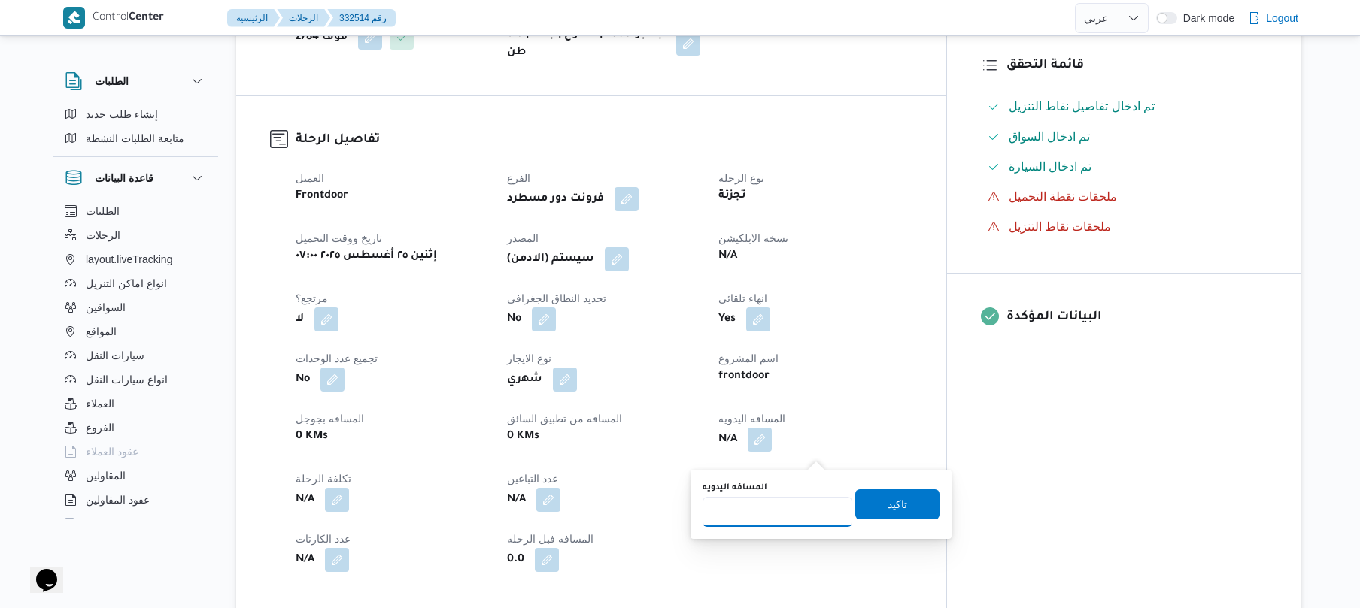
click at [777, 516] on input "المسافه اليدويه" at bounding box center [777, 512] width 150 height 30
type input "7"
type input "75"
click at [899, 510] on span "تاكيد" at bounding box center [897, 504] width 84 height 30
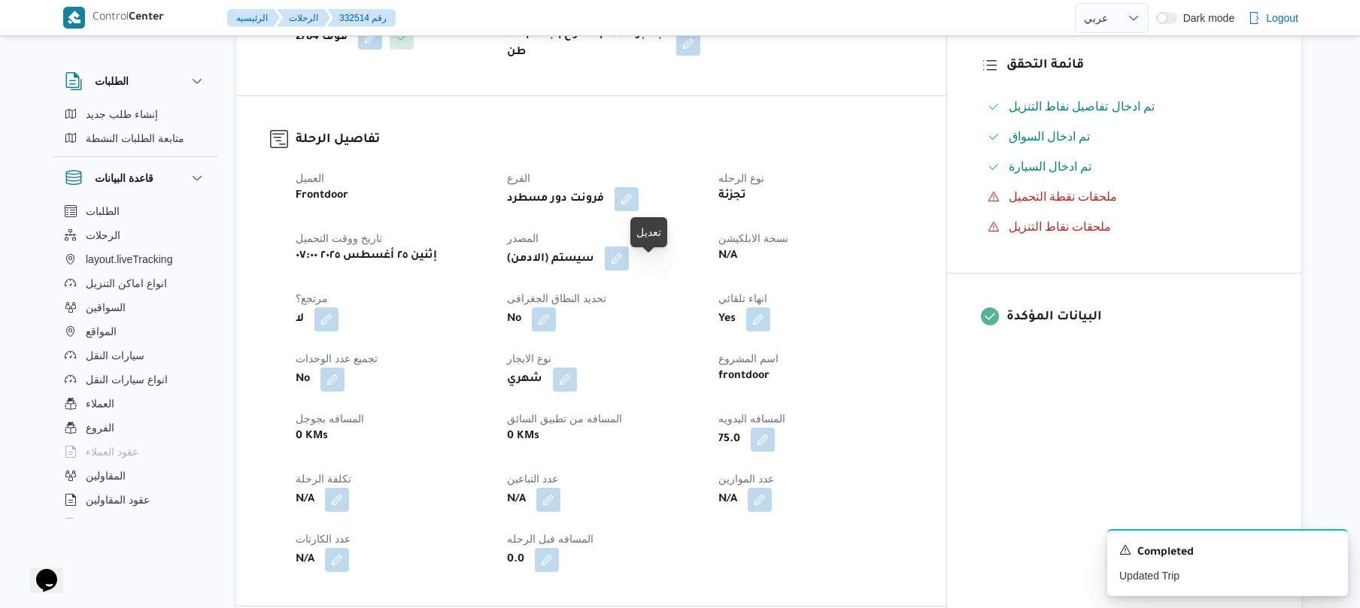
click at [629, 268] on button "button" at bounding box center [617, 259] width 24 height 24
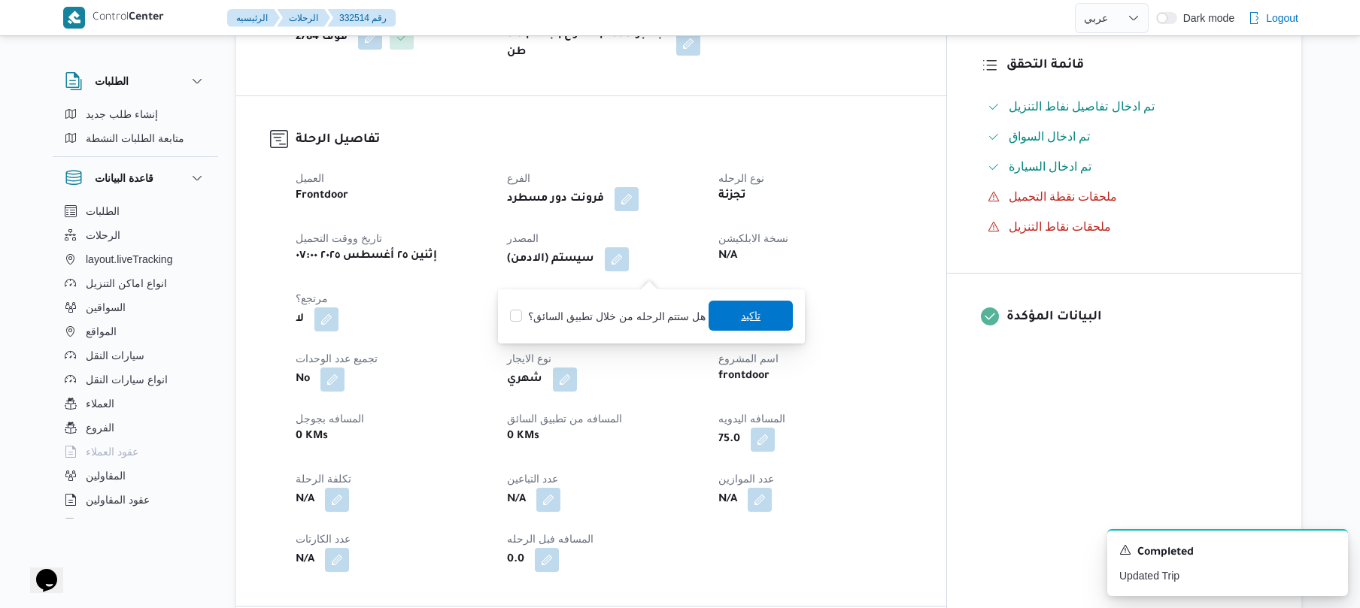
click at [719, 313] on span "تاكيد" at bounding box center [750, 316] width 84 height 30
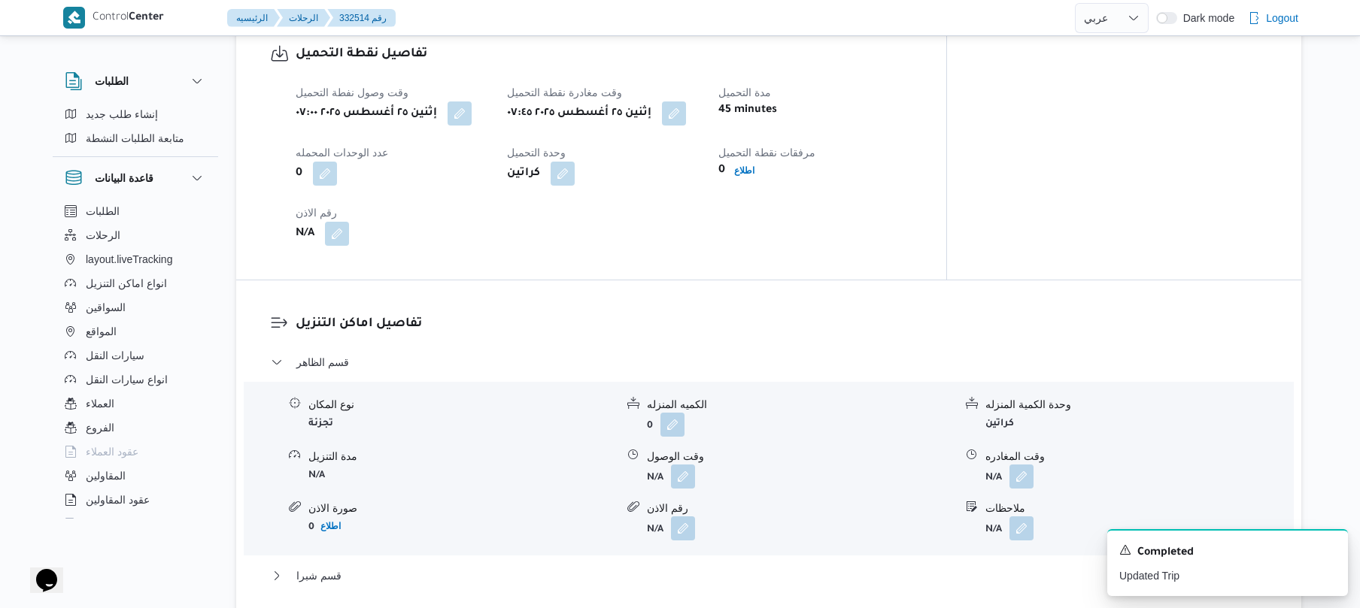
scroll to position [1042, 0]
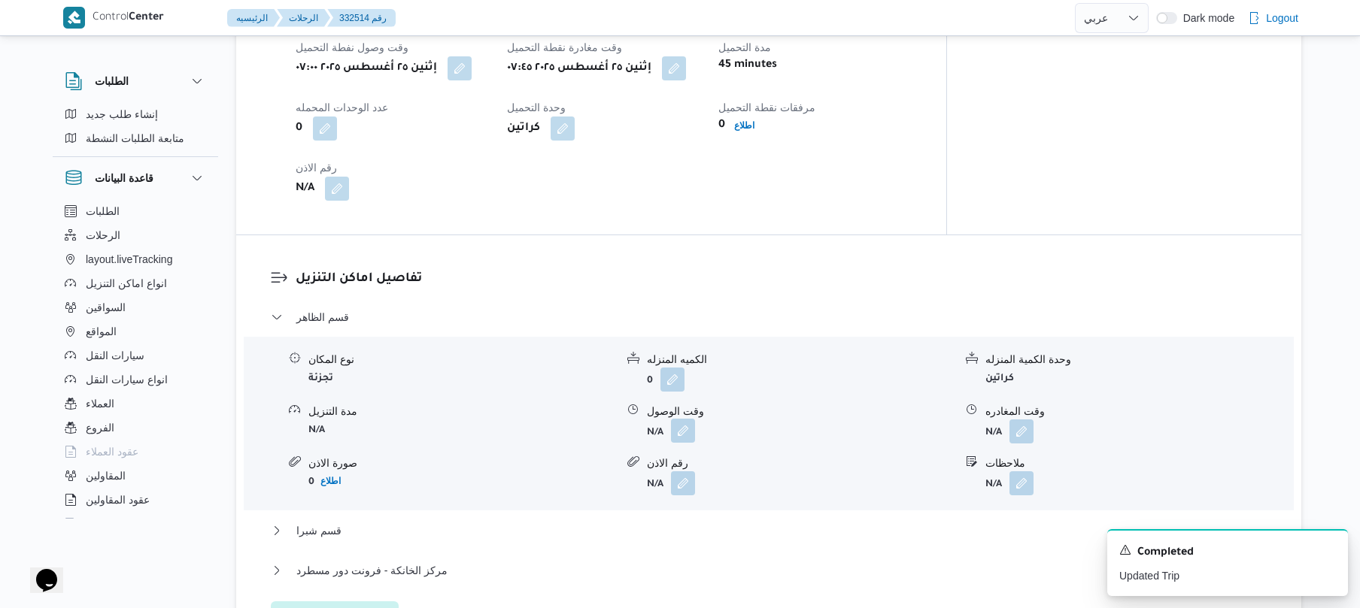
click at [681, 443] on button "button" at bounding box center [683, 431] width 24 height 24
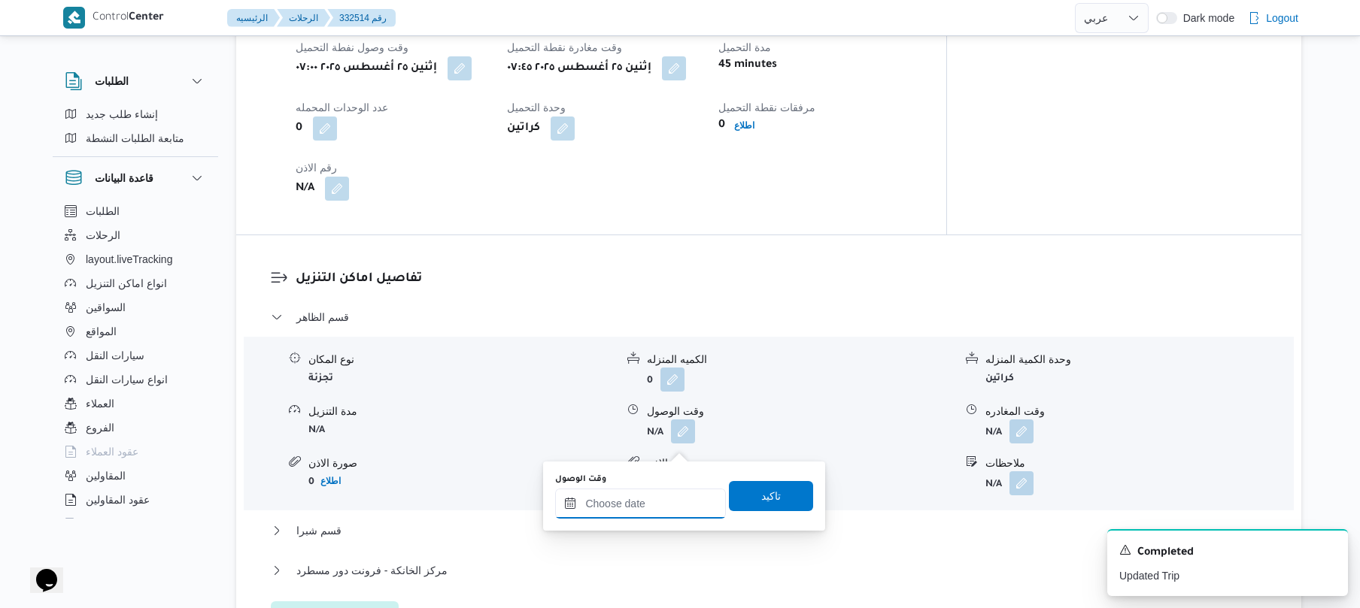
click at [653, 489] on div at bounding box center [640, 504] width 171 height 30
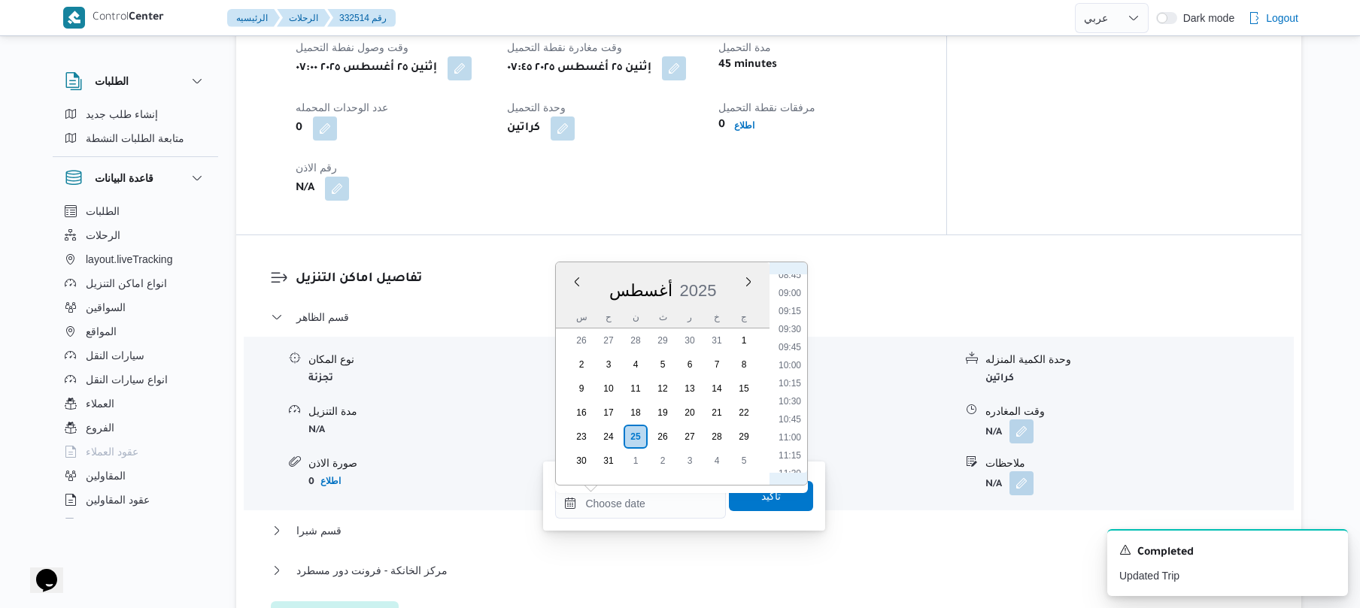
scroll to position [614, 0]
click at [798, 281] on li "08:30" at bounding box center [789, 281] width 35 height 15
type input "٢٥/٠٨/٢٠٢٥ ٠٨:٣٠"
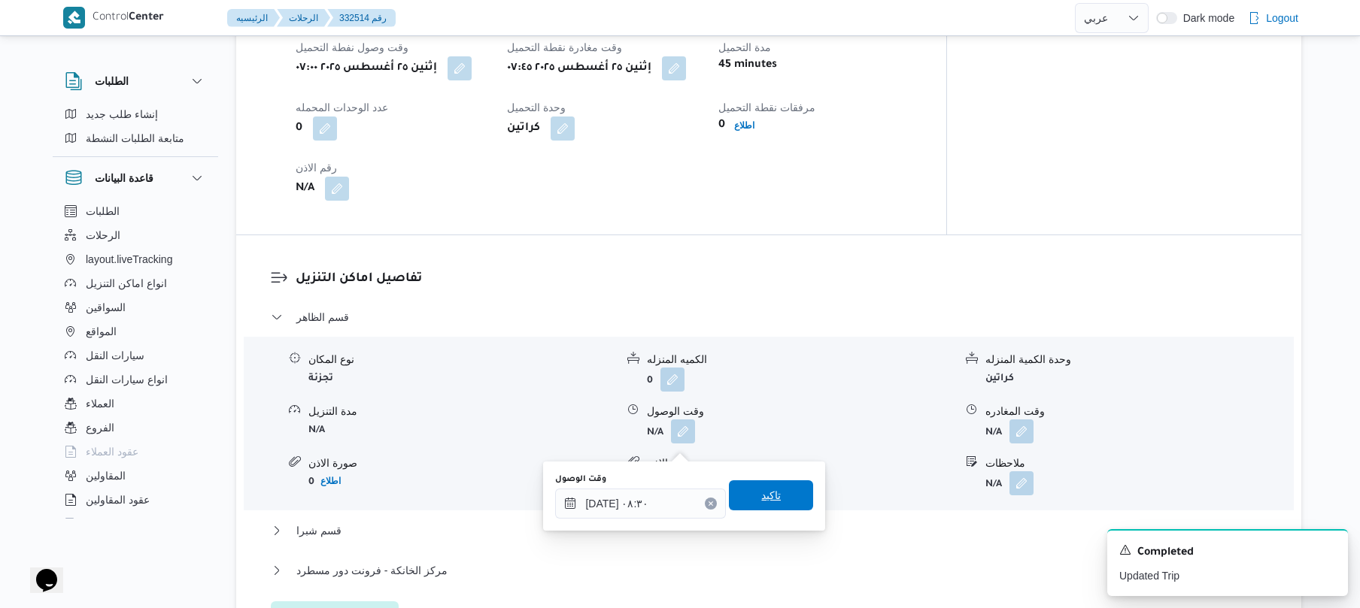
click at [761, 492] on span "تاكيد" at bounding box center [771, 496] width 20 height 18
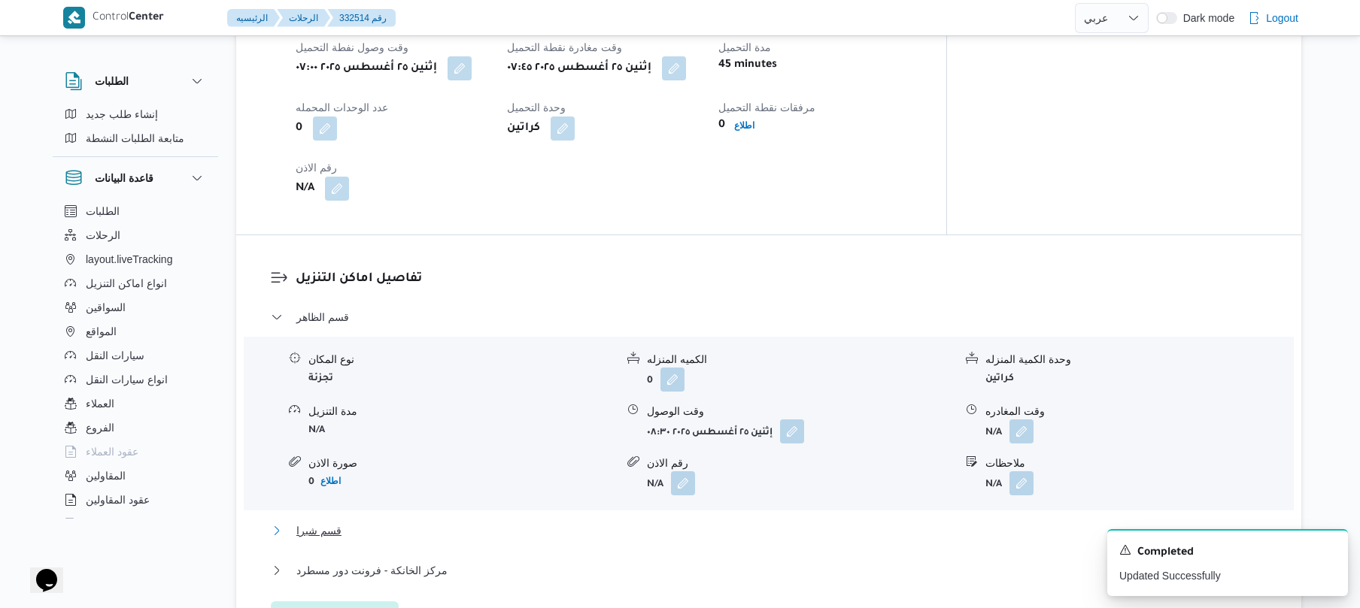
click at [684, 534] on button "قسم شبرا" at bounding box center [769, 531] width 996 height 18
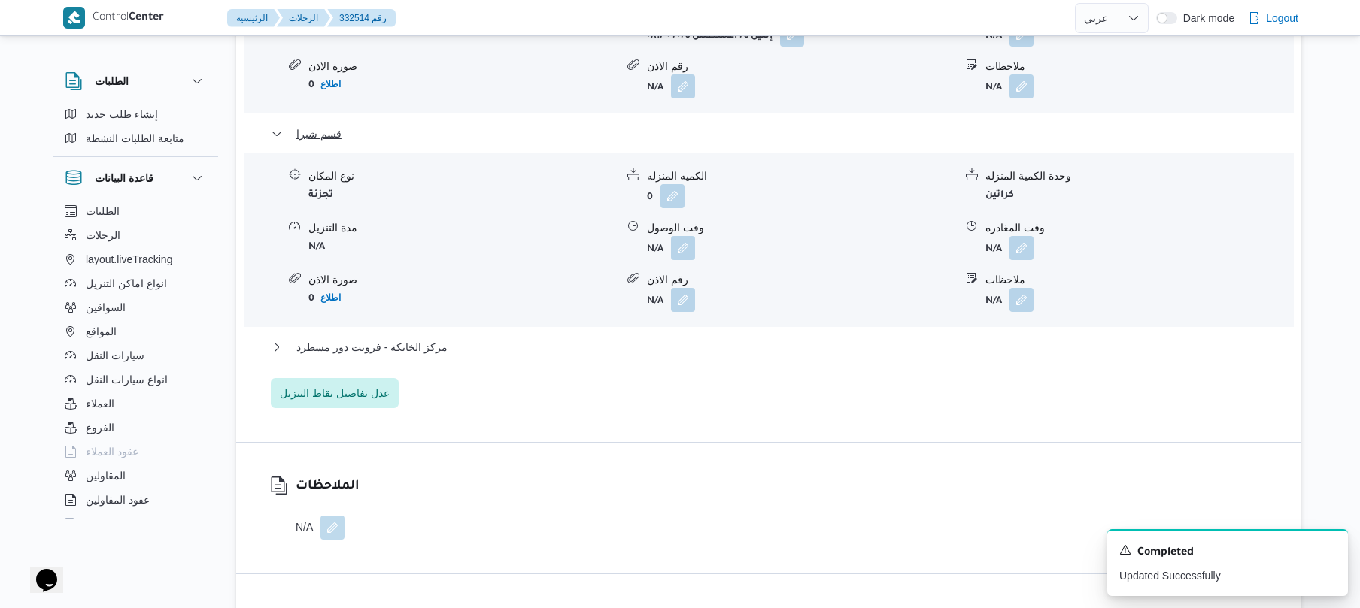
scroll to position [1444, 0]
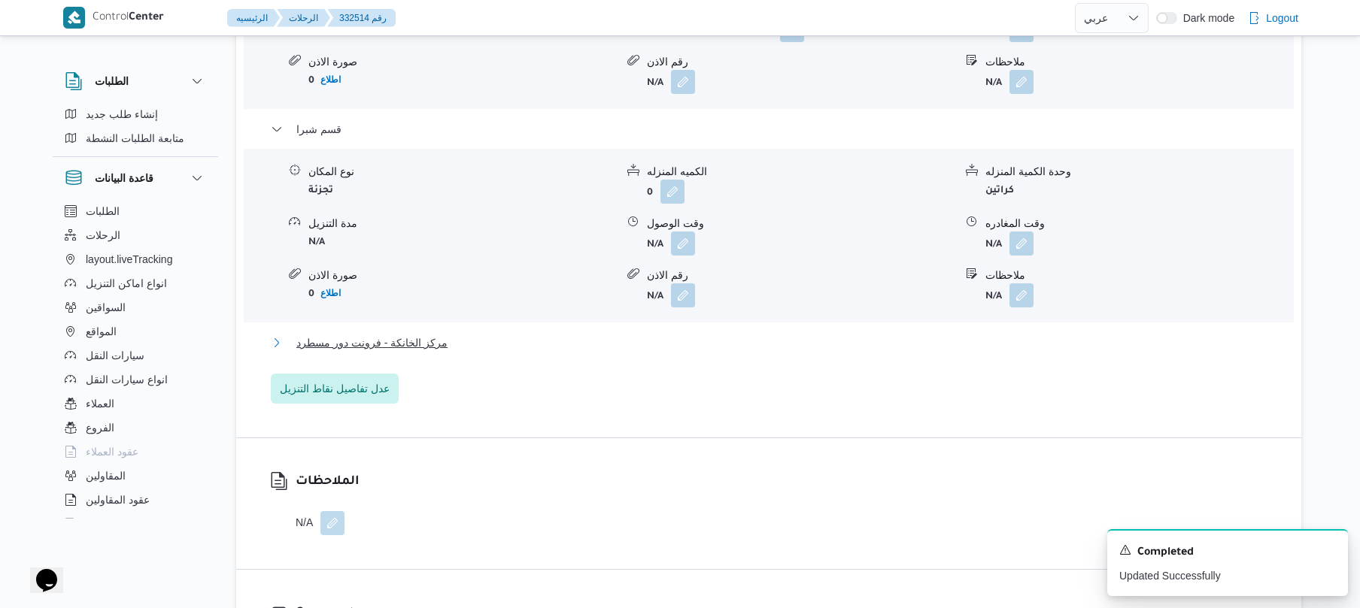
click at [796, 352] on button "مركز الخانكة - فرونت دور مسطرد" at bounding box center [769, 343] width 996 height 18
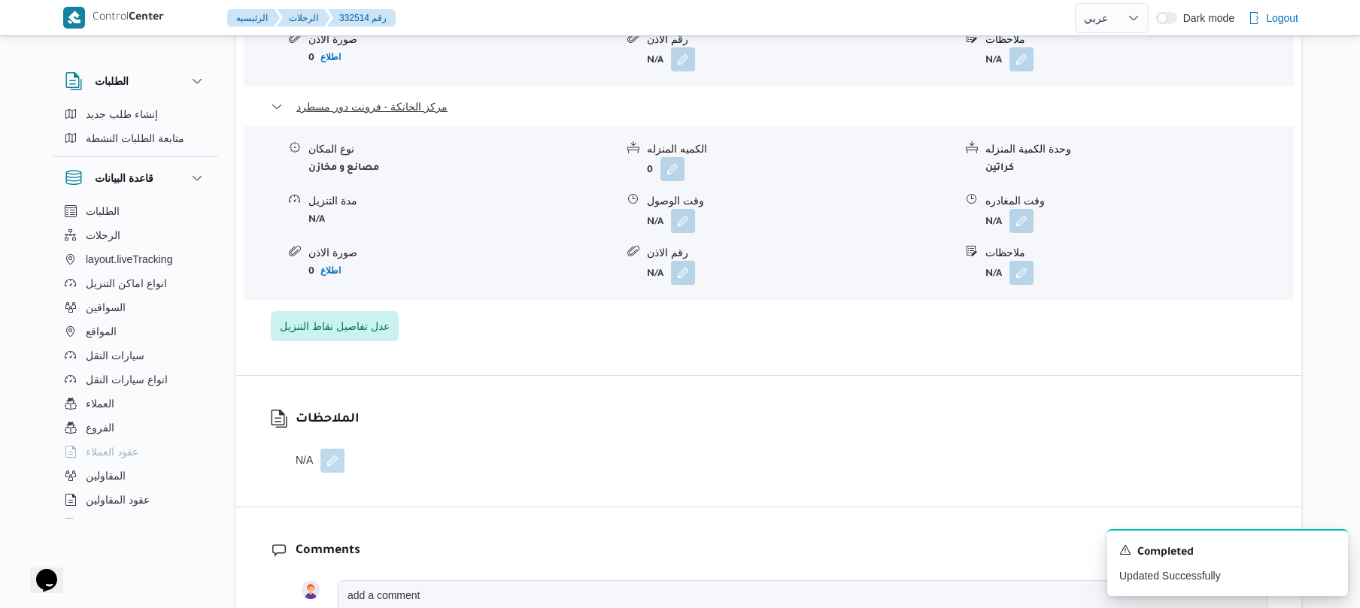
scroll to position [1684, 0]
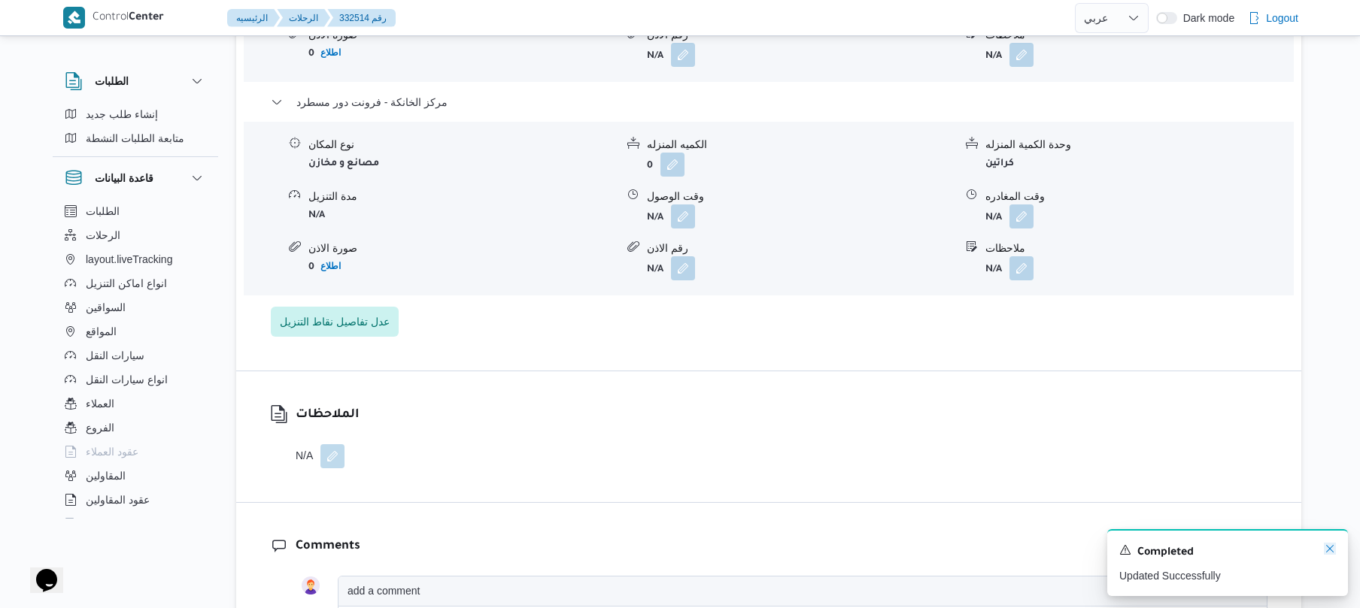
click at [1327, 547] on icon "Dismiss toast" at bounding box center [1330, 549] width 12 height 12
click at [1026, 226] on button "button" at bounding box center [1021, 216] width 24 height 24
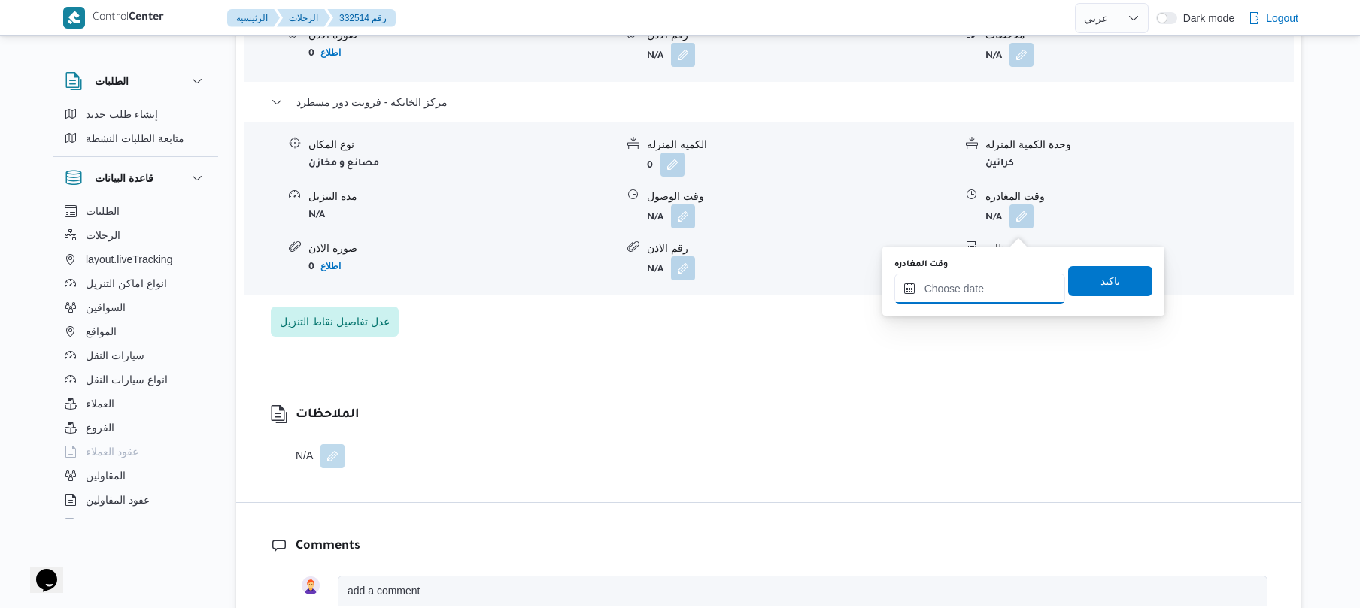
click at [987, 293] on input "وقت المغادره" at bounding box center [979, 289] width 171 height 30
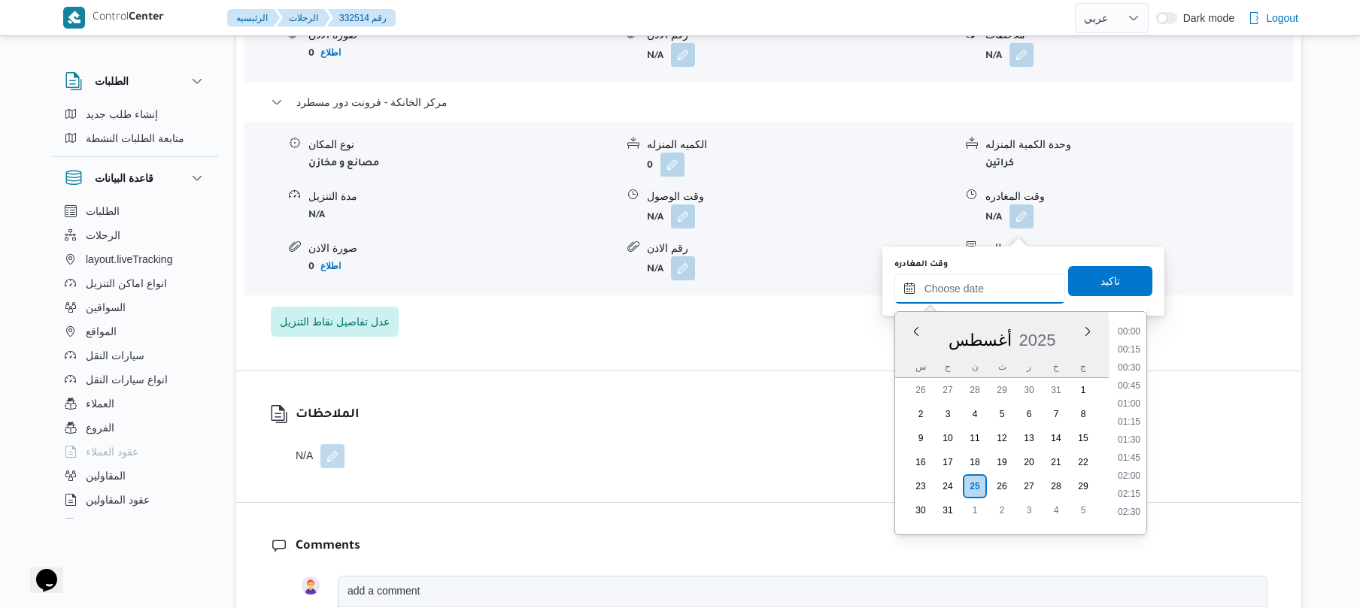
scroll to position [1288, 0]
click at [1134, 341] on li "18:00" at bounding box center [1128, 342] width 35 height 15
type input "٢٥/٠٨/٢٠٢٥ ١٨:٠٠"
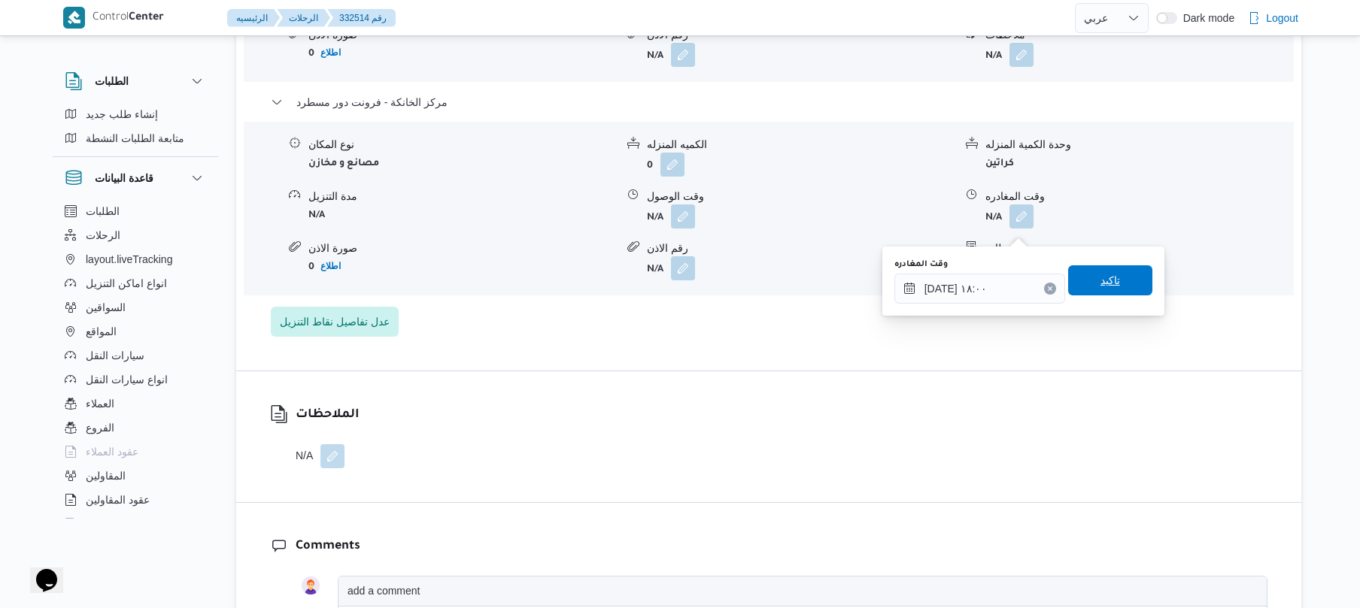
click at [1107, 271] on span "تاكيد" at bounding box center [1110, 280] width 84 height 30
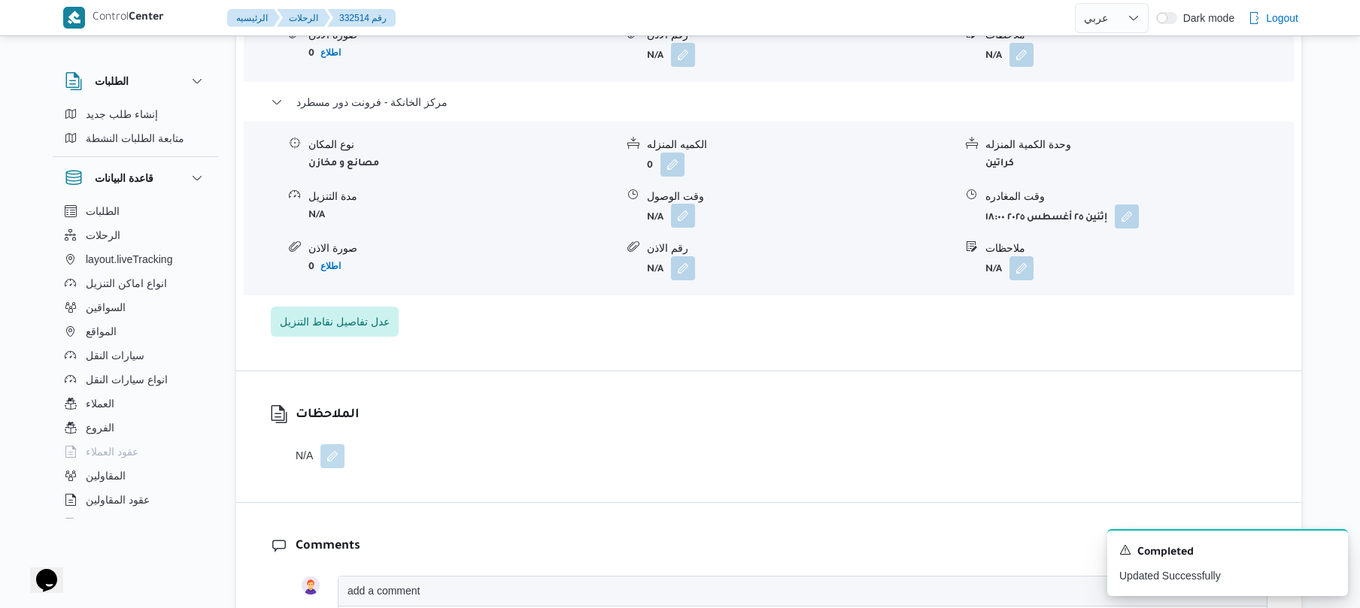
click at [681, 228] on button "button" at bounding box center [683, 216] width 24 height 24
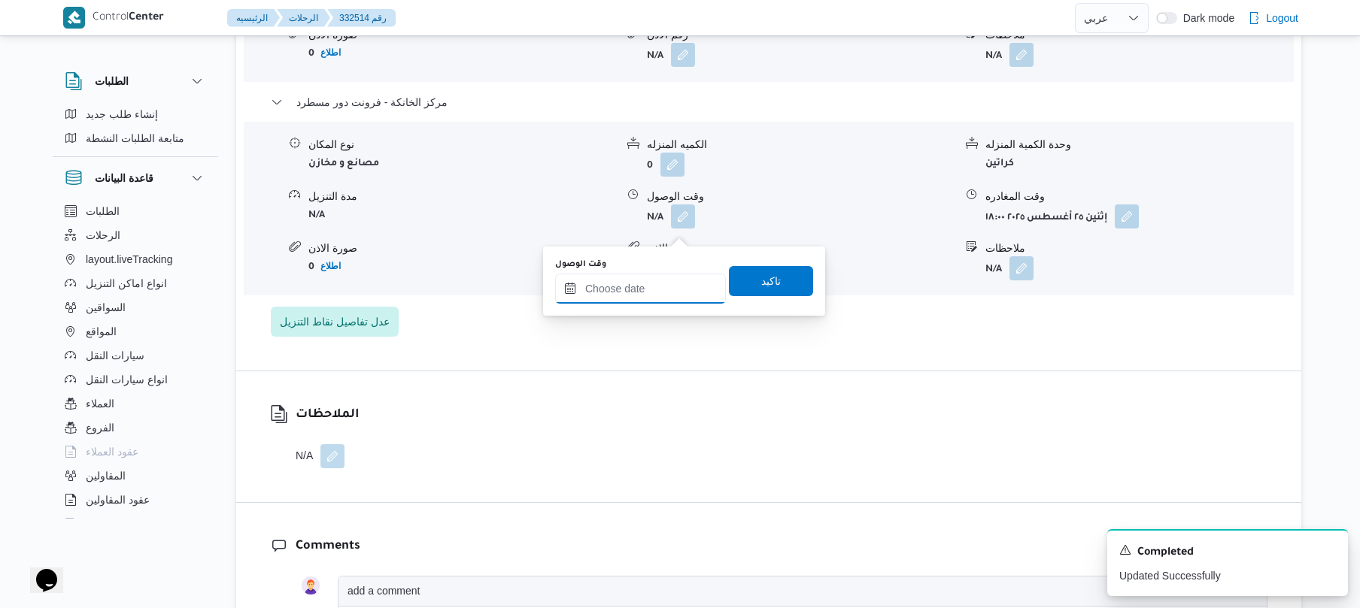
click at [663, 289] on input "وقت الوصول" at bounding box center [640, 289] width 171 height 30
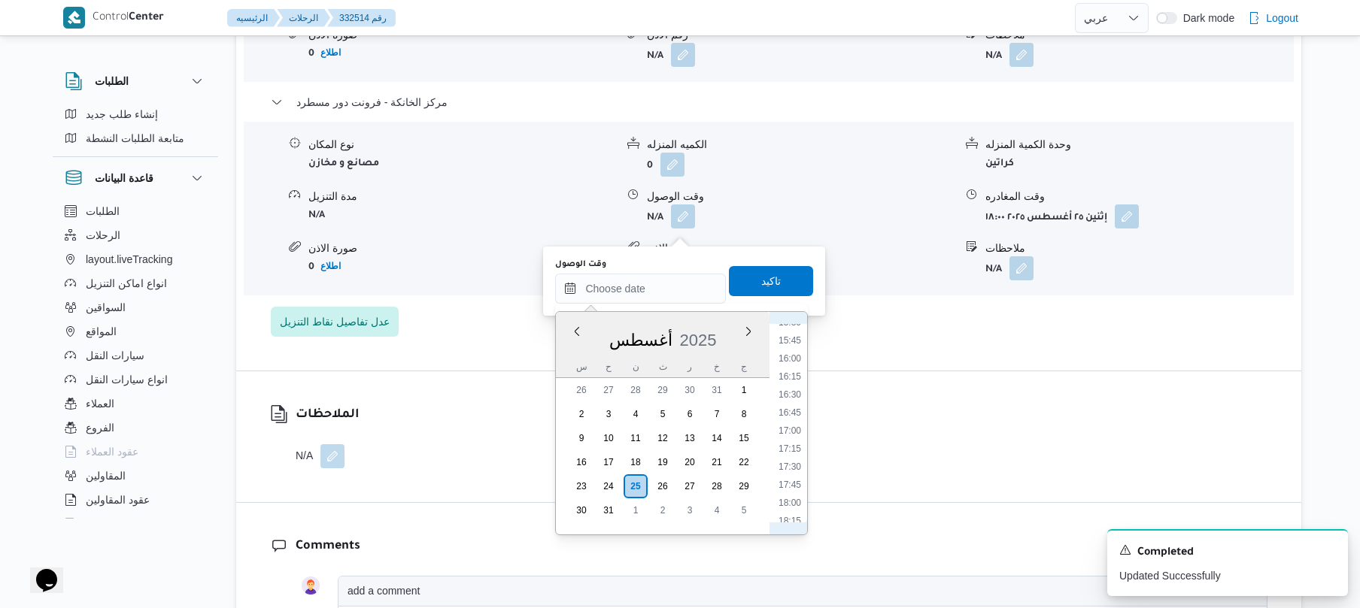
scroll to position [1120, 0]
click at [789, 493] on li "17:45" at bounding box center [789, 493] width 35 height 15
type input "٢٥/٠٨/٢٠٢٥ ١٧:٤٥"
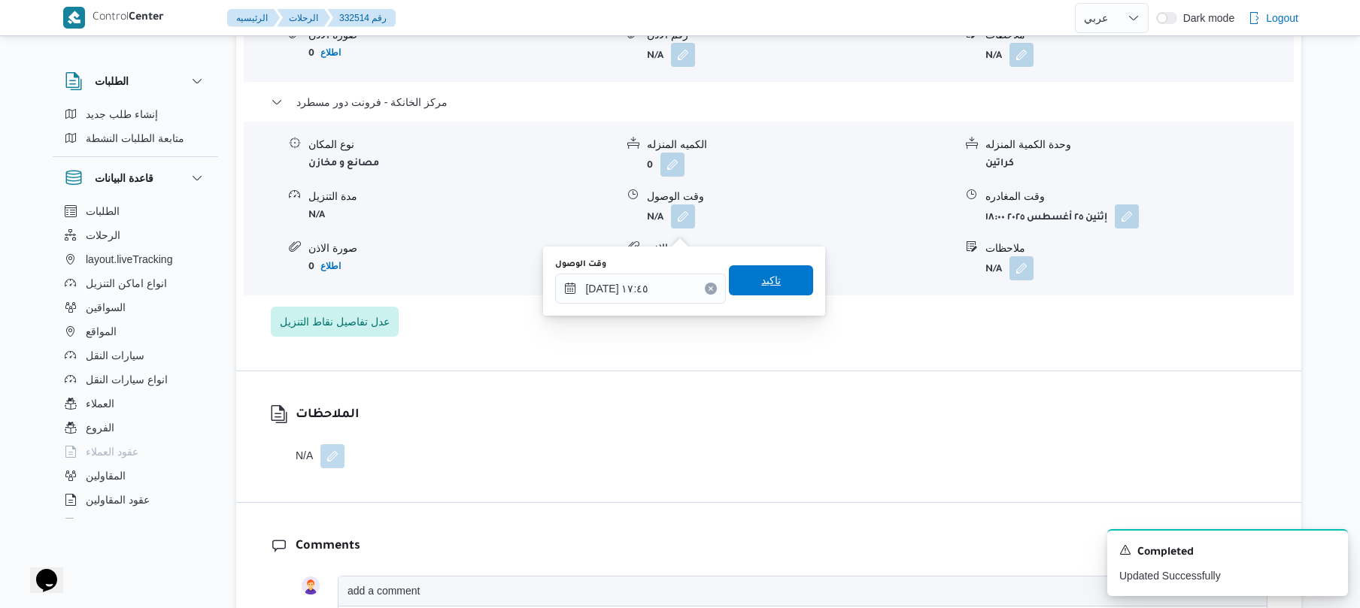
click at [765, 280] on span "تاكيد" at bounding box center [771, 280] width 20 height 18
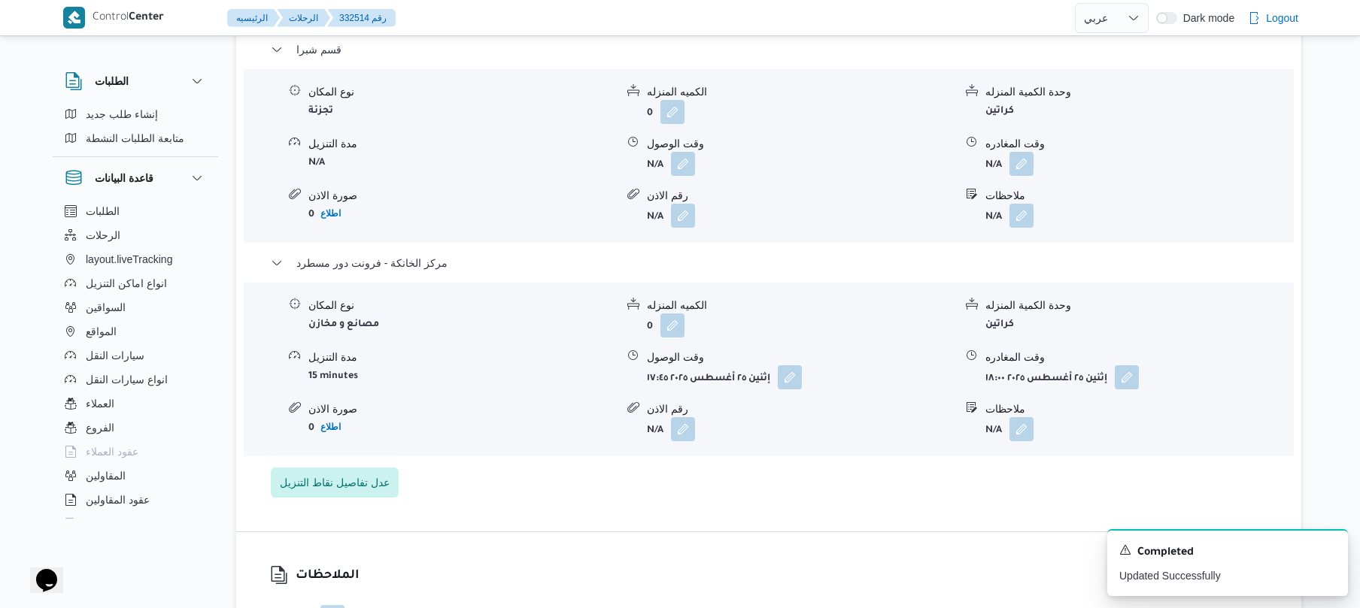
scroll to position [1484, 0]
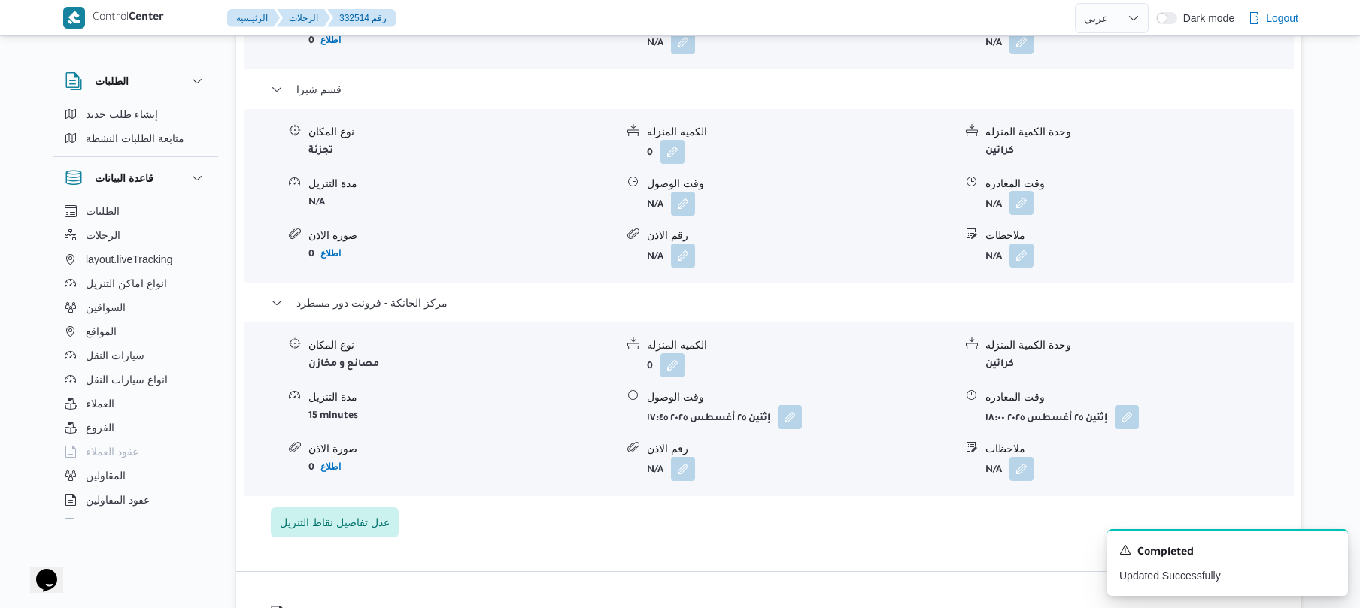
click at [1020, 214] on button "button" at bounding box center [1021, 203] width 24 height 24
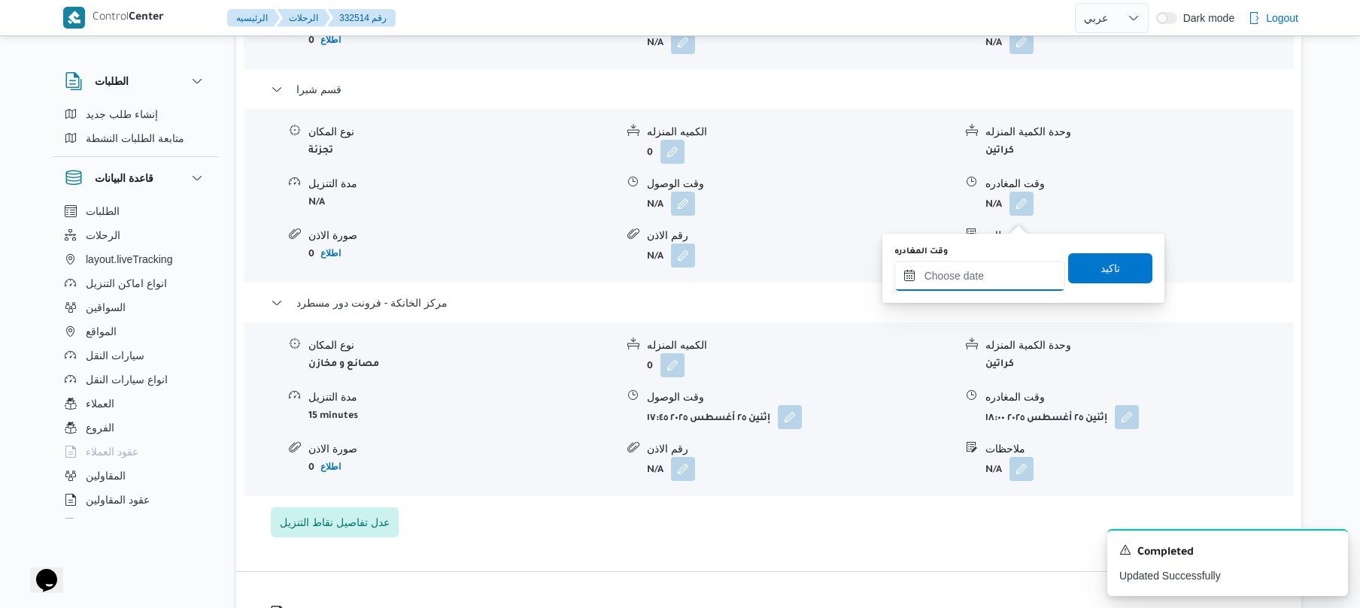
click at [978, 268] on input "وقت المغادره" at bounding box center [979, 276] width 171 height 30
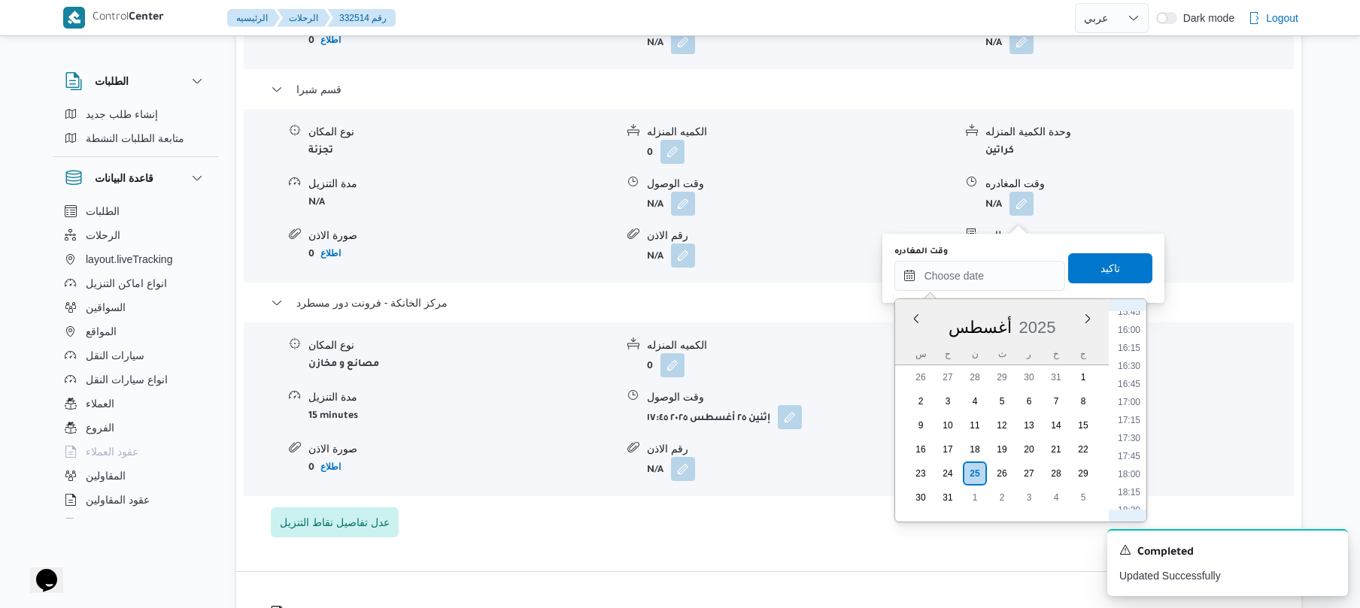
scroll to position [1120, 0]
click at [1132, 450] on li "17:15" at bounding box center [1128, 444] width 35 height 15
type input "٢٥/٠٨/٢٠٢٥ ١٧:١٥"
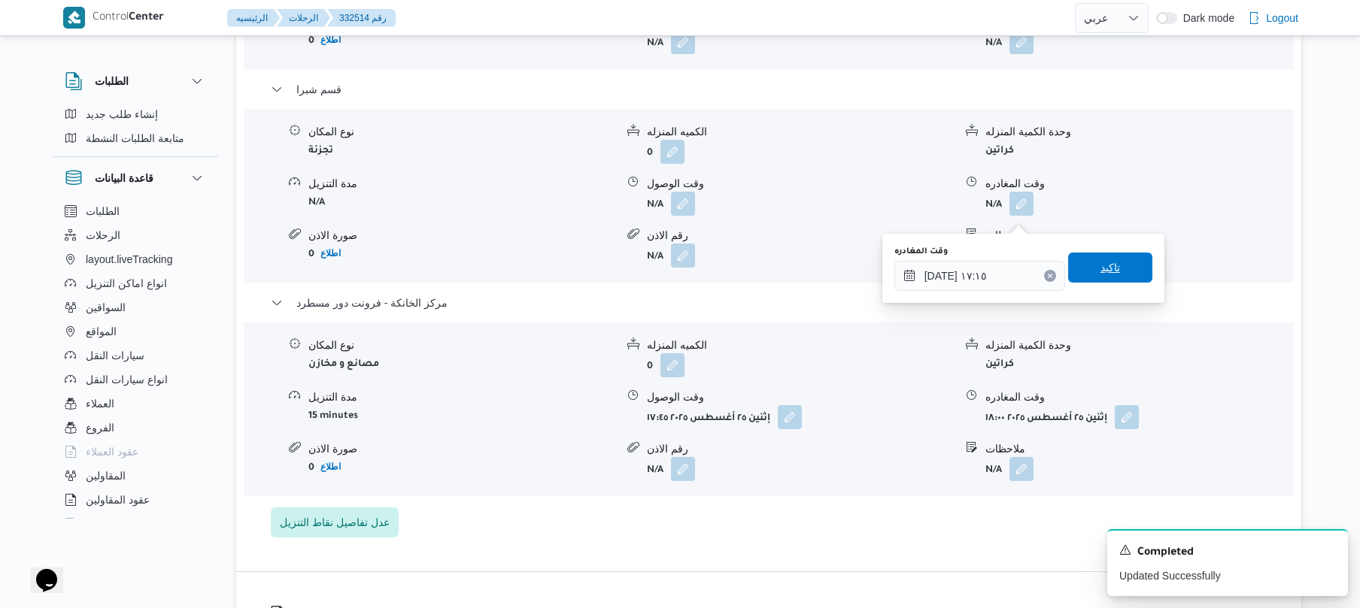
click at [1108, 263] on span "تاكيد" at bounding box center [1110, 268] width 20 height 18
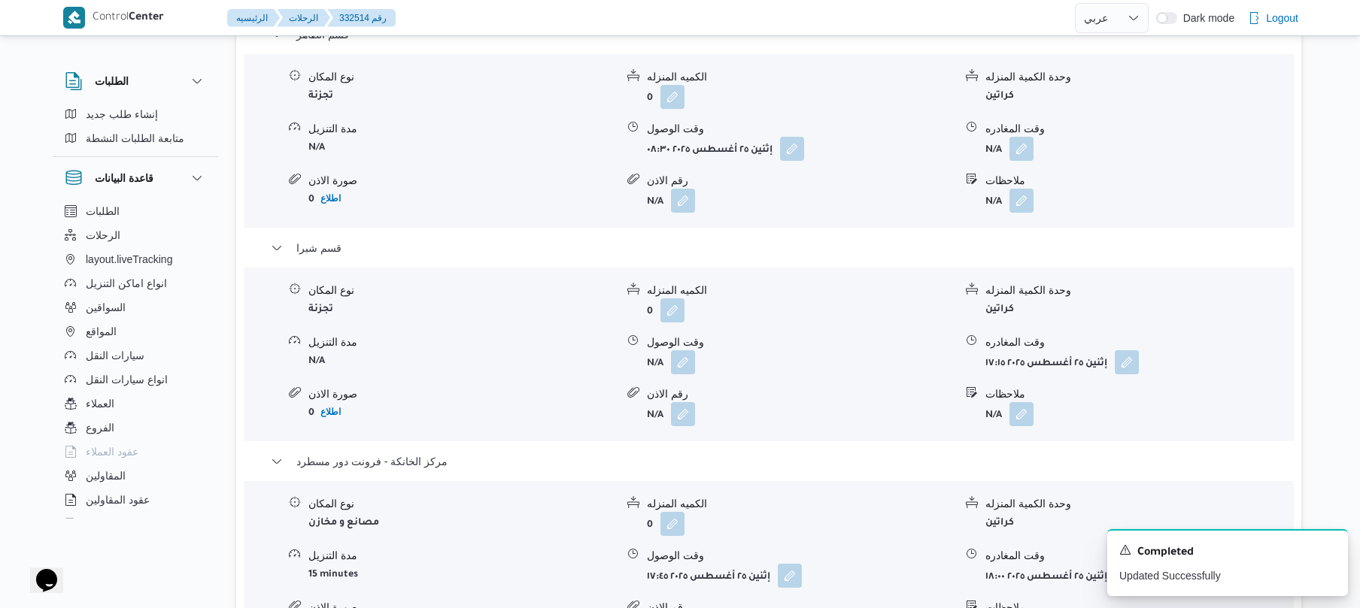
scroll to position [1283, 0]
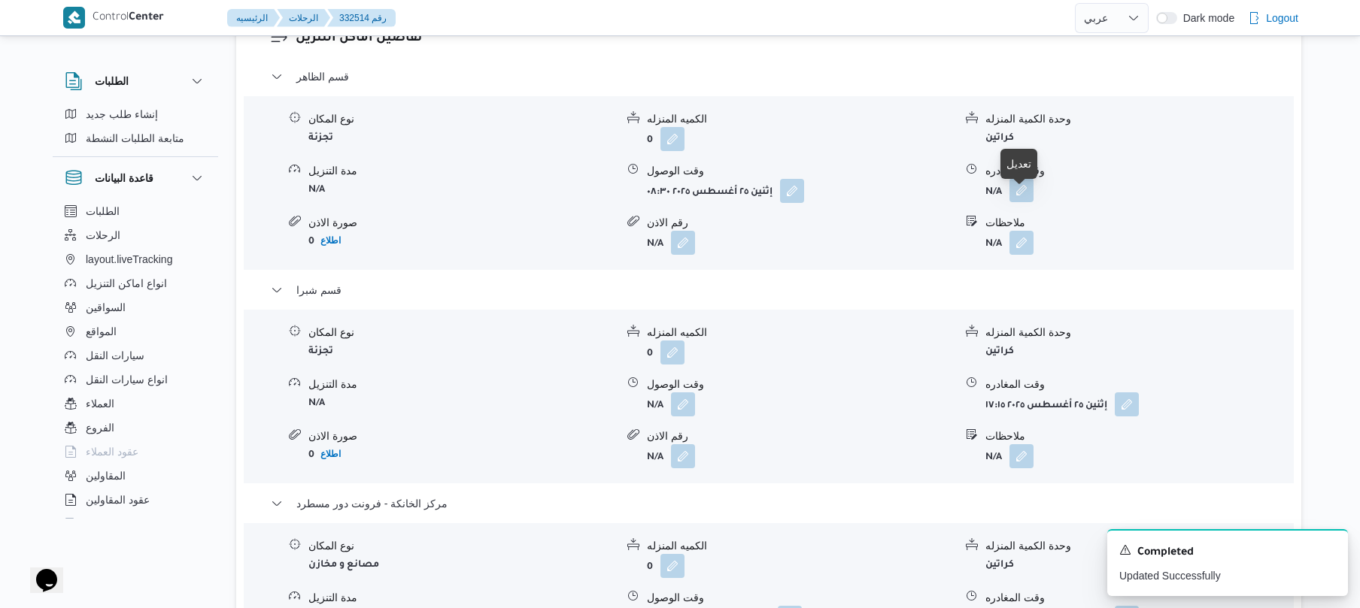
click at [1027, 199] on button "button" at bounding box center [1021, 190] width 24 height 24
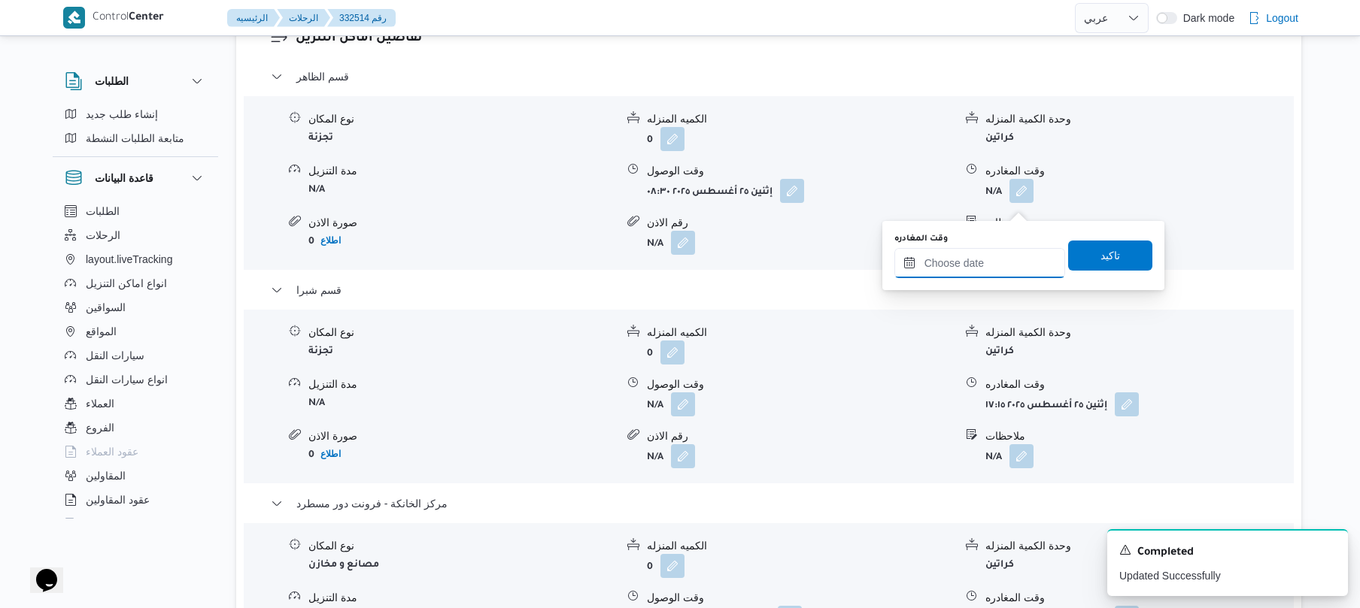
click at [967, 263] on input "وقت المغادره" at bounding box center [979, 263] width 171 height 30
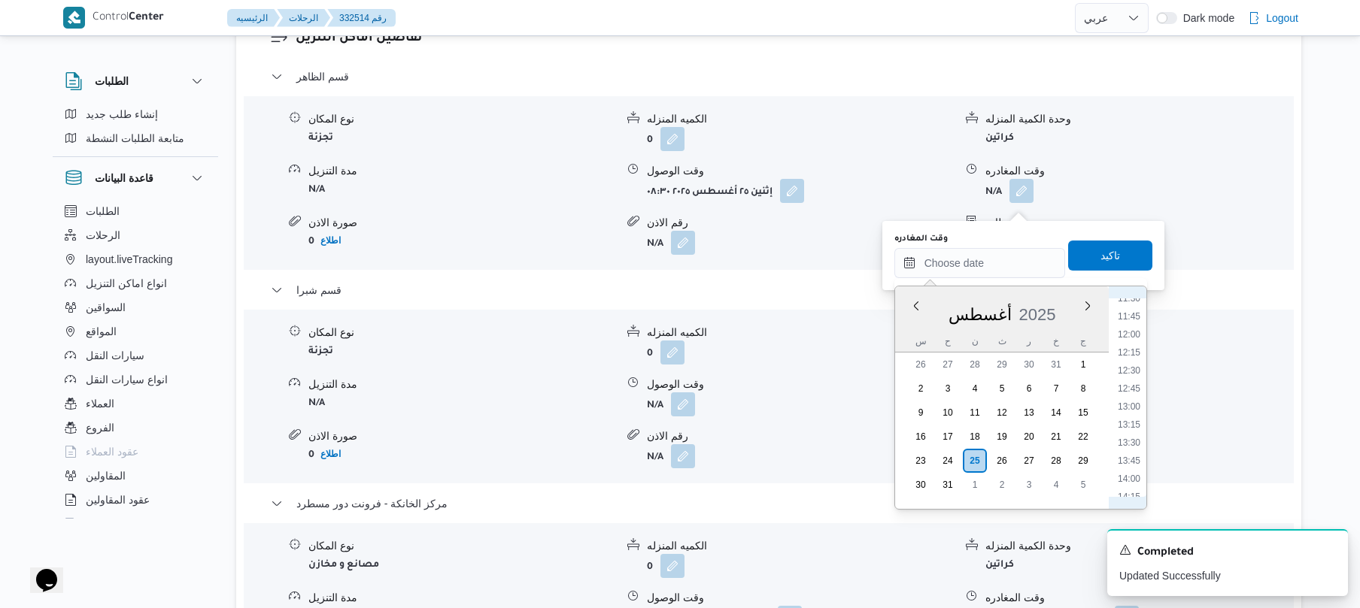
scroll to position [831, 0]
click at [1135, 384] on li "12:30" at bounding box center [1128, 377] width 35 height 15
type input "٢٥/٠٨/٢٠٢٥ ١٢:٣٠"
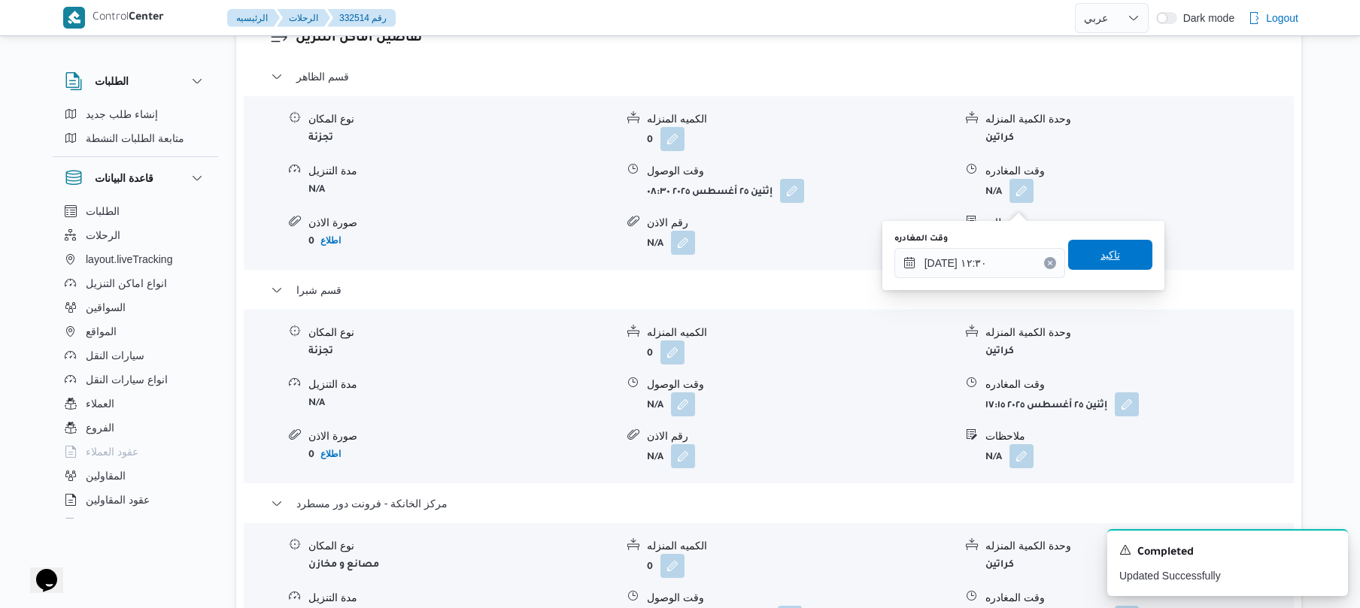
click at [1102, 265] on span "تاكيد" at bounding box center [1110, 255] width 84 height 30
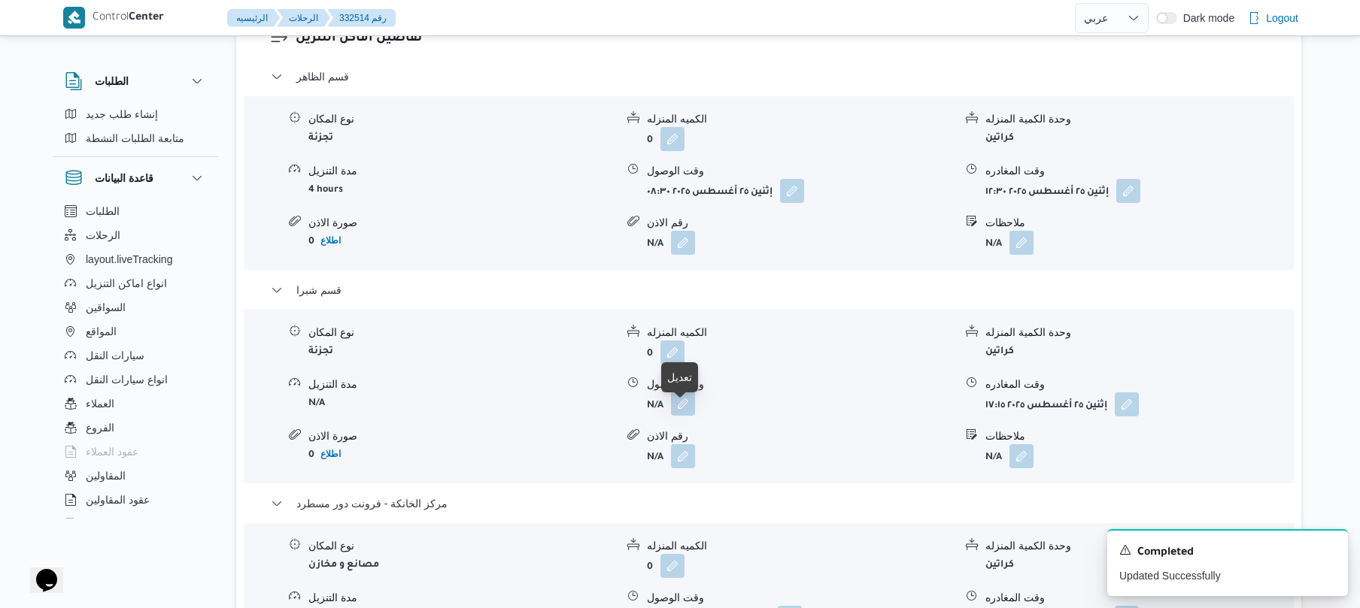
click at [678, 416] on button "button" at bounding box center [683, 404] width 24 height 24
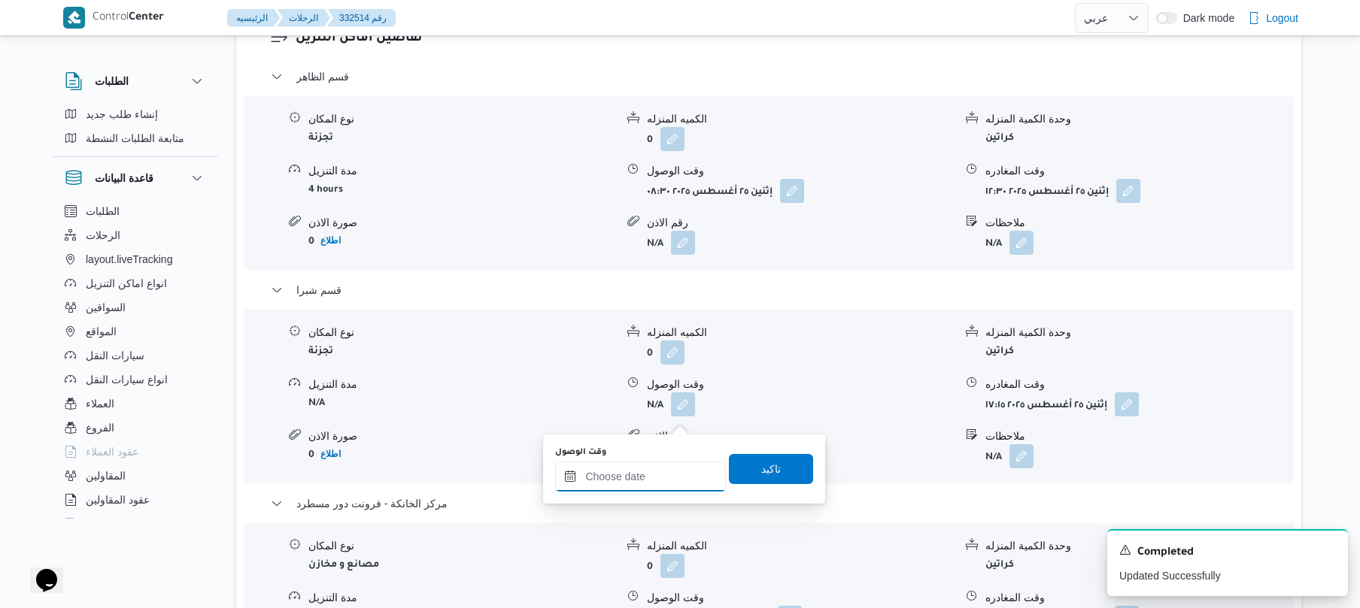
click at [666, 474] on input "وقت الوصول" at bounding box center [640, 477] width 171 height 30
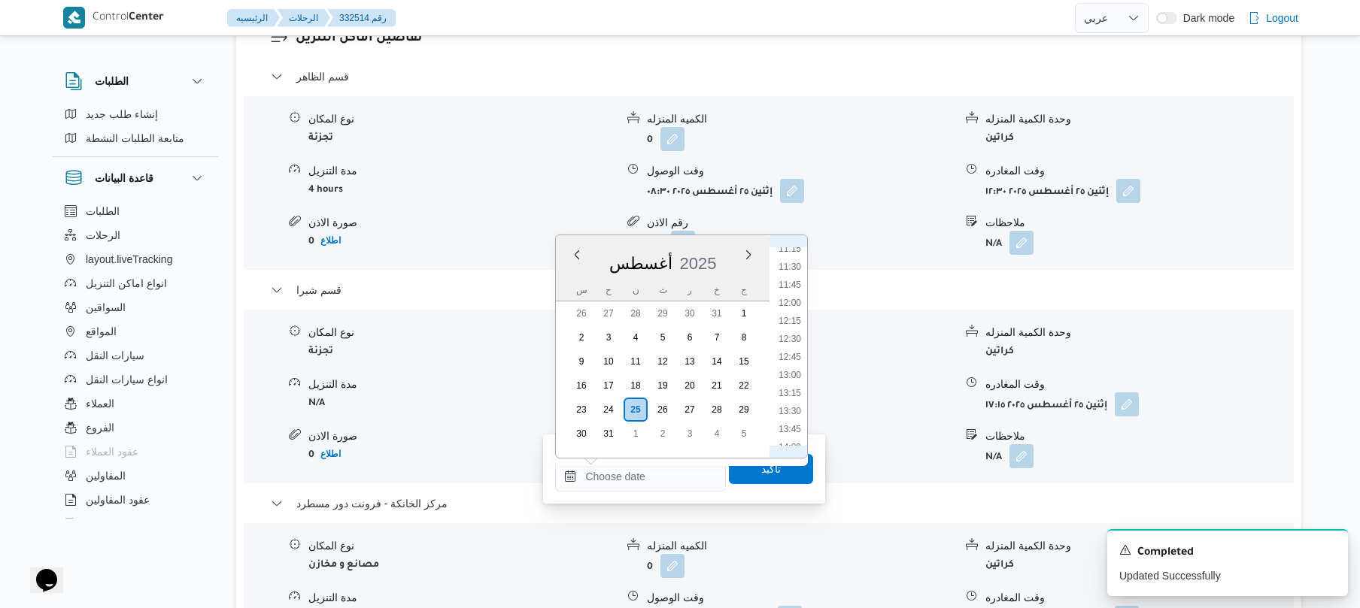
scroll to position [783, 0]
click at [787, 413] on li "13:00" at bounding box center [789, 410] width 35 height 15
type input "٢٥/٠٨/٢٠٢٥ ١٣:٠٠"
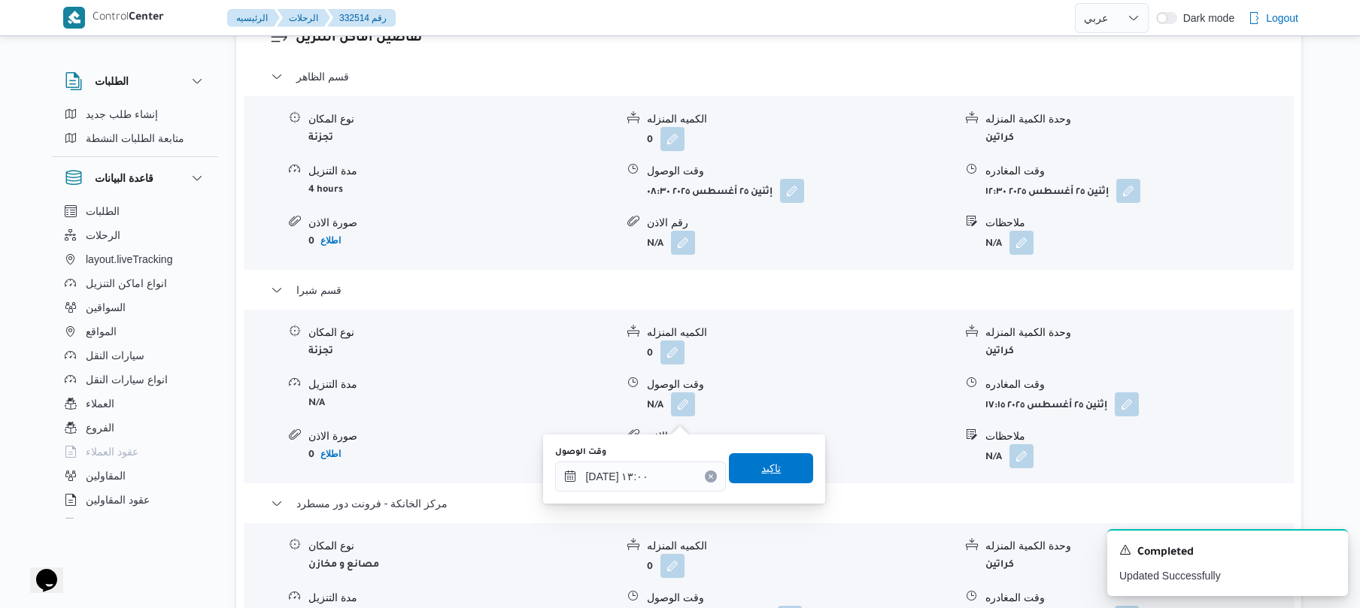
click at [779, 462] on span "تاكيد" at bounding box center [771, 468] width 84 height 30
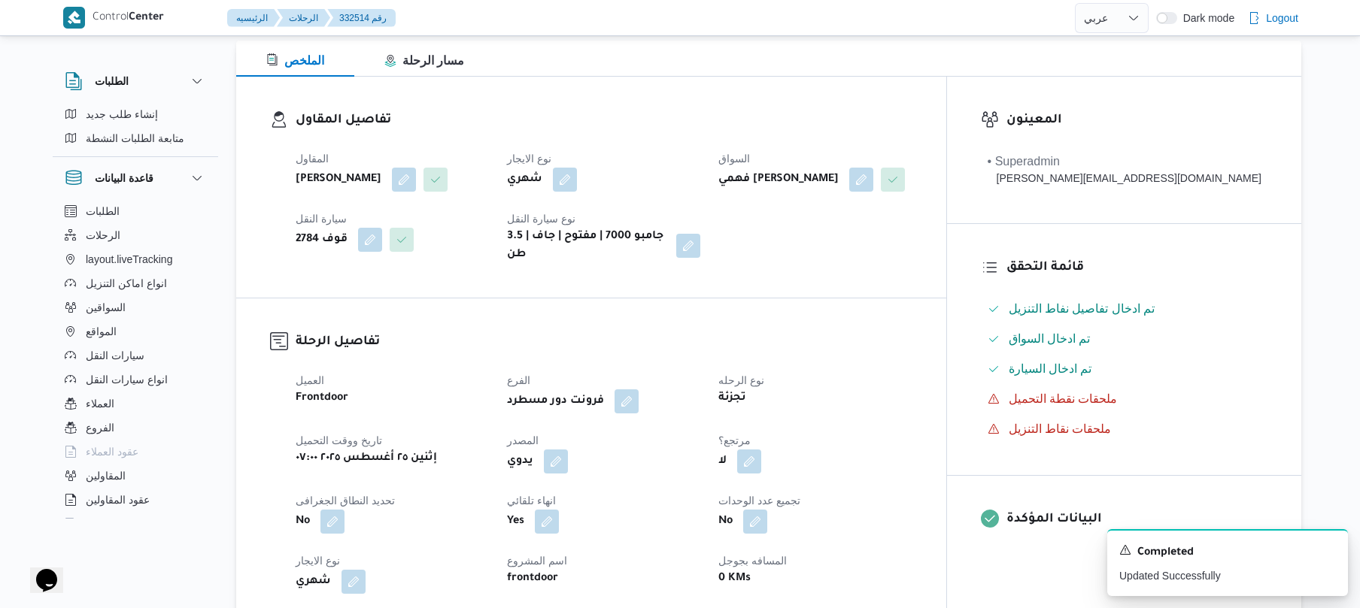
scroll to position [0, 0]
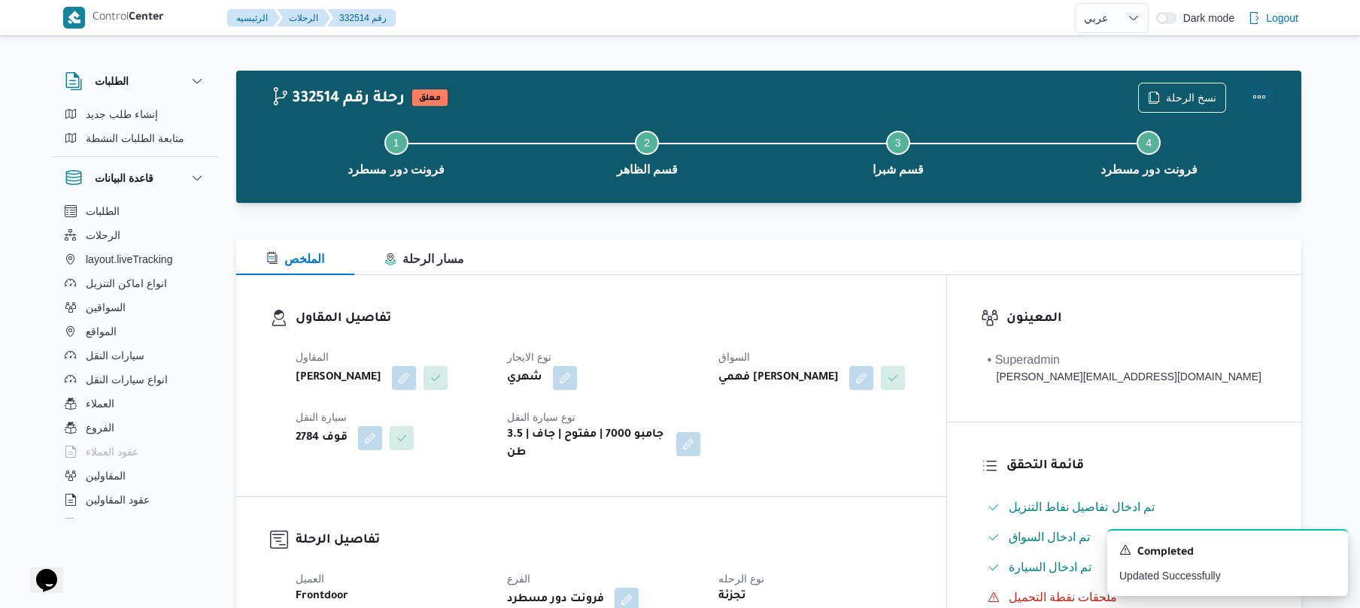
click at [1257, 97] on button "Actions" at bounding box center [1259, 97] width 30 height 30
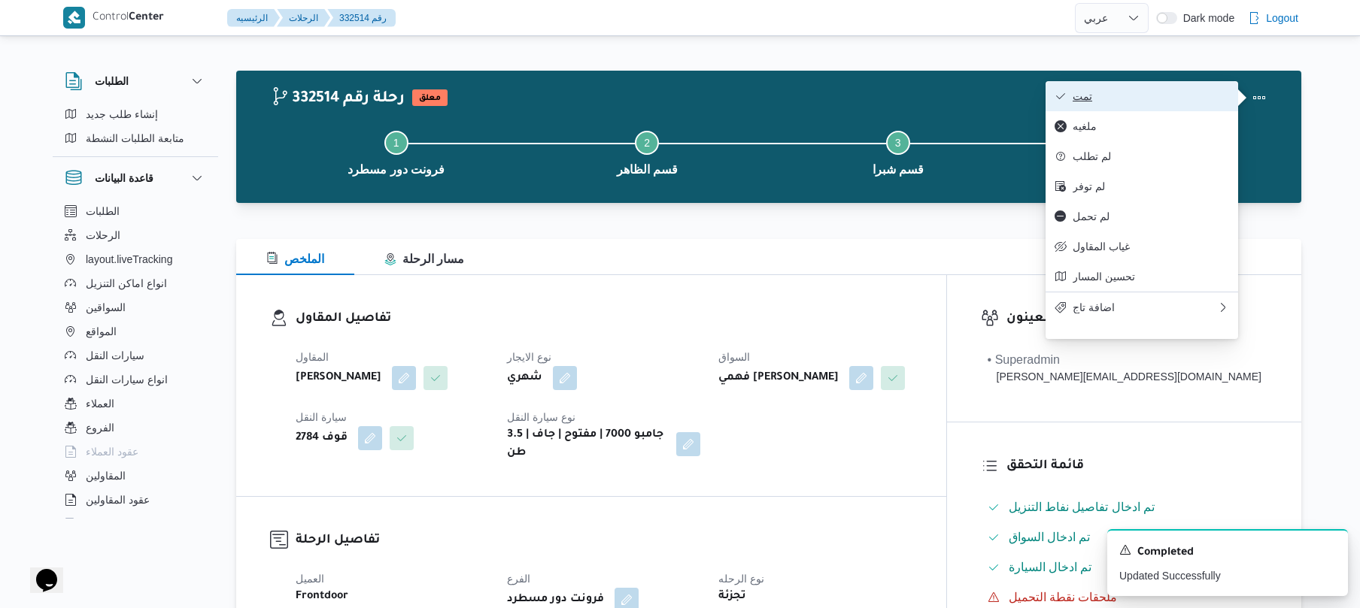
click at [1166, 101] on span "تمت" at bounding box center [1150, 96] width 156 height 12
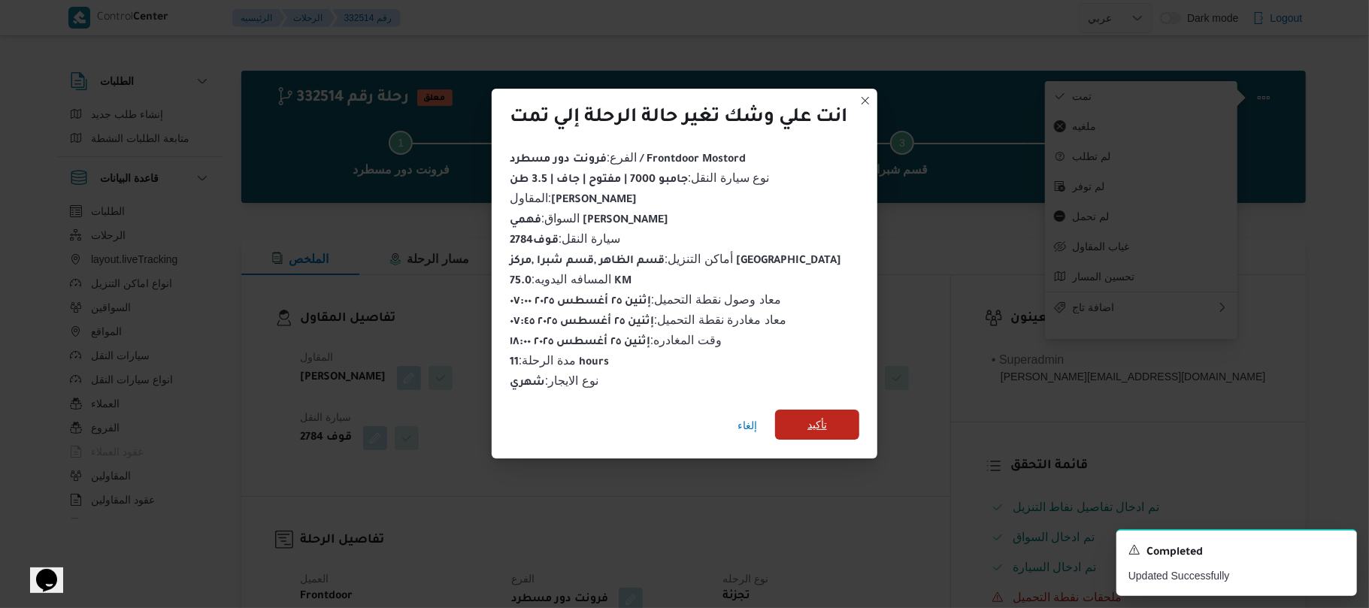
click at [838, 415] on span "تأكيد" at bounding box center [817, 425] width 84 height 30
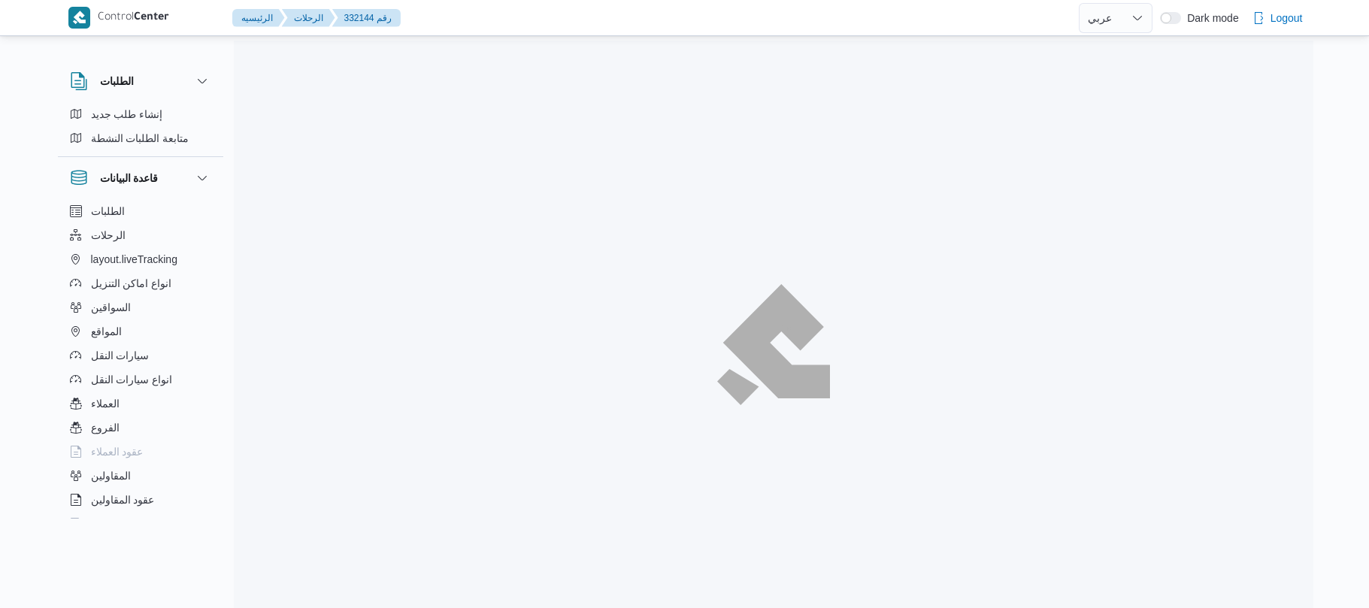
select select "ar"
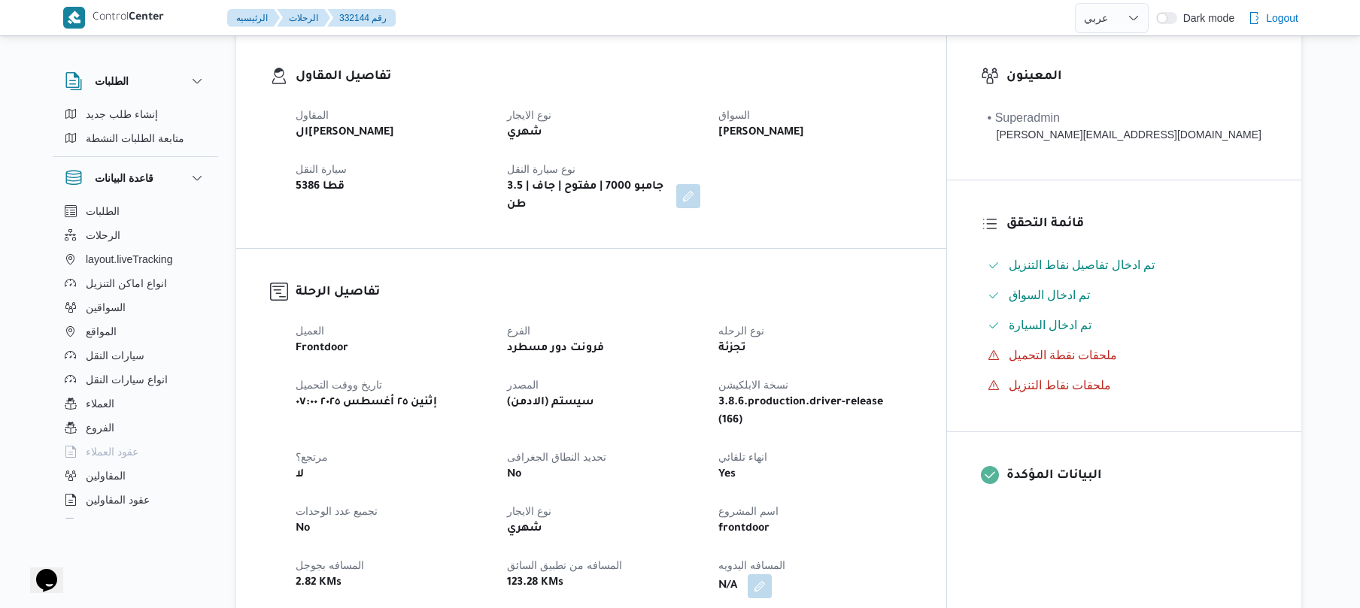
scroll to position [441, 0]
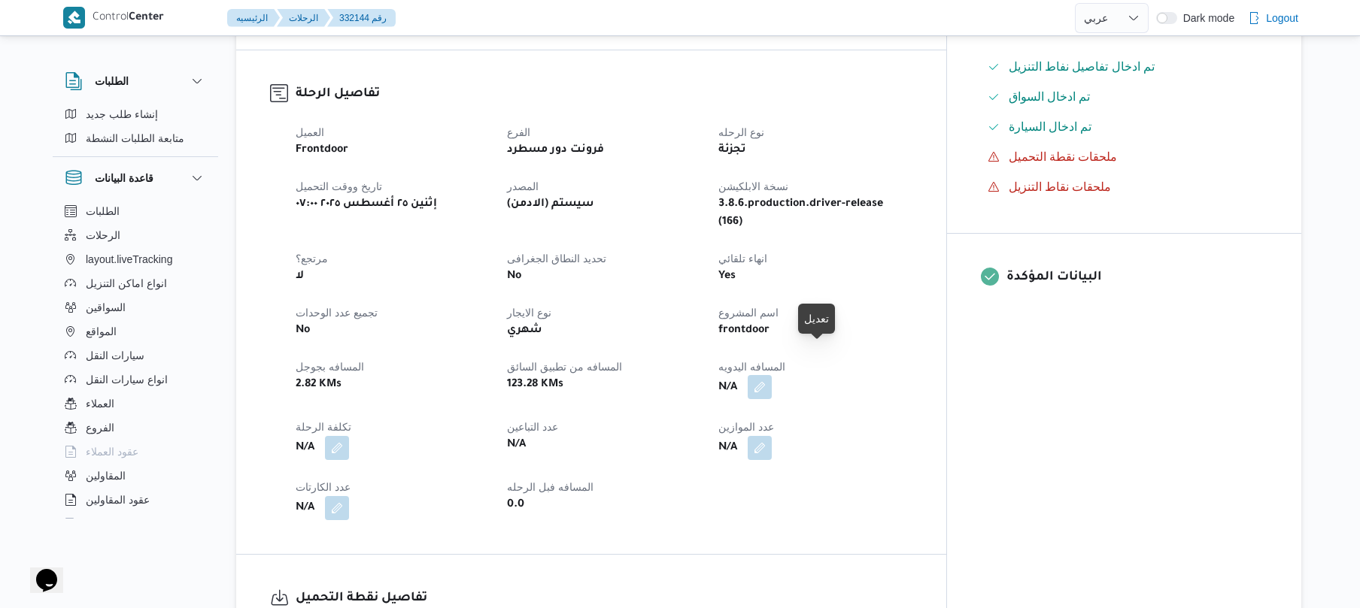
click at [772, 375] on button "button" at bounding box center [759, 387] width 24 height 24
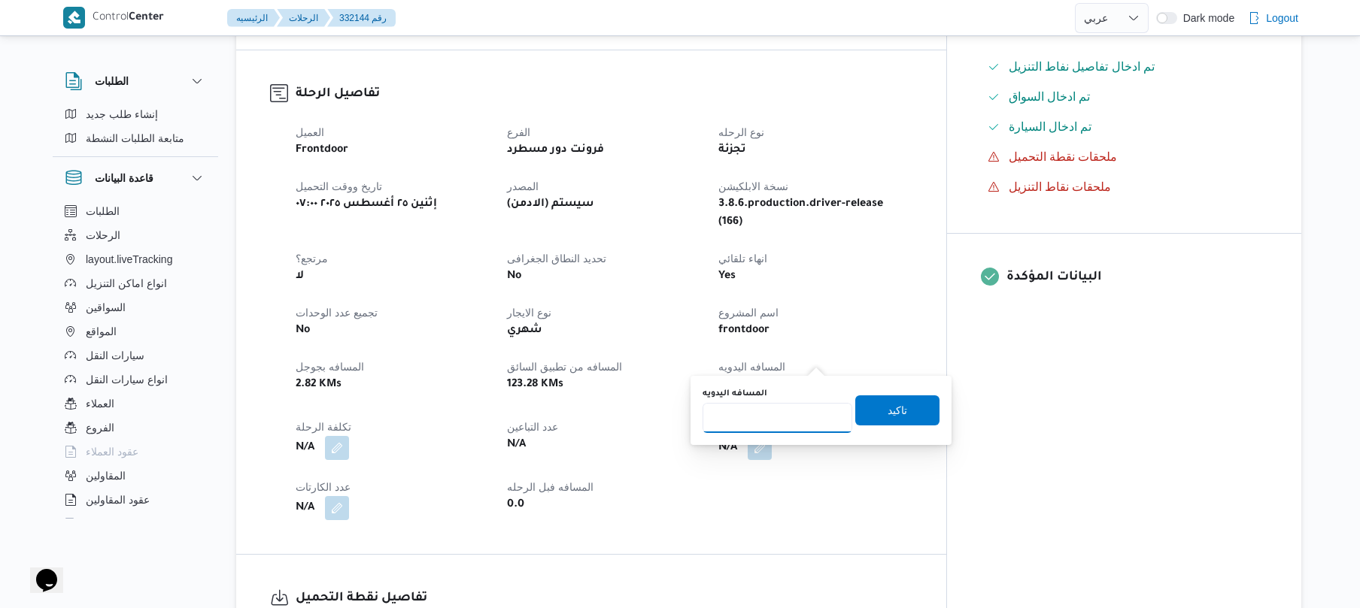
click at [774, 424] on input "المسافه اليدويه" at bounding box center [777, 418] width 150 height 30
type input "125"
click at [860, 411] on span "تاكيد" at bounding box center [897, 410] width 84 height 30
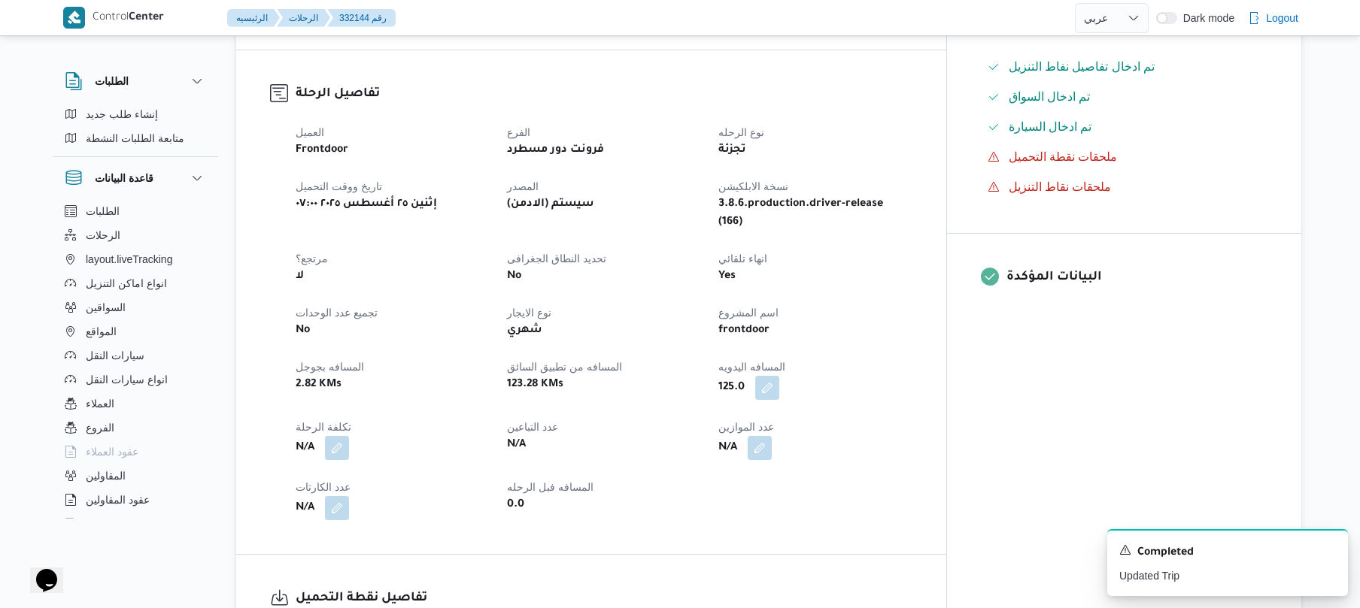
click at [911, 418] on dt "عدد الموازين" at bounding box center [814, 427] width 193 height 18
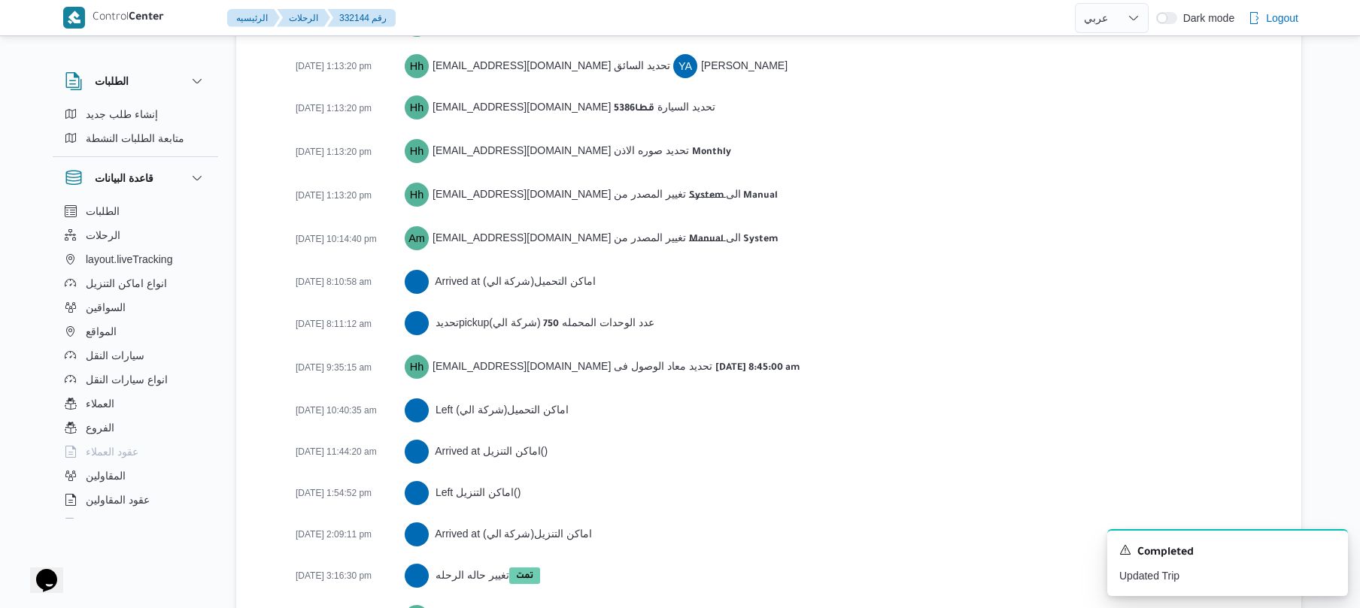
scroll to position [2286, 0]
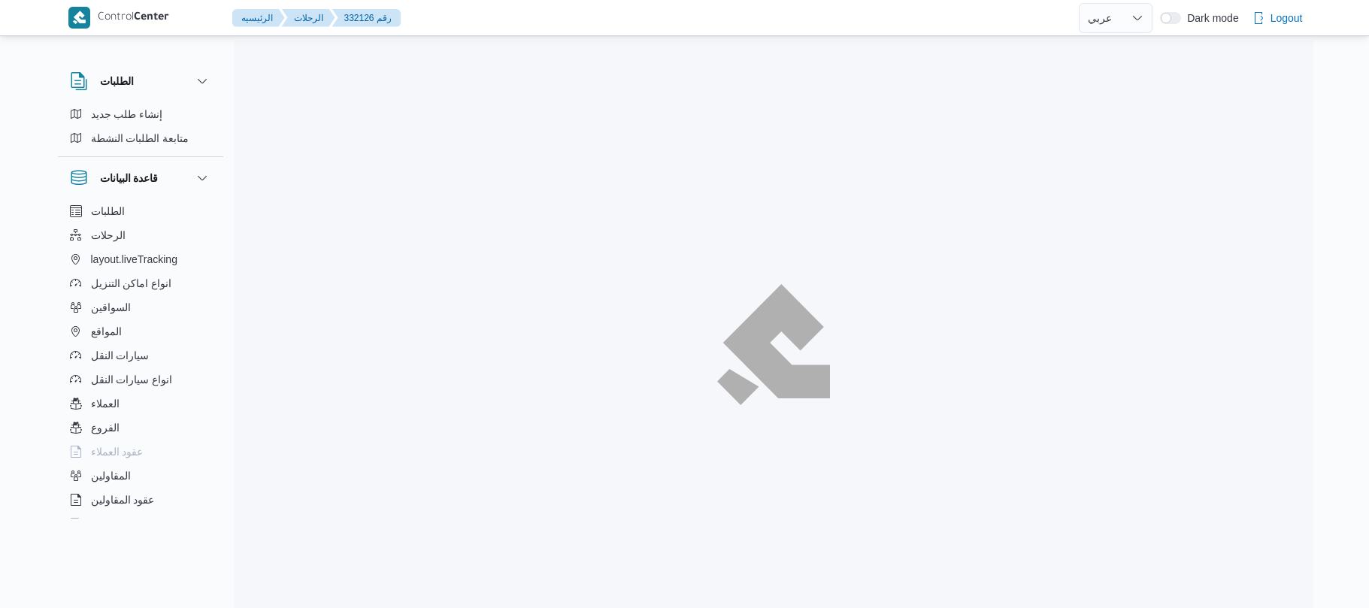
select select "ar"
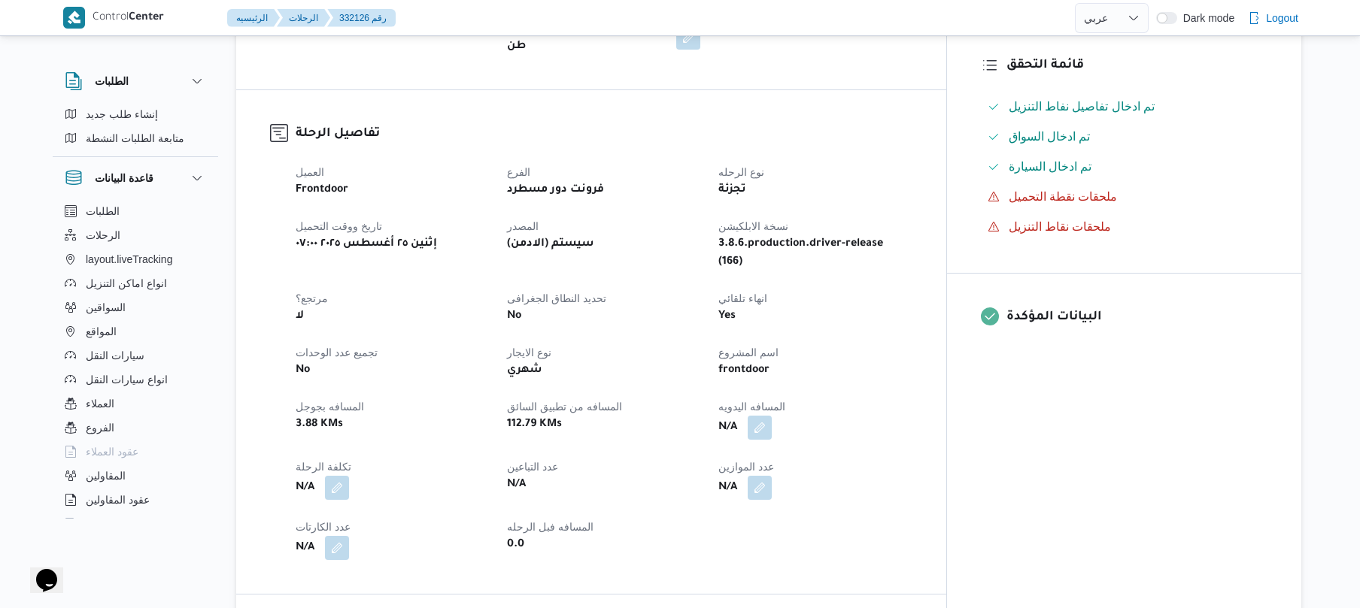
scroll to position [441, 0]
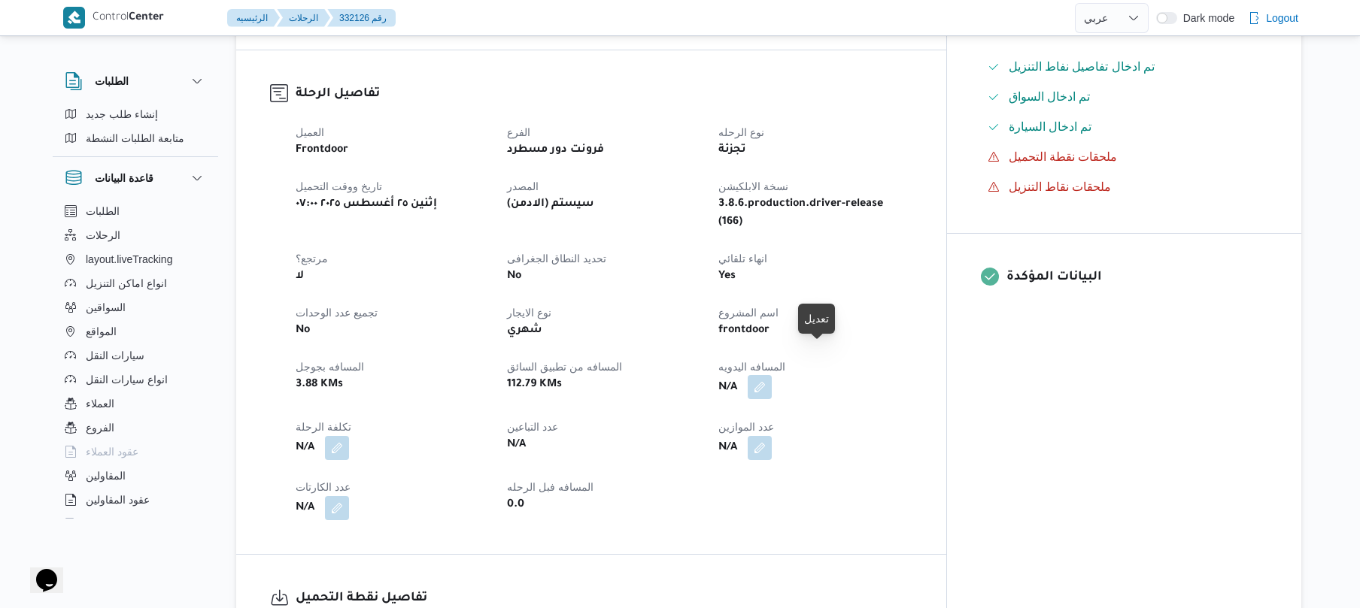
click at [772, 375] on button "button" at bounding box center [759, 387] width 24 height 24
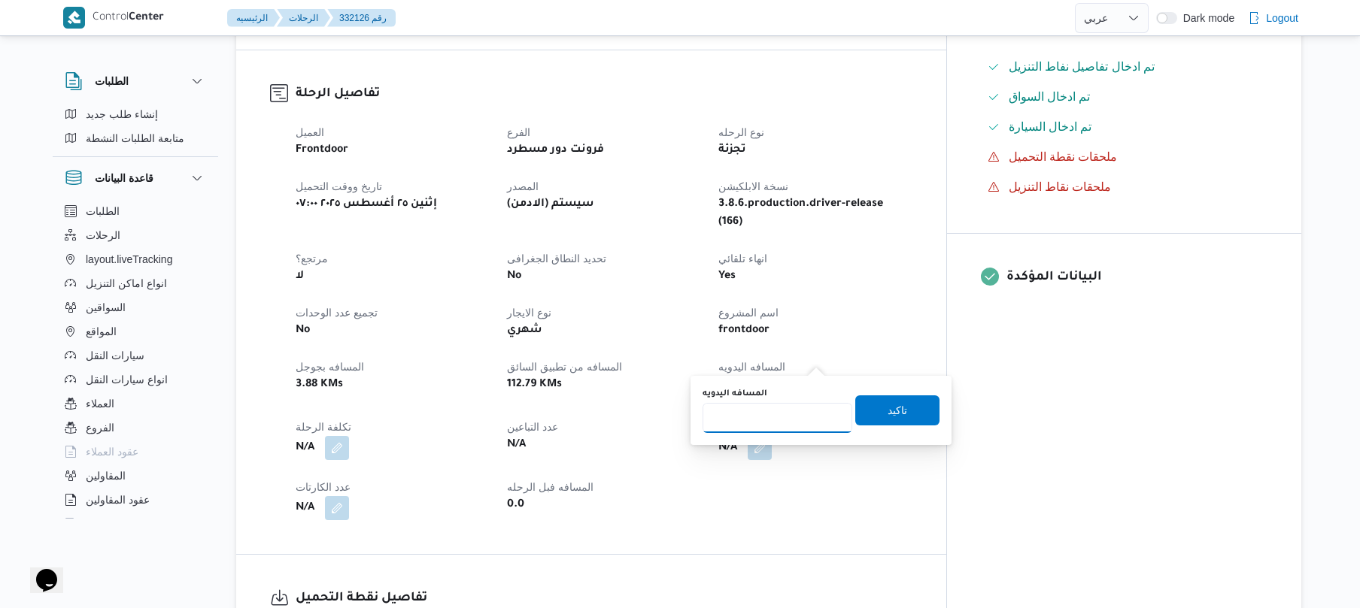
click at [779, 422] on input "المسافه اليدويه" at bounding box center [777, 418] width 150 height 30
type input "130"
click at [893, 411] on span "تاكيد" at bounding box center [897, 410] width 20 height 18
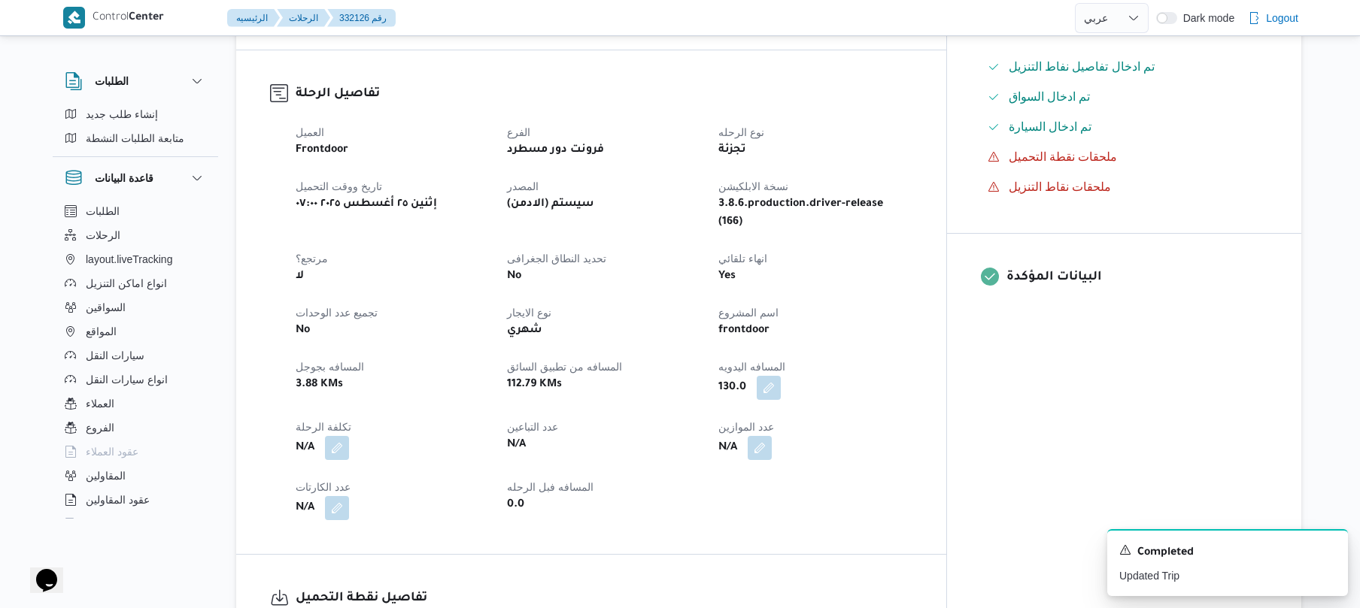
click at [913, 374] on div "130.0" at bounding box center [815, 387] width 196 height 27
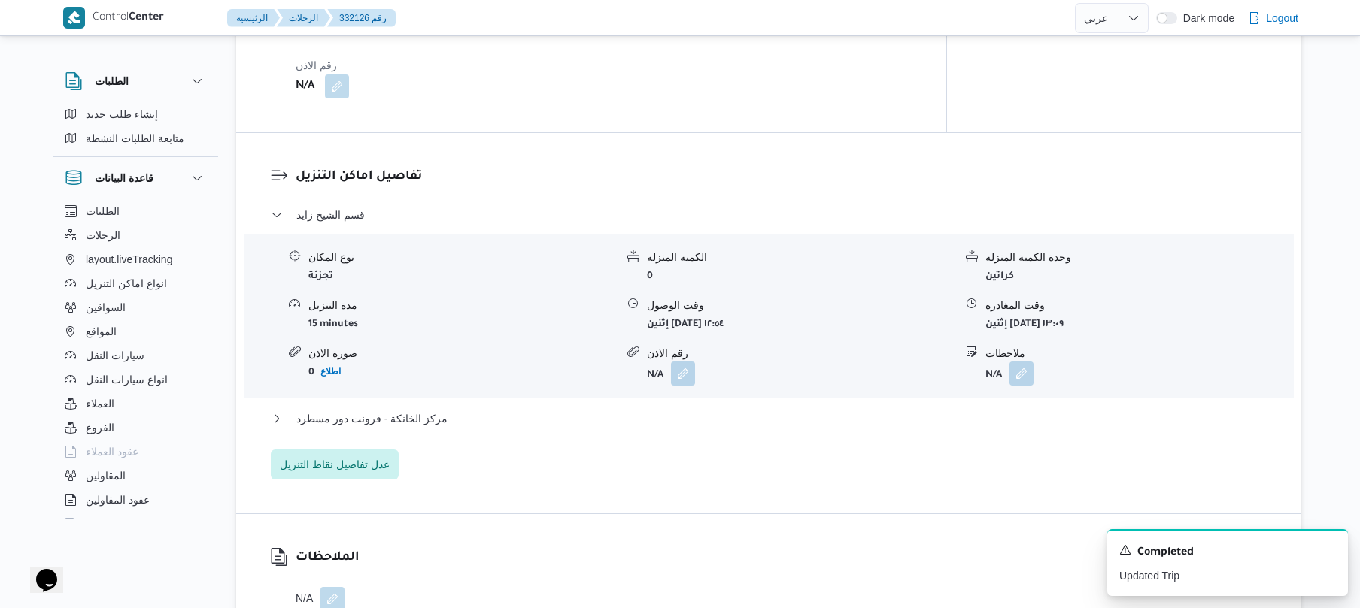
scroll to position [1123, 0]
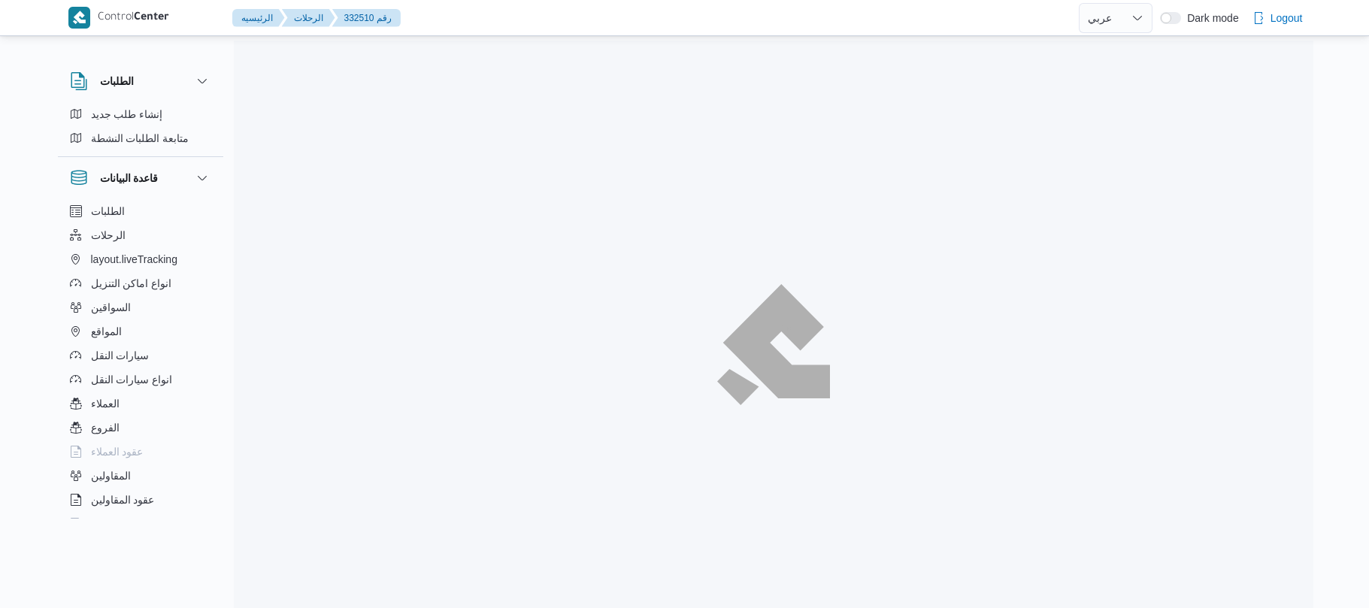
select select "ar"
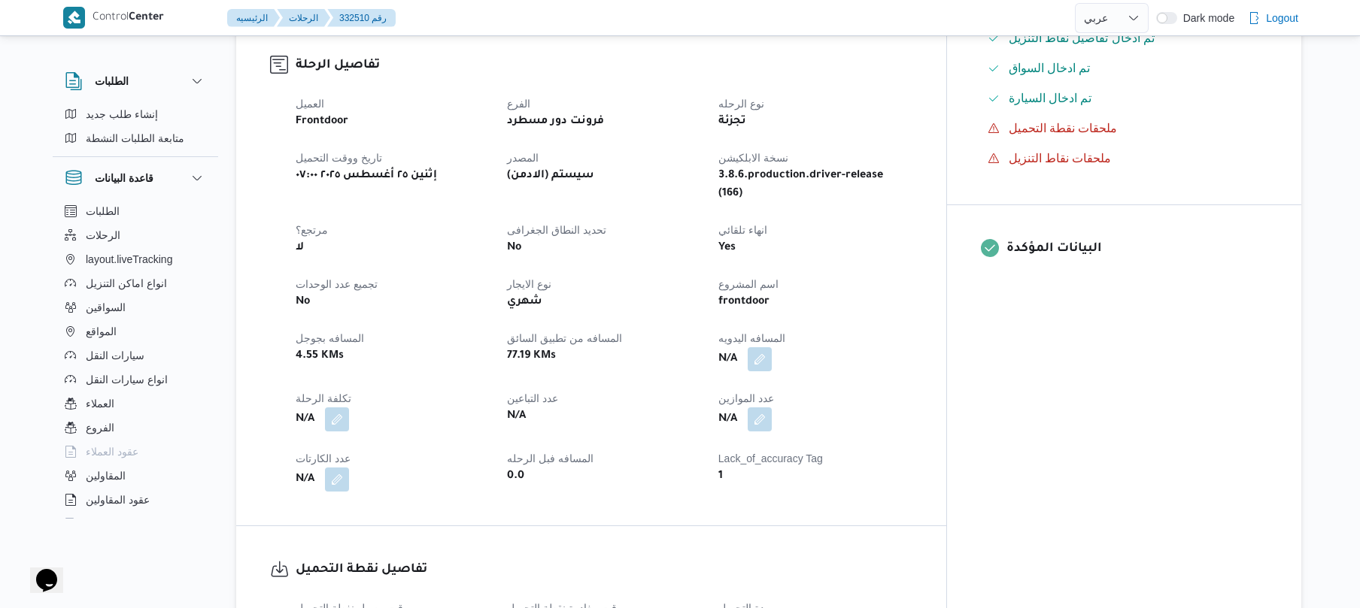
scroll to position [481, 0]
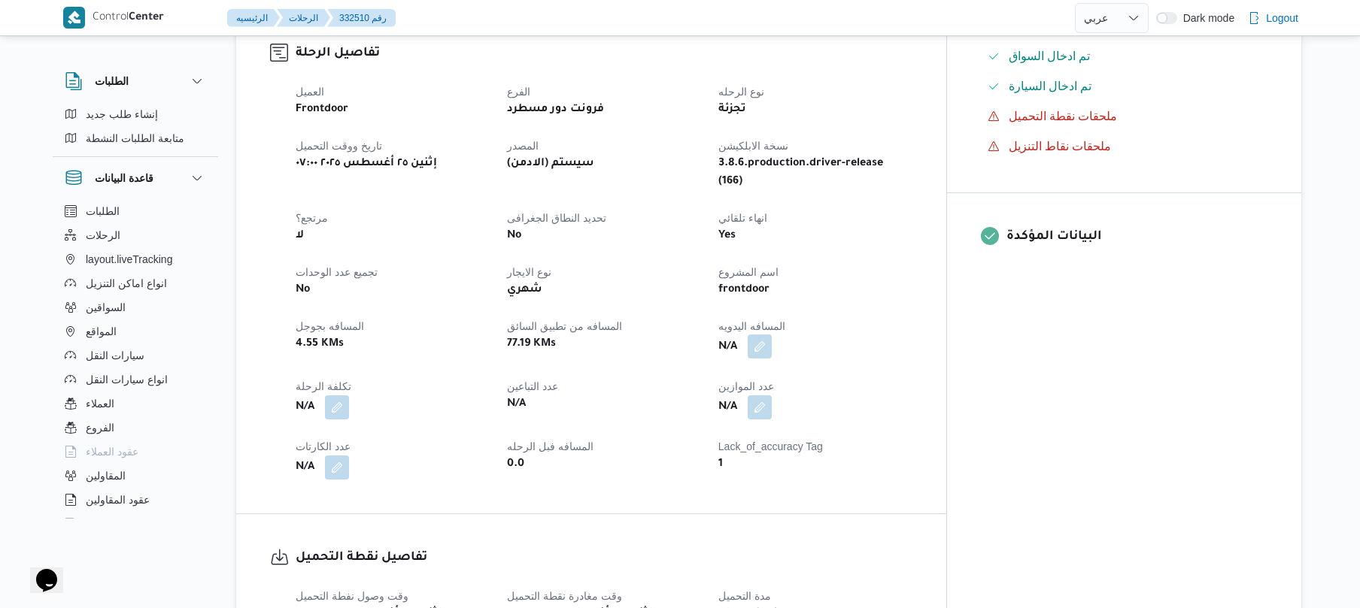
click at [772, 335] on button "button" at bounding box center [759, 347] width 24 height 24
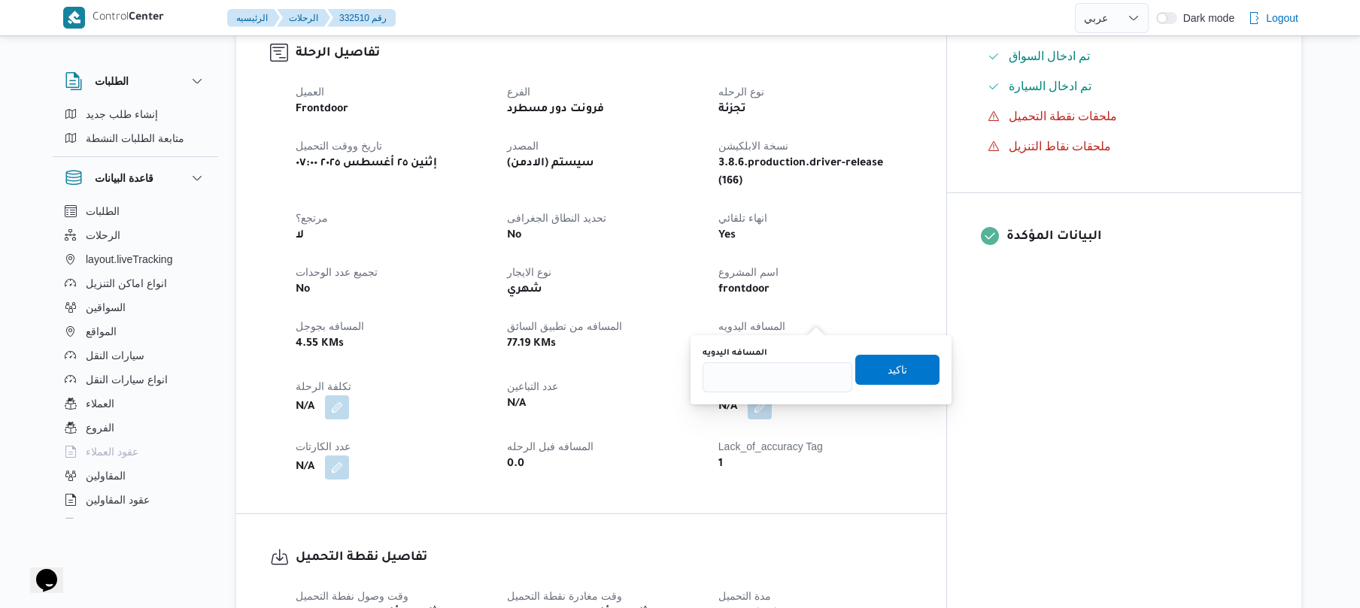
click at [775, 395] on div "You are in a dialog. To close this dialog, hit escape. المسافه اليدويه تاكيد" at bounding box center [820, 369] width 261 height 69
click at [783, 383] on input "المسافه اليدويه" at bounding box center [777, 377] width 150 height 30
type input "130"
click at [871, 377] on span "تاكيد" at bounding box center [897, 369] width 84 height 30
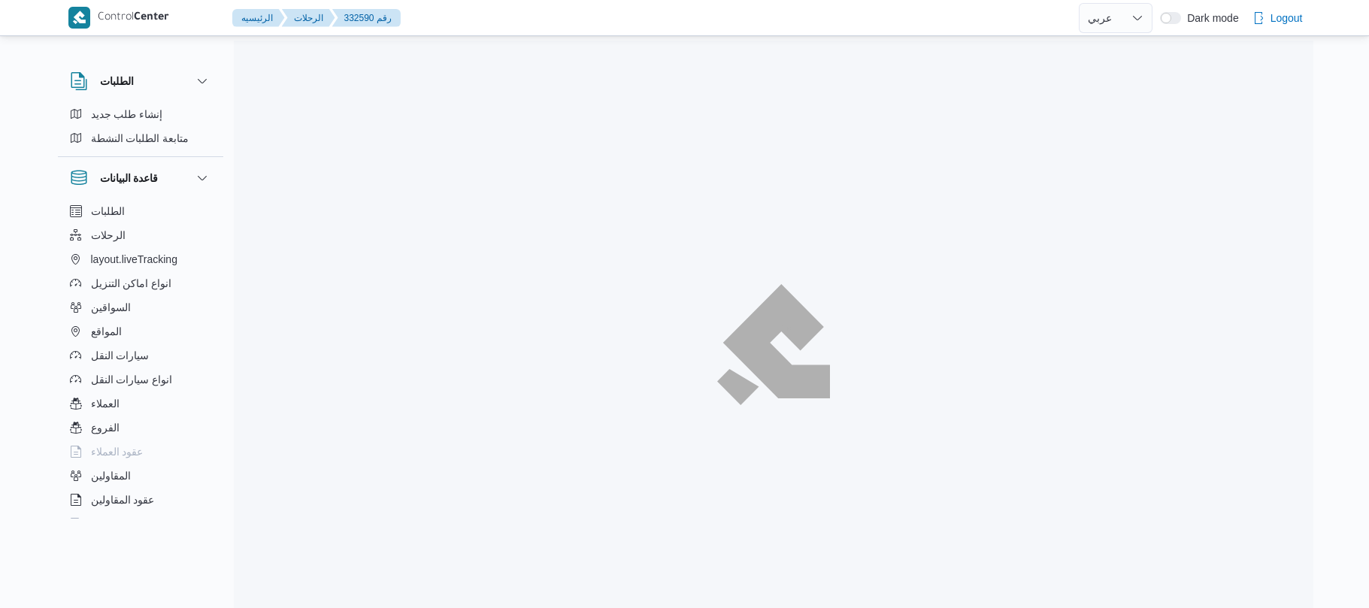
select select "ar"
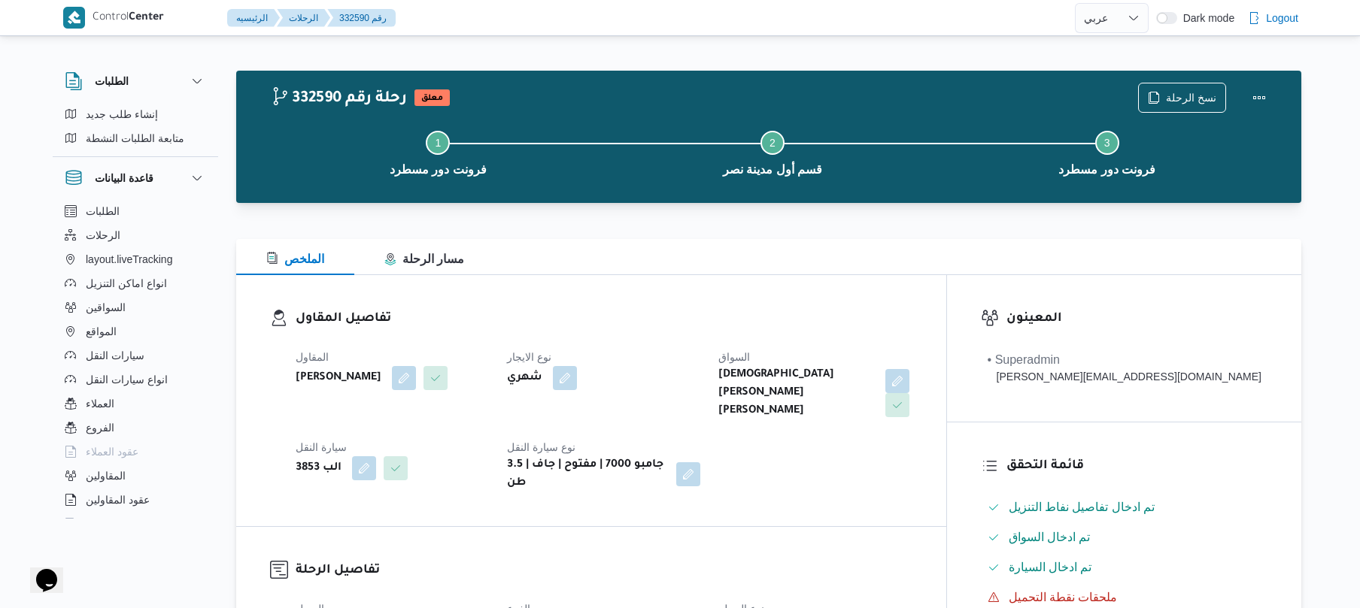
click at [716, 305] on div "تفاصيل المقاول المقاول [PERSON_NAME] نوع الايجار شهري السواق اسلام [PERSON_NAME…" at bounding box center [591, 400] width 710 height 251
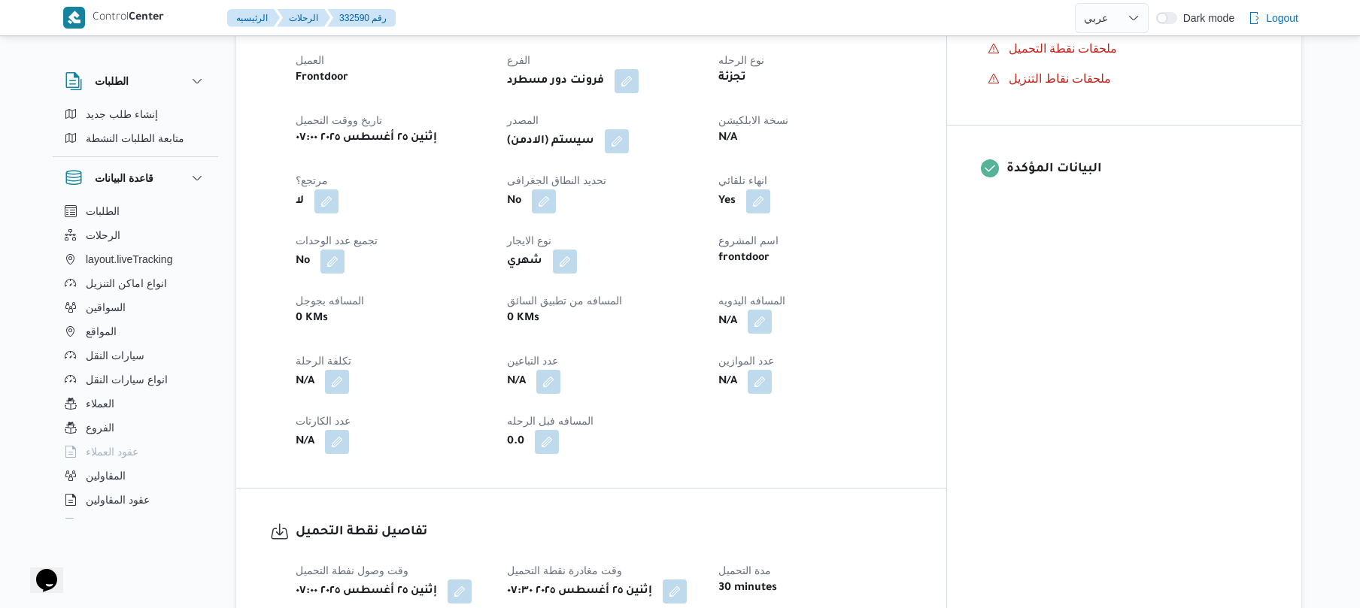
scroll to position [561, 0]
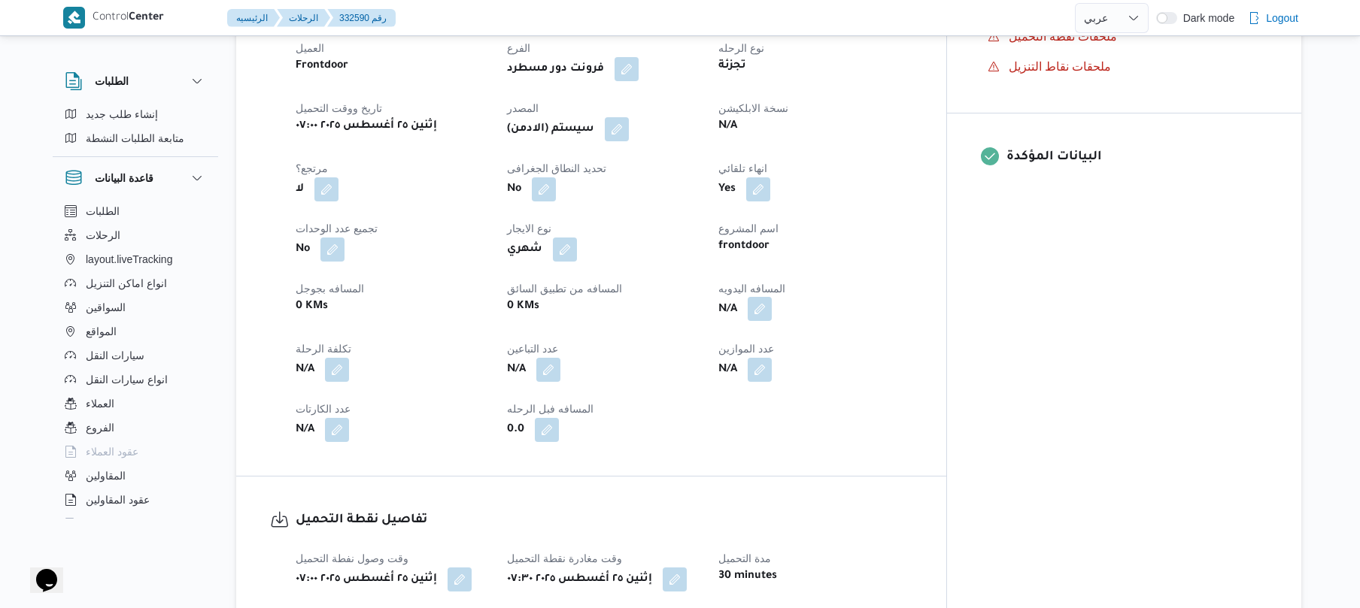
click at [772, 297] on button "button" at bounding box center [759, 309] width 24 height 24
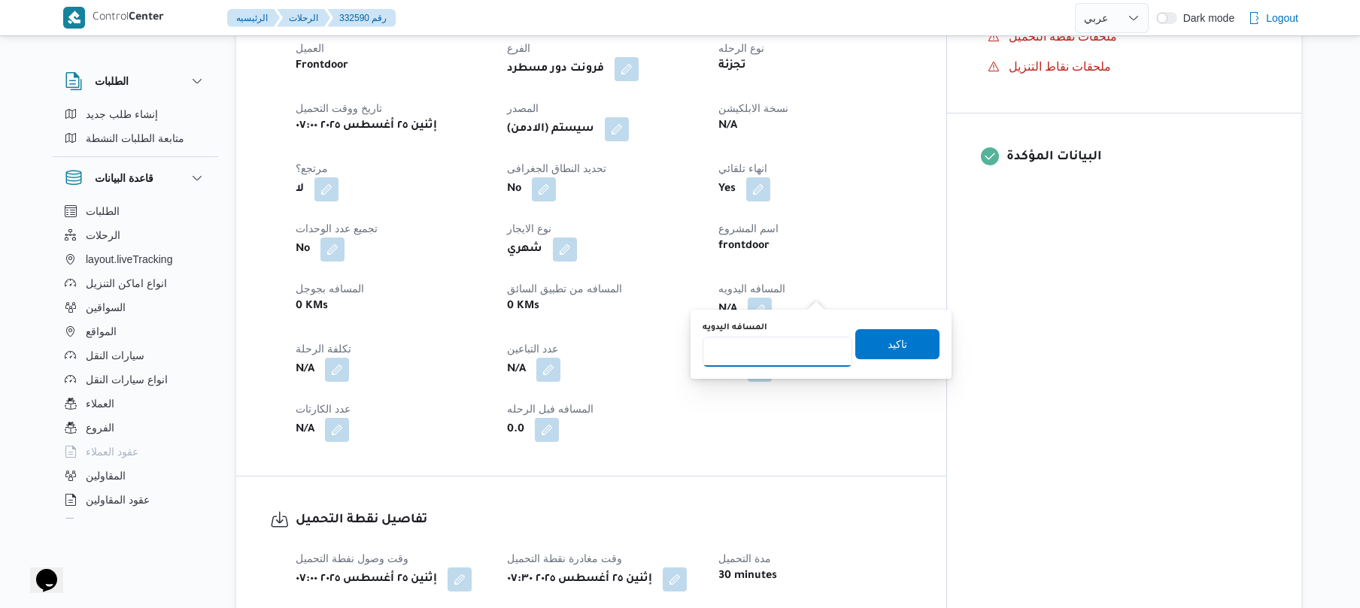
click at [784, 355] on input "المسافه اليدويه" at bounding box center [777, 352] width 150 height 30
type input "90"
click at [869, 344] on span "تاكيد" at bounding box center [897, 344] width 84 height 30
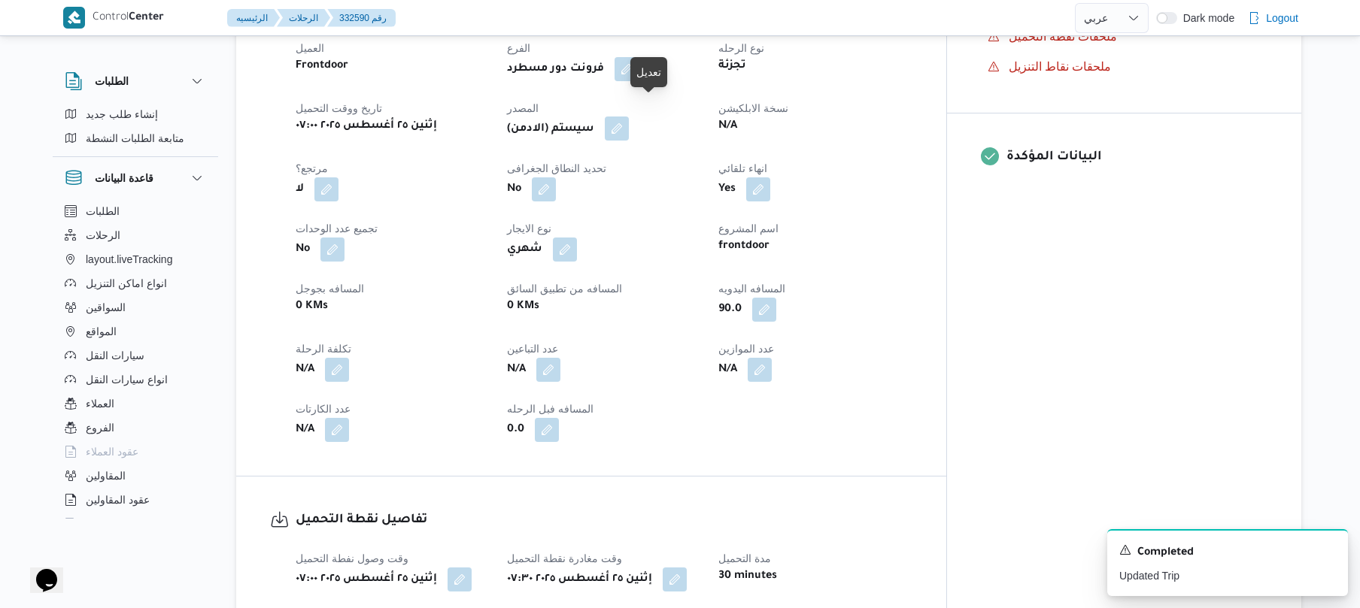
click at [629, 119] on button "button" at bounding box center [617, 129] width 24 height 24
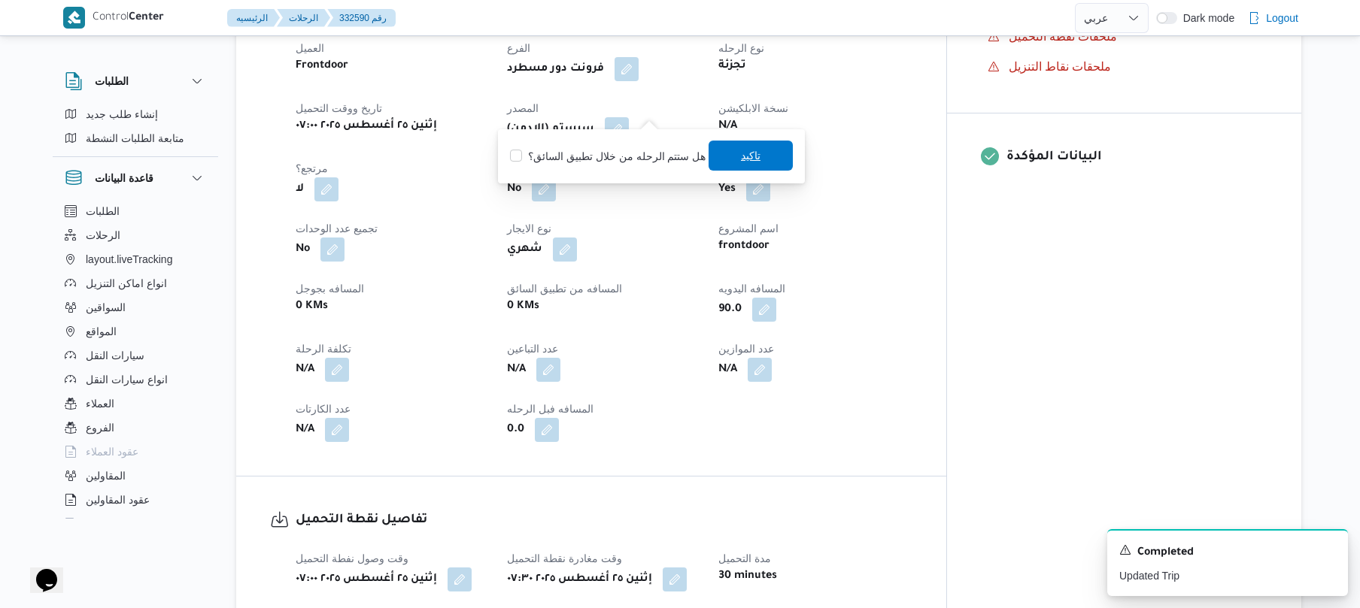
click at [726, 152] on span "تاكيد" at bounding box center [750, 156] width 84 height 30
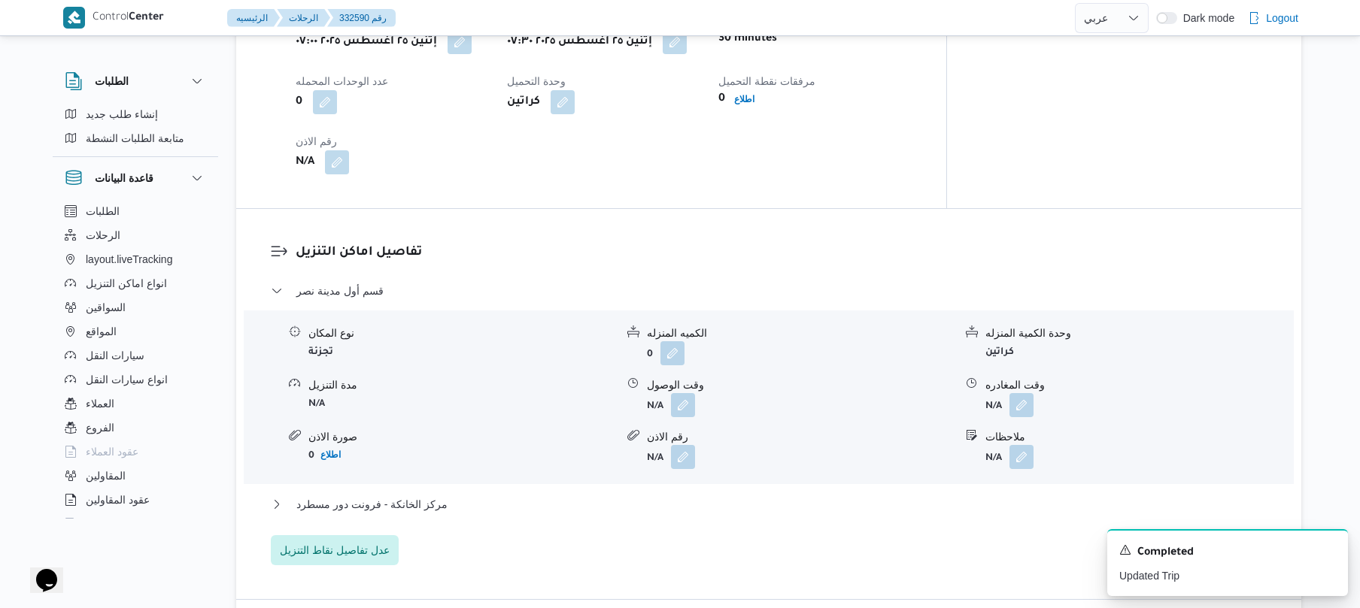
scroll to position [1163, 0]
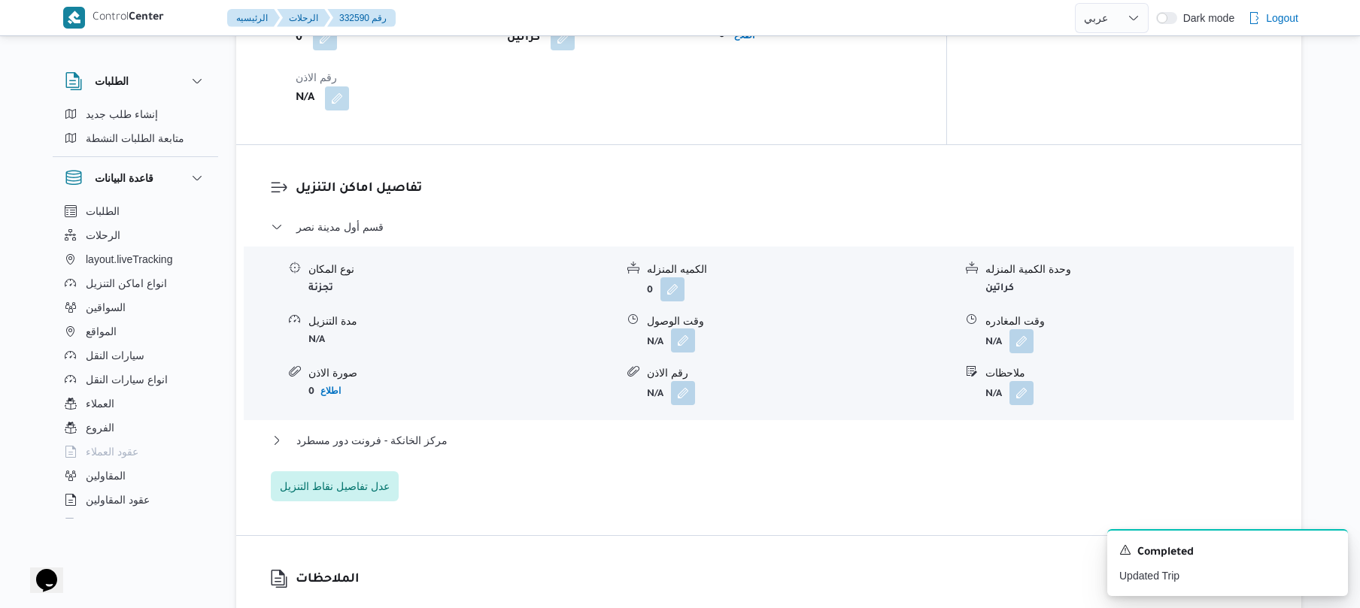
click at [689, 329] on button "button" at bounding box center [683, 341] width 24 height 24
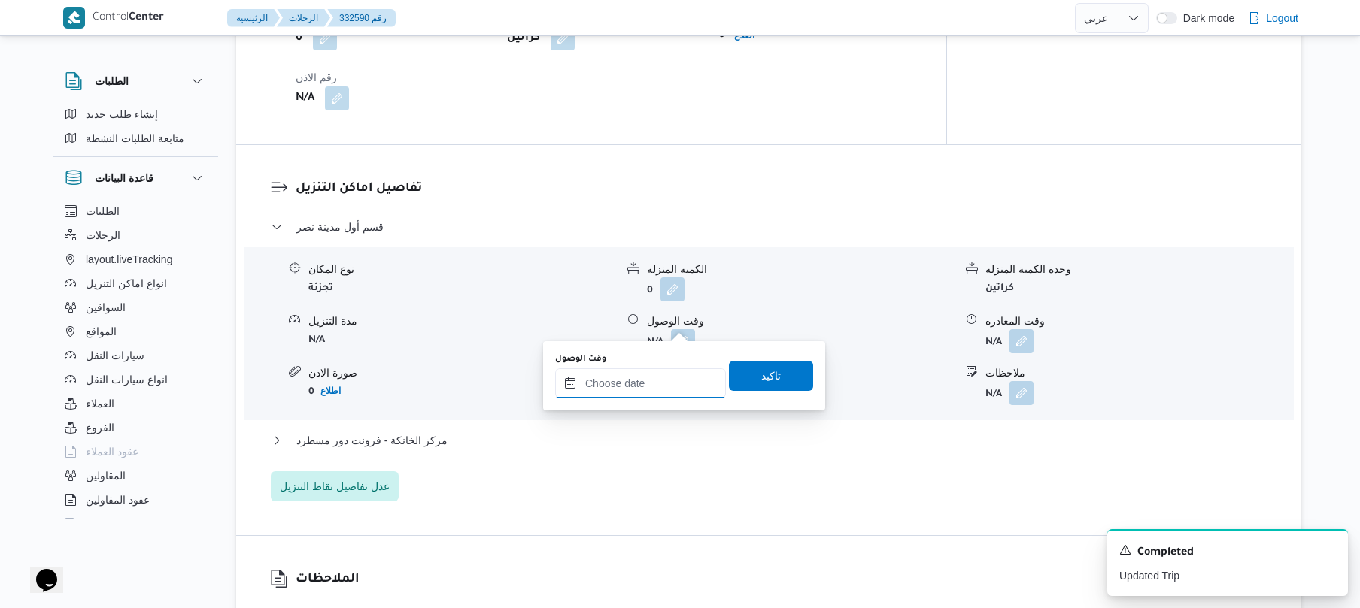
click at [633, 386] on input "وقت الوصول" at bounding box center [640, 383] width 171 height 30
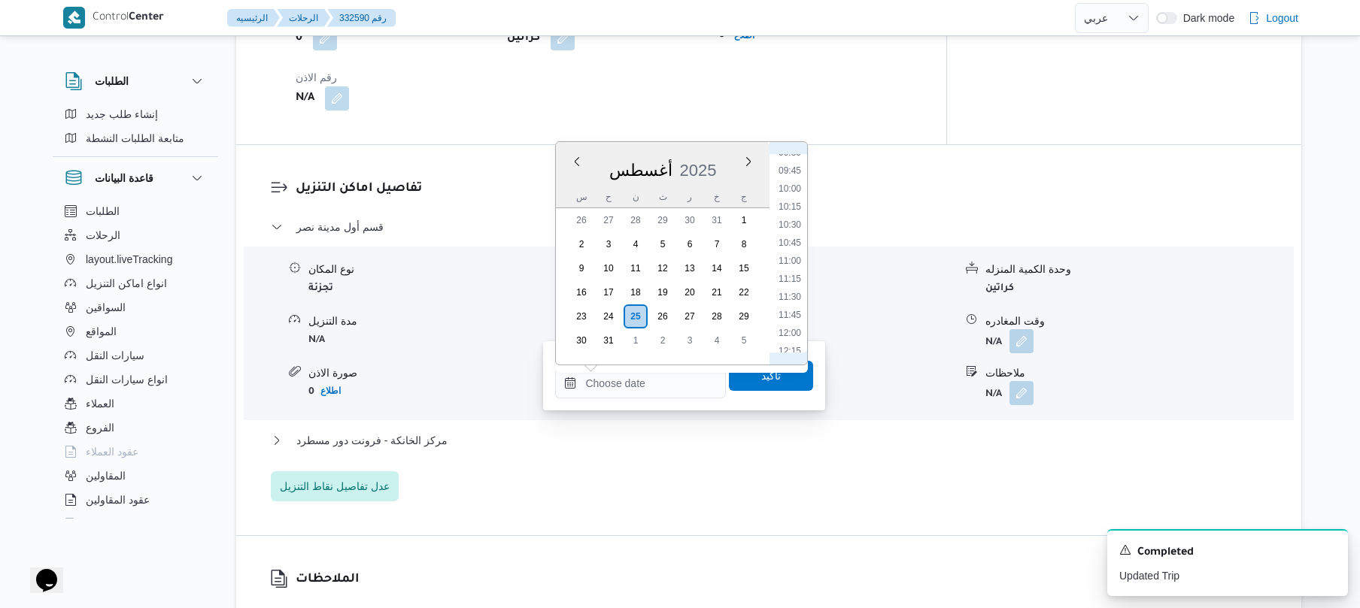
scroll to position [632, 0]
drag, startPoint x: 794, startPoint y: 162, endPoint x: 800, endPoint y: 157, distance: 8.0
click at [800, 157] on li "08:45" at bounding box center [789, 160] width 35 height 15
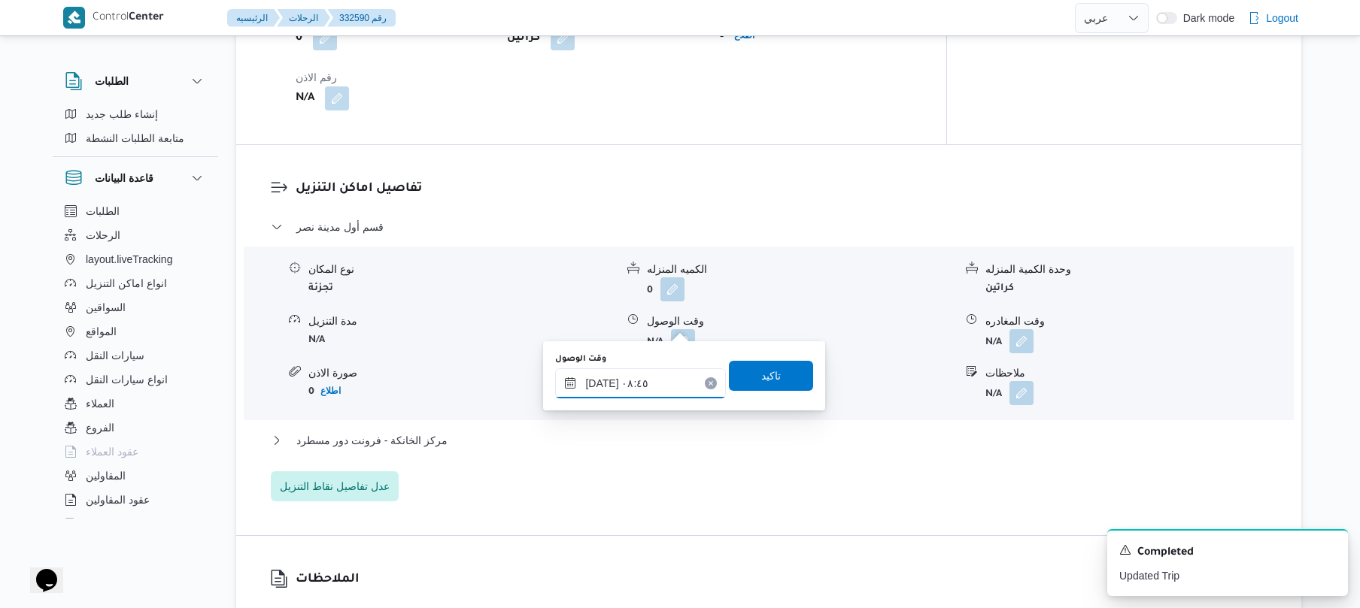
click at [605, 382] on input "[DATE] ٠٨:٤٥" at bounding box center [640, 383] width 171 height 30
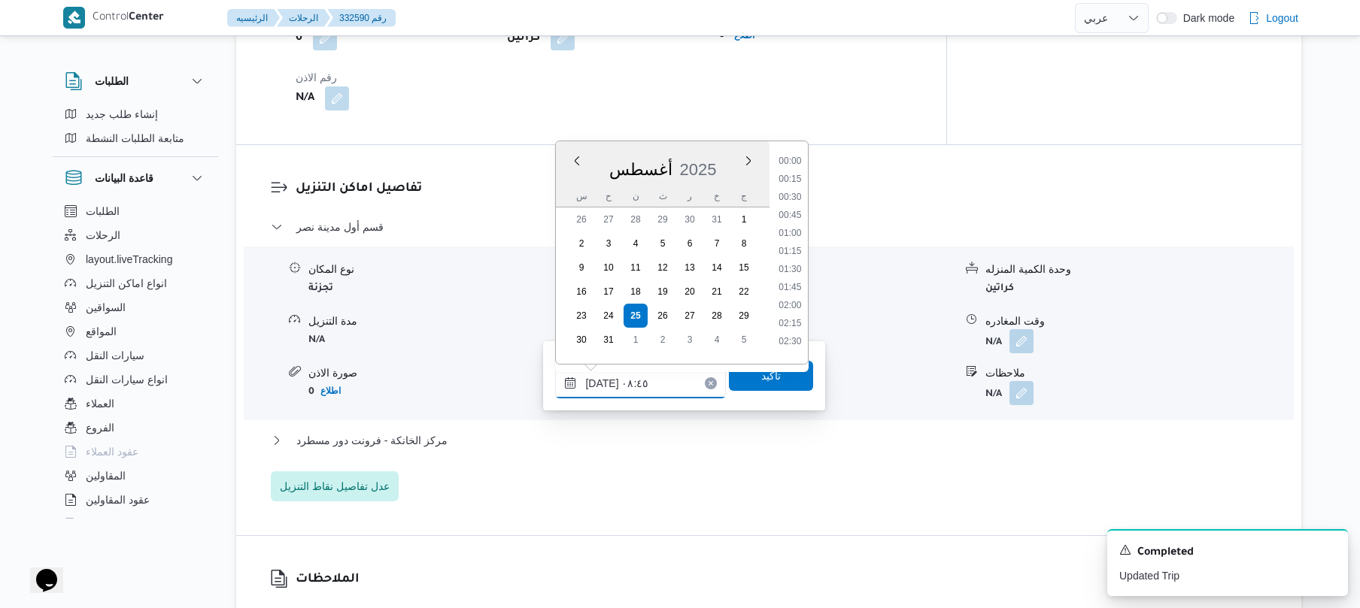
click at [605, 382] on input "[DATE] ٠٨:٤٥" at bounding box center [640, 383] width 171 height 30
type input "٢٥/٠٨/٢٠٢٥ ٠٨:05"
click at [743, 377] on span "تاكيد" at bounding box center [771, 375] width 84 height 30
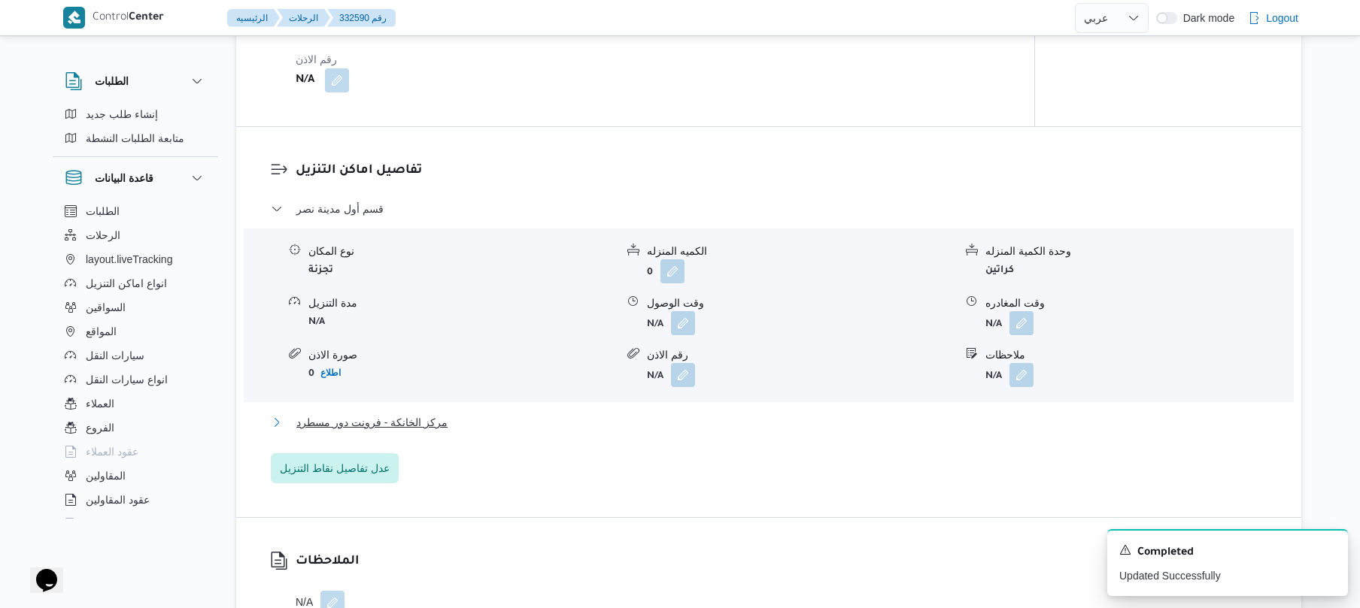
click at [645, 420] on button "مركز الخانكة - فرونت دور مسطرد" at bounding box center [769, 423] width 996 height 18
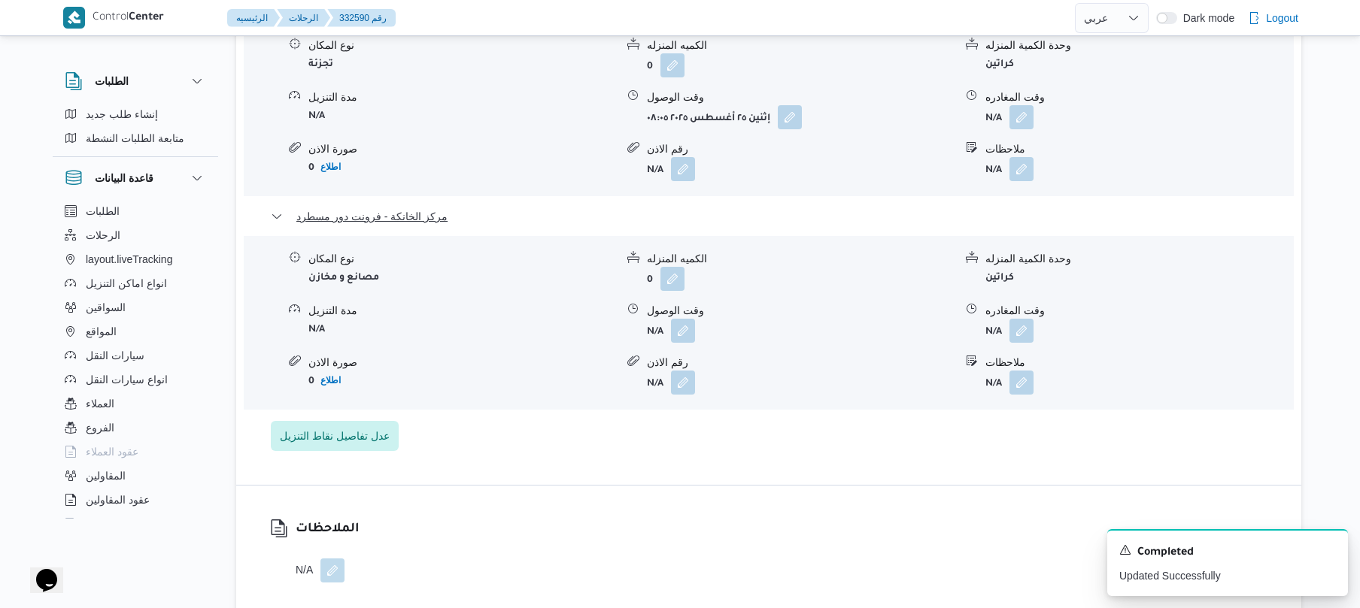
scroll to position [1403, 0]
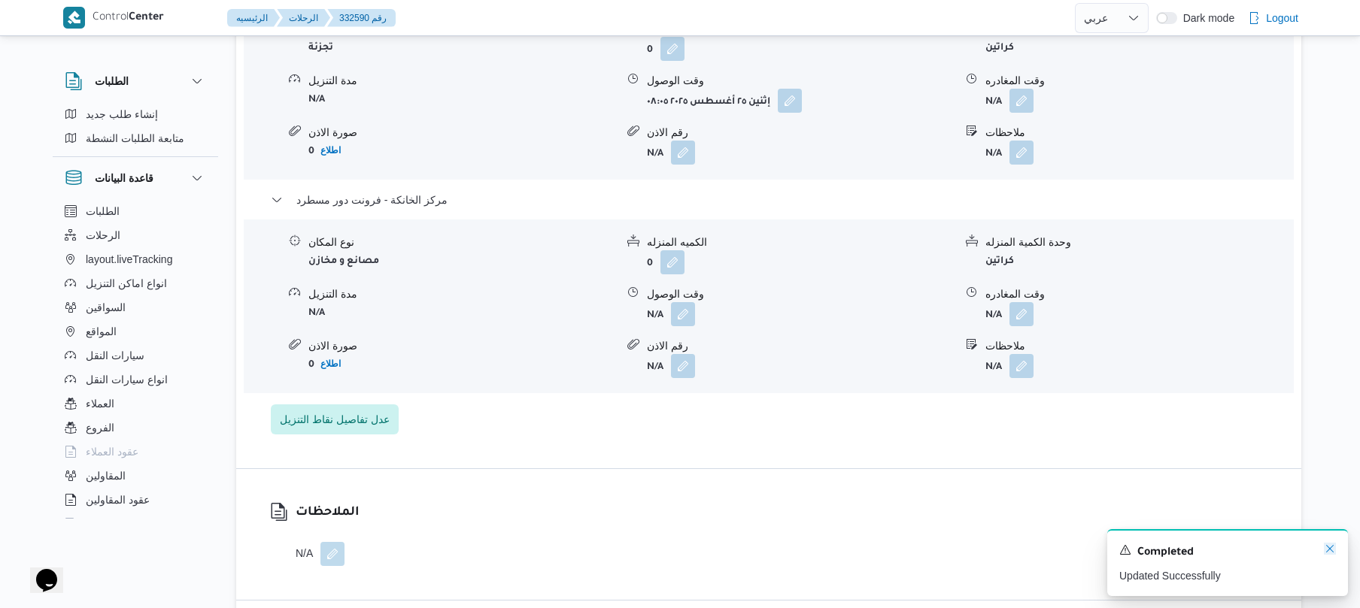
click at [1327, 549] on icon "Dismiss toast" at bounding box center [1330, 549] width 12 height 12
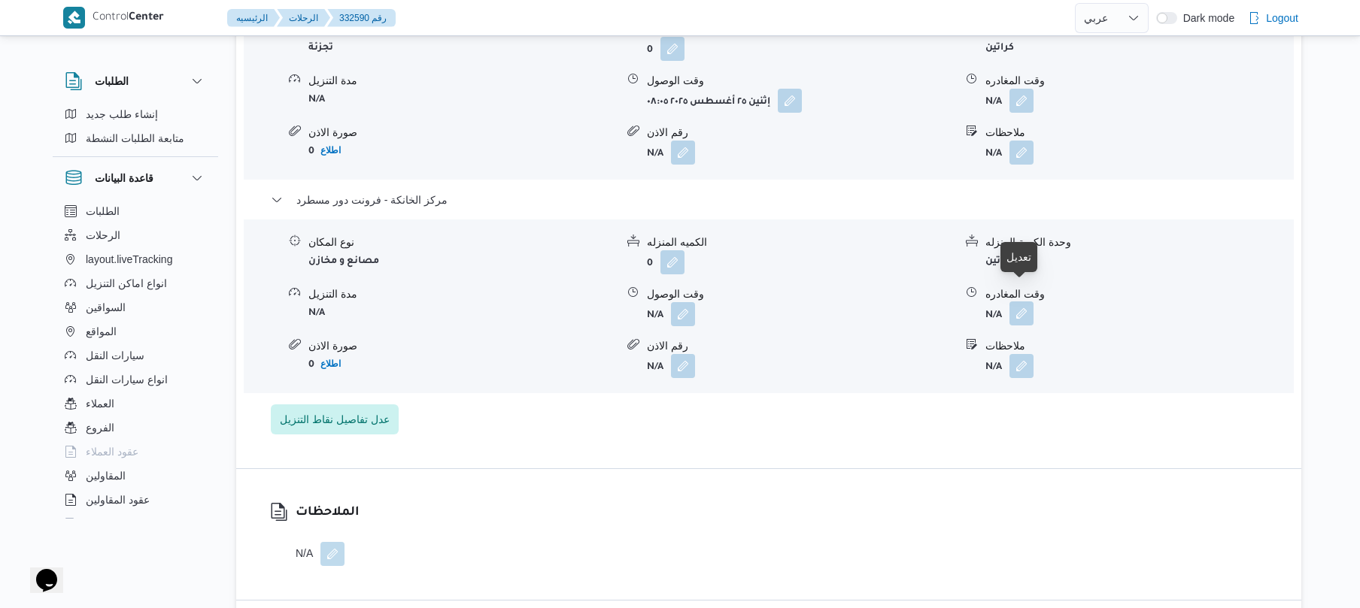
click at [1020, 302] on button "button" at bounding box center [1021, 314] width 24 height 24
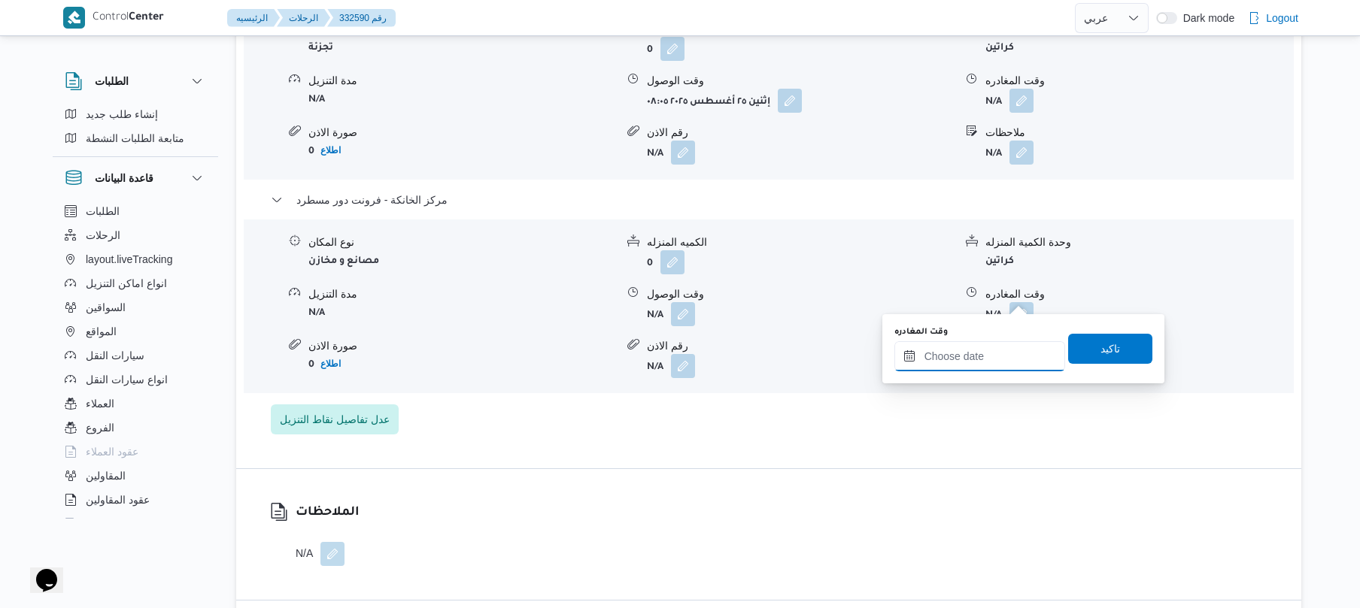
click at [955, 359] on input "وقت المغادره" at bounding box center [979, 356] width 171 height 30
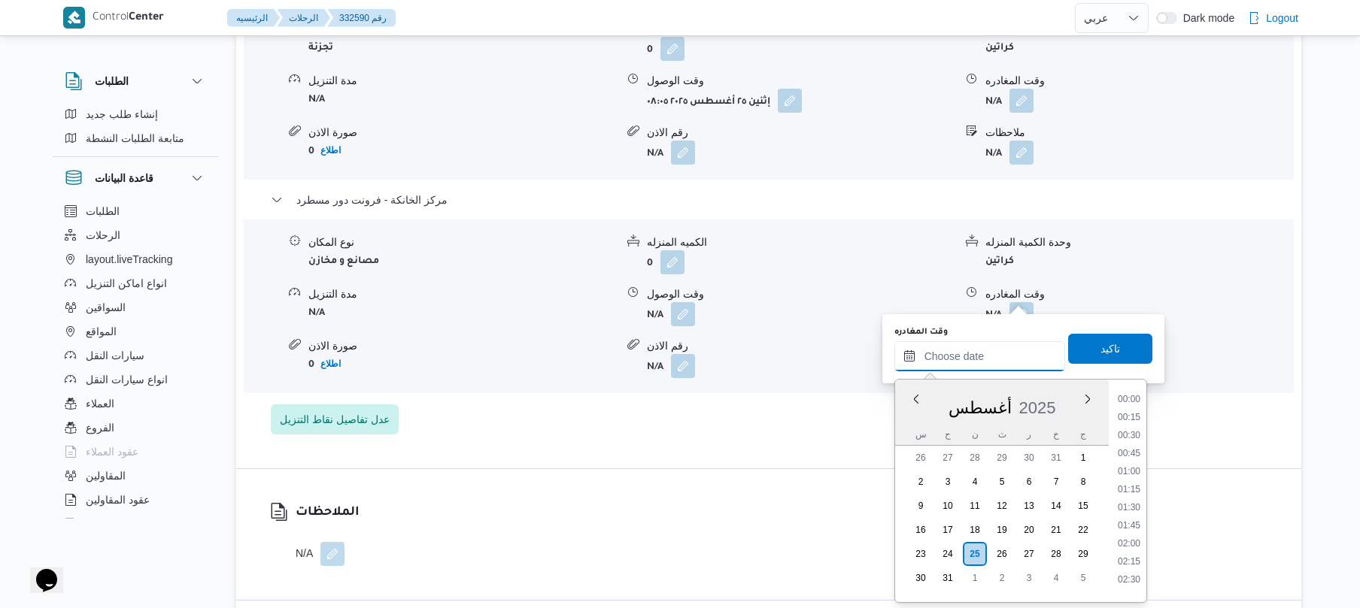
scroll to position [1306, 0]
click at [1132, 398] on li "18:00" at bounding box center [1128, 392] width 35 height 15
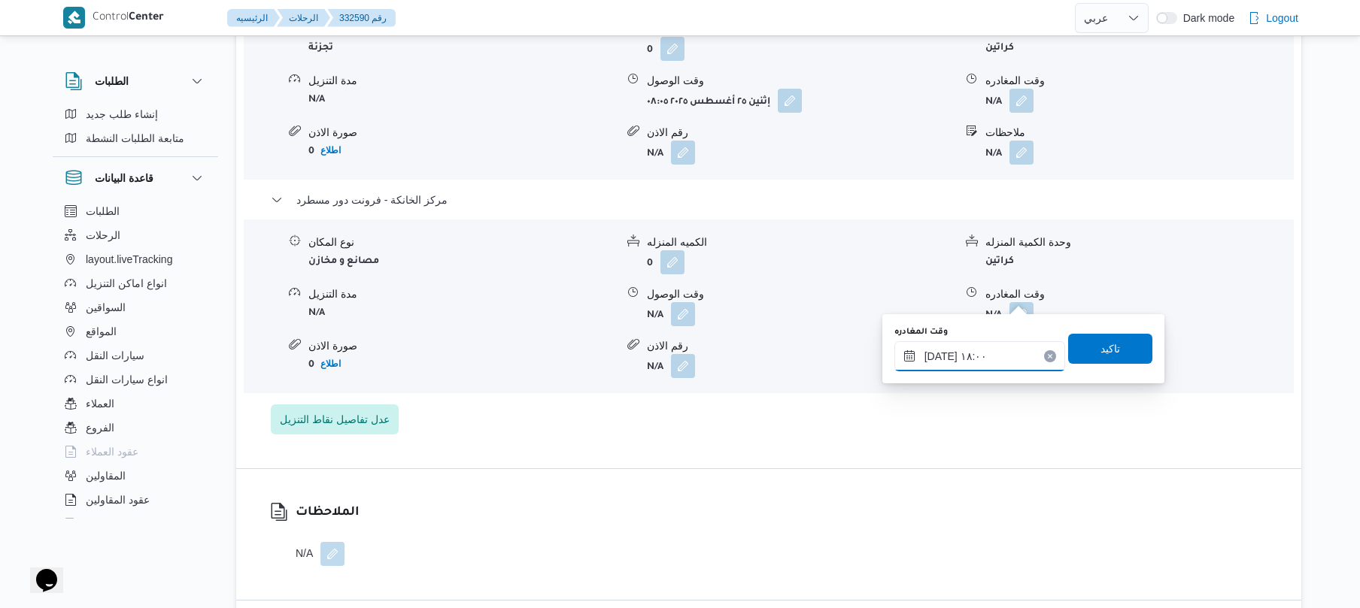
click at [1012, 350] on input "٢٥/٠٨/٢٠٢٥ ١٨:٠٠" at bounding box center [979, 356] width 171 height 30
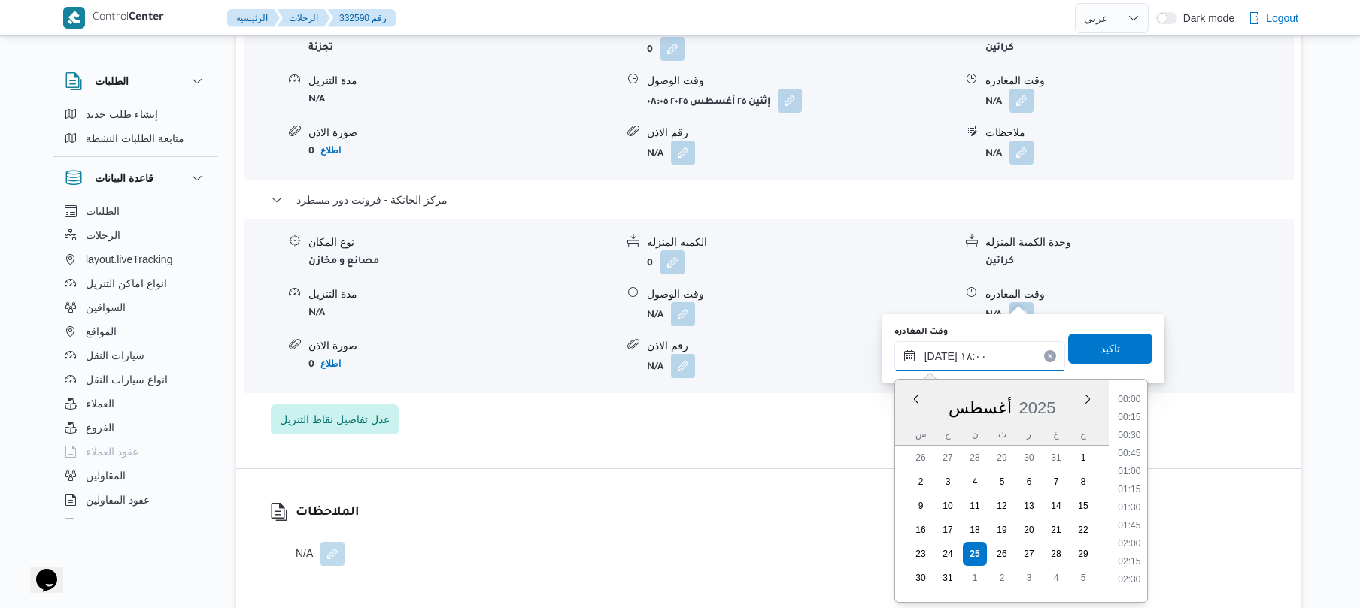
scroll to position [1198, 0]
click at [1126, 447] on li "17:15" at bounding box center [1128, 446] width 35 height 15
type input "٢٥/٠٨/٢٠٢٥ ١٧:١٥"
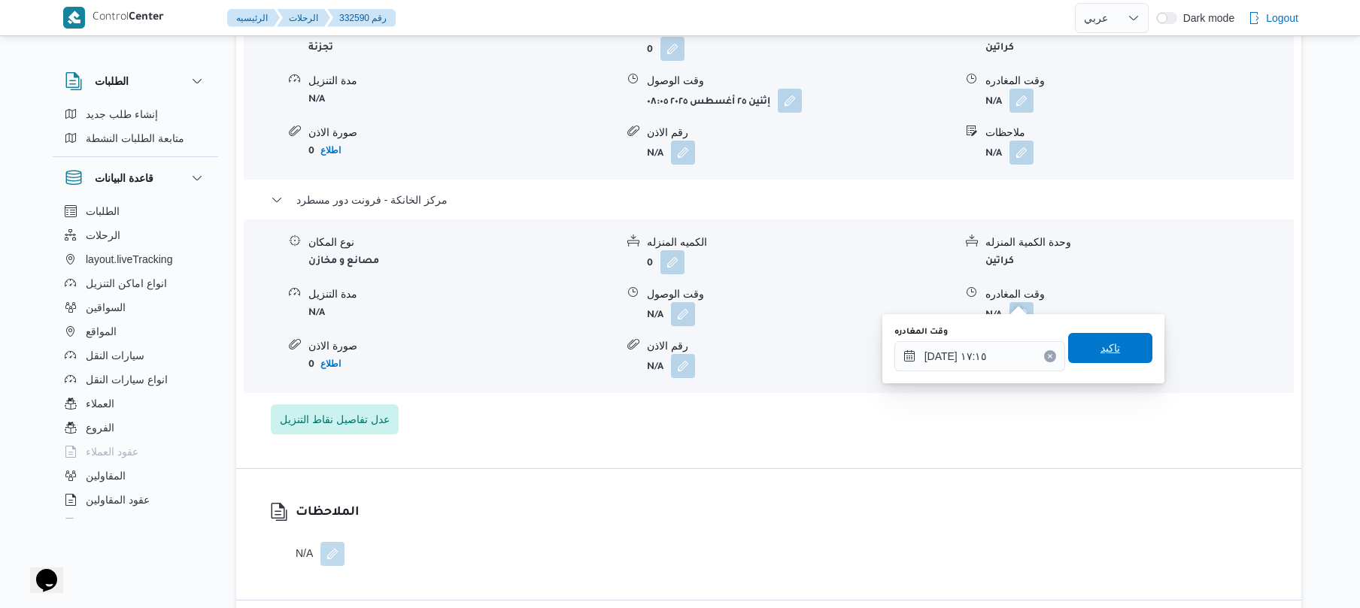
click at [1114, 350] on span "تاكيد" at bounding box center [1110, 348] width 84 height 30
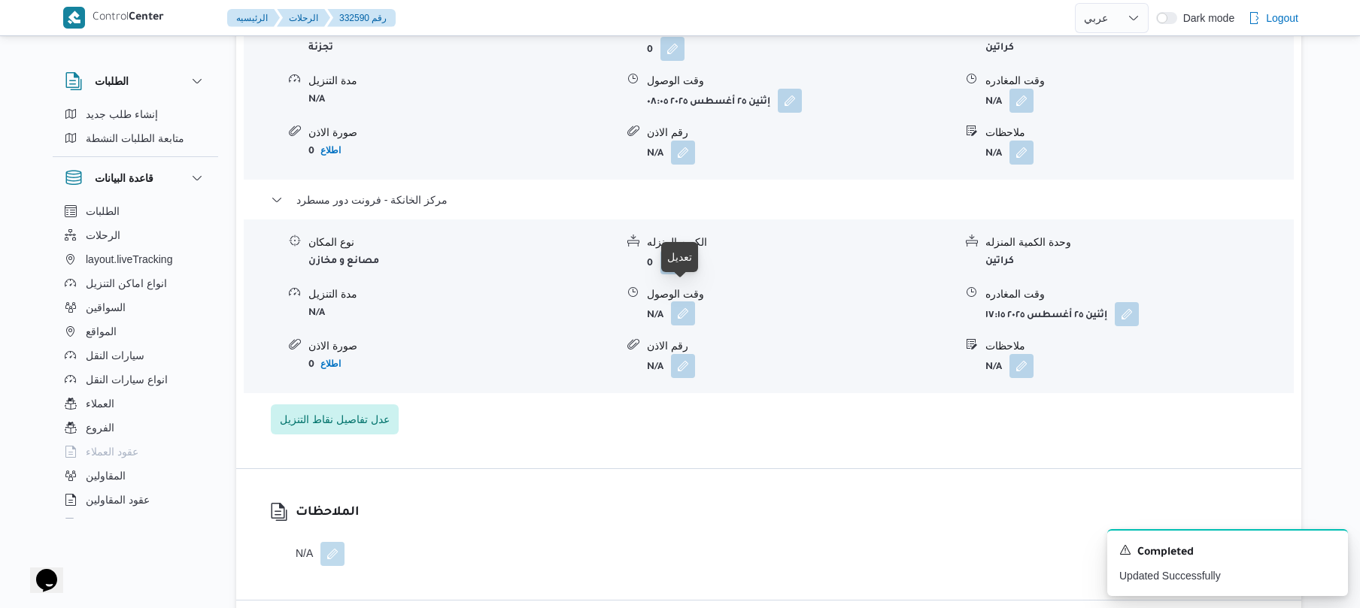
click at [680, 302] on button "button" at bounding box center [683, 314] width 24 height 24
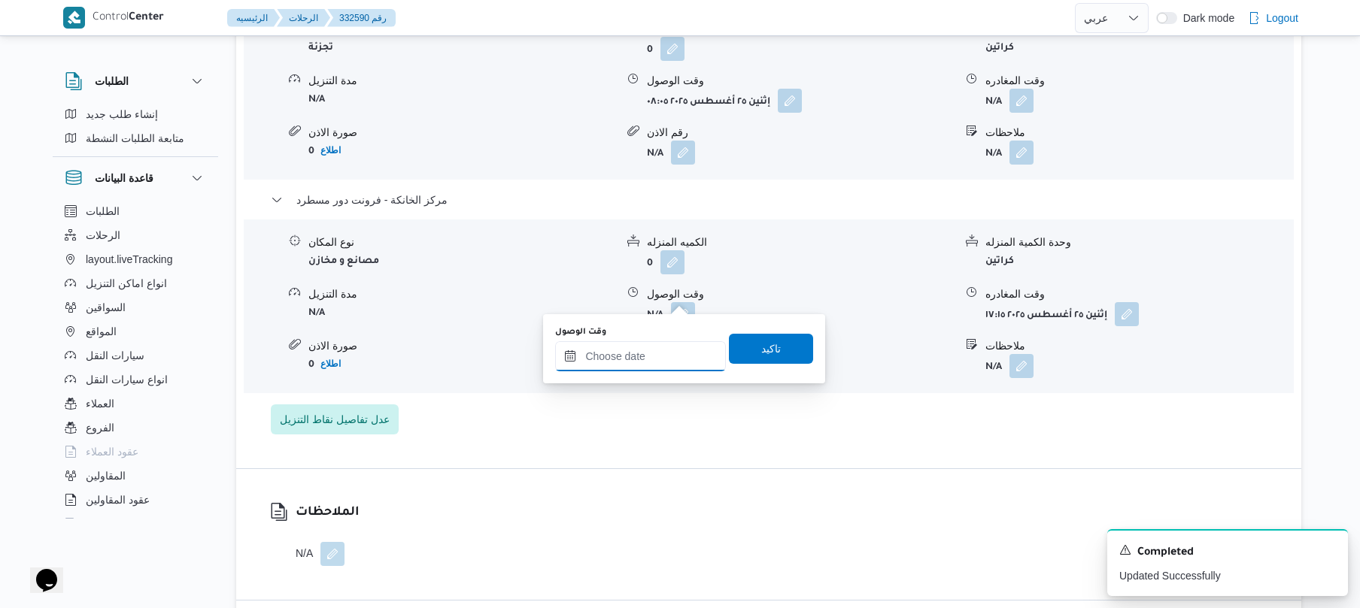
click at [669, 356] on input "وقت الوصول" at bounding box center [640, 356] width 171 height 30
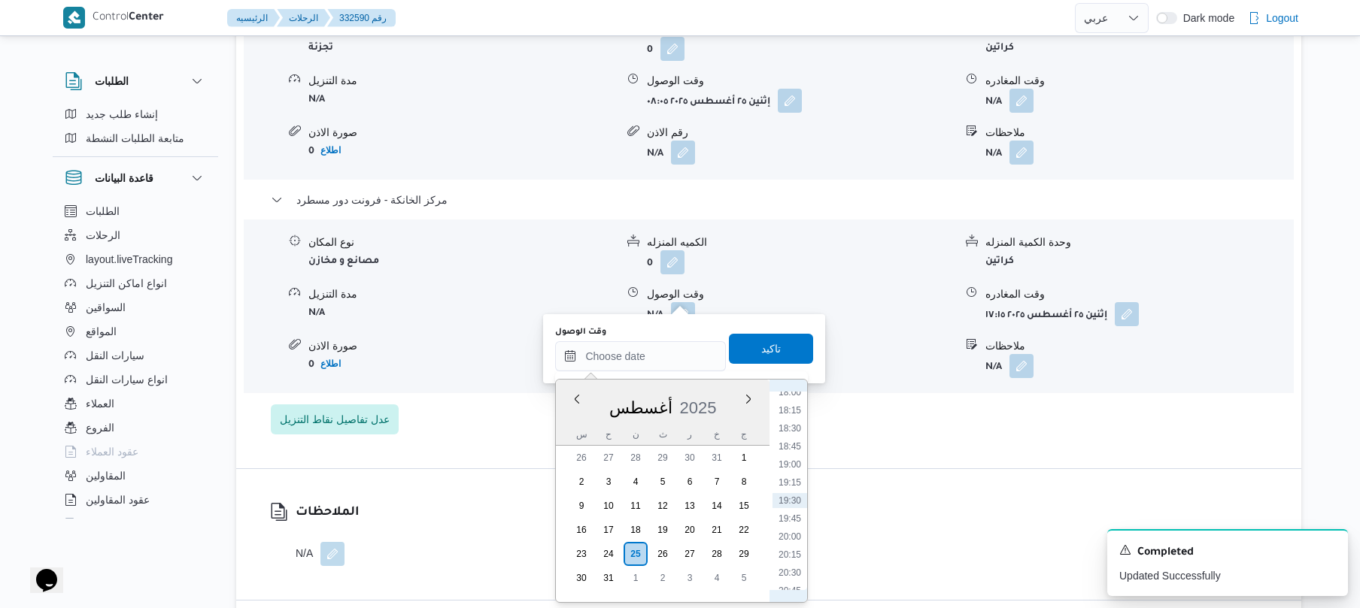
scroll to position [1138, 0]
click at [793, 487] on li "17:00" at bounding box center [789, 488] width 35 height 15
type input "٢٥/٠٨/٢٠٢٥ ١٧:٠٠"
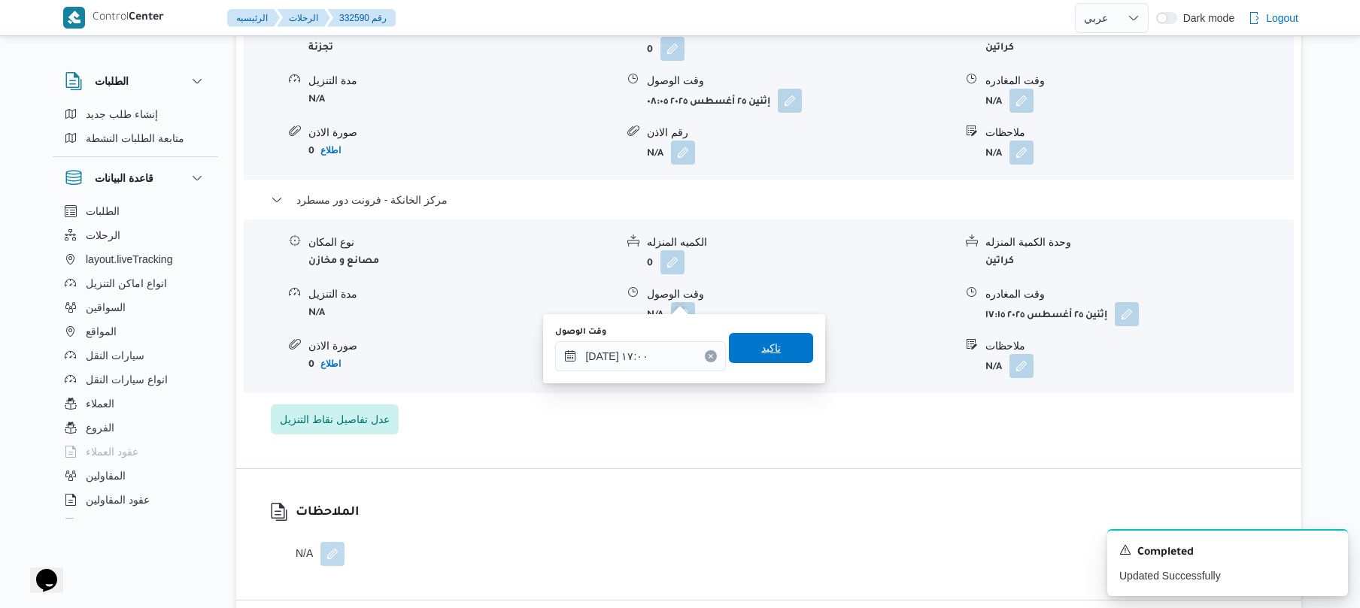
click at [769, 349] on span "تاكيد" at bounding box center [771, 348] width 20 height 18
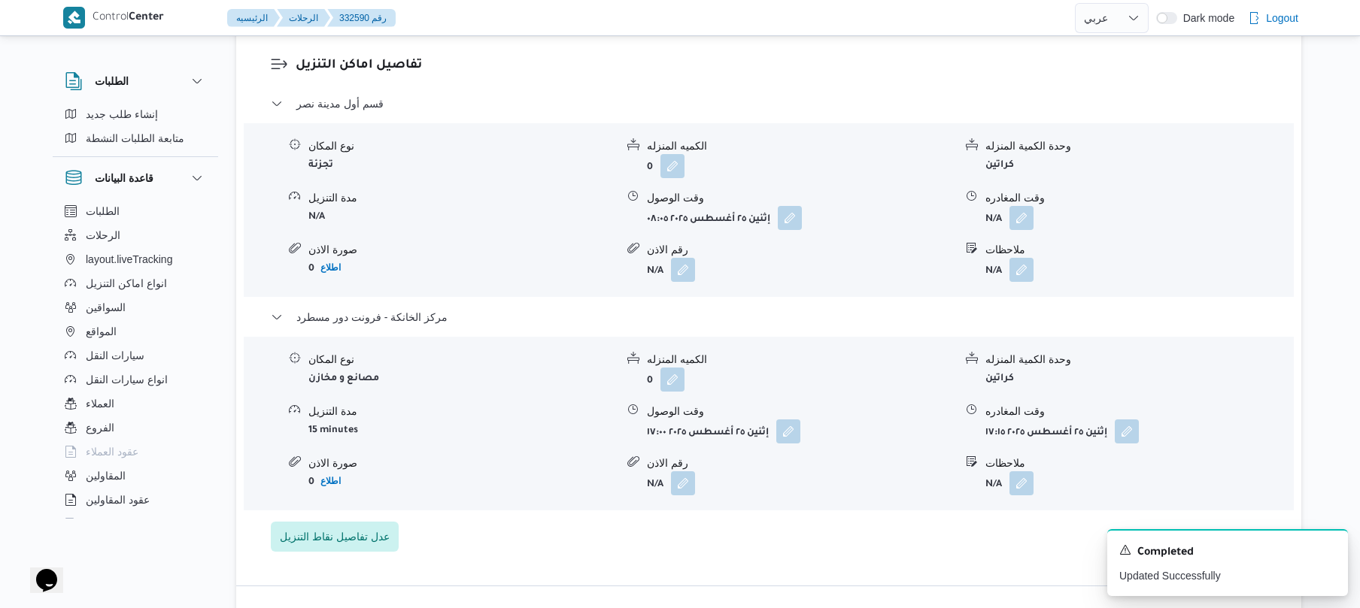
scroll to position [1283, 0]
click at [1026, 208] on button "button" at bounding box center [1021, 220] width 24 height 24
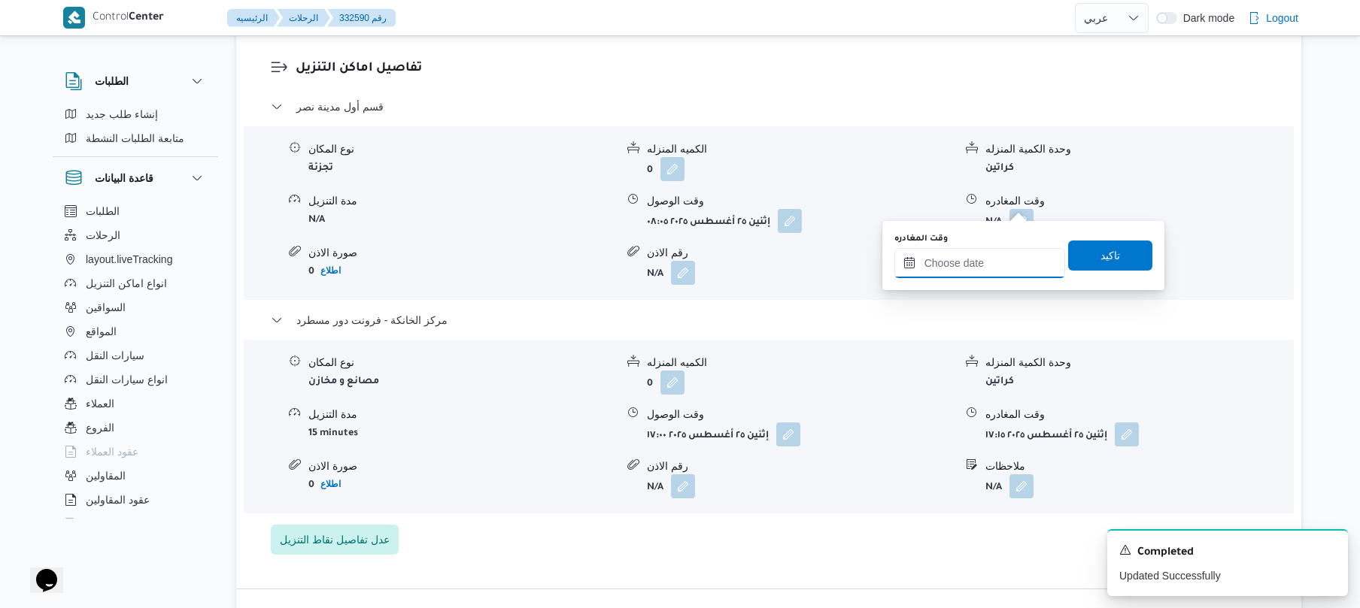
click at [966, 274] on input "وقت المغادره" at bounding box center [979, 263] width 171 height 30
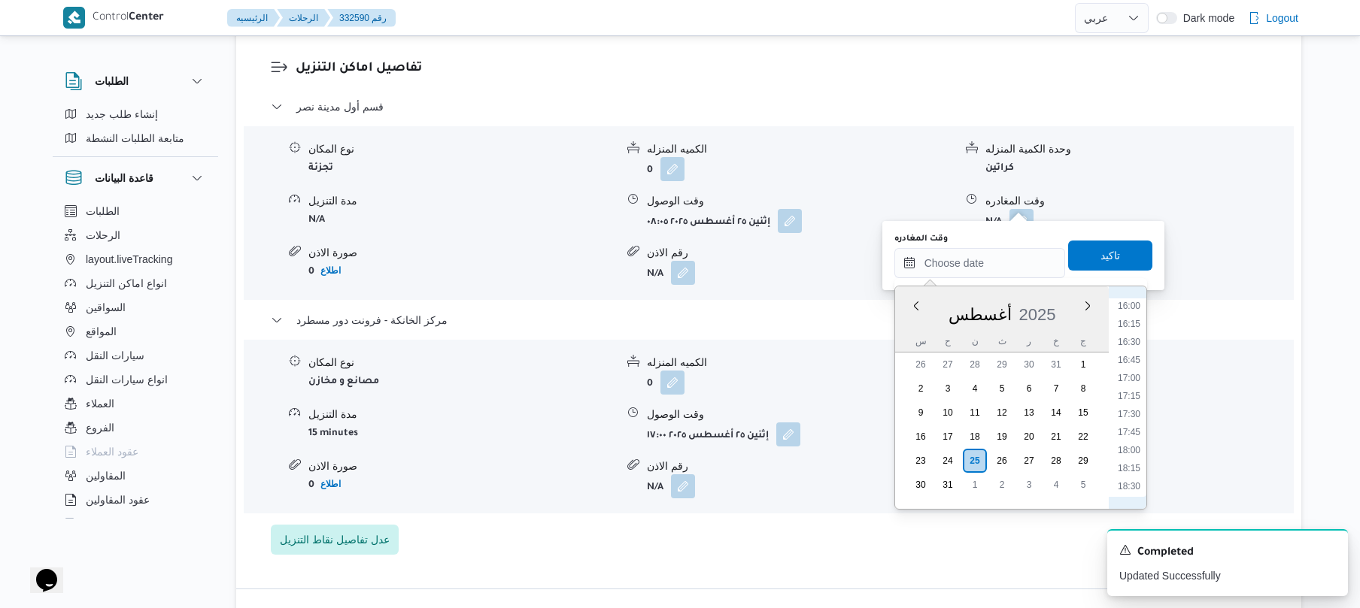
scroll to position [1138, 0]
click at [1131, 415] on li "17:15" at bounding box center [1128, 413] width 35 height 15
type input "٢٥/٠٨/٢٠٢٥ ١٧:١٥"
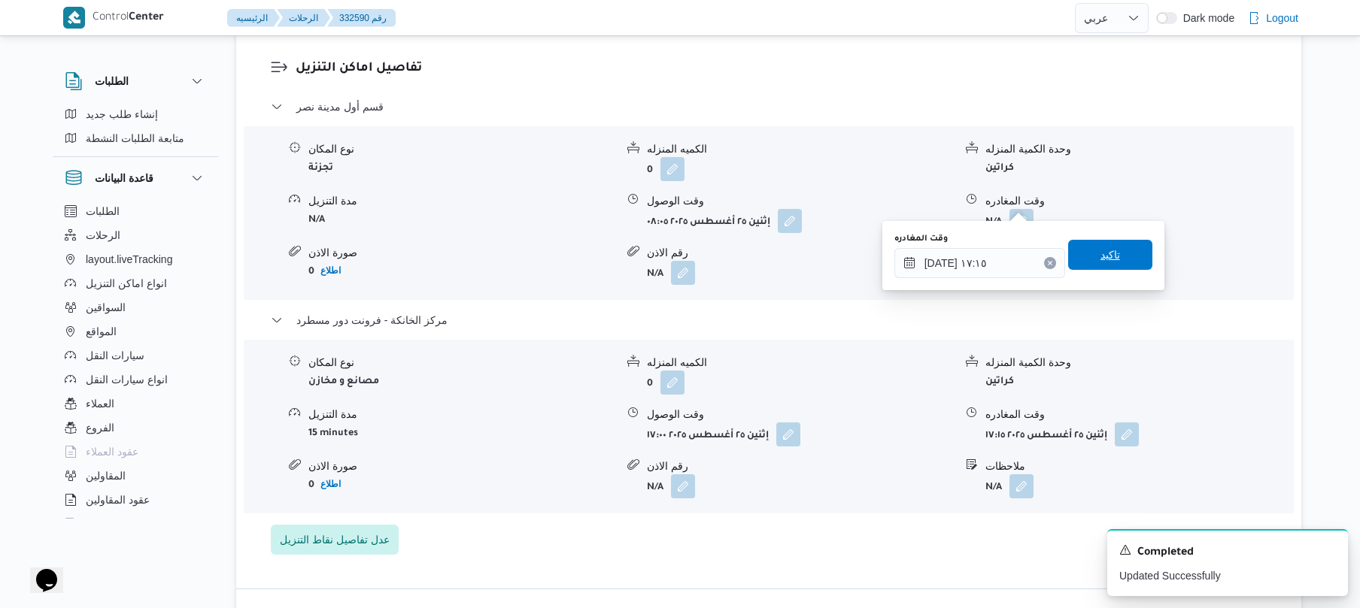
click at [1096, 266] on span "تاكيد" at bounding box center [1110, 255] width 84 height 30
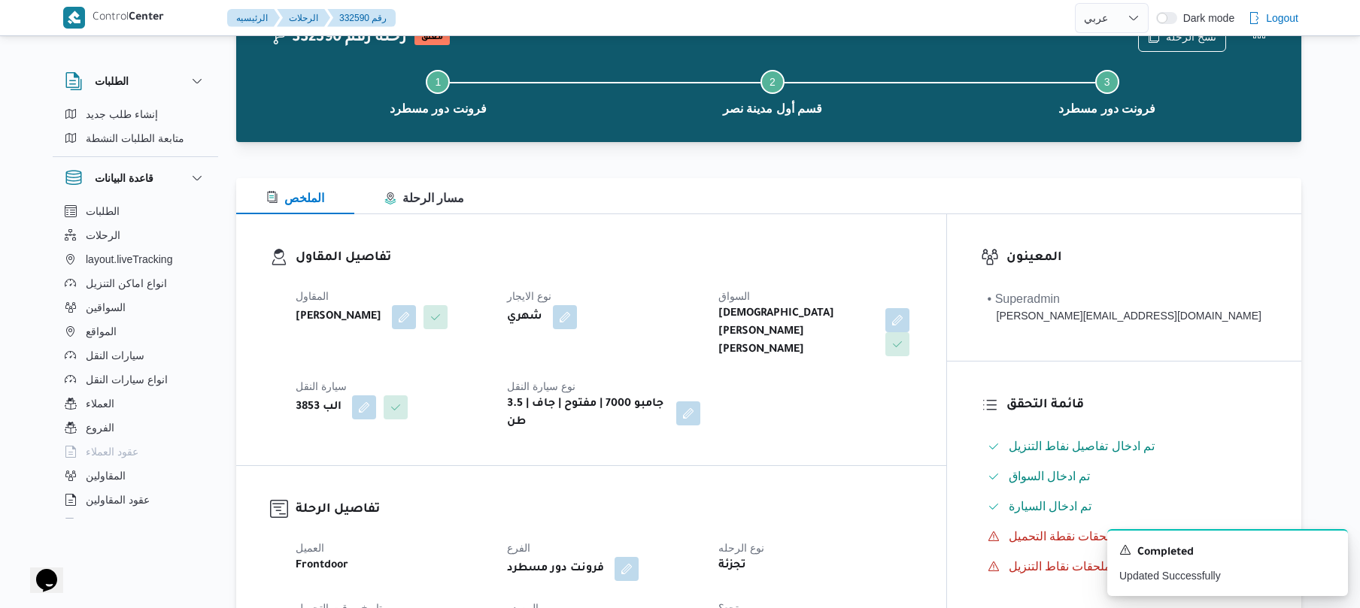
scroll to position [0, 0]
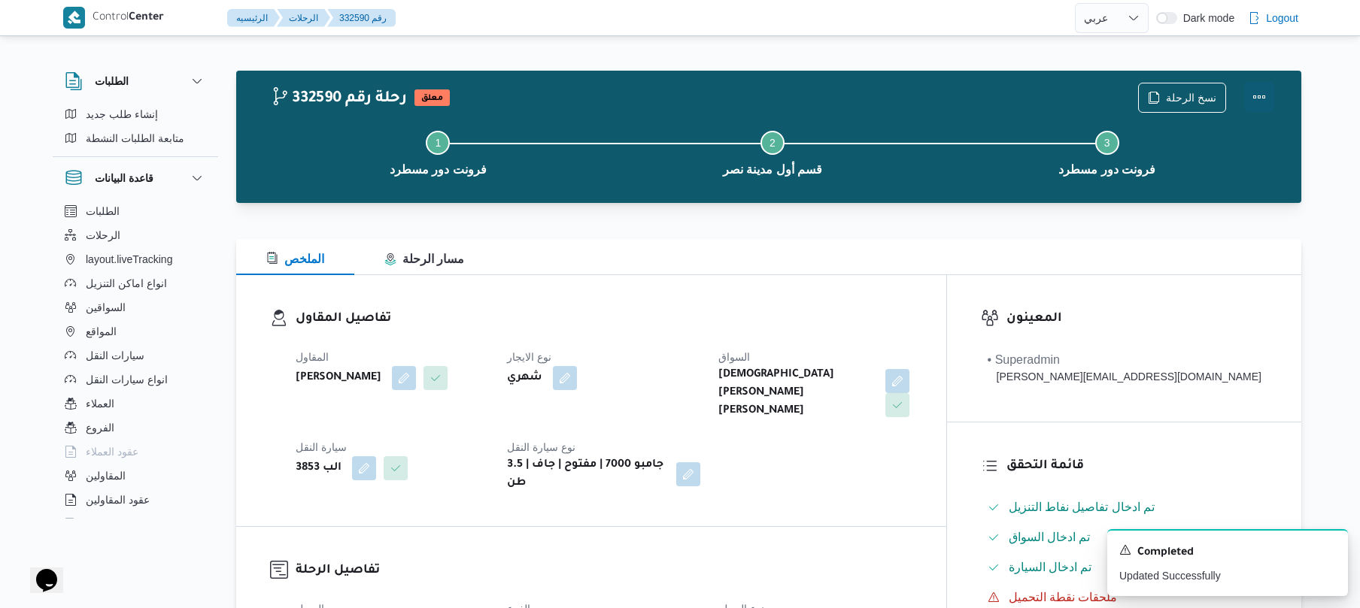
click at [1262, 100] on button "Actions" at bounding box center [1259, 97] width 30 height 30
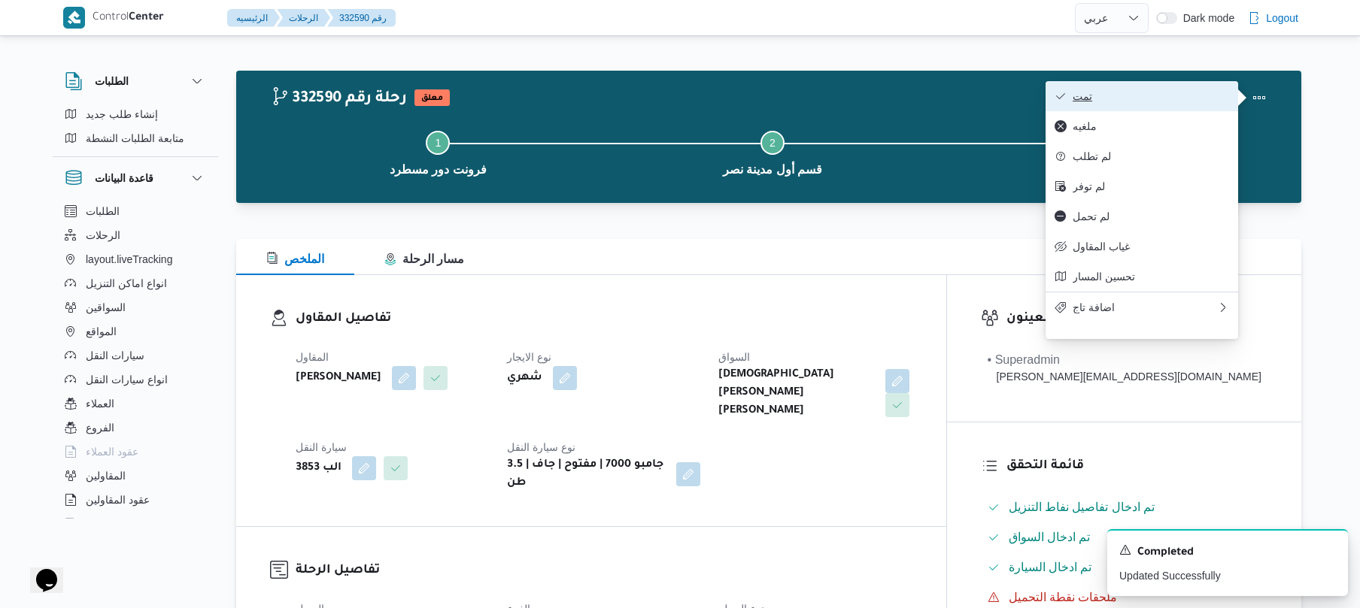
click at [1175, 87] on button "تمت" at bounding box center [1141, 96] width 193 height 30
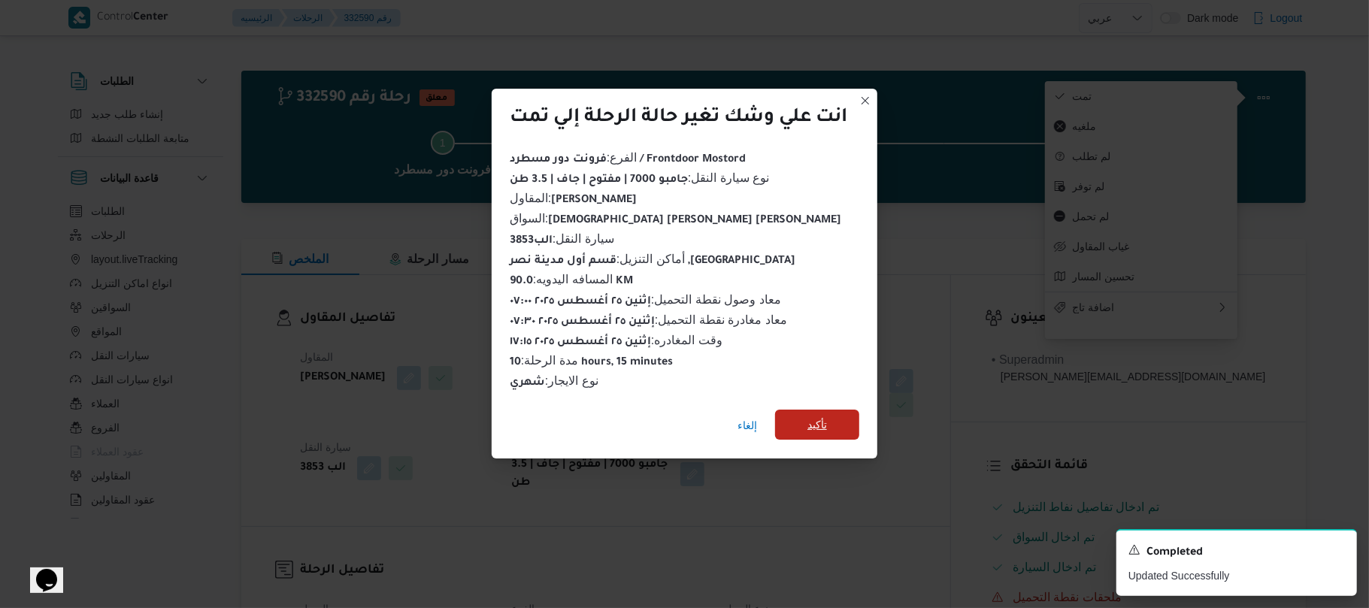
click at [830, 415] on span "تأكيد" at bounding box center [817, 425] width 84 height 30
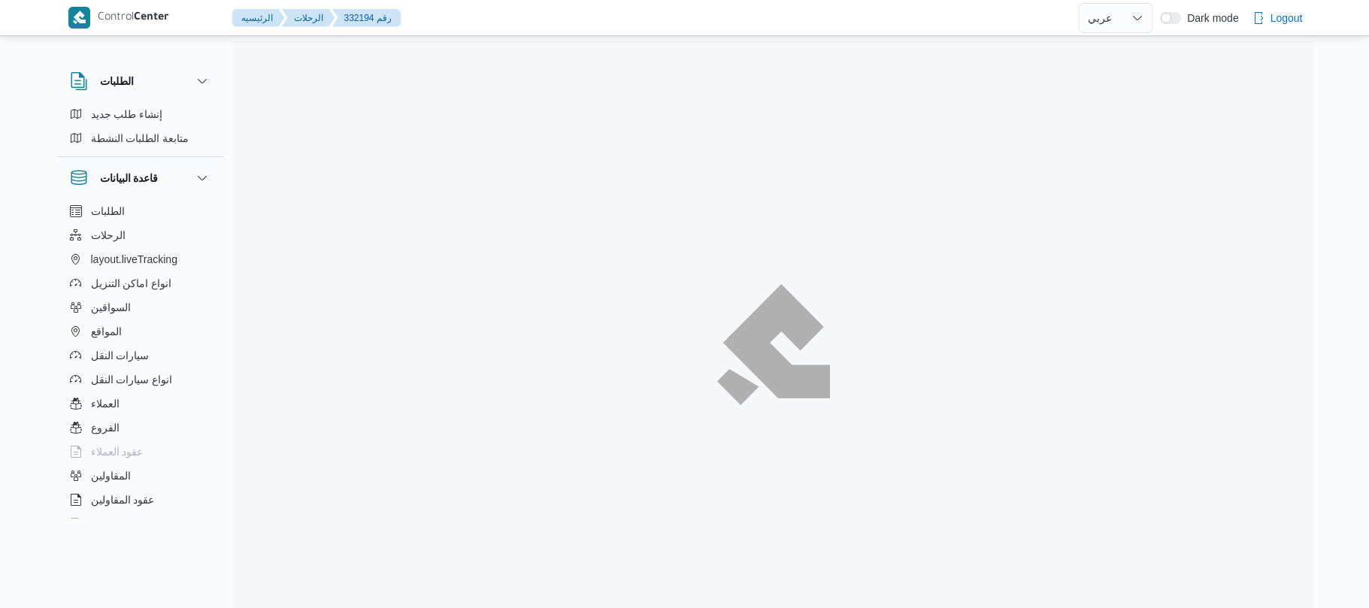
select select "ar"
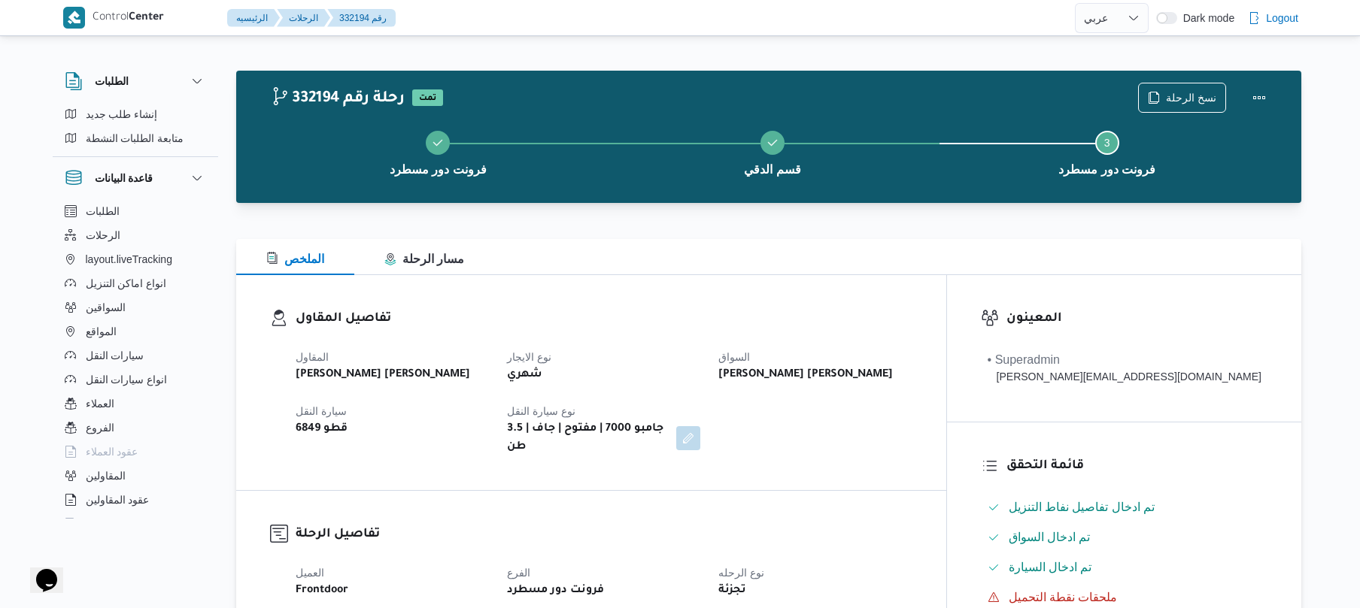
click at [801, 284] on div "تفاصيل المقاول المقاول عبدالمنعم مجدي السيد عواد نوع الايجار شهري السواق عاطف م…" at bounding box center [591, 382] width 710 height 215
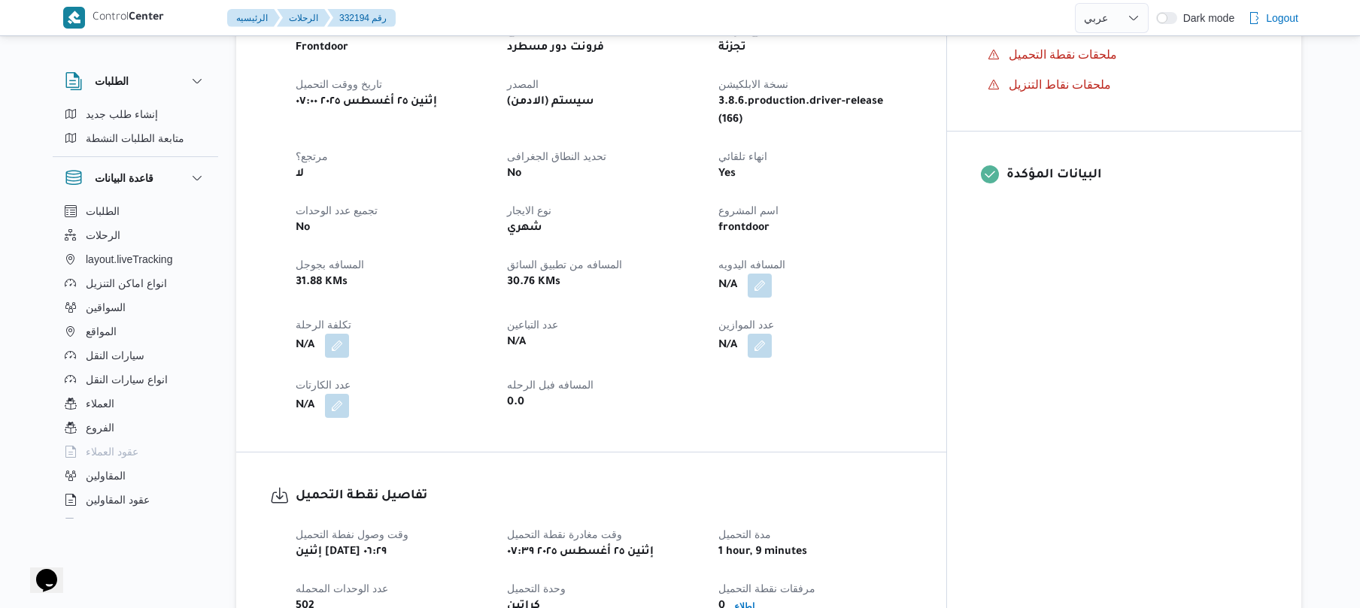
scroll to position [641, 0]
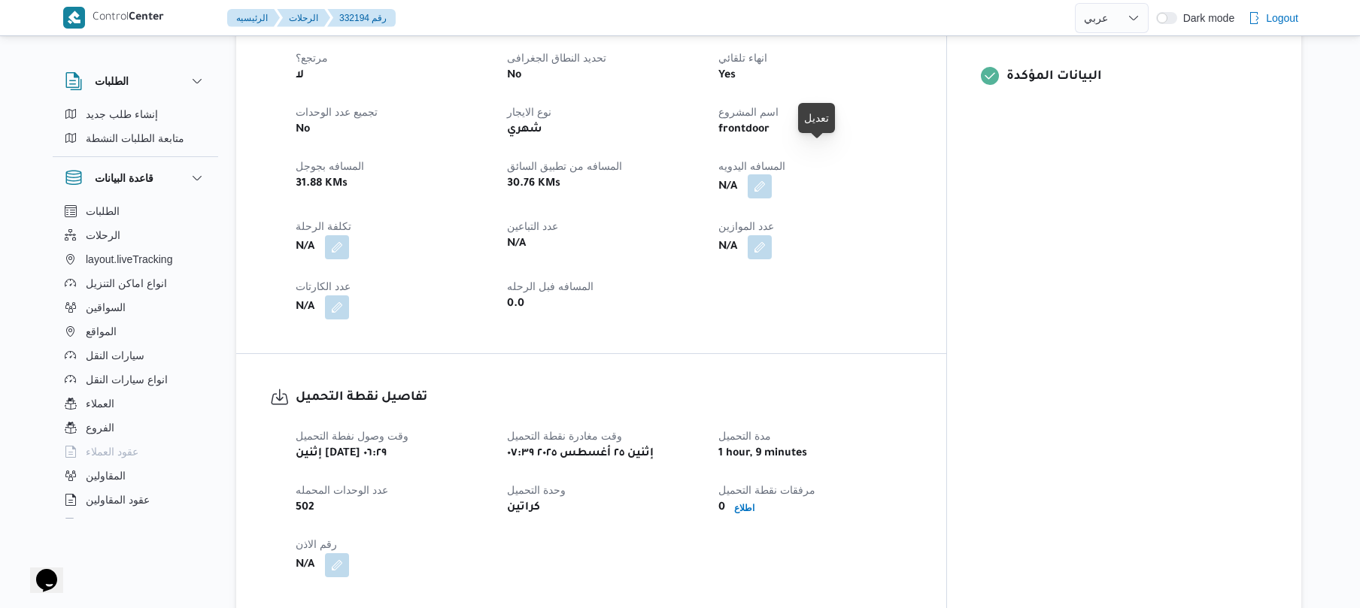
click at [772, 174] on button "button" at bounding box center [759, 186] width 24 height 24
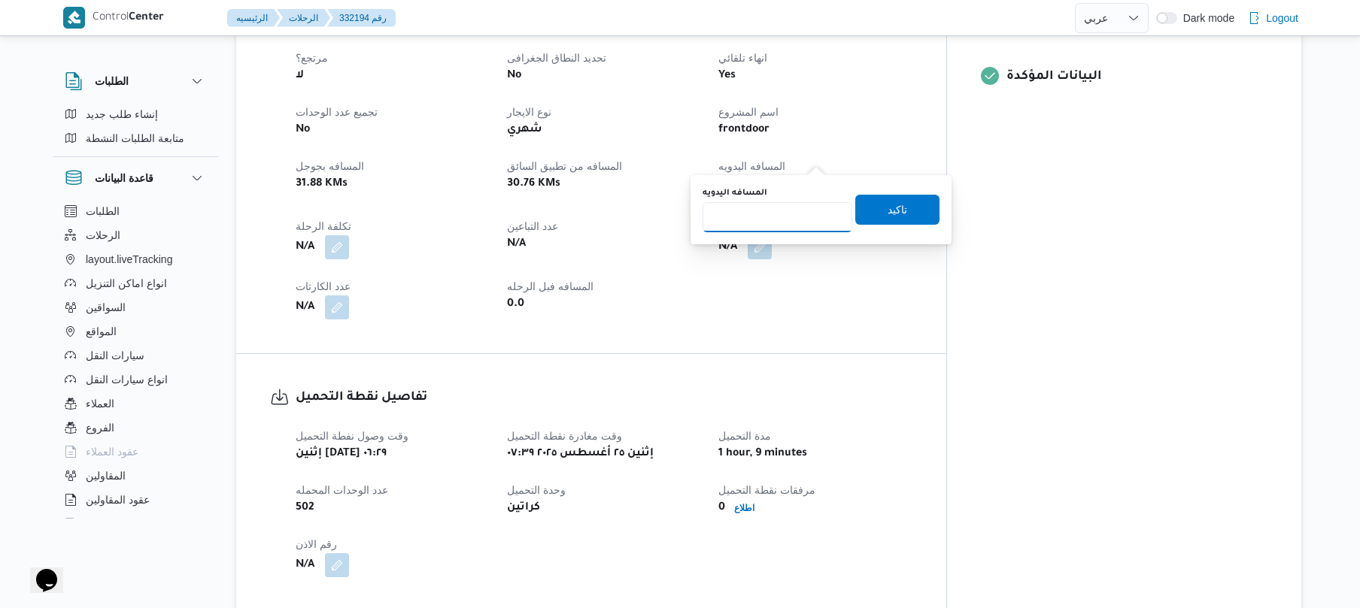
click at [779, 217] on input "المسافه اليدويه" at bounding box center [777, 217] width 150 height 30
type input "90"
click at [867, 211] on span "تاكيد" at bounding box center [897, 209] width 84 height 30
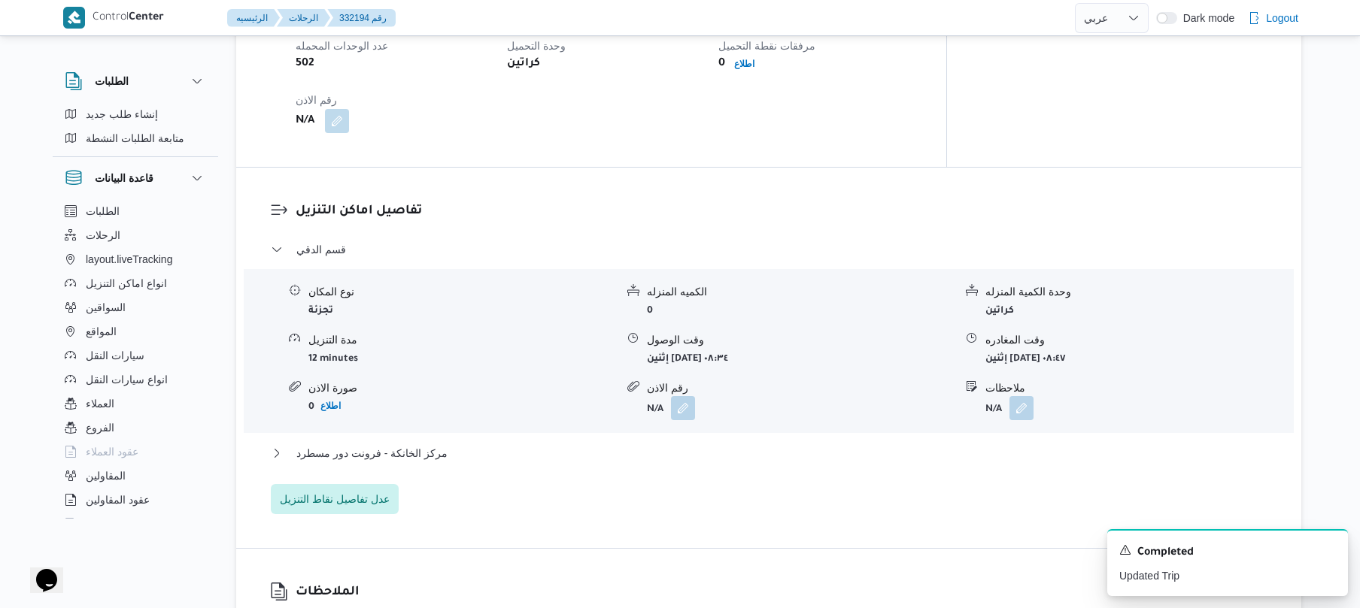
scroll to position [1123, 0]
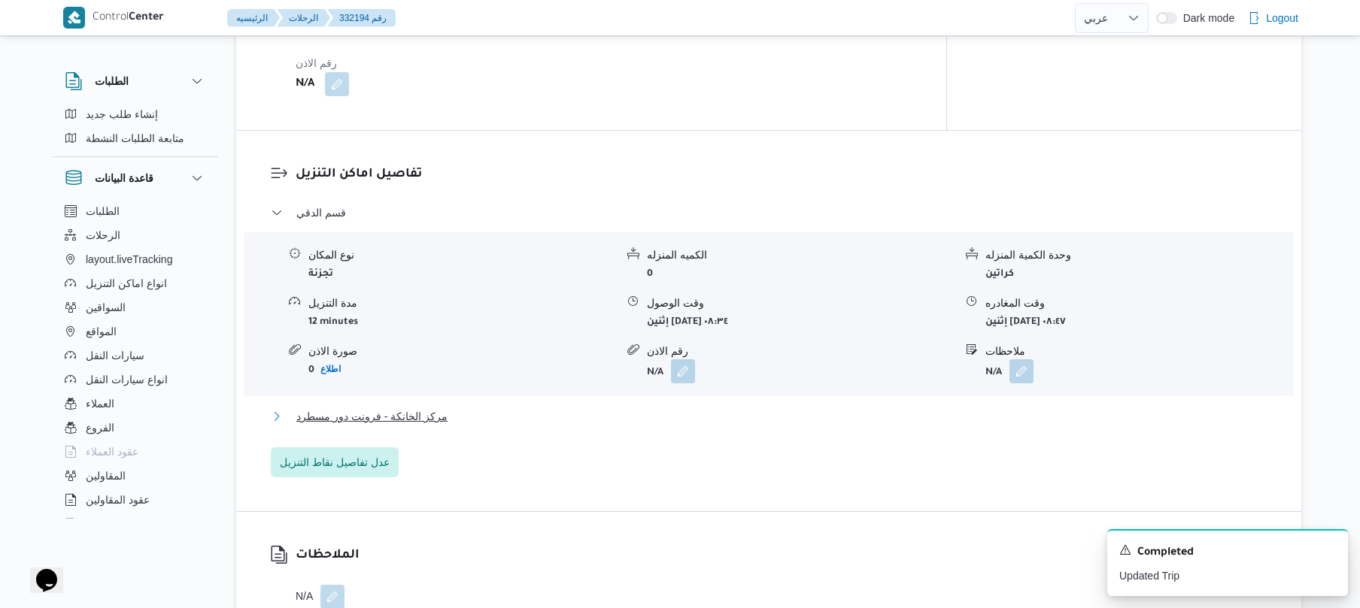
click at [644, 408] on button "مركز الخانكة - فرونت دور مسطرد" at bounding box center [769, 417] width 996 height 18
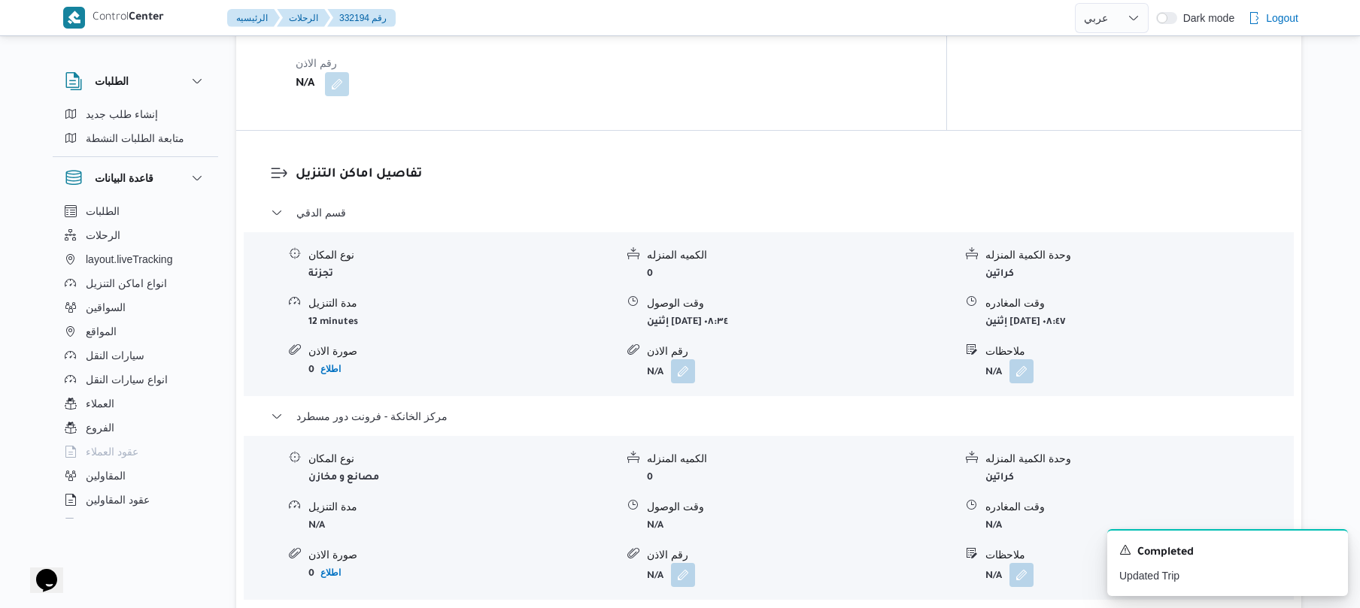
click at [836, 165] on h3 "تفاصيل اماكن التنزيل" at bounding box center [782, 175] width 972 height 20
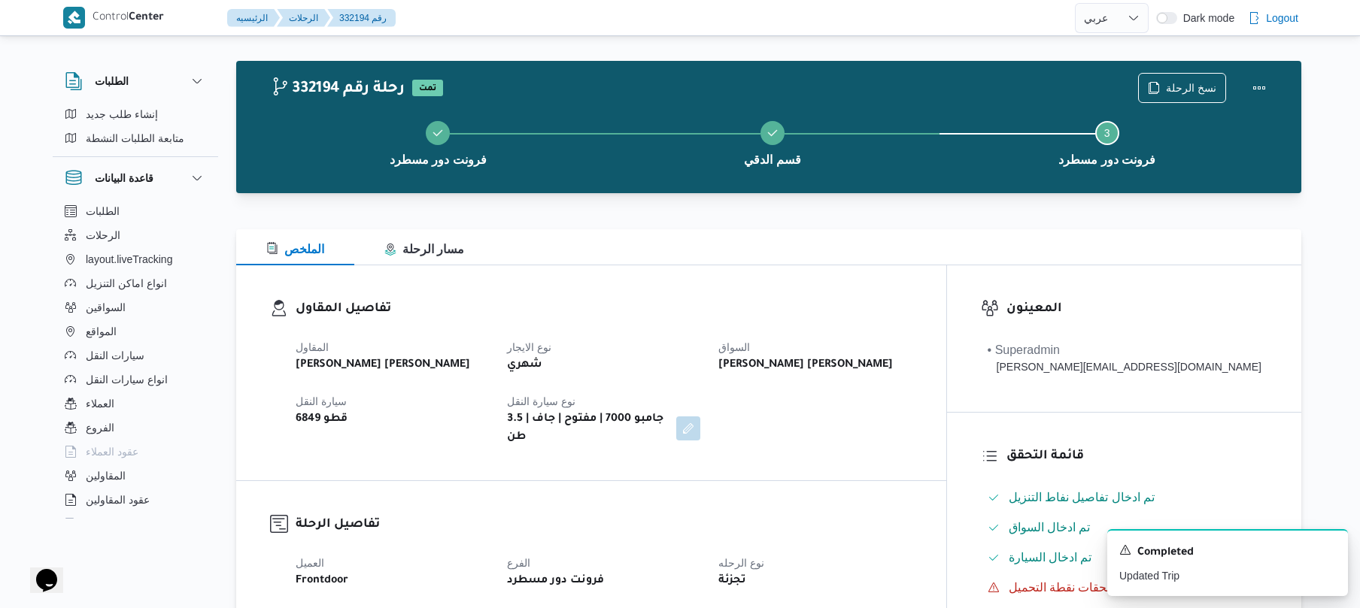
scroll to position [0, 0]
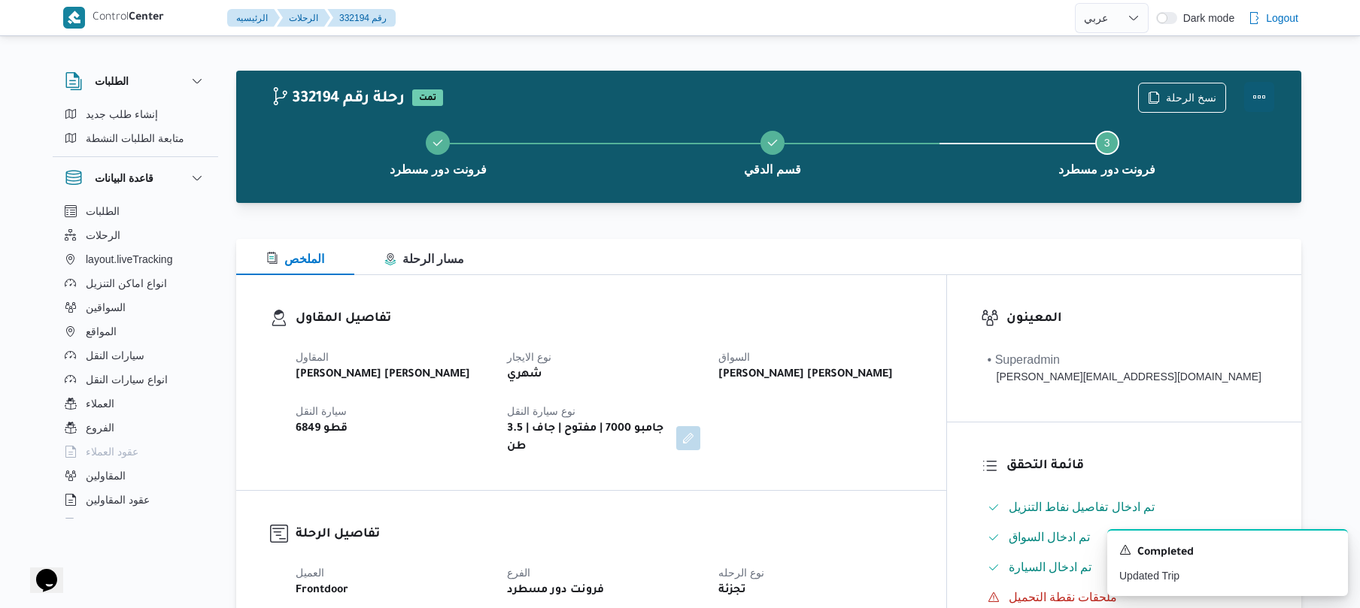
click at [1265, 88] on button "Actions" at bounding box center [1259, 97] width 30 height 30
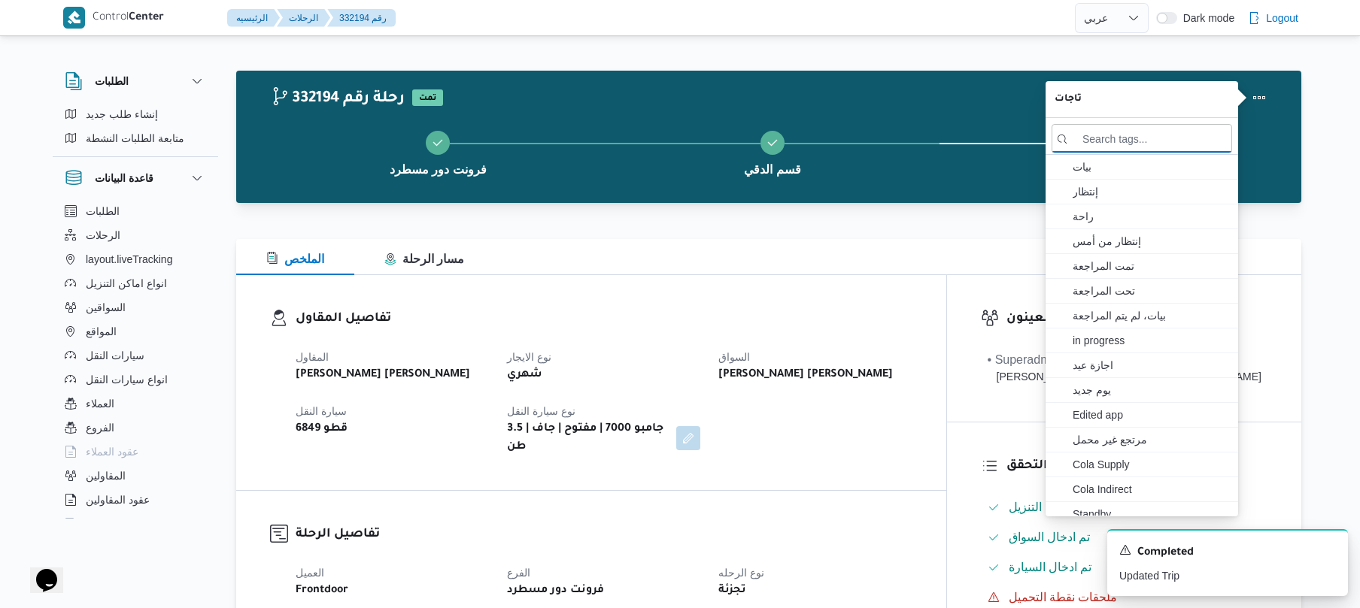
click at [935, 229] on div at bounding box center [768, 230] width 1065 height 18
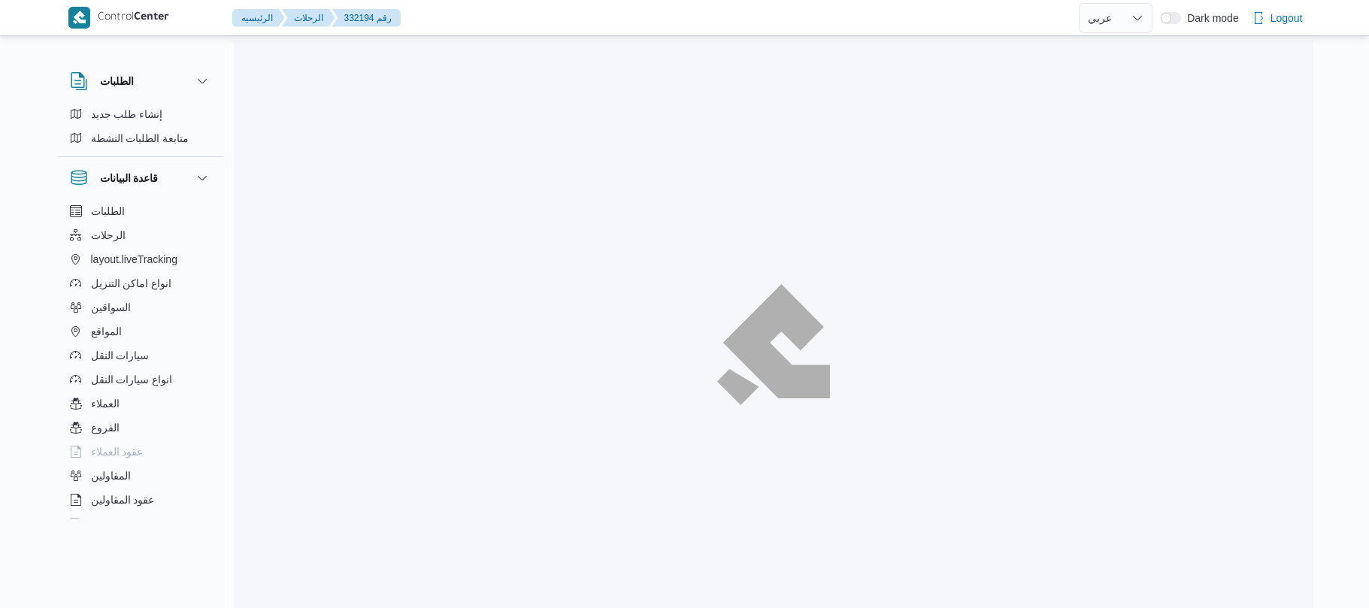
select select "ar"
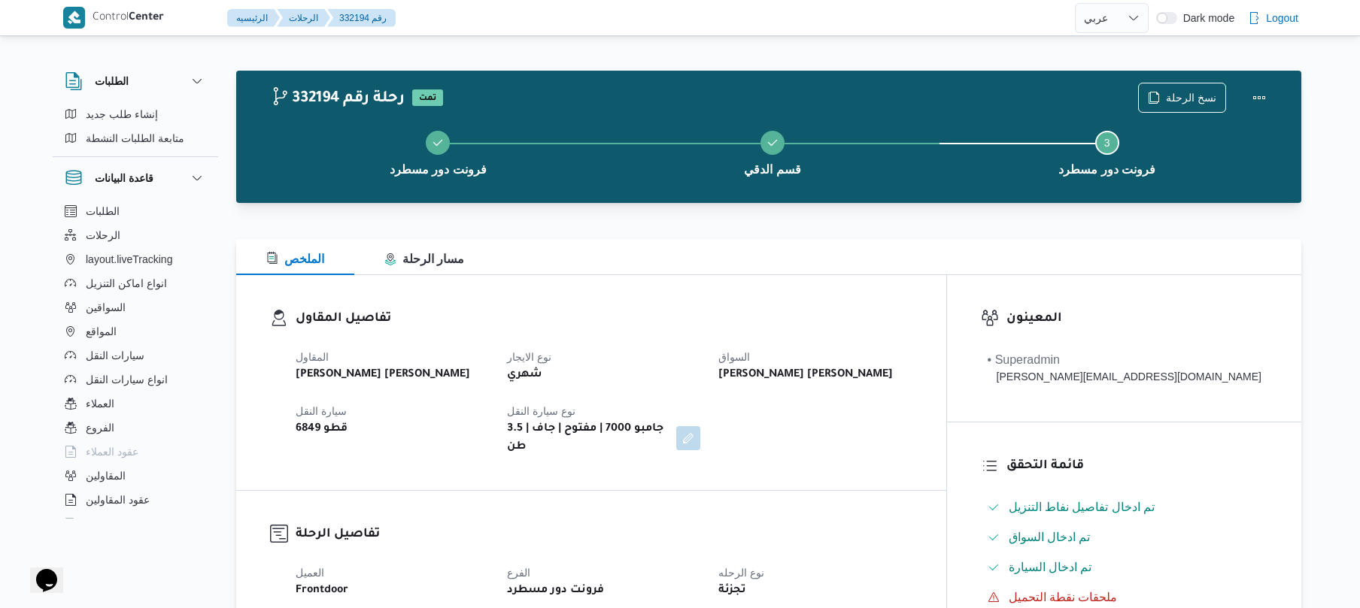
click at [840, 314] on h3 "تفاصيل المقاول" at bounding box center [604, 319] width 617 height 20
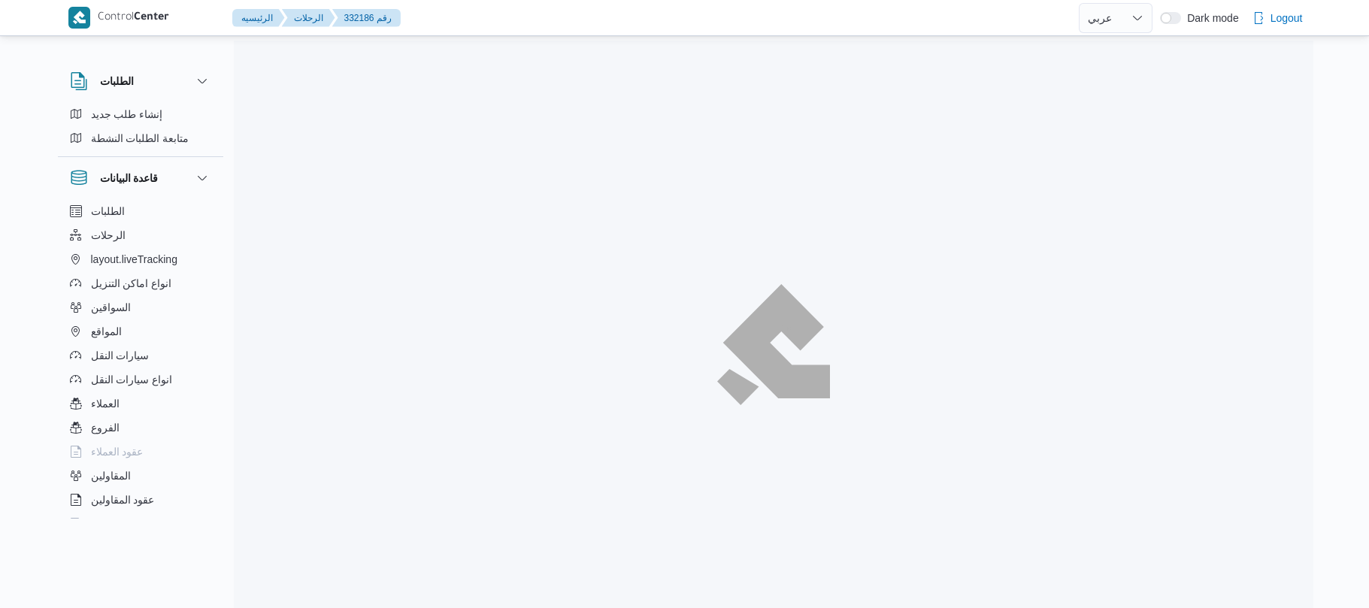
select select "ar"
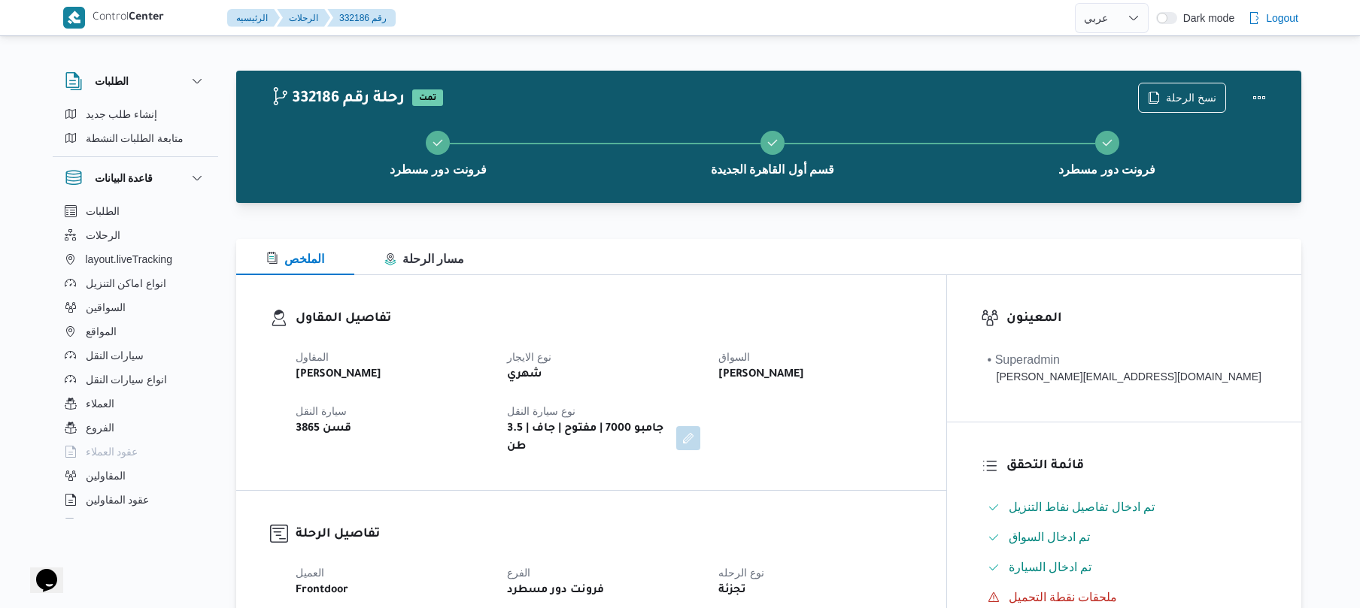
click at [887, 310] on h3 "تفاصيل المقاول" at bounding box center [604, 319] width 617 height 20
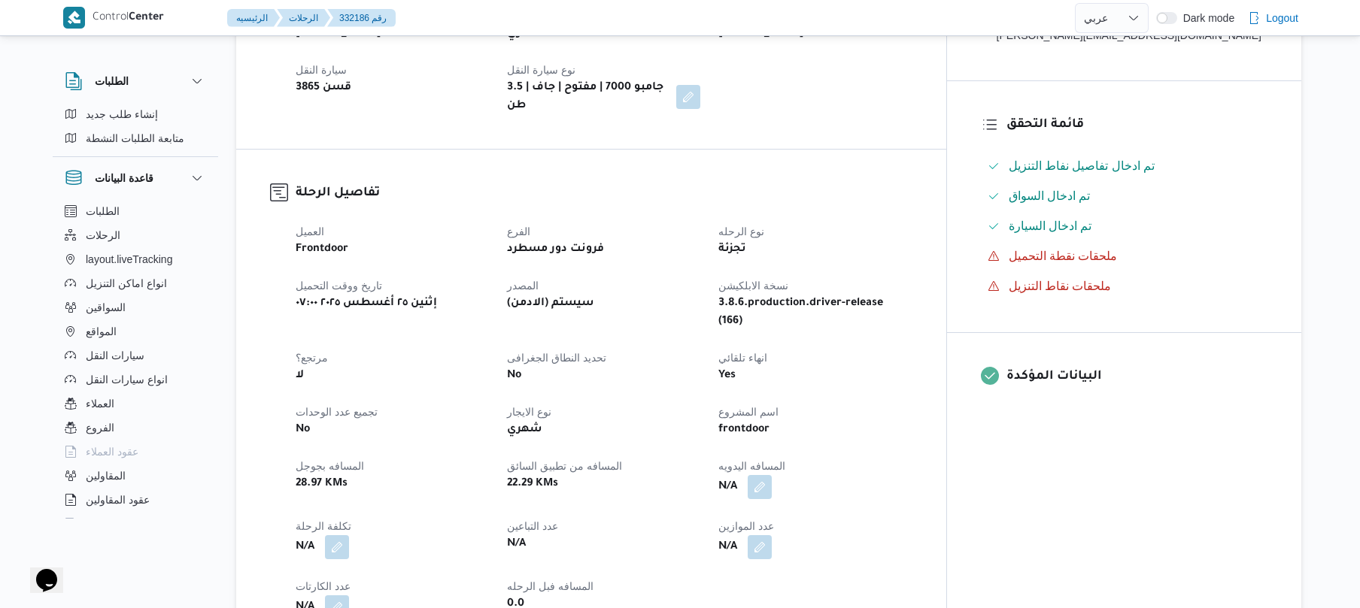
scroll to position [441, 0]
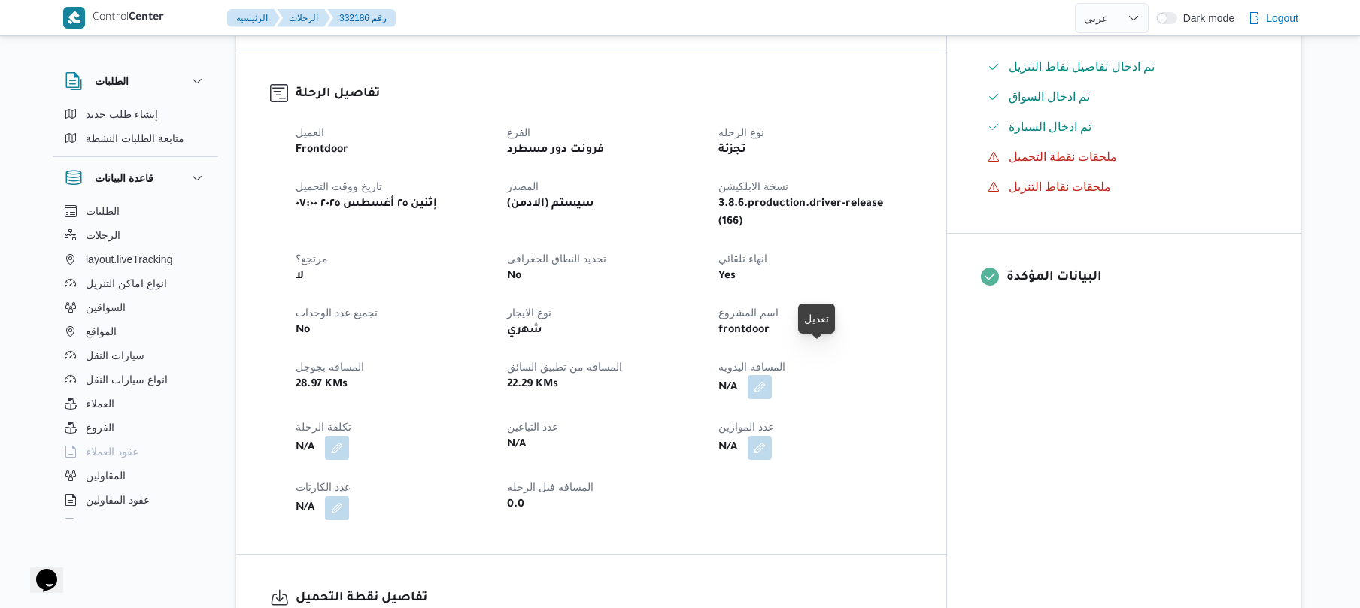
drag, startPoint x: 813, startPoint y: 368, endPoint x: 821, endPoint y: 361, distance: 10.7
click at [772, 375] on button "button" at bounding box center [759, 387] width 24 height 24
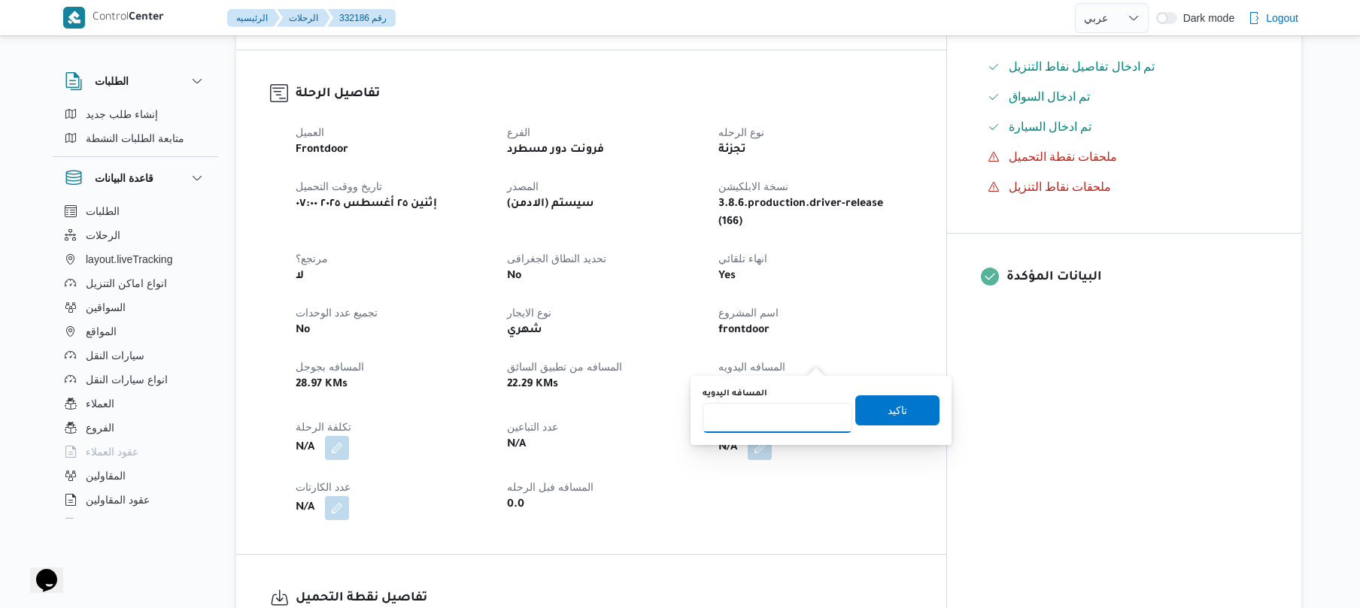
click at [778, 425] on input "المسافه اليدويه" at bounding box center [777, 418] width 150 height 30
type input "120"
click at [873, 417] on span "تاكيد" at bounding box center [897, 410] width 84 height 30
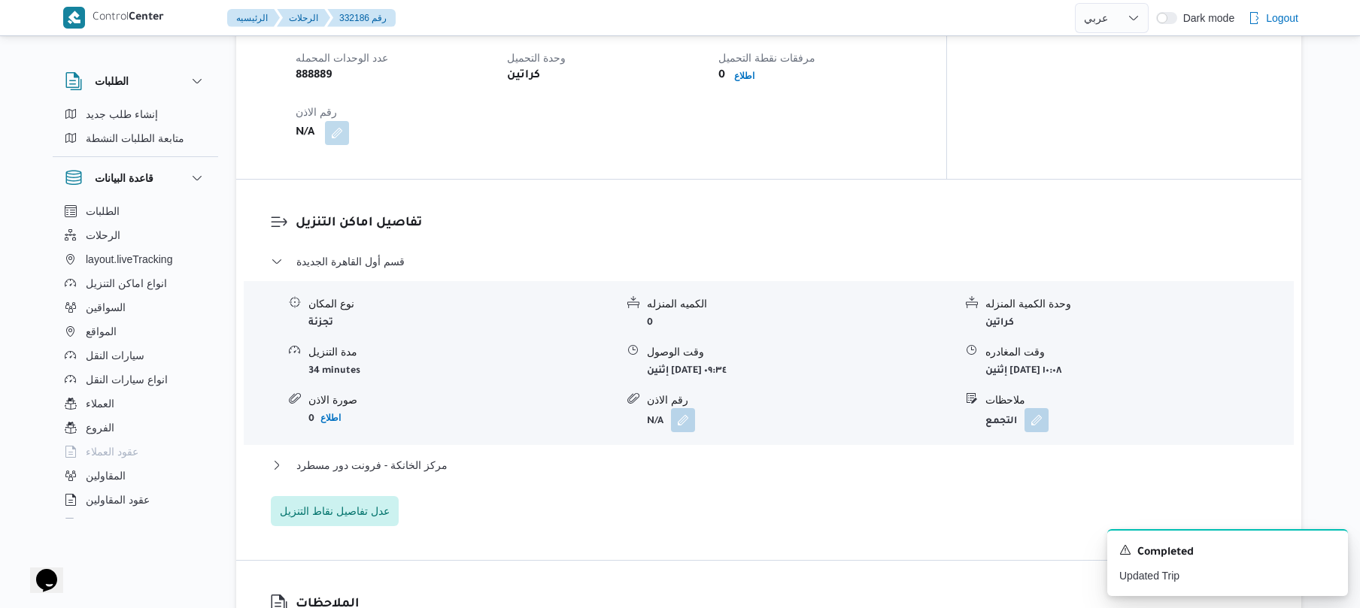
scroll to position [1083, 0]
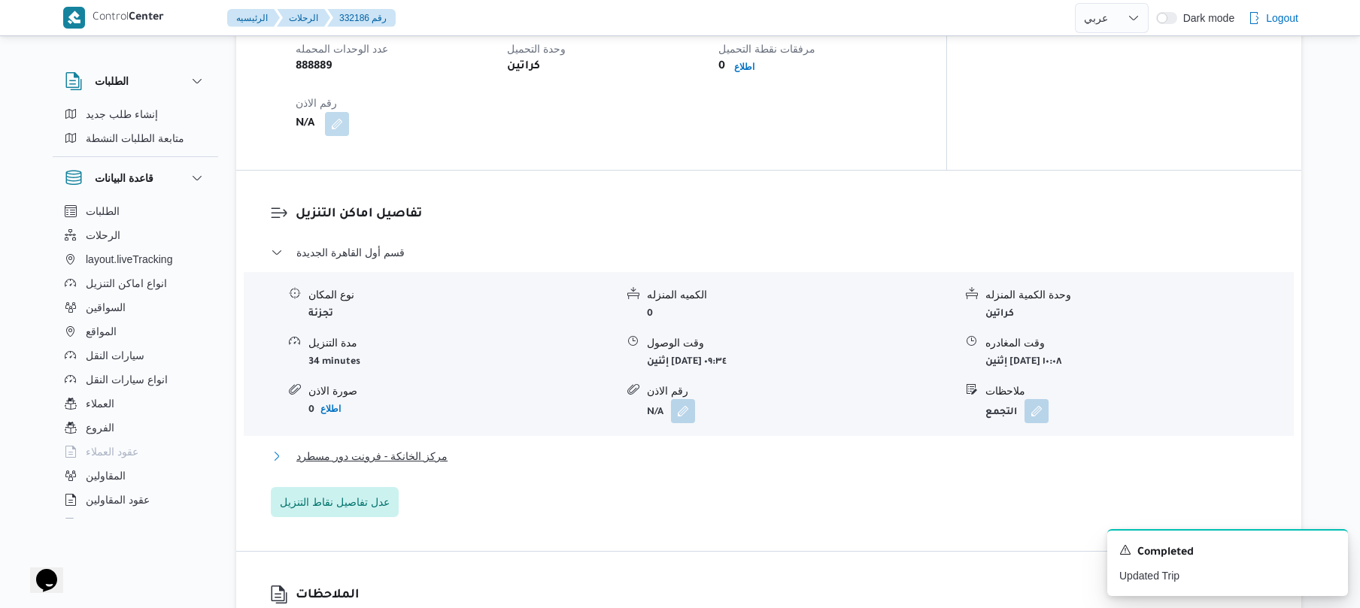
click at [769, 447] on button "مركز الخانكة - فرونت دور مسطرد" at bounding box center [769, 456] width 996 height 18
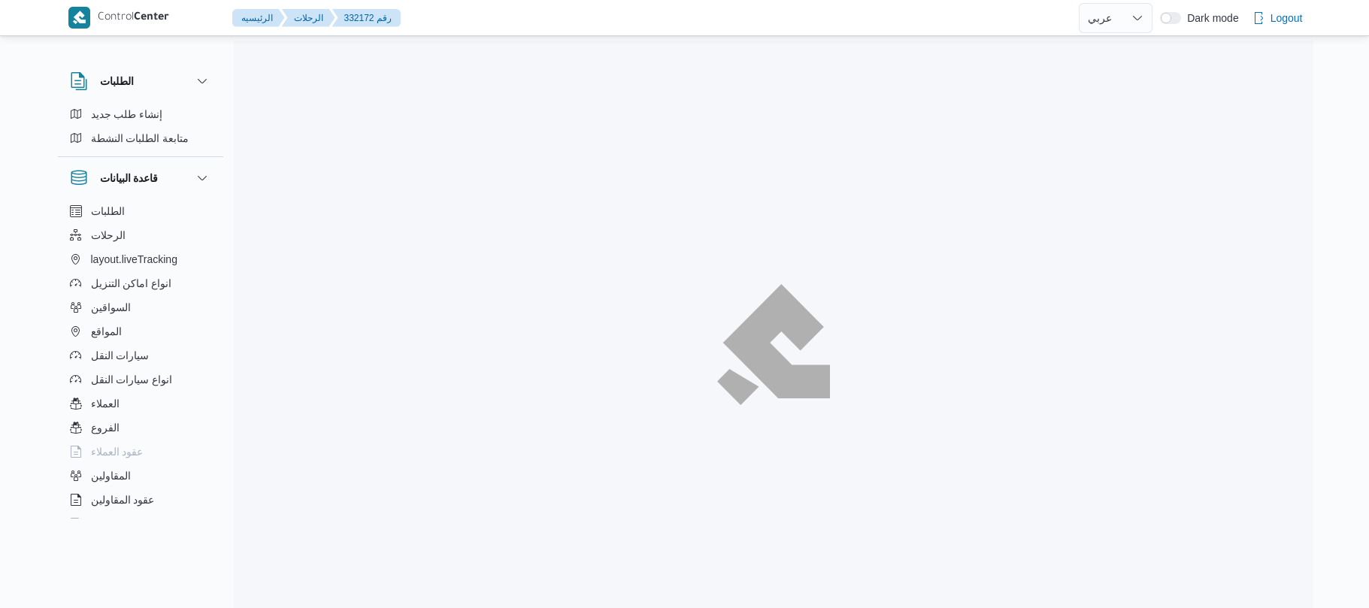
select select "ar"
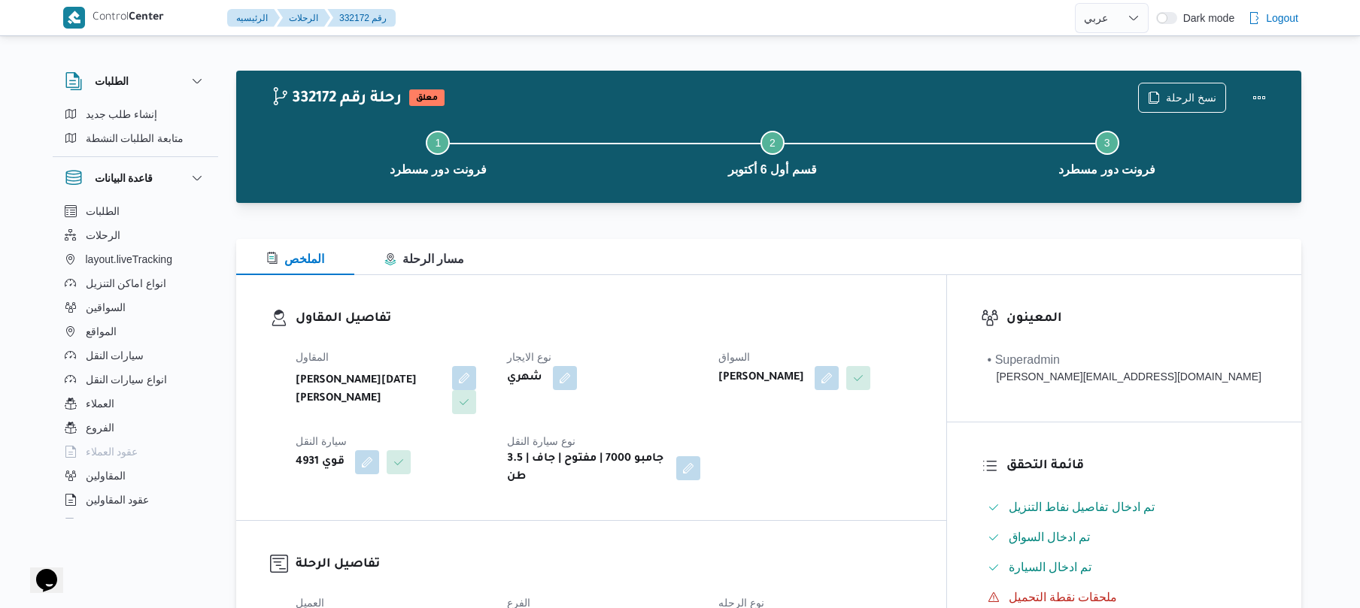
click at [743, 280] on div "تفاصيل المقاول المقاول [PERSON_NAME][DATE] [PERSON_NAME] نوع الايجار شهري السوا…" at bounding box center [591, 397] width 710 height 245
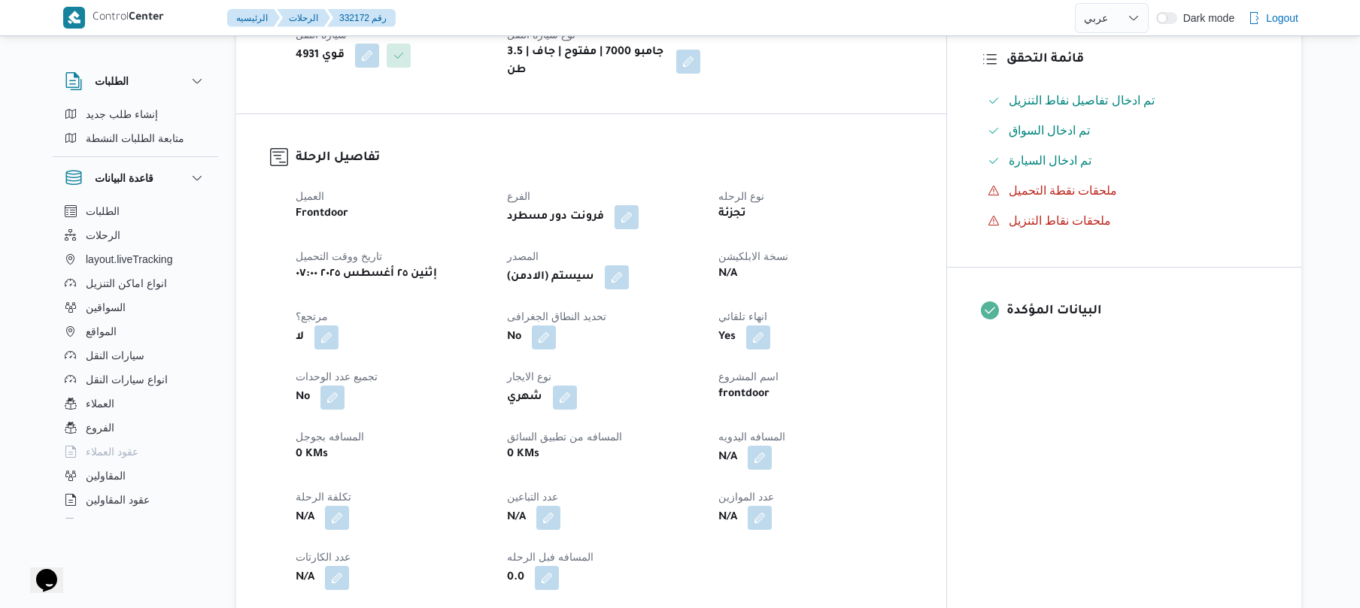
scroll to position [481, 0]
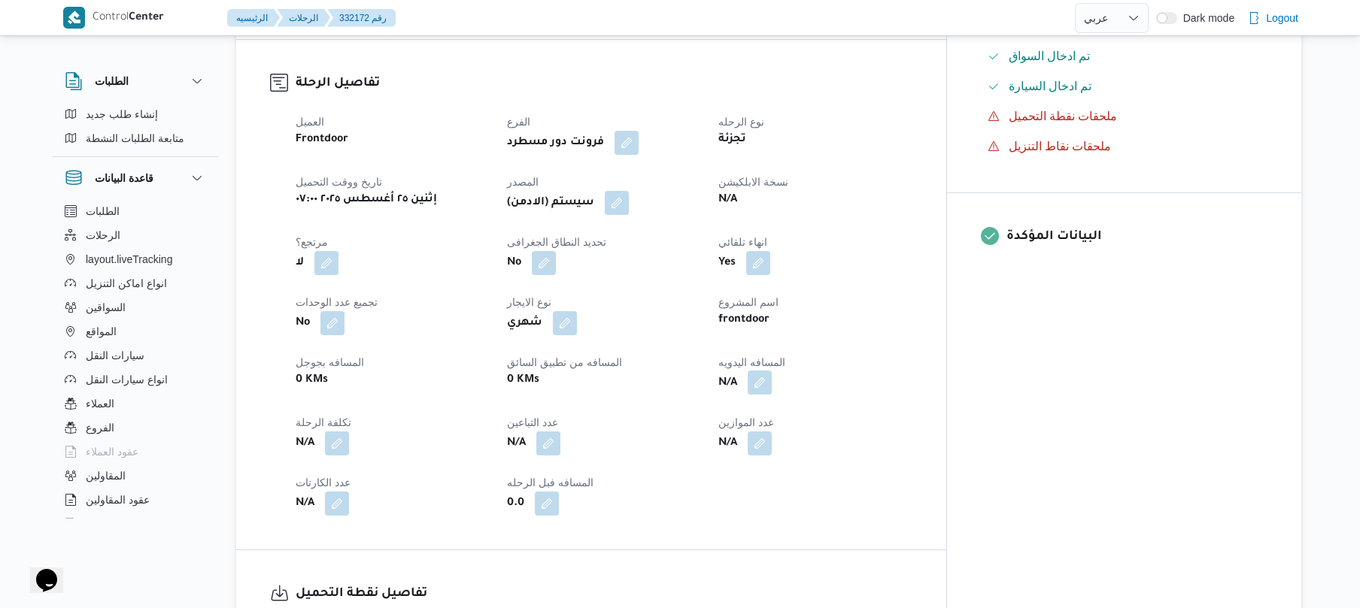
click at [772, 371] on button "button" at bounding box center [759, 383] width 24 height 24
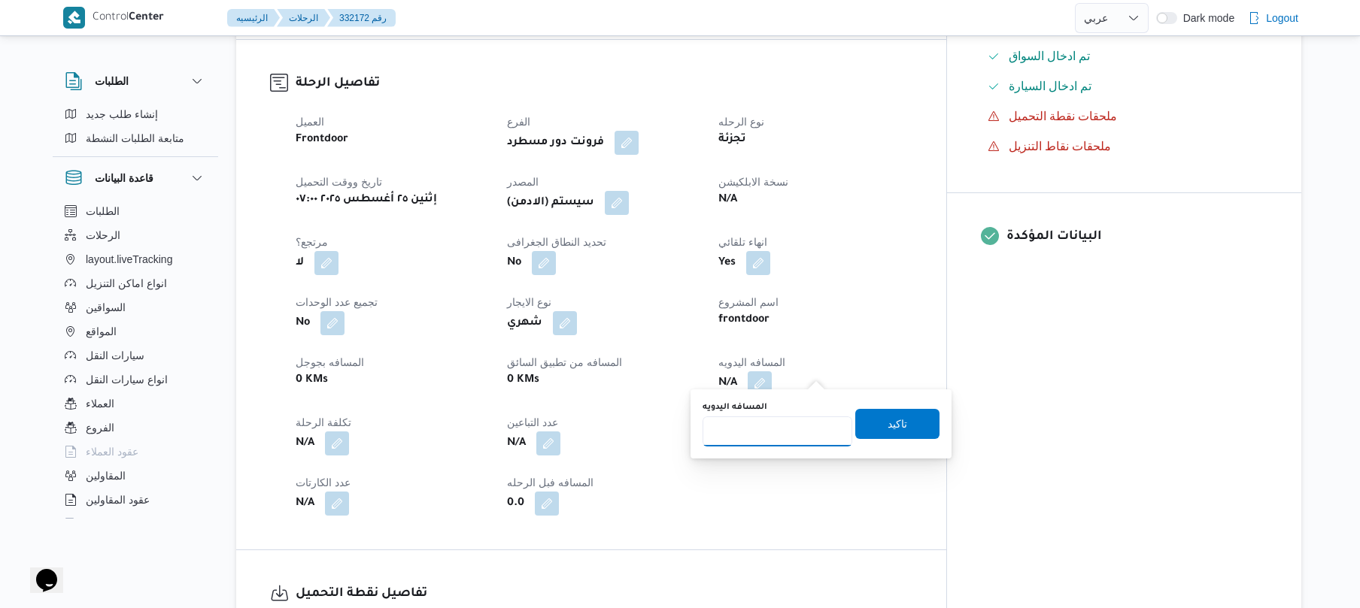
click at [773, 438] on input "المسافه اليدويه" at bounding box center [777, 432] width 150 height 30
type input "130"
click at [871, 427] on span "تاكيد" at bounding box center [897, 423] width 84 height 30
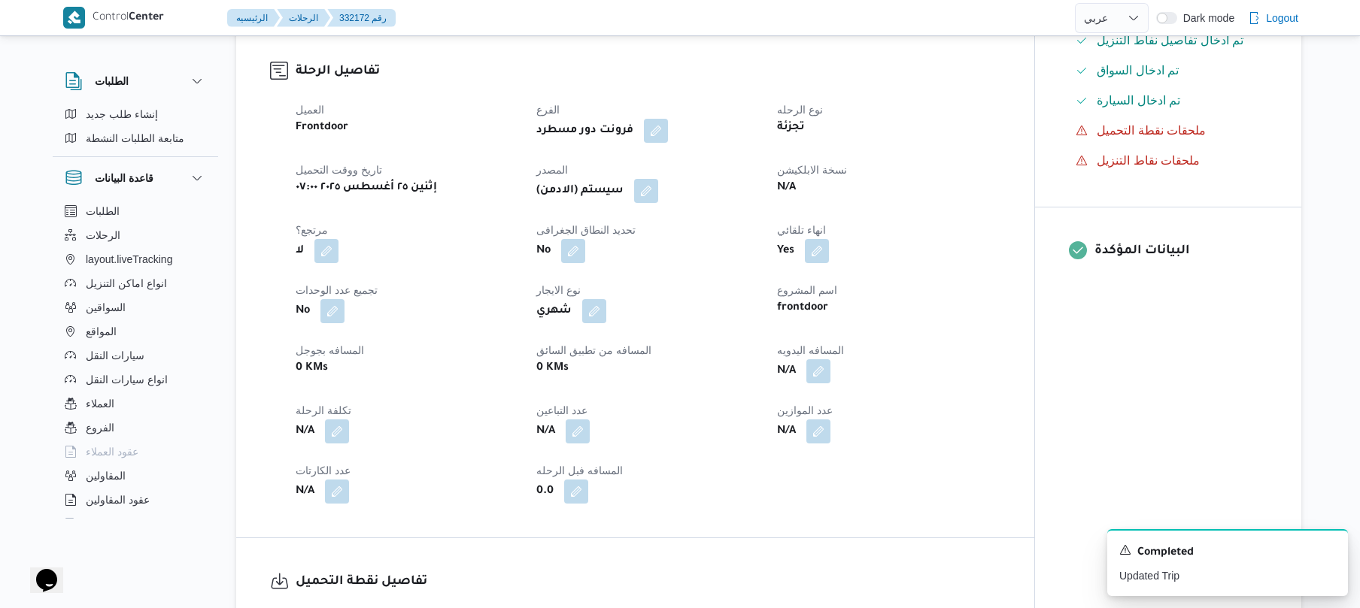
click at [647, 205] on div "العميل Frontdoor الفرع فرونت دور مسطرد نوع الرحله تجزئة تاريخ ووقت التحميل إثني…" at bounding box center [648, 302] width 723 height 421
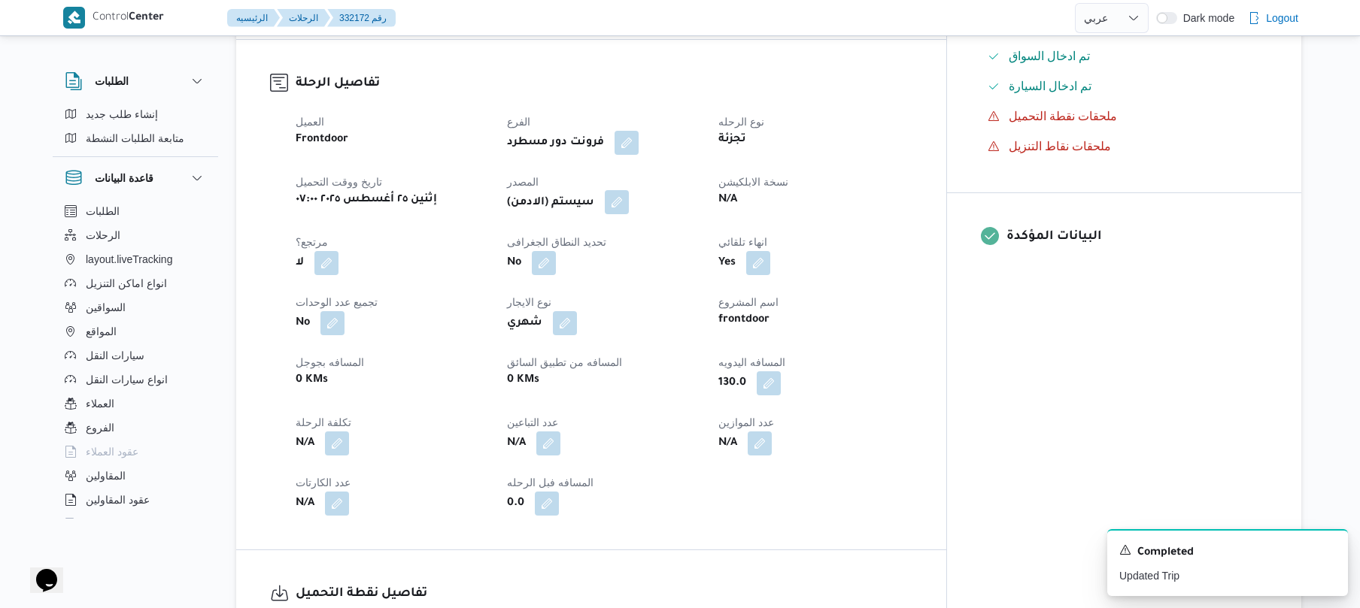
click at [629, 199] on button "button" at bounding box center [617, 202] width 24 height 24
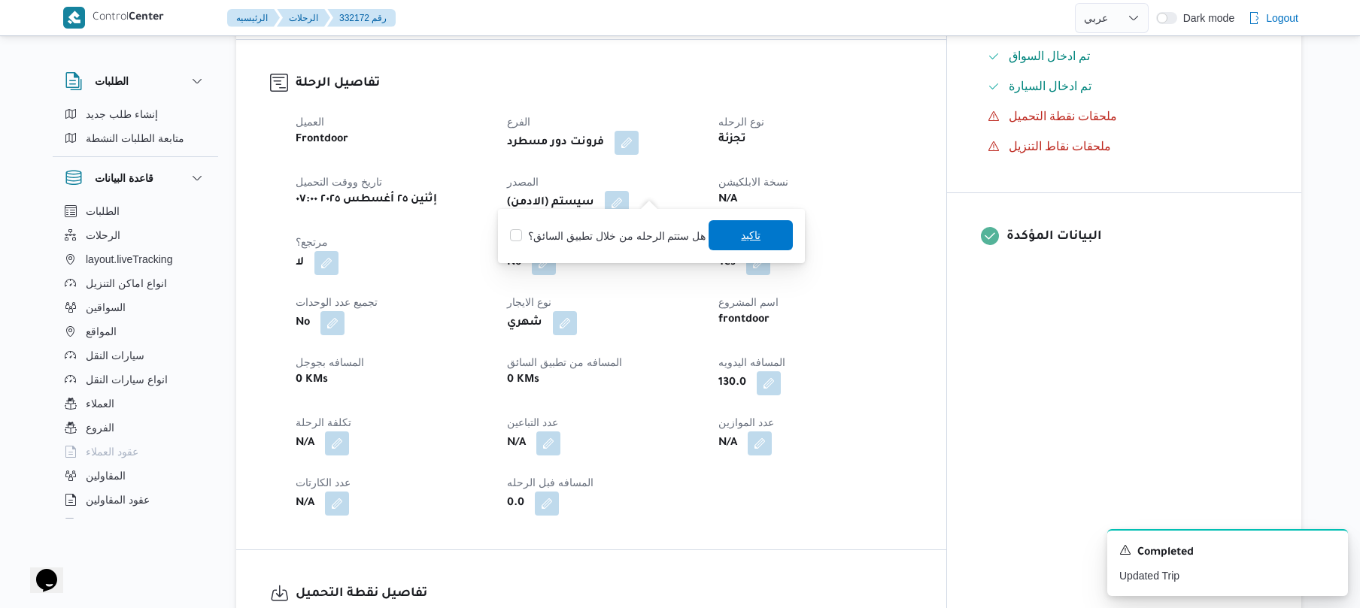
click at [725, 235] on span "تاكيد" at bounding box center [750, 235] width 84 height 30
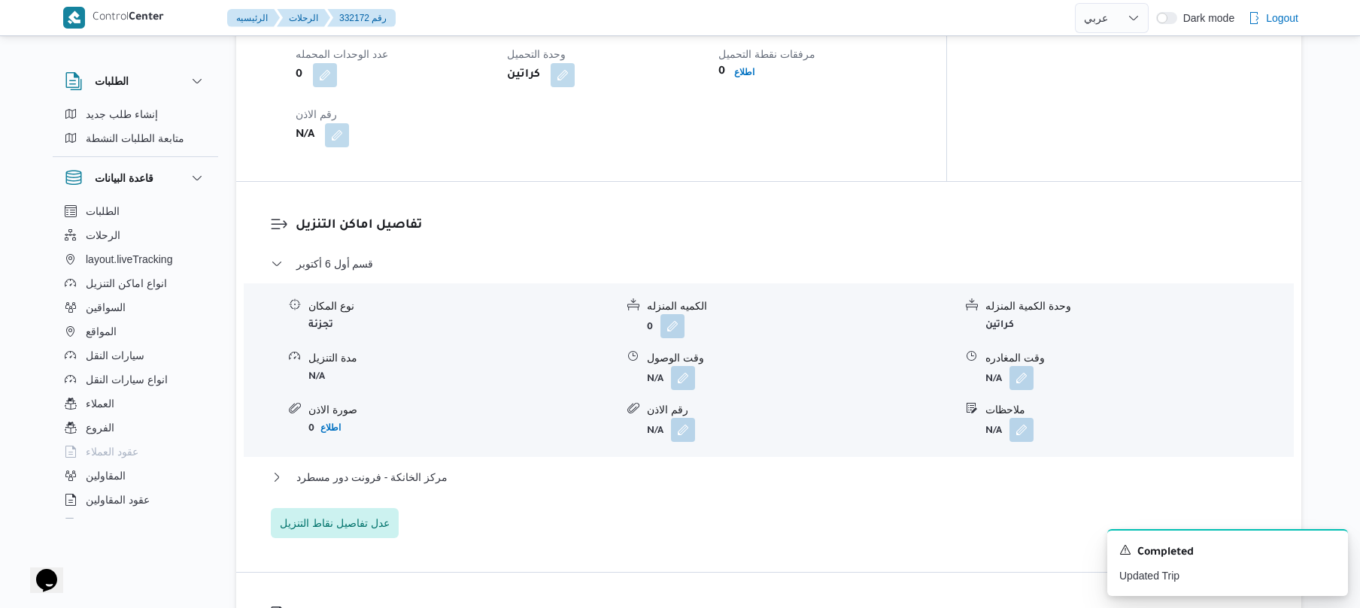
scroll to position [1123, 0]
click at [678, 362] on button "button" at bounding box center [683, 374] width 24 height 24
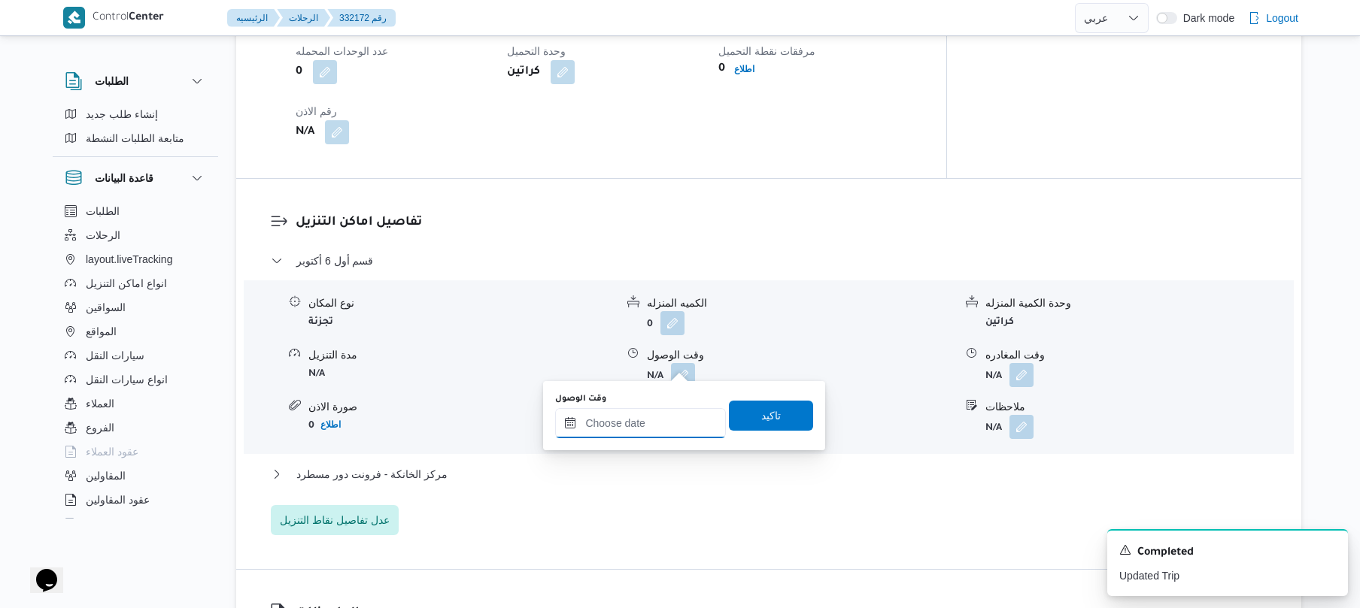
click at [648, 419] on input "وقت الوصول" at bounding box center [640, 423] width 171 height 30
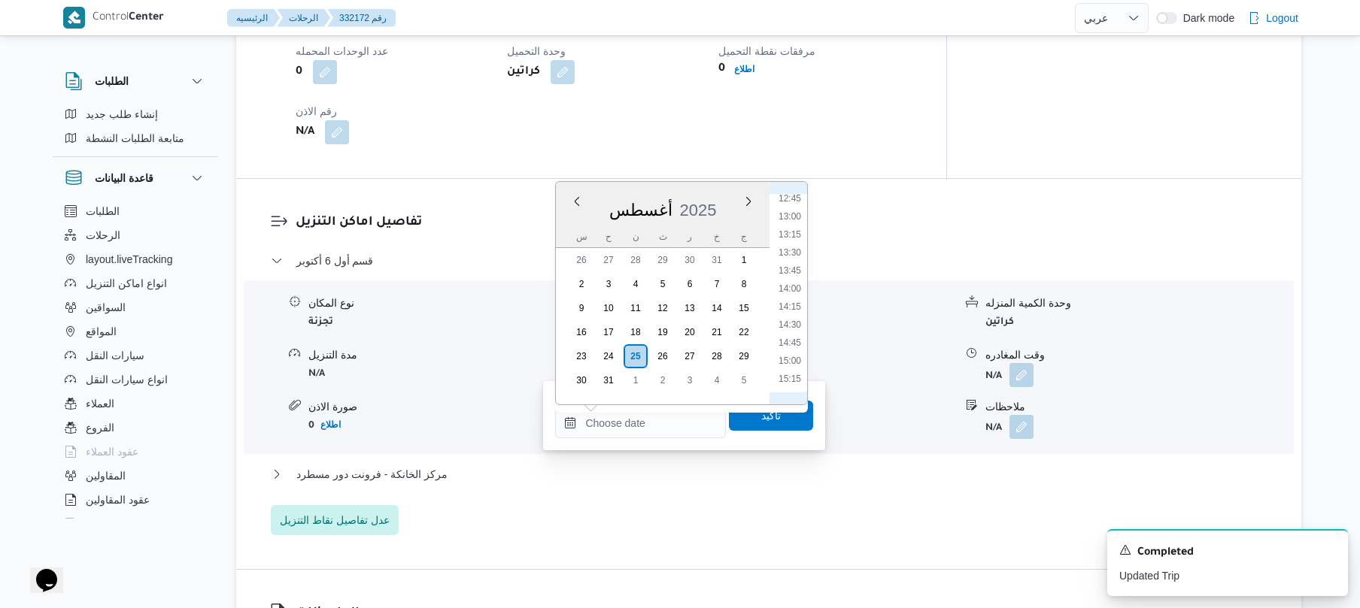
scroll to position [632, 0]
click at [793, 256] on li "09:30" at bounding box center [789, 254] width 35 height 15
type input "٢٥/٠٨/٢٠٢٥ ٠٩:٣٠"
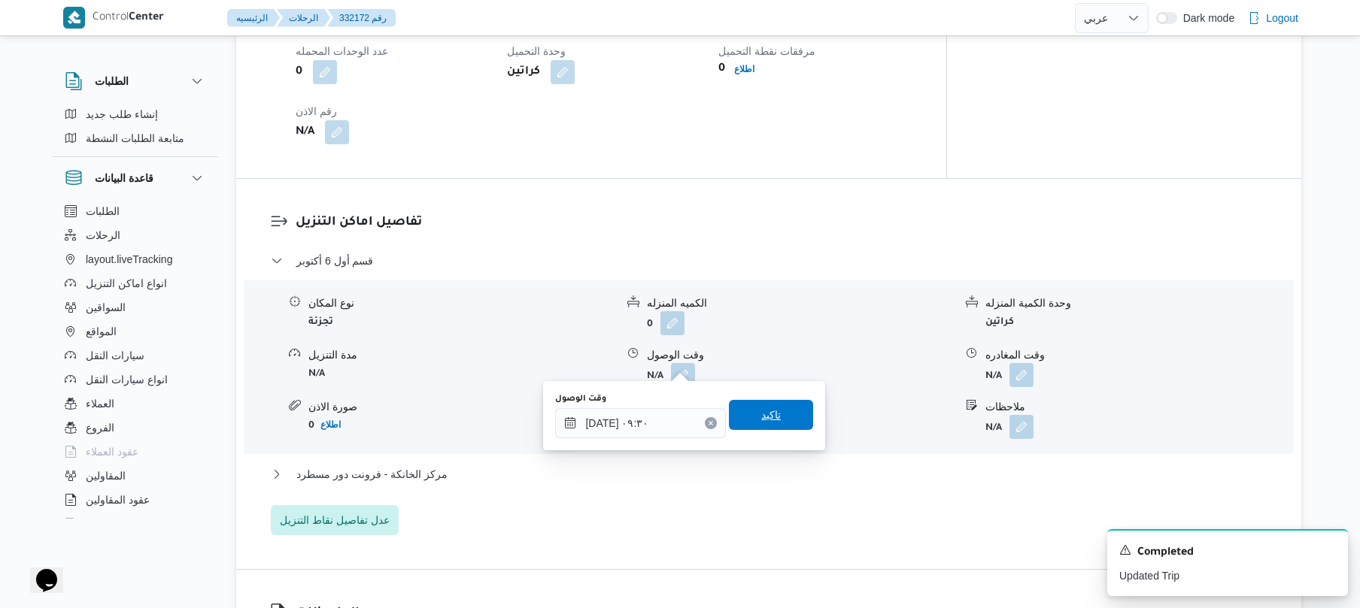
click at [764, 415] on span "تاكيد" at bounding box center [771, 415] width 20 height 18
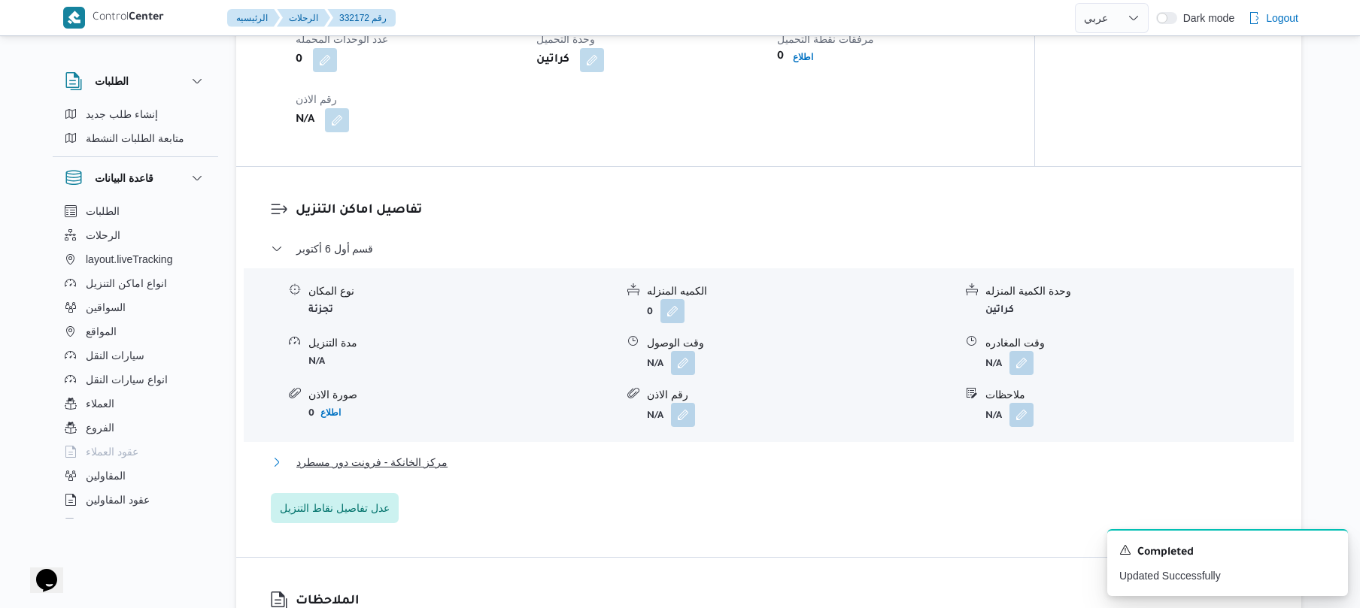
click at [702, 458] on button "مركز الخانكة - فرونت دور مسطرد" at bounding box center [769, 462] width 996 height 18
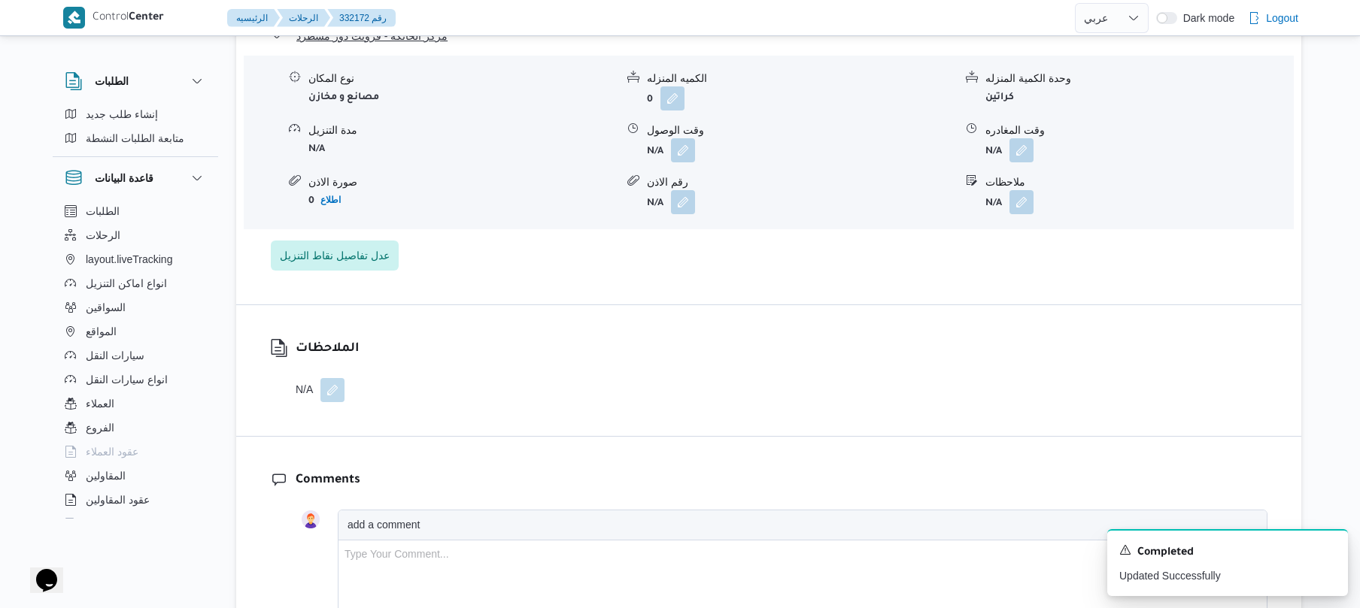
scroll to position [1564, 0]
click at [1023, 140] on button "button" at bounding box center [1021, 147] width 24 height 24
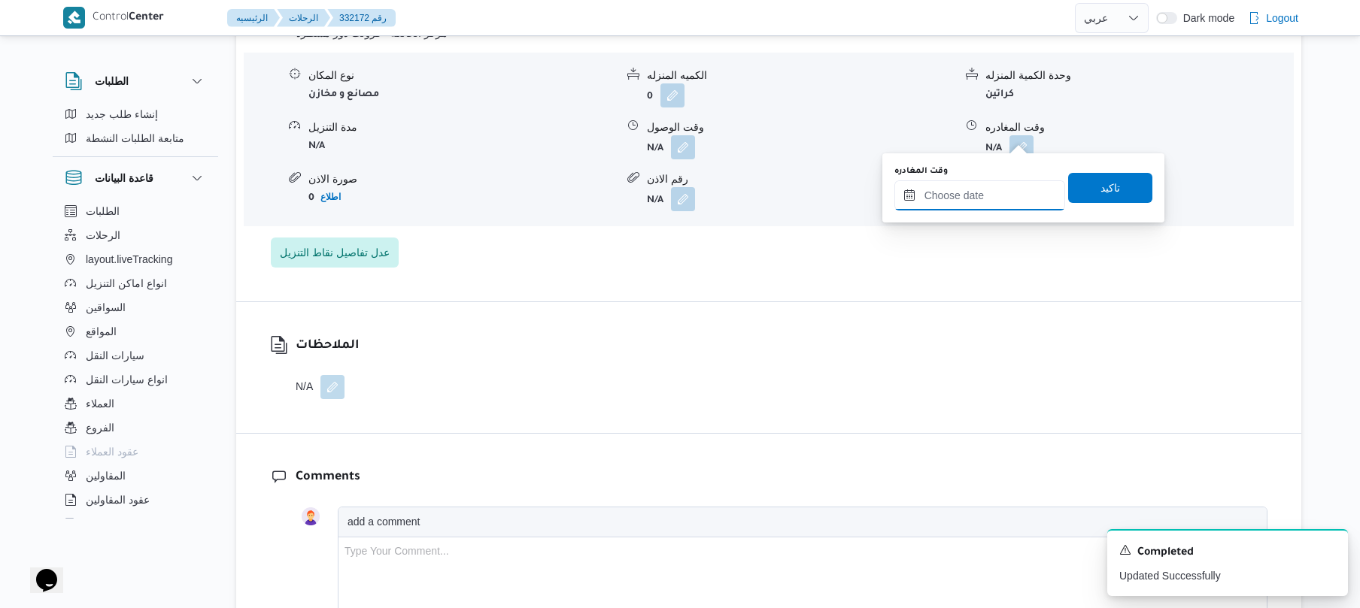
click at [966, 196] on input "وقت المغادره" at bounding box center [979, 195] width 171 height 30
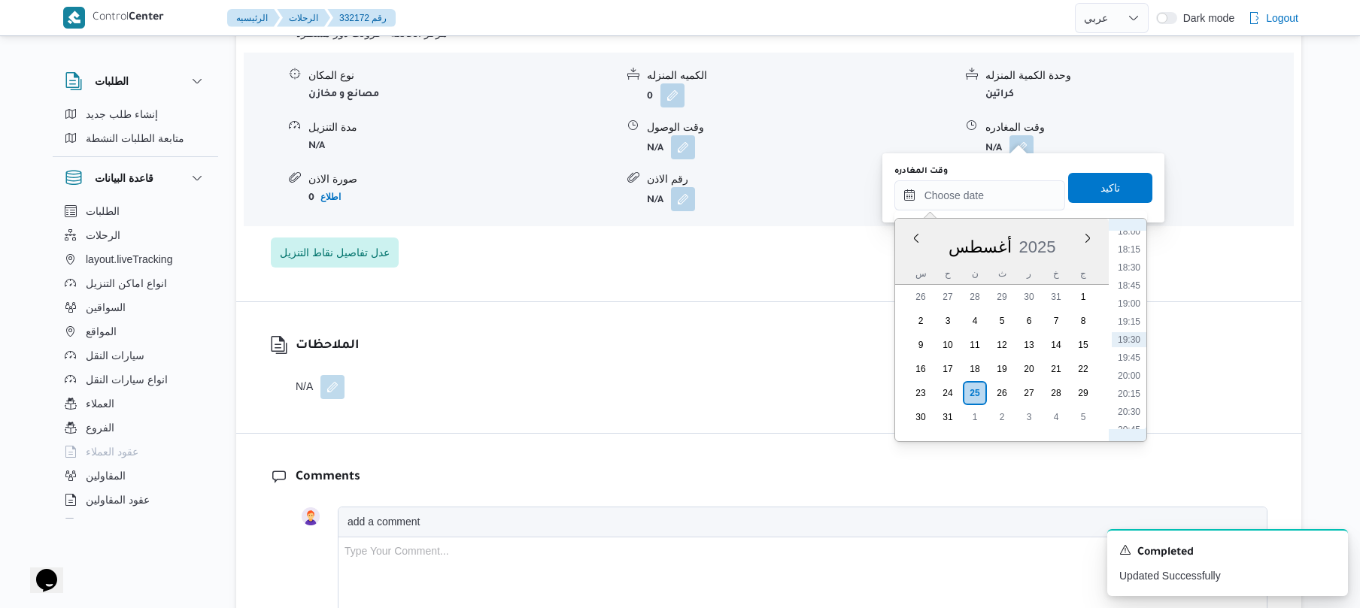
scroll to position [1138, 0]
click at [1132, 382] on li "17:45" at bounding box center [1128, 381] width 35 height 15
type input "٢٥/٠٨/٢٠٢٥ ١٧:٤٥"
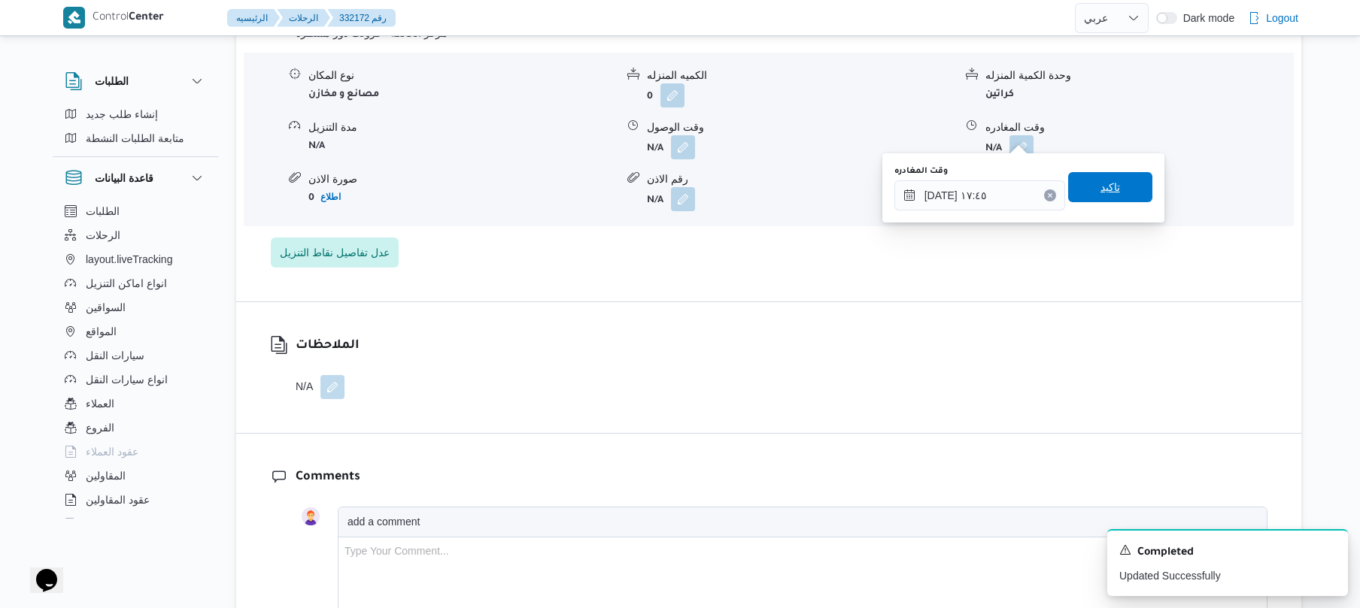
click at [1087, 181] on span "تاكيد" at bounding box center [1110, 187] width 84 height 30
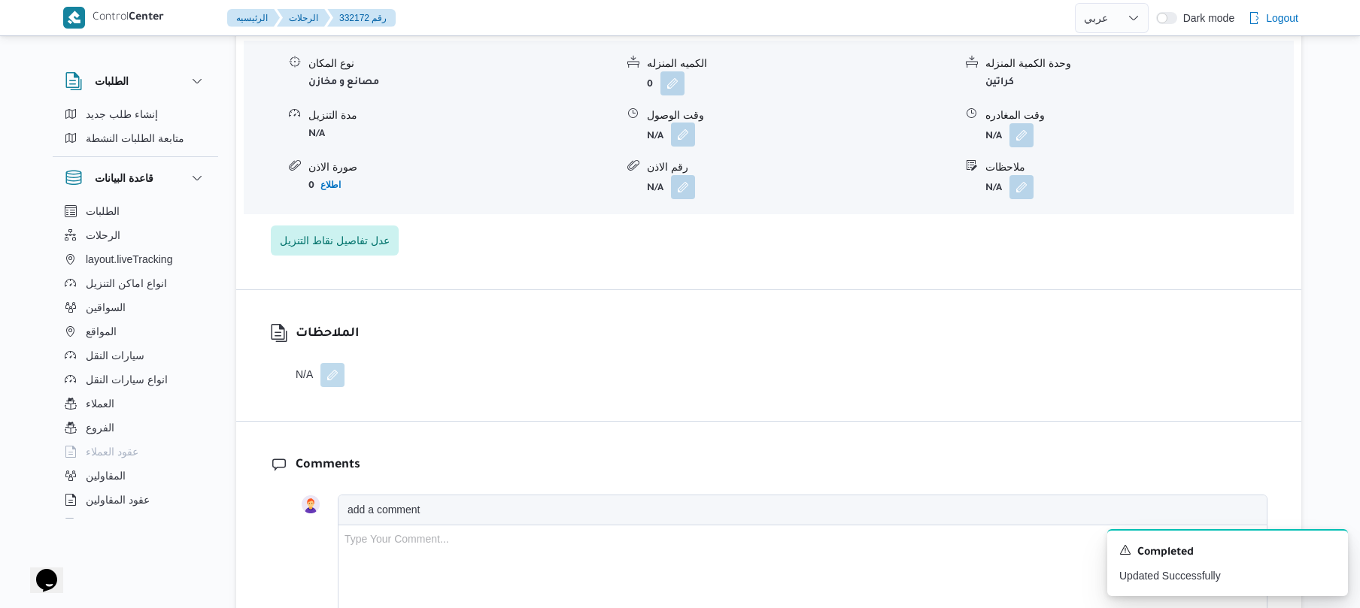
click at [681, 133] on button "button" at bounding box center [683, 135] width 24 height 24
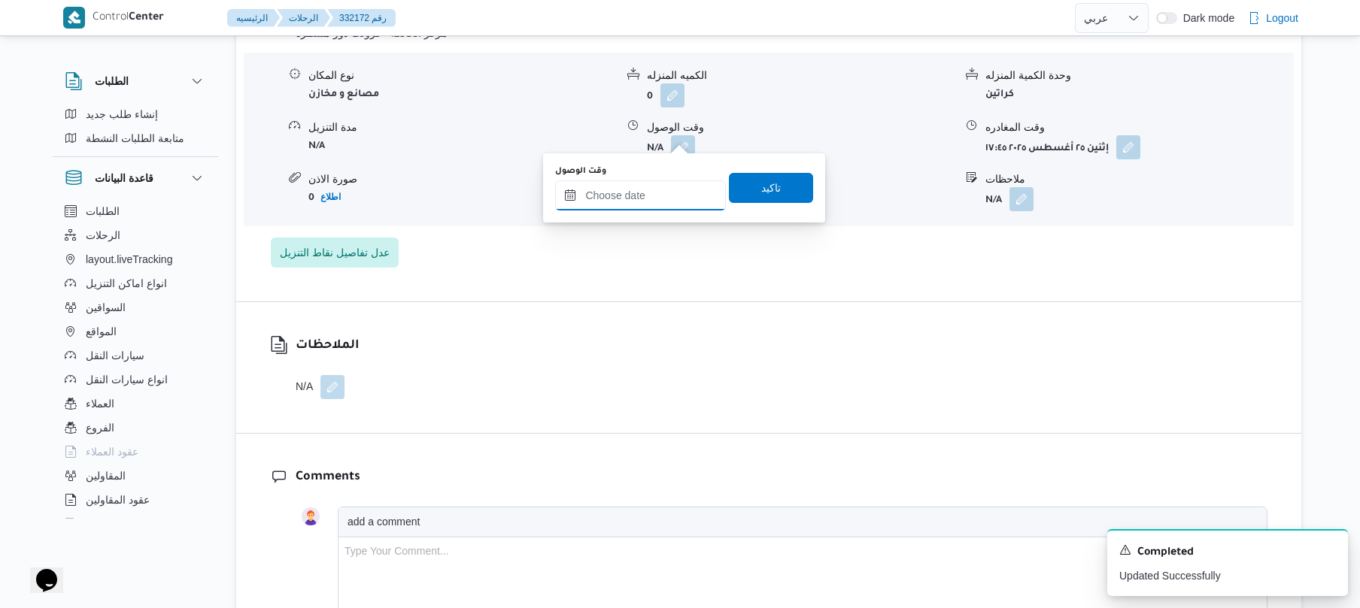
click at [656, 203] on input "وقت الوصول" at bounding box center [640, 195] width 171 height 30
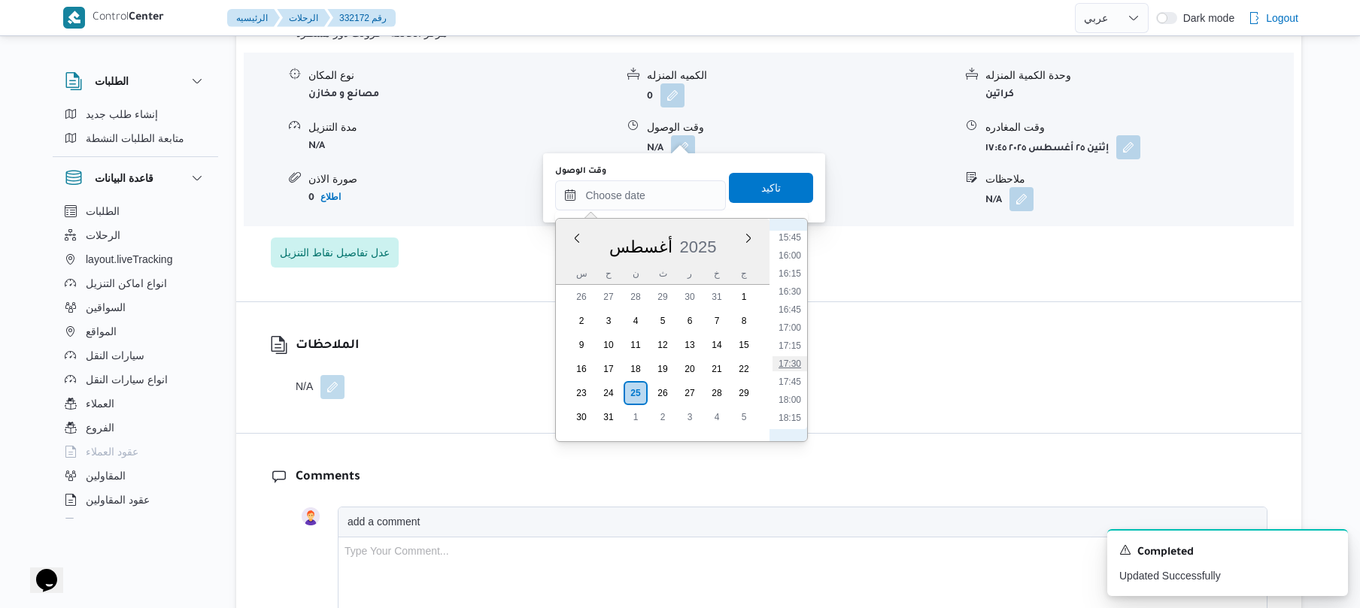
click at [797, 365] on li "17:30" at bounding box center [789, 363] width 35 height 15
type input "[DATE] ١٧:٣٠"
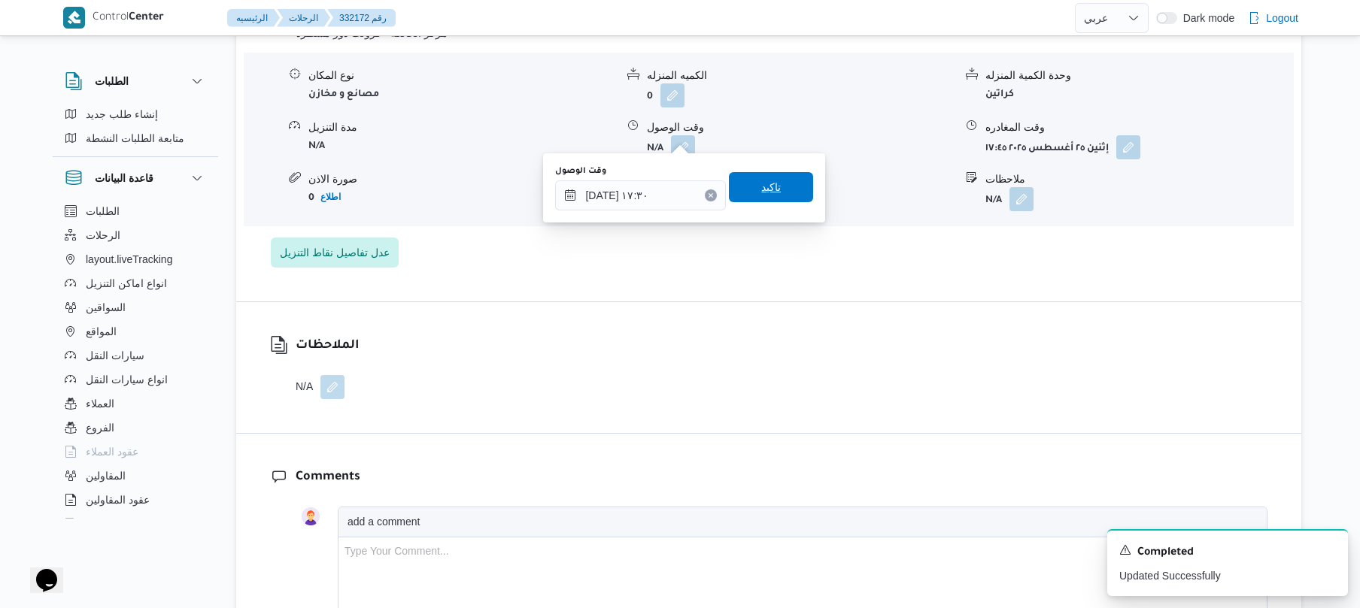
click at [776, 196] on span "تاكيد" at bounding box center [771, 187] width 84 height 30
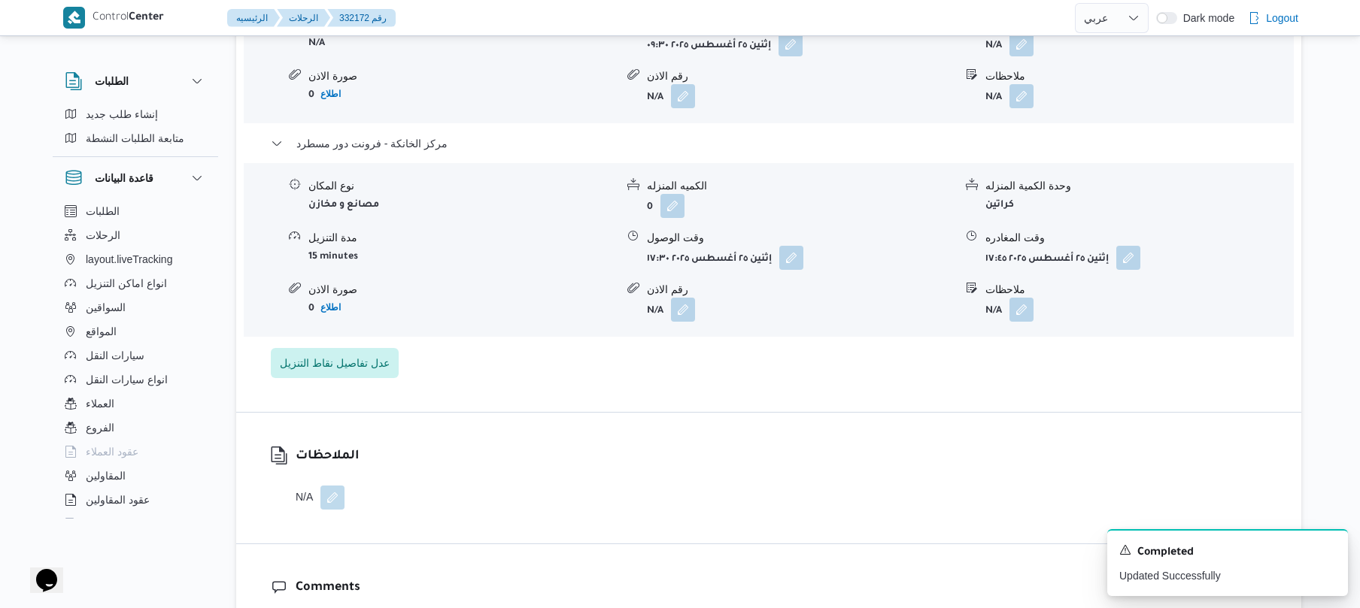
scroll to position [1324, 0]
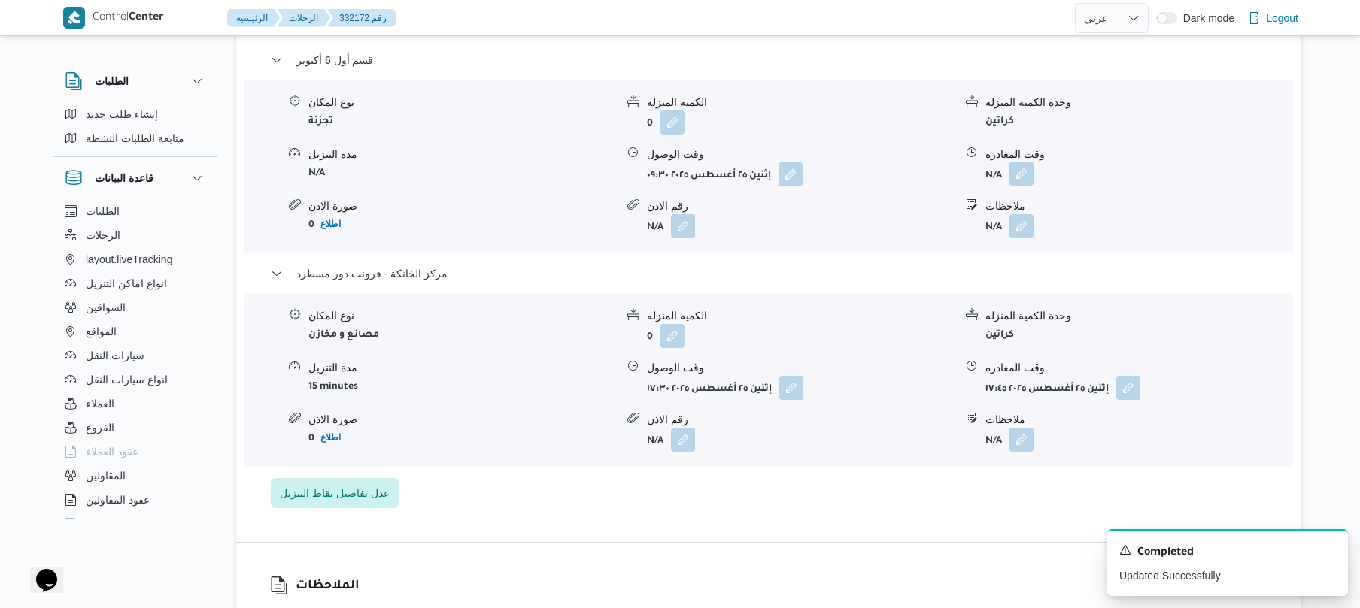
click at [1029, 162] on button "button" at bounding box center [1021, 174] width 24 height 24
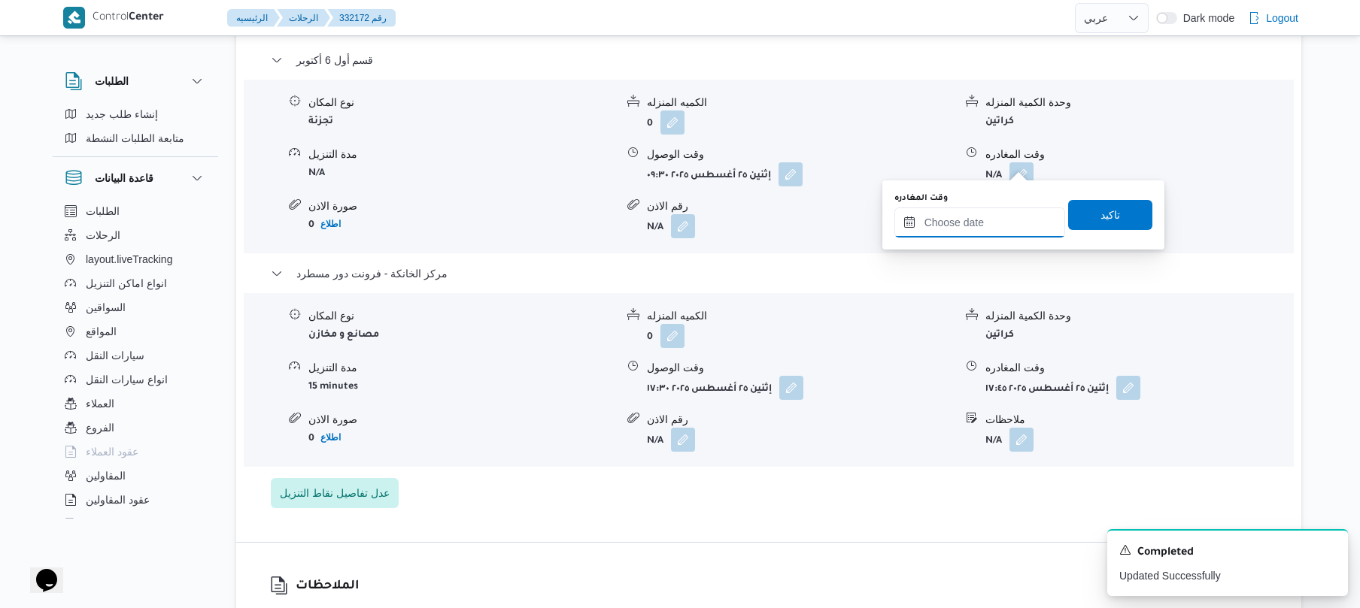
click at [963, 232] on input "وقت المغادره" at bounding box center [979, 223] width 171 height 30
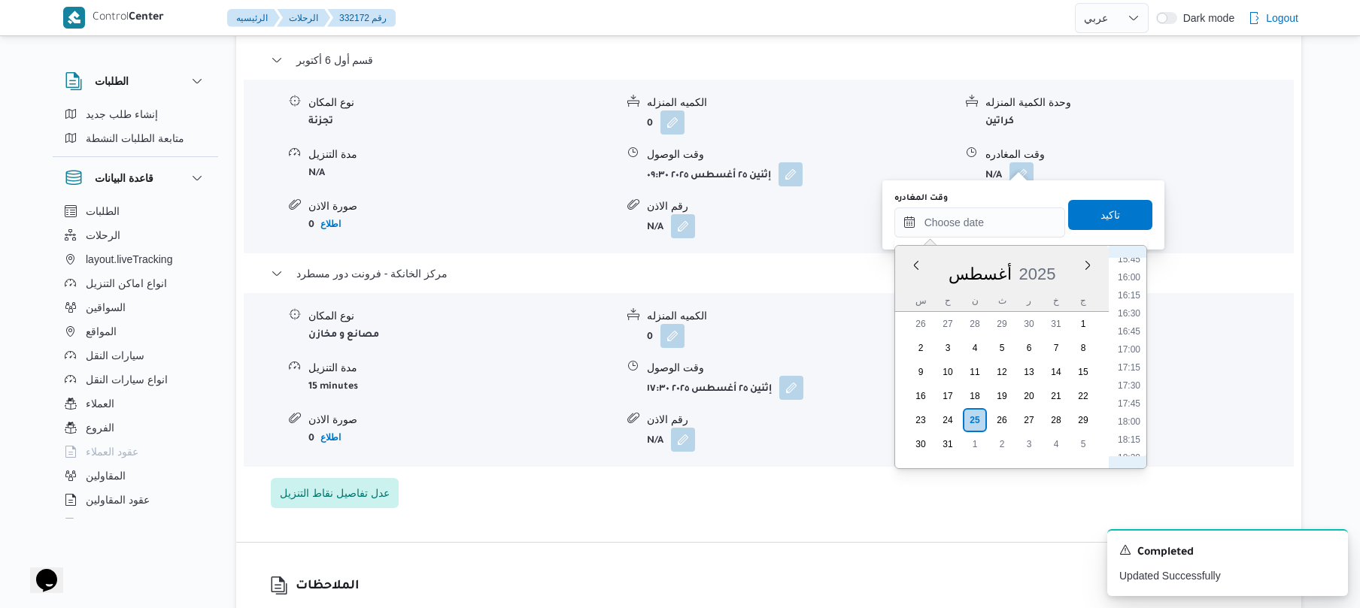
scroll to position [1138, 0]
click at [1135, 319] on li "16:30" at bounding box center [1128, 318] width 35 height 15
type input "٢٥/٠٨/٢٠٢٥ ١٦:٣٠"
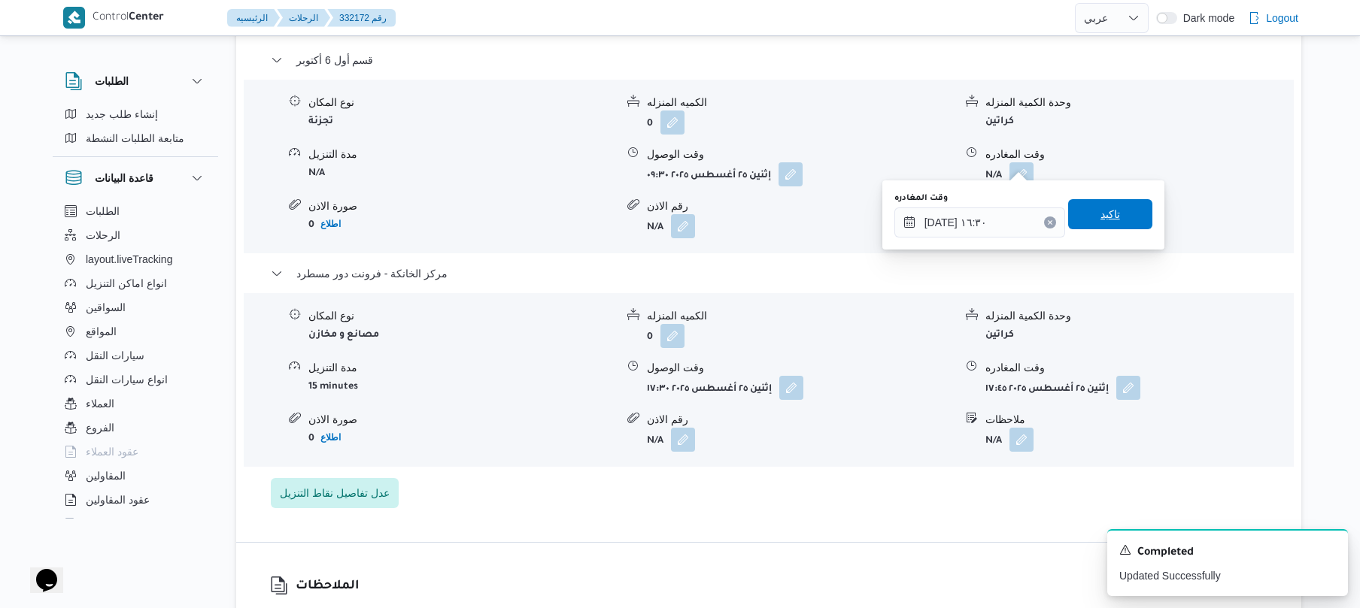
click at [1114, 220] on span "تاكيد" at bounding box center [1110, 214] width 84 height 30
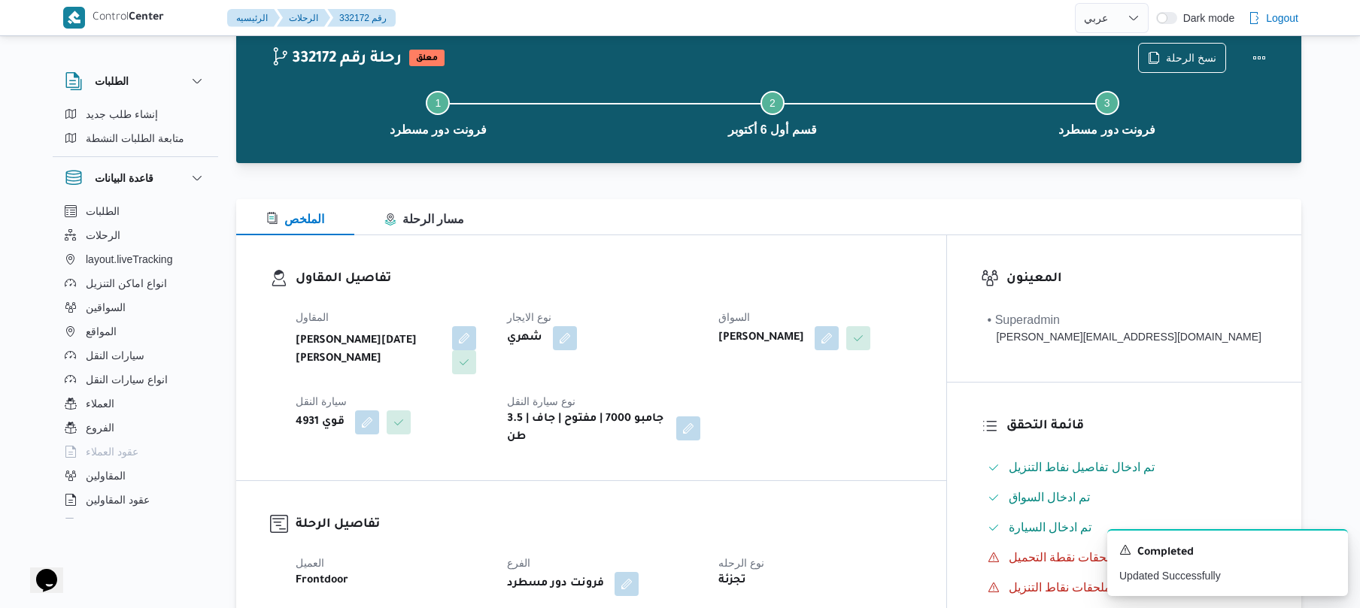
scroll to position [0, 0]
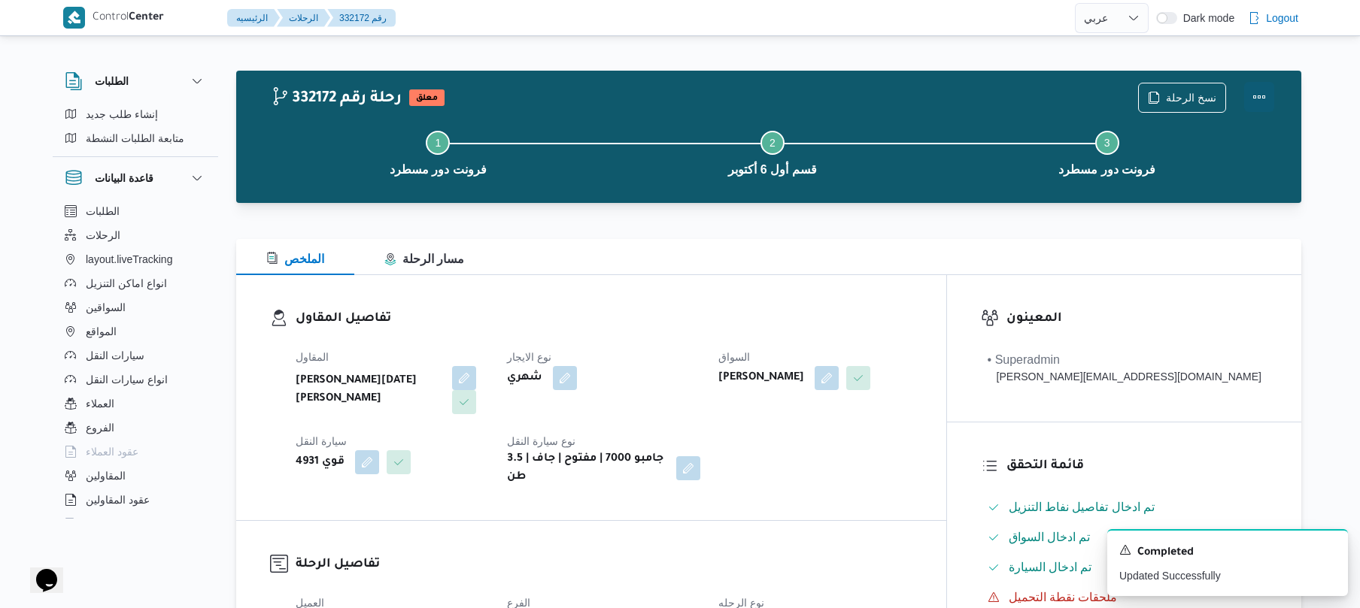
click at [1261, 97] on button "Actions" at bounding box center [1259, 97] width 30 height 30
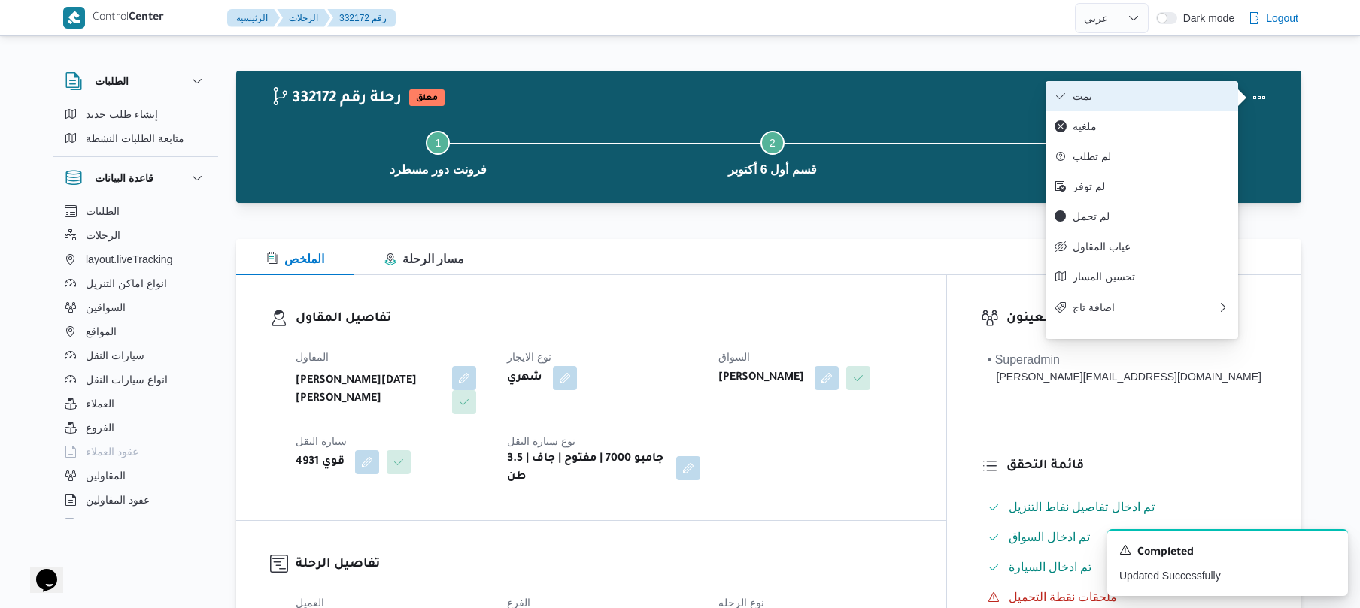
click at [1170, 101] on span "تمت" at bounding box center [1150, 96] width 156 height 12
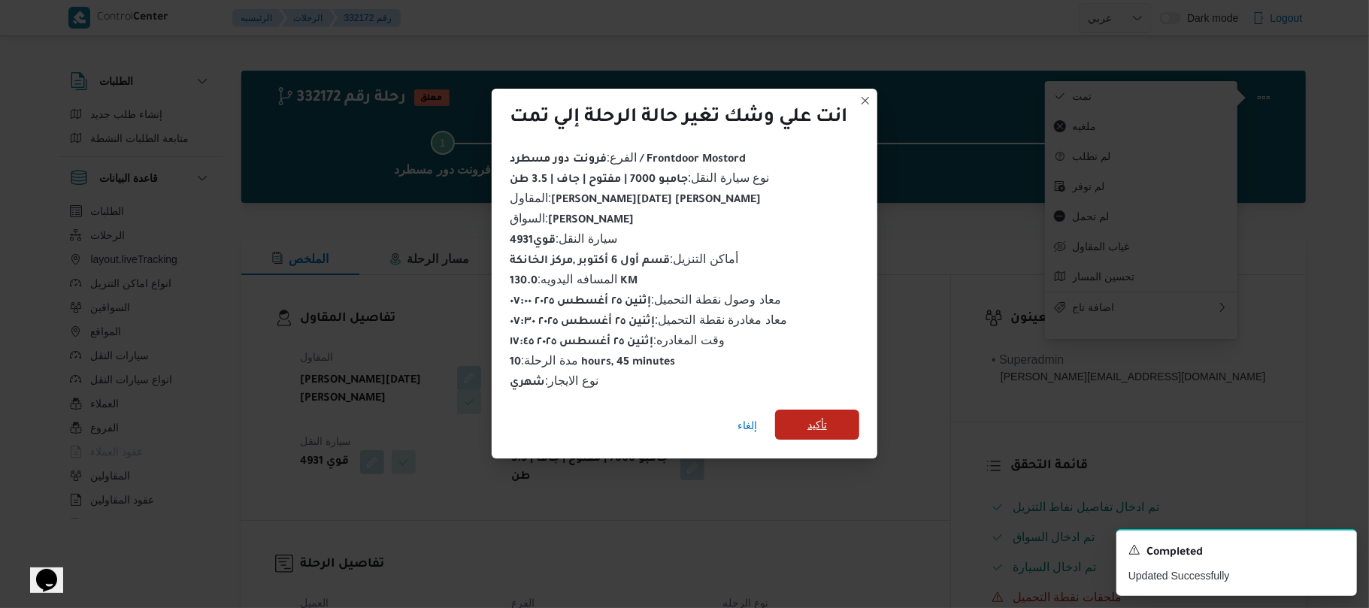
click at [846, 417] on span "تأكيد" at bounding box center [817, 425] width 84 height 30
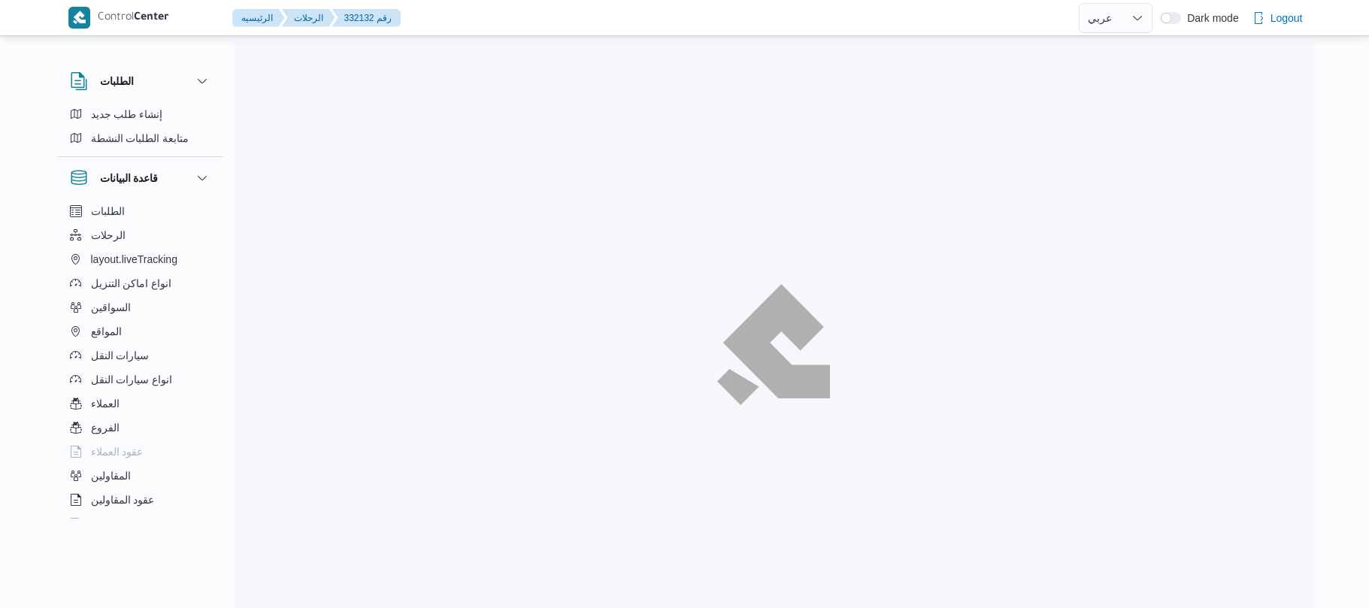
select select "ar"
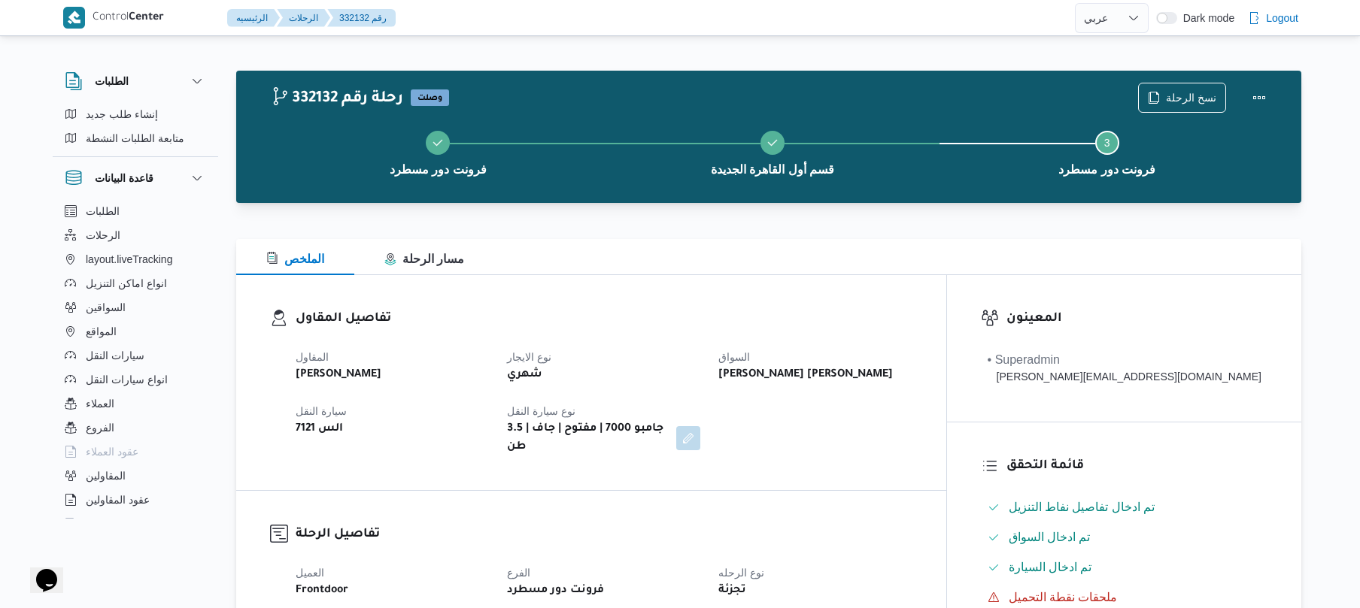
scroll to position [40, 0]
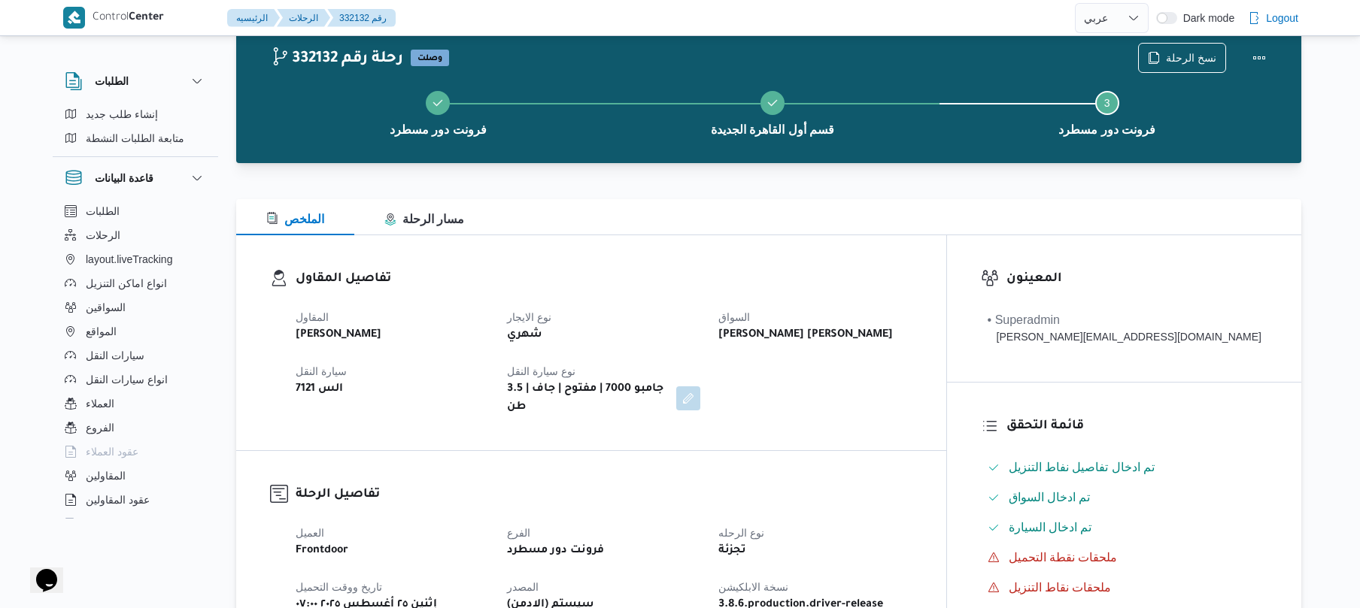
click at [893, 289] on h3 "تفاصيل المقاول" at bounding box center [604, 279] width 617 height 20
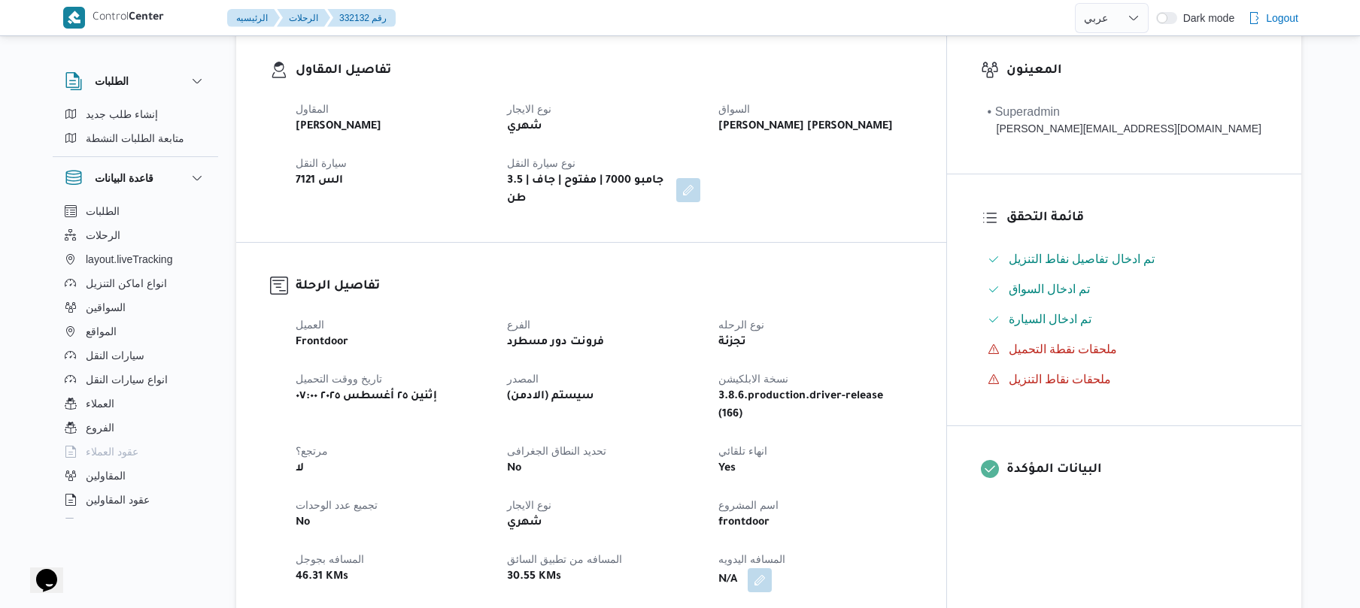
scroll to position [481, 0]
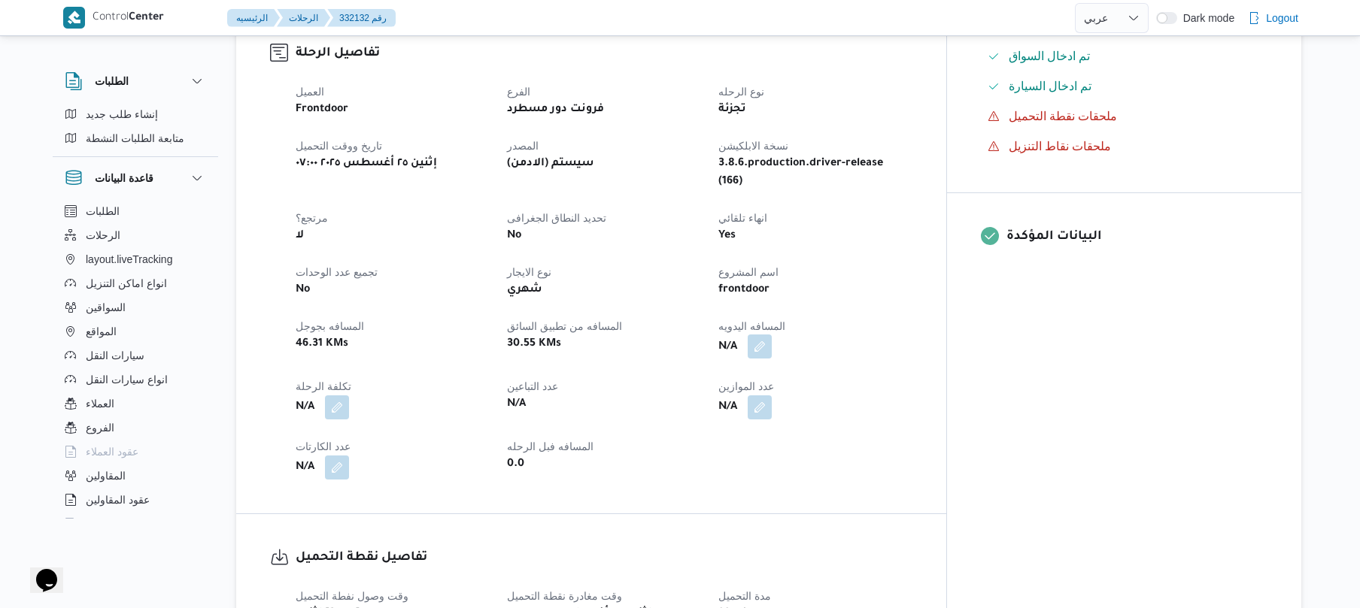
click at [772, 335] on button "button" at bounding box center [759, 347] width 24 height 24
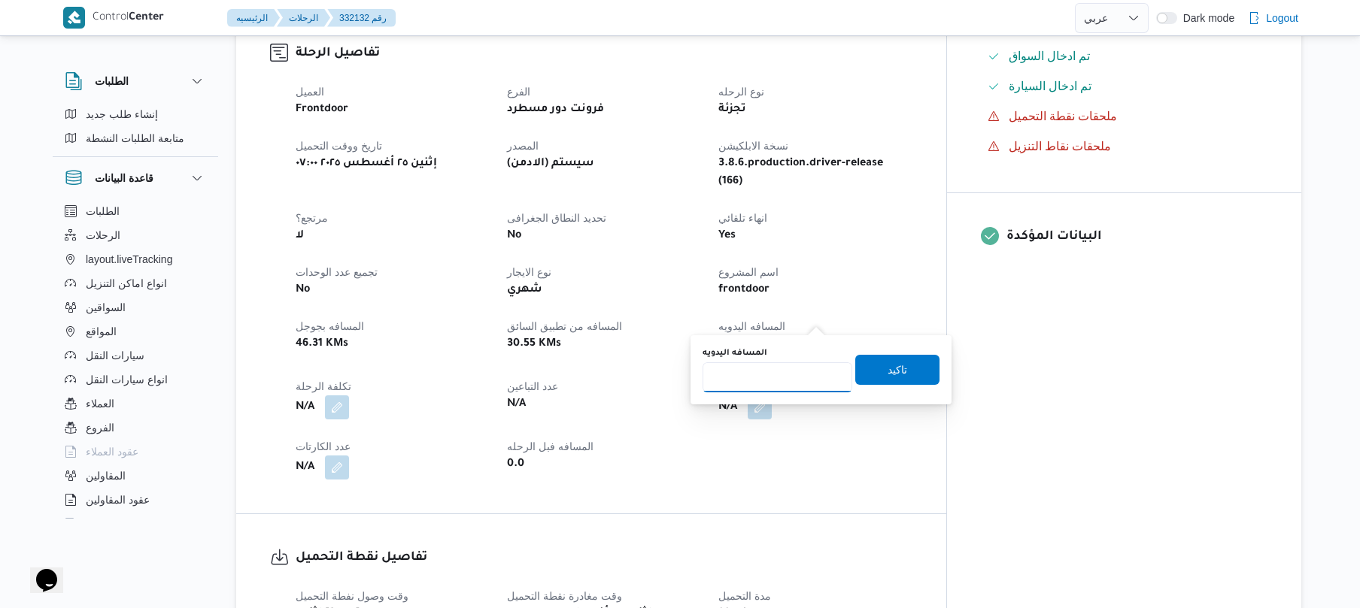
click at [781, 384] on input "المسافه اليدويه" at bounding box center [777, 377] width 150 height 30
type input "120"
click at [874, 374] on span "تاكيد" at bounding box center [897, 369] width 84 height 30
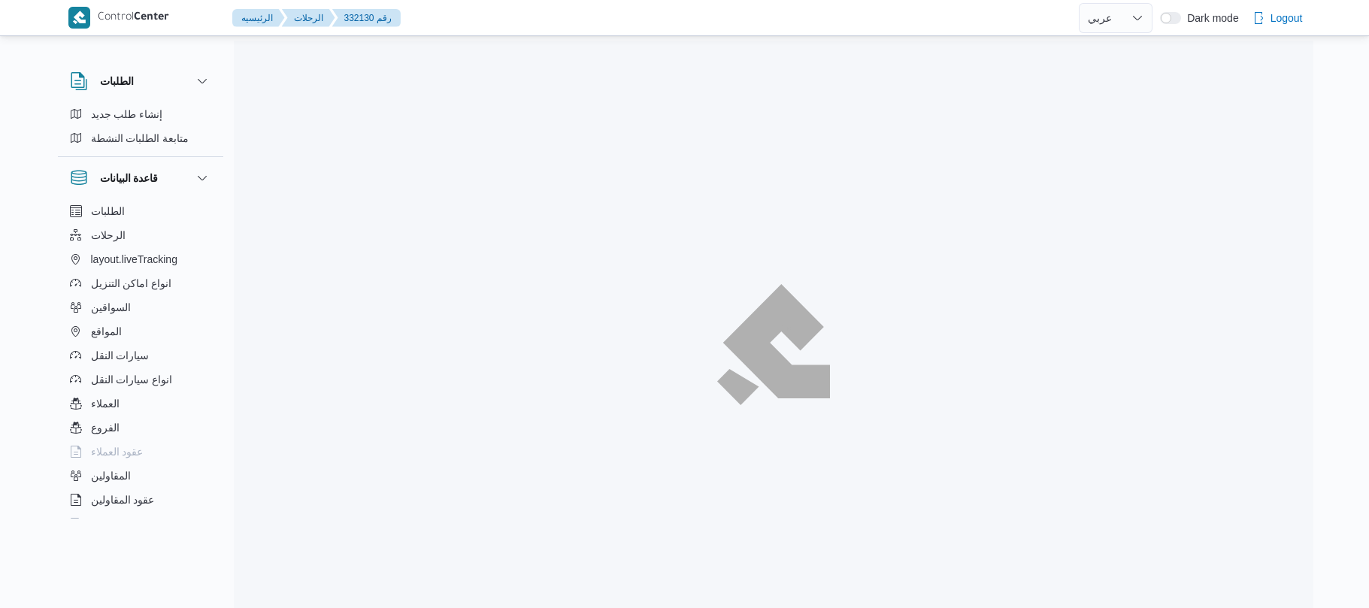
select select "ar"
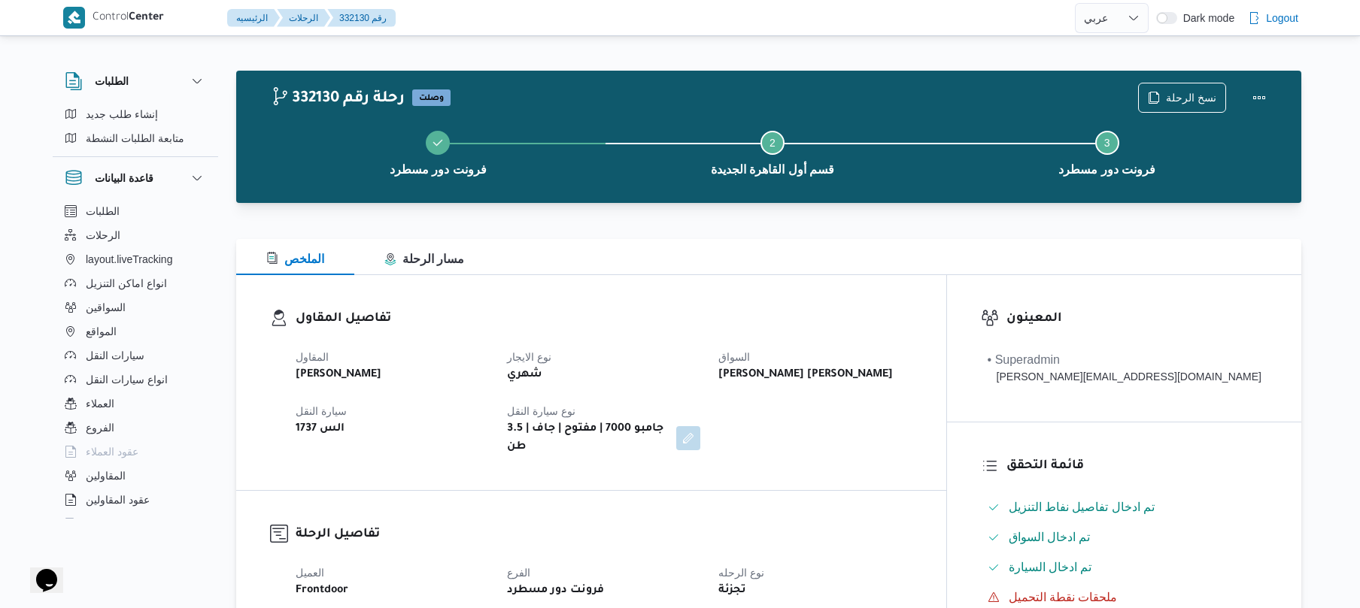
click at [805, 250] on div "الملخص مسار الرحلة" at bounding box center [768, 257] width 1065 height 36
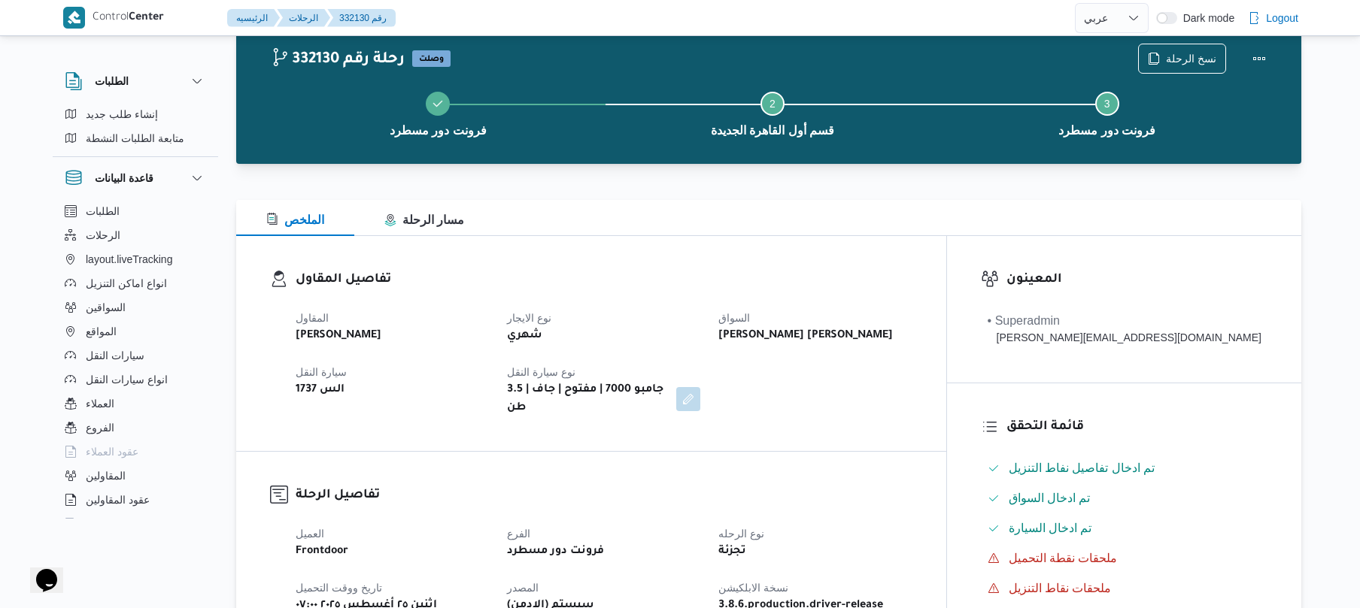
scroll to position [40, 0]
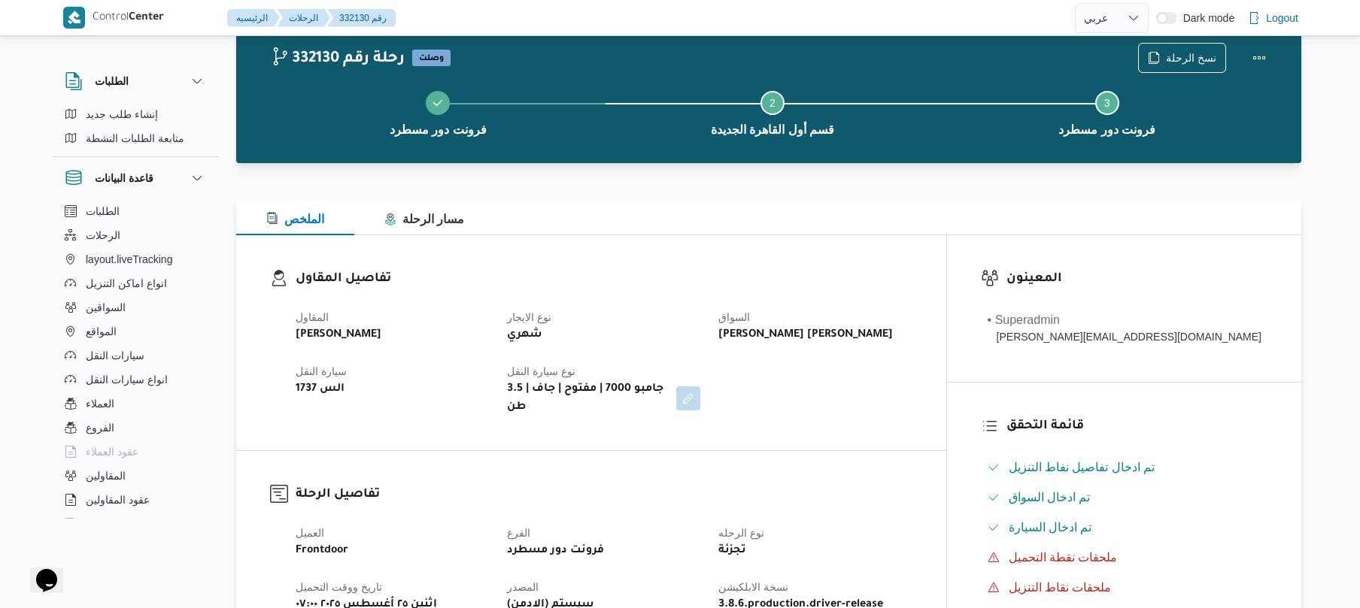
click at [912, 287] on h3 "تفاصيل المقاول" at bounding box center [604, 279] width 617 height 20
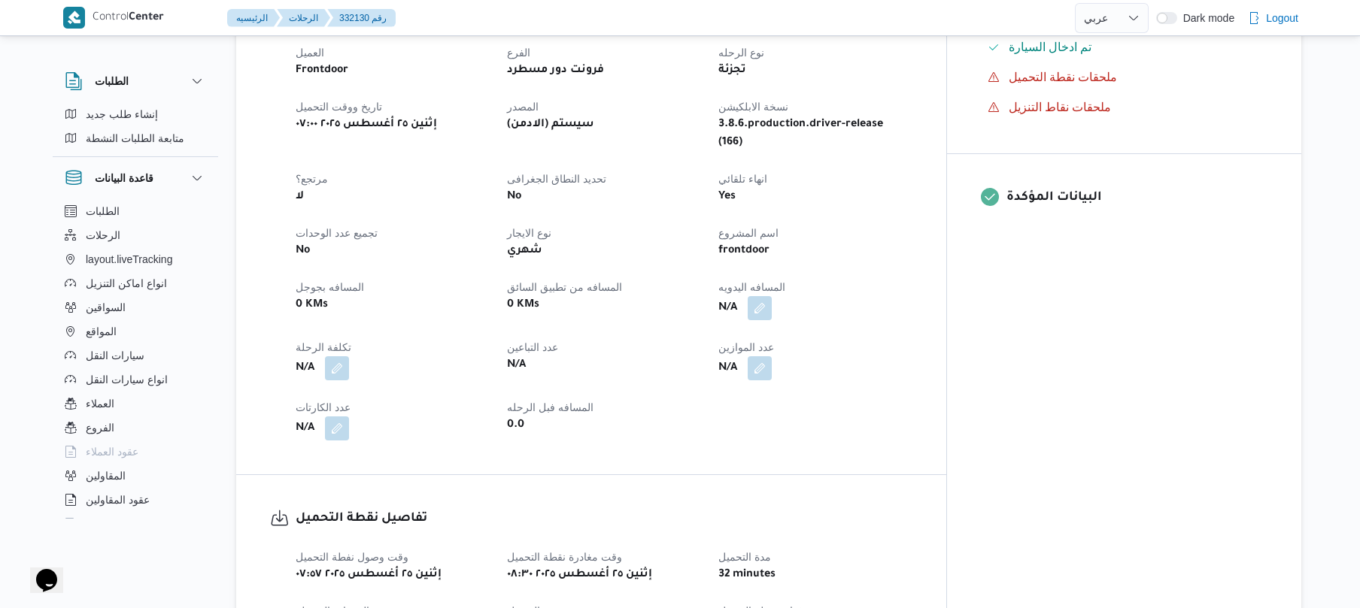
scroll to position [561, 0]
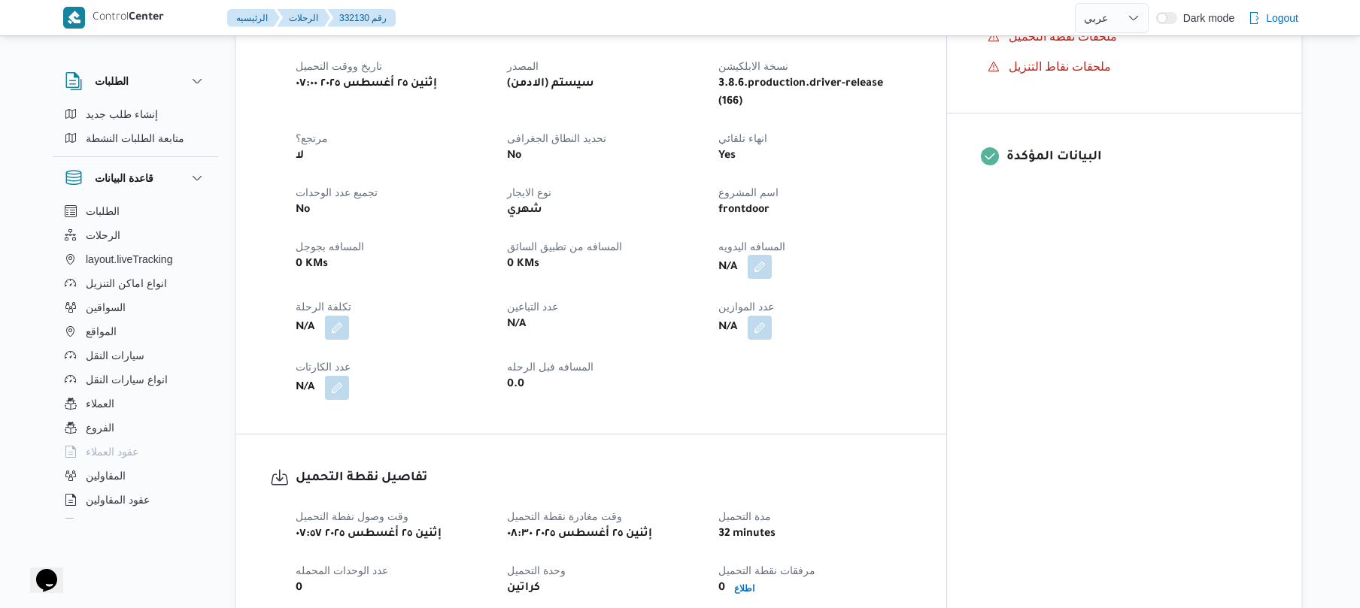
click at [772, 255] on button "button" at bounding box center [759, 267] width 24 height 24
click at [788, 322] on div "You are in a dialog. To close this dialog, hit escape. المسافه اليدويه تاكيد" at bounding box center [820, 290] width 261 height 69
click at [790, 310] on input "المسافه اليدويه" at bounding box center [777, 298] width 150 height 30
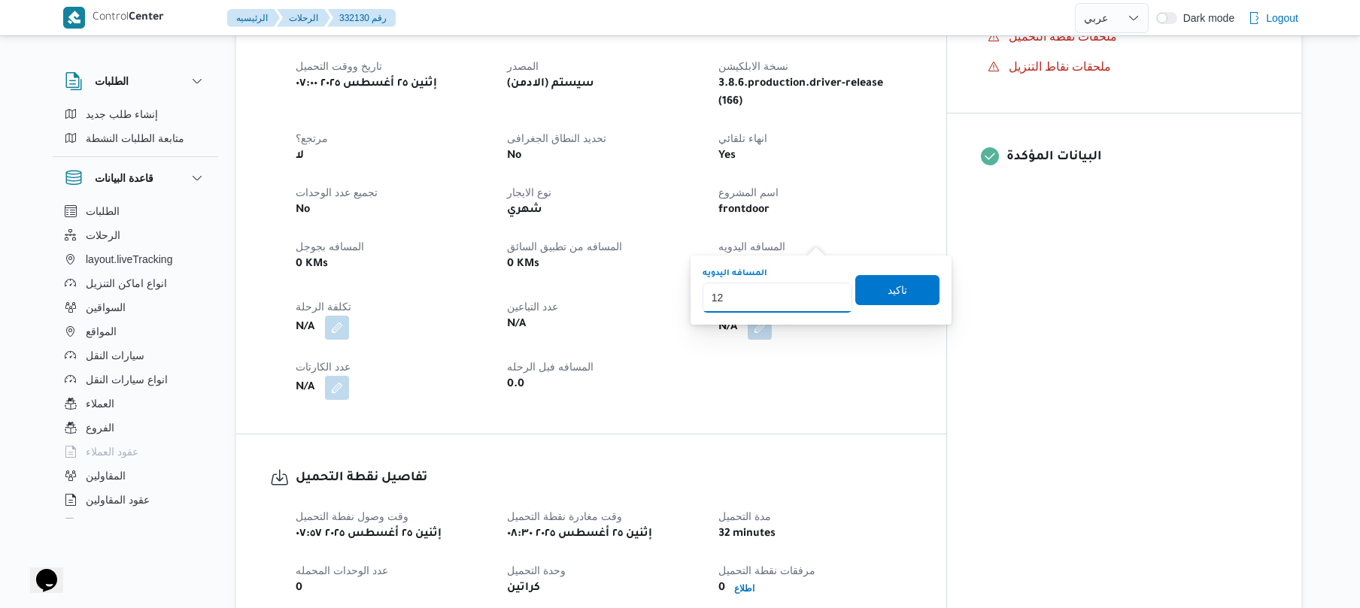
type input "120"
click at [866, 290] on span "تاكيد" at bounding box center [897, 289] width 84 height 30
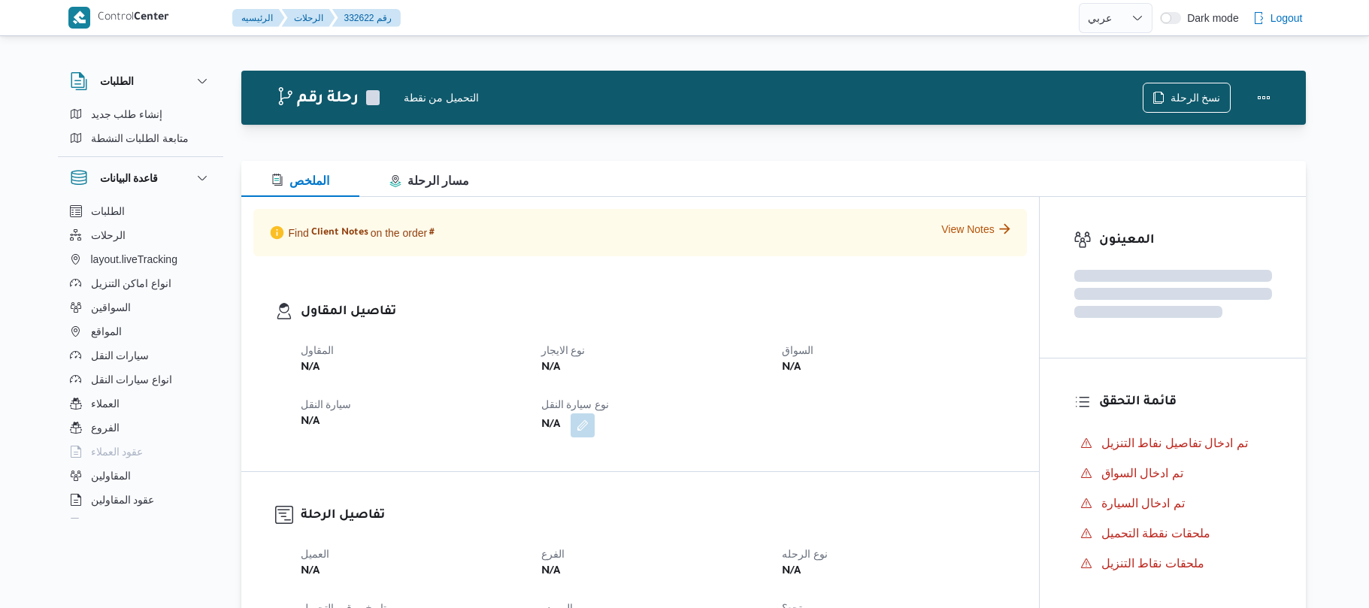
select select "ar"
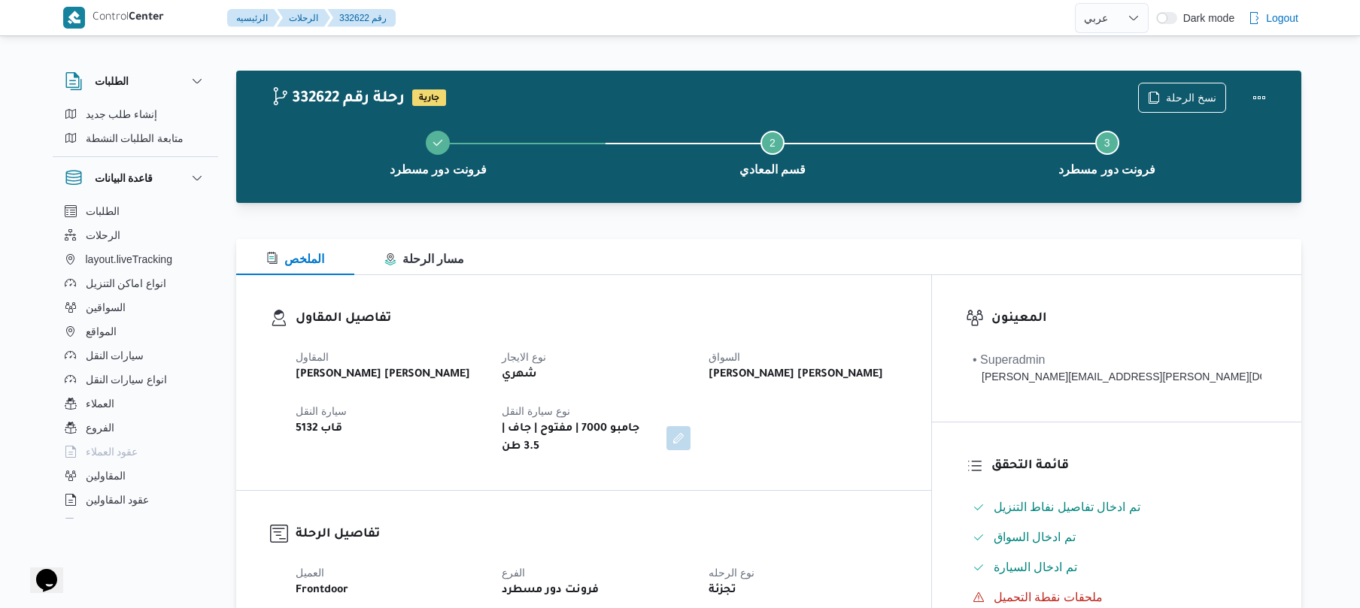
click at [866, 262] on div "الملخص مسار الرحلة" at bounding box center [768, 257] width 1065 height 36
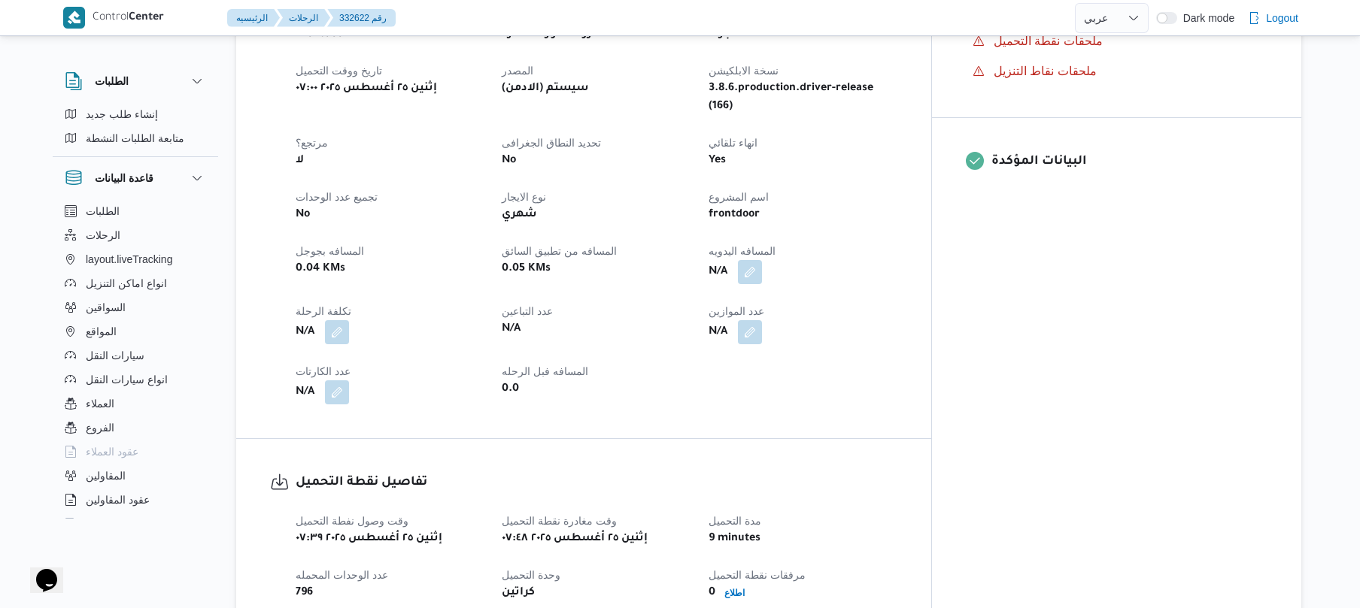
scroll to position [561, 0]
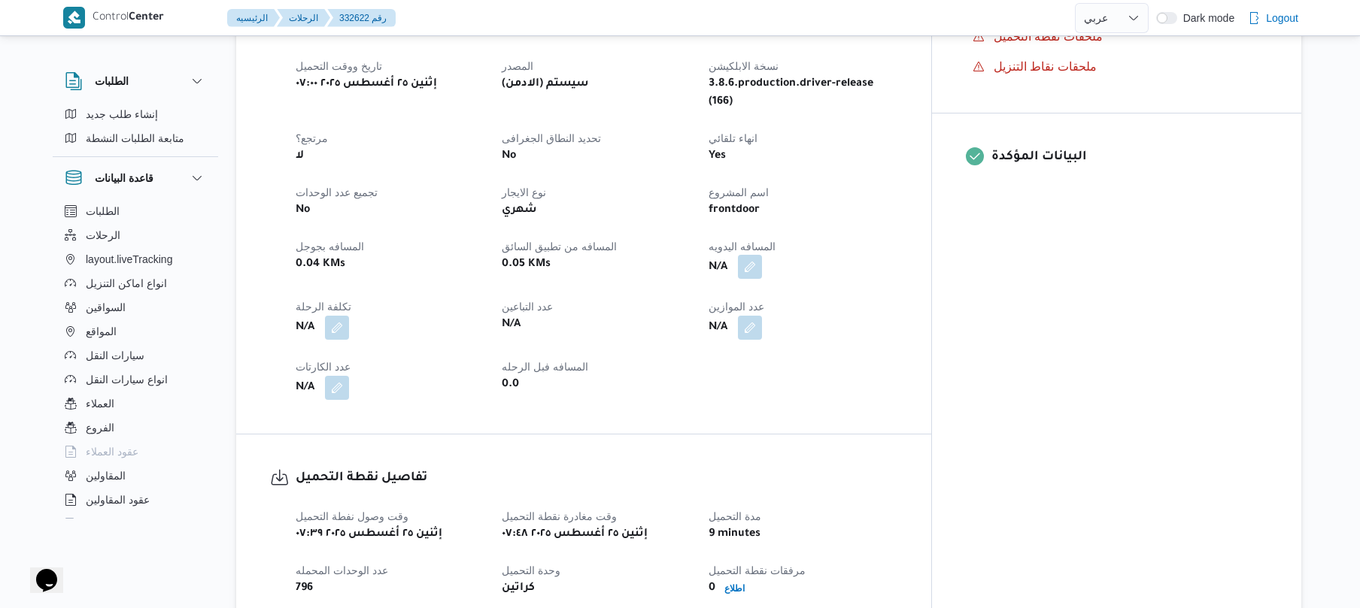
click at [762, 255] on button "button" at bounding box center [750, 267] width 24 height 24
click at [778, 310] on input "المسافه اليدويه" at bounding box center [777, 298] width 150 height 30
type input "120"
click at [894, 290] on span "تاكيد" at bounding box center [897, 289] width 20 height 18
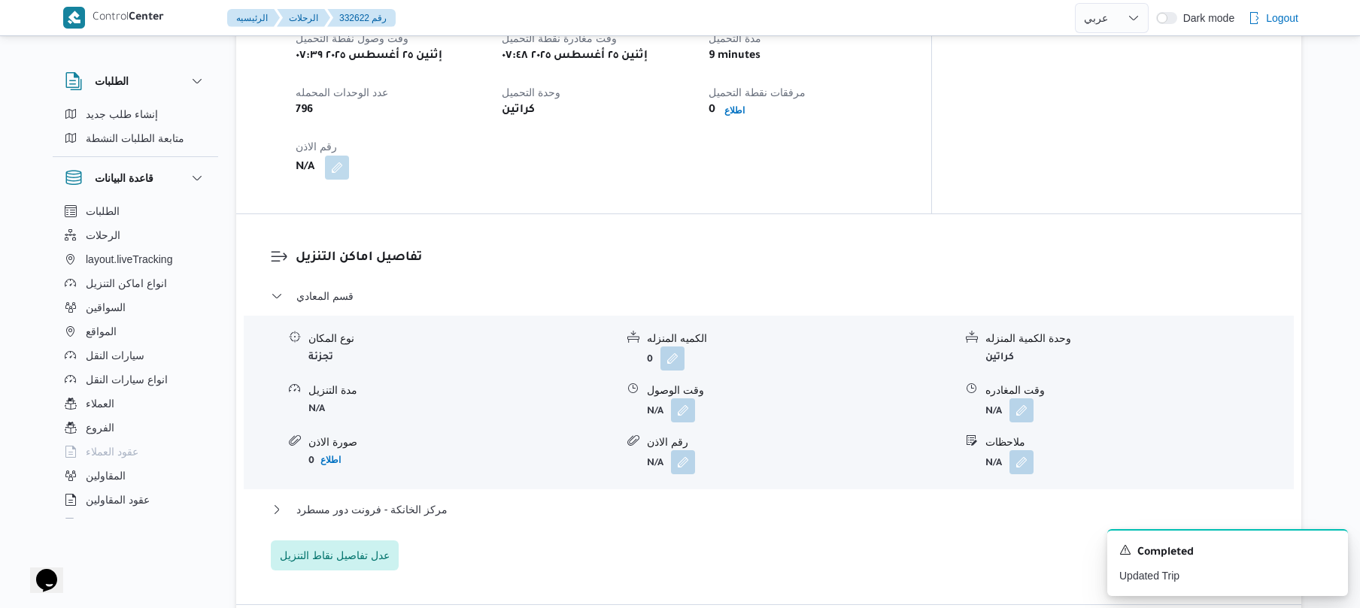
scroll to position [1042, 0]
click at [684, 395] on button "button" at bounding box center [683, 407] width 24 height 24
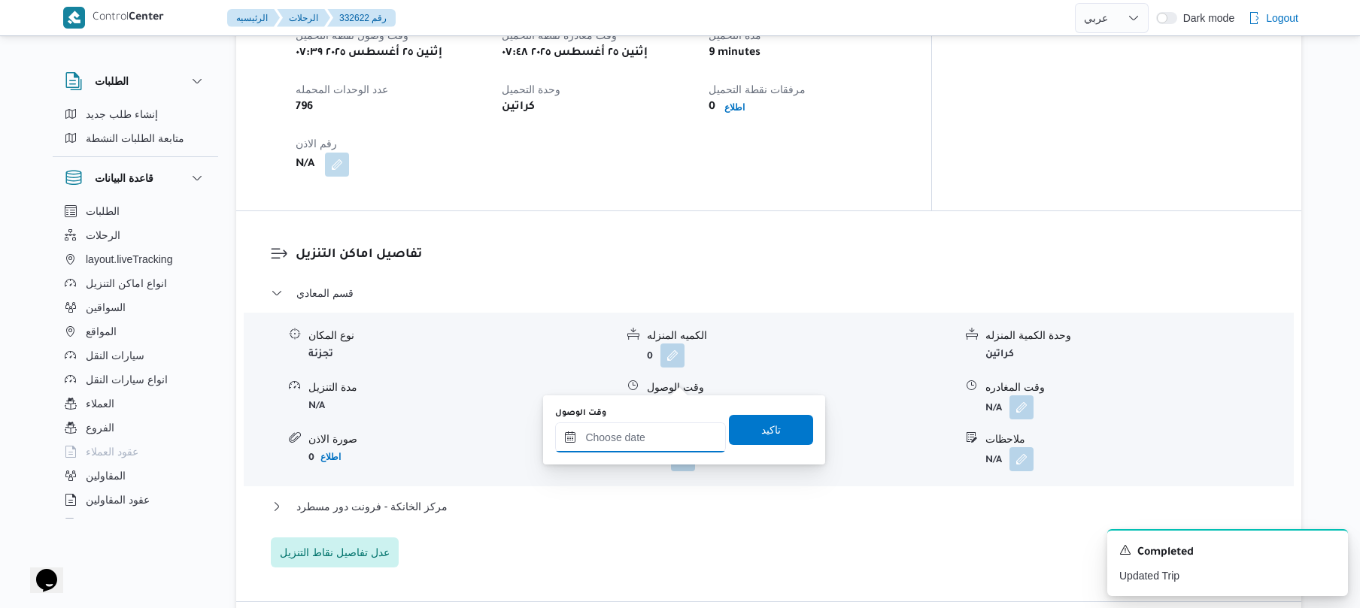
click at [630, 442] on input "وقت الوصول" at bounding box center [640, 438] width 171 height 30
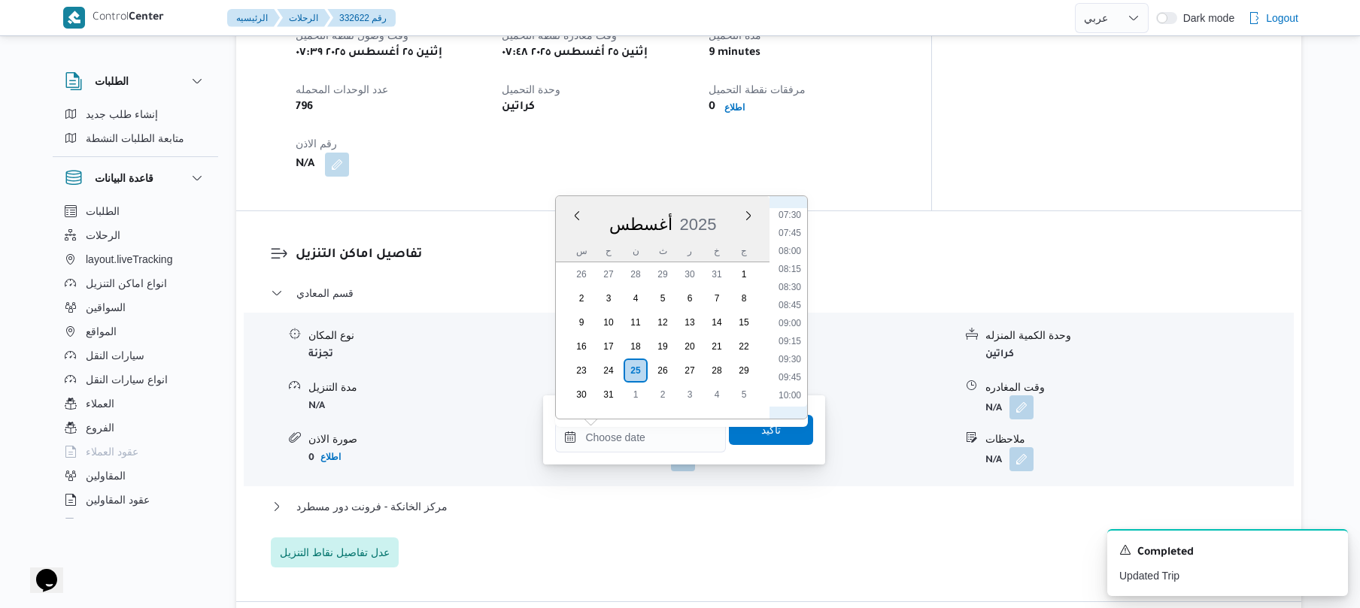
scroll to position [482, 0]
click at [787, 365] on li "08:45" at bounding box center [789, 365] width 35 height 15
type input "٢٥/٠٨/٢٠٢٥ ٠٨:٤٥"
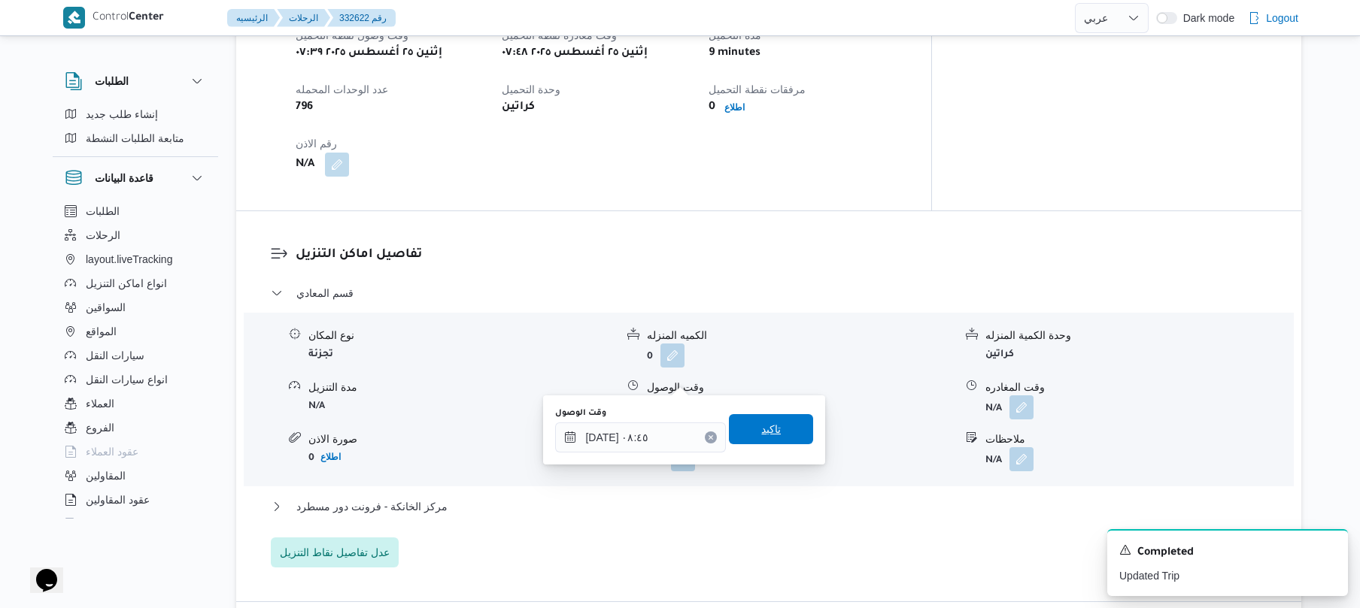
click at [766, 433] on span "تاكيد" at bounding box center [771, 429] width 20 height 18
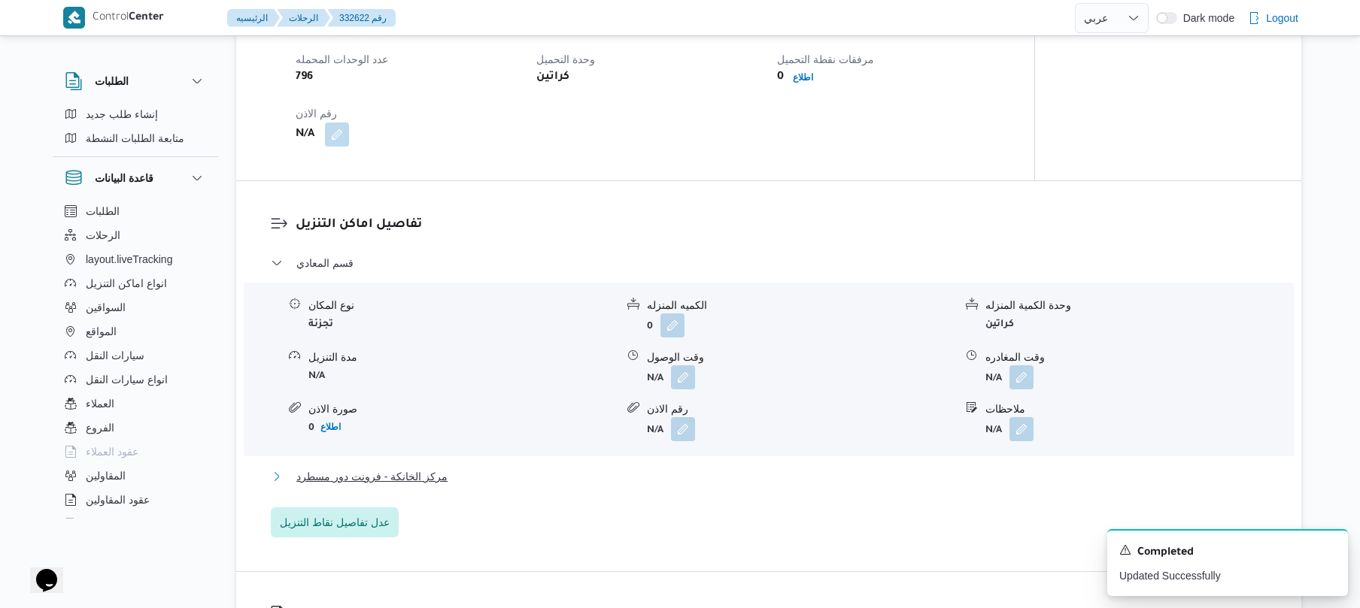
click at [711, 477] on button "مركز الخانكة - فرونت دور مسطرد" at bounding box center [769, 477] width 996 height 18
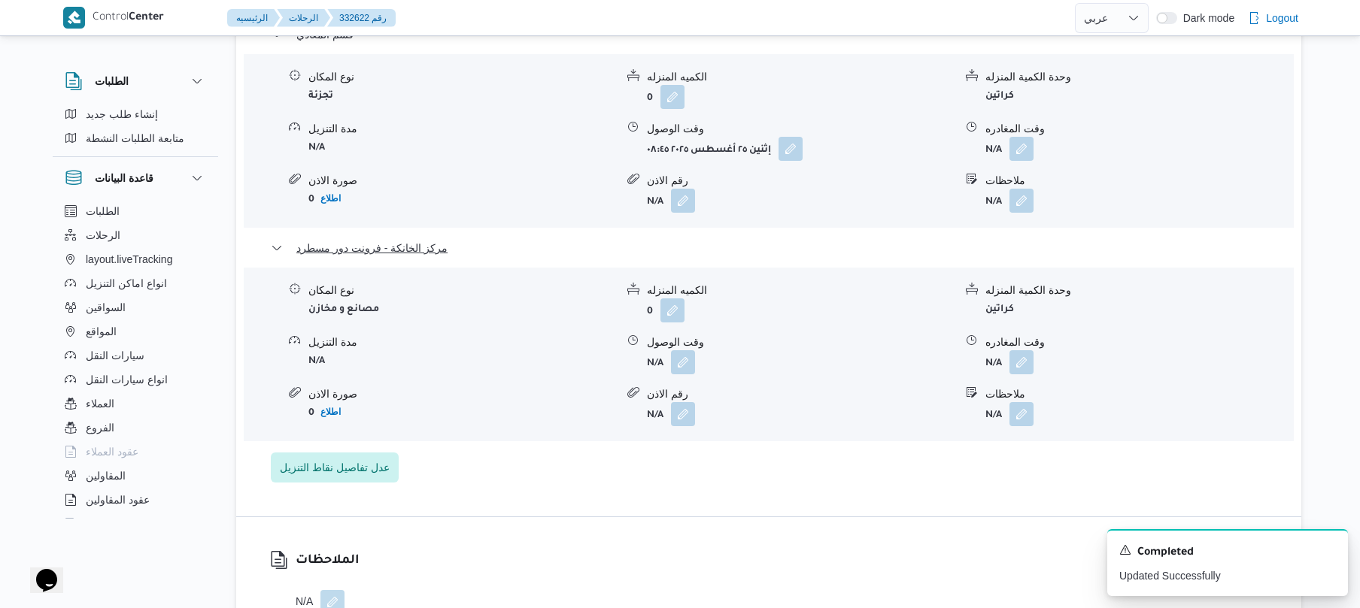
scroll to position [1363, 0]
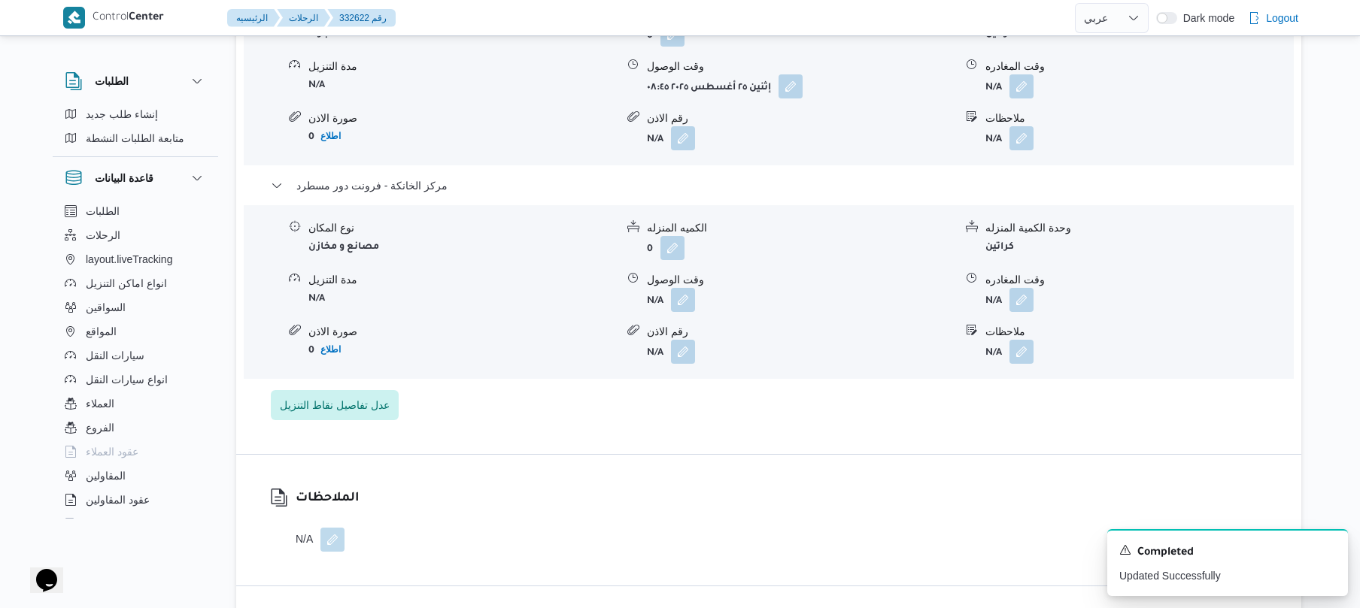
click at [1039, 288] on form "N/A" at bounding box center [1138, 300] width 307 height 24
click at [1017, 287] on button "button" at bounding box center [1021, 299] width 24 height 24
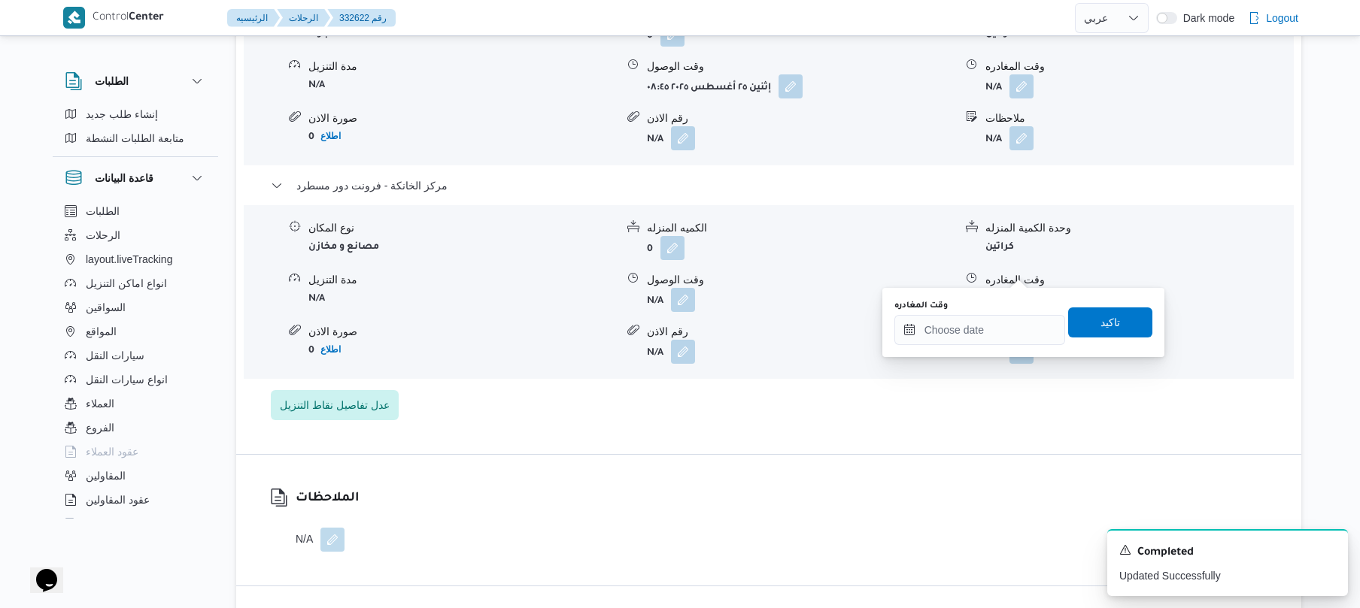
click at [963, 350] on div "You are in a dialog. To close this dialog, hit escape. وقت المغادره تاكيد" at bounding box center [1023, 322] width 282 height 69
click at [972, 332] on input "وقت المغادره" at bounding box center [979, 330] width 171 height 30
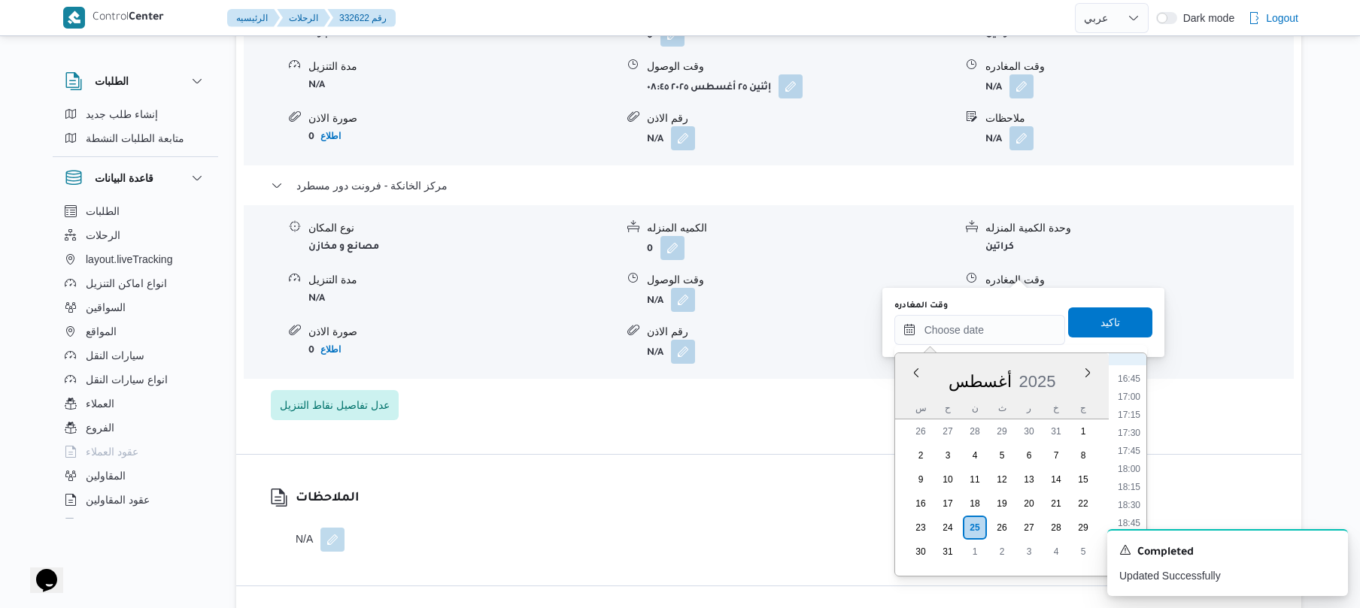
scroll to position [1156, 0]
click at [1135, 479] on li "17:30" at bounding box center [1128, 480] width 35 height 15
type input "٢٥/٠٨/٢٠٢٥ ١٧:٣٠"
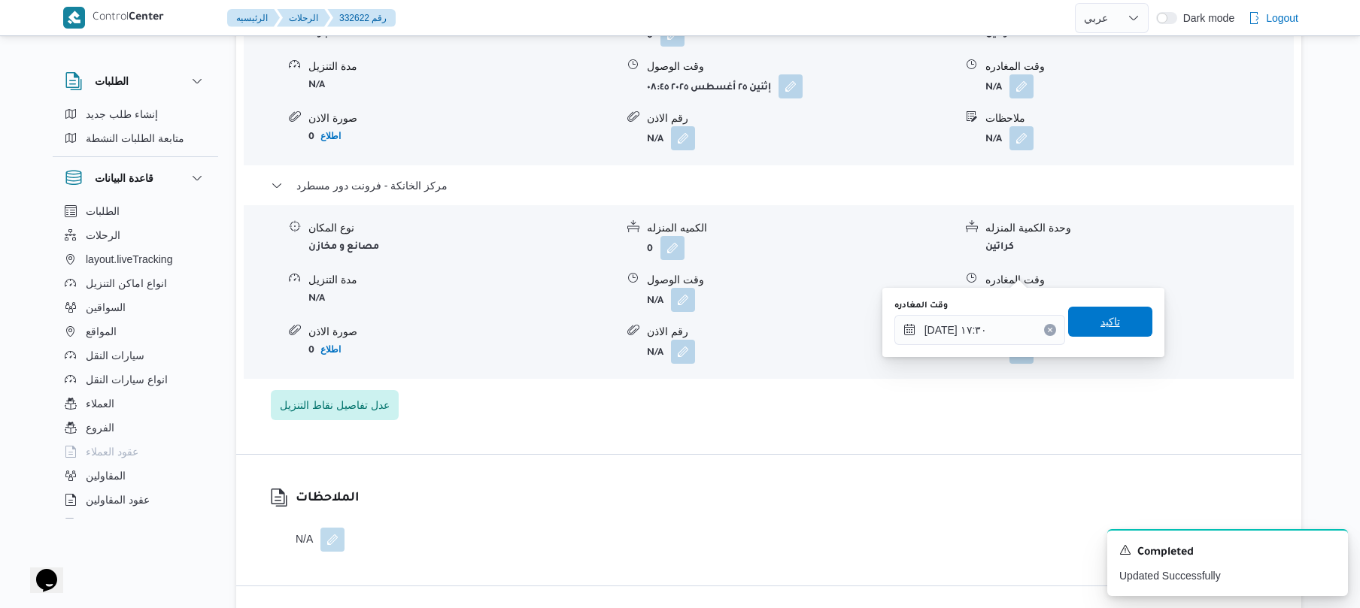
click at [1102, 326] on span "تاكيد" at bounding box center [1110, 322] width 20 height 18
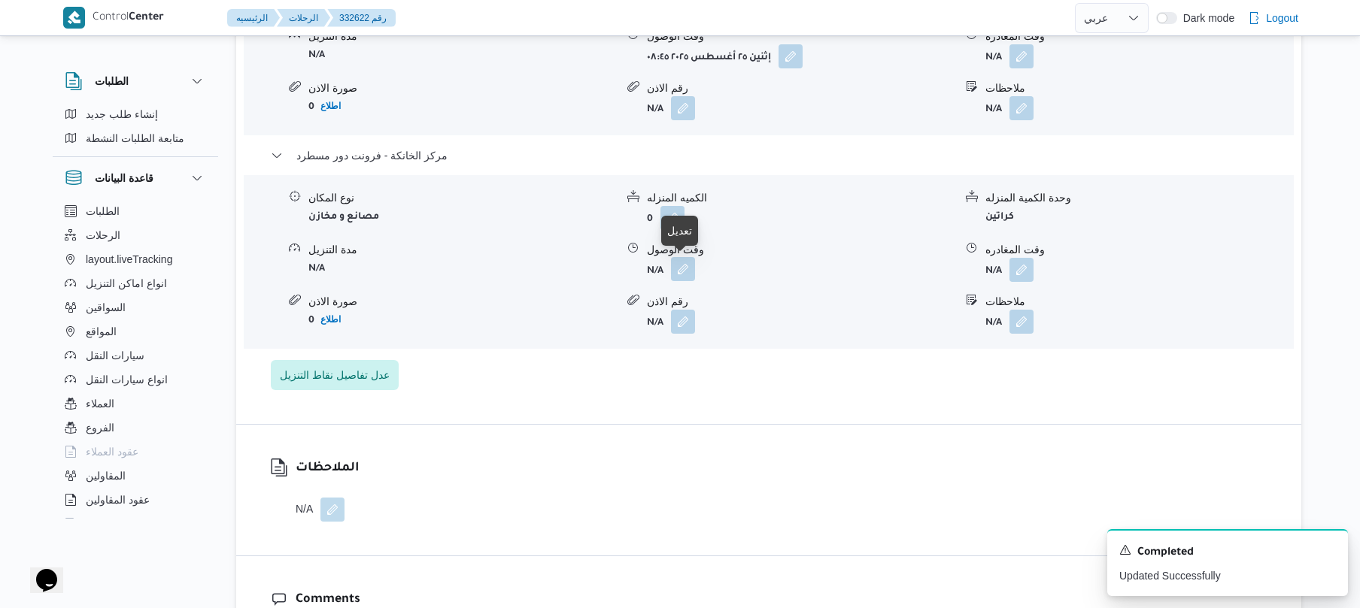
click at [672, 271] on button "button" at bounding box center [683, 269] width 24 height 24
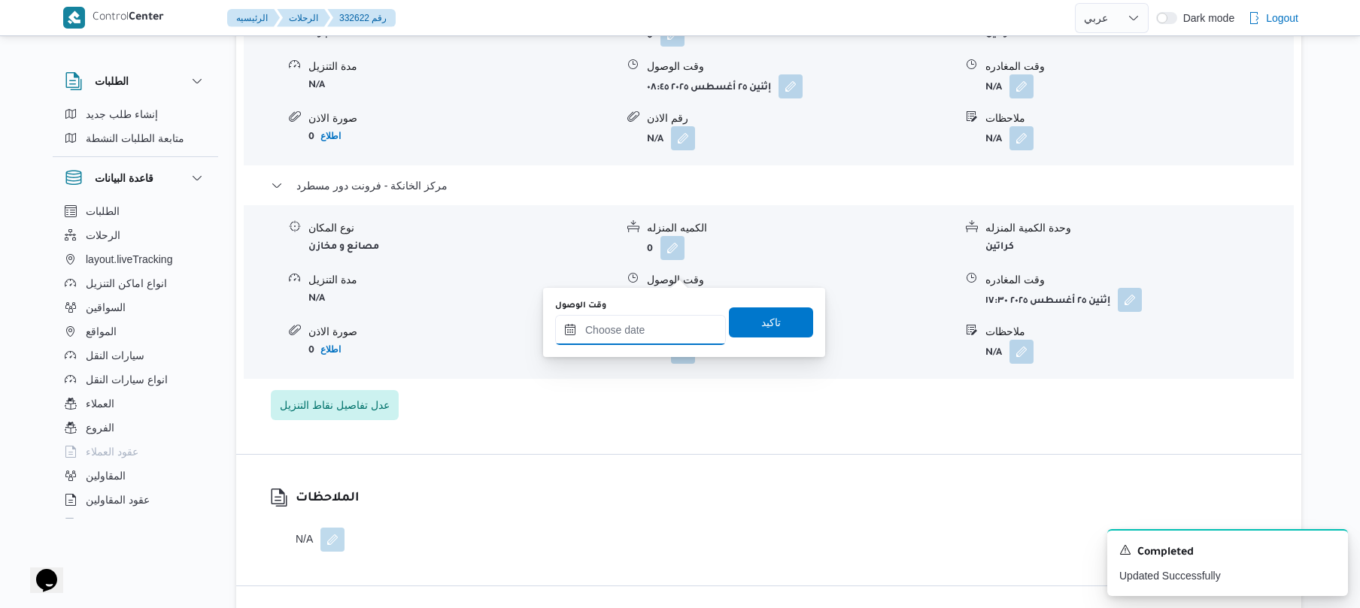
click at [656, 323] on input "وقت الوصول" at bounding box center [640, 330] width 171 height 30
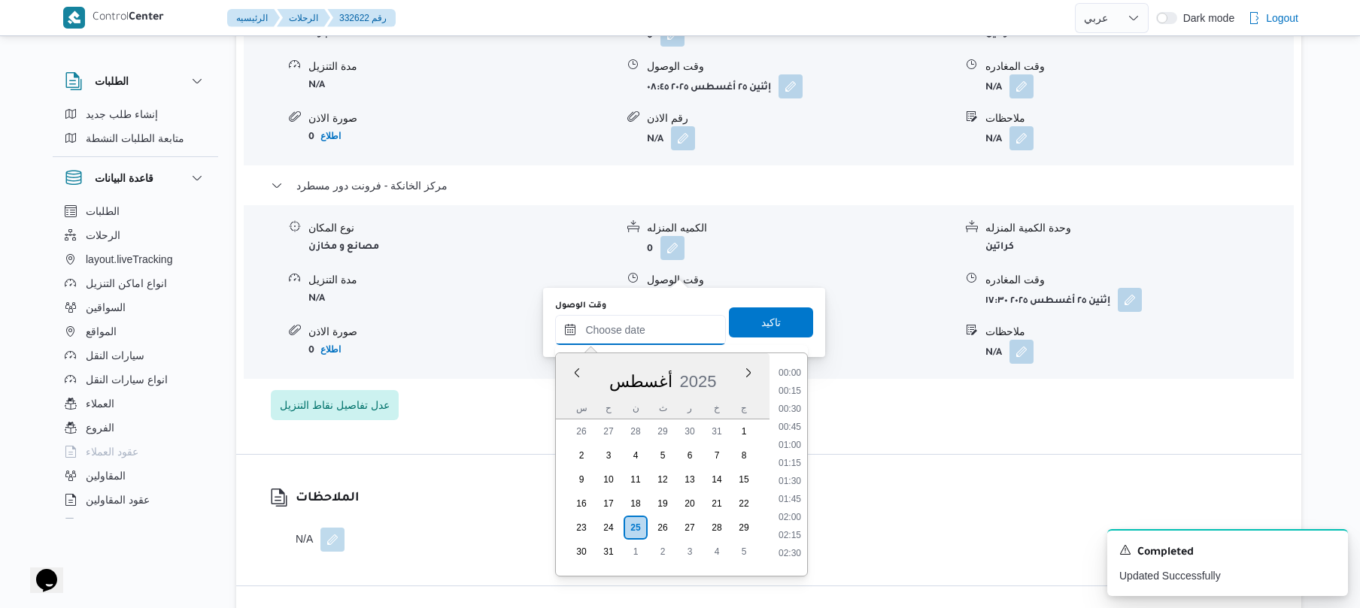
scroll to position [1324, 0]
click at [807, 389] on ul "00:00 00:15 00:30 00:45 01:00 01:15 01:30 01:45 02:00 02:15 02:30 02:45 03:00 0…" at bounding box center [789, 464] width 35 height 199
click at [791, 462] on li "17:15" at bounding box center [789, 462] width 35 height 15
type input "٢٥/٠٨/٢٠٢٥ ١٧:١٥"
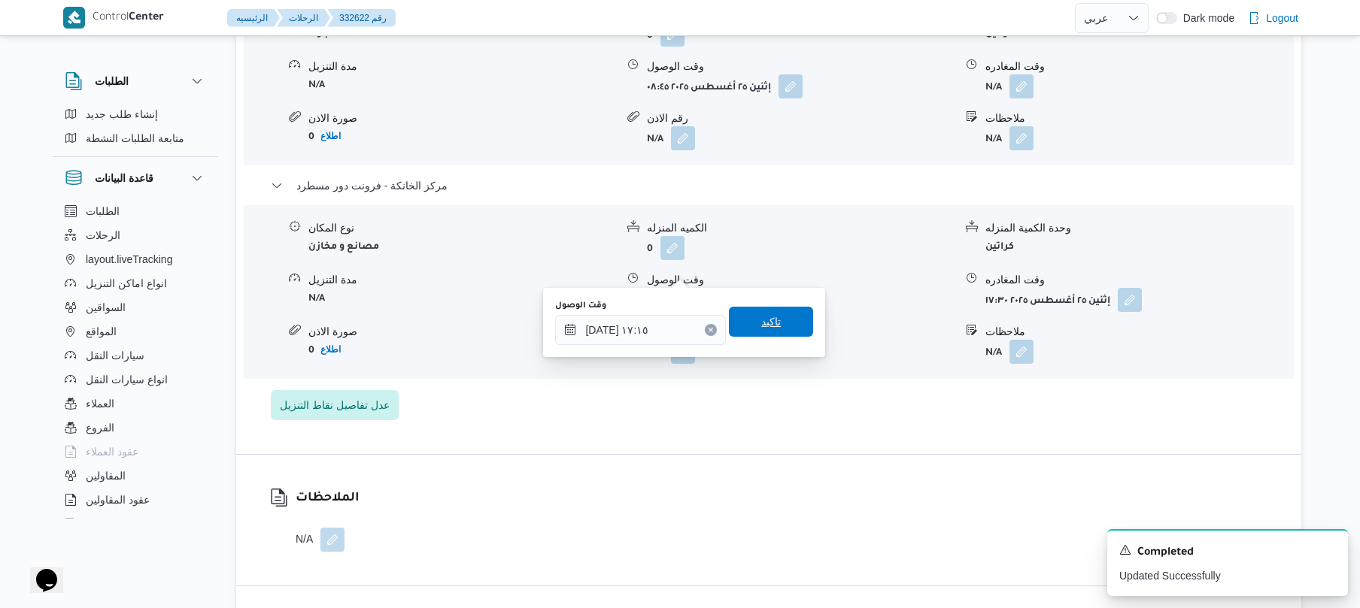
click at [786, 326] on span "تاكيد" at bounding box center [771, 322] width 84 height 30
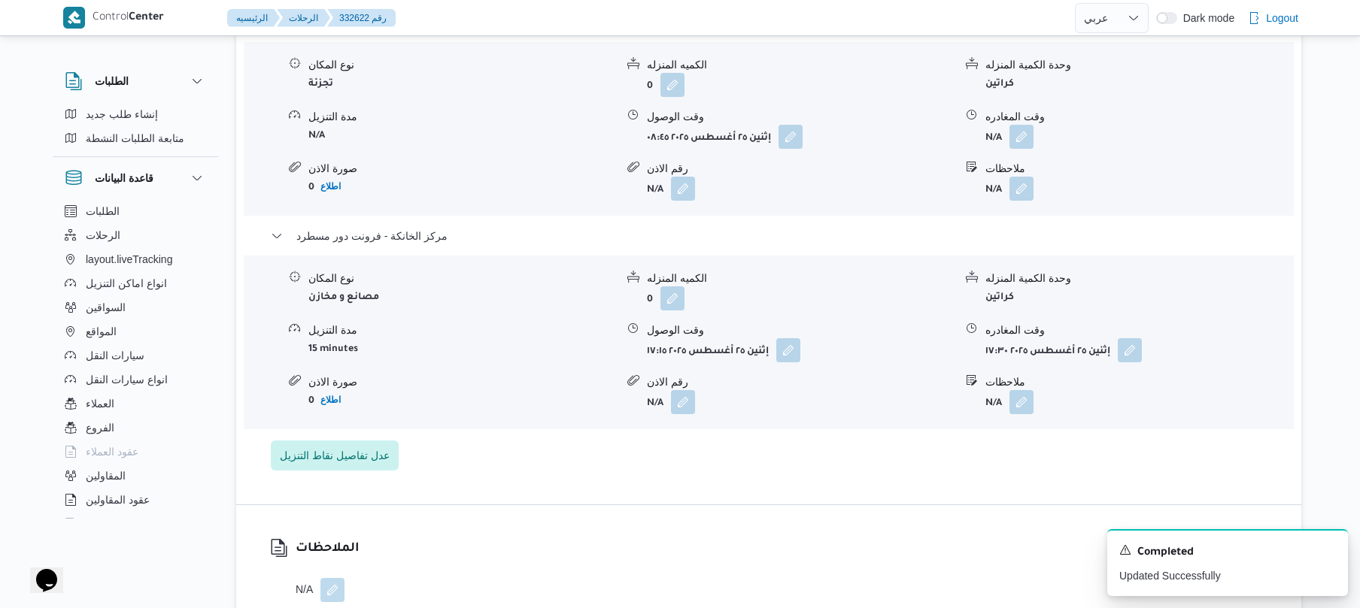
scroll to position [1324, 0]
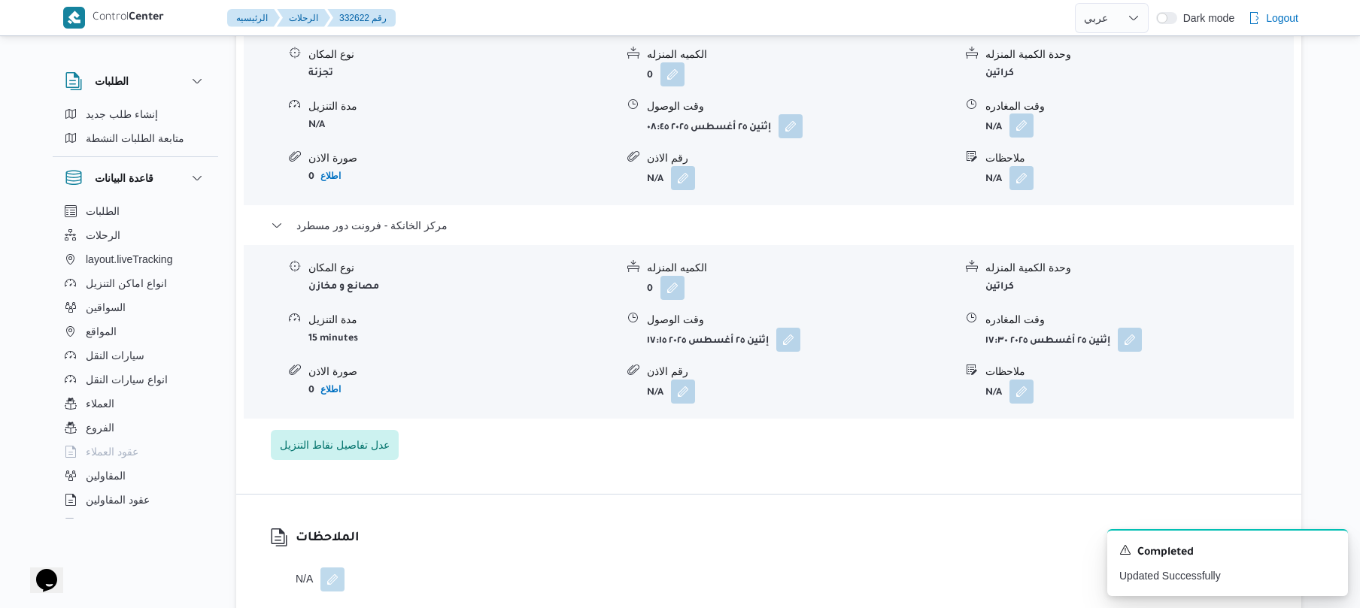
click at [1026, 114] on button "button" at bounding box center [1021, 126] width 24 height 24
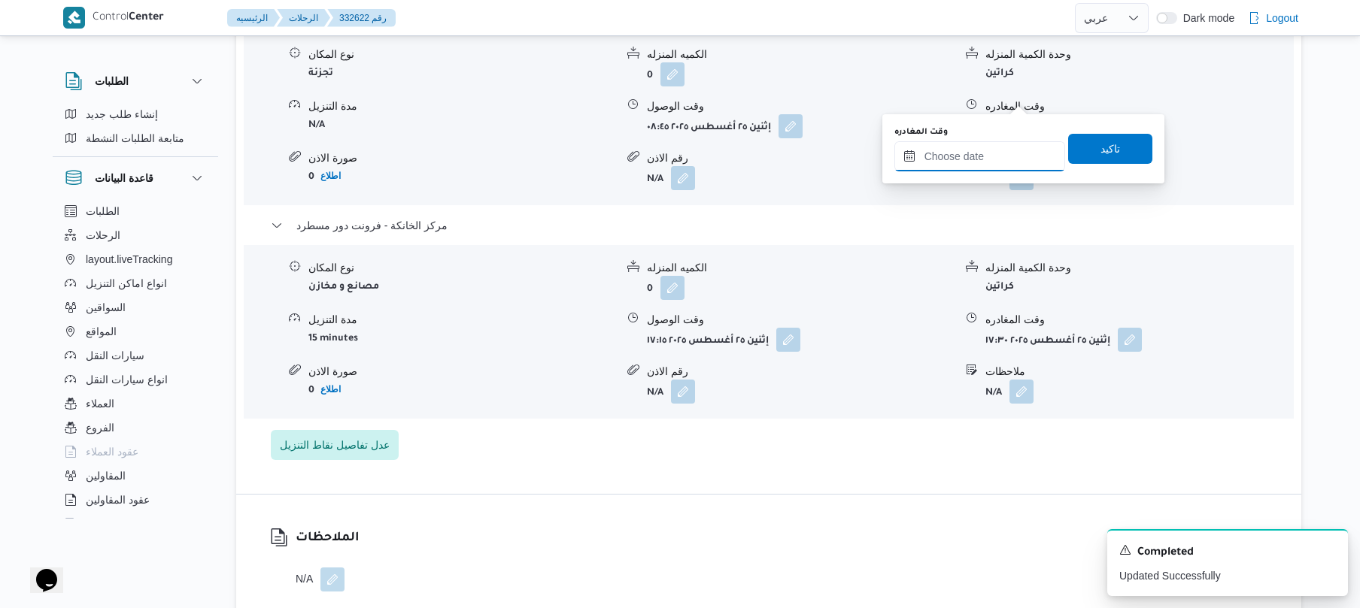
click at [966, 155] on input "وقت المغادره" at bounding box center [979, 156] width 171 height 30
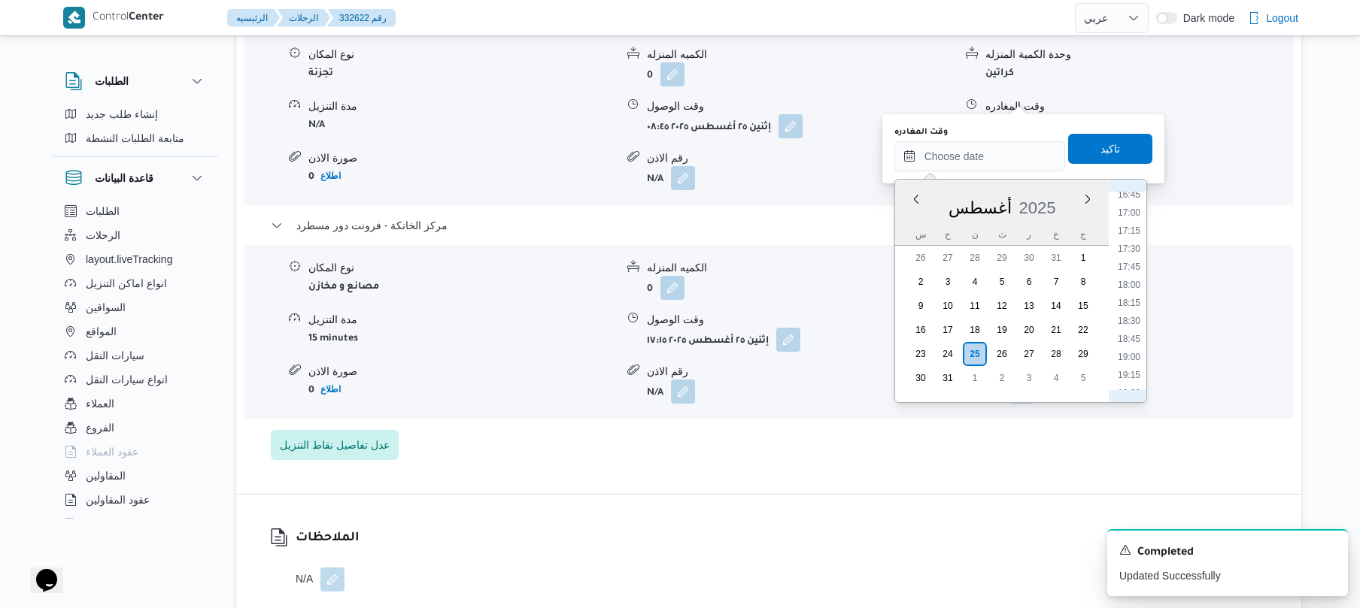
scroll to position [1156, 0]
click at [1135, 217] on li "16:15" at bounding box center [1128, 216] width 35 height 15
type input "٢٥/٠٨/٢٠٢٥ ١٦:١٥"
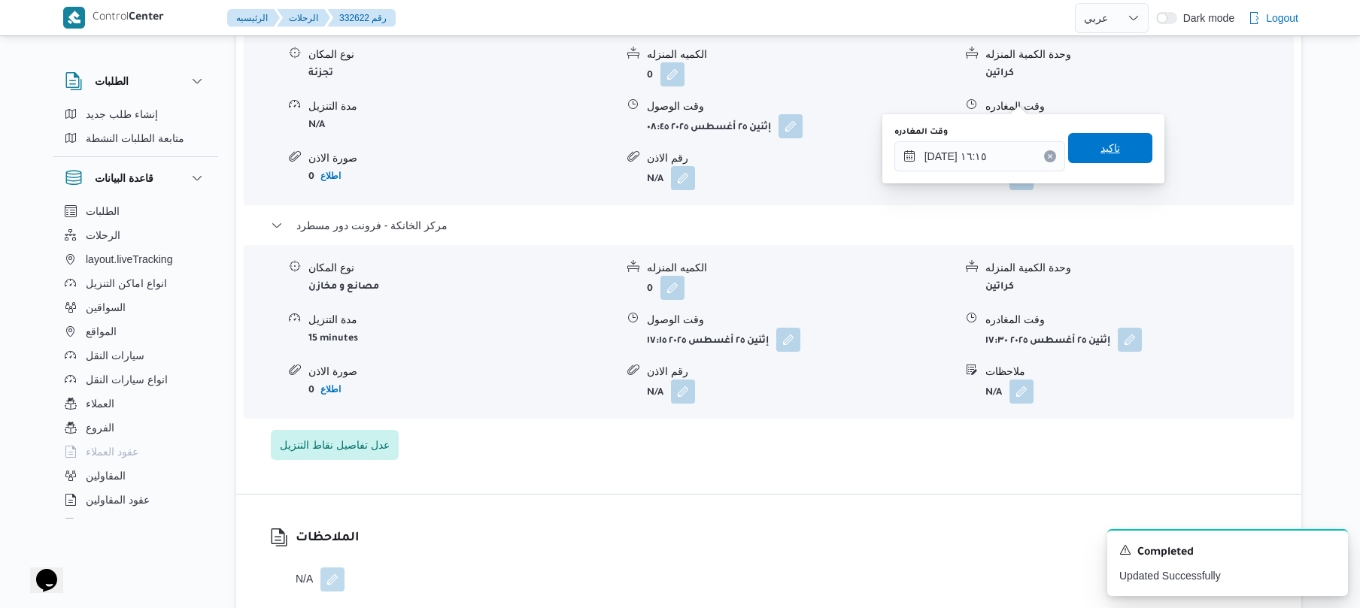
click at [1102, 145] on span "تاكيد" at bounding box center [1110, 148] width 20 height 18
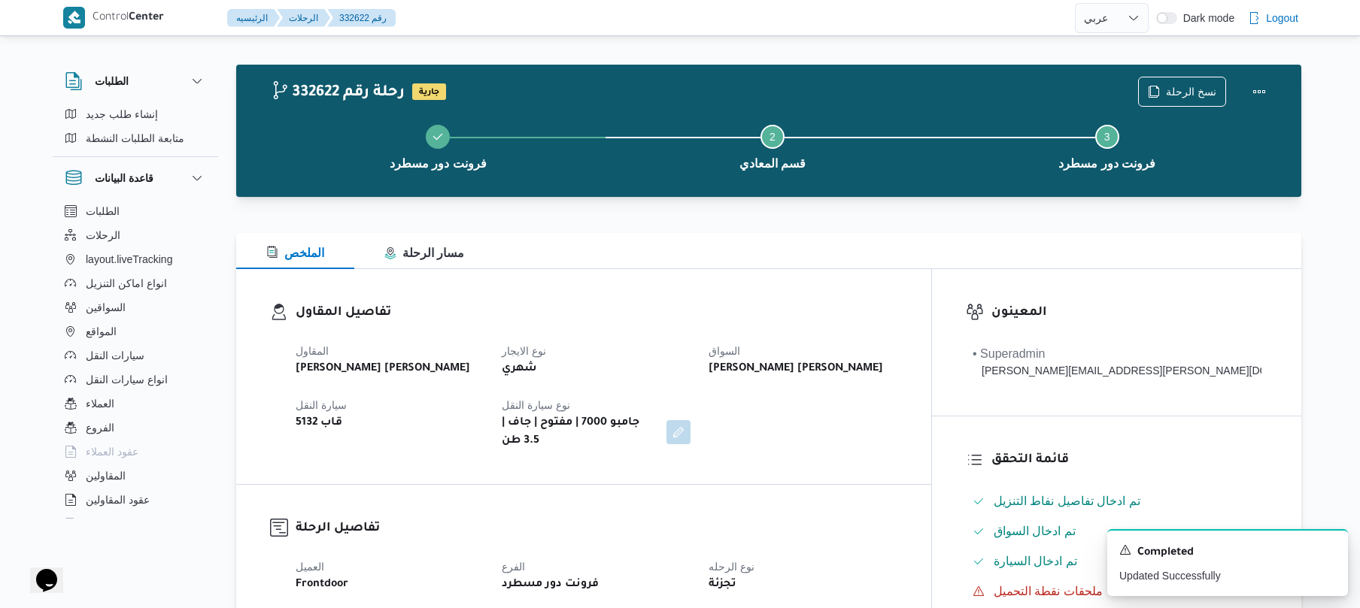
scroll to position [0, 0]
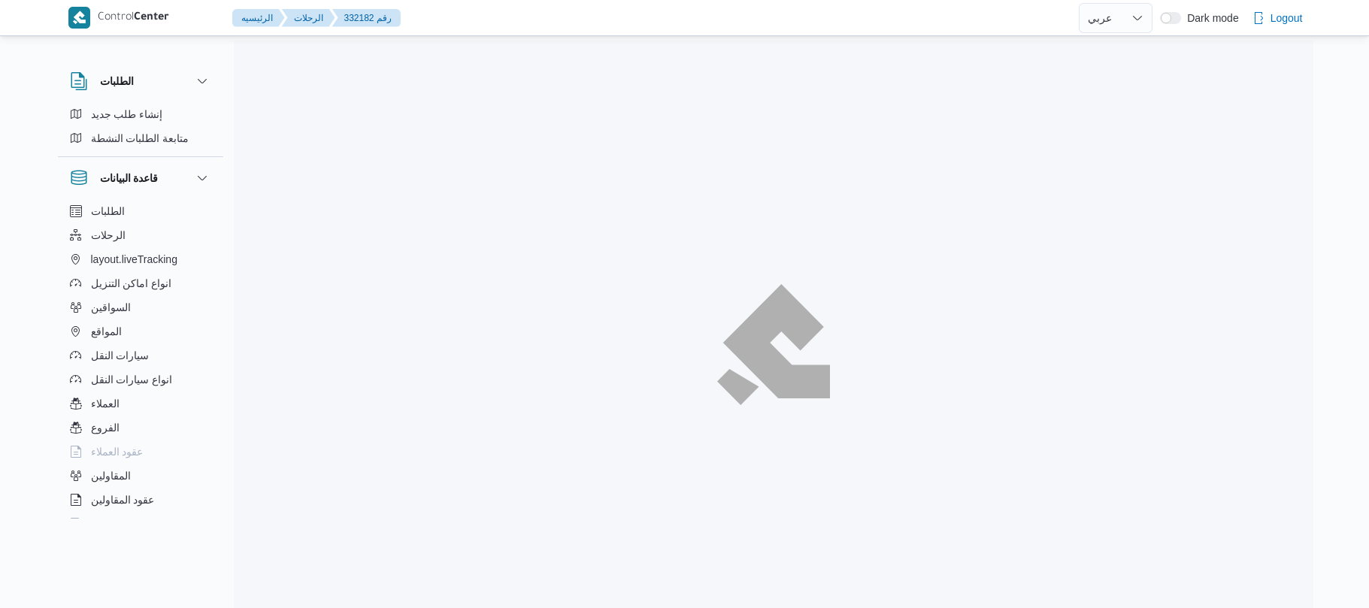
select select "ar"
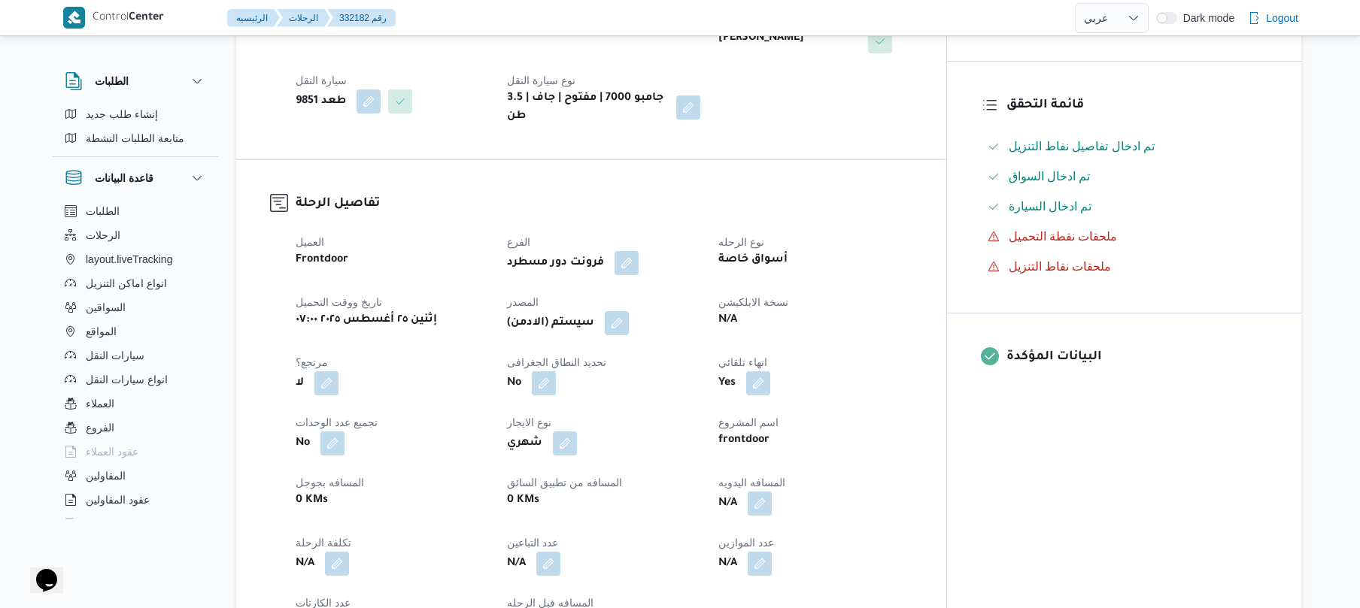
scroll to position [401, 0]
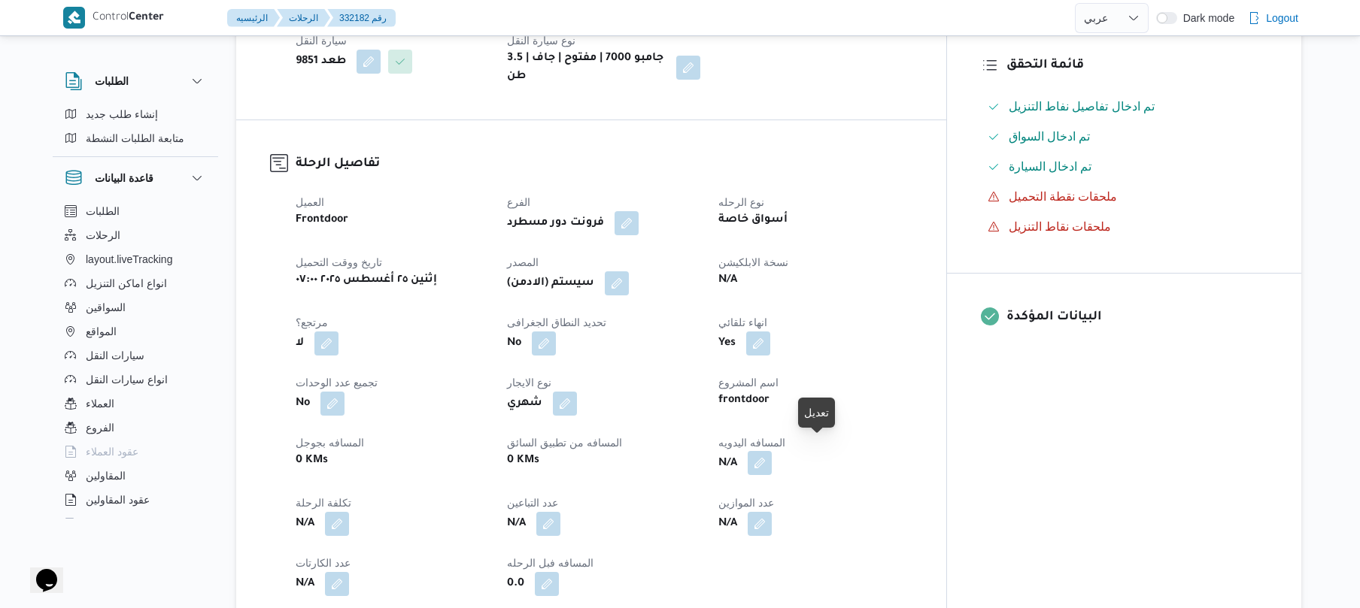
click at [772, 451] on button "button" at bounding box center [759, 463] width 24 height 24
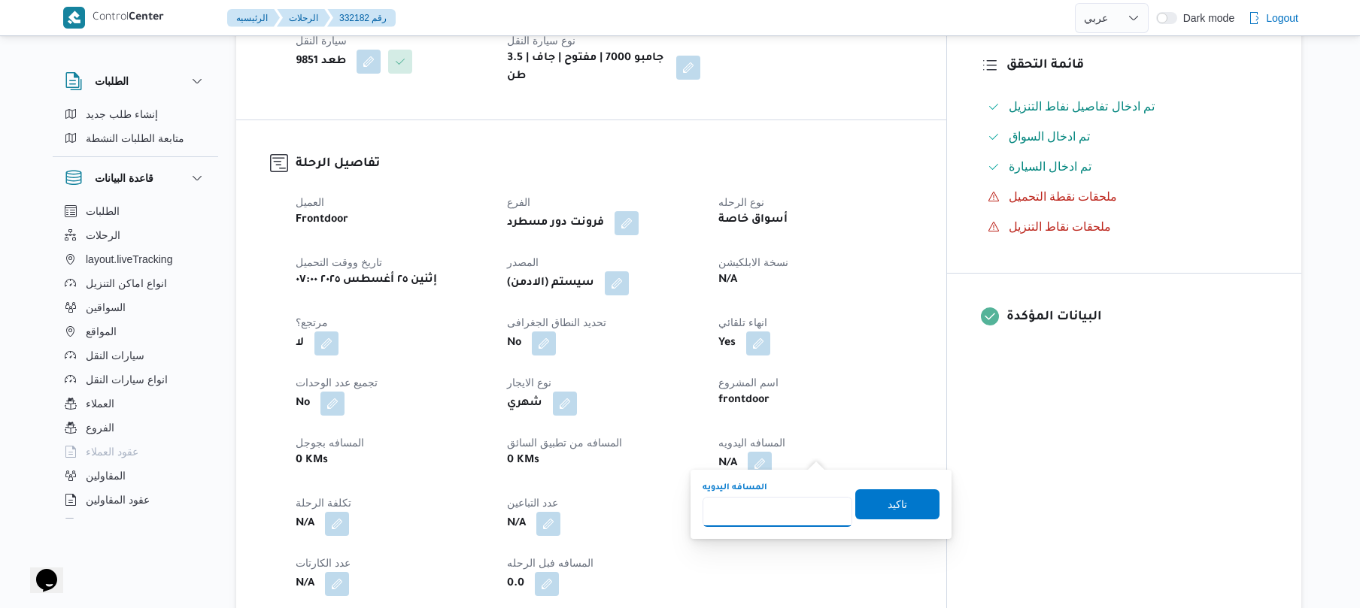
click at [772, 504] on input "المسافه اليدويه" at bounding box center [777, 512] width 150 height 30
type input "120"
click at [860, 506] on span "تاكيد" at bounding box center [897, 504] width 84 height 30
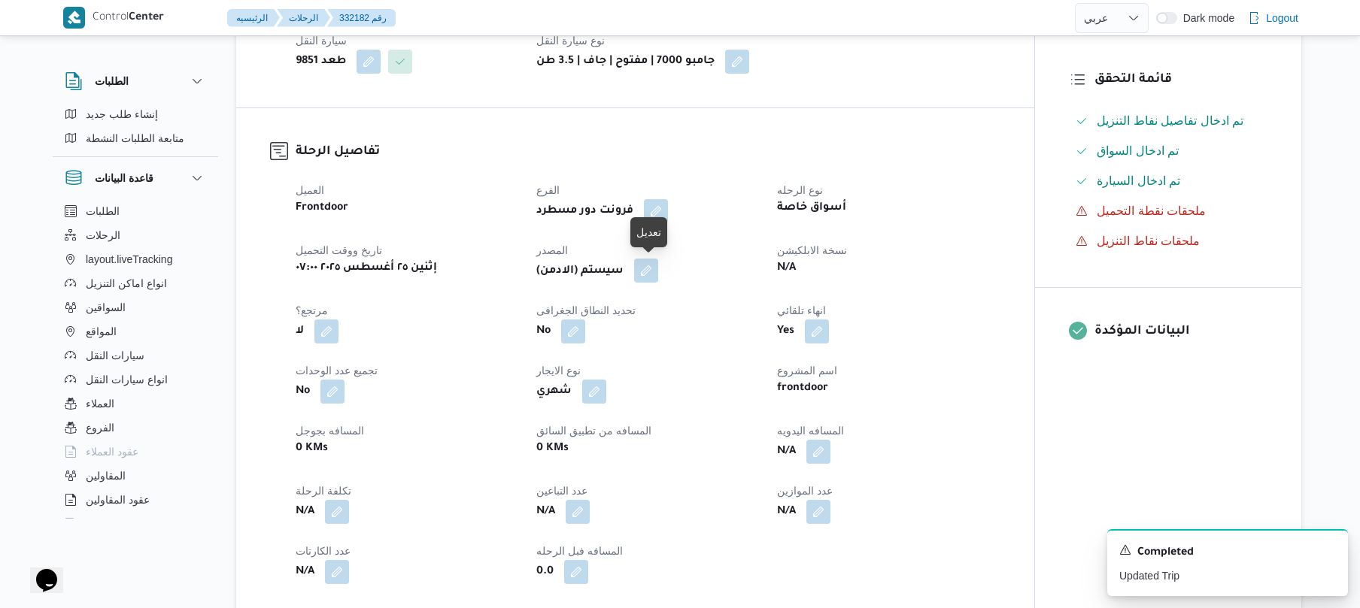
click at [656, 275] on button "button" at bounding box center [646, 271] width 24 height 24
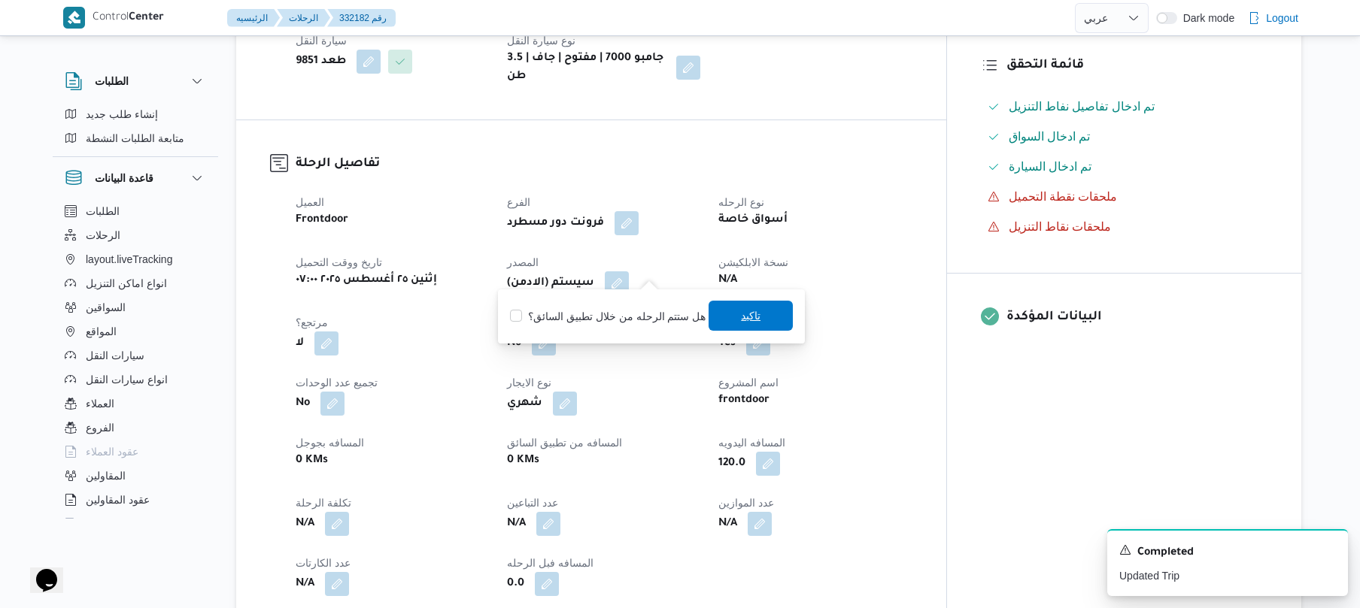
click at [726, 316] on span "تاكيد" at bounding box center [750, 316] width 84 height 30
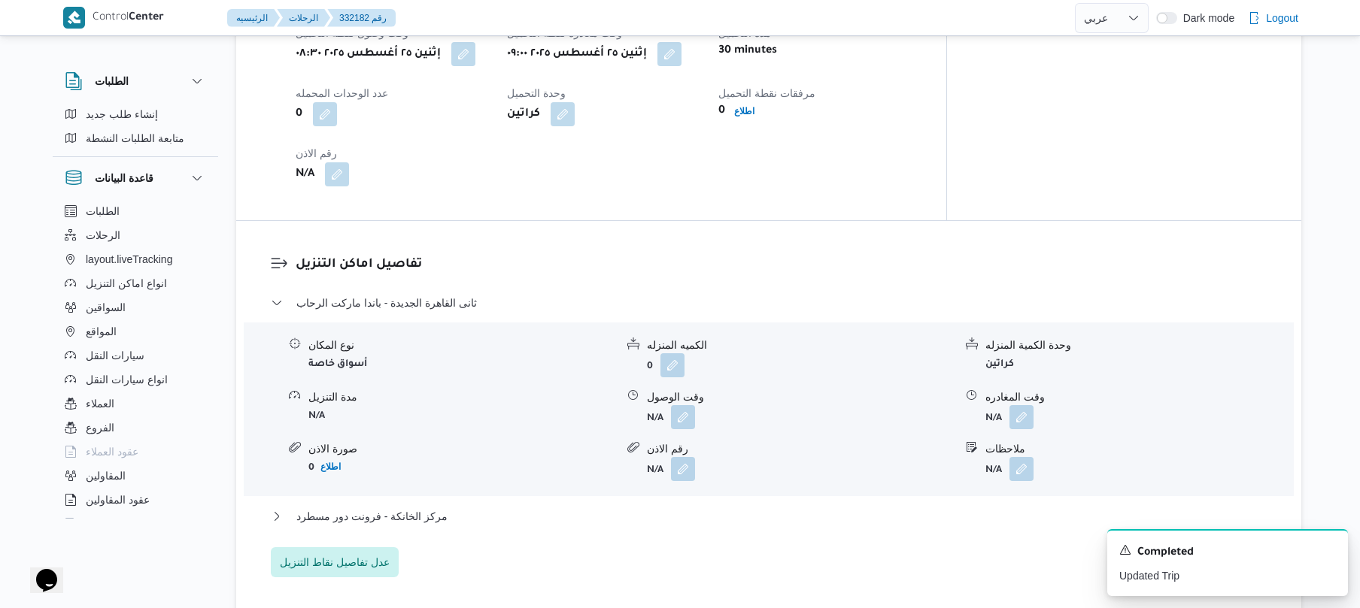
scroll to position [1123, 0]
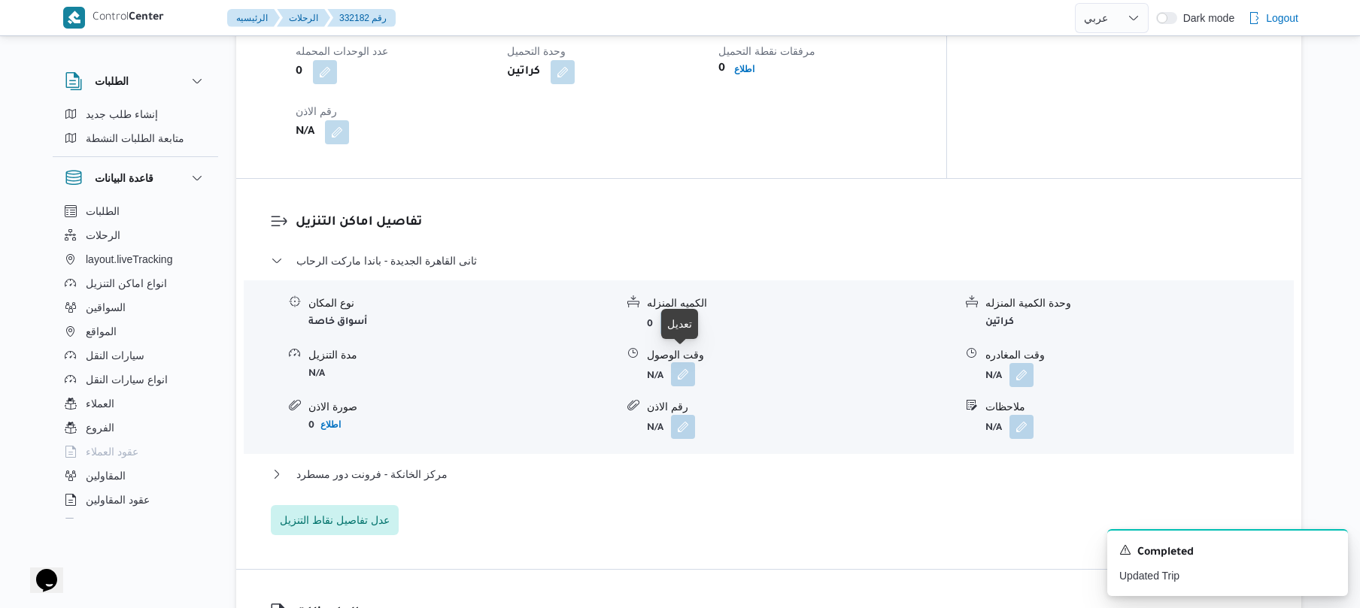
click at [681, 364] on button "button" at bounding box center [683, 374] width 24 height 24
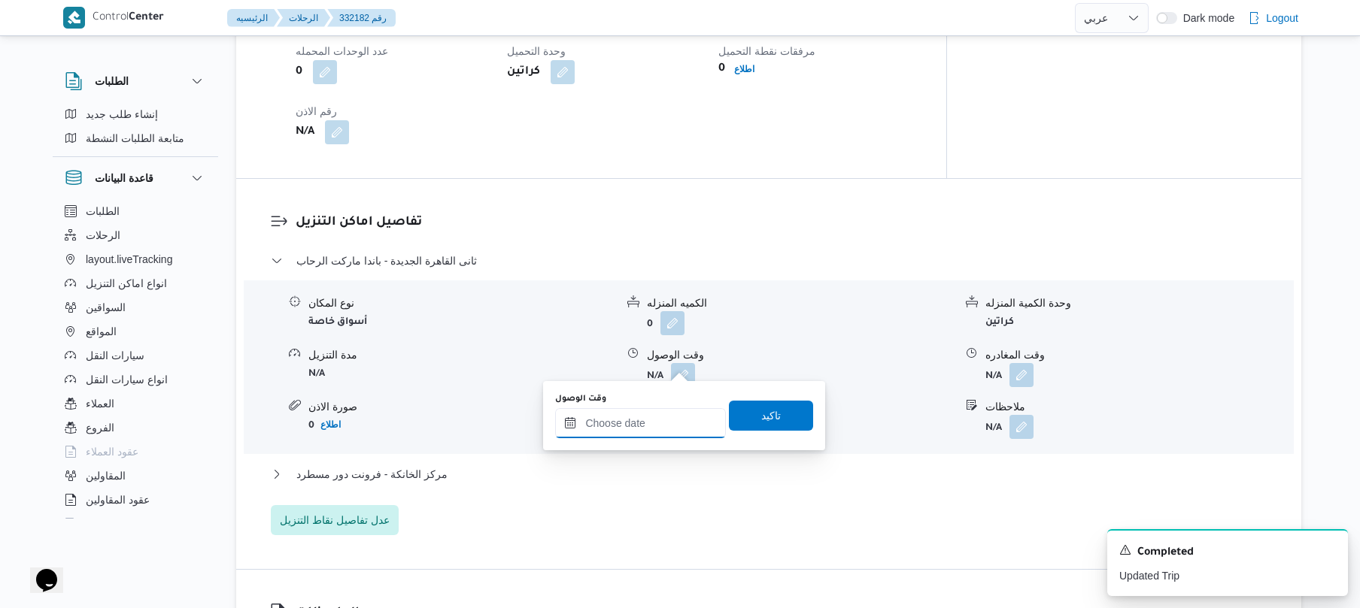
click at [642, 427] on input "وقت الوصول" at bounding box center [640, 423] width 171 height 30
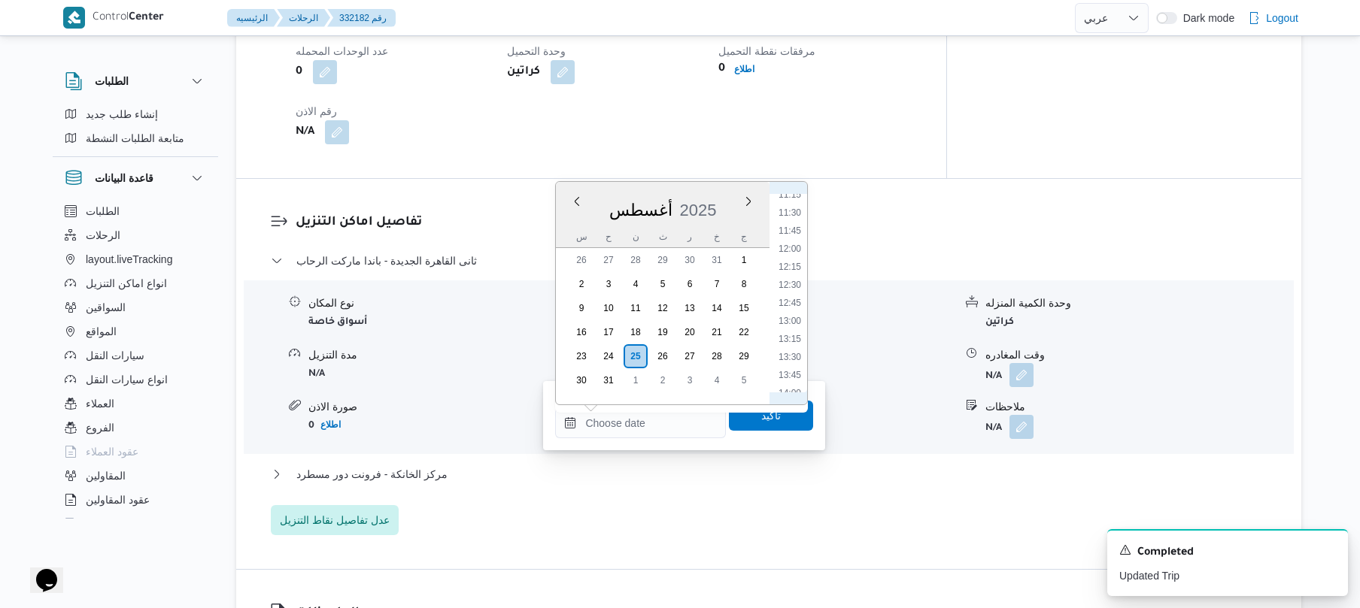
scroll to position [650, 0]
click at [788, 250] on li "09:45" at bounding box center [789, 254] width 35 height 15
type input "٢٥/٠٨/٢٠٢٥ ٠٩:٤٥"
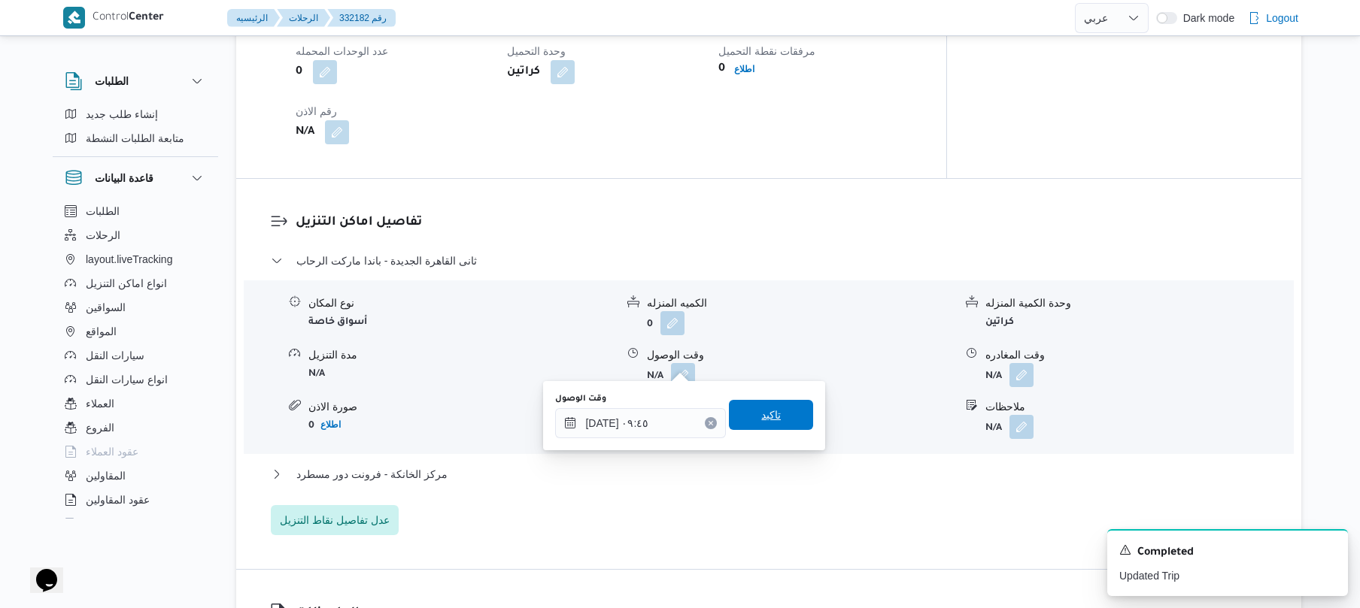
click at [746, 407] on span "تاكيد" at bounding box center [771, 415] width 84 height 30
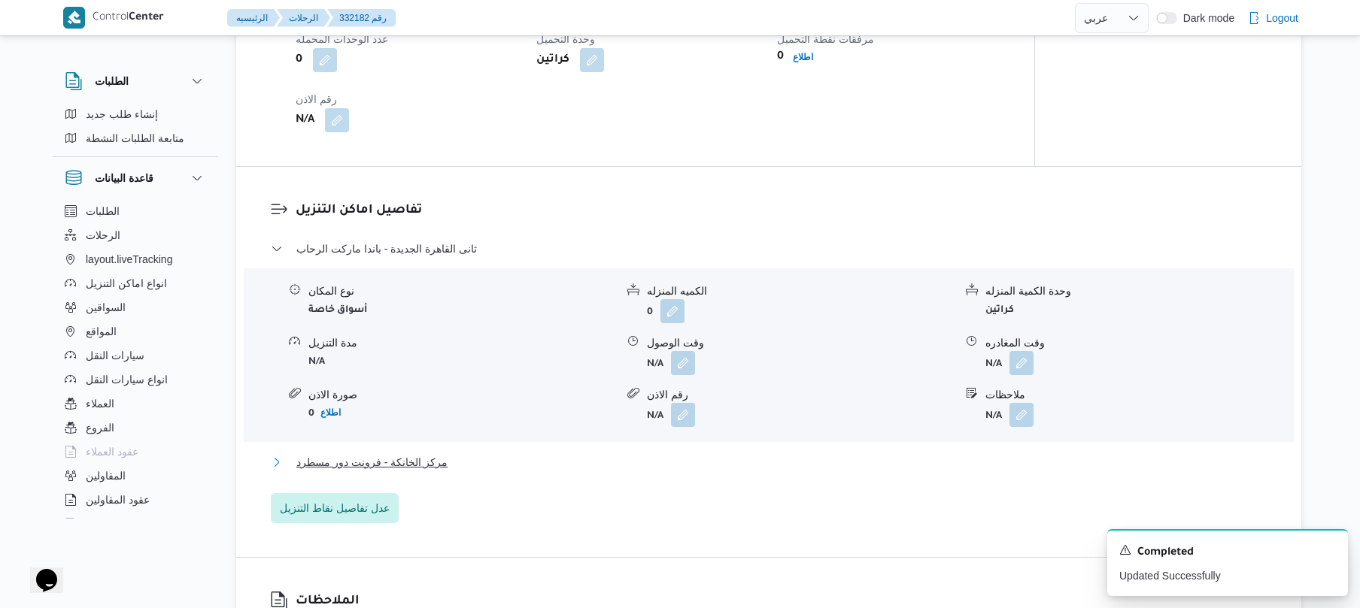
click at [668, 462] on button "مركز الخانكة - فرونت دور مسطرد" at bounding box center [769, 462] width 996 height 18
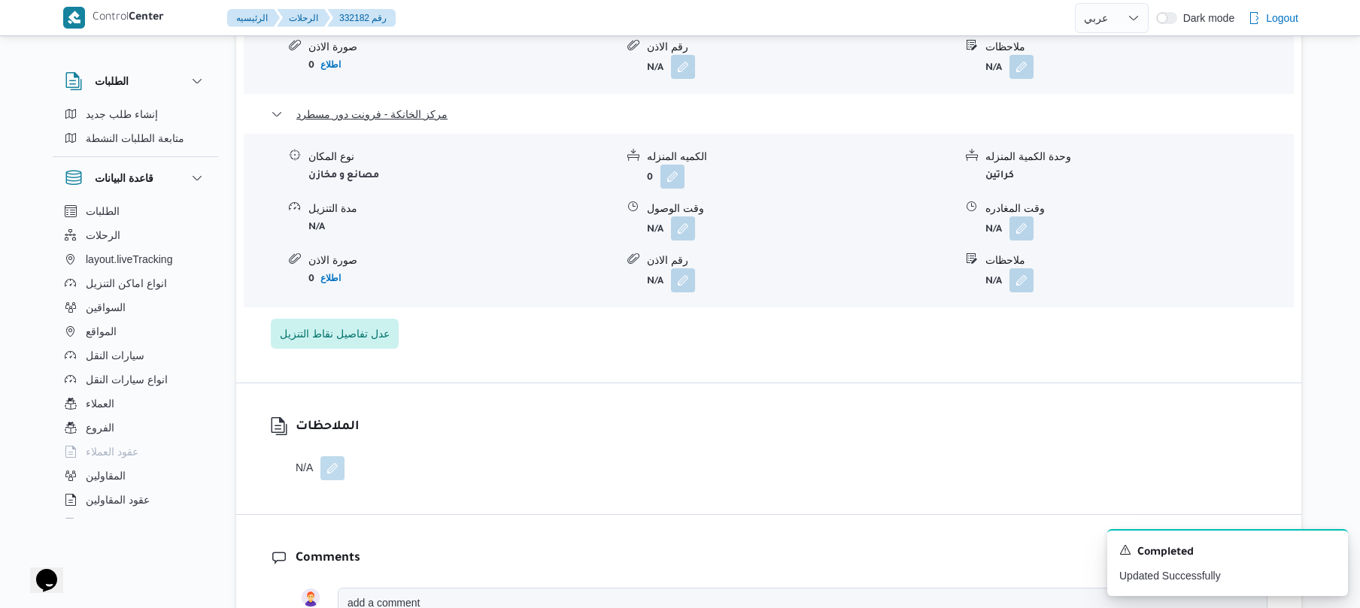
scroll to position [1484, 0]
click at [1009, 215] on button "button" at bounding box center [1021, 227] width 24 height 24
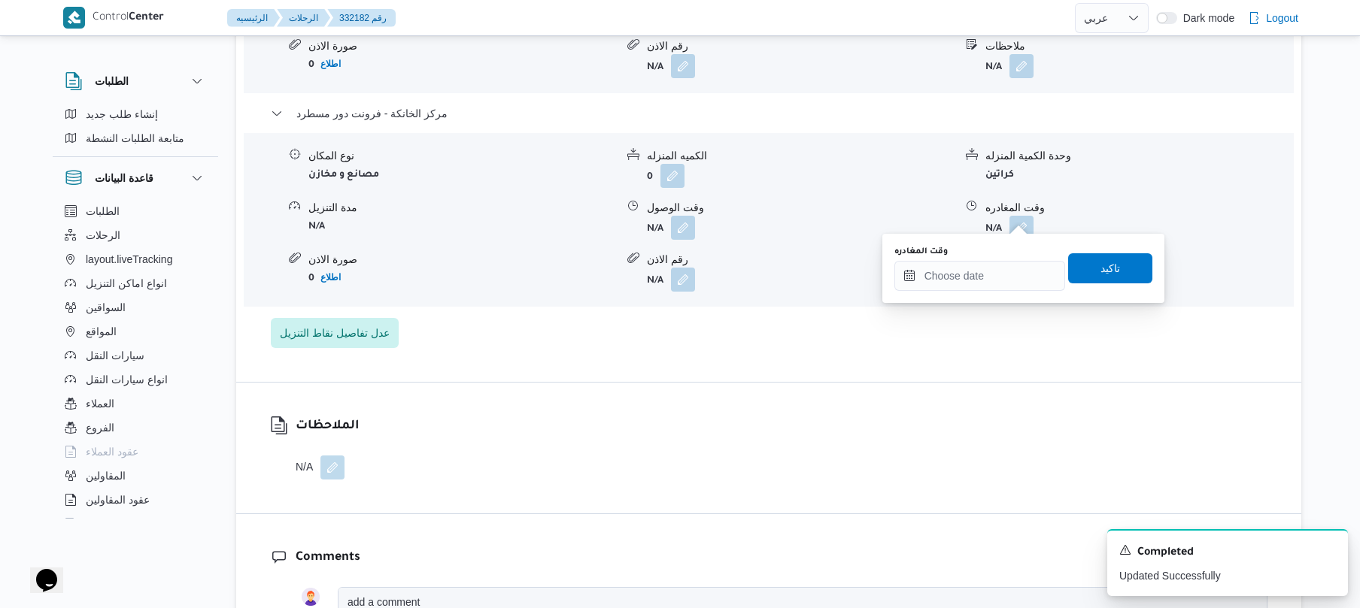
click at [990, 257] on div "وقت المغادره" at bounding box center [979, 268] width 171 height 45
click at [985, 268] on input "وقت المغادره" at bounding box center [979, 276] width 171 height 30
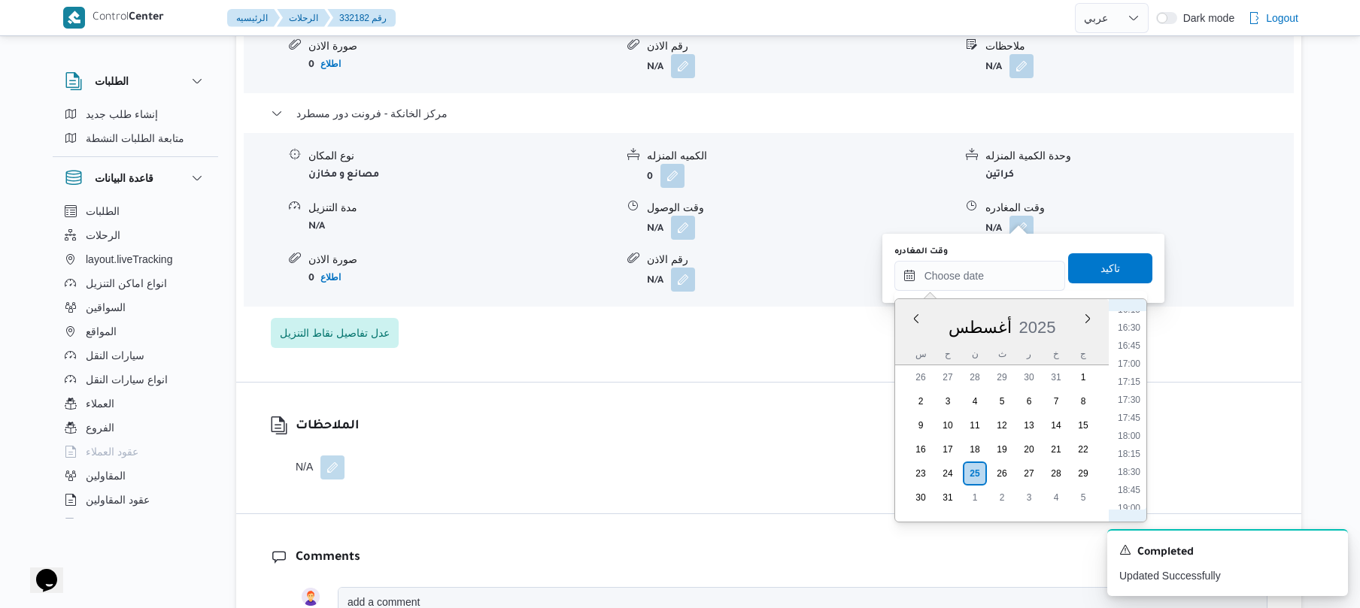
scroll to position [1156, 0]
click at [1126, 460] on li "18:00" at bounding box center [1128, 462] width 35 height 15
type input "٢٥/٠٨/٢٠٢٥ ١٨:٠٠"
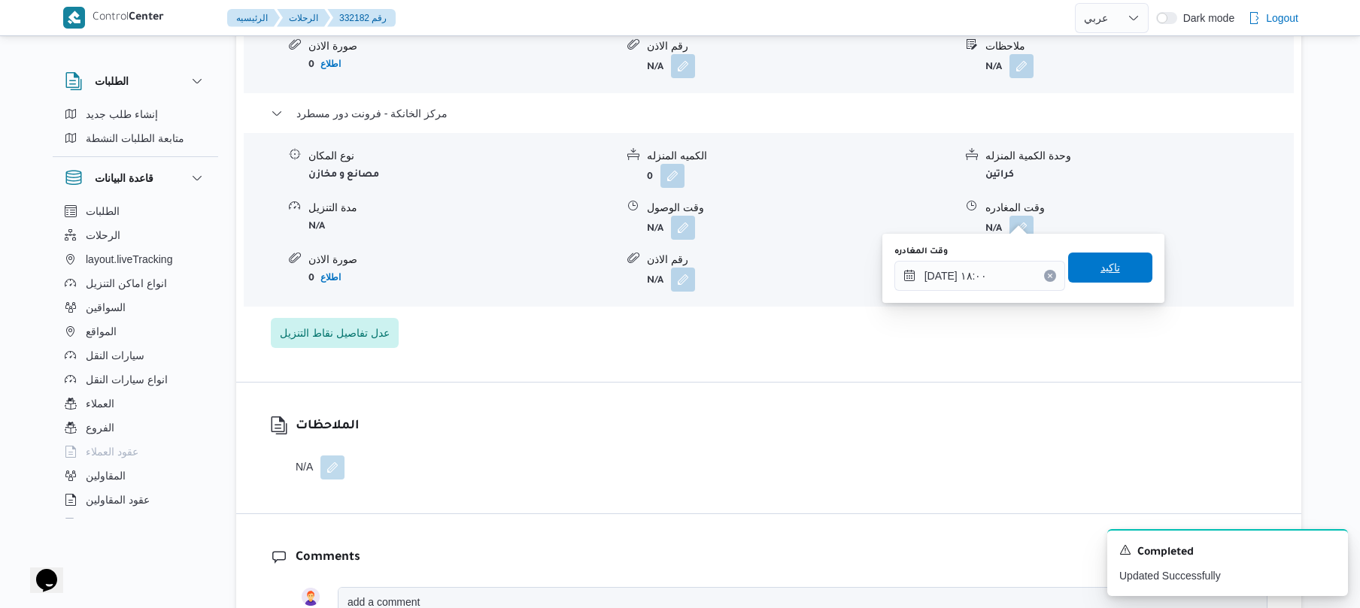
click at [1120, 268] on span "تاكيد" at bounding box center [1110, 268] width 84 height 30
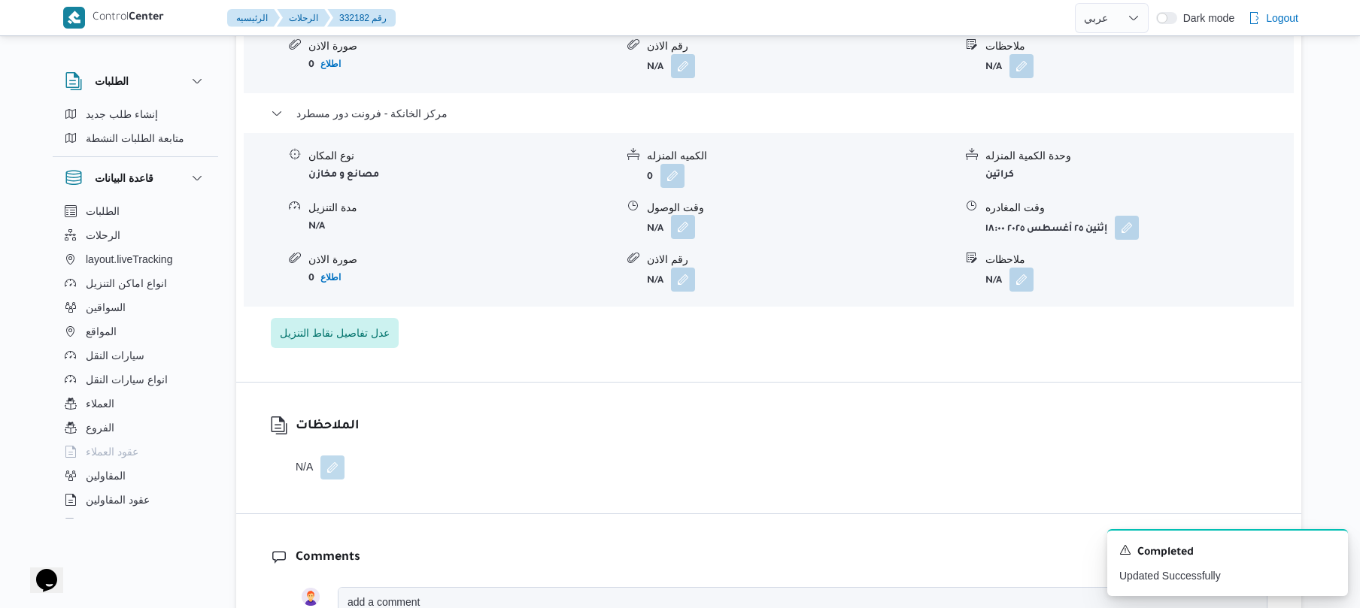
click at [687, 217] on button "button" at bounding box center [683, 227] width 24 height 24
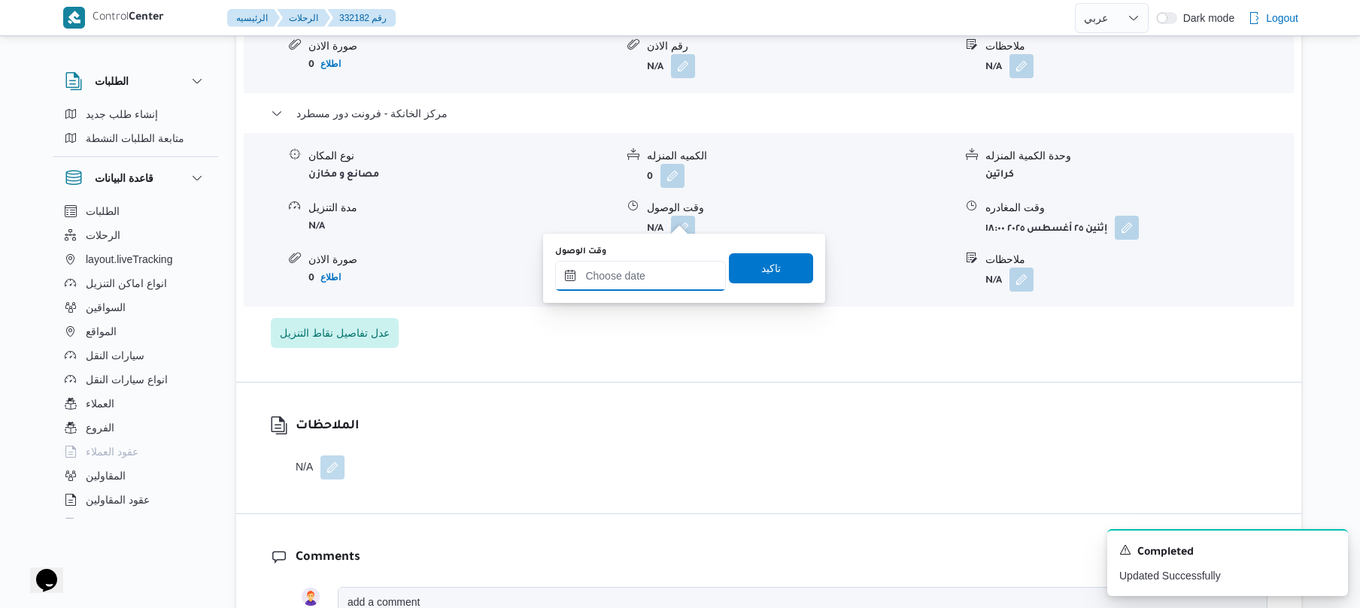
click at [675, 262] on input "وقت الوصول" at bounding box center [640, 276] width 171 height 30
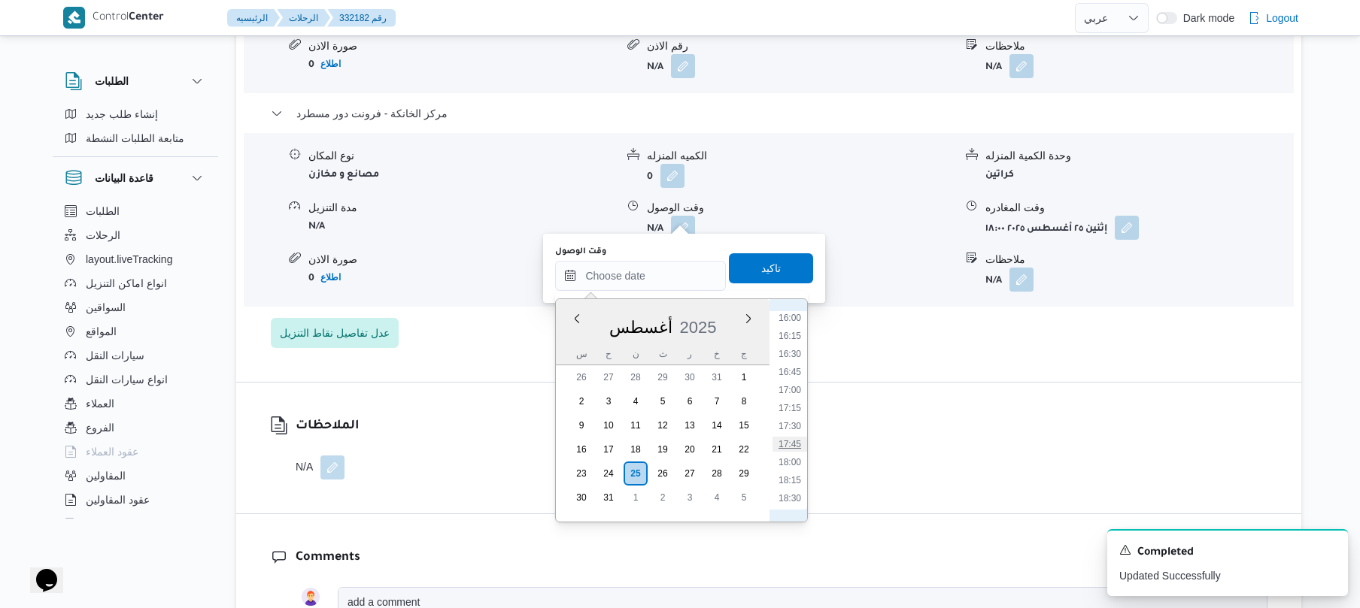
click at [791, 443] on li "17:45" at bounding box center [789, 444] width 35 height 15
type input "٢٥/٠٨/٢٠٢٥ ١٧:٤٥"
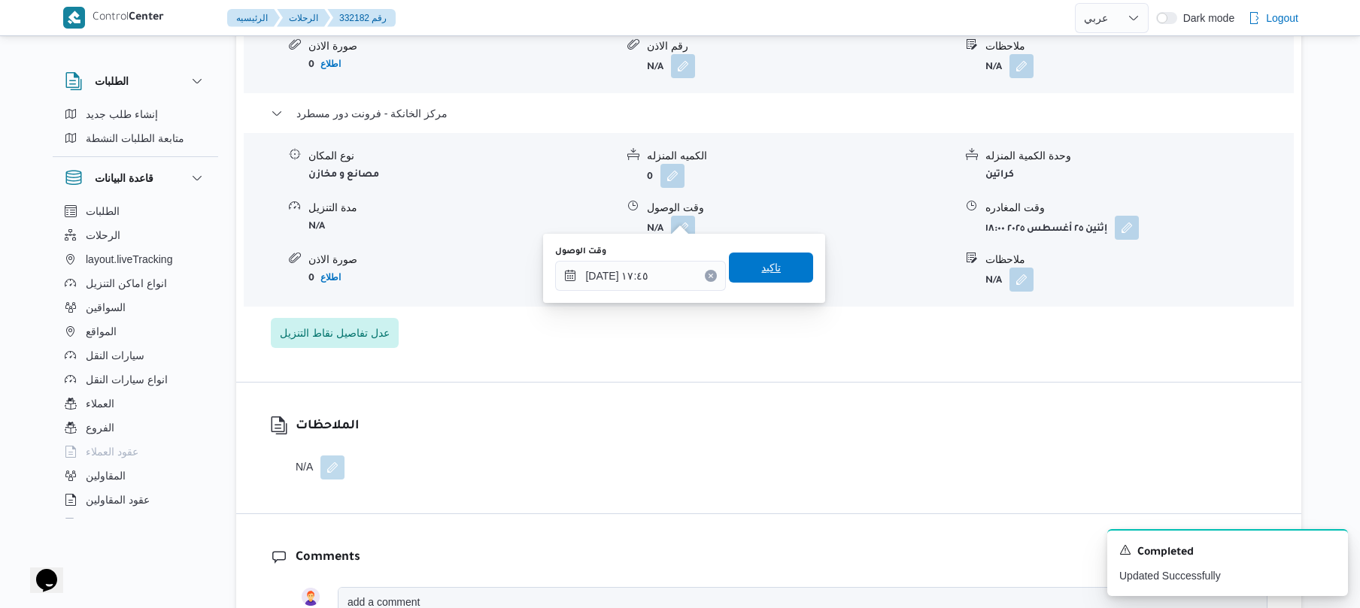
click at [772, 277] on span "تاكيد" at bounding box center [771, 268] width 84 height 30
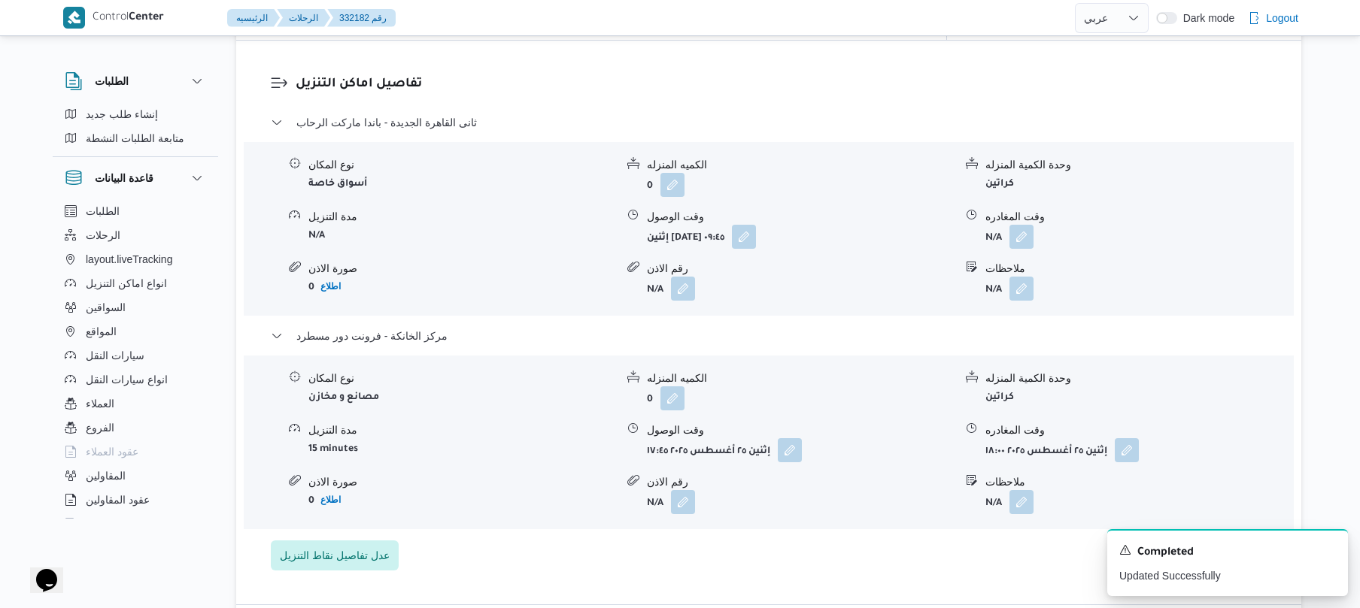
scroll to position [1243, 0]
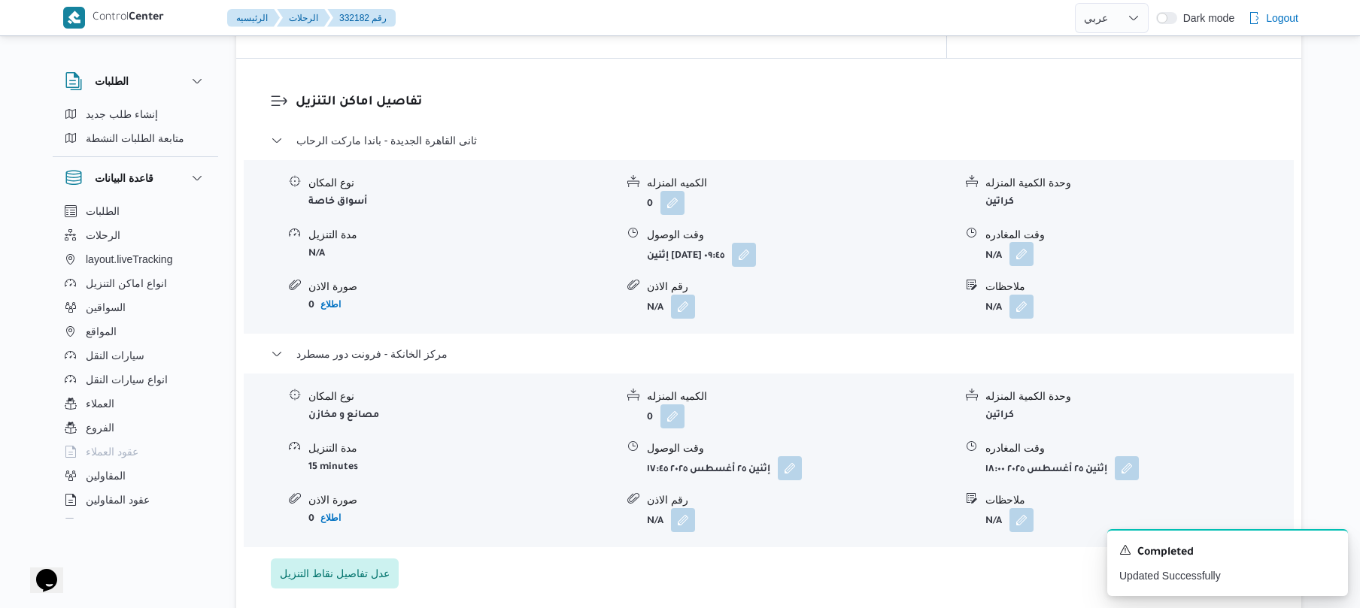
click at [1012, 253] on button "button" at bounding box center [1021, 254] width 24 height 24
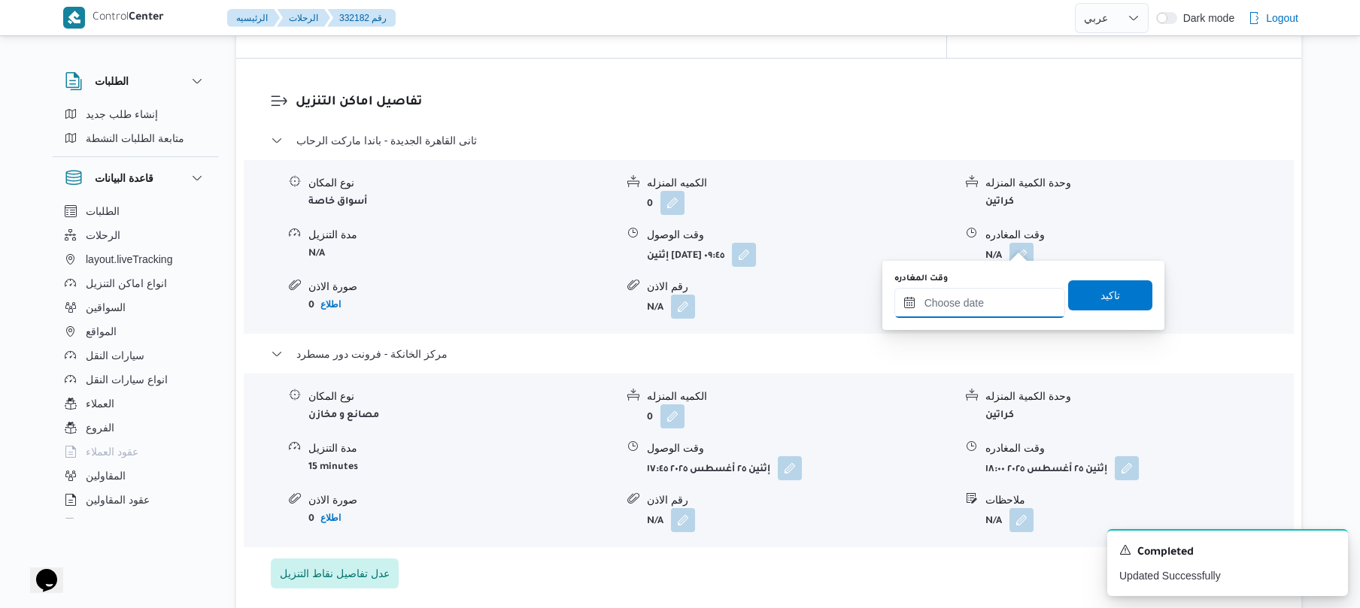
click at [982, 304] on input "وقت المغادره" at bounding box center [979, 303] width 171 height 30
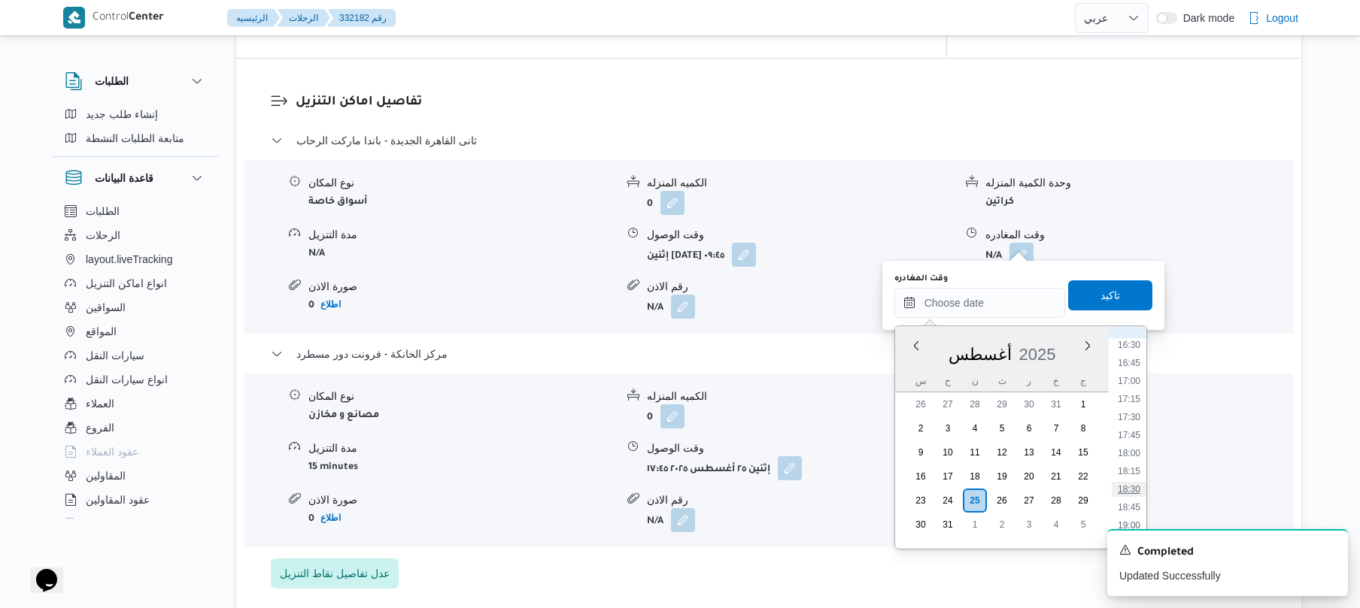
scroll to position [1156, 0]
click at [1132, 421] on li "17:00" at bounding box center [1128, 417] width 35 height 15
type input "٢٥/٠٨/٢٠٢٥ ١٧:٠٠"
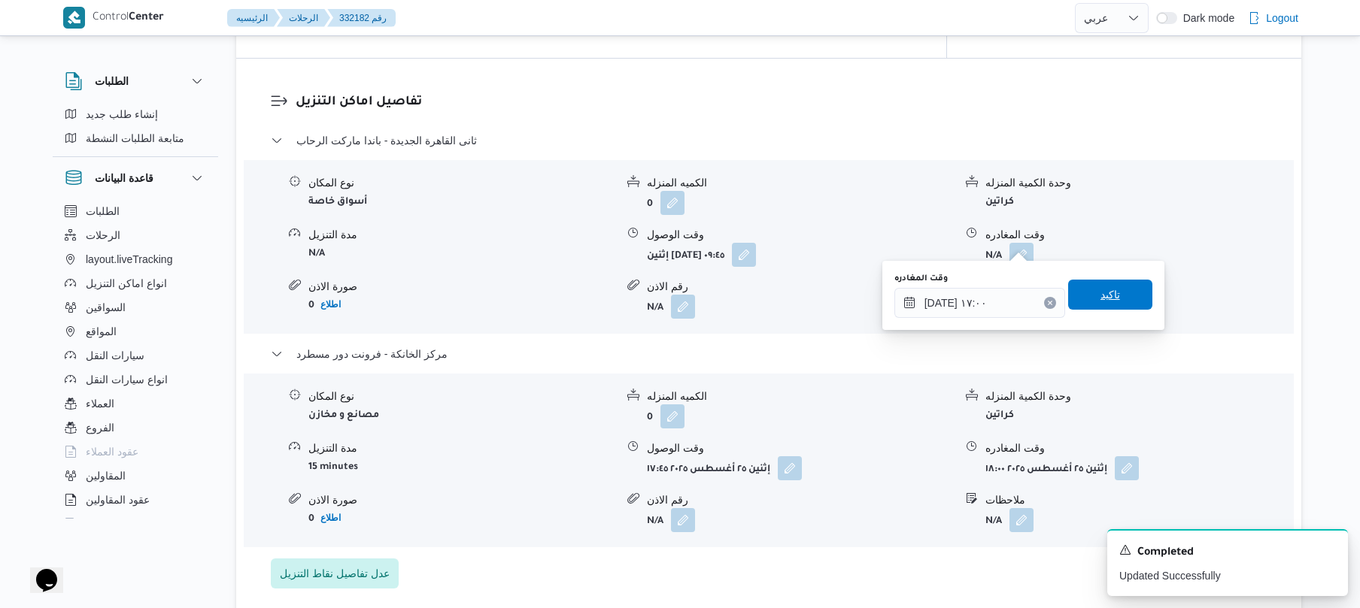
click at [1107, 296] on span "تاكيد" at bounding box center [1110, 295] width 20 height 18
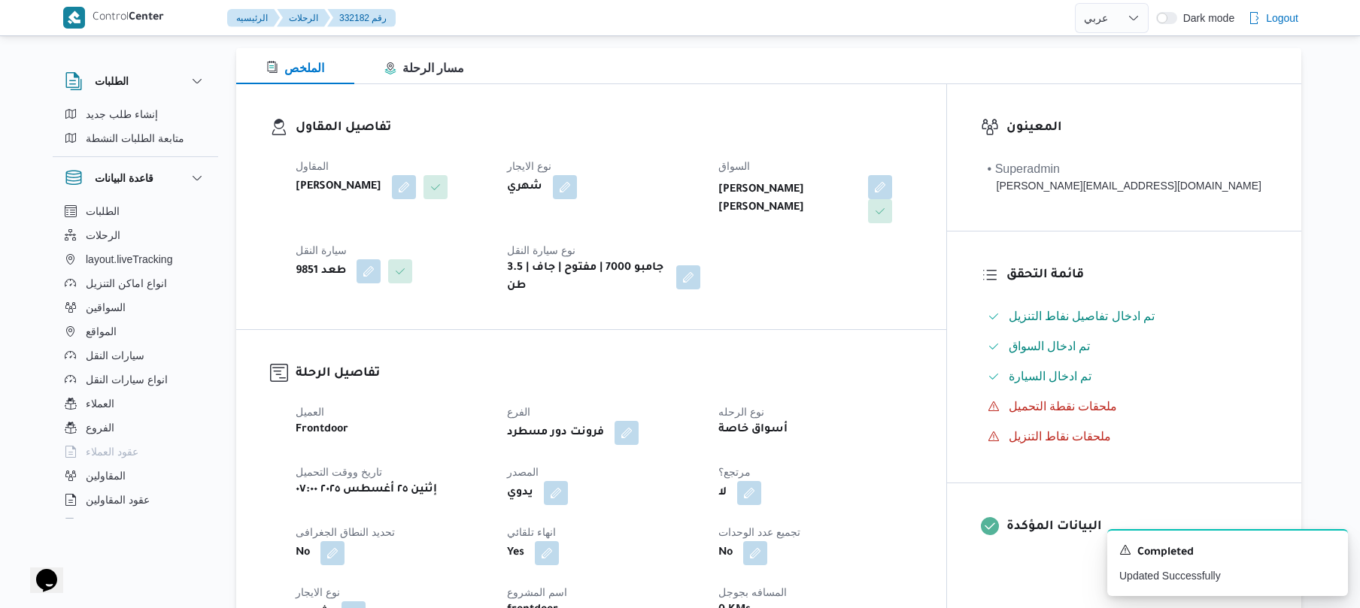
scroll to position [0, 0]
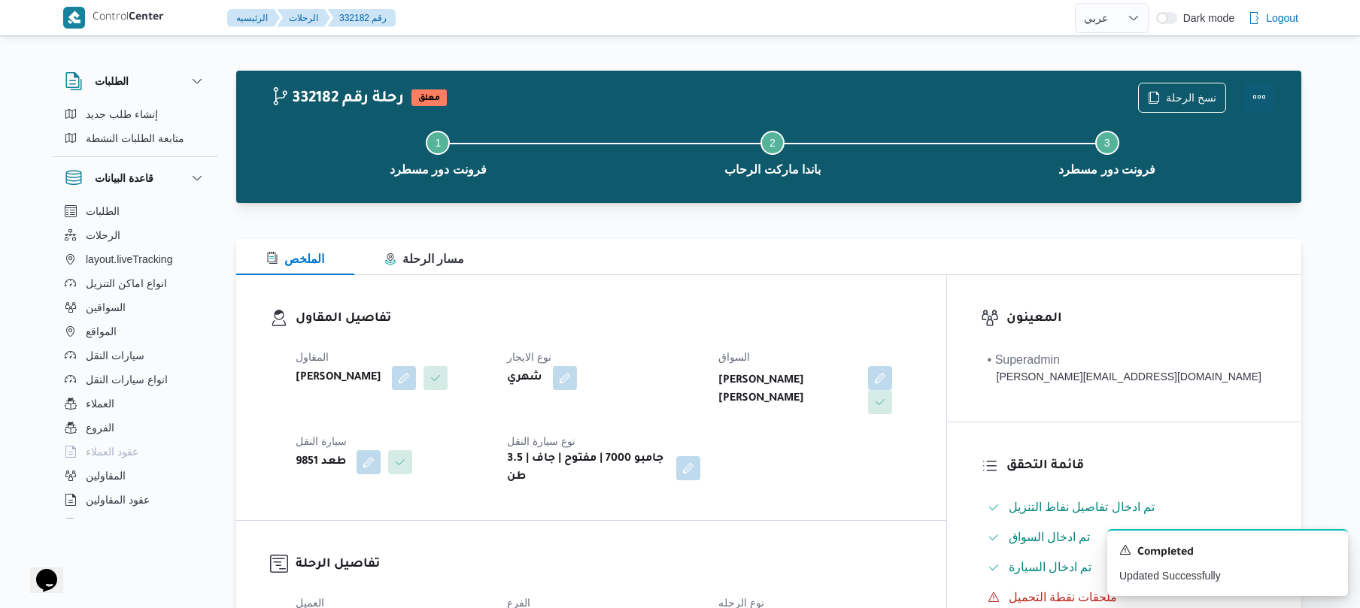
click at [1257, 97] on button "Actions" at bounding box center [1259, 97] width 30 height 30
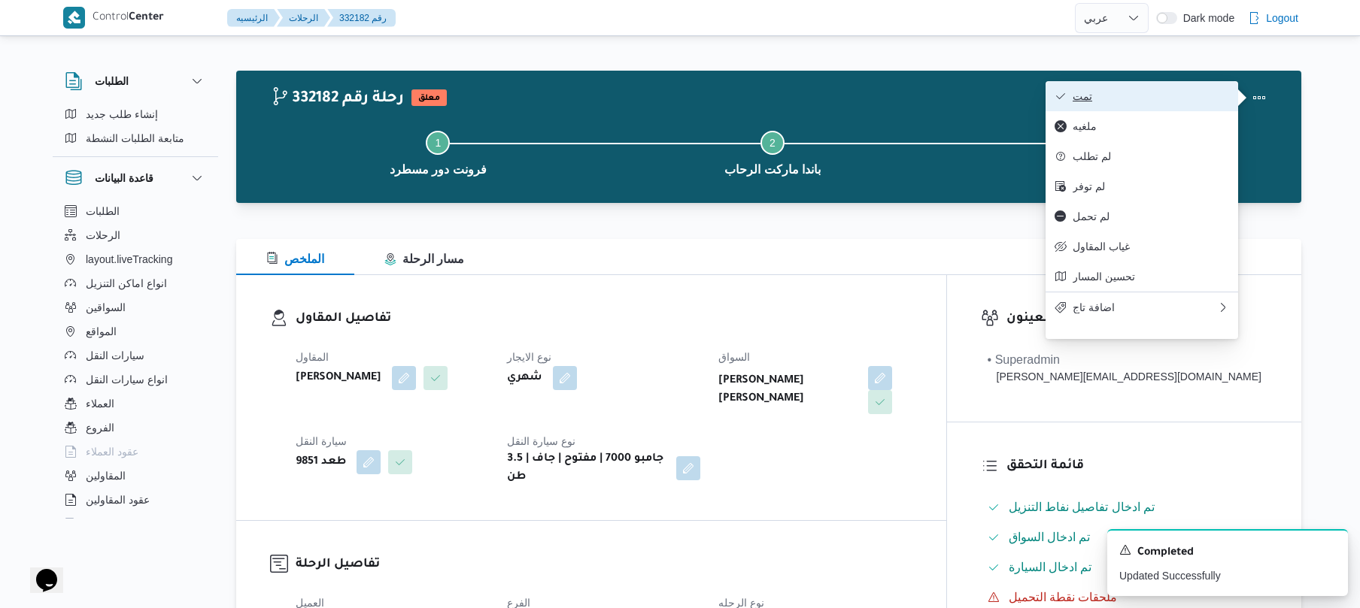
click at [1184, 98] on span "تمت" at bounding box center [1150, 96] width 156 height 12
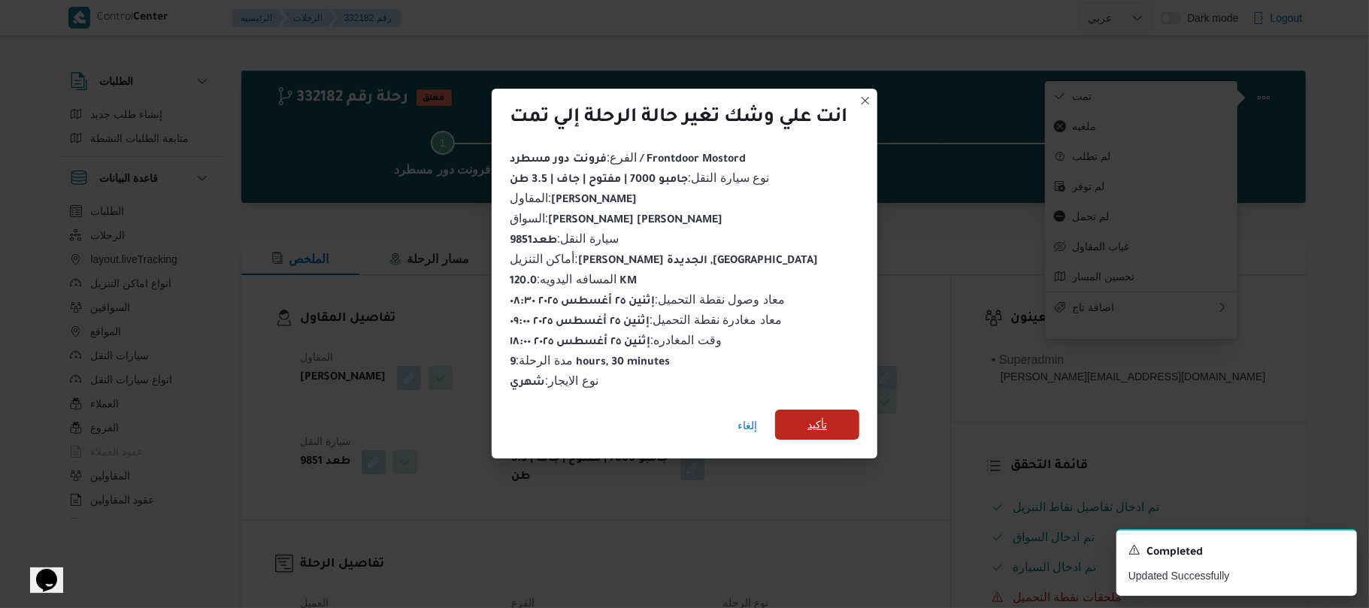
click at [842, 419] on span "تأكيد" at bounding box center [817, 425] width 84 height 30
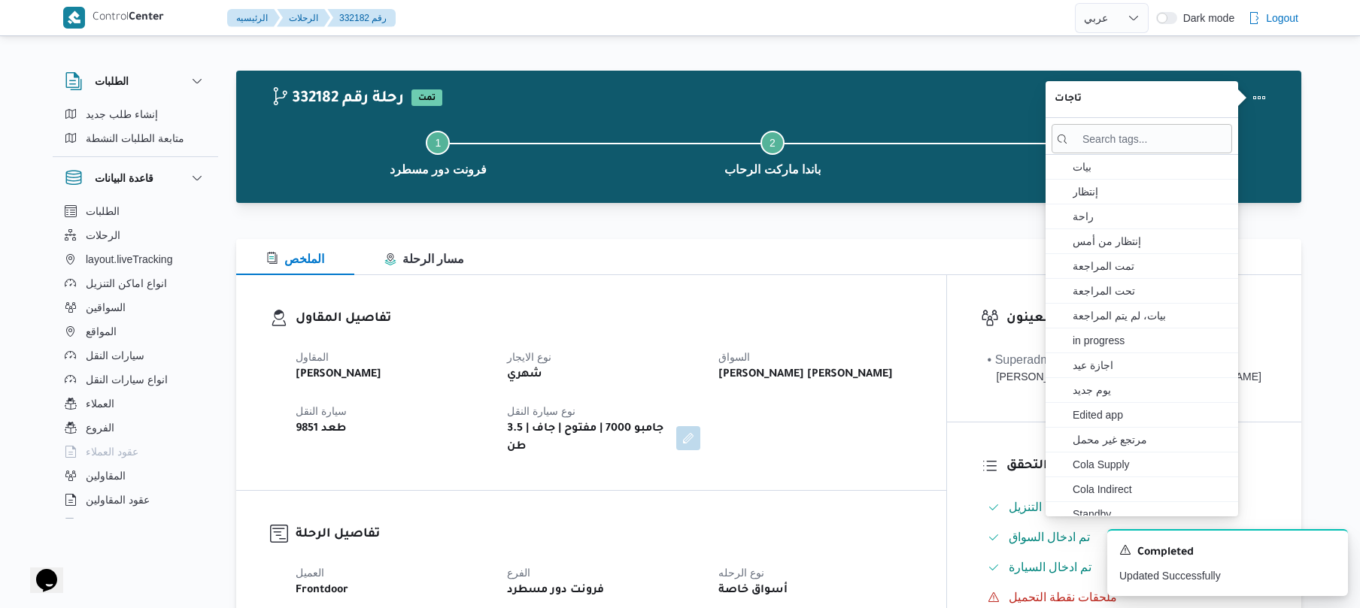
click at [842, 419] on div "المقاول علي عبدالناصر علي بخيت علي نوع الايجار شهري السواق احمد حمدى فرج سيد مح…" at bounding box center [604, 402] width 635 height 126
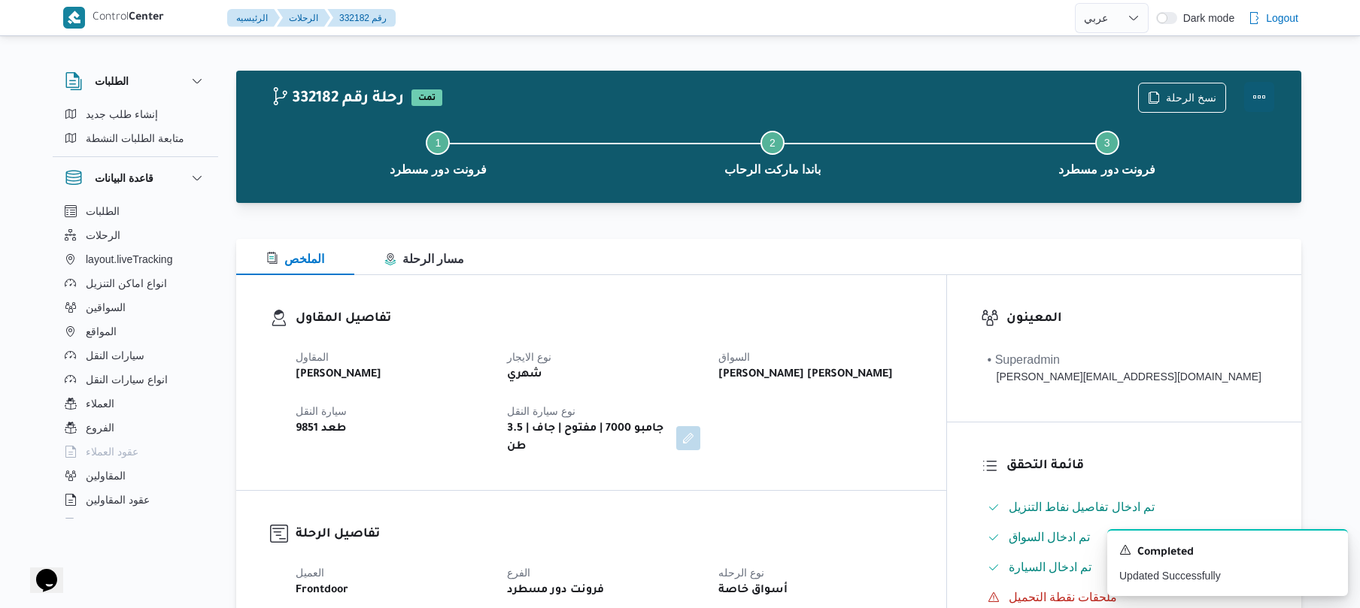
click at [1264, 91] on button "Actions" at bounding box center [1259, 97] width 30 height 30
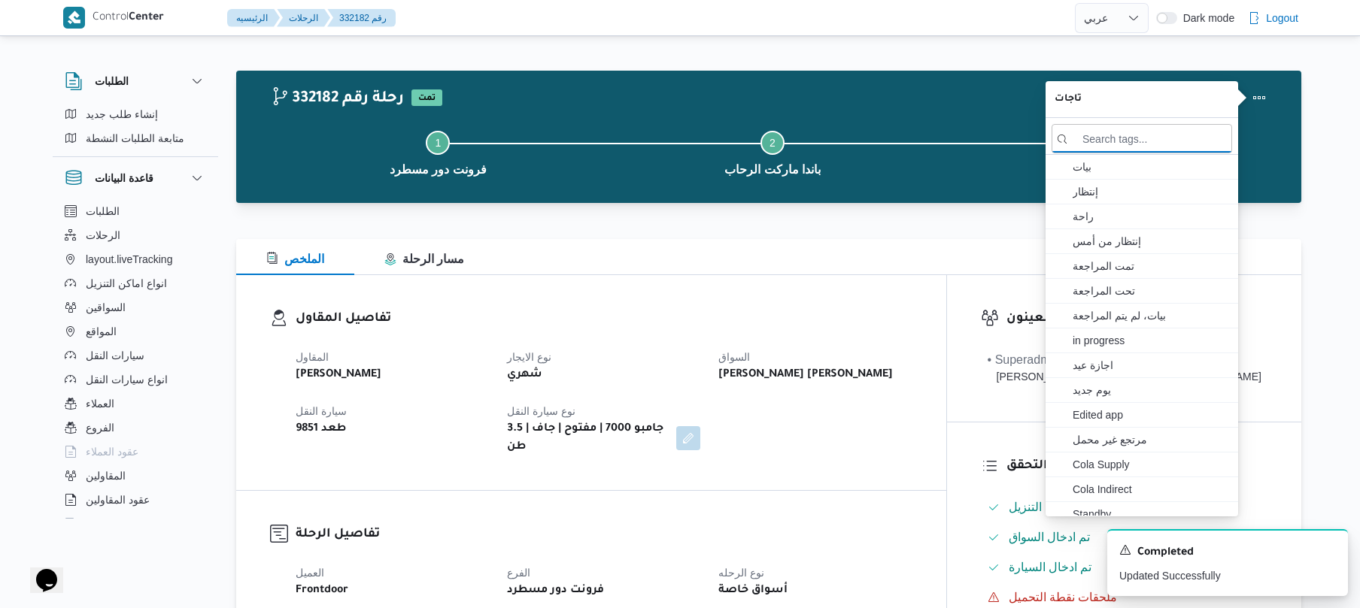
click at [831, 232] on div at bounding box center [768, 230] width 1065 height 18
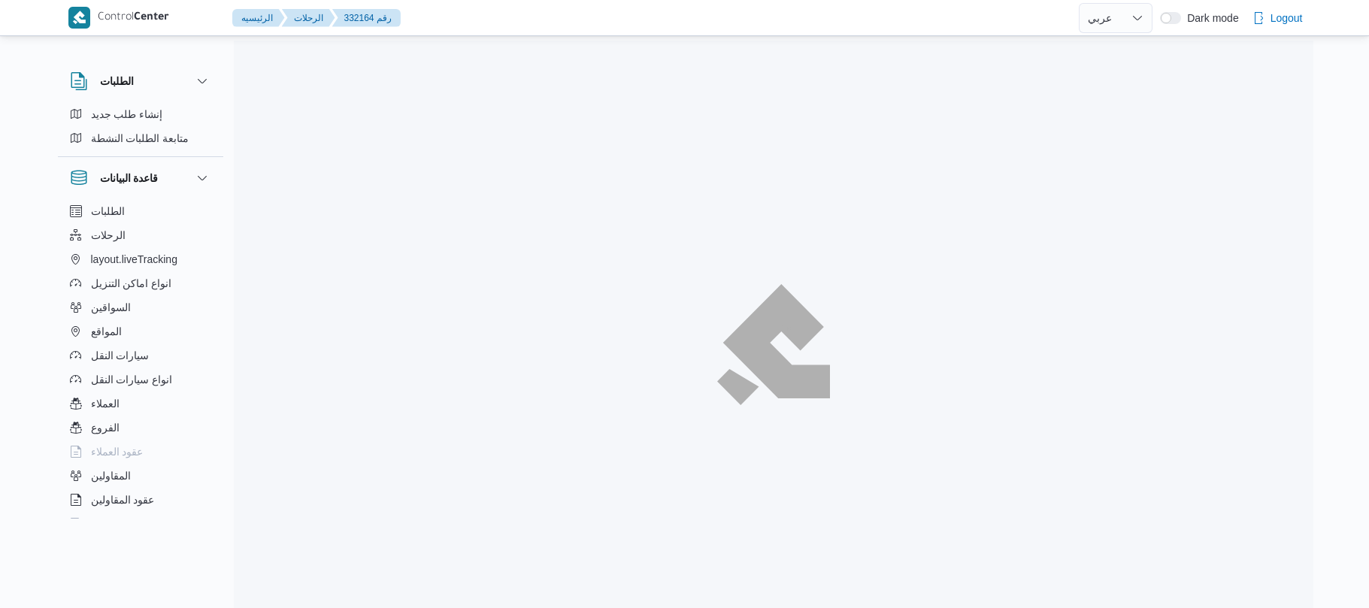
select select "ar"
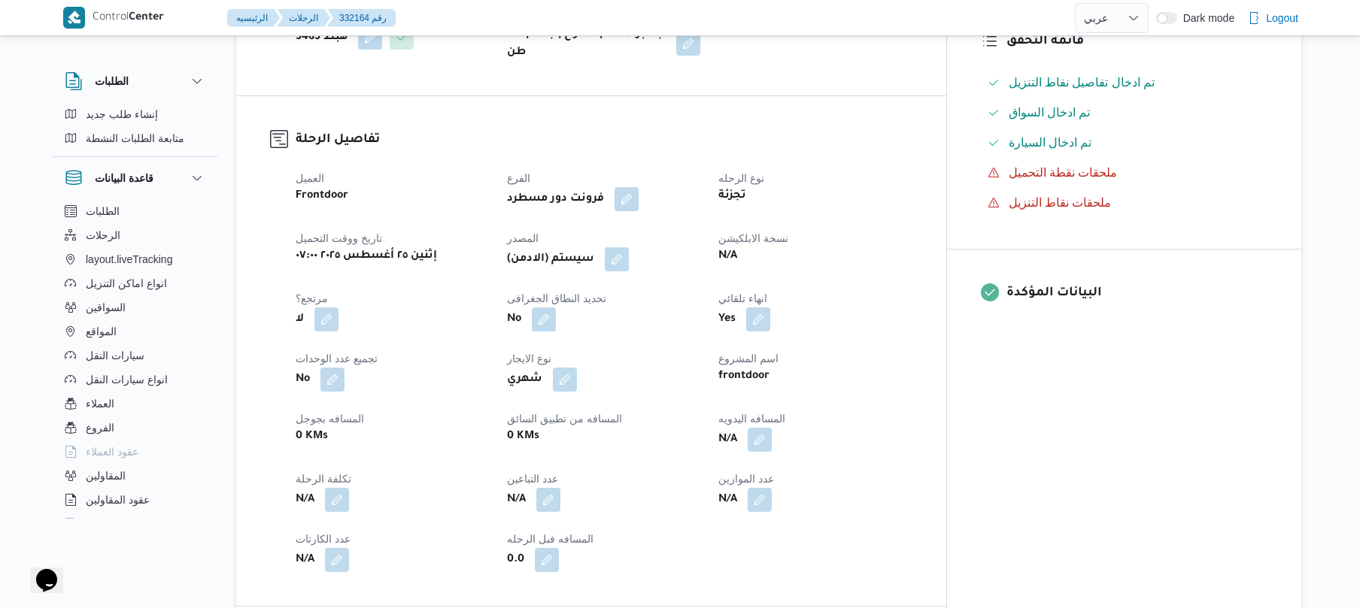
scroll to position [521, 0]
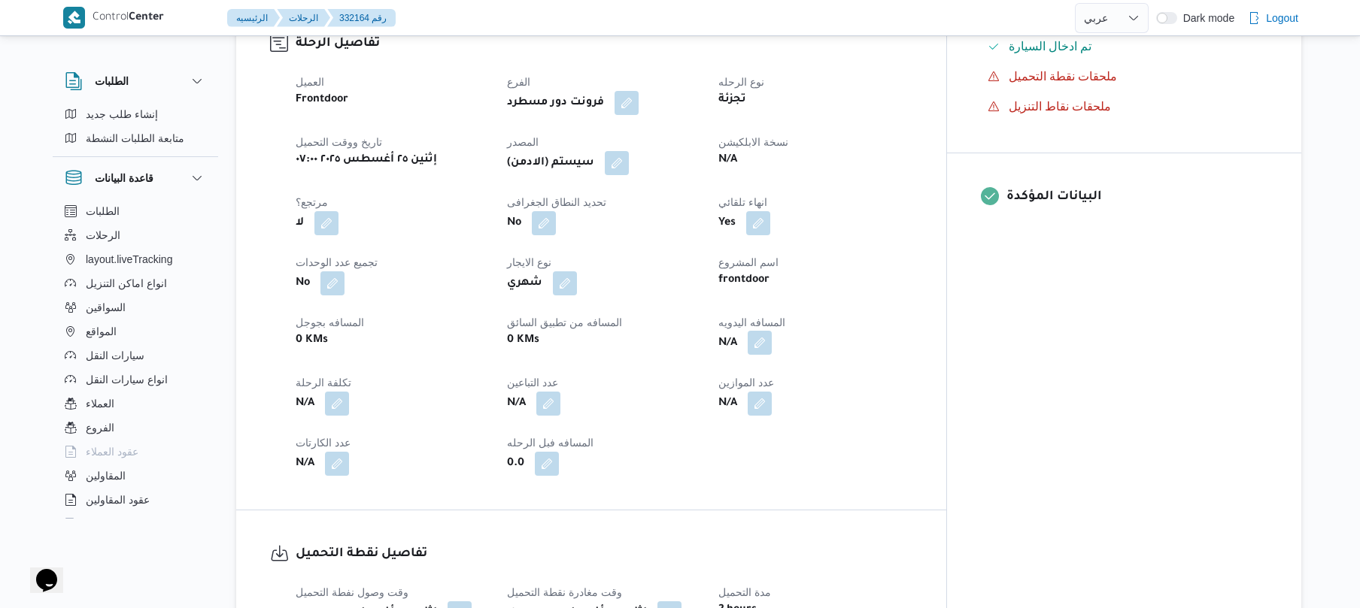
click at [772, 334] on button "button" at bounding box center [759, 343] width 24 height 24
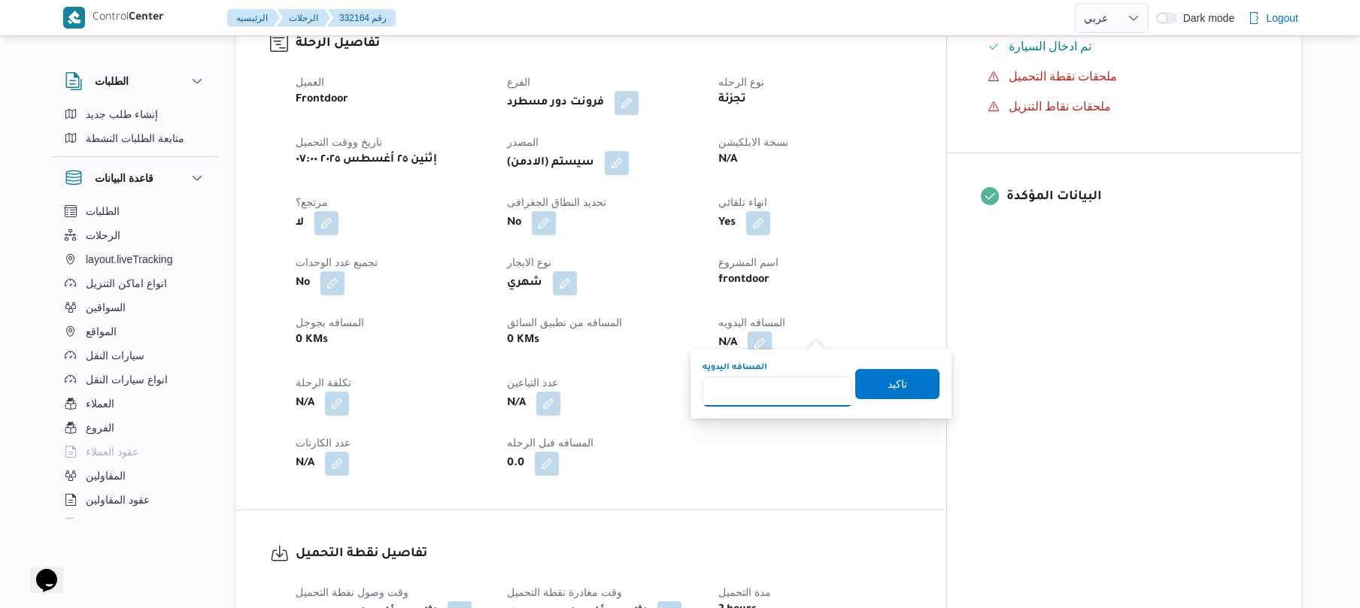
click at [765, 393] on input "المسافه اليدويه" at bounding box center [777, 392] width 150 height 30
type input "120"
click at [871, 381] on span "تاكيد" at bounding box center [897, 383] width 84 height 30
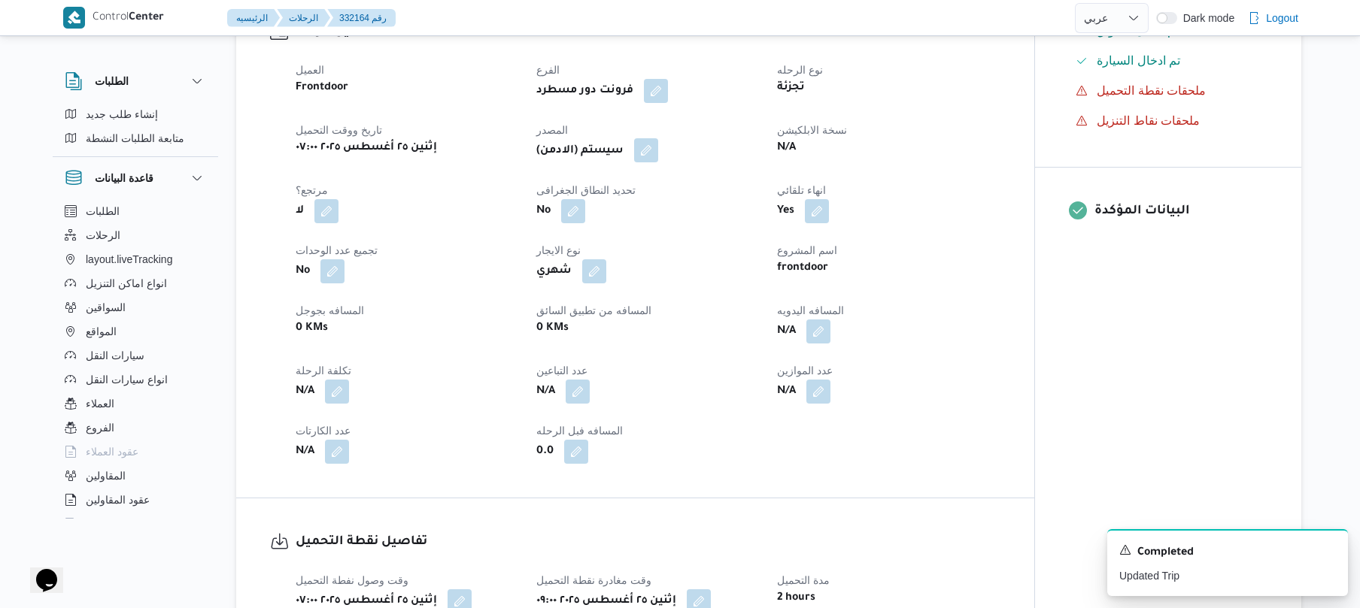
click at [656, 154] on button "button" at bounding box center [646, 150] width 24 height 24
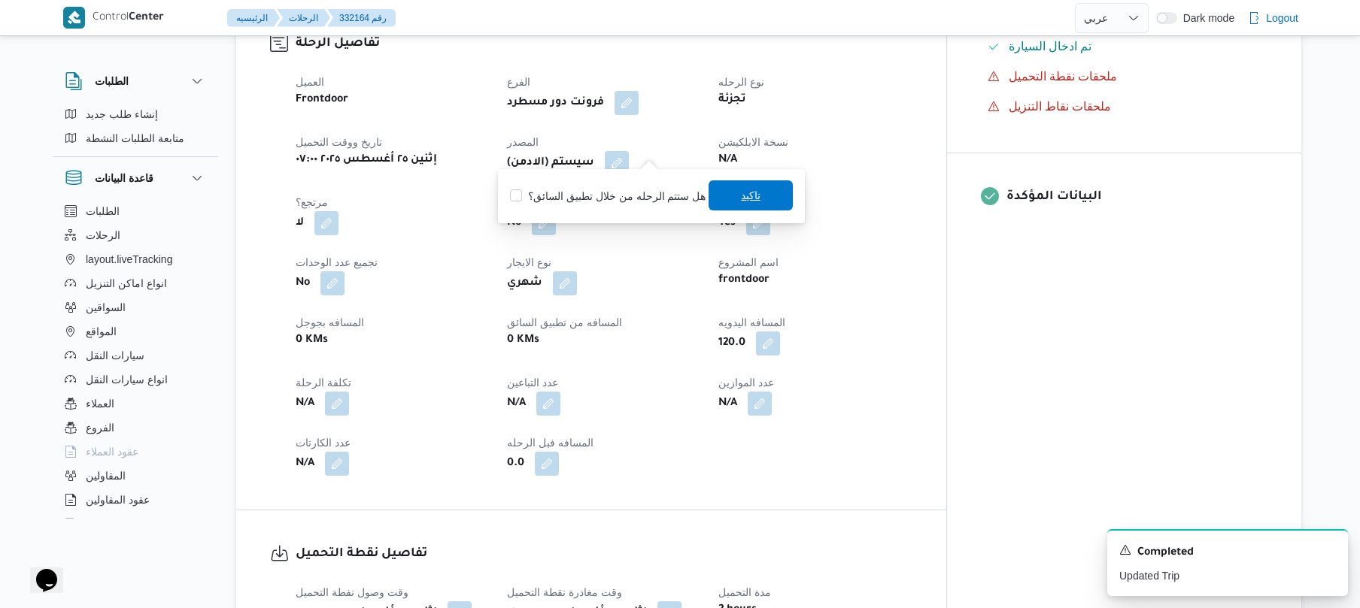
click at [729, 199] on span "تاكيد" at bounding box center [750, 195] width 84 height 30
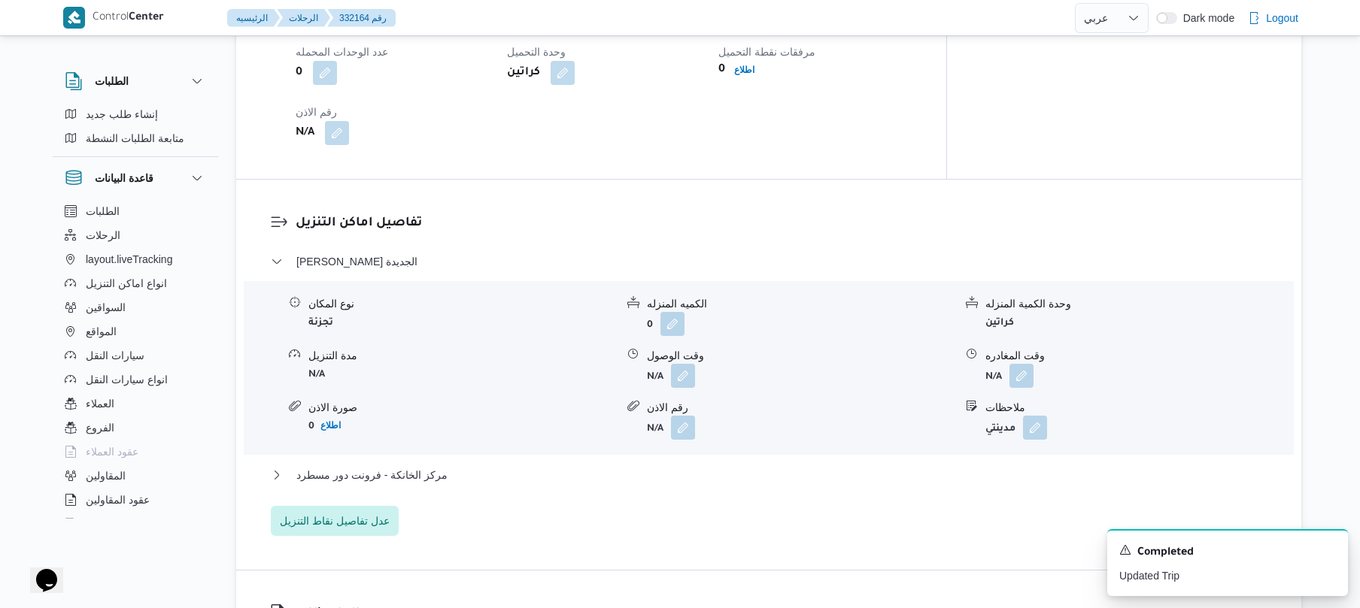
scroll to position [1123, 0]
click at [678, 362] on button "button" at bounding box center [683, 374] width 24 height 24
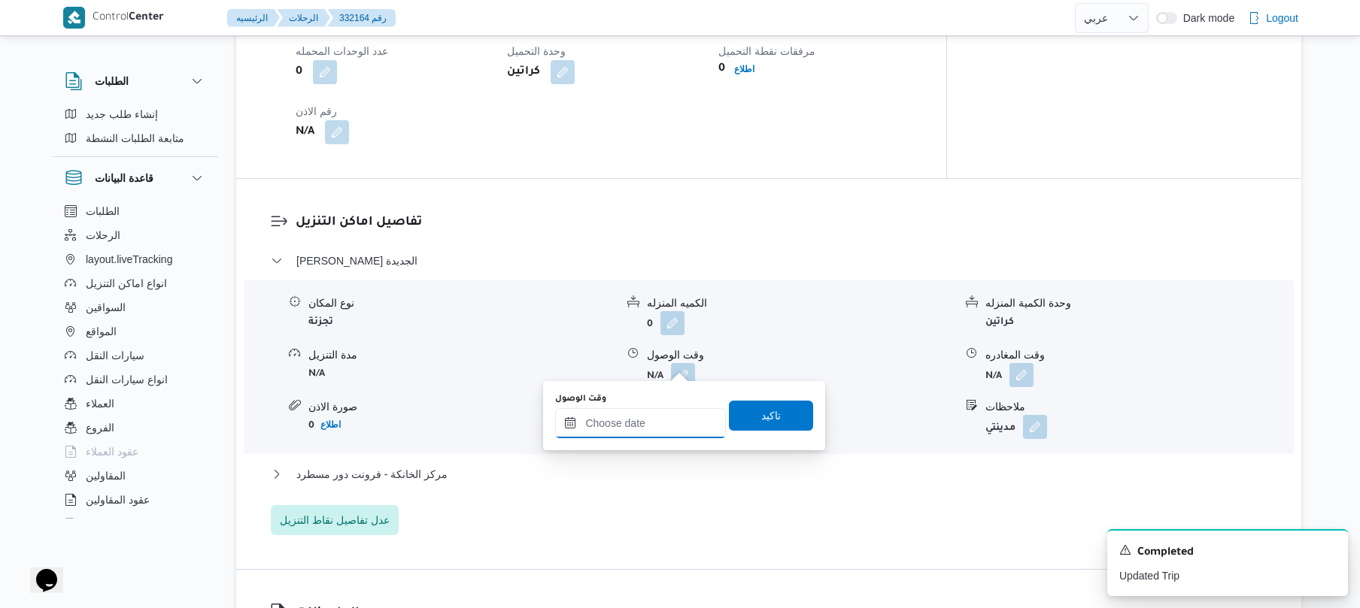
click at [626, 420] on input "وقت الوصول" at bounding box center [640, 423] width 171 height 30
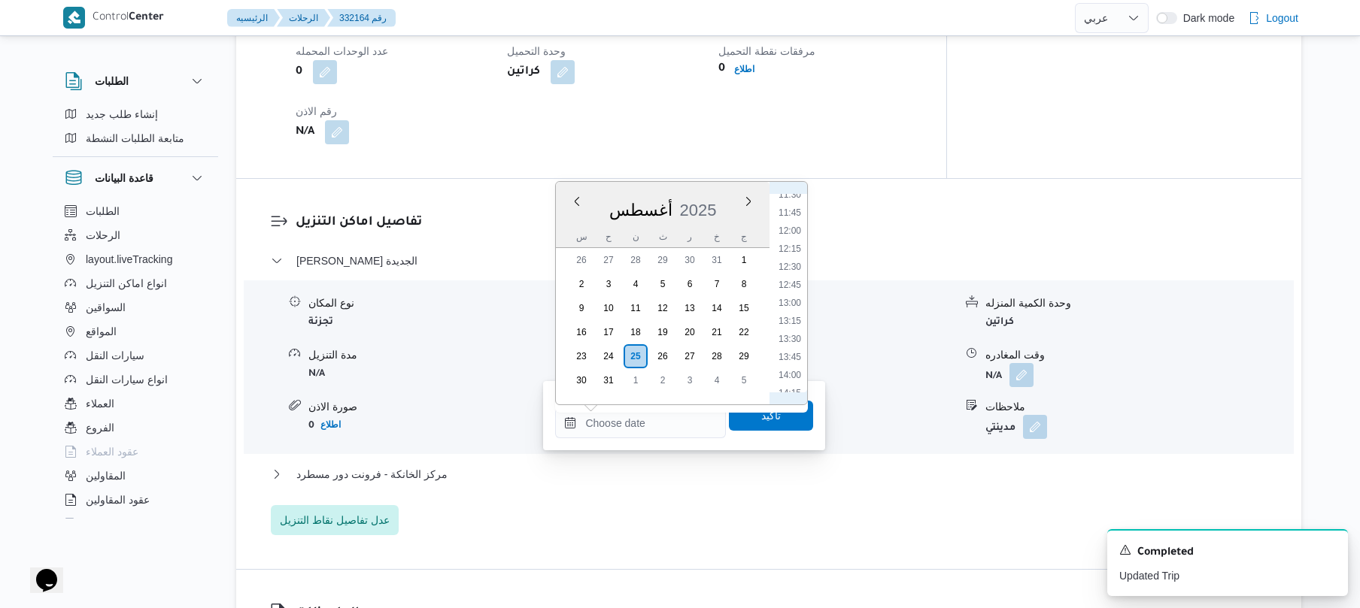
scroll to position [669, 0]
click at [793, 236] on li "09:45" at bounding box center [789, 236] width 35 height 15
type input "٢٥/٠٨/٢٠٢٥ ٠٩:٤٥"
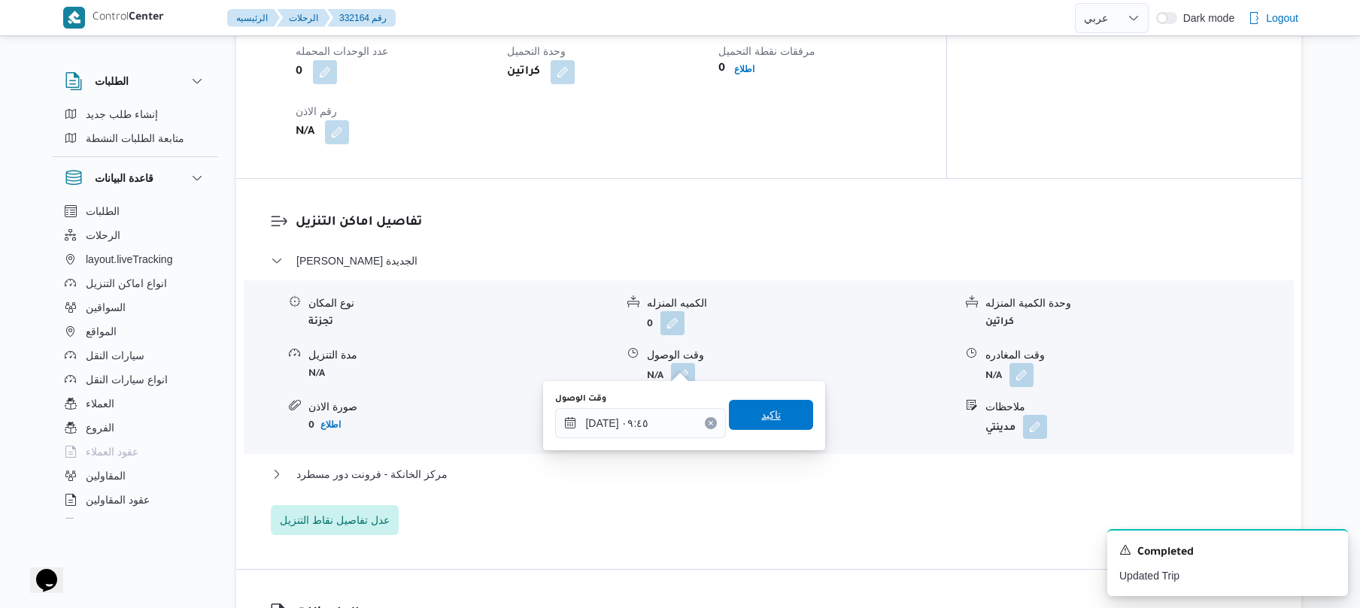
click at [735, 418] on span "تاكيد" at bounding box center [771, 415] width 84 height 30
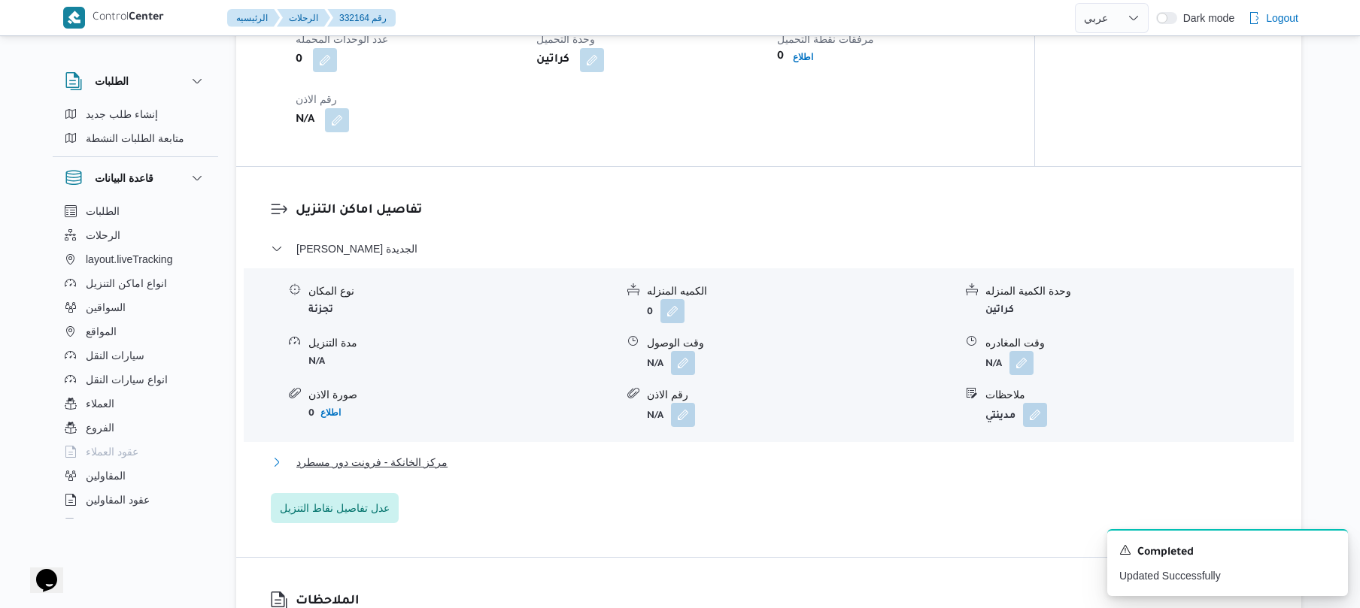
click at [687, 457] on button "مركز الخانكة - فرونت دور مسطرد" at bounding box center [769, 462] width 996 height 18
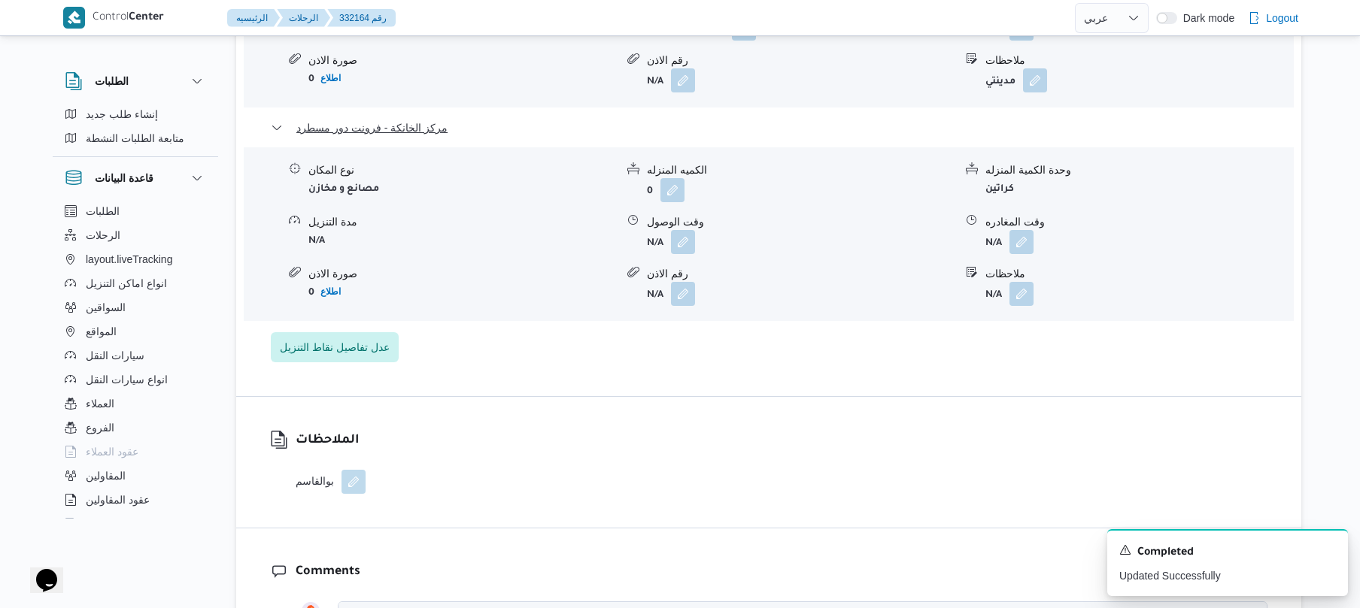
scroll to position [1484, 0]
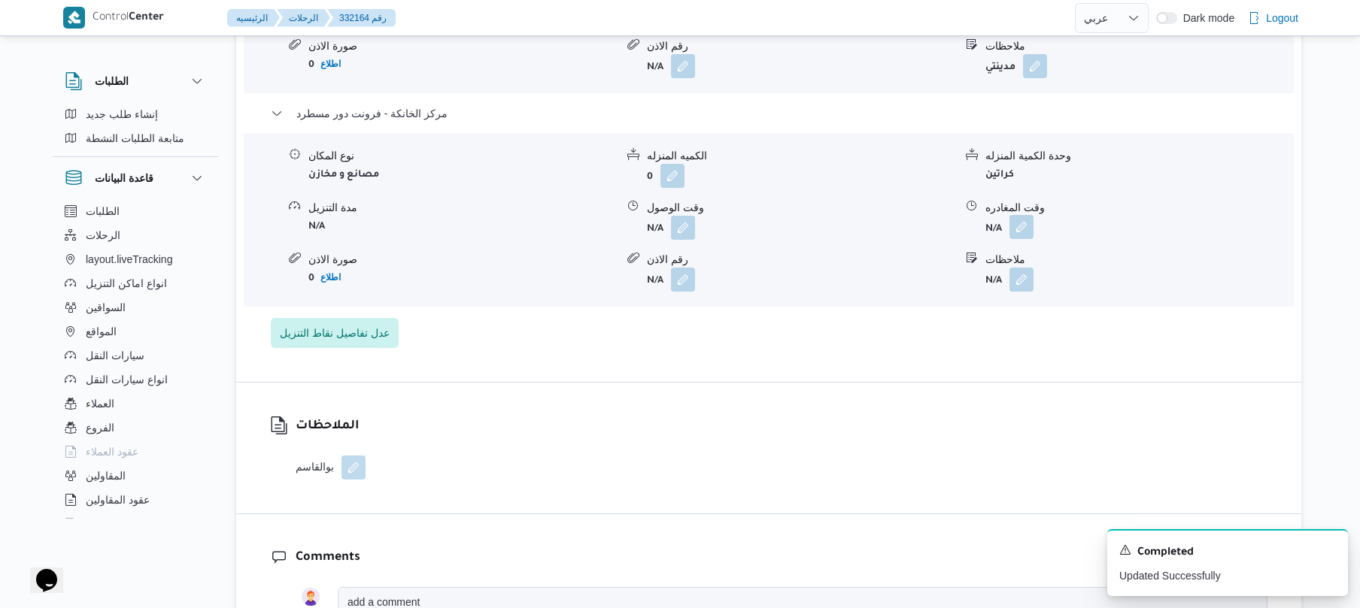
click at [1024, 220] on button "button" at bounding box center [1021, 227] width 24 height 24
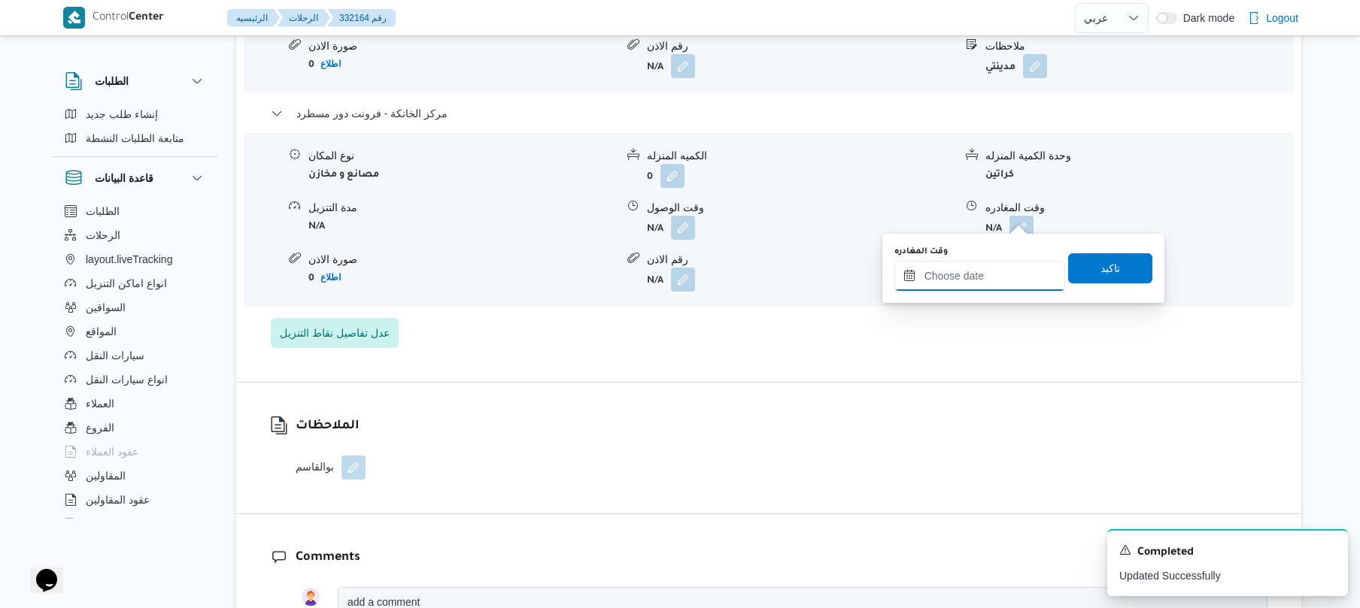
click at [966, 275] on input "وقت المغادره" at bounding box center [979, 276] width 171 height 30
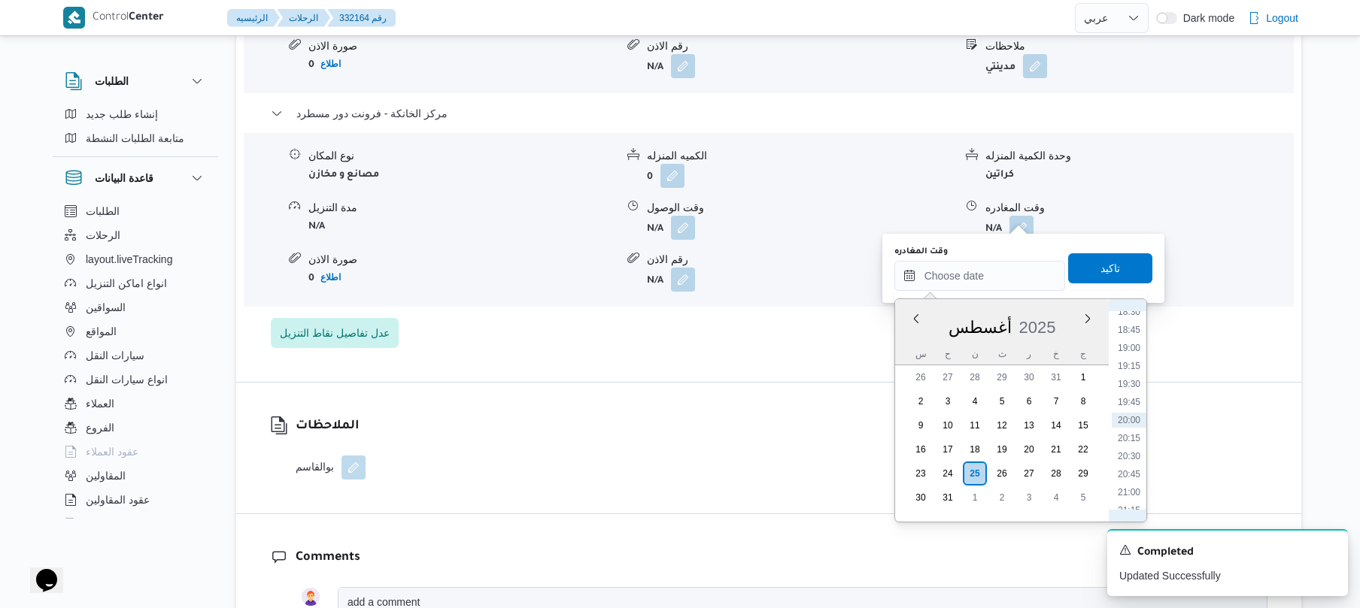
scroll to position [1174, 0]
click at [1129, 443] on li "18:00" at bounding box center [1128, 444] width 35 height 15
type input "٢٥/٠٨/٢٠٢٥ ١٨:٠٠"
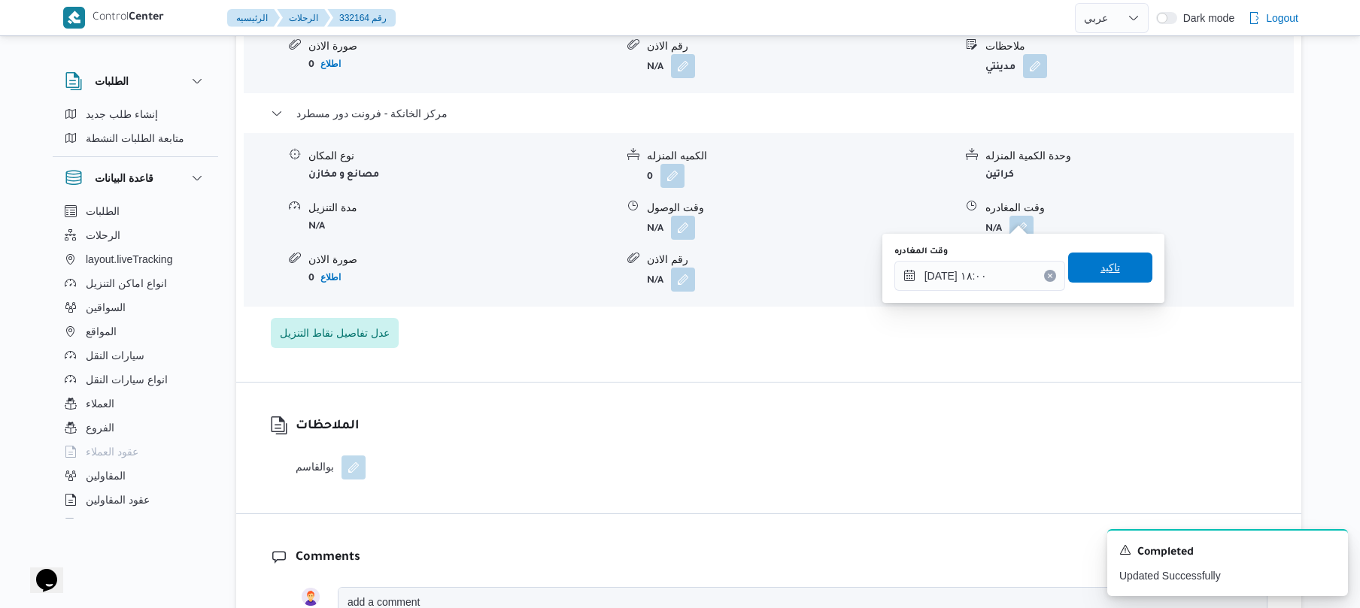
click at [1114, 265] on span "تاكيد" at bounding box center [1110, 268] width 84 height 30
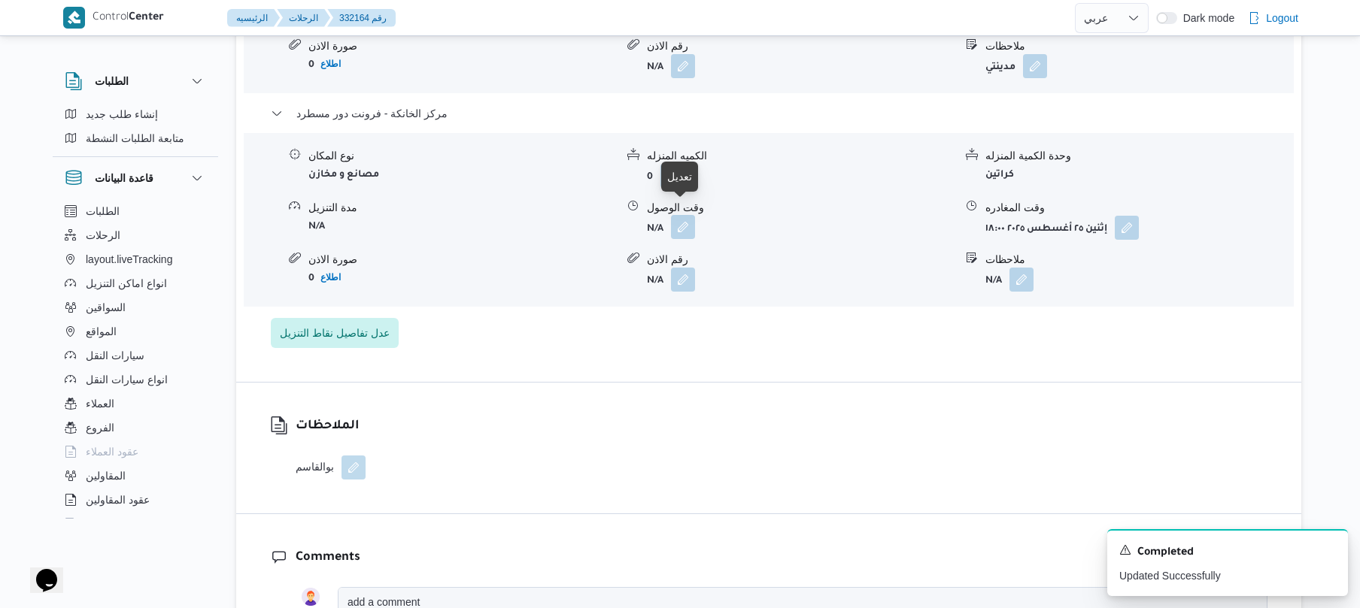
click at [678, 215] on button "button" at bounding box center [683, 227] width 24 height 24
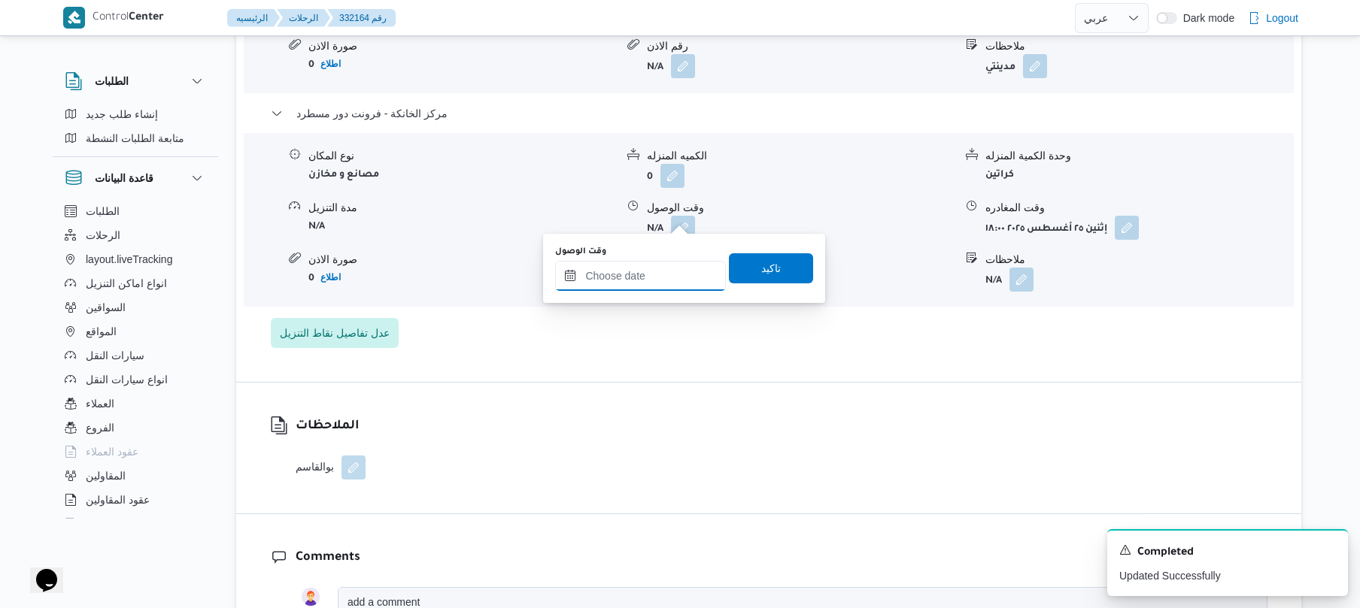
click at [659, 278] on input "وقت الوصول" at bounding box center [640, 276] width 171 height 30
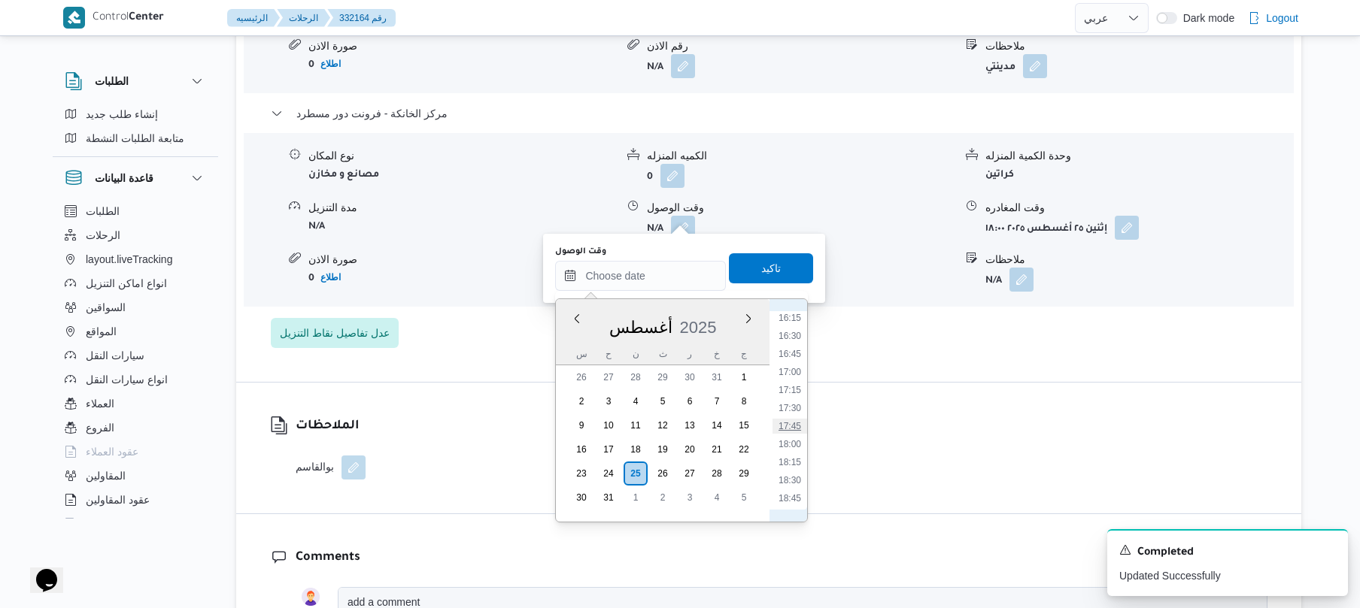
click at [791, 424] on li "17:45" at bounding box center [789, 426] width 35 height 15
type input "٢٥/٠٨/٢٠٢٥ ١٧:٤٥"
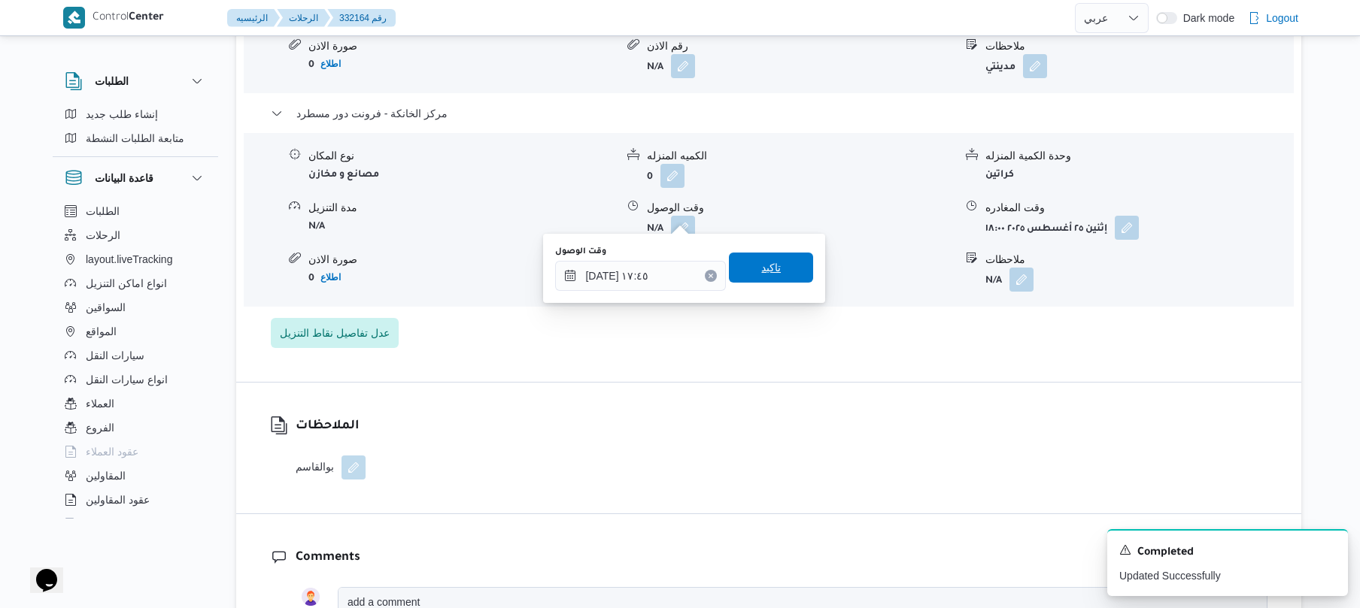
click at [784, 271] on span "تاكيد" at bounding box center [771, 268] width 84 height 30
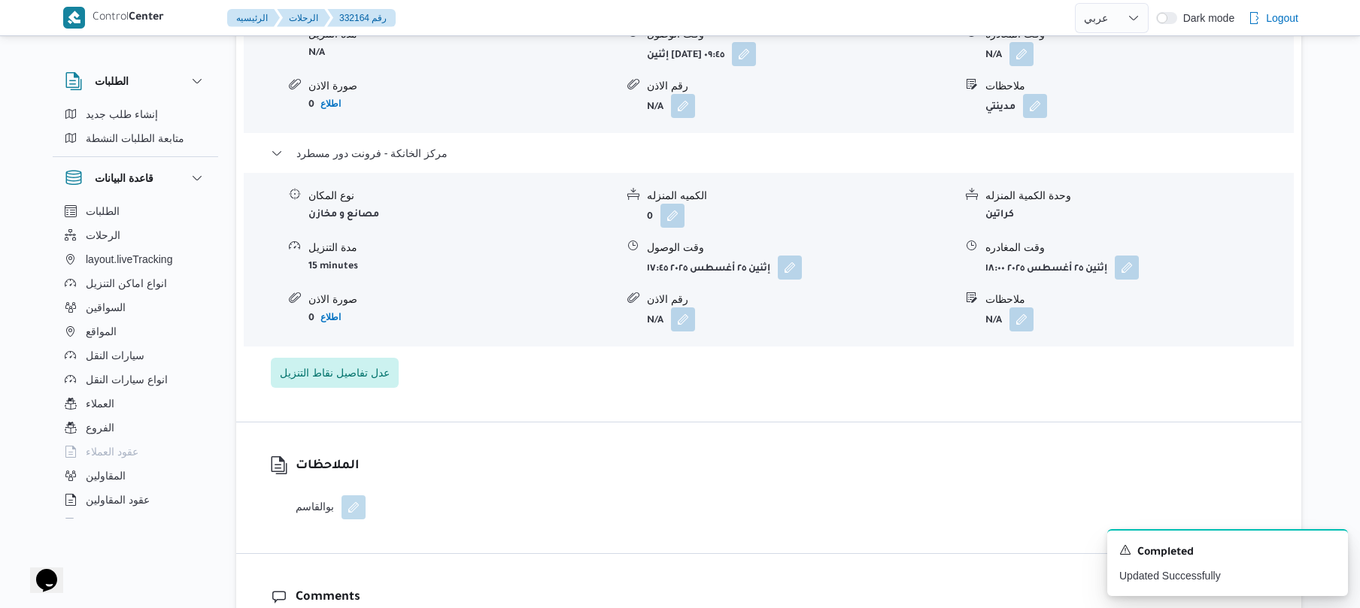
scroll to position [1363, 0]
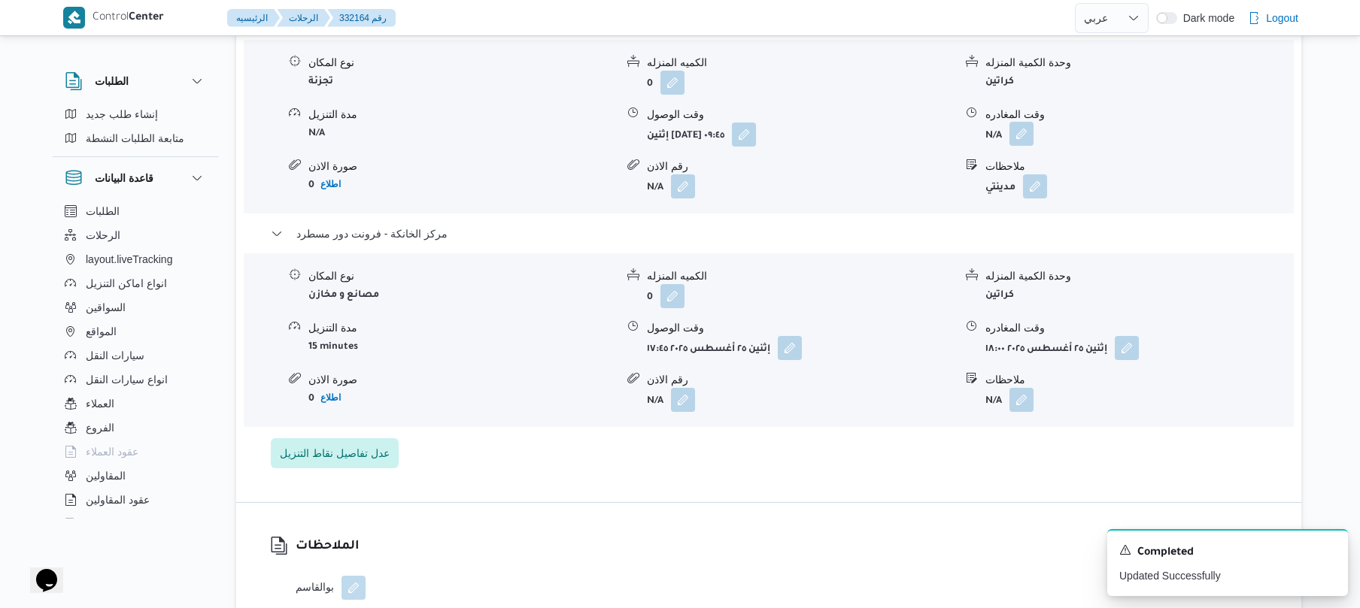
click at [1020, 122] on button "button" at bounding box center [1021, 134] width 24 height 24
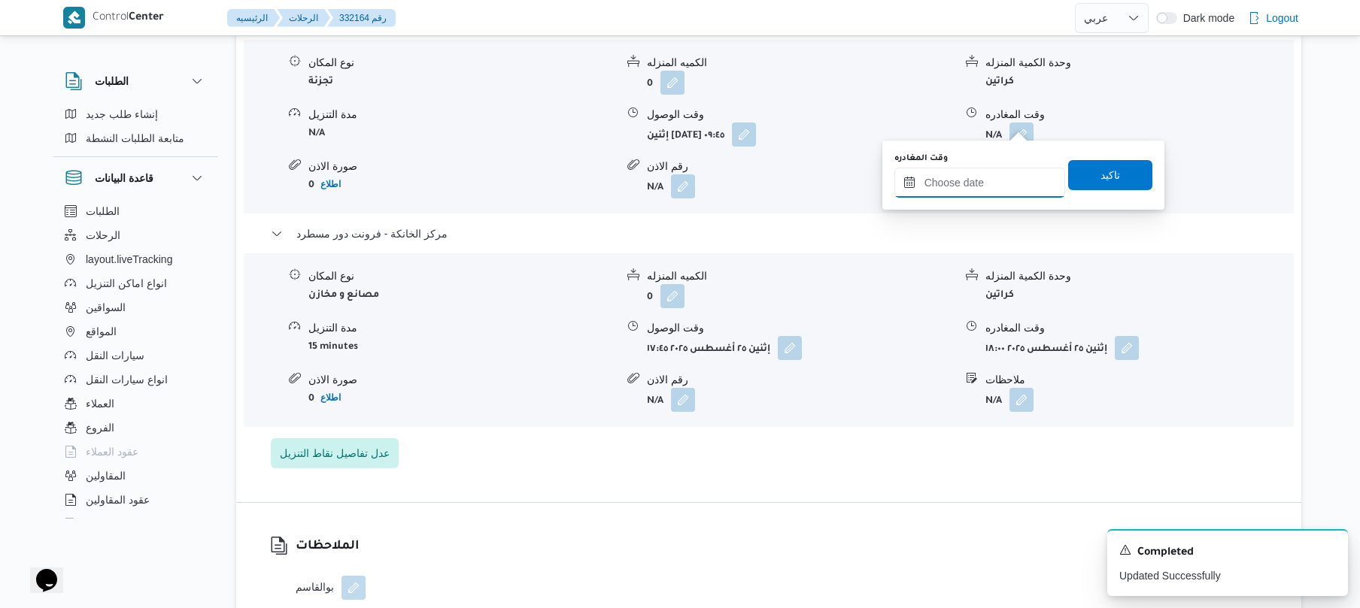
click at [973, 180] on input "وقت المغادره" at bounding box center [979, 183] width 171 height 30
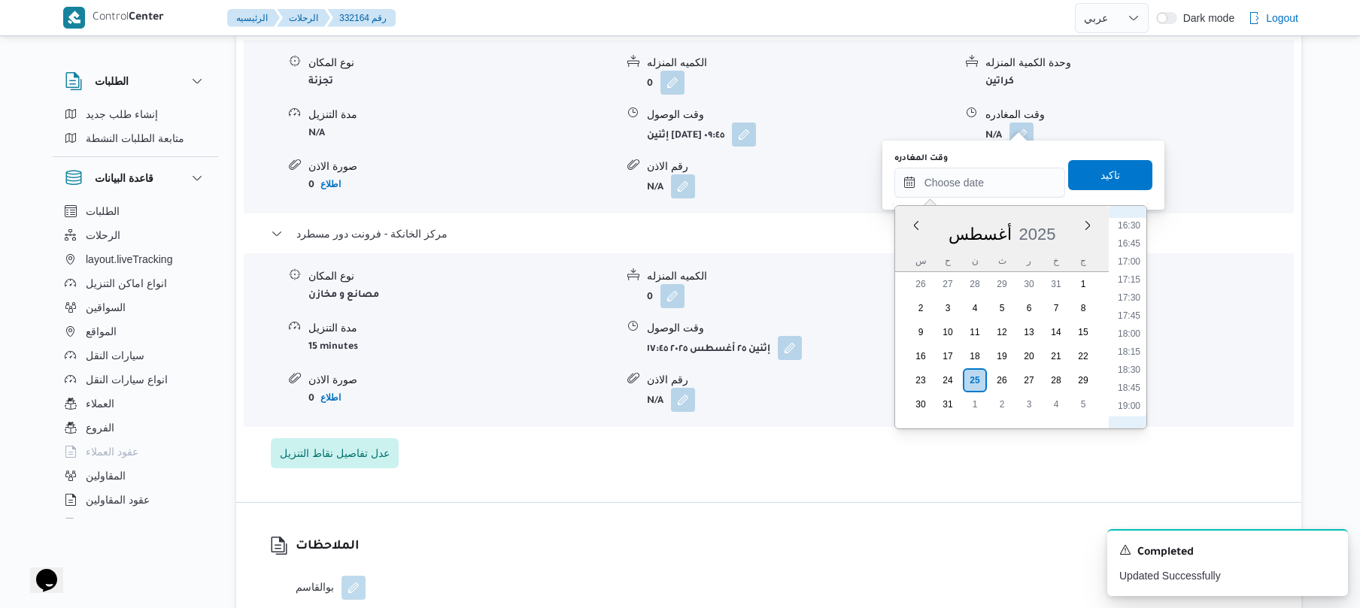
scroll to position [1174, 0]
click at [1135, 274] on li "17:00" at bounding box center [1128, 278] width 35 height 15
type input "٢٥/٠٨/٢٠٢٥ ١٧:٠٠"
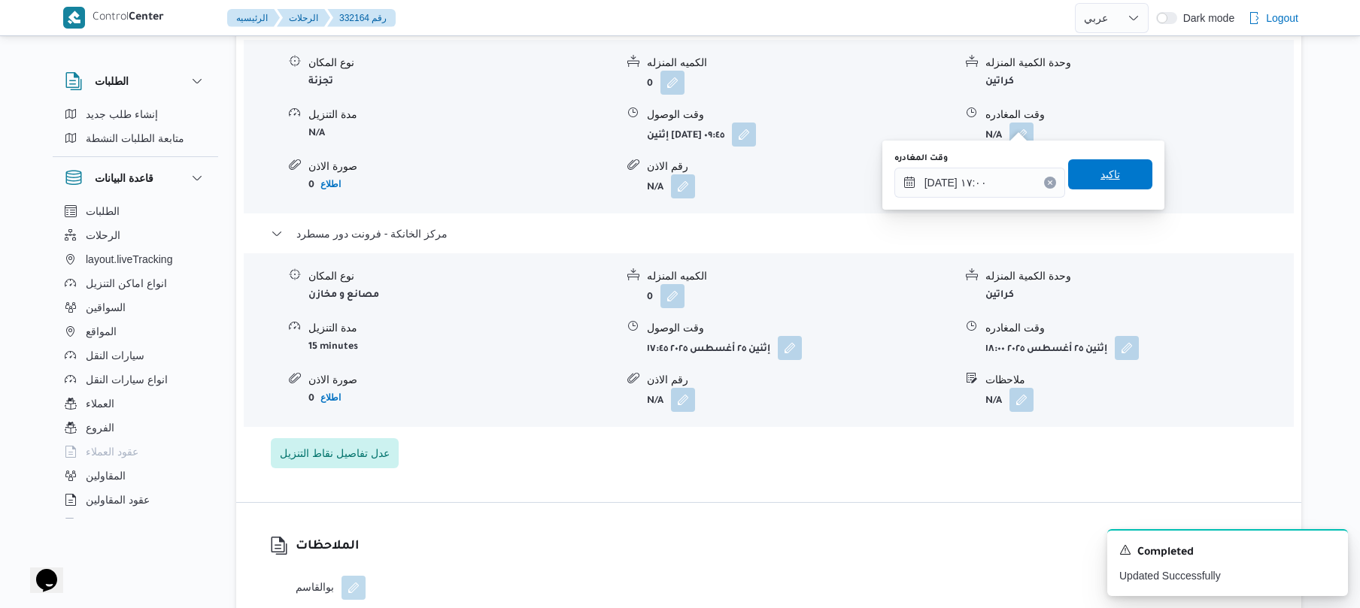
click at [1120, 184] on span "تاكيد" at bounding box center [1110, 174] width 84 height 30
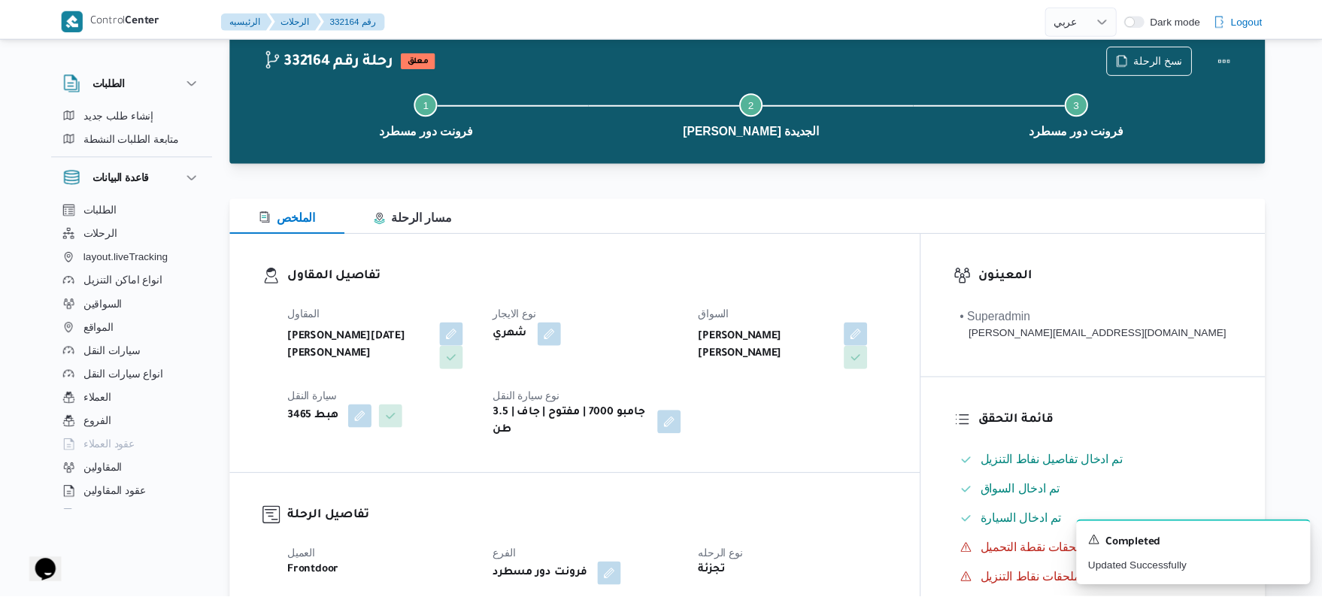
scroll to position [0, 0]
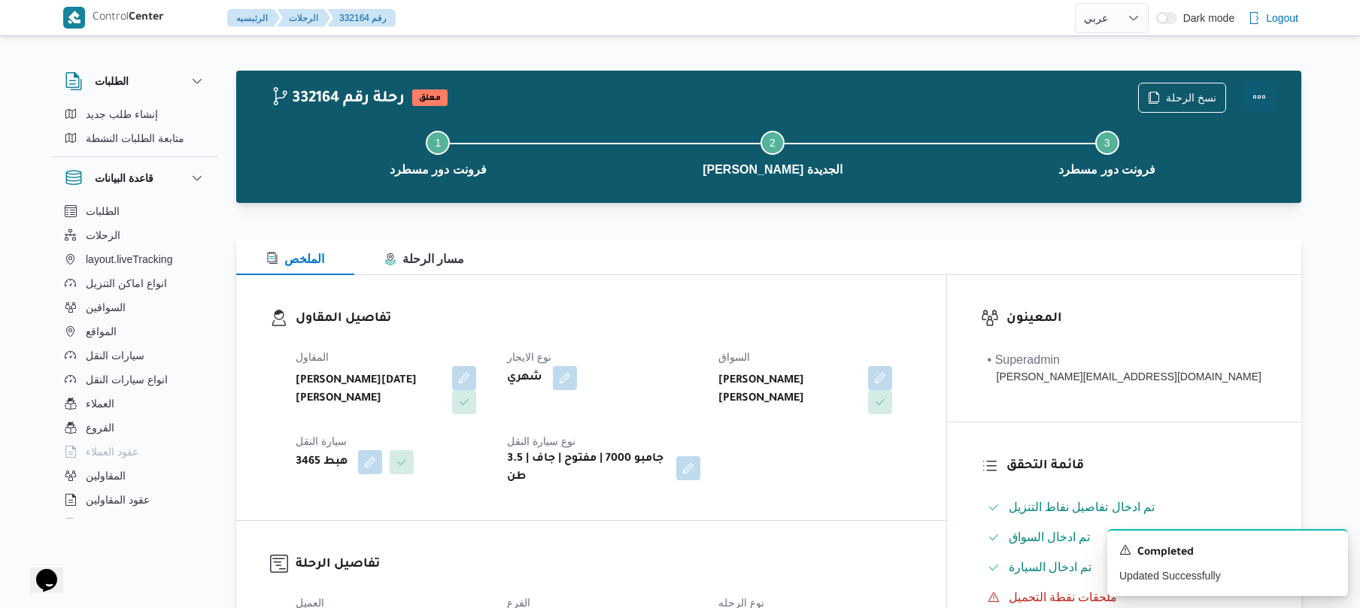
click at [1258, 94] on button "Actions" at bounding box center [1259, 97] width 30 height 30
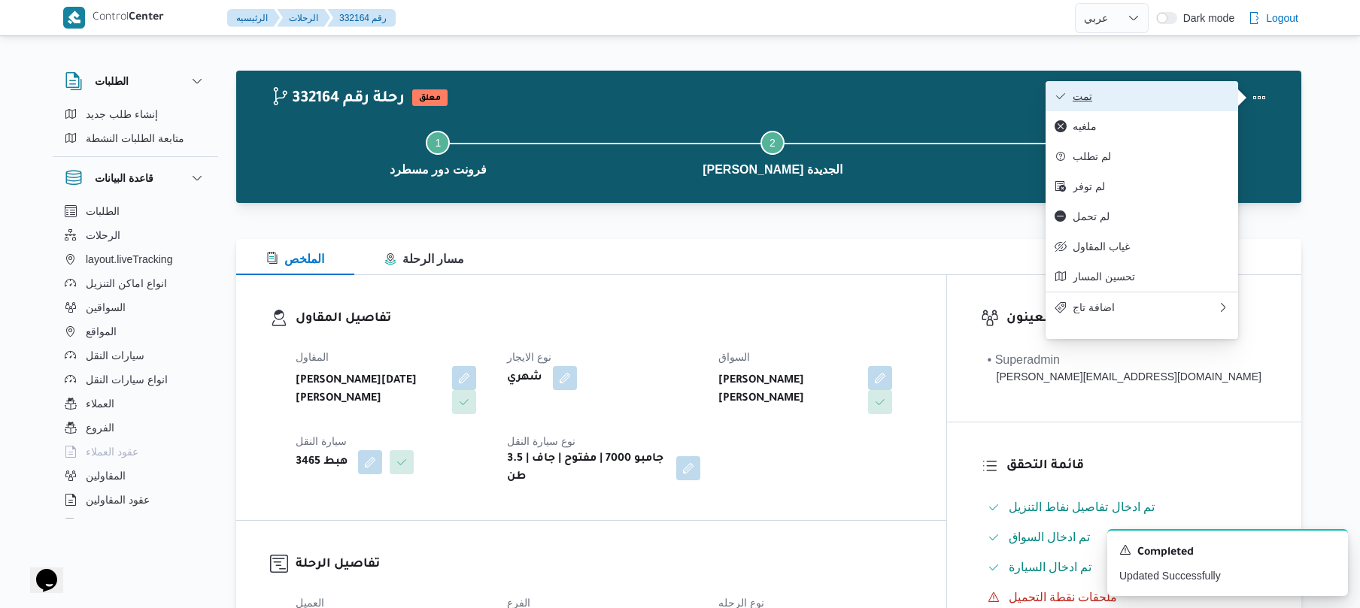
click at [1166, 99] on span "تمت" at bounding box center [1150, 96] width 156 height 12
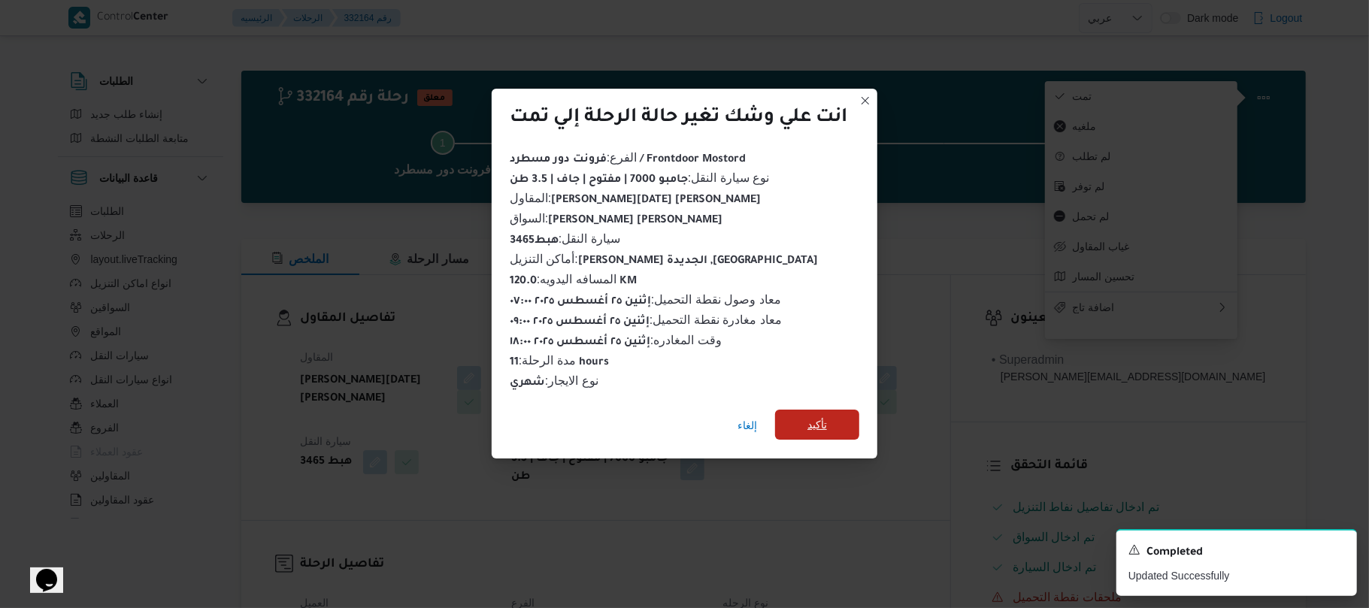
click at [840, 415] on span "تأكيد" at bounding box center [817, 425] width 84 height 30
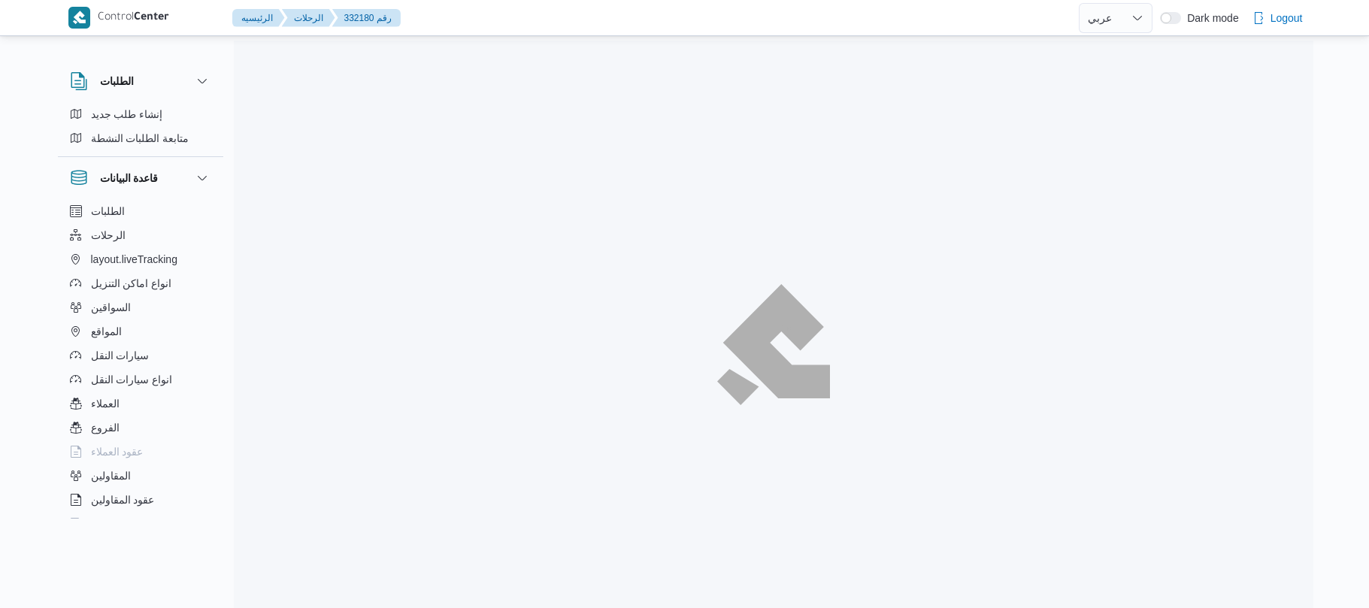
select select "ar"
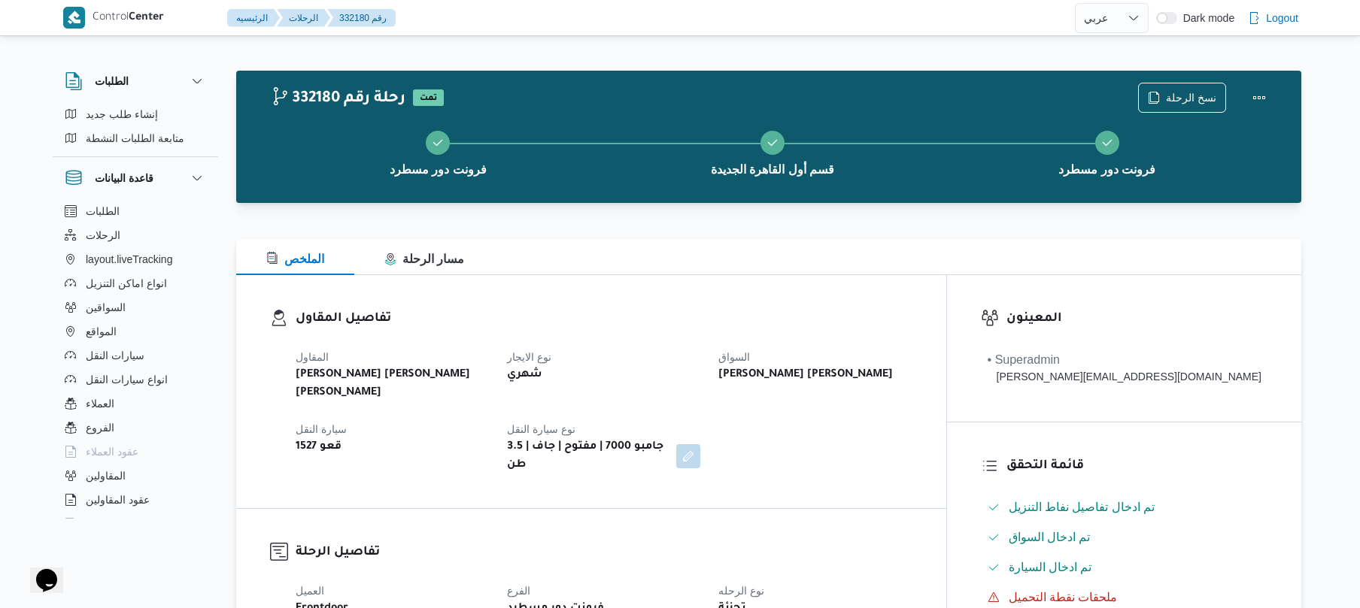
click at [842, 463] on div "تفاصيل المقاول [PERSON_NAME] [PERSON_NAME] [PERSON_NAME] نوع الايجار شهري السوا…" at bounding box center [591, 391] width 710 height 233
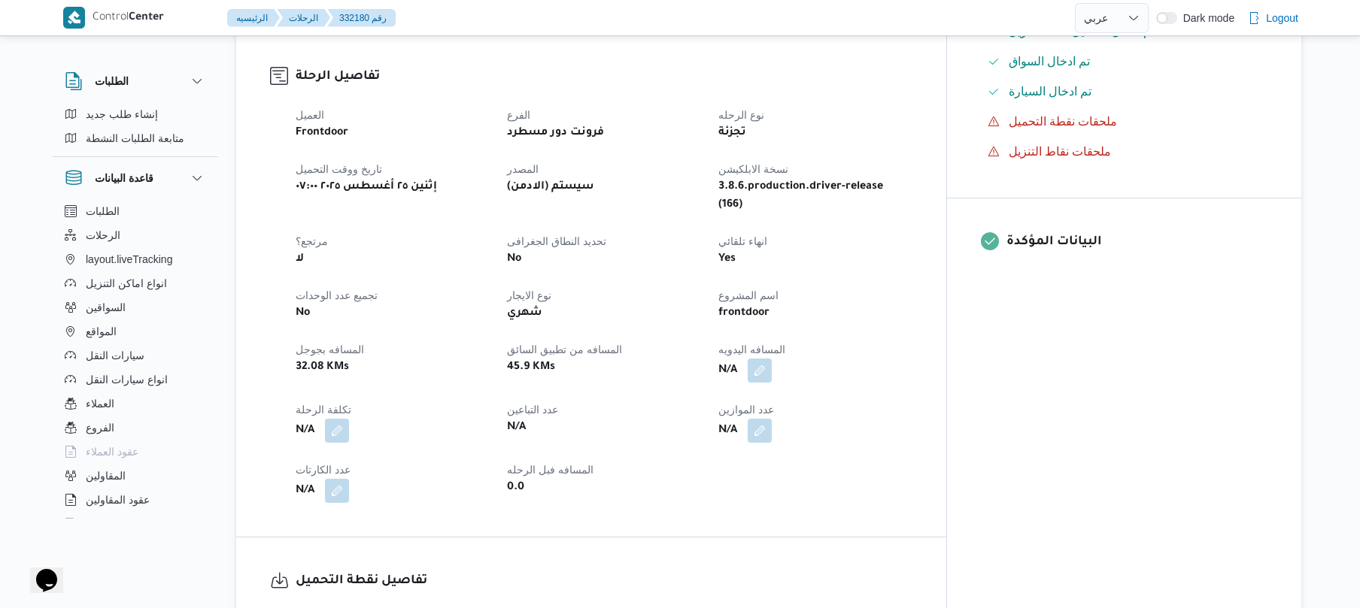
scroll to position [481, 0]
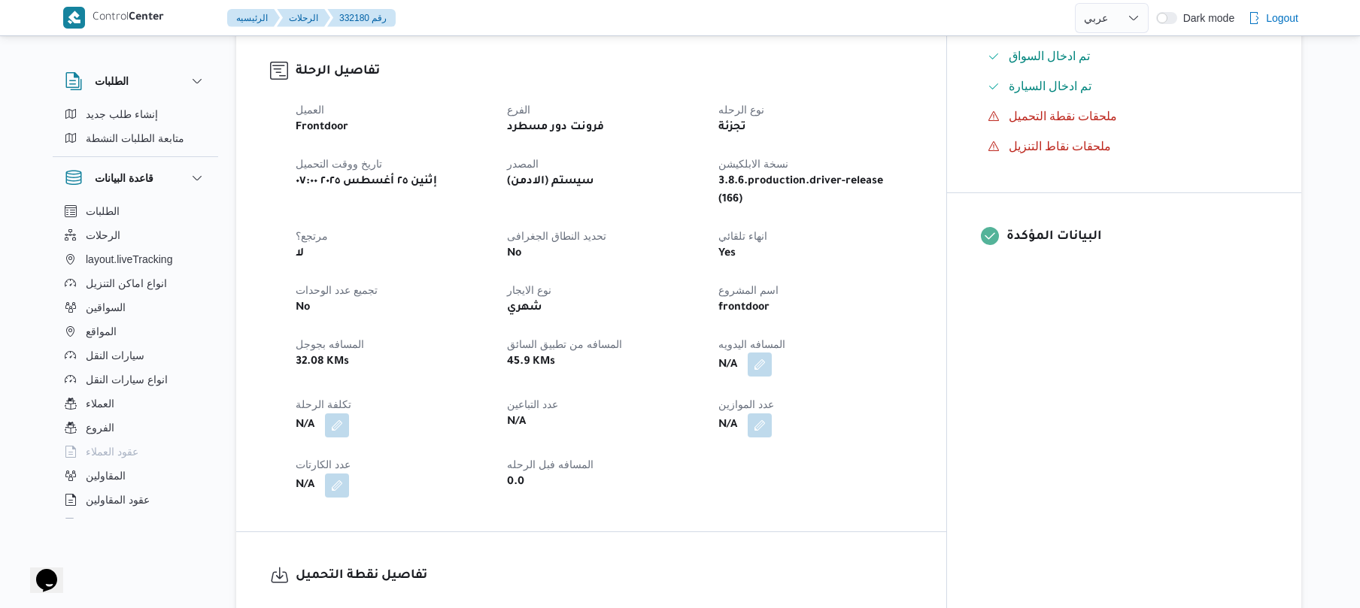
click at [772, 353] on button "button" at bounding box center [759, 365] width 24 height 24
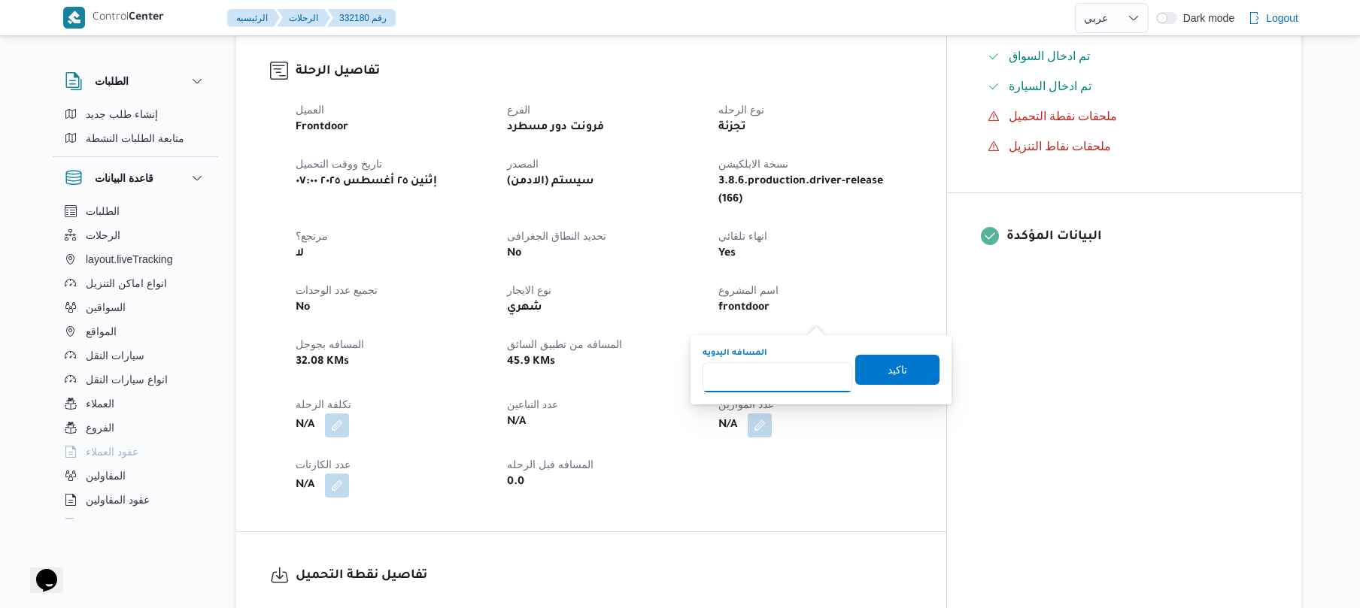
click at [773, 374] on input "المسافه اليدويه" at bounding box center [777, 377] width 150 height 30
type input "120"
click at [892, 374] on span "تاكيد" at bounding box center [897, 369] width 20 height 18
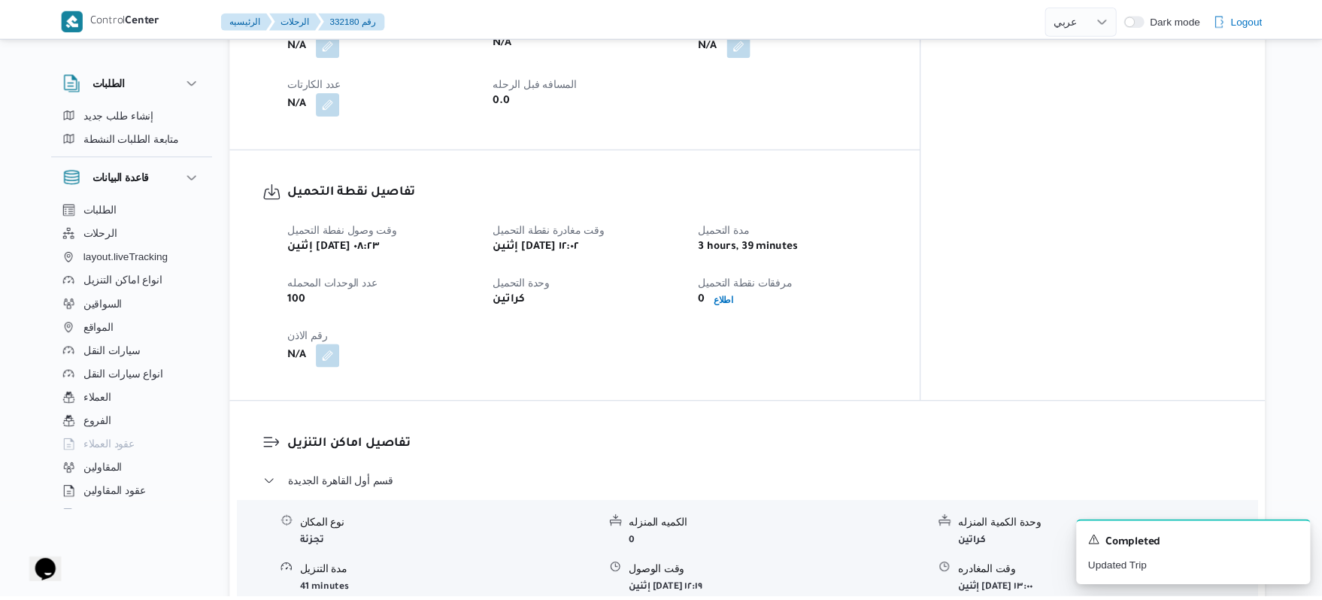
scroll to position [922, 0]
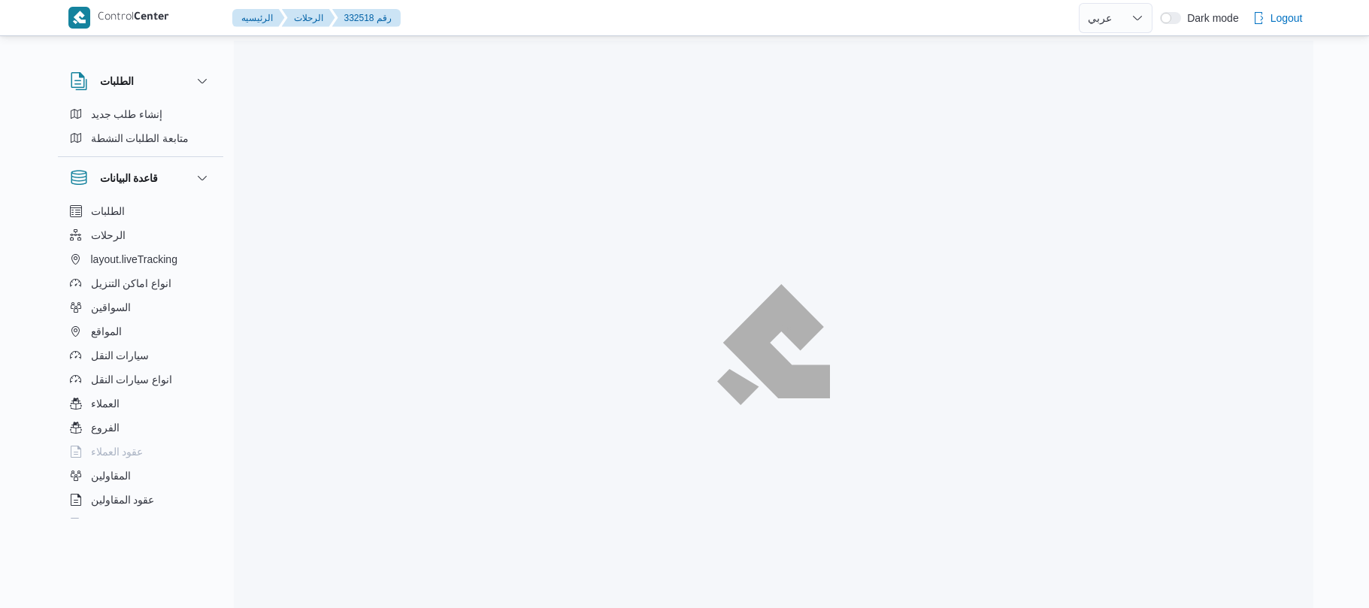
select select "ar"
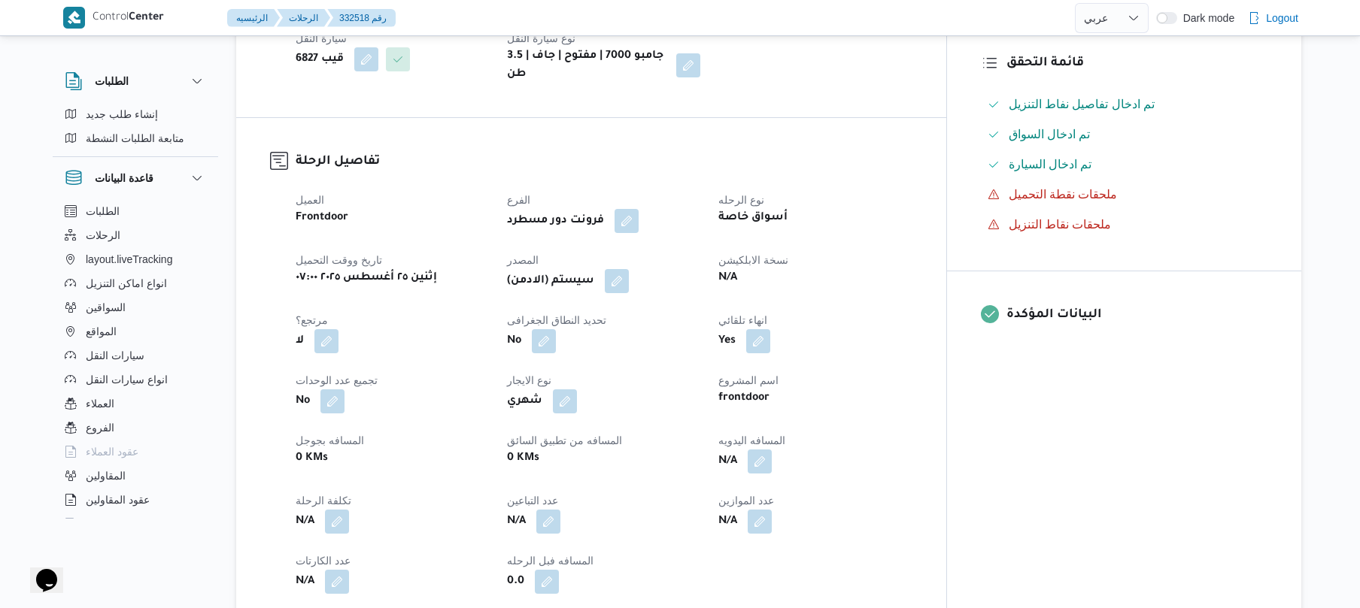
scroll to position [441, 0]
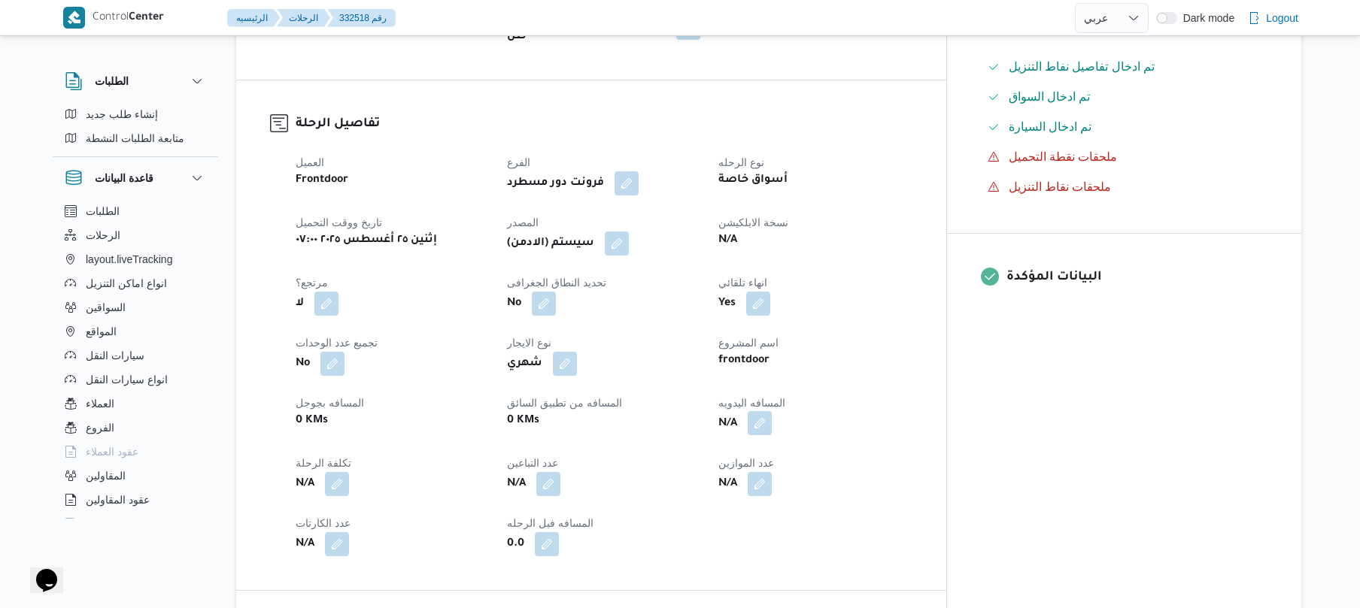
click at [772, 413] on button "button" at bounding box center [759, 423] width 24 height 24
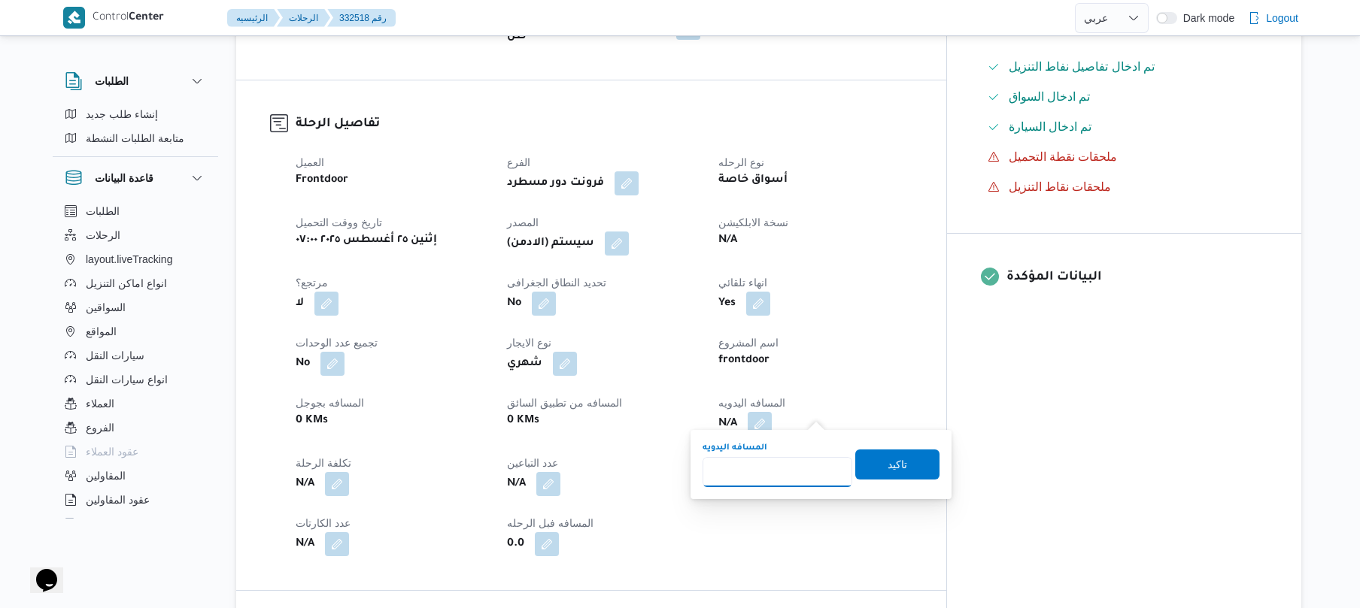
click at [769, 483] on input "المسافه اليدويه" at bounding box center [777, 472] width 150 height 30
type input "120"
click at [889, 465] on span "تاكيد" at bounding box center [897, 464] width 20 height 18
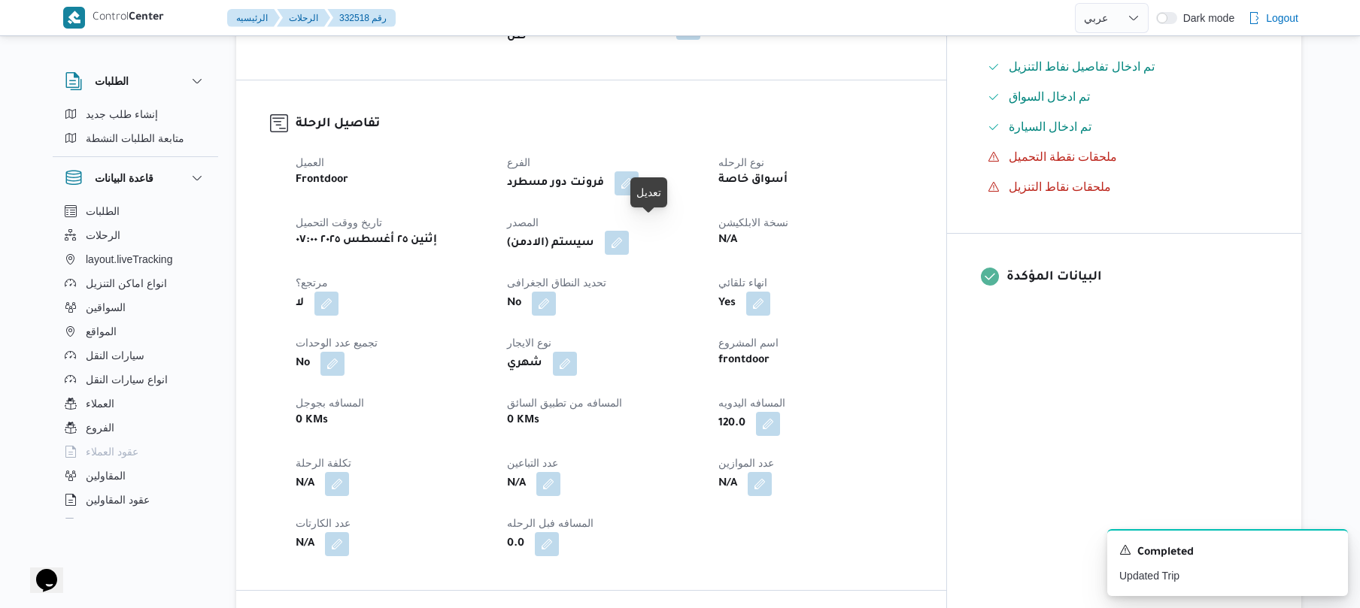
click at [629, 233] on button "button" at bounding box center [617, 243] width 24 height 24
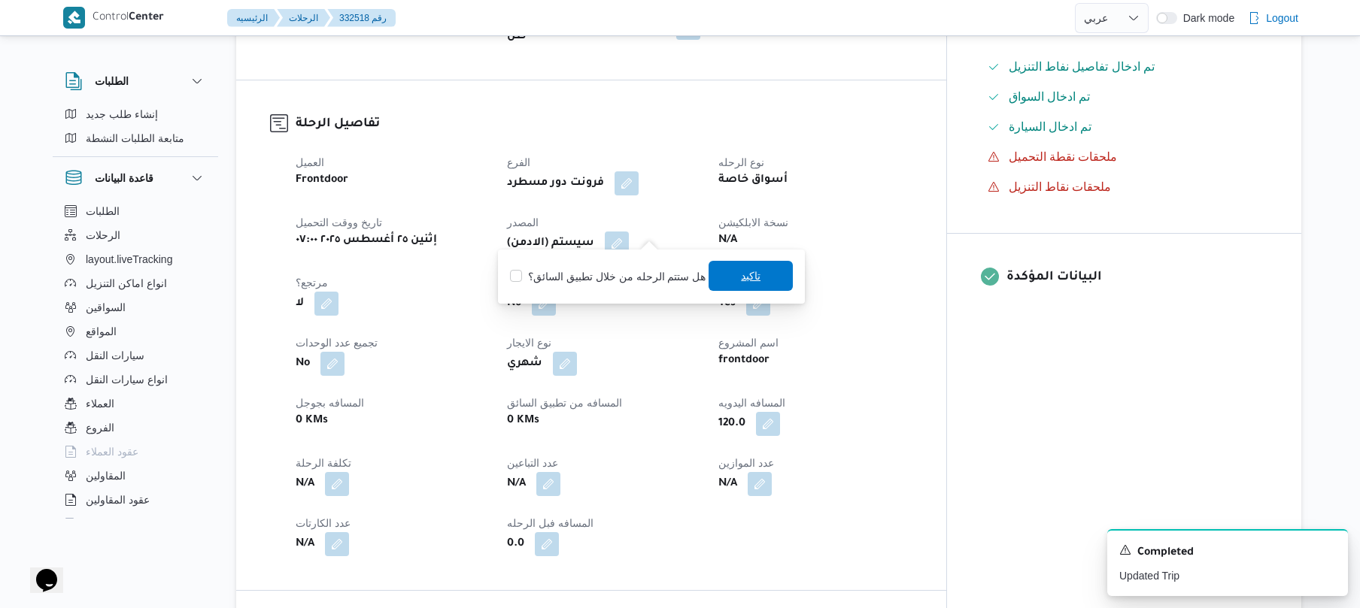
click at [741, 278] on span "تاكيد" at bounding box center [751, 276] width 20 height 18
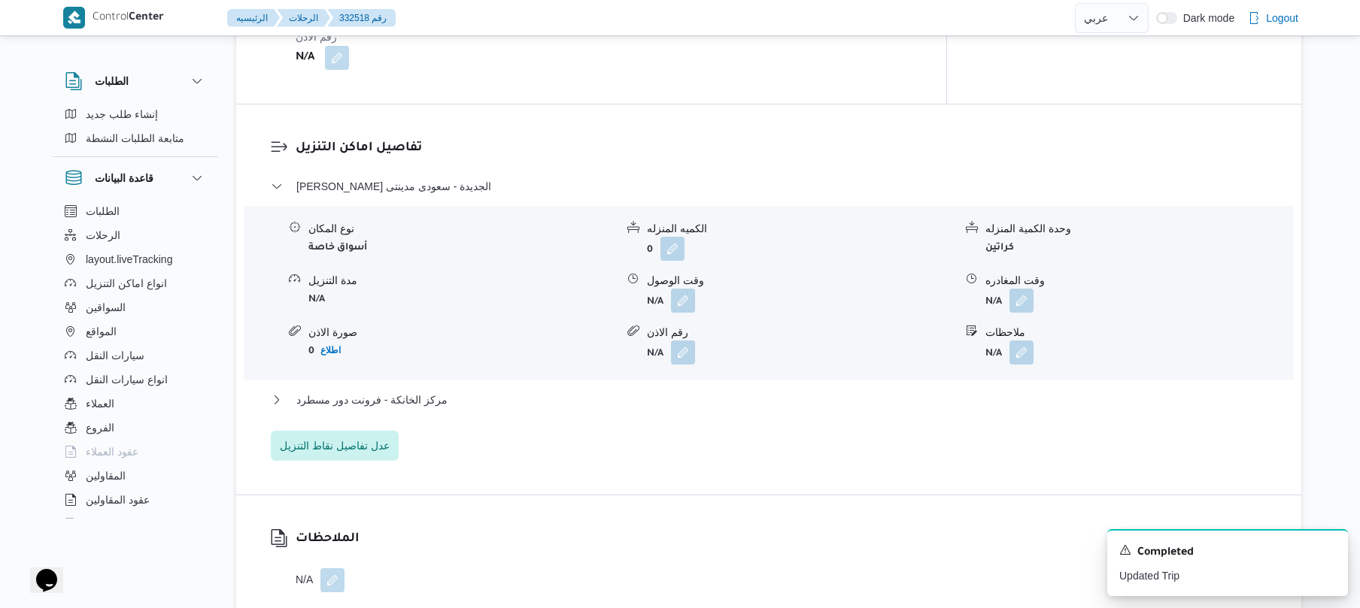
scroll to position [1243, 0]
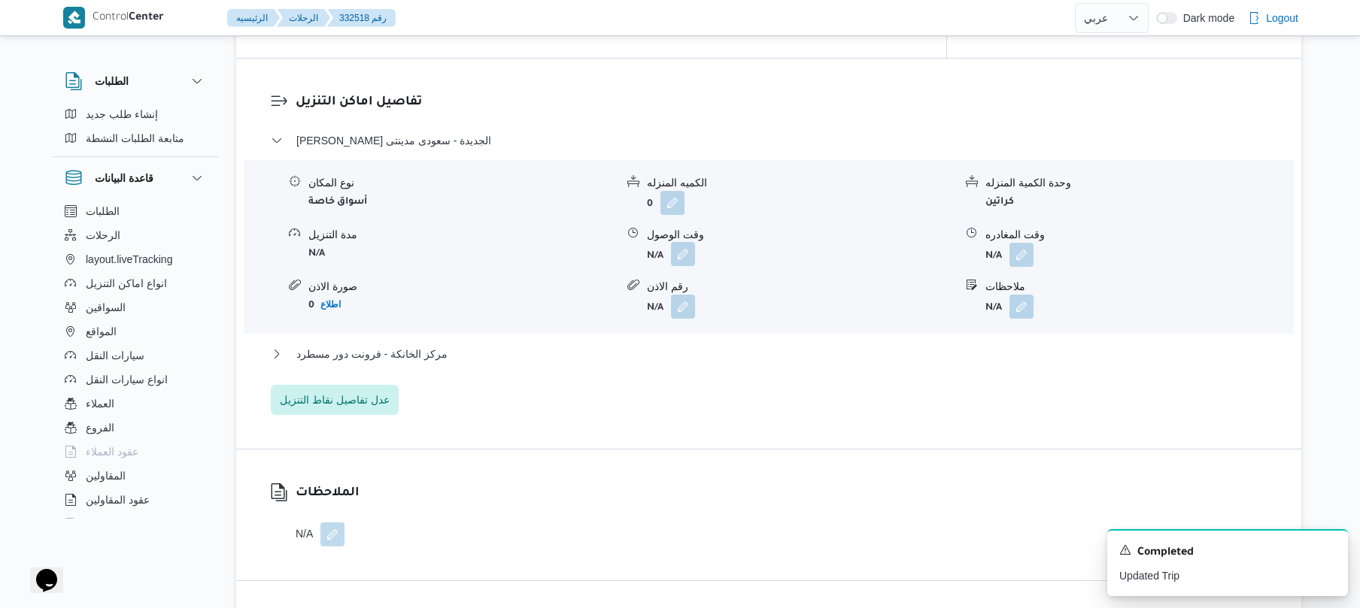
click at [686, 242] on button "button" at bounding box center [683, 254] width 24 height 24
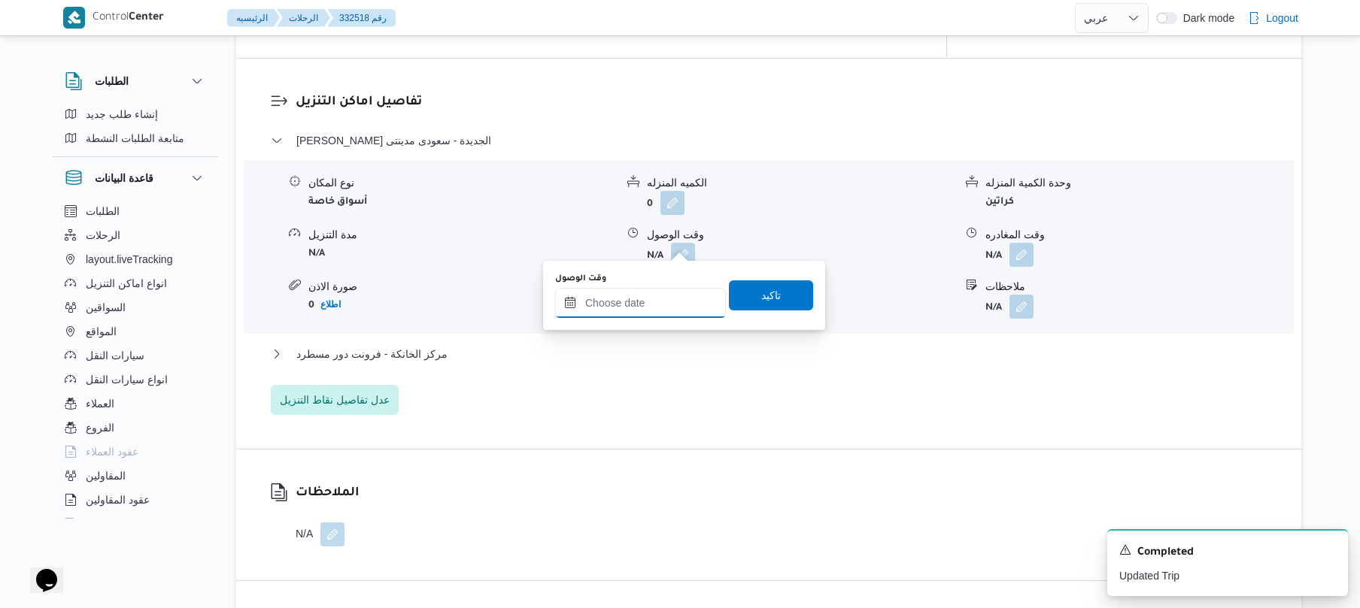
click at [650, 299] on input "وقت الوصول" at bounding box center [640, 303] width 171 height 30
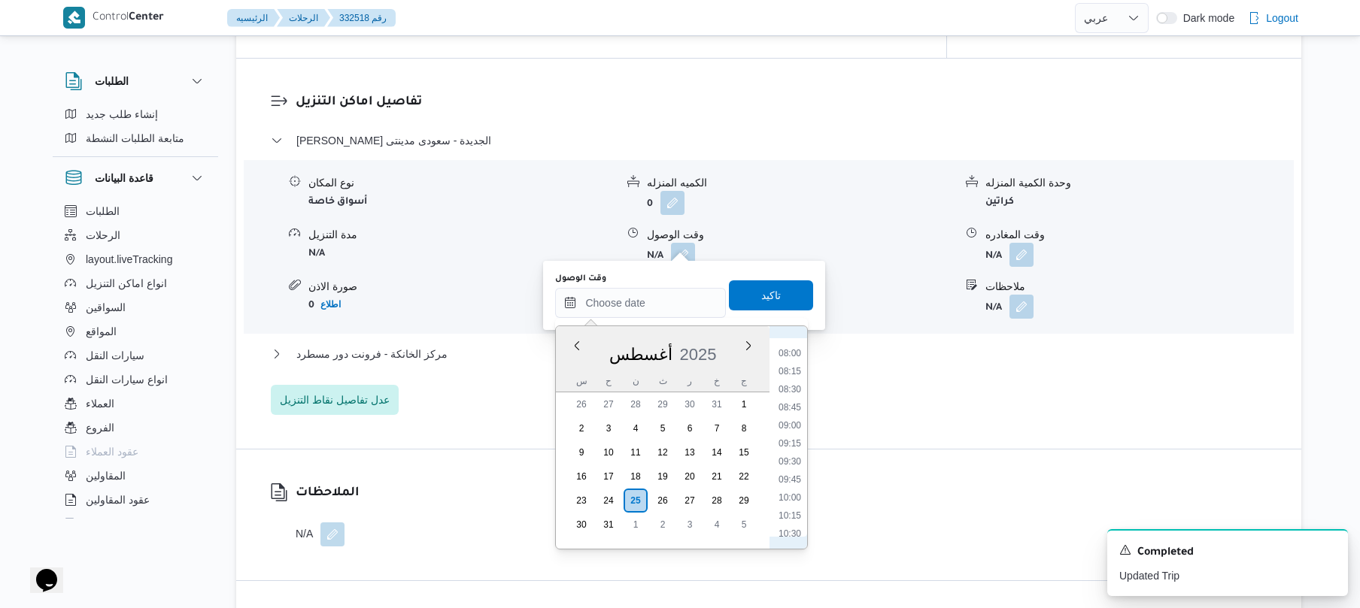
scroll to position [500, 0]
click at [792, 479] on li "08:45" at bounding box center [789, 477] width 35 height 15
type input "[DATE] ٠٨:٤٥"
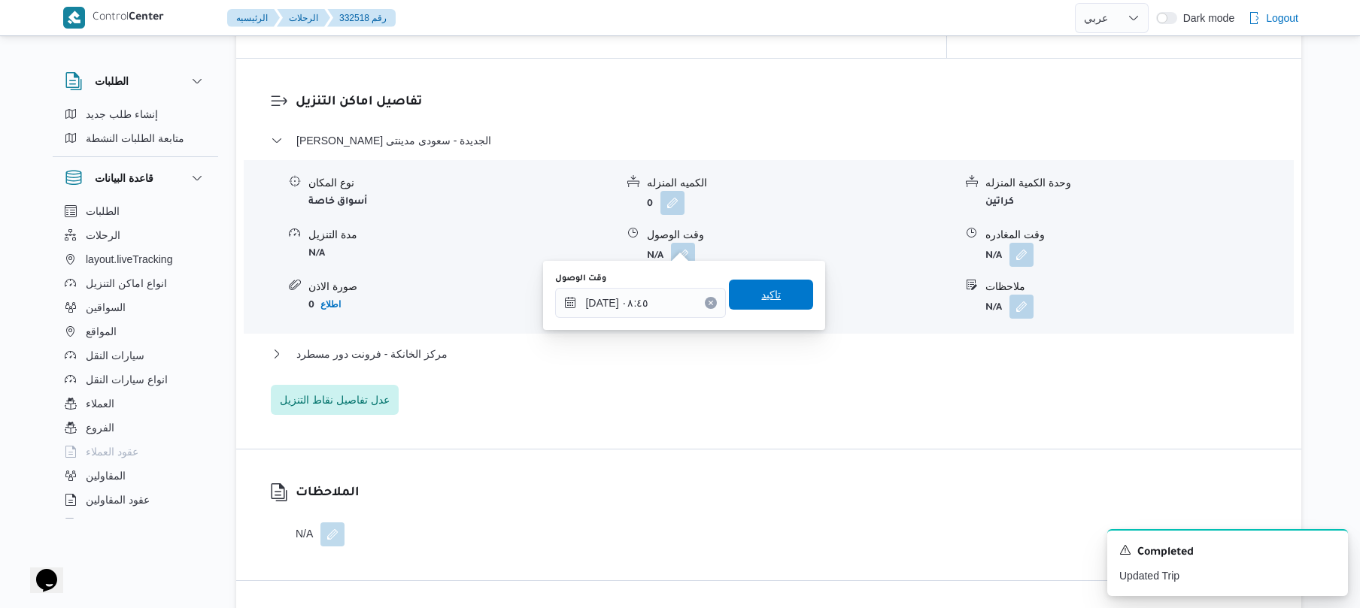
click at [782, 307] on span "تاكيد" at bounding box center [771, 295] width 84 height 30
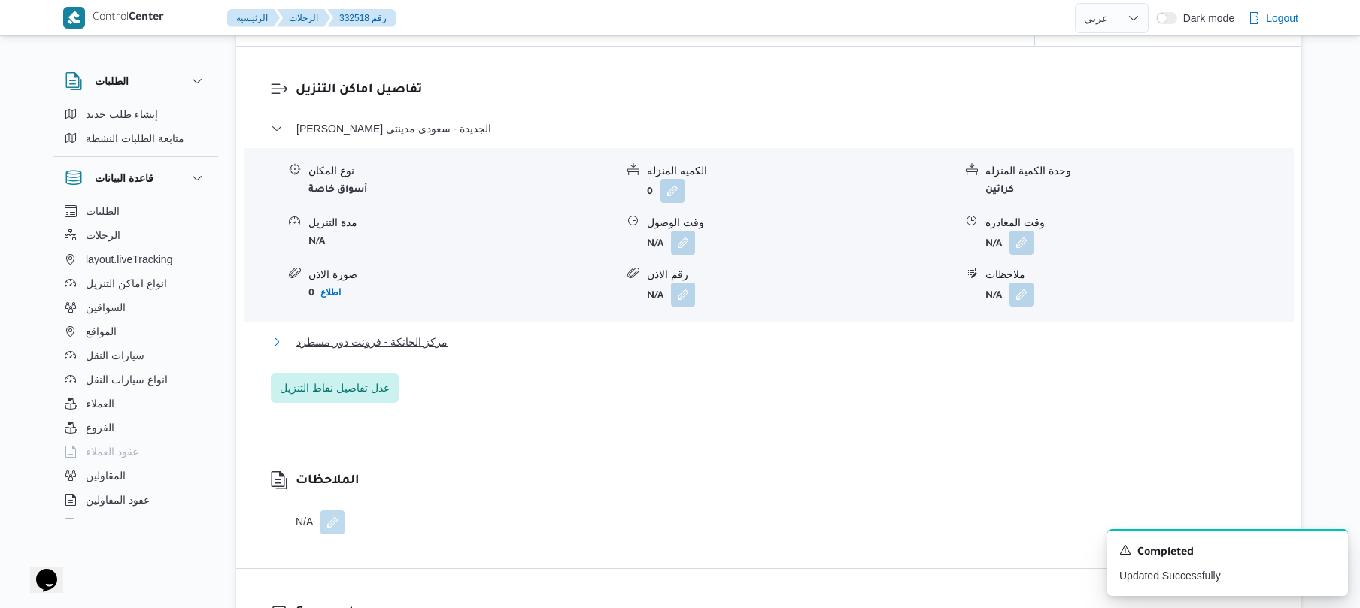
click at [719, 338] on button "مركز الخانكة - فرونت دور مسطرد" at bounding box center [769, 342] width 996 height 18
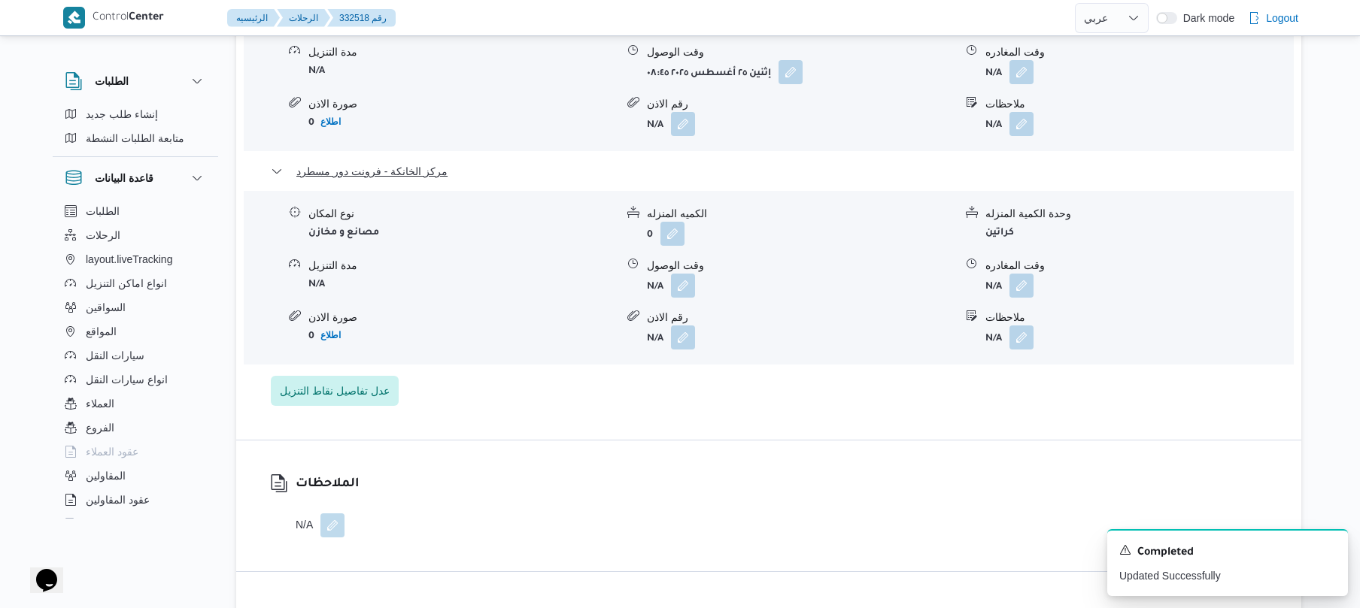
scroll to position [1444, 0]
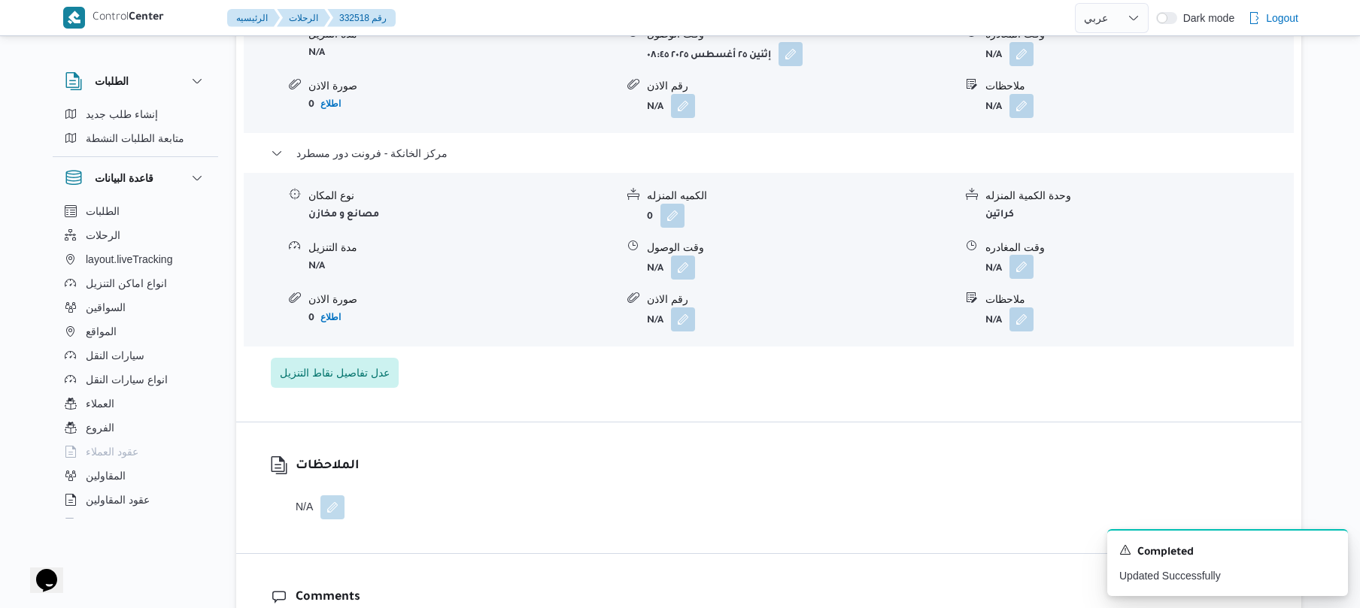
click at [1023, 255] on button "button" at bounding box center [1021, 267] width 24 height 24
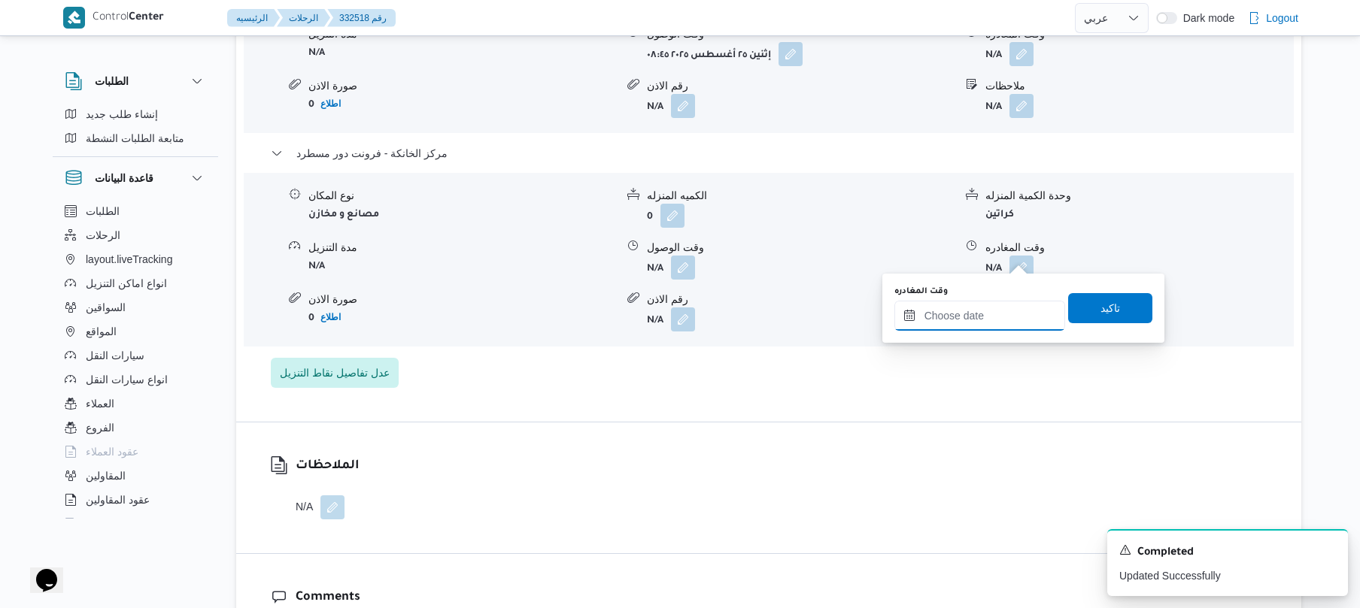
click at [957, 320] on input "وقت المغادره" at bounding box center [979, 316] width 171 height 30
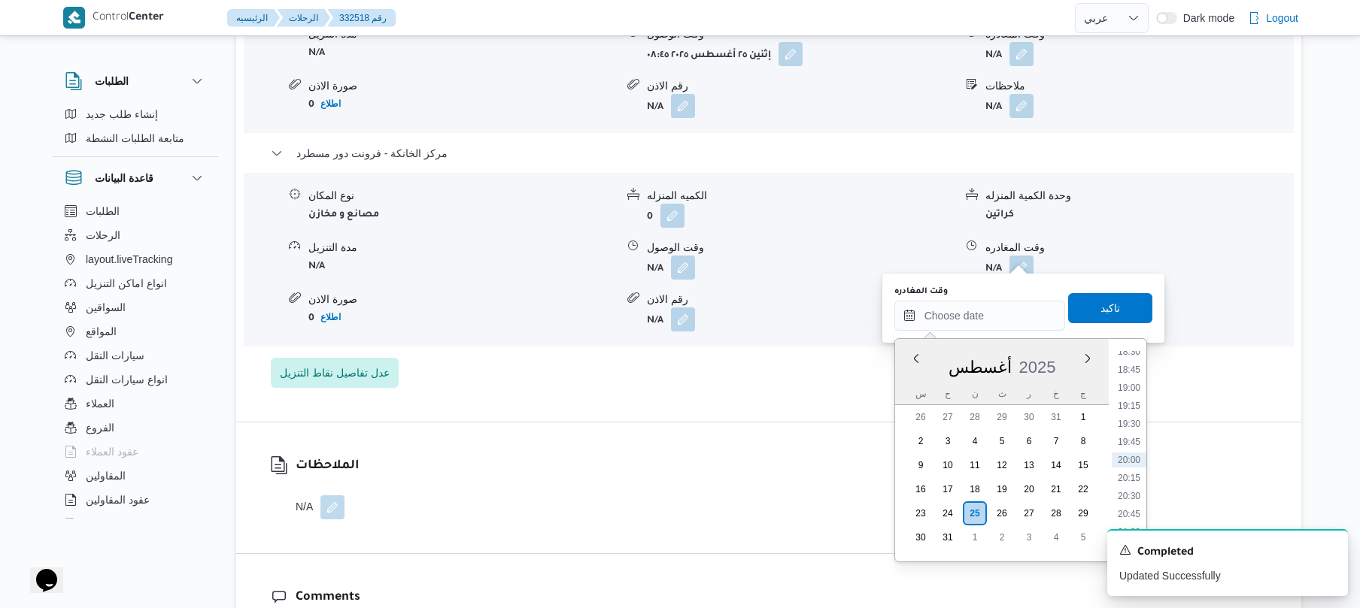
scroll to position [1174, 0]
click at [1129, 443] on li "17:30" at bounding box center [1128, 448] width 35 height 15
type input "[DATE] ١٧:٣٠"
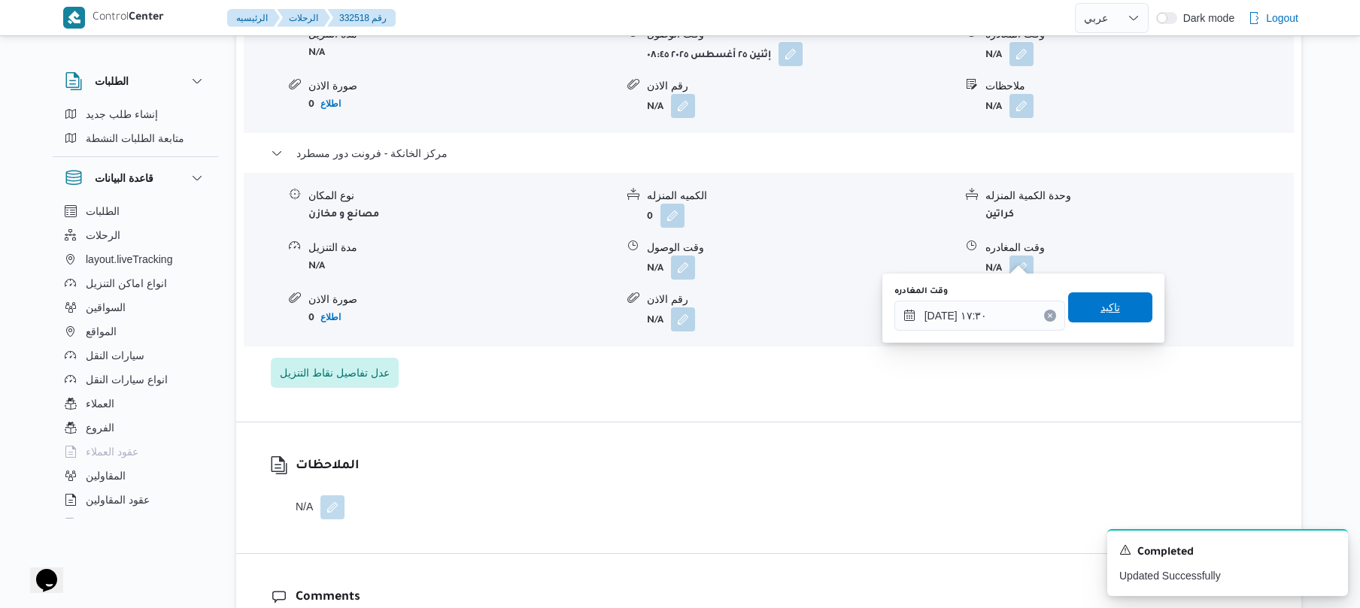
click at [1116, 298] on span "تاكيد" at bounding box center [1110, 308] width 84 height 30
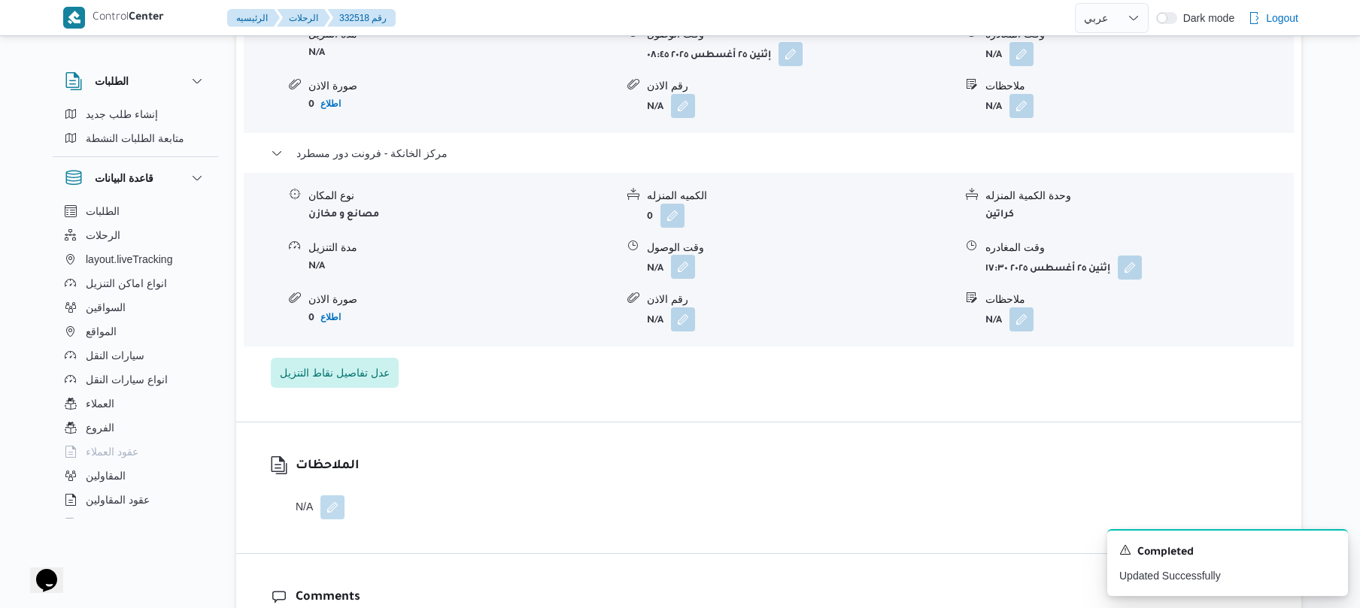
click at [684, 255] on button "button" at bounding box center [683, 267] width 24 height 24
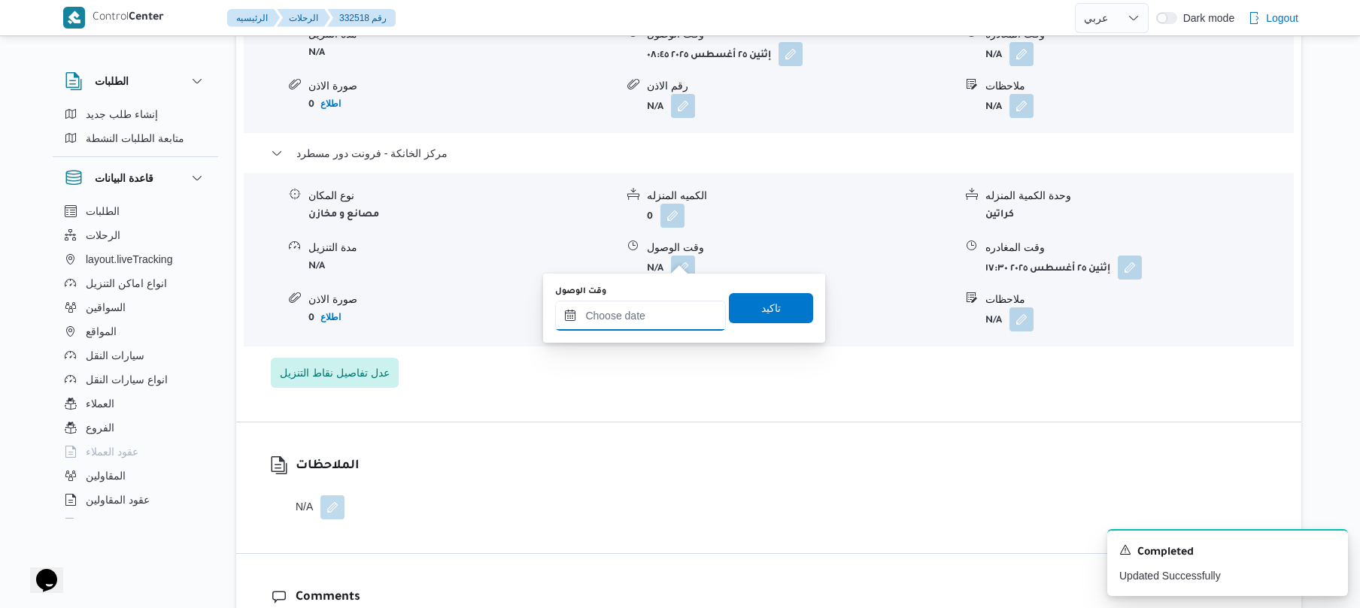
click at [653, 310] on input "وقت الوصول" at bounding box center [640, 316] width 171 height 30
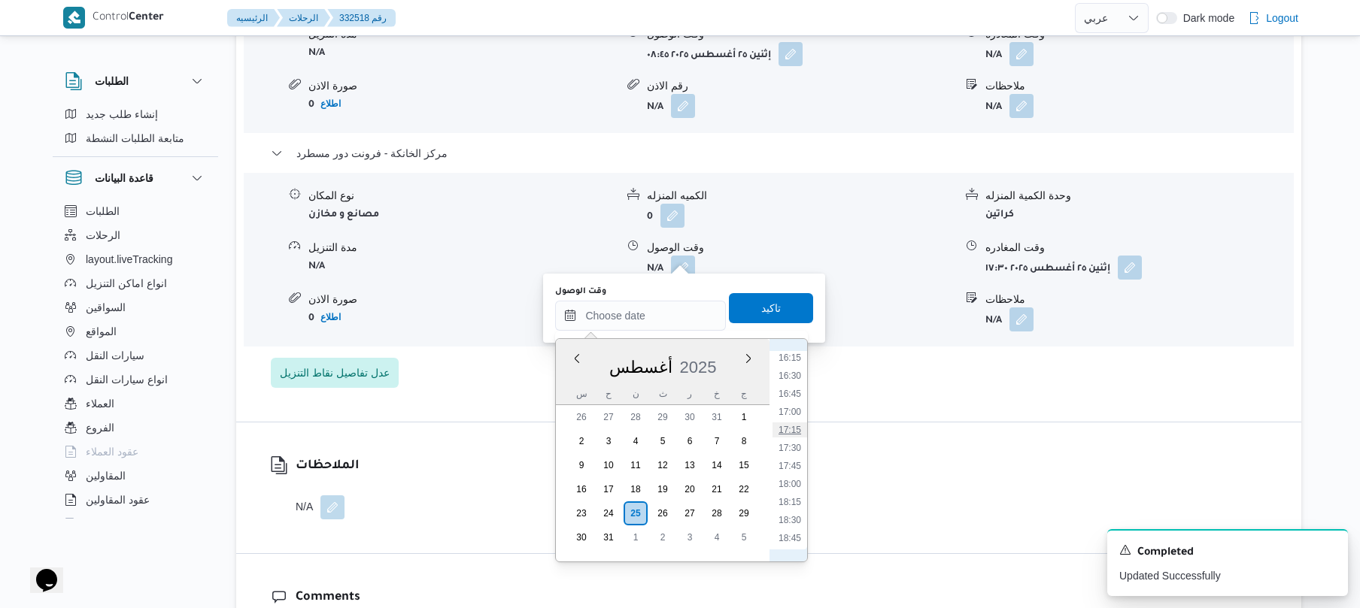
click at [791, 429] on li "17:15" at bounding box center [789, 430] width 35 height 15
type input "٢٥/٠٨/٢٠٢٥ ١٧:١٥"
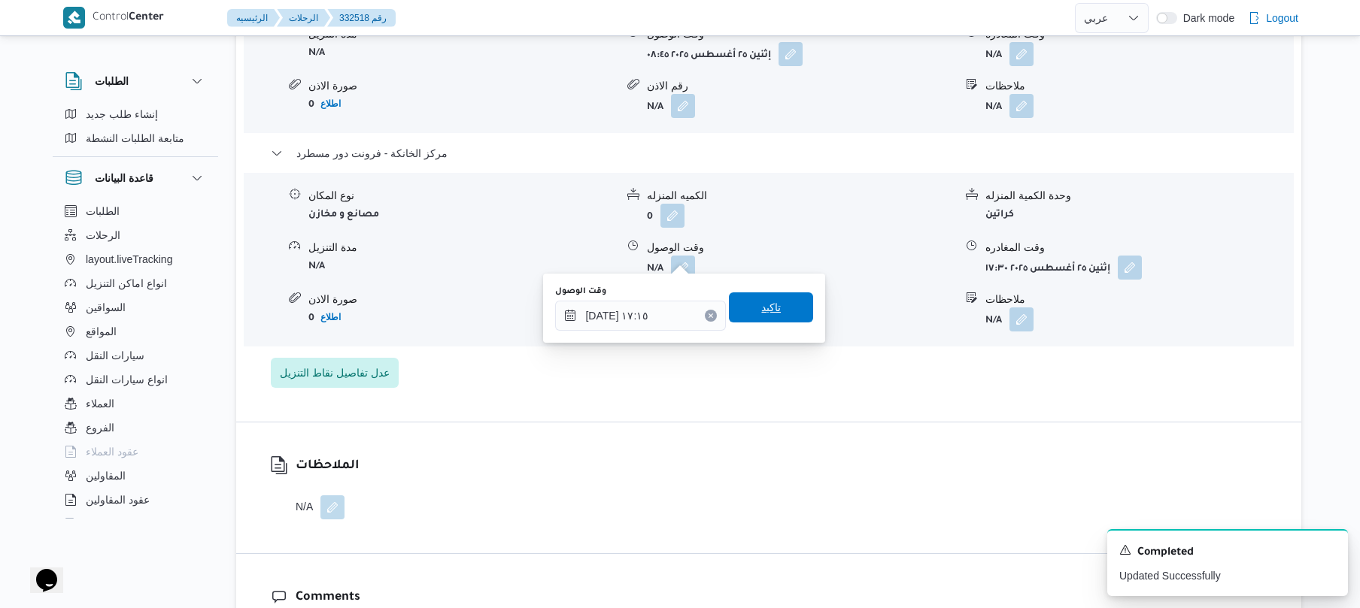
click at [776, 311] on span "تاكيد" at bounding box center [771, 308] width 84 height 30
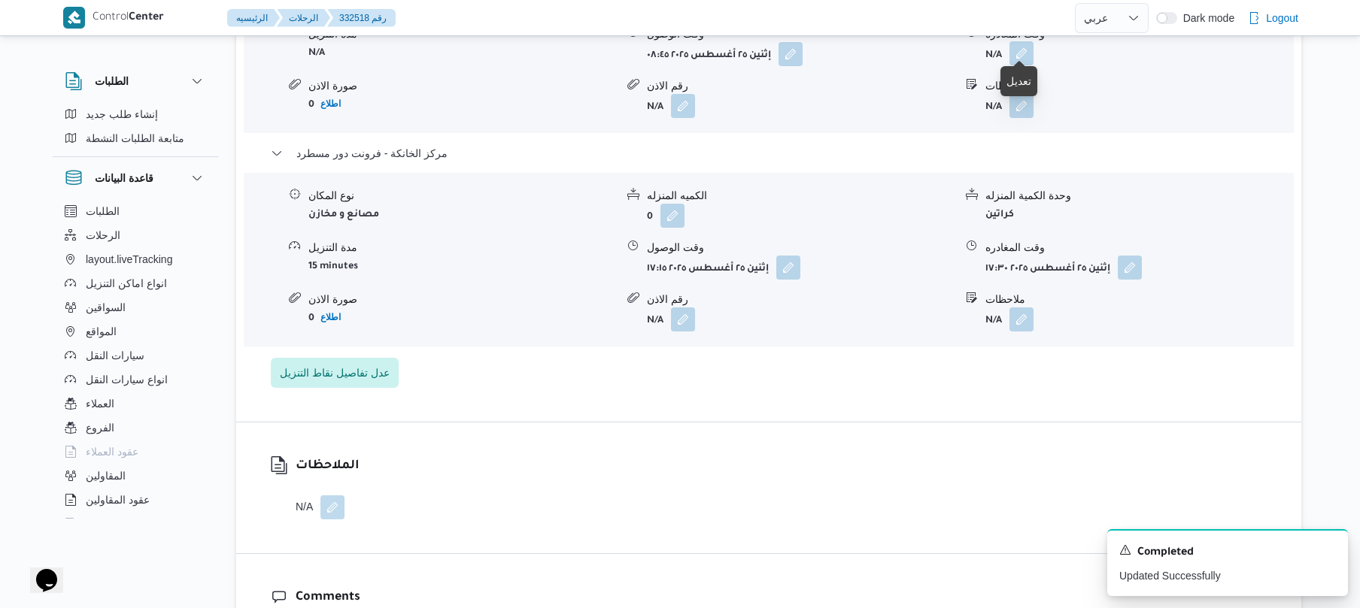
click at [1018, 46] on button "button" at bounding box center [1021, 53] width 24 height 24
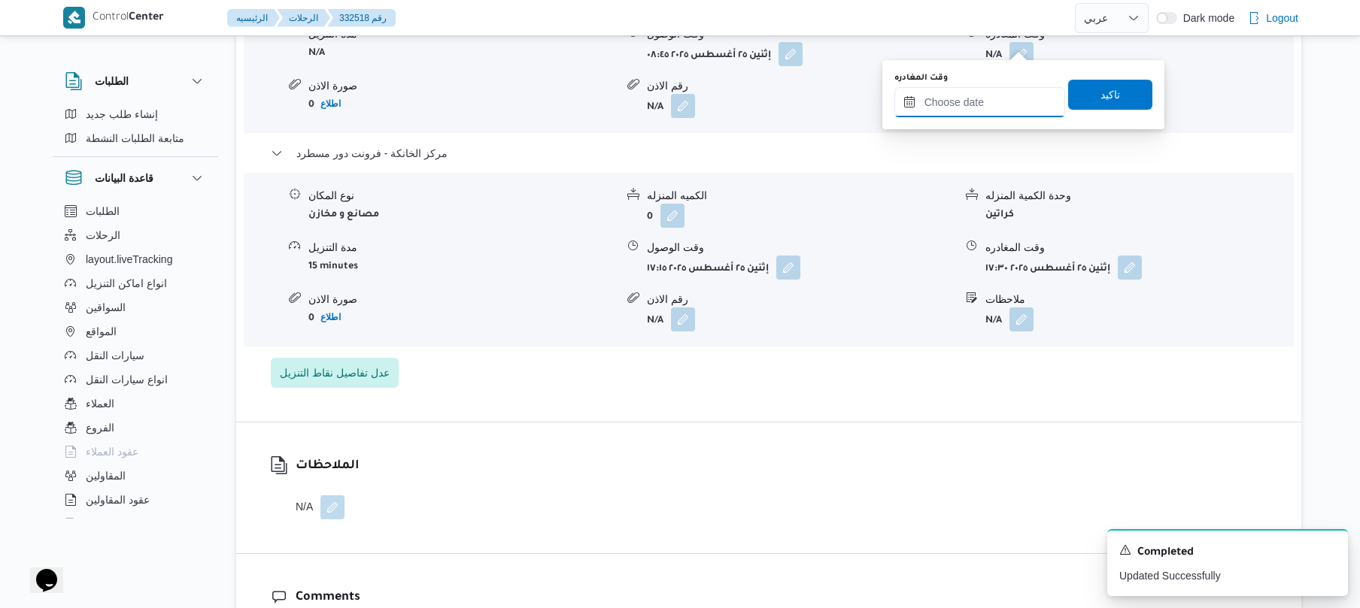
click at [987, 99] on input "وقت المغادره" at bounding box center [979, 102] width 171 height 30
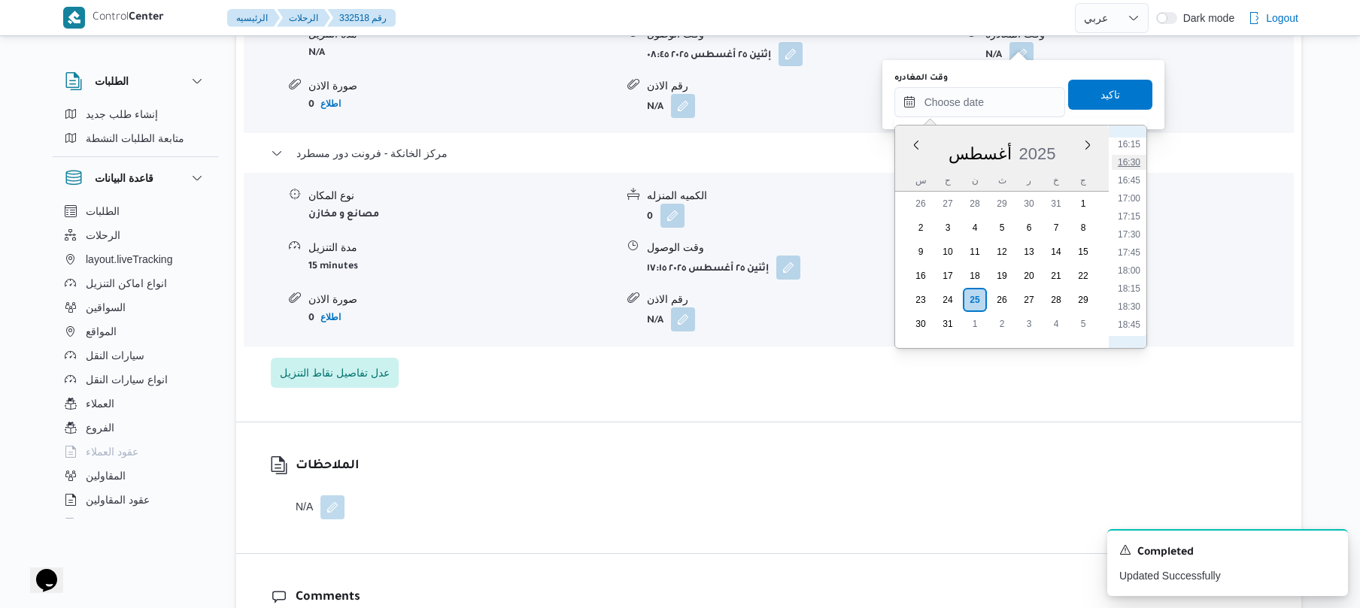
click at [1132, 159] on li "16:30" at bounding box center [1128, 162] width 35 height 15
type input "٢٥/٠٨/٢٠٢٥ ١٦:٣٠"
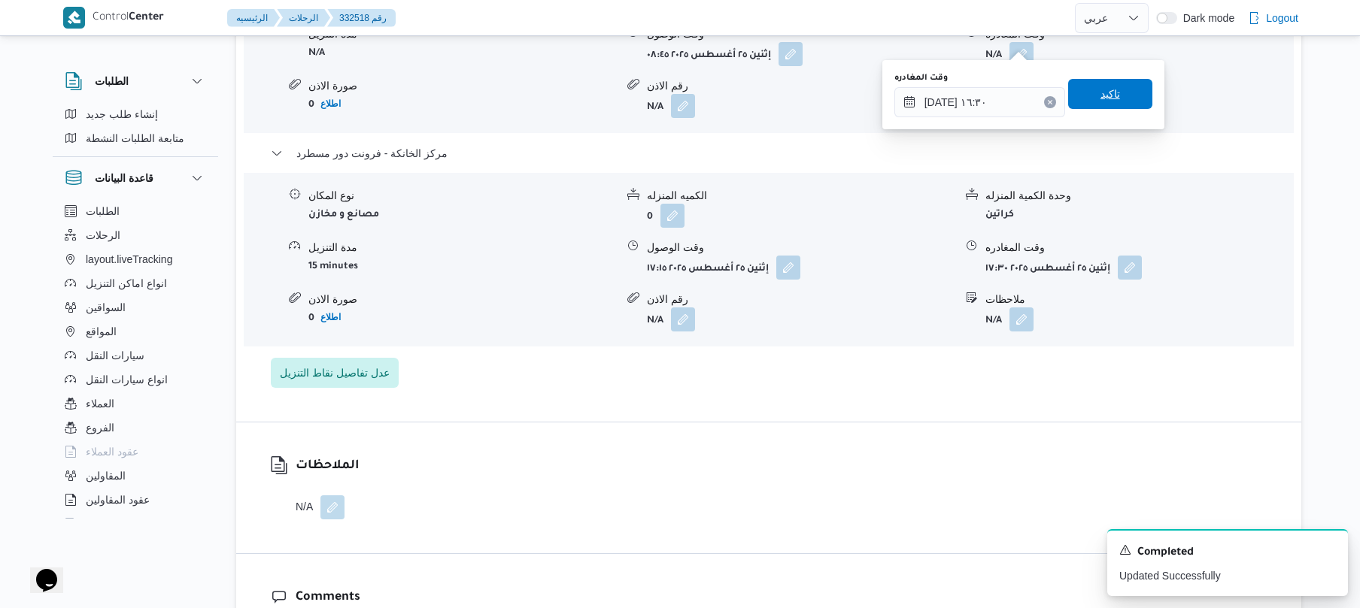
click at [1111, 101] on span "تاكيد" at bounding box center [1110, 94] width 84 height 30
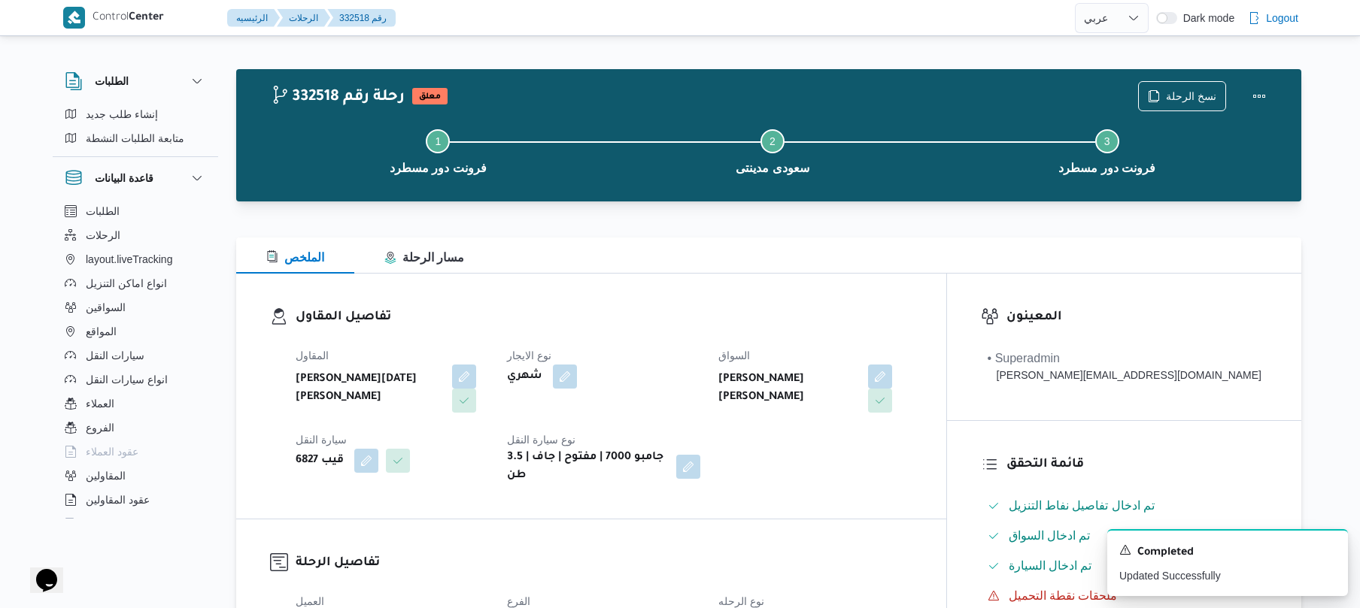
scroll to position [0, 0]
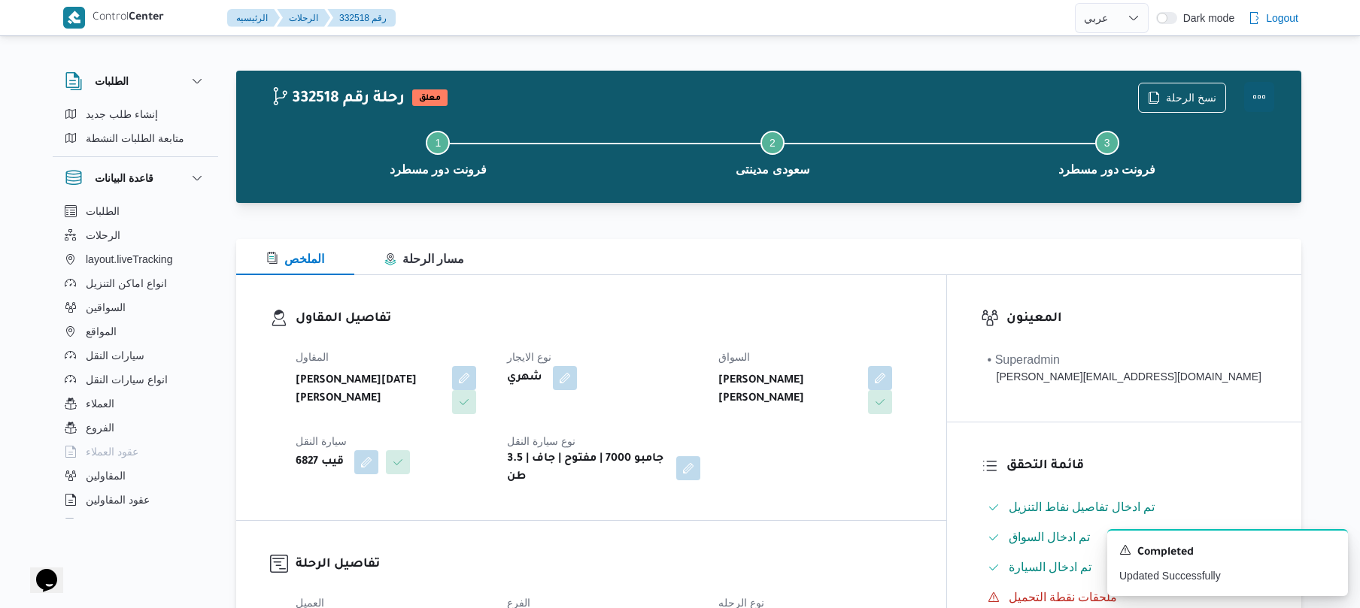
click at [1259, 90] on button "Actions" at bounding box center [1259, 97] width 30 height 30
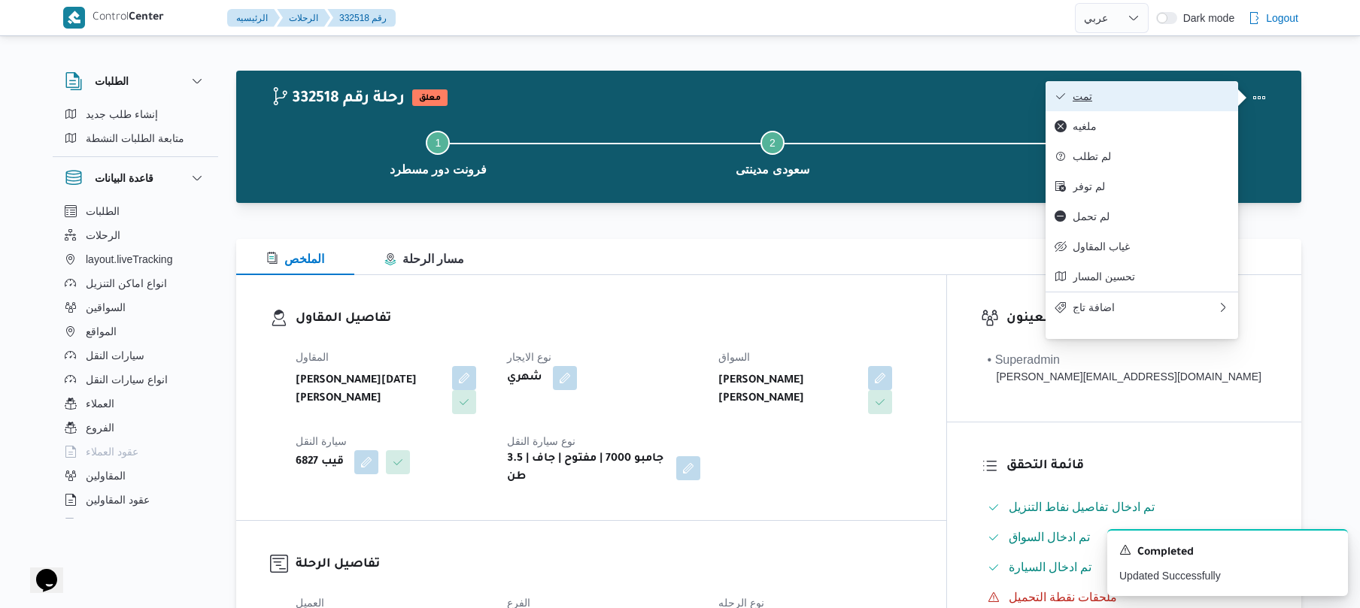
click at [1150, 83] on button "تمت" at bounding box center [1141, 96] width 193 height 30
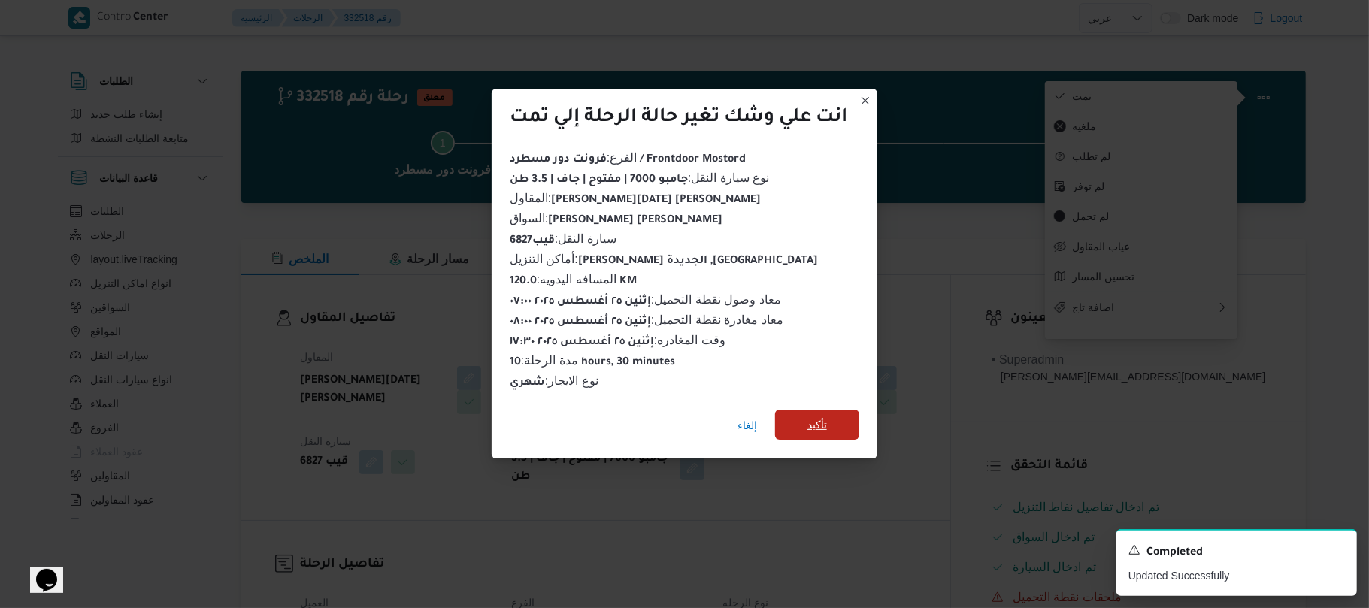
click at [827, 418] on span "تأكيد" at bounding box center [818, 425] width 20 height 18
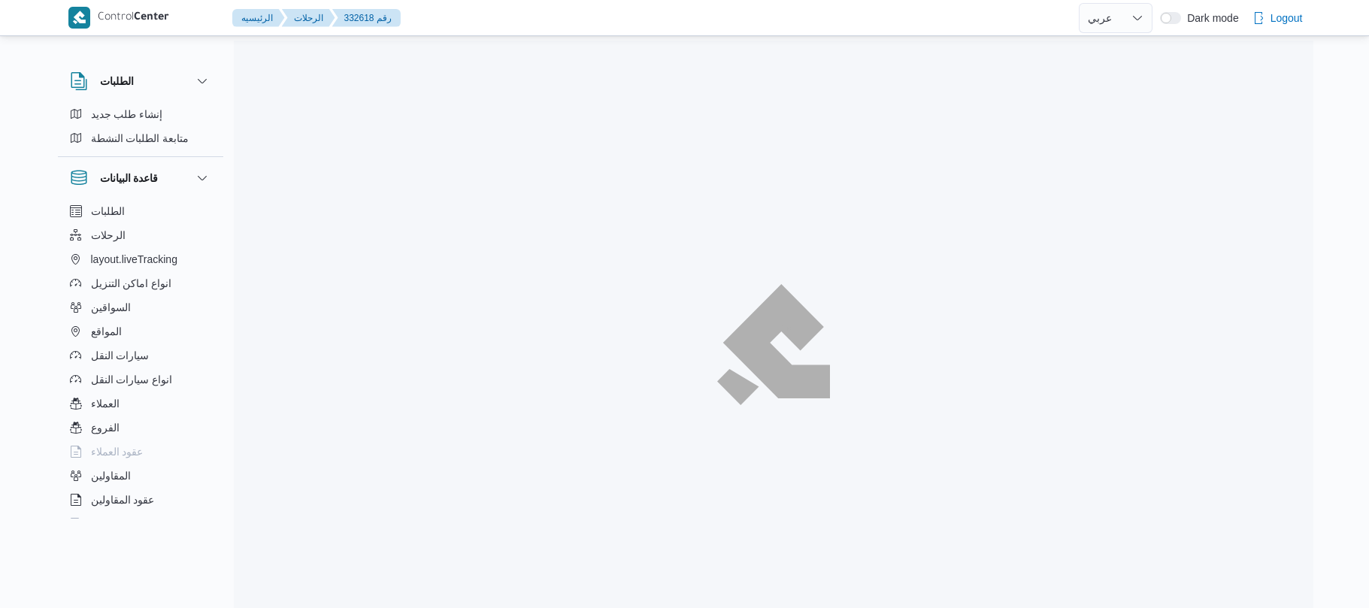
select select "ar"
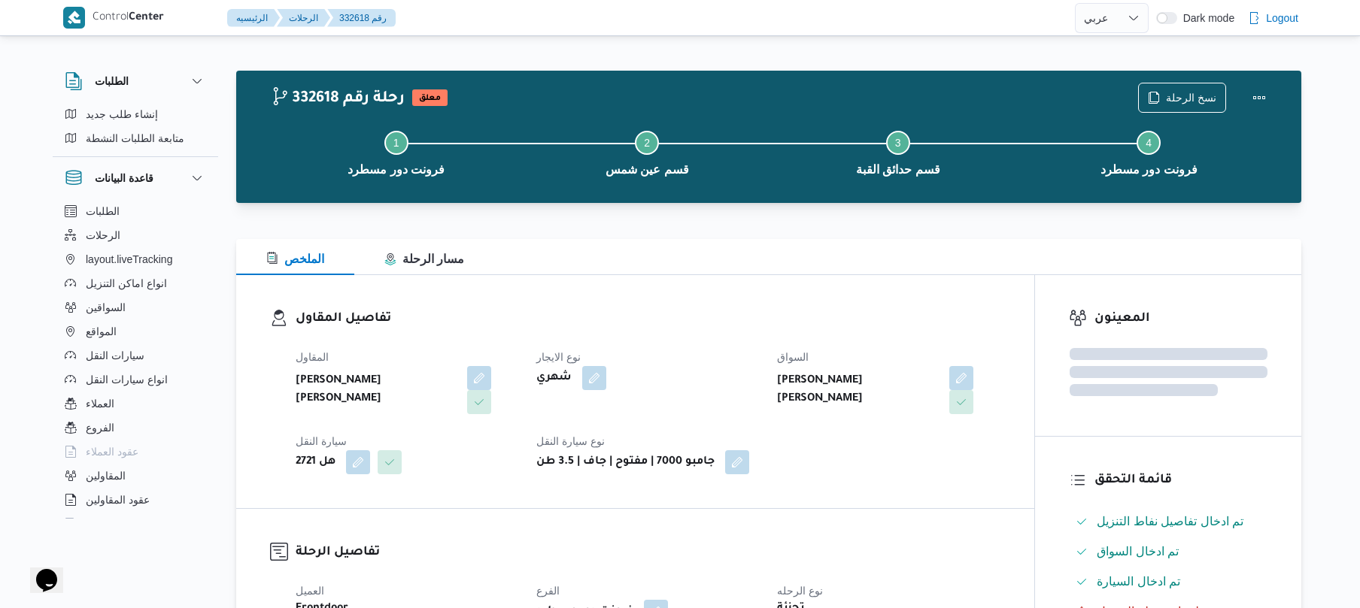
click at [846, 302] on div "تفاصيل المقاول المقاول [PERSON_NAME] [PERSON_NAME] شهري السواق [PERSON_NAME] [P…" at bounding box center [635, 391] width 798 height 233
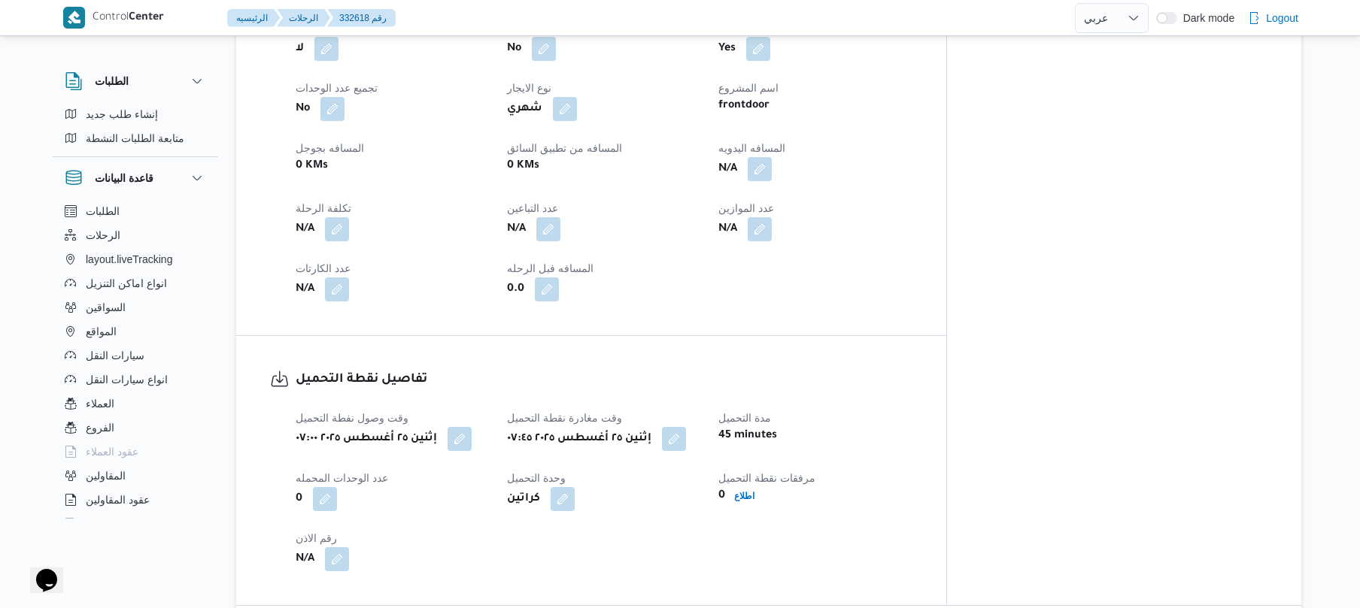
scroll to position [521, 0]
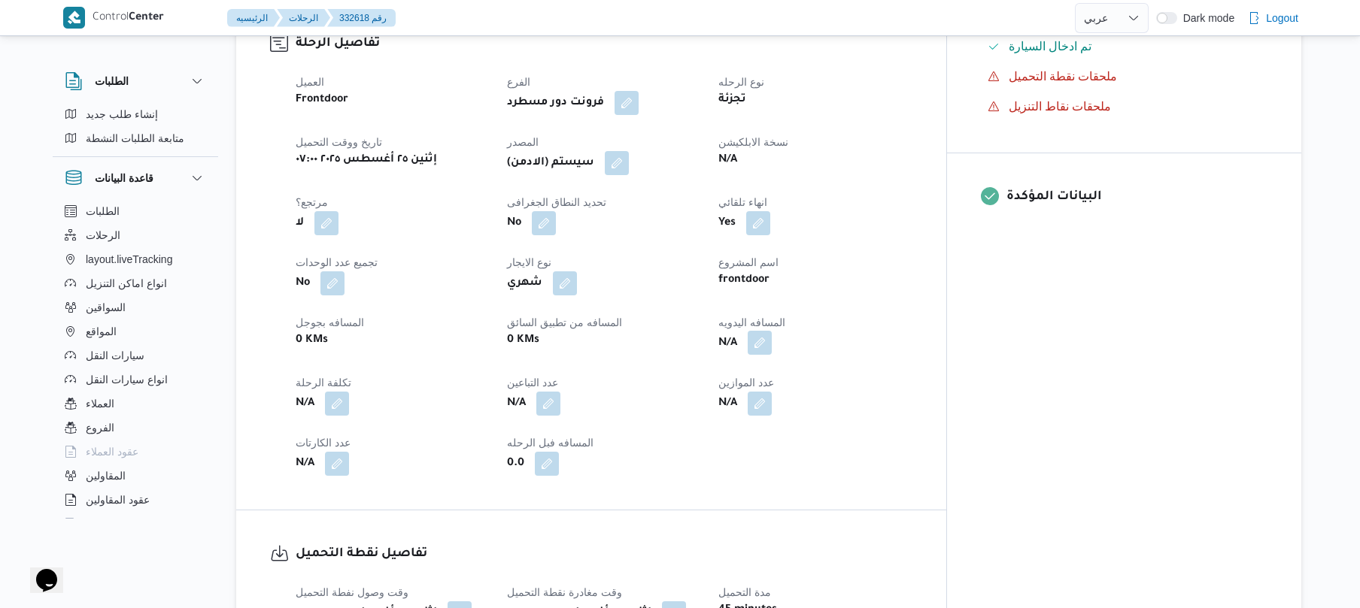
click at [772, 331] on button "button" at bounding box center [759, 343] width 24 height 24
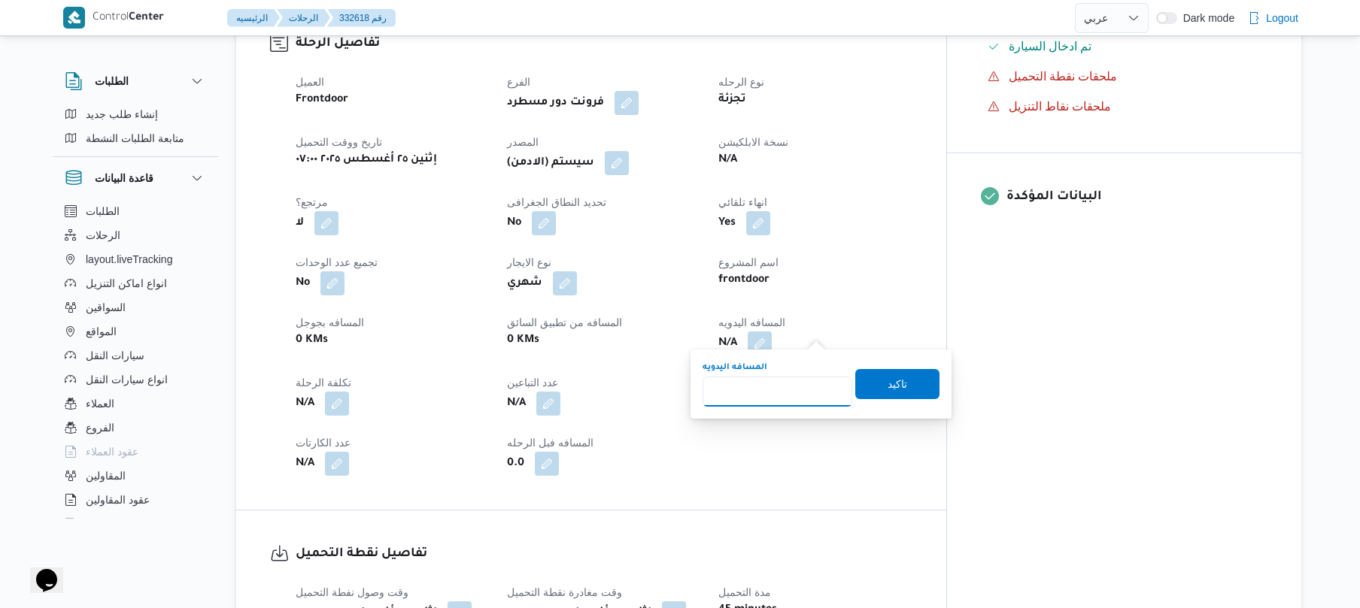
click at [790, 390] on input "المسافه اليدويه" at bounding box center [777, 392] width 150 height 30
type input "70"
click at [896, 394] on span "تاكيد" at bounding box center [897, 383] width 84 height 30
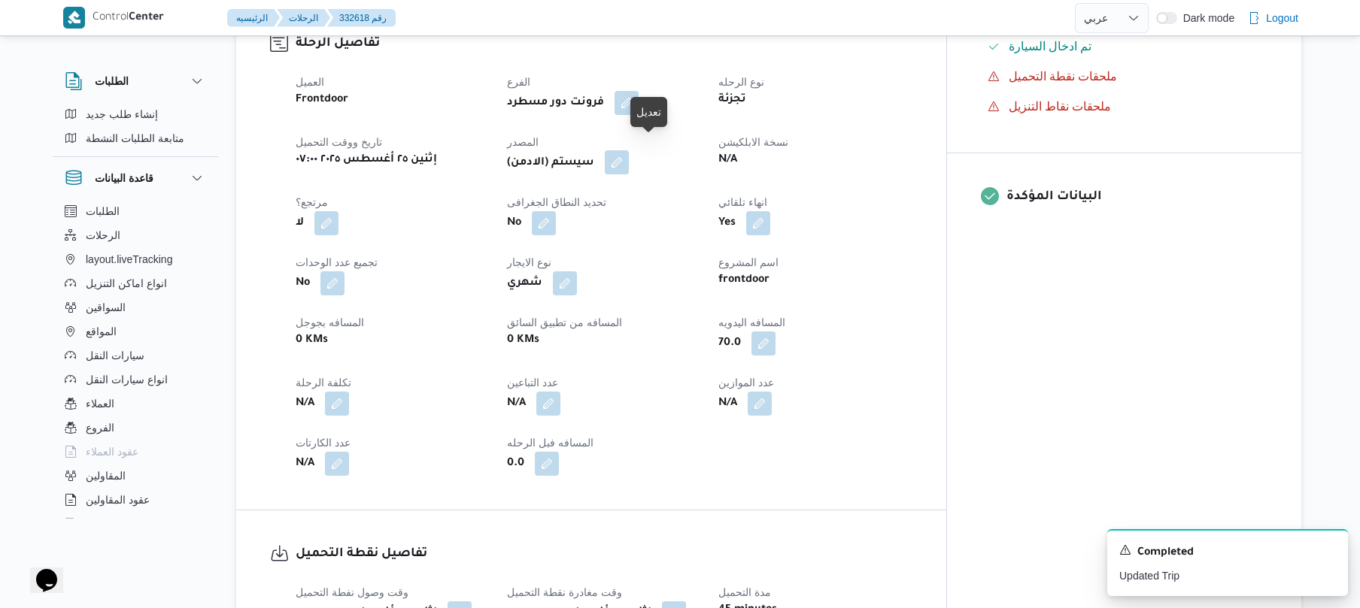
click at [629, 150] on button "button" at bounding box center [617, 162] width 24 height 24
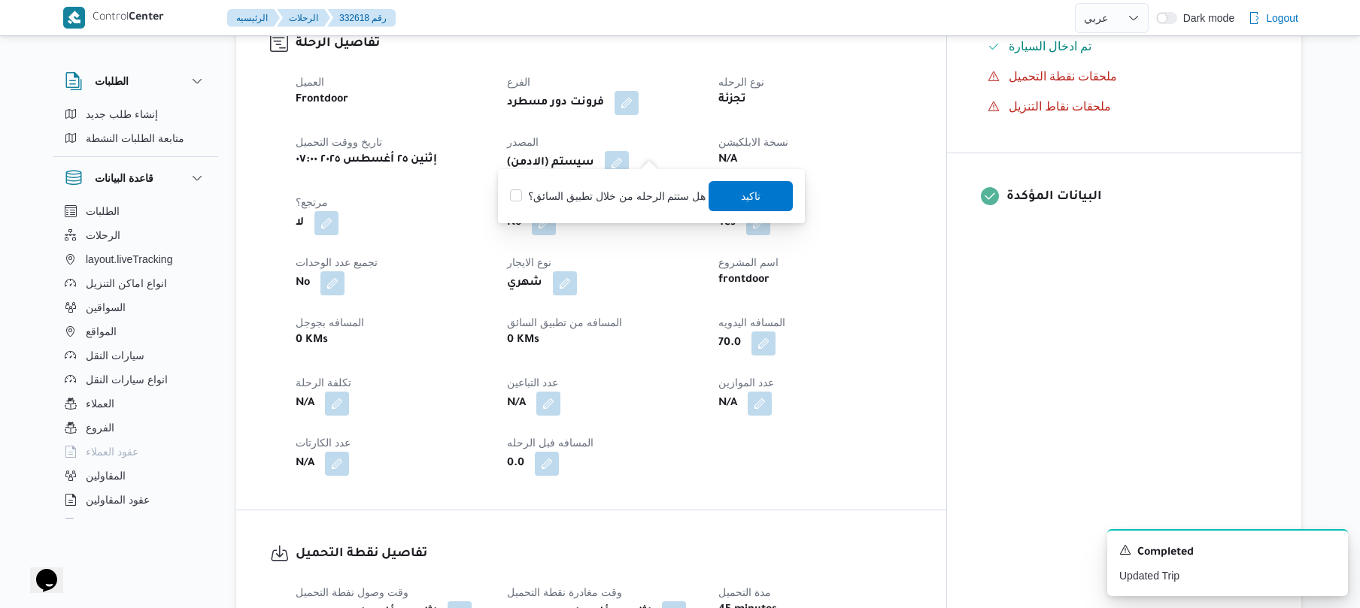
click at [641, 190] on label "هل ستتم الرحله من خلال تطبيق السائق؟" at bounding box center [608, 196] width 196 height 18
checkbox input "false"
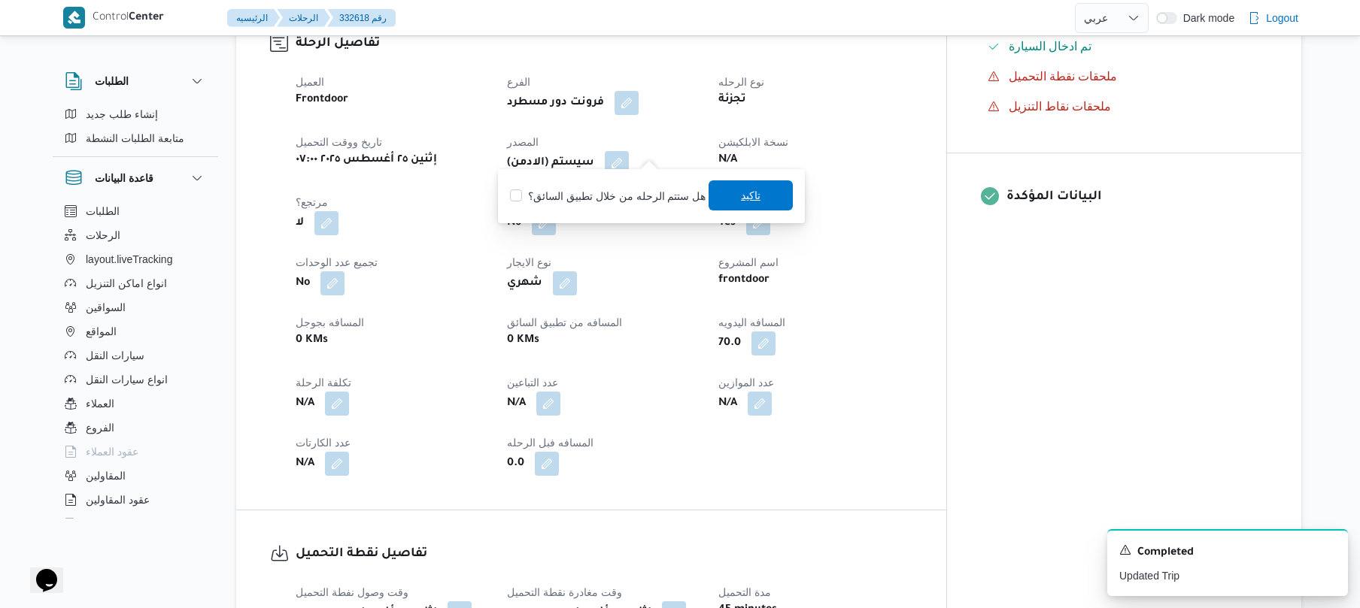
click at [756, 199] on span "تاكيد" at bounding box center [750, 195] width 84 height 30
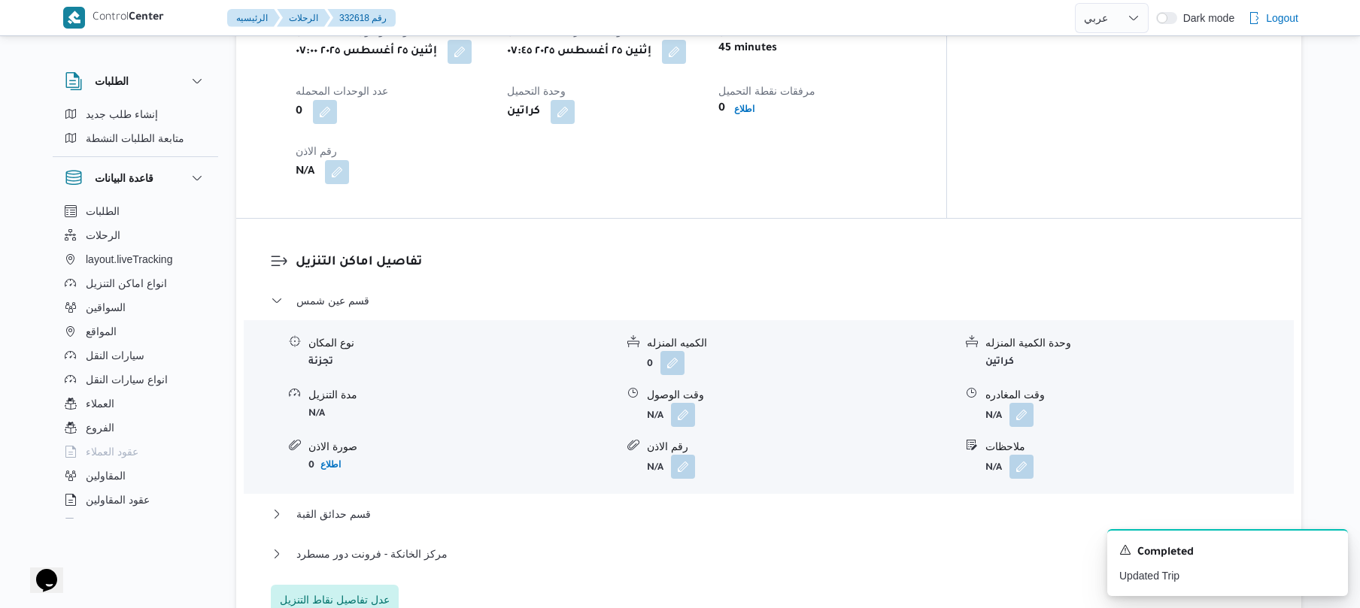
scroll to position [1203, 0]
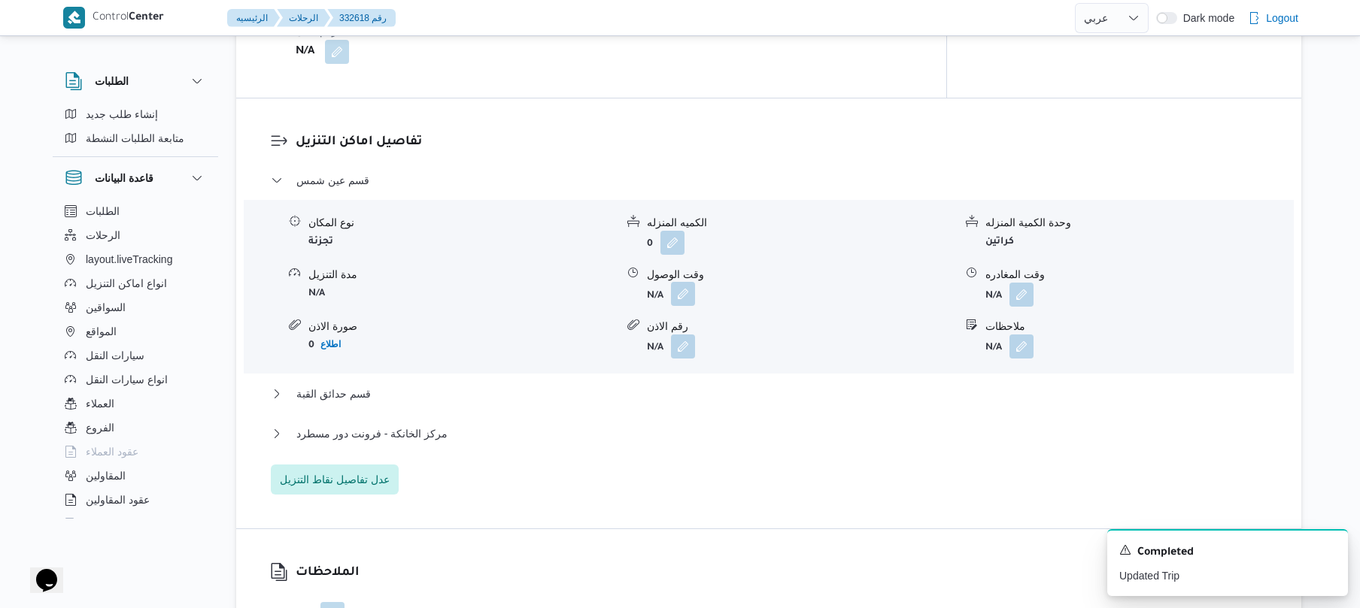
click at [686, 282] on button "button" at bounding box center [683, 294] width 24 height 24
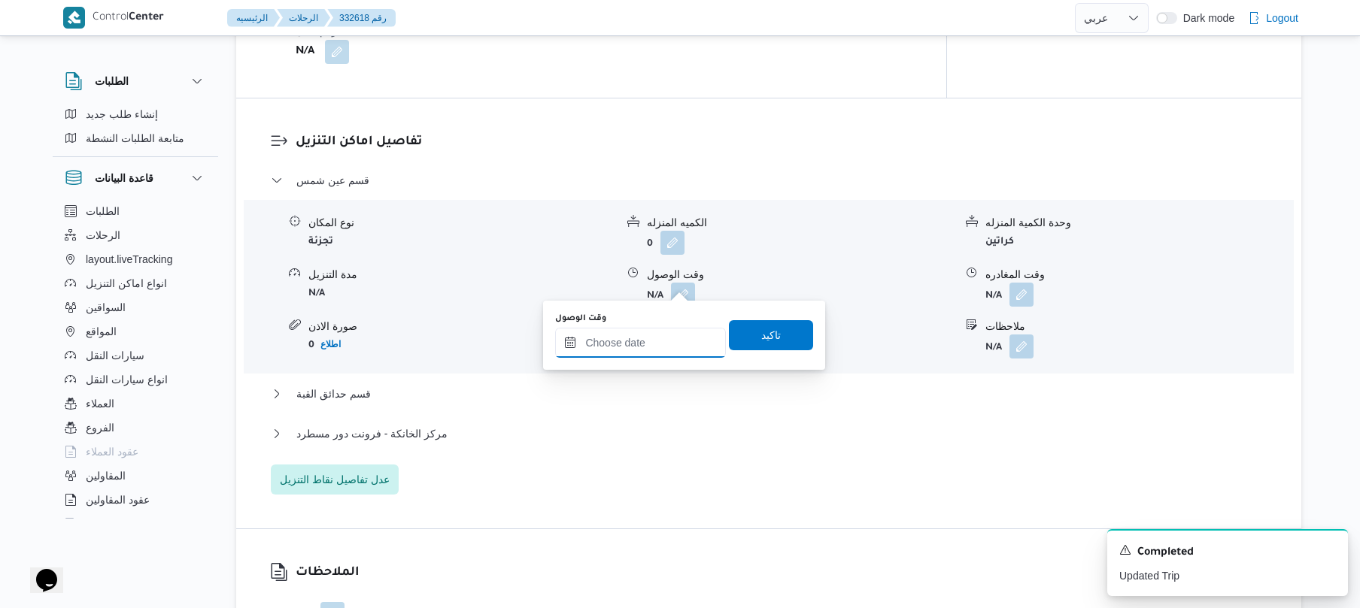
click at [653, 343] on input "وقت الوصول" at bounding box center [640, 343] width 171 height 30
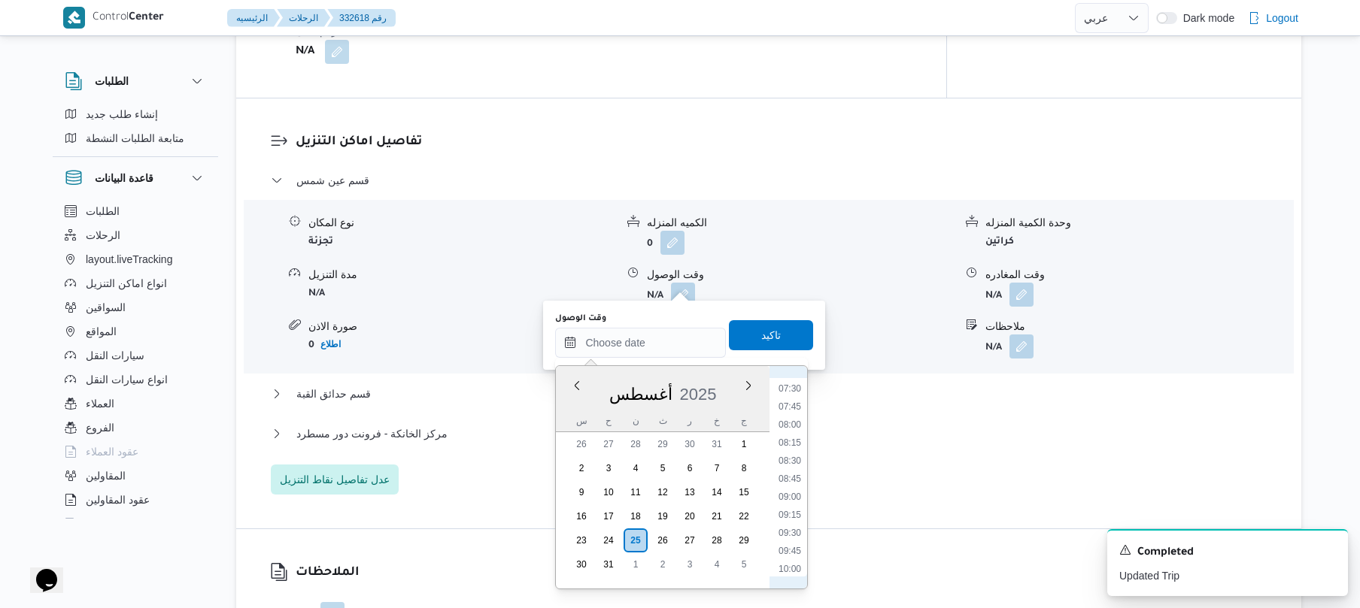
scroll to position [500, 0]
click at [795, 481] on li "08:15" at bounding box center [789, 481] width 35 height 15
type input "٢٥/٠٨/٢٠٢٥ ٠٨:١٥"
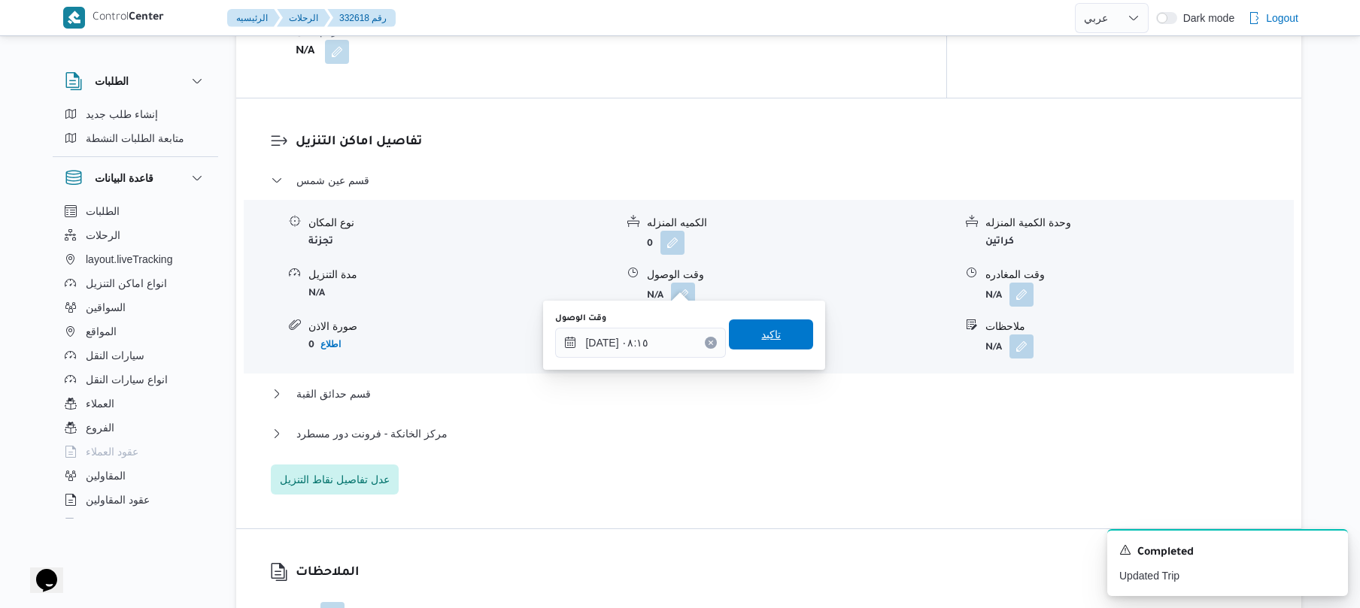
click at [771, 343] on span "تاكيد" at bounding box center [771, 335] width 20 height 18
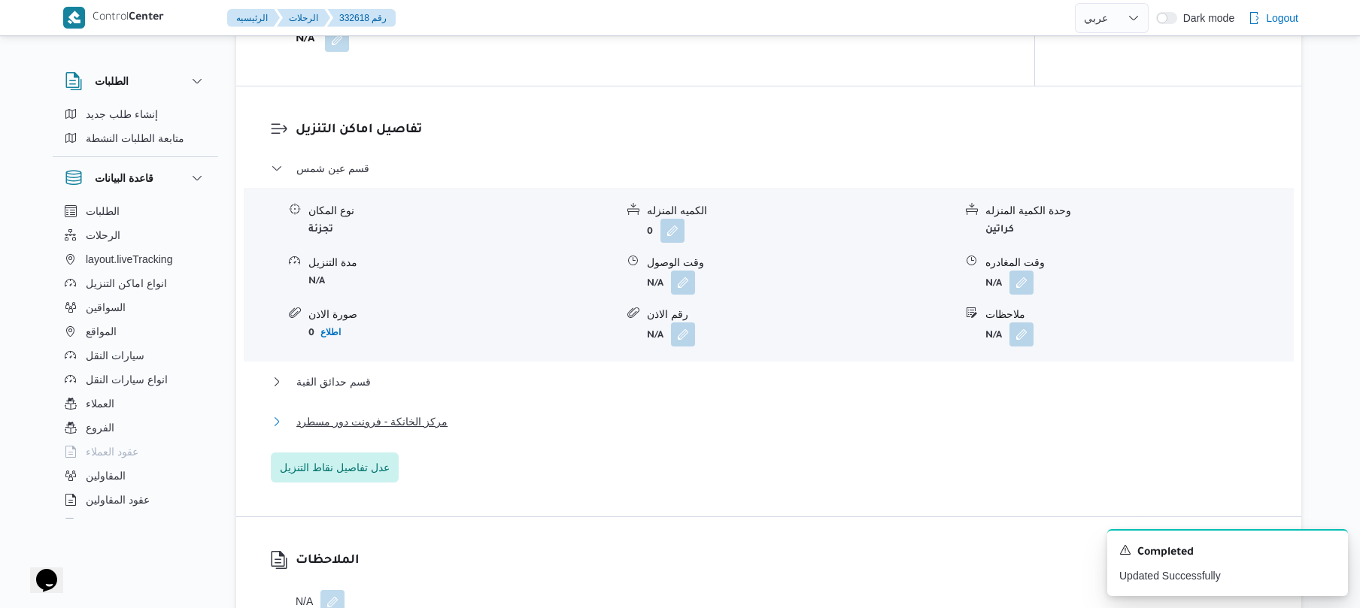
click at [693, 426] on button "مركز الخانكة - فرونت دور مسطرد" at bounding box center [769, 422] width 996 height 18
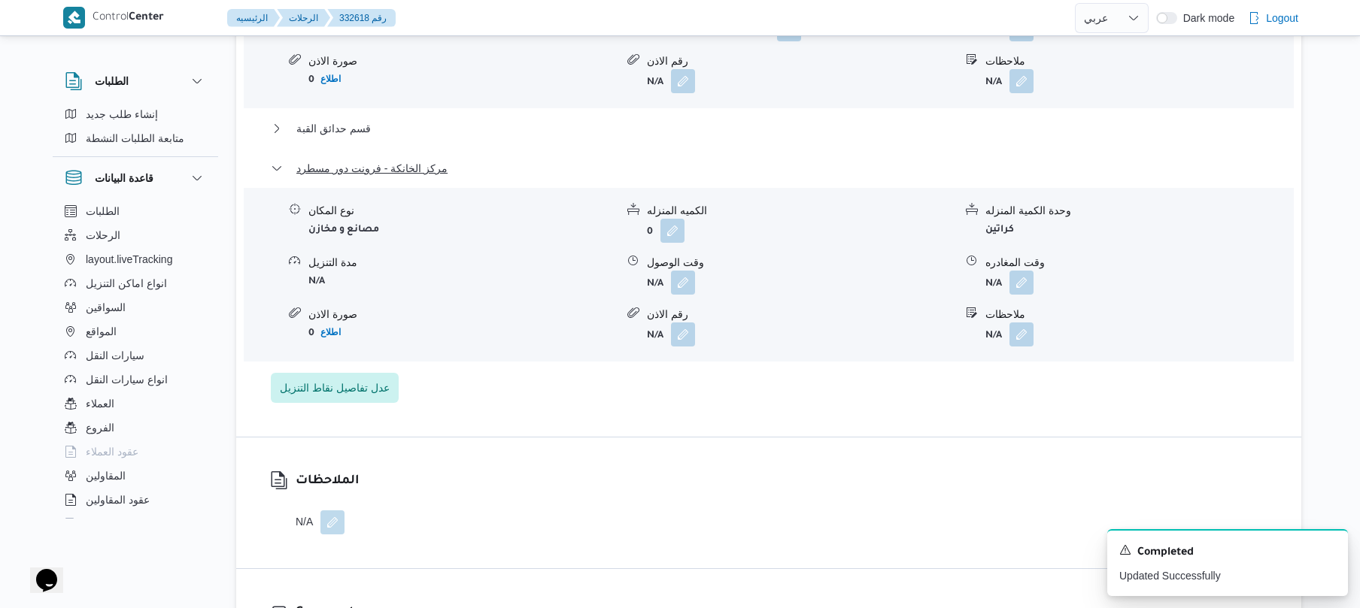
scroll to position [1564, 0]
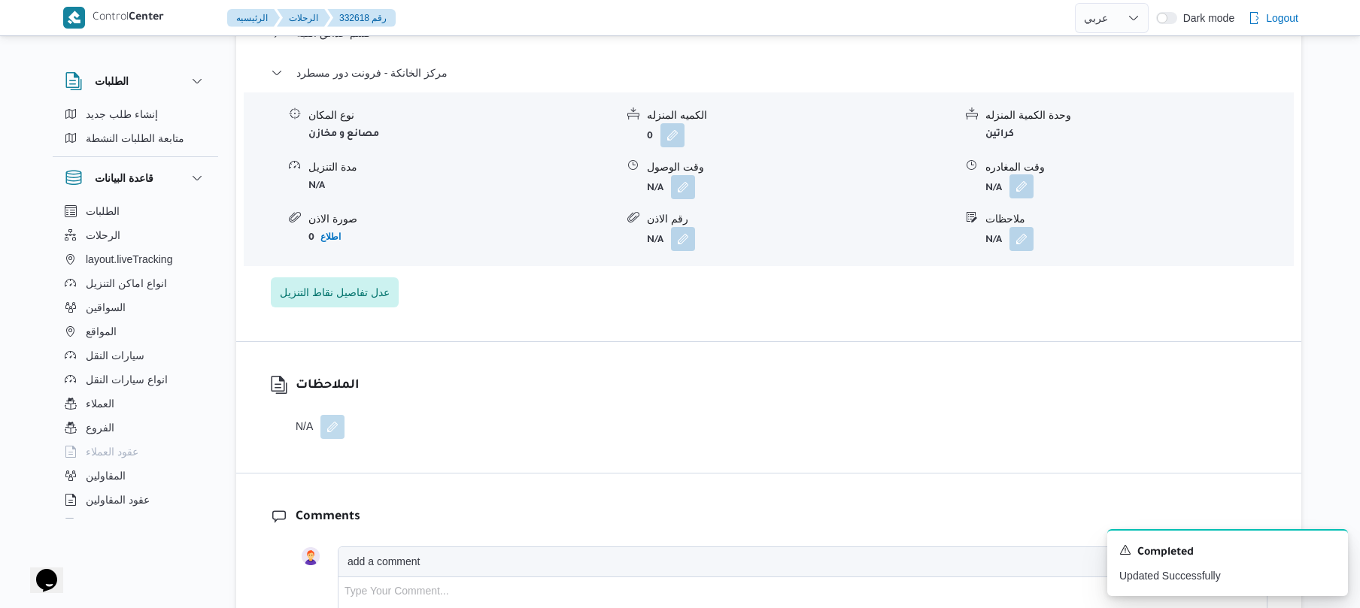
click at [1012, 174] on button "button" at bounding box center [1021, 186] width 24 height 24
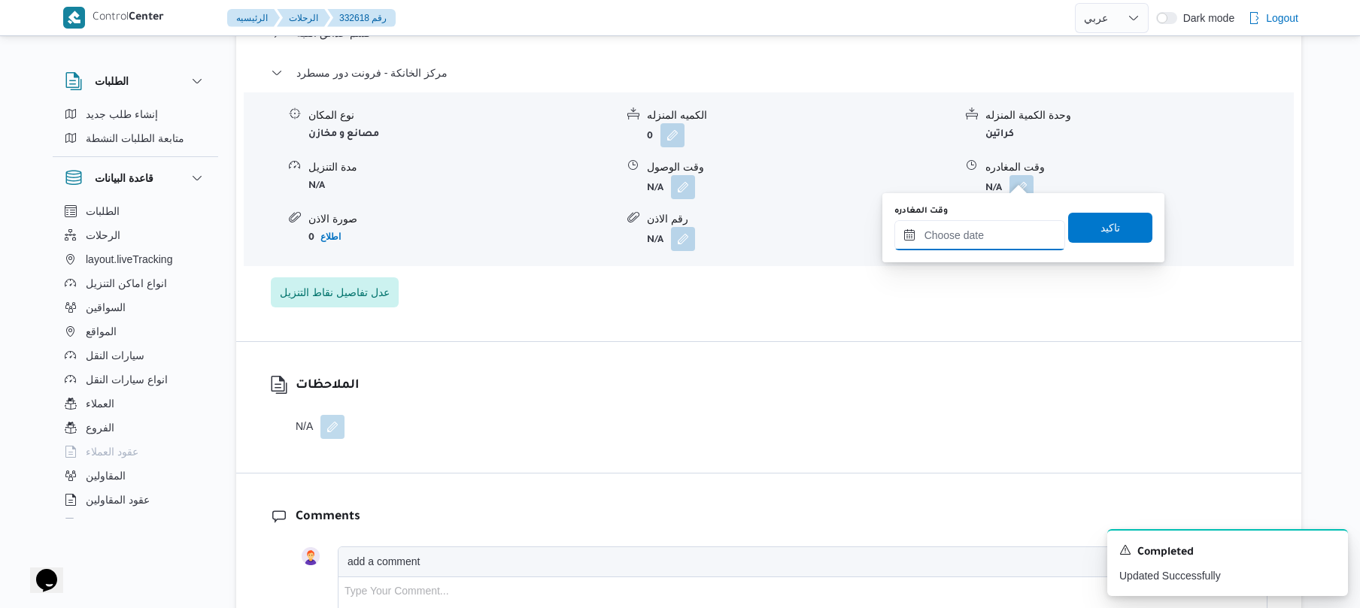
click at [981, 220] on input "وقت المغادره" at bounding box center [979, 235] width 171 height 30
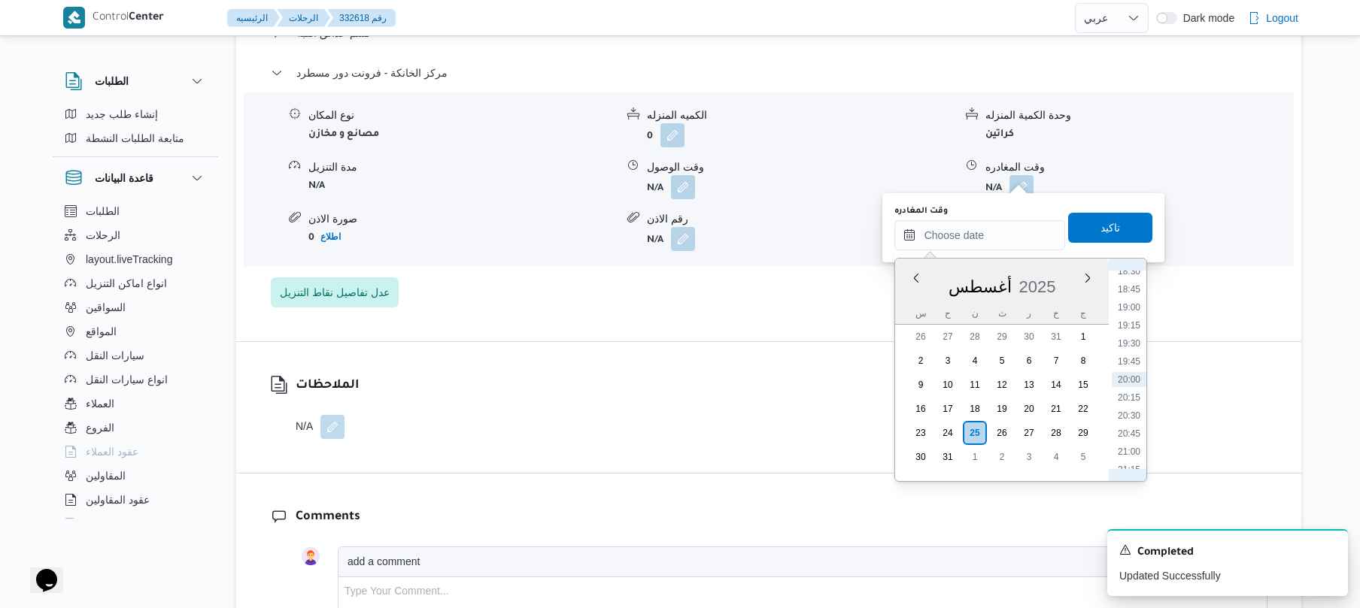
scroll to position [1174, 0]
click at [1131, 382] on li "17:45" at bounding box center [1128, 385] width 35 height 15
type input "٢٥/٠٨/٢٠٢٥ ١٧:٤٥"
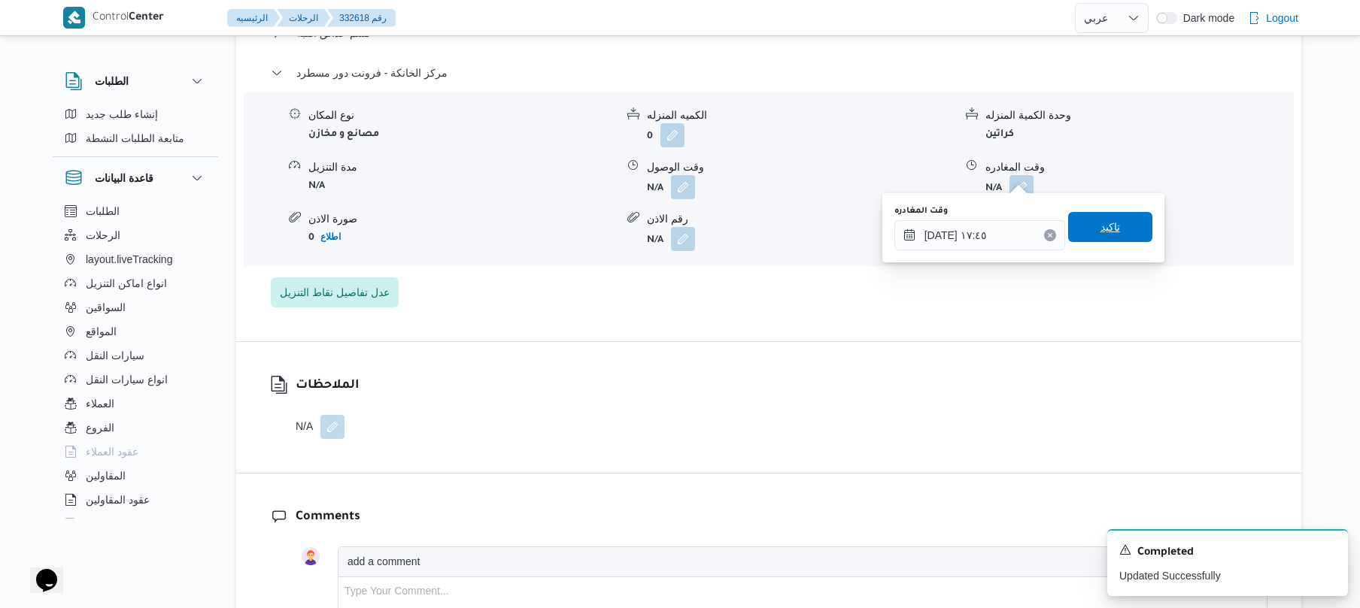
click at [1123, 235] on span "تاكيد" at bounding box center [1110, 227] width 84 height 30
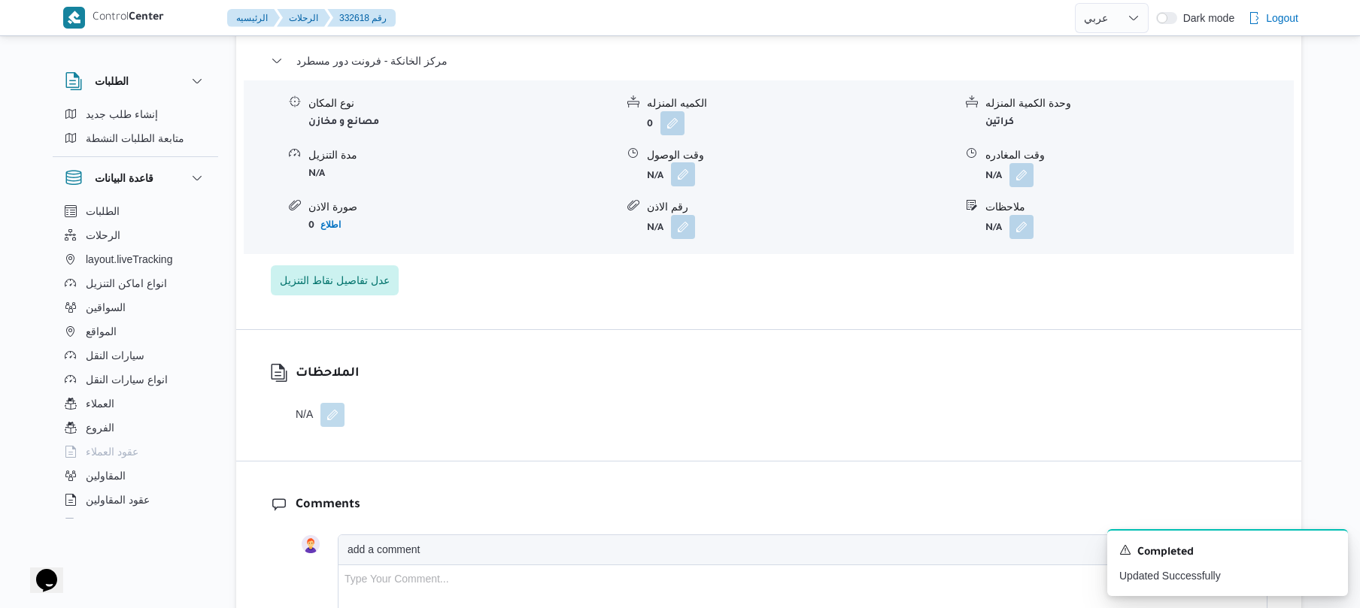
click at [678, 171] on button "button" at bounding box center [683, 174] width 24 height 24
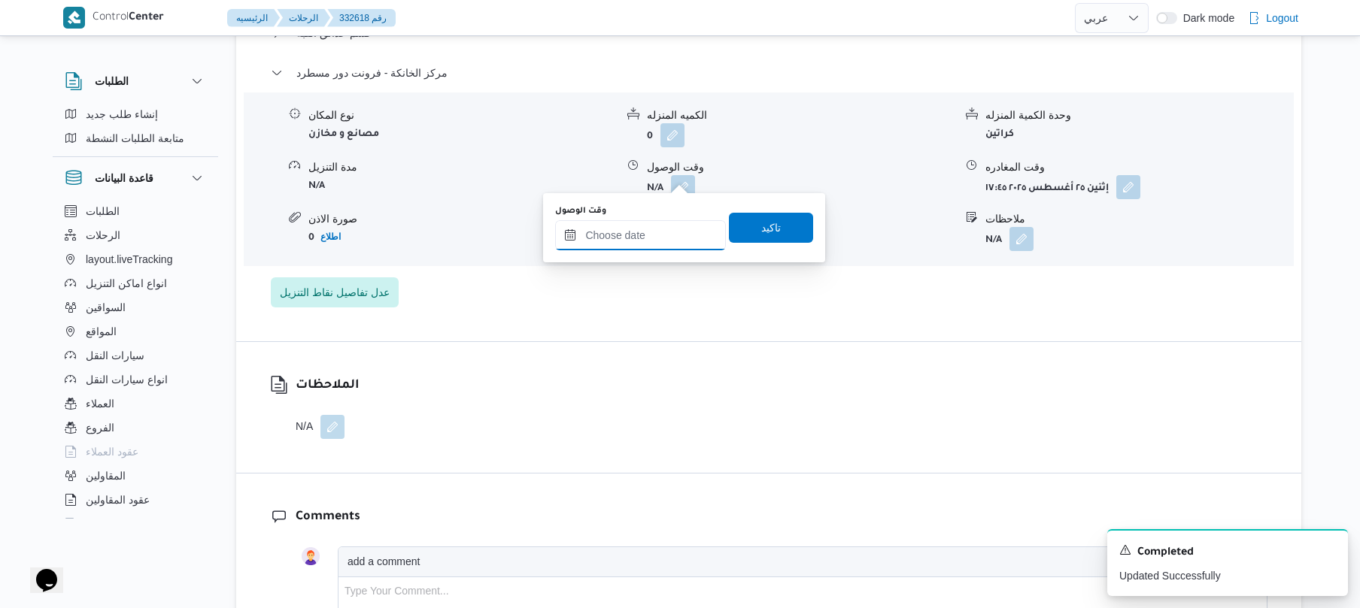
click at [669, 227] on input "وقت الوصول" at bounding box center [640, 235] width 171 height 30
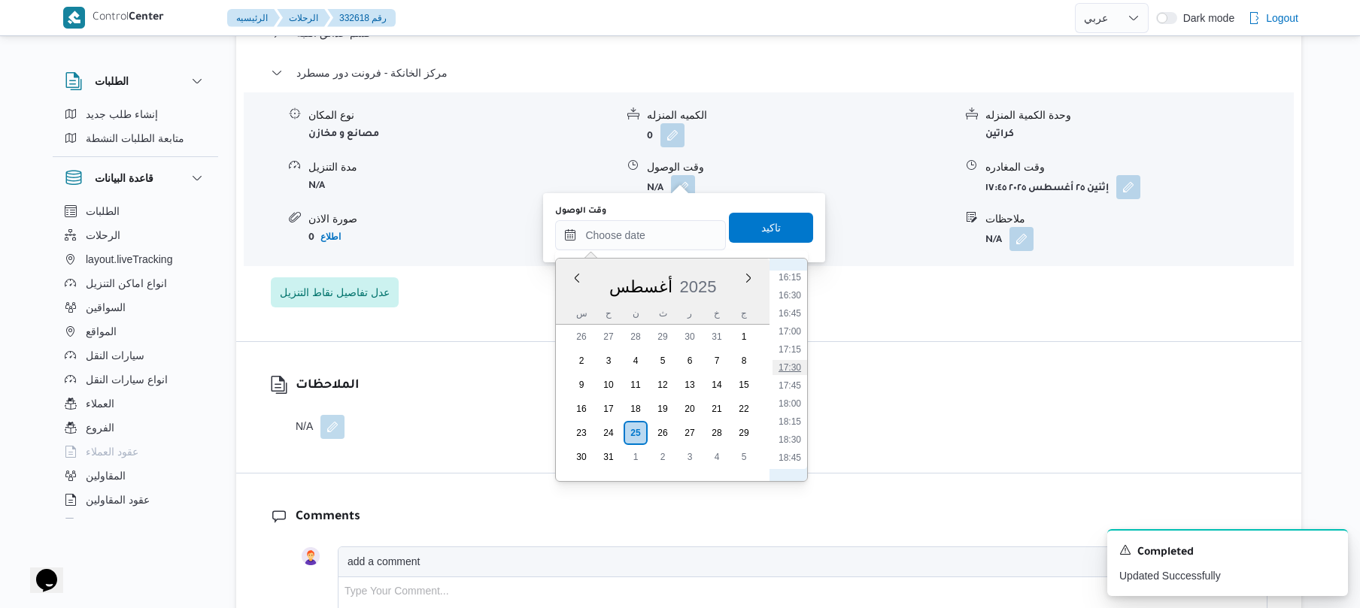
click at [788, 367] on li "17:30" at bounding box center [789, 367] width 35 height 15
type input "٢٥/٠٨/٢٠٢٥ ١٧:٣٠"
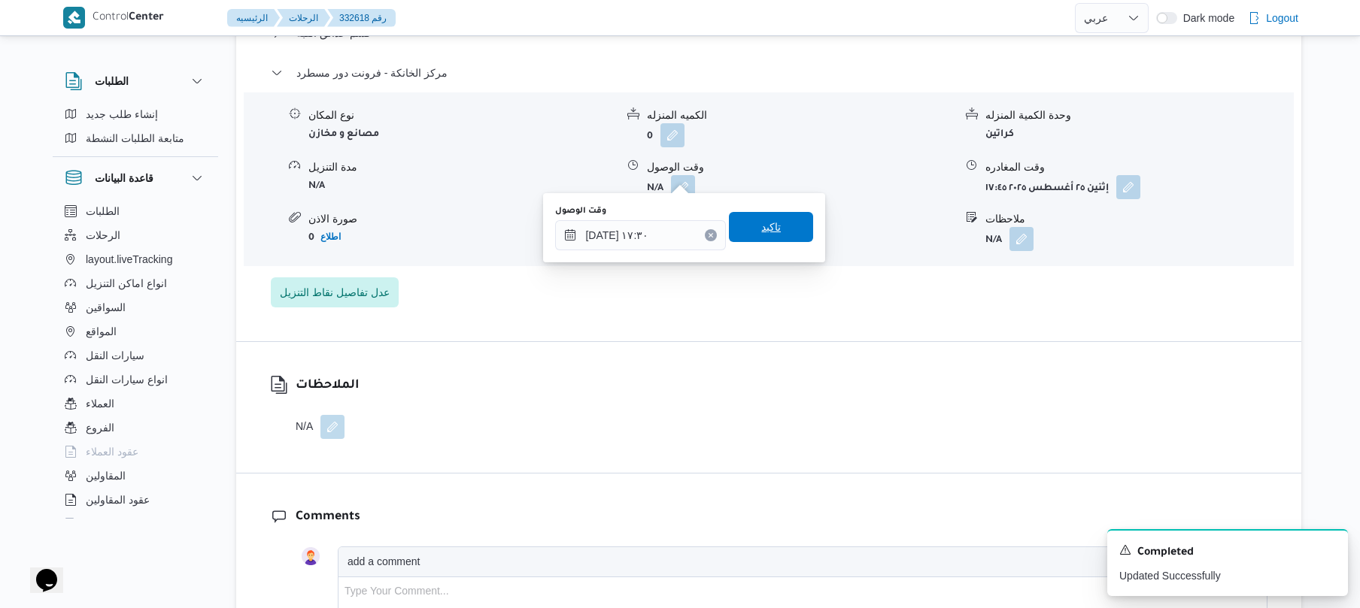
click at [767, 224] on span "تاكيد" at bounding box center [771, 227] width 20 height 18
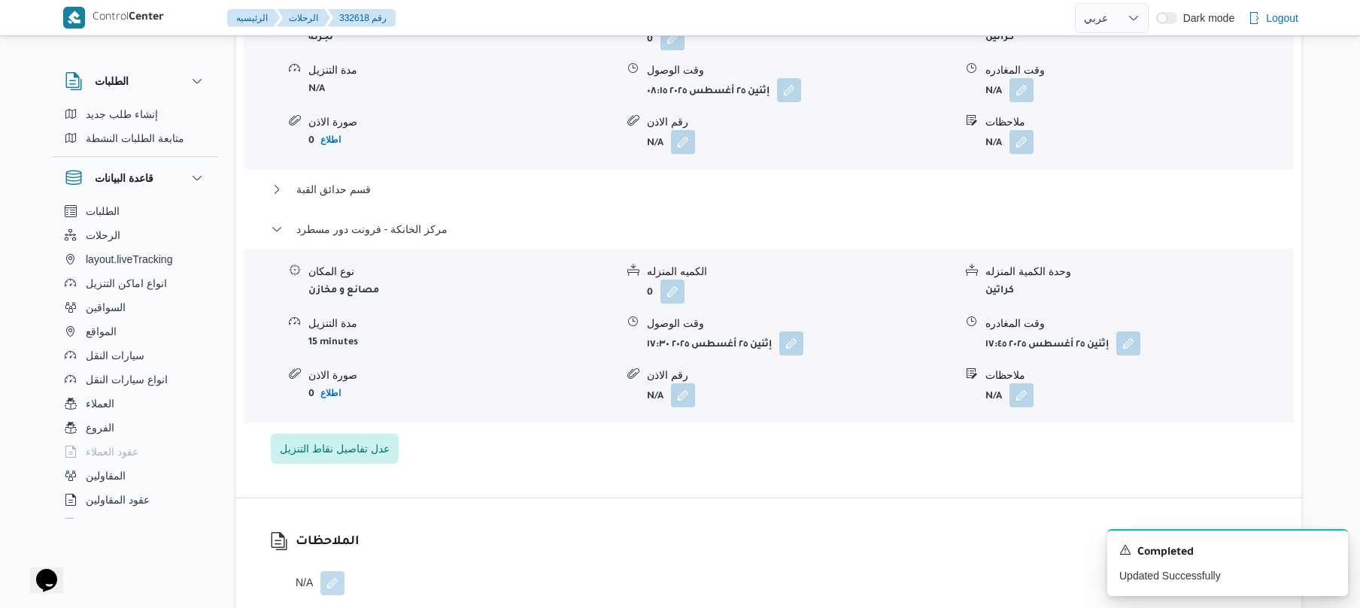
scroll to position [1403, 0]
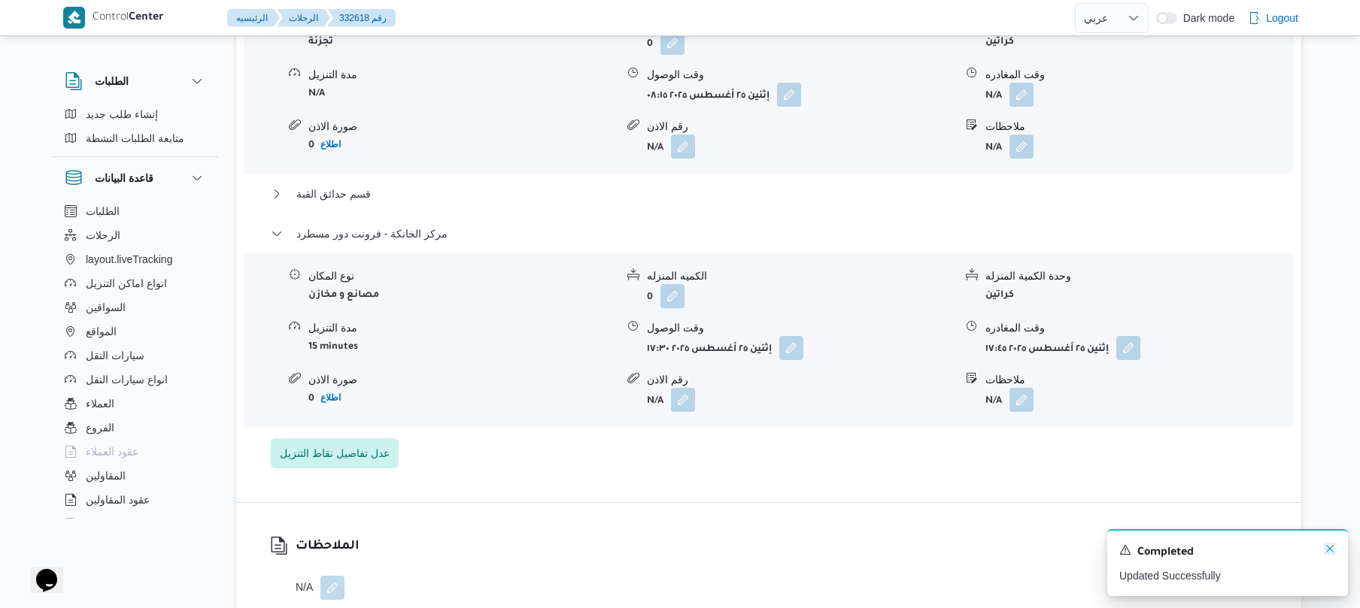
click at [1327, 551] on icon "Dismiss toast" at bounding box center [1330, 549] width 12 height 12
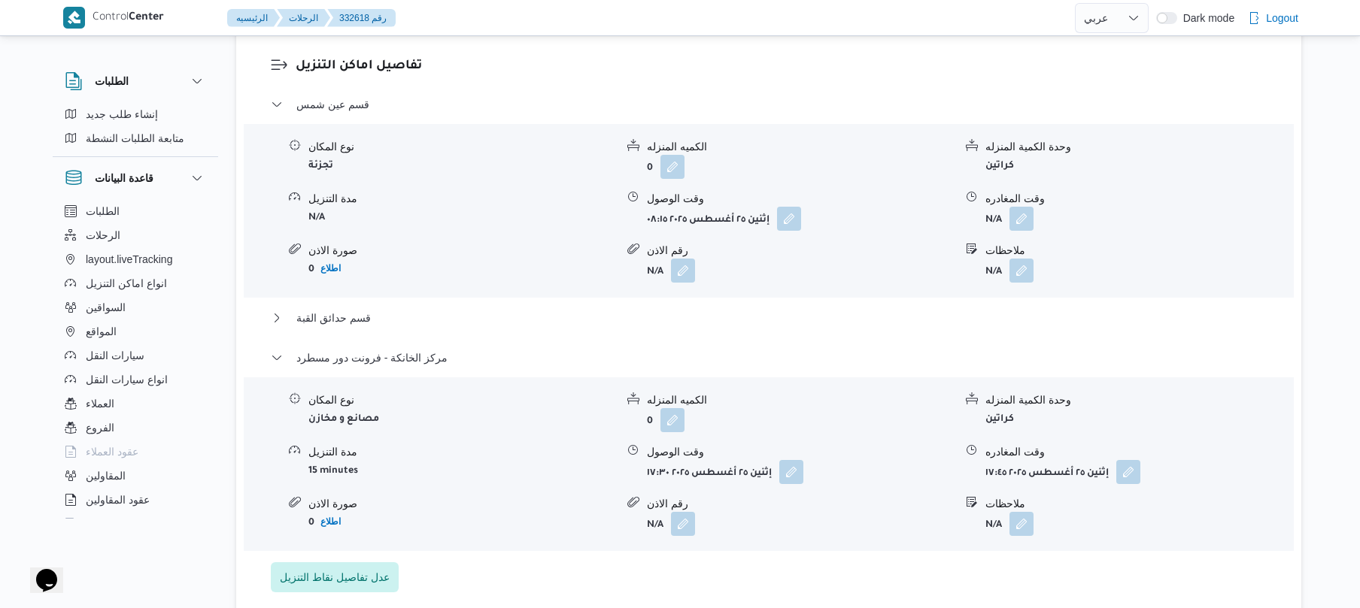
scroll to position [1243, 0]
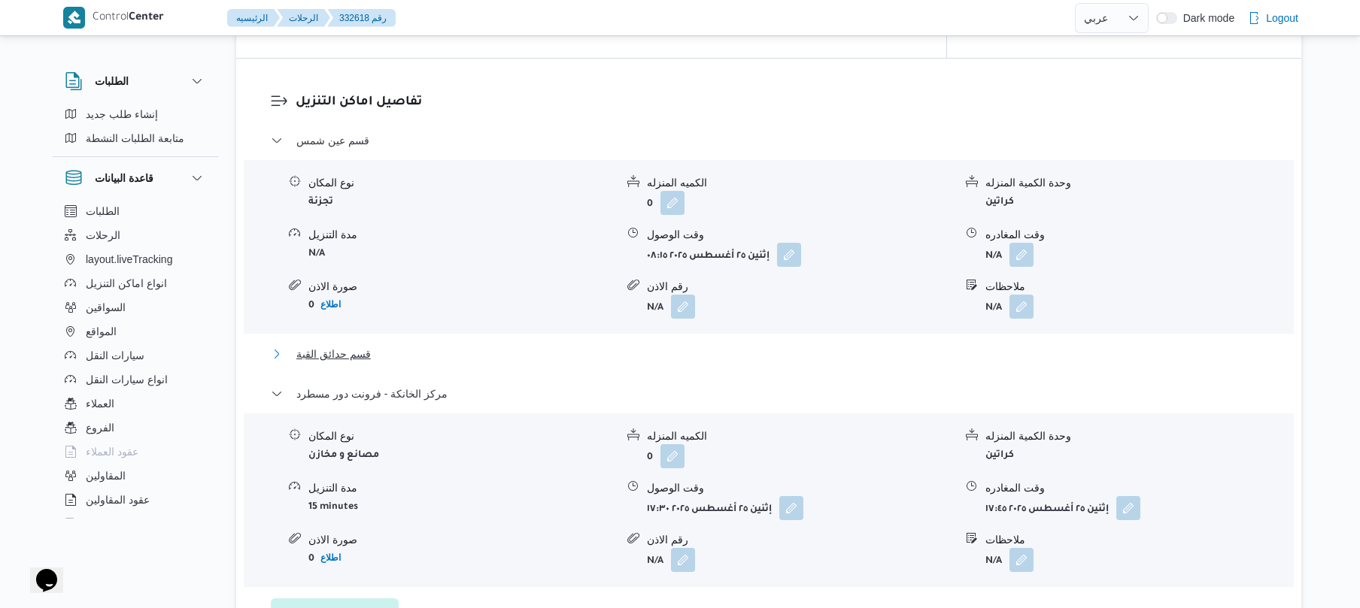
click at [979, 345] on button "قسم حدائق القبة" at bounding box center [769, 354] width 996 height 18
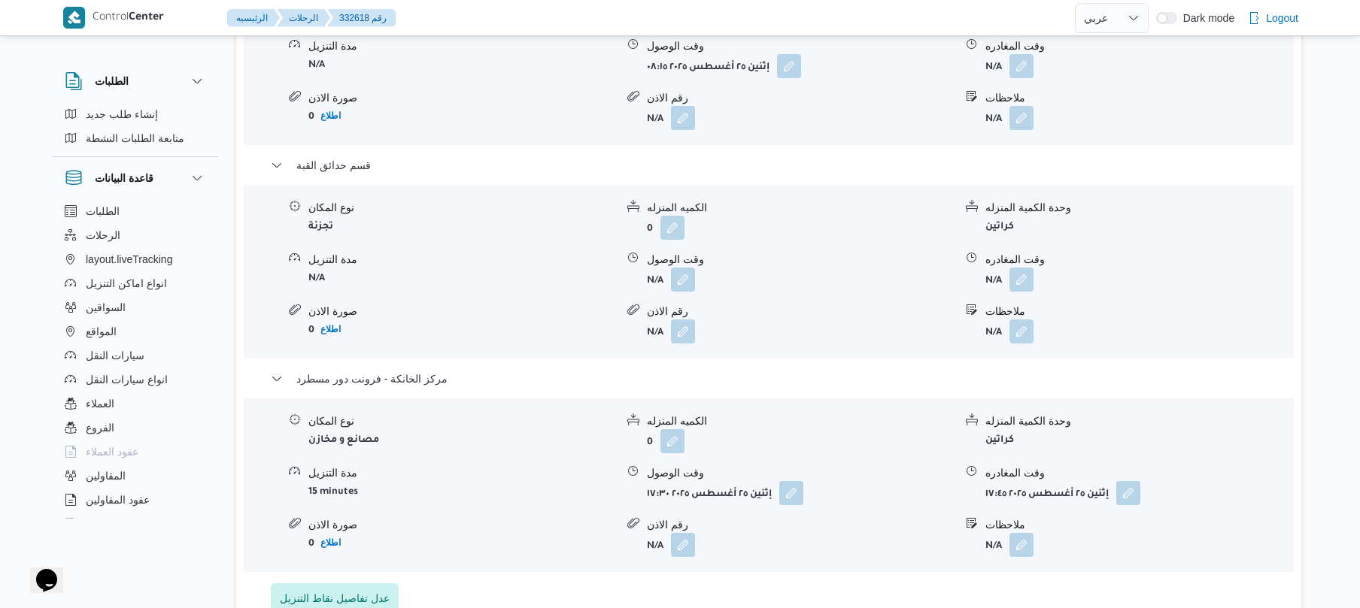
scroll to position [1403, 0]
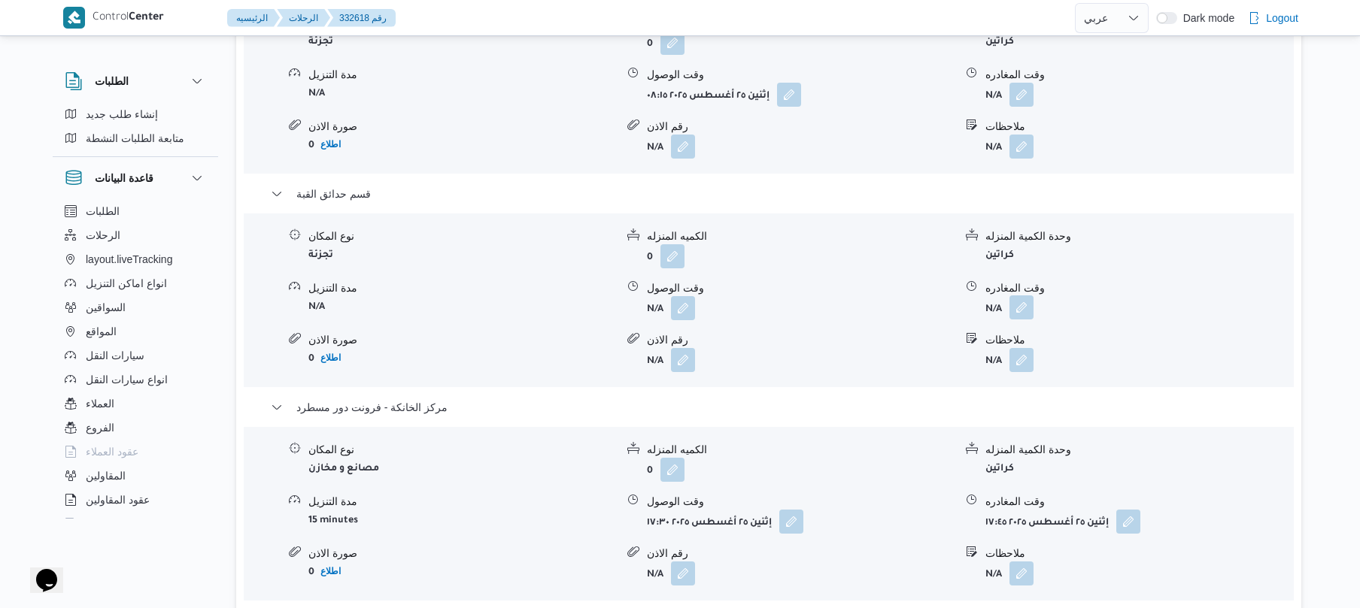
click at [1020, 296] on button "button" at bounding box center [1021, 308] width 24 height 24
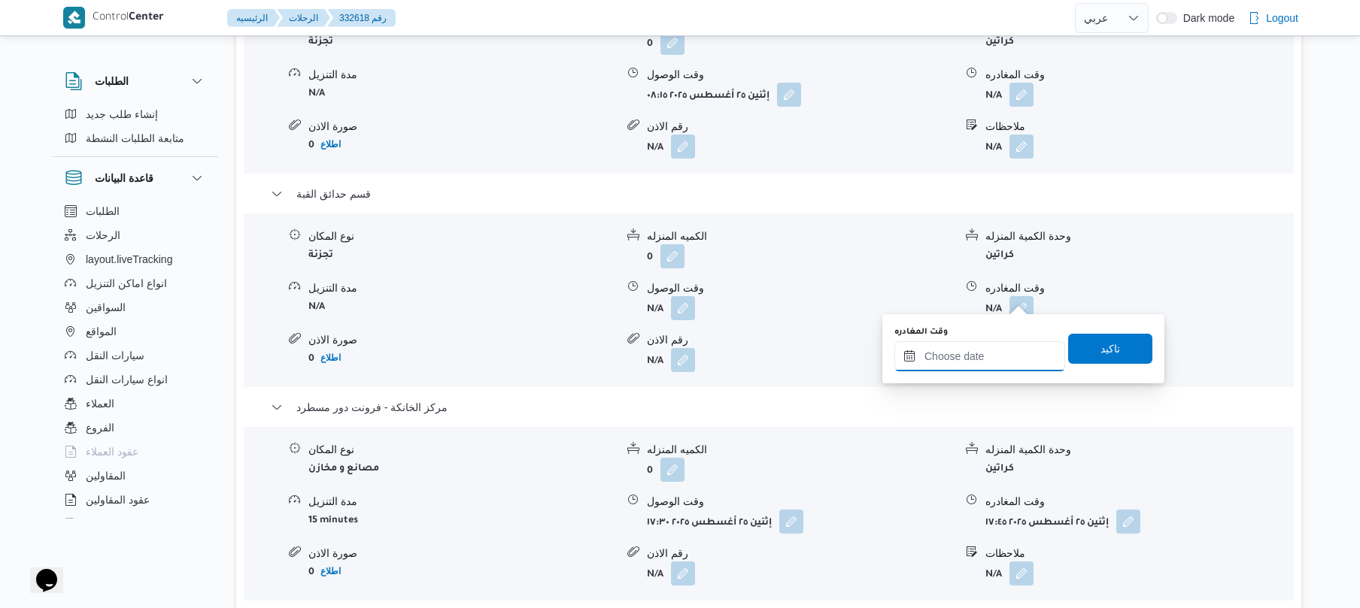
click at [964, 353] on input "وقت المغادره" at bounding box center [979, 356] width 171 height 30
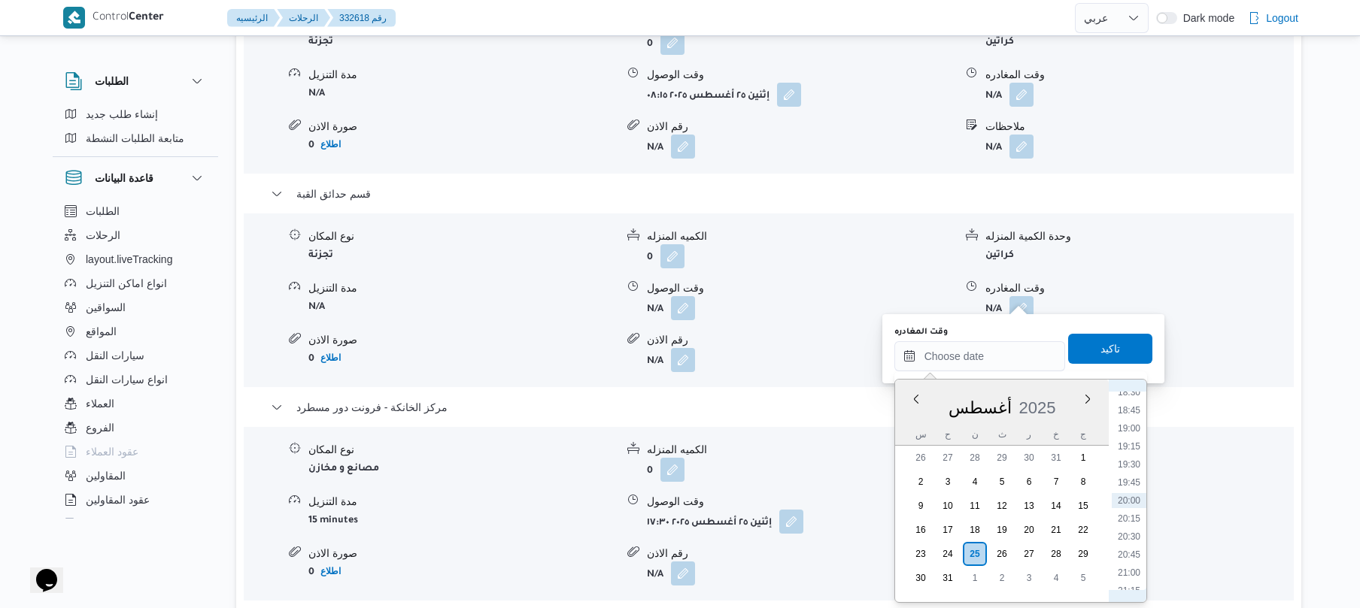
scroll to position [1174, 0]
click at [1132, 451] on li "17:00" at bounding box center [1128, 452] width 35 height 15
type input "٢٥/٠٨/٢٠٢٥ ١٧:٠٠"
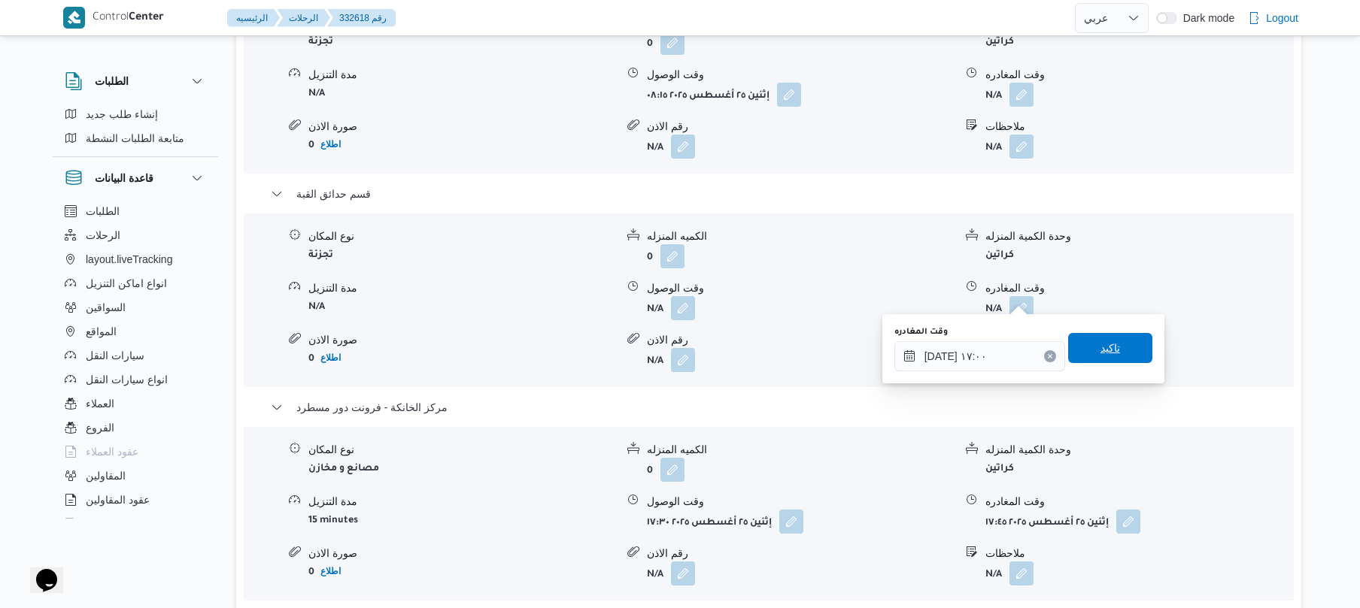
click at [1102, 350] on span "تاكيد" at bounding box center [1110, 348] width 20 height 18
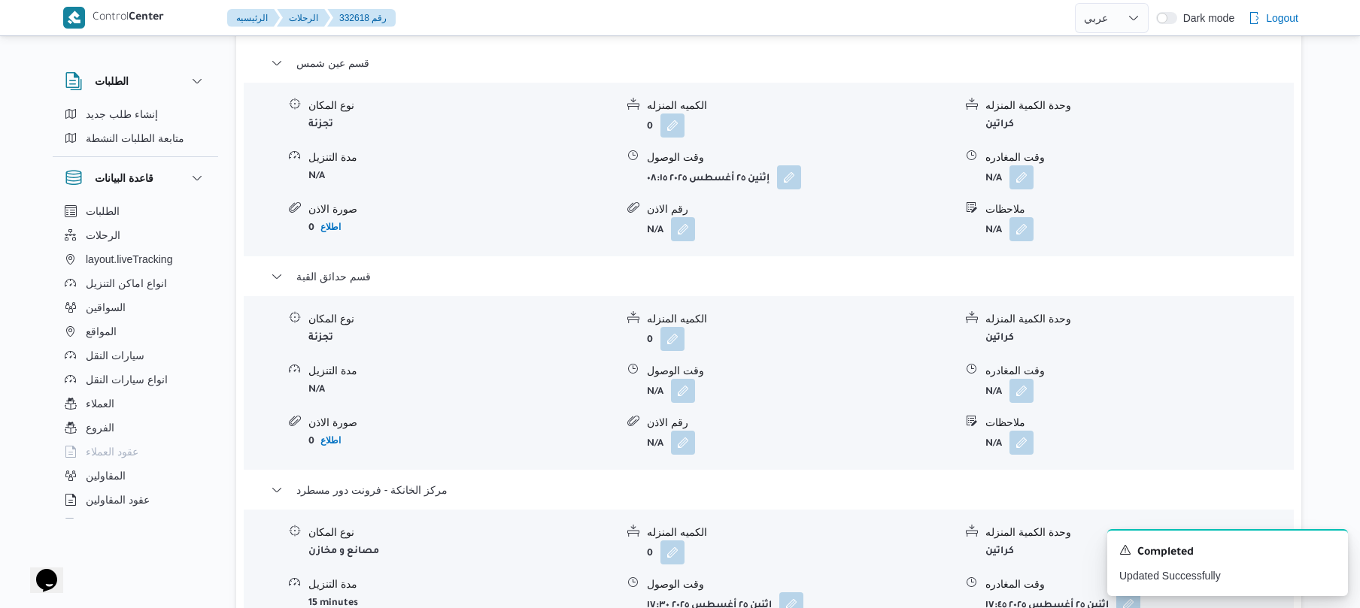
scroll to position [1283, 0]
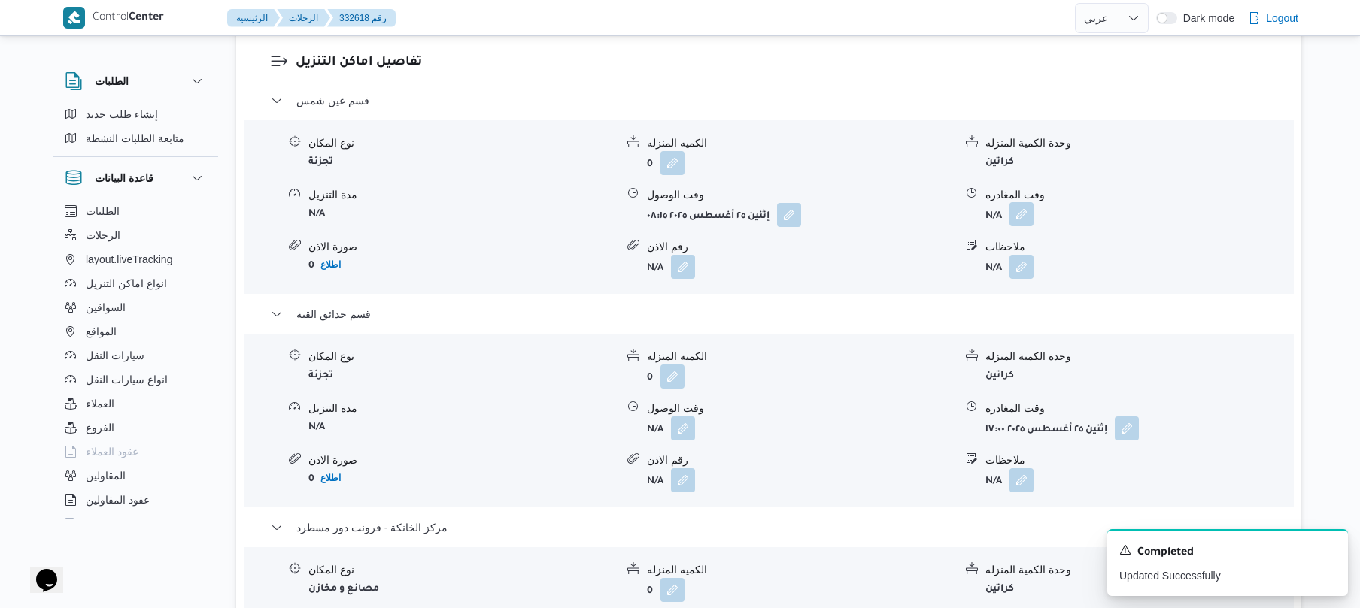
click at [1018, 205] on button "button" at bounding box center [1021, 214] width 24 height 24
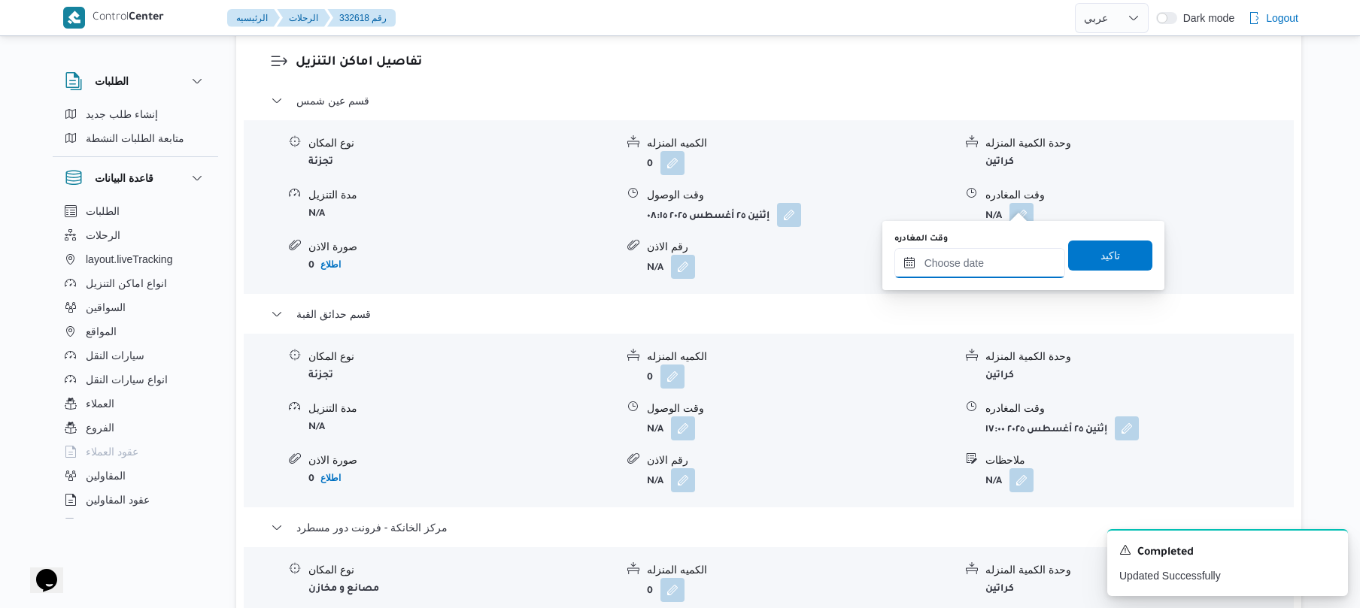
click at [984, 253] on input "وقت المغادره" at bounding box center [979, 263] width 171 height 30
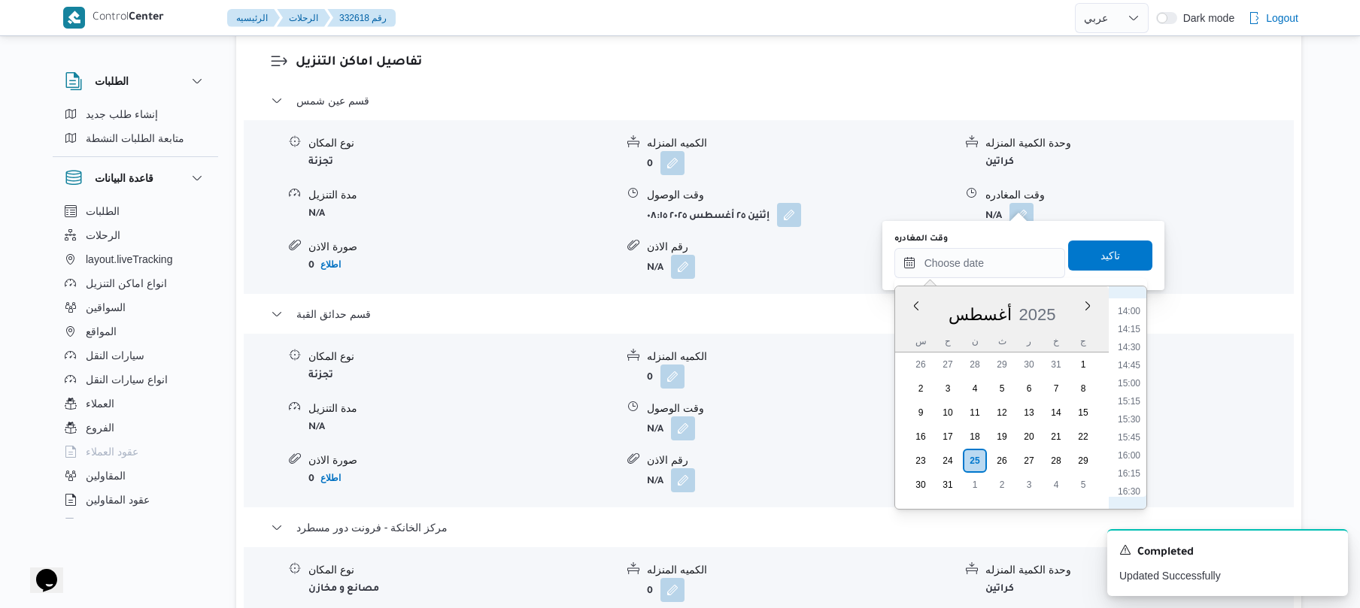
scroll to position [837, 0]
click at [1126, 370] on li "12:30" at bounding box center [1128, 371] width 35 height 15
type input "٢٥/٠٨/٢٠٢٥ ١٢:٣٠"
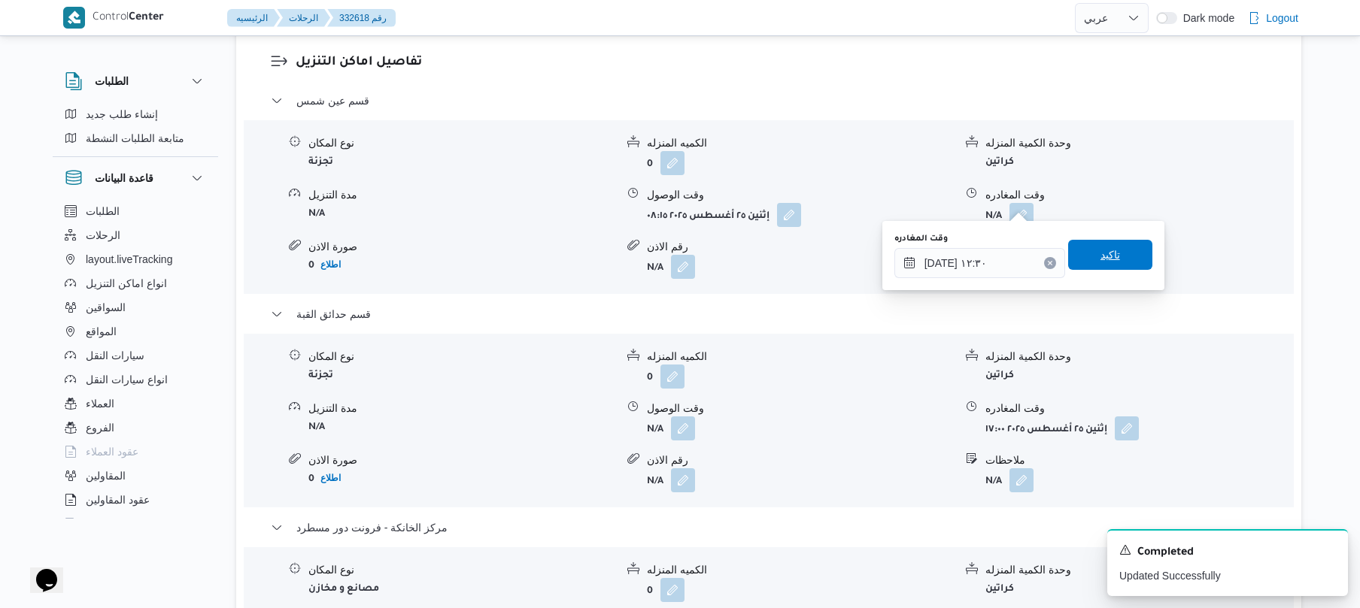
click at [1100, 253] on span "تاكيد" at bounding box center [1110, 255] width 20 height 18
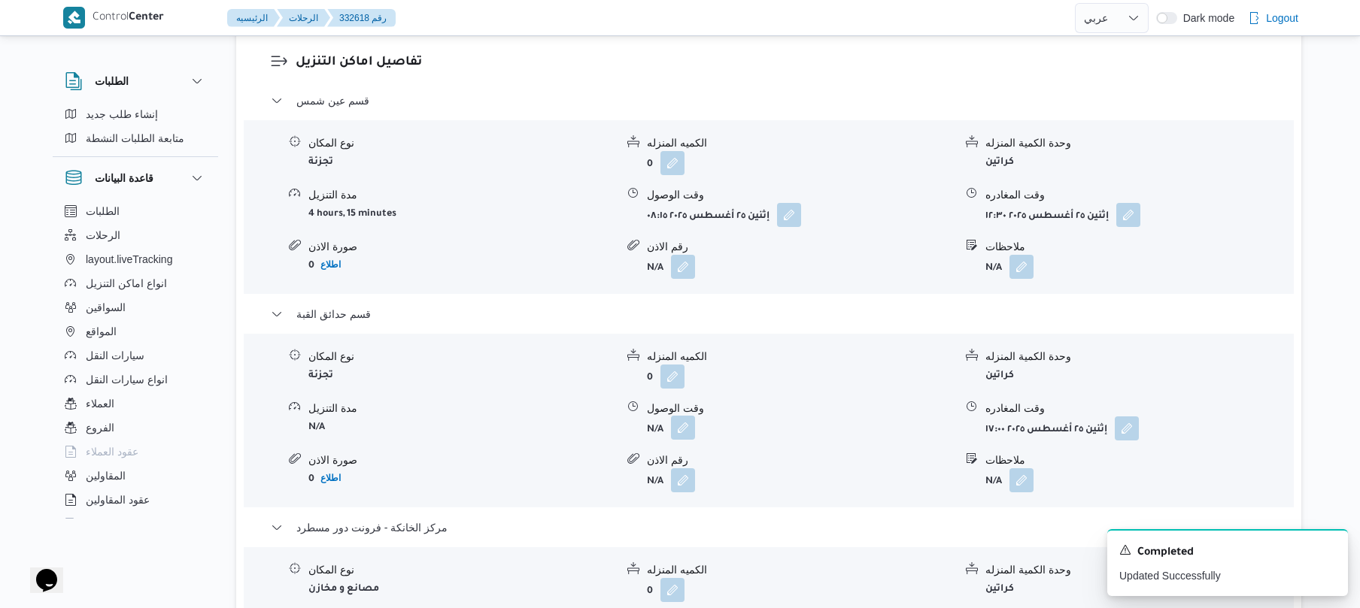
click at [681, 416] on button "button" at bounding box center [683, 428] width 24 height 24
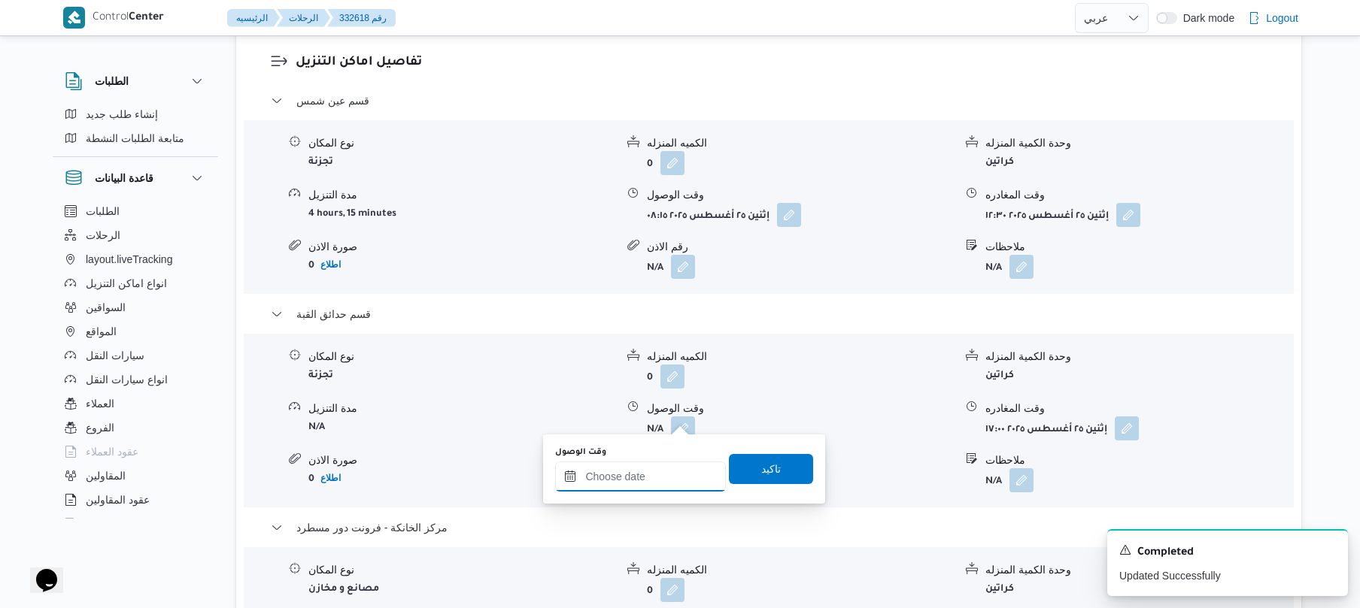
click at [632, 478] on input "وقت الوصول" at bounding box center [640, 477] width 171 height 30
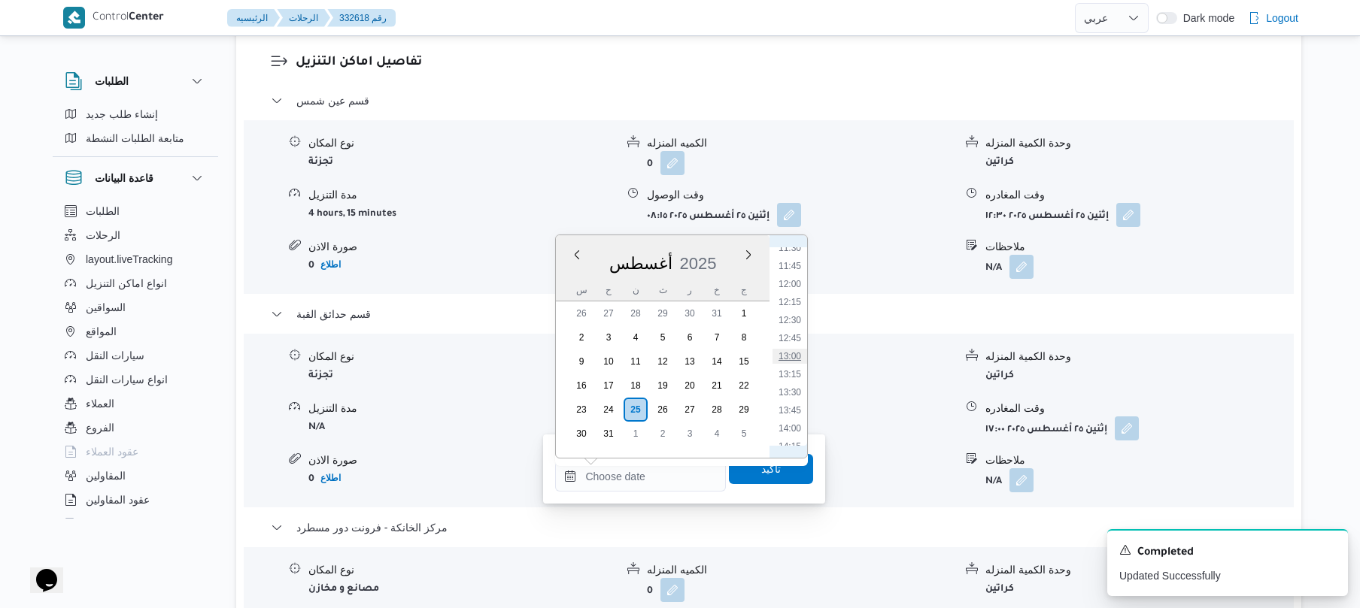
click at [785, 358] on li "13:00" at bounding box center [789, 356] width 35 height 15
type input "٢٥/٠٨/٢٠٢٥ ١٣:٠٠"
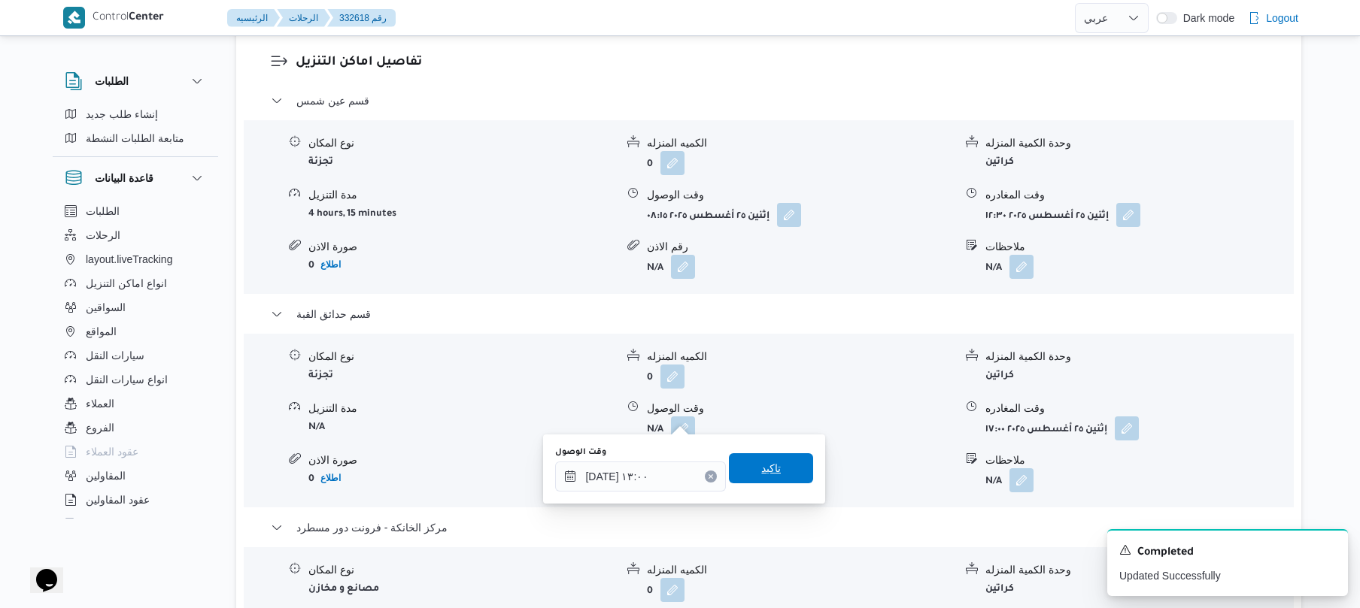
click at [764, 471] on span "تاكيد" at bounding box center [771, 468] width 20 height 18
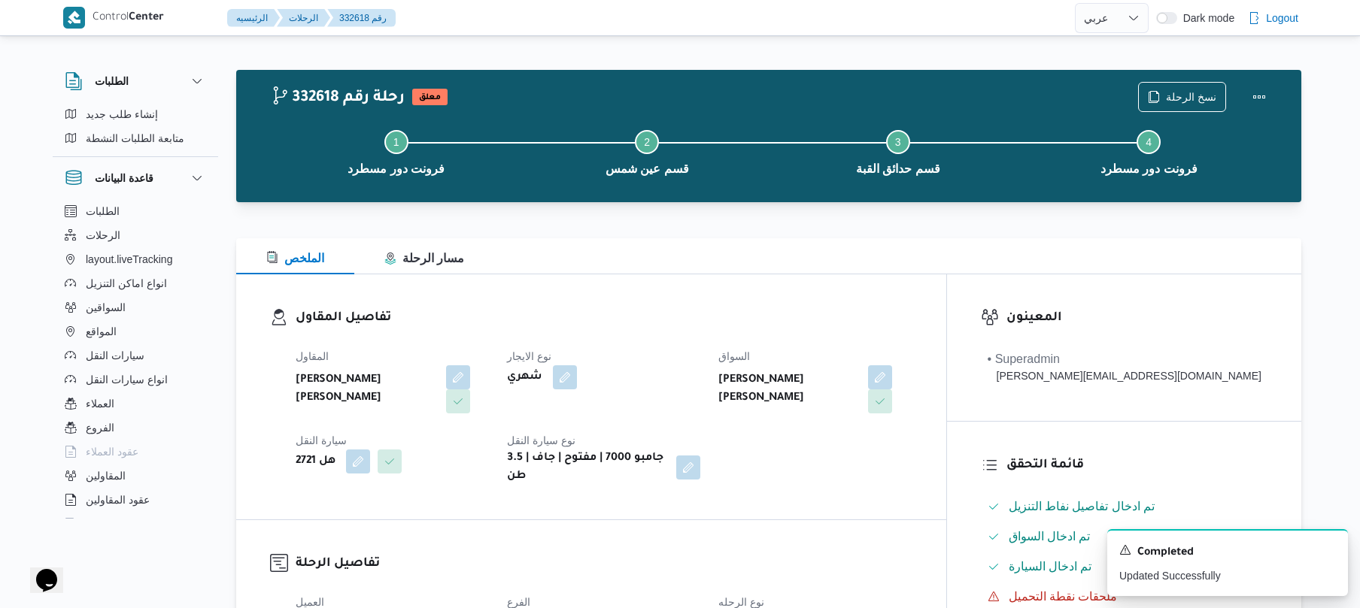
scroll to position [0, 0]
click at [912, 311] on h3 "تفاصيل المقاول" at bounding box center [604, 319] width 617 height 20
click at [1251, 98] on button "Actions" at bounding box center [1259, 97] width 30 height 30
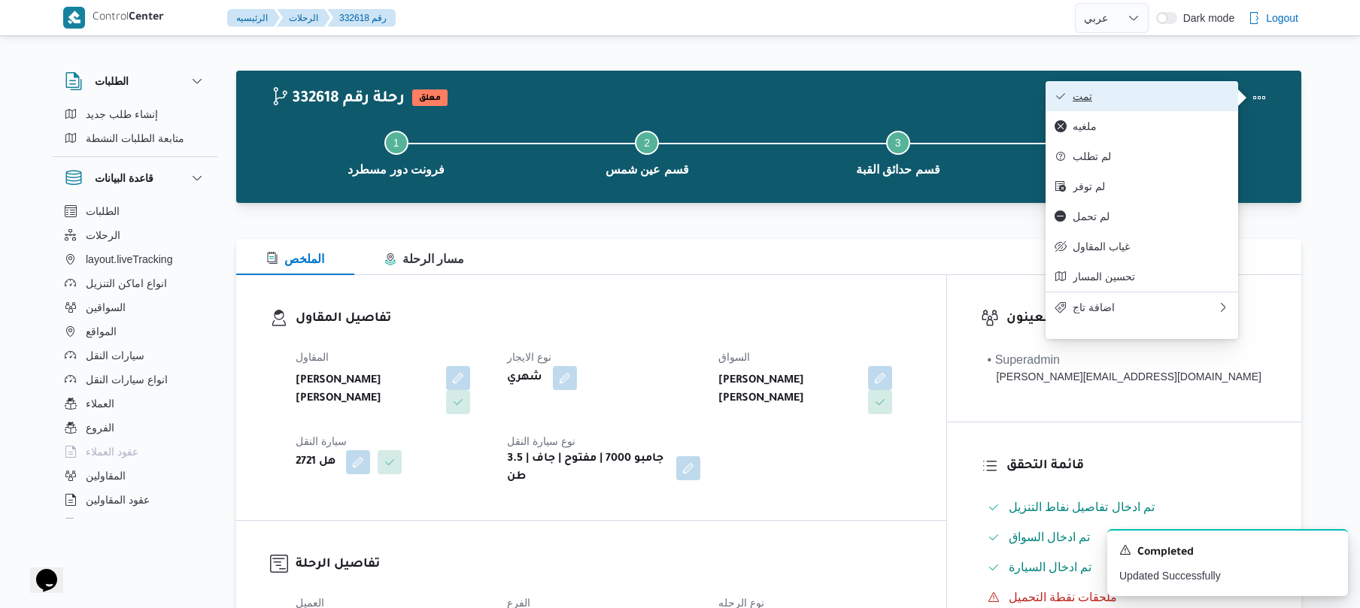
click at [1153, 92] on span "تمت" at bounding box center [1150, 96] width 156 height 12
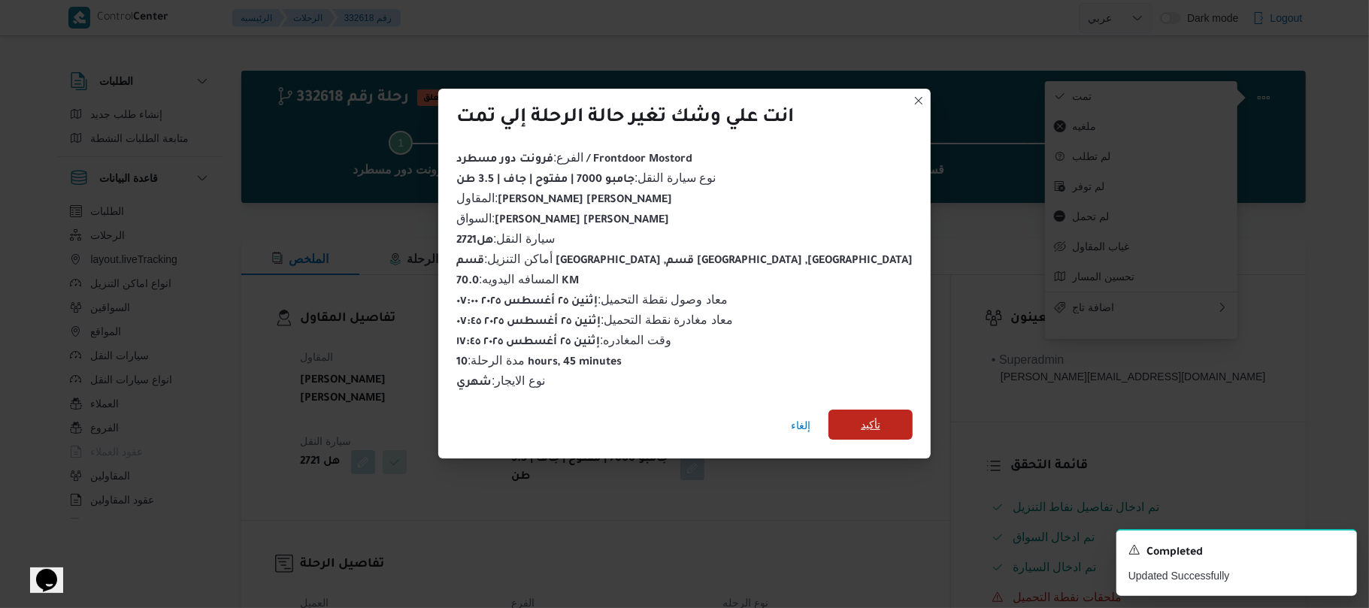
click at [831, 414] on span "تأكيد" at bounding box center [871, 425] width 84 height 30
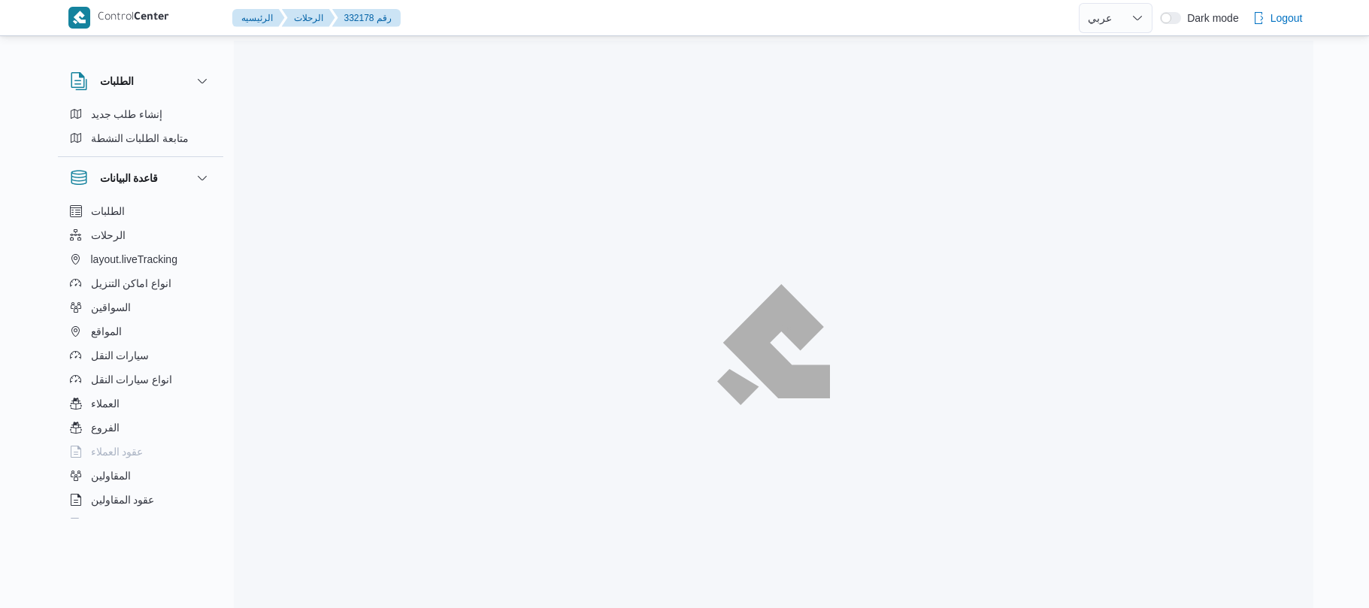
select select "ar"
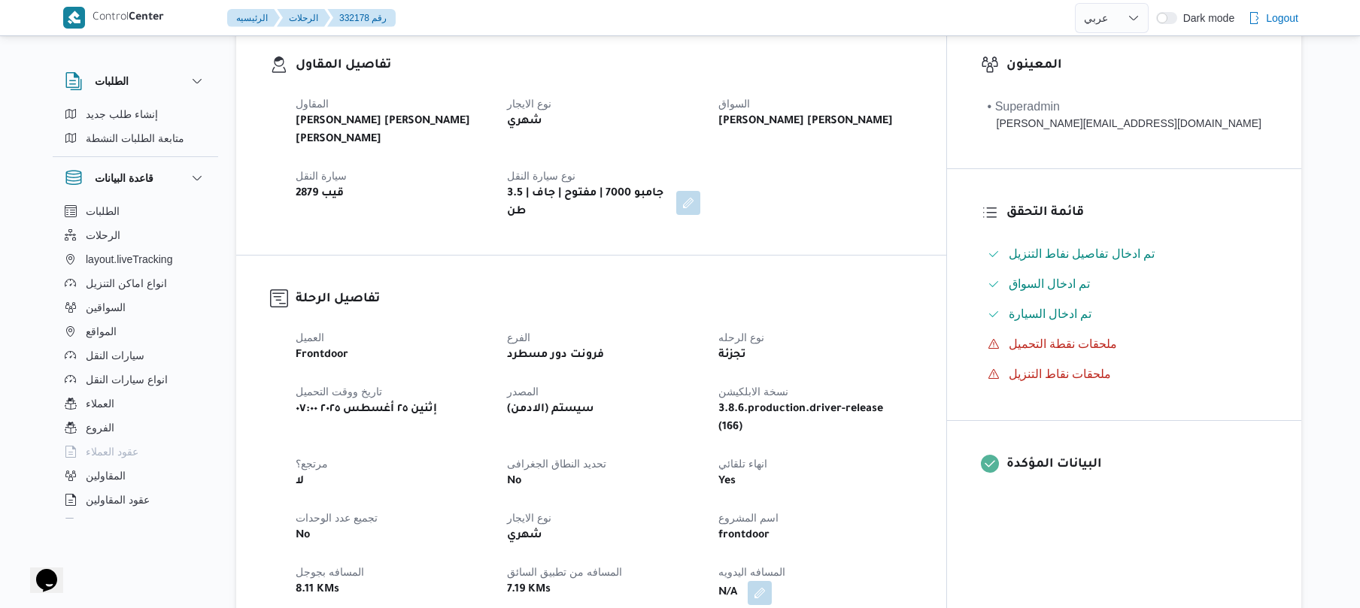
scroll to position [401, 0]
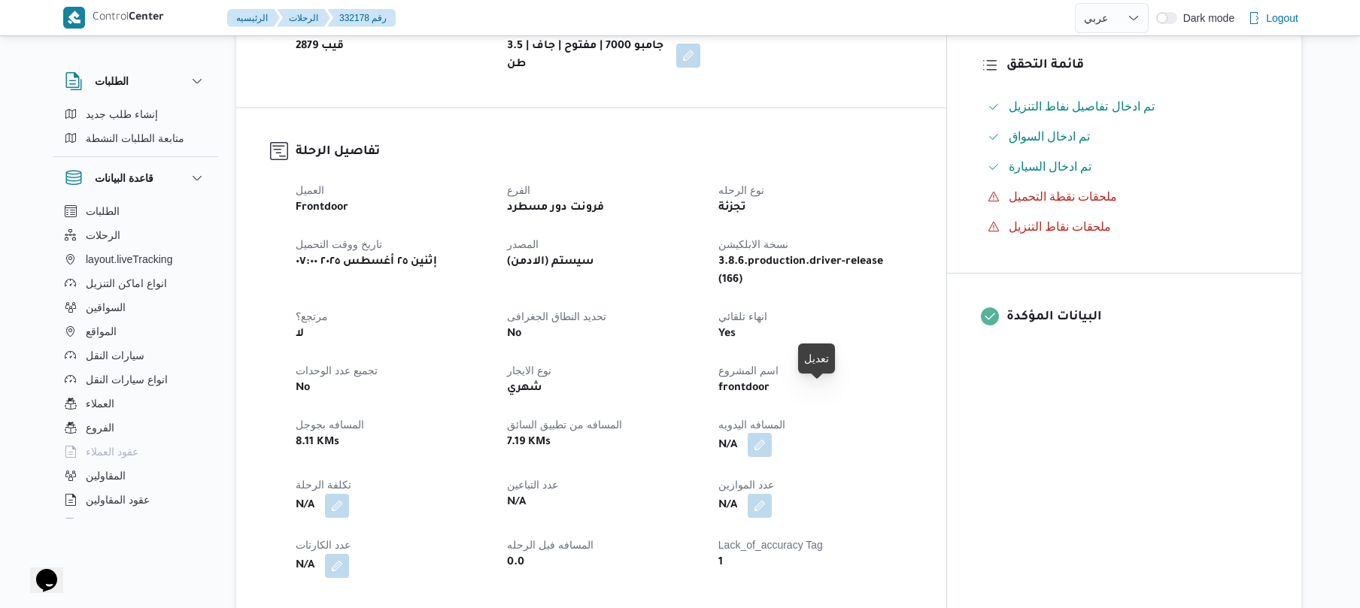
click at [772, 433] on button "button" at bounding box center [759, 445] width 24 height 24
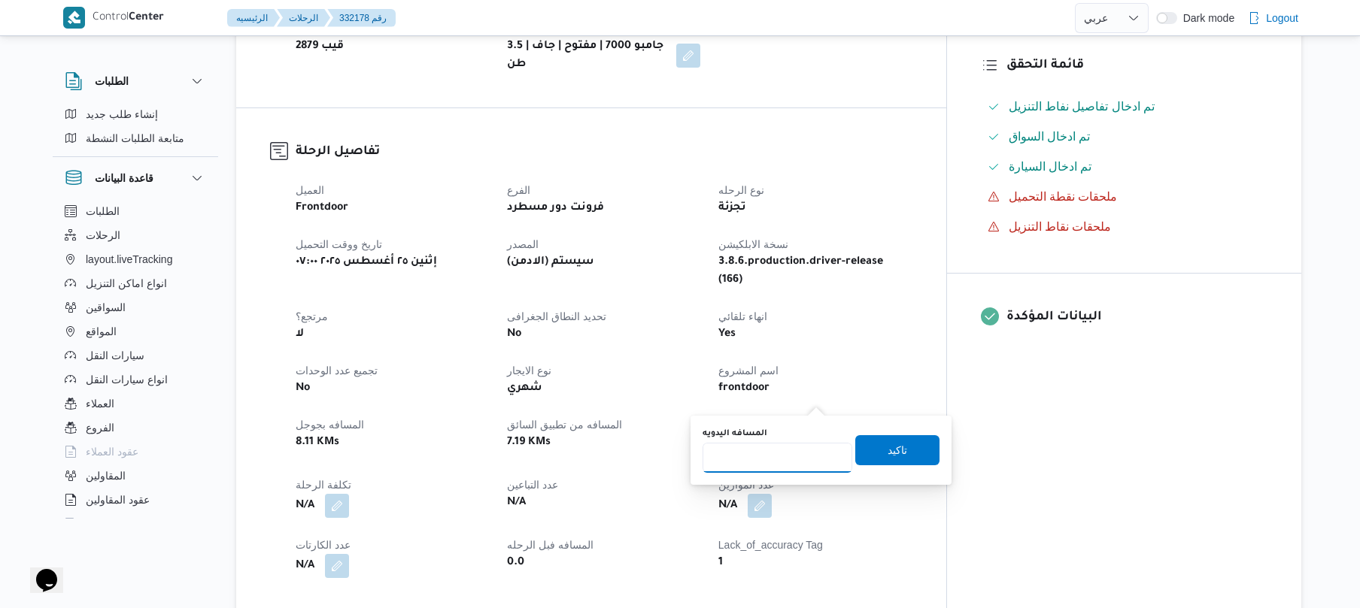
click at [774, 464] on input "المسافه اليدويه" at bounding box center [777, 458] width 150 height 30
type input "90"
click at [890, 445] on span "تاكيد" at bounding box center [897, 450] width 20 height 18
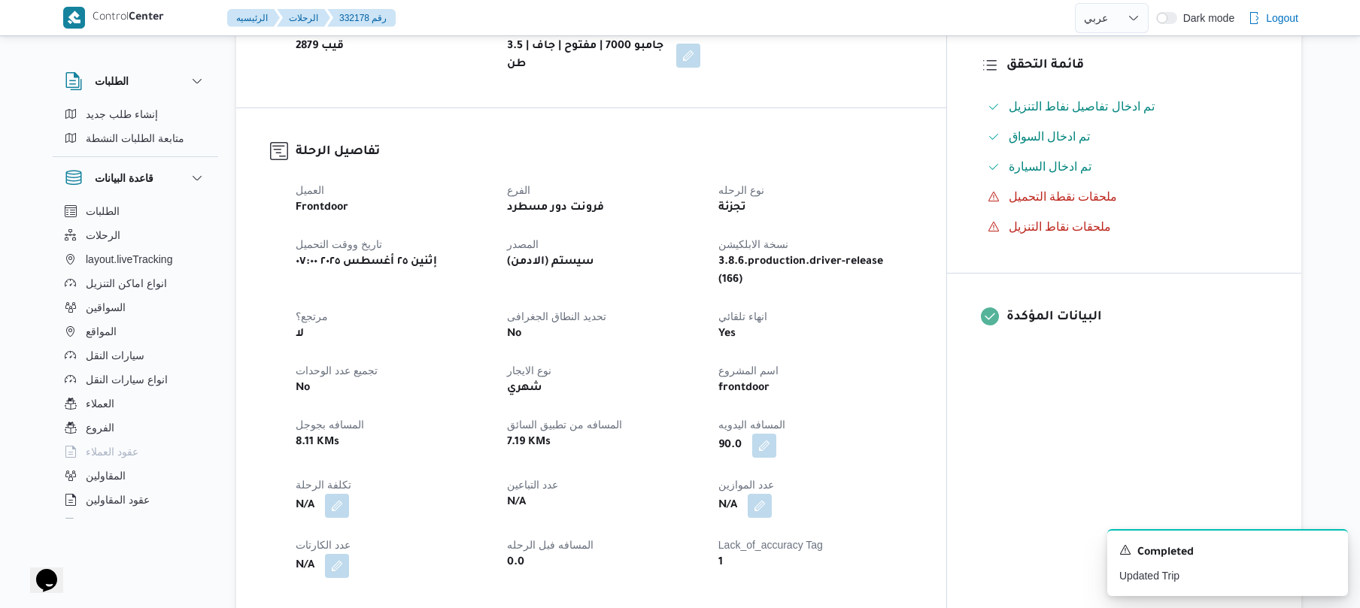
click at [911, 476] on dt "عدد الموازين" at bounding box center [814, 485] width 193 height 18
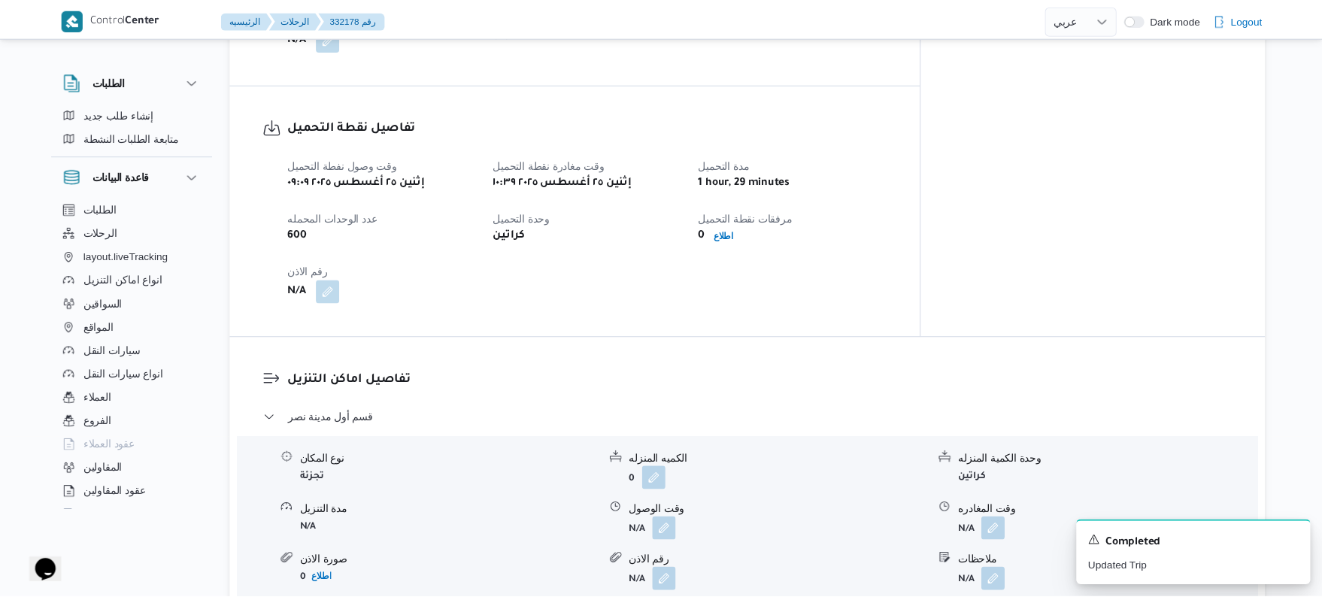
scroll to position [713, 0]
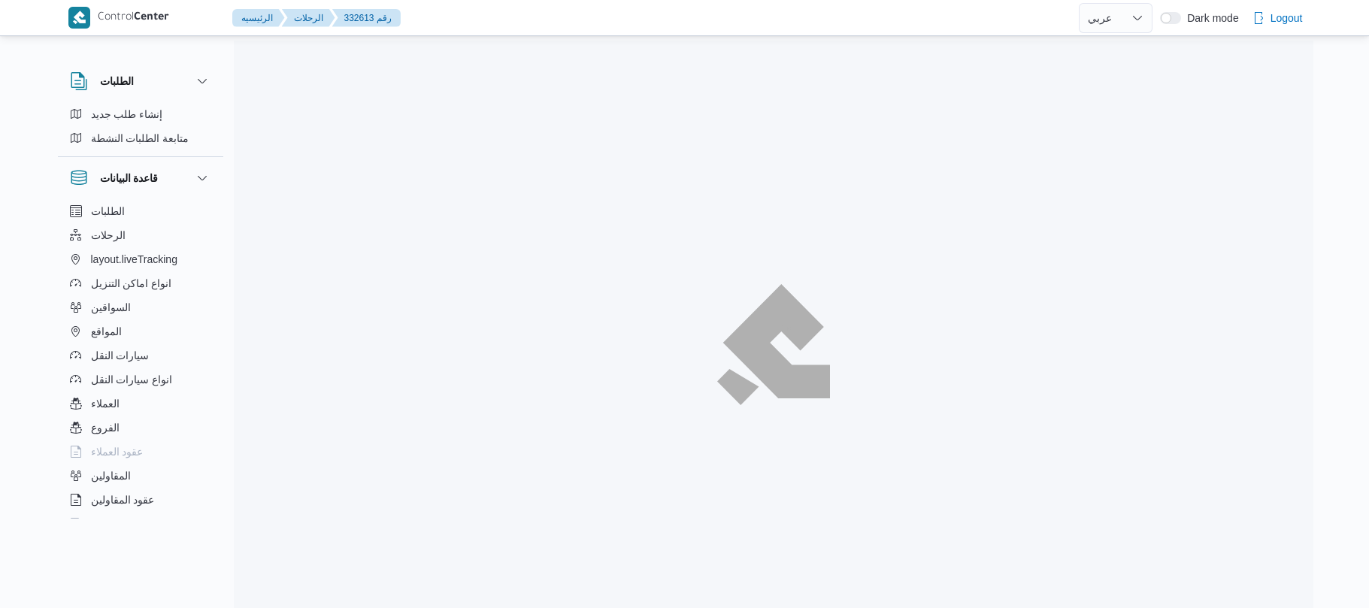
select select "ar"
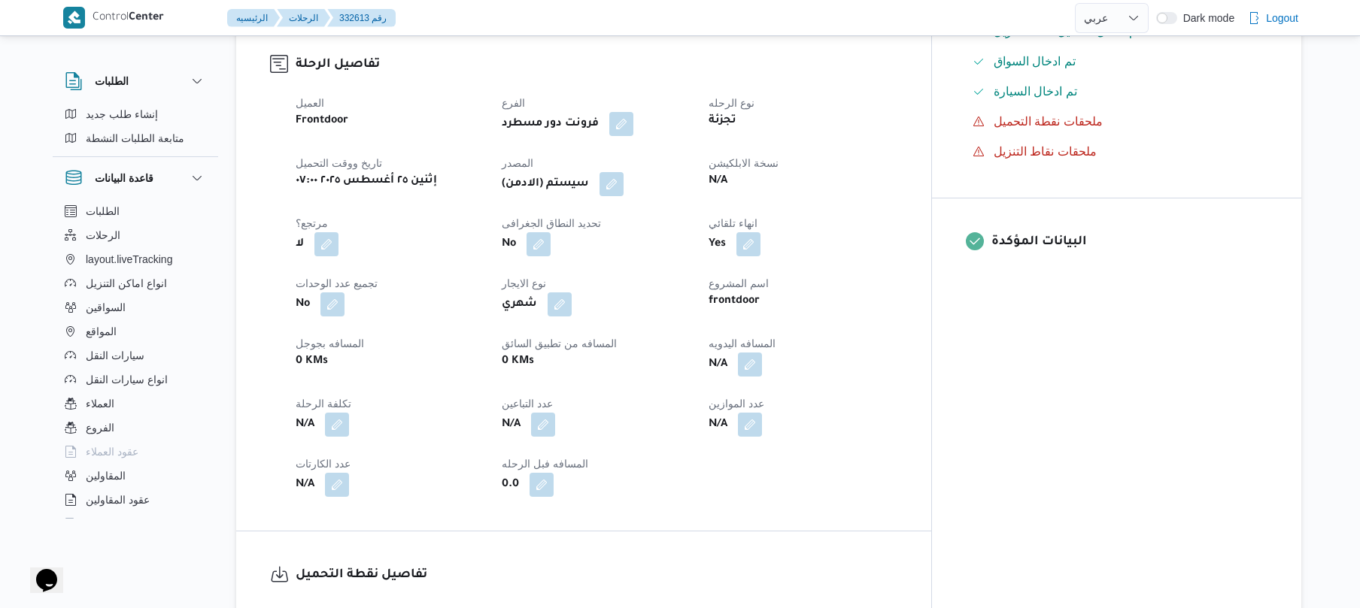
scroll to position [481, 0]
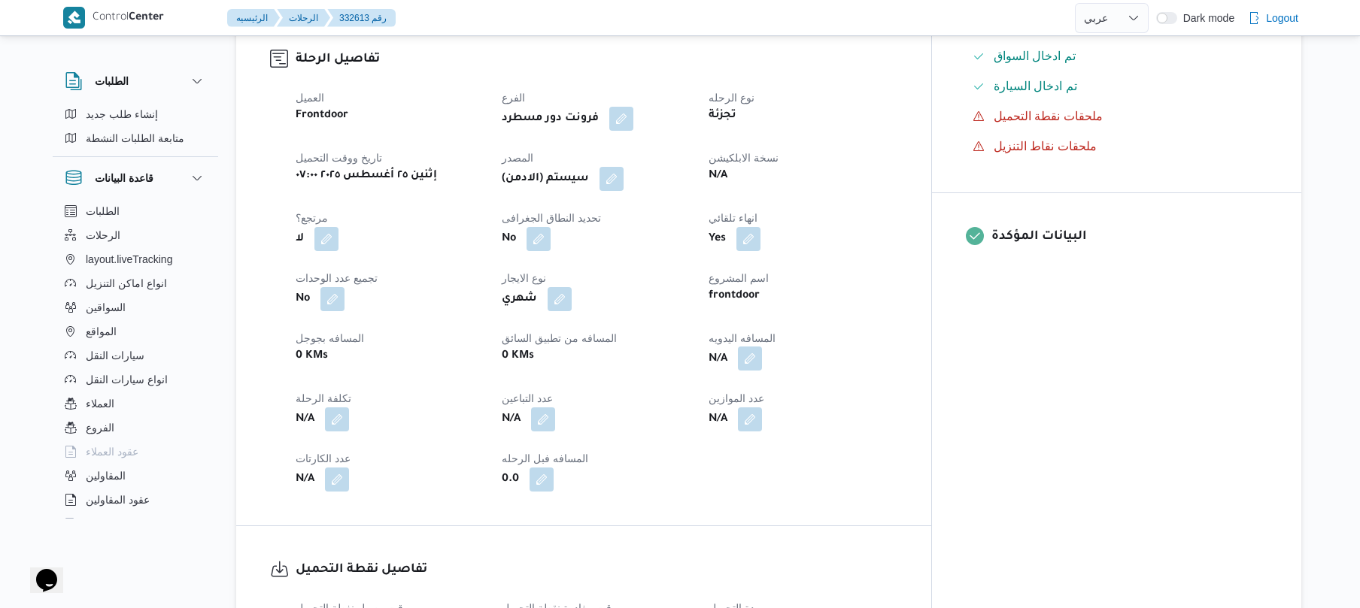
click at [762, 371] on button "button" at bounding box center [750, 359] width 24 height 24
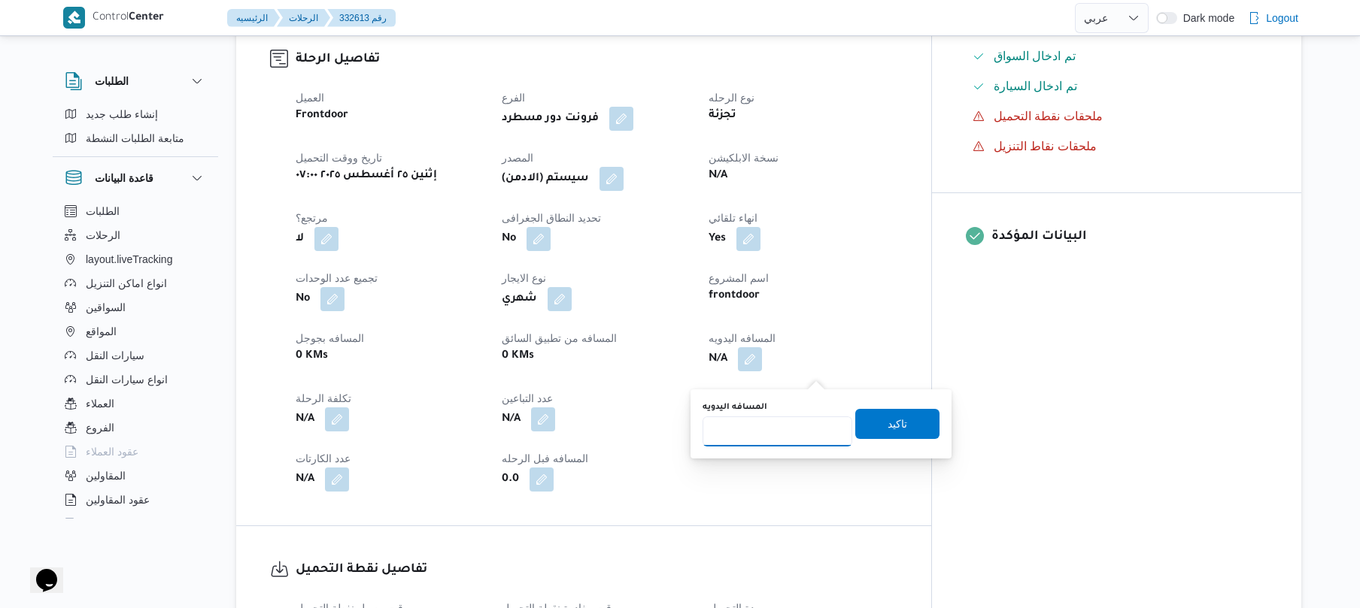
click at [786, 423] on input "المسافه اليدويه" at bounding box center [777, 432] width 150 height 30
type input "120"
click at [870, 428] on span "تاكيد" at bounding box center [897, 423] width 84 height 30
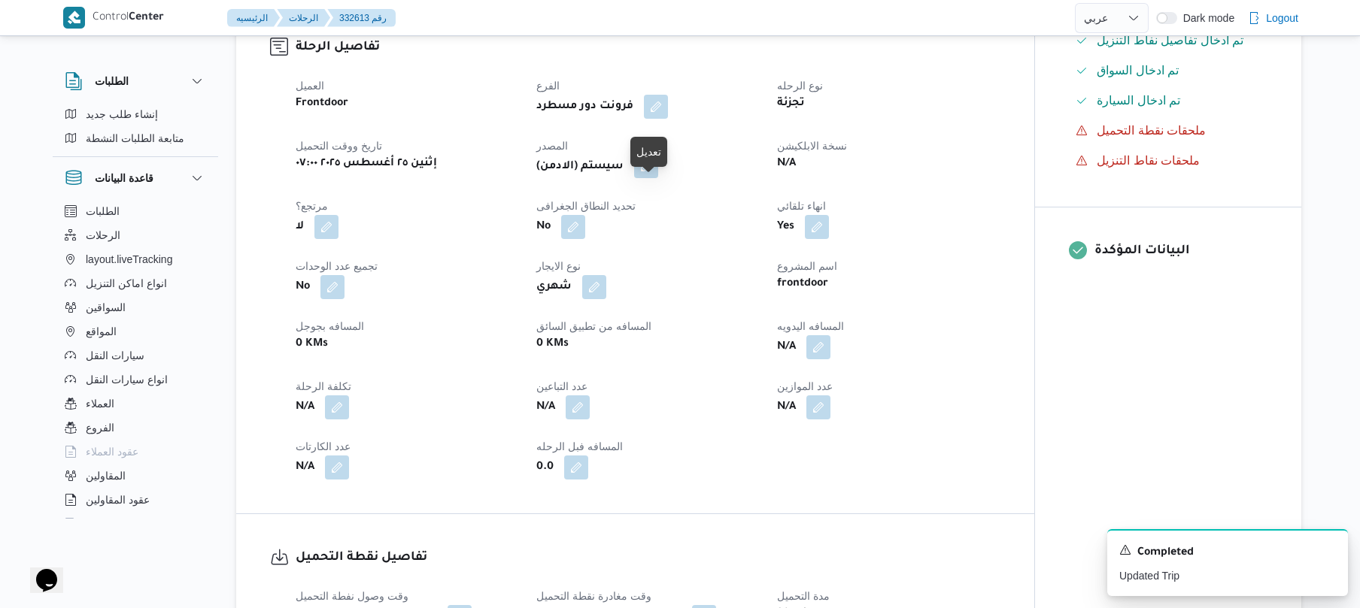
click at [647, 178] on button "button" at bounding box center [646, 166] width 24 height 24
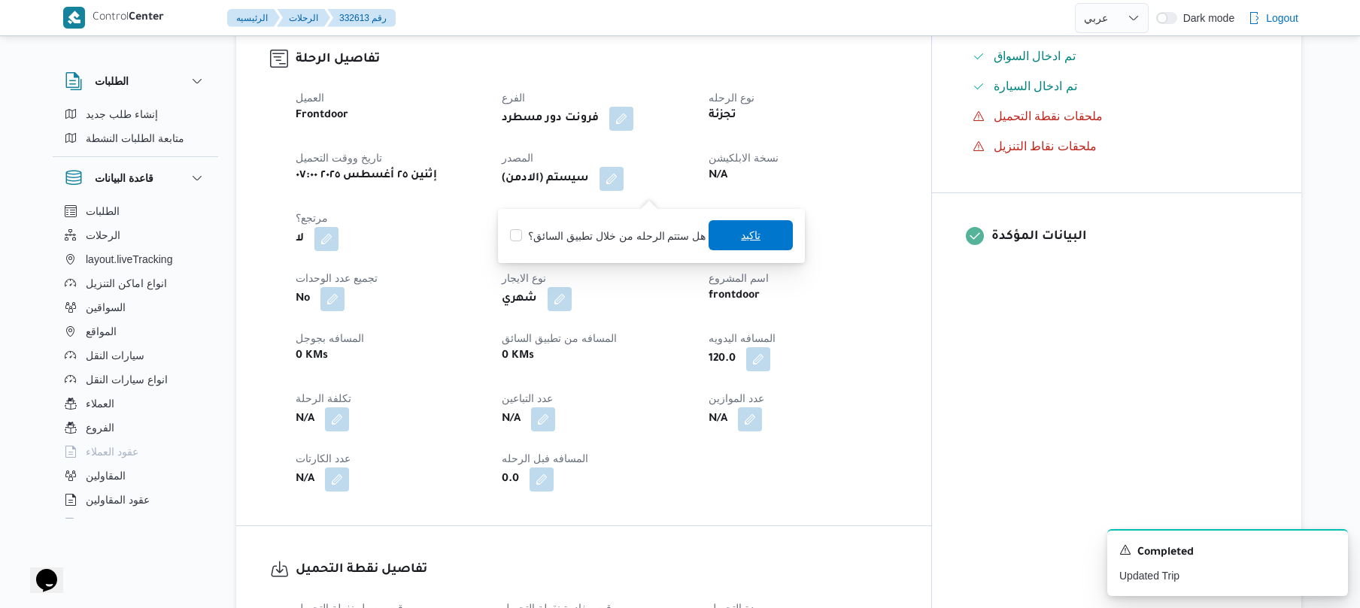
click at [729, 229] on span "تاكيد" at bounding box center [750, 235] width 84 height 30
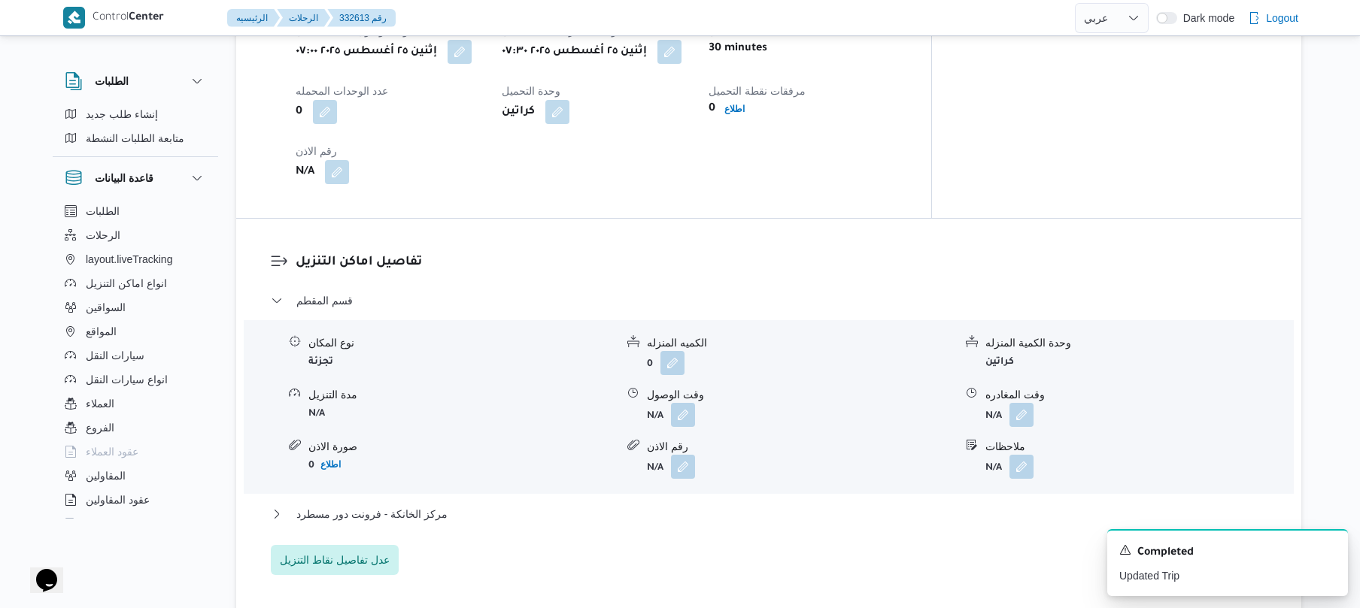
scroll to position [1083, 0]
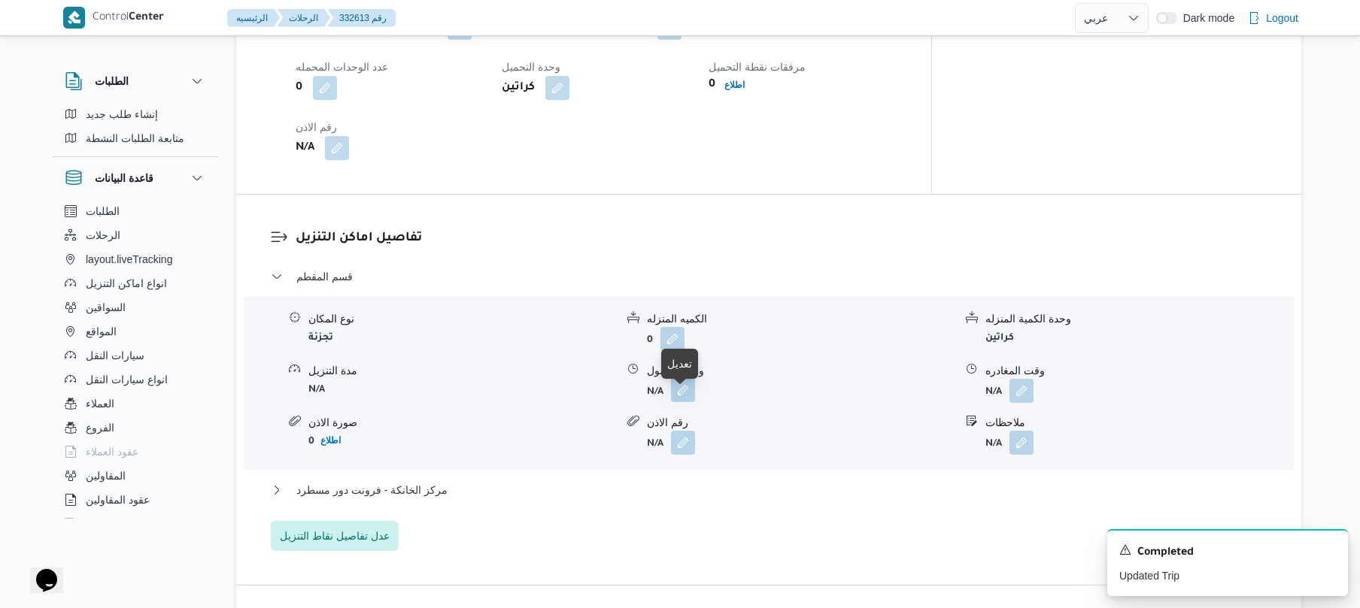
click at [681, 402] on button "button" at bounding box center [683, 390] width 24 height 24
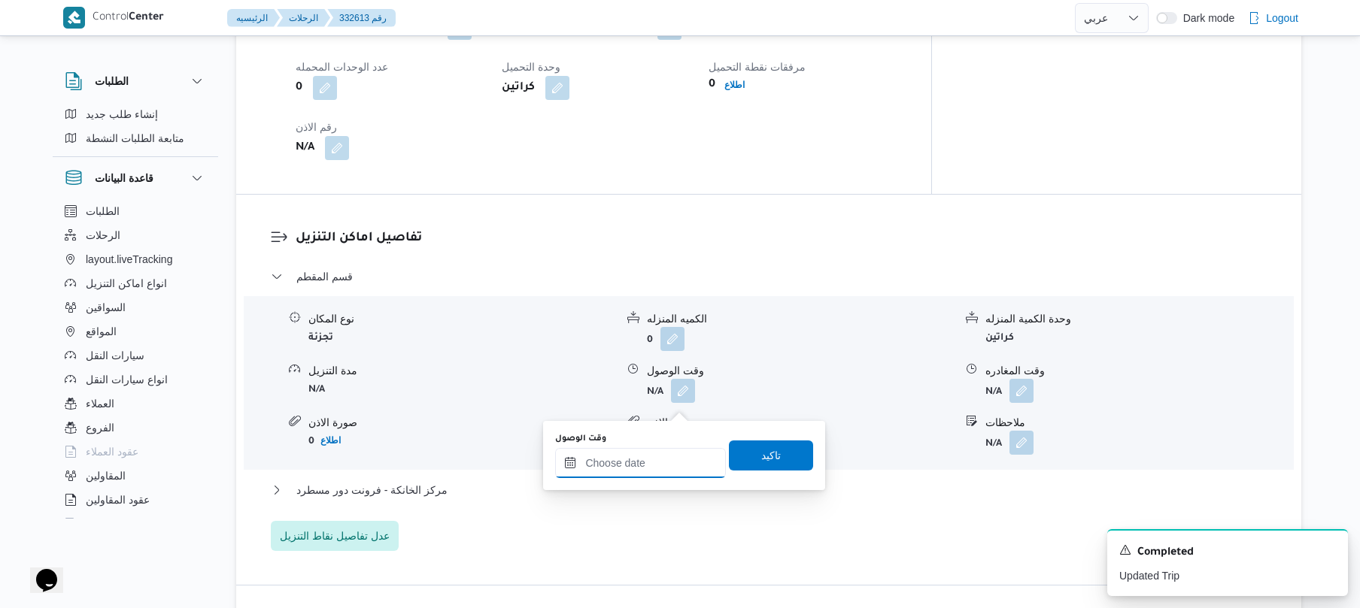
click at [657, 458] on input "وقت الوصول" at bounding box center [640, 463] width 171 height 30
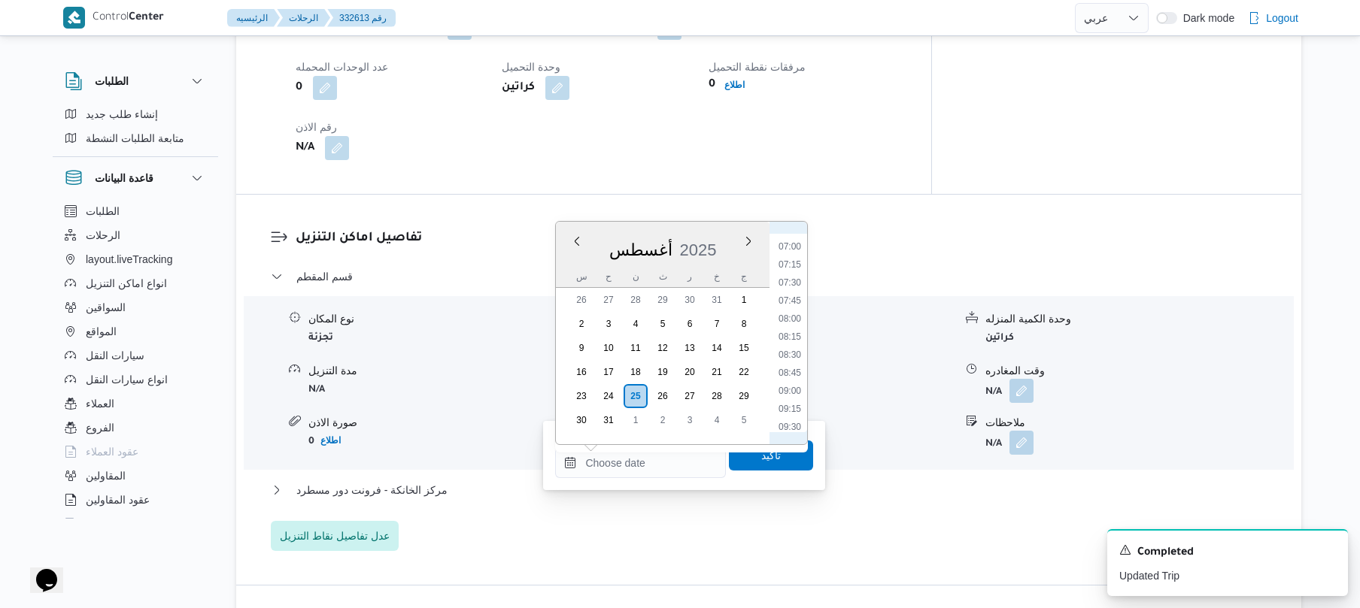
scroll to position [669, 0]
click at [792, 256] on li "09:30" at bounding box center [789, 258] width 35 height 15
type input "٢٥/٠٨/٢٠٢٥ ٠٩:٣٠"
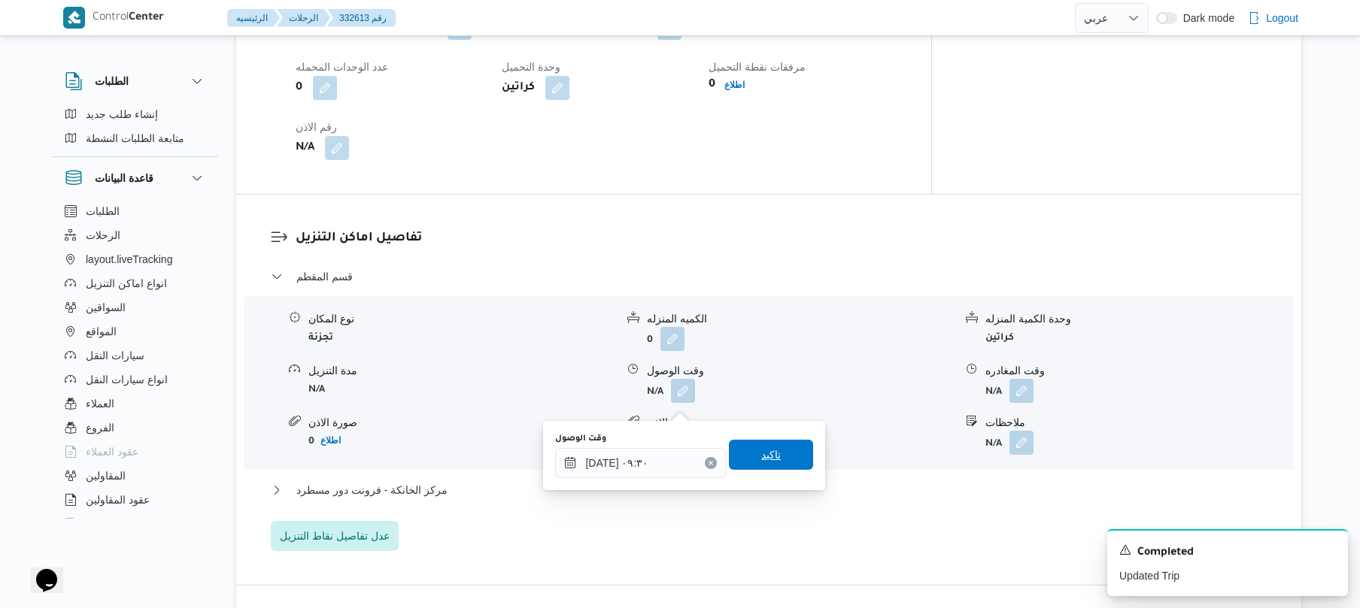
click at [761, 452] on span "تاكيد" at bounding box center [771, 455] width 20 height 18
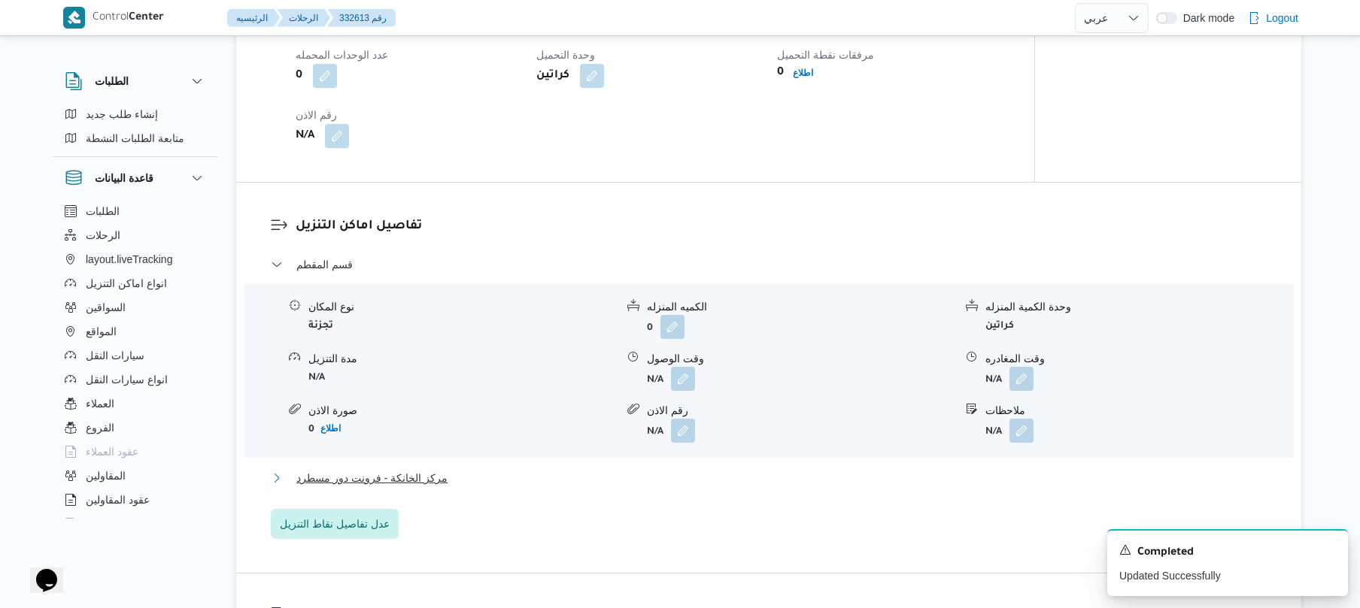
click at [672, 487] on button "مركز الخانكة - فرونت دور مسطرد" at bounding box center [769, 478] width 996 height 18
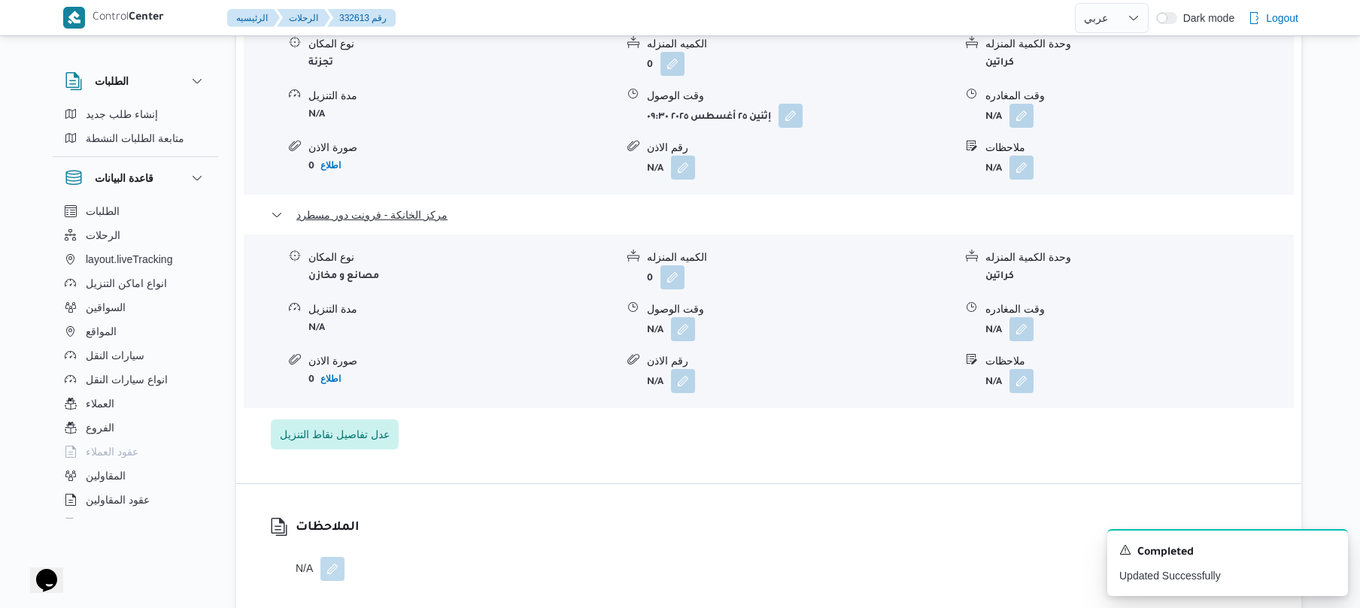
scroll to position [1403, 0]
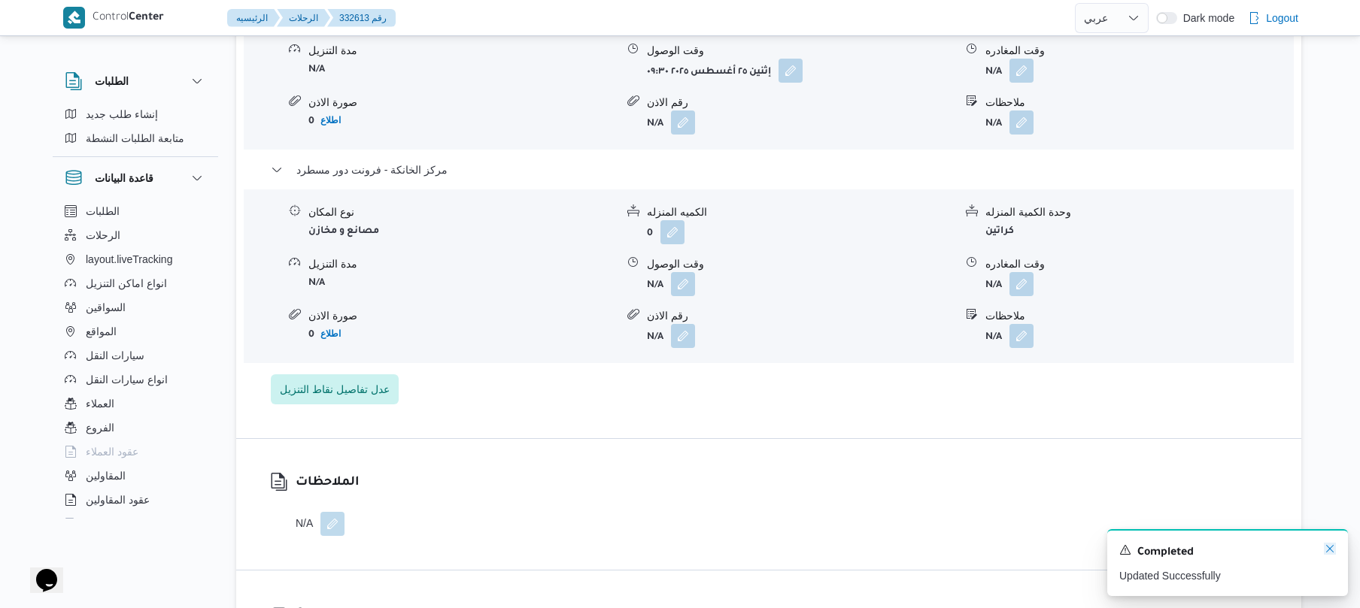
click at [1331, 546] on icon "Dismiss toast" at bounding box center [1330, 549] width 12 height 12
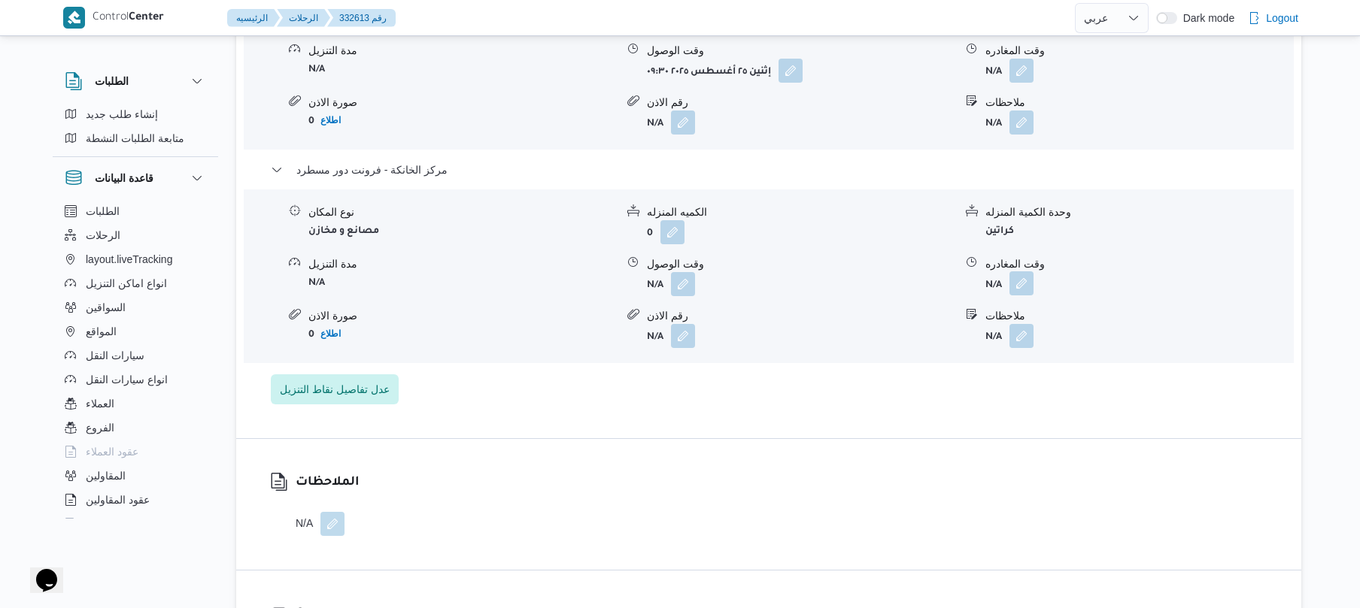
click at [1020, 296] on button "button" at bounding box center [1021, 283] width 24 height 24
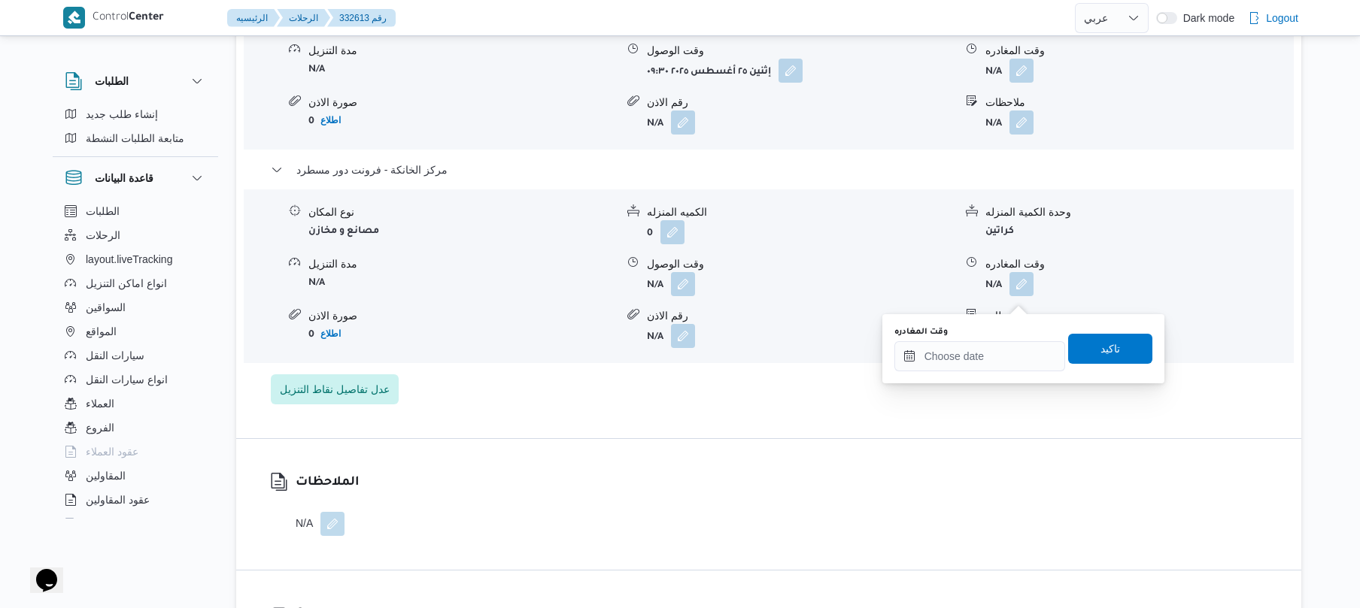
click at [978, 338] on div "وقت المغادره" at bounding box center [979, 348] width 171 height 45
click at [978, 352] on input "وقت المغادره" at bounding box center [979, 356] width 171 height 30
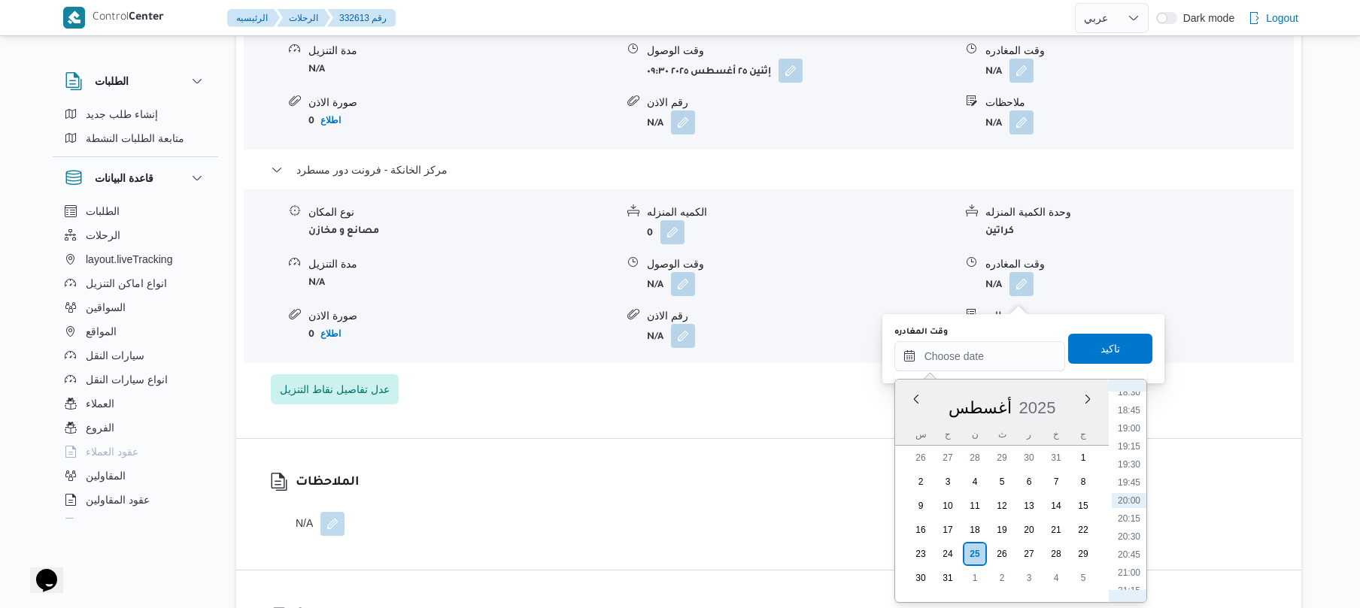
scroll to position [1174, 0]
click at [1132, 503] on li "17:45" at bounding box center [1128, 506] width 35 height 15
type input "٢٥/٠٨/٢٠٢٥ ١٧:٤٥"
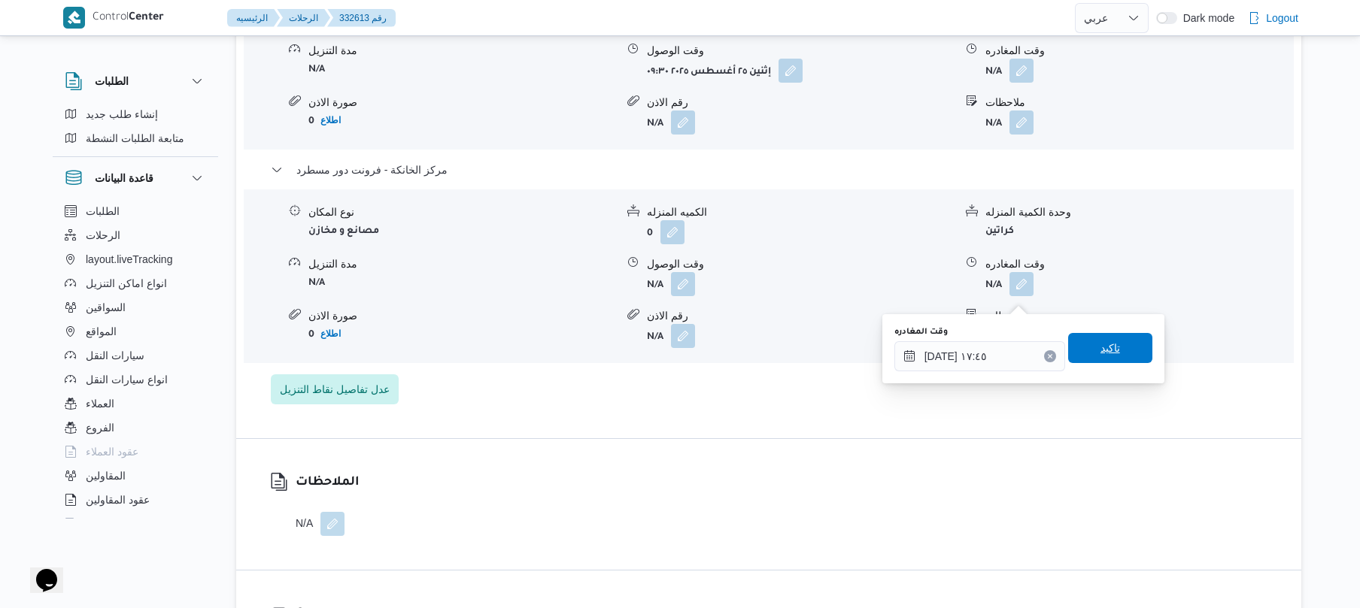
click at [1100, 350] on span "تاكيد" at bounding box center [1110, 348] width 20 height 18
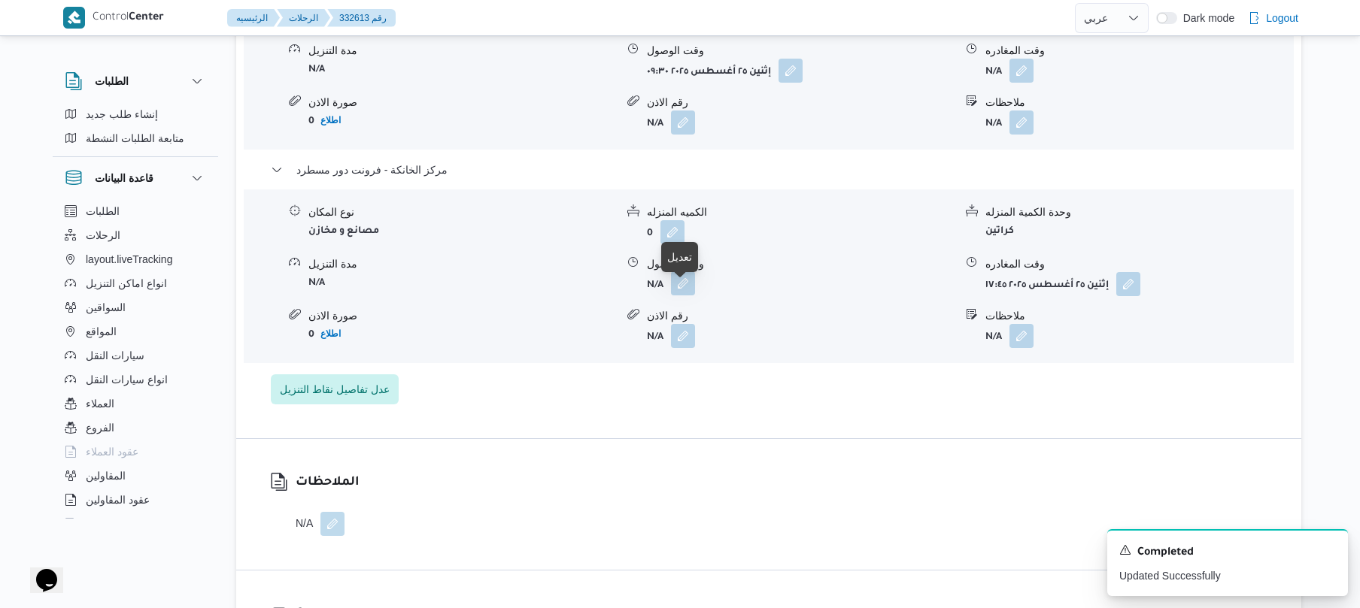
click at [684, 296] on button "button" at bounding box center [683, 283] width 24 height 24
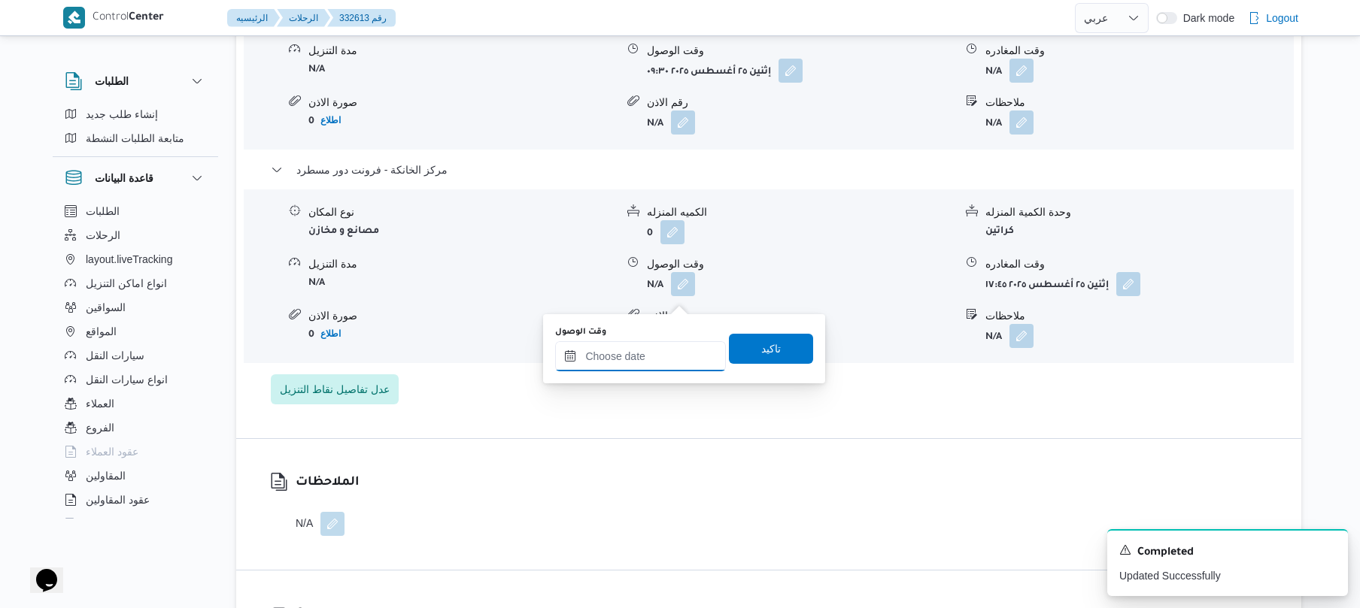
click at [656, 350] on input "وقت الوصول" at bounding box center [640, 356] width 171 height 30
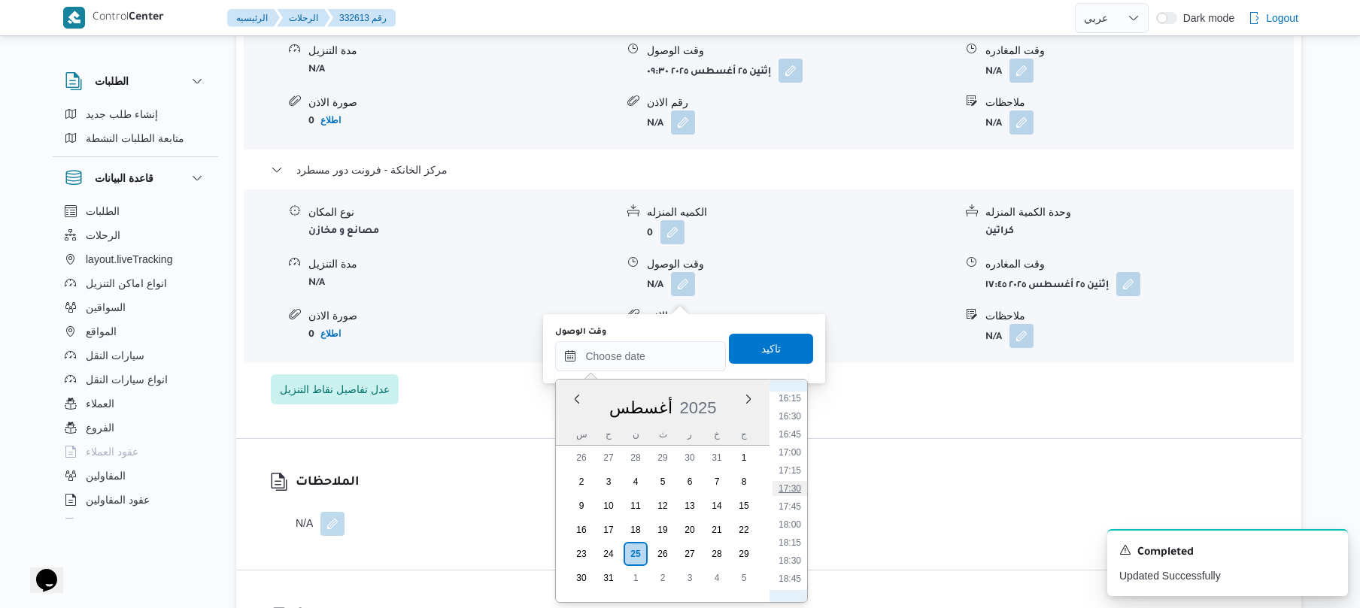
click at [787, 486] on li "17:30" at bounding box center [789, 488] width 35 height 15
type input "٢٥/٠٨/٢٠٢٥ ١٧:٣٠"
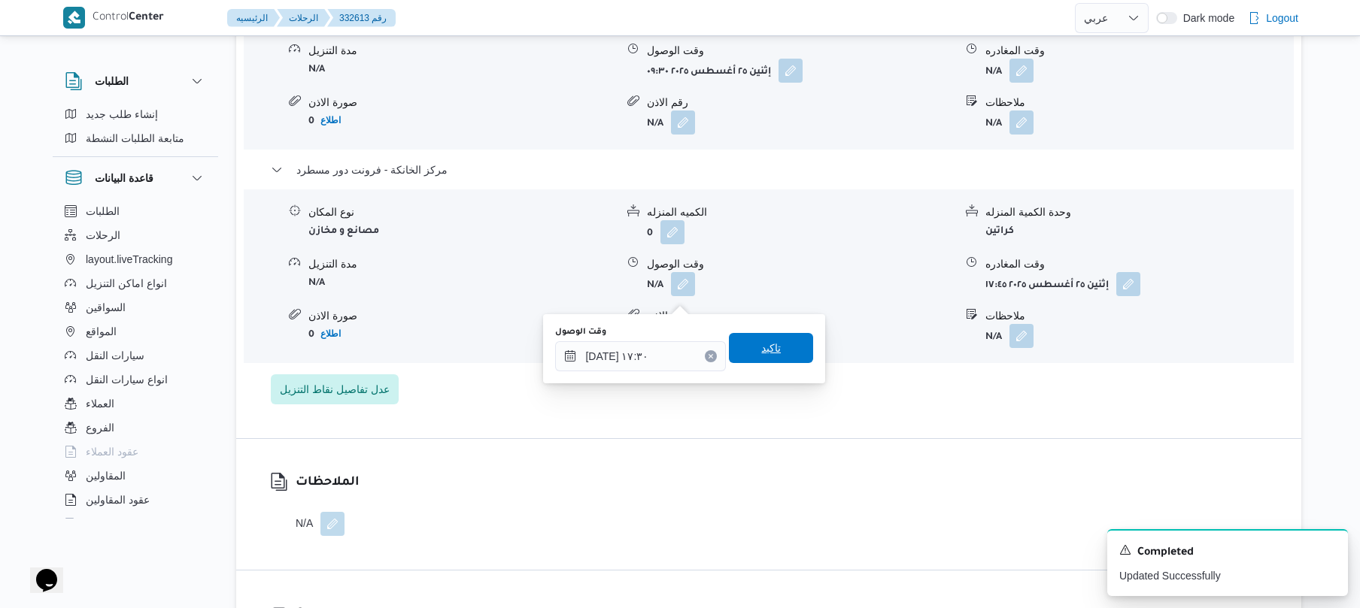
click at [791, 338] on span "تاكيد" at bounding box center [771, 348] width 84 height 30
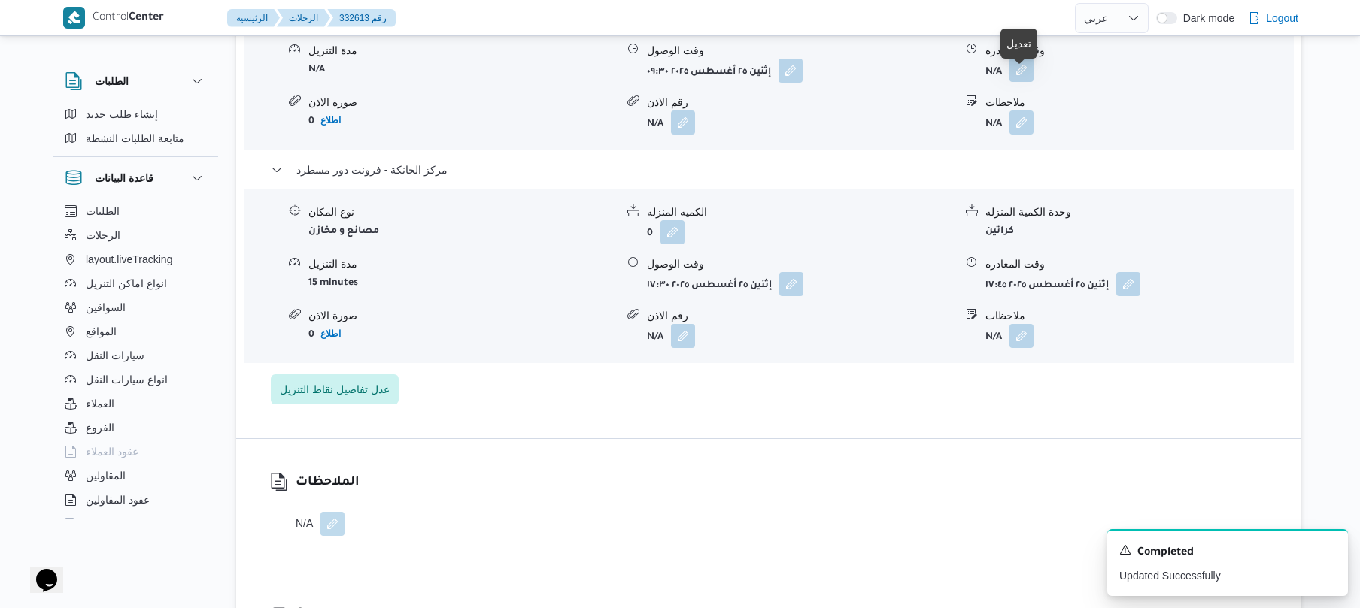
click at [1020, 81] on button "button" at bounding box center [1021, 70] width 24 height 24
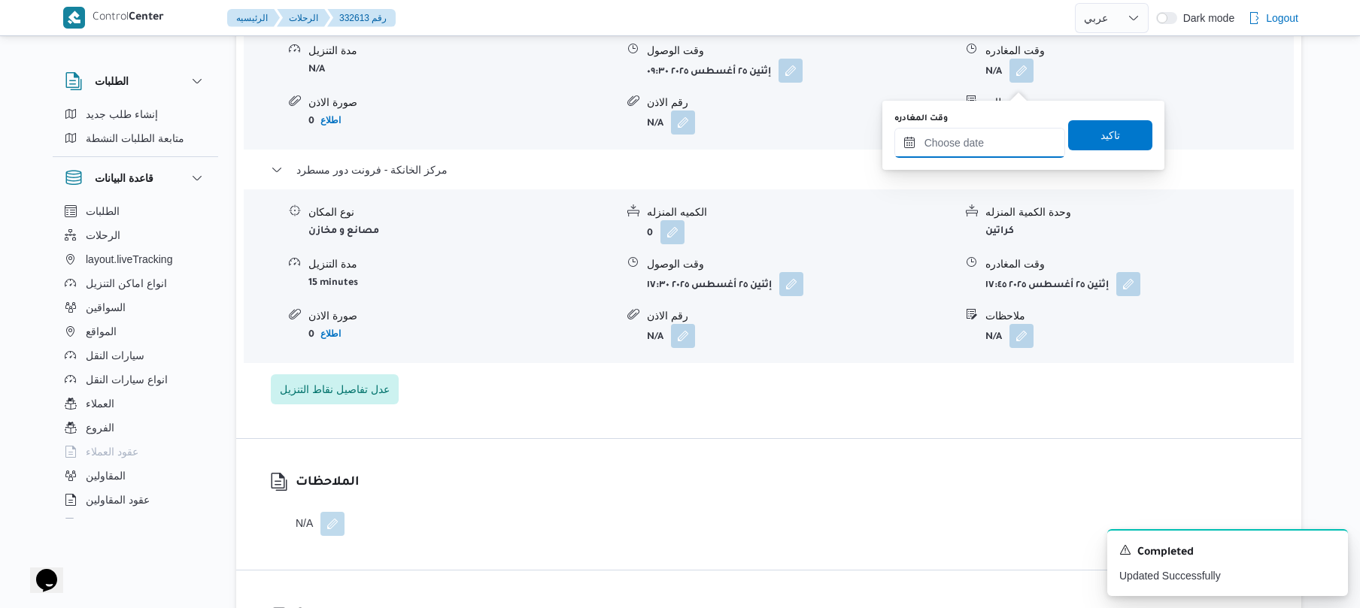
click at [972, 146] on input "وقت المغادره" at bounding box center [979, 143] width 171 height 30
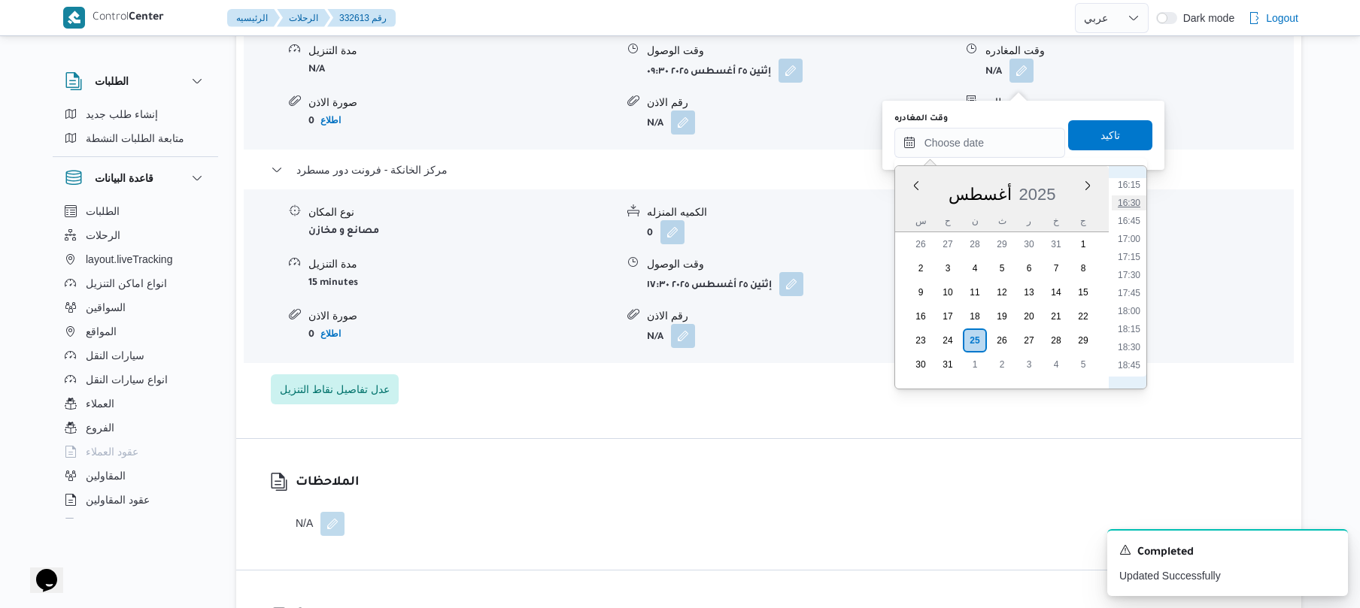
click at [1126, 203] on li "16:30" at bounding box center [1128, 203] width 35 height 15
type input "٢٥/٠٨/٢٠٢٥ ١٦:٣٠"
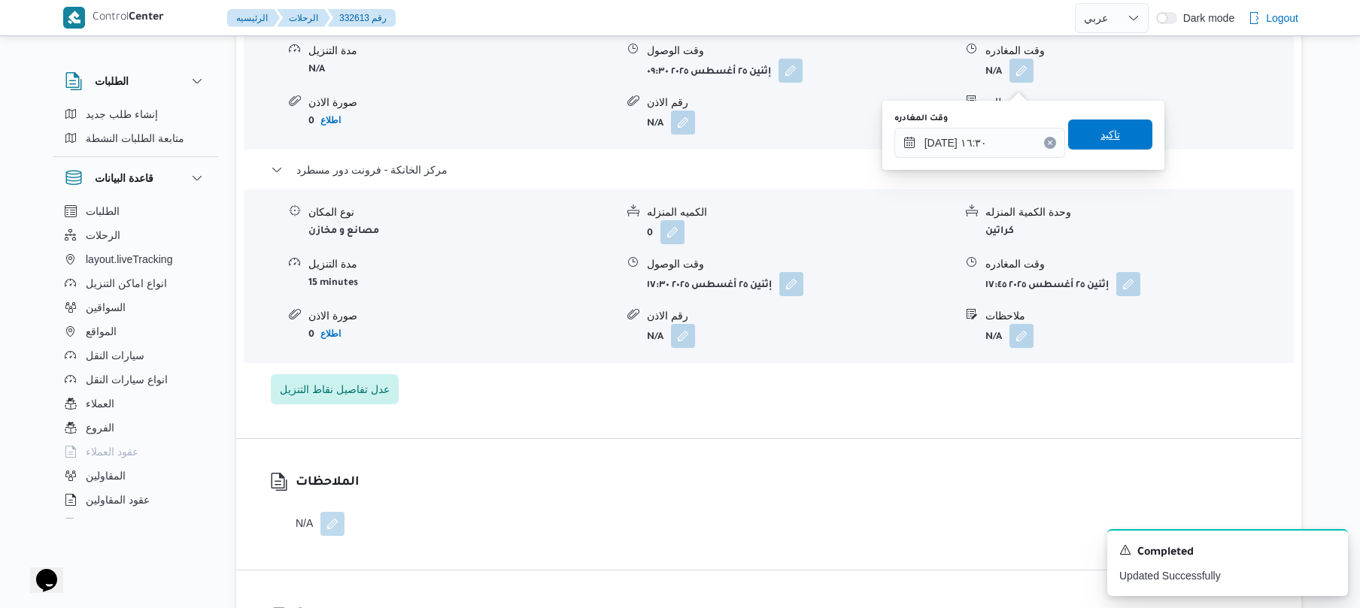
click at [1114, 135] on span "تاكيد" at bounding box center [1110, 135] width 84 height 30
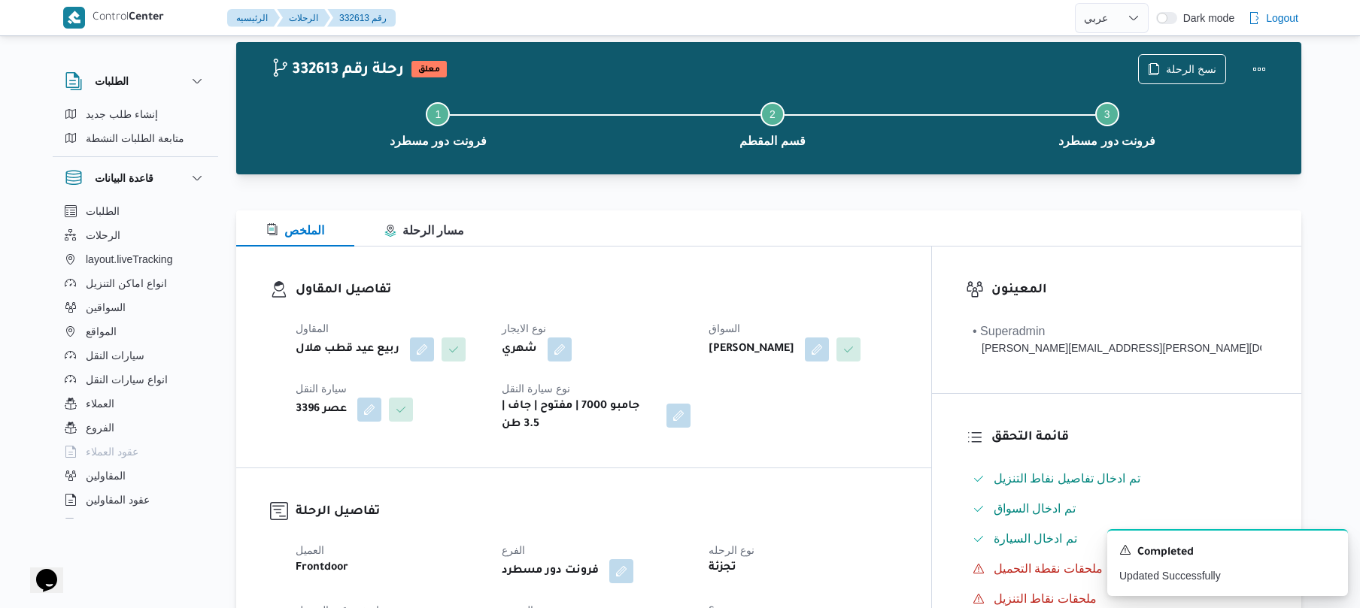
scroll to position [0, 0]
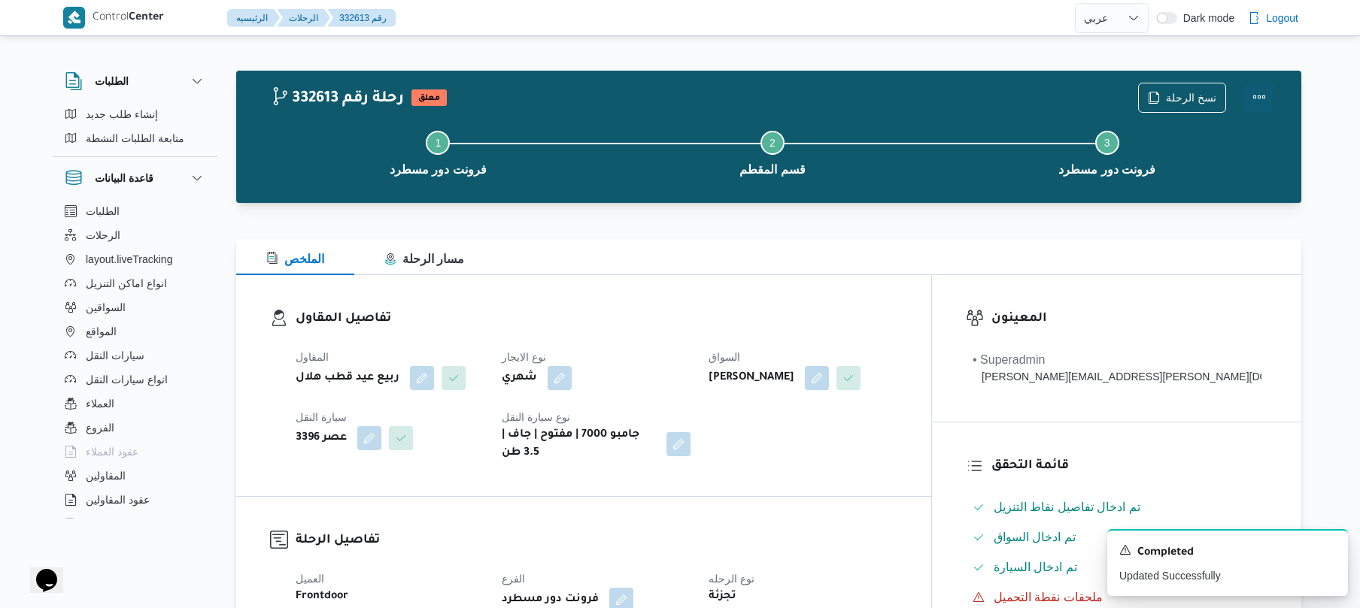
click at [1246, 94] on button "Actions" at bounding box center [1259, 97] width 30 height 30
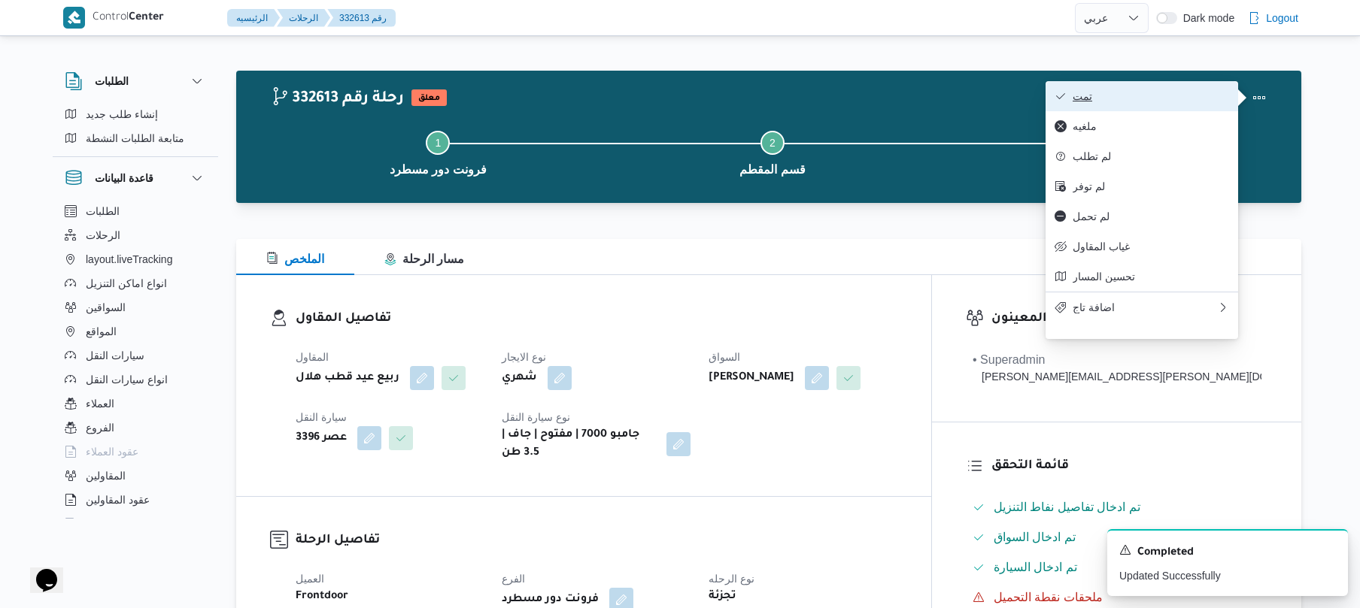
click at [1194, 100] on span "تمت" at bounding box center [1150, 96] width 156 height 12
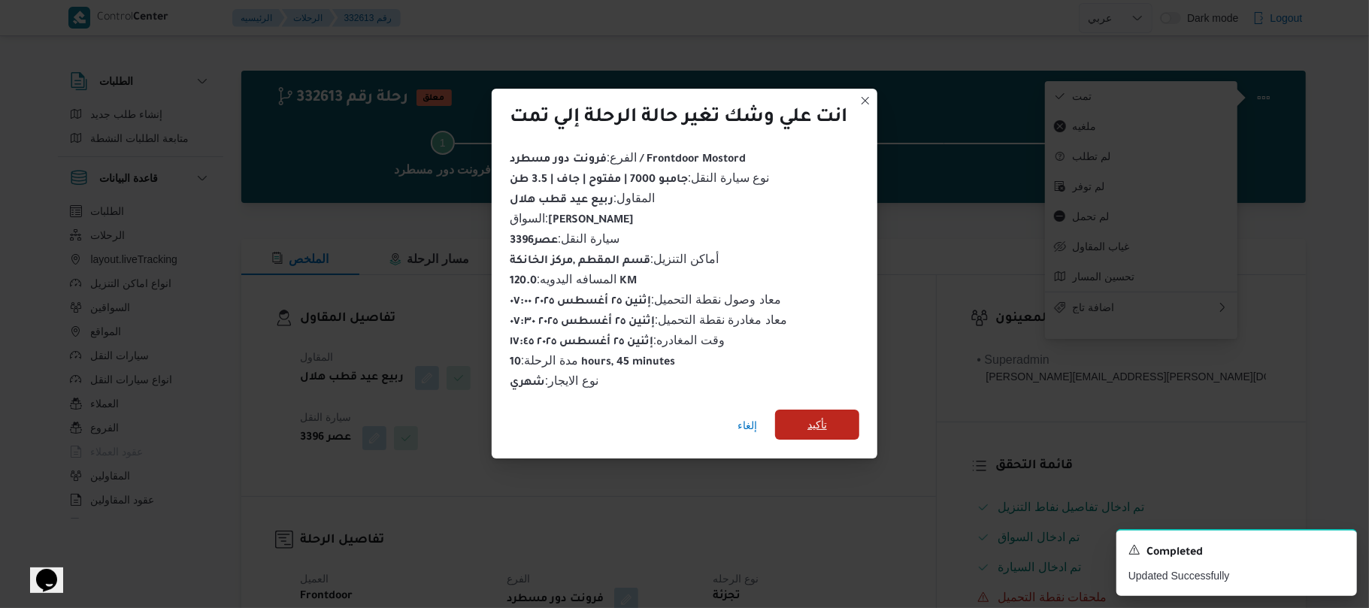
click at [845, 410] on span "تأكيد" at bounding box center [817, 425] width 84 height 30
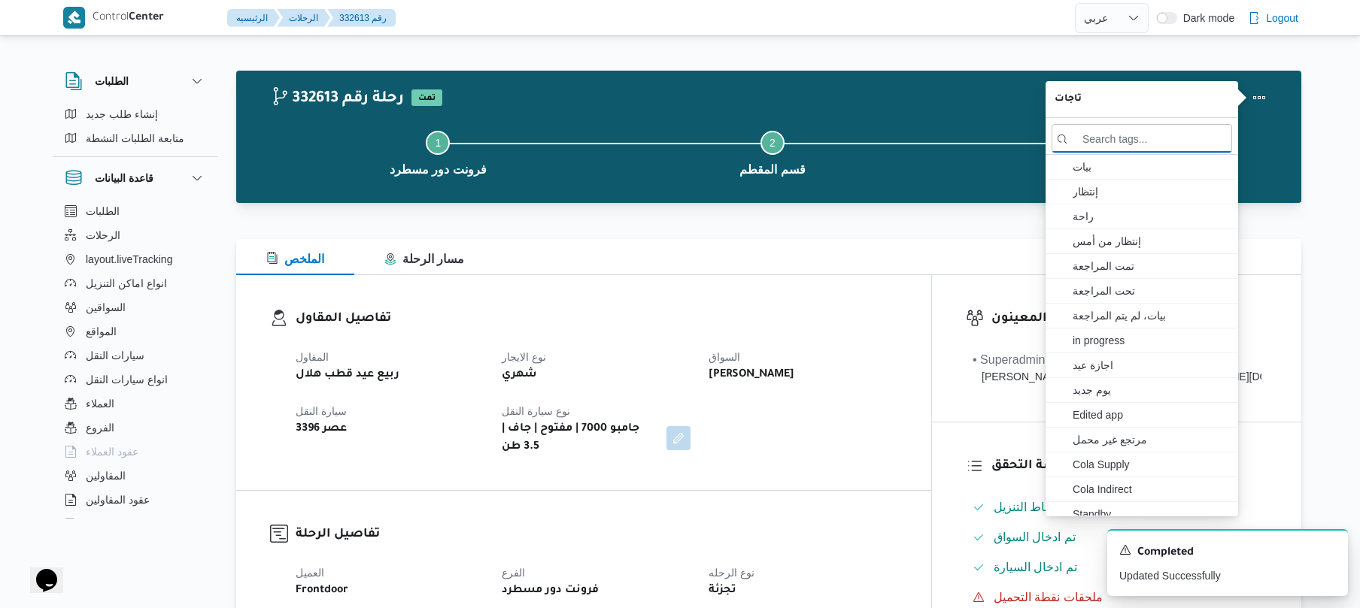
click at [794, 370] on b "ابراهيم عاطف ابراهيم الابيدي" at bounding box center [751, 375] width 86 height 18
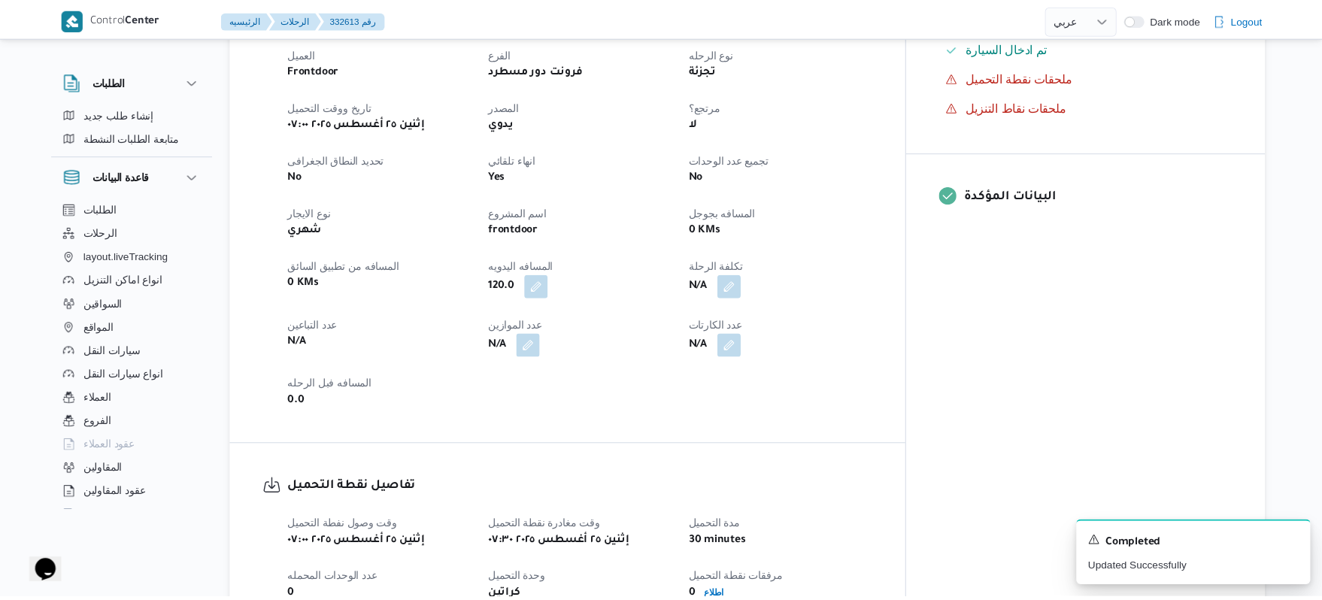
scroll to position [521, 0]
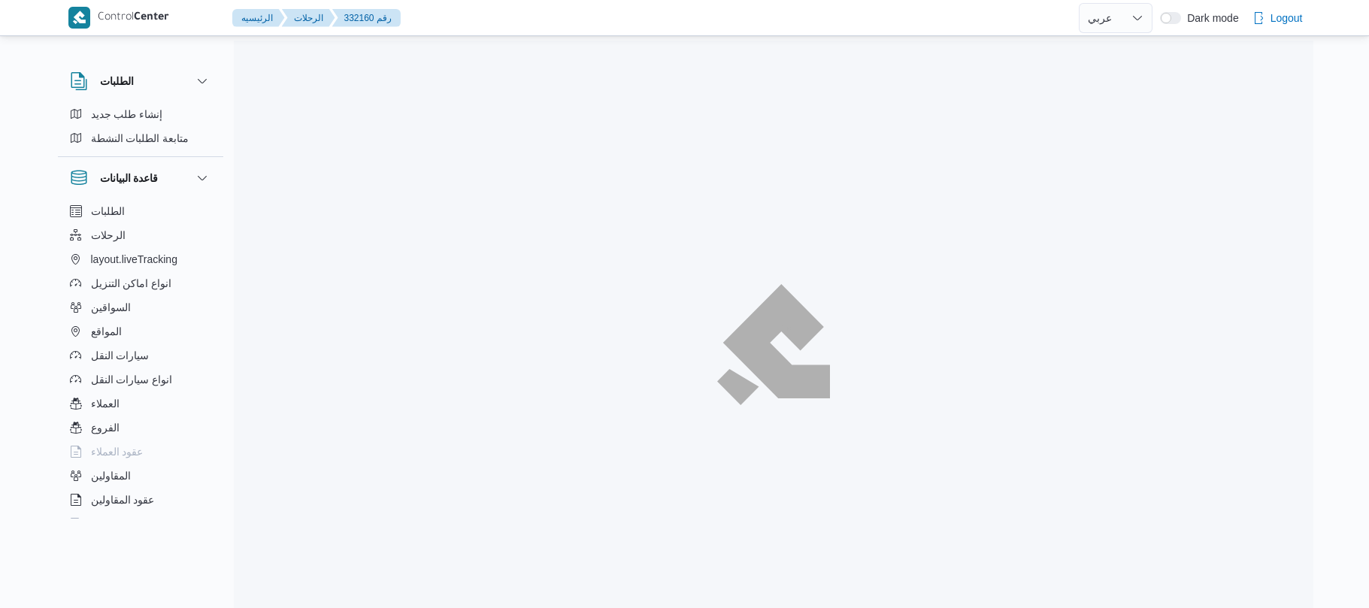
select select "ar"
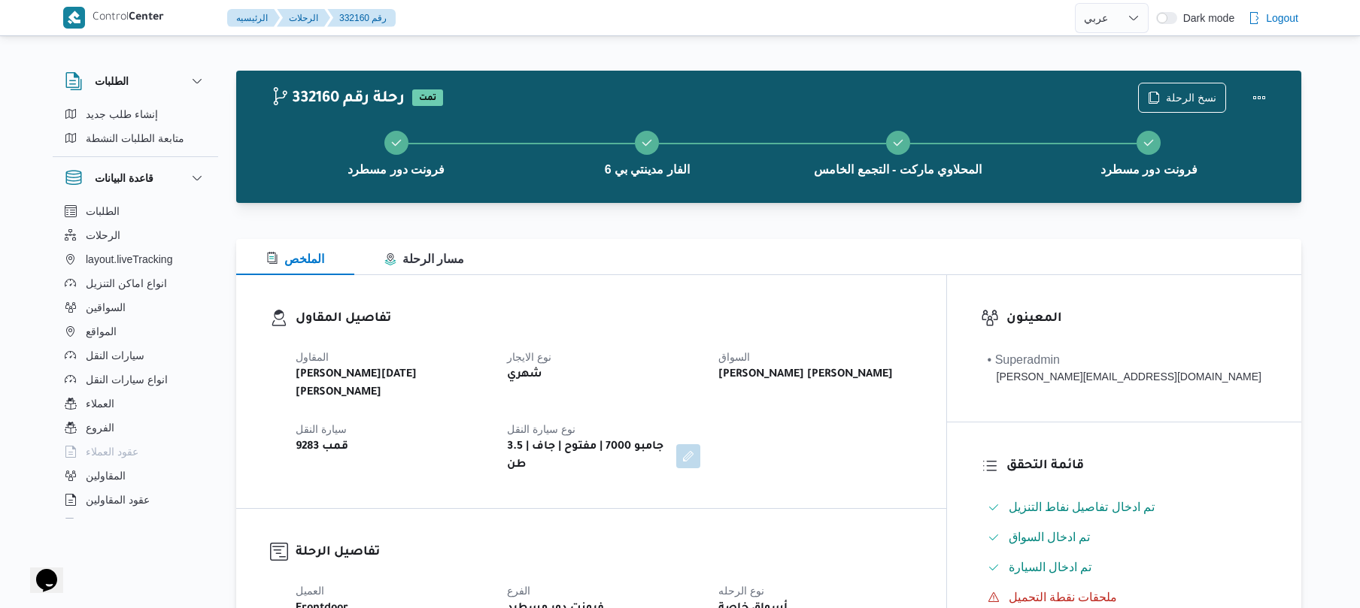
click at [911, 350] on dt "السواق" at bounding box center [814, 357] width 193 height 18
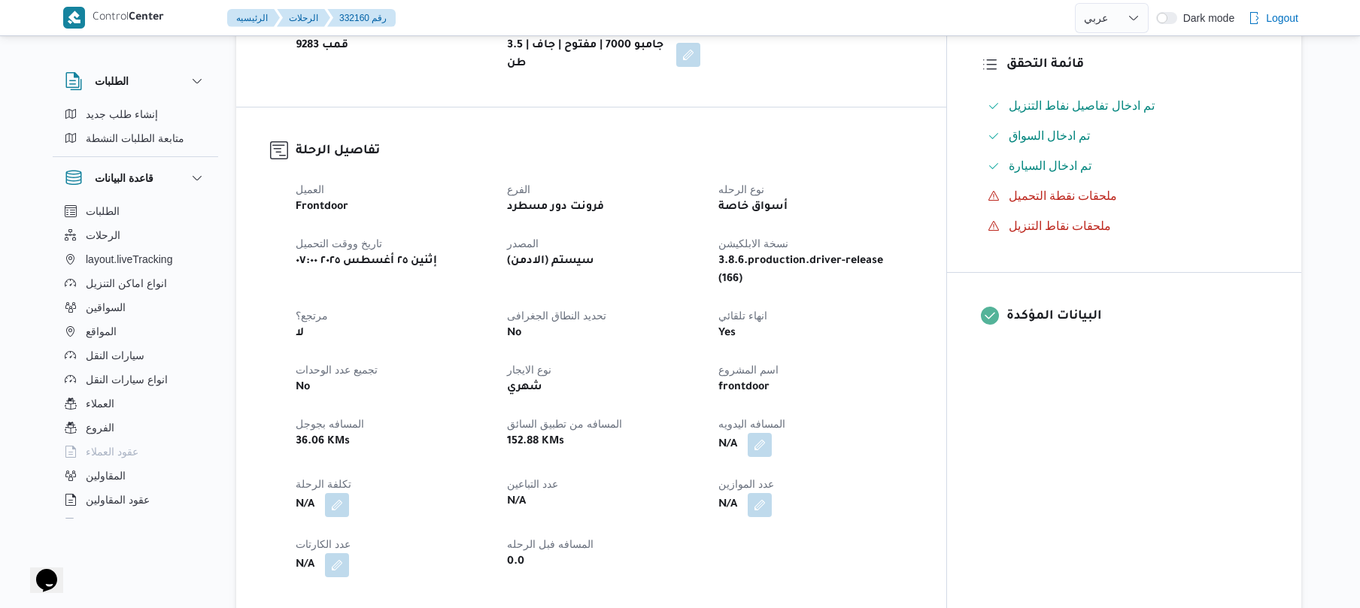
scroll to position [441, 0]
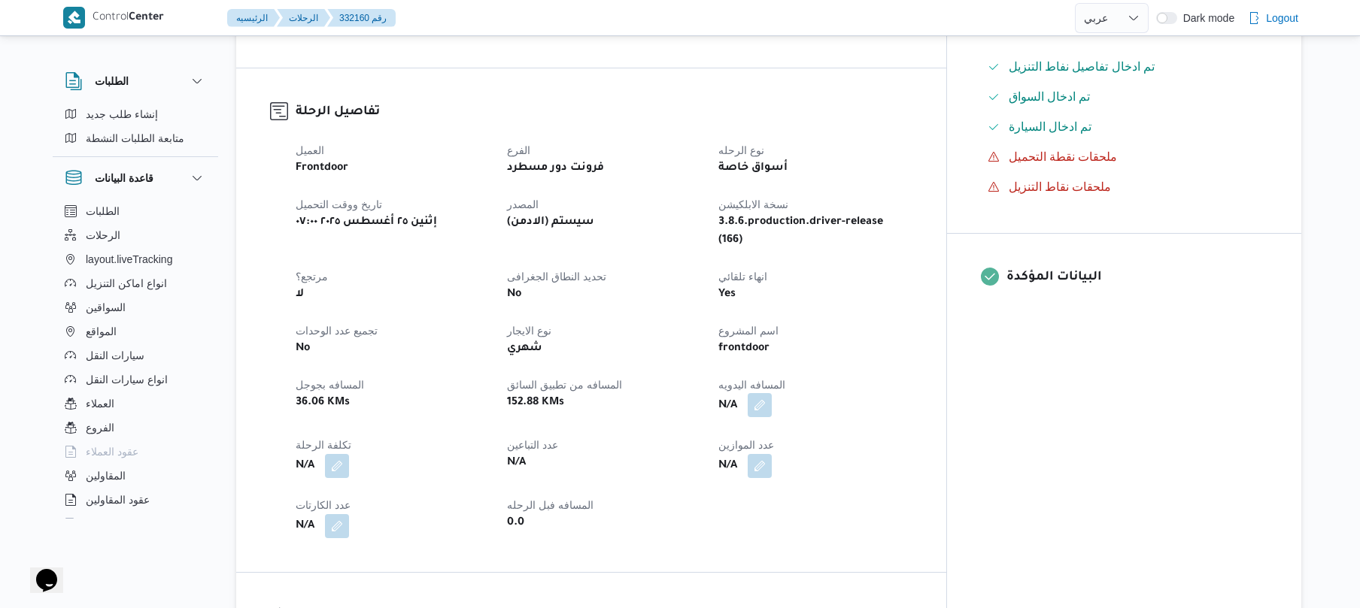
click at [772, 393] on button "button" at bounding box center [759, 405] width 24 height 24
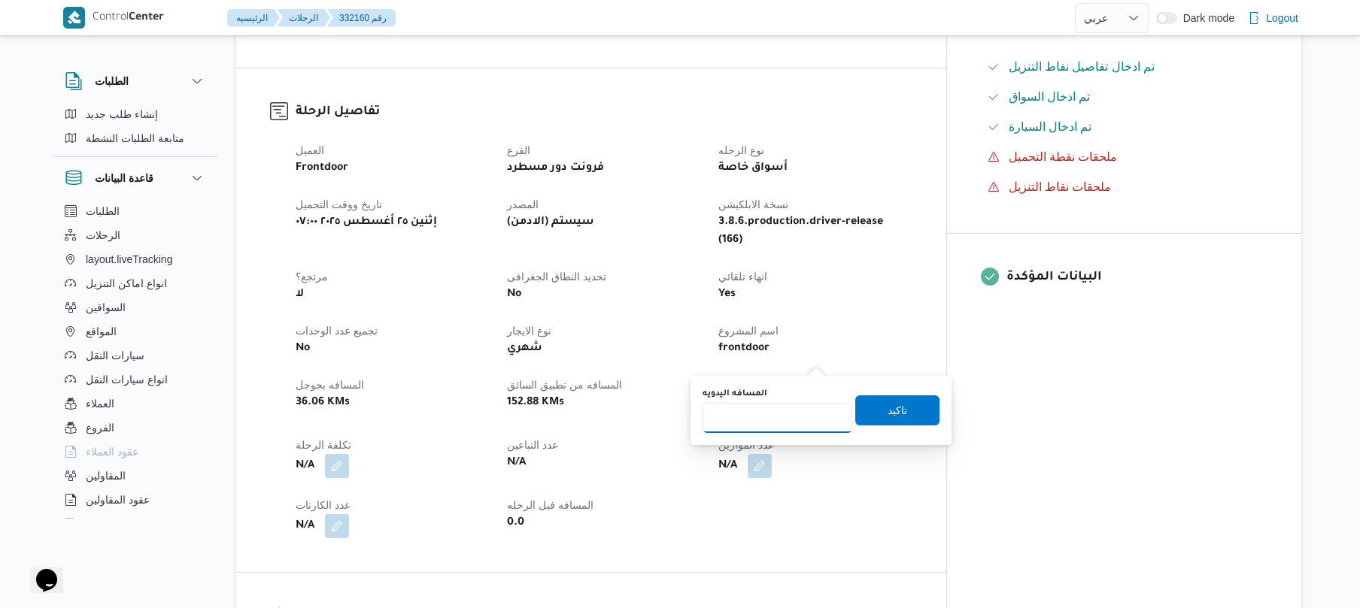
click at [791, 411] on input "المسافه اليدويه" at bounding box center [777, 418] width 150 height 30
type input "120"
click at [897, 407] on span "تاكيد" at bounding box center [897, 410] width 20 height 18
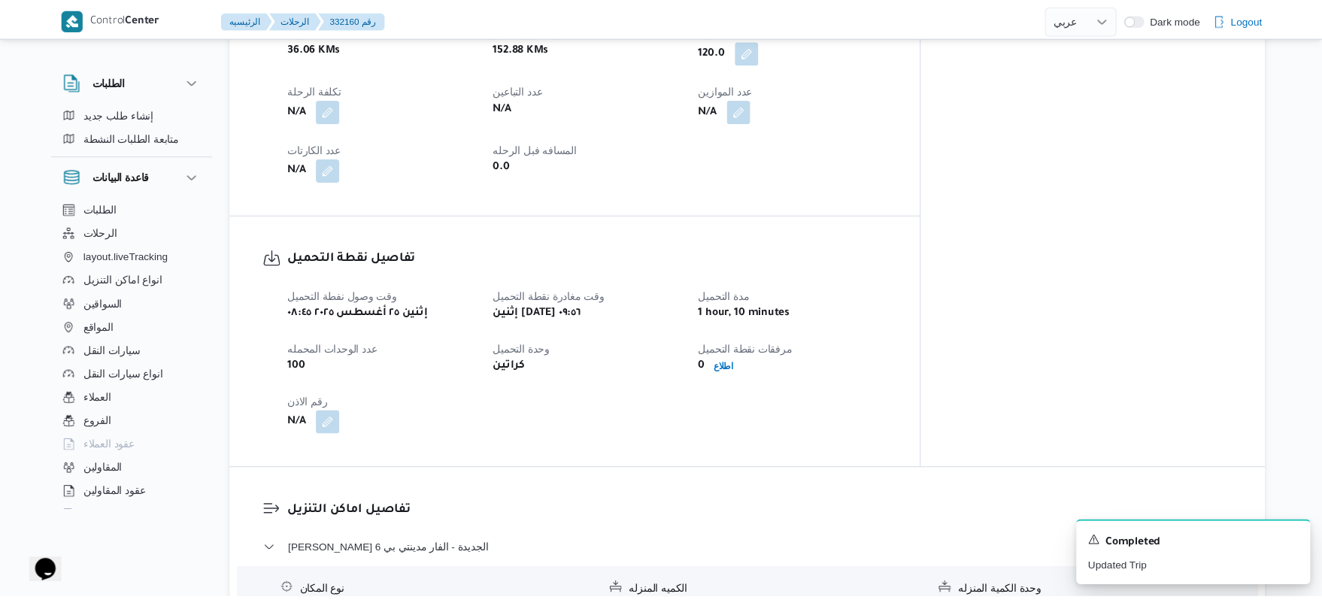
scroll to position [802, 0]
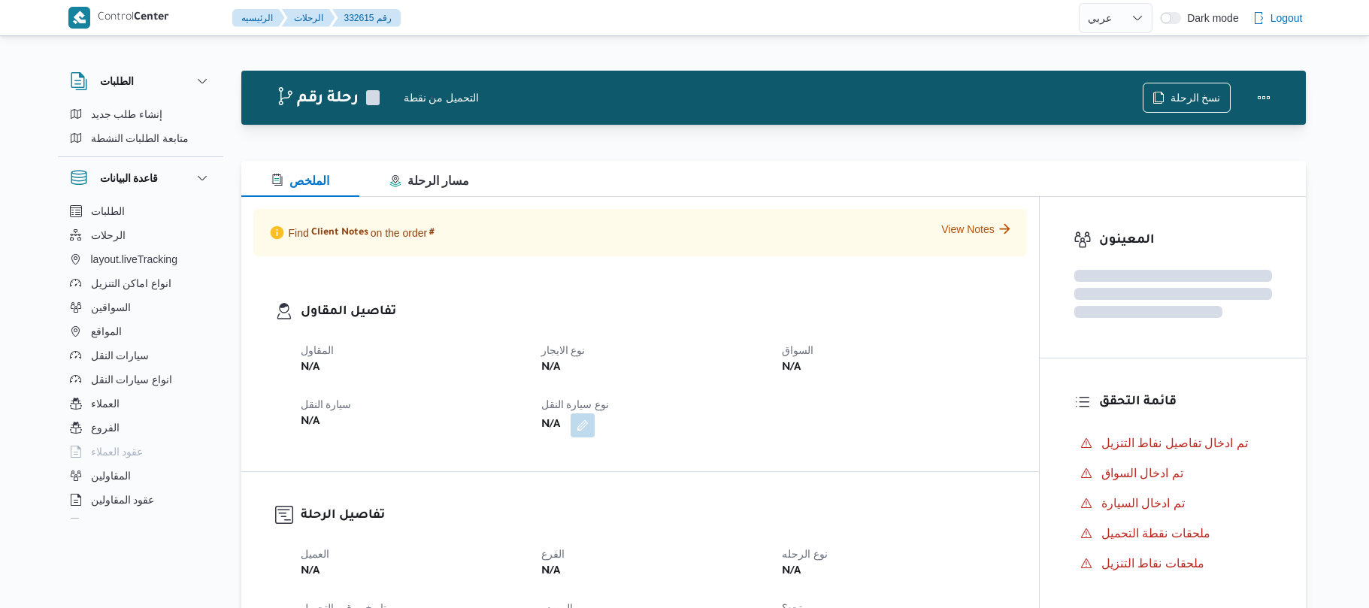
select select "ar"
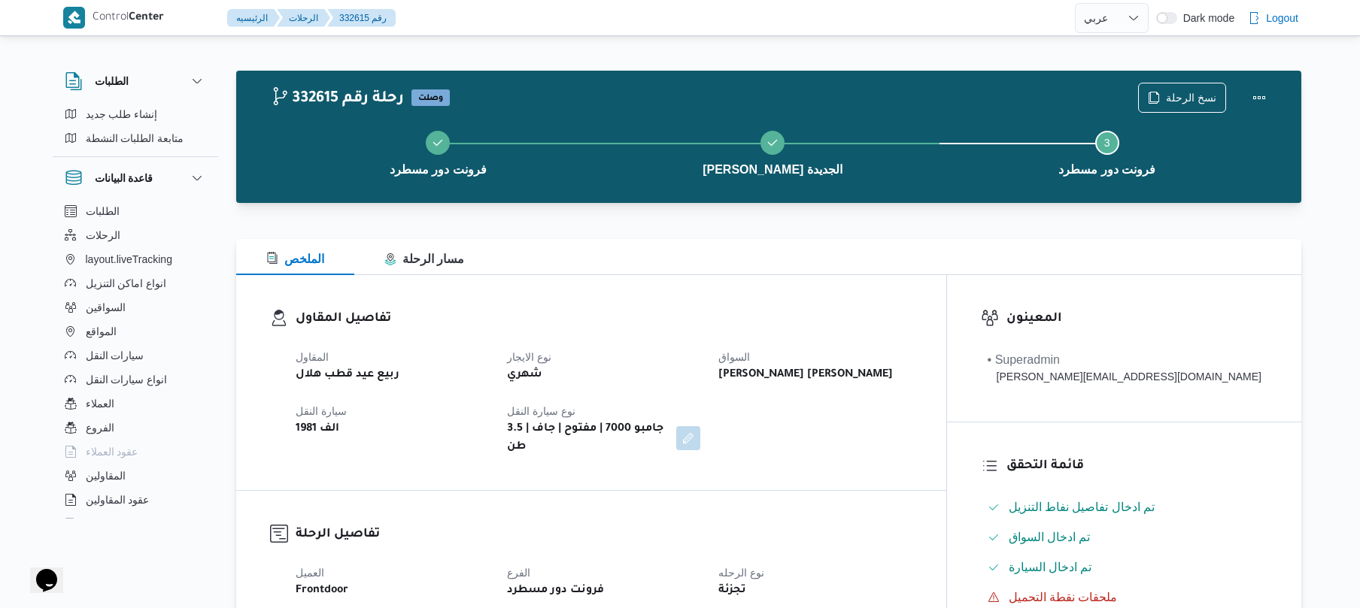
scroll to position [40, 0]
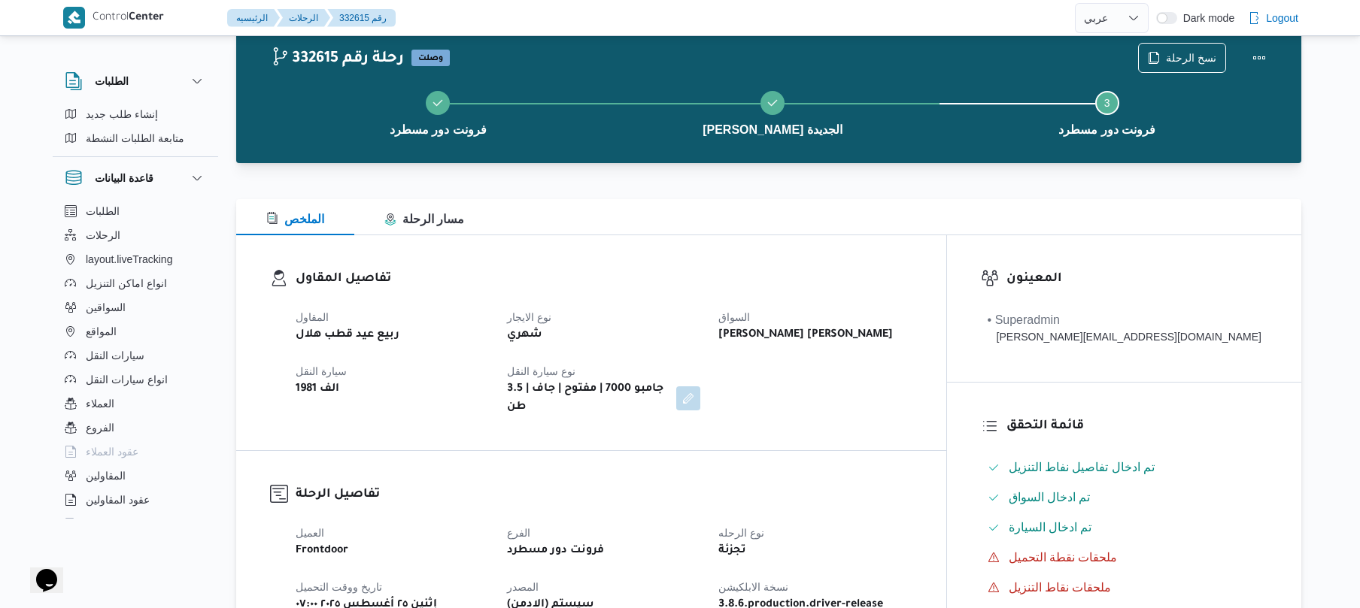
click at [848, 284] on h3 "تفاصيل المقاول" at bounding box center [604, 279] width 617 height 20
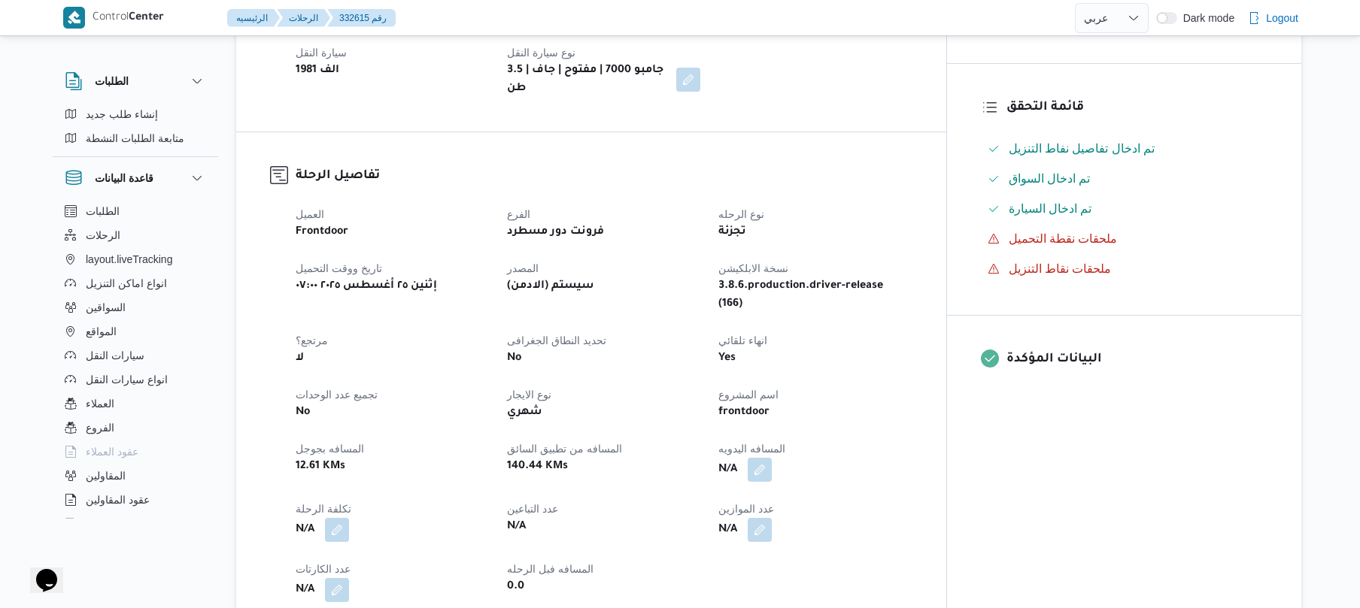
scroll to position [361, 0]
click at [772, 455] on button "button" at bounding box center [759, 467] width 24 height 24
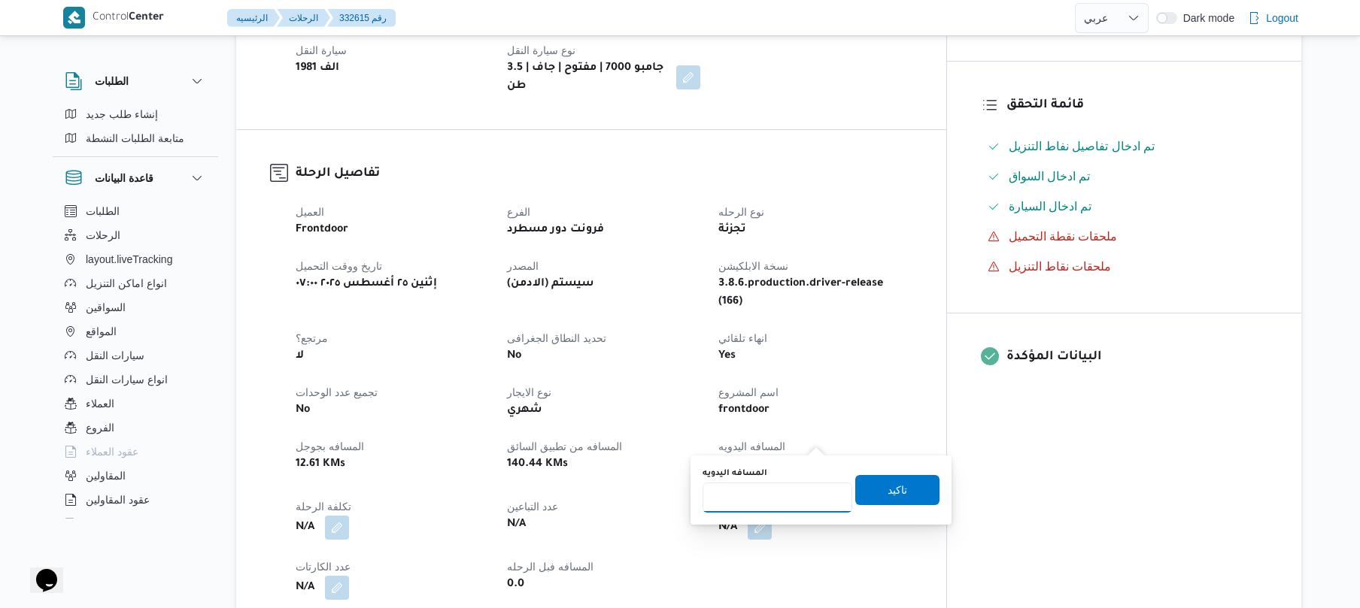
click at [775, 491] on input "المسافه اليدويه" at bounding box center [777, 498] width 150 height 30
type input "120"
click at [872, 484] on span "تاكيد" at bounding box center [897, 490] width 84 height 30
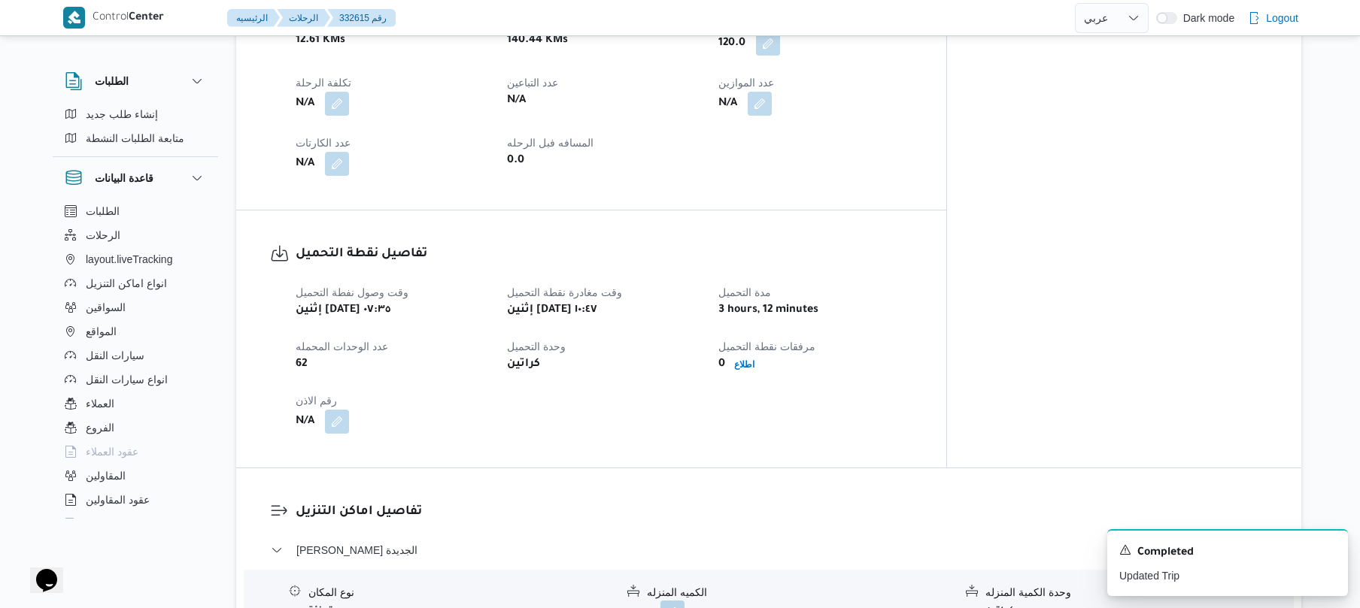
scroll to position [842, 0]
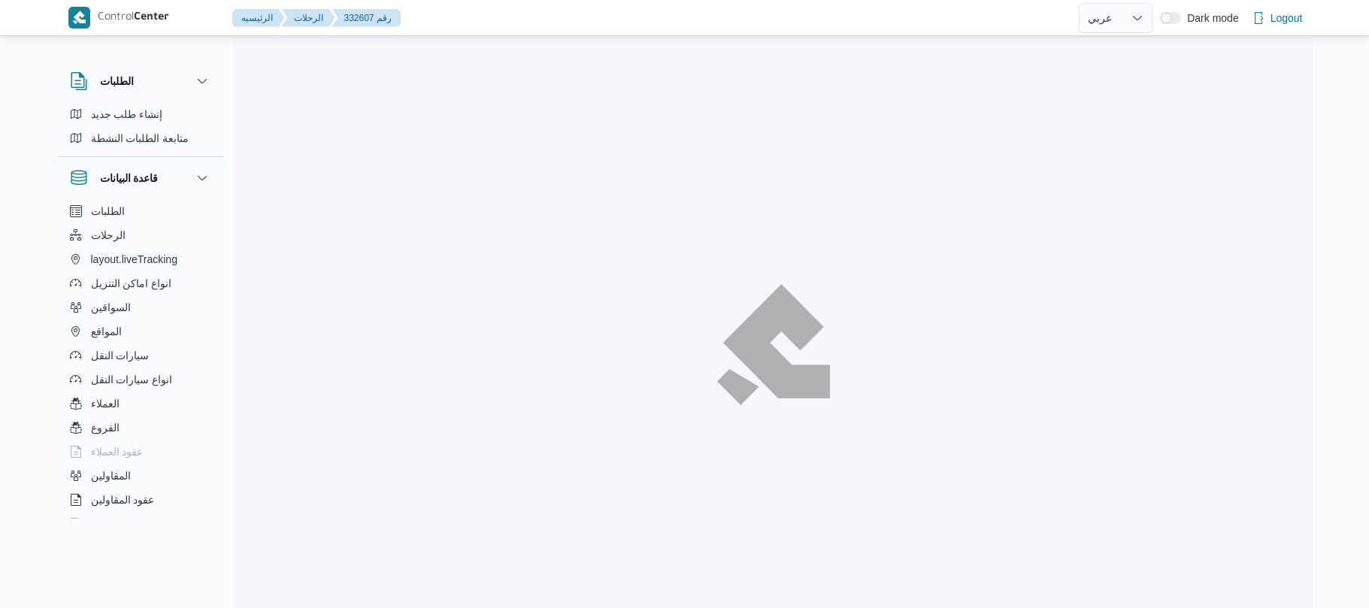
select select "ar"
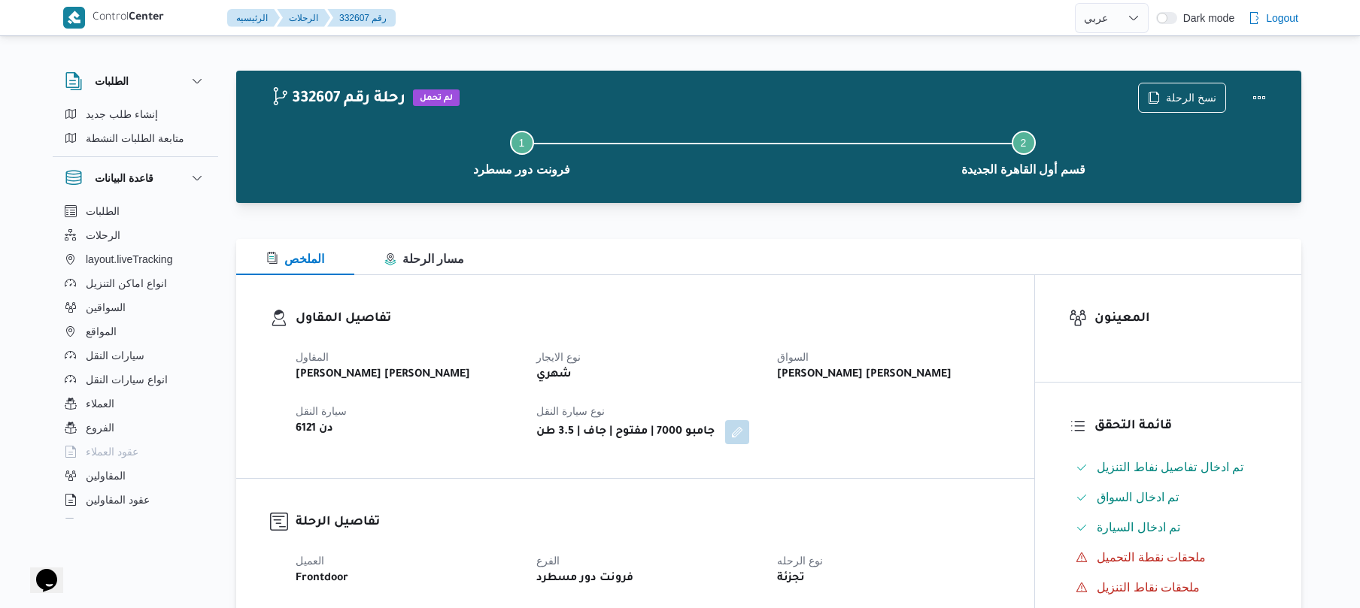
click at [760, 317] on h3 "تفاصيل المقاول" at bounding box center [648, 319] width 705 height 20
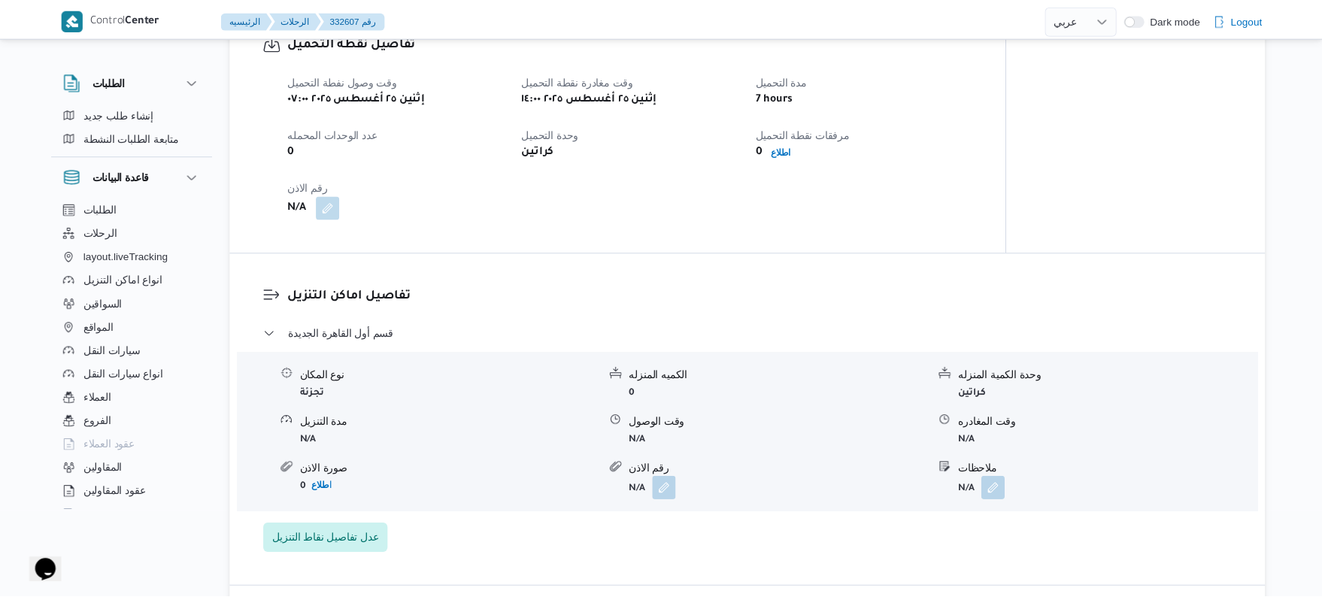
scroll to position [963, 0]
